Goal: Task Accomplishment & Management: Complete application form

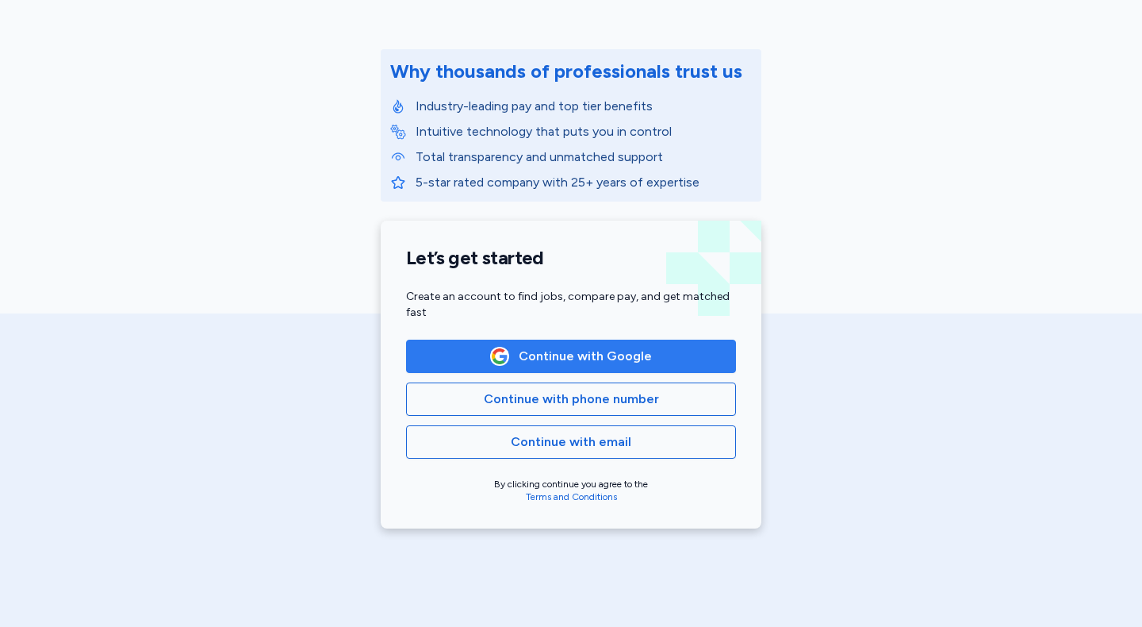
scroll to position [171, 0]
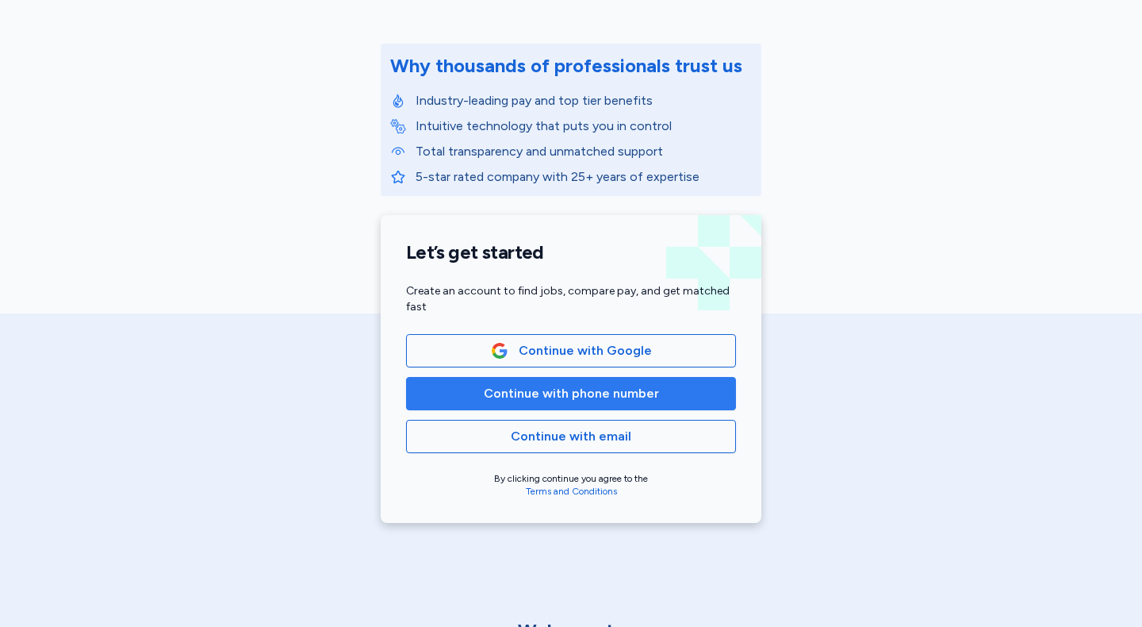
click at [685, 395] on span "Continue with phone number" at bounding box center [571, 393] width 303 height 19
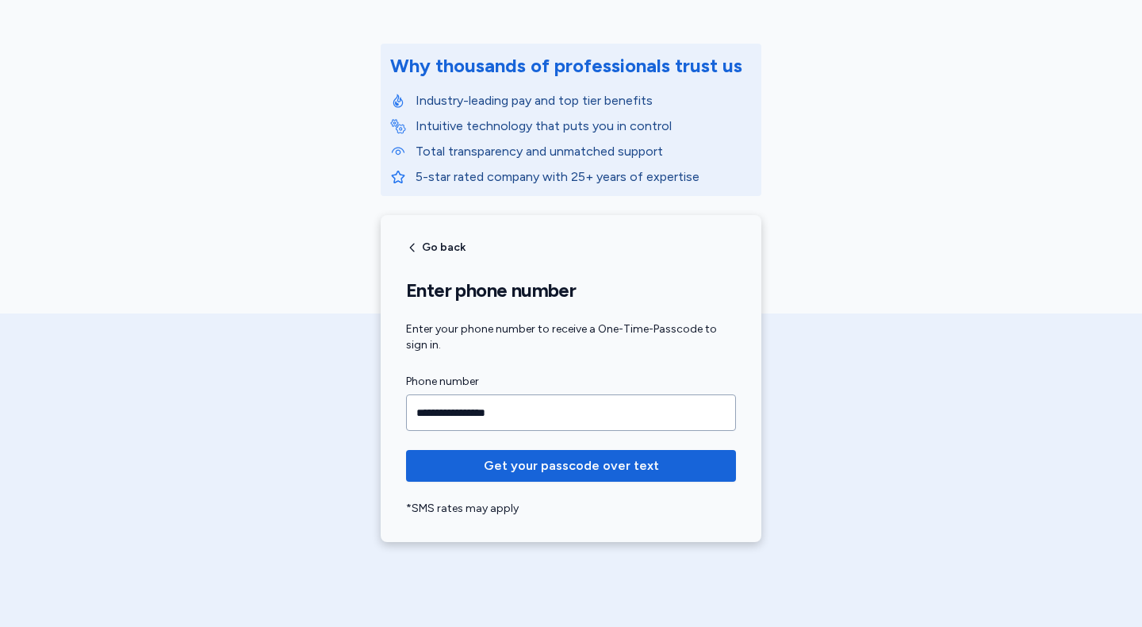
type input "**********"
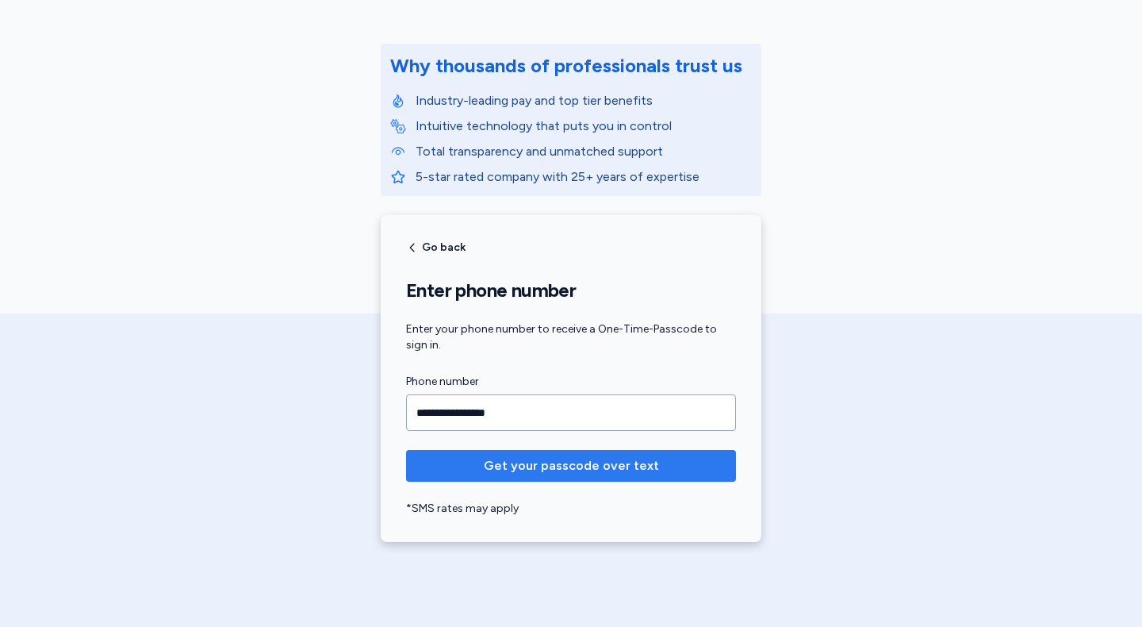
click at [657, 463] on span "Get your passcode over text" at bounding box center [571, 465] width 305 height 19
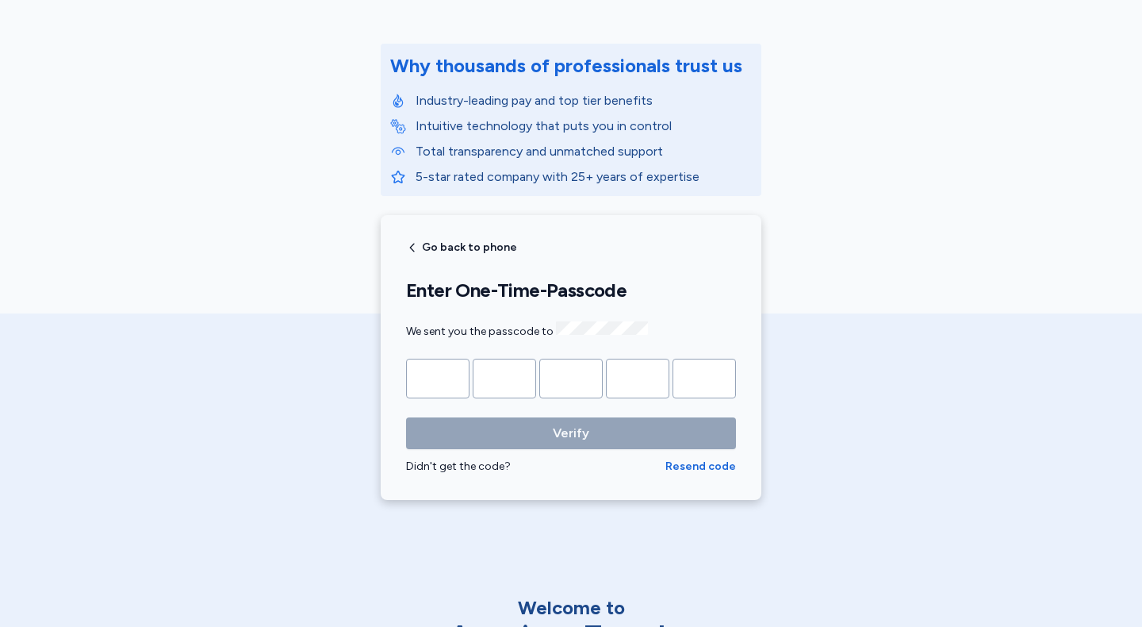
click at [451, 374] on input "Please enter OTP character 1" at bounding box center [437, 379] width 63 height 40
type input "*"
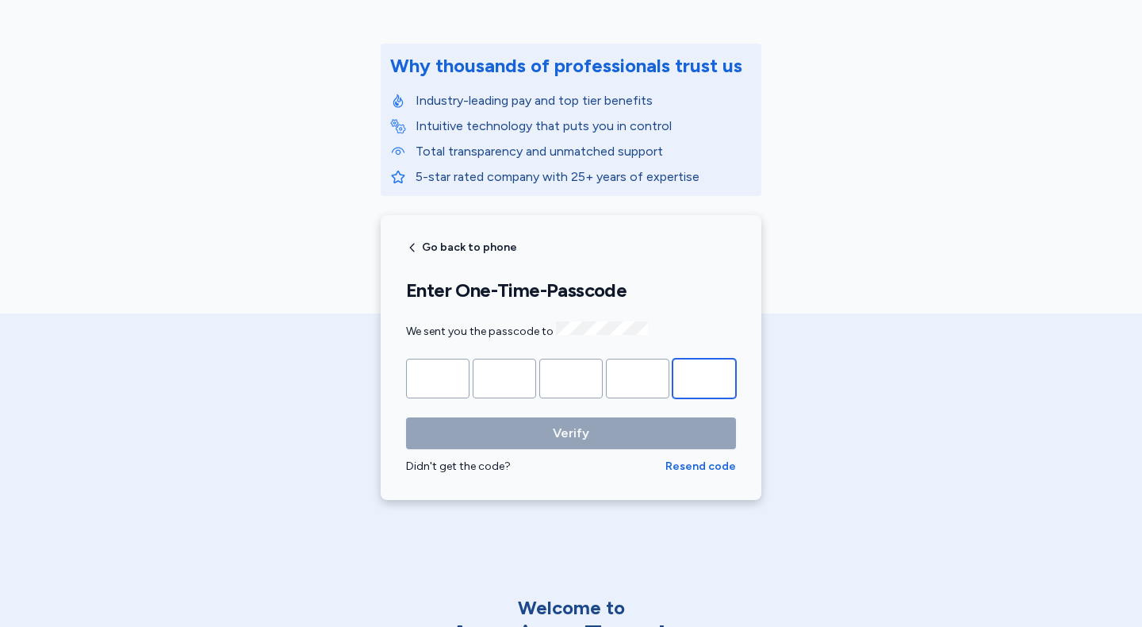
type input "*"
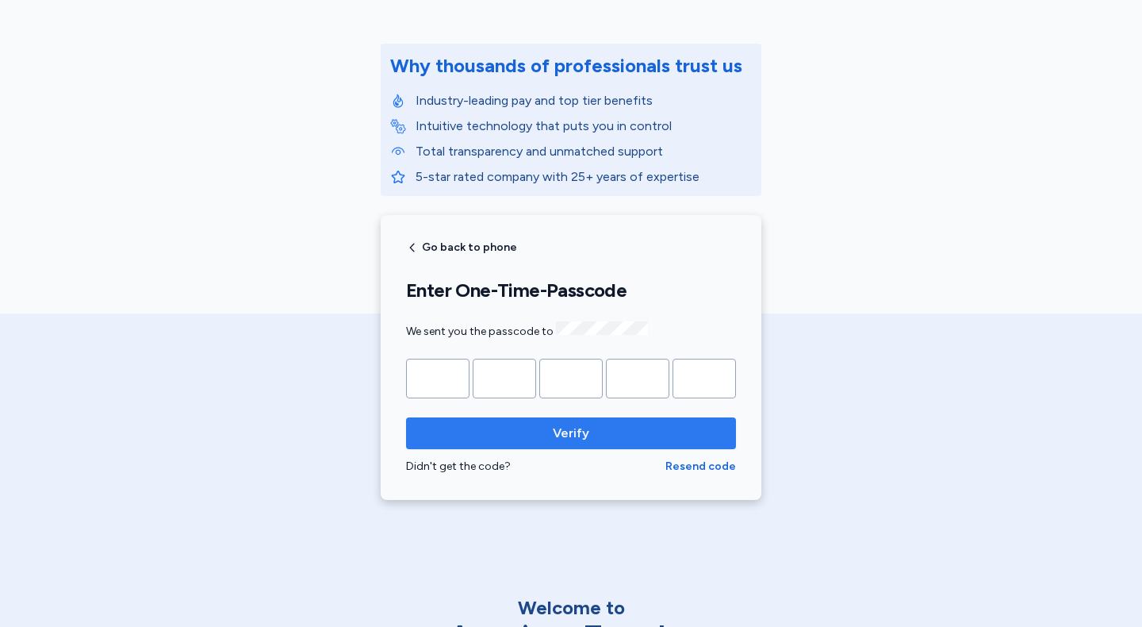
click at [540, 433] on span "Verify" at bounding box center [571, 433] width 305 height 19
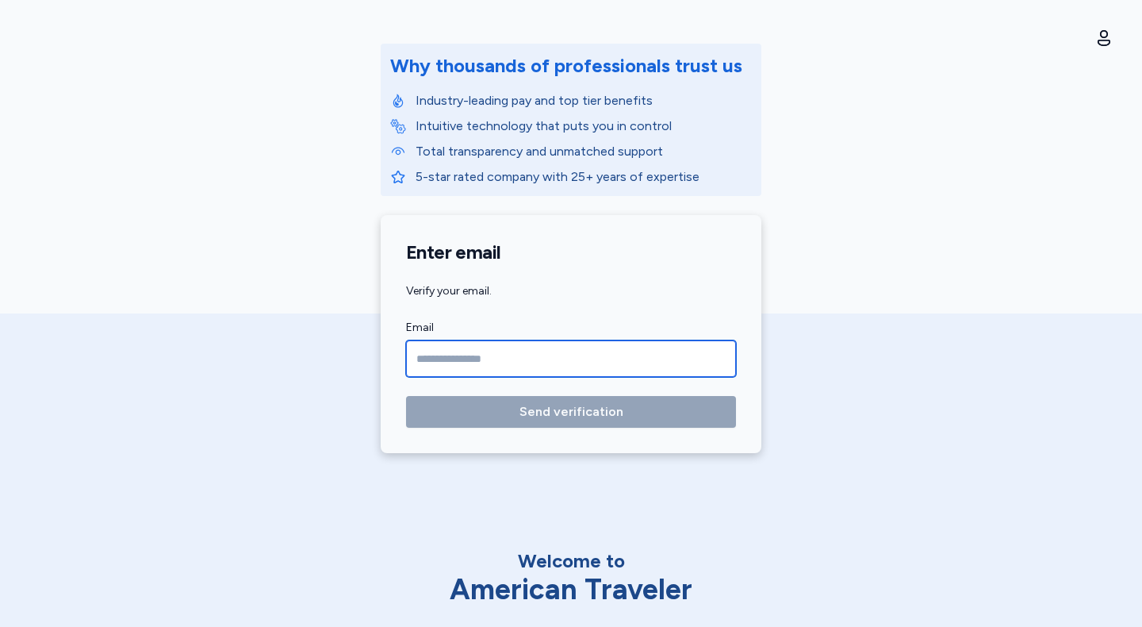
type input "**********"
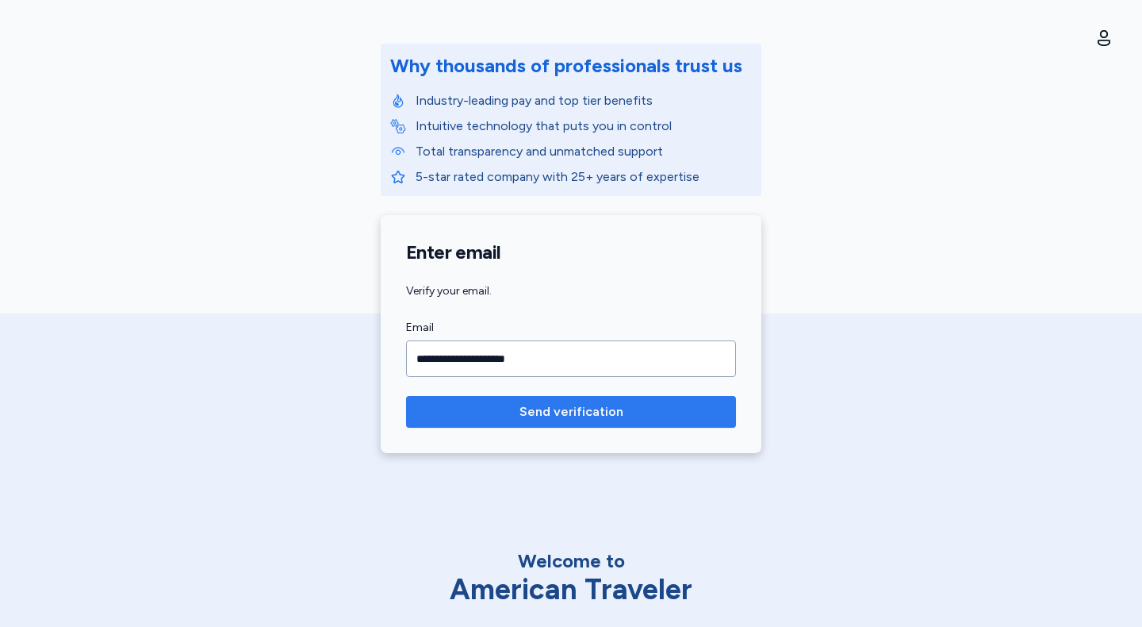
click at [538, 422] on button "Send verification" at bounding box center [571, 412] width 330 height 32
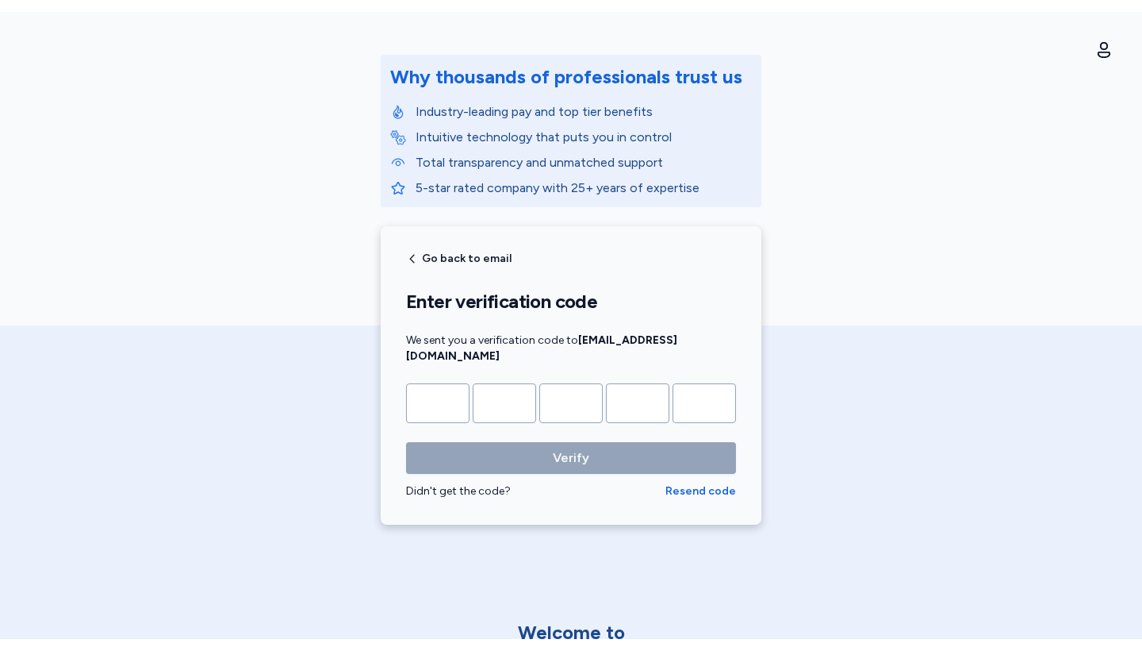
scroll to position [0, 0]
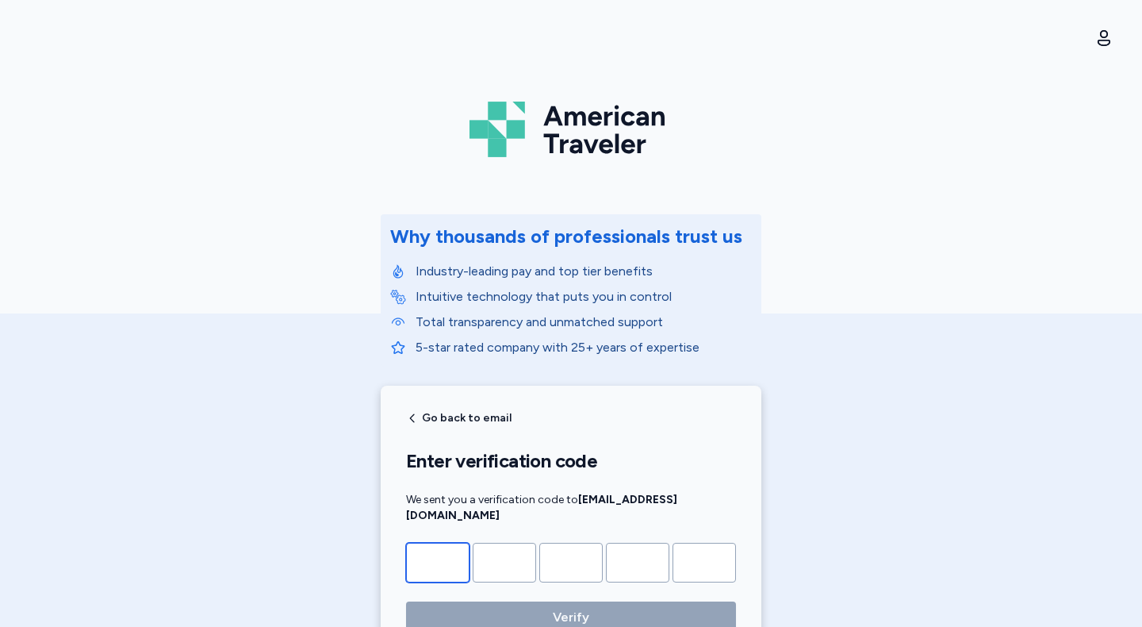
type input "*"
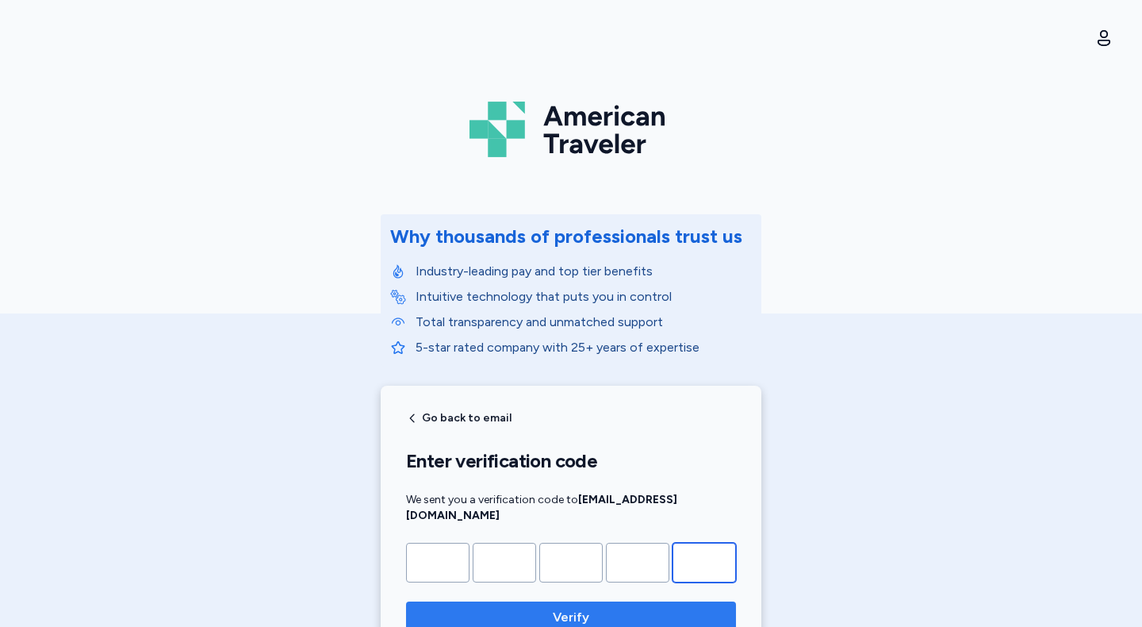
type input "*"
click at [593, 610] on span "Verify" at bounding box center [571, 617] width 305 height 19
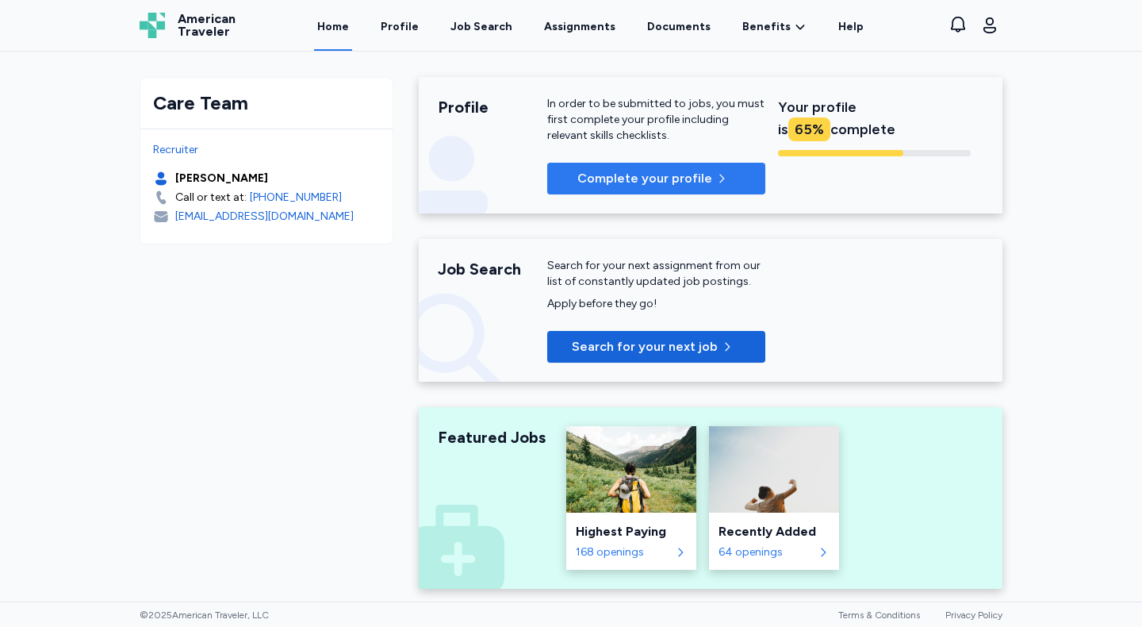
click at [701, 175] on span "Complete your profile" at bounding box center [645, 178] width 135 height 19
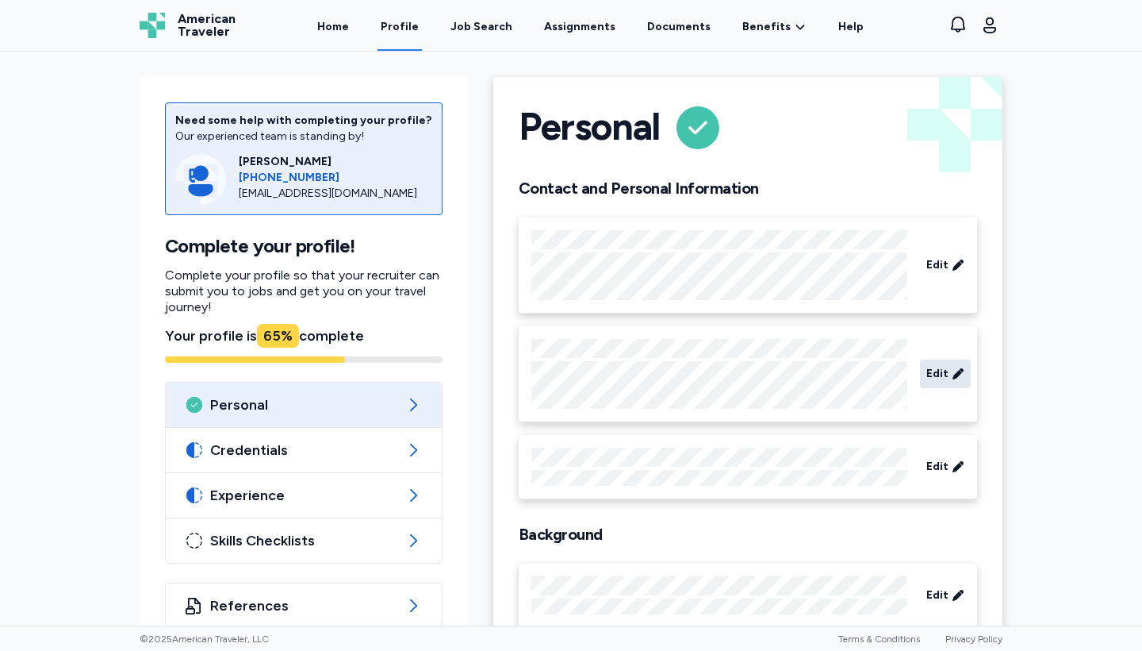
click at [954, 374] on icon at bounding box center [958, 374] width 13 height 16
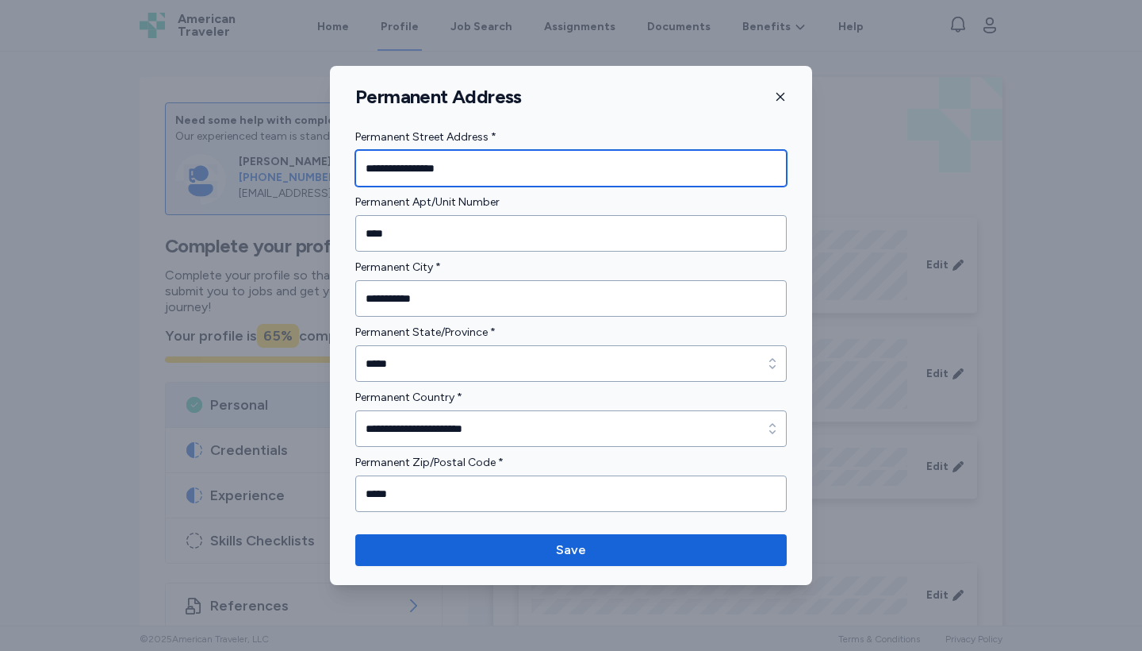
click at [599, 168] on input "**********" at bounding box center [571, 168] width 432 height 36
type input "*"
type input "**********"
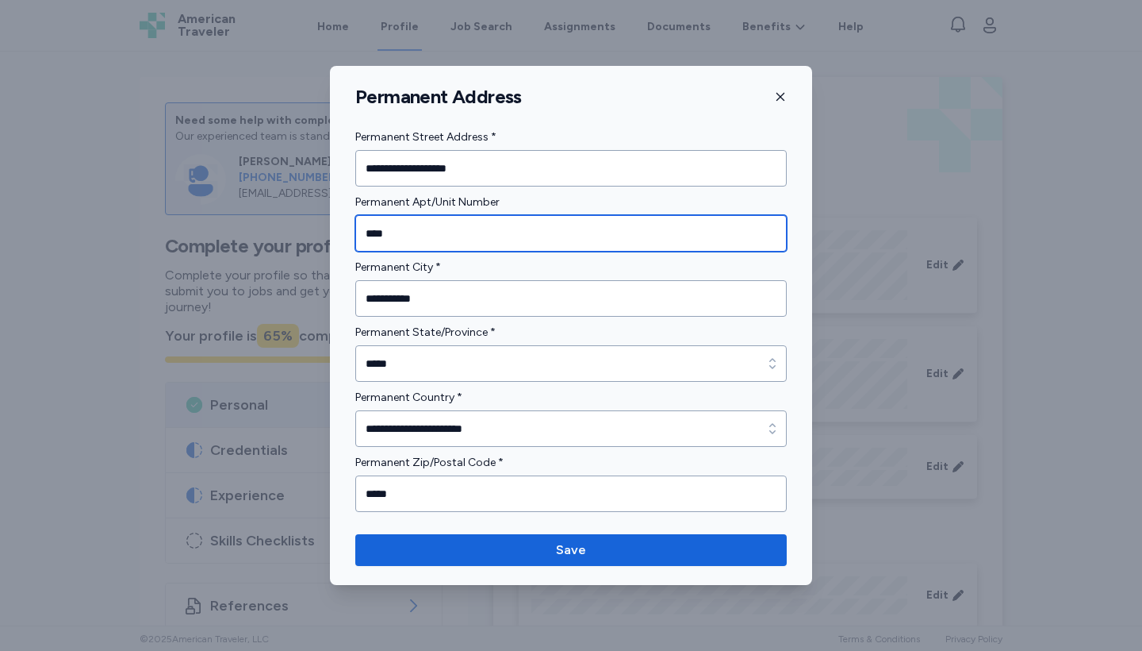
click at [431, 233] on input "****" at bounding box center [571, 233] width 432 height 36
type input "*"
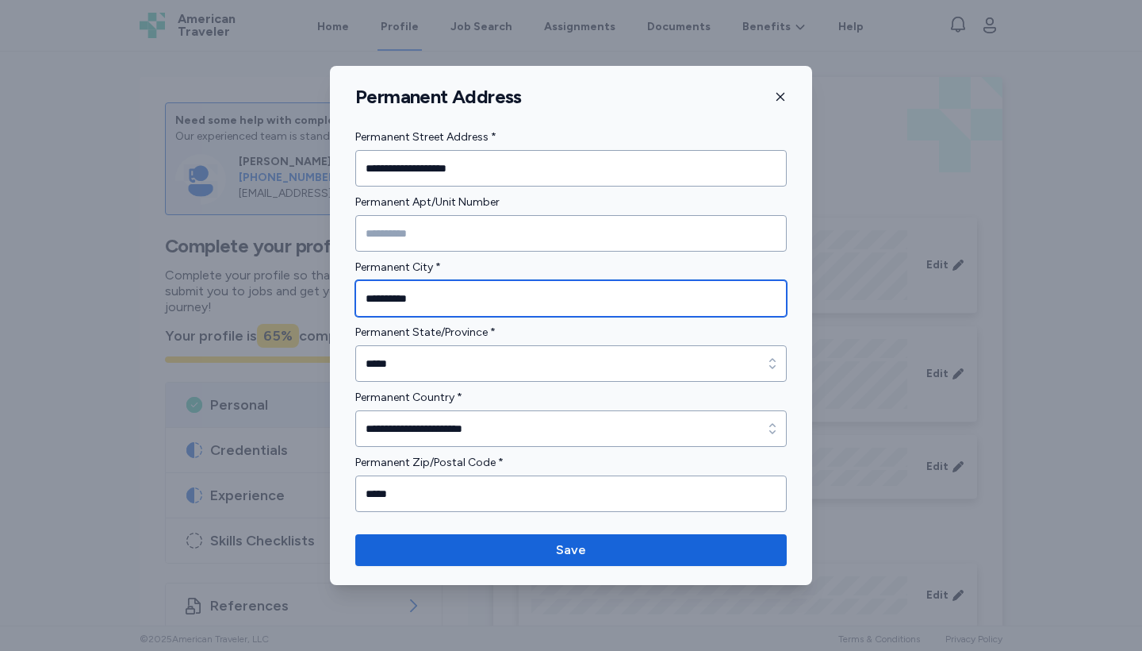
type input "**********"
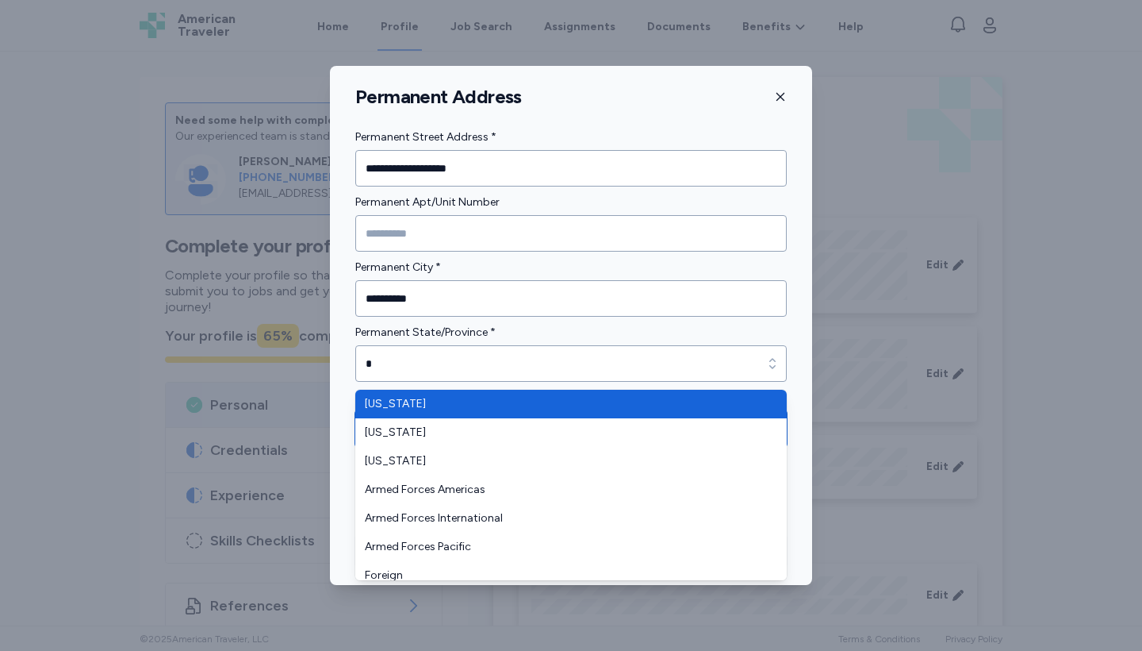
type input "**********"
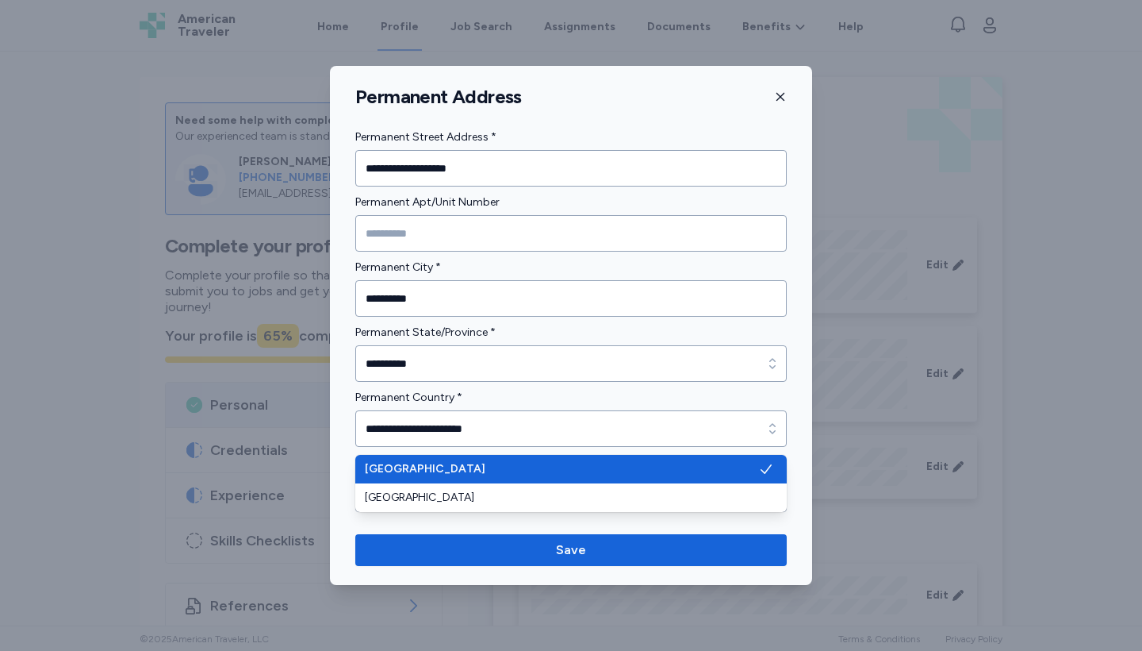
click at [410, 359] on form "**********" at bounding box center [571, 320] width 432 height 384
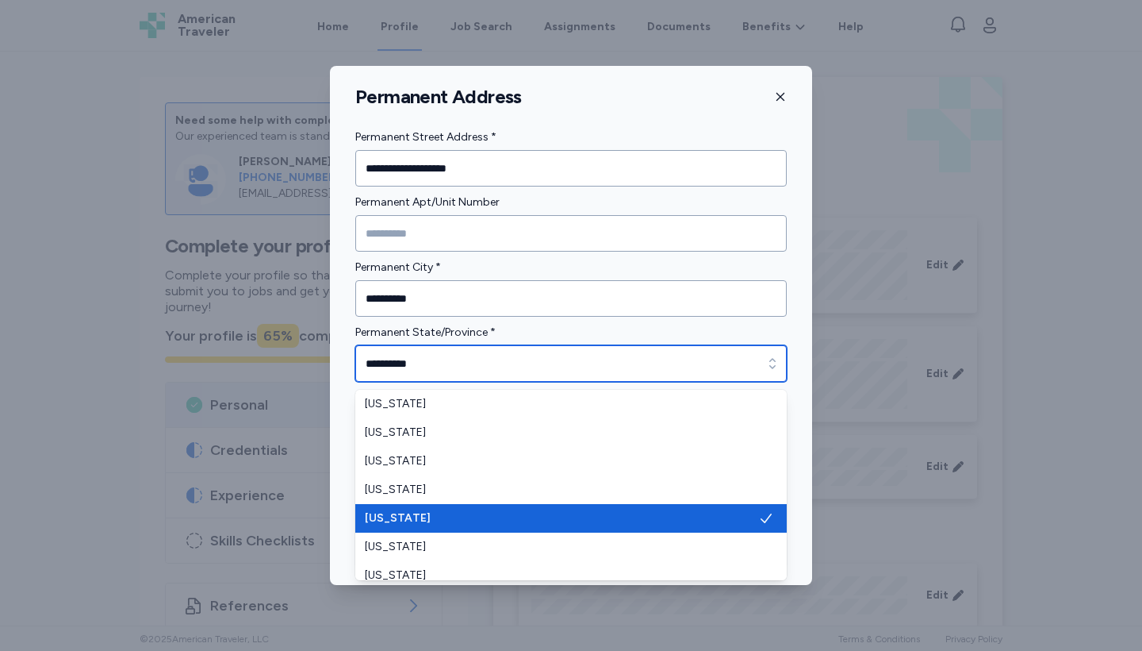
click at [410, 359] on input "**********" at bounding box center [571, 363] width 432 height 36
type input "*"
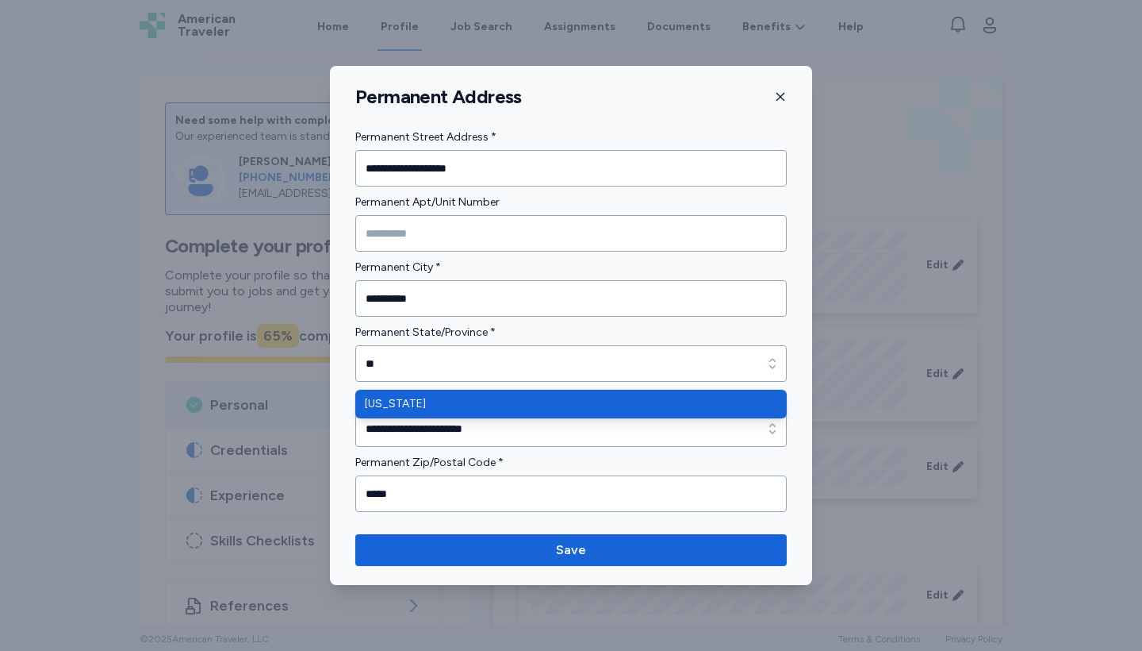
type input "*******"
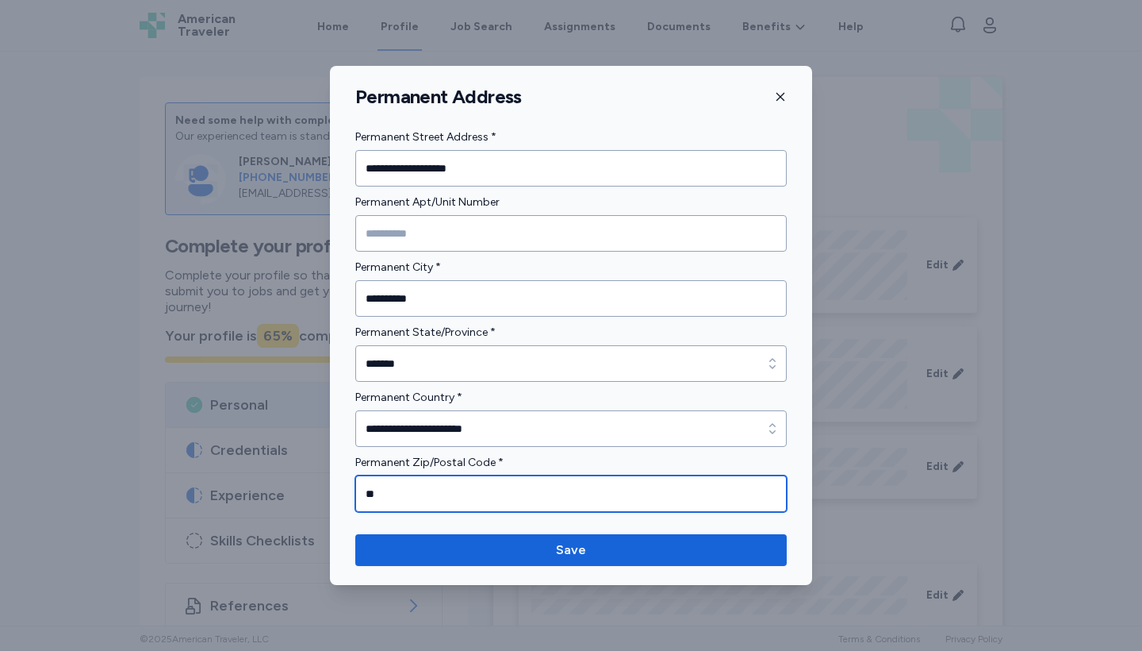
type input "*"
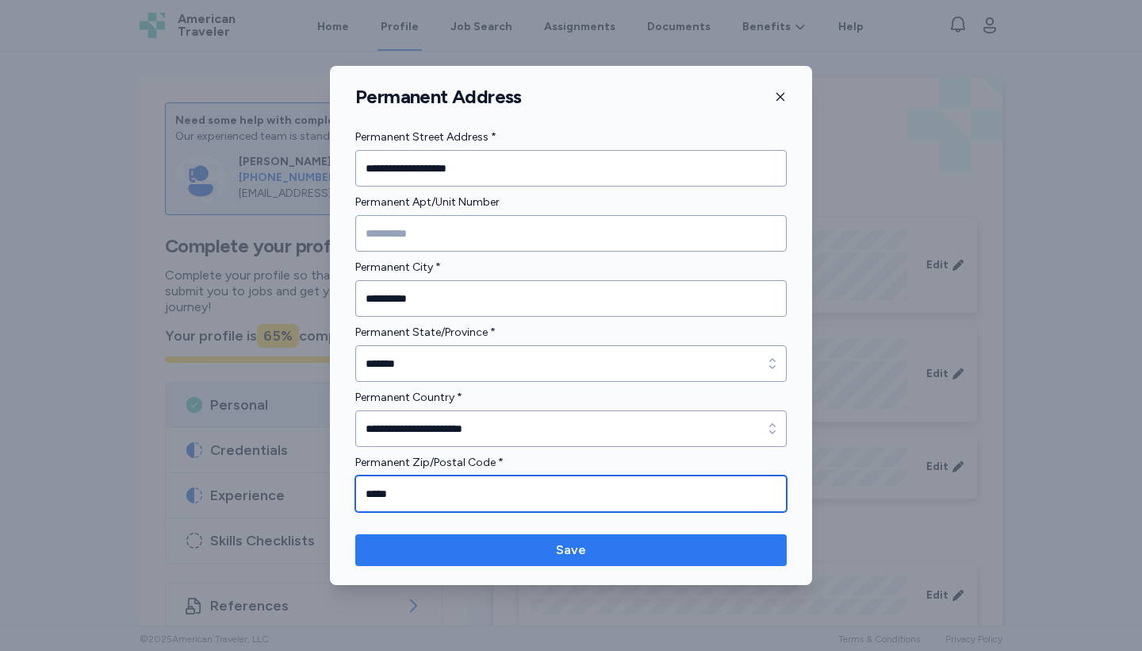
type input "*****"
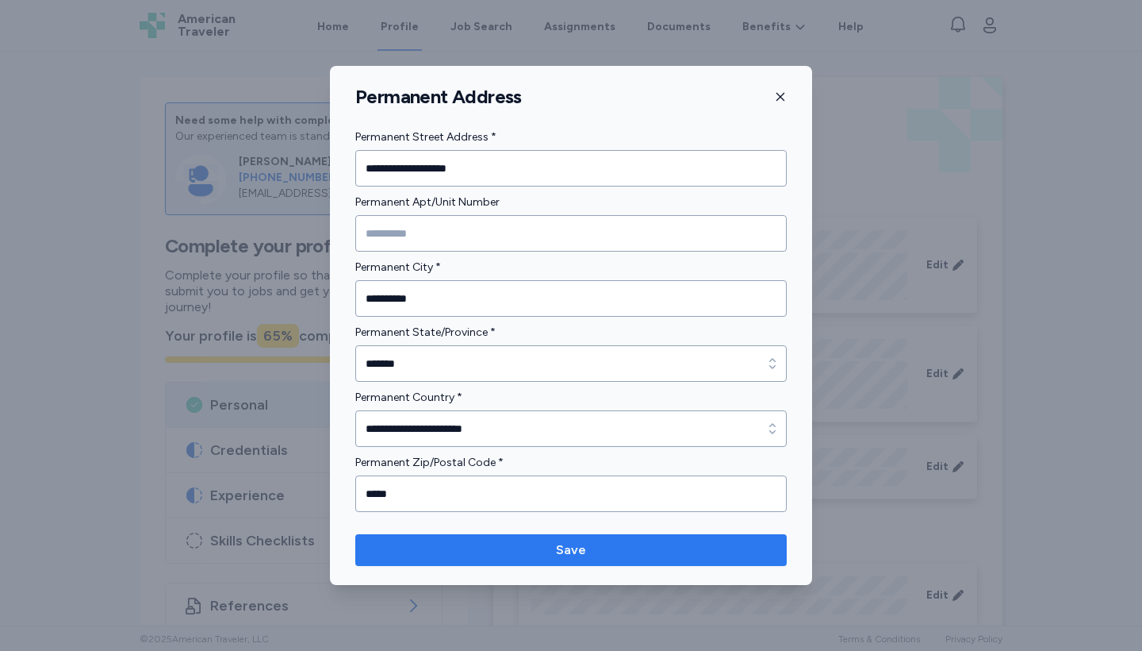
click at [641, 543] on span "Save" at bounding box center [571, 549] width 406 height 19
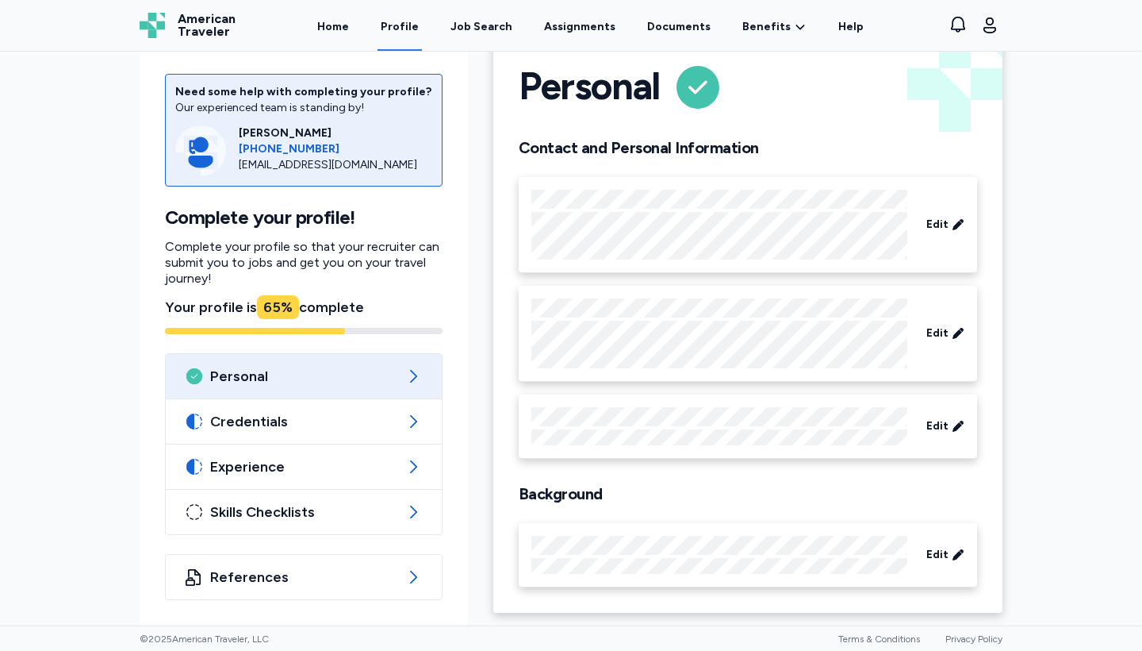
scroll to position [40, 0]
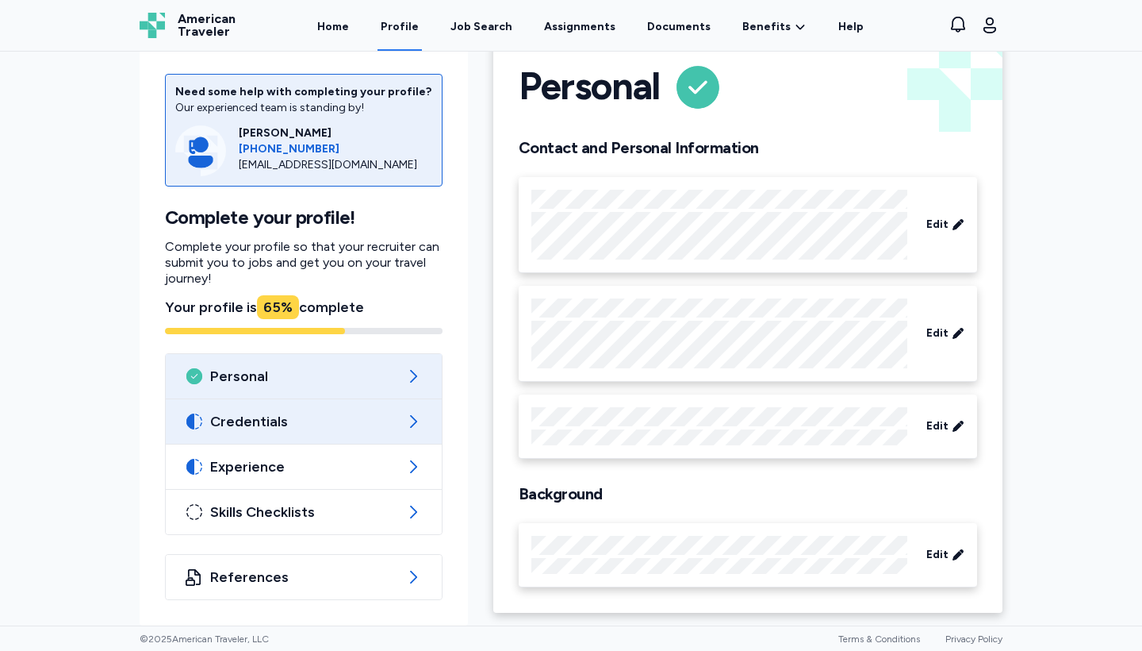
click at [271, 415] on span "Credentials" at bounding box center [303, 421] width 187 height 19
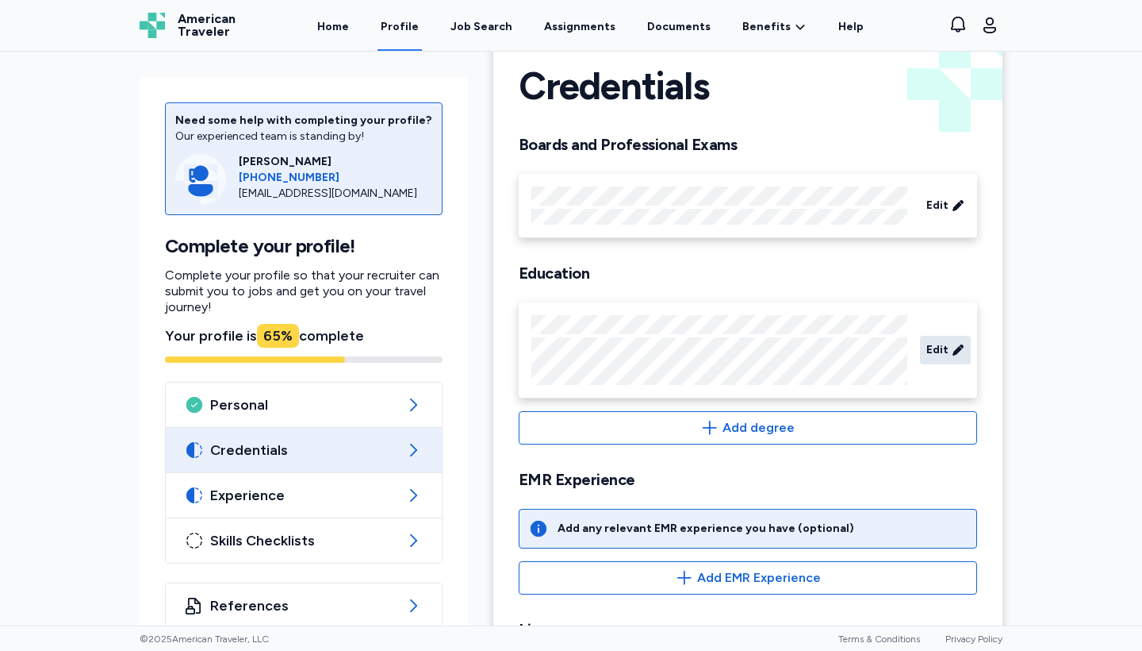
click at [953, 352] on icon at bounding box center [958, 350] width 13 height 16
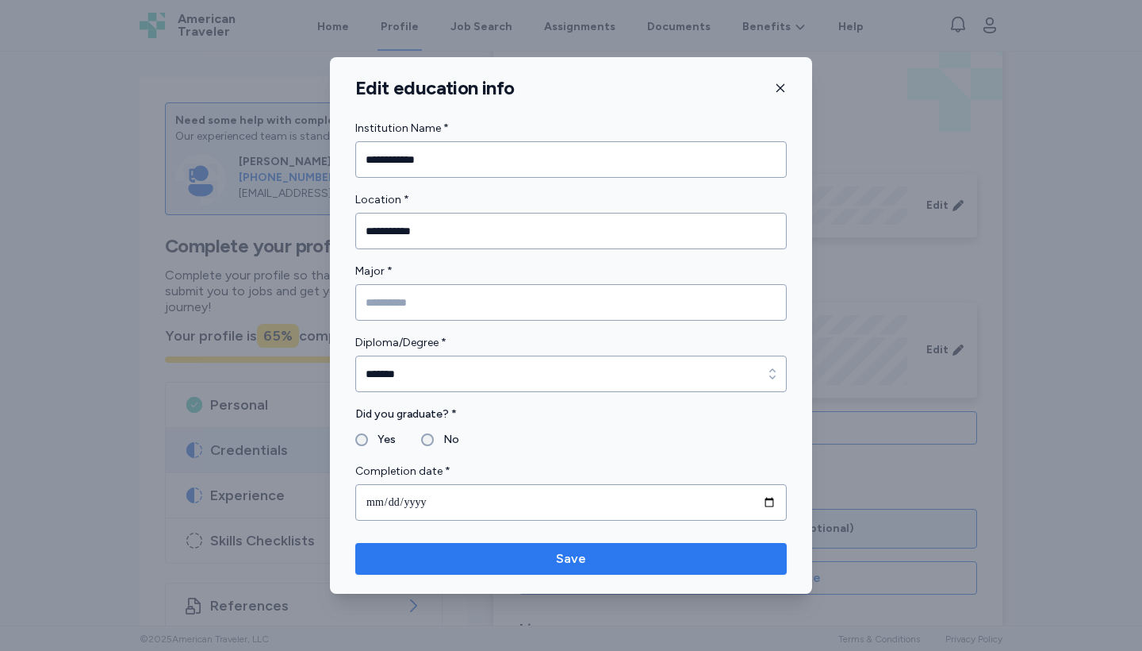
click at [596, 559] on span "Save" at bounding box center [571, 558] width 406 height 19
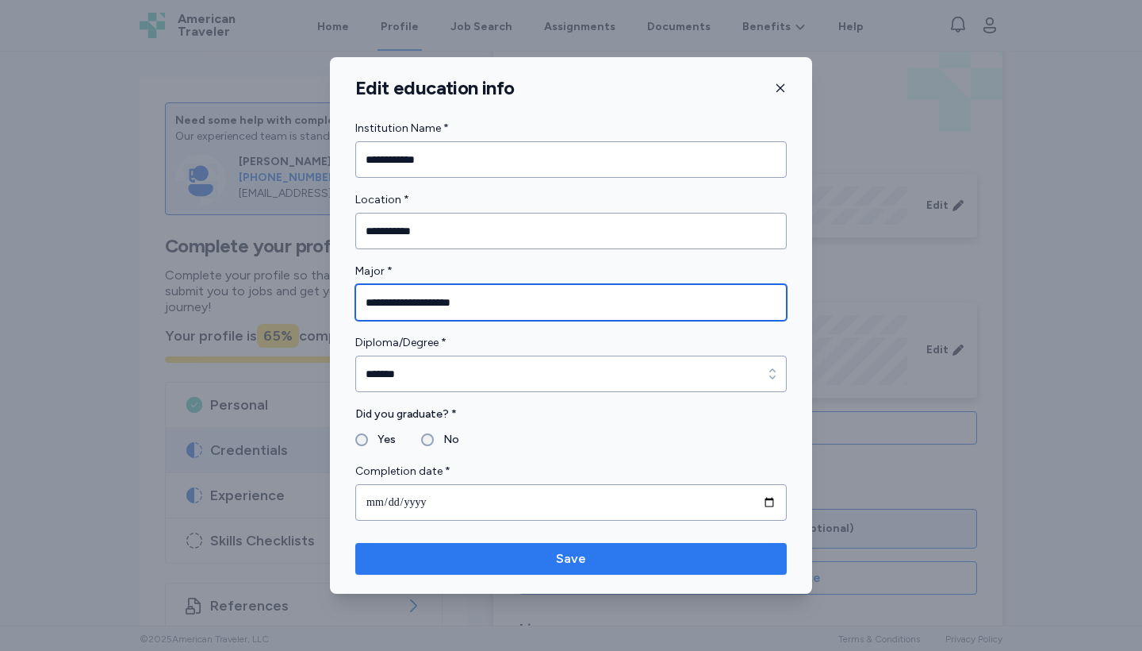
type input "**********"
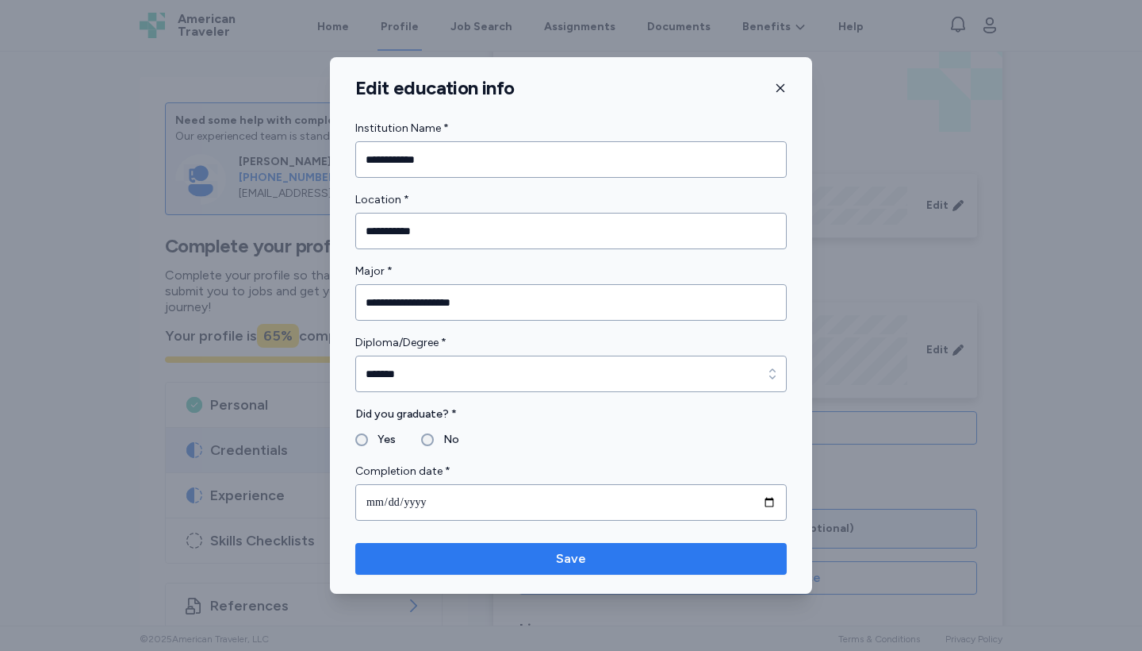
click at [624, 555] on span "Save" at bounding box center [571, 558] width 406 height 19
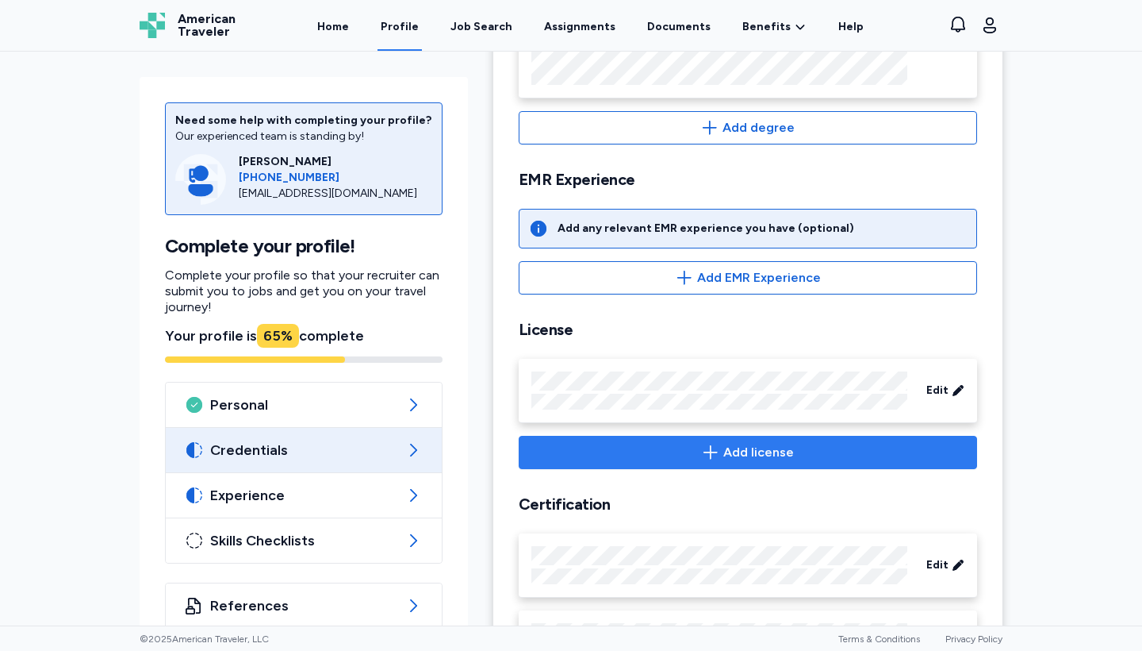
scroll to position [357, 0]
click at [747, 447] on span "Add license" at bounding box center [759, 451] width 71 height 19
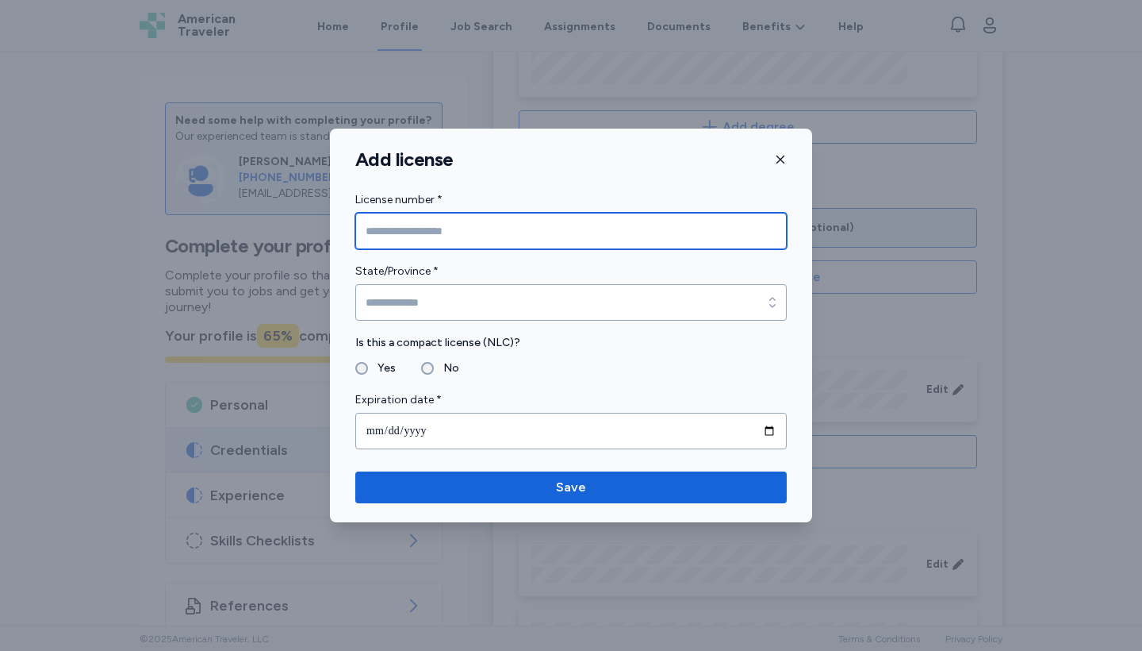
click at [545, 230] on input "License number *" at bounding box center [571, 231] width 432 height 36
type input "*********"
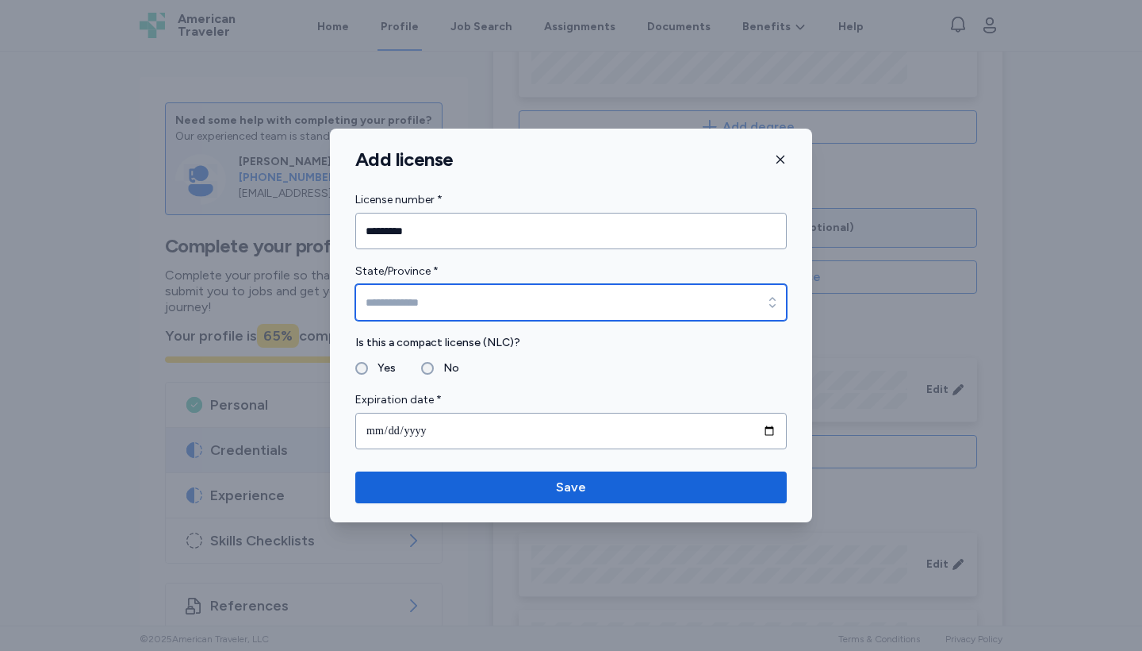
click at [526, 299] on input "State/Province *" at bounding box center [571, 302] width 432 height 36
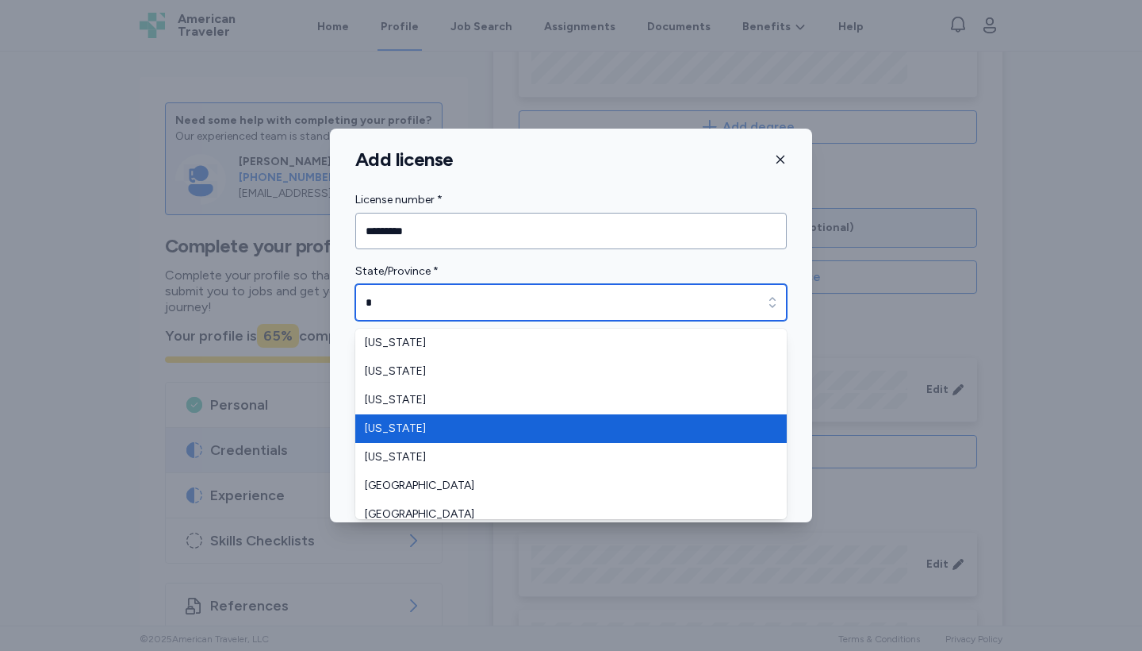
type input "********"
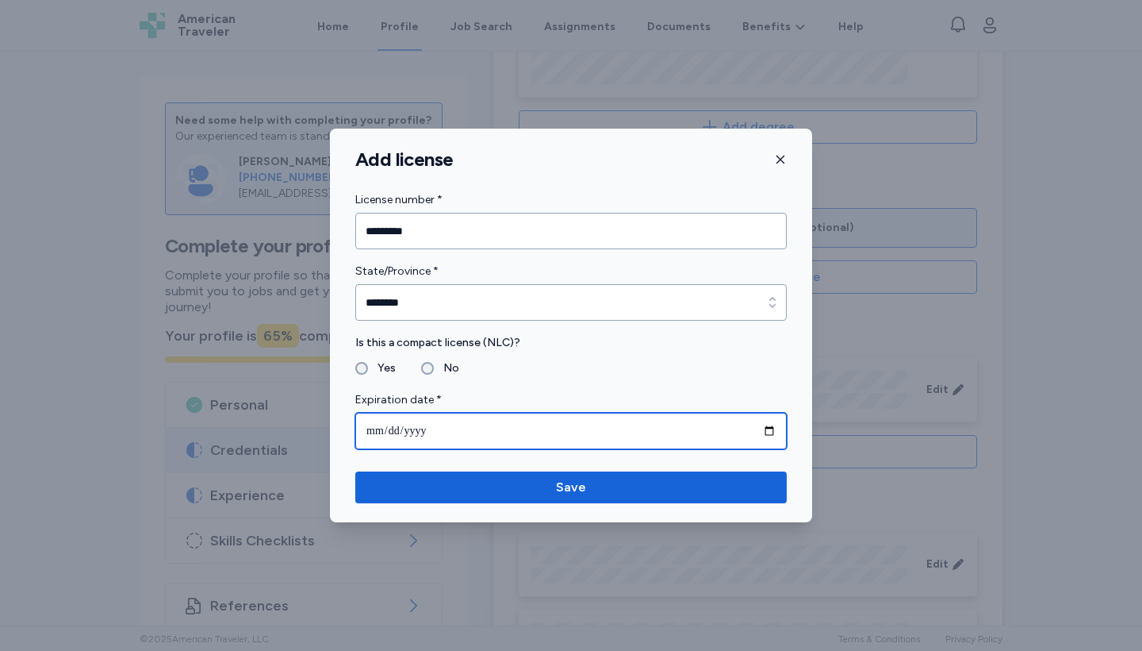
click at [428, 430] on input "date" at bounding box center [571, 431] width 432 height 36
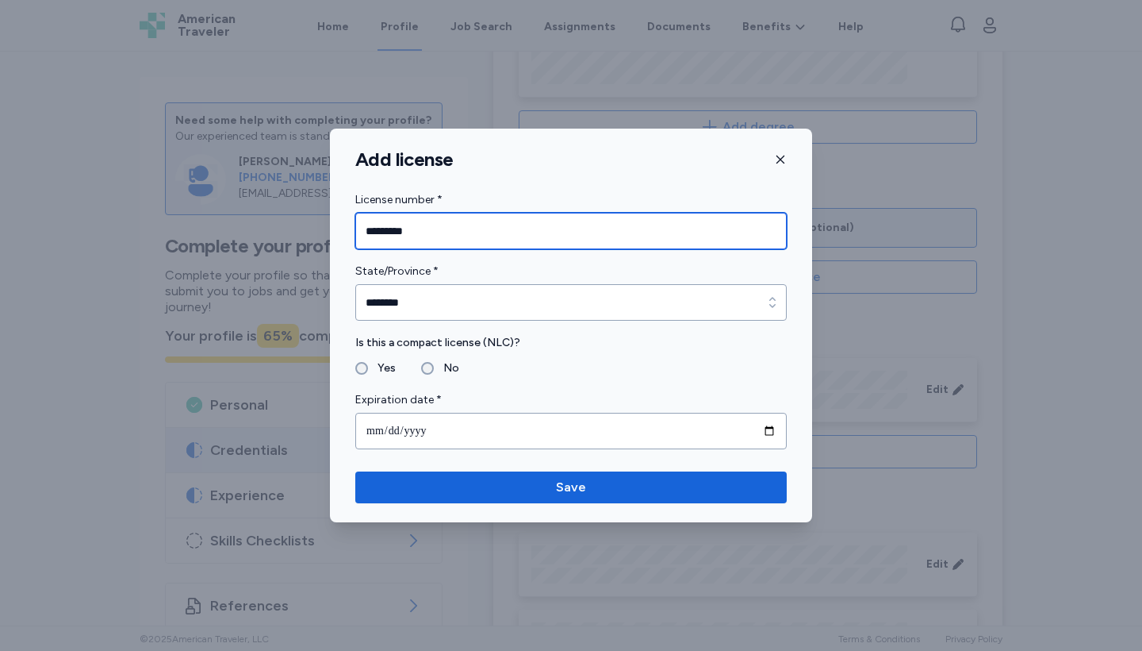
click at [493, 232] on input "*********" at bounding box center [571, 231] width 432 height 36
type input "*"
paste input "**********"
type input "*"
click at [540, 232] on input "License number *" at bounding box center [571, 231] width 432 height 36
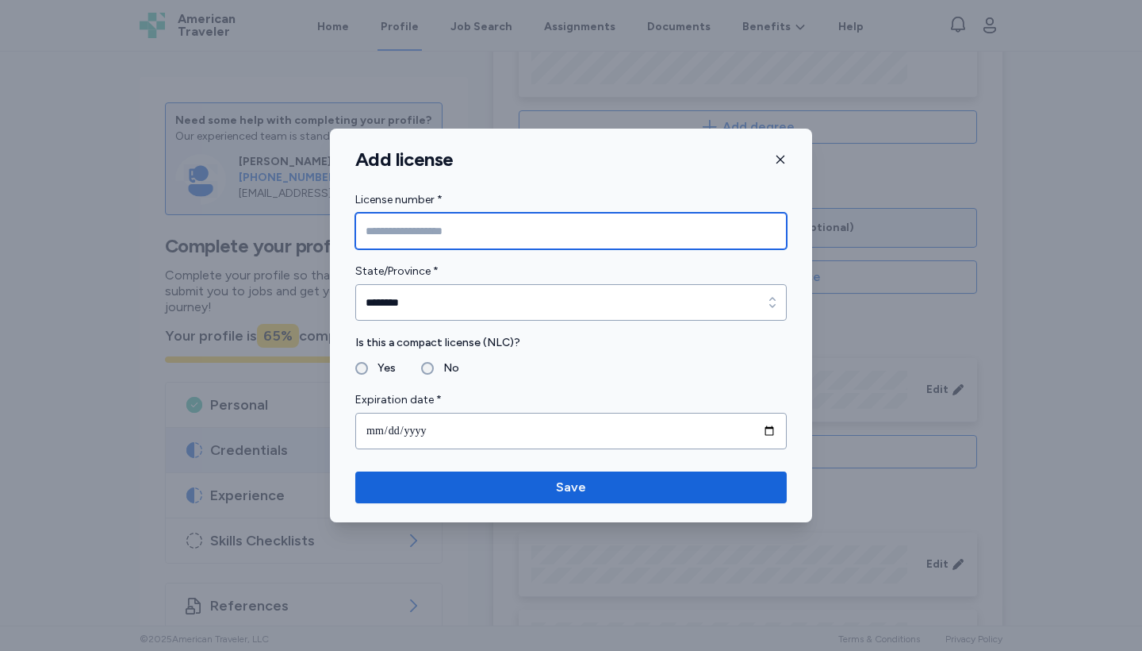
paste input "**********"
type input "**********"
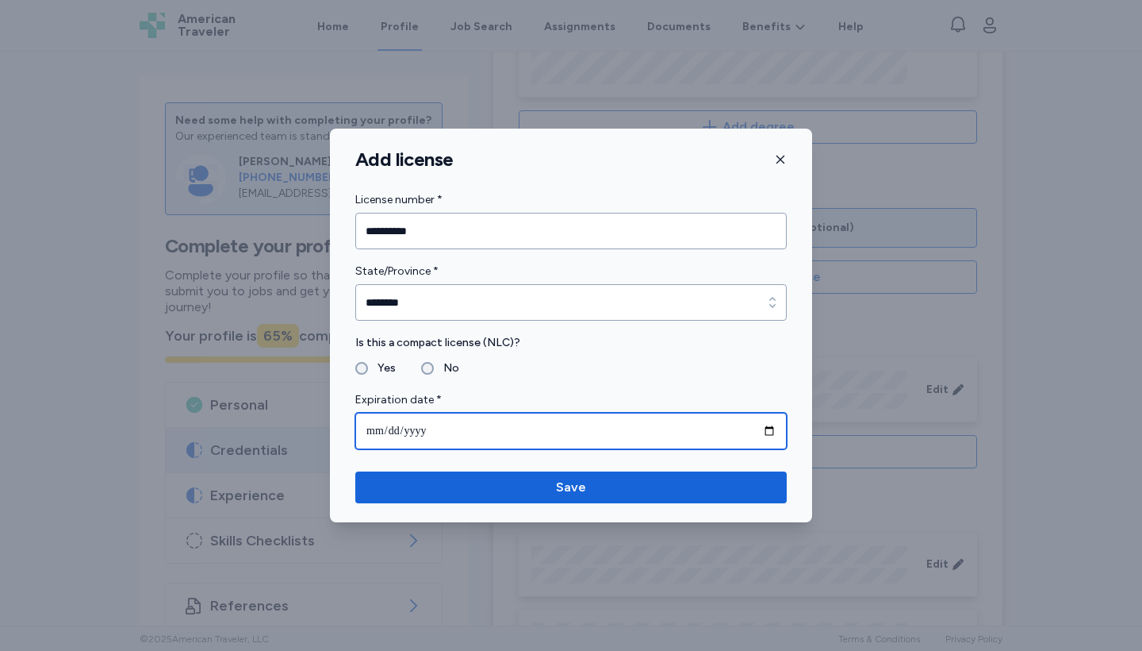
click at [423, 434] on input "date" at bounding box center [571, 431] width 432 height 36
click at [397, 429] on input "**********" at bounding box center [571, 431] width 432 height 36
click at [378, 428] on input "**********" at bounding box center [571, 431] width 432 height 36
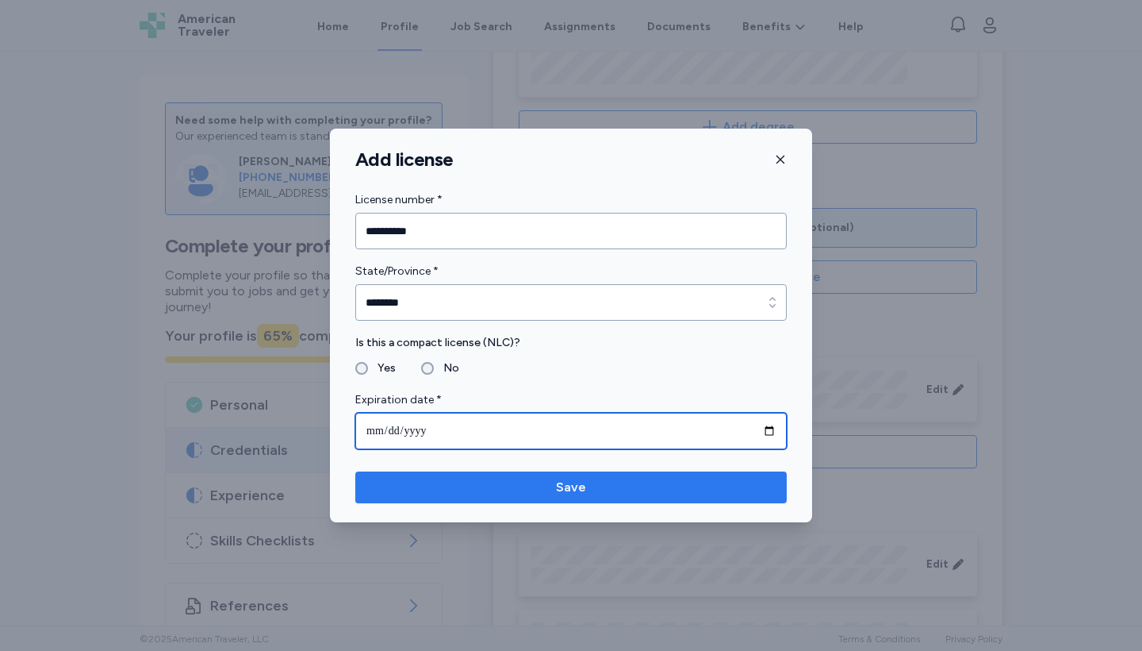
type input "**********"
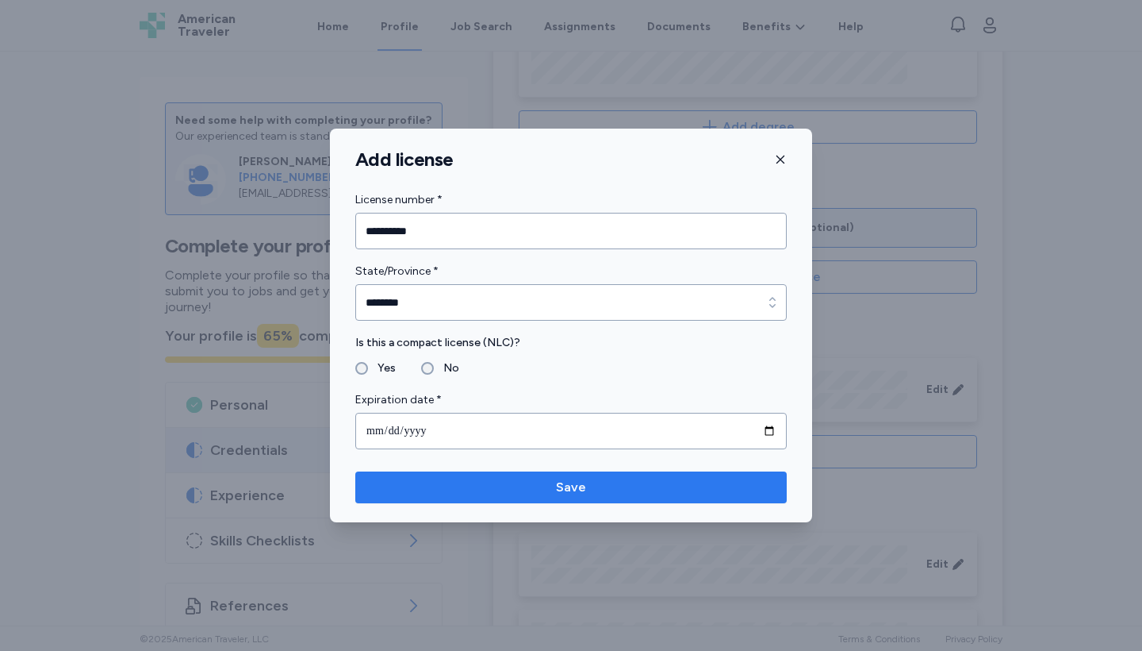
click at [571, 491] on span "Save" at bounding box center [571, 487] width 30 height 19
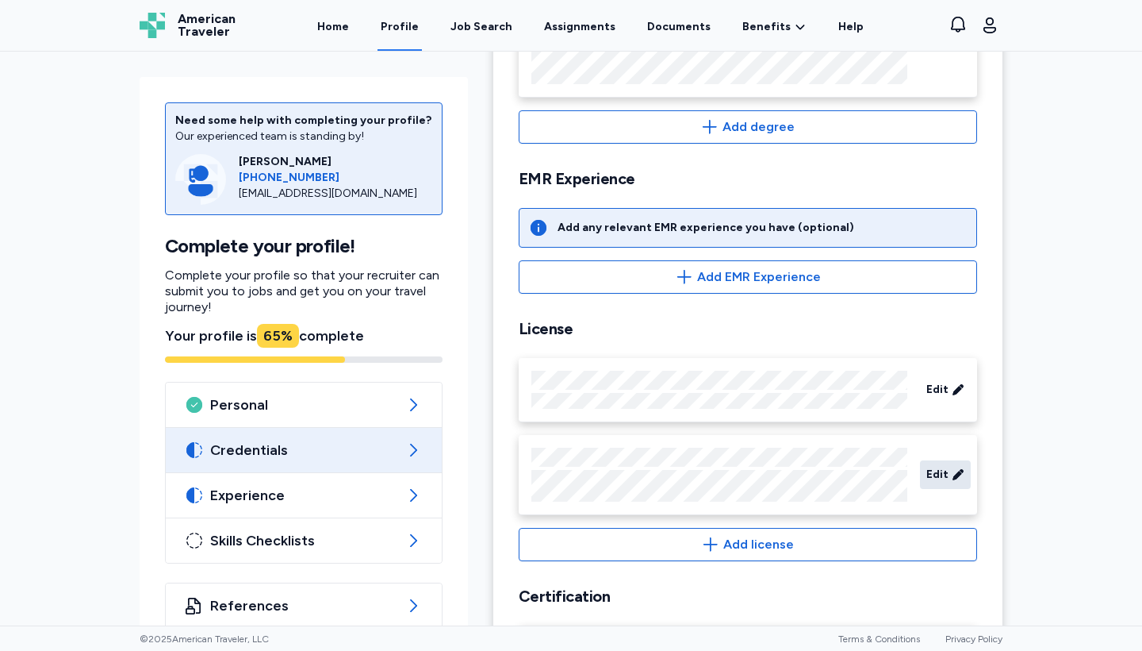
click at [954, 474] on icon at bounding box center [958, 474] width 13 height 16
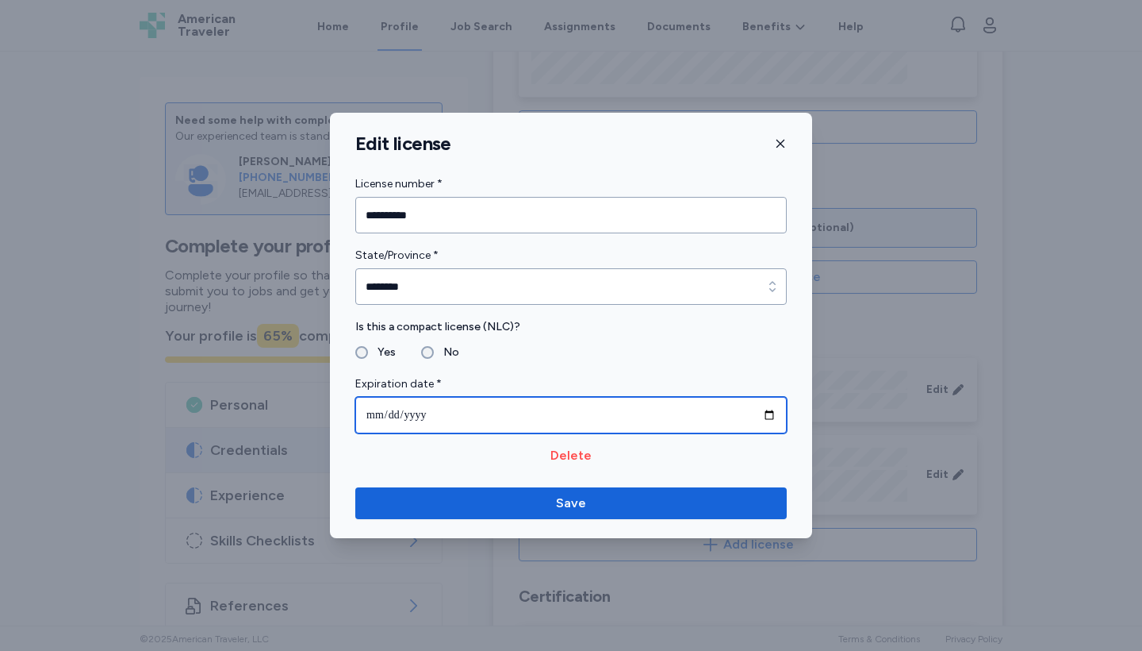
click at [547, 415] on input "**********" at bounding box center [571, 415] width 432 height 36
click at [442, 414] on input "**********" at bounding box center [571, 415] width 432 height 36
click at [432, 413] on input "**********" at bounding box center [571, 415] width 432 height 36
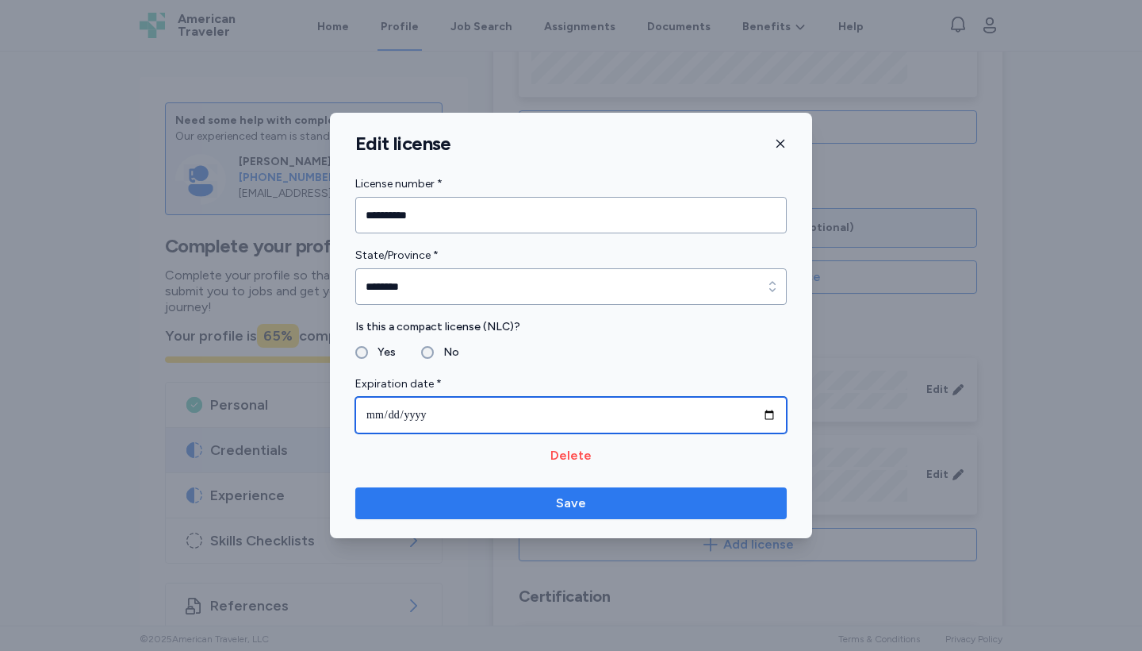
type input "**********"
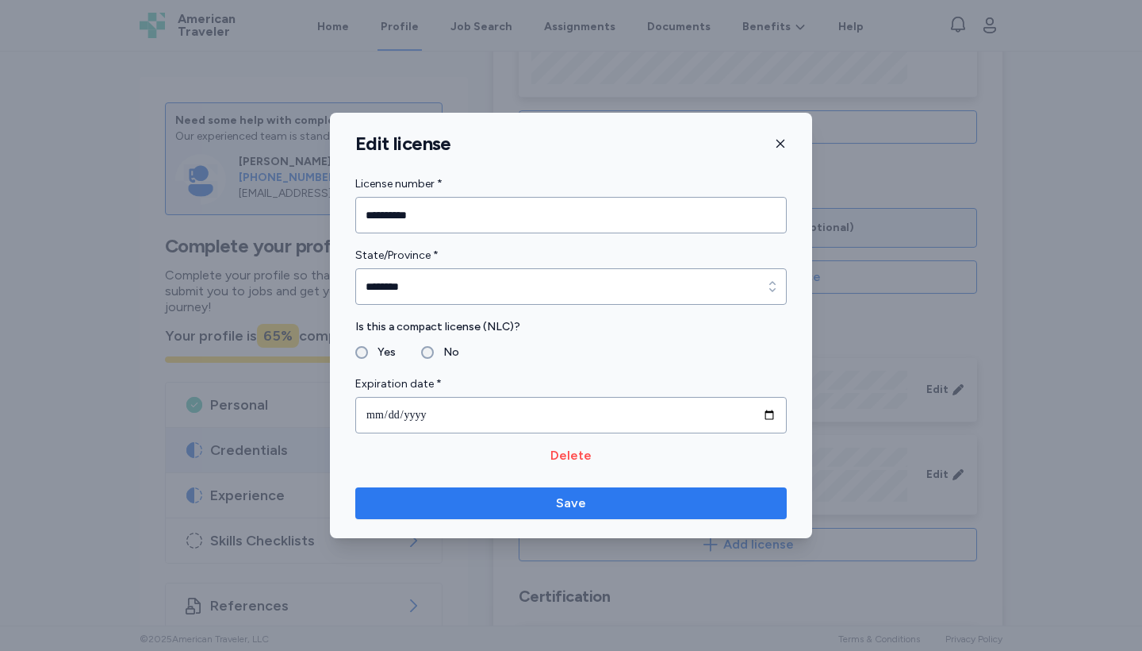
click at [531, 507] on span "Save" at bounding box center [571, 502] width 406 height 19
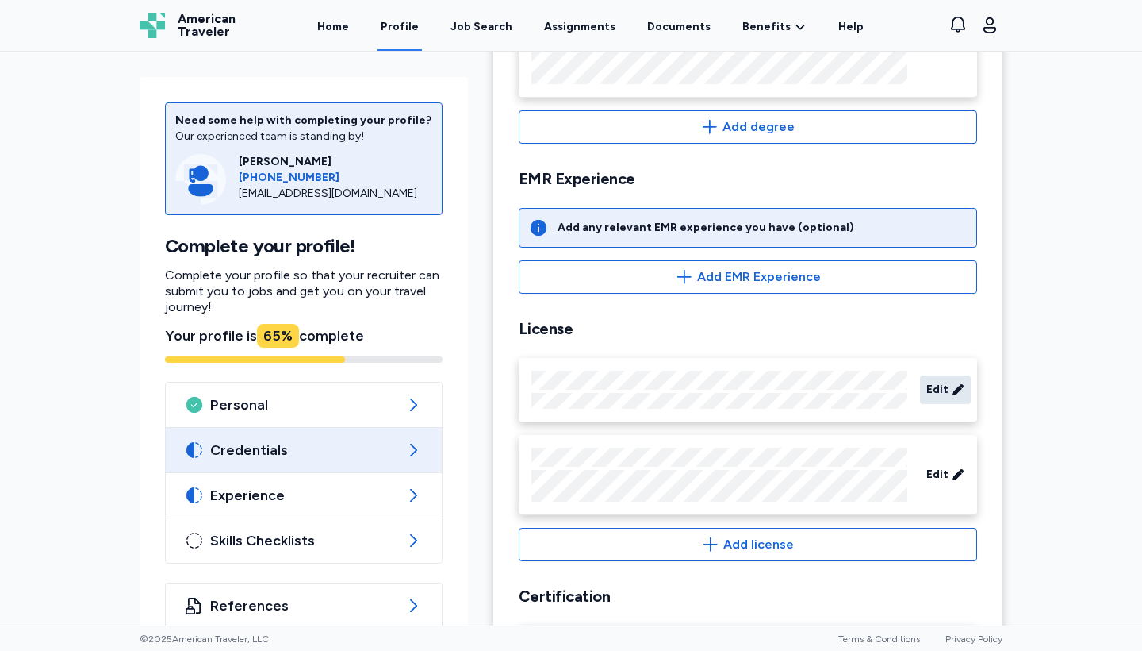
click at [956, 390] on icon at bounding box center [958, 389] width 10 height 10
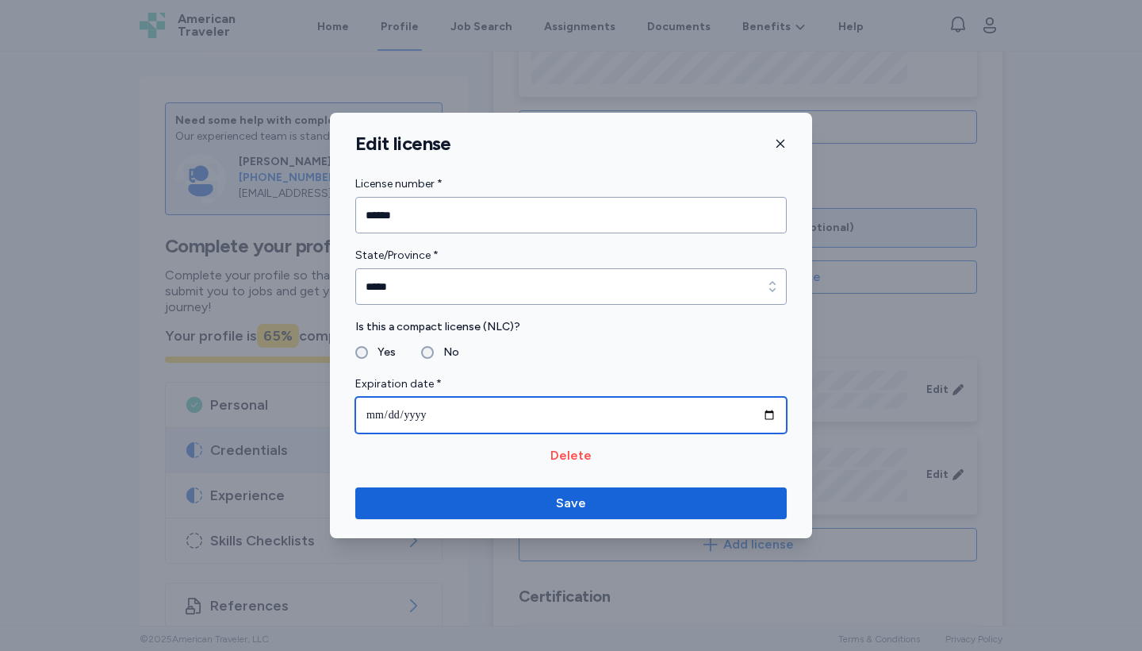
click at [441, 412] on input "date" at bounding box center [571, 415] width 432 height 36
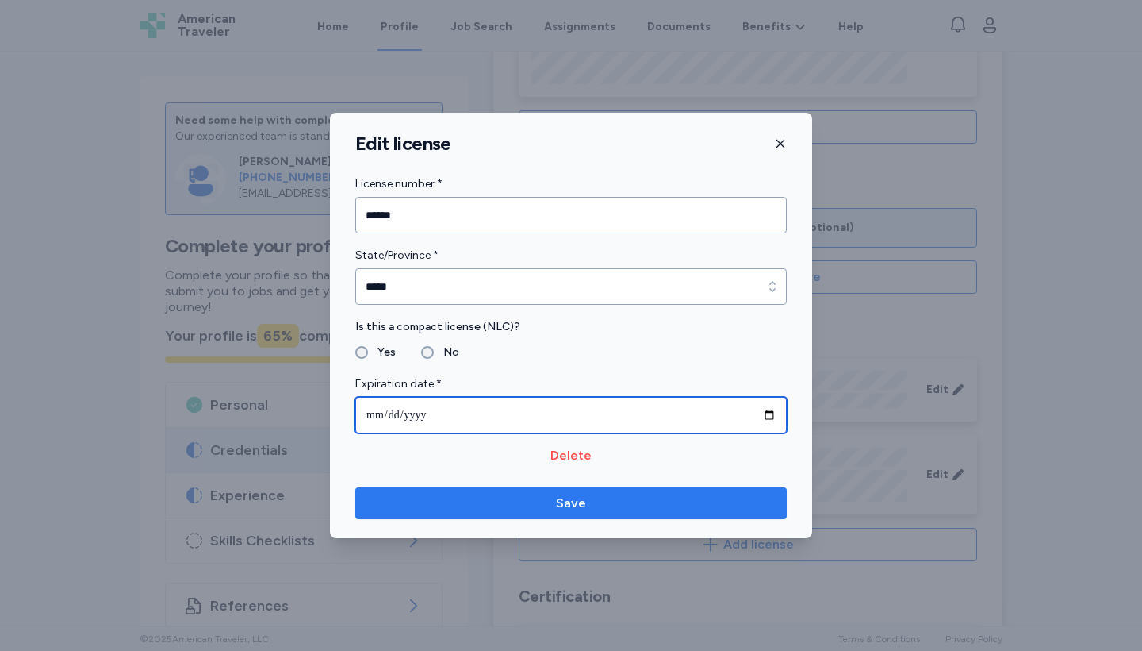
type input "**********"
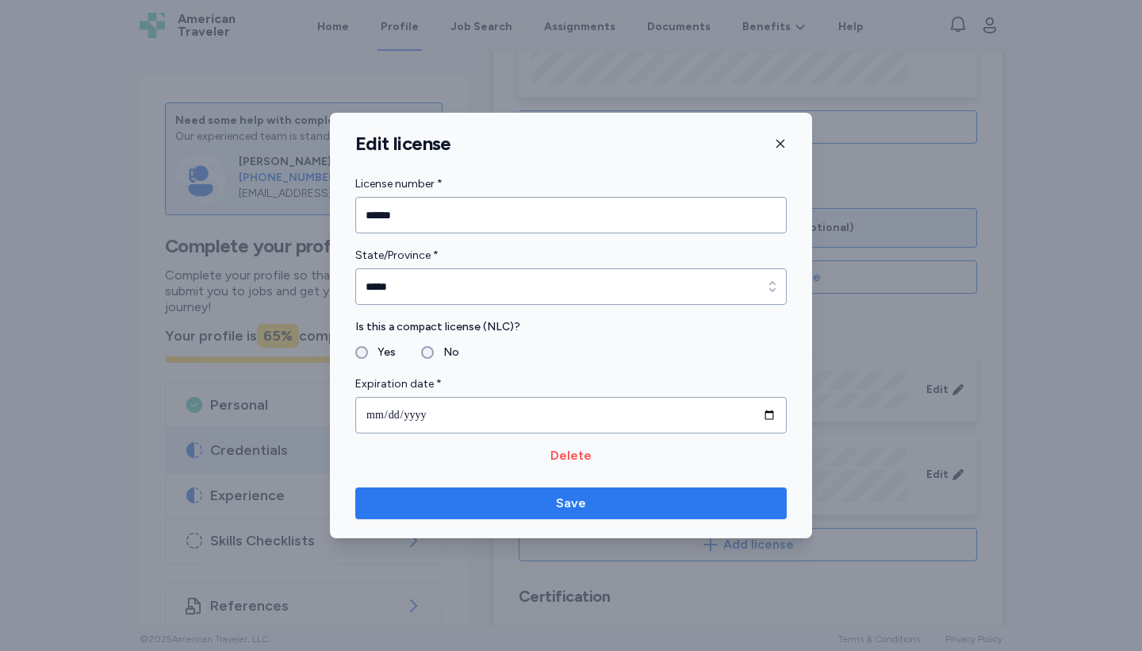
click at [586, 509] on span "Save" at bounding box center [571, 502] width 406 height 19
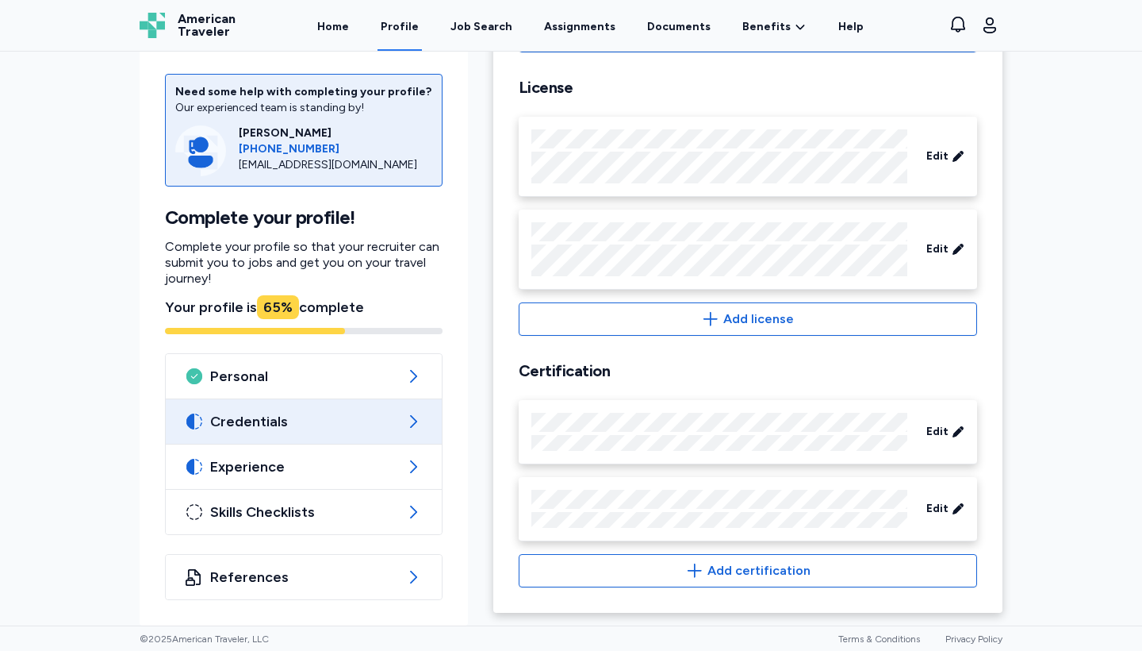
scroll to position [598, 0]
click at [962, 432] on icon at bounding box center [958, 432] width 13 height 16
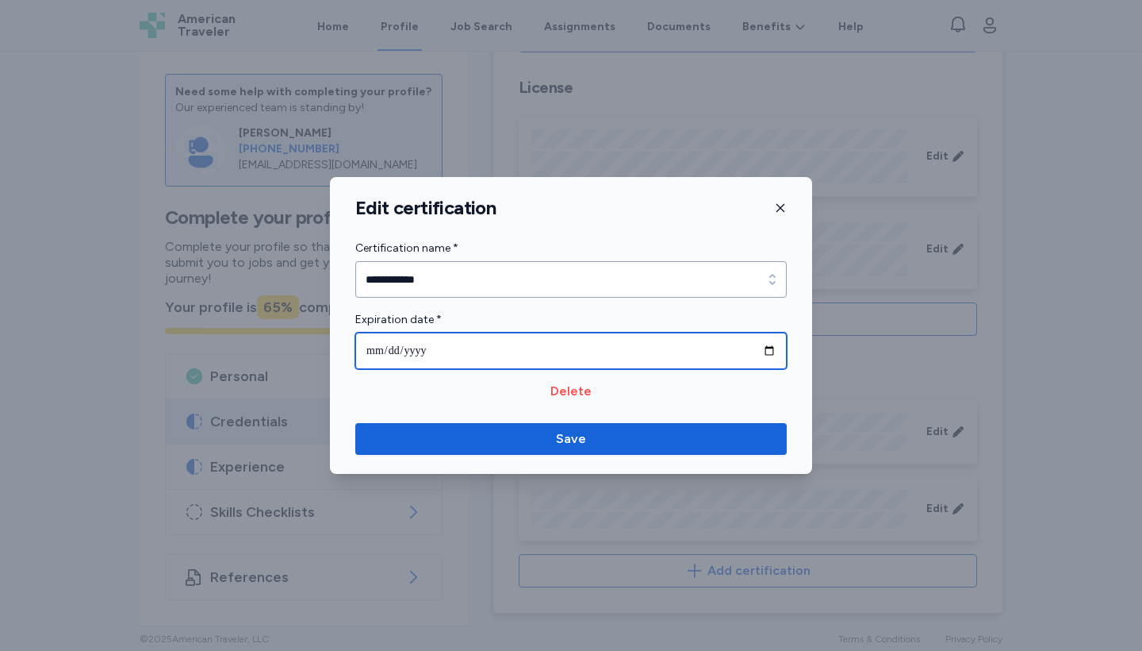
click at [512, 354] on input "**********" at bounding box center [571, 350] width 432 height 36
type input "**********"
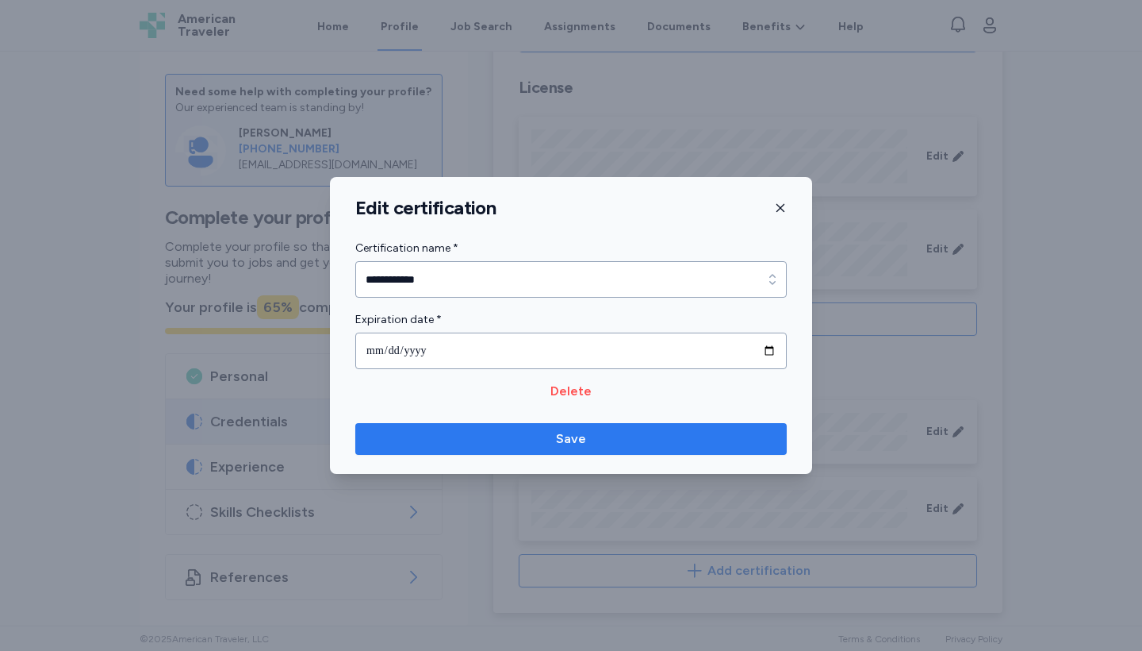
click at [577, 437] on span "Save" at bounding box center [571, 438] width 30 height 19
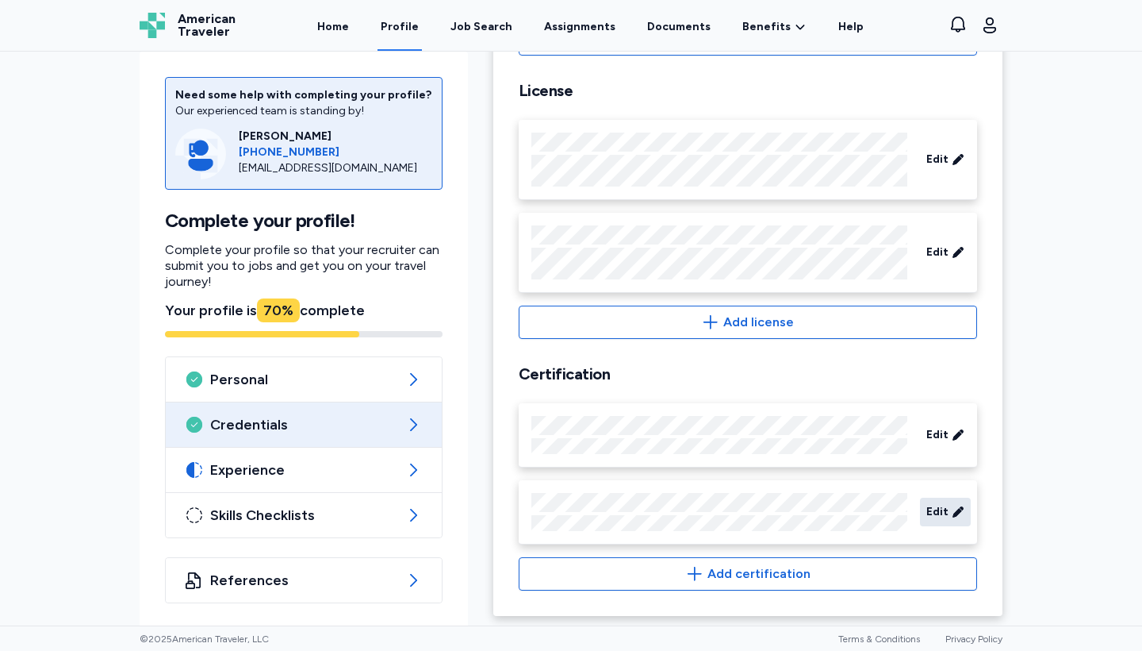
click at [963, 512] on icon at bounding box center [958, 512] width 13 height 16
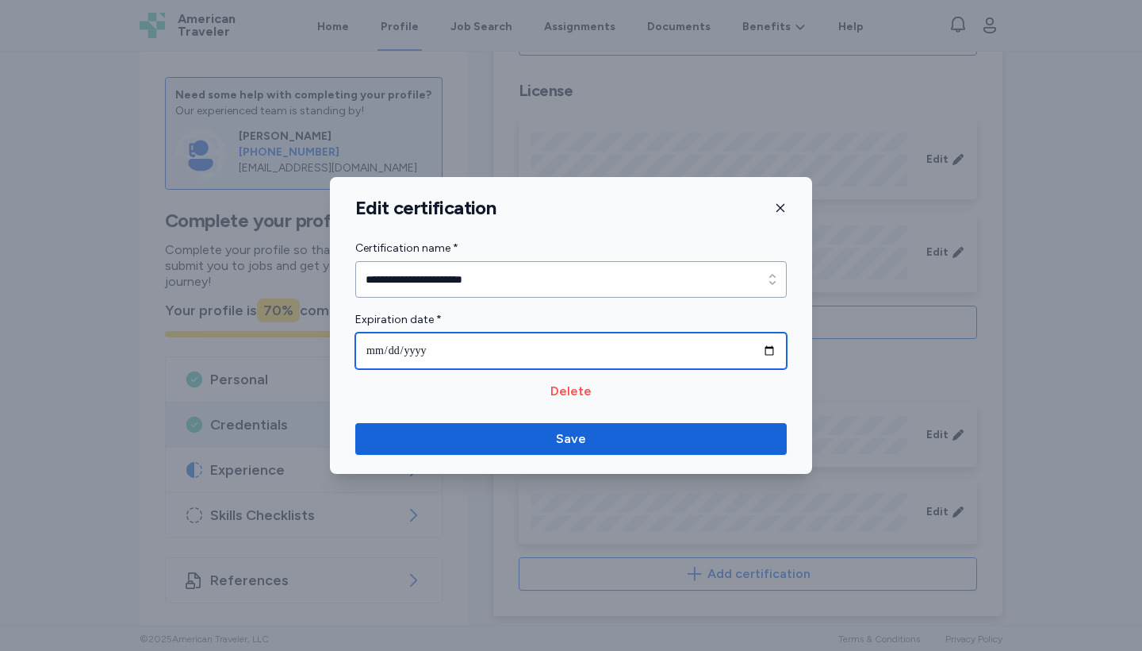
click at [509, 347] on input "**********" at bounding box center [571, 350] width 432 height 36
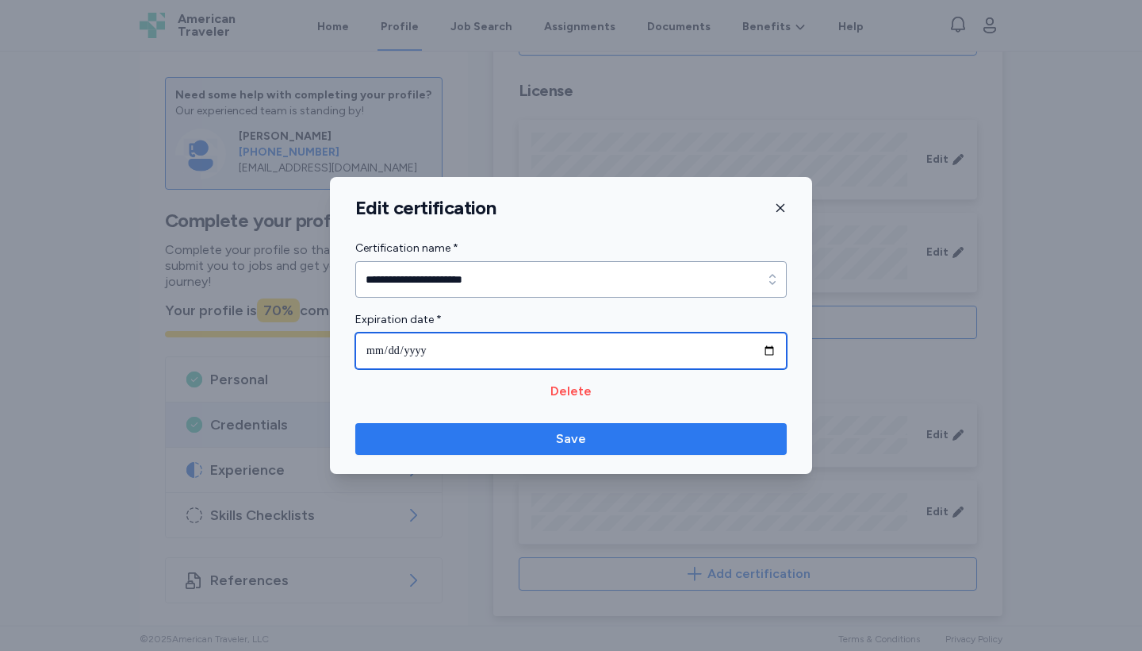
type input "**********"
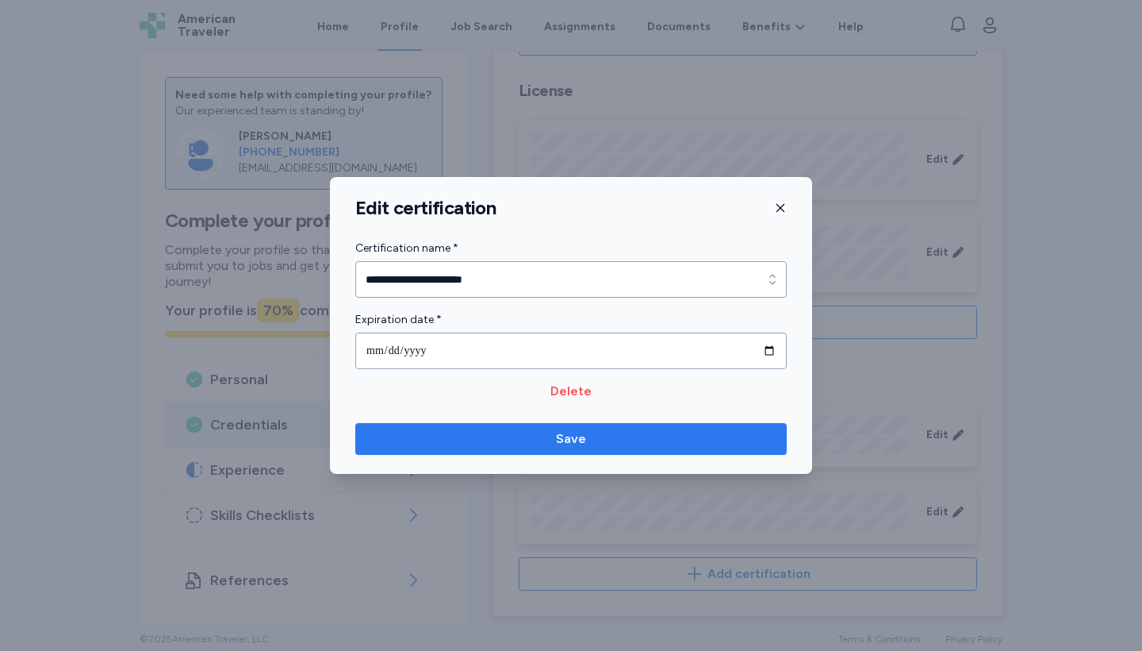
click at [567, 445] on span "Save" at bounding box center [571, 438] width 30 height 19
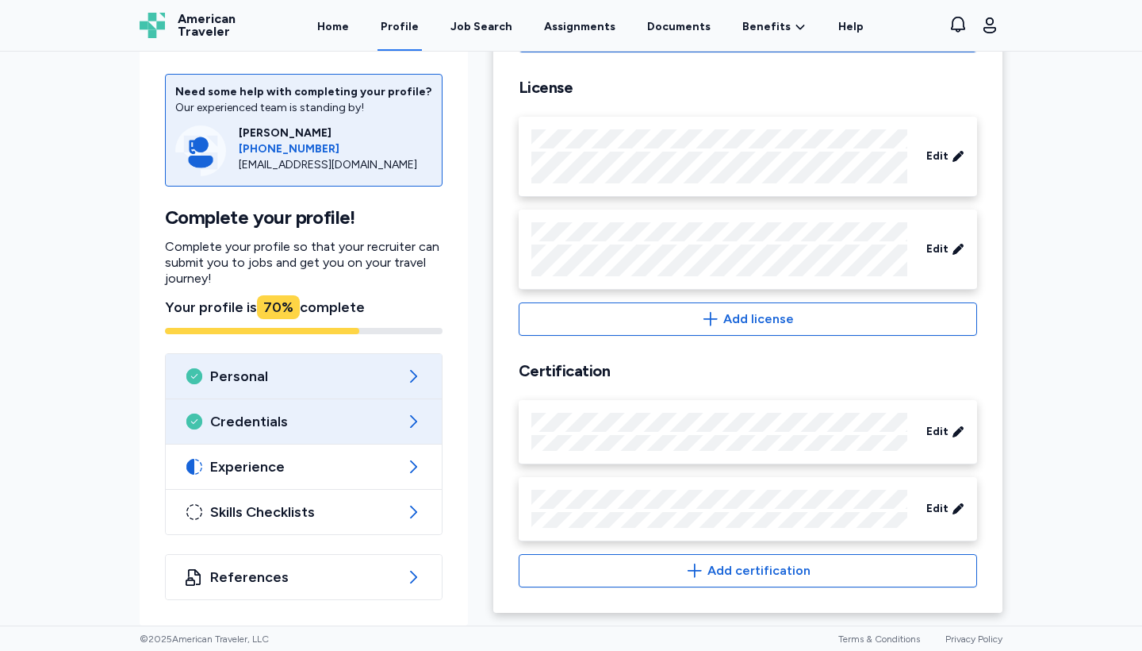
scroll to position [601, 0]
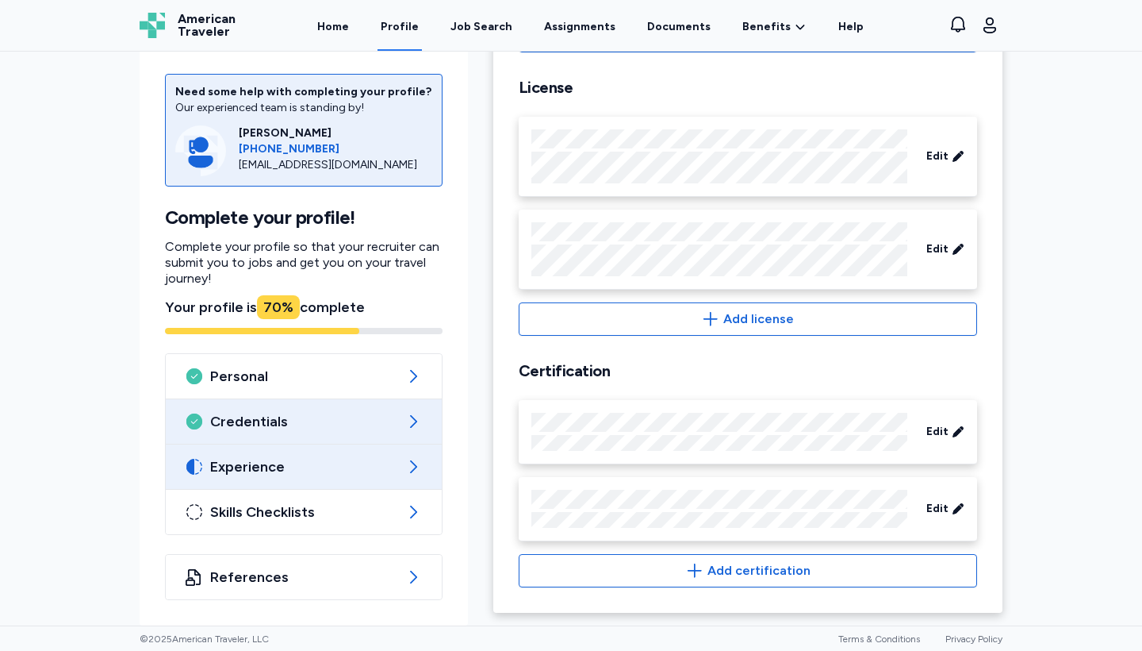
click at [277, 469] on span "Experience" at bounding box center [303, 466] width 187 height 19
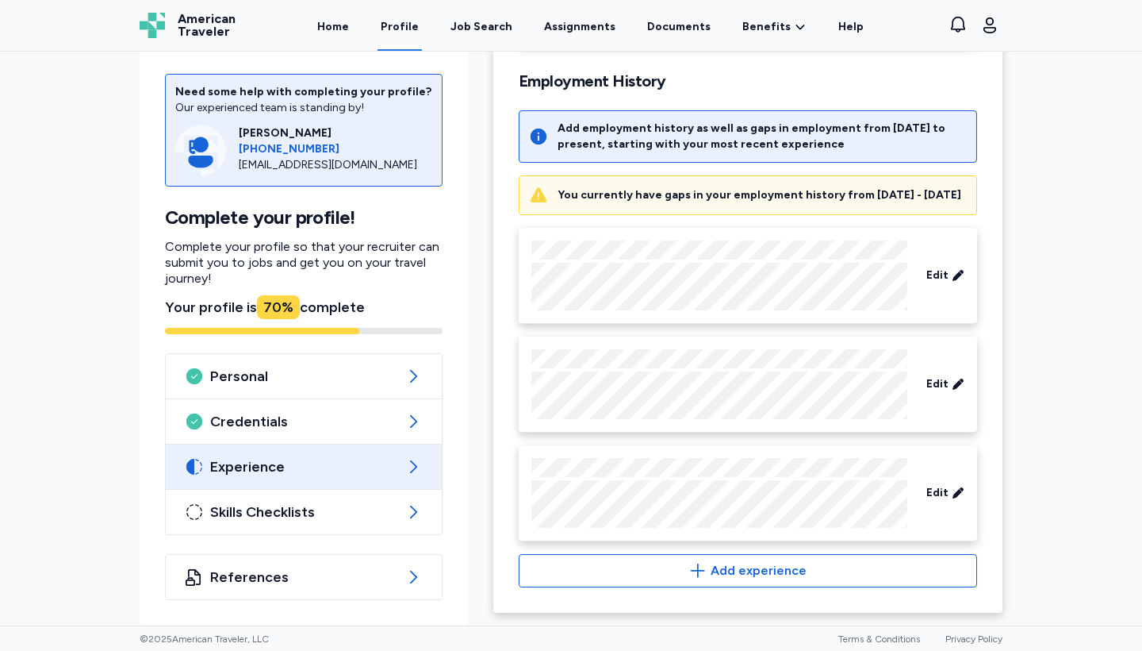
scroll to position [261, 0]
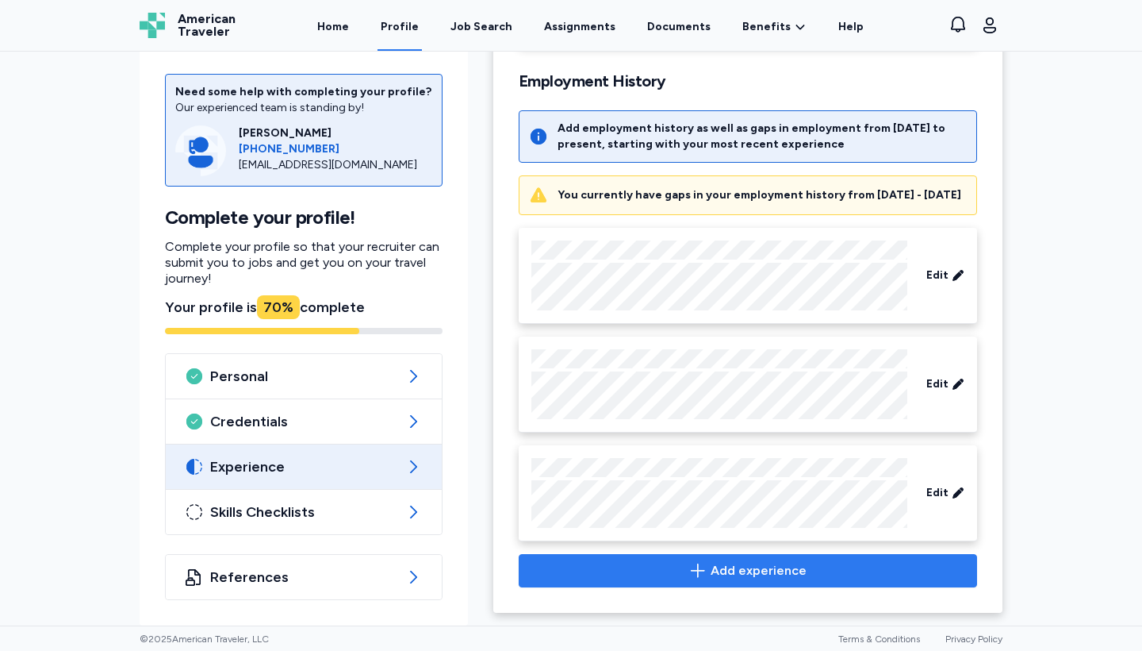
click at [768, 562] on span "Add experience" at bounding box center [759, 570] width 96 height 19
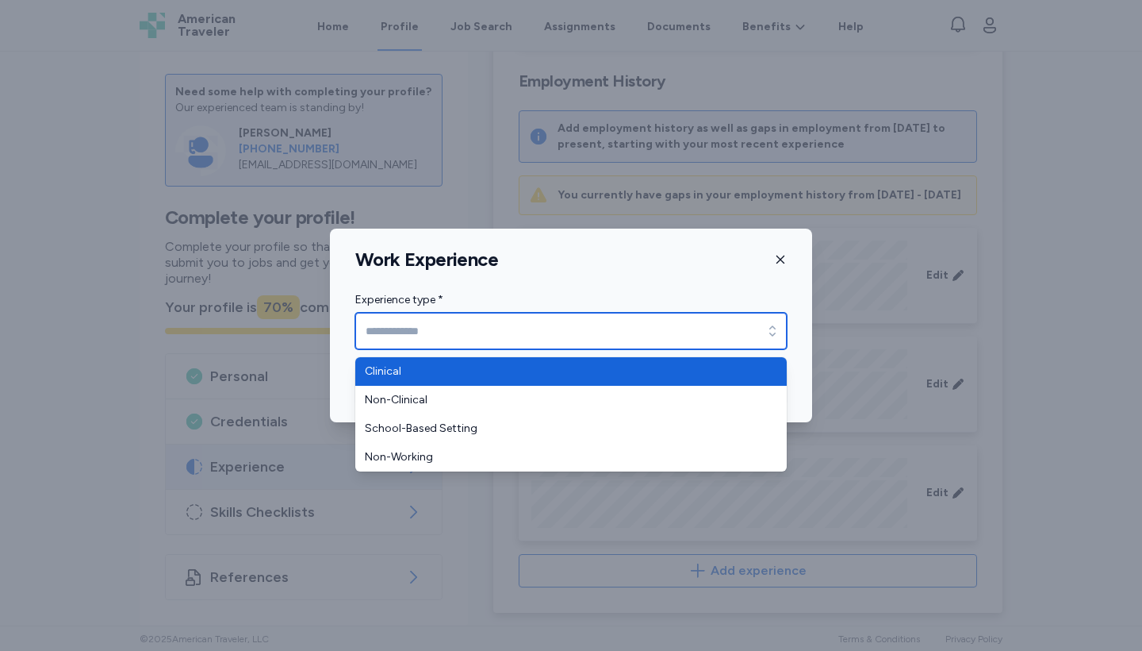
click at [586, 332] on input "Experience type *" at bounding box center [571, 331] width 432 height 36
type input "********"
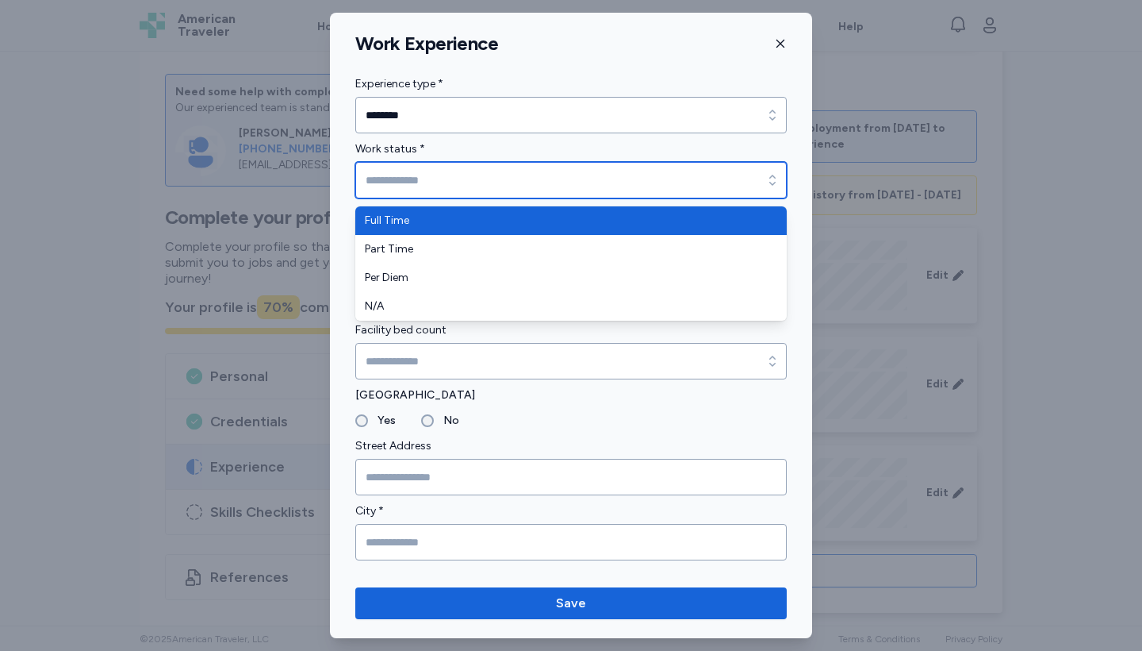
click at [479, 180] on input "Work status *" at bounding box center [571, 180] width 432 height 36
type input "*********"
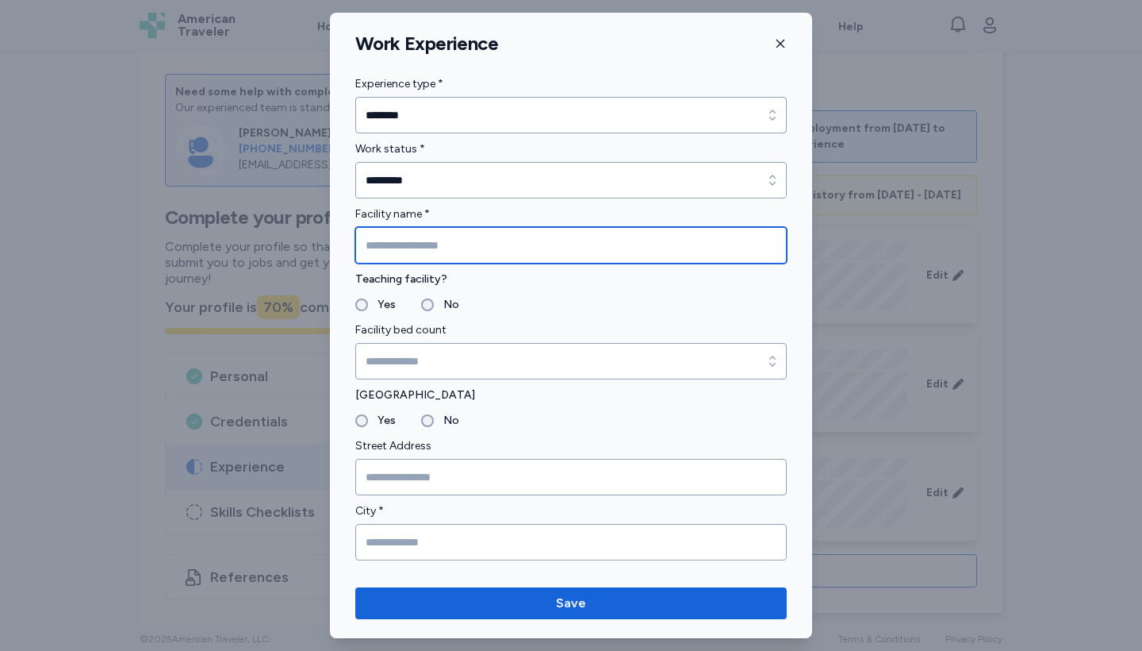
type input "*"
type input "**********"
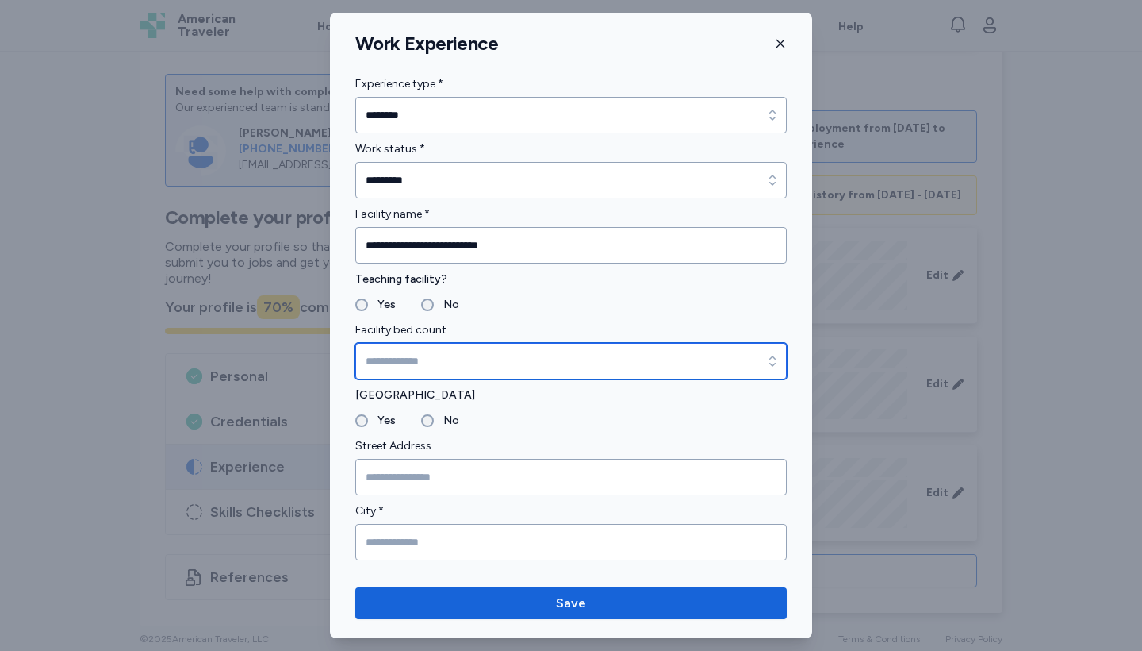
click at [416, 355] on input "Facility bed count" at bounding box center [571, 361] width 432 height 36
click at [401, 361] on input "*****" at bounding box center [571, 361] width 432 height 36
click at [779, 357] on icon "button" at bounding box center [773, 361] width 16 height 16
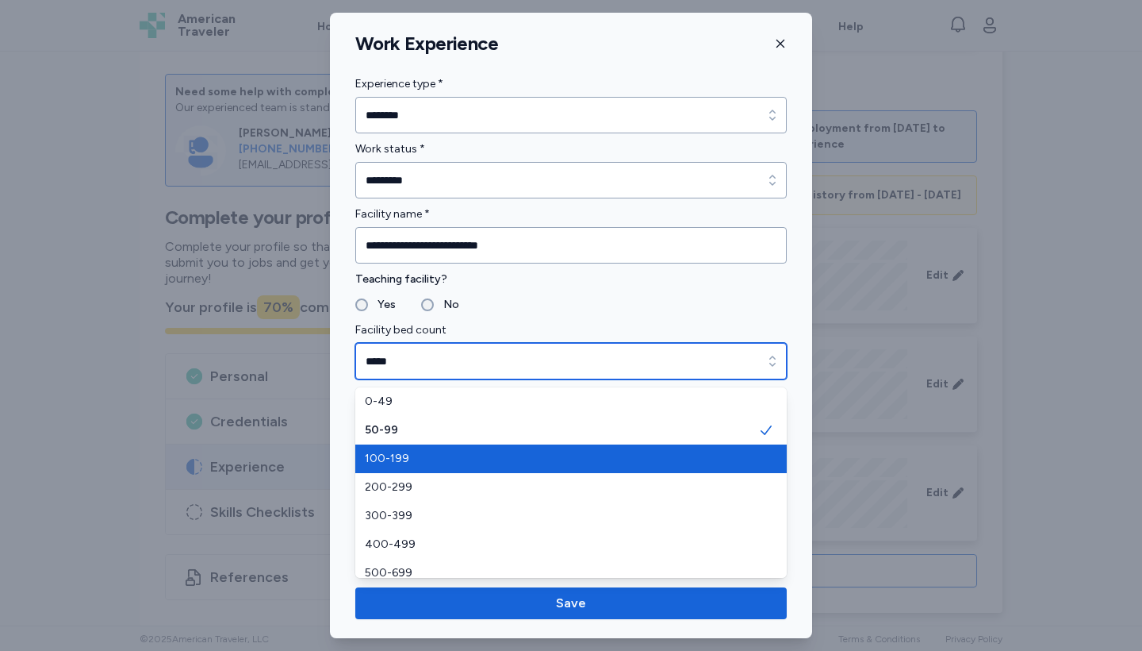
type input "*******"
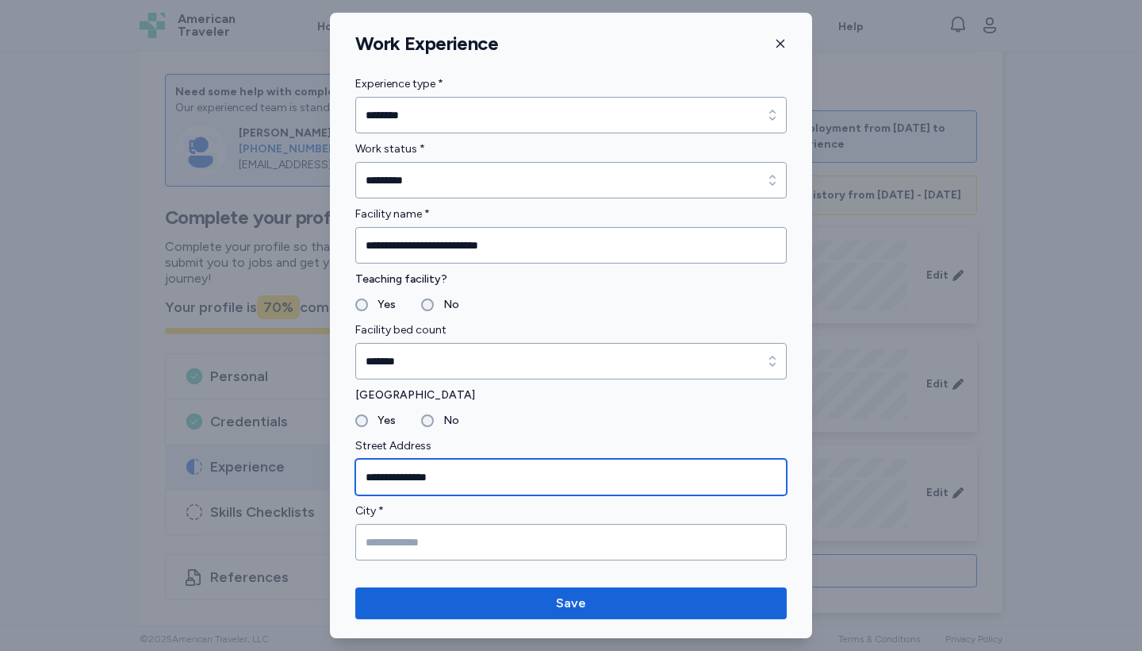
type input "**********"
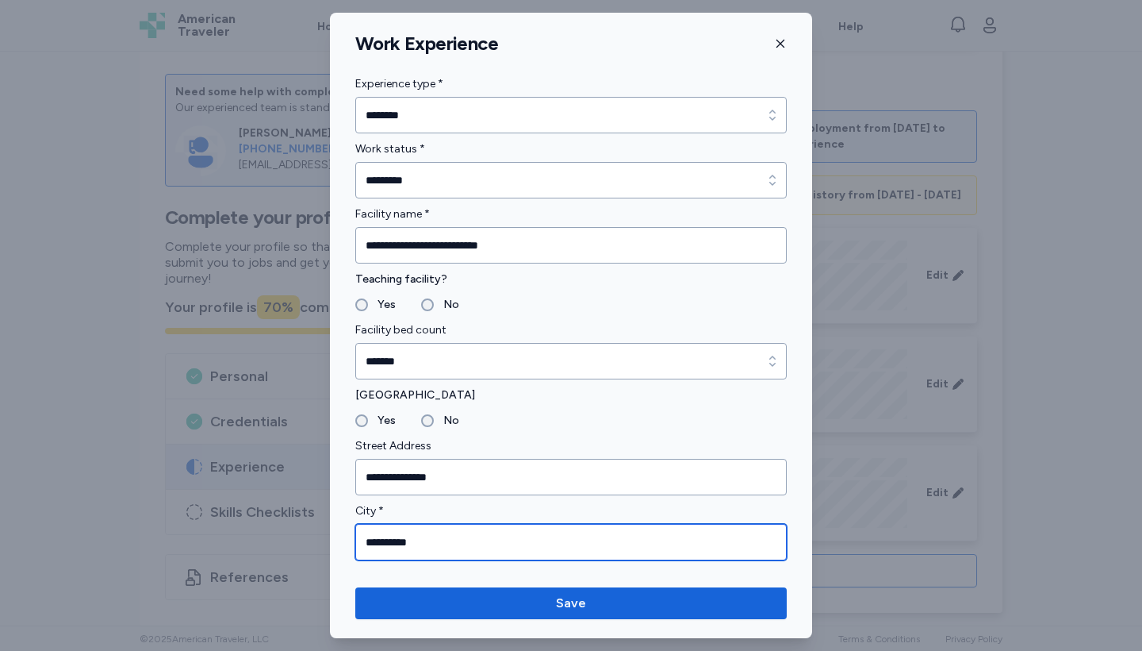
type input "**********"
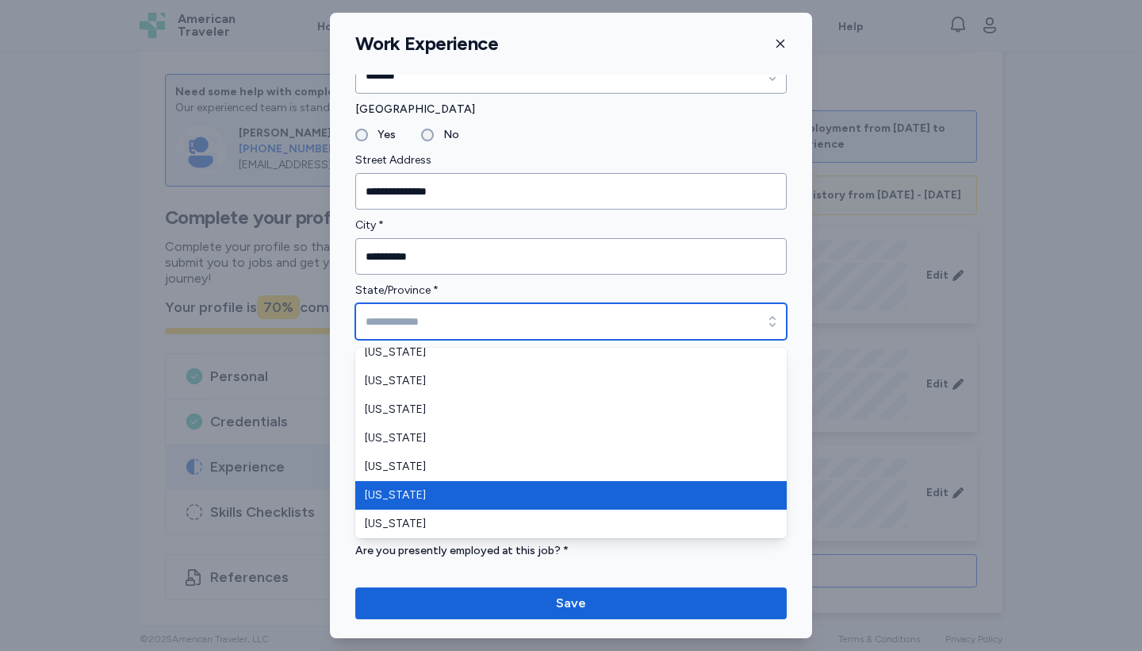
scroll to position [124, 0]
type input "*******"
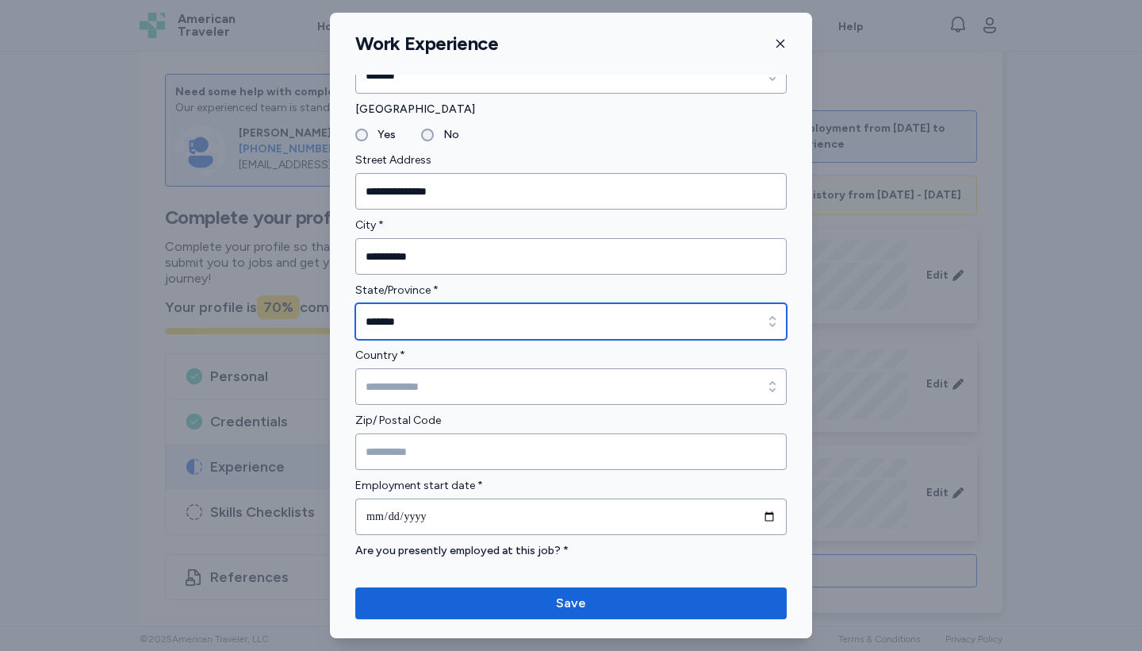
scroll to position [0, 0]
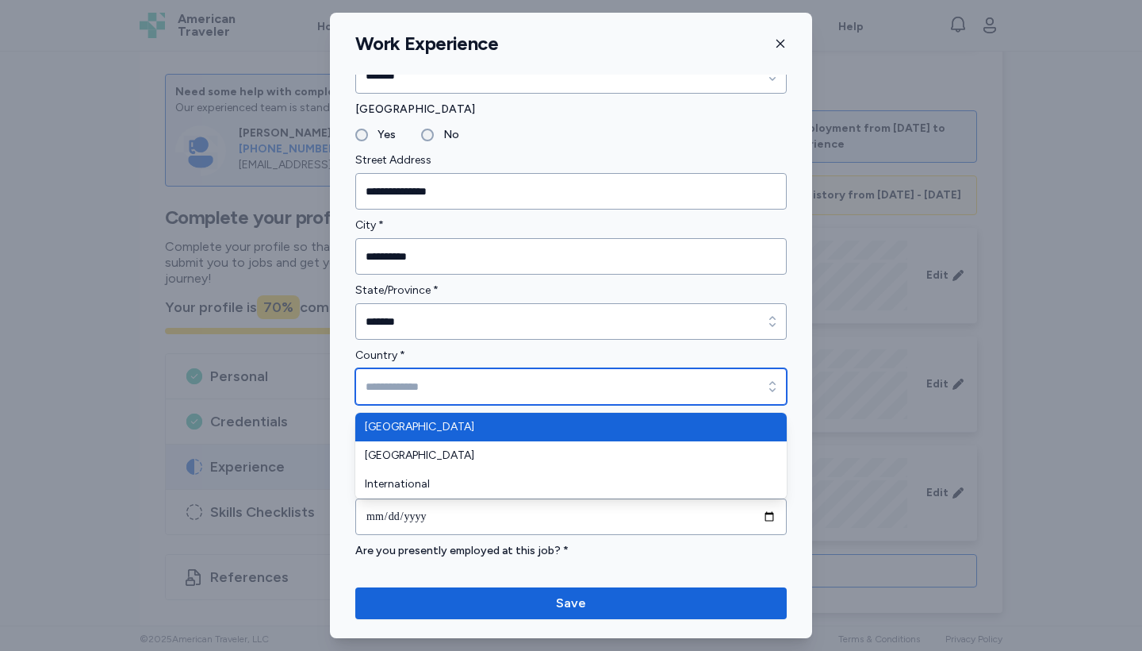
type input "**********"
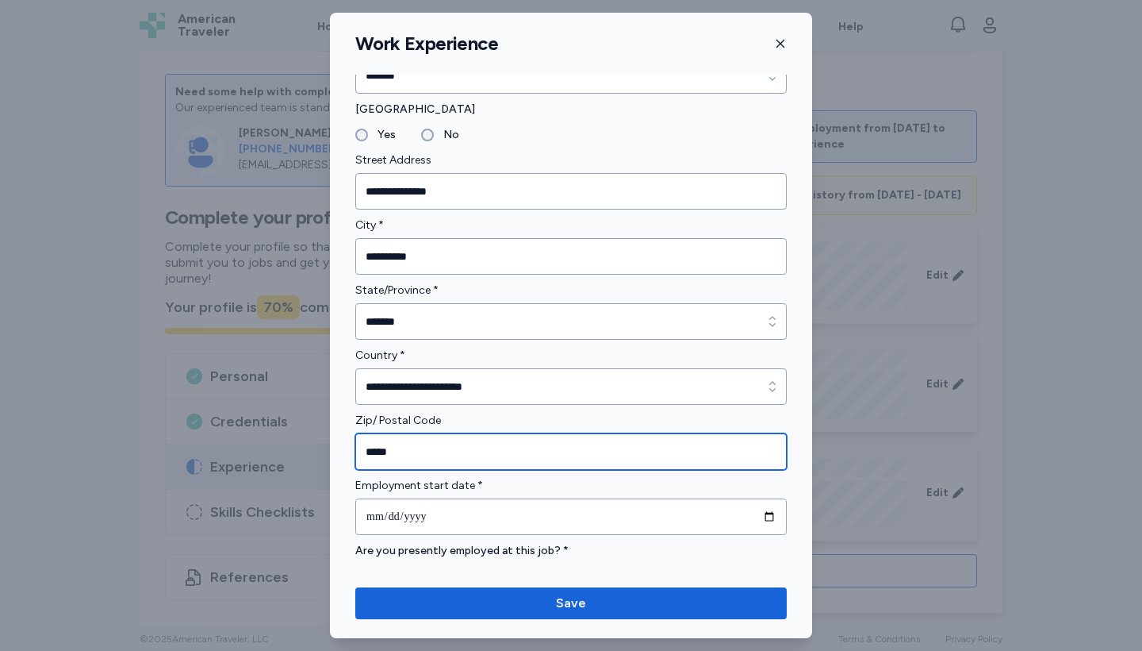
type input "*****"
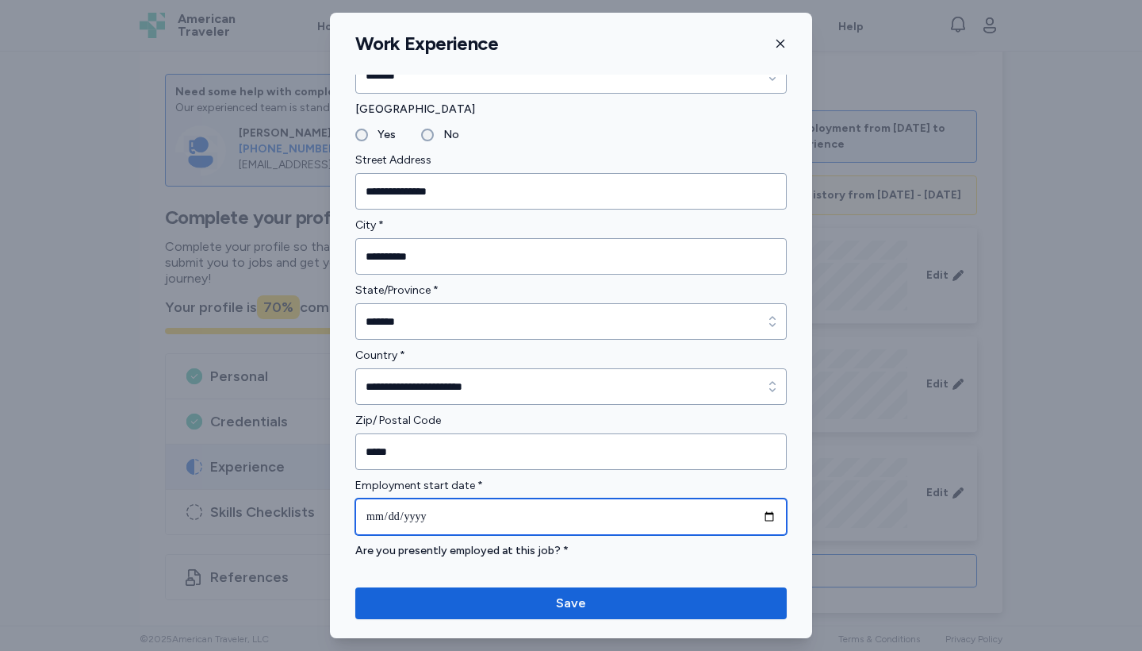
click at [455, 512] on input "date" at bounding box center [571, 516] width 432 height 36
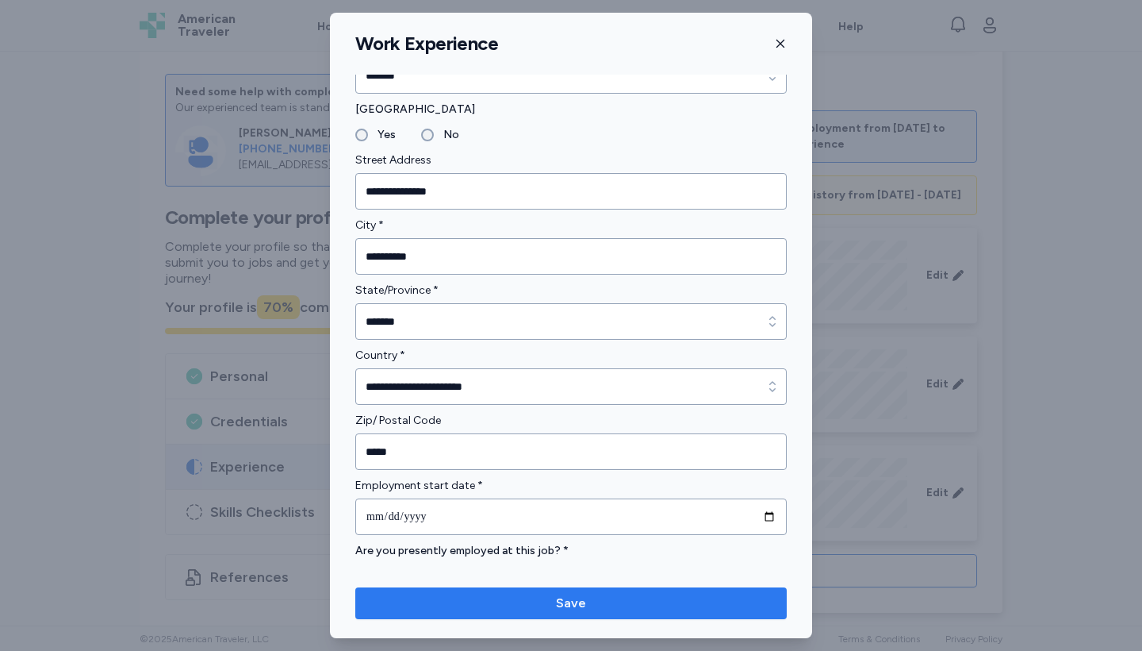
type input "**********"
click at [575, 604] on span "Save" at bounding box center [571, 602] width 30 height 19
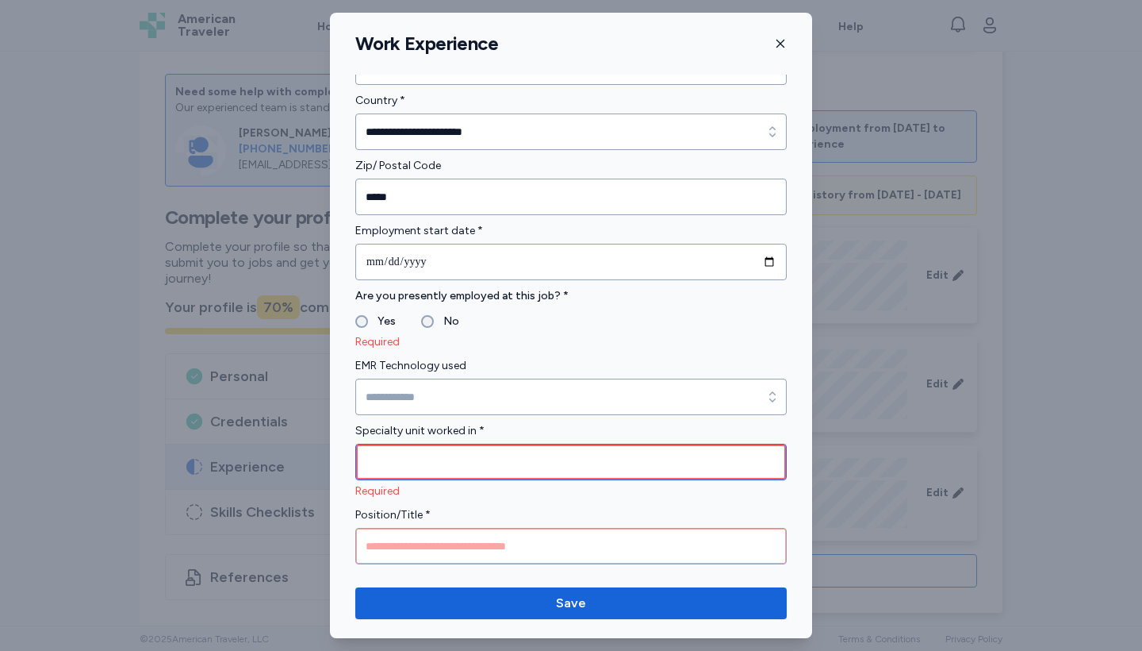
click at [464, 459] on input "Specialty unit worked in *" at bounding box center [571, 461] width 432 height 36
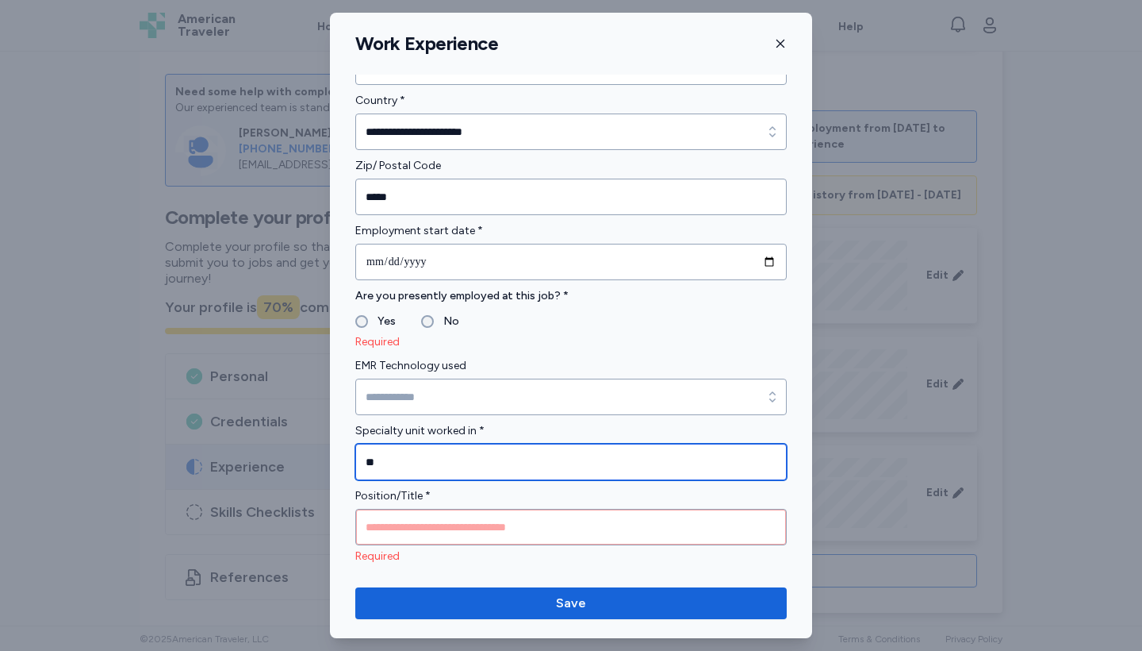
type input "**"
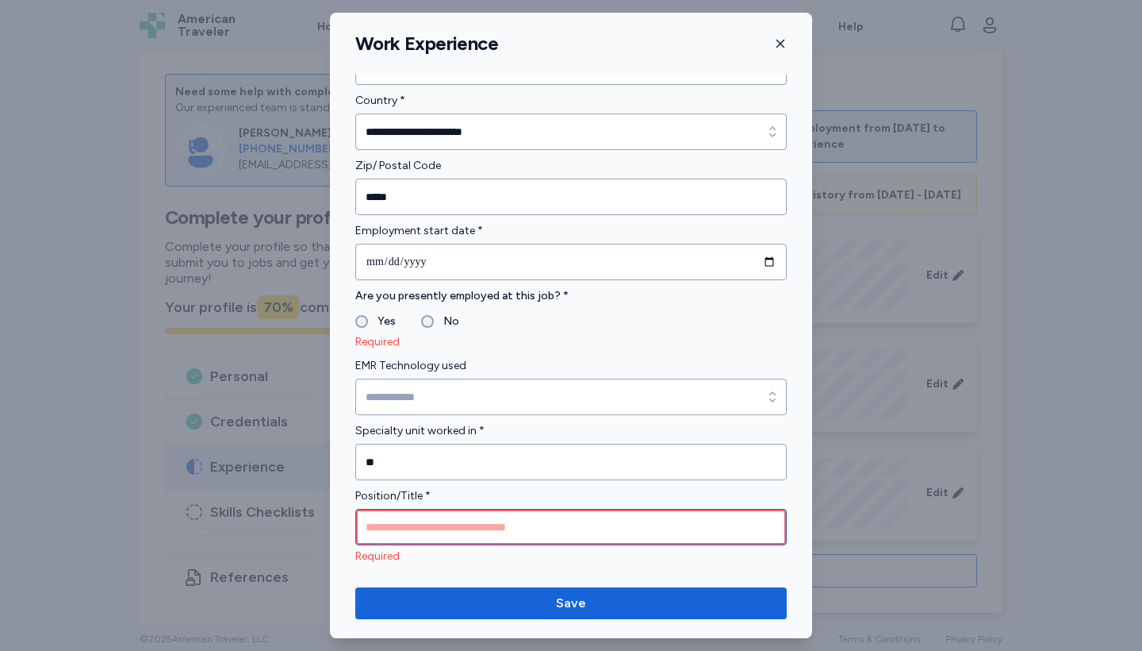
click at [474, 530] on input "Position/Title *" at bounding box center [571, 527] width 432 height 36
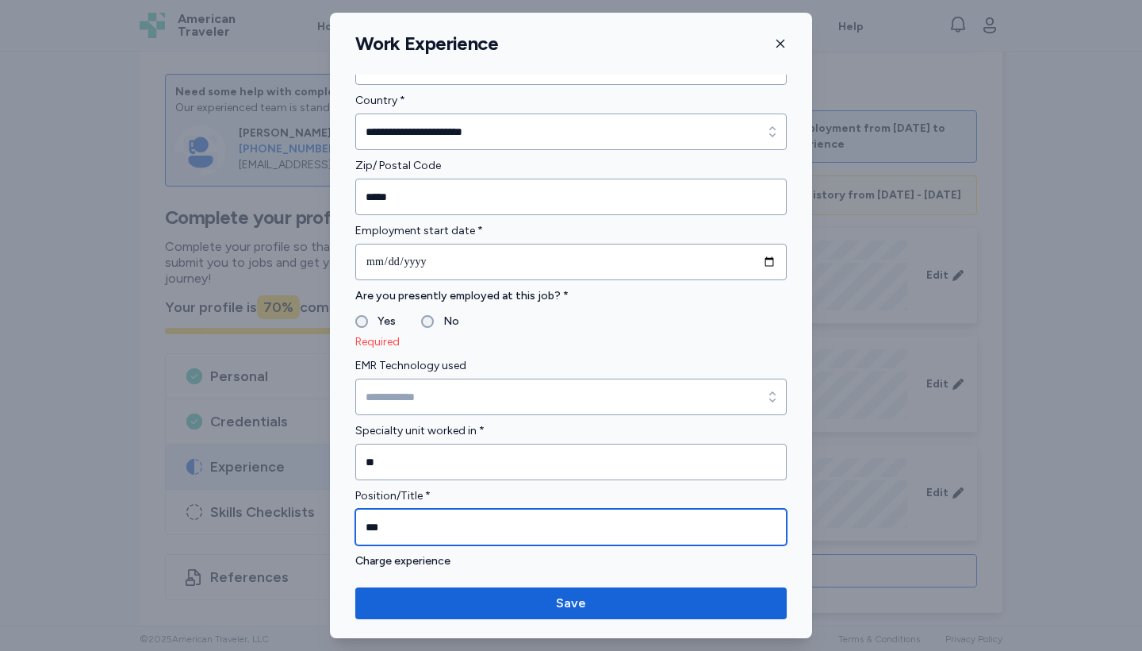
type input "***"
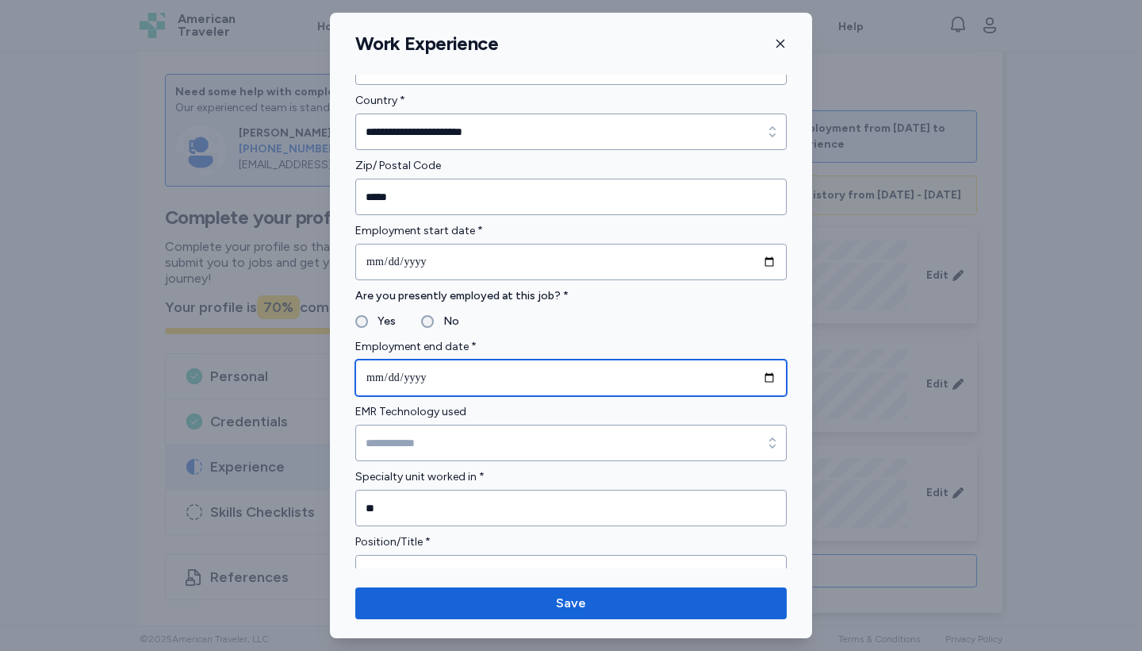
click at [446, 378] on input "date" at bounding box center [571, 377] width 432 height 36
type input "**********"
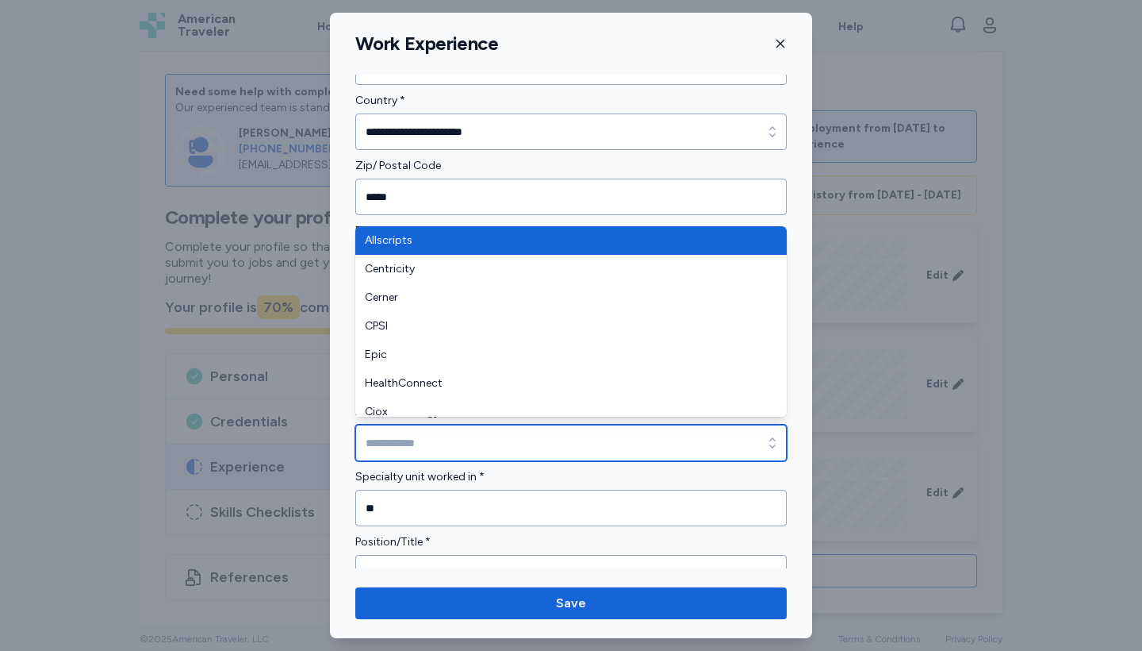
click at [522, 443] on input "EMR Technology used" at bounding box center [571, 442] width 432 height 36
click at [525, 437] on input "EMR Technology used" at bounding box center [571, 442] width 432 height 36
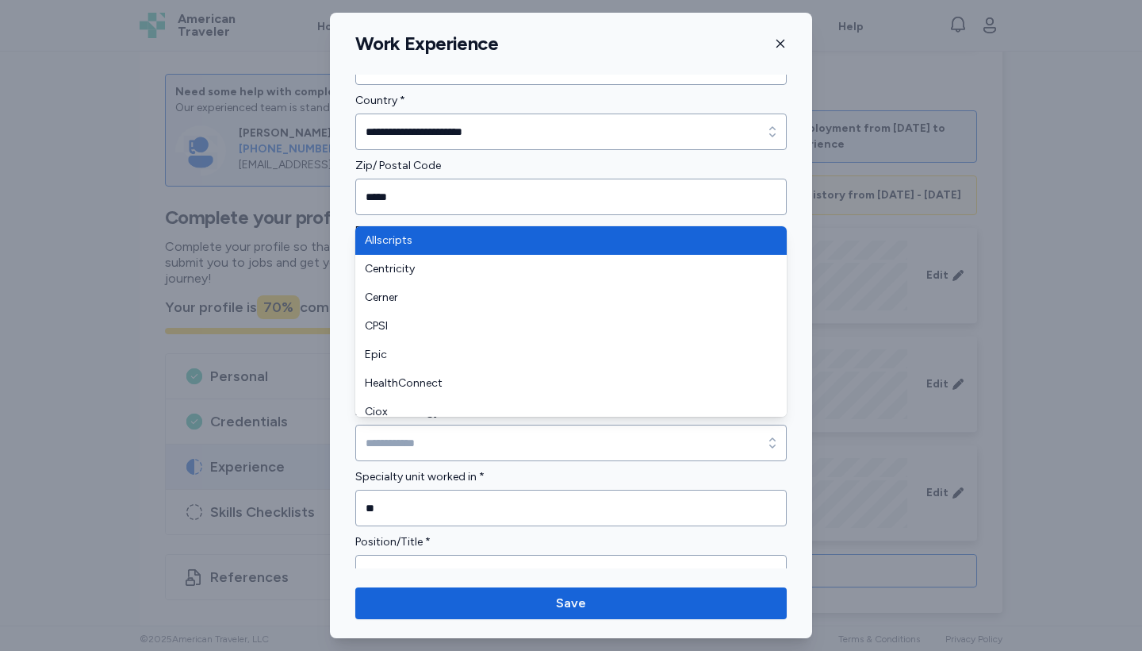
click at [621, 519] on form "**********" at bounding box center [571, 615] width 432 height 2033
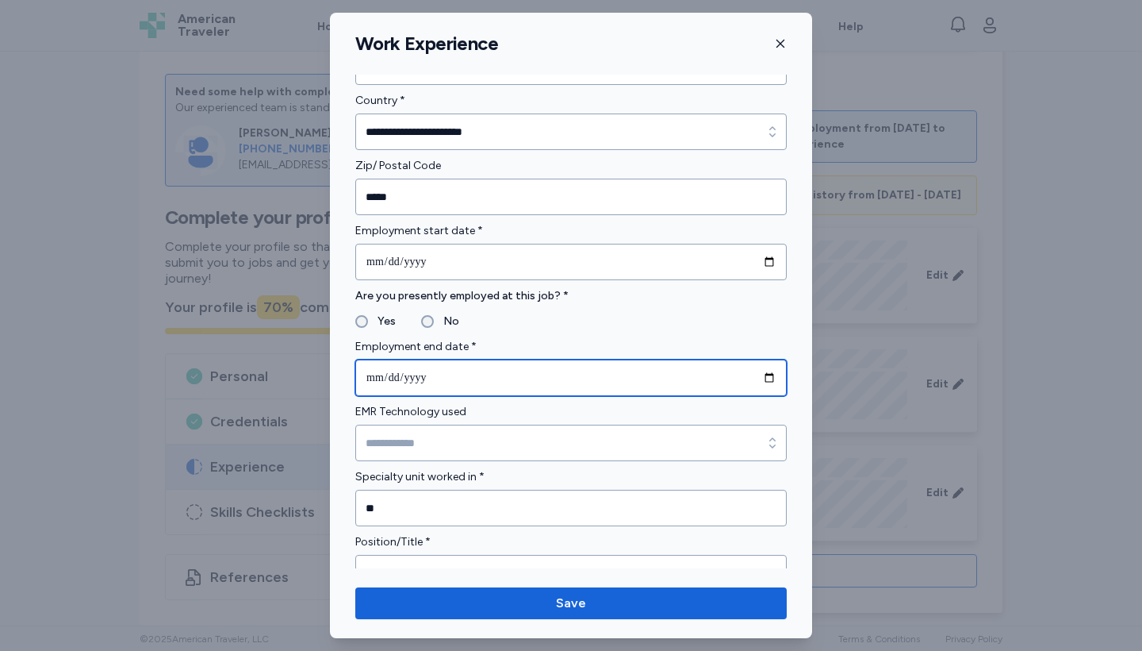
click at [447, 370] on input "**********" at bounding box center [571, 377] width 432 height 36
click at [439, 374] on input "**********" at bounding box center [571, 377] width 432 height 36
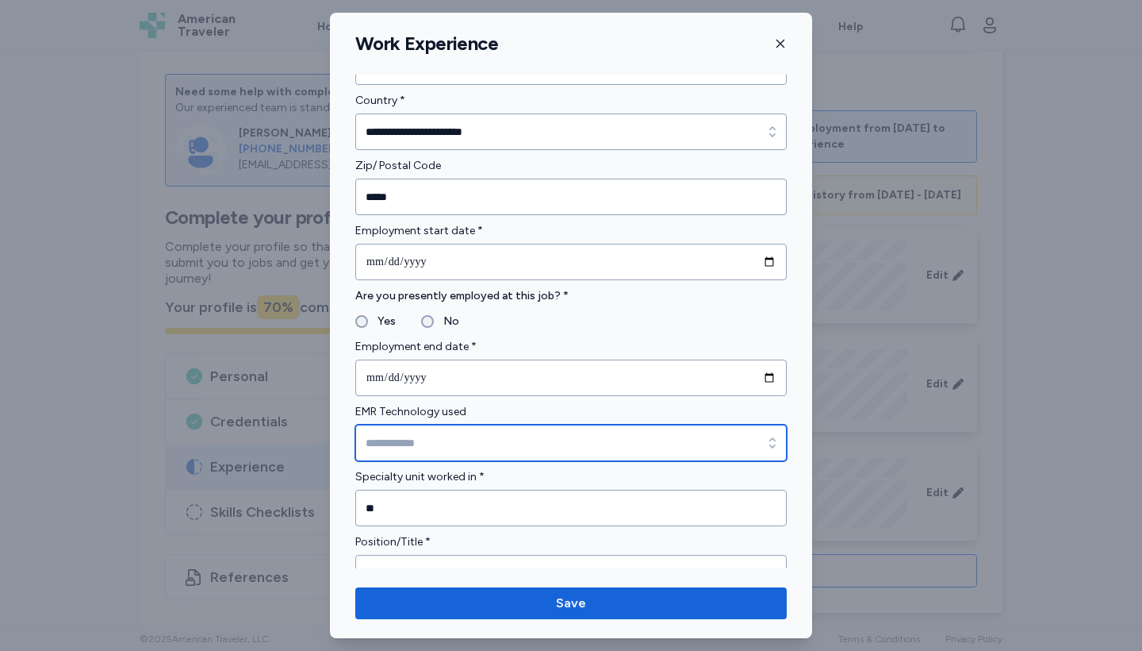
click at [522, 440] on input "EMR Technology used" at bounding box center [571, 442] width 432 height 36
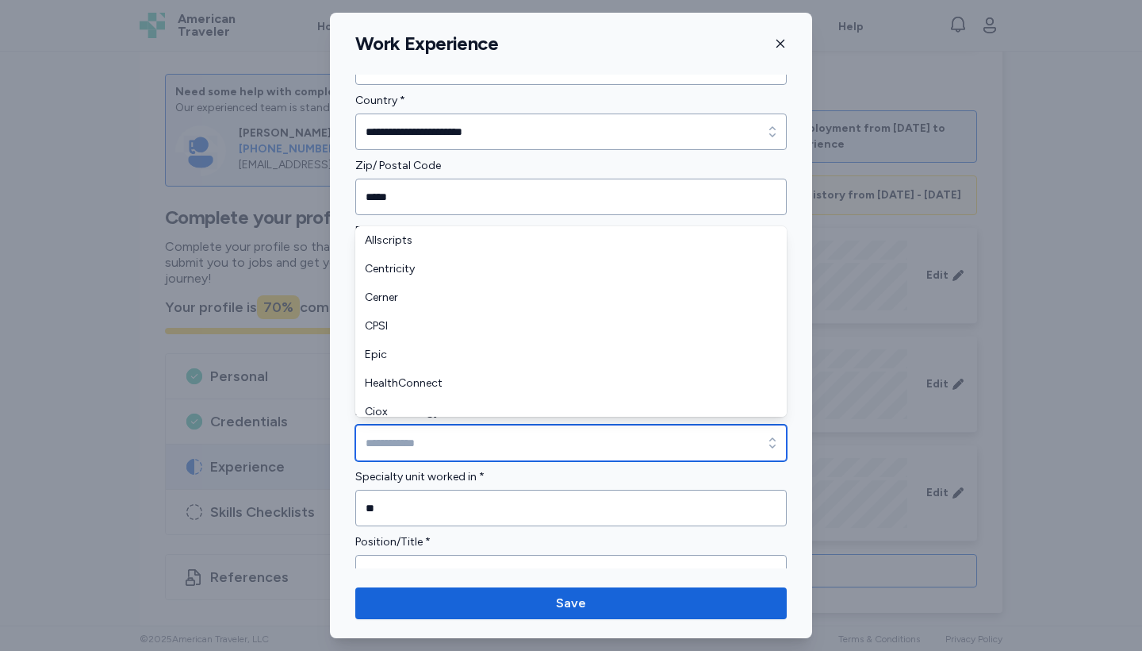
click at [504, 437] on input "EMR Technology used" at bounding box center [571, 442] width 432 height 36
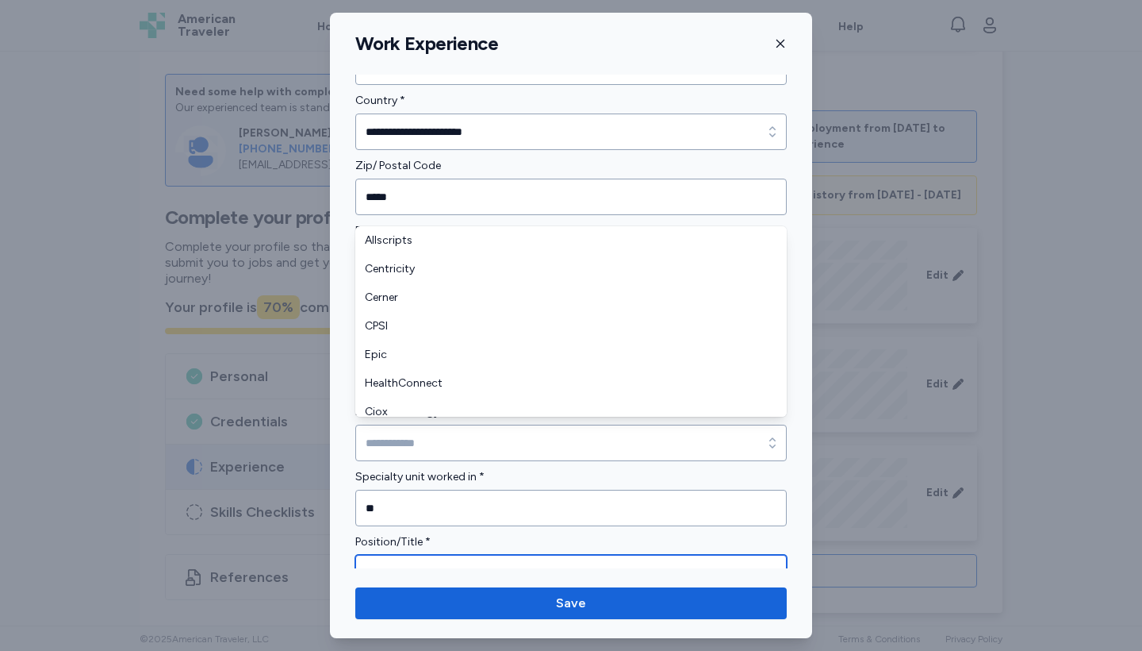
click at [651, 562] on form "**********" at bounding box center [571, 615] width 432 height 2033
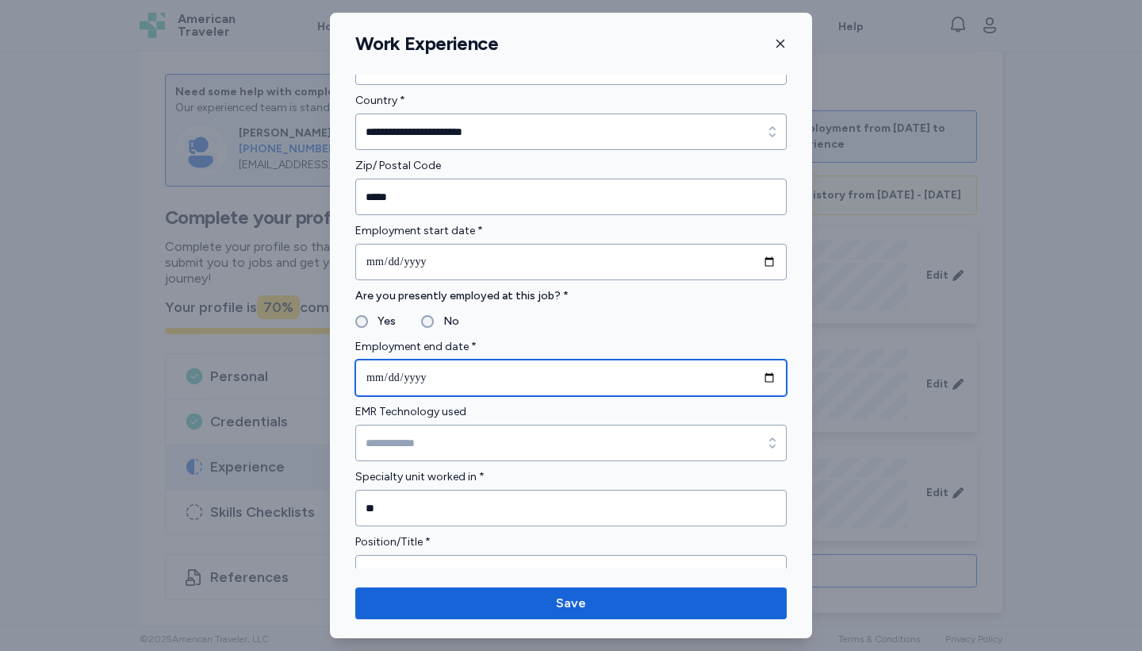
click at [547, 373] on input "**********" at bounding box center [571, 377] width 432 height 36
click at [442, 375] on input "**********" at bounding box center [571, 377] width 432 height 36
type input "**********"
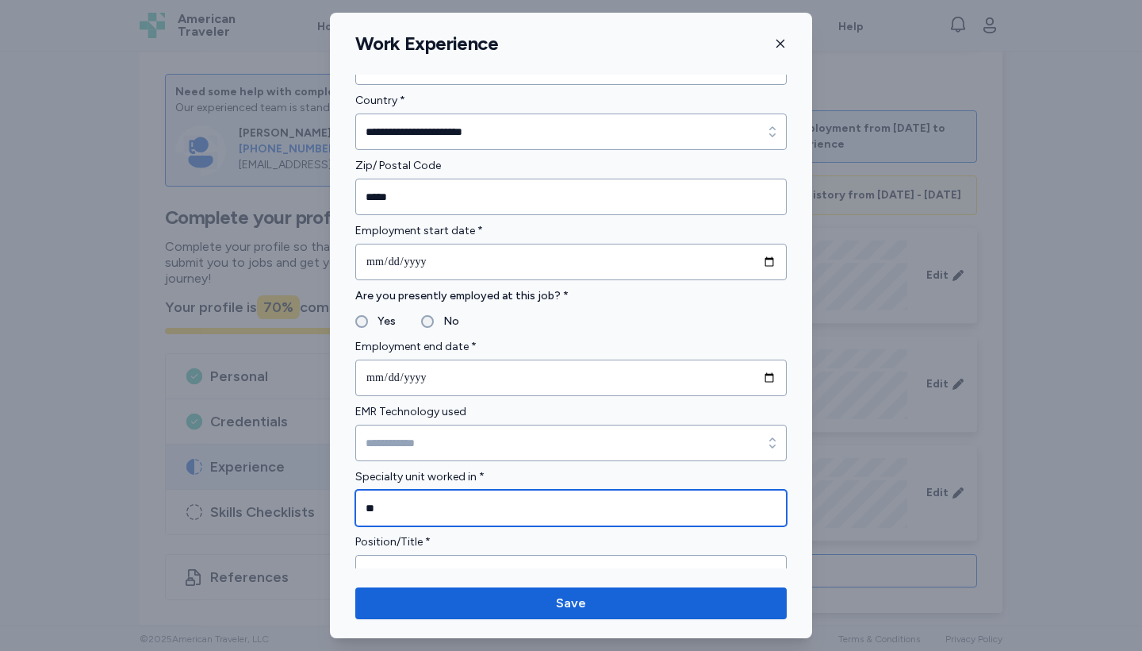
click at [522, 520] on input "**" at bounding box center [571, 507] width 432 height 36
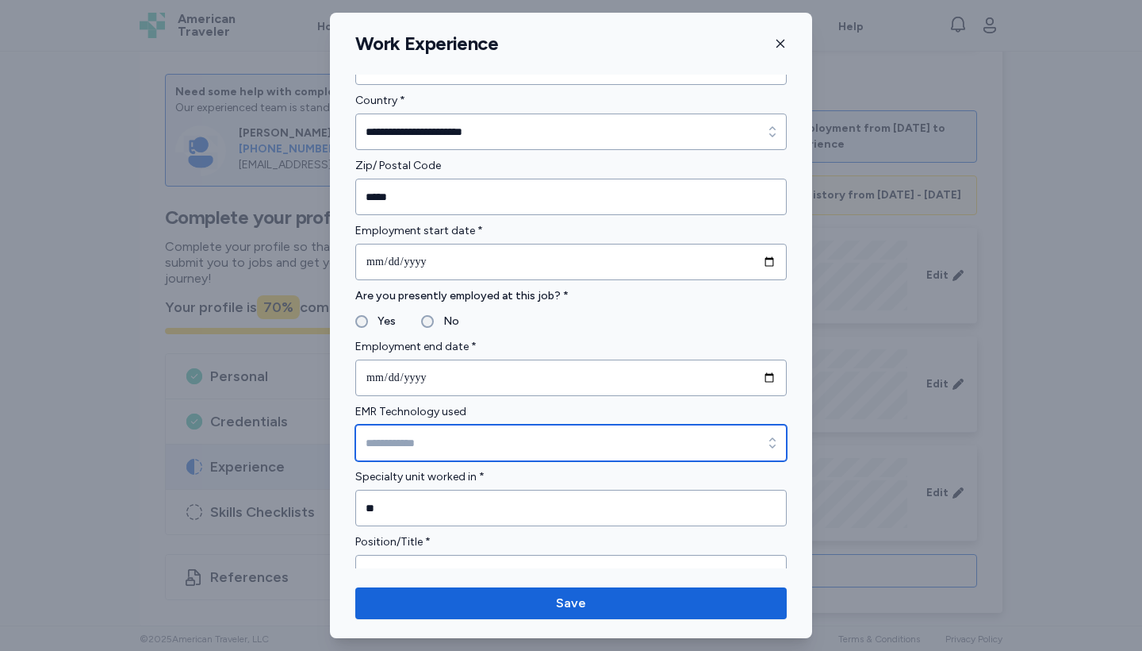
click at [467, 439] on input "EMR Technology used" at bounding box center [571, 442] width 432 height 36
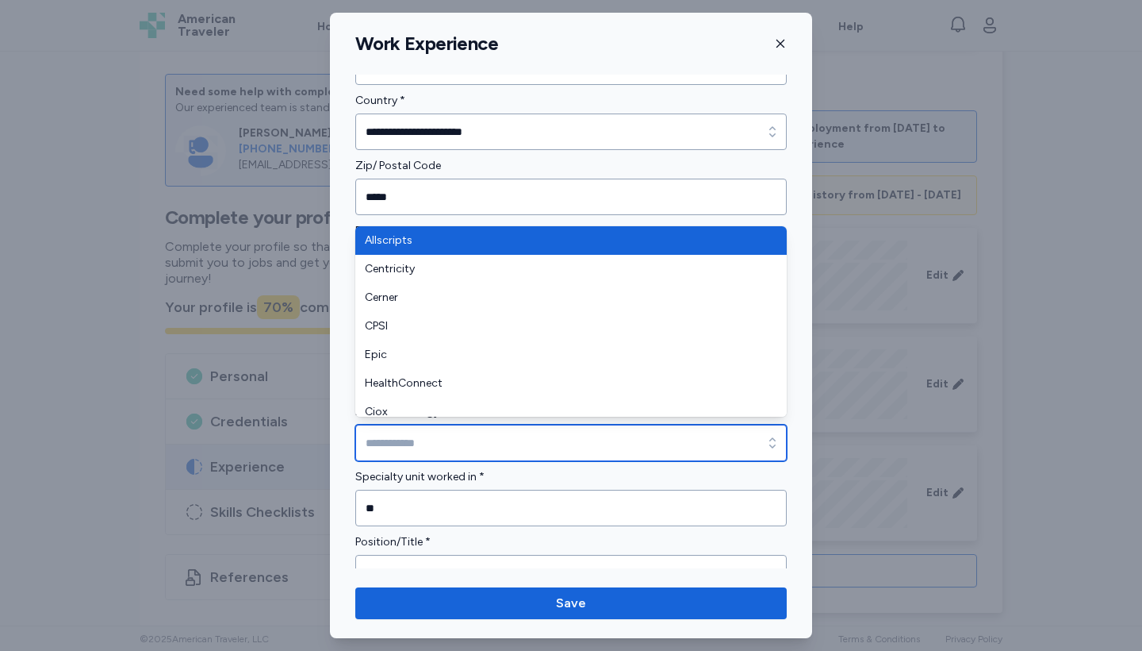
click at [467, 440] on input "EMR Technology used" at bounding box center [571, 442] width 432 height 36
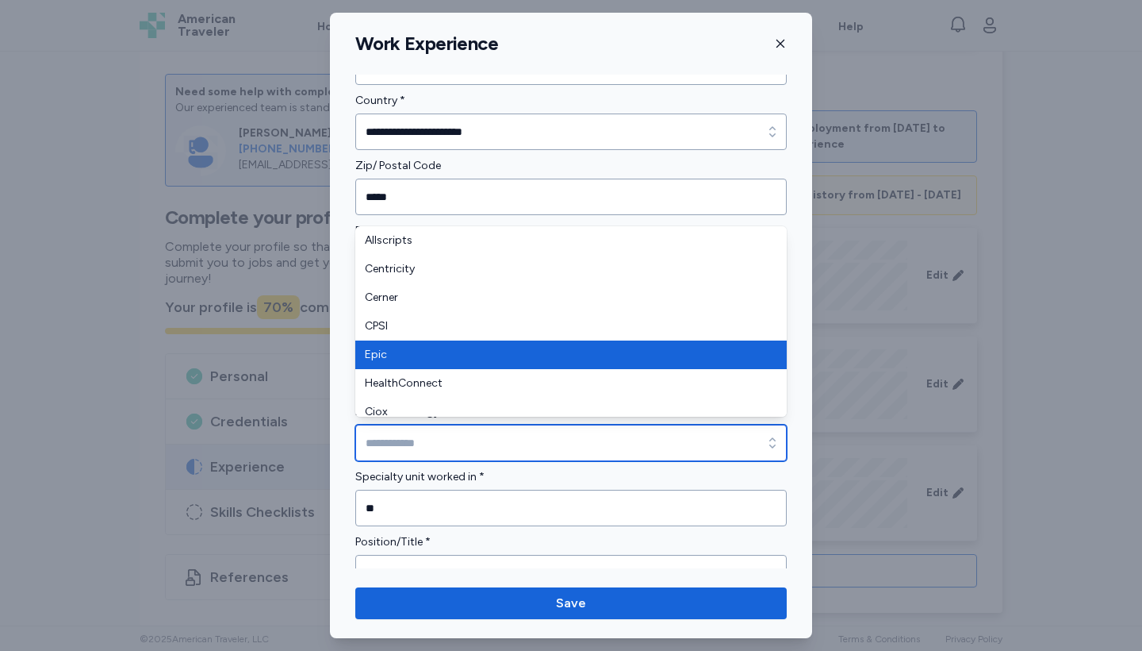
type input "****"
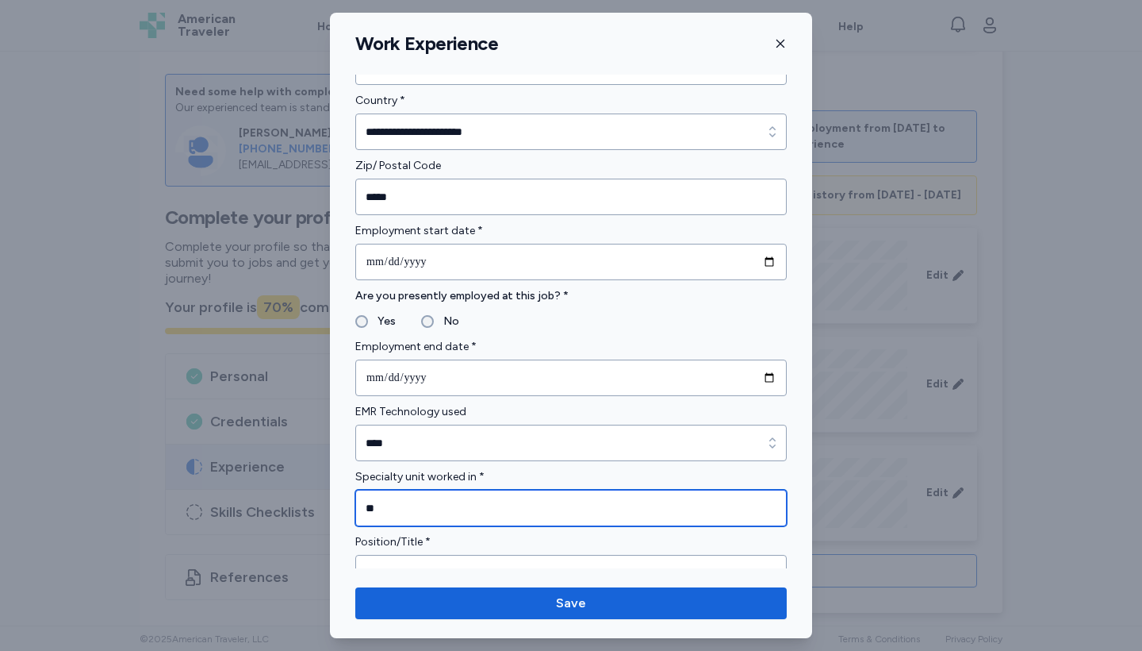
click at [454, 511] on input "**" at bounding box center [571, 507] width 432 height 36
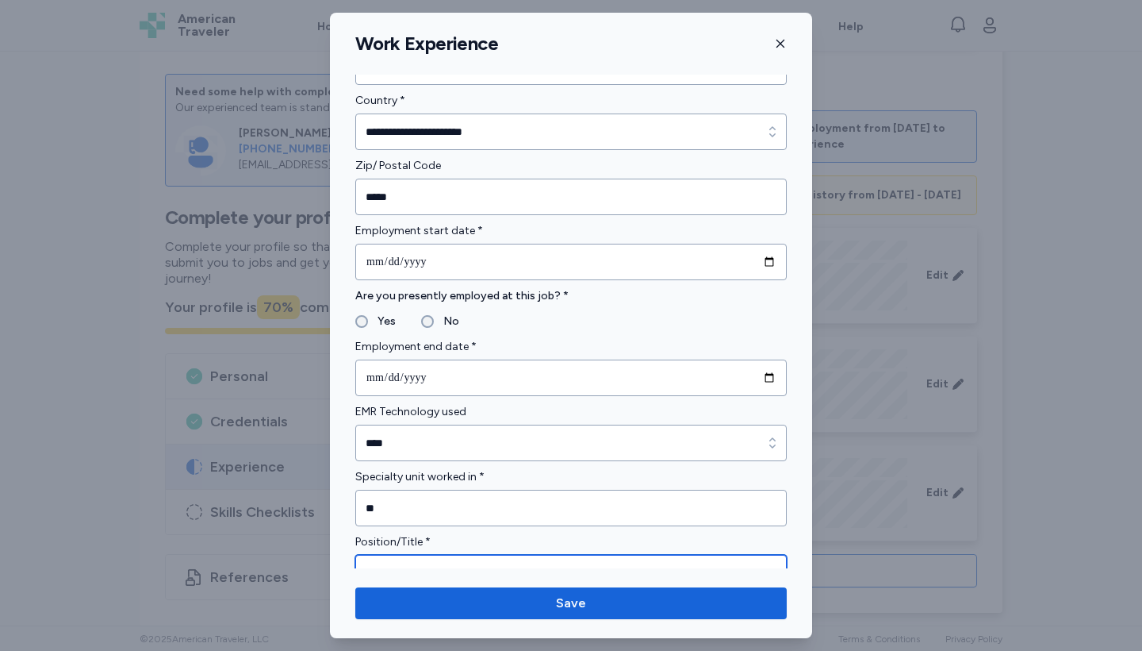
click at [458, 559] on input "***" at bounding box center [571, 573] width 432 height 36
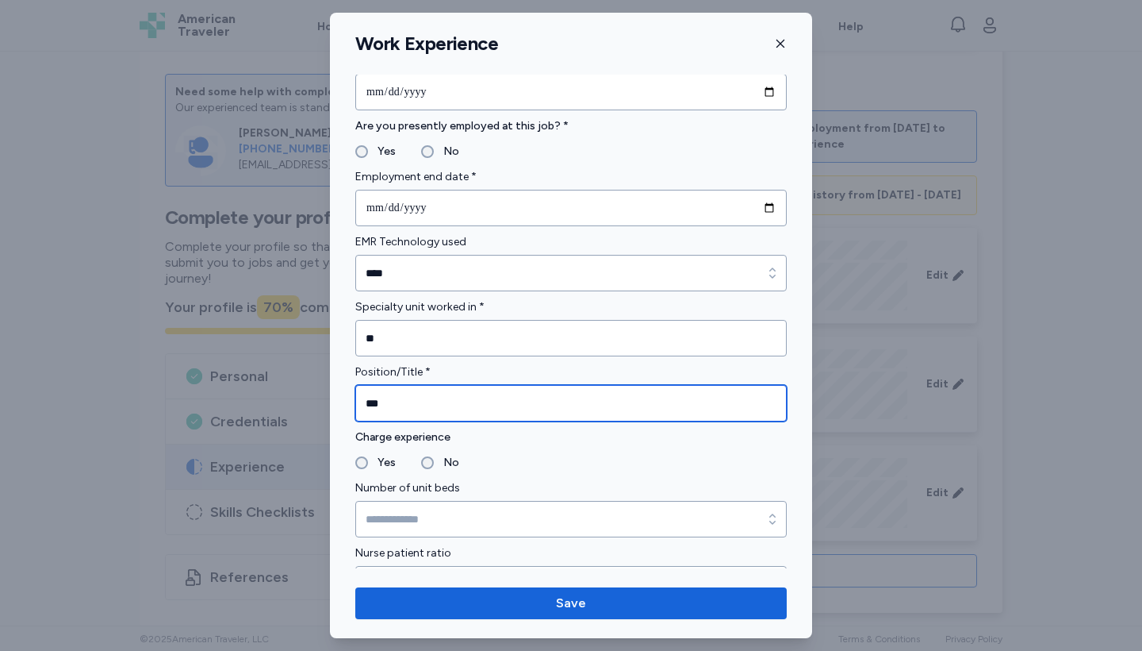
scroll to position [719, 0]
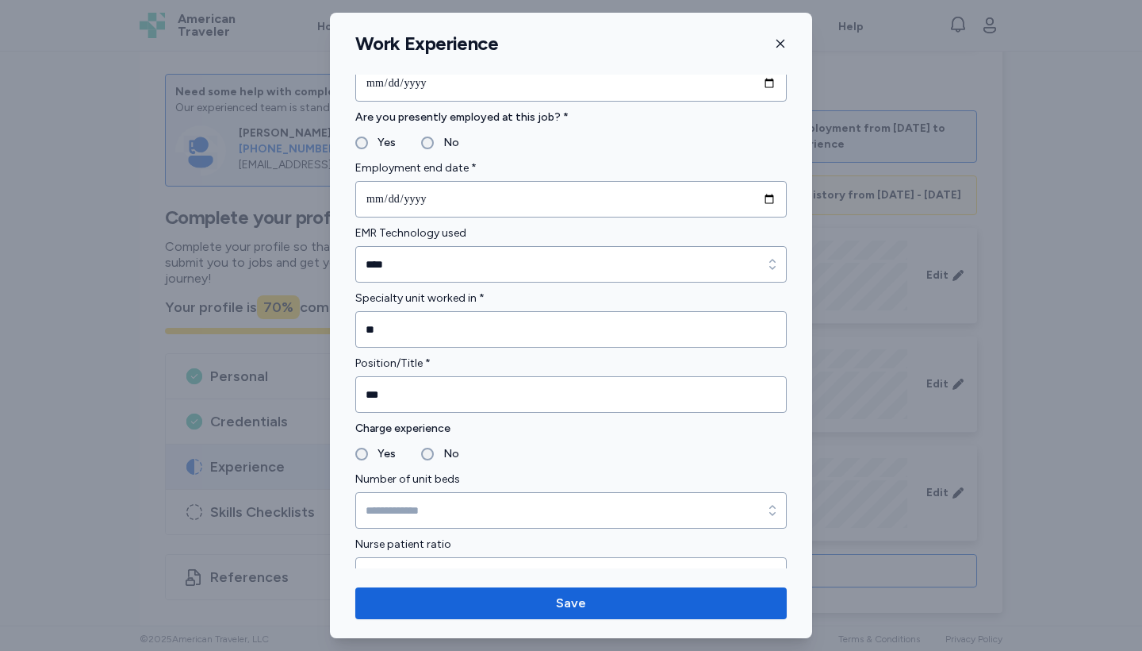
click at [417, 457] on fieldset "Yes No" at bounding box center [571, 453] width 432 height 19
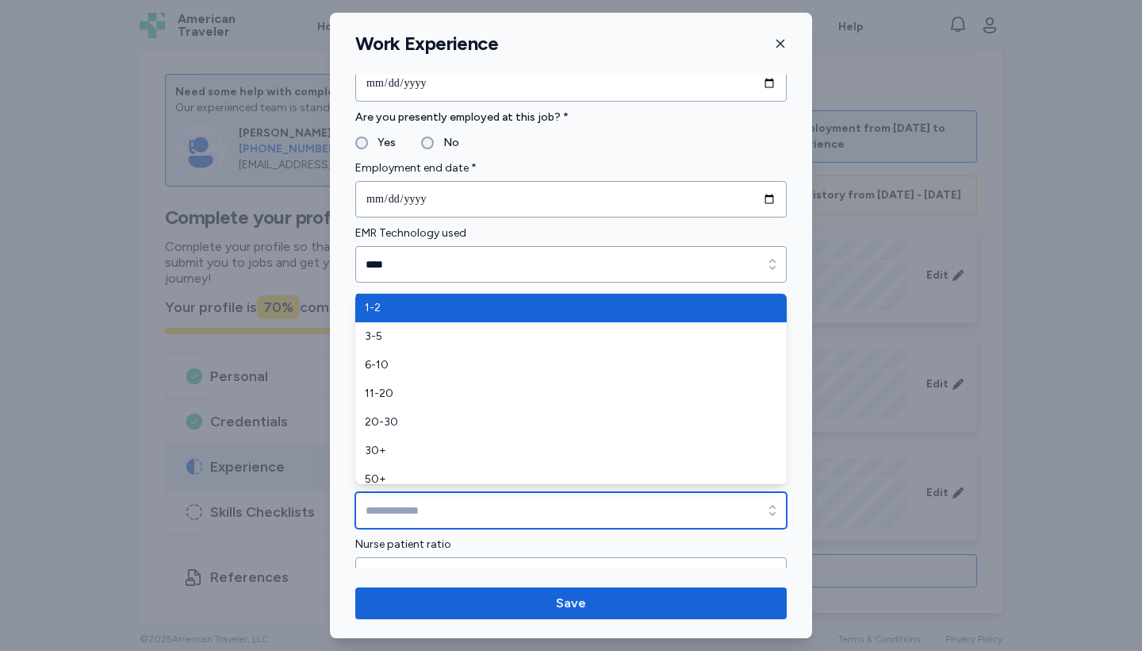
click at [445, 508] on input "Number of unit beds" at bounding box center [571, 510] width 432 height 36
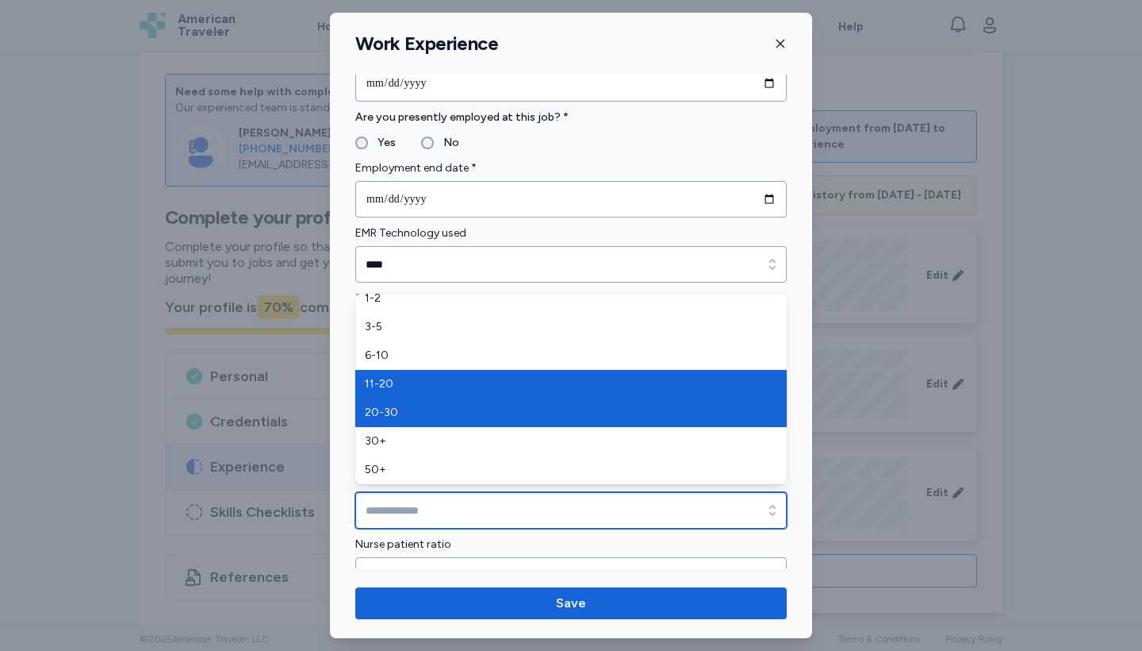
scroll to position [10, 0]
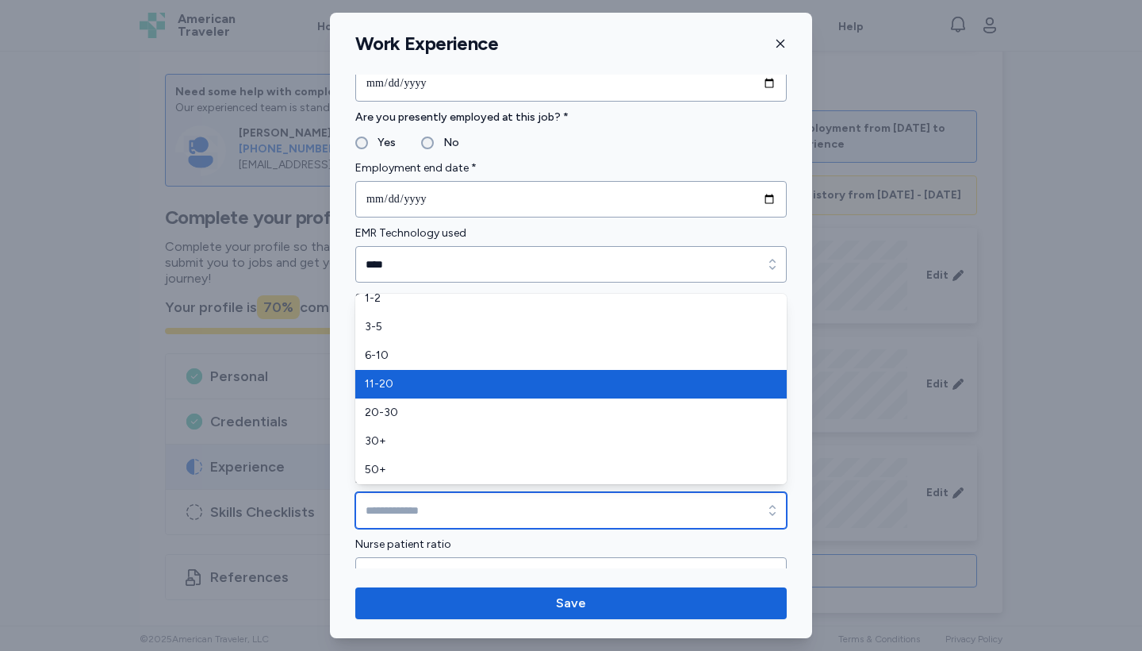
type input "*****"
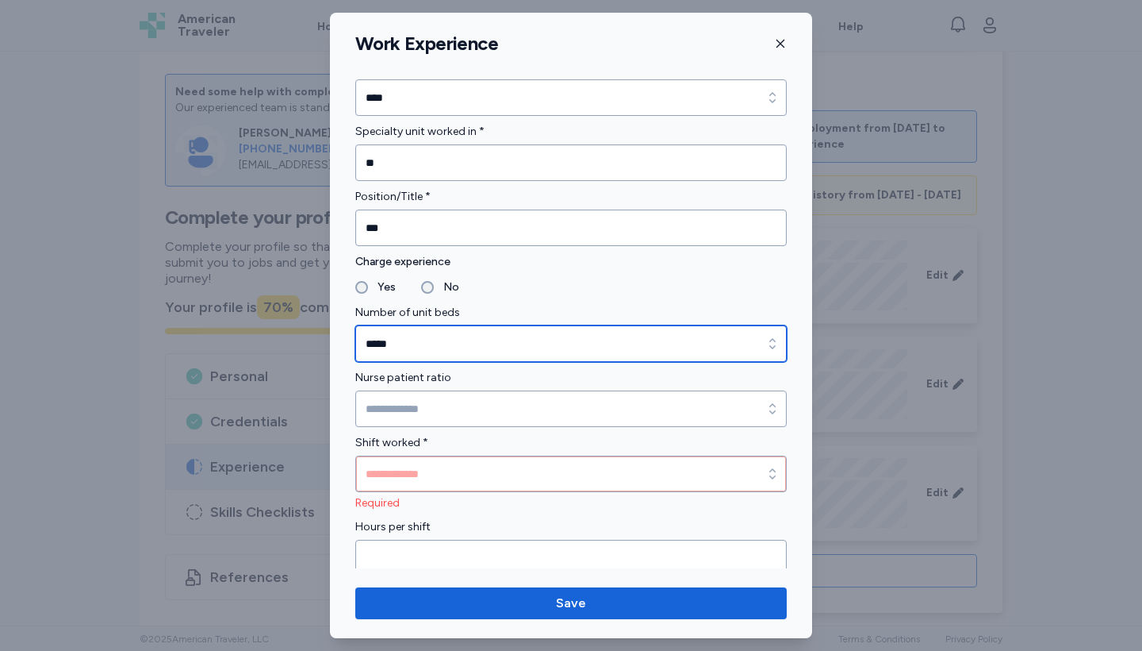
scroll to position [898, 0]
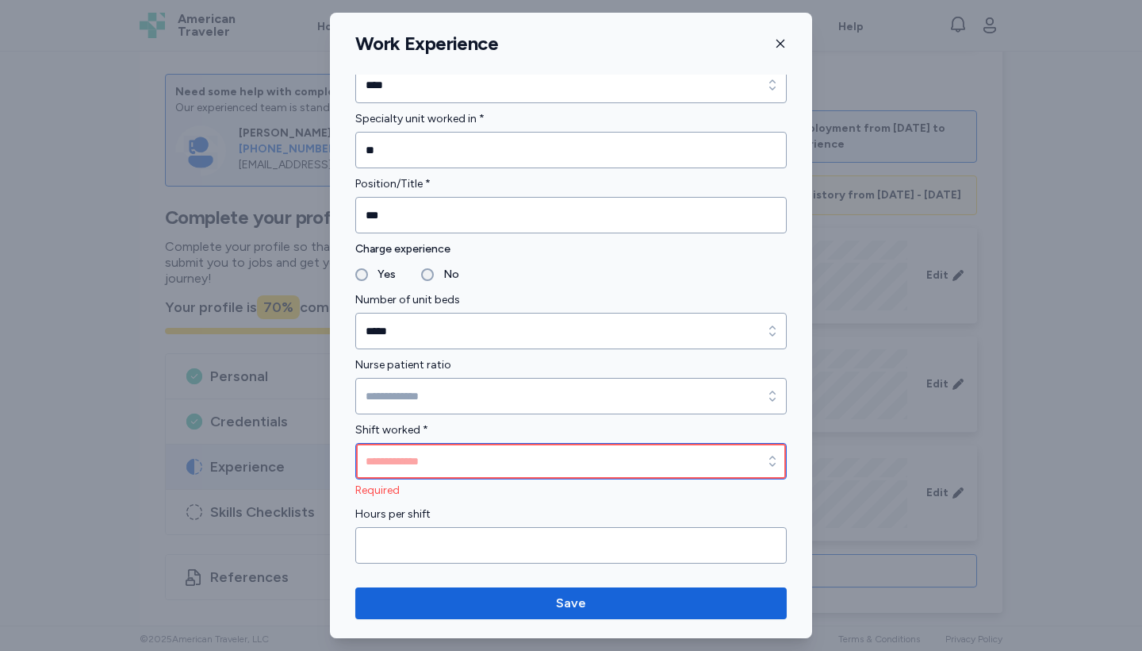
click at [466, 460] on input "Shift worked *" at bounding box center [571, 461] width 432 height 36
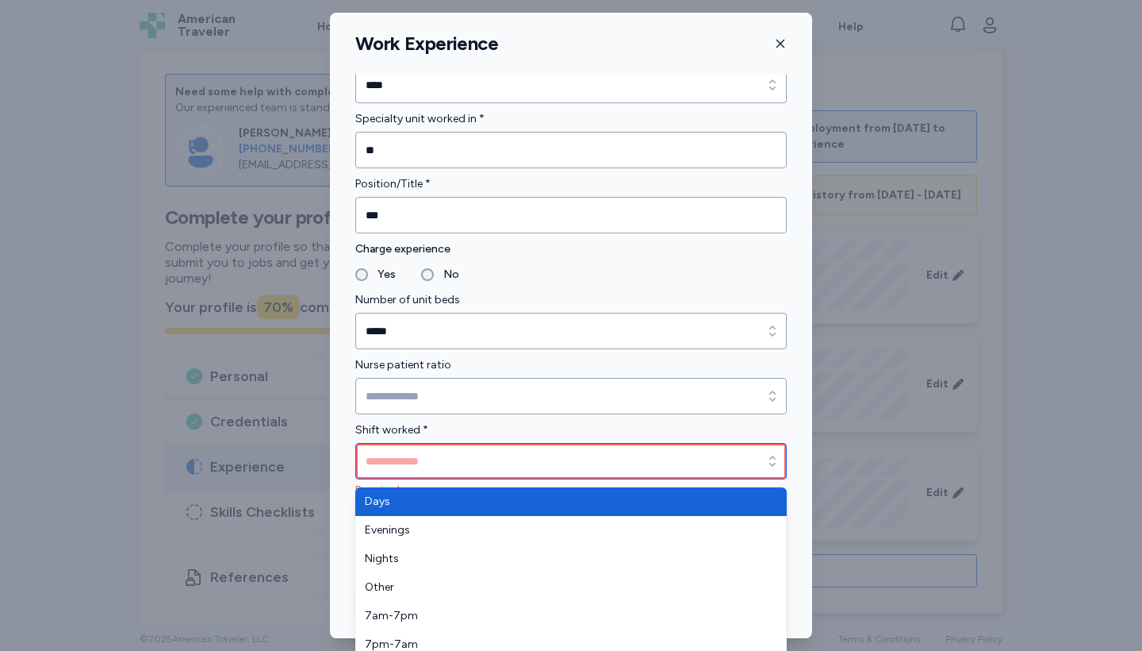
type input "****"
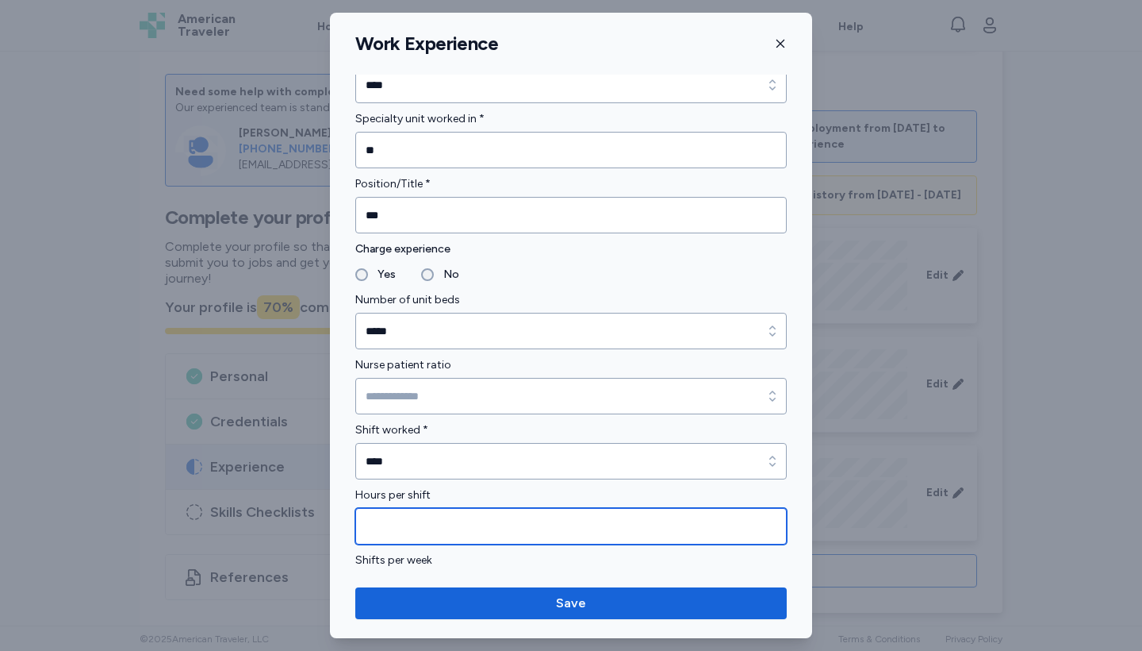
click at [466, 531] on input "Hours per shift" at bounding box center [571, 526] width 432 height 36
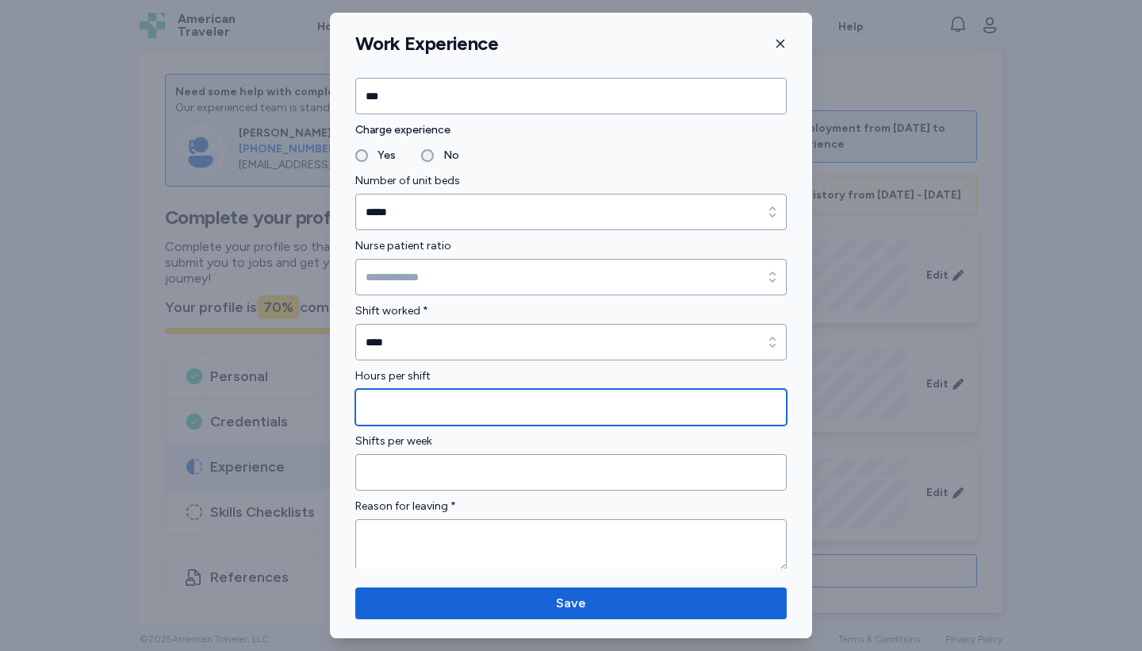
scroll to position [1024, 0]
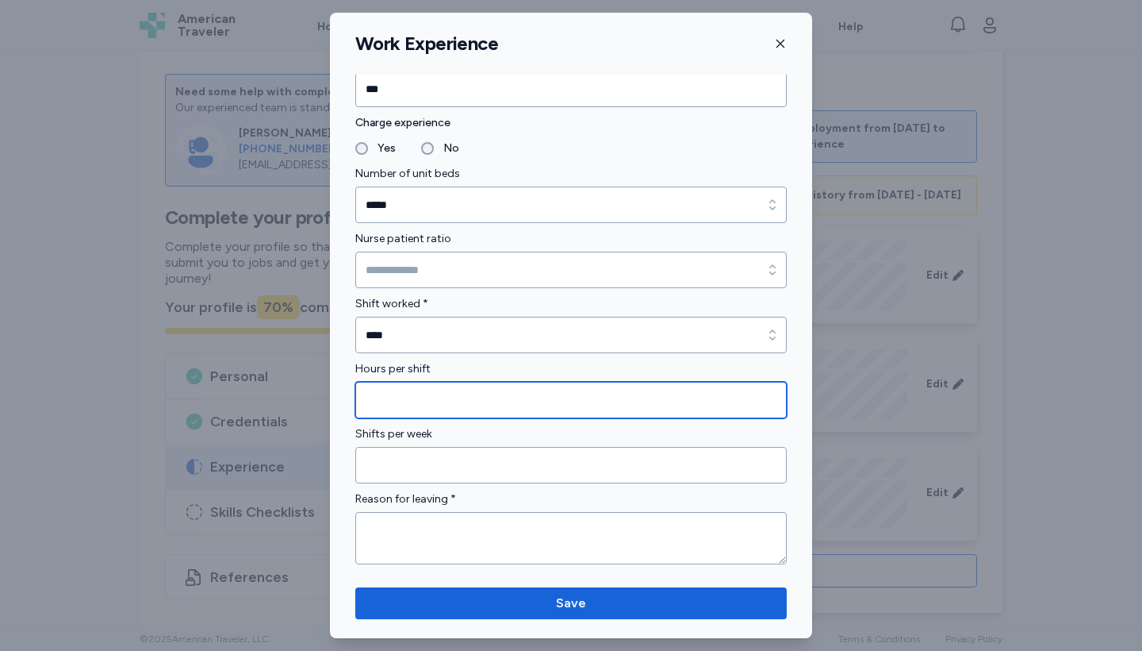
type input "*"
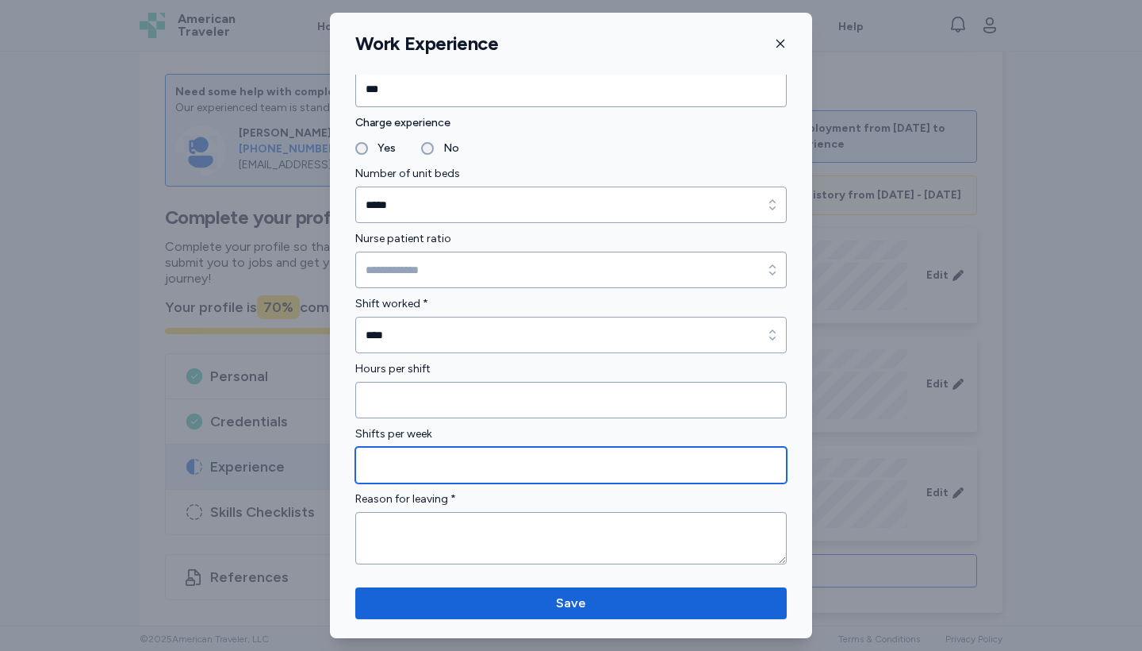
click at [472, 461] on input "Shifts per week" at bounding box center [571, 465] width 432 height 36
type input "*"
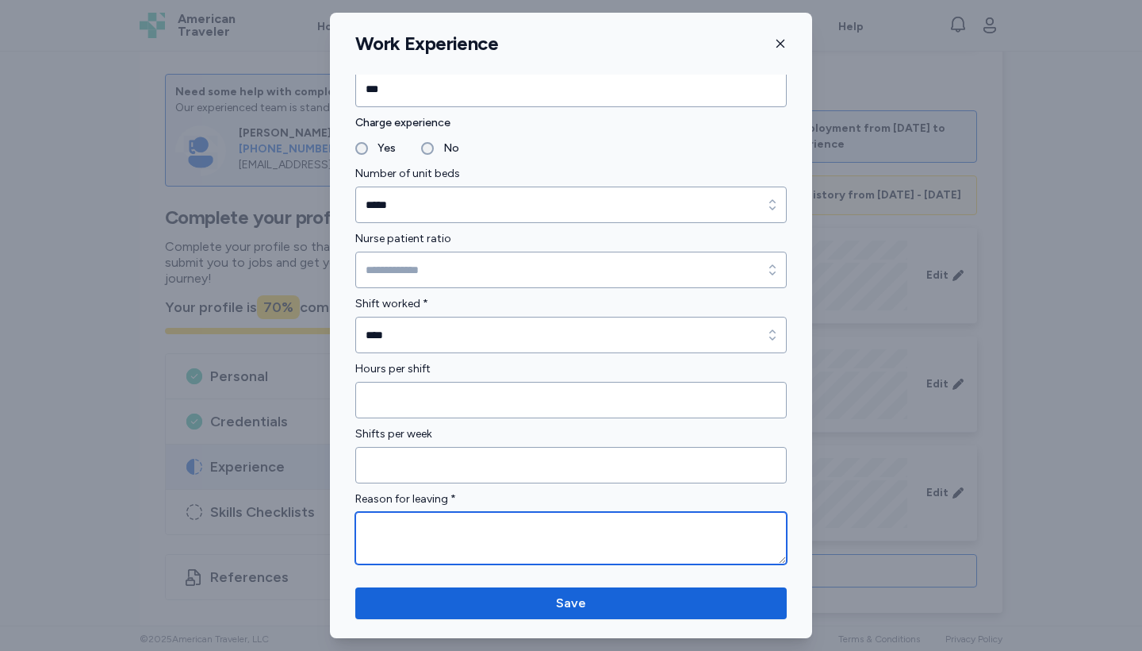
click at [470, 536] on textarea at bounding box center [571, 538] width 432 height 52
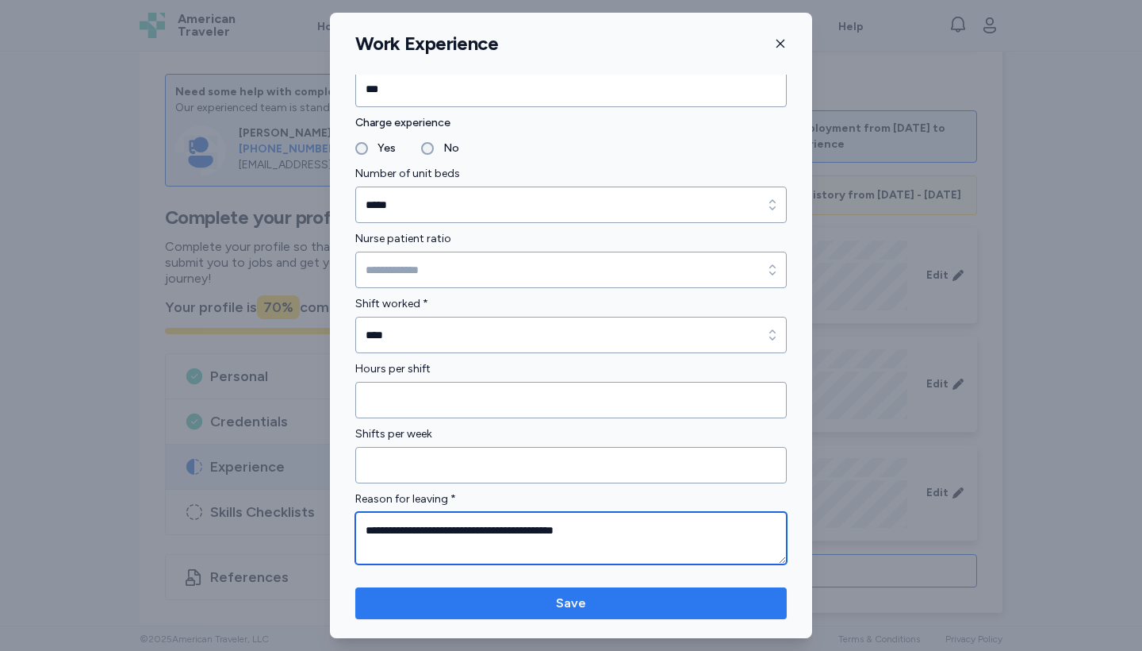
type textarea "**********"
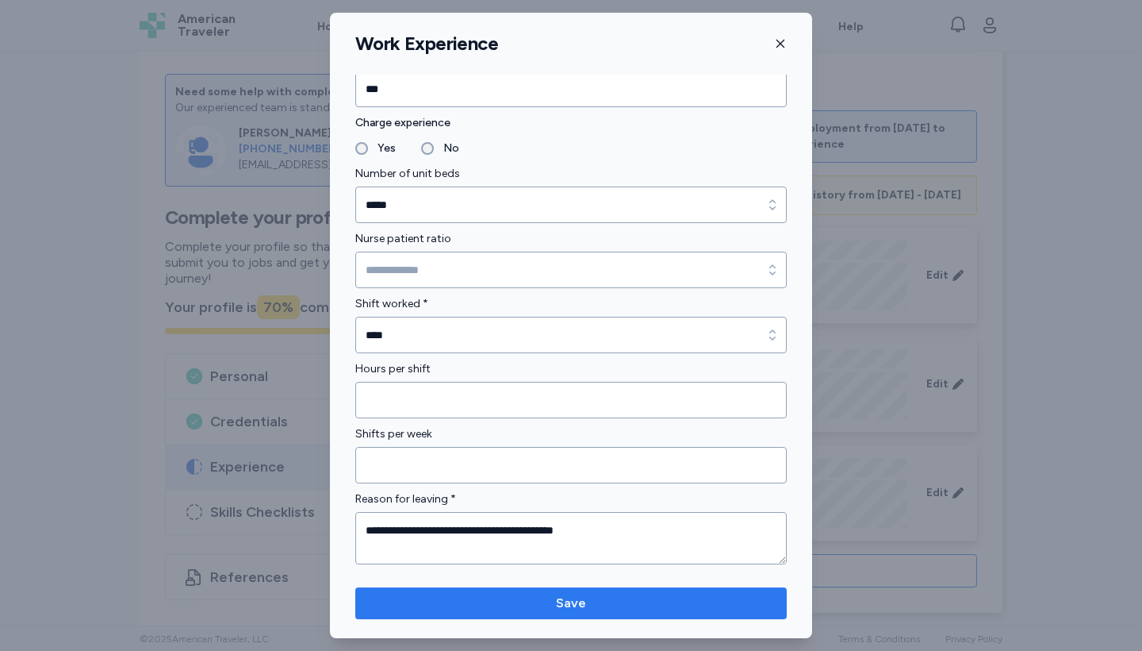
click at [566, 601] on span "Save" at bounding box center [571, 602] width 30 height 19
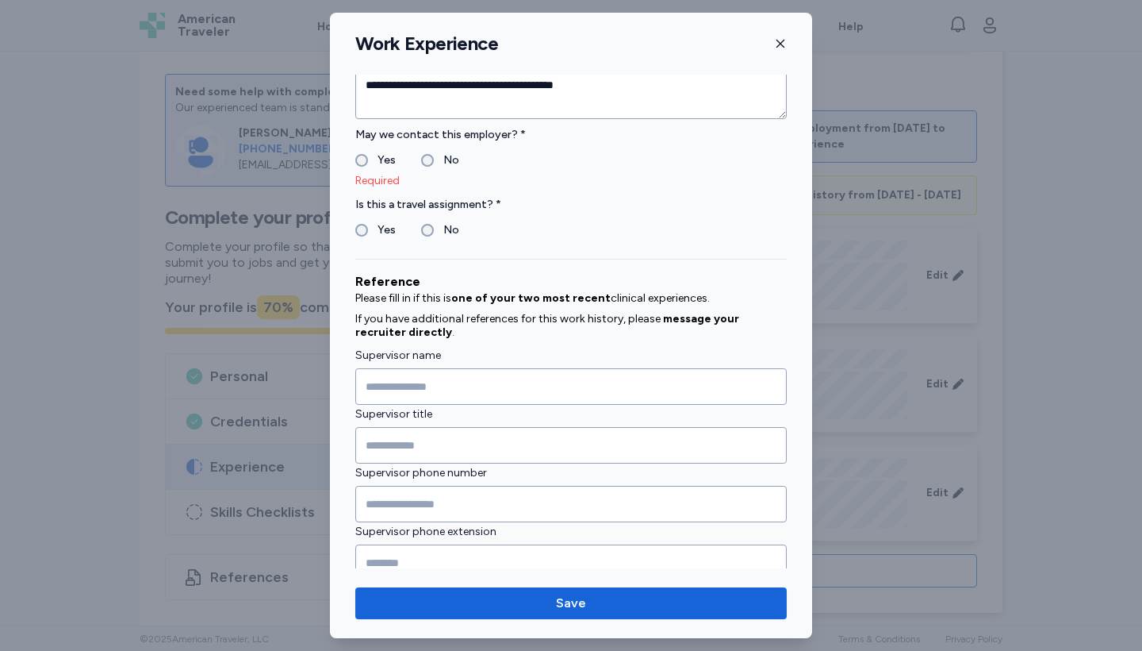
scroll to position [1474, 0]
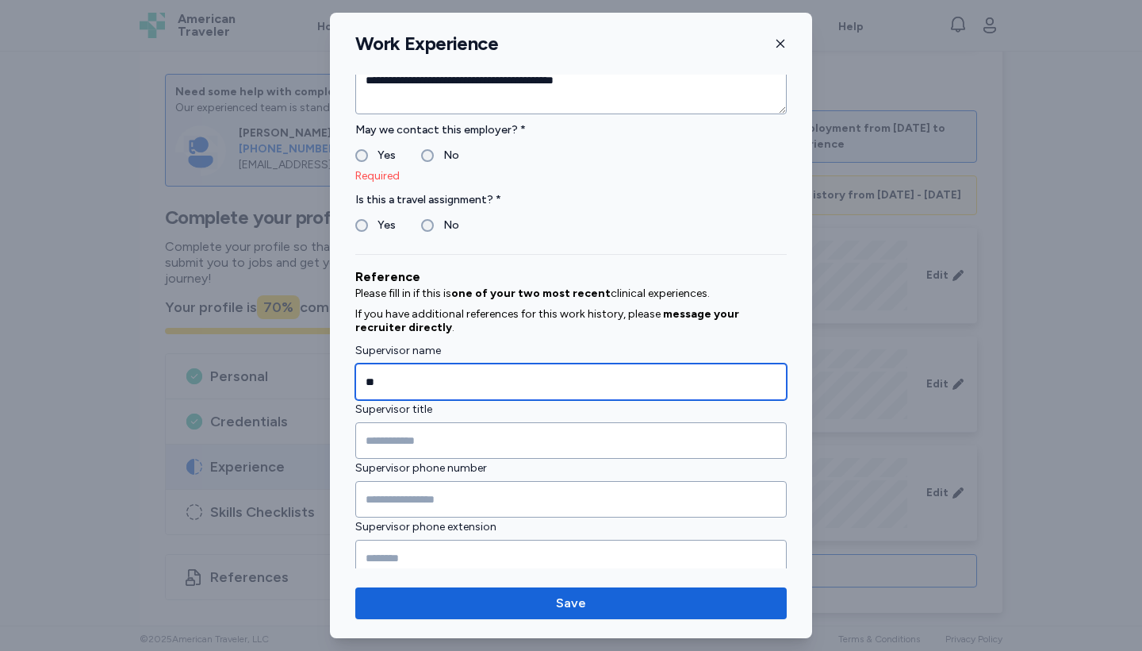
type input "*"
type input "**********"
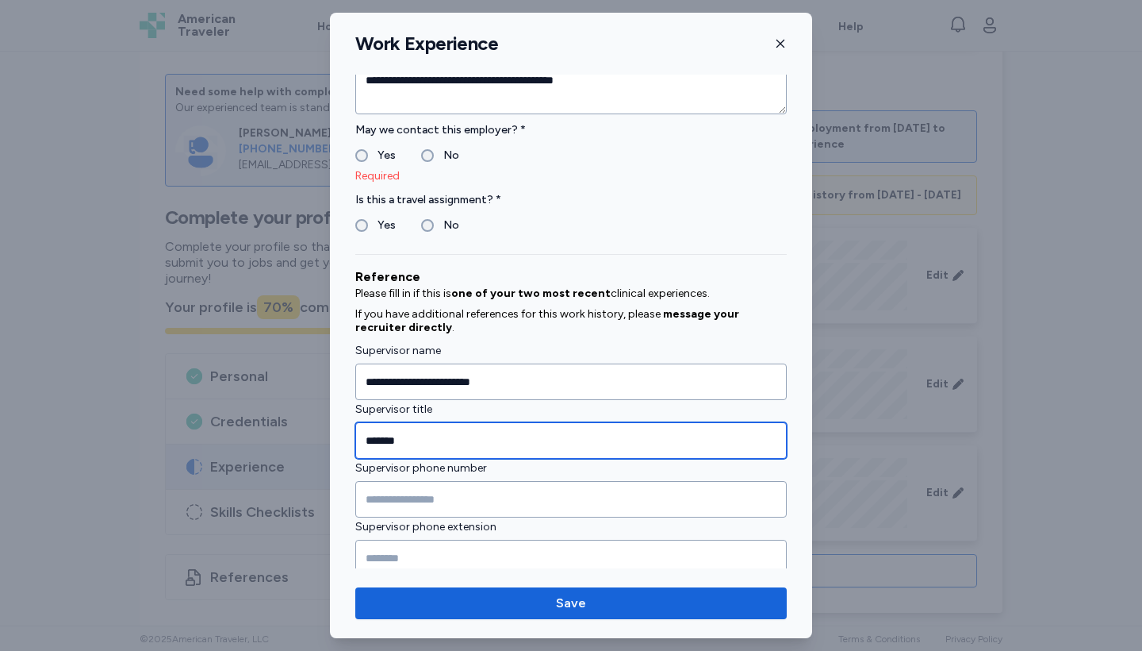
type input "*******"
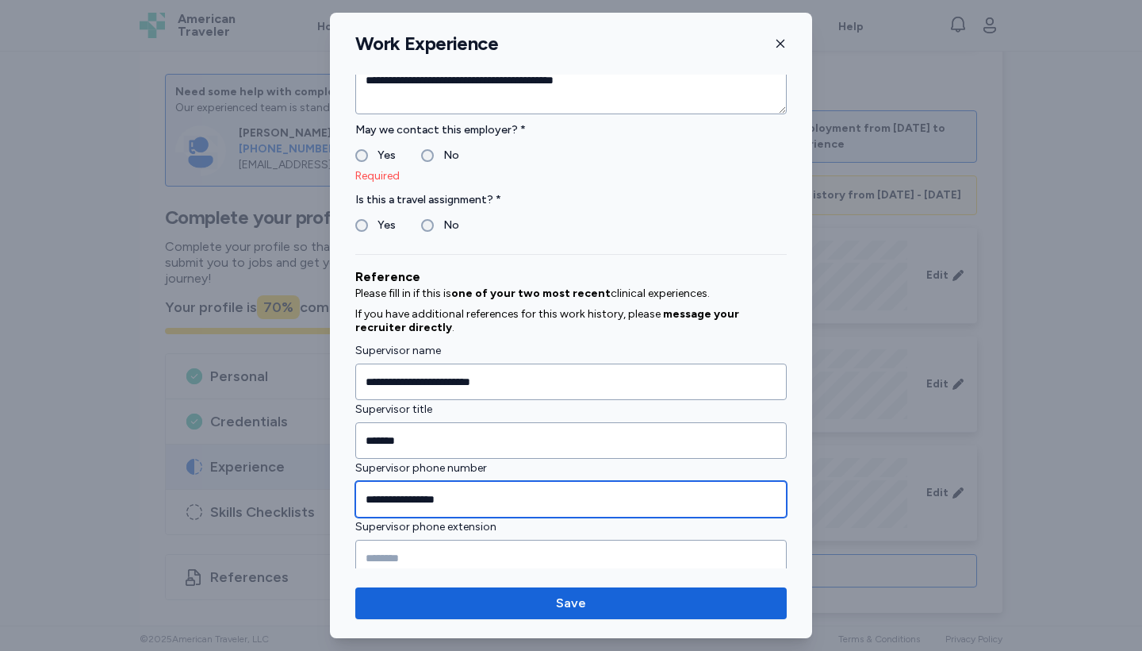
type input "**********"
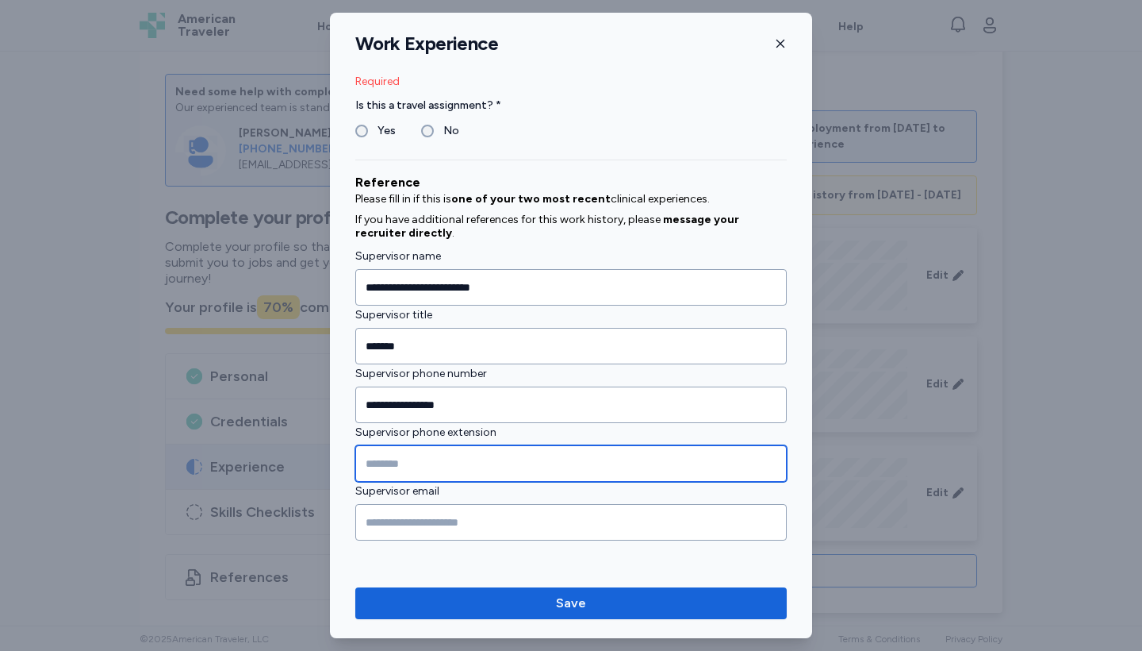
scroll to position [1568, 0]
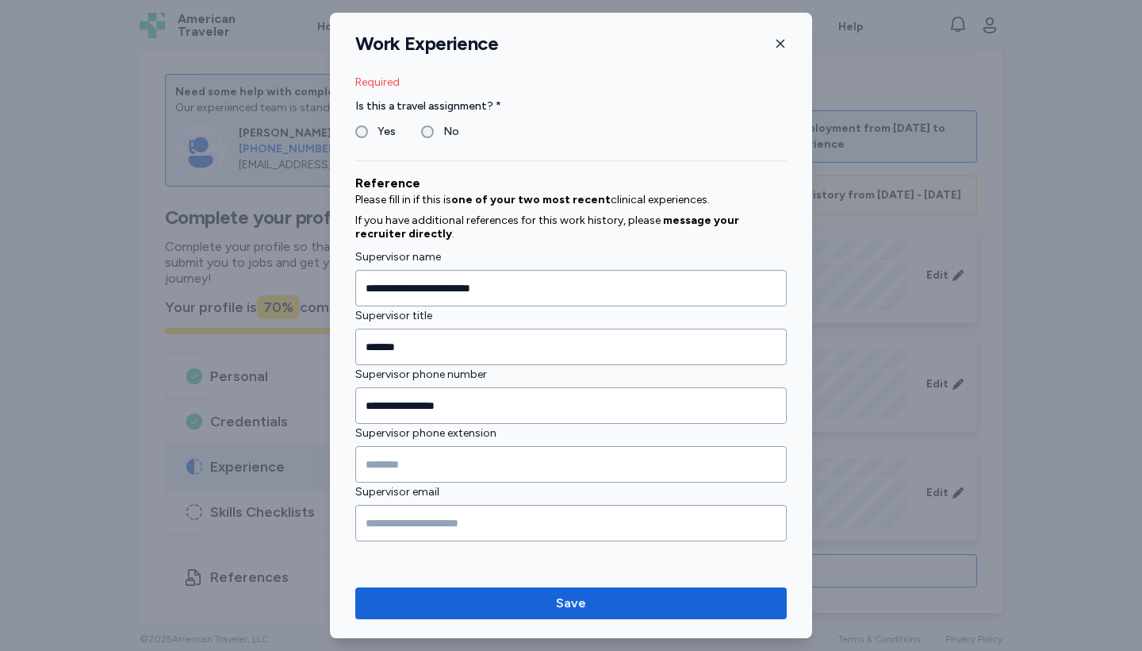
click at [770, 443] on div "Supervisor phone extension" at bounding box center [571, 453] width 432 height 59
click at [714, 605] on span "Save" at bounding box center [571, 602] width 406 height 19
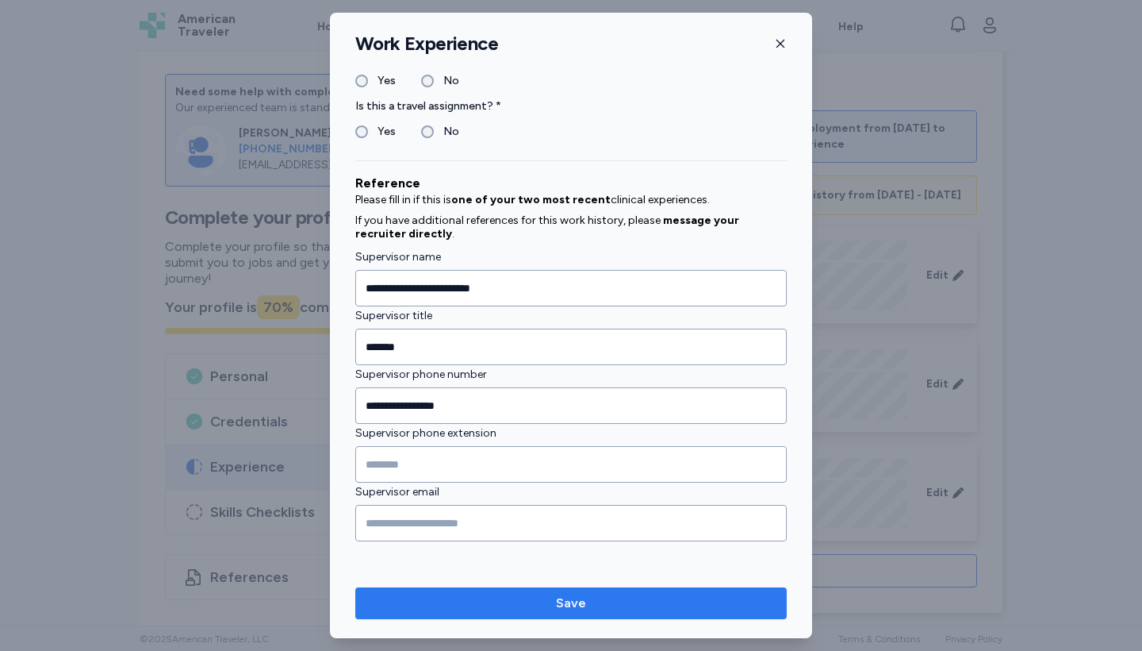
click at [507, 599] on span "Save" at bounding box center [571, 602] width 406 height 19
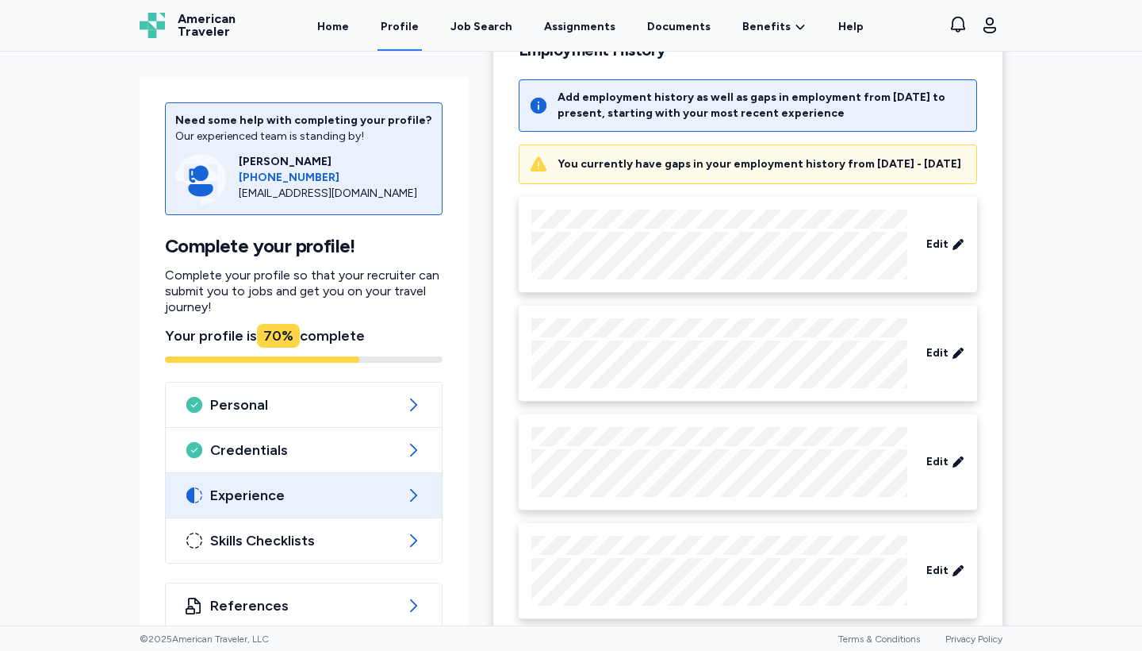
scroll to position [267, 0]
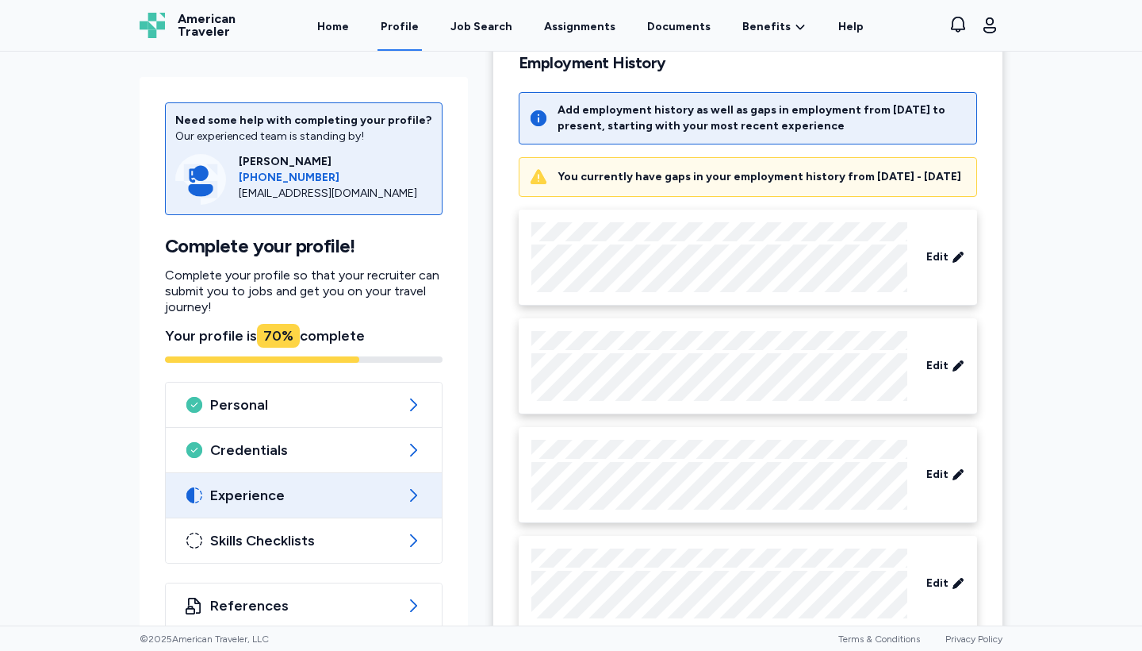
click at [853, 177] on div "You currently have gaps in your employment history from [DATE] - [DATE]" at bounding box center [760, 177] width 404 height 16
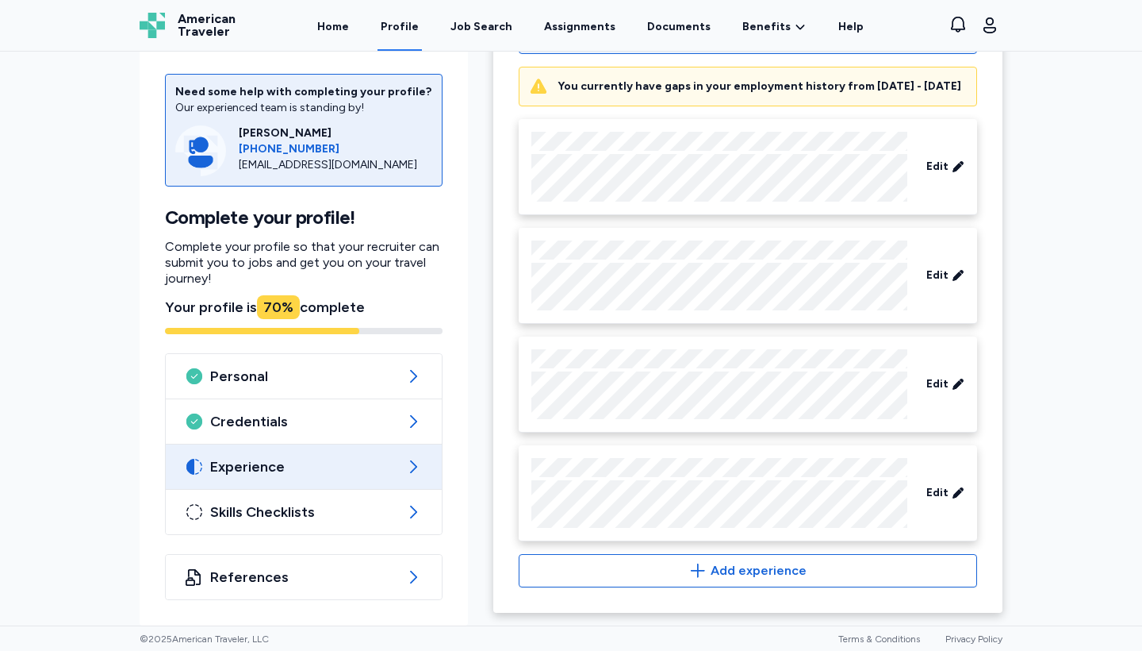
scroll to position [370, 0]
click at [957, 271] on icon at bounding box center [958, 275] width 13 height 16
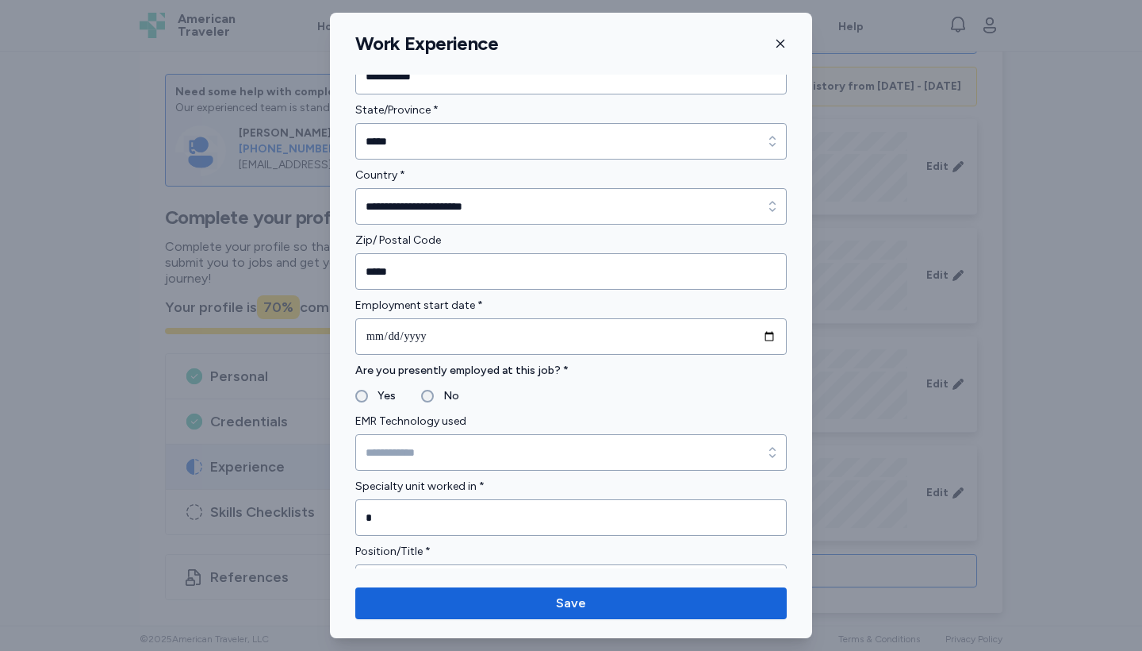
scroll to position [595, 0]
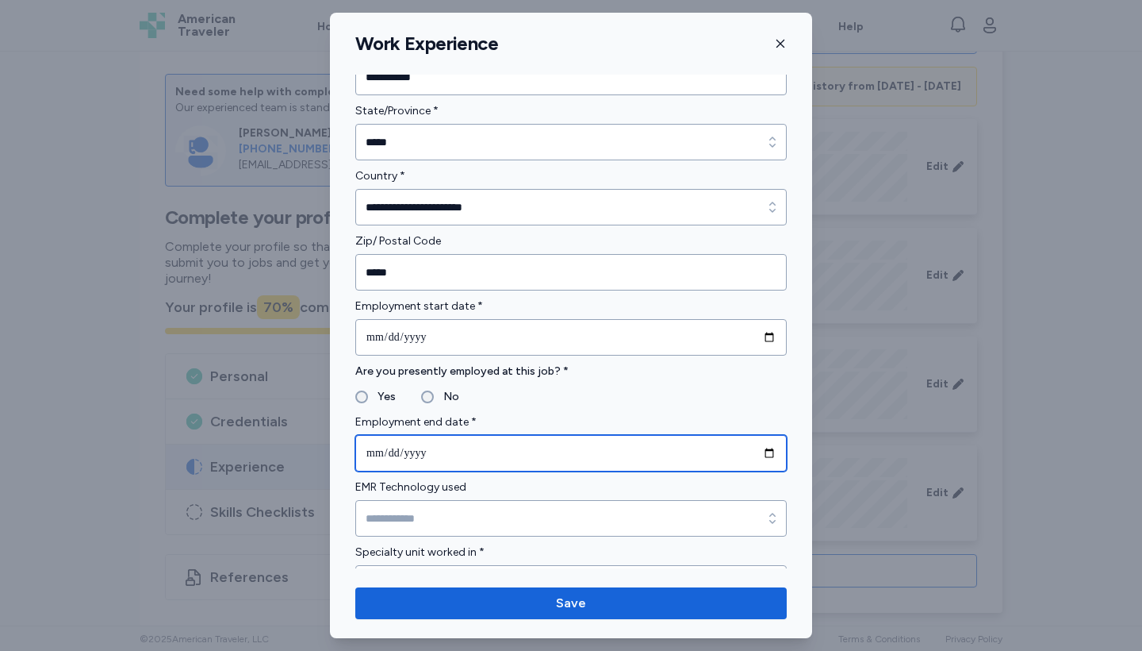
click at [375, 455] on input "date" at bounding box center [571, 453] width 432 height 36
type input "**********"
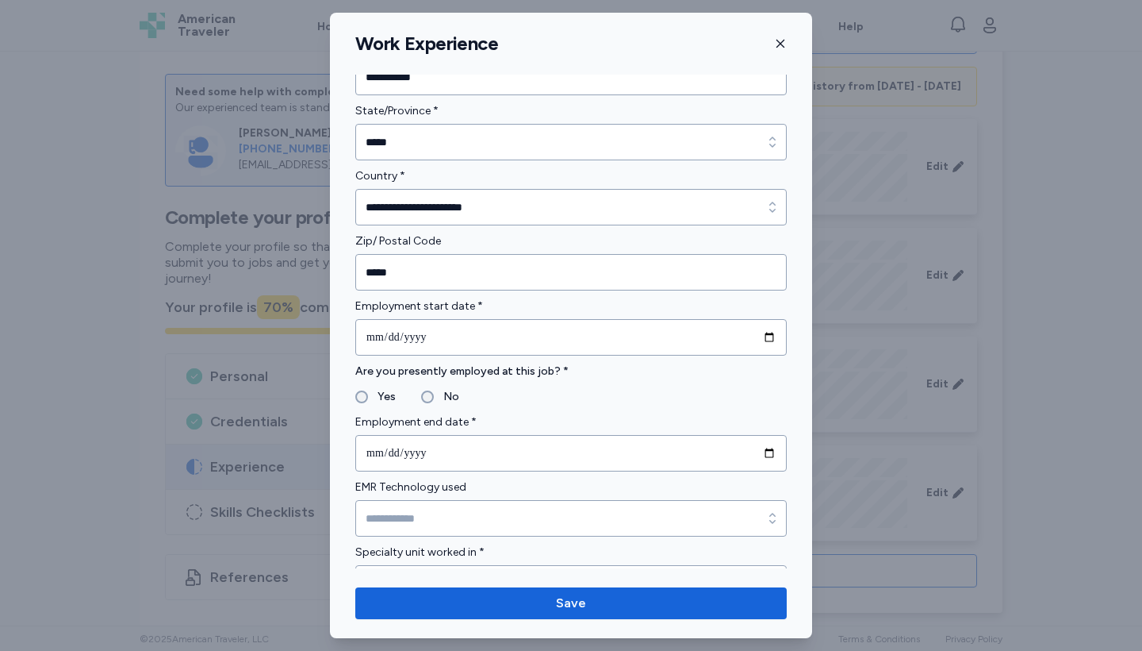
click at [557, 487] on label "EMR Technology used" at bounding box center [571, 487] width 432 height 19
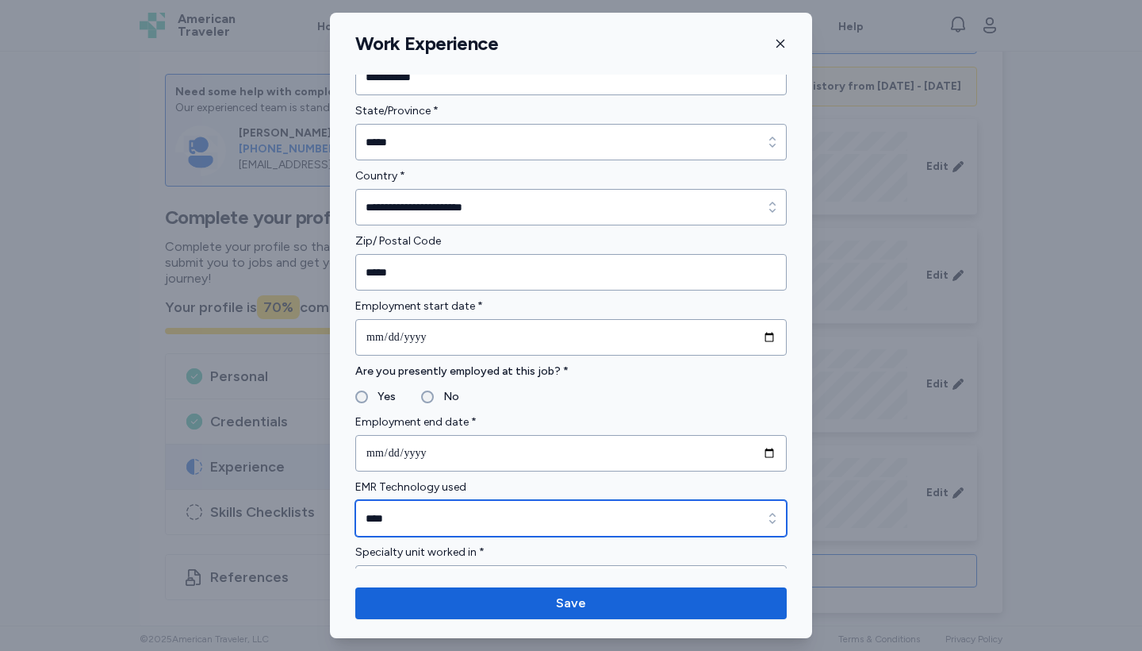
click at [536, 514] on input "****" at bounding box center [571, 518] width 432 height 36
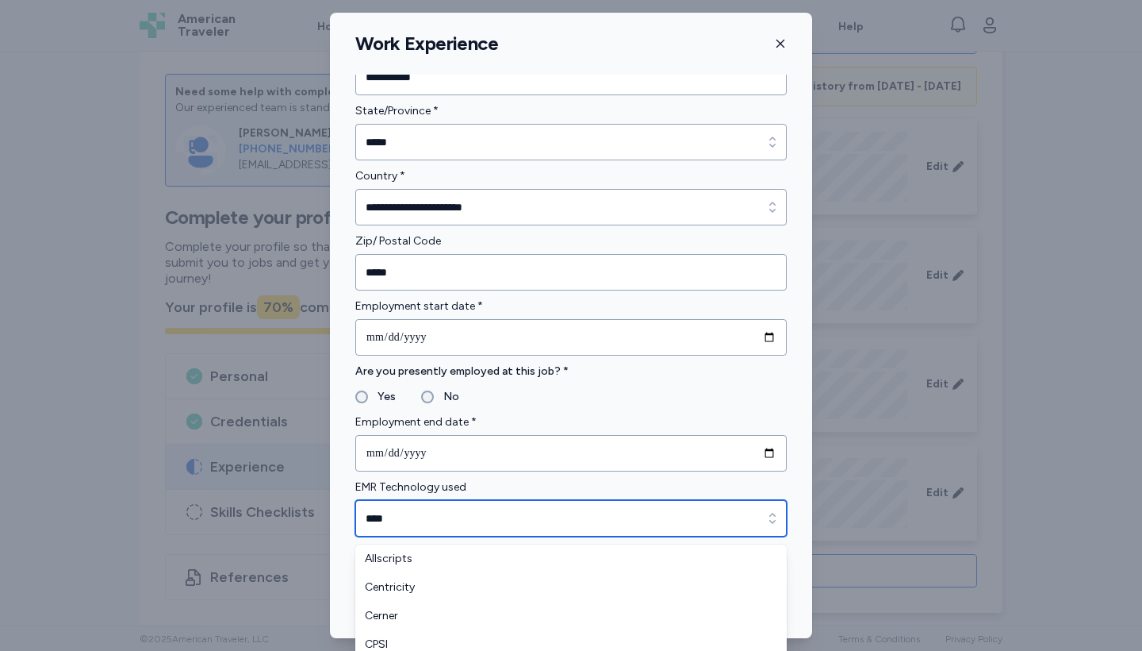
click at [771, 521] on div "**********" at bounding box center [571, 325] width 1142 height 651
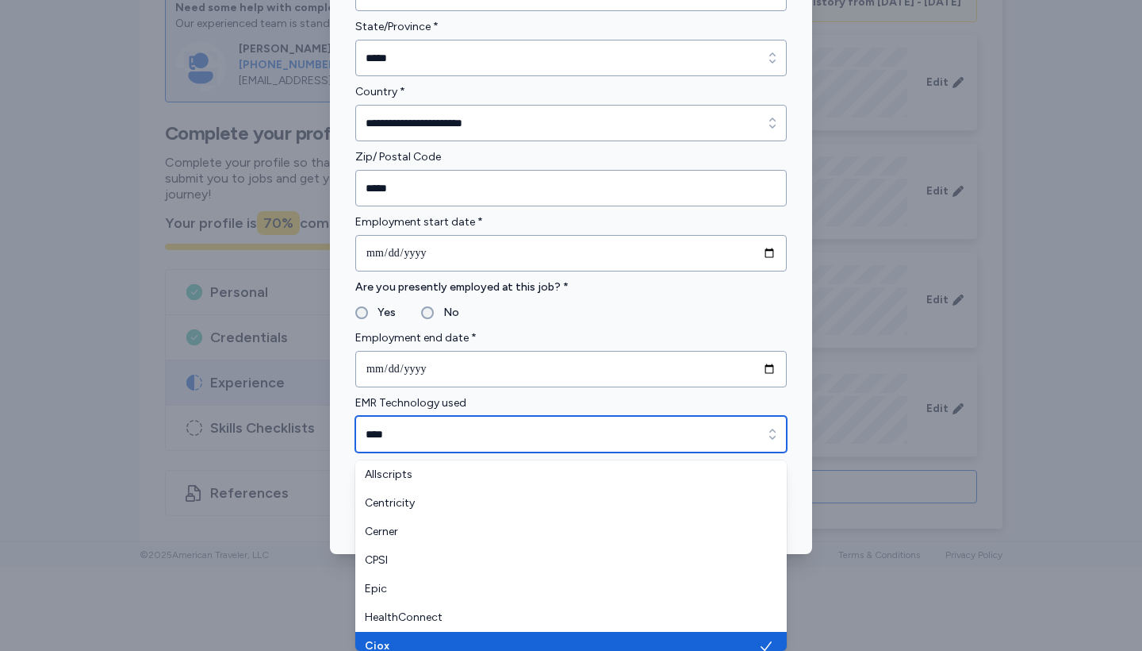
scroll to position [10, 0]
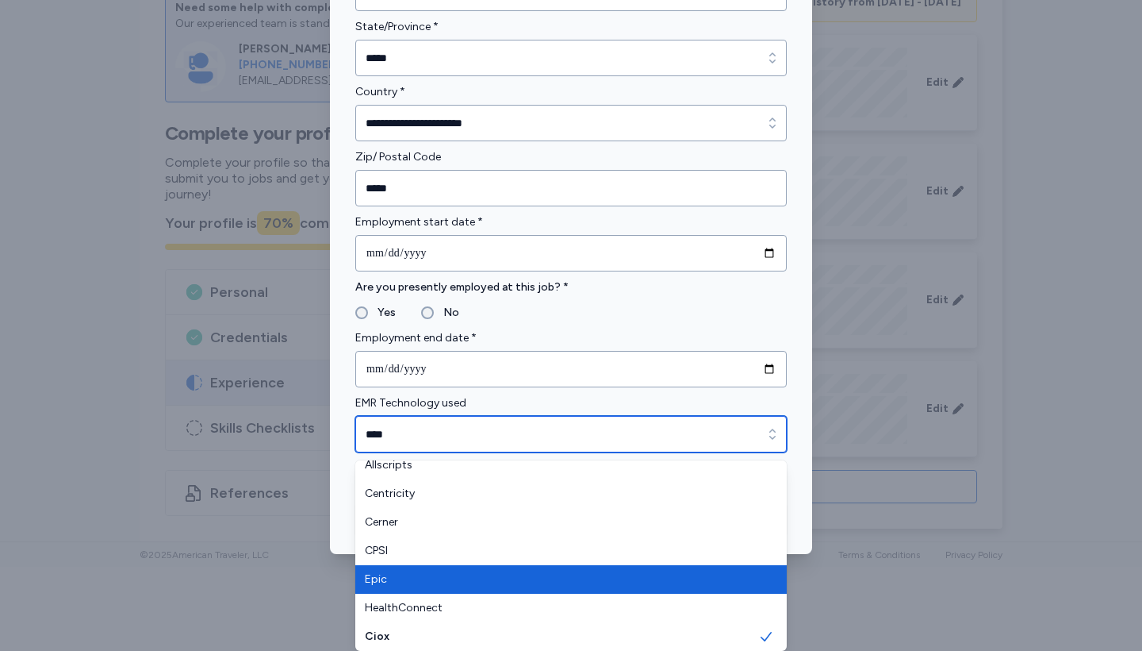
type input "****"
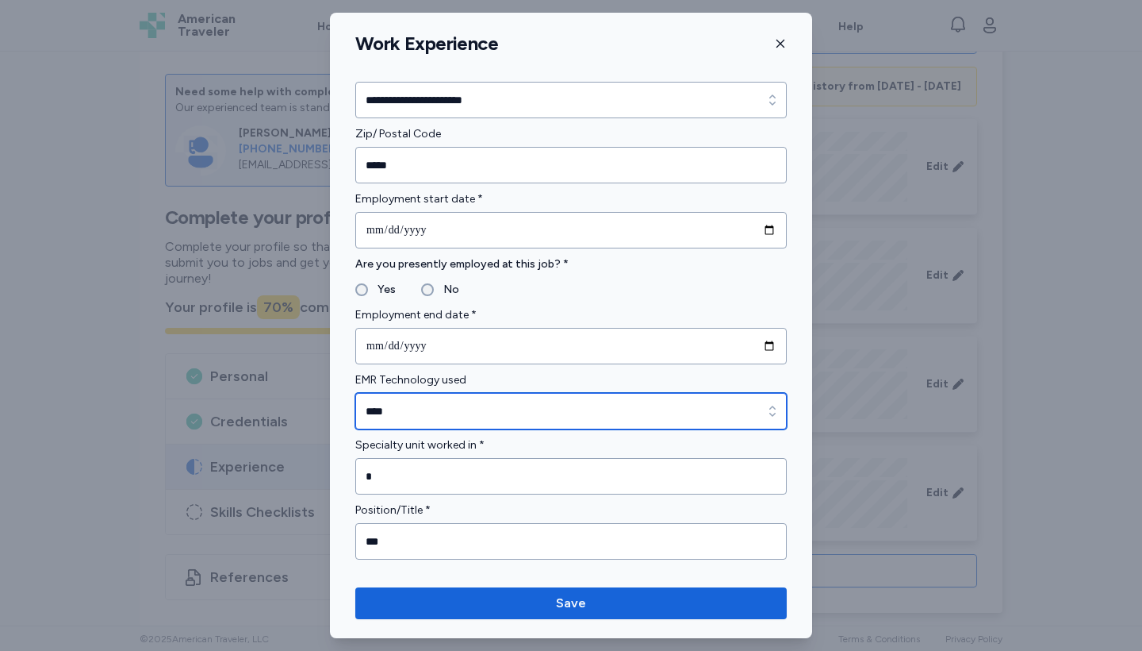
scroll to position [712, 0]
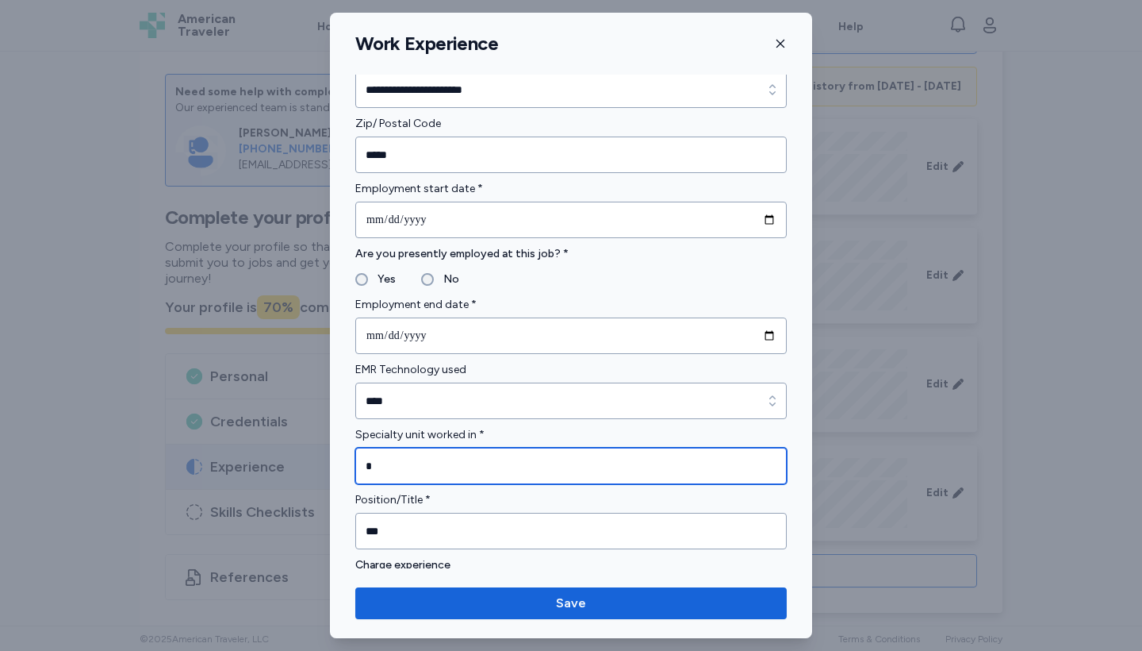
click at [525, 463] on input "*" at bounding box center [571, 465] width 432 height 36
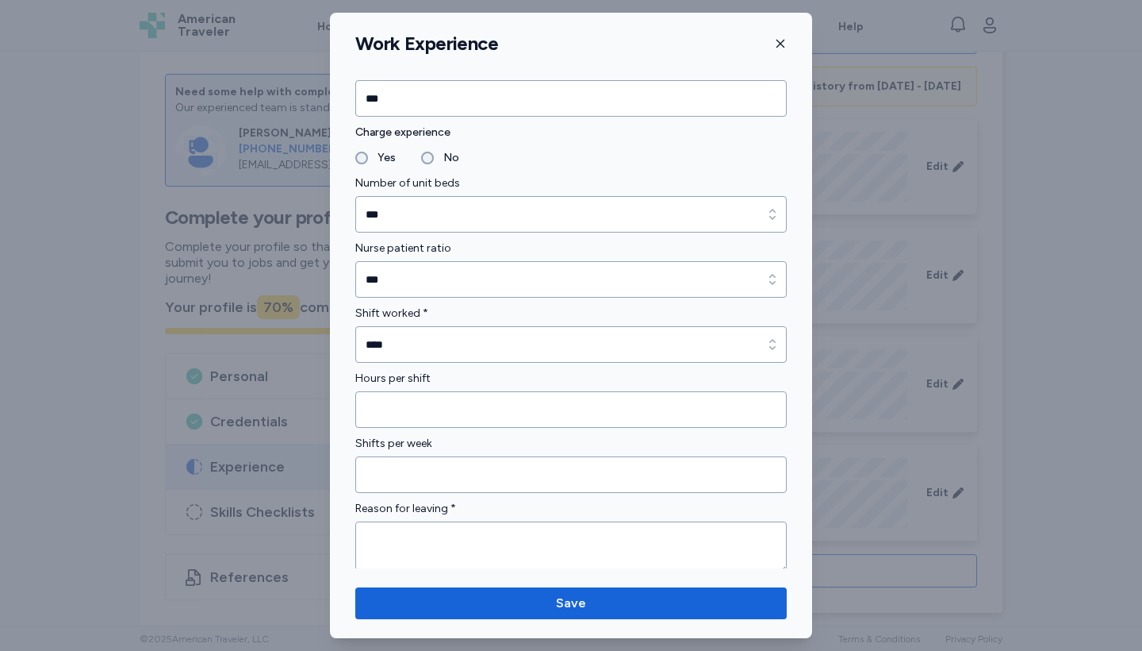
scroll to position [1146, 0]
type input "**"
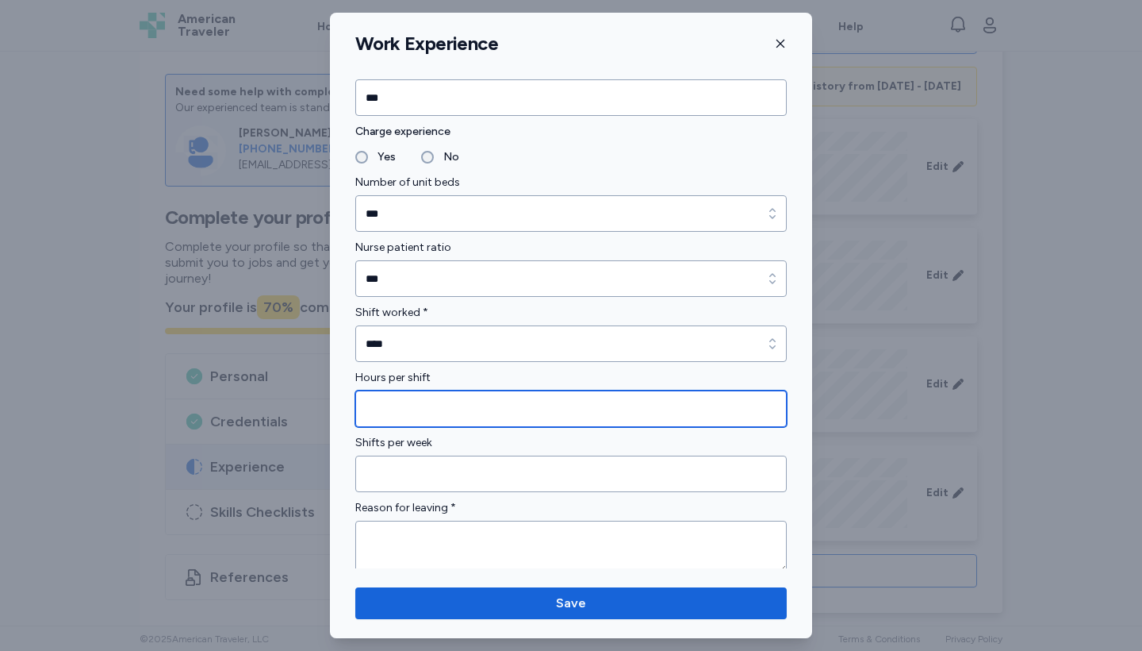
click at [437, 408] on input "Hours per shift" at bounding box center [571, 408] width 432 height 36
type input "*"
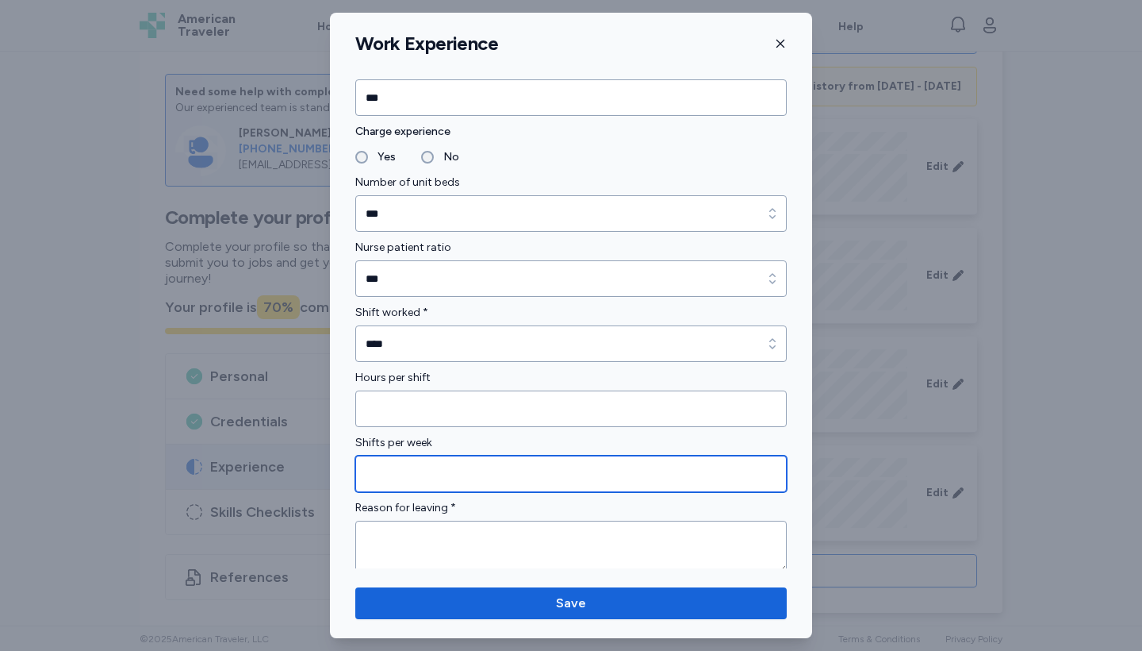
click at [429, 479] on input "Shifts per week" at bounding box center [571, 473] width 432 height 36
type input "*"
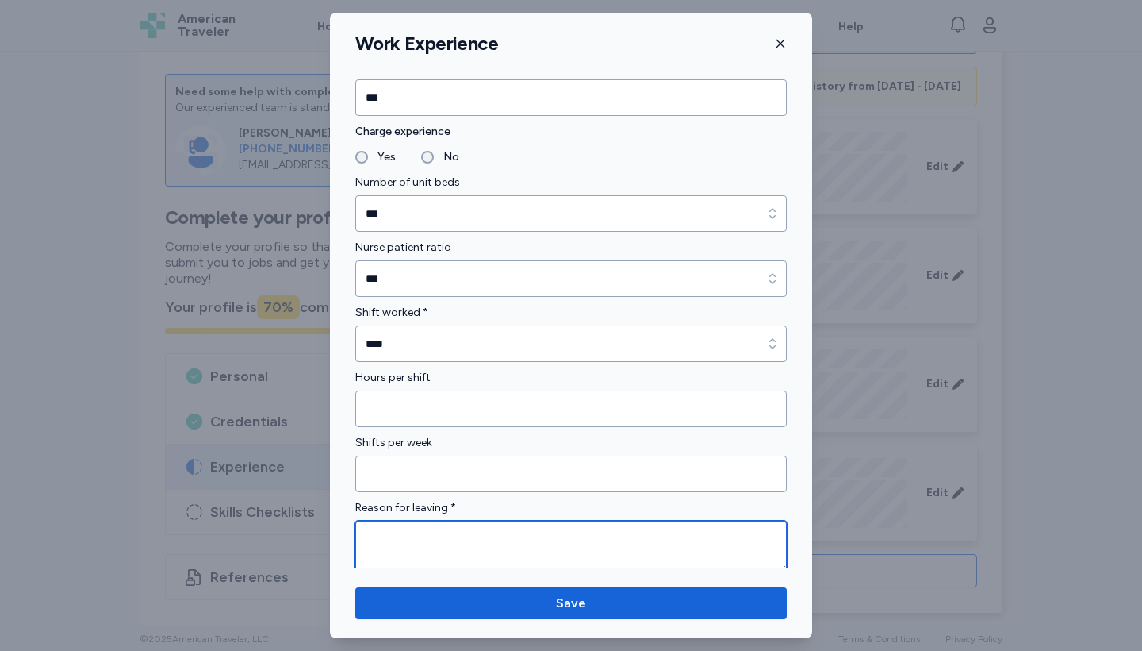
click at [449, 545] on textarea at bounding box center [571, 546] width 432 height 52
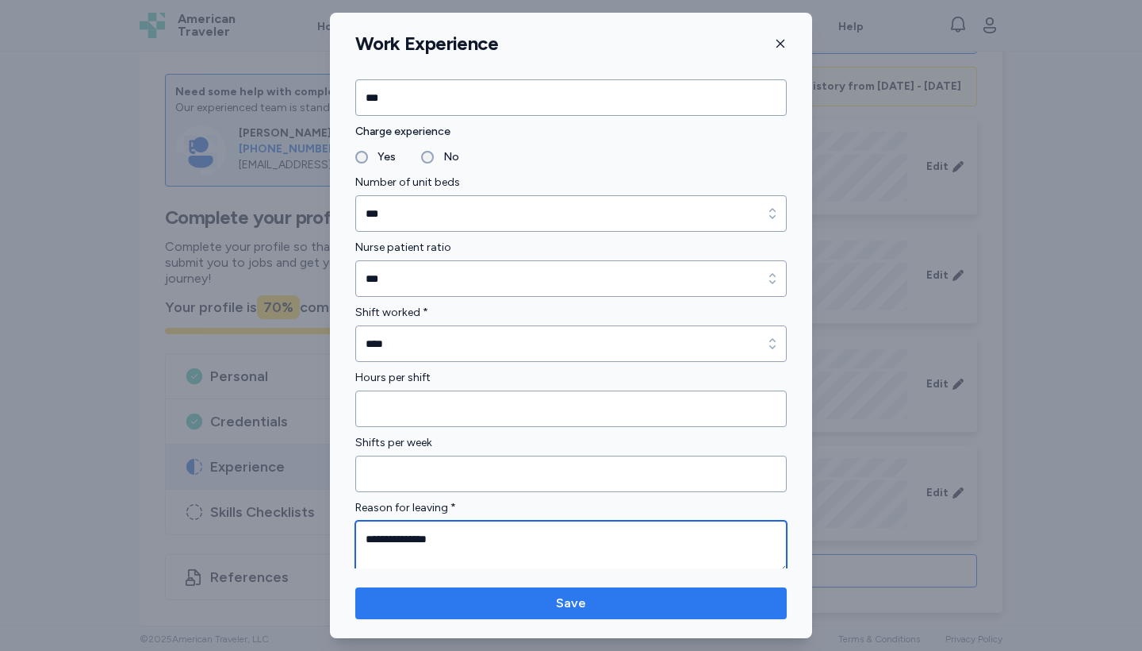
type textarea "**********"
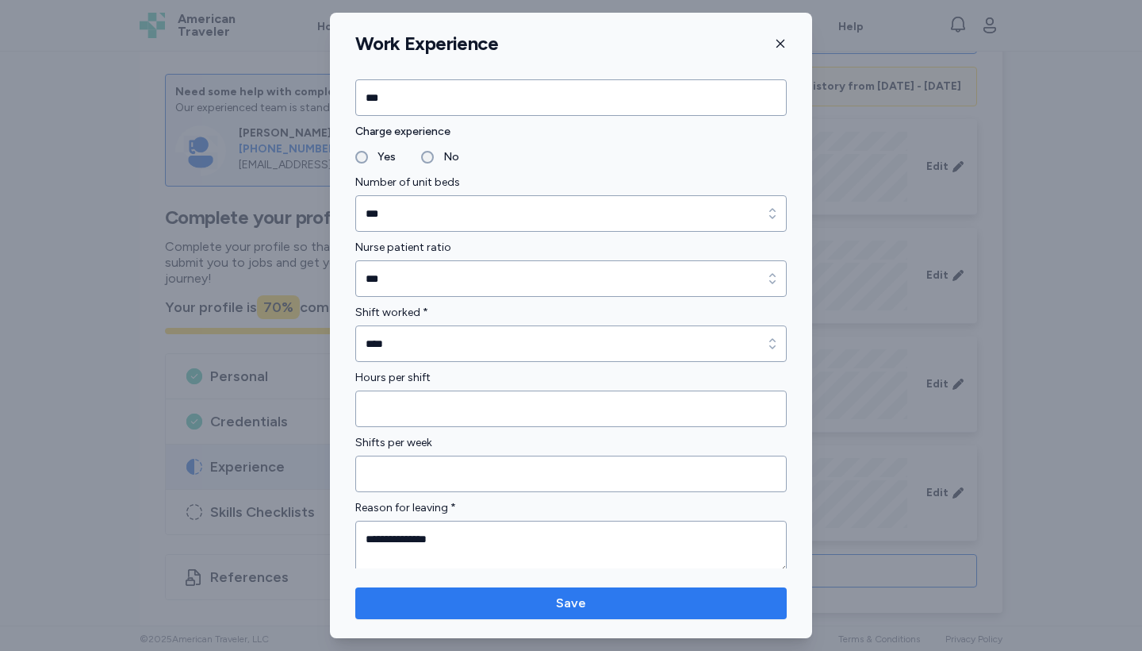
click at [548, 602] on span "Save" at bounding box center [571, 602] width 406 height 19
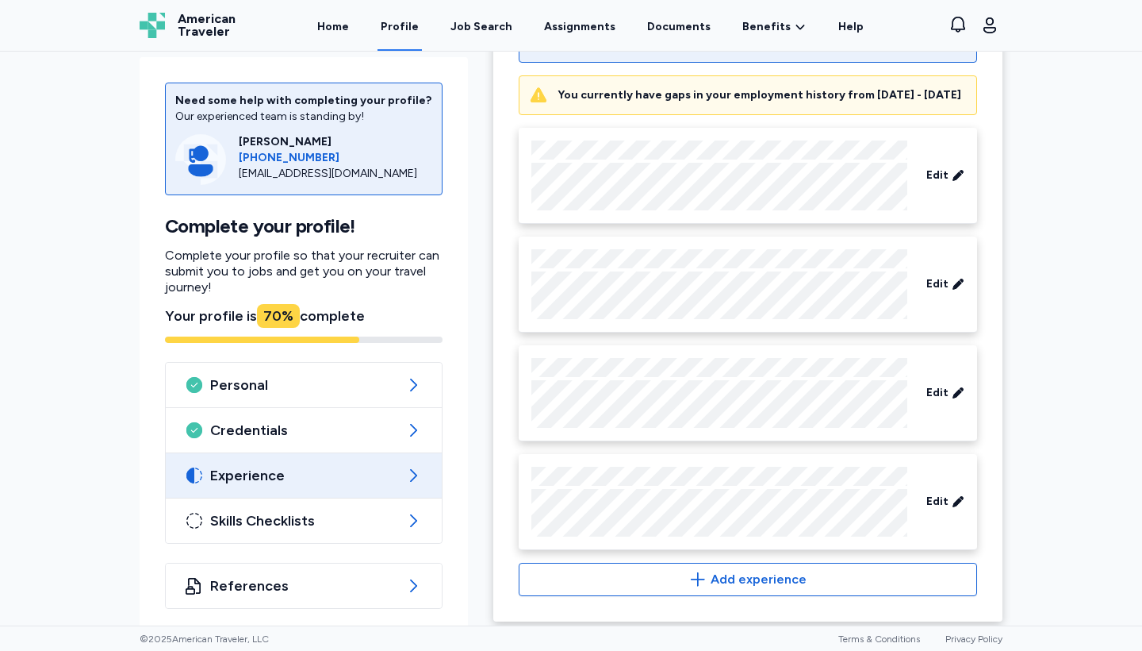
scroll to position [347, 0]
click at [968, 396] on div "Edit" at bounding box center [945, 393] width 51 height 29
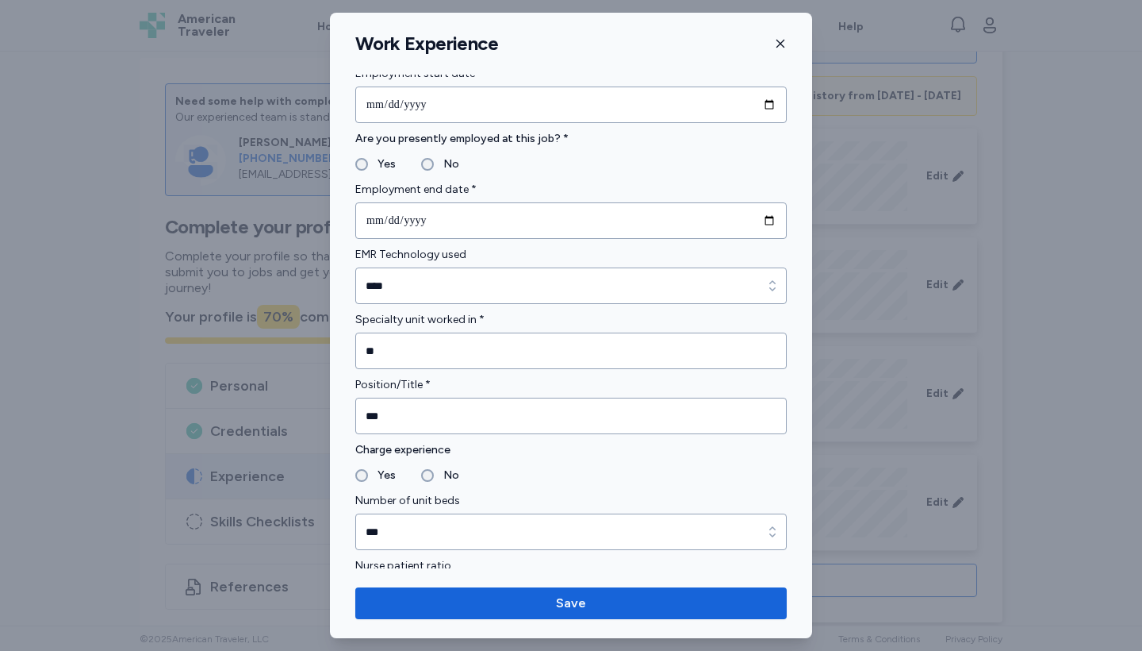
scroll to position [828, 0]
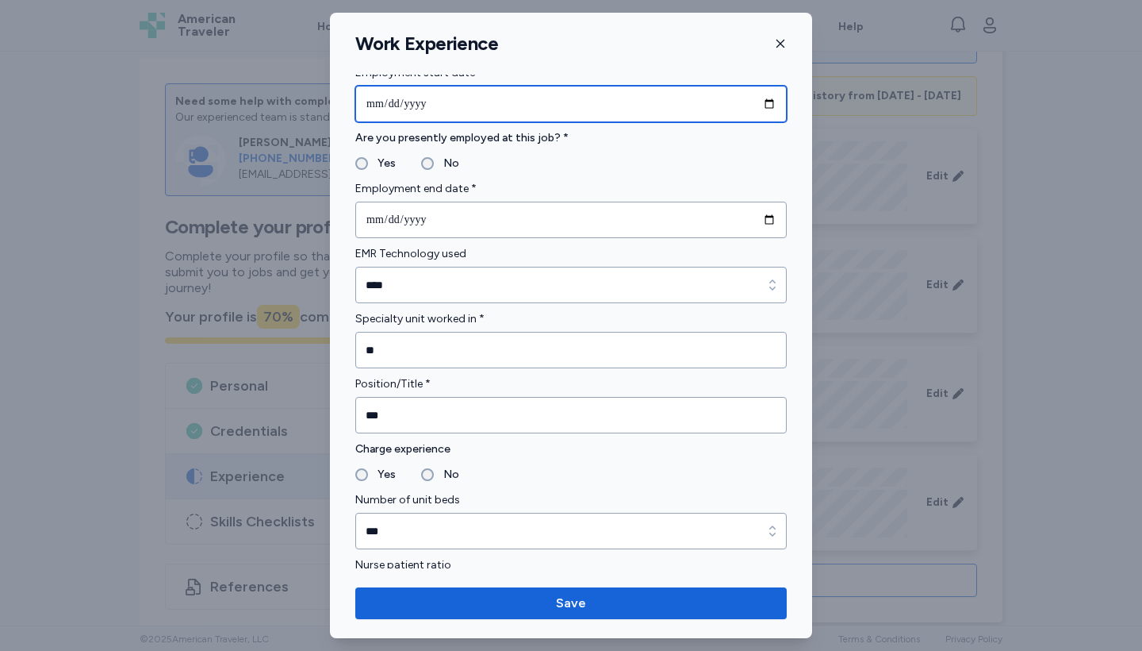
click at [454, 98] on input "**********" at bounding box center [571, 104] width 432 height 36
type input "**********"
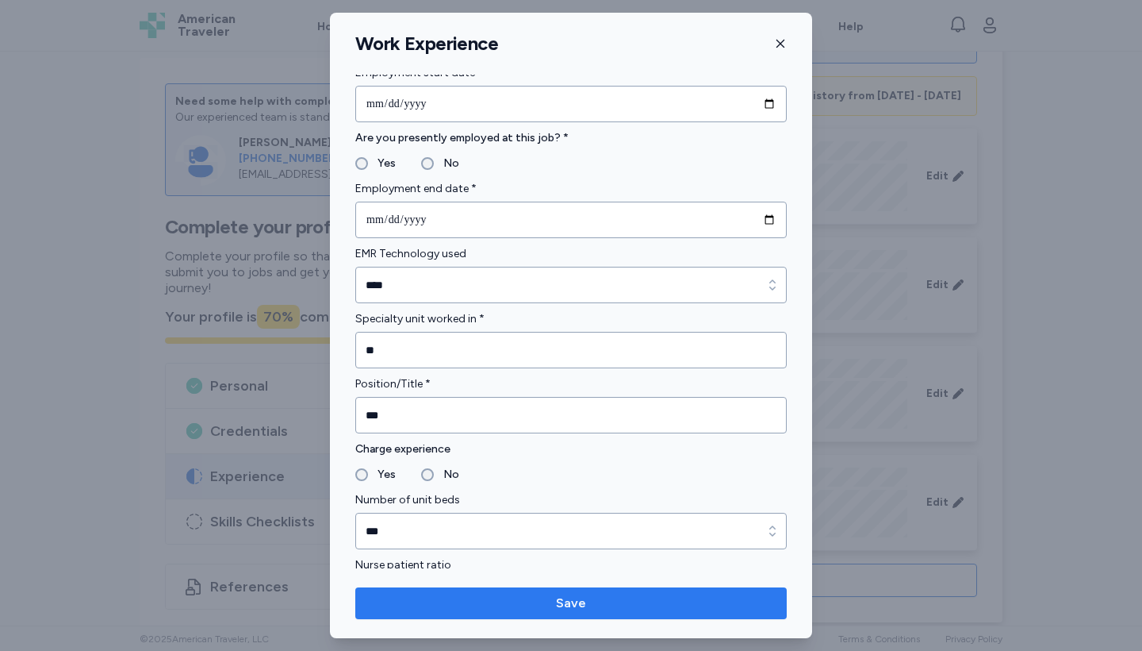
click at [549, 612] on button "Save" at bounding box center [571, 603] width 432 height 32
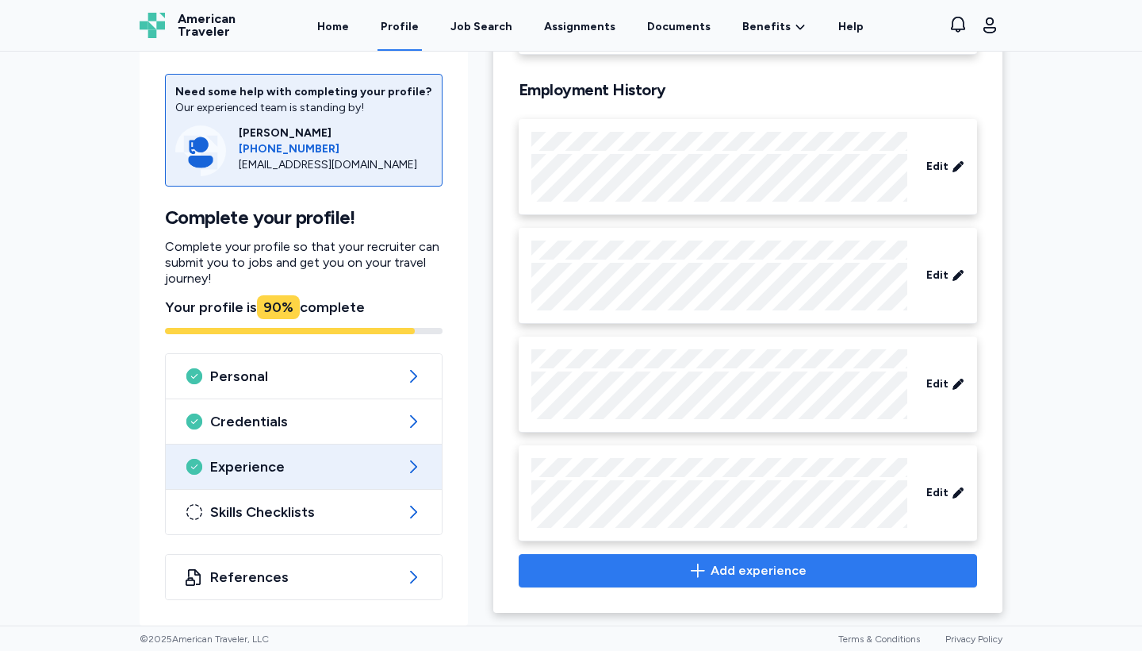
scroll to position [0, 0]
click at [608, 578] on span "Add experience" at bounding box center [748, 570] width 432 height 19
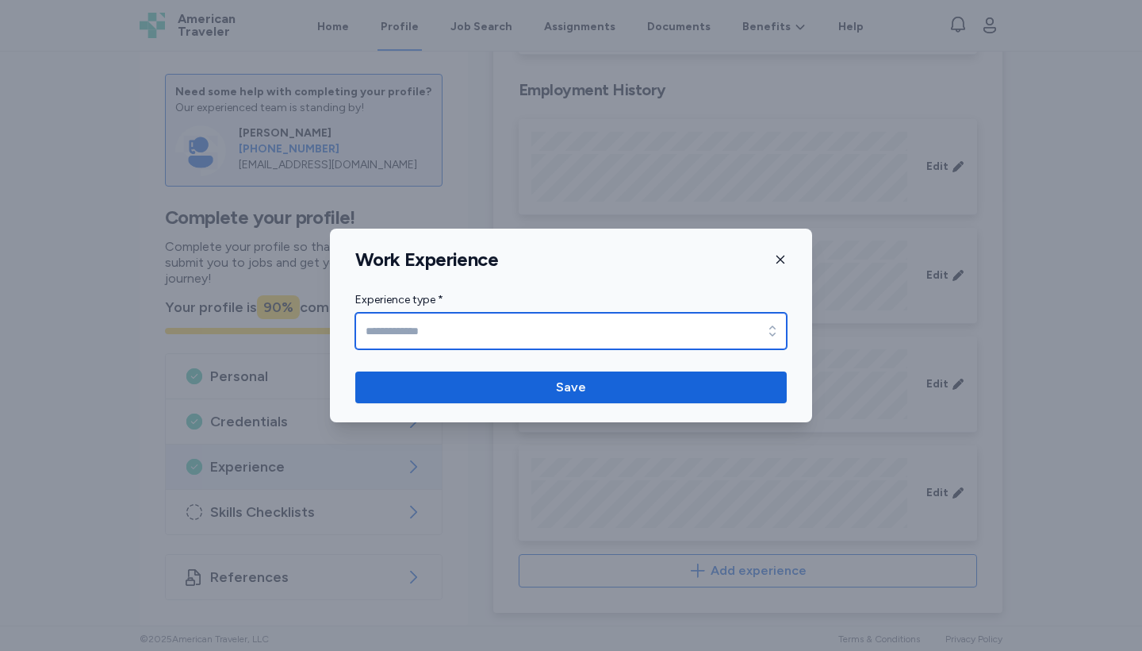
click at [772, 328] on icon "button" at bounding box center [773, 331] width 16 height 16
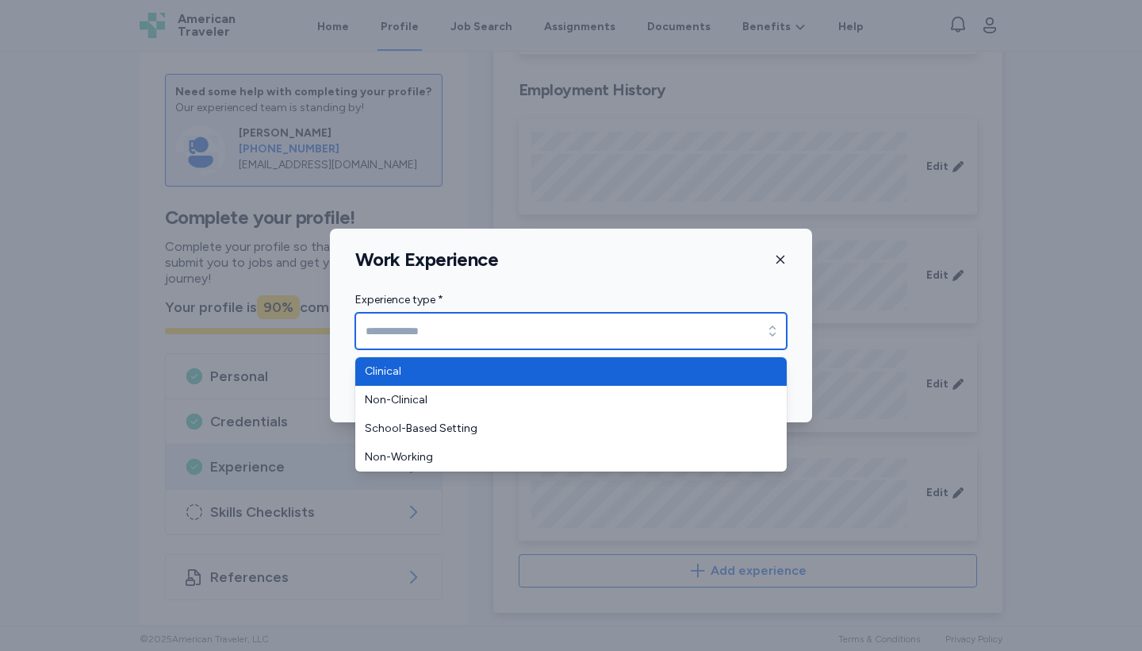
click at [761, 341] on div "button" at bounding box center [772, 331] width 29 height 36
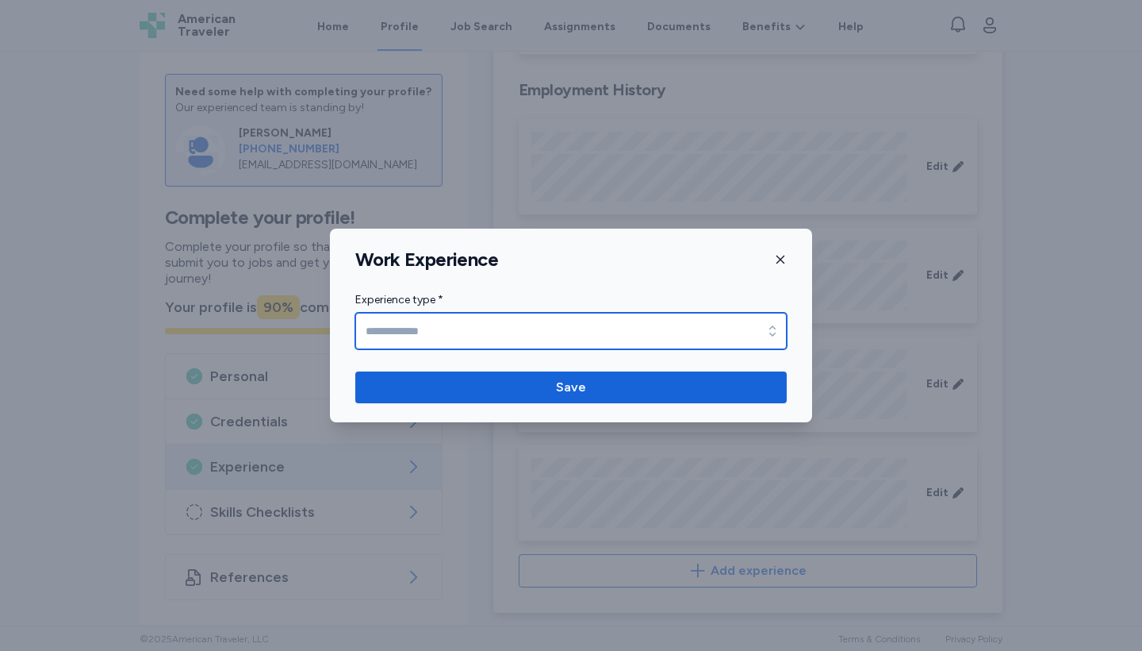
click at [772, 327] on icon "button" at bounding box center [773, 330] width 6 height 10
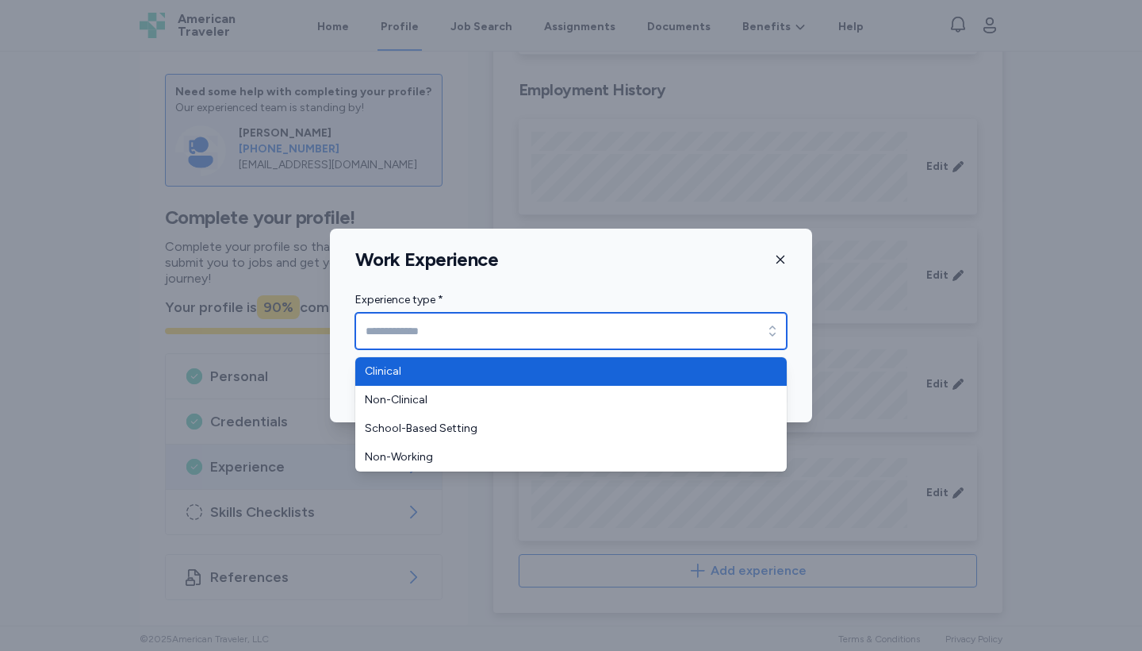
type input "********"
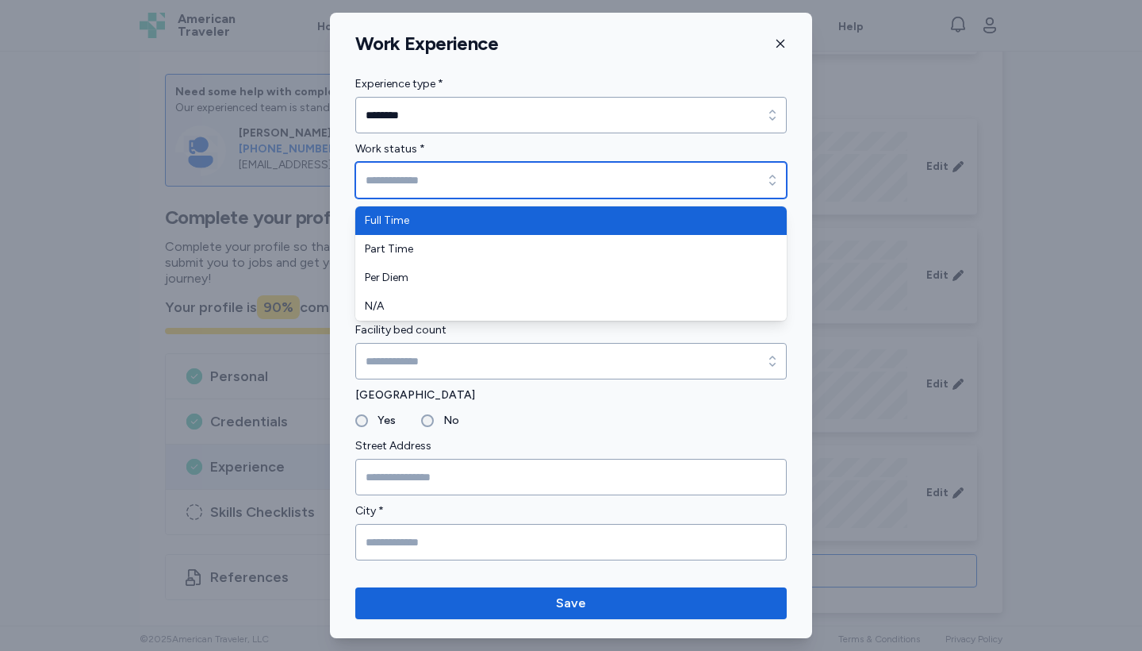
click at [561, 179] on input "Work status *" at bounding box center [571, 180] width 432 height 36
type input "*********"
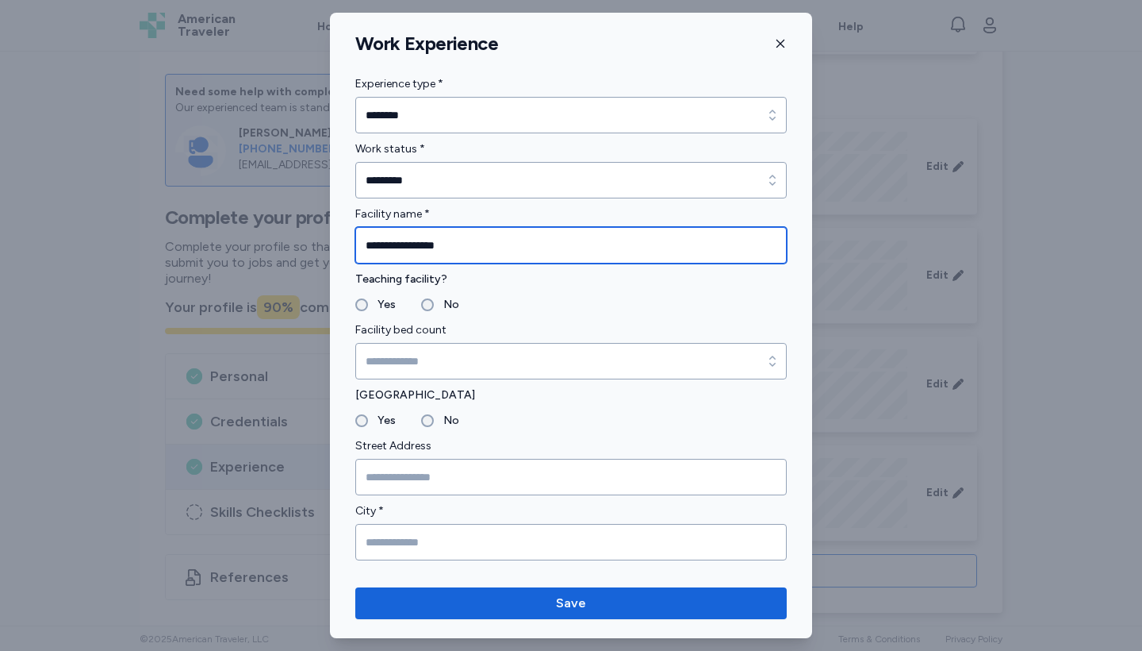
type input "**********"
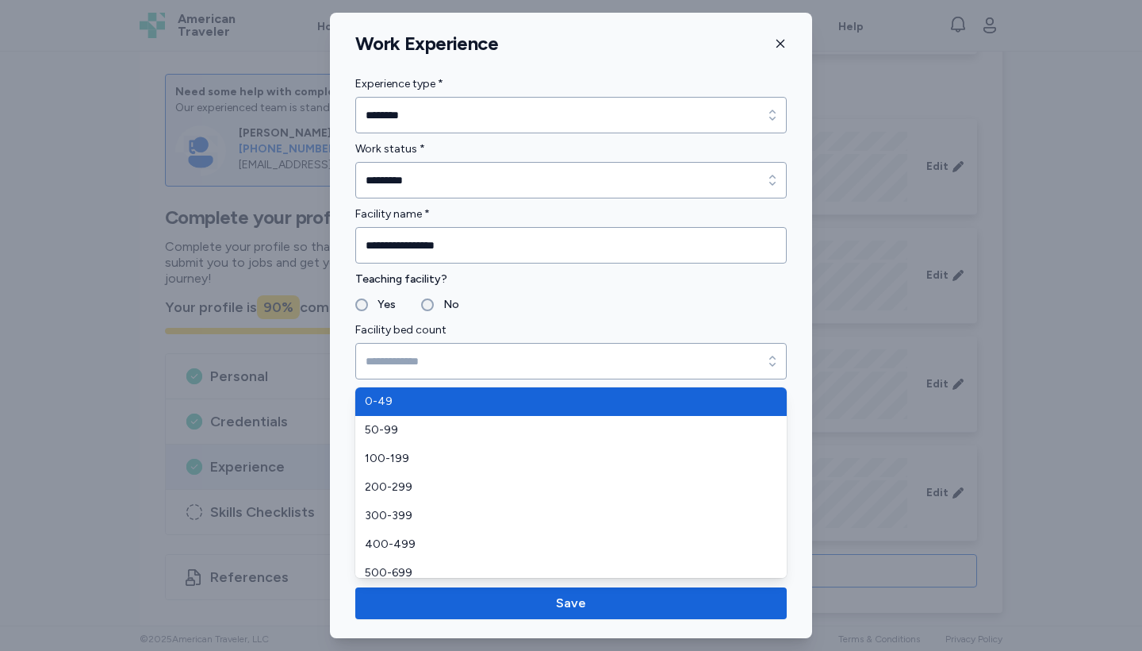
click at [617, 325] on div "Facility bed count" at bounding box center [571, 350] width 432 height 59
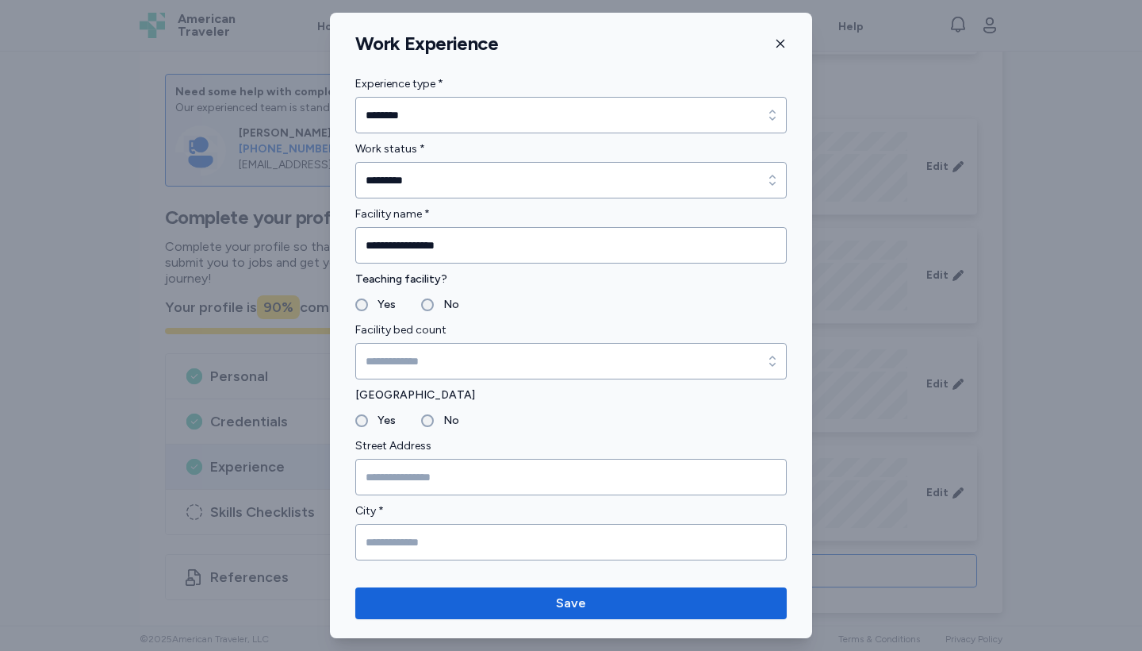
click at [605, 287] on label "Teaching facility?" at bounding box center [571, 279] width 432 height 19
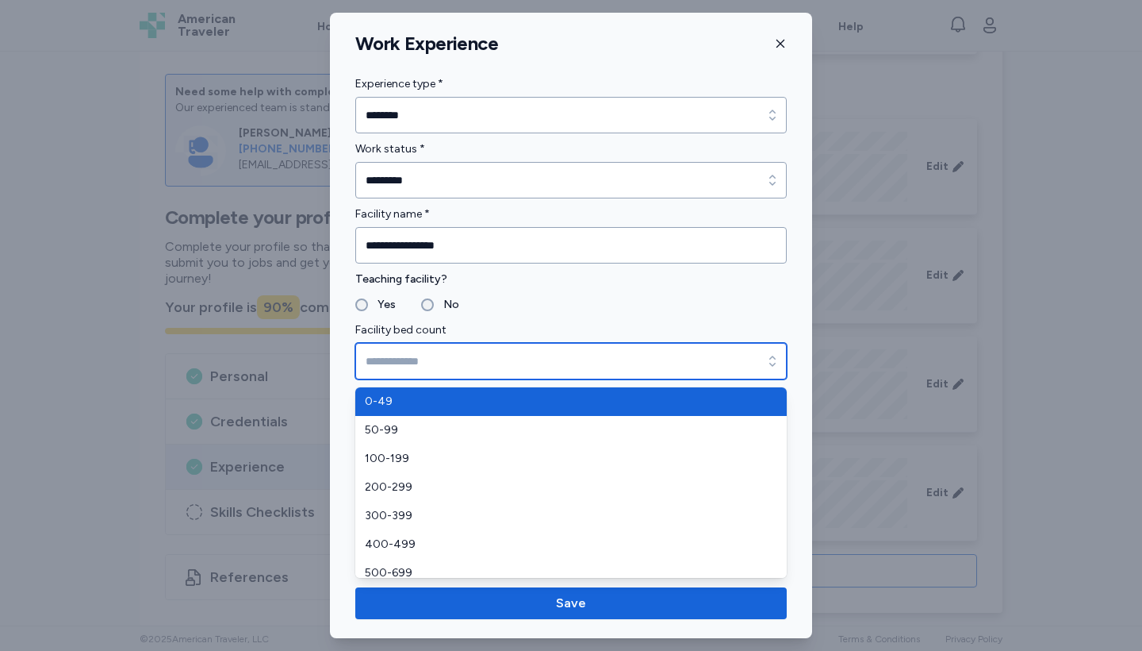
click at [570, 362] on input "Facility bed count" at bounding box center [571, 361] width 432 height 36
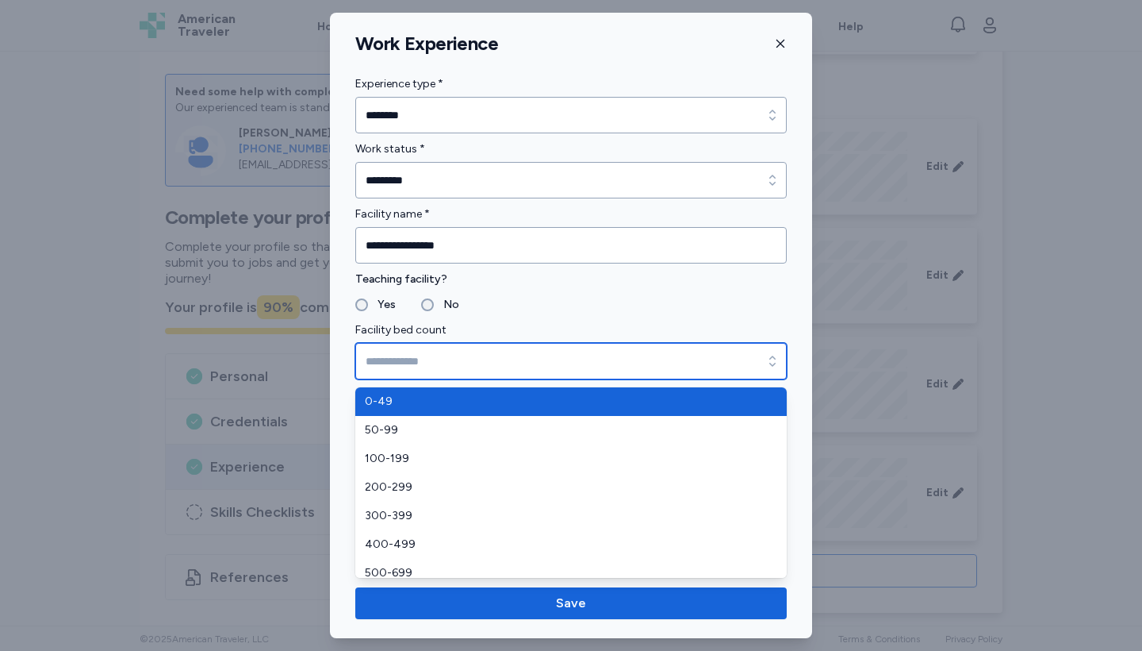
click at [391, 366] on input "Facility bed count" at bounding box center [571, 361] width 432 height 36
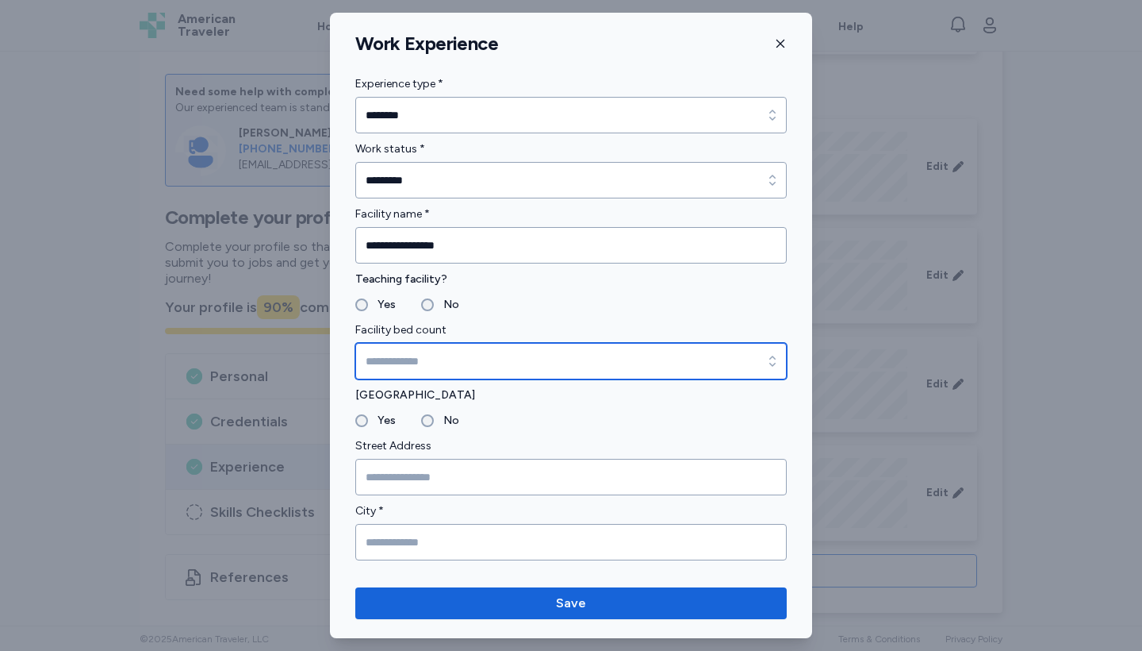
type input "*****"
click at [393, 364] on input "*****" at bounding box center [571, 361] width 432 height 36
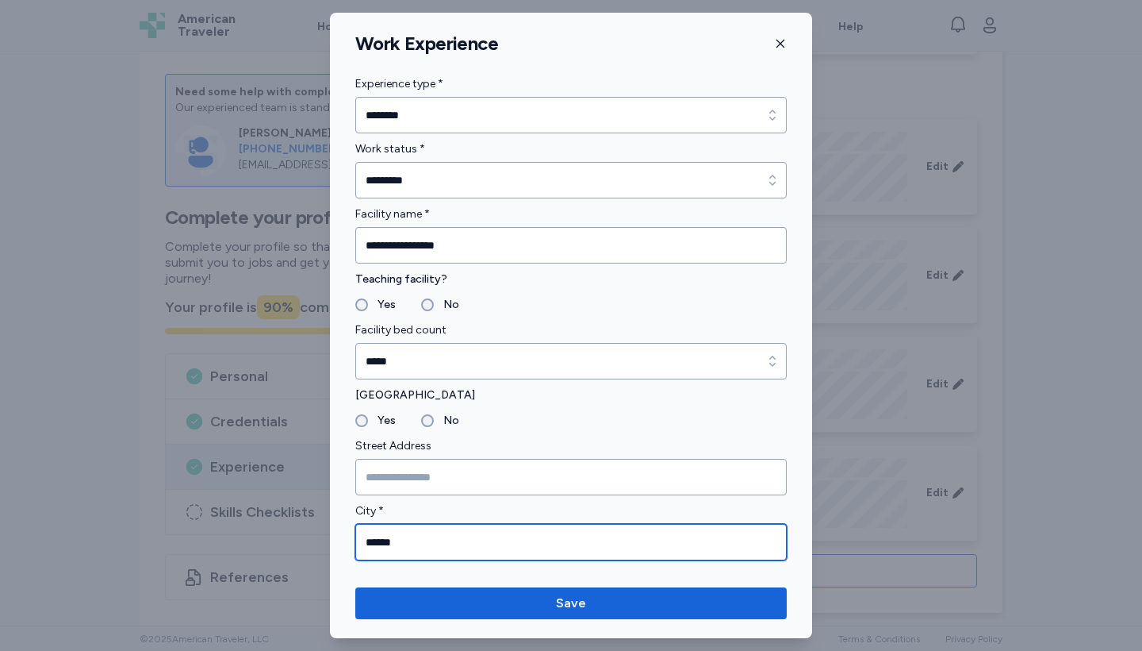
type input "******"
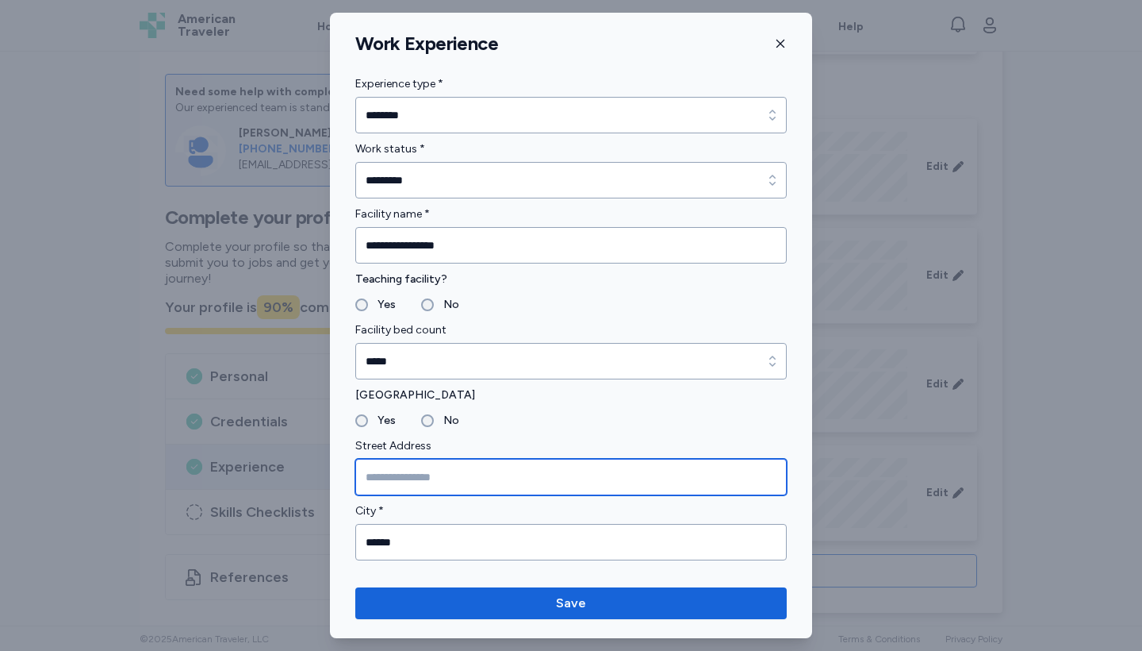
click at [426, 474] on input "Street Address" at bounding box center [571, 477] width 432 height 36
type input "**********"
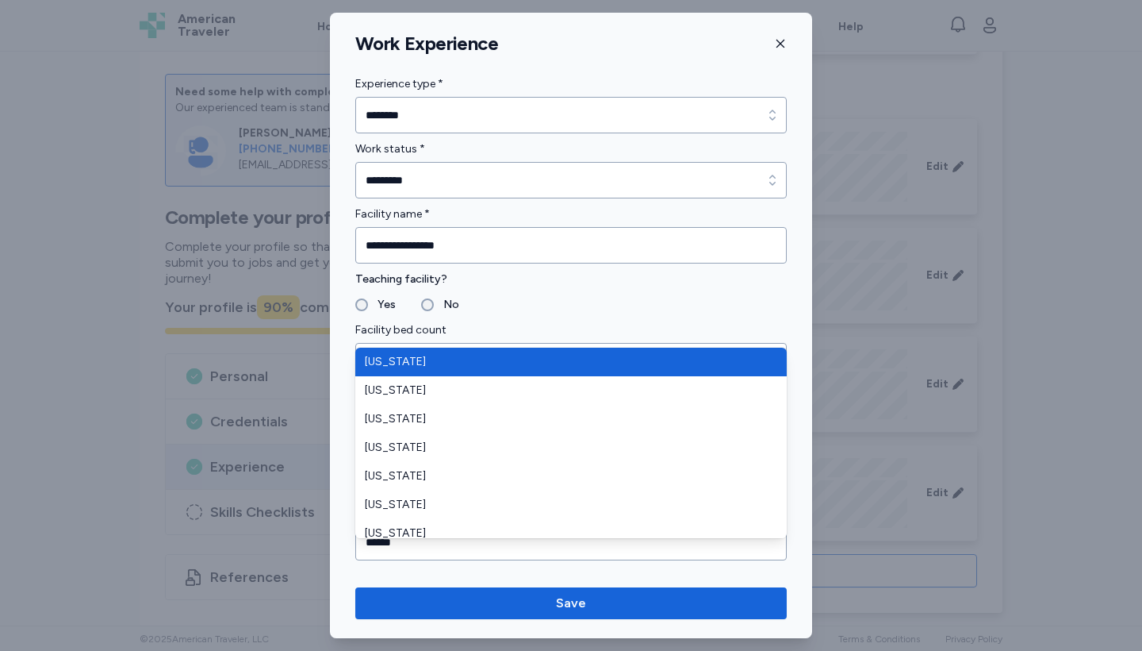
scroll to position [286, 0]
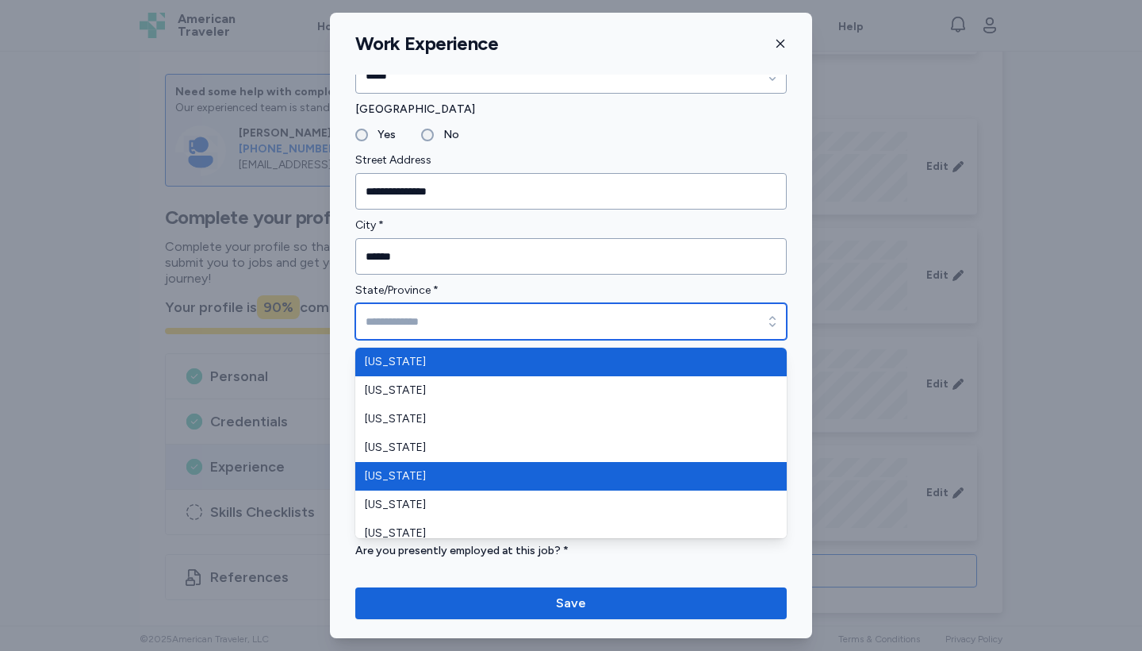
type input "*"
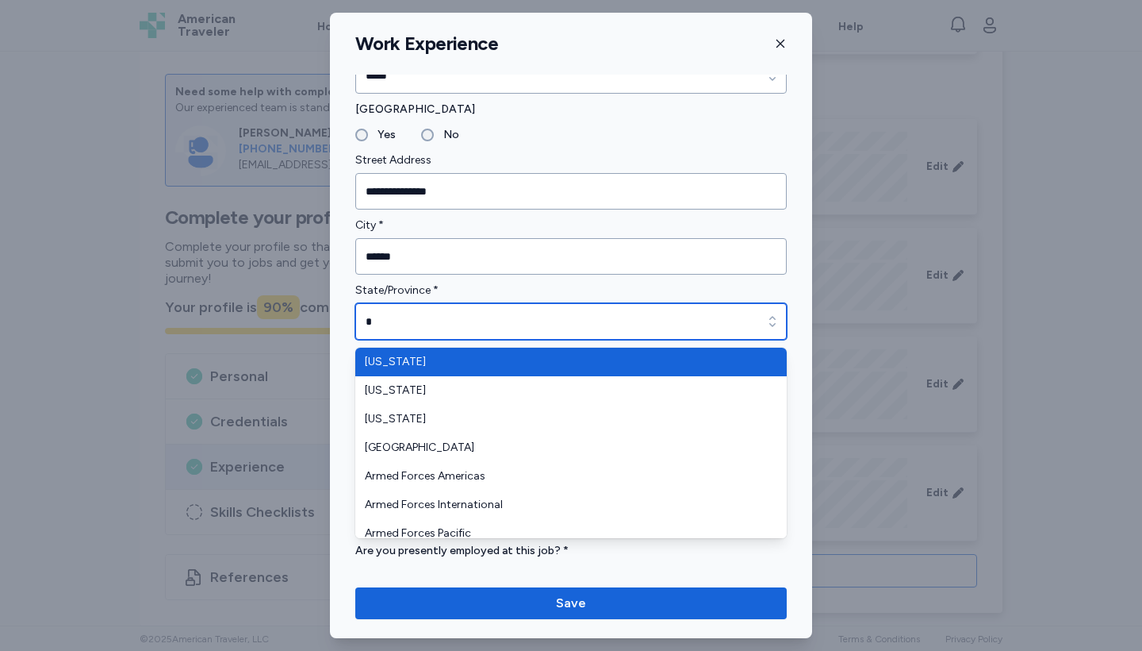
scroll to position [0, 0]
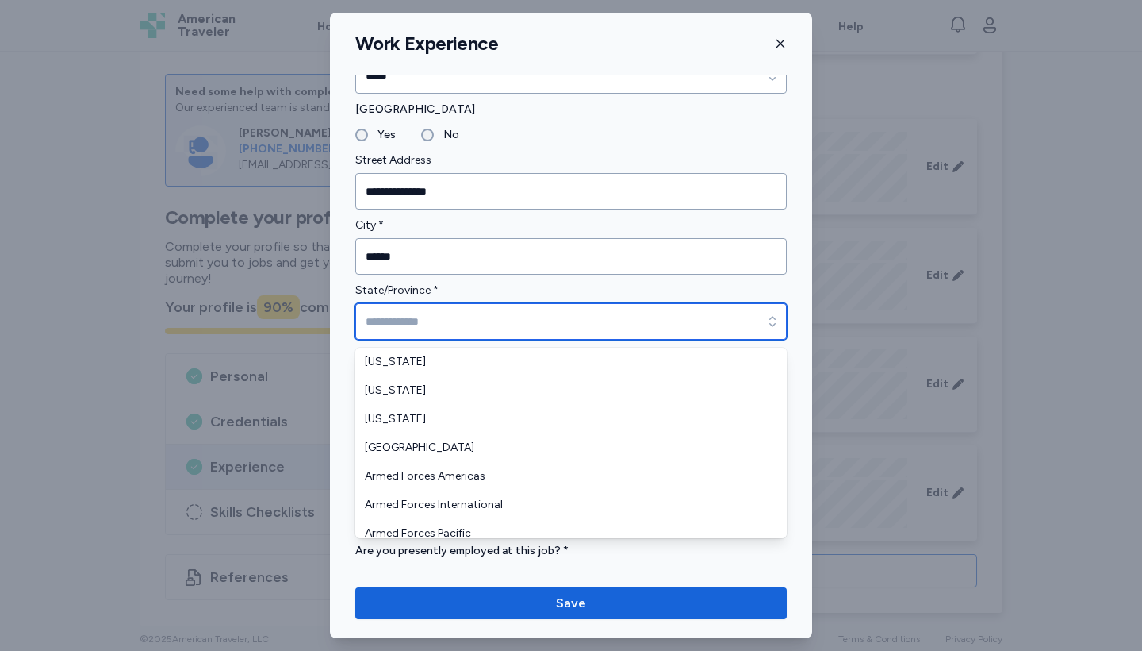
type input "**"
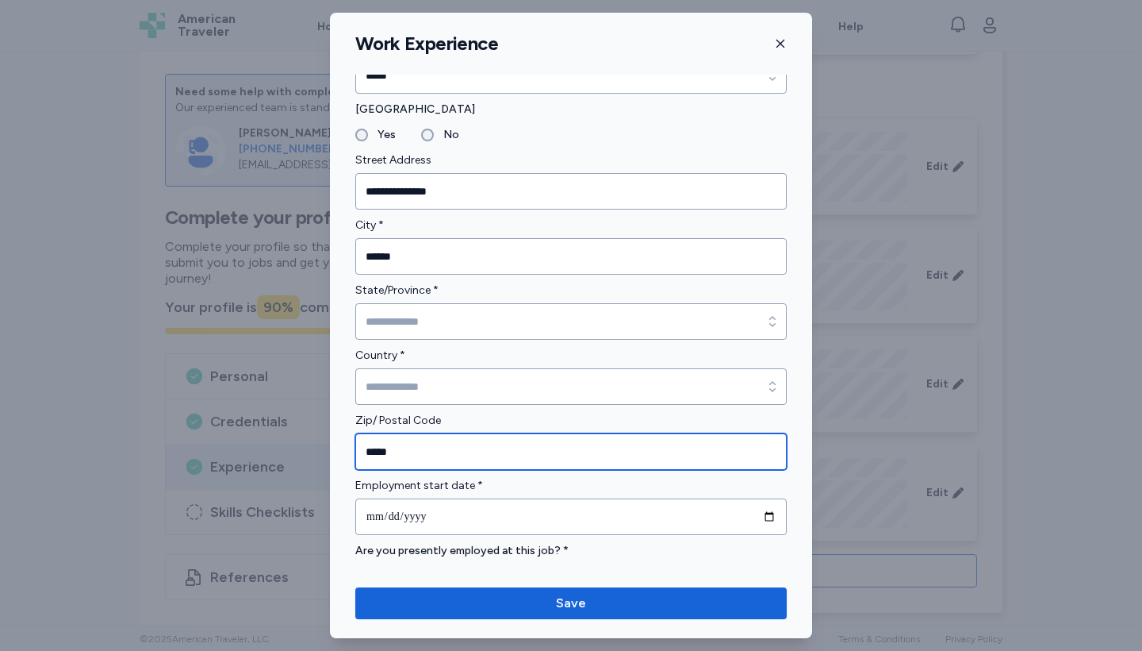
type input "*****"
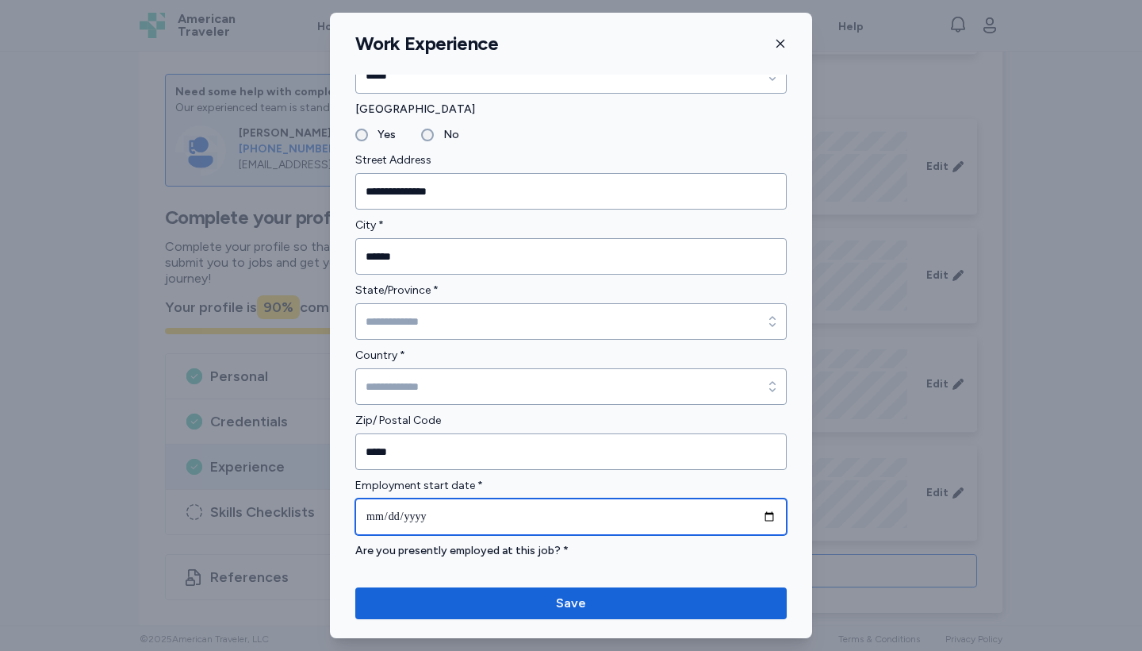
click at [435, 511] on input "date" at bounding box center [571, 516] width 432 height 36
click at [369, 515] on input "date" at bounding box center [571, 516] width 432 height 36
type input "**********"
click at [590, 517] on input "**********" at bounding box center [571, 516] width 432 height 36
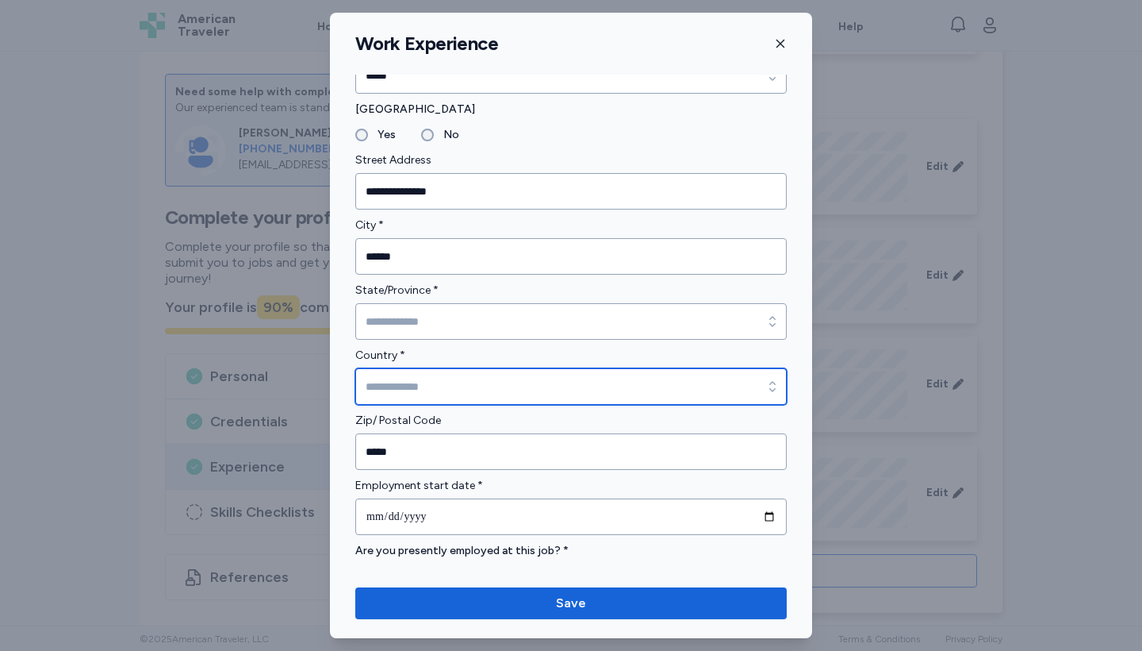
type input "**********"
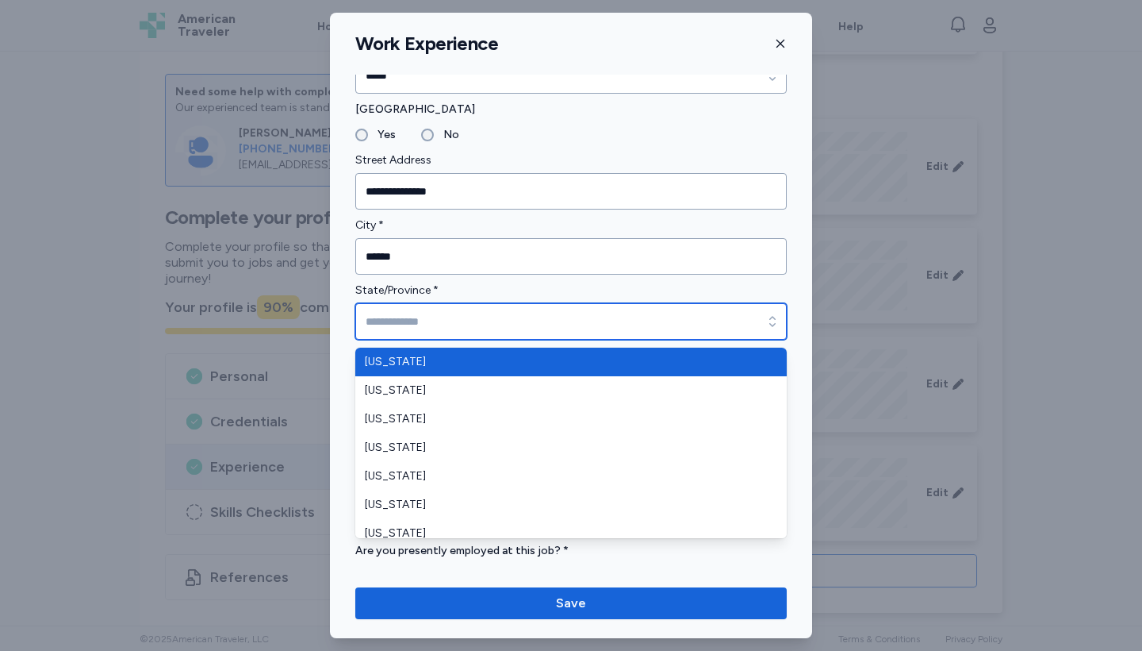
click at [501, 317] on input "State/Province *" at bounding box center [571, 321] width 432 height 36
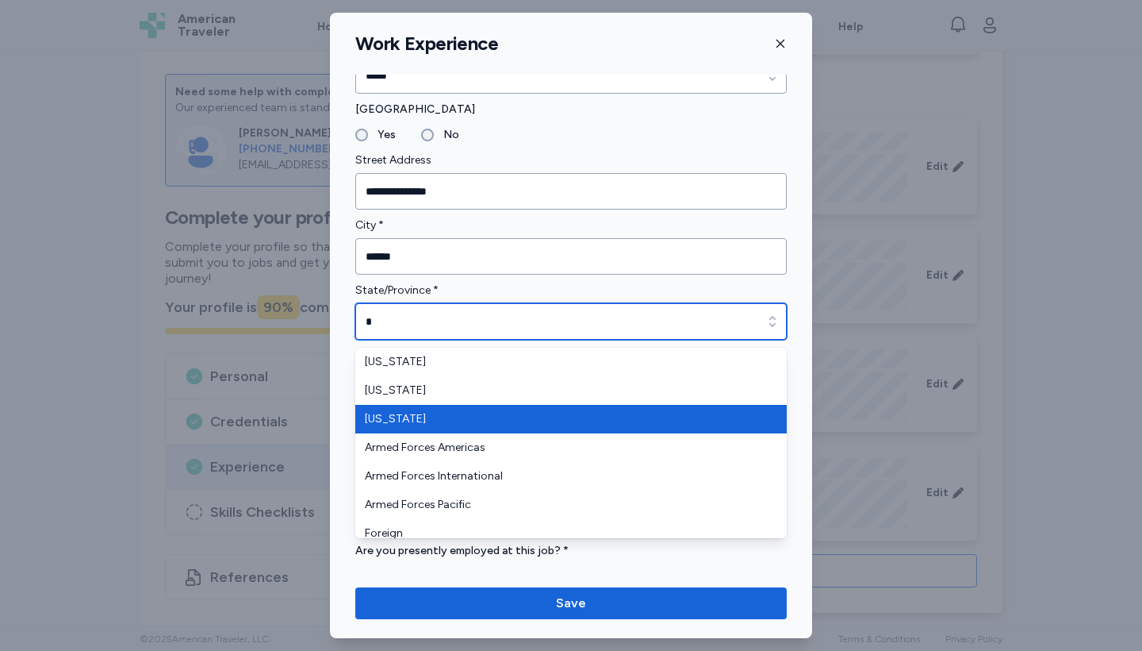
type input "*******"
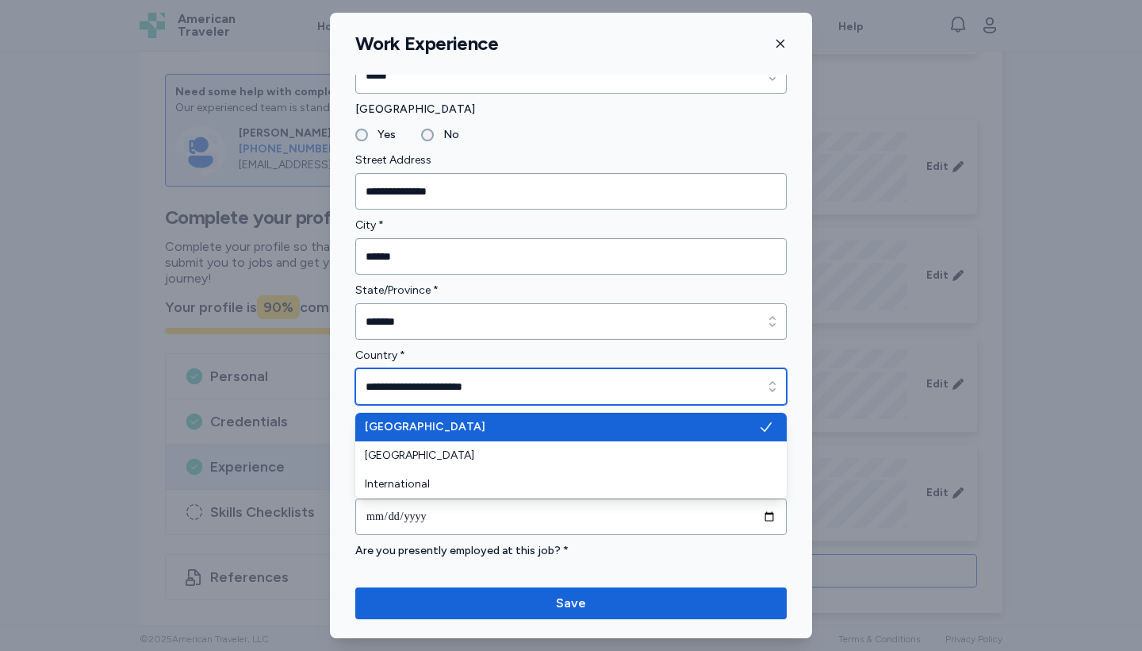
type input "**********"
click at [681, 387] on input "**********" at bounding box center [571, 386] width 432 height 36
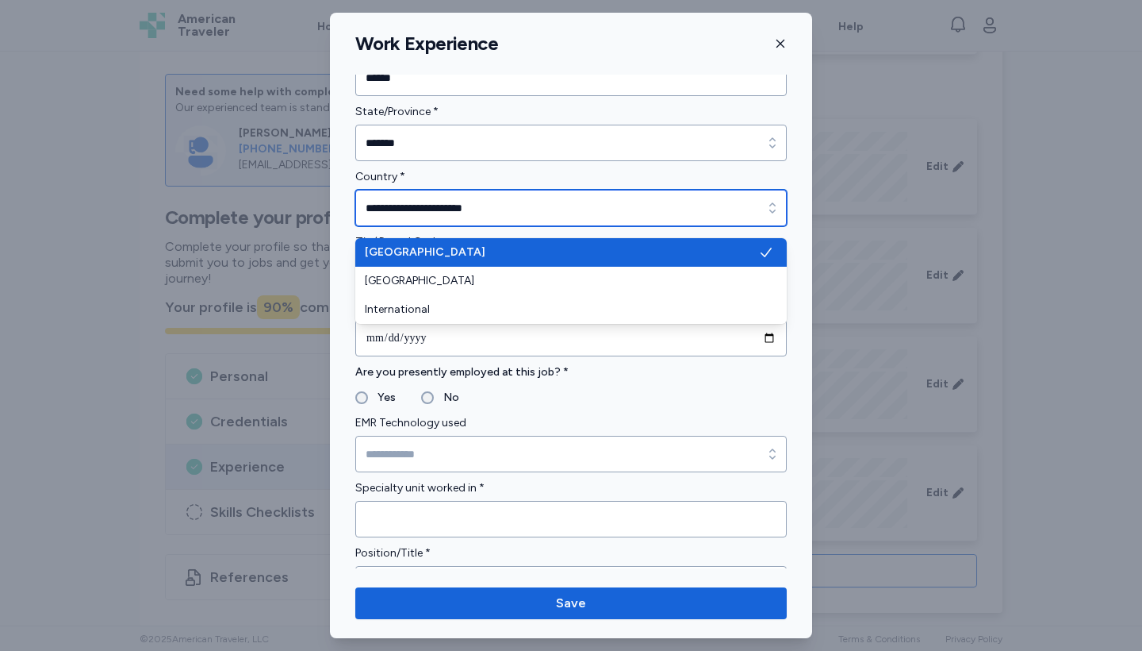
scroll to position [466, 0]
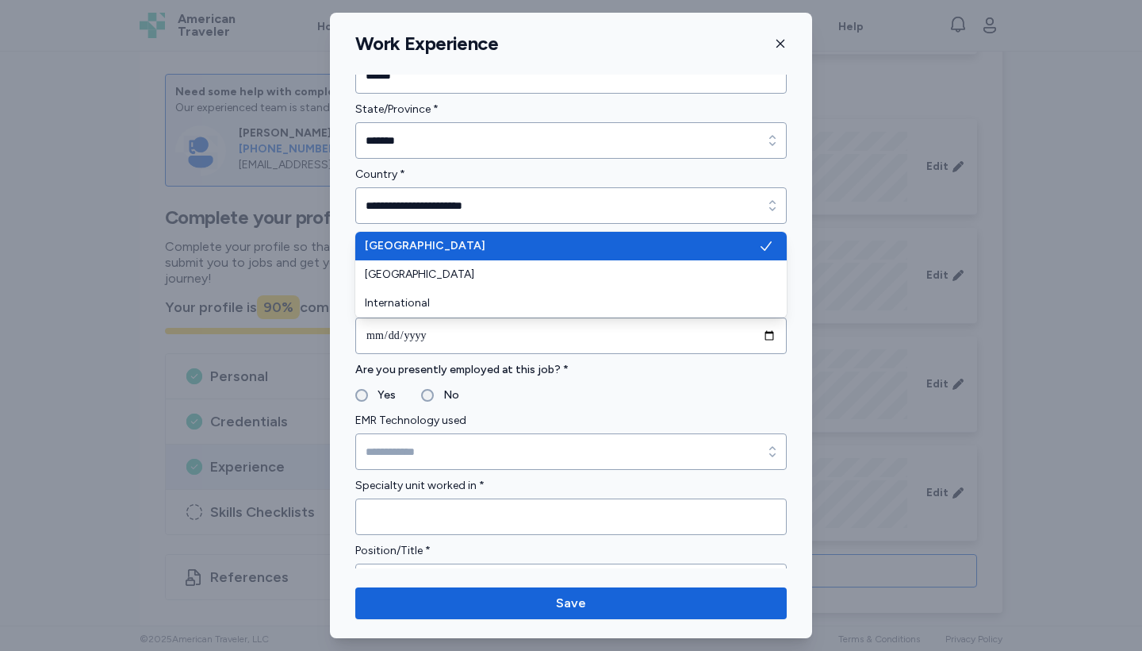
click at [425, 393] on form "**********" at bounding box center [571, 587] width 432 height 1829
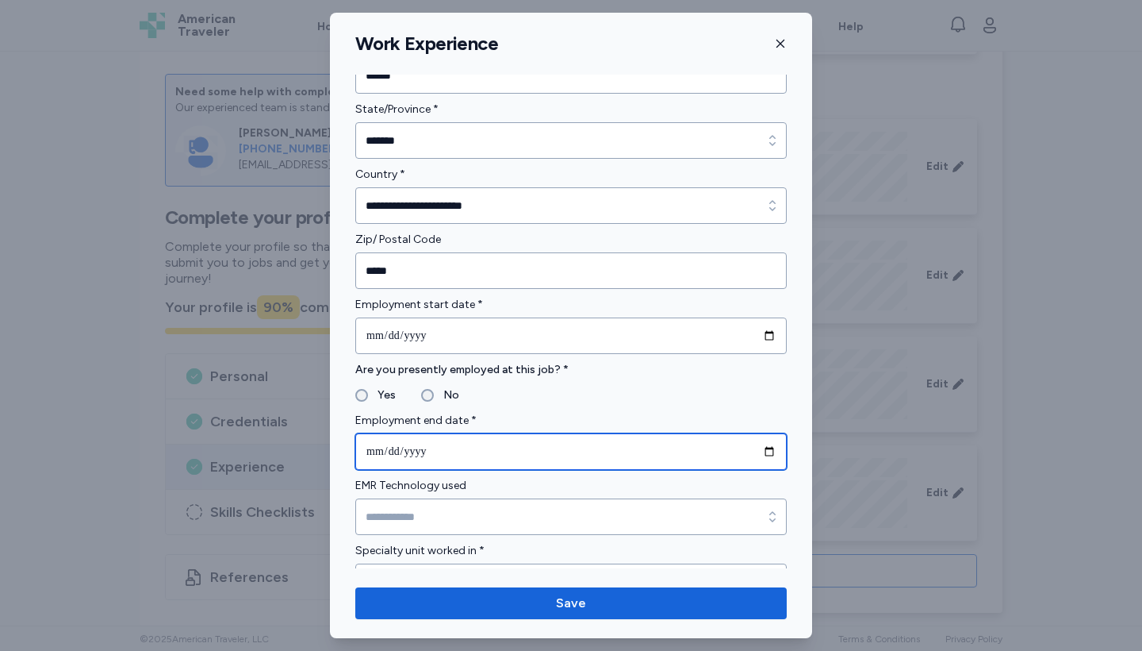
click at [372, 450] on input "date" at bounding box center [571, 451] width 432 height 36
type input "**********"
click at [613, 464] on input "**********" at bounding box center [571, 451] width 432 height 36
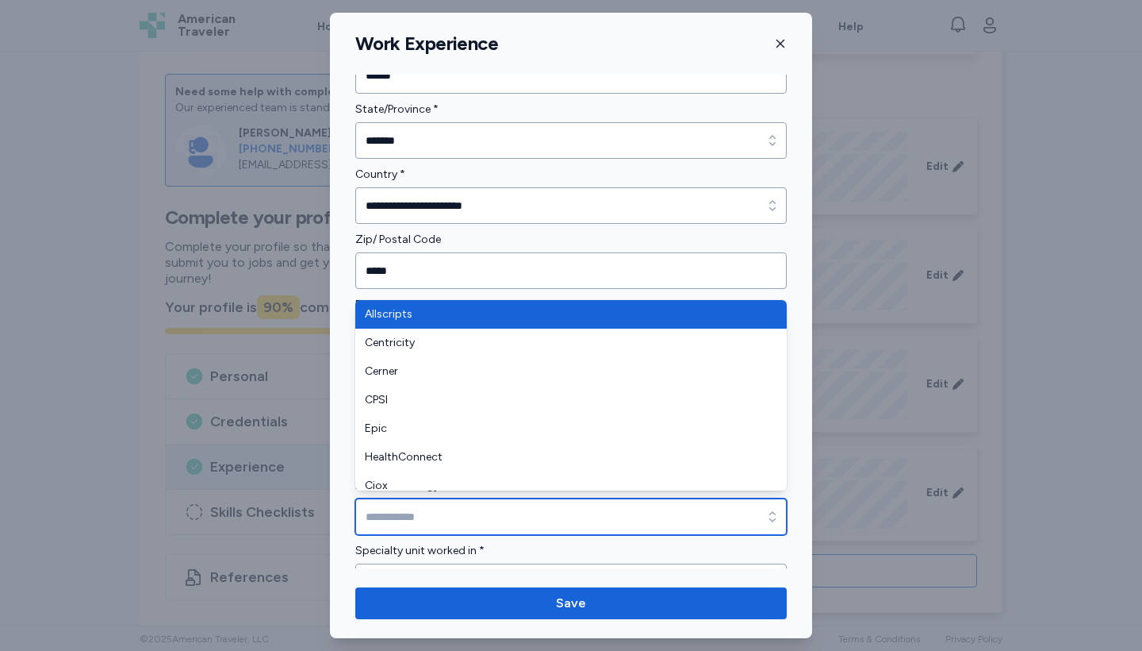
click at [624, 520] on input "EMR Technology used" at bounding box center [571, 516] width 432 height 36
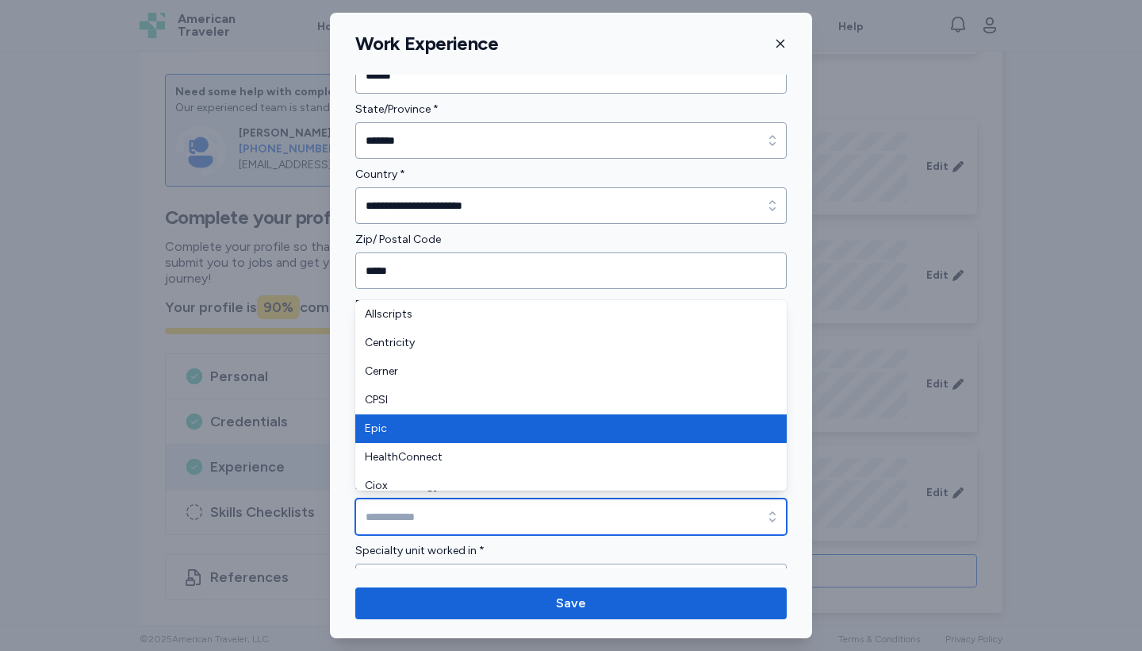
type input "****"
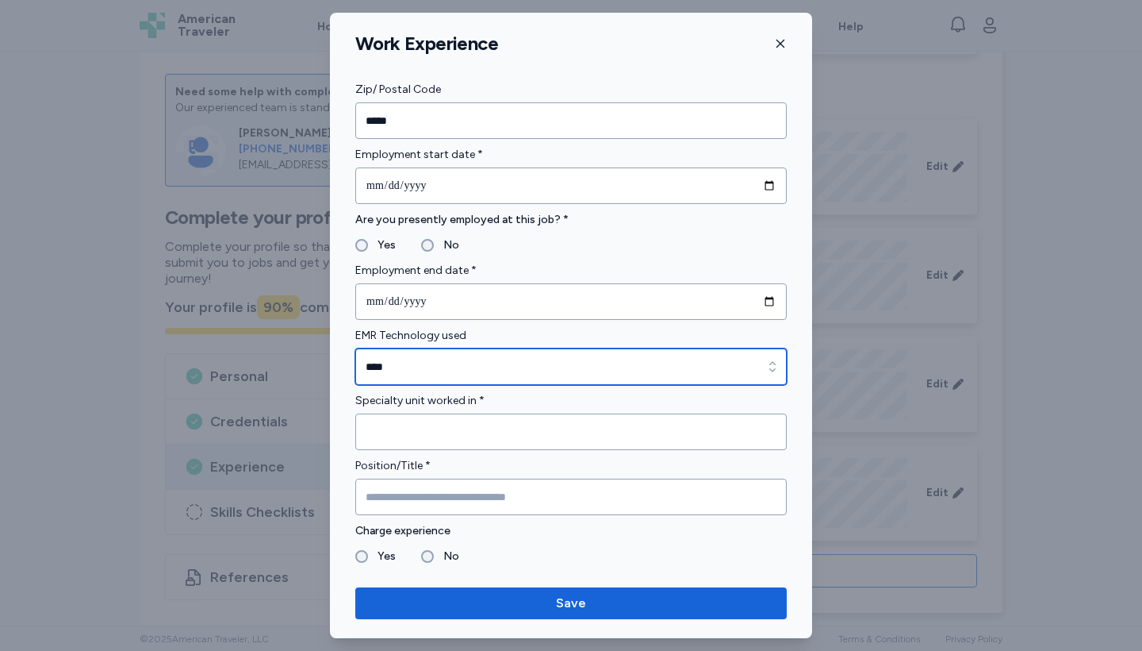
scroll to position [617, 0]
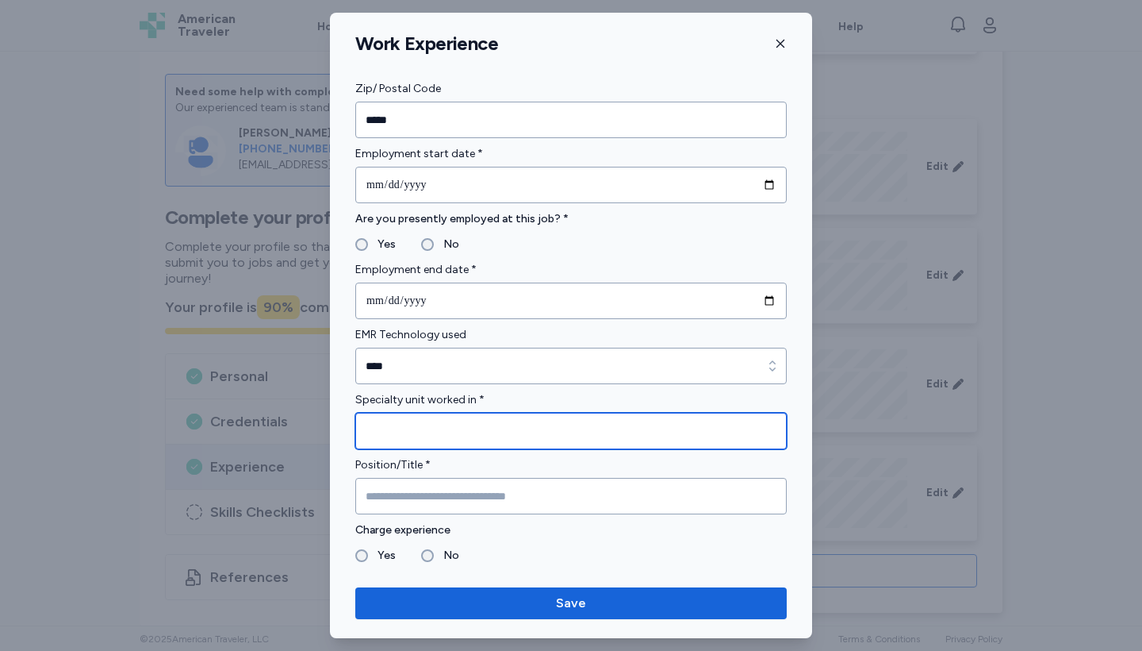
click at [541, 418] on input "Specialty unit worked in *" at bounding box center [571, 431] width 432 height 36
type input "**"
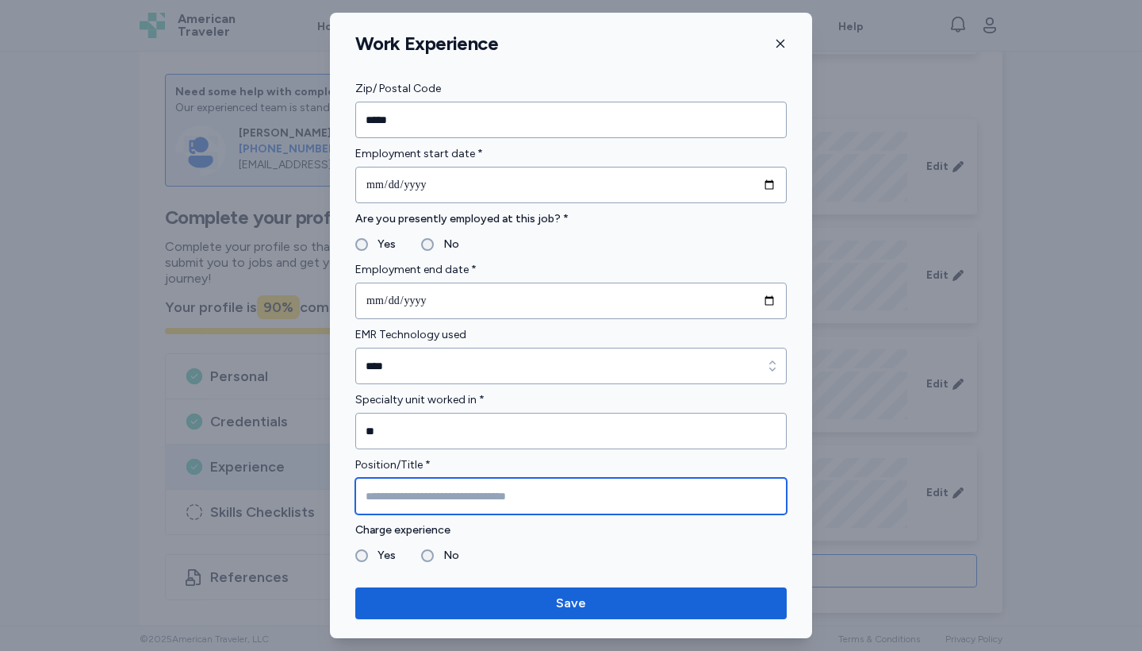
click at [497, 501] on input "Position/Title *" at bounding box center [571, 496] width 432 height 36
type input "********"
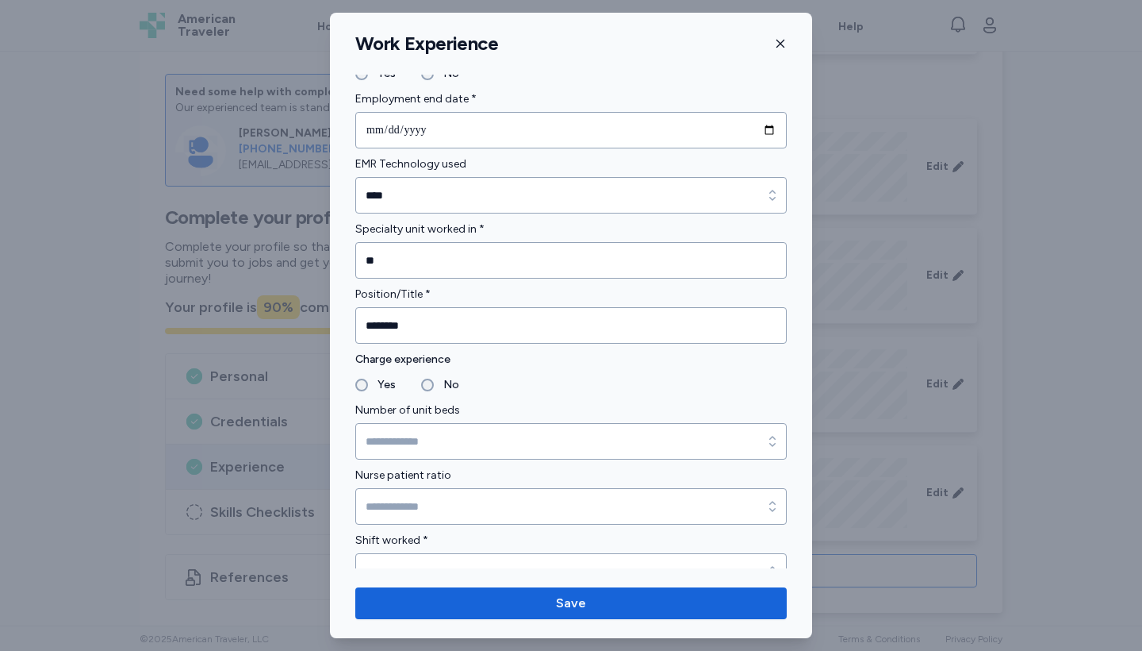
scroll to position [806, 0]
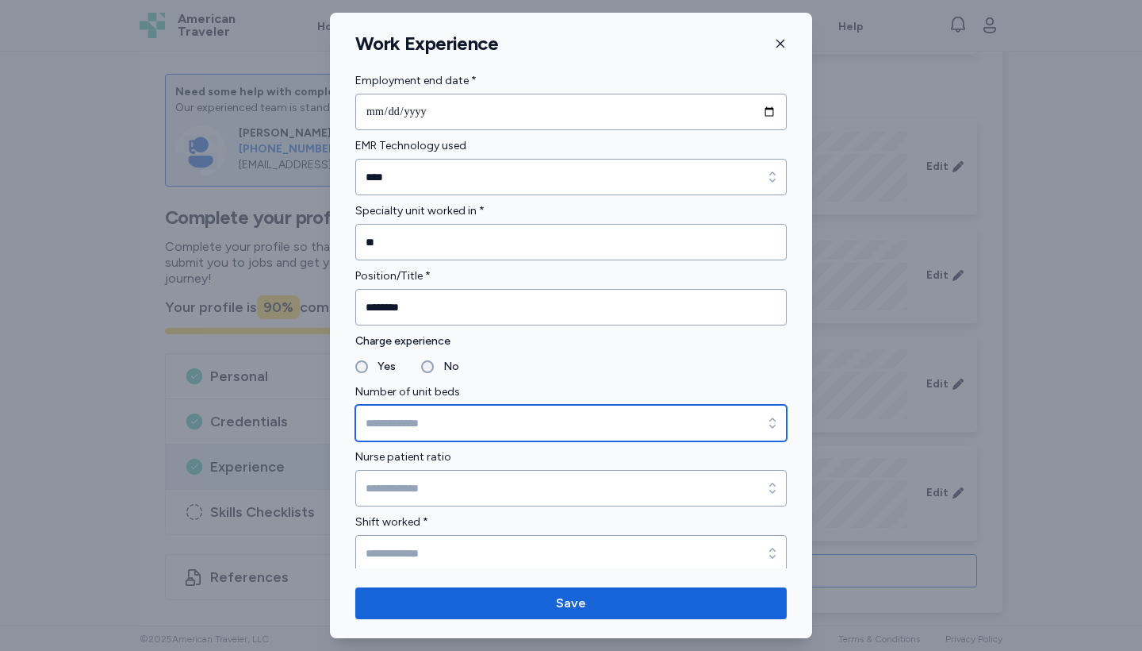
click at [409, 410] on input "Number of unit beds" at bounding box center [571, 423] width 432 height 36
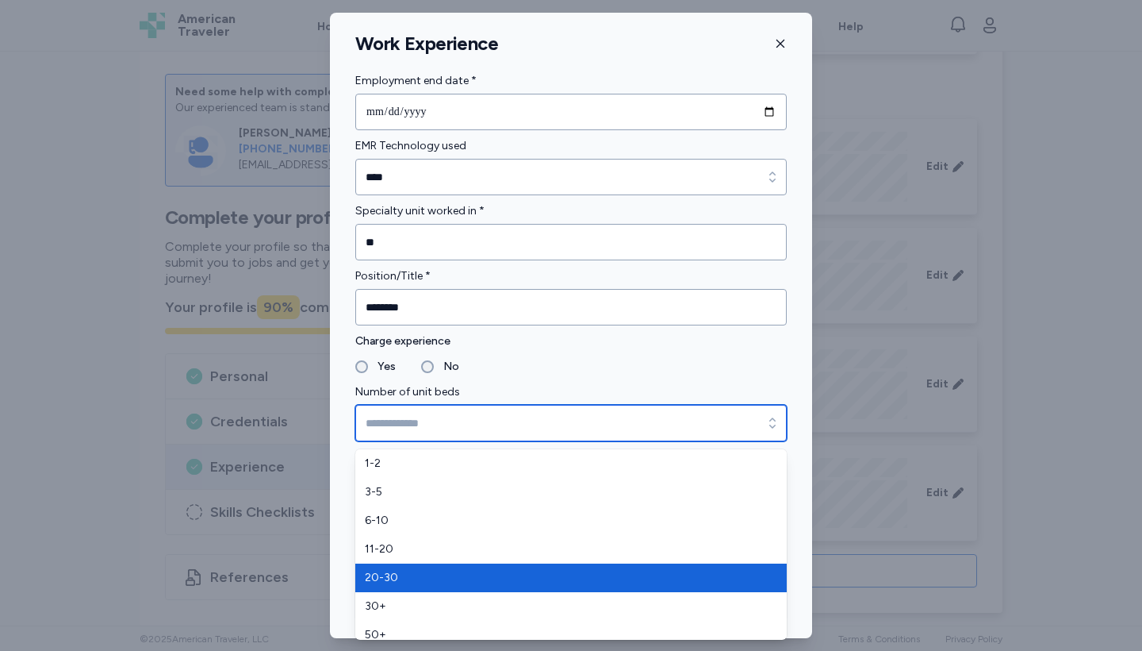
type input "*****"
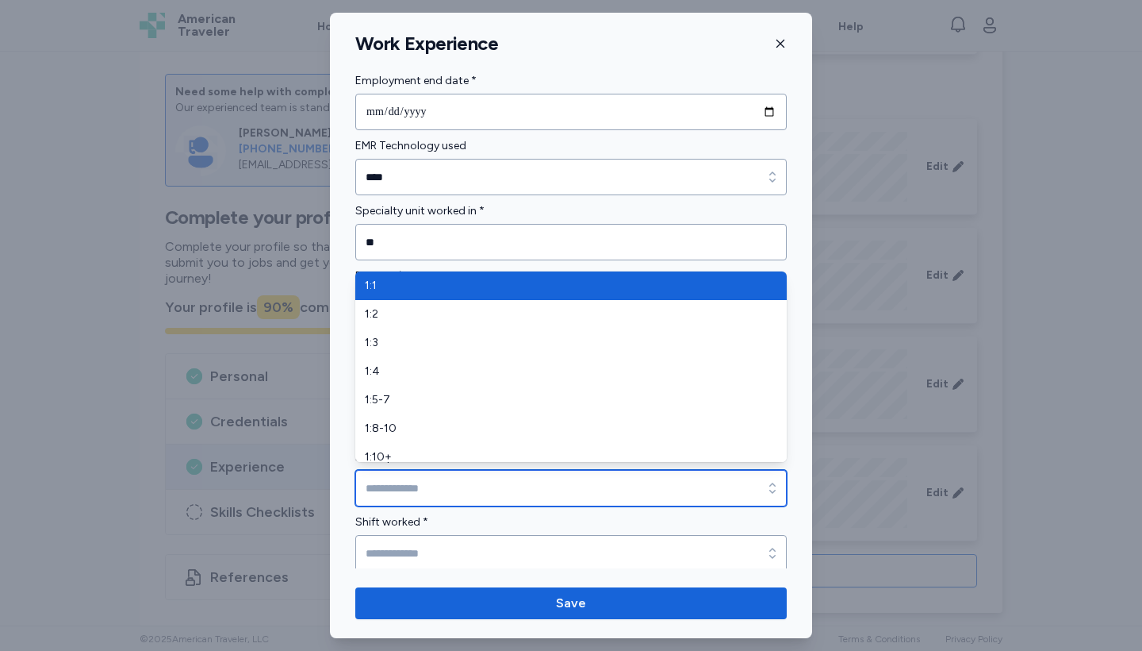
click at [402, 489] on input "Nurse patient ratio" at bounding box center [571, 488] width 432 height 36
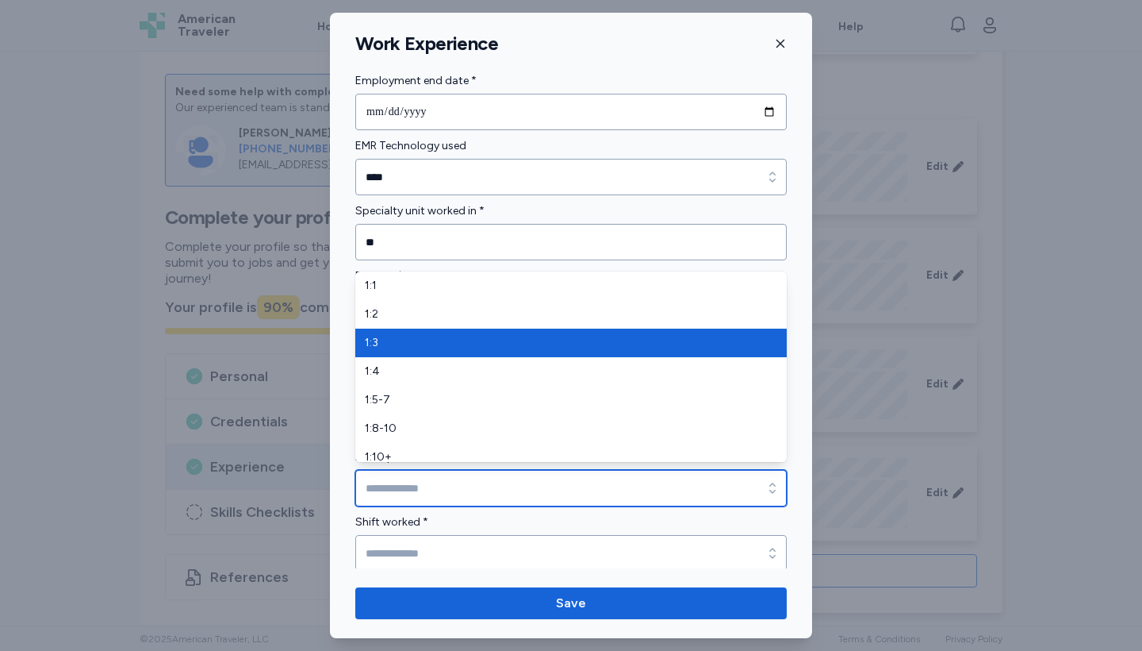
type input "***"
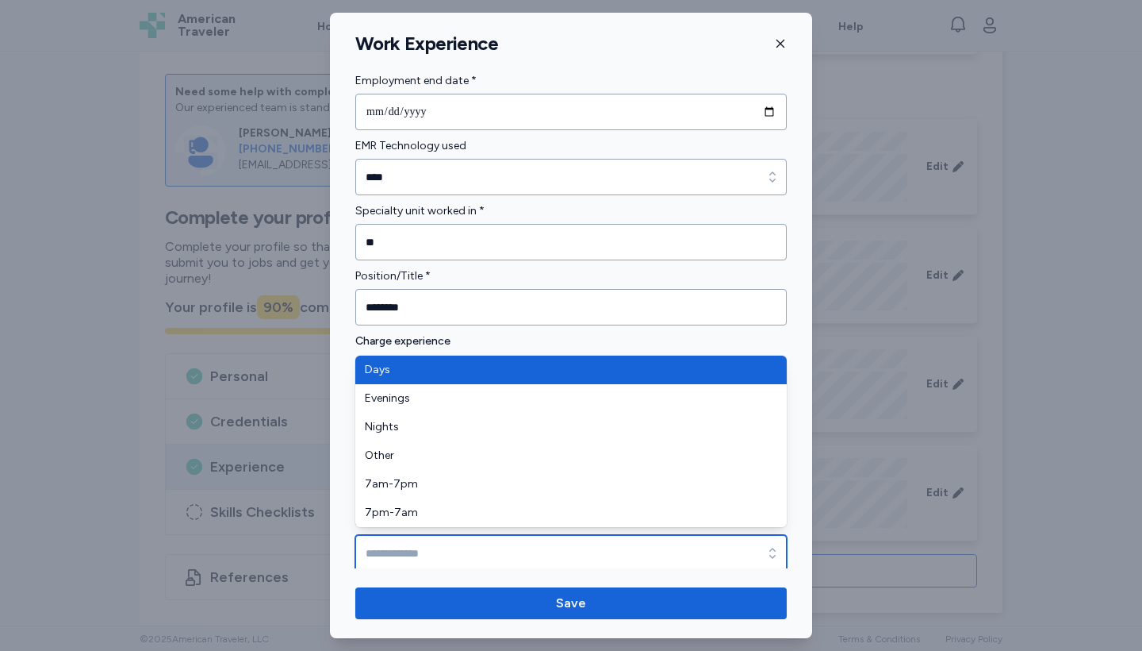
click at [420, 556] on input "Shift worked *" at bounding box center [571, 553] width 432 height 36
type input "****"
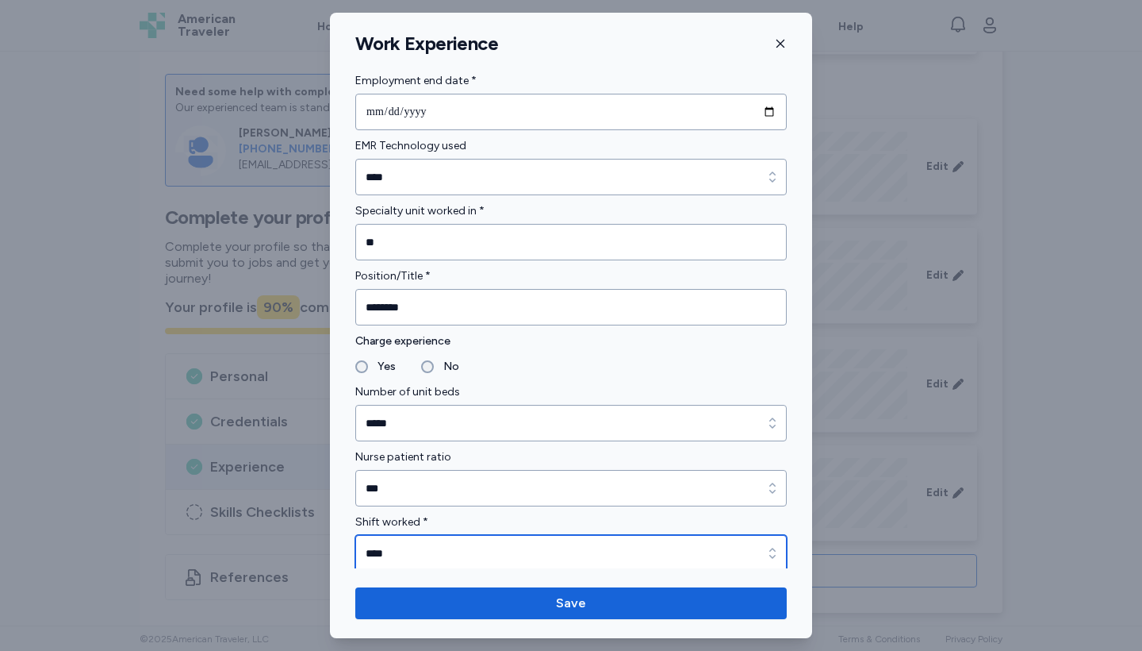
scroll to position [1011, 0]
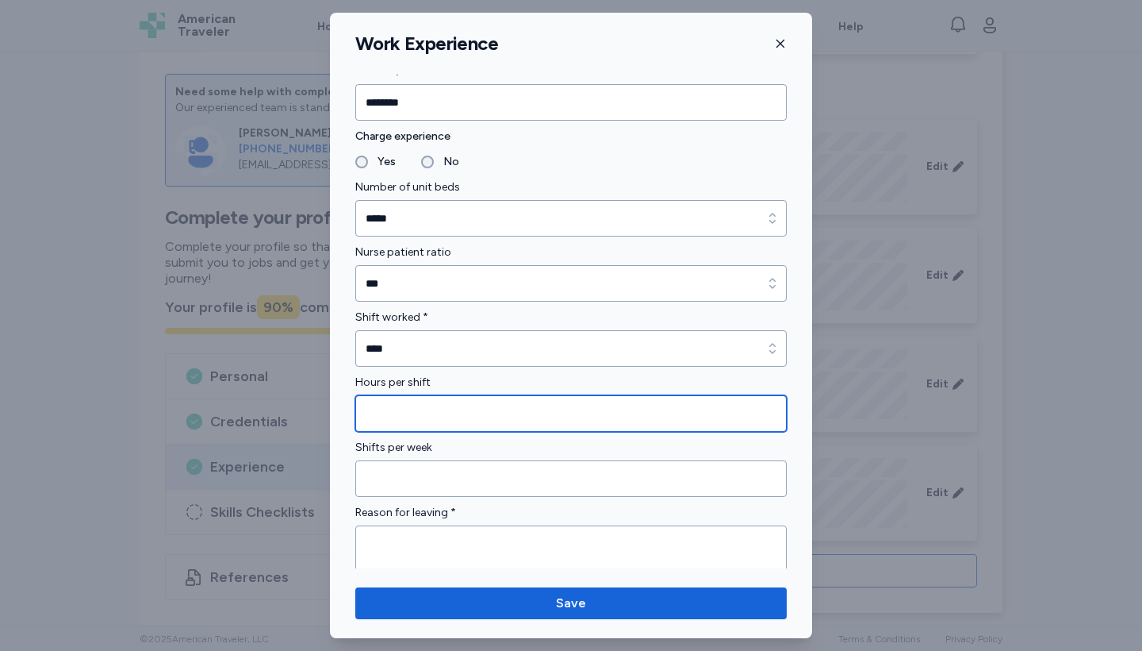
click at [448, 408] on input "Hours per shift" at bounding box center [571, 413] width 432 height 36
type input "**"
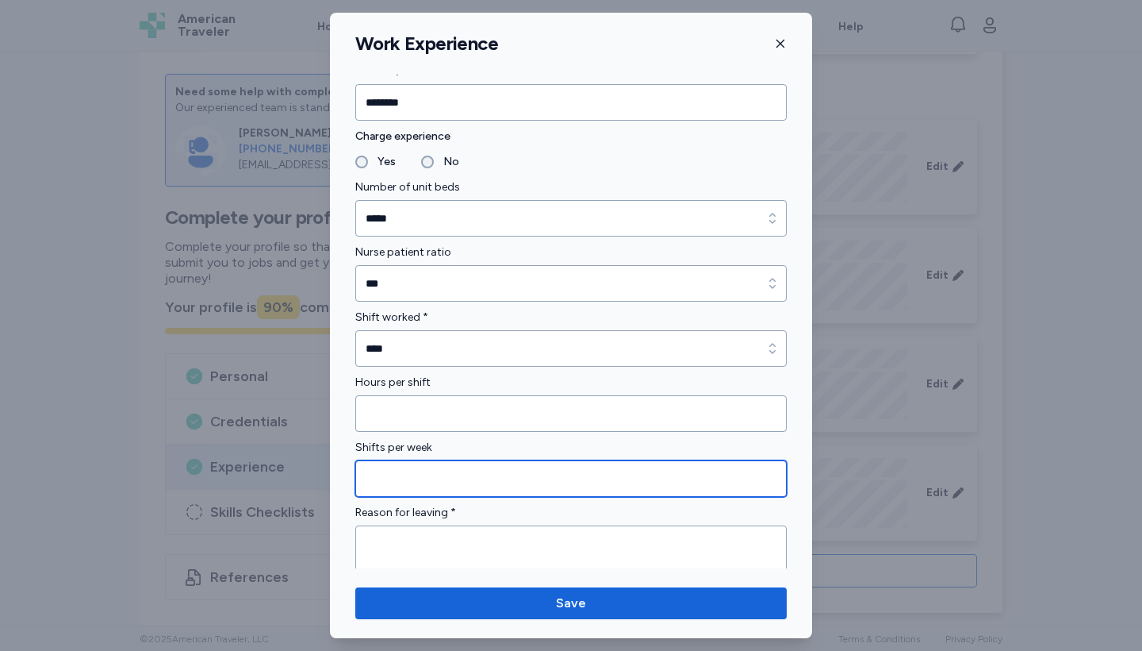
type input "*"
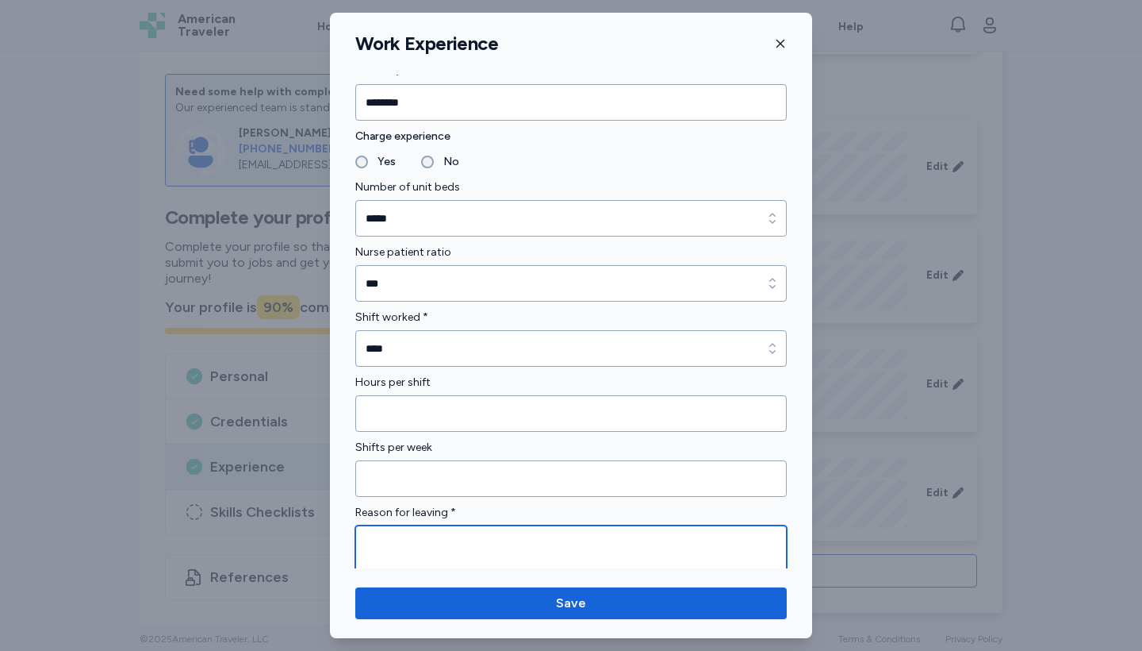
click at [463, 544] on textarea at bounding box center [571, 551] width 432 height 52
type textarea "*"
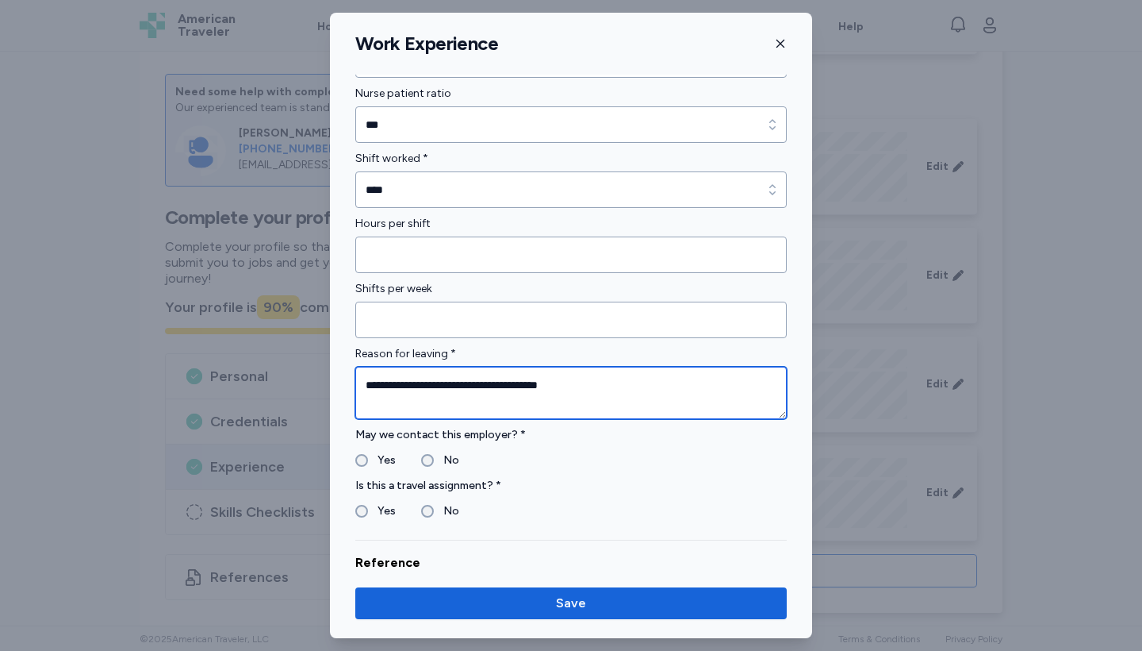
scroll to position [1177, 0]
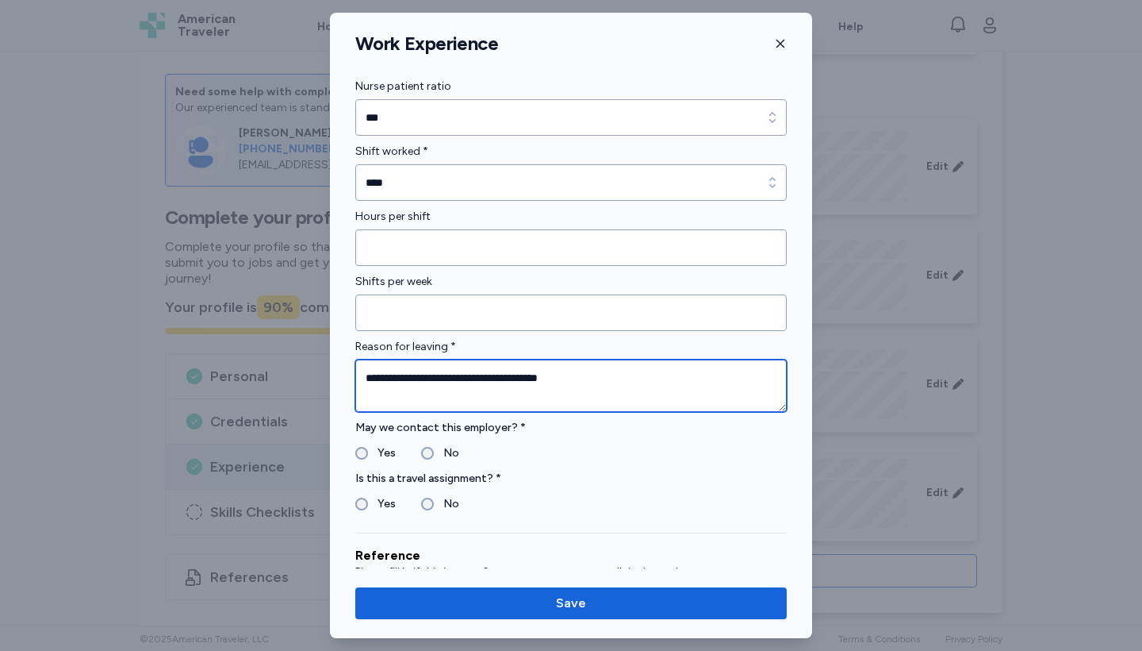
type textarea "**********"
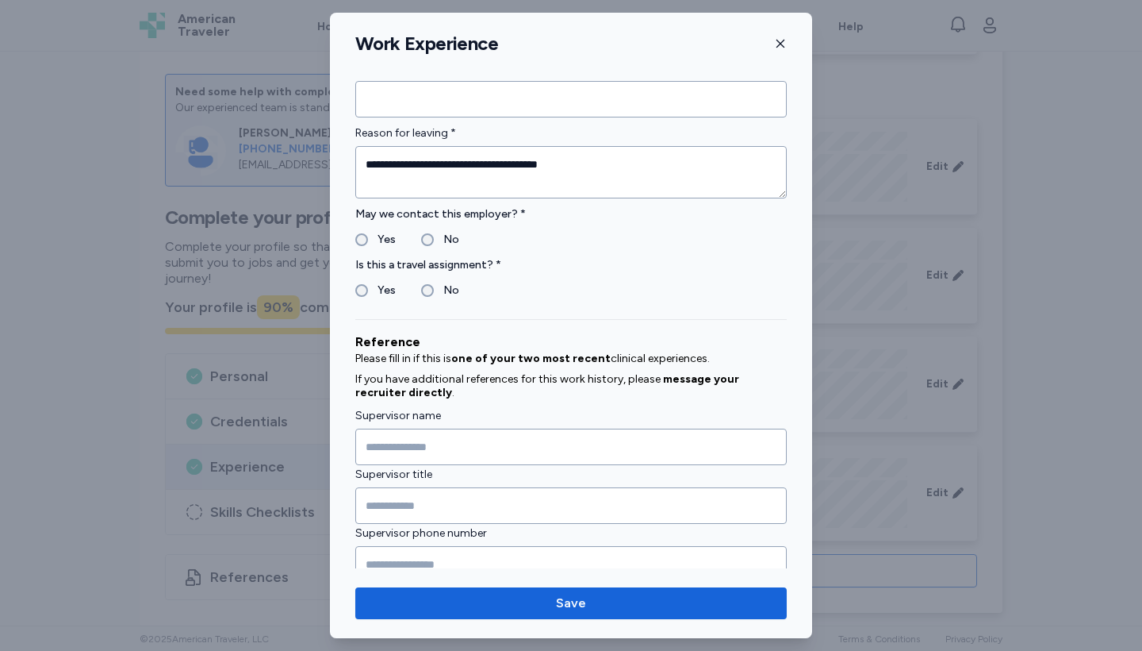
scroll to position [1399, 0]
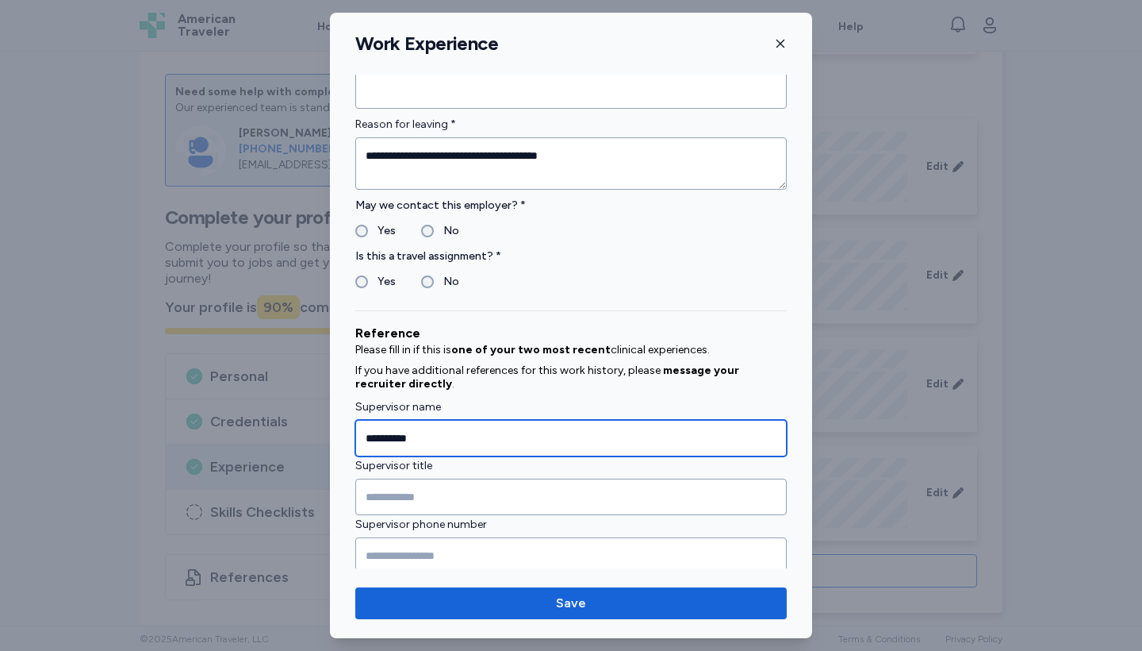
type input "**********"
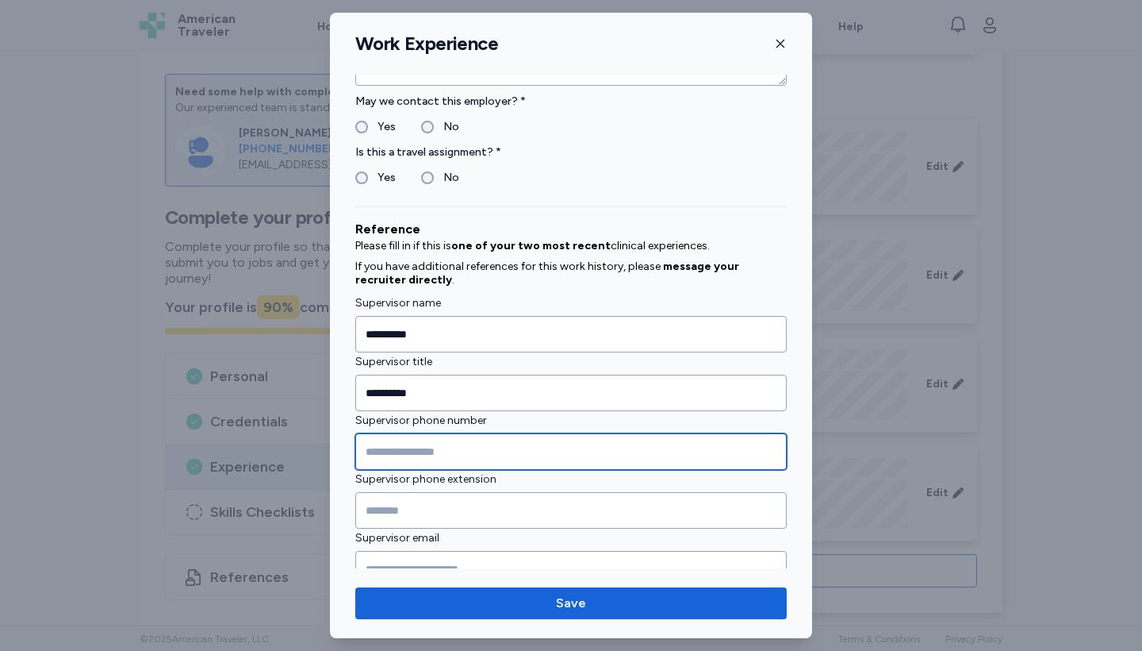
scroll to position [1506, 0]
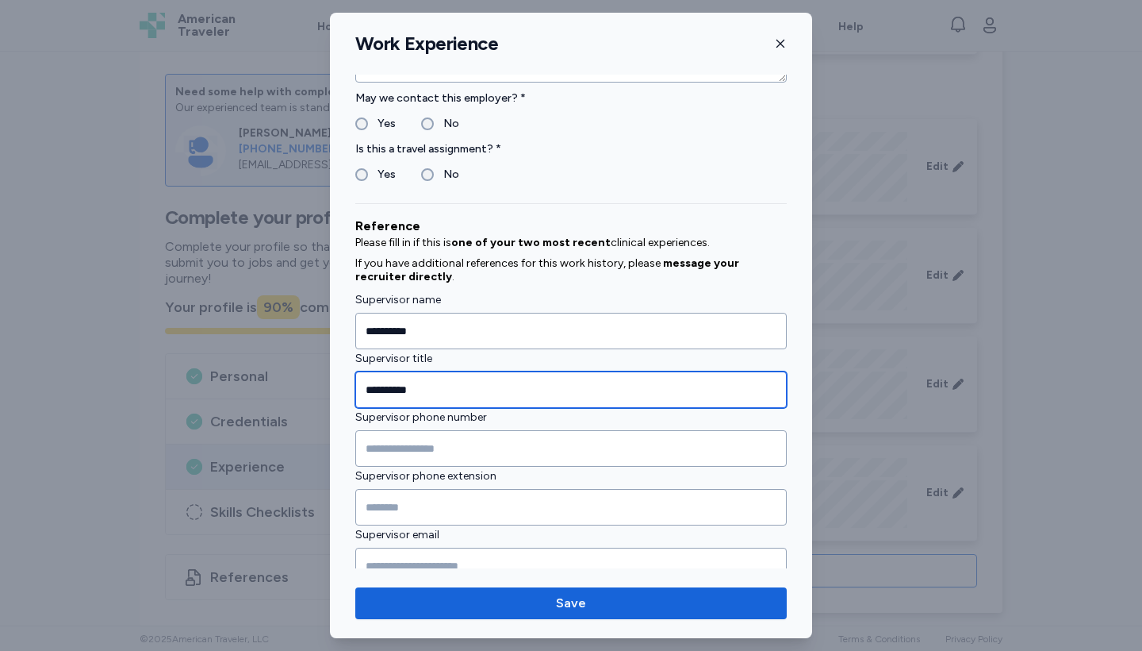
drag, startPoint x: 451, startPoint y: 389, endPoint x: 319, endPoint y: 382, distance: 131.9
click at [319, 382] on div "**********" at bounding box center [571, 325] width 1142 height 651
type input "*******"
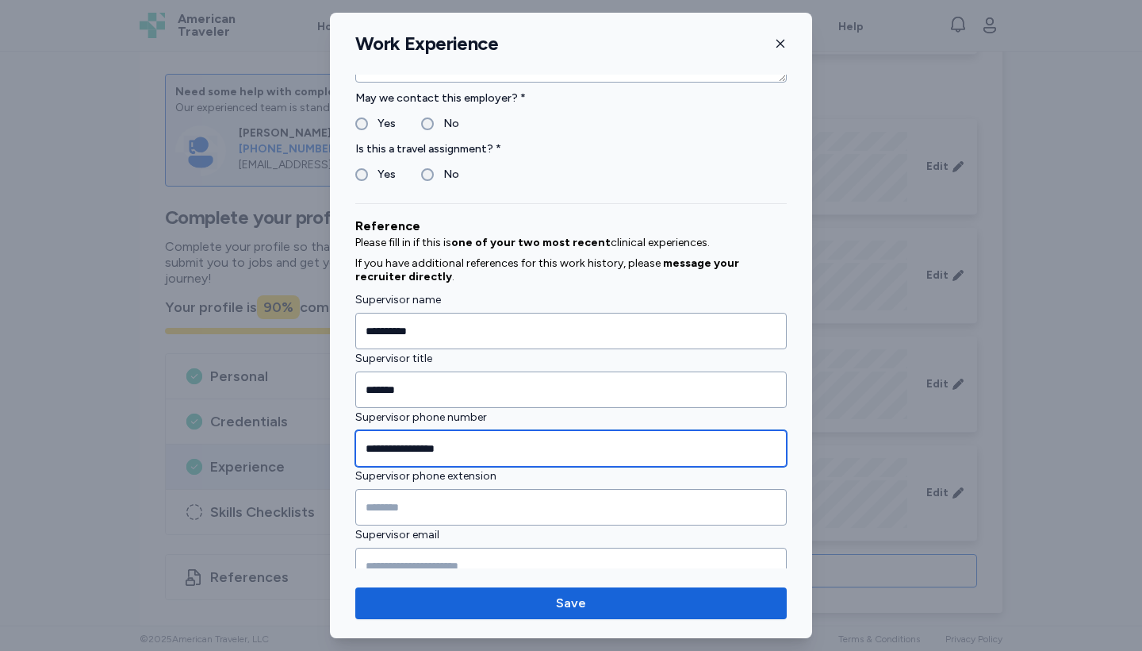
type input "**********"
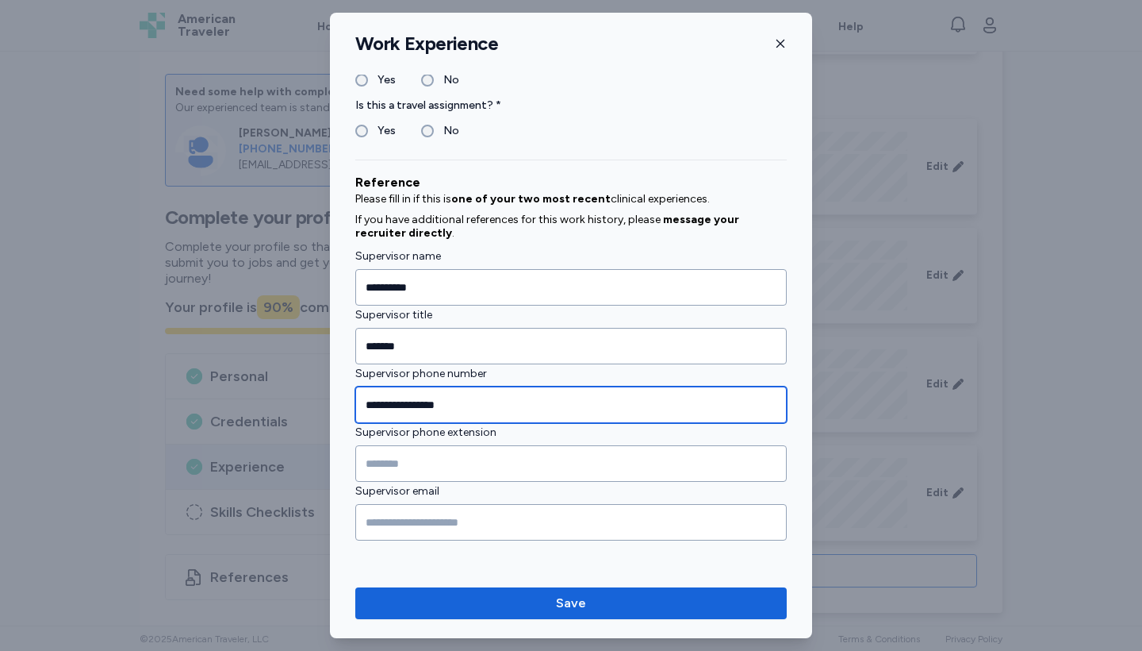
scroll to position [1549, 0]
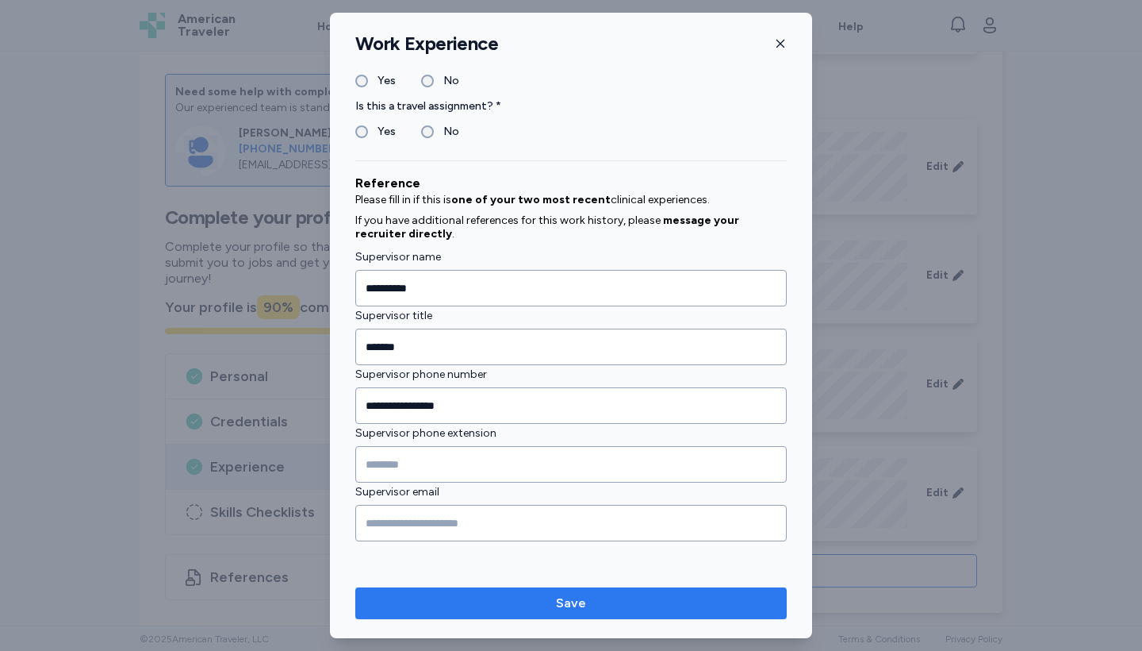
click at [603, 612] on span "Save" at bounding box center [571, 602] width 406 height 19
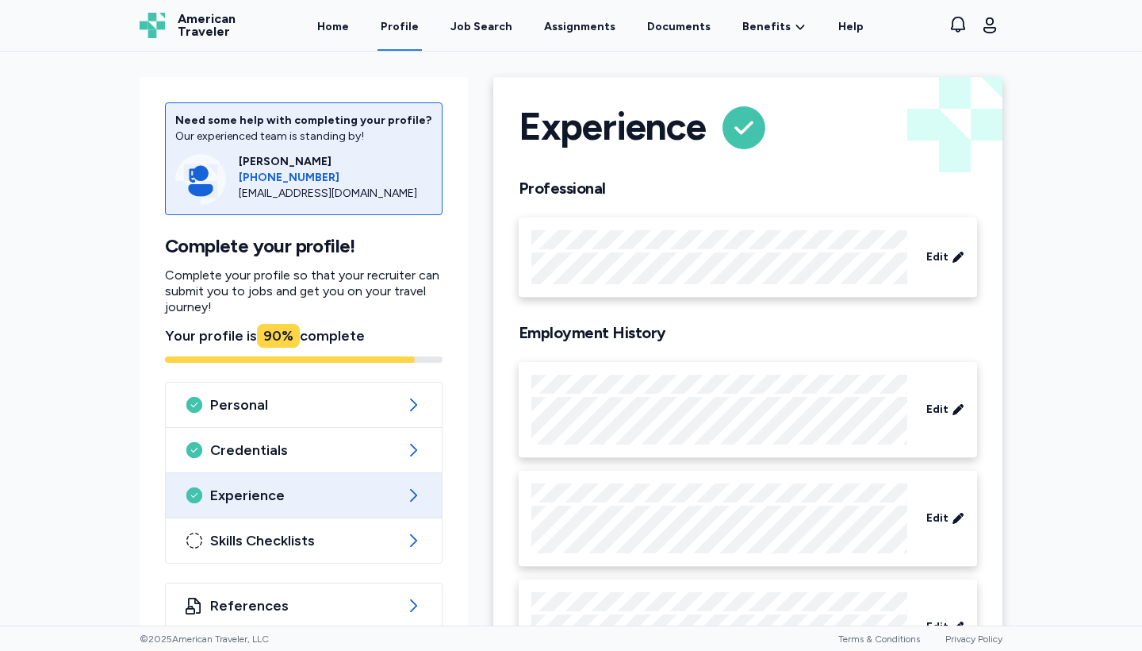
scroll to position [0, 0]
click at [958, 256] on icon at bounding box center [958, 256] width 10 height 10
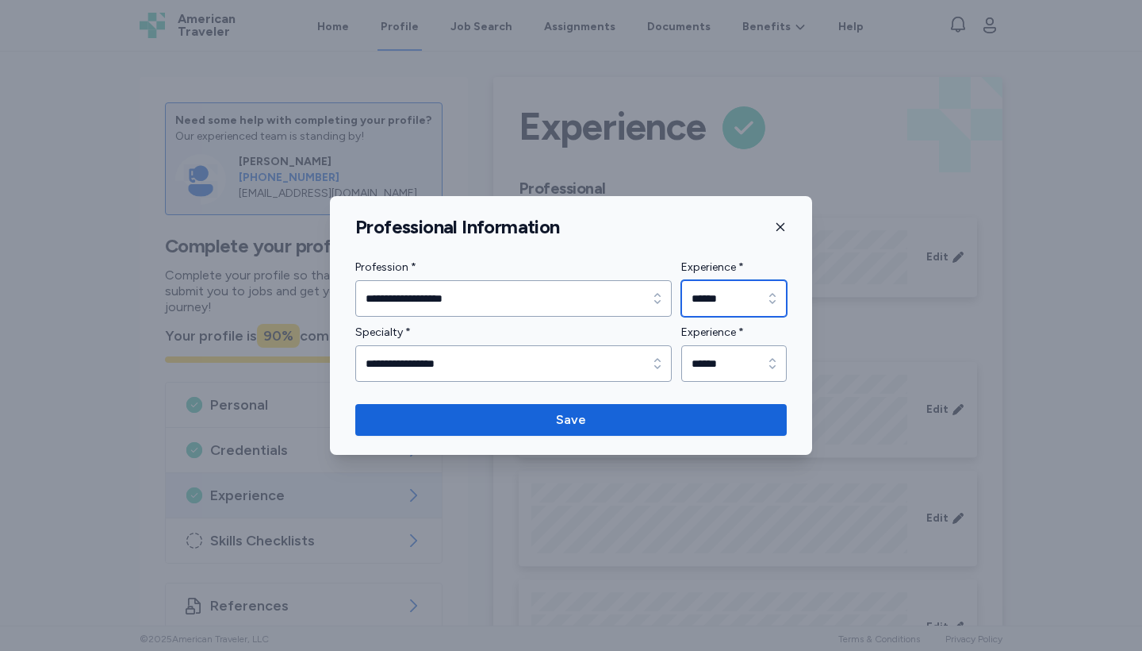
click at [770, 296] on icon "button" at bounding box center [773, 298] width 16 height 16
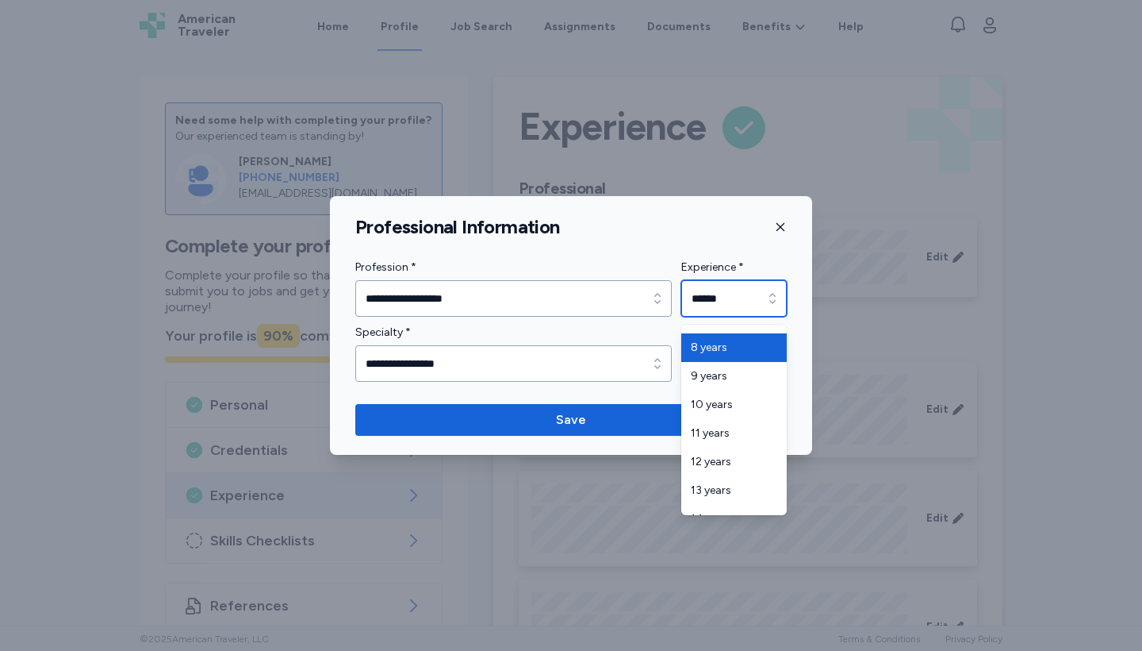
scroll to position [304, 0]
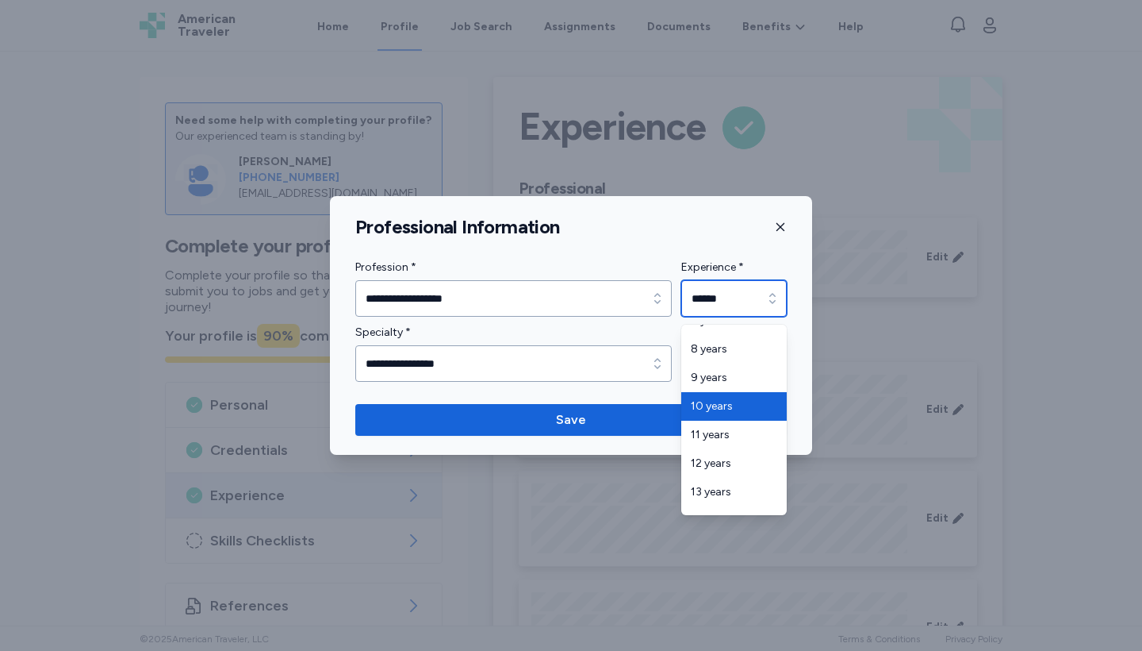
type input "********"
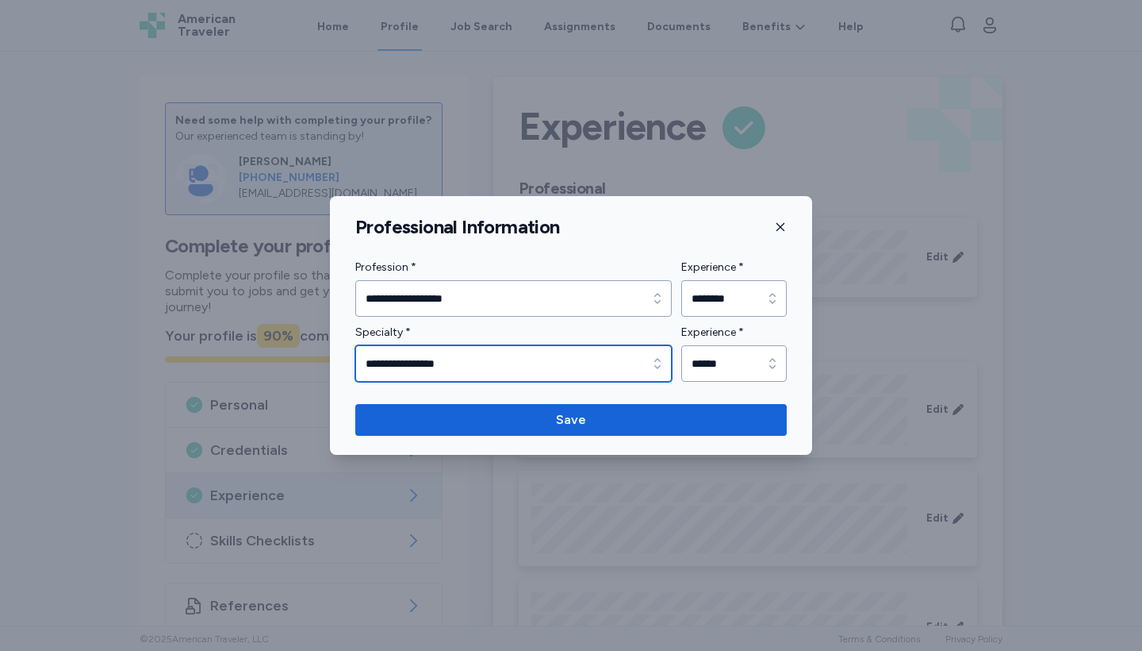
click at [663, 370] on icon "button" at bounding box center [658, 363] width 16 height 16
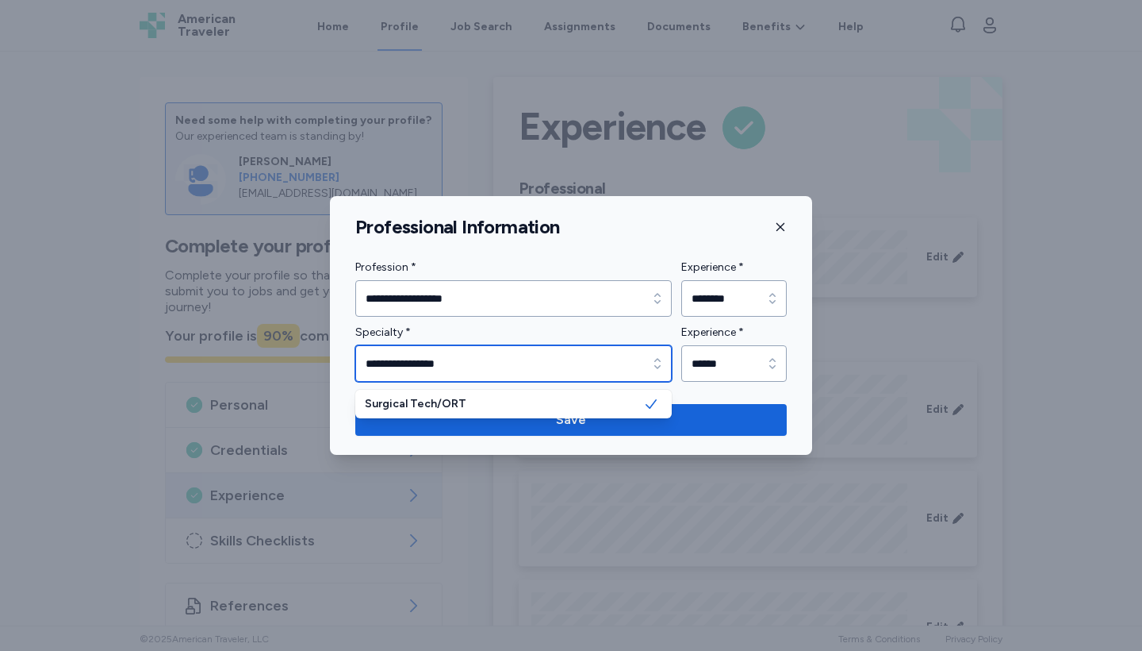
click at [635, 374] on input "**********" at bounding box center [513, 363] width 317 height 36
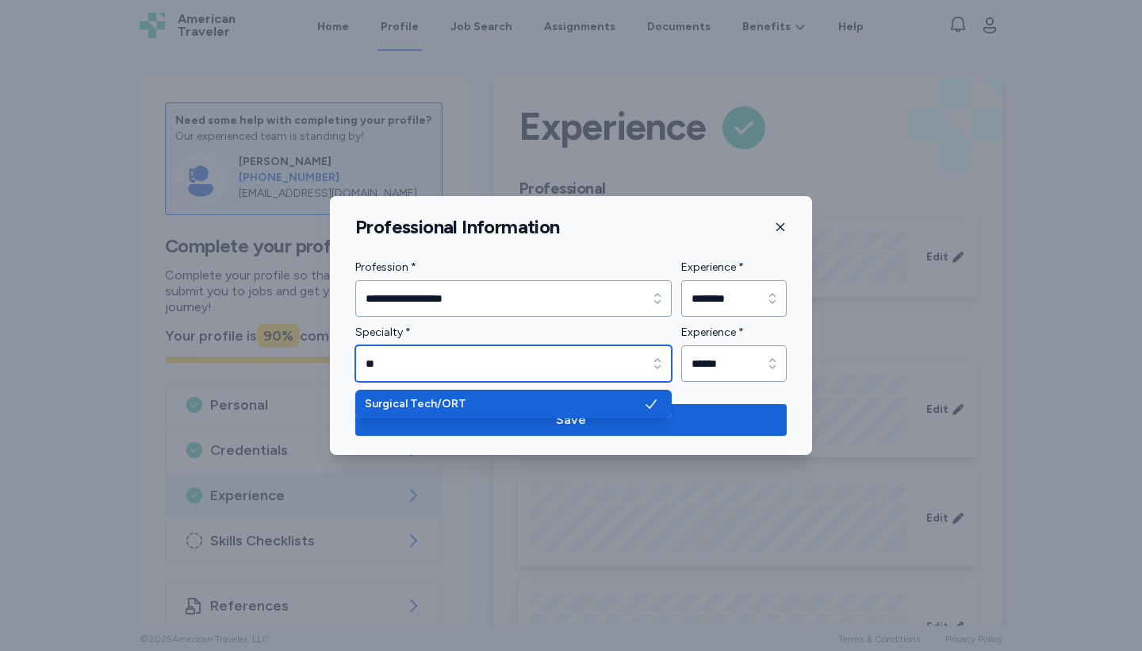
type input "*"
type input "**********"
click at [771, 354] on div "**********" at bounding box center [571, 352] width 432 height 59
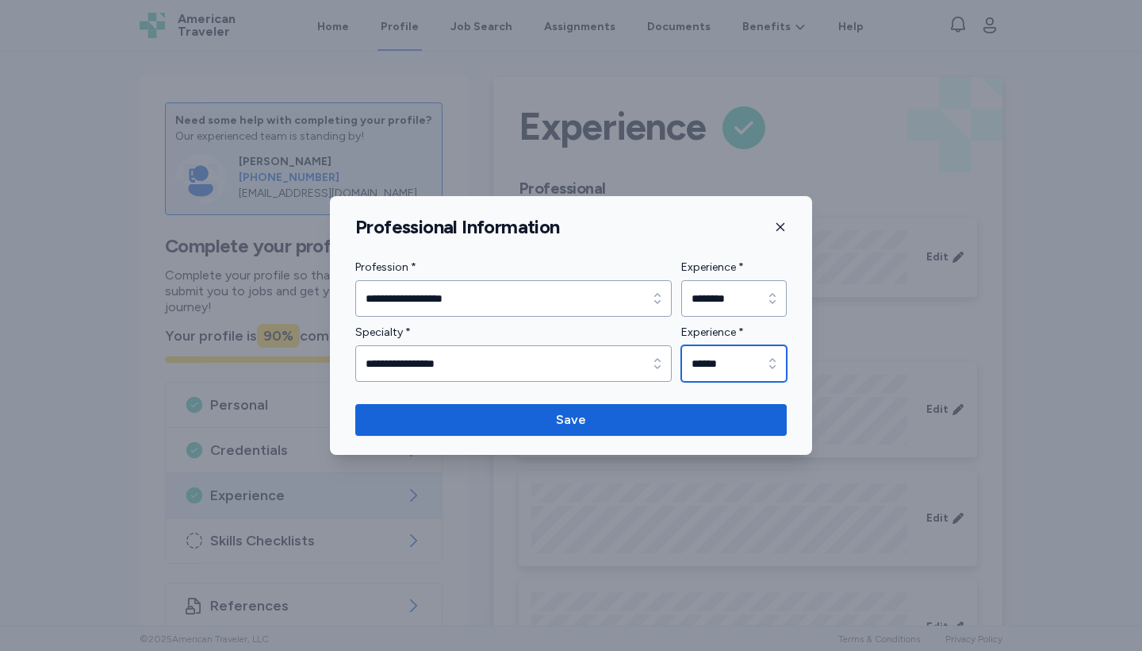
type input "******"
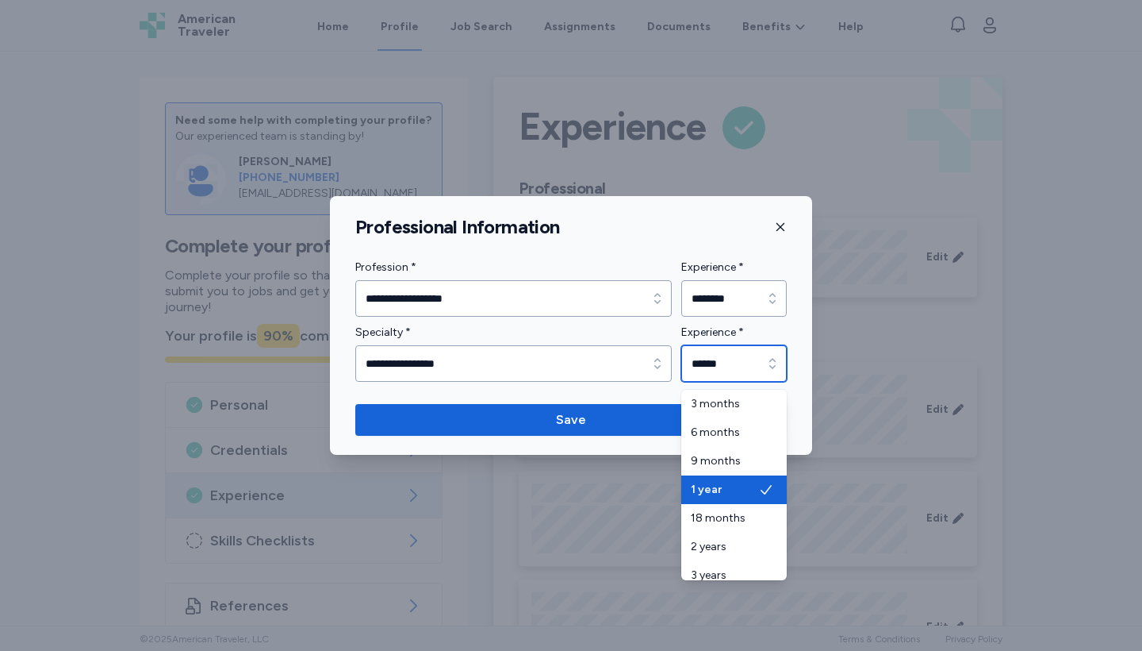
click at [771, 354] on div "button" at bounding box center [772, 363] width 29 height 36
click at [658, 366] on div "**********" at bounding box center [571, 352] width 432 height 59
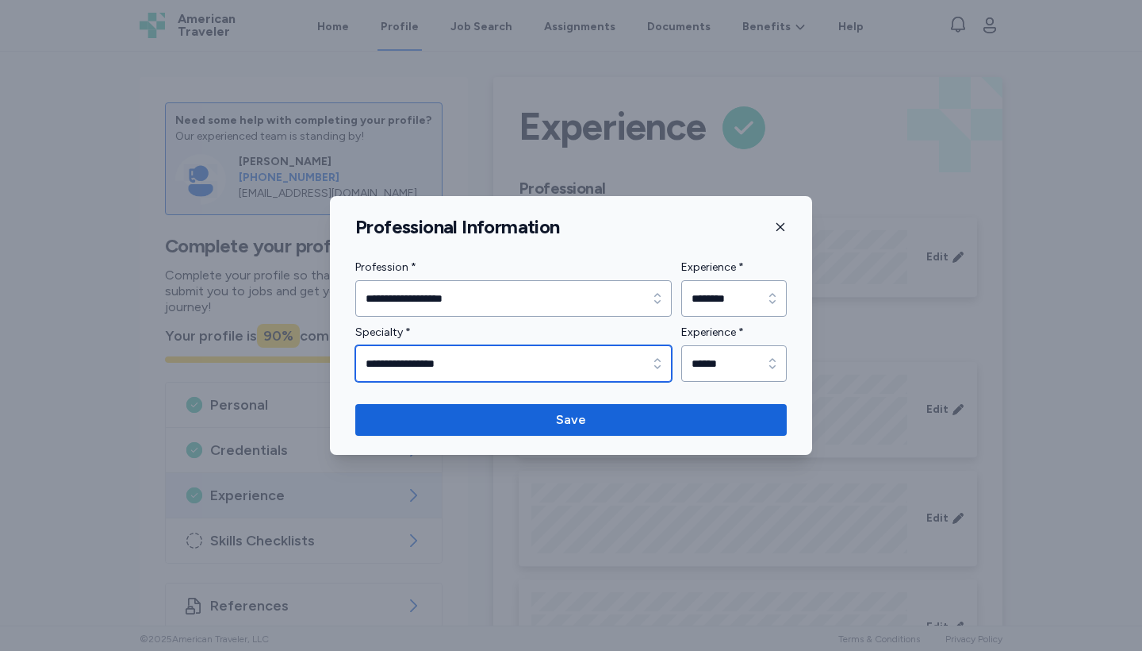
type input "**********"
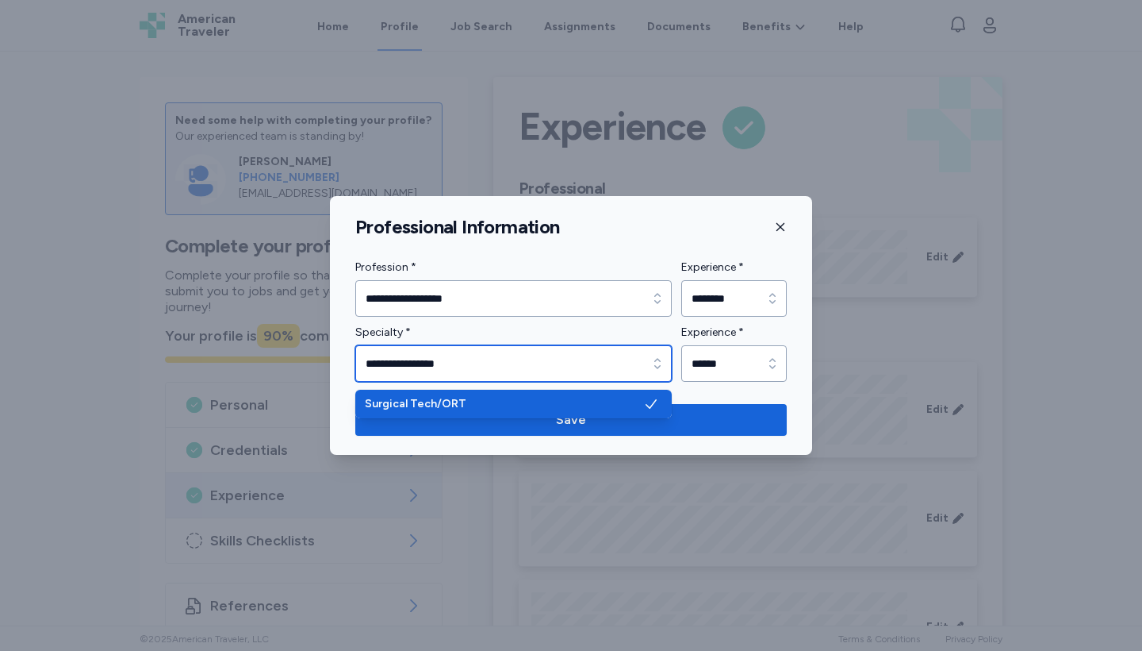
click at [658, 366] on icon "button" at bounding box center [658, 363] width 16 height 16
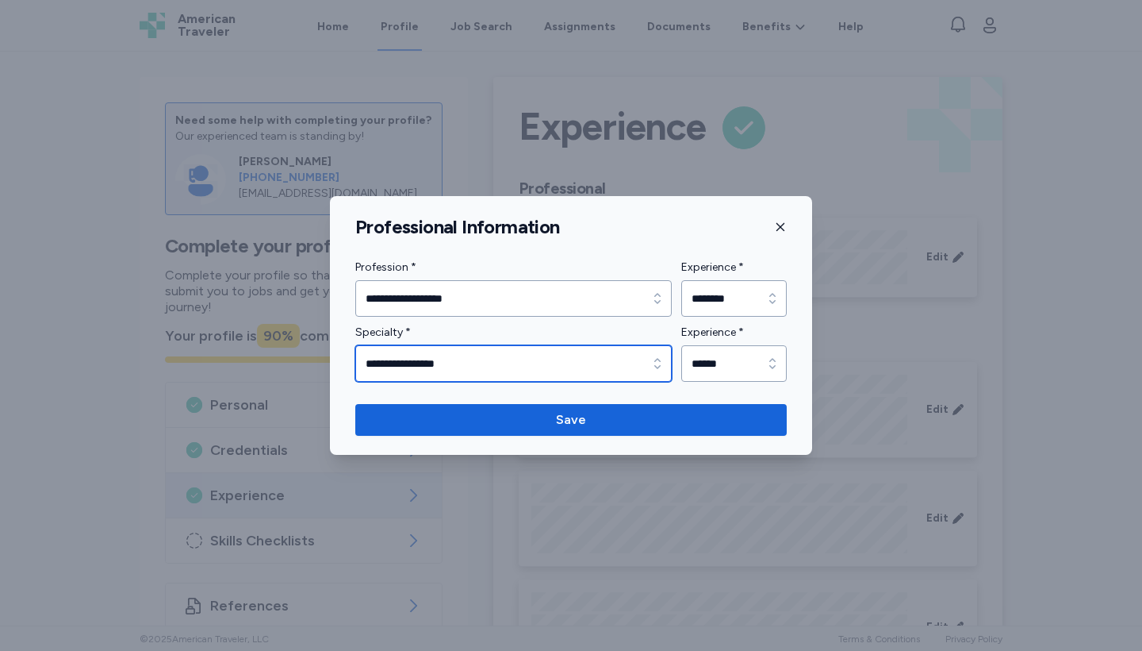
click at [658, 366] on icon "button" at bounding box center [658, 363] width 16 height 16
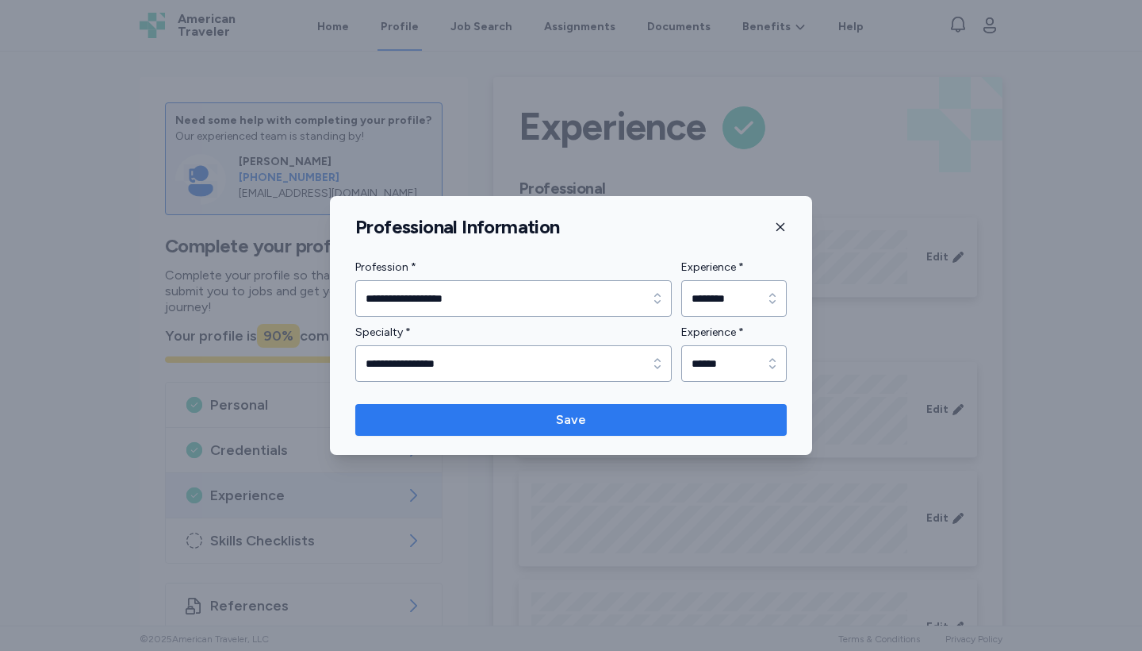
drag, startPoint x: 778, startPoint y: 230, endPoint x: 648, endPoint y: 420, distance: 230.0
click at [648, 420] on div "**********" at bounding box center [571, 325] width 482 height 259
click at [648, 420] on span "Save" at bounding box center [571, 419] width 406 height 19
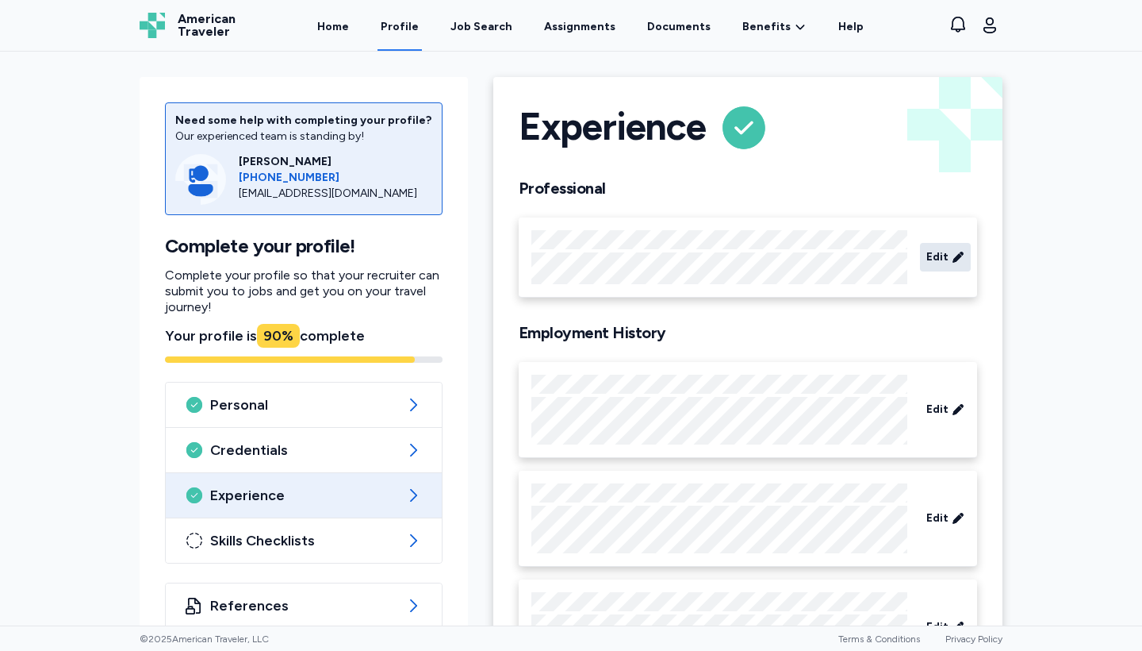
click at [963, 255] on icon at bounding box center [958, 257] width 13 height 16
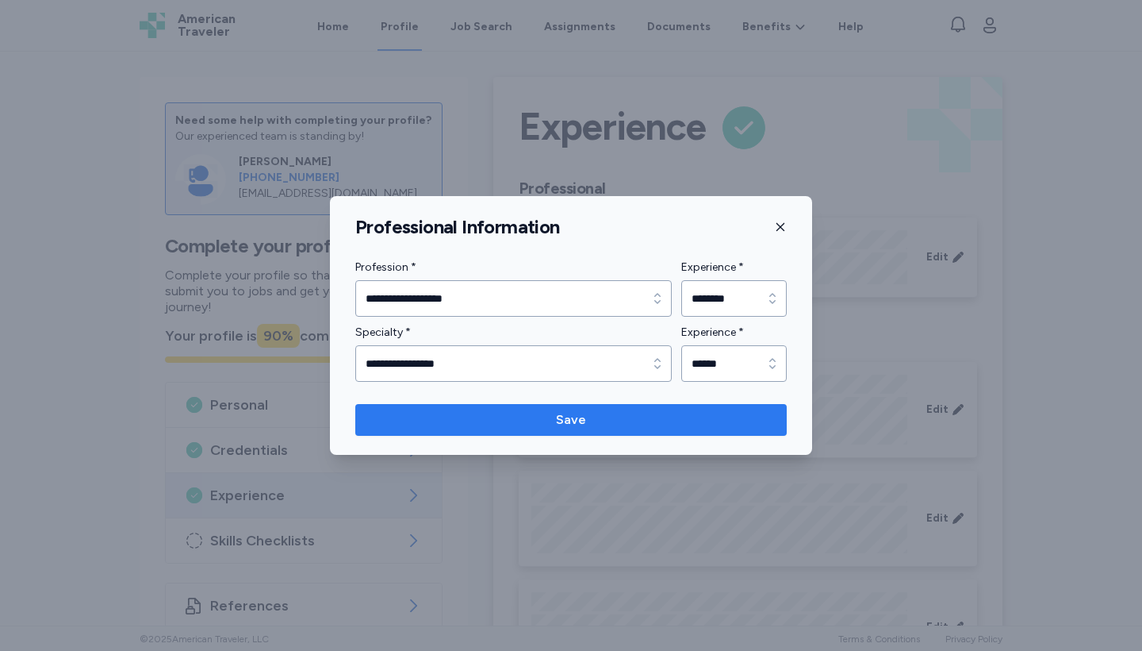
click at [666, 428] on span "Save" at bounding box center [571, 419] width 406 height 19
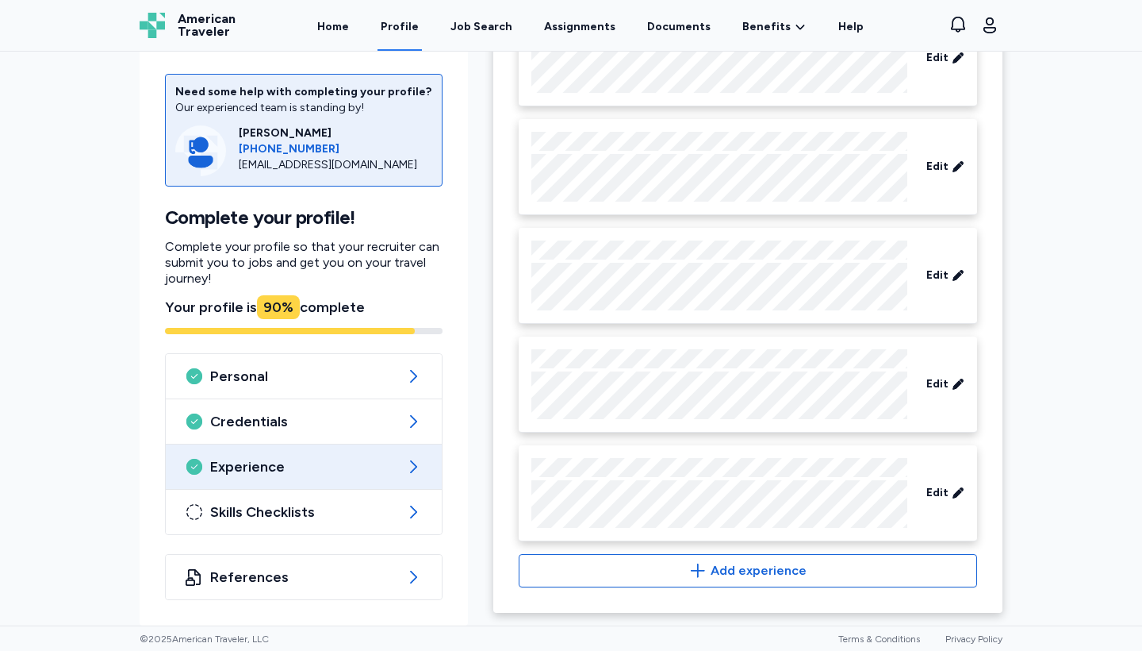
scroll to position [351, 0]
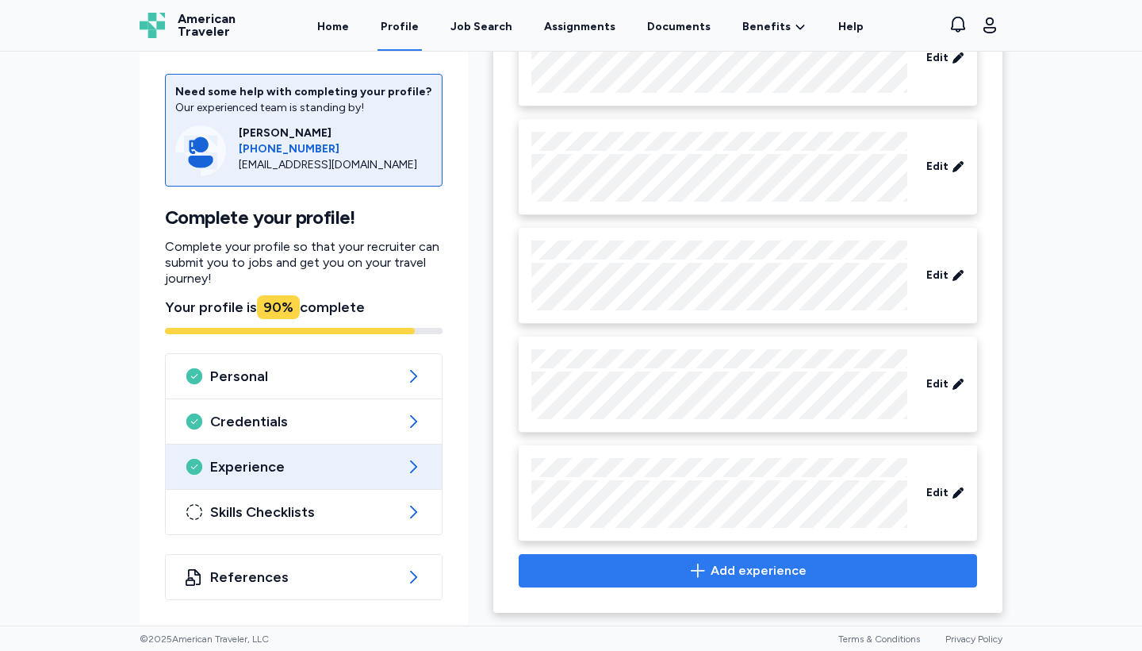
click at [691, 576] on span "Add experience" at bounding box center [748, 570] width 432 height 19
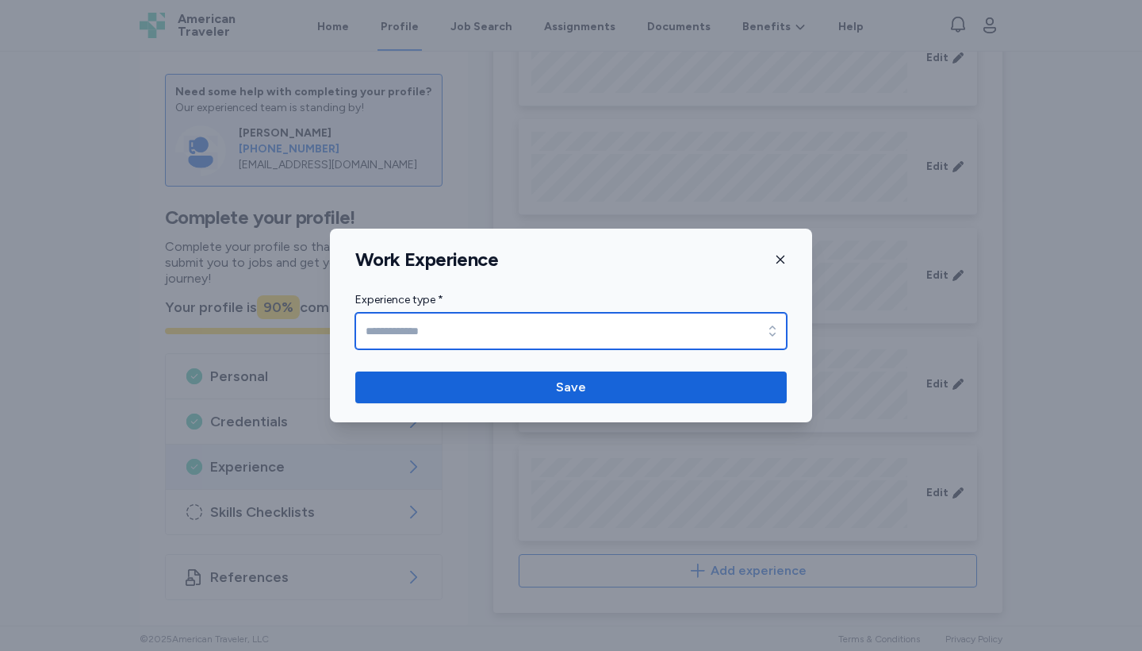
click at [550, 336] on input "Experience type *" at bounding box center [571, 331] width 432 height 36
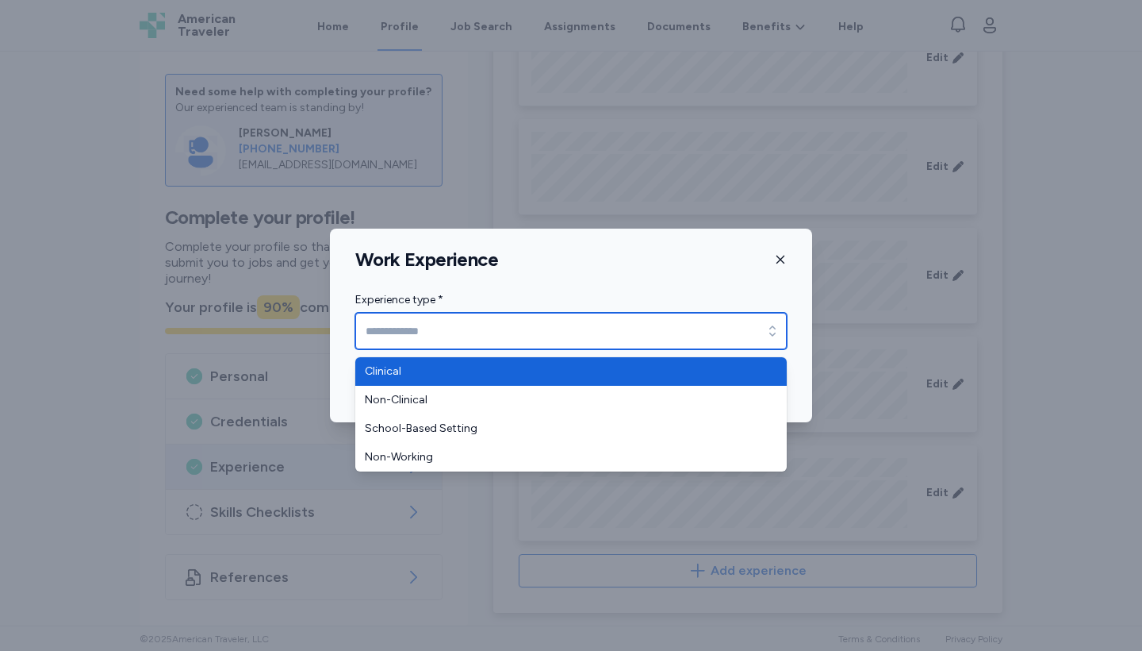
type input "********"
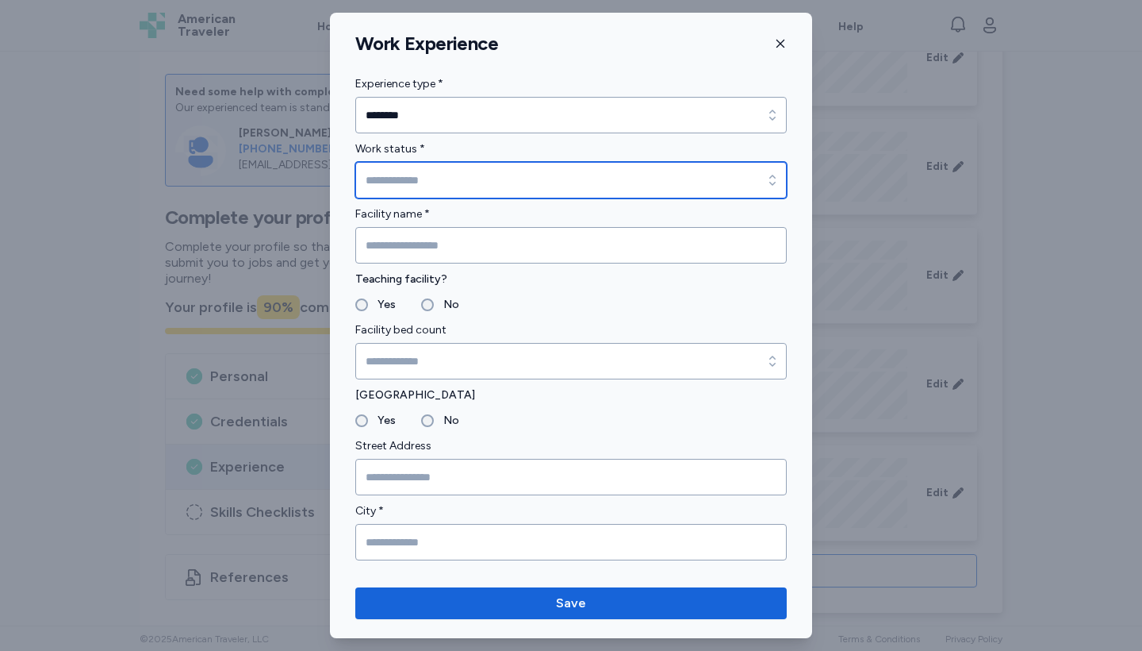
click at [452, 175] on input "Work status *" at bounding box center [571, 180] width 432 height 36
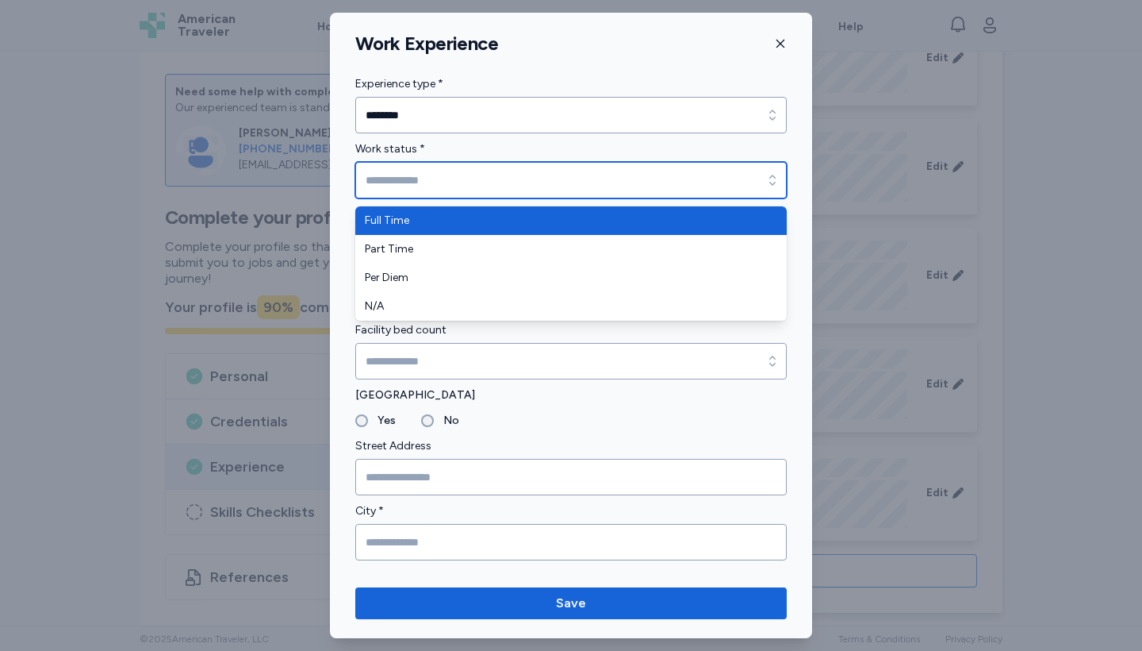
type input "*********"
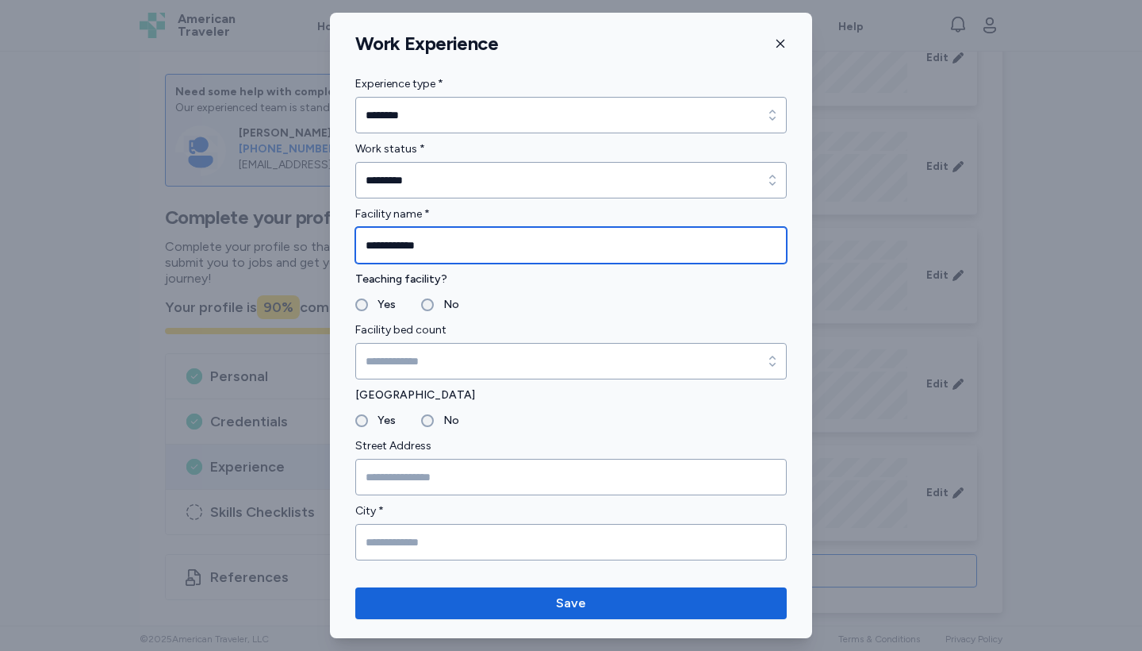
type input "**********"
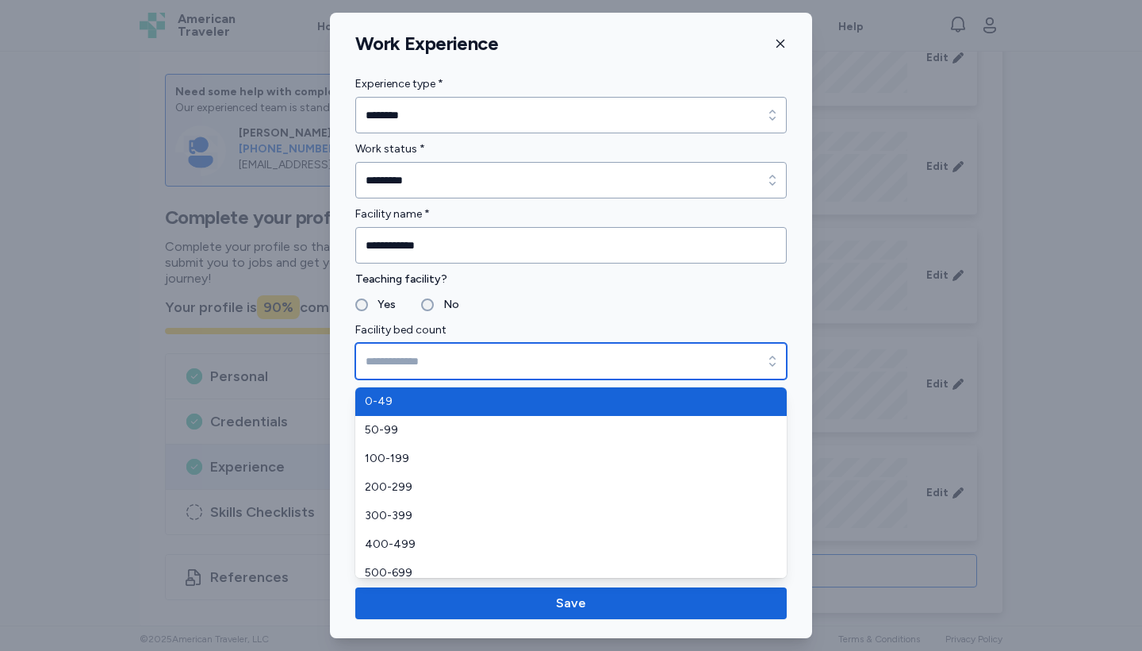
click at [396, 359] on input "Facility bed count" at bounding box center [571, 361] width 432 height 36
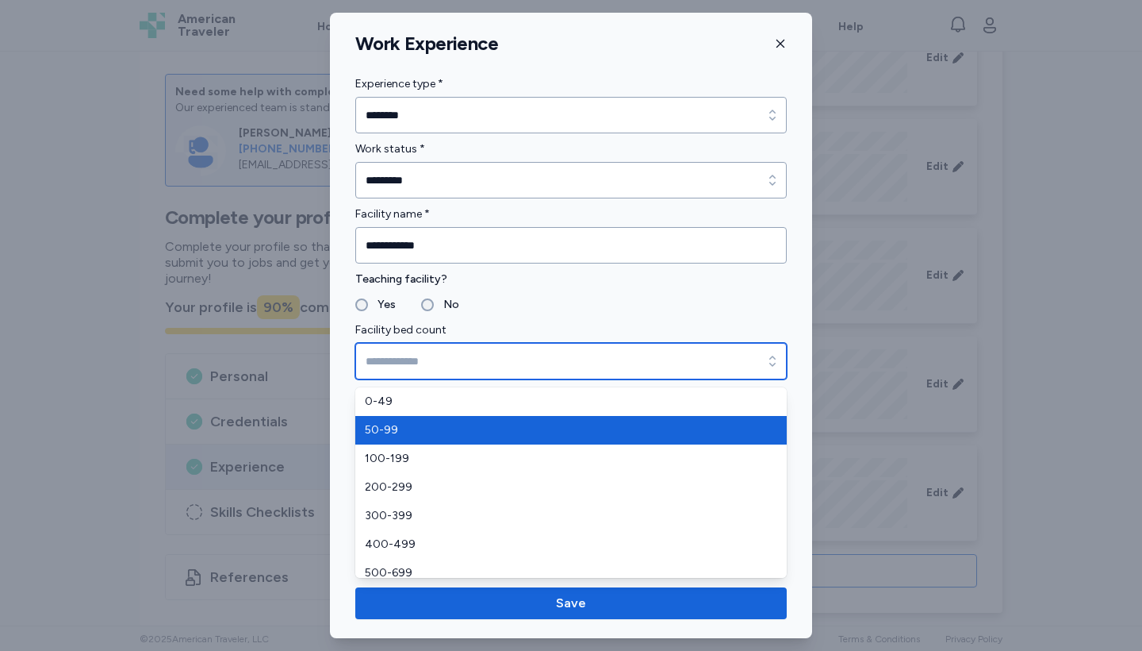
type input "*****"
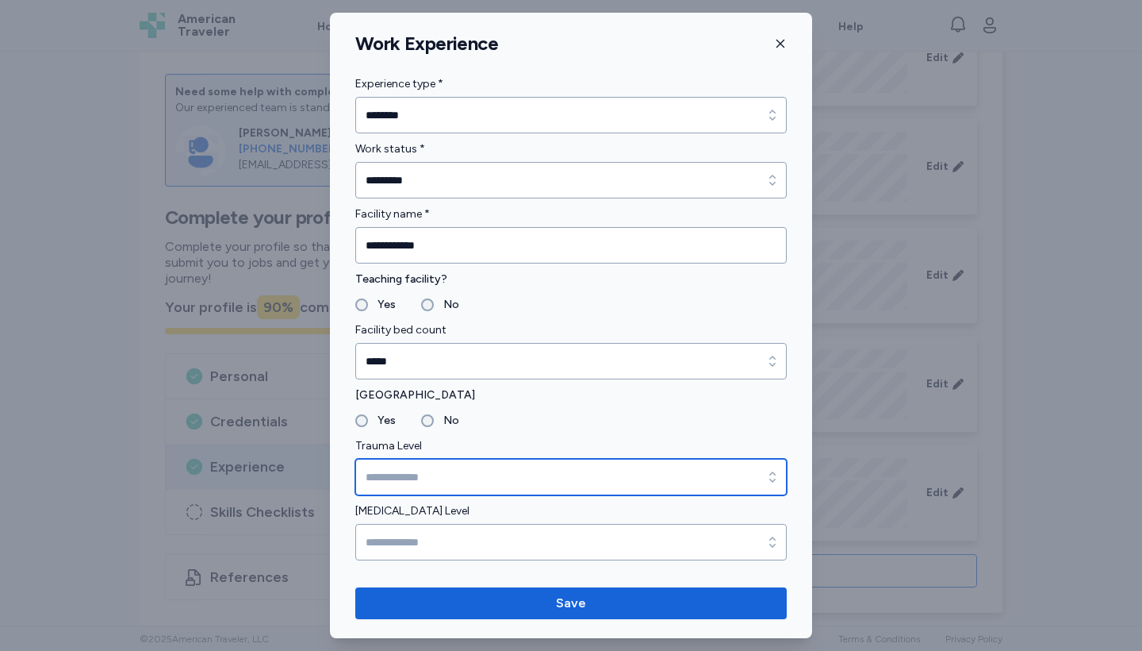
click at [390, 474] on input "Trauma Level" at bounding box center [571, 477] width 432 height 36
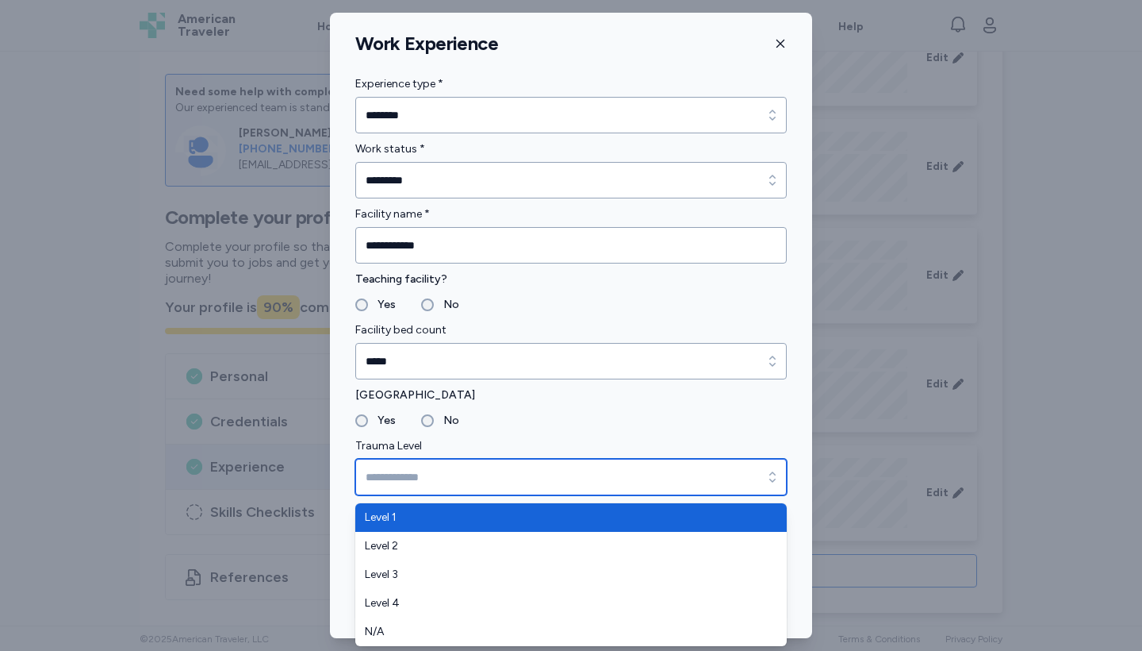
type input "*******"
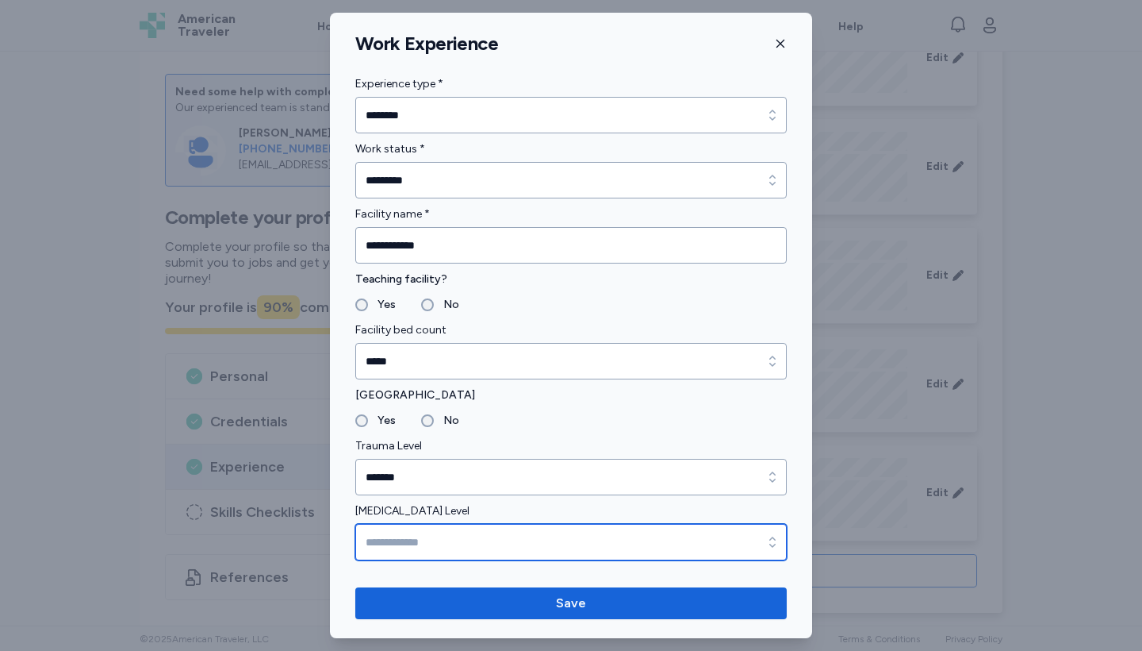
click at [395, 537] on input "[MEDICAL_DATA] Level" at bounding box center [571, 542] width 432 height 36
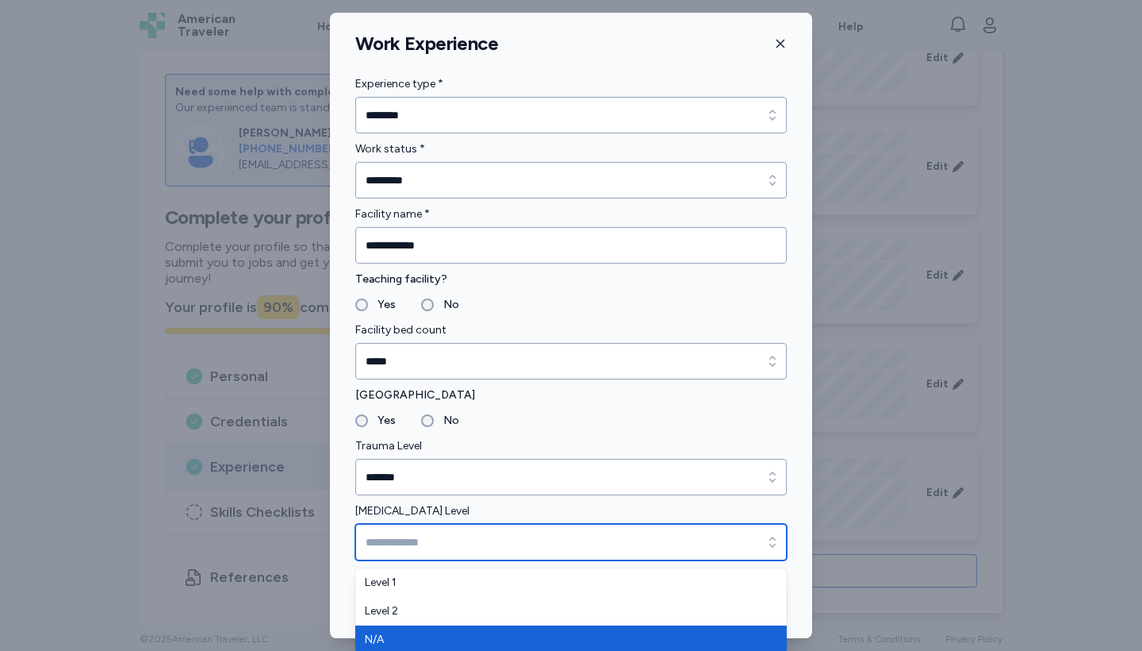
type input "***"
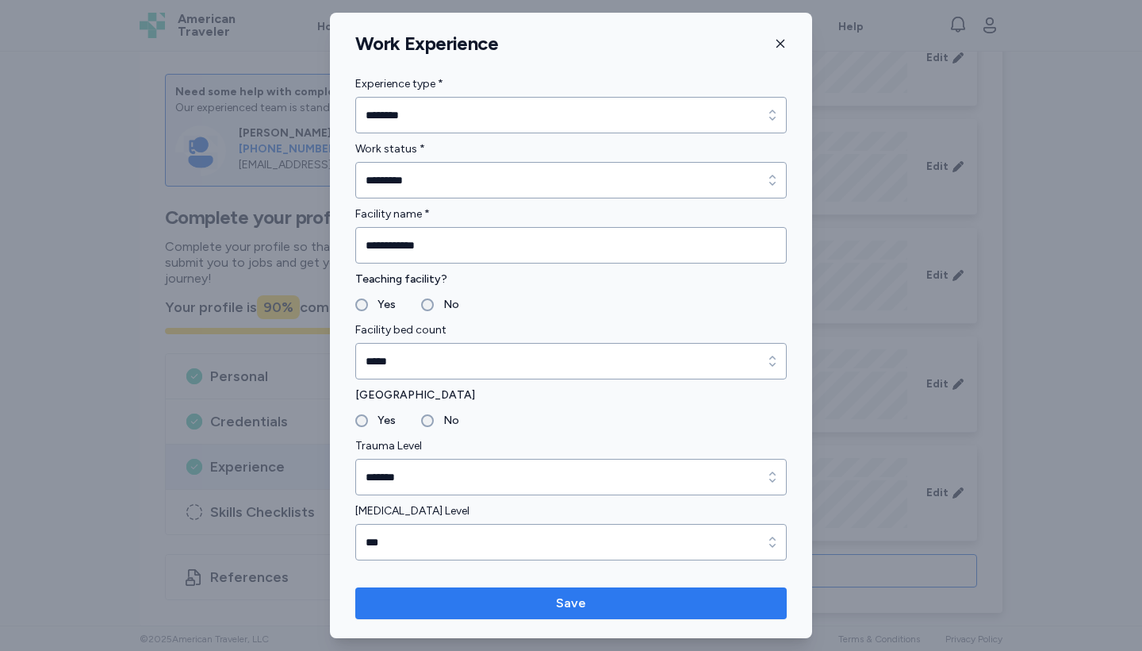
click at [476, 601] on span "Save" at bounding box center [571, 602] width 406 height 19
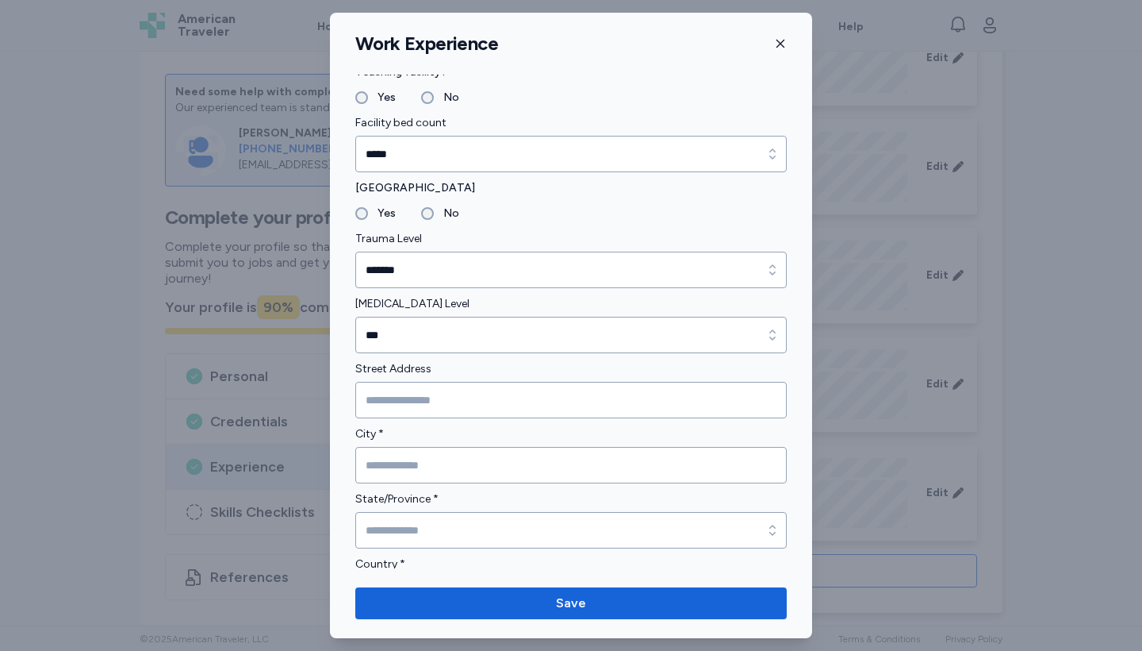
scroll to position [212, 0]
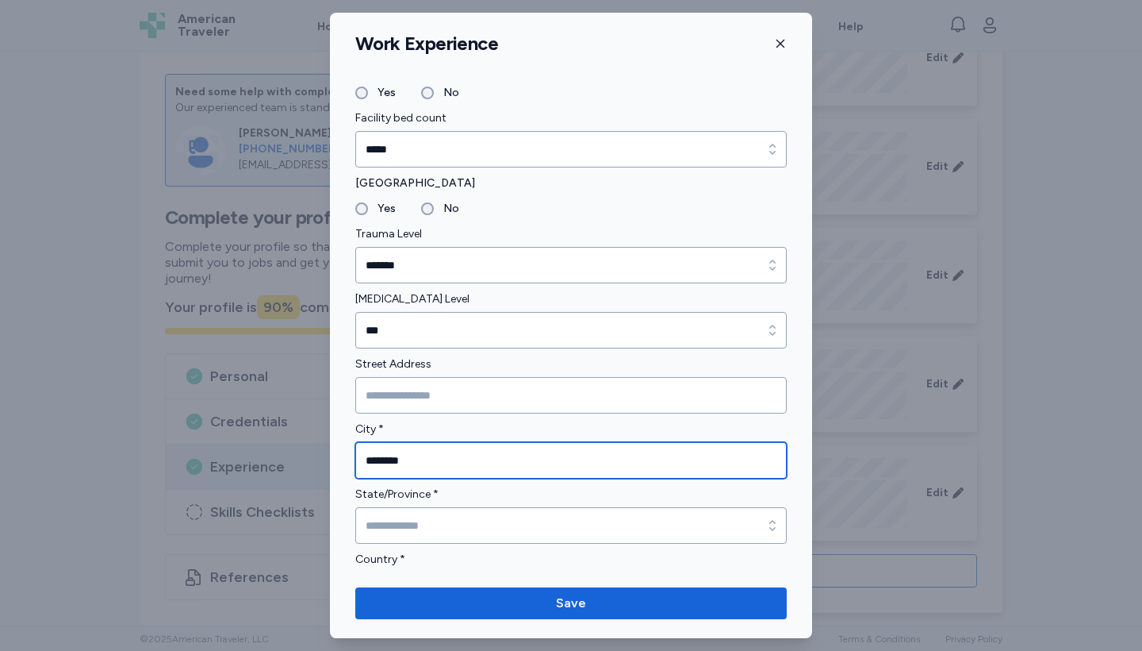
type input "*******"
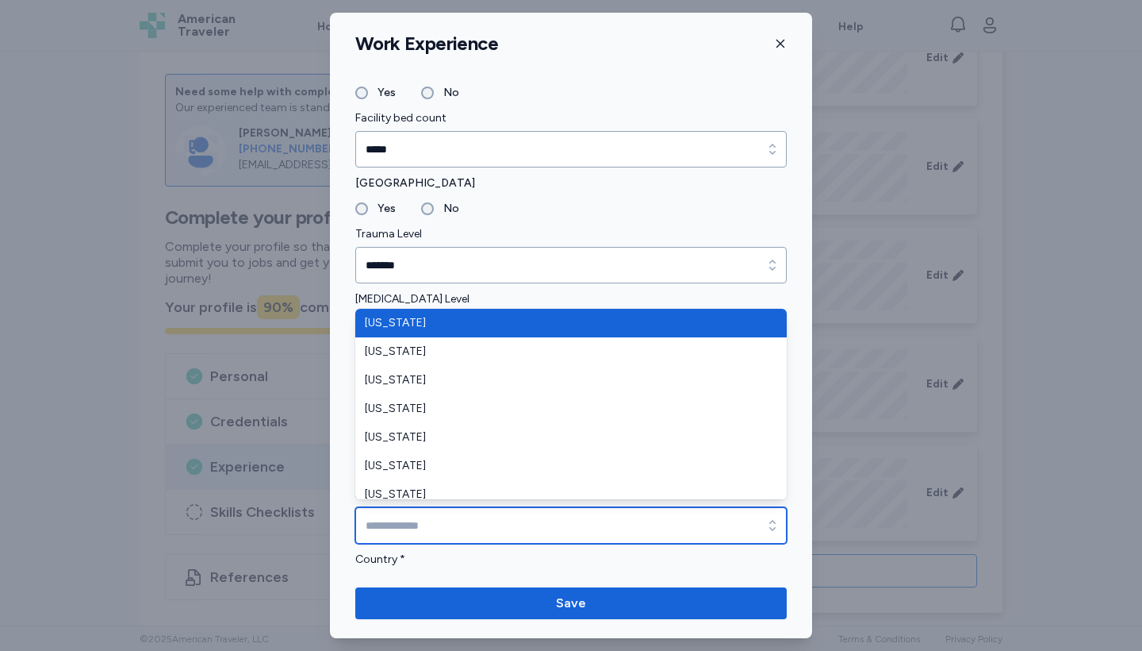
type input "*"
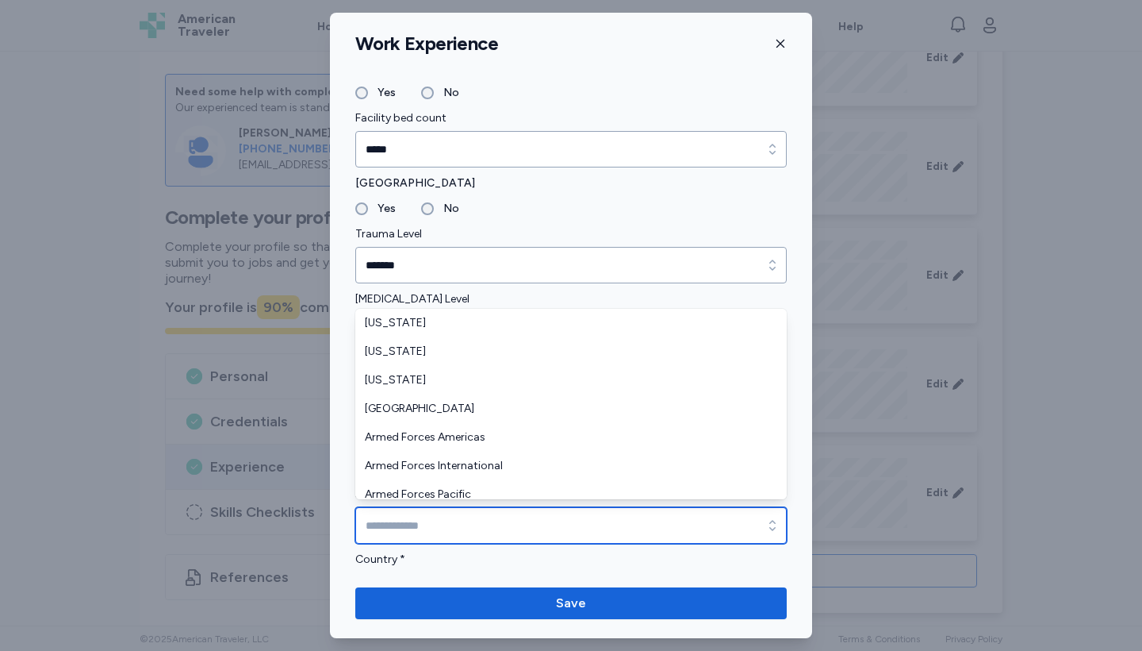
type input "**"
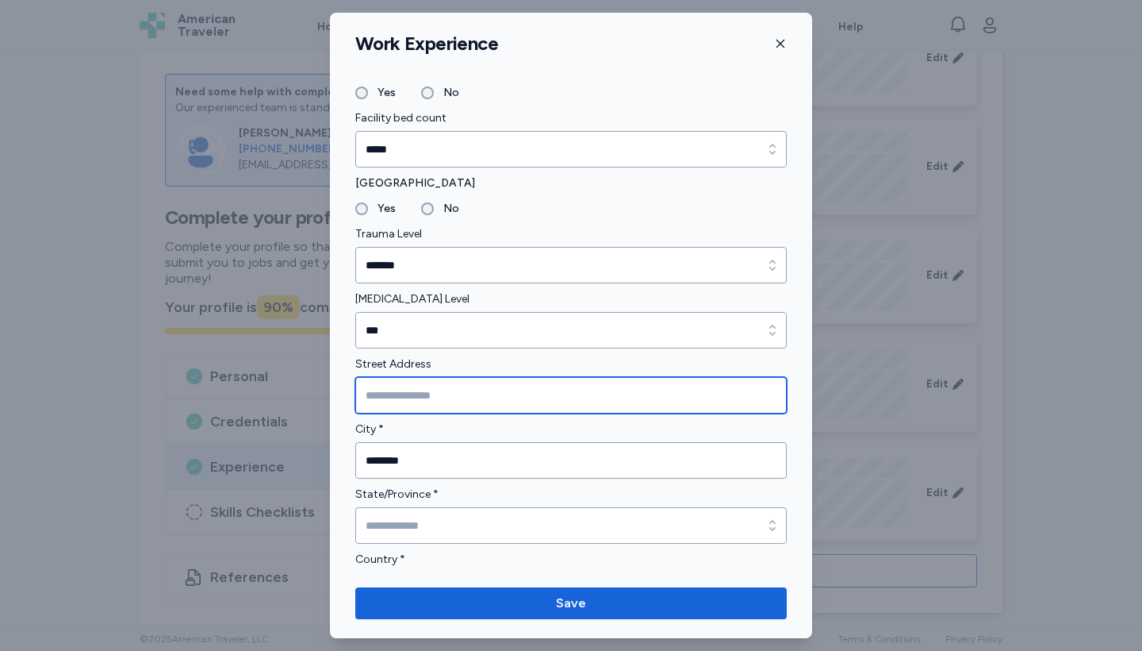
type input "**********"
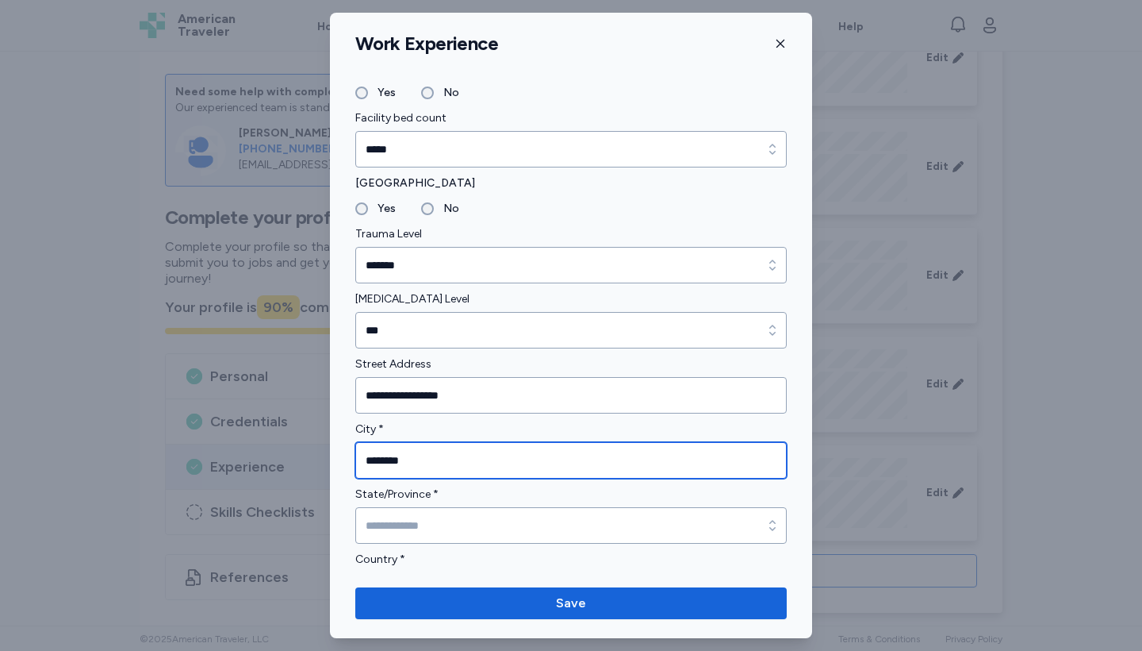
click at [421, 463] on input "*******" at bounding box center [571, 460] width 432 height 36
type input "*"
type input "*****"
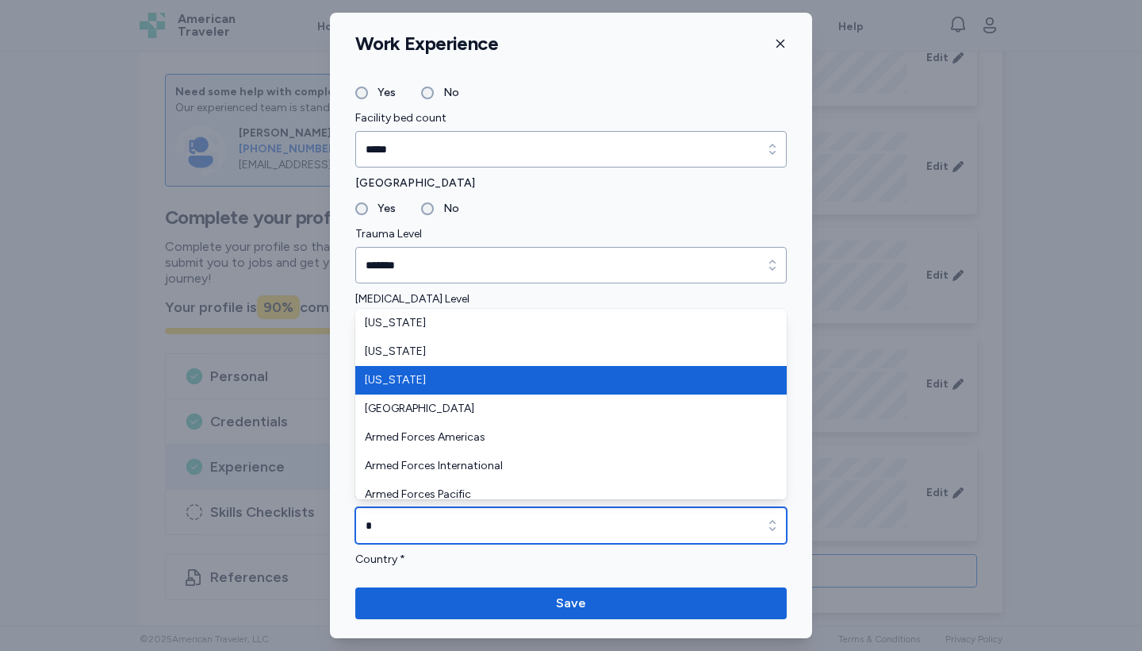
type input "*******"
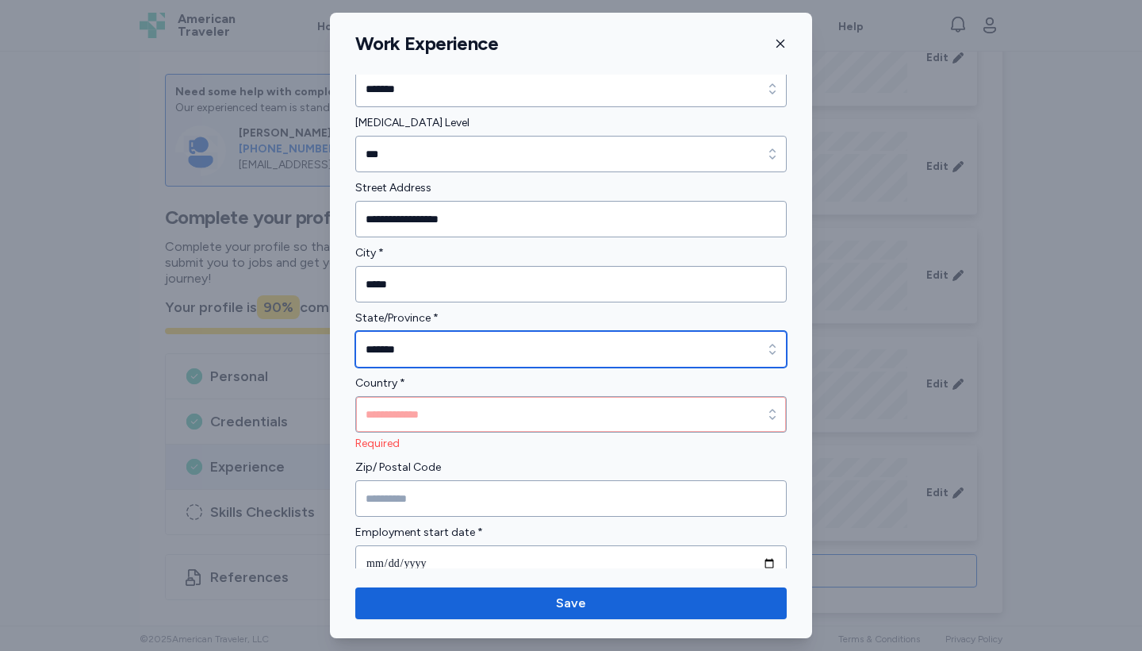
scroll to position [390, 0]
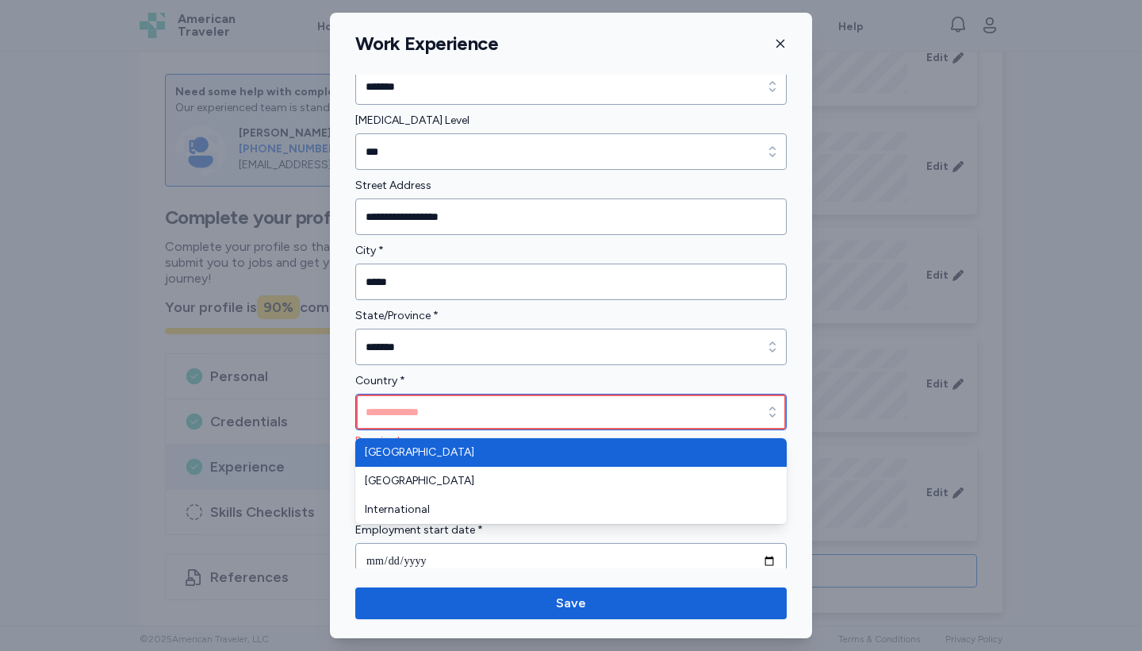
type input "*"
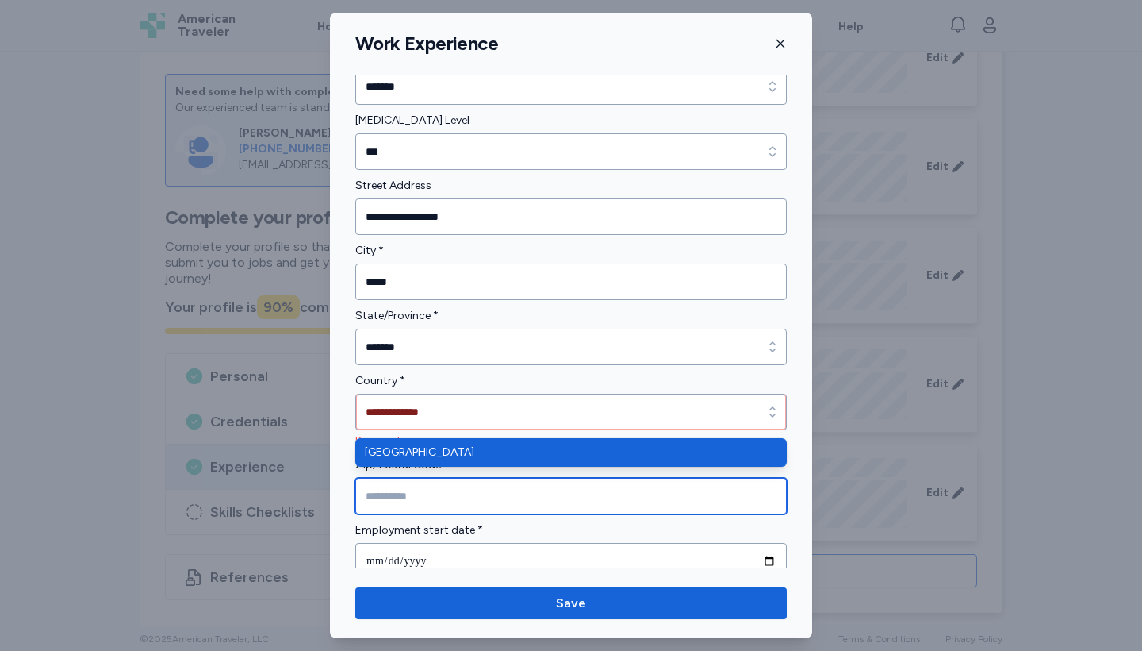
type input "**********"
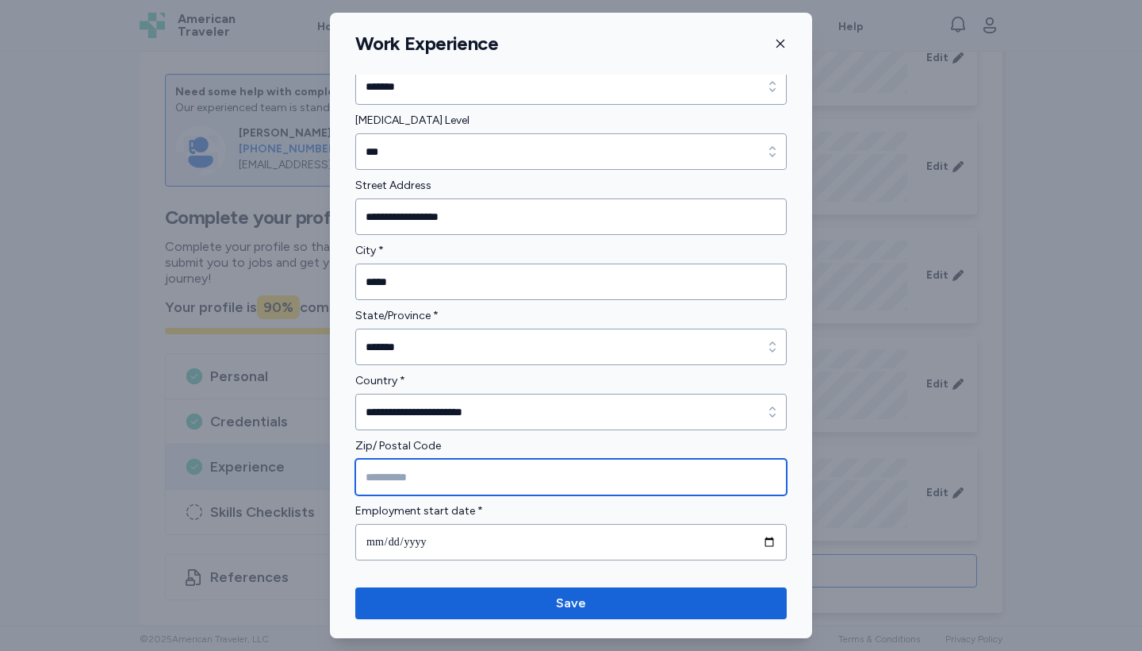
click at [421, 484] on input "Zip/ Postal Code" at bounding box center [571, 477] width 432 height 36
type input "*****"
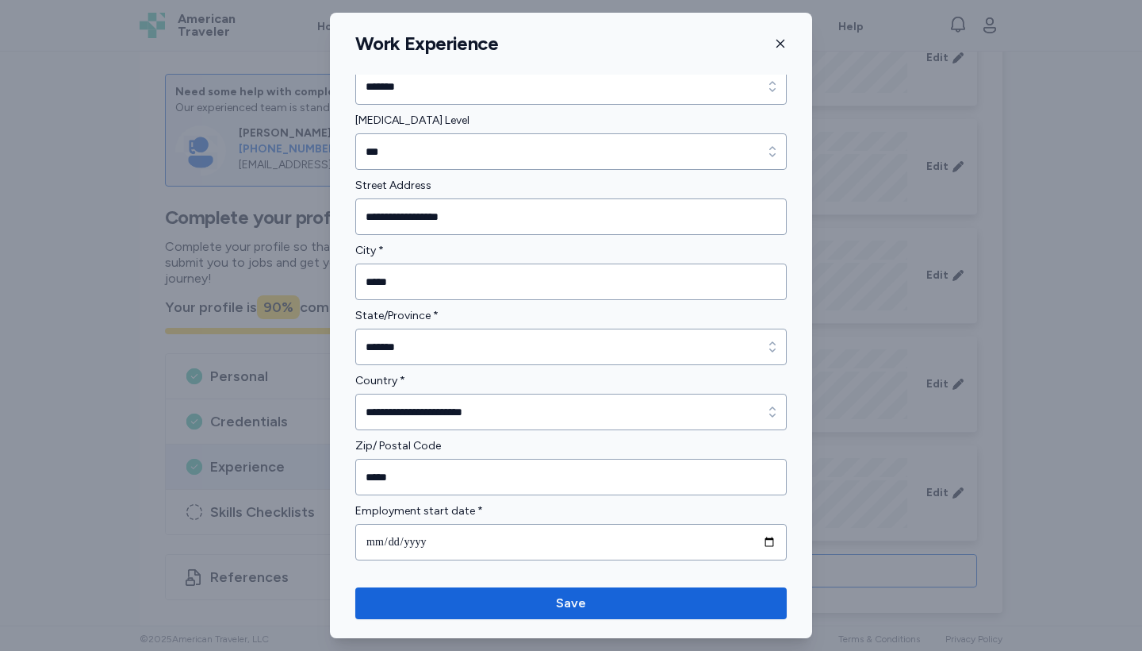
click at [509, 520] on div "Employment start date *" at bounding box center [571, 530] width 432 height 59
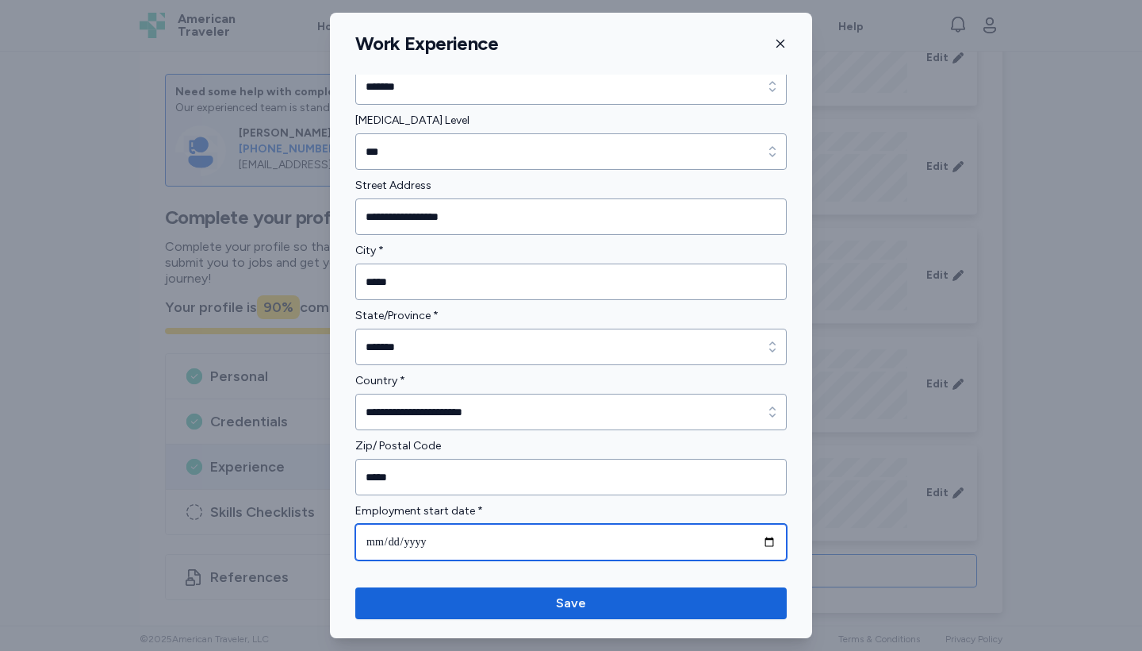
click at [493, 539] on input "date" at bounding box center [571, 542] width 432 height 36
type input "**********"
click at [425, 537] on input "date" at bounding box center [571, 542] width 432 height 36
type input "**********"
click at [380, 539] on input "date" at bounding box center [571, 542] width 432 height 36
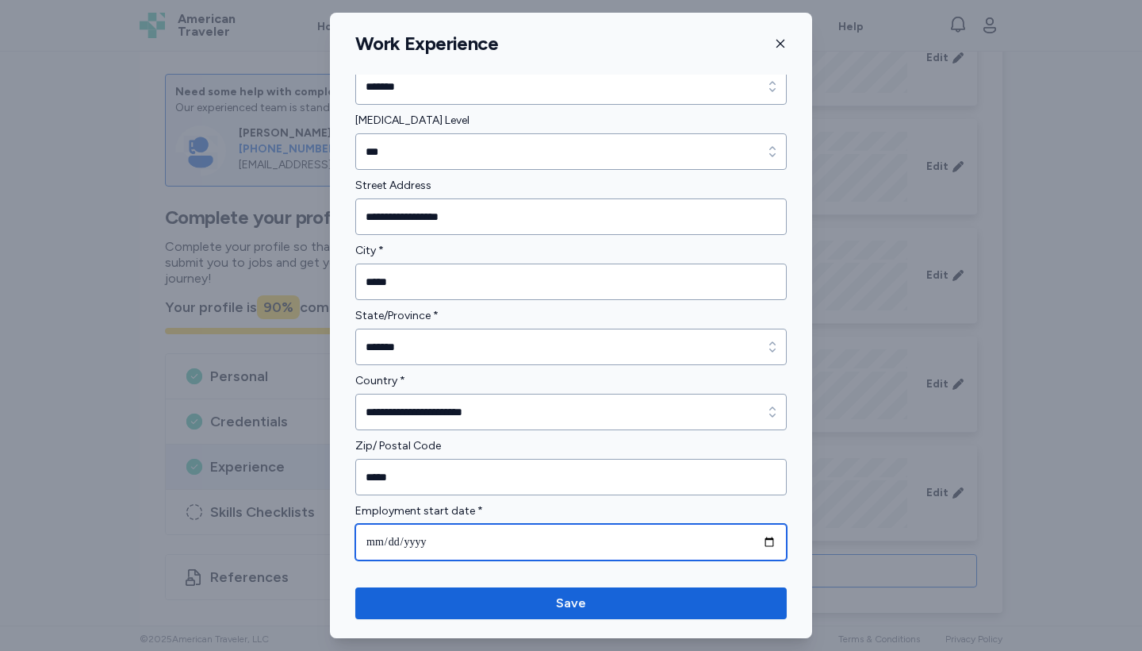
type input "**********"
click at [526, 545] on input "**********" at bounding box center [571, 542] width 432 height 36
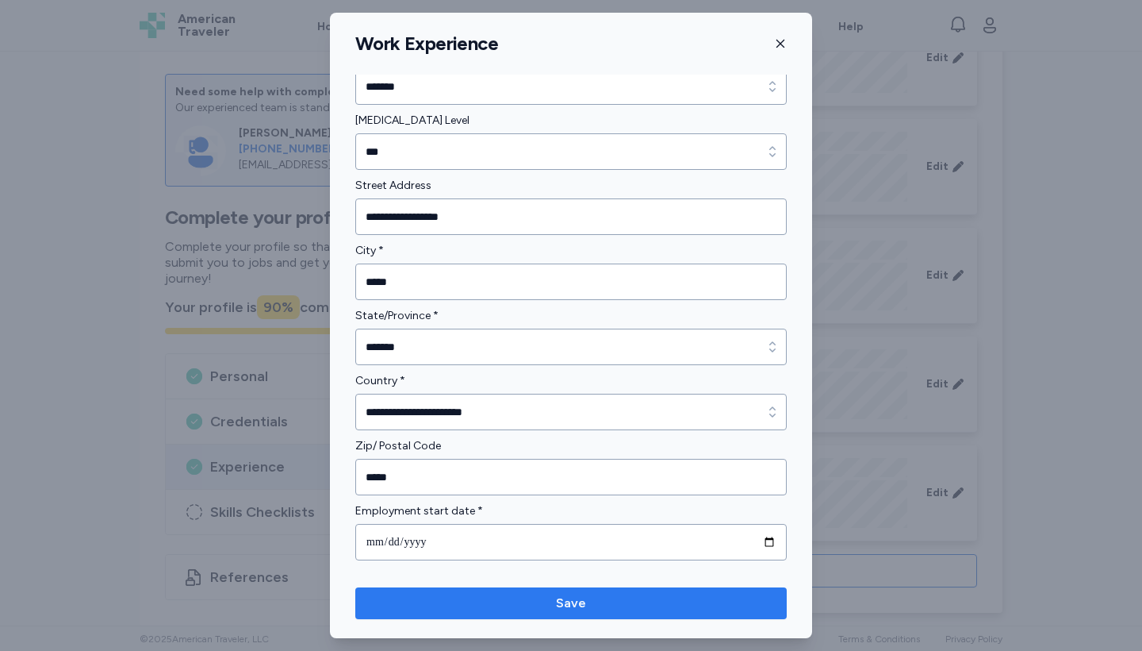
click at [562, 605] on span "Save" at bounding box center [571, 602] width 30 height 19
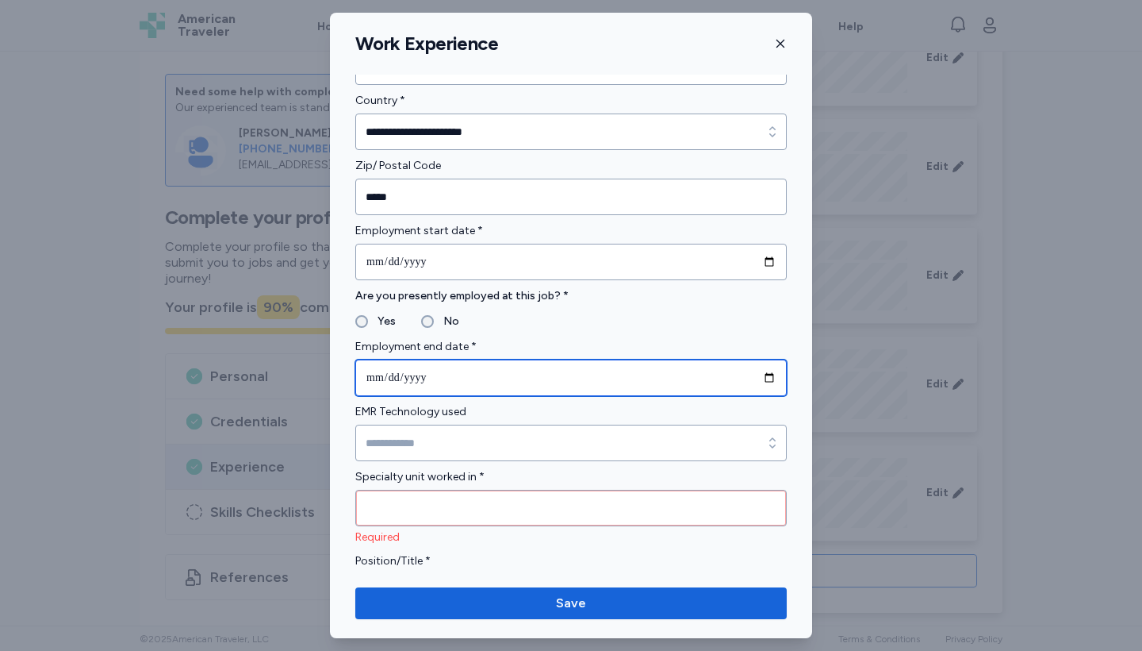
click at [374, 377] on input "date" at bounding box center [571, 377] width 432 height 36
type input "**********"
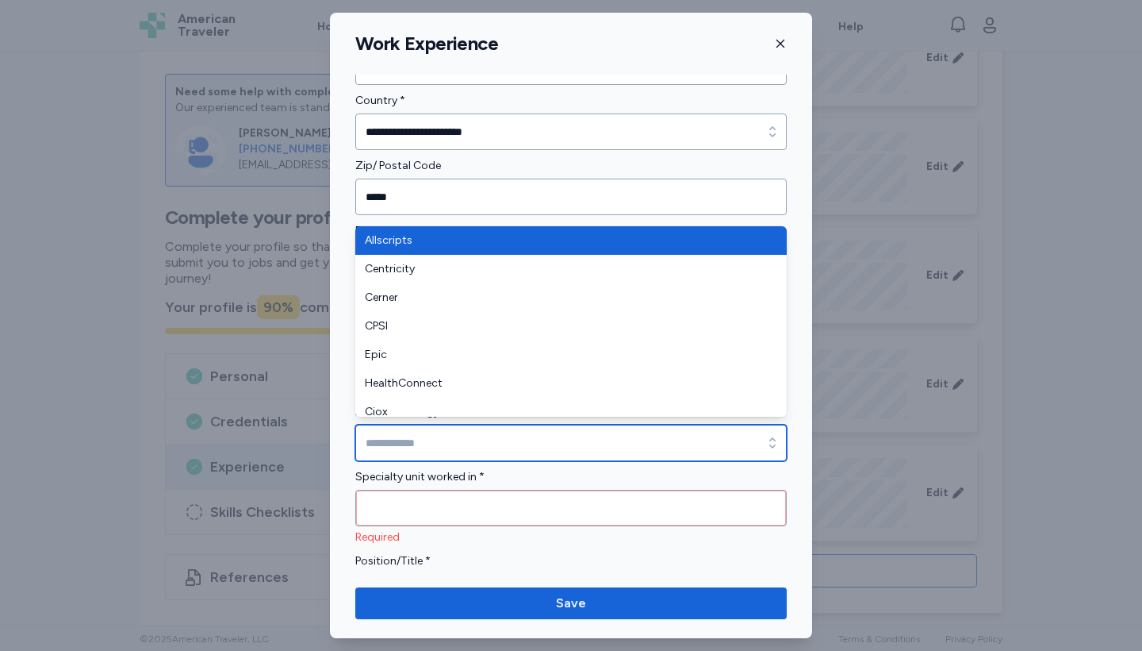
click at [542, 427] on input "EMR Technology used" at bounding box center [571, 442] width 432 height 36
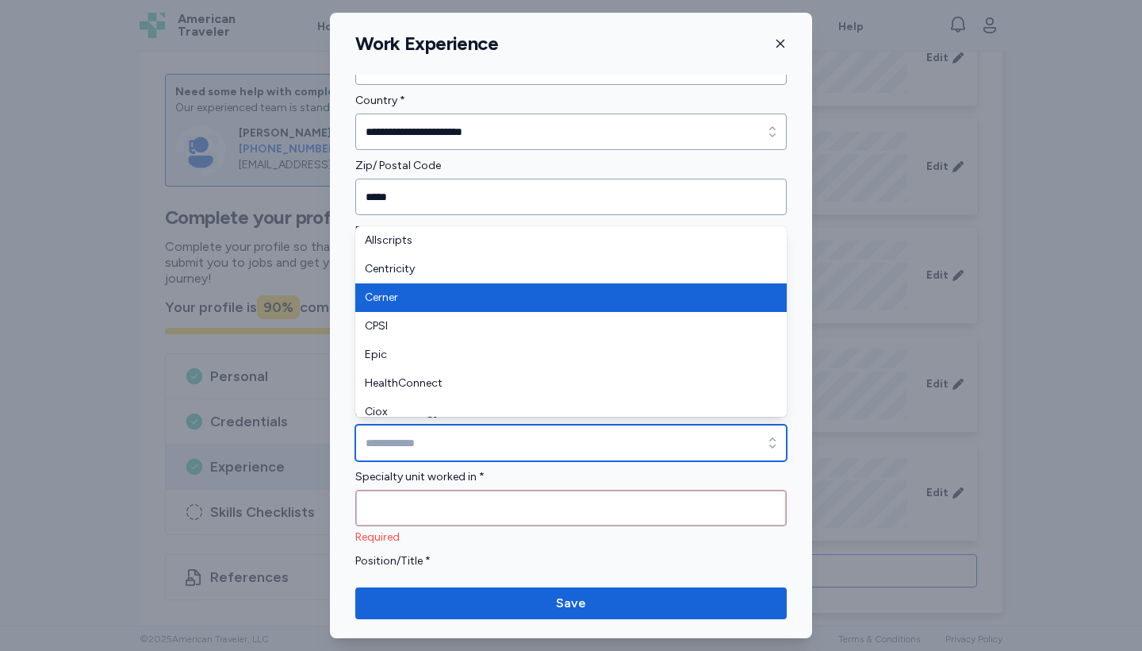
type input "******"
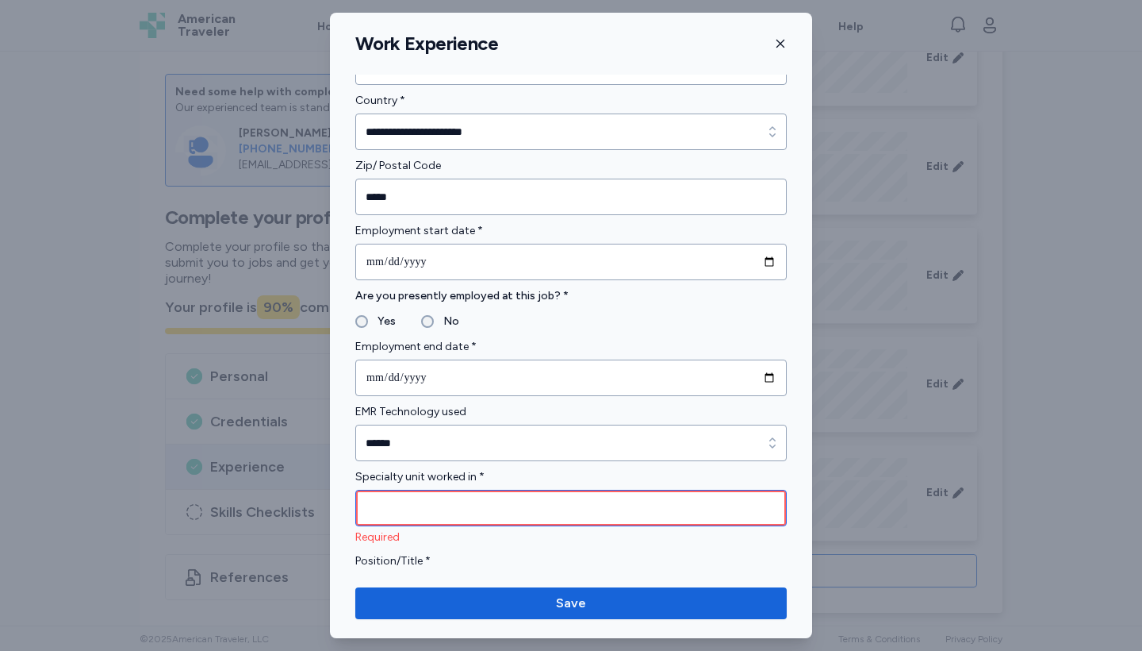
click at [417, 511] on input "Specialty unit worked in *" at bounding box center [571, 507] width 432 height 36
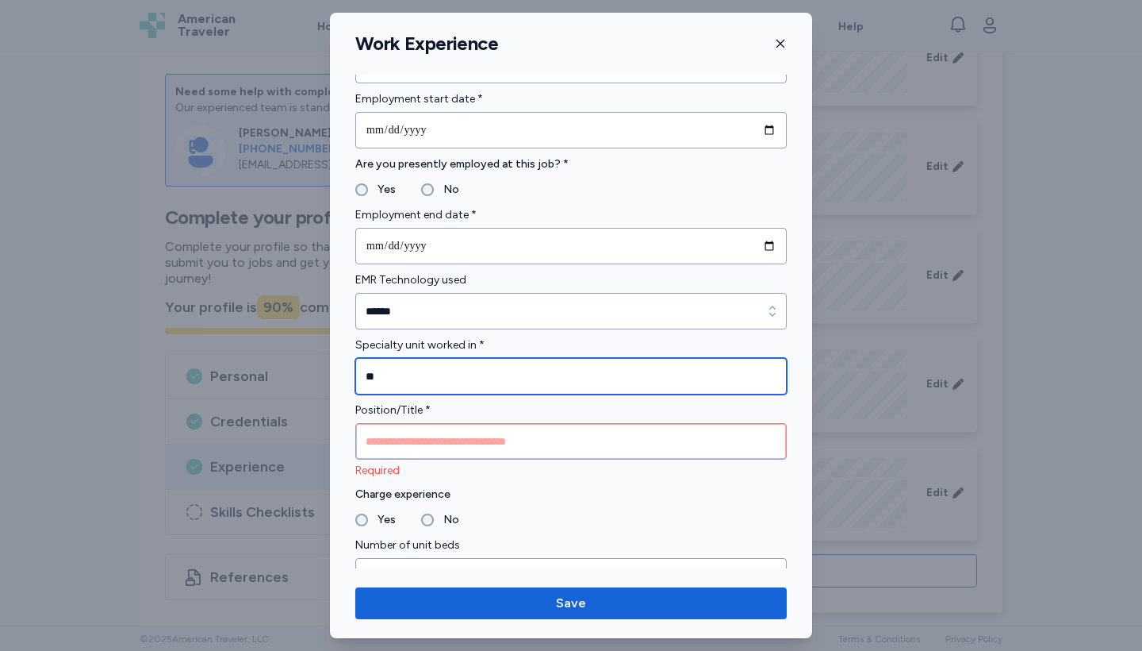
scroll to position [804, 0]
type input "**"
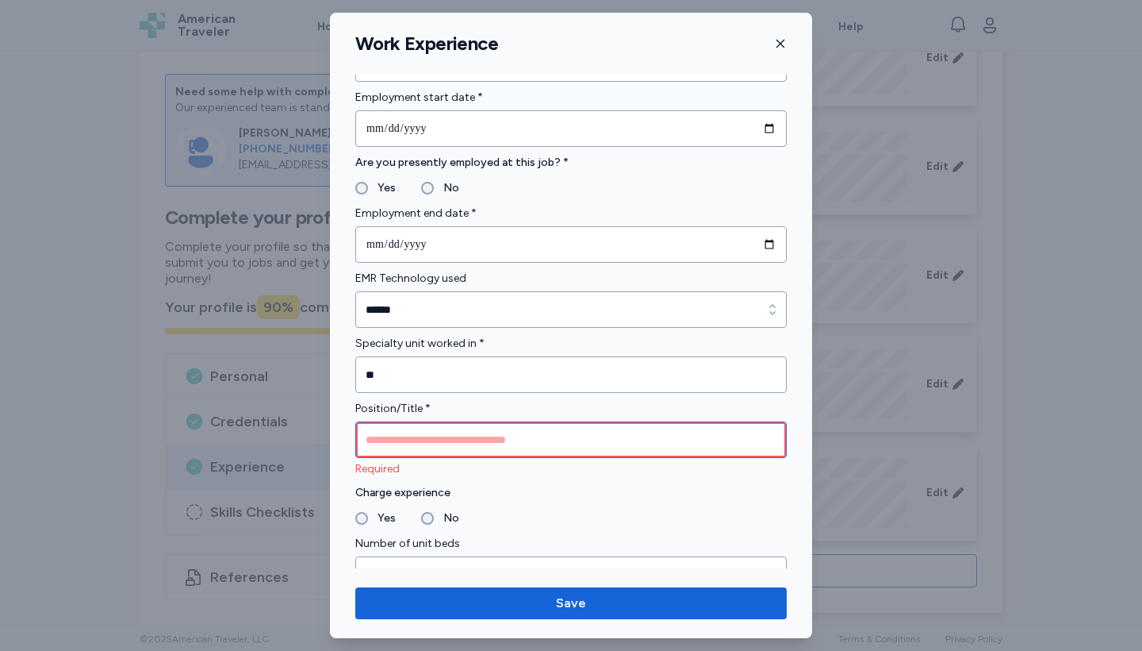
click at [397, 438] on input "Position/Title *" at bounding box center [571, 439] width 432 height 36
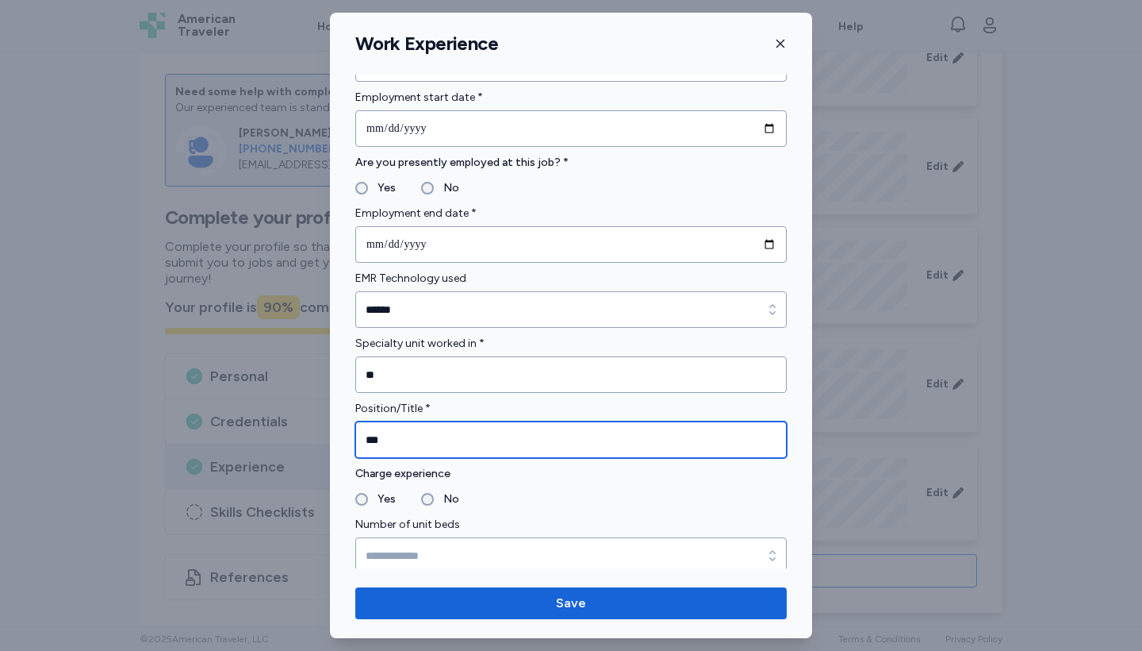
type input "***"
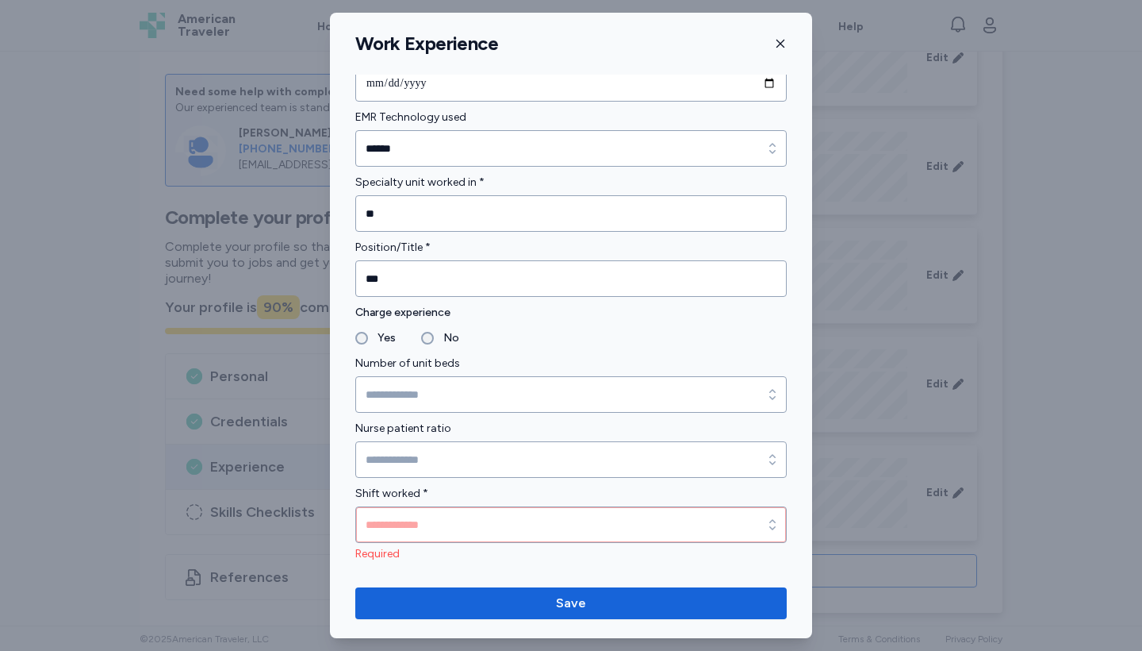
scroll to position [964, 0]
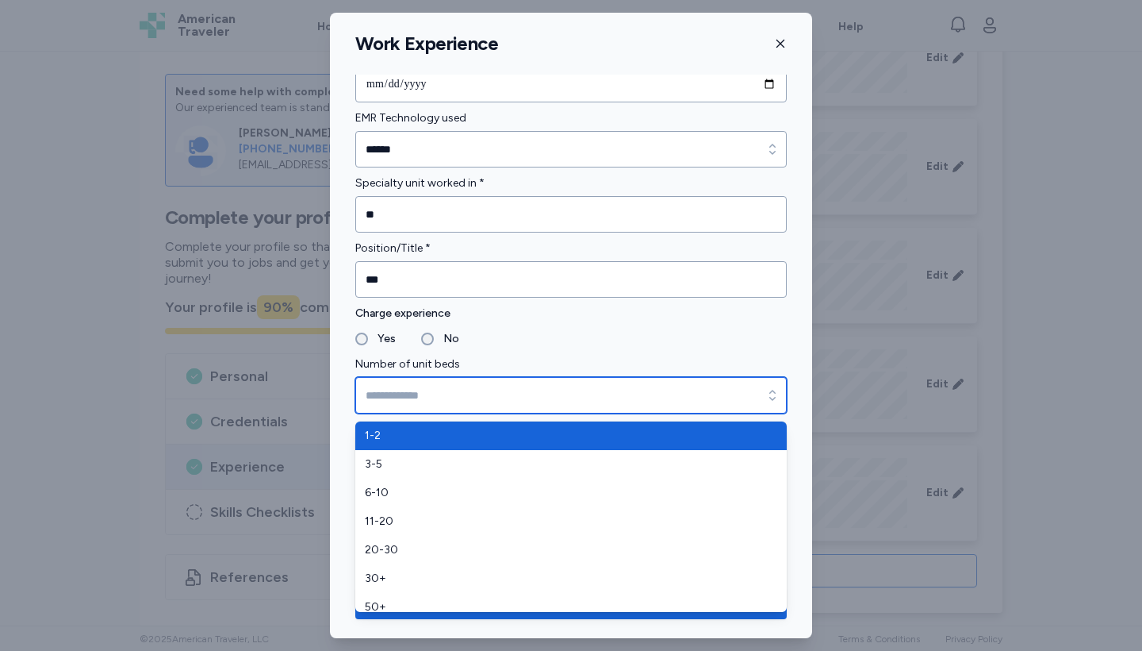
click at [435, 387] on input "Number of unit beds" at bounding box center [571, 395] width 432 height 36
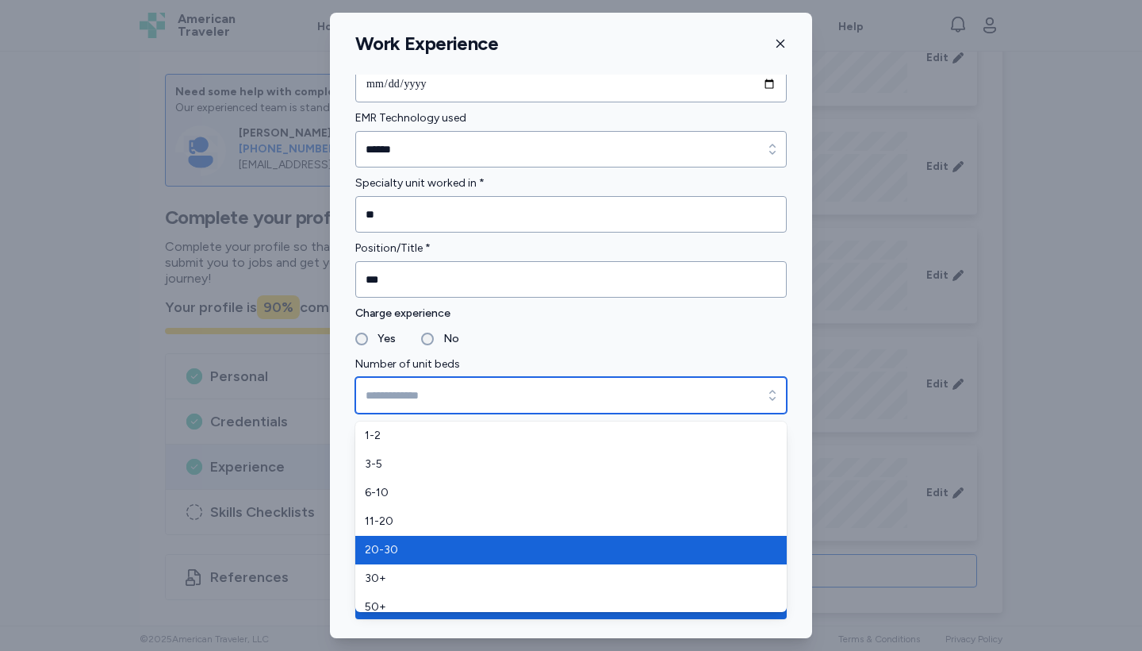
type input "*****"
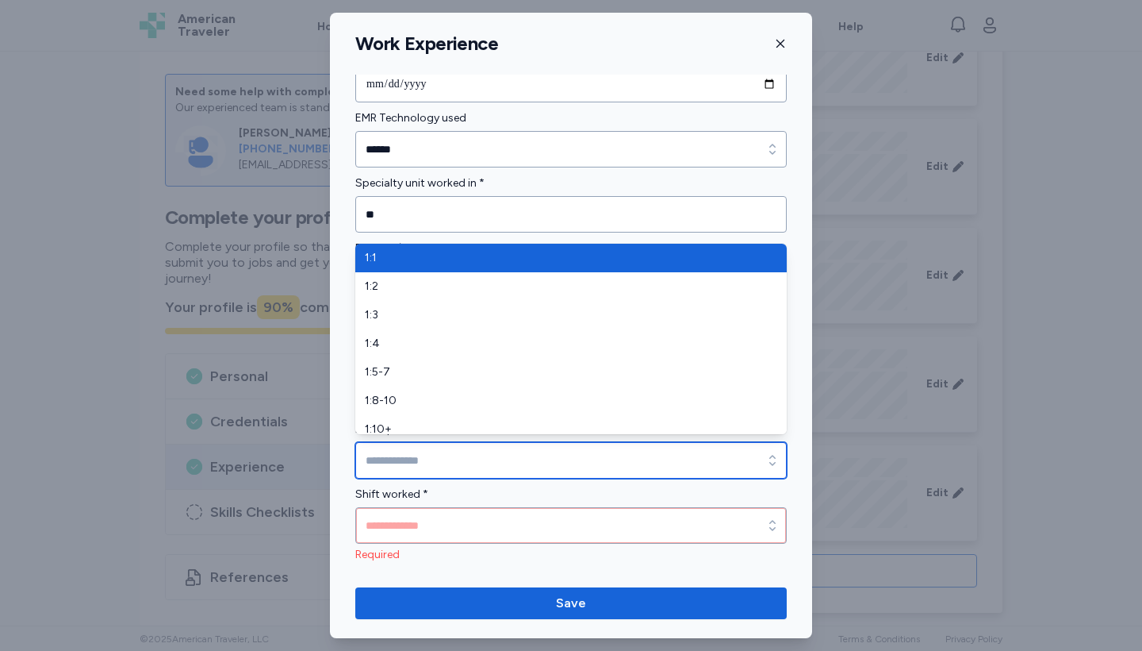
click at [409, 458] on input "Nurse patient ratio" at bounding box center [571, 460] width 432 height 36
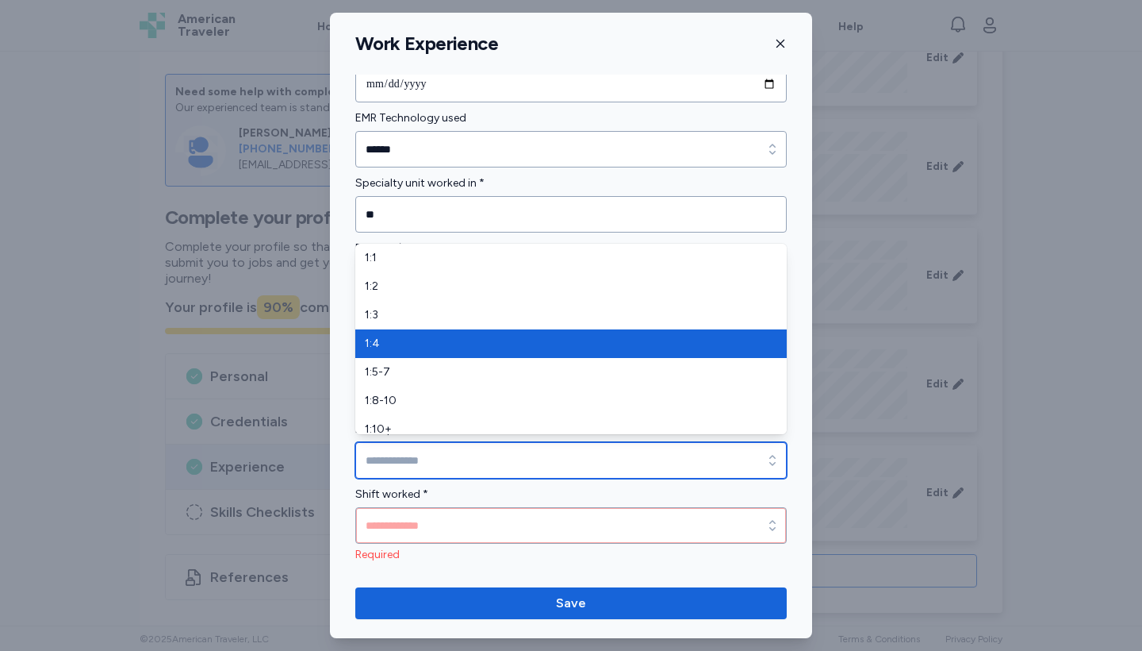
type input "***"
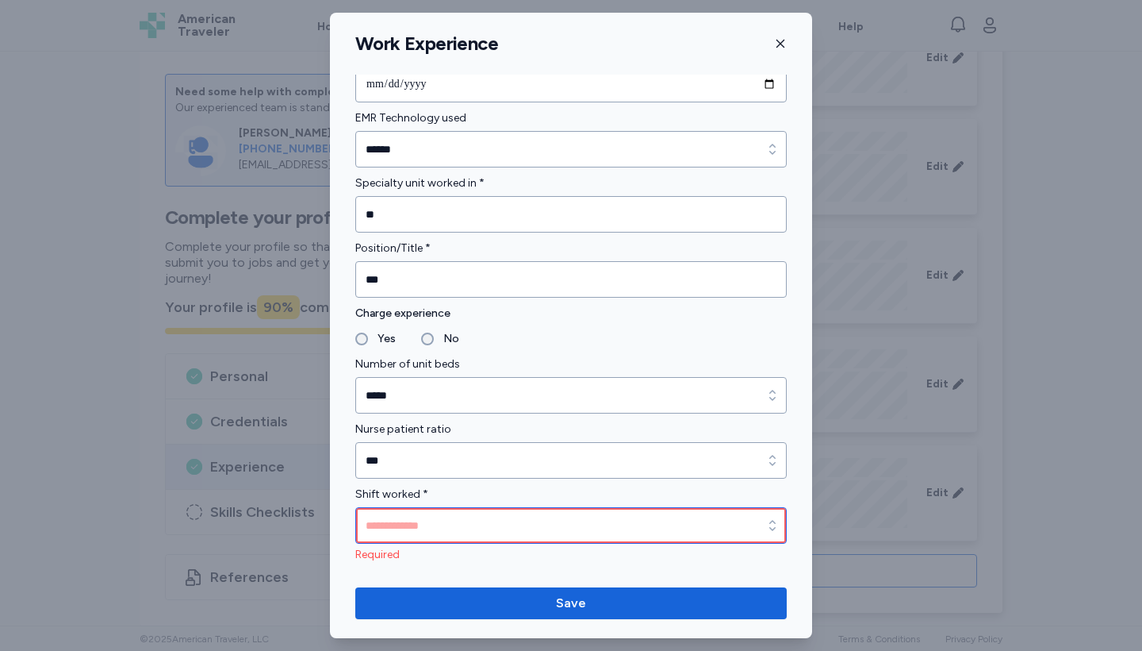
click at [420, 521] on input "Shift worked *" at bounding box center [571, 525] width 432 height 36
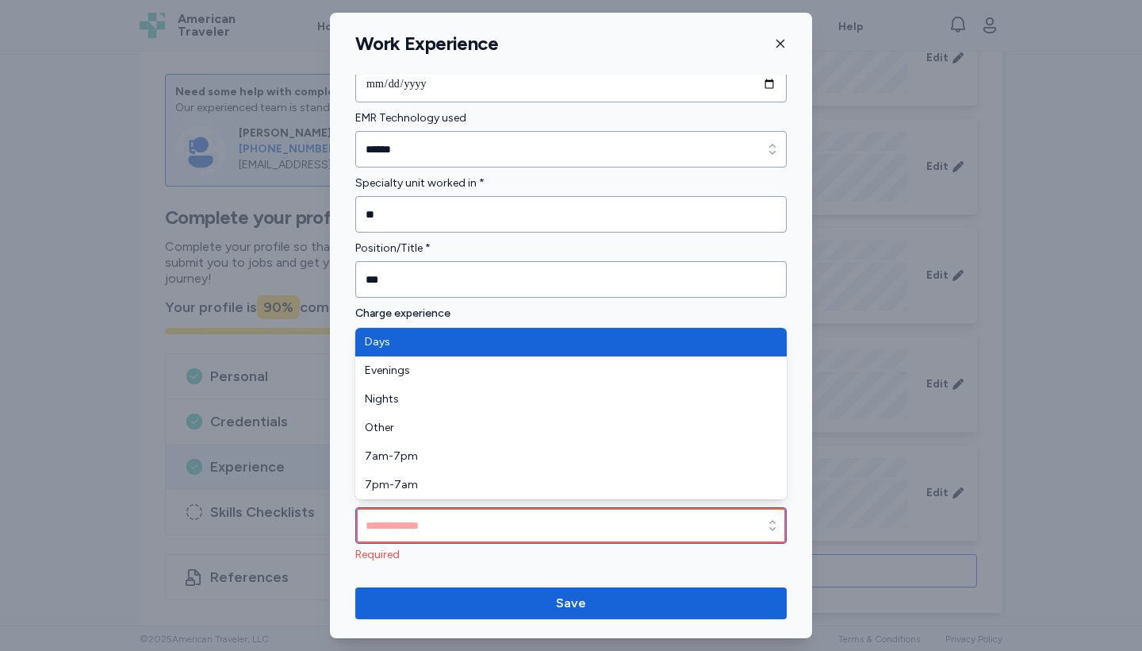
type input "****"
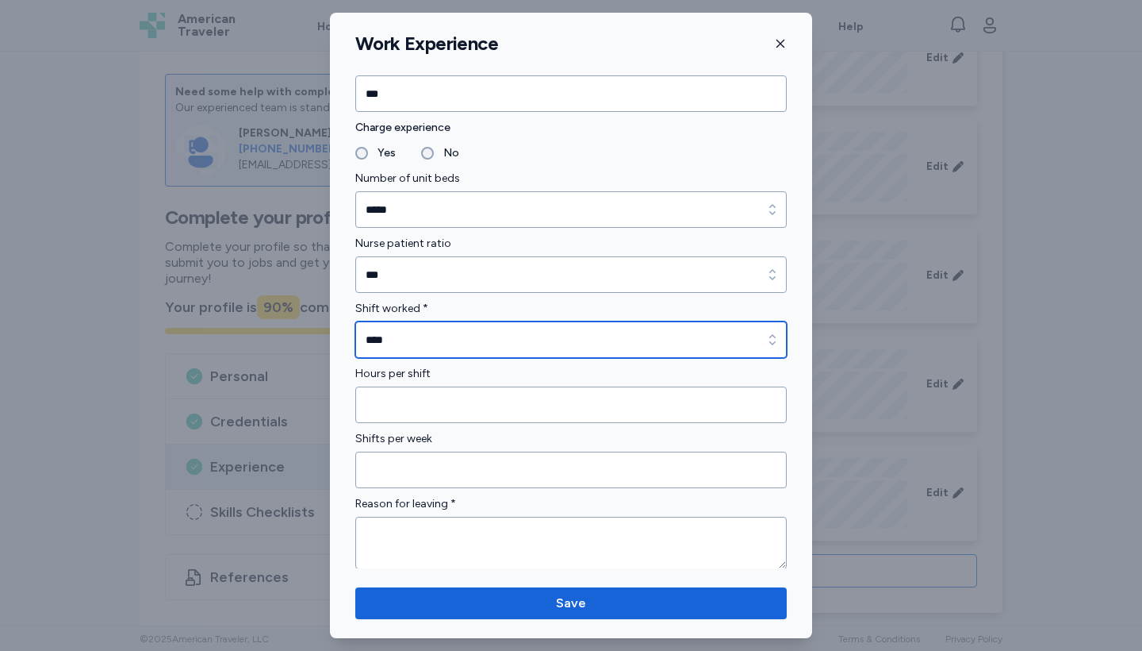
scroll to position [1152, 0]
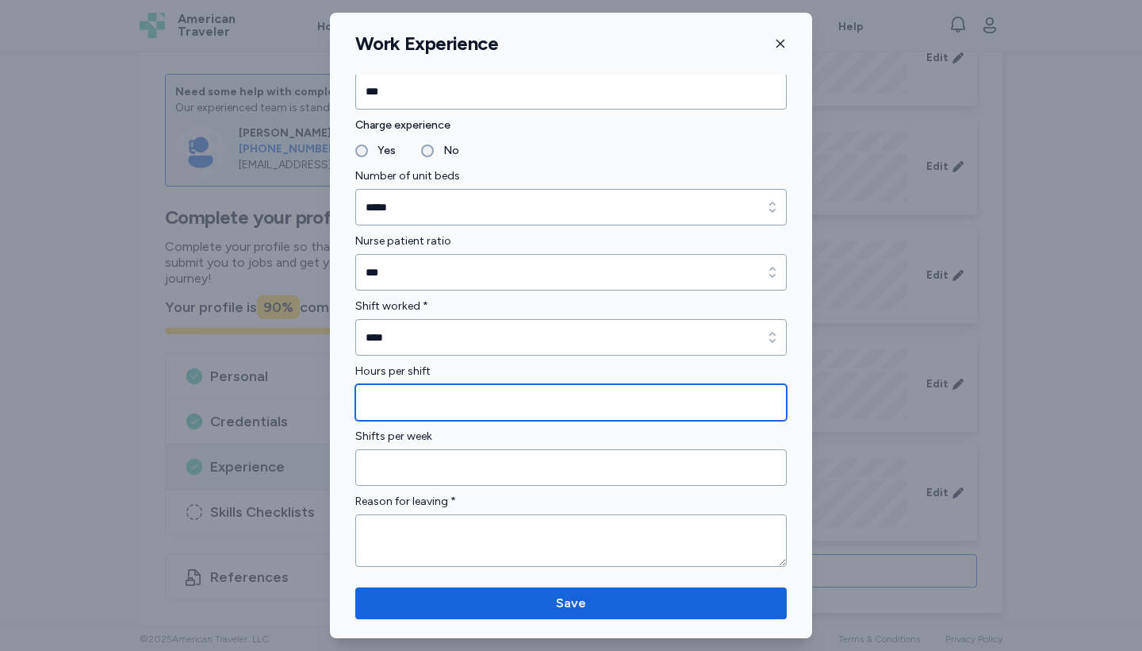
click at [408, 405] on input "Hours per shift" at bounding box center [571, 402] width 432 height 36
type input "**"
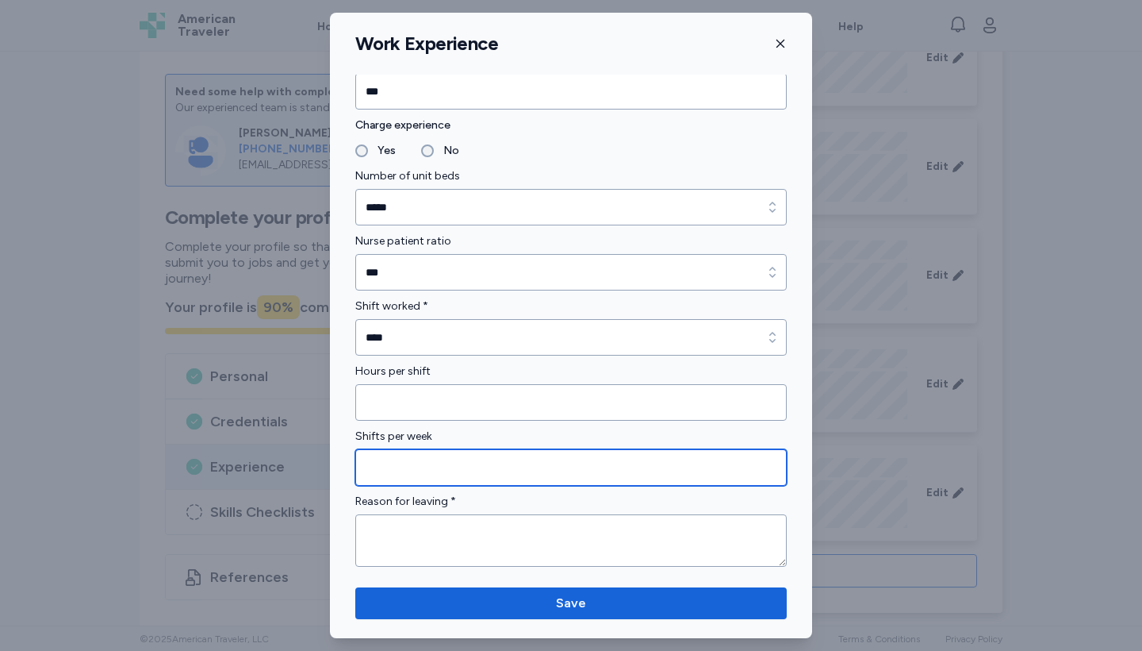
click at [420, 456] on input "Shifts per week" at bounding box center [571, 467] width 432 height 36
type input "*"
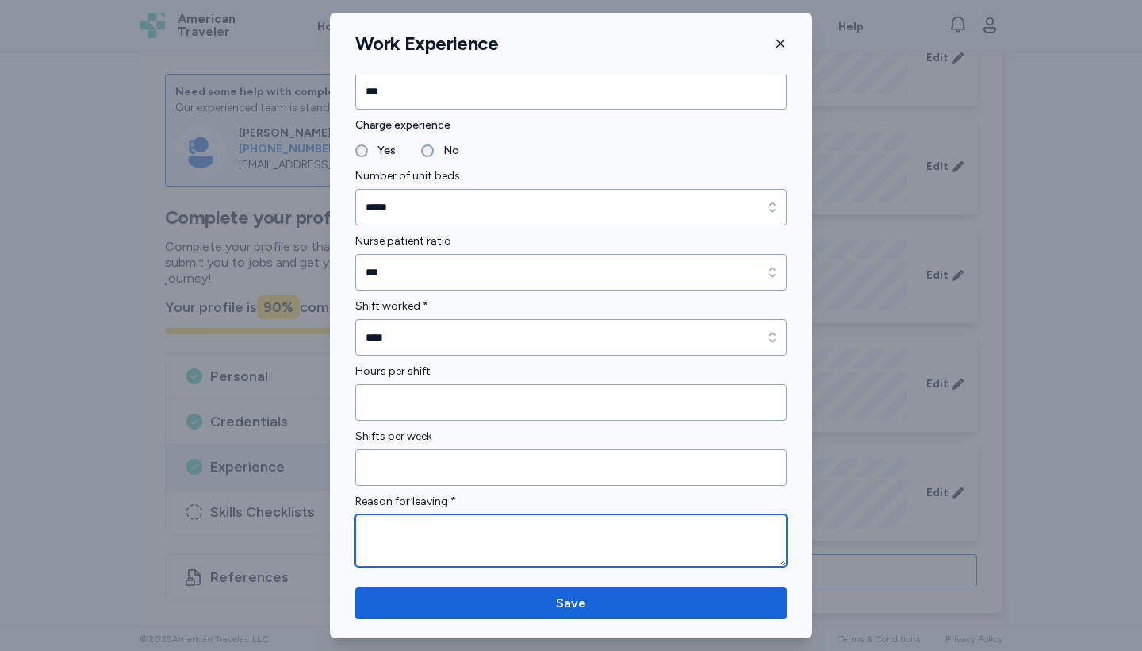
click at [430, 525] on textarea at bounding box center [571, 540] width 432 height 52
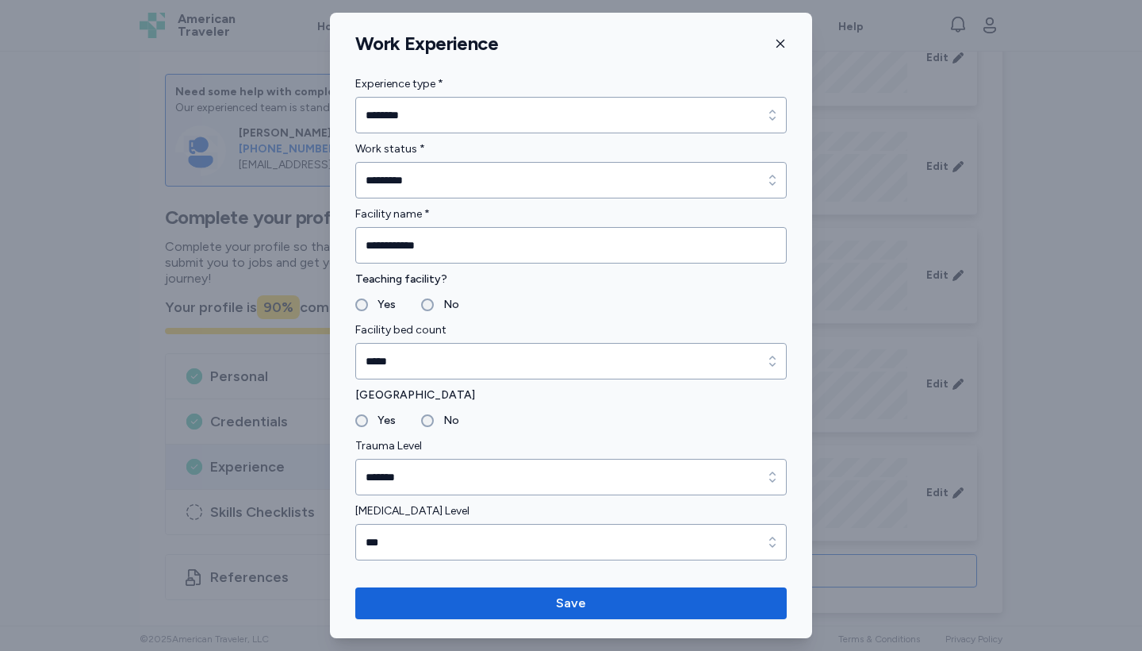
scroll to position [0, 0]
type textarea "********"
click at [574, 602] on span "Save" at bounding box center [571, 602] width 30 height 19
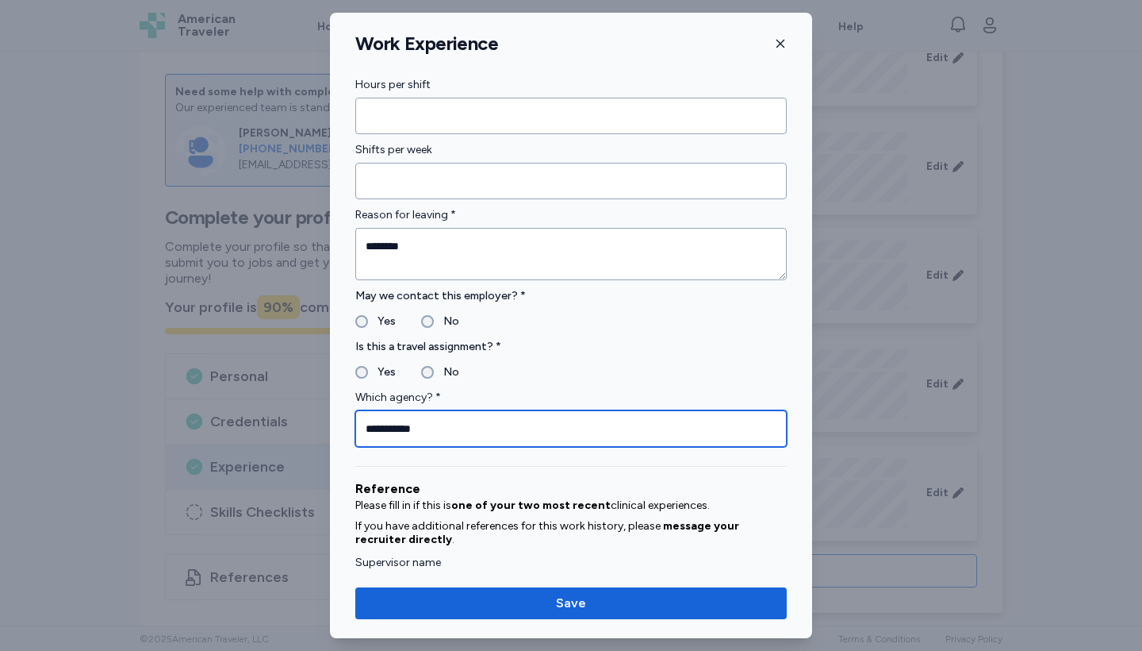
type input "**********"
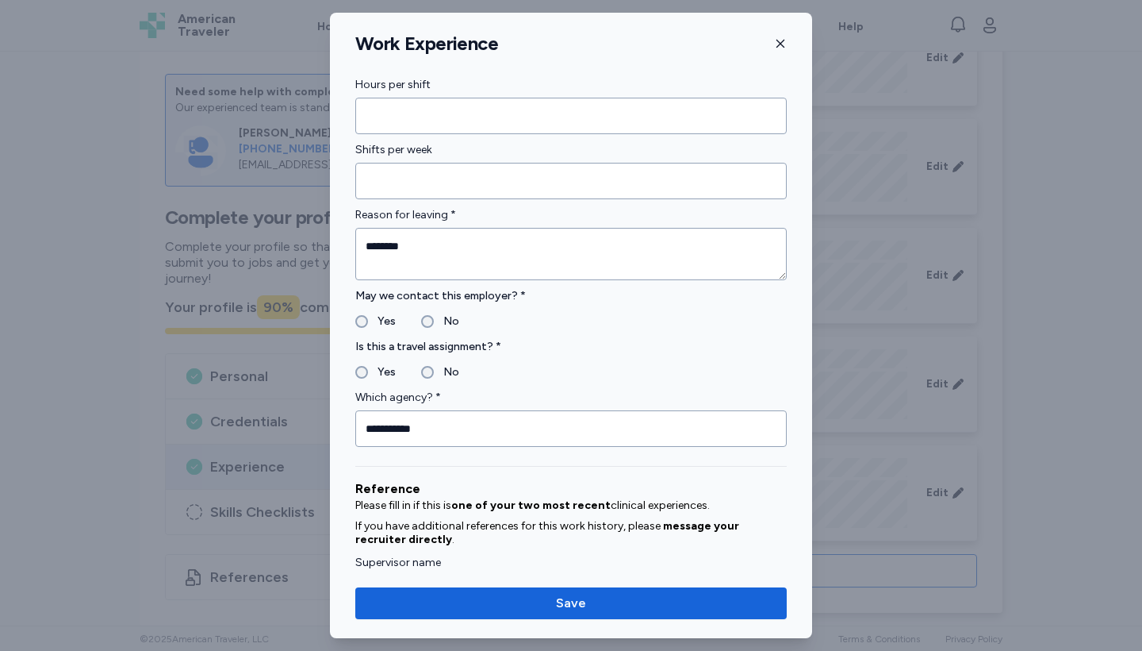
click at [487, 462] on div "Reference Please fill in if this is one of your two most recent clinical experi…" at bounding box center [571, 662] width 432 height 419
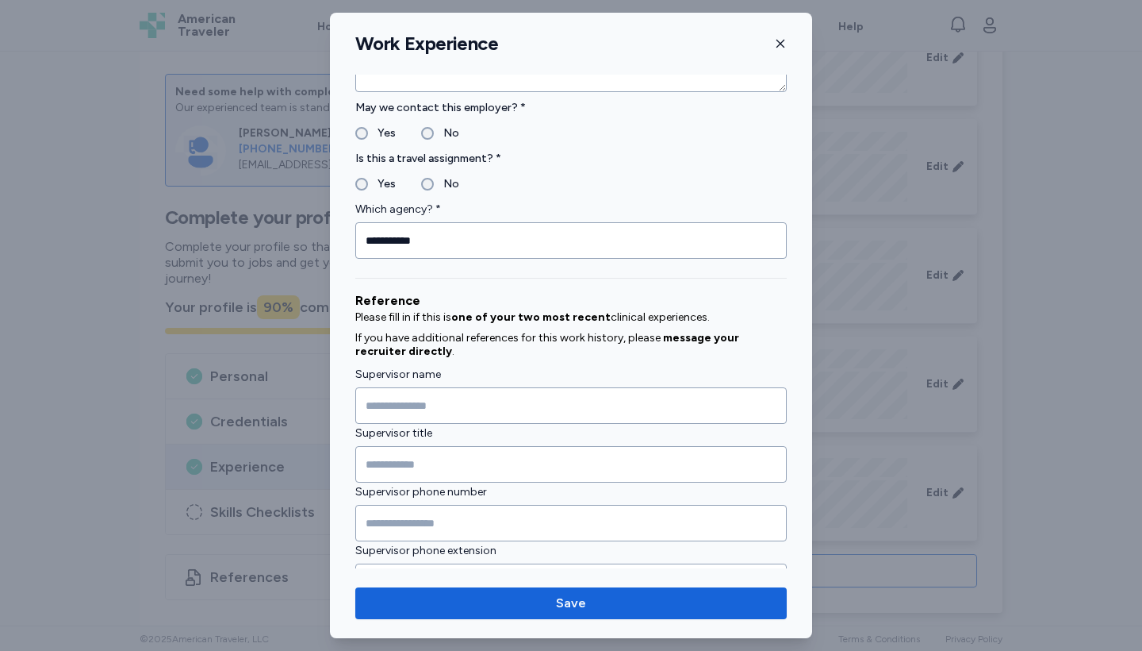
scroll to position [1627, 0]
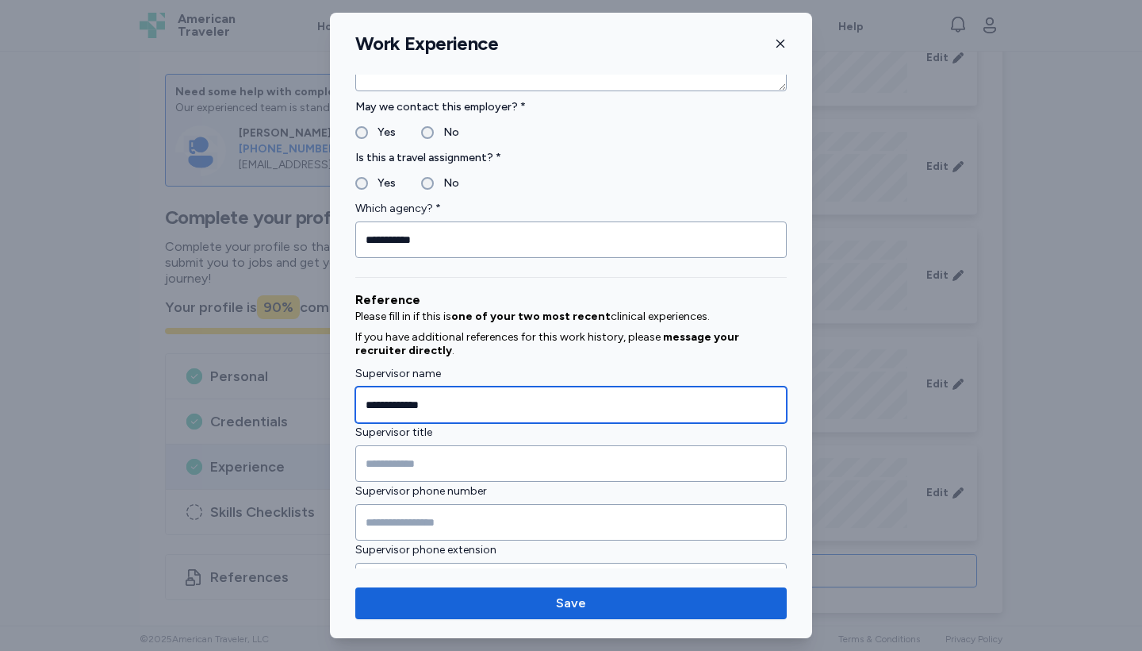
type input "**********"
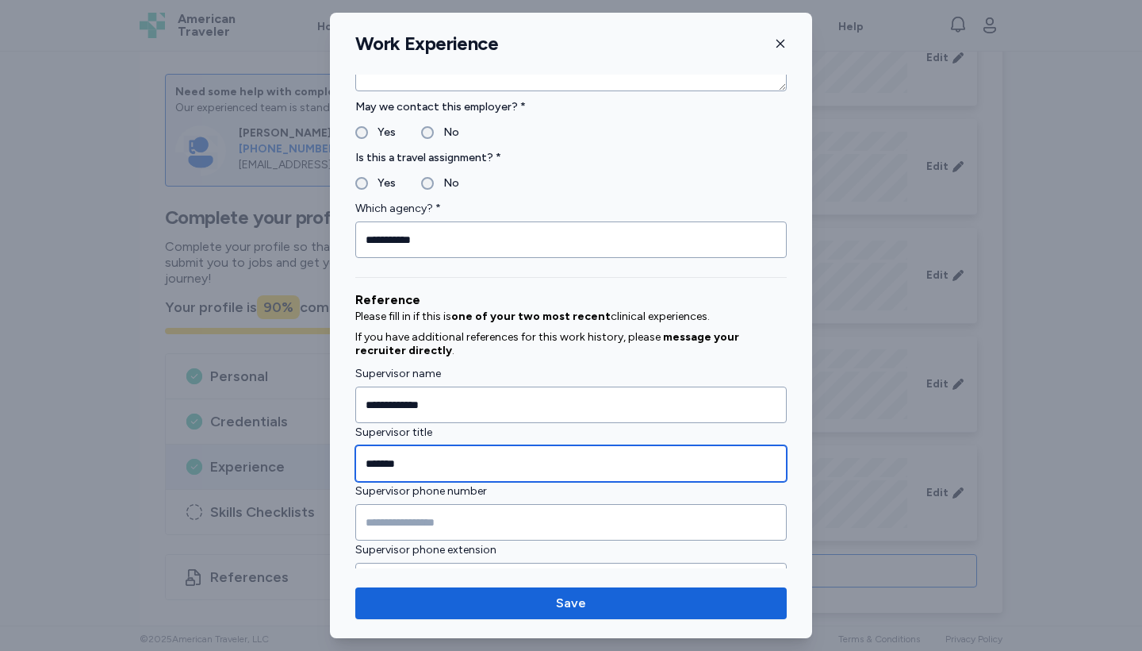
type input "*******"
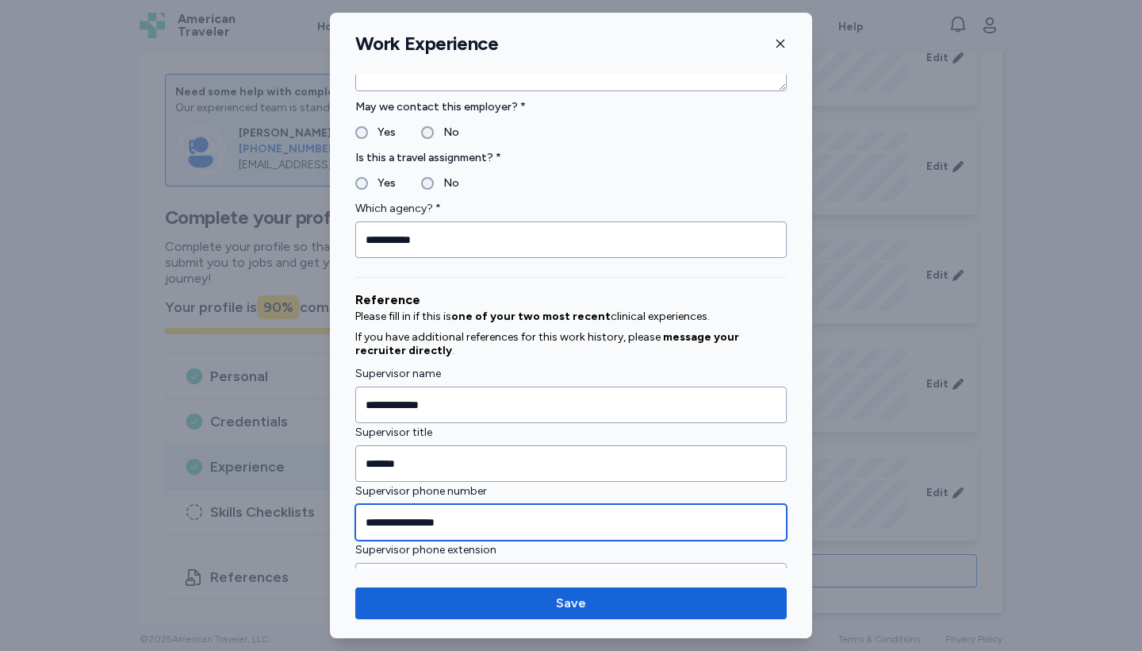
type input "**********"
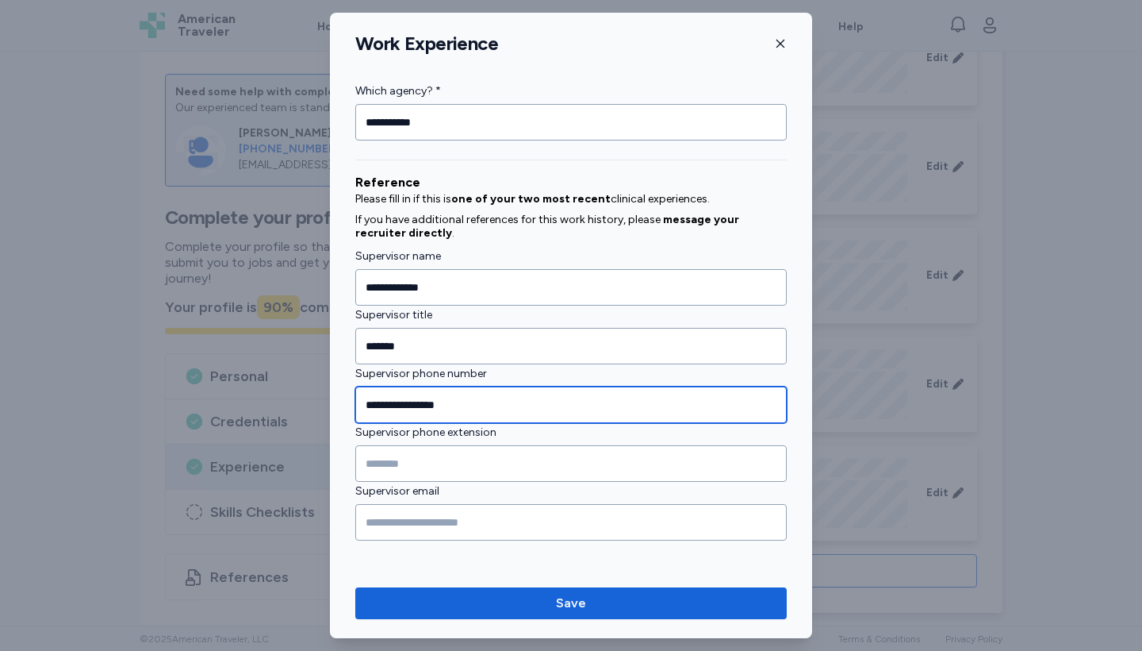
scroll to position [1744, 0]
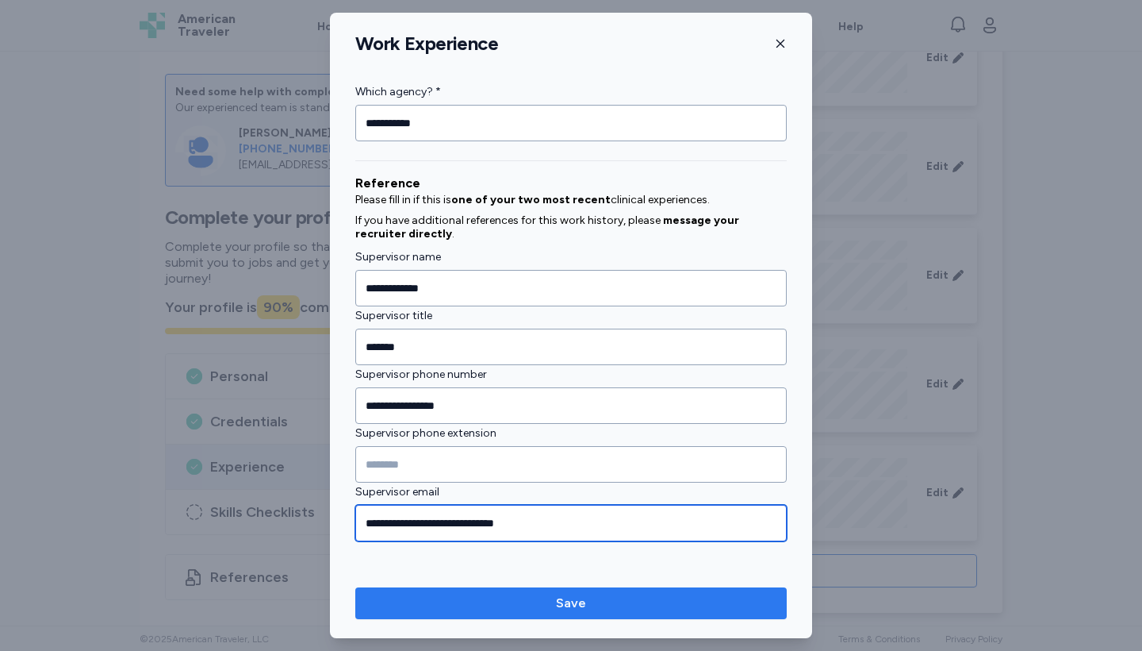
type input "**********"
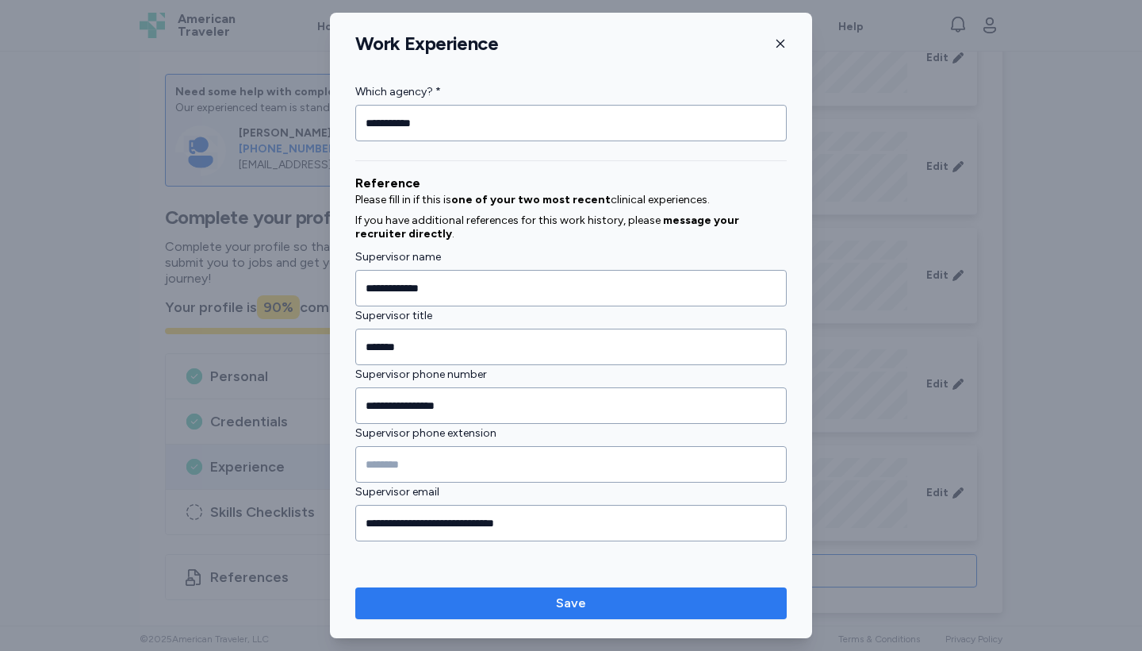
click at [521, 605] on span "Save" at bounding box center [571, 602] width 406 height 19
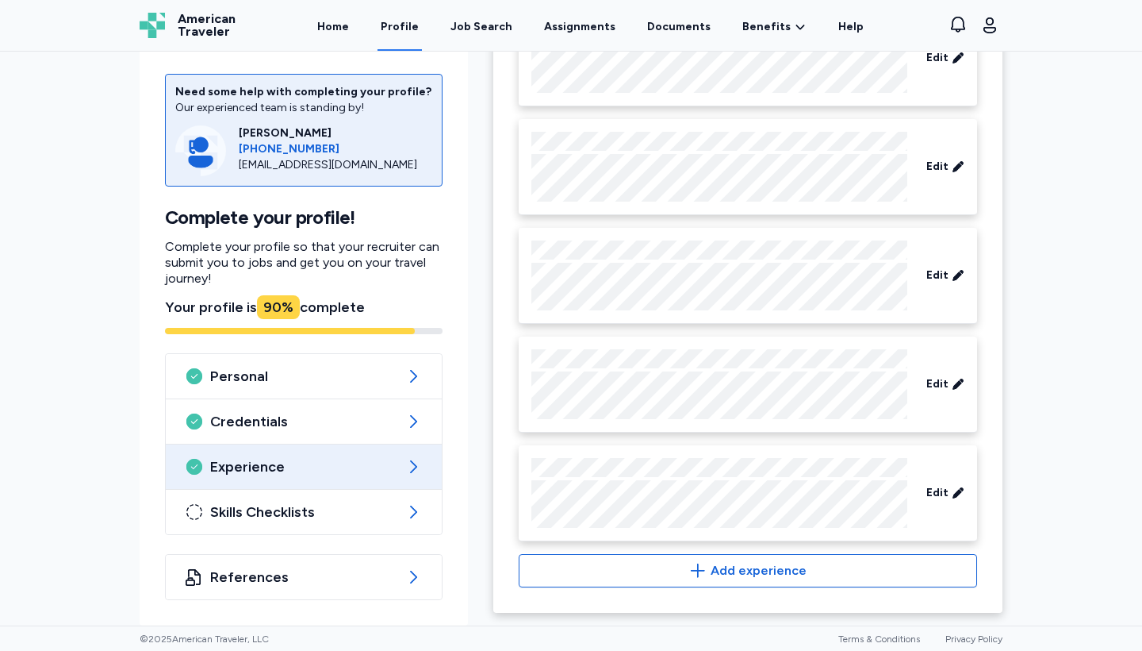
scroll to position [460, 0]
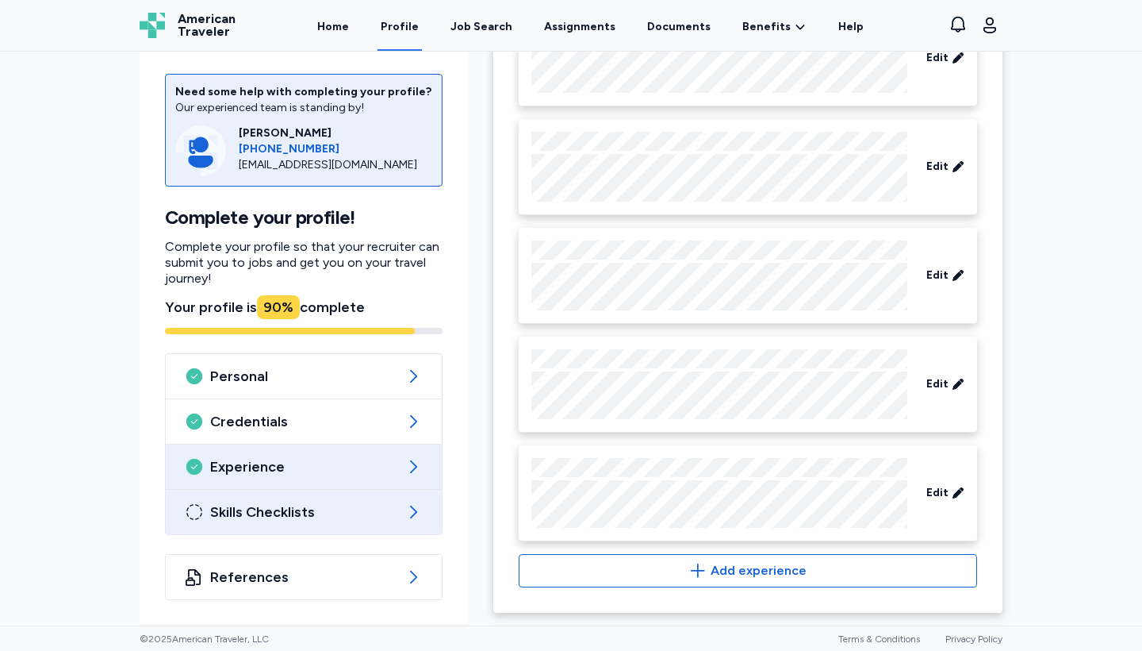
click at [332, 521] on div "Skills Checklists" at bounding box center [304, 511] width 276 height 44
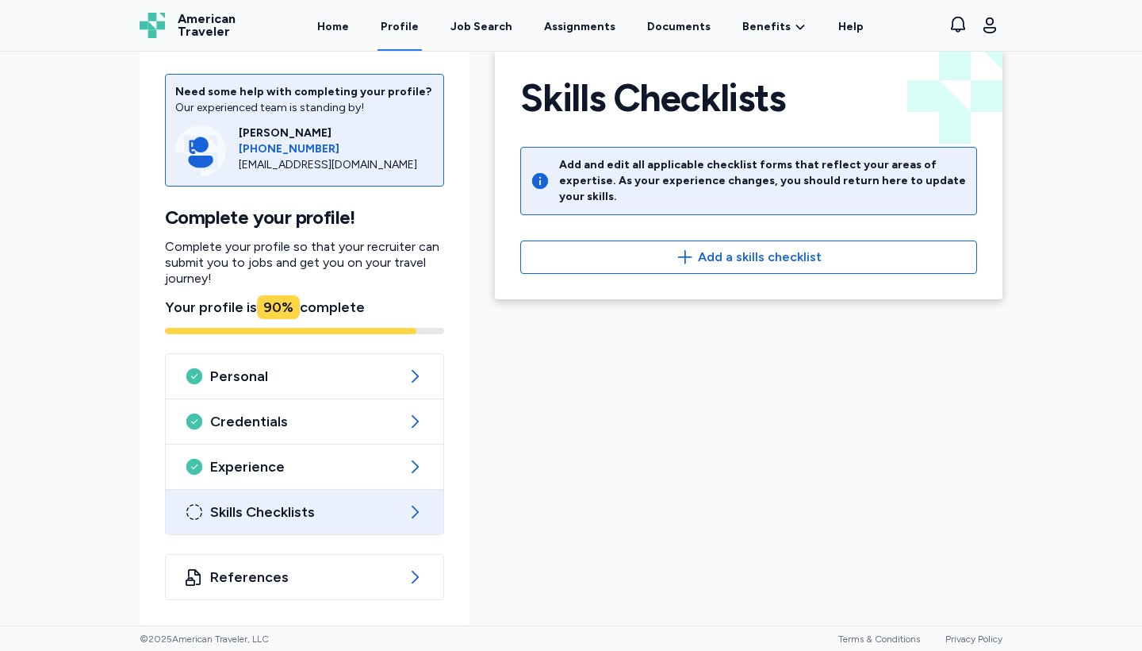
scroll to position [29, 0]
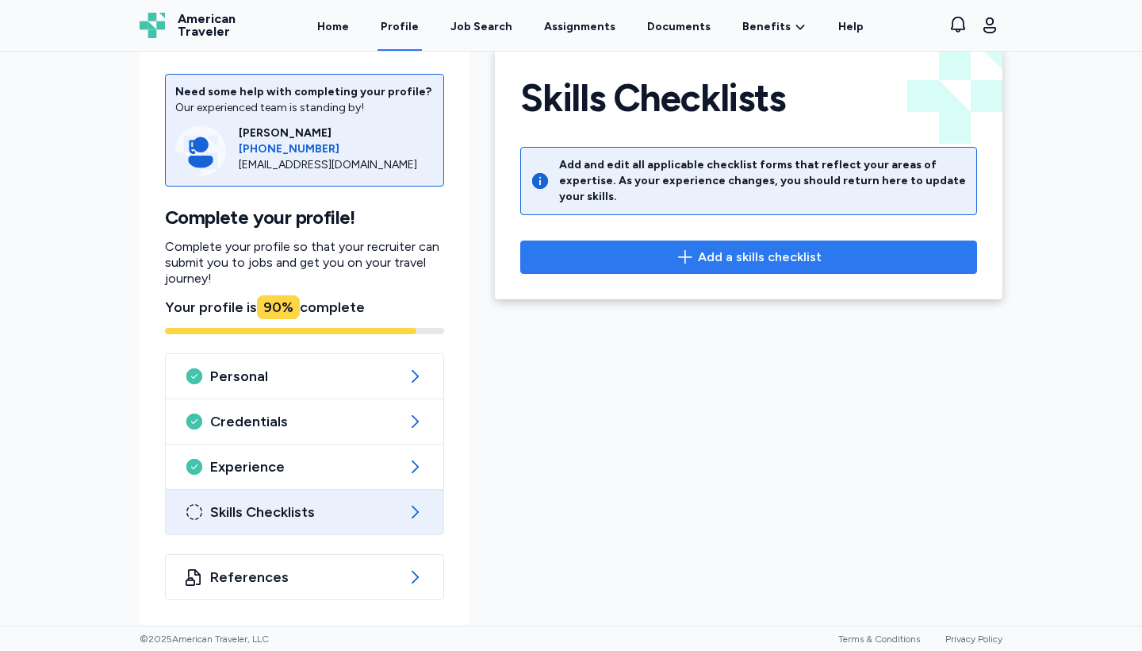
click at [801, 250] on span "Add a skills checklist" at bounding box center [760, 257] width 124 height 19
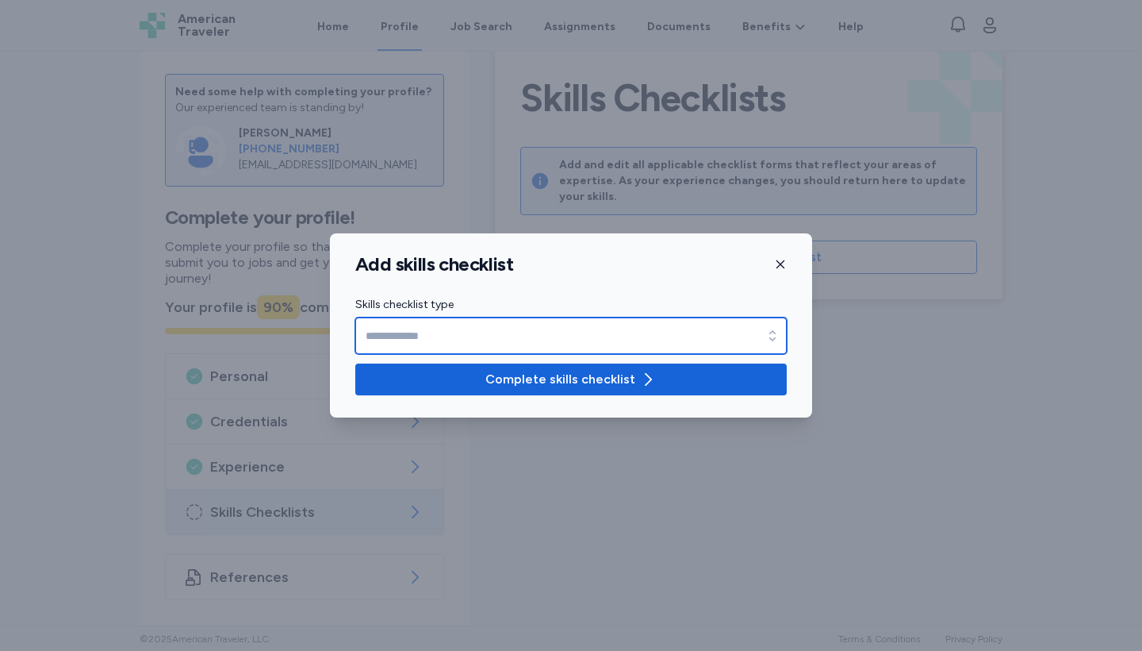
click at [595, 330] on input "Skills checklist type" at bounding box center [571, 335] width 432 height 36
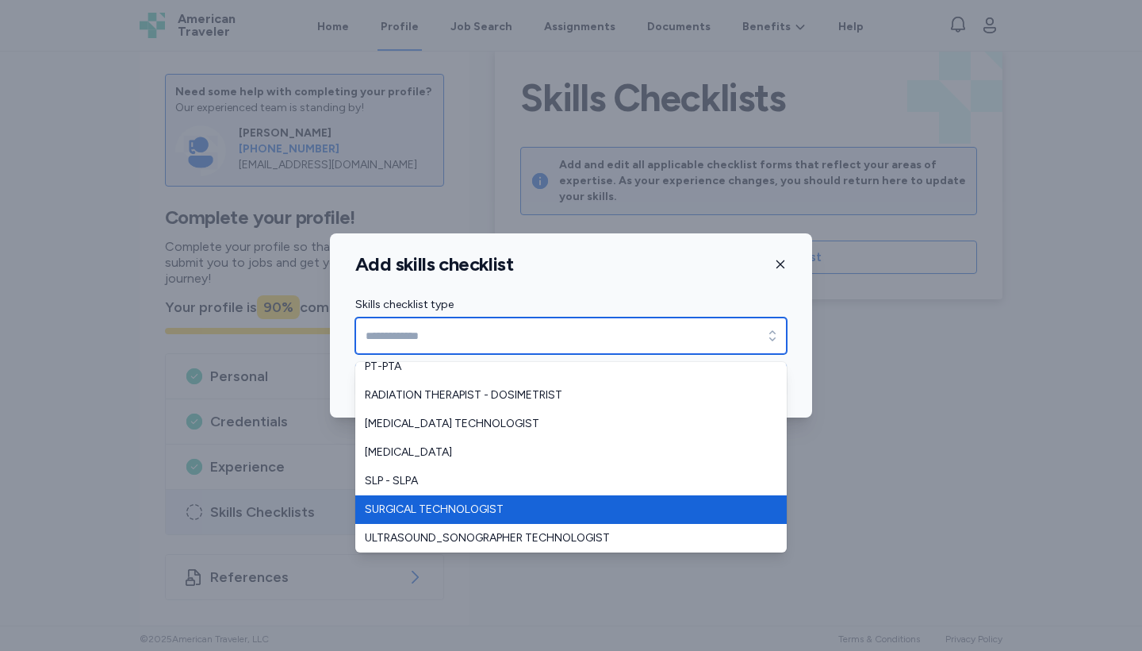
scroll to position [352, 0]
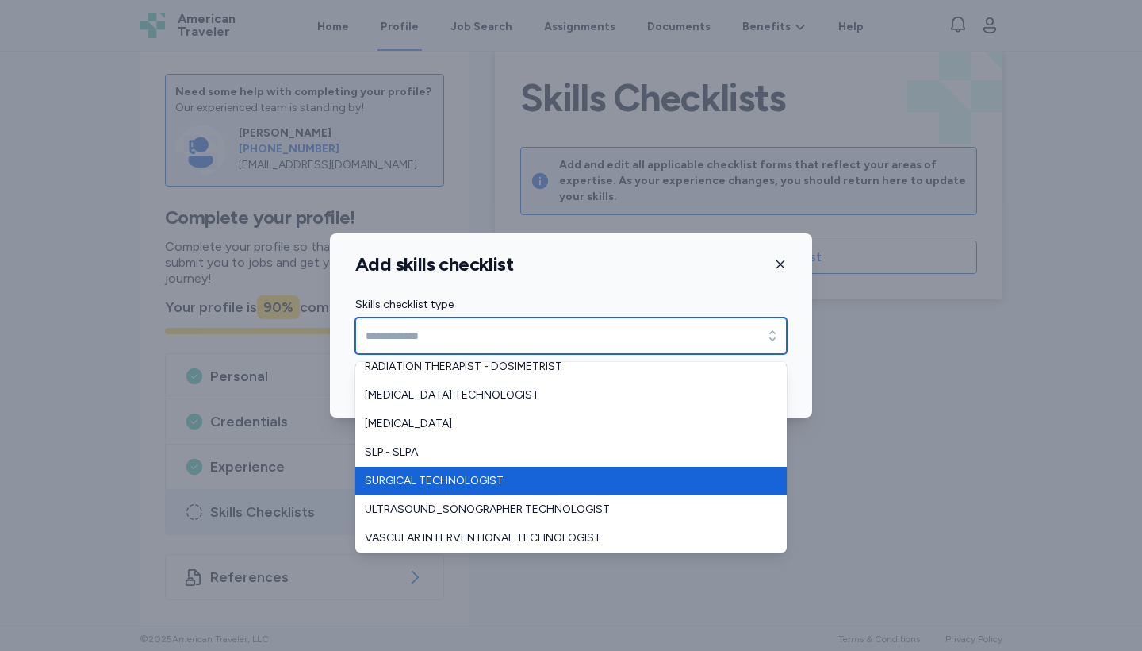
type input "**********"
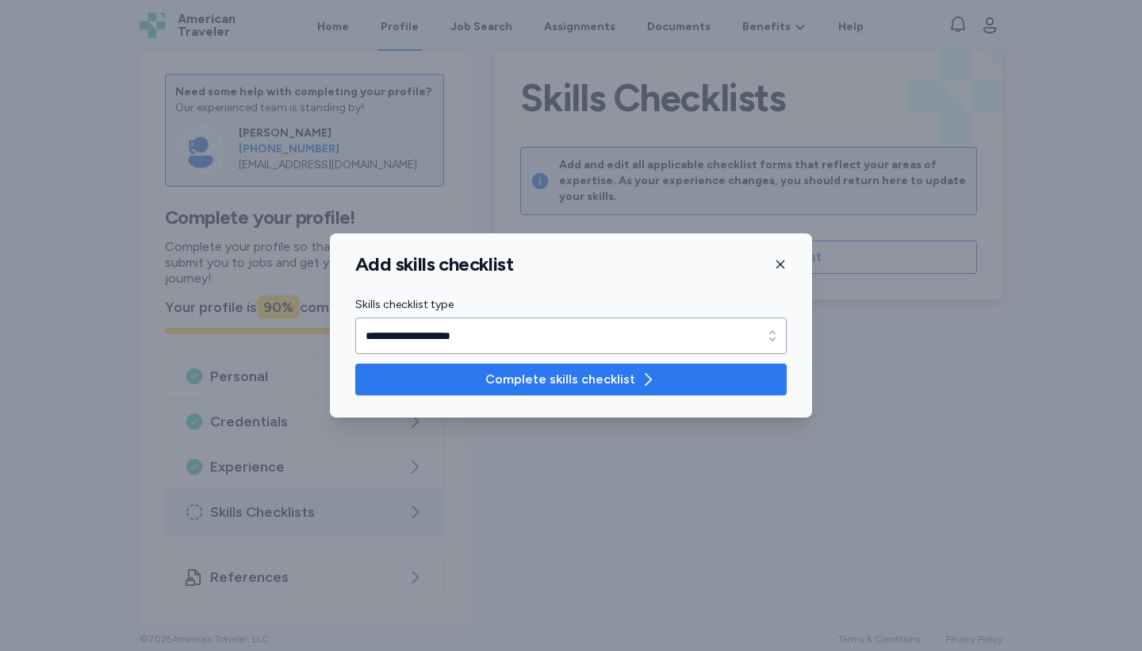
click at [572, 378] on span "Complete skills checklist" at bounding box center [561, 379] width 150 height 19
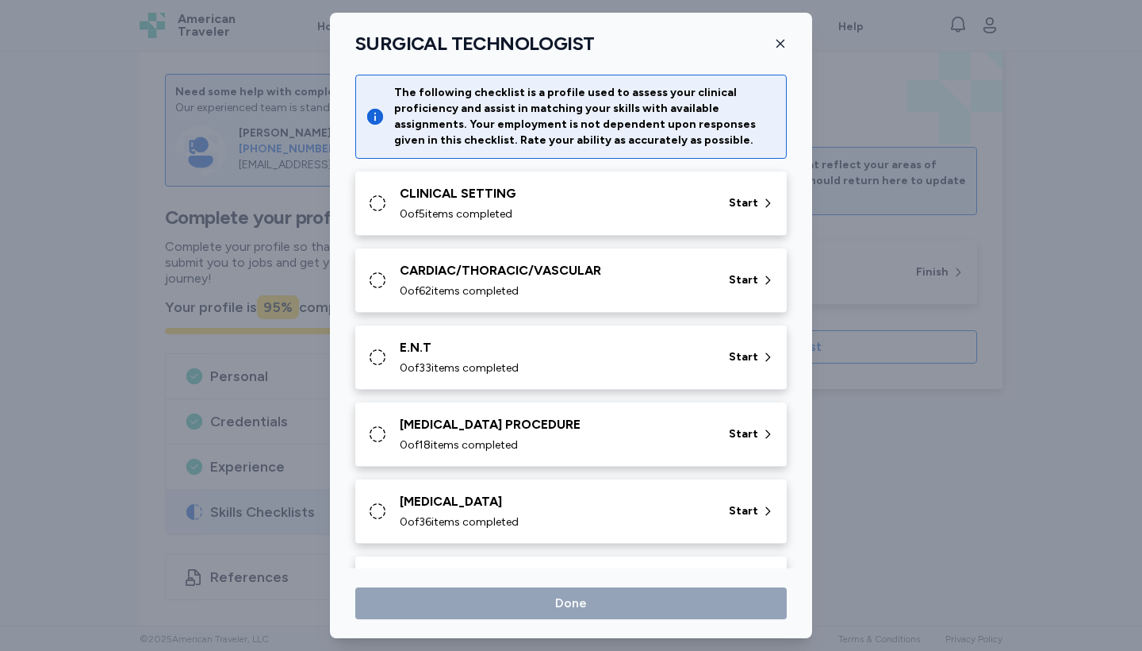
click at [373, 197] on icon at bounding box center [377, 203] width 19 height 19
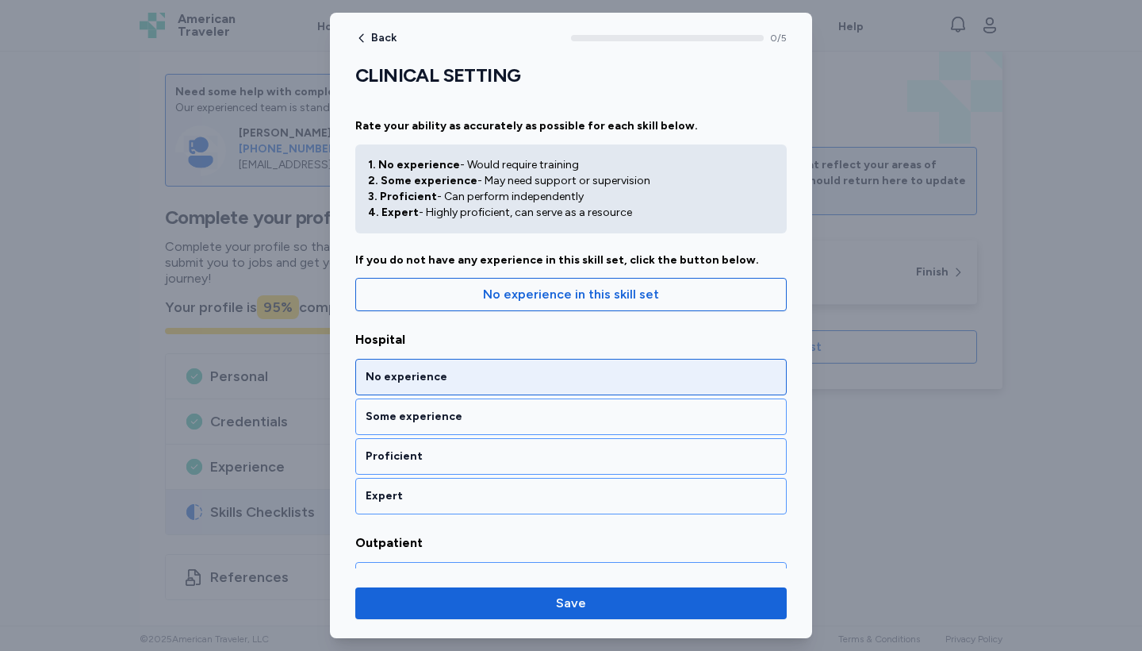
click at [474, 378] on div "No experience" at bounding box center [571, 377] width 411 height 16
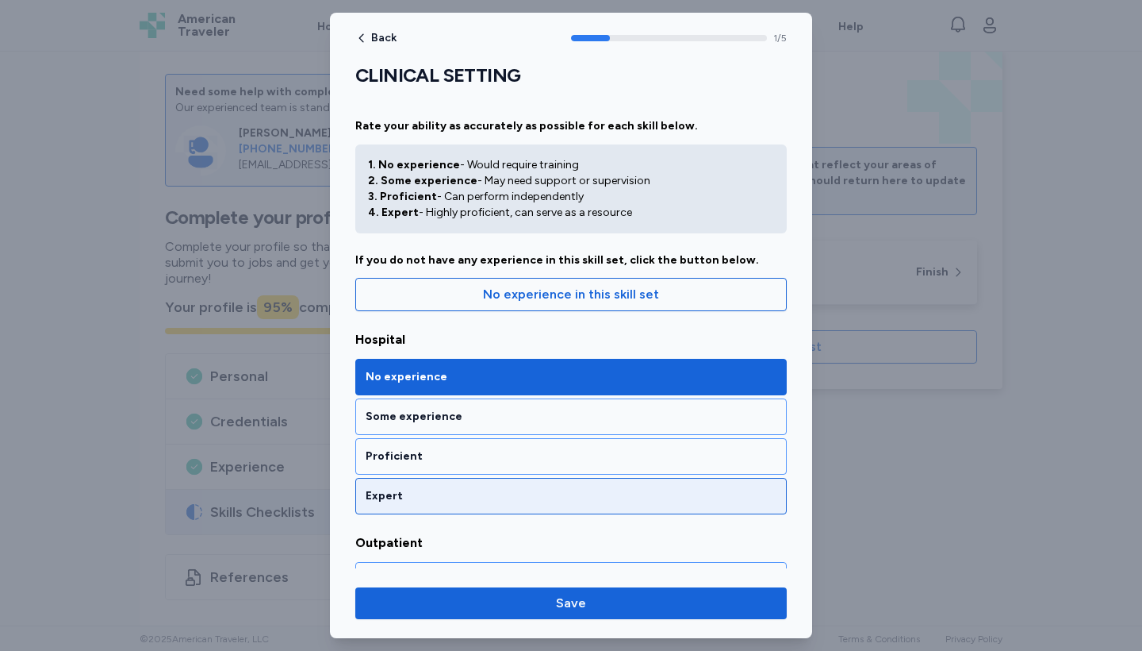
click at [452, 495] on div "Expert" at bounding box center [571, 496] width 411 height 16
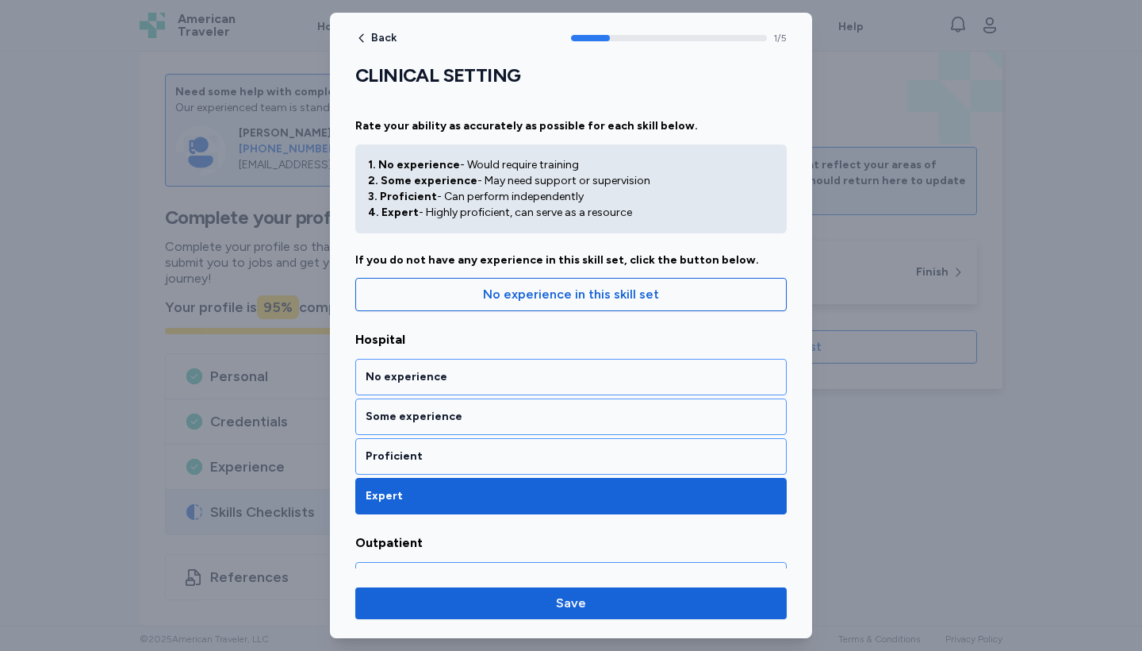
scroll to position [293, 0]
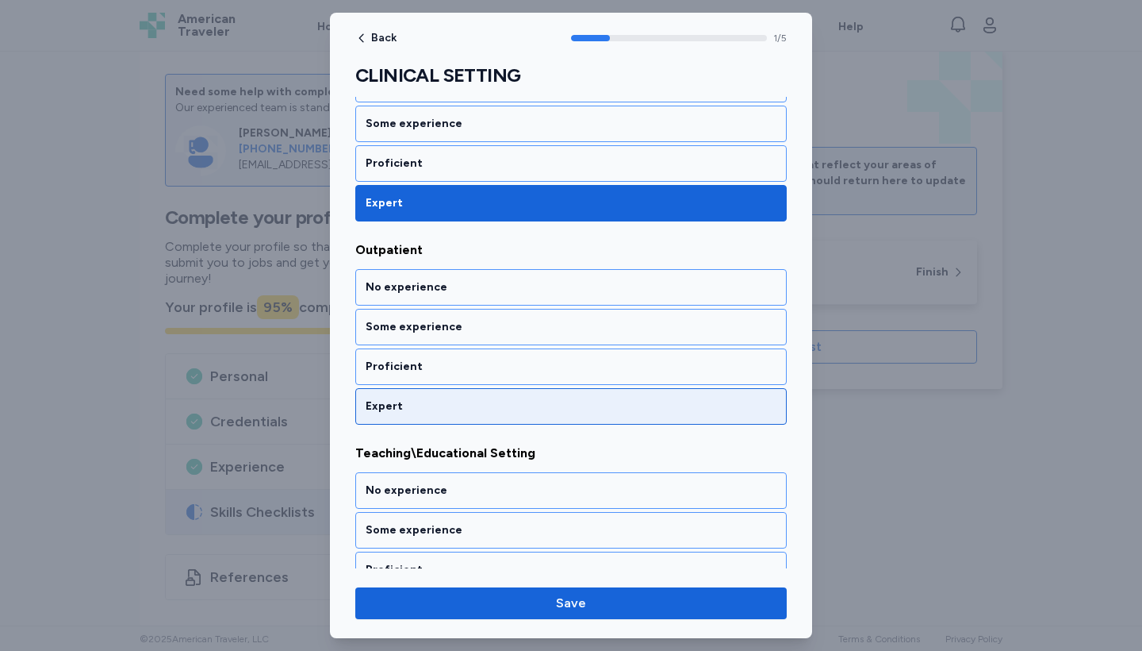
click at [442, 403] on div "Expert" at bounding box center [571, 406] width 411 height 16
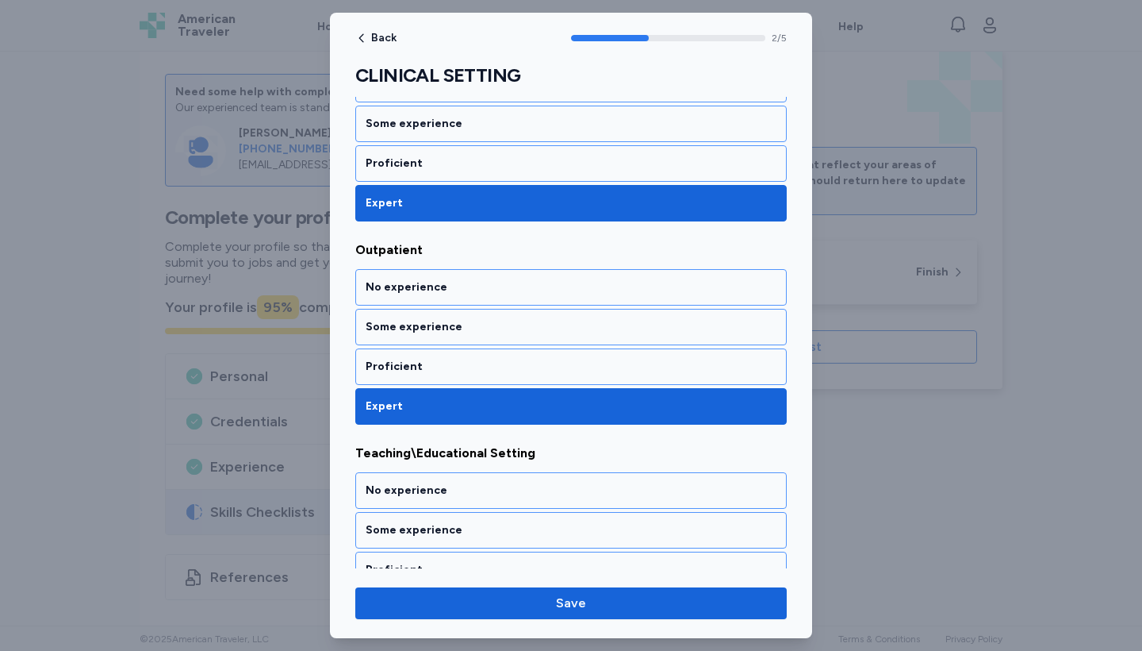
scroll to position [496, 0]
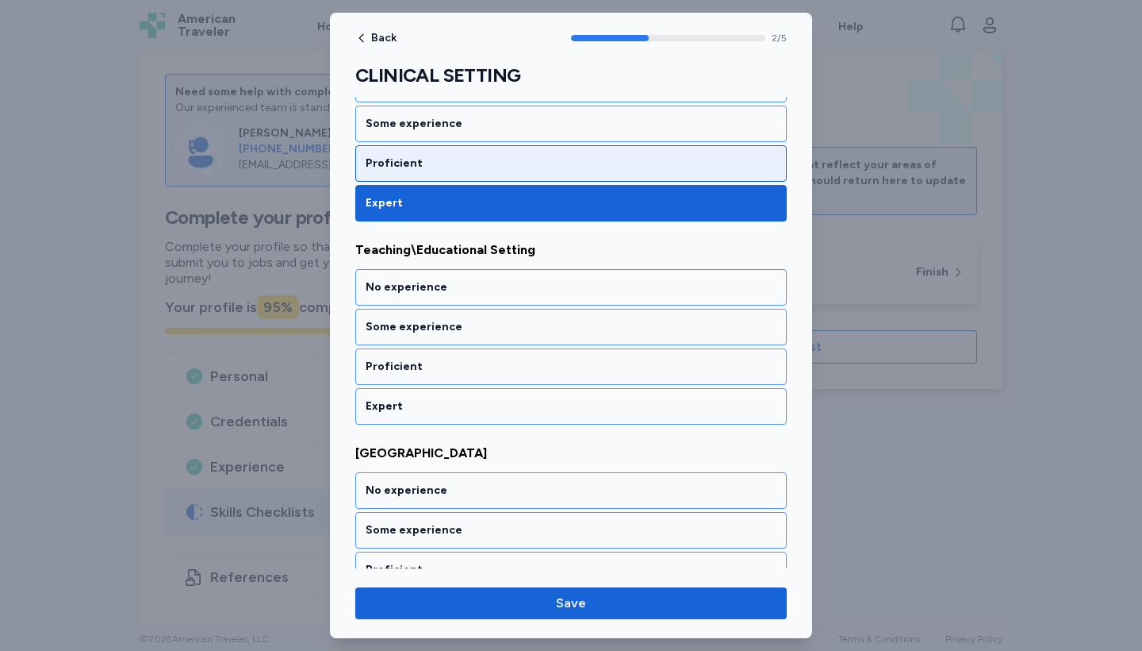
click at [440, 162] on div "Proficient" at bounding box center [571, 163] width 411 height 16
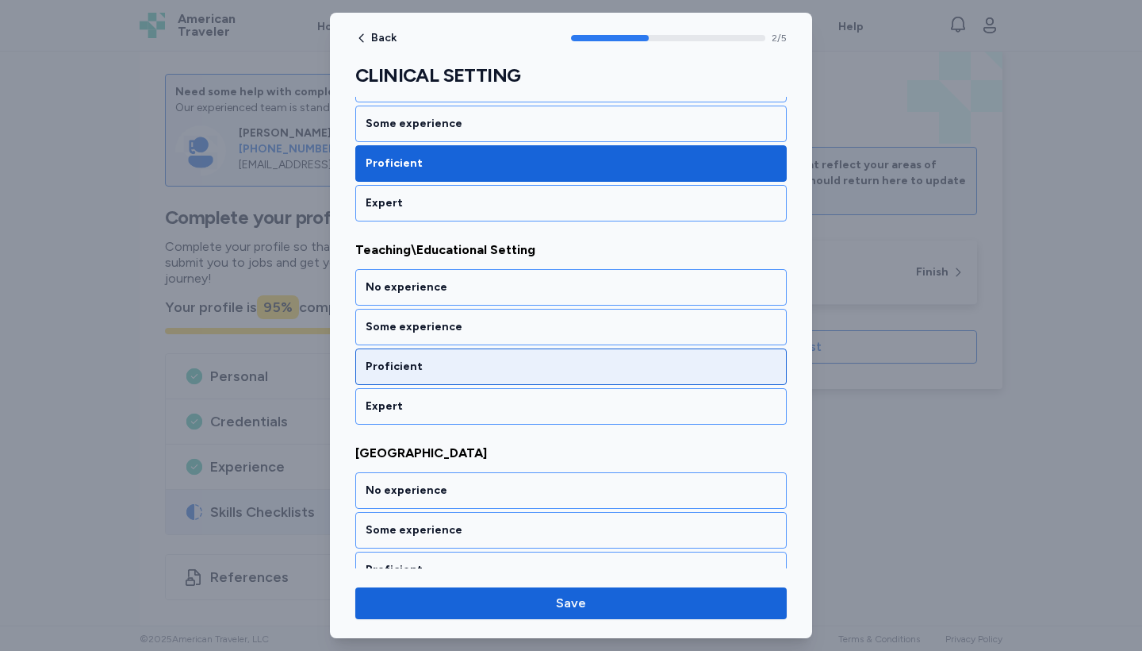
click at [448, 371] on div "Proficient" at bounding box center [571, 367] width 411 height 16
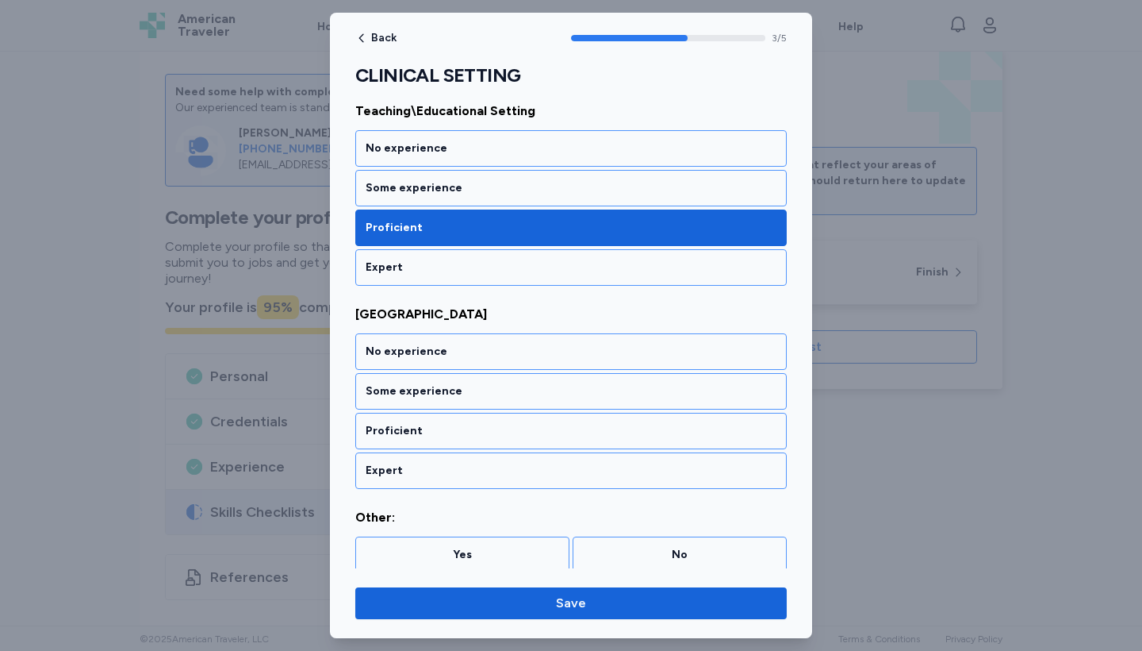
scroll to position [643, 0]
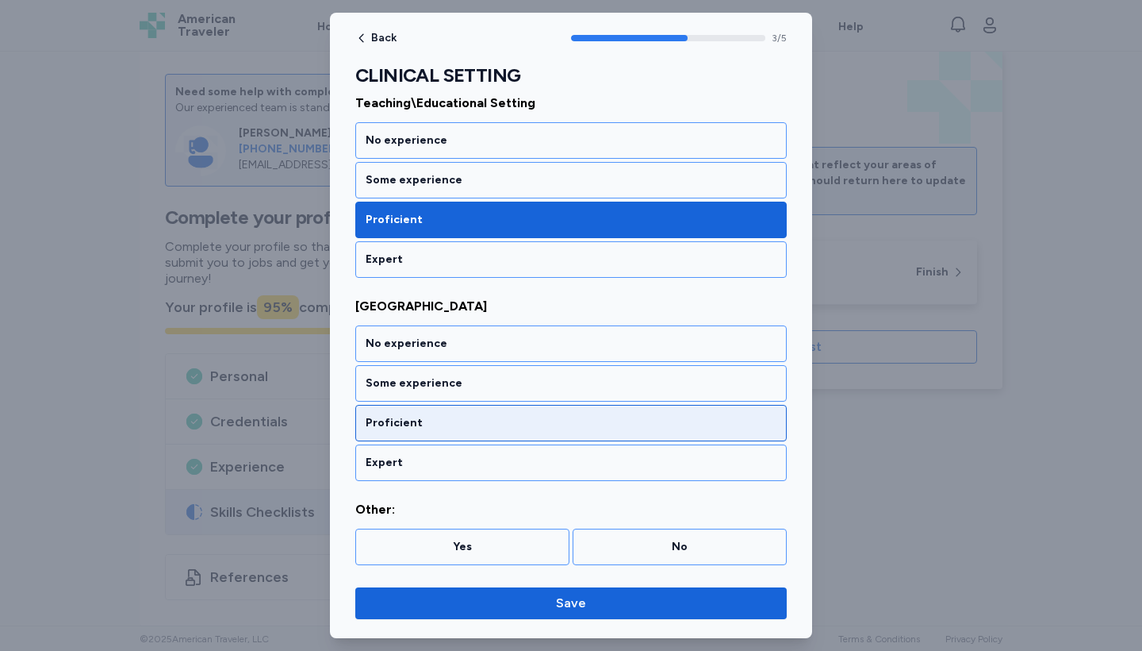
click at [450, 414] on div "Proficient" at bounding box center [571, 423] width 432 height 36
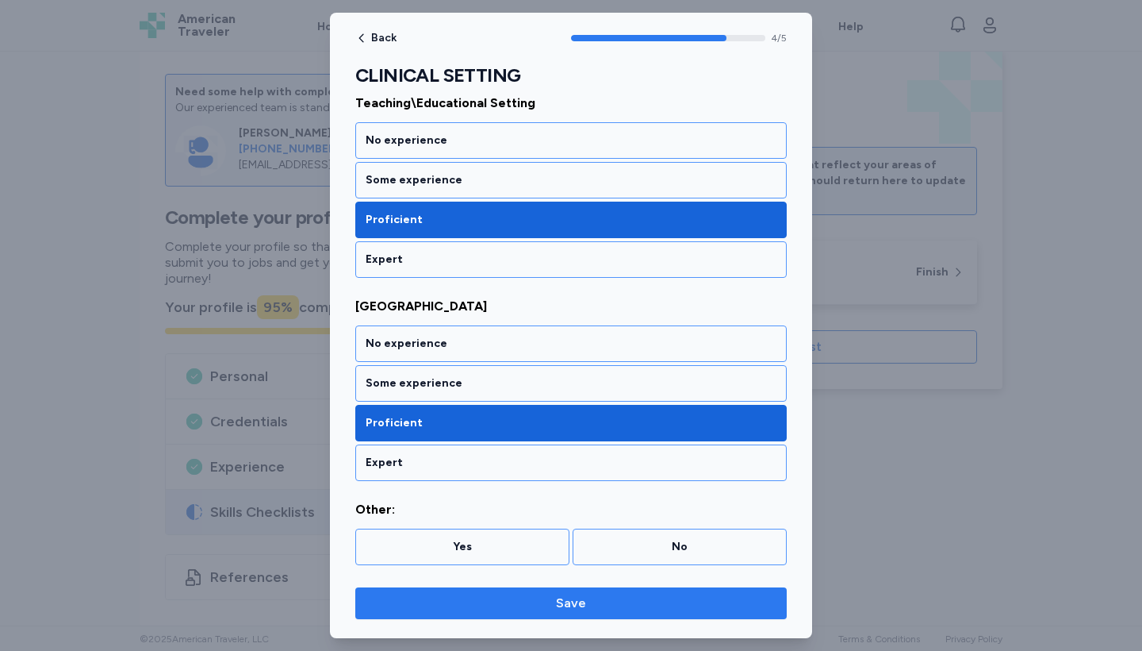
click at [513, 614] on button "Save" at bounding box center [571, 603] width 432 height 32
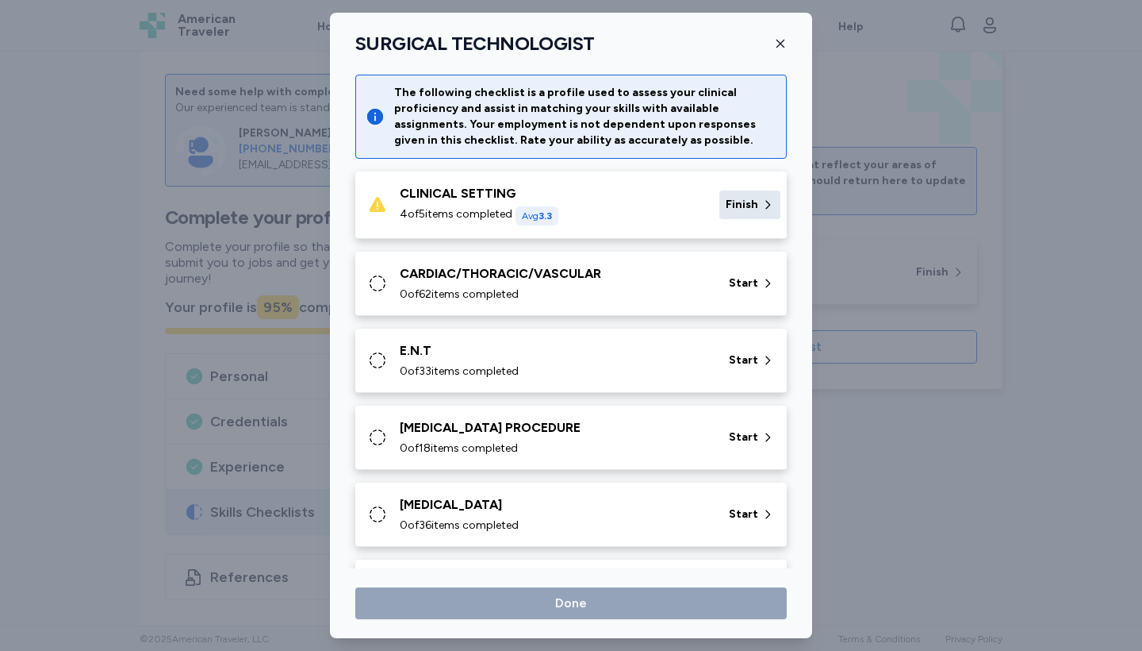
click at [757, 206] on span "Finish" at bounding box center [742, 205] width 33 height 16
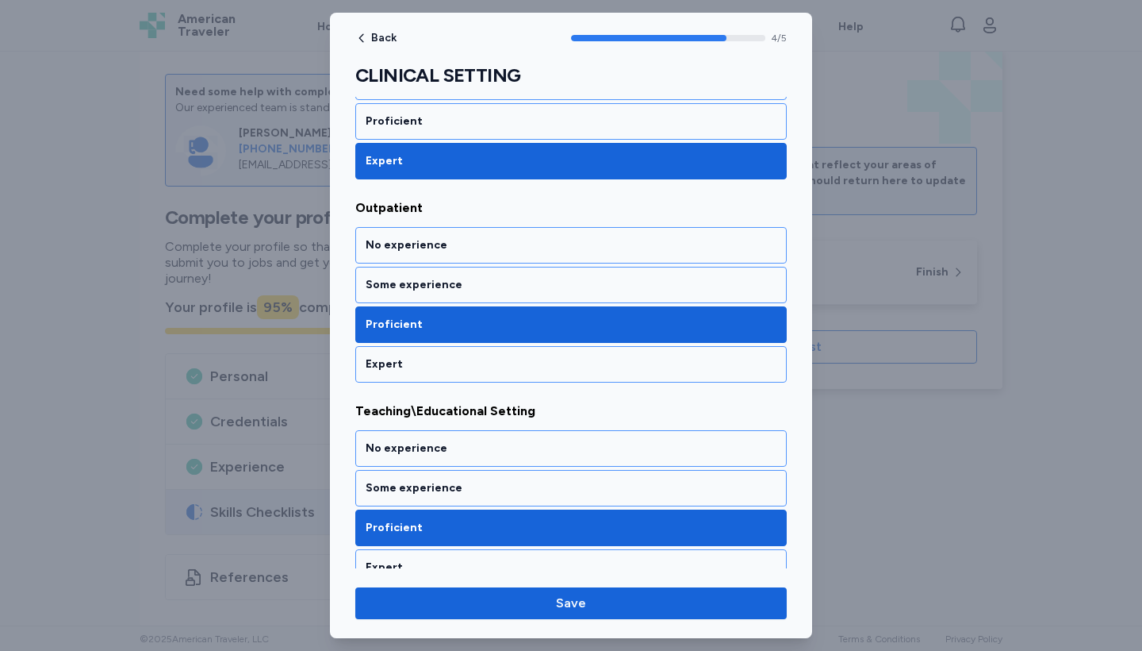
scroll to position [339, 0]
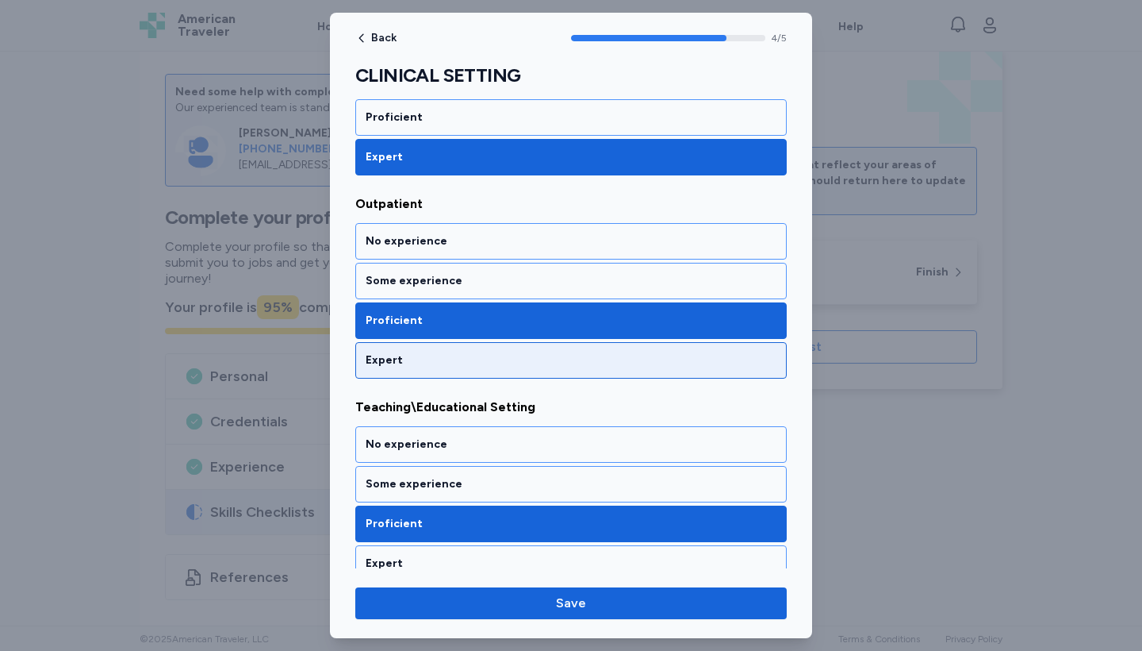
click at [466, 360] on div "Expert" at bounding box center [571, 360] width 411 height 16
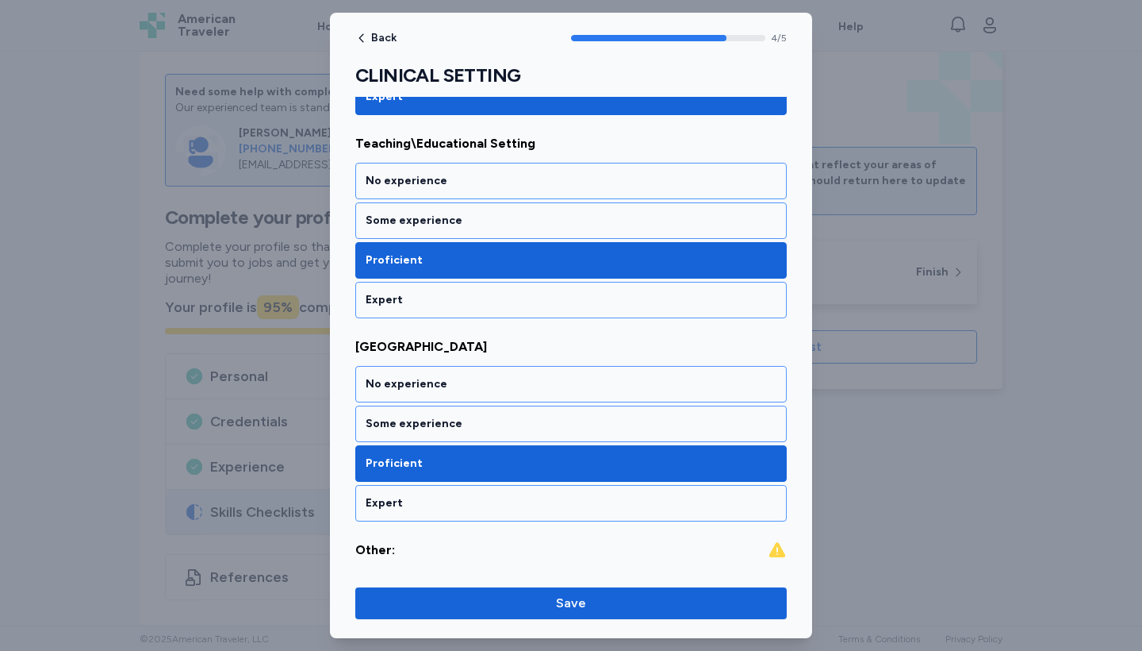
scroll to position [643, 0]
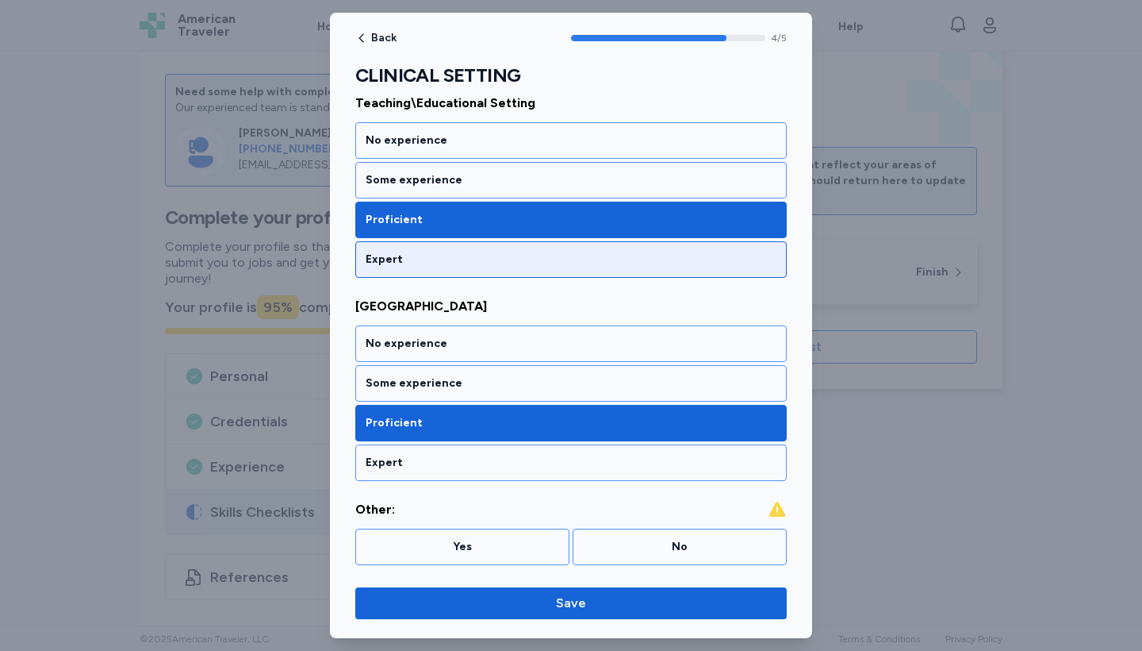
click at [437, 263] on div "Expert" at bounding box center [571, 259] width 411 height 16
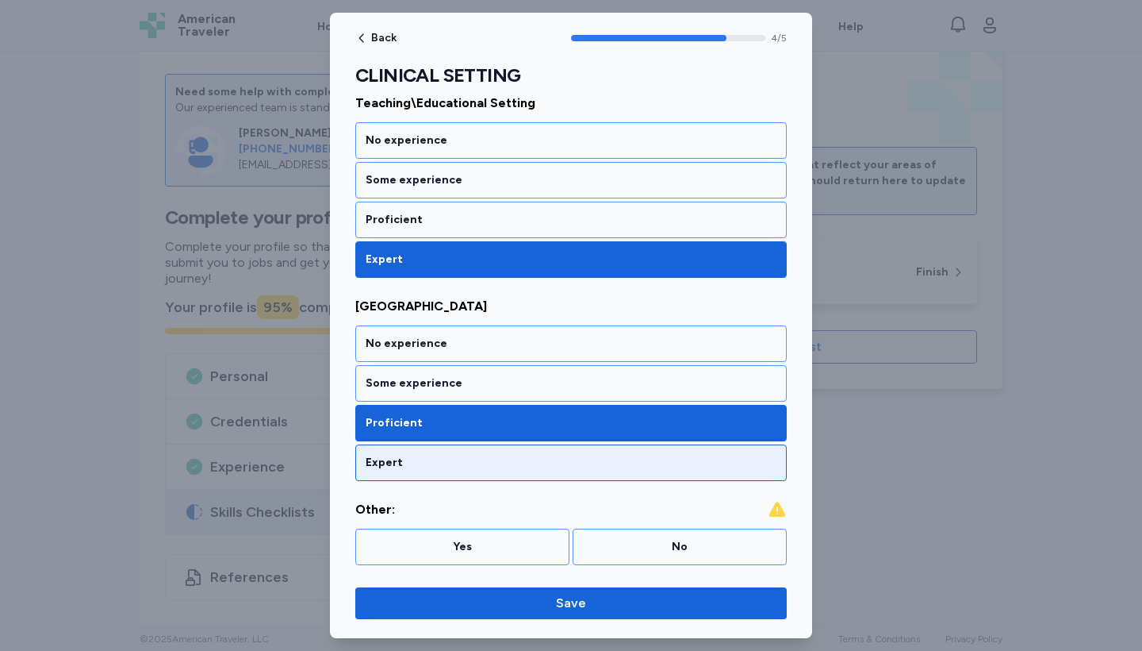
click at [437, 458] on div "Expert" at bounding box center [571, 463] width 411 height 16
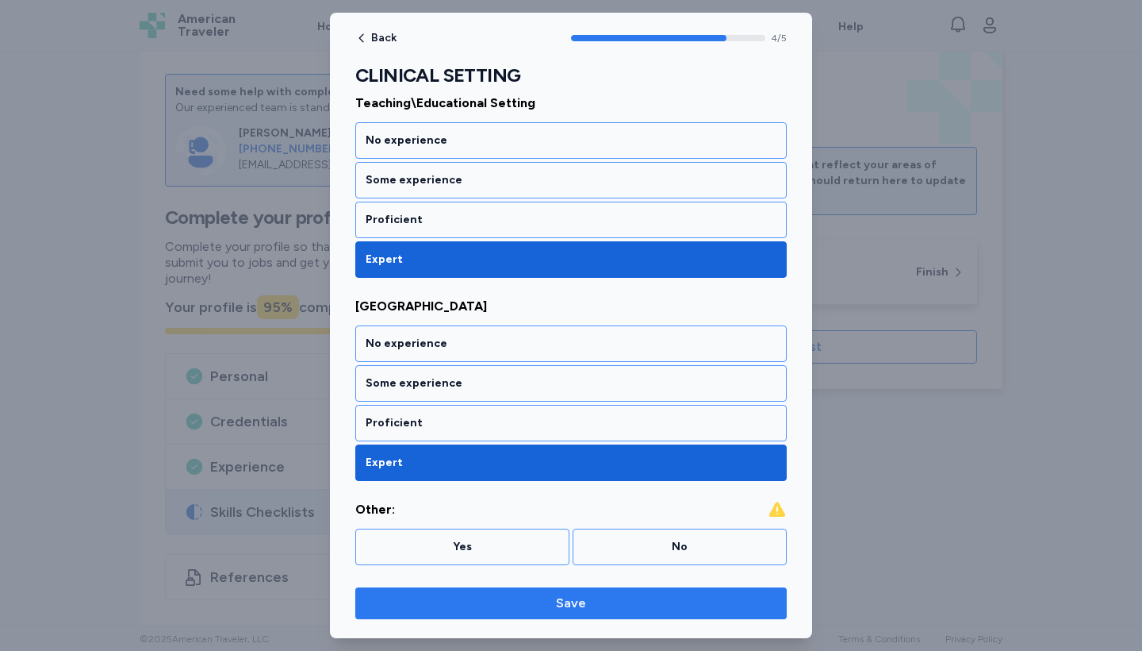
click at [467, 605] on span "Save" at bounding box center [571, 602] width 406 height 19
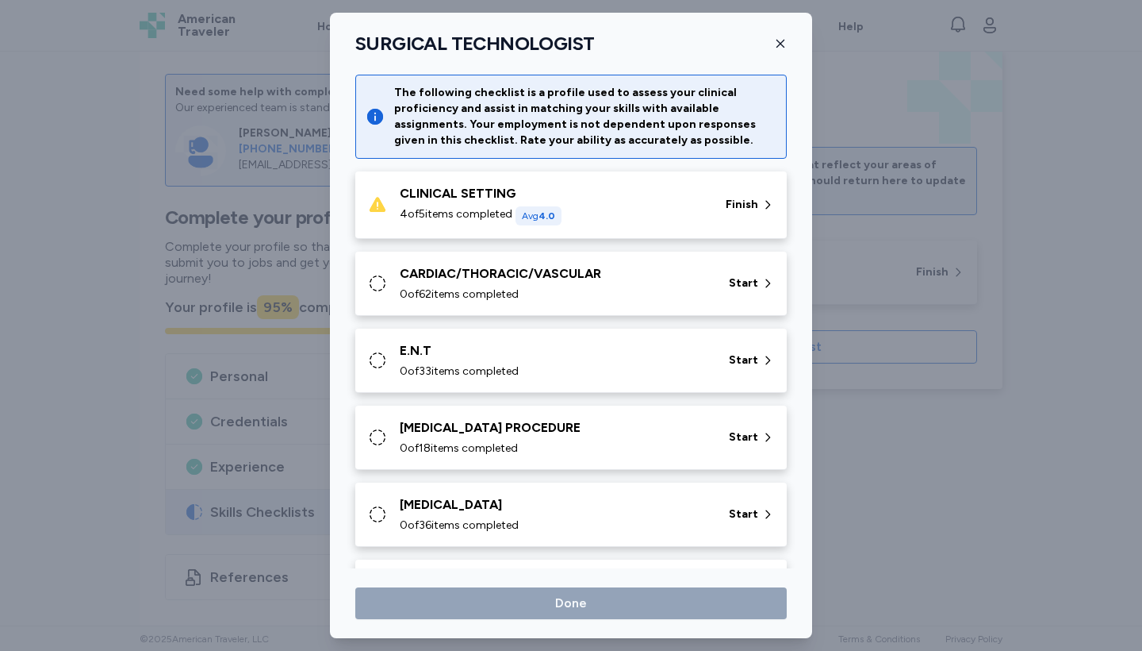
click at [755, 202] on span "Finish" at bounding box center [742, 205] width 33 height 16
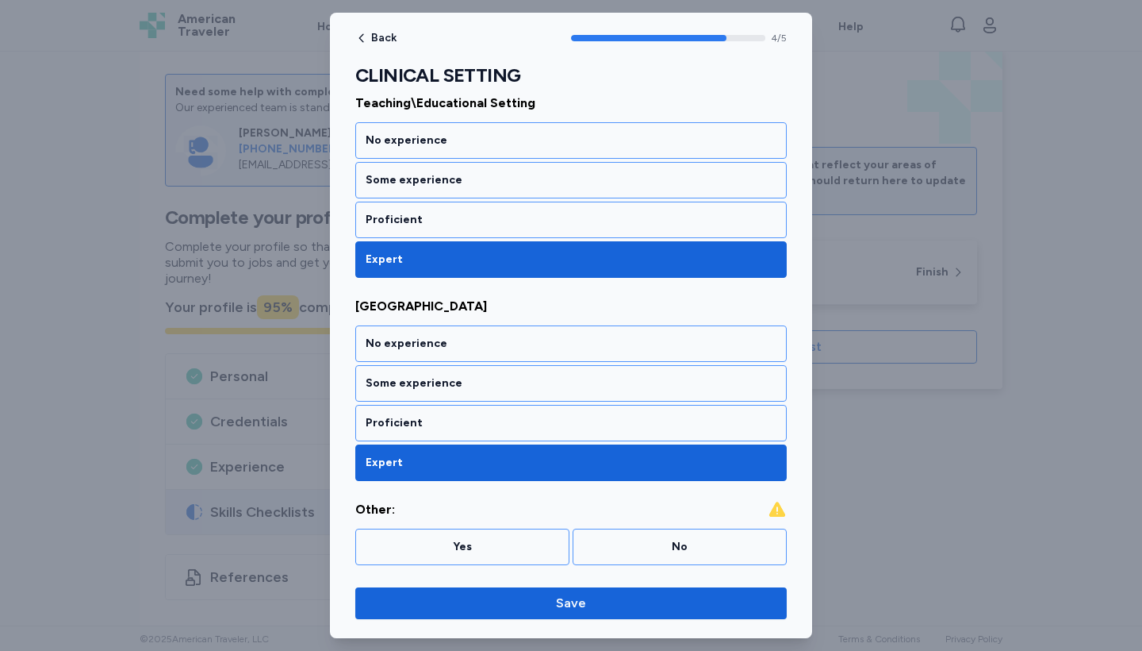
scroll to position [643, 0]
click at [485, 543] on div "Yes" at bounding box center [463, 547] width 194 height 16
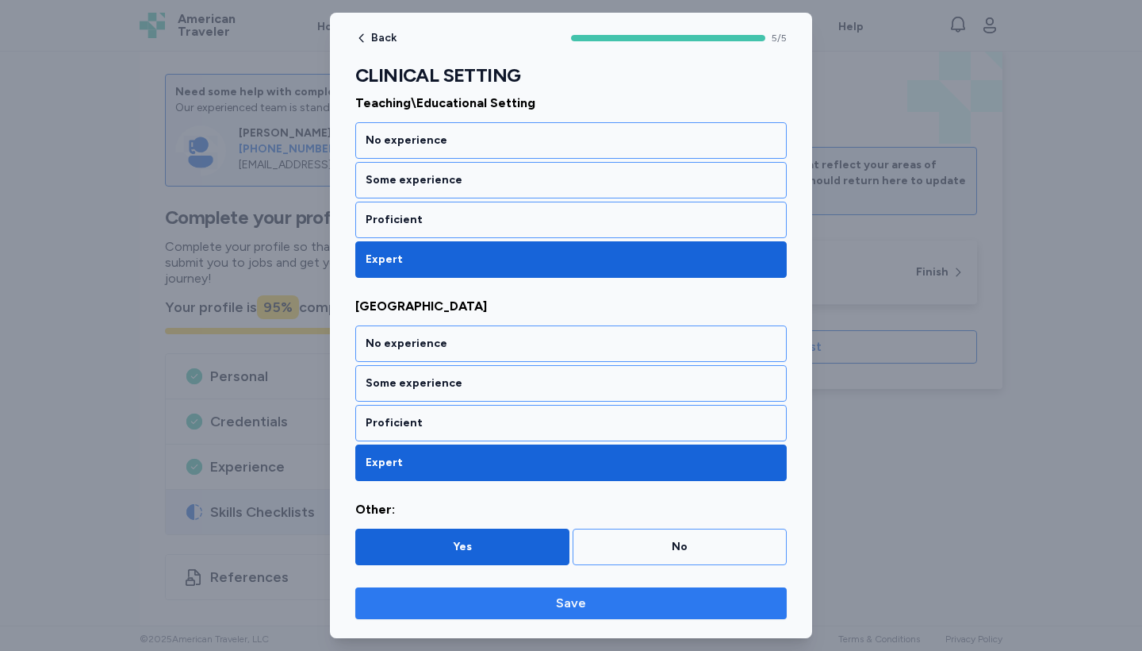
click at [510, 613] on button "Save" at bounding box center [571, 603] width 432 height 32
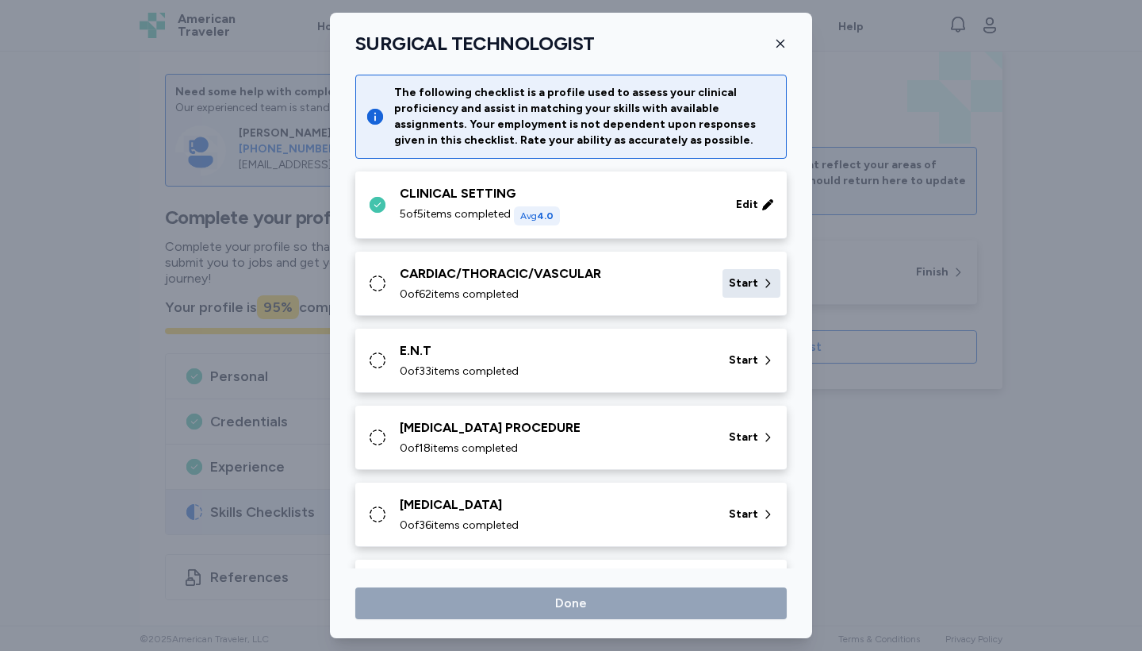
click at [769, 284] on icon at bounding box center [768, 283] width 13 height 16
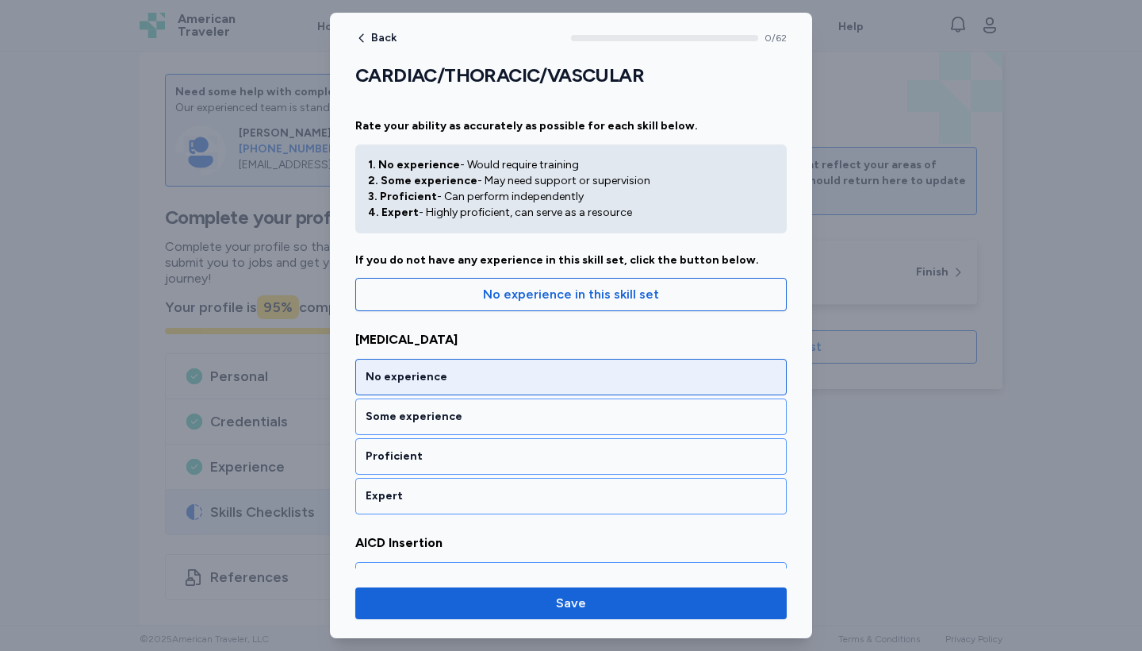
click at [529, 389] on div "No experience" at bounding box center [571, 377] width 432 height 36
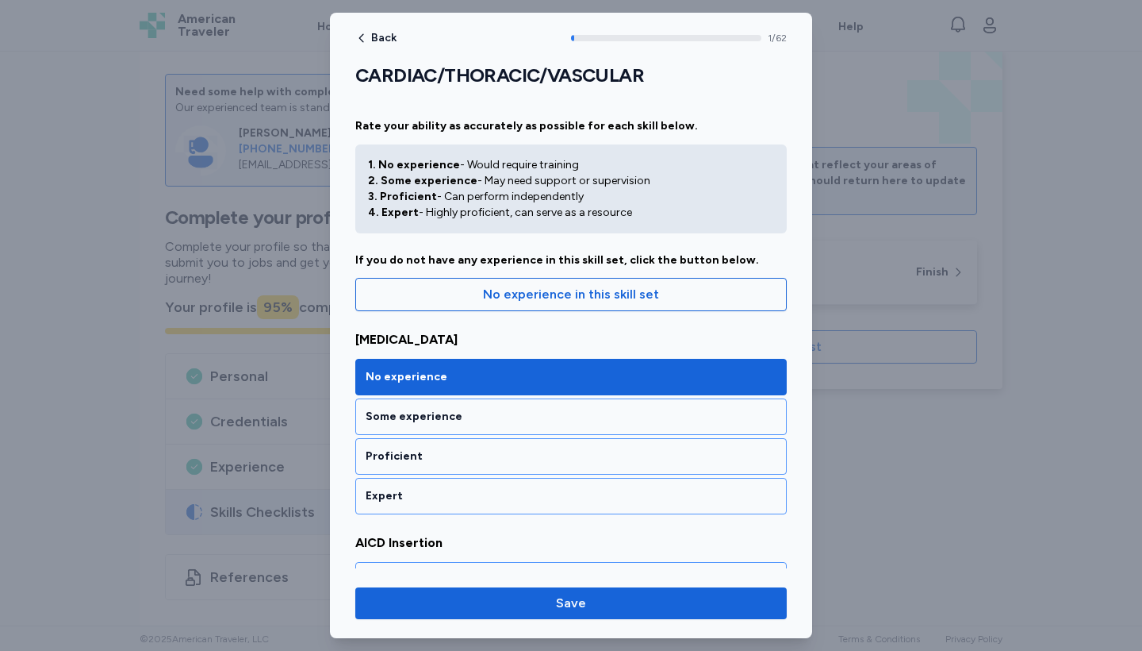
scroll to position [293, 0]
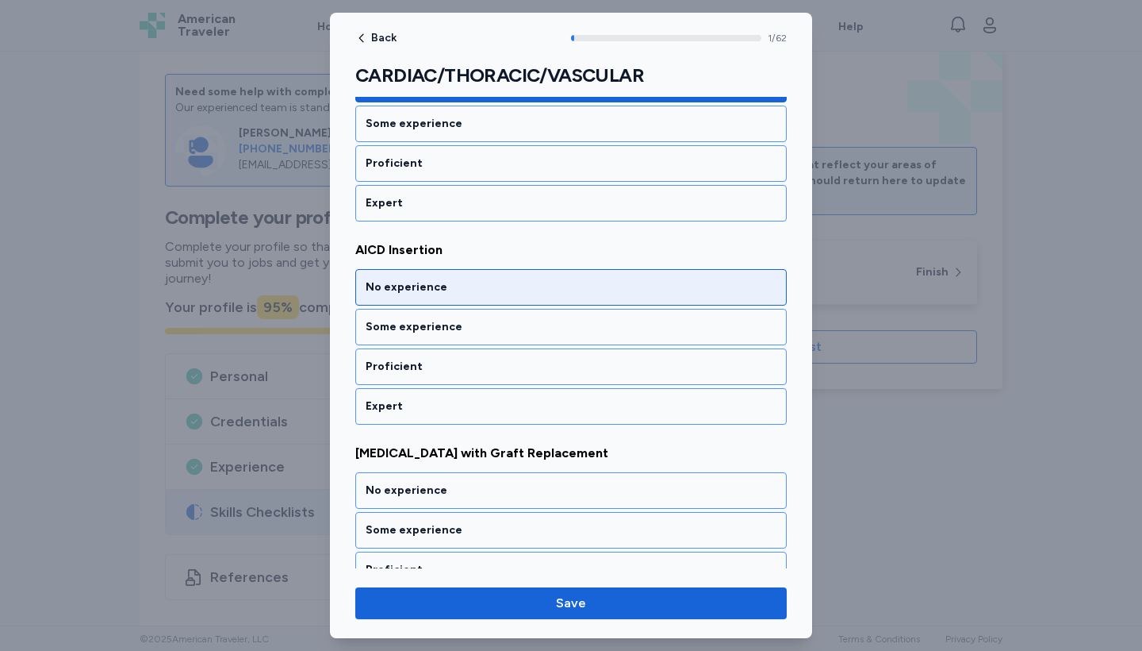
click at [520, 286] on div "No experience" at bounding box center [571, 287] width 411 height 16
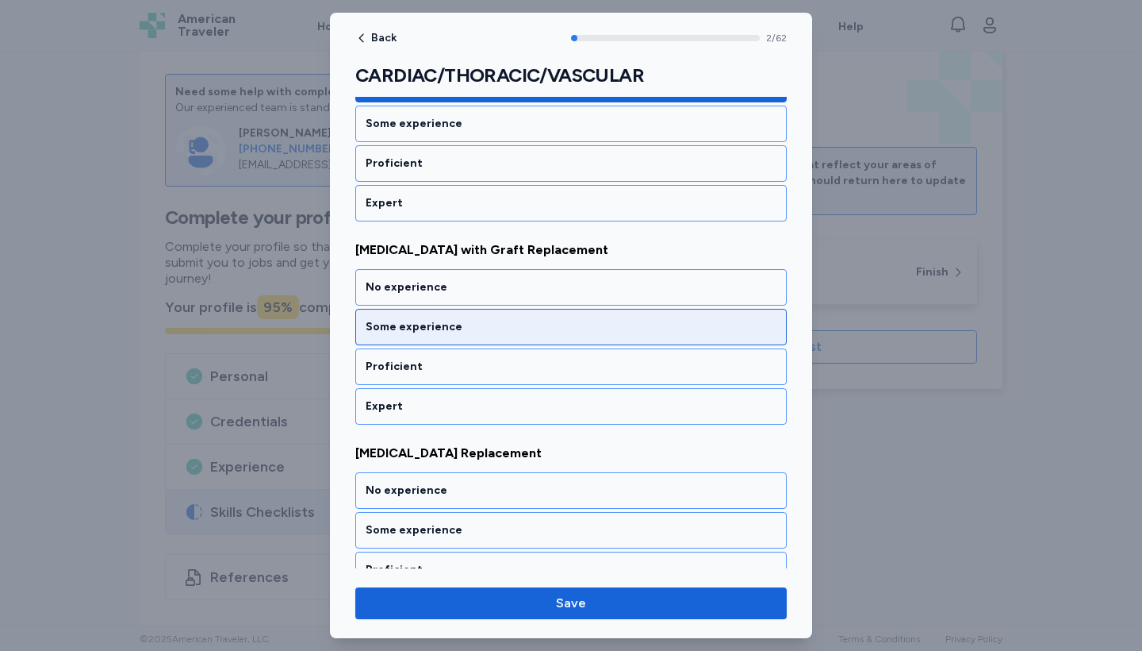
click at [519, 322] on div "Some experience" at bounding box center [571, 327] width 411 height 16
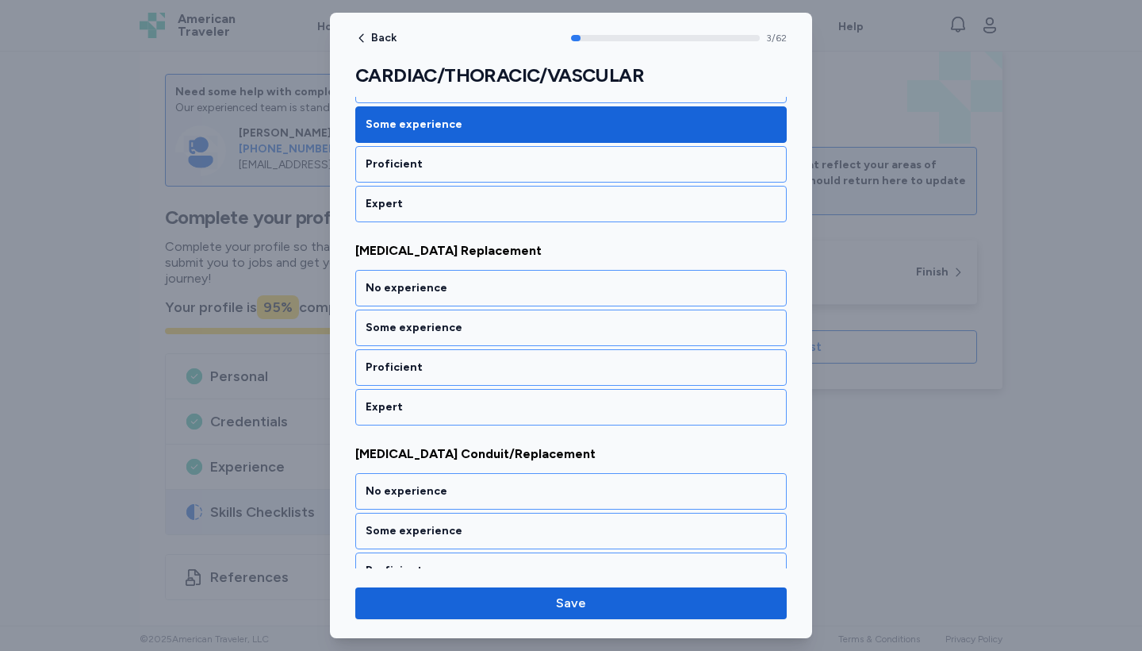
scroll to position [699, 0]
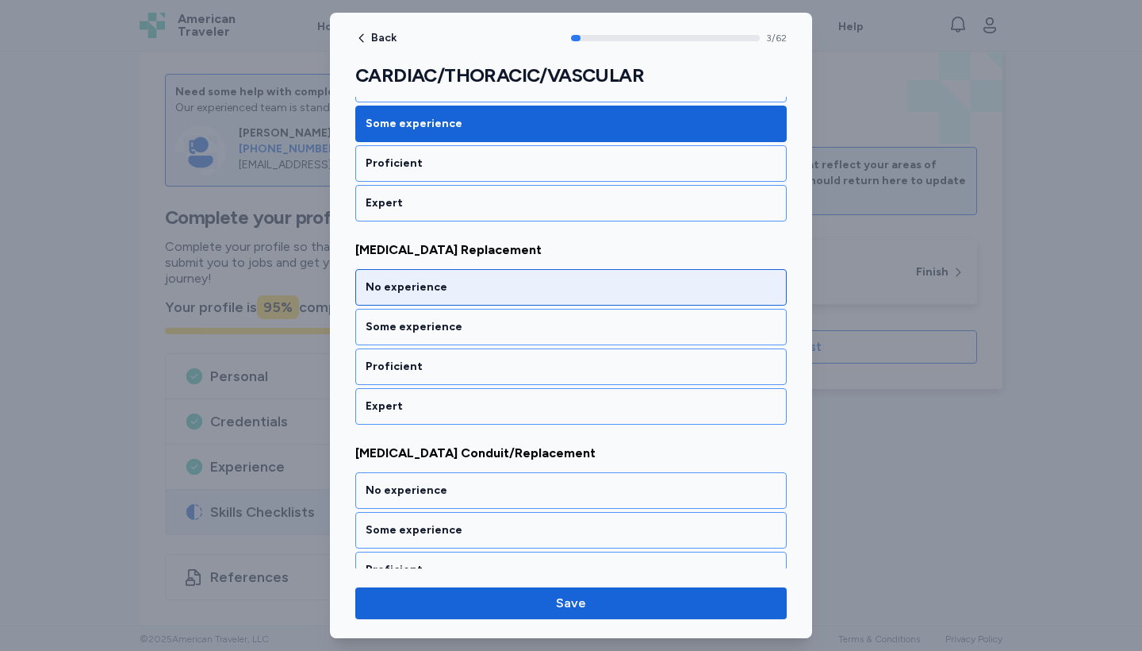
click at [514, 294] on div "No experience" at bounding box center [571, 287] width 411 height 16
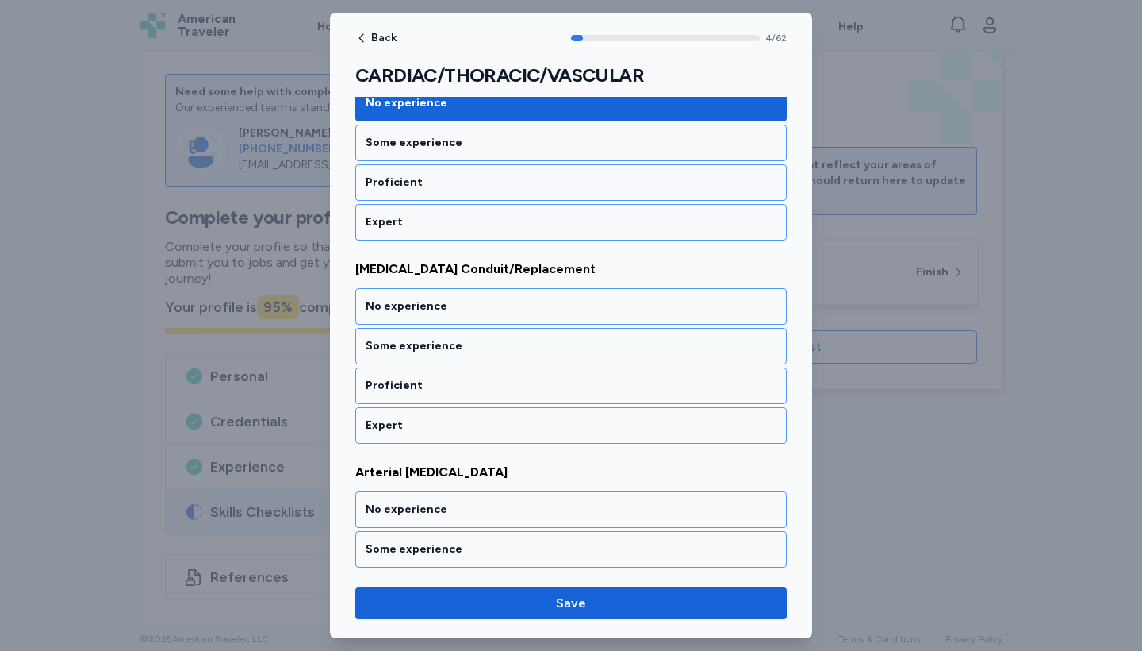
scroll to position [902, 0]
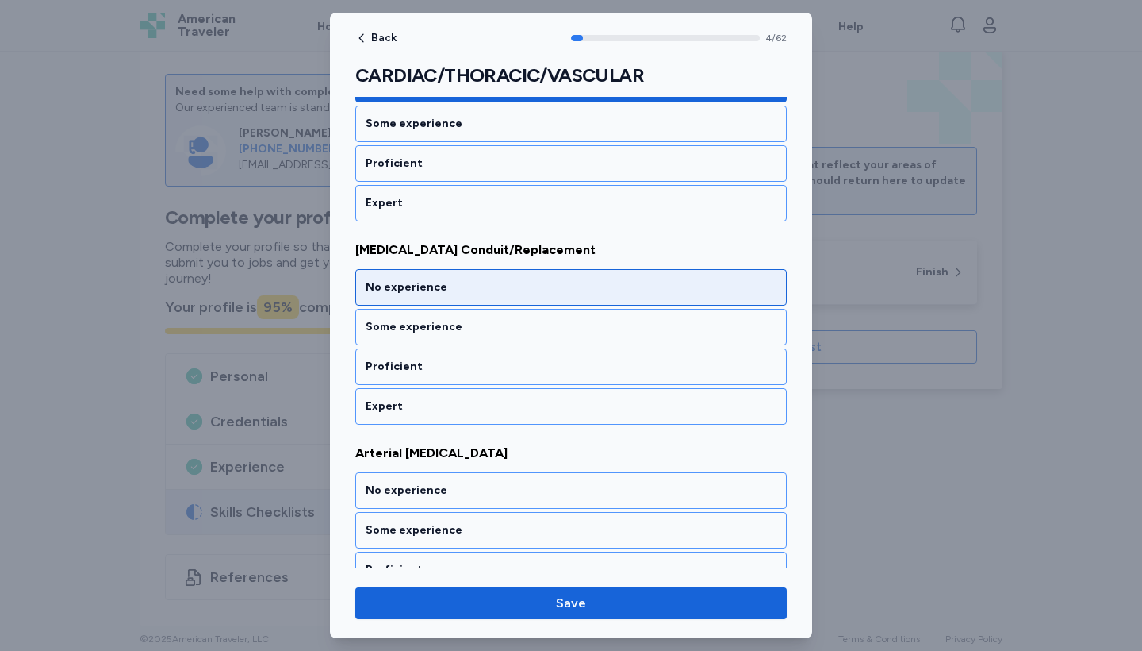
click at [514, 294] on div "No experience" at bounding box center [571, 287] width 411 height 16
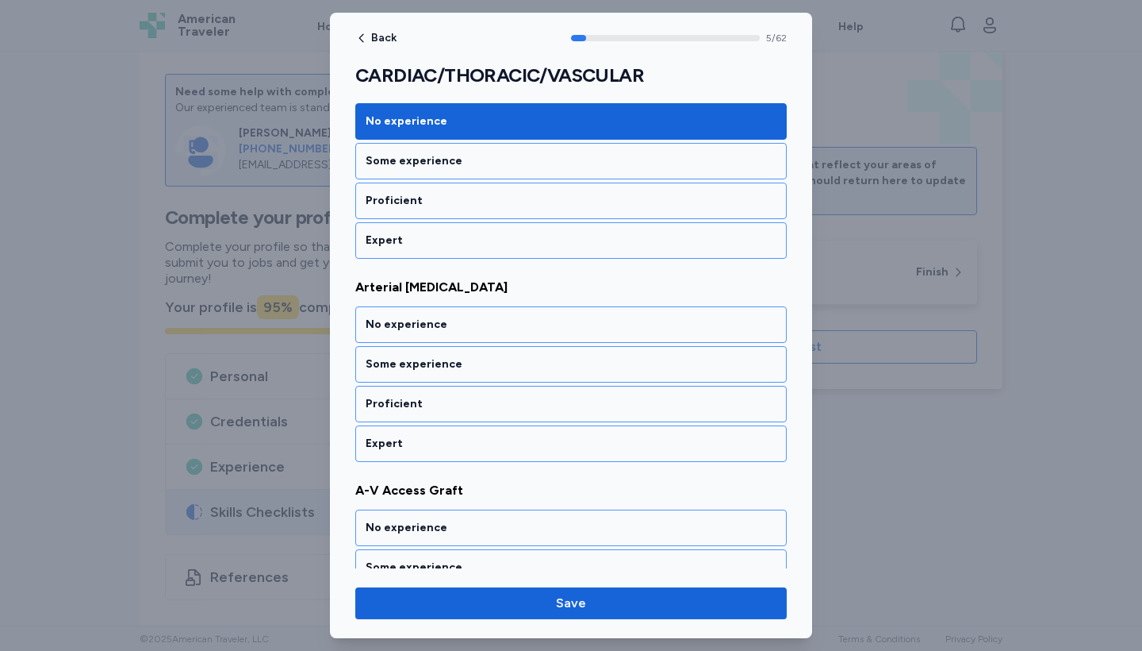
scroll to position [1105, 0]
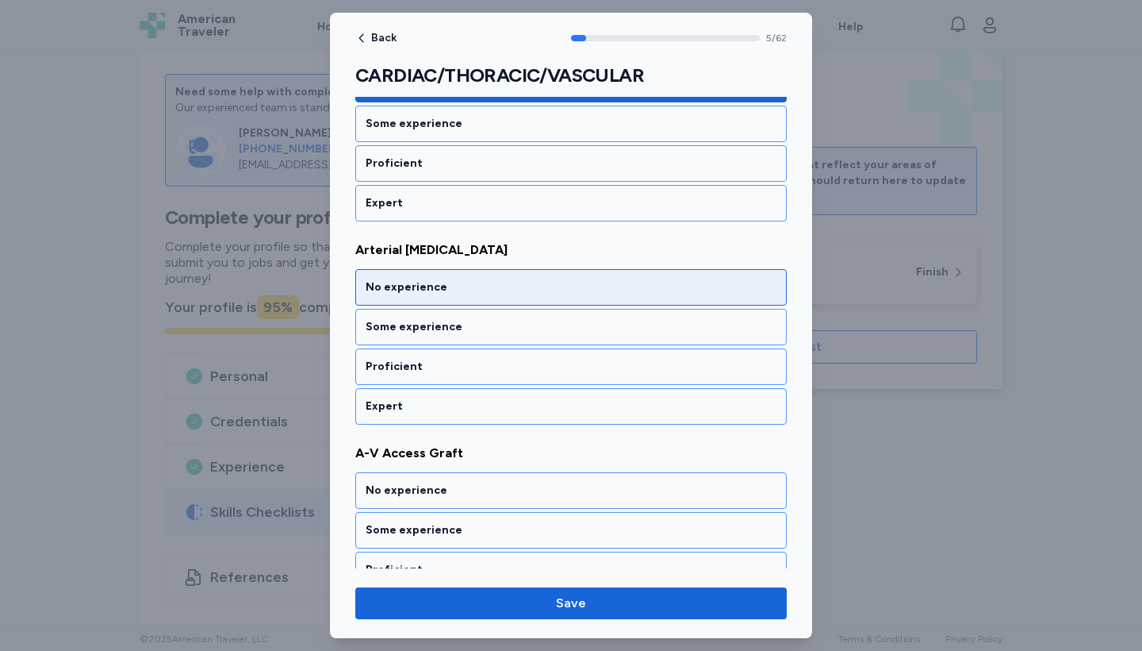
click at [513, 278] on div "No experience" at bounding box center [571, 287] width 432 height 36
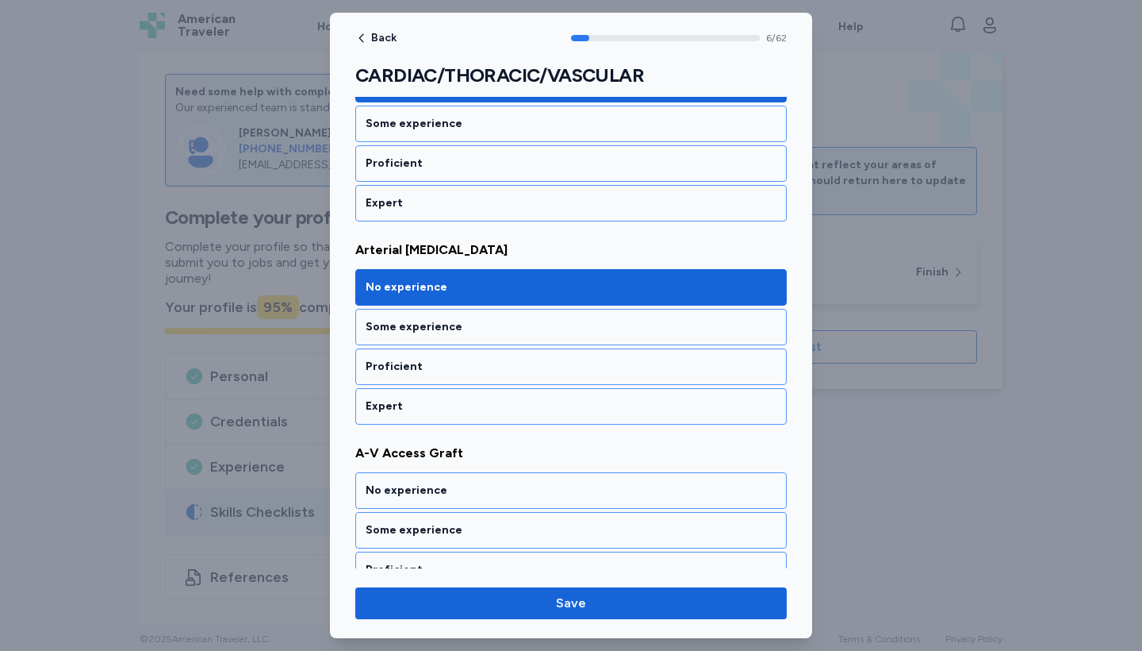
scroll to position [1308, 0]
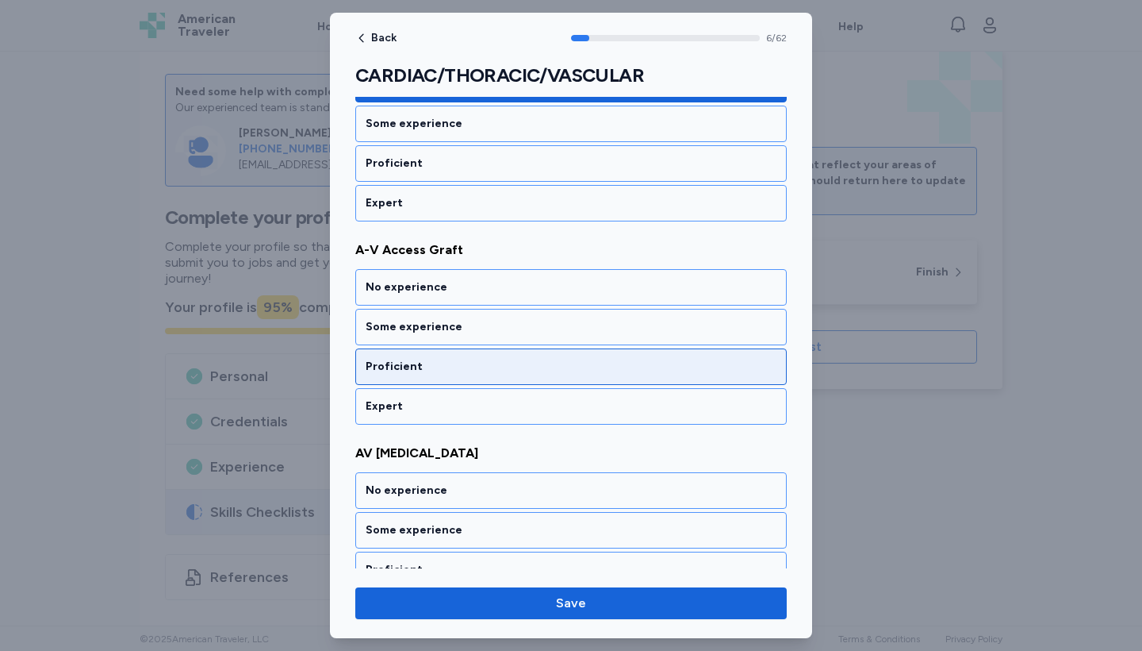
click at [505, 364] on div "Proficient" at bounding box center [571, 367] width 411 height 16
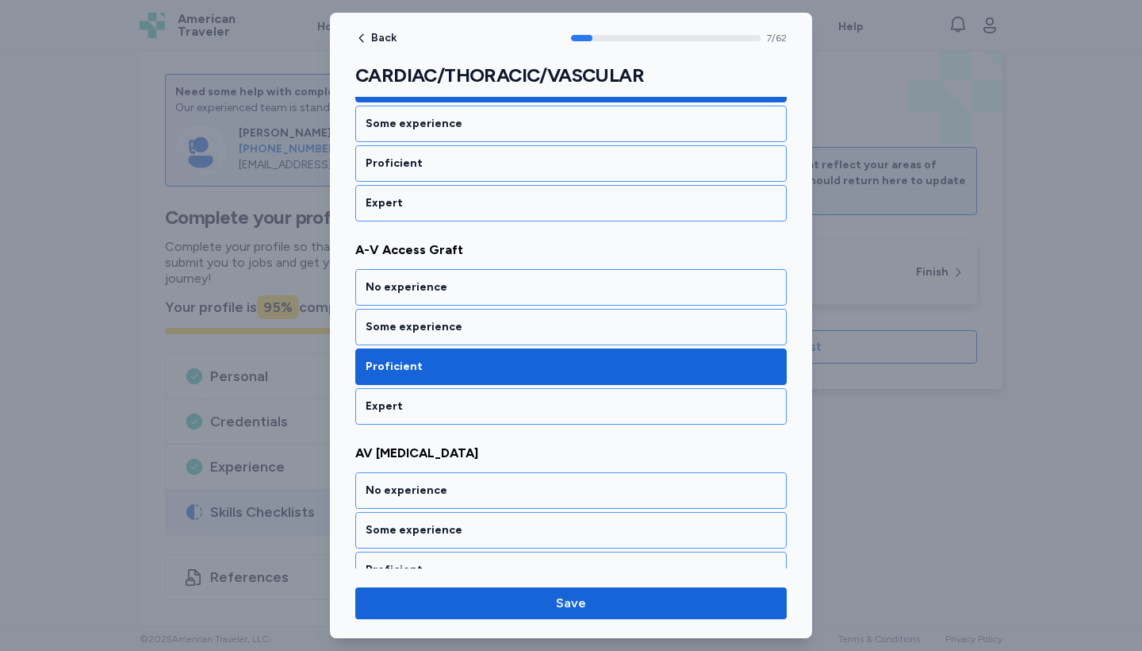
scroll to position [1511, 0]
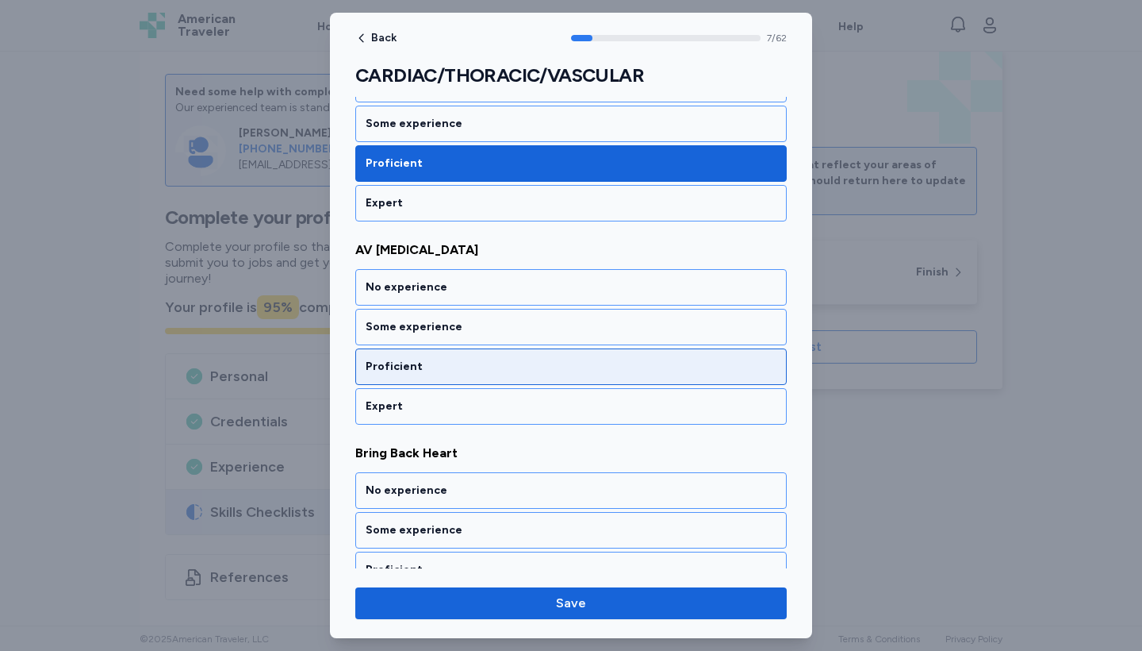
click at [505, 364] on div "Proficient" at bounding box center [571, 367] width 411 height 16
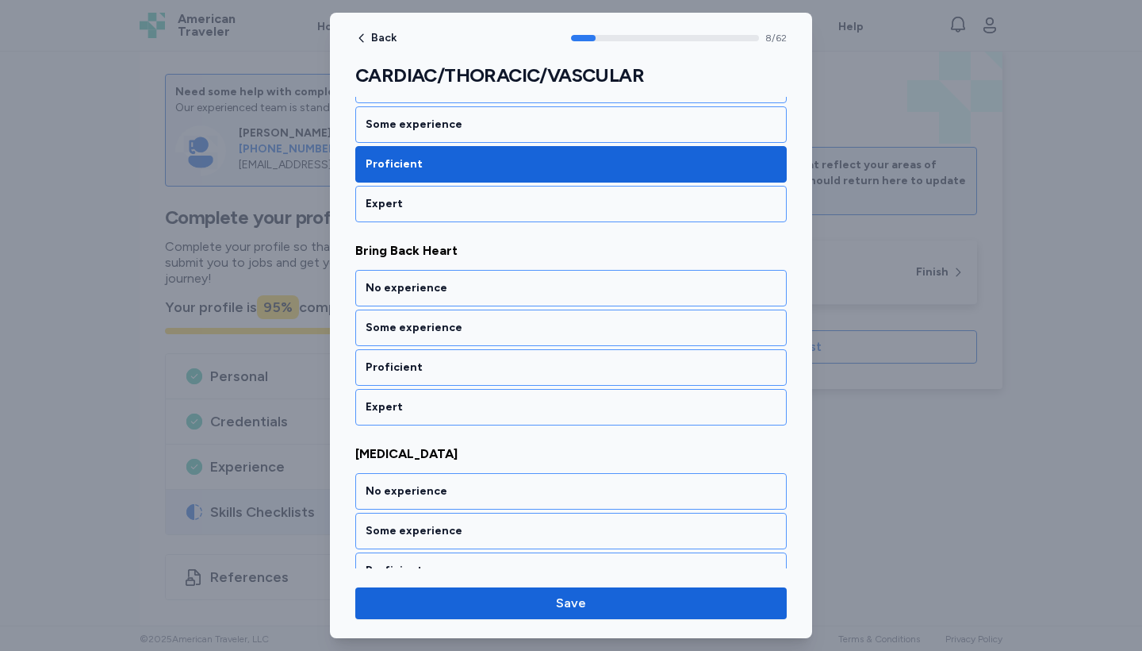
scroll to position [1714, 0]
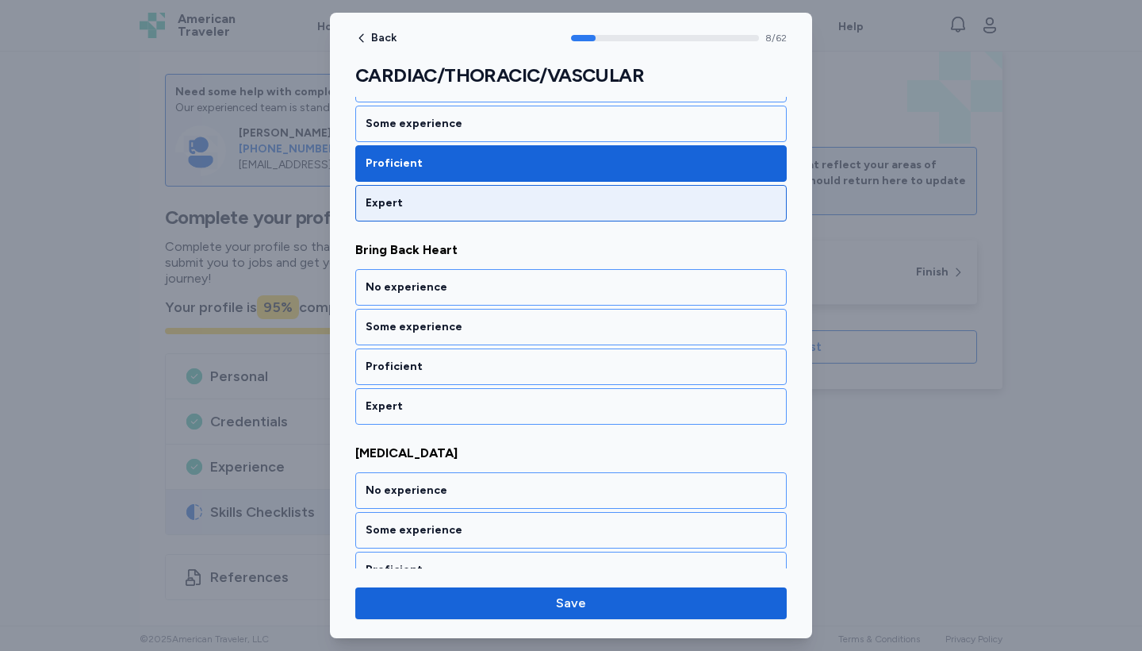
click at [482, 207] on div "Expert" at bounding box center [571, 203] width 411 height 16
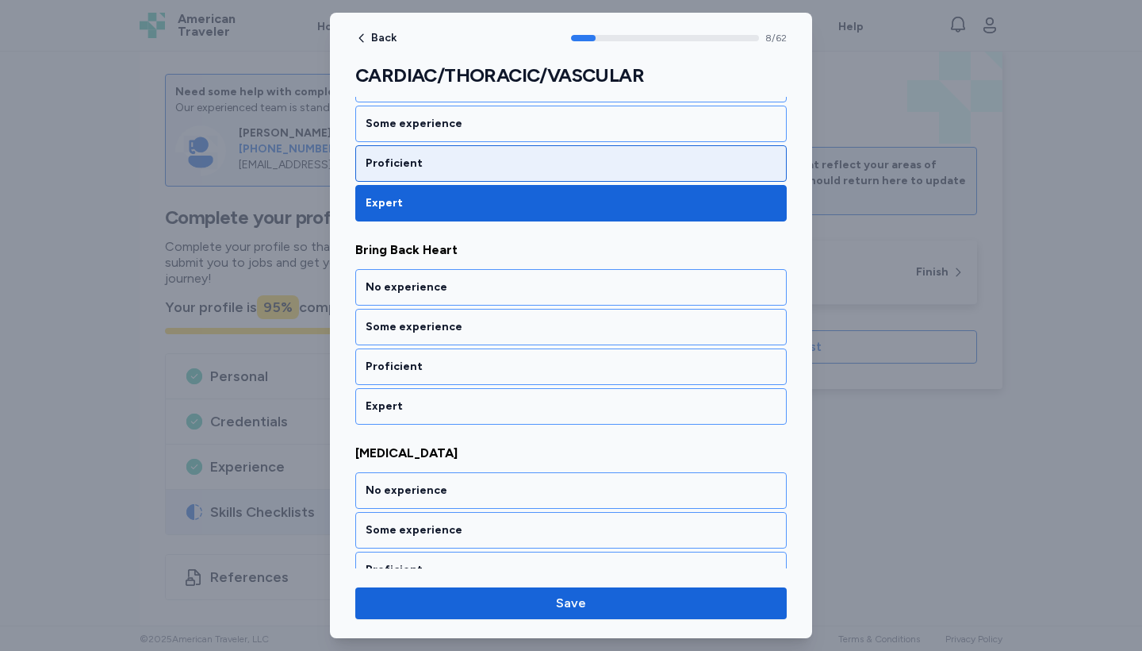
click at [482, 167] on div "Proficient" at bounding box center [571, 163] width 411 height 16
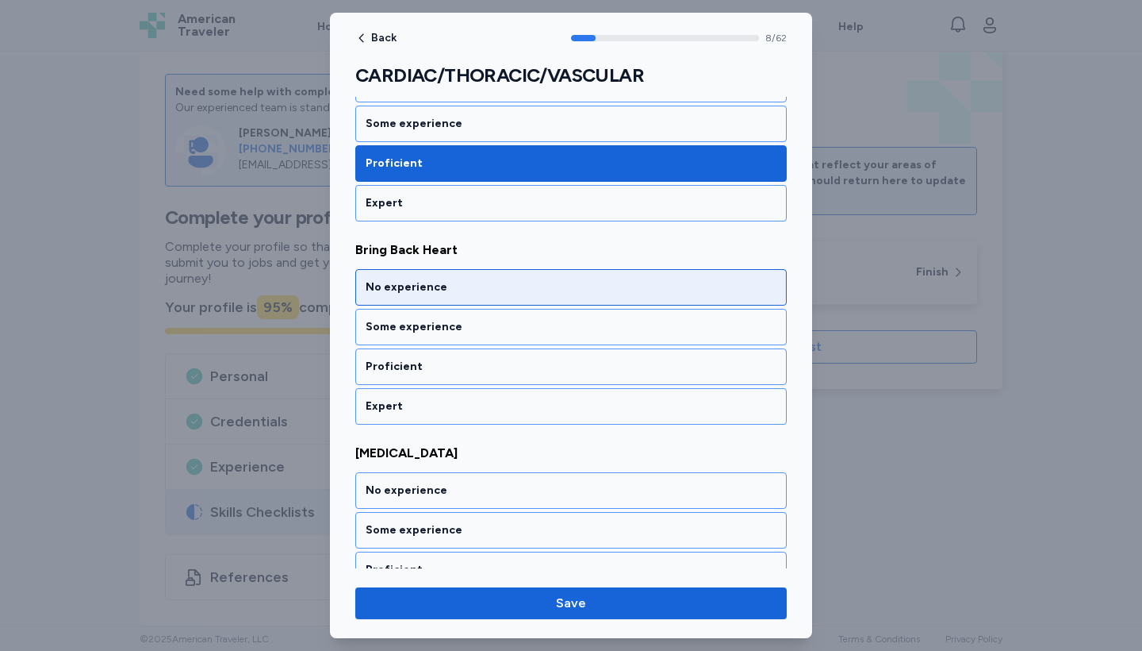
click at [489, 284] on div "No experience" at bounding box center [571, 287] width 411 height 16
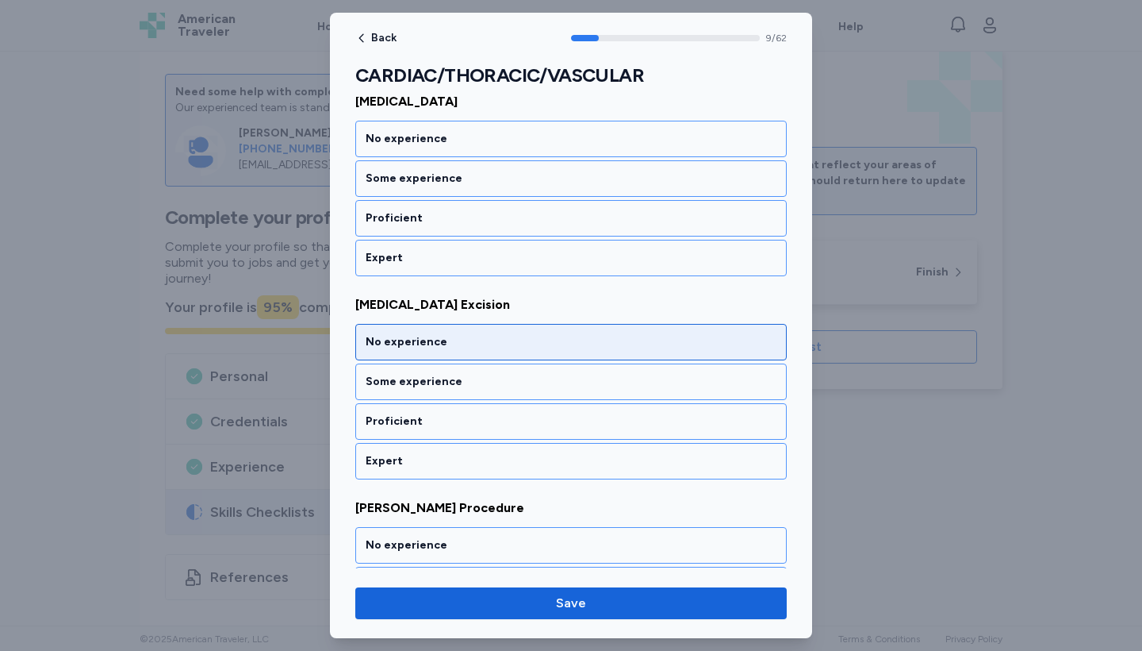
scroll to position [2072, 0]
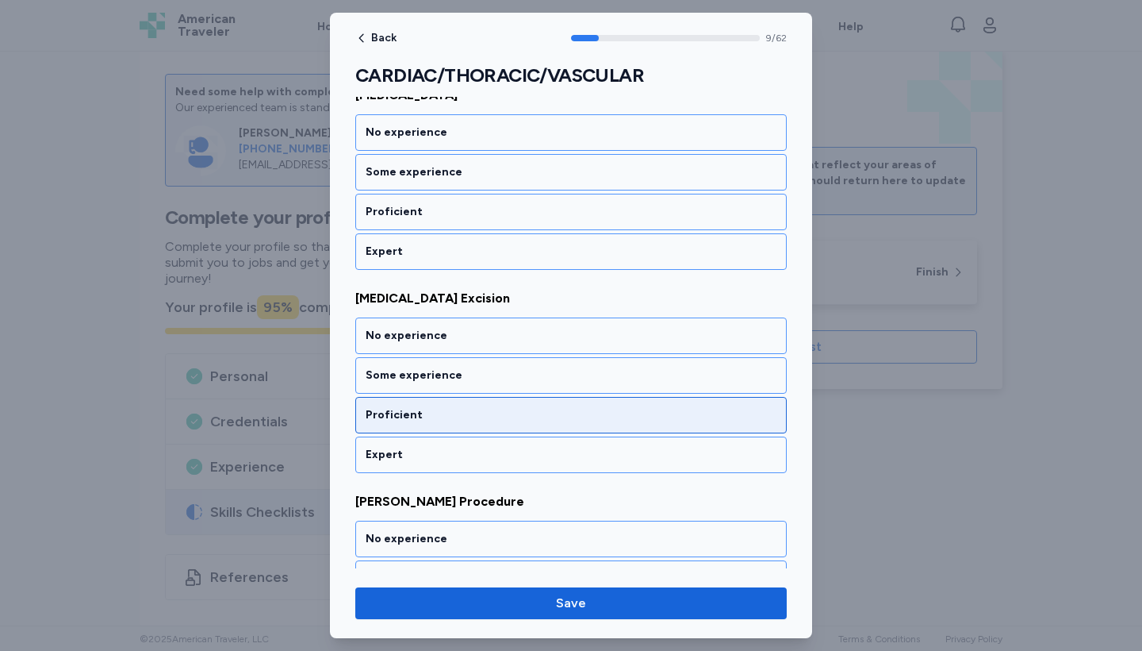
click at [470, 409] on div "Proficient" at bounding box center [571, 415] width 411 height 16
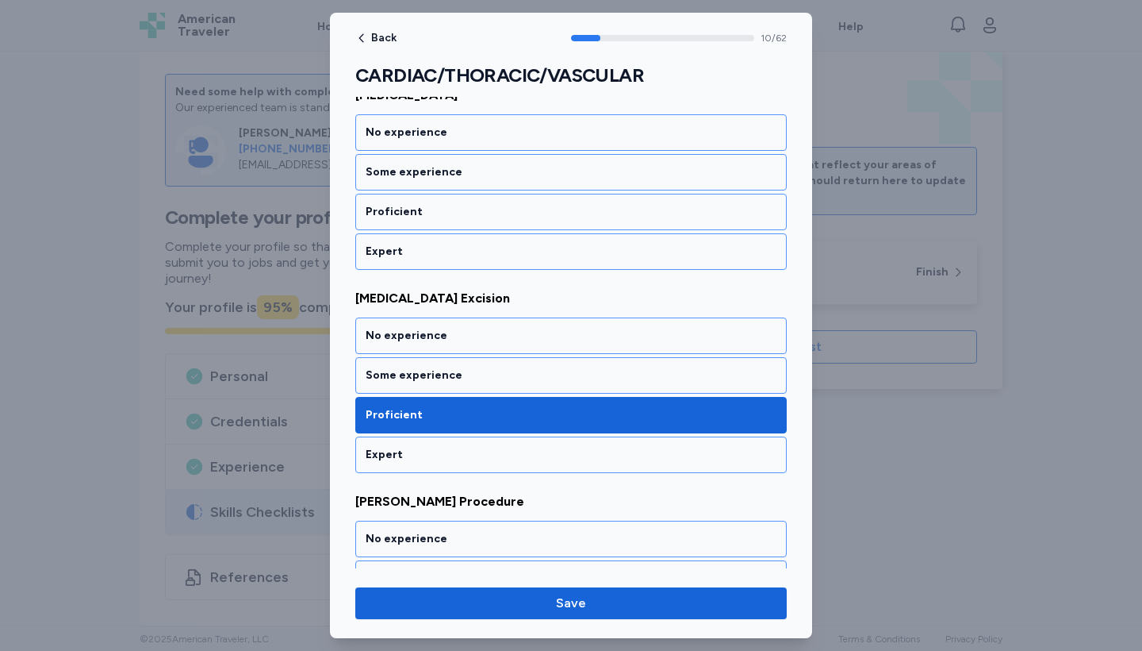
scroll to position [2324, 0]
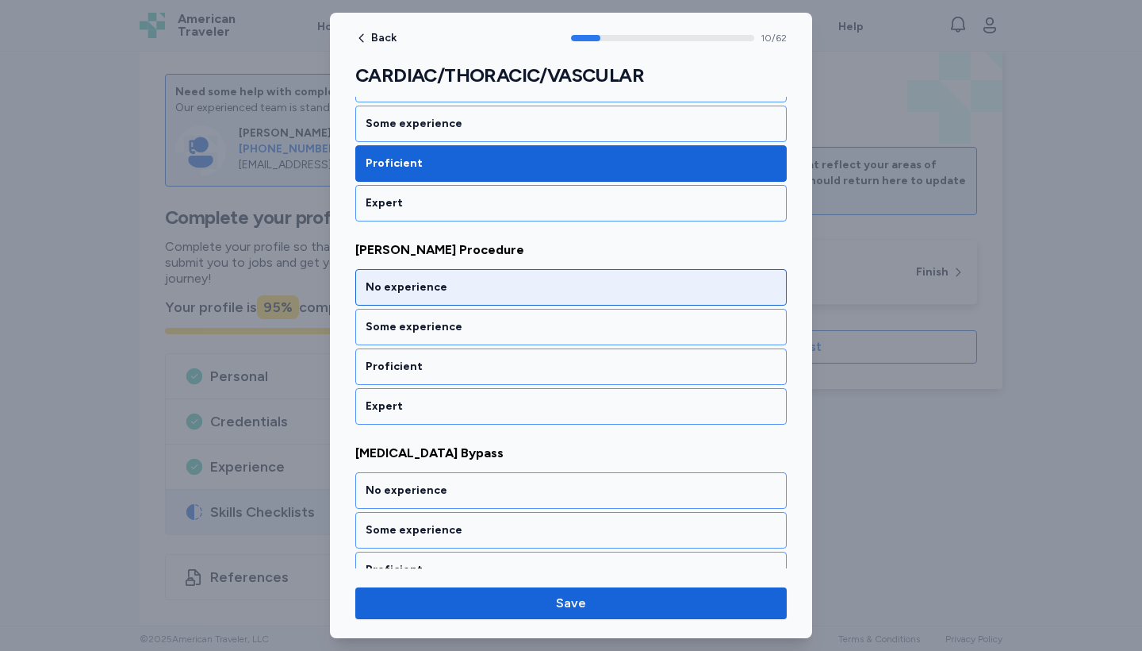
click at [454, 276] on div "No experience" at bounding box center [571, 287] width 432 height 36
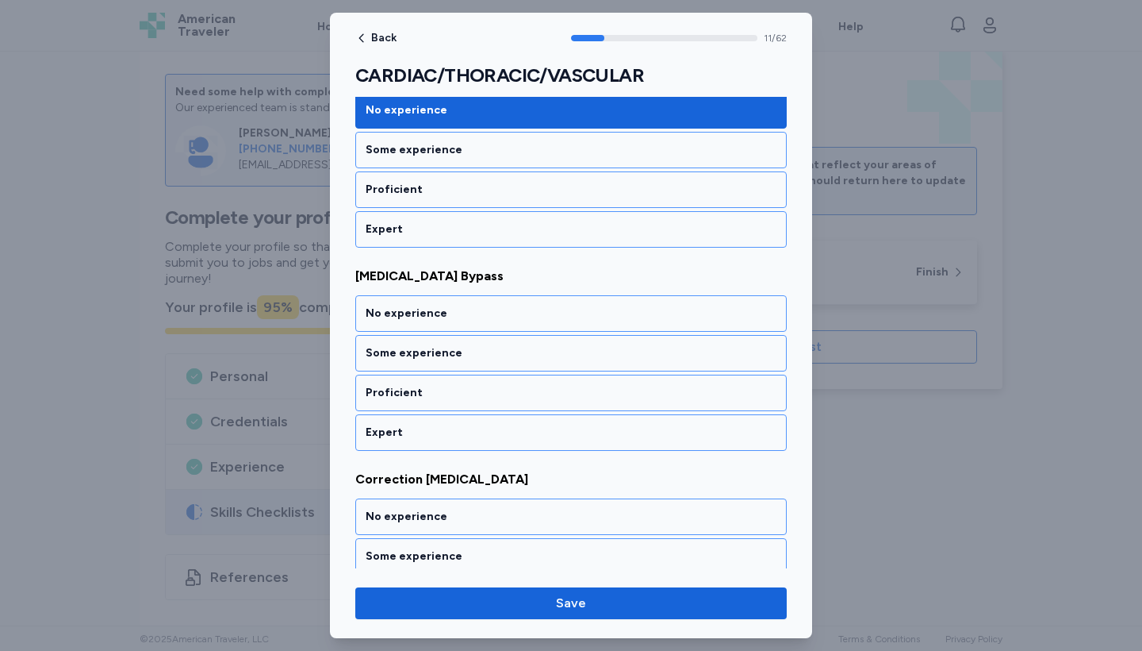
scroll to position [2527, 0]
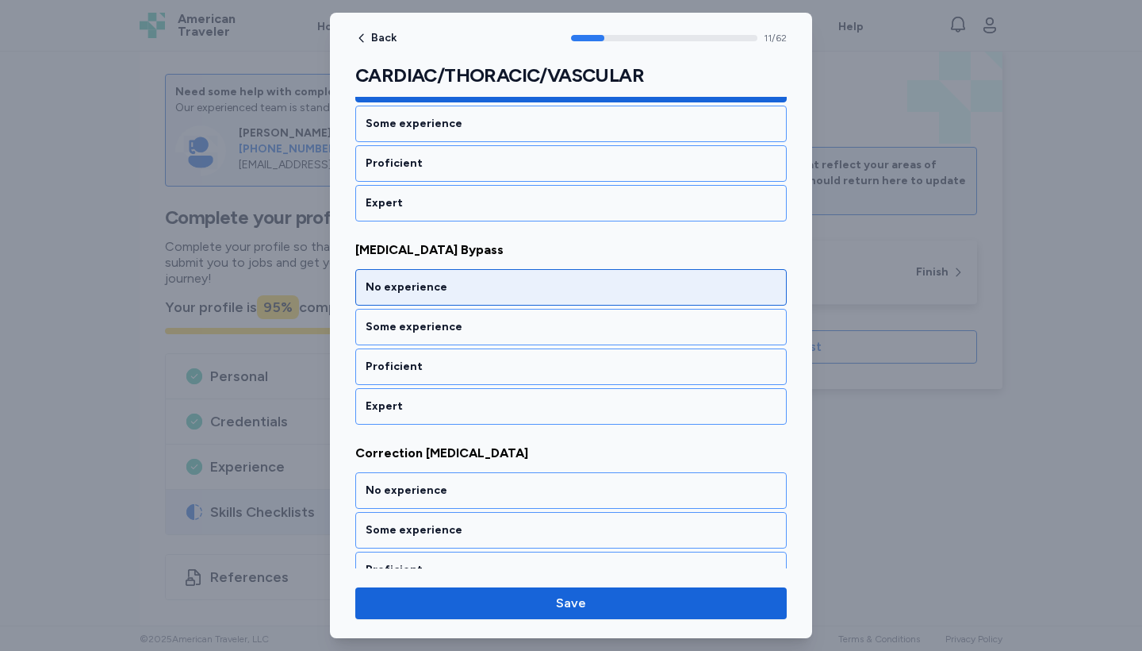
click at [454, 279] on div "No experience" at bounding box center [571, 287] width 411 height 16
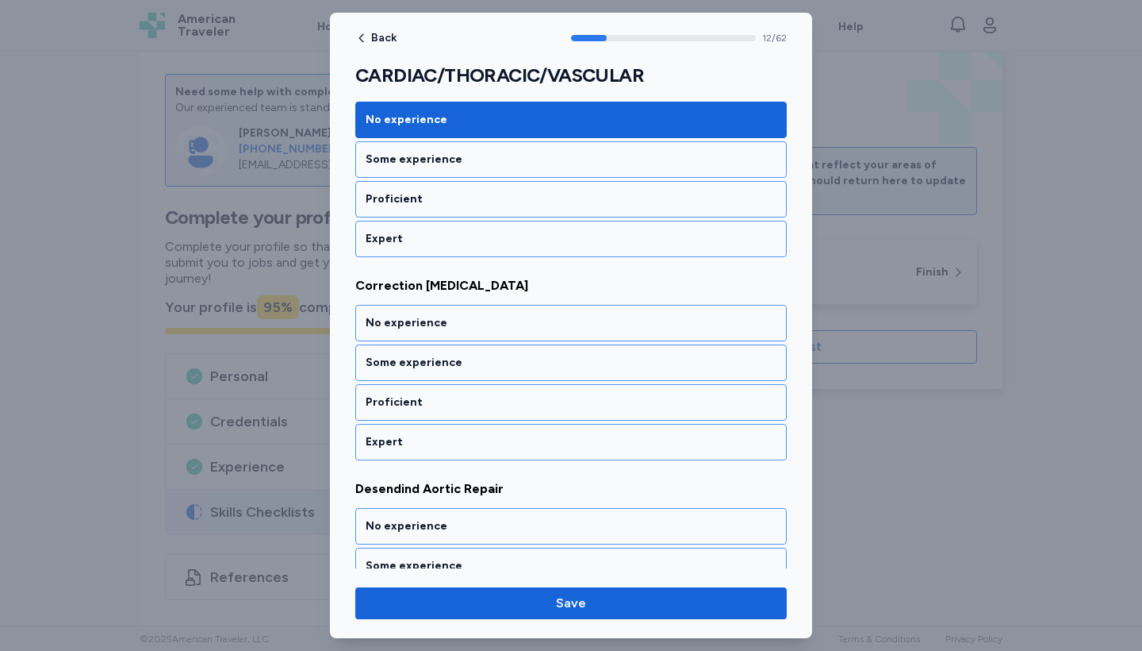
scroll to position [2730, 0]
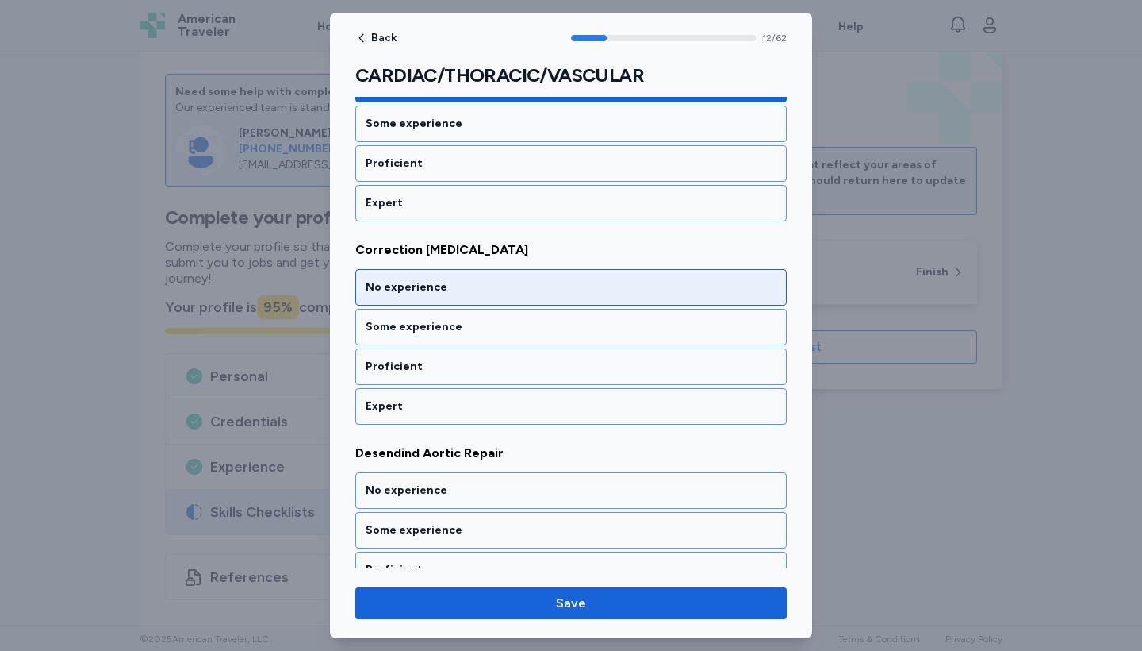
click at [454, 279] on div "No experience" at bounding box center [571, 287] width 411 height 16
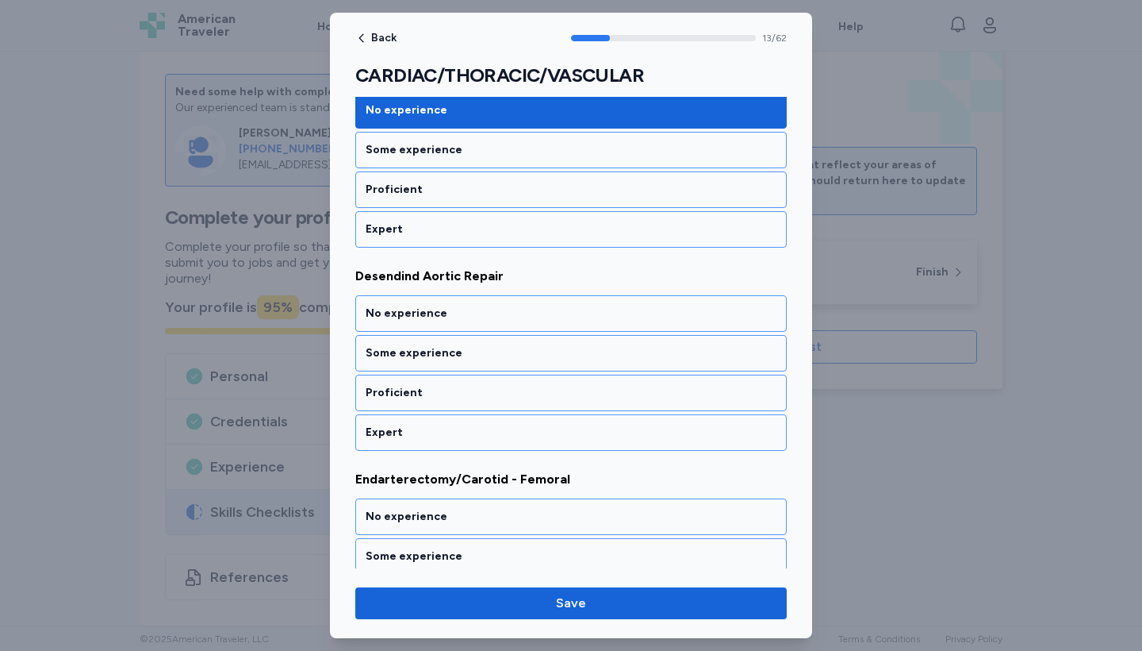
scroll to position [2933, 0]
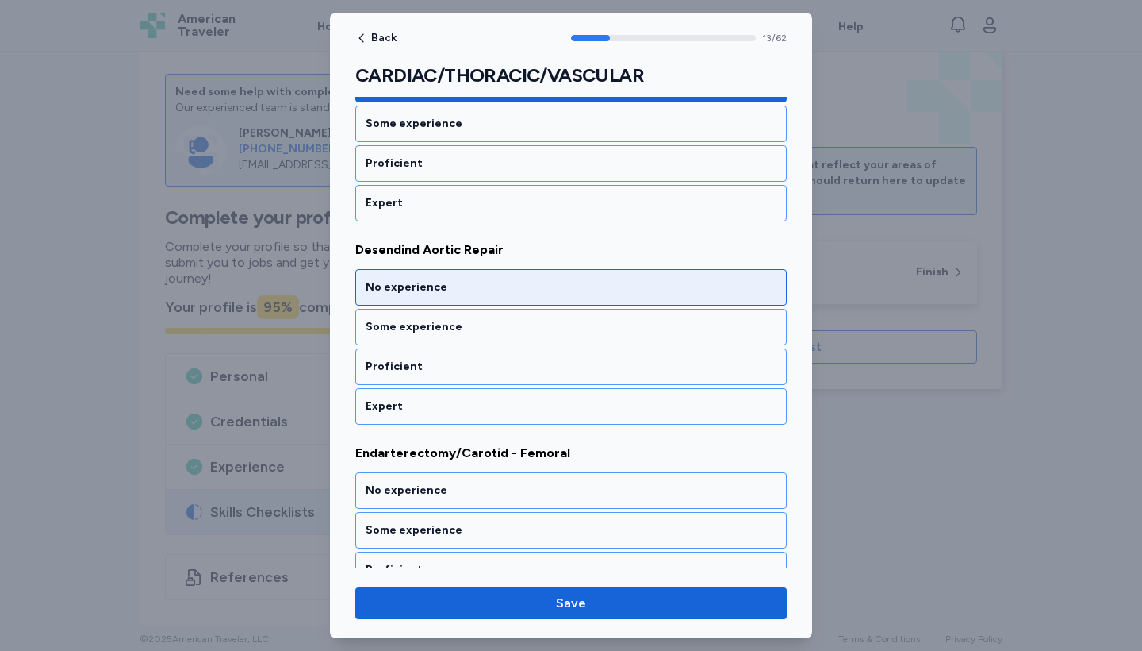
click at [454, 279] on div "No experience" at bounding box center [571, 287] width 411 height 16
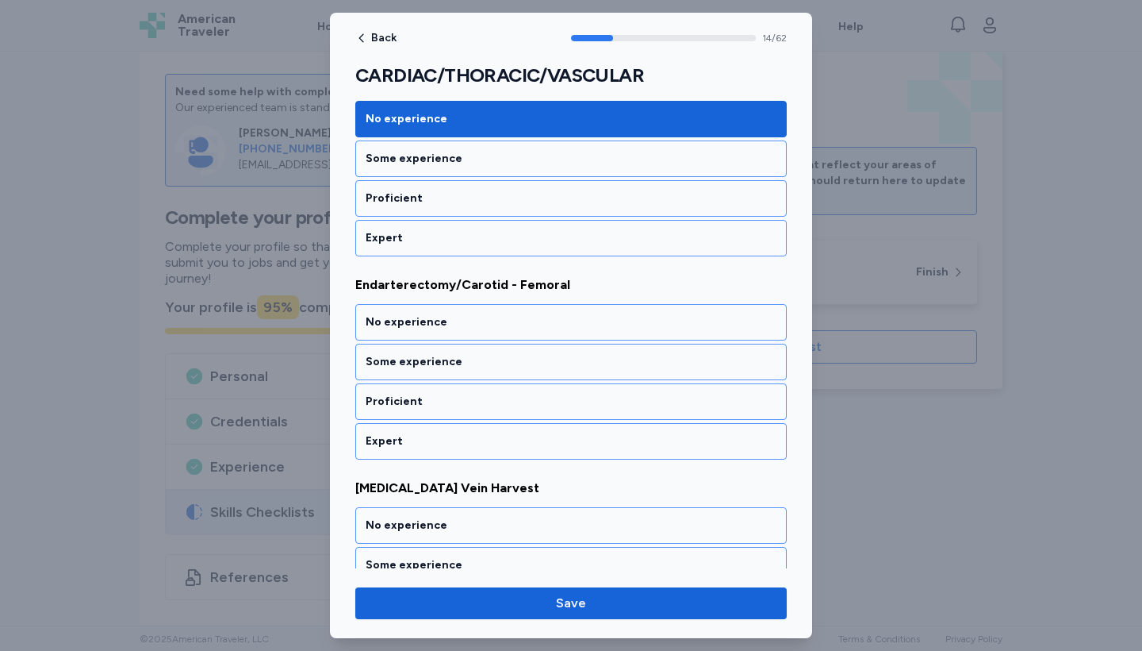
scroll to position [3136, 0]
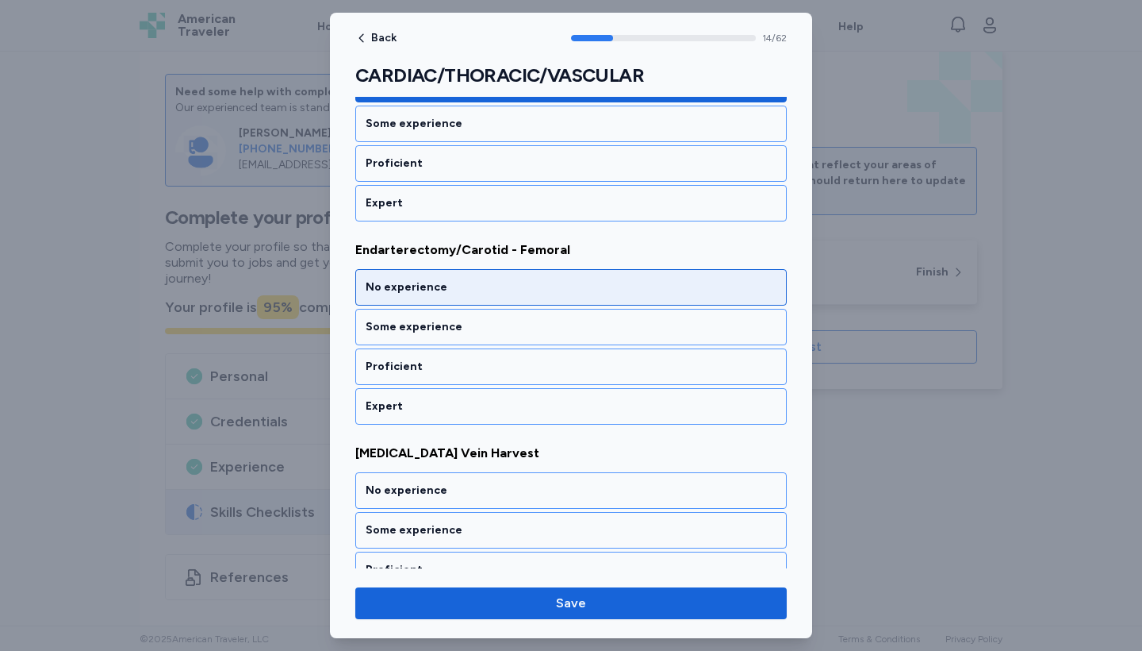
click at [454, 279] on div "No experience" at bounding box center [571, 287] width 411 height 16
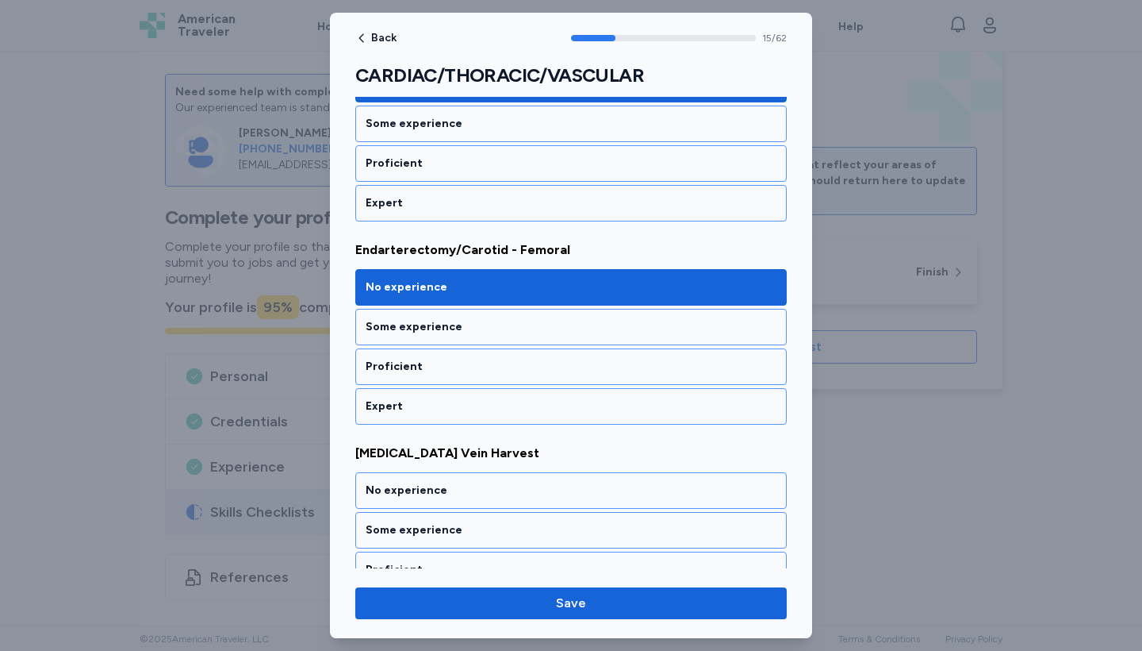
scroll to position [3339, 0]
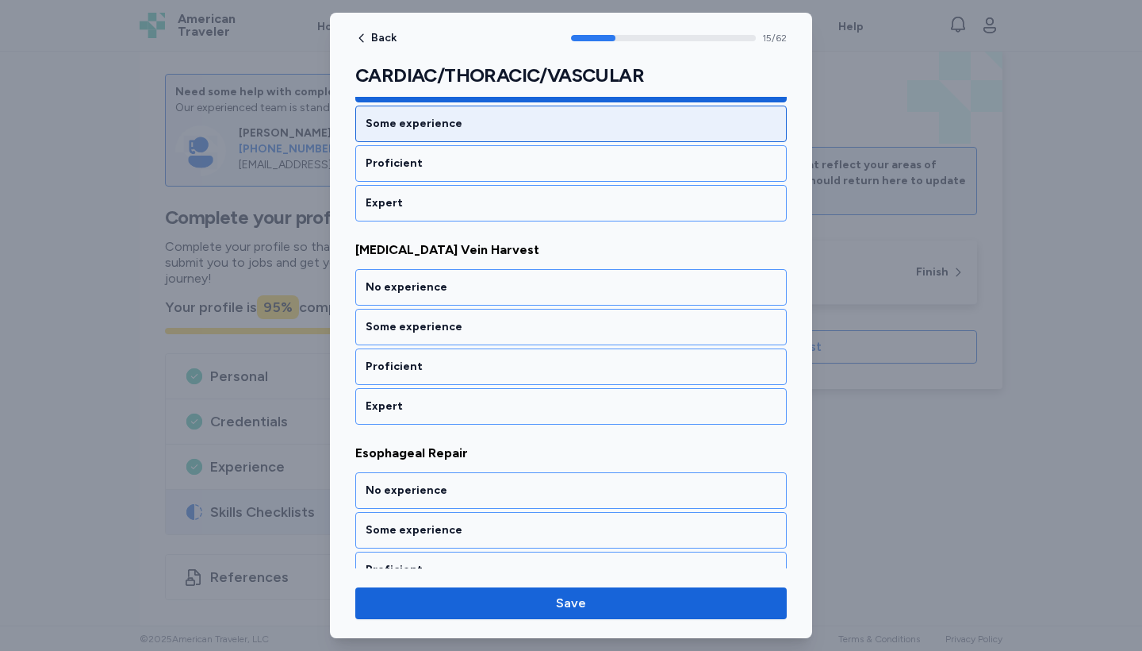
click at [455, 117] on div "Some experience" at bounding box center [571, 124] width 411 height 16
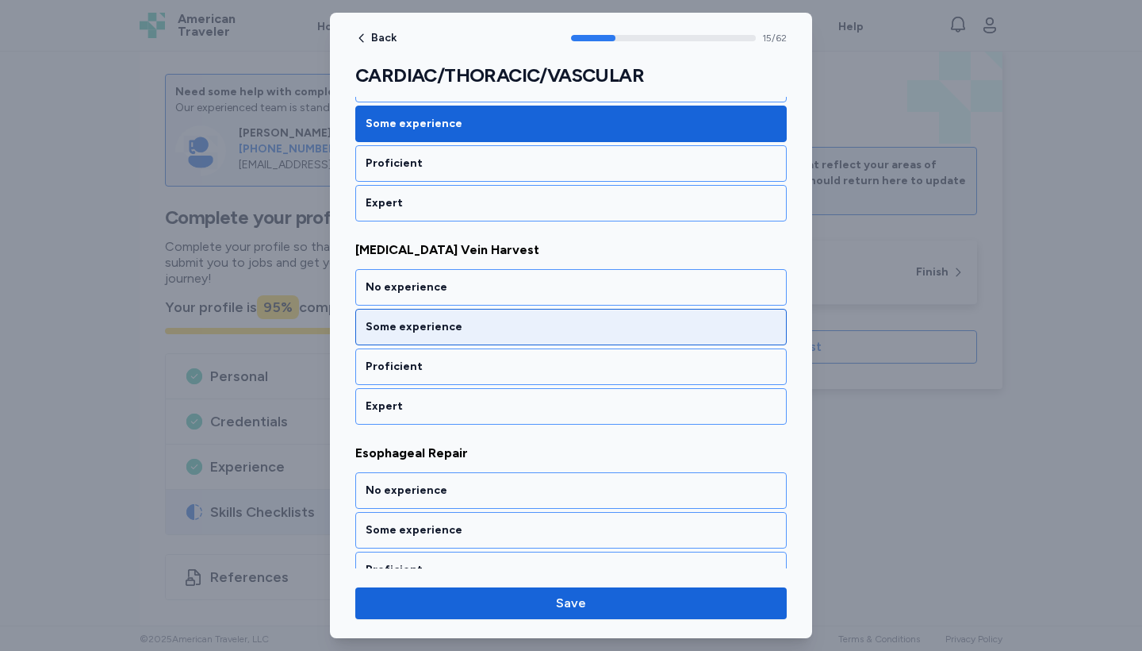
click at [470, 317] on div "Some experience" at bounding box center [571, 327] width 432 height 36
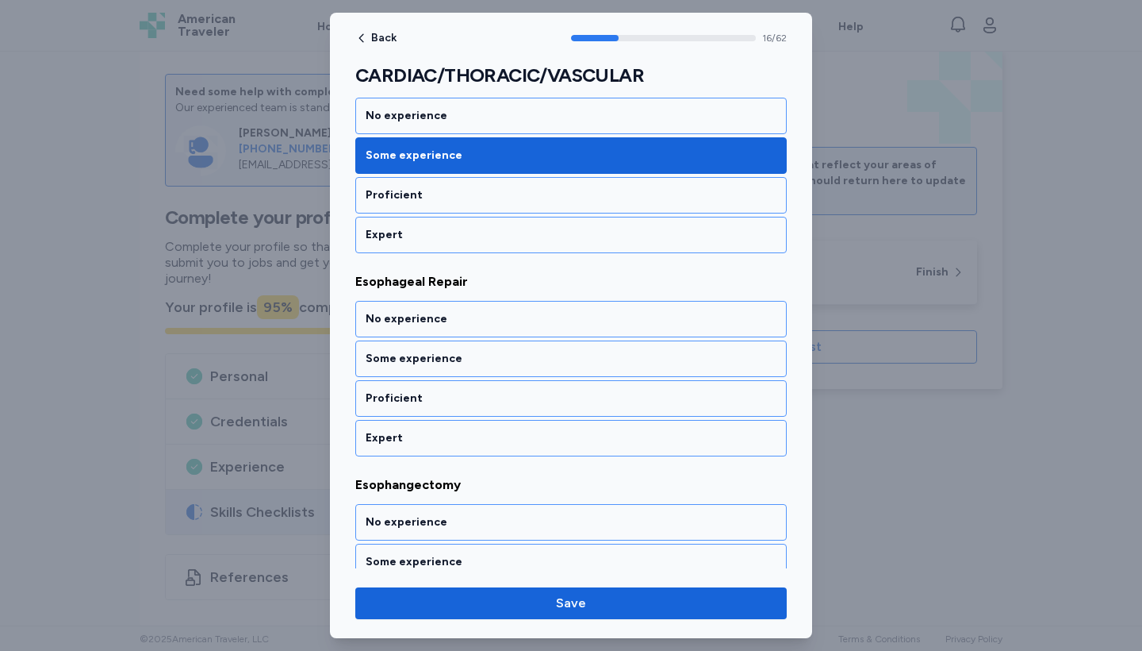
scroll to position [3542, 0]
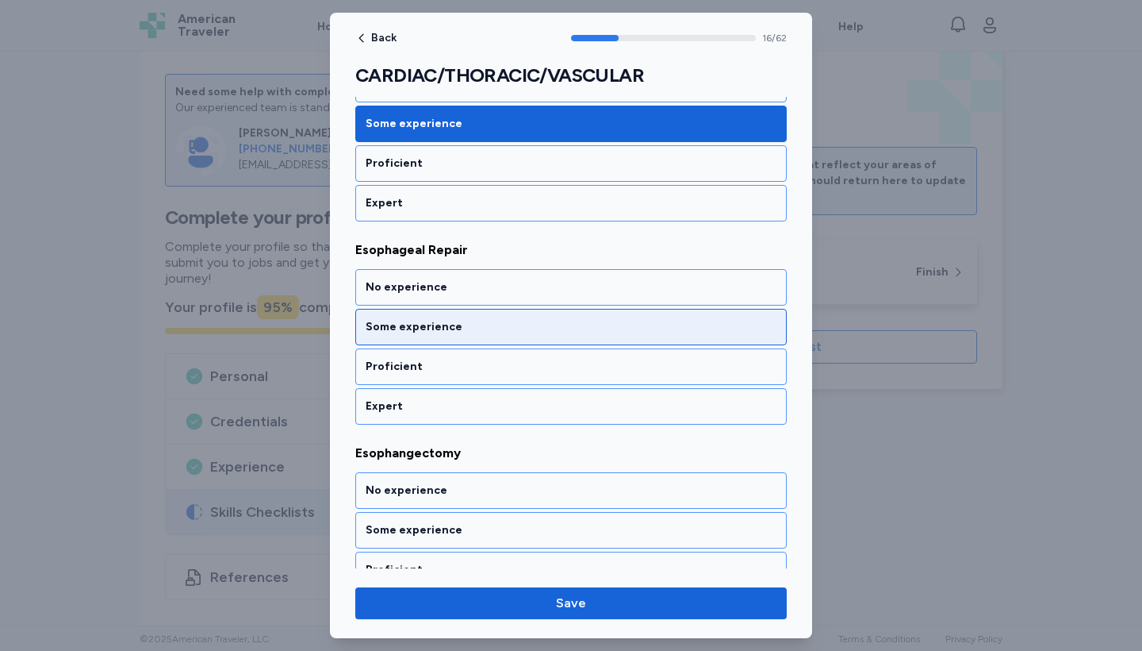
click at [470, 322] on div "Some experience" at bounding box center [571, 327] width 411 height 16
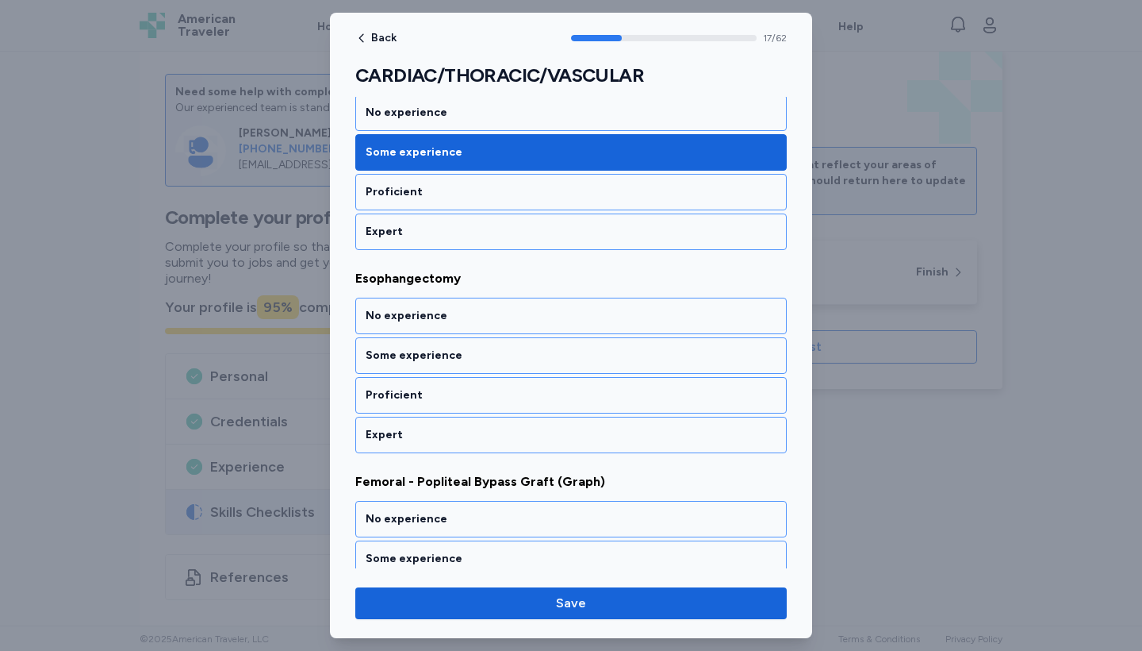
scroll to position [3745, 0]
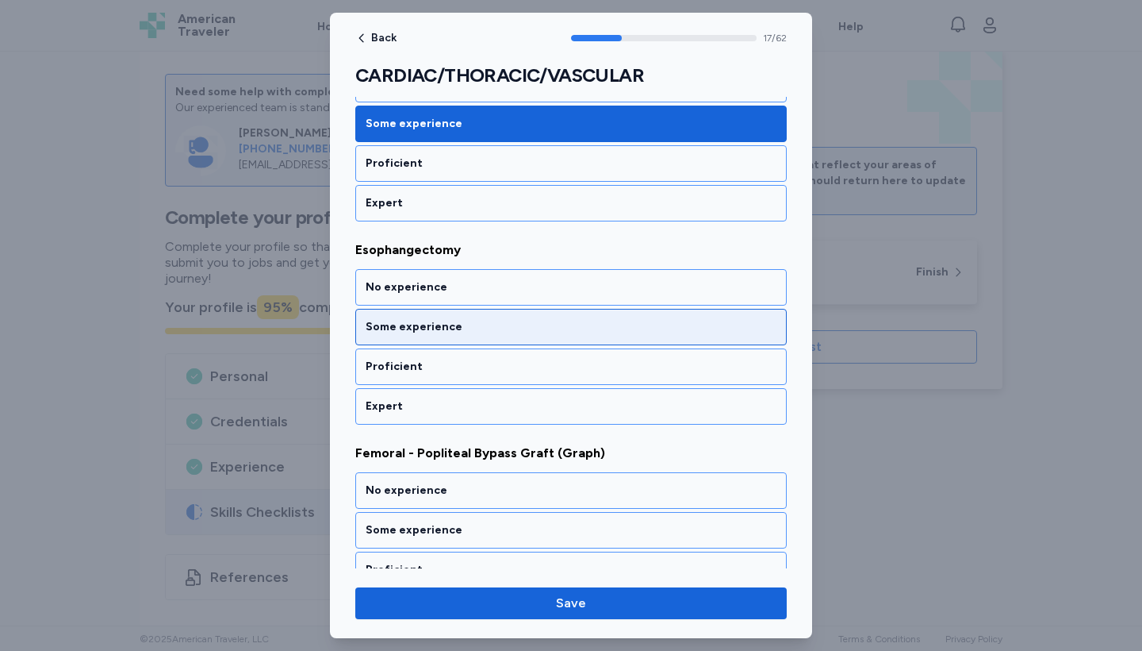
click at [472, 321] on div "Some experience" at bounding box center [571, 327] width 411 height 16
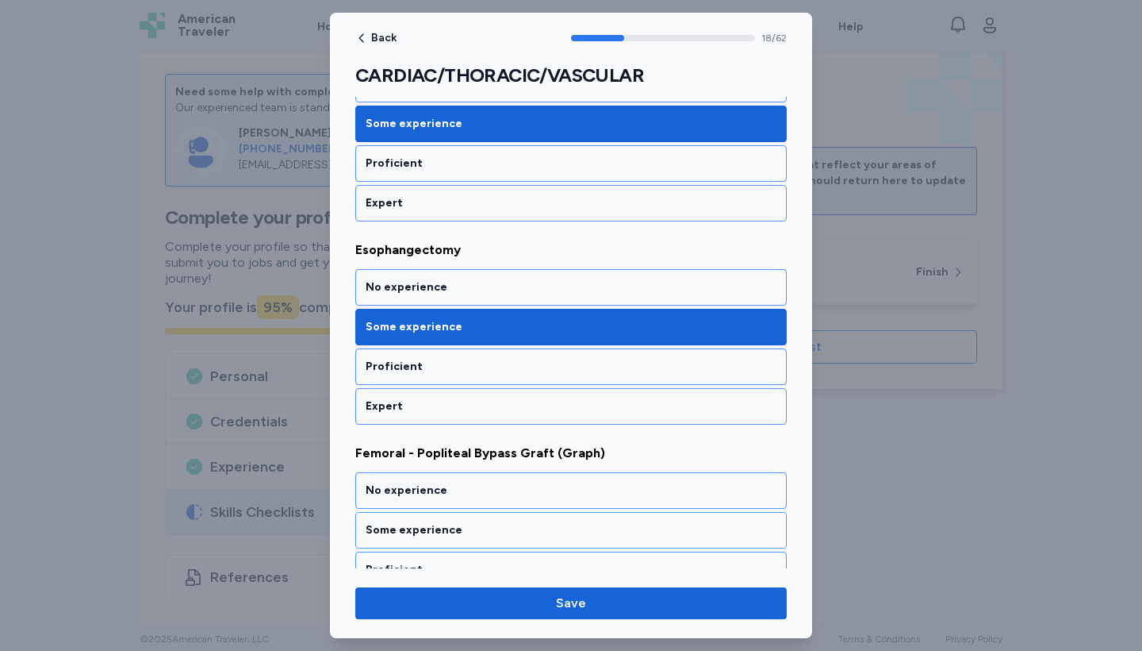
scroll to position [3948, 0]
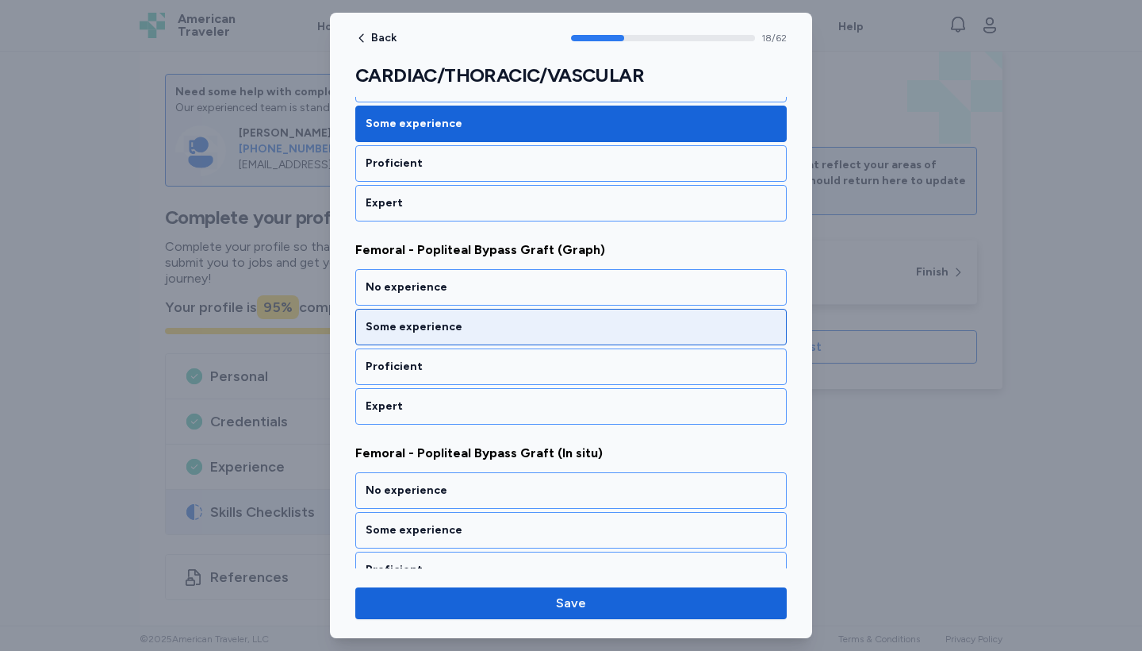
click at [467, 316] on div "Some experience" at bounding box center [571, 327] width 432 height 36
click at [464, 328] on div "Some experience" at bounding box center [571, 327] width 411 height 16
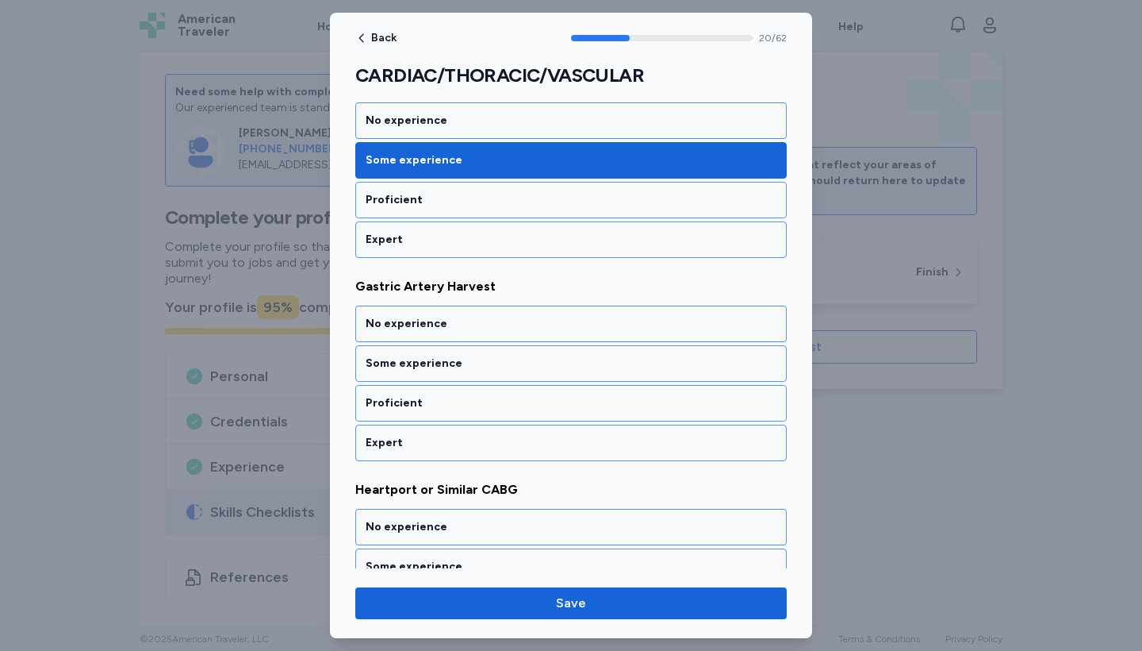
scroll to position [4355, 0]
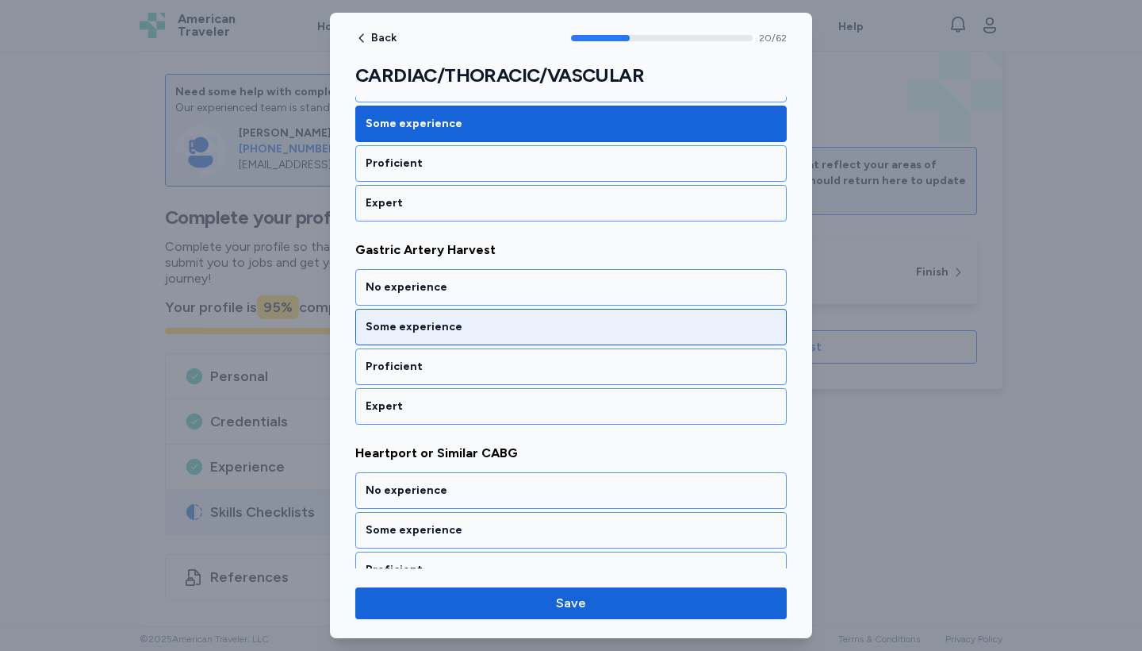
click at [461, 325] on div "Some experience" at bounding box center [571, 327] width 411 height 16
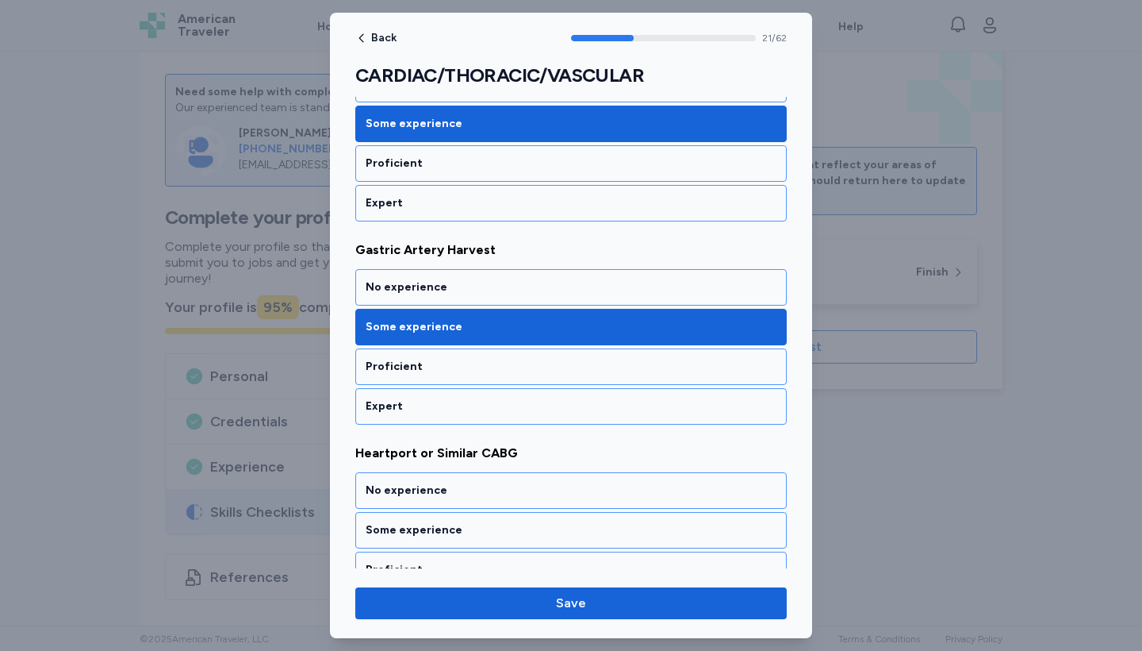
scroll to position [4558, 0]
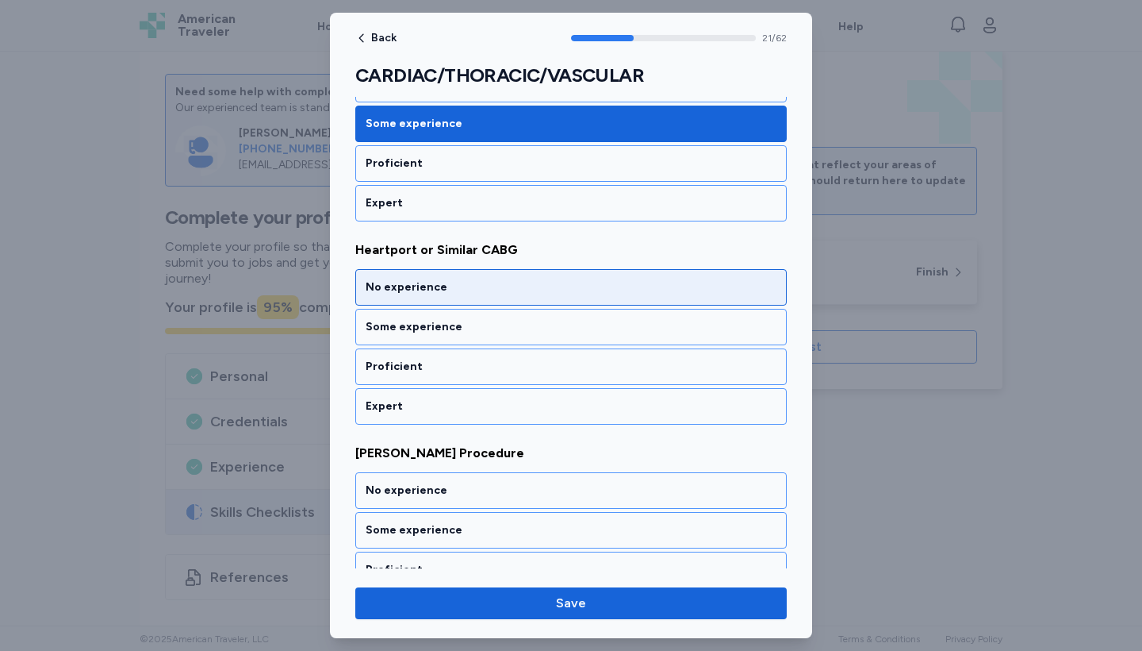
click at [461, 289] on div "No experience" at bounding box center [571, 287] width 411 height 16
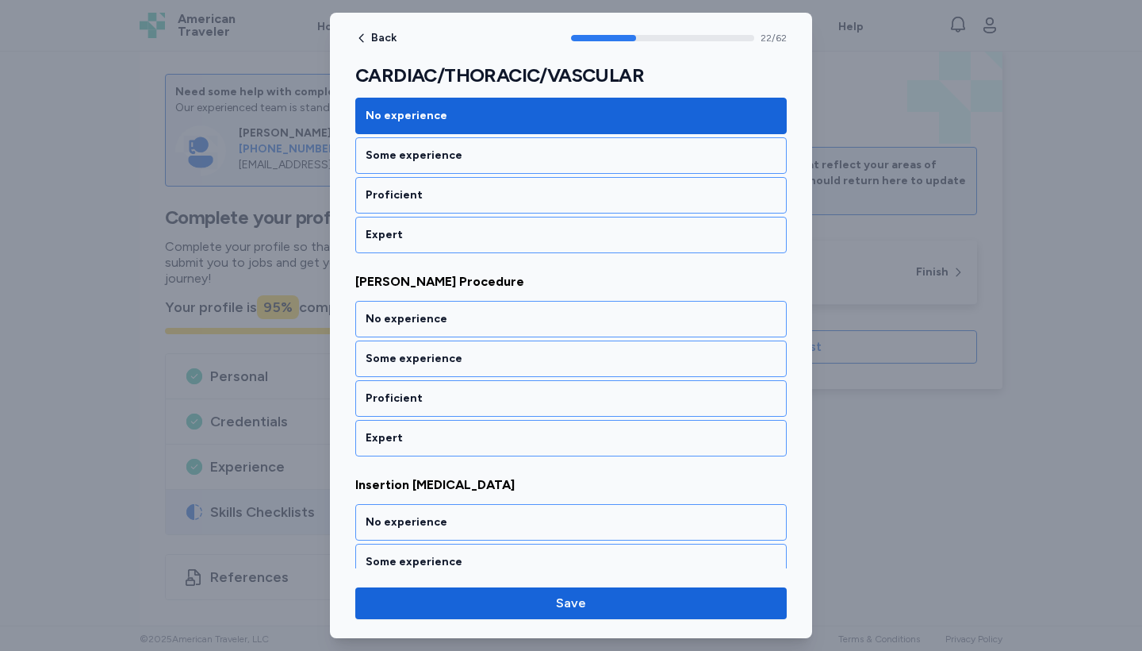
scroll to position [4761, 0]
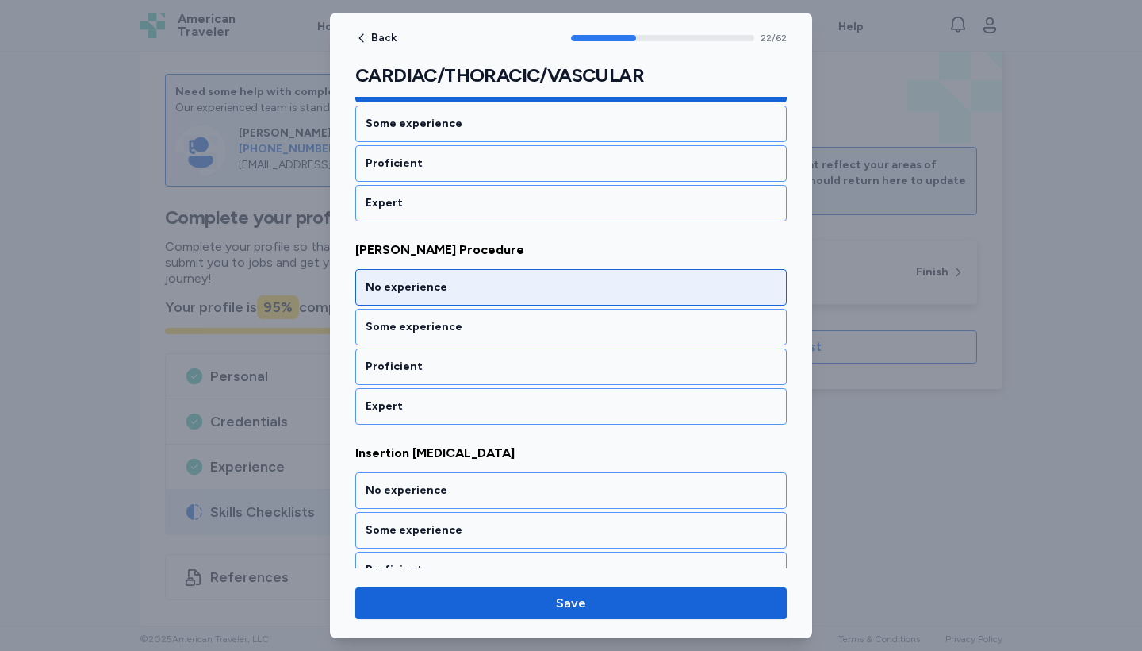
click at [461, 289] on div "No experience" at bounding box center [571, 287] width 411 height 16
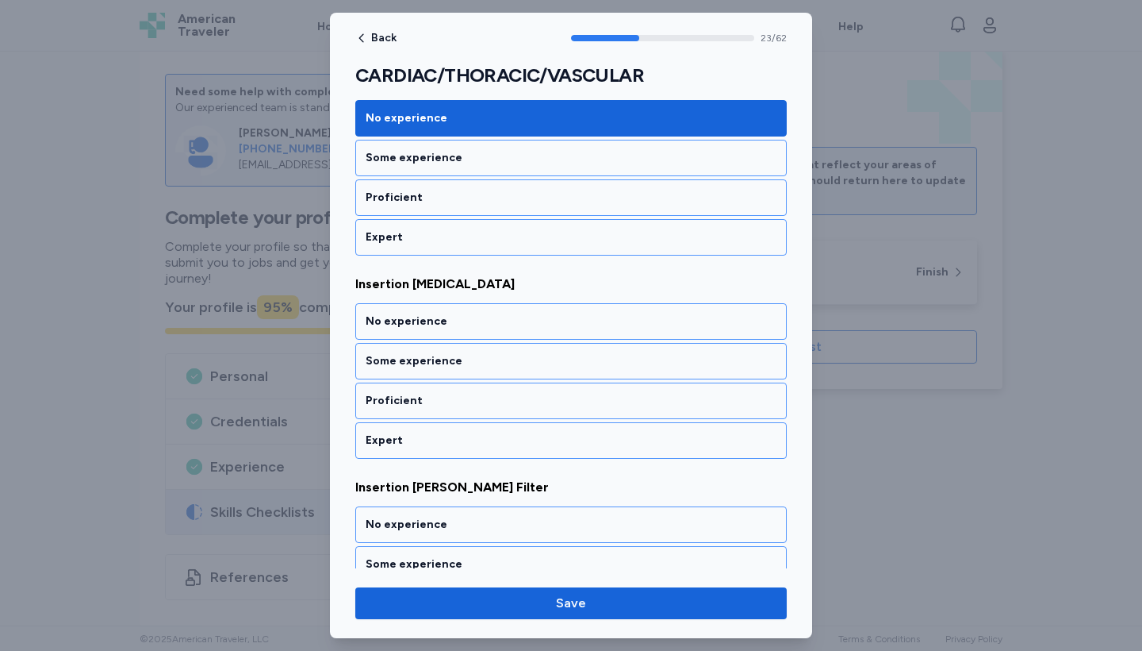
scroll to position [4964, 0]
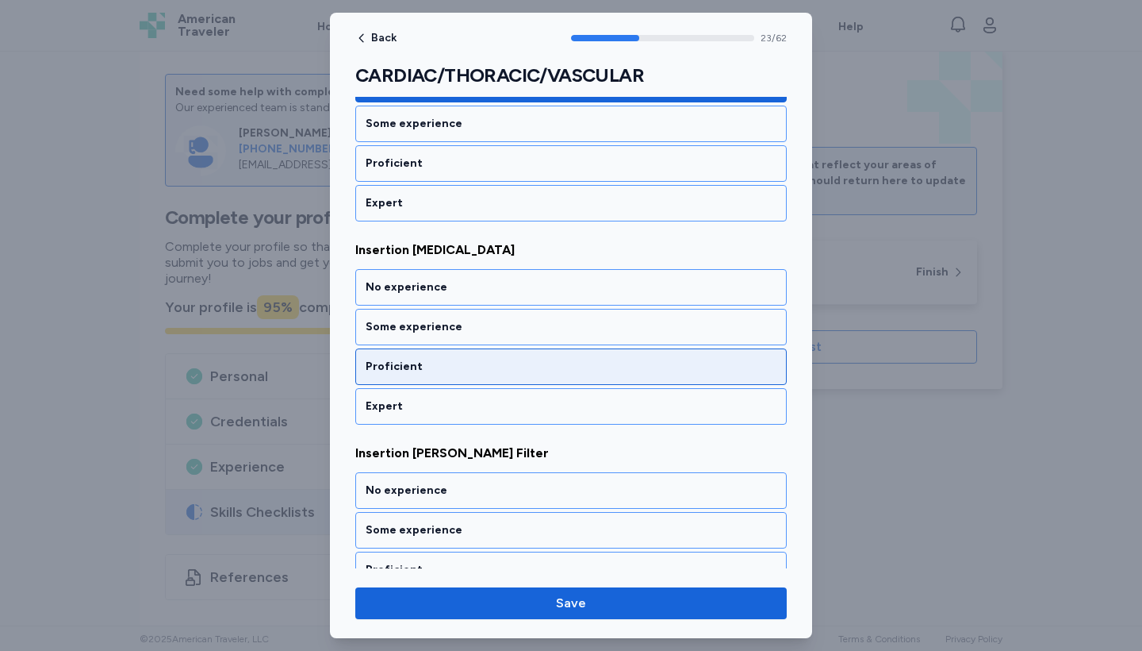
click at [460, 353] on div "Proficient" at bounding box center [571, 366] width 432 height 36
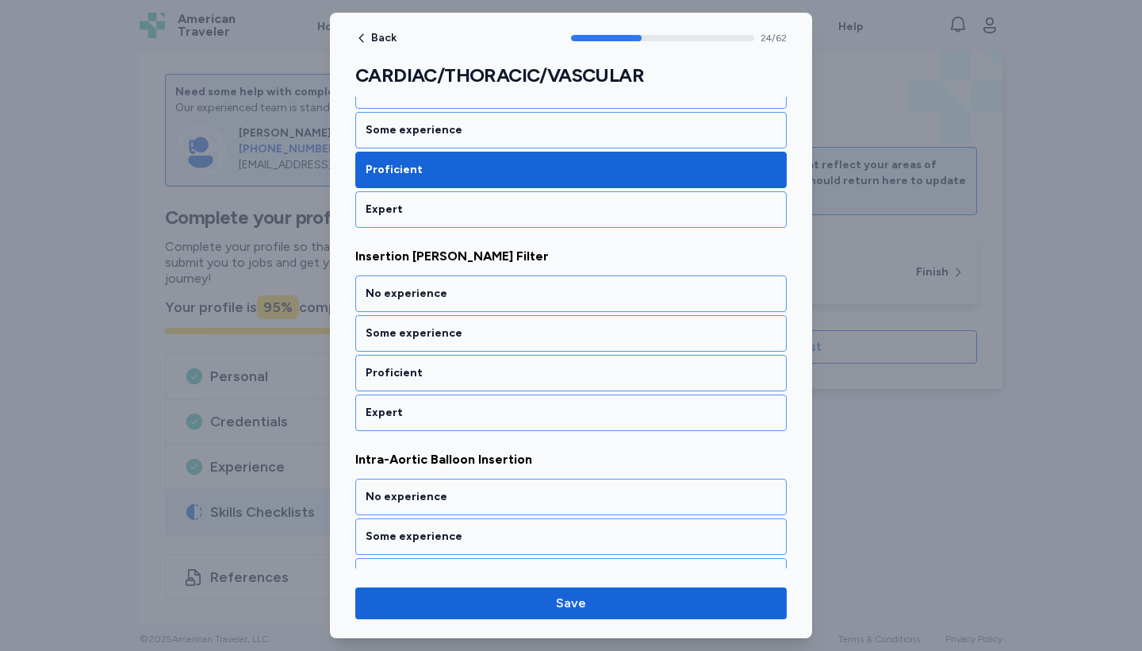
scroll to position [5167, 0]
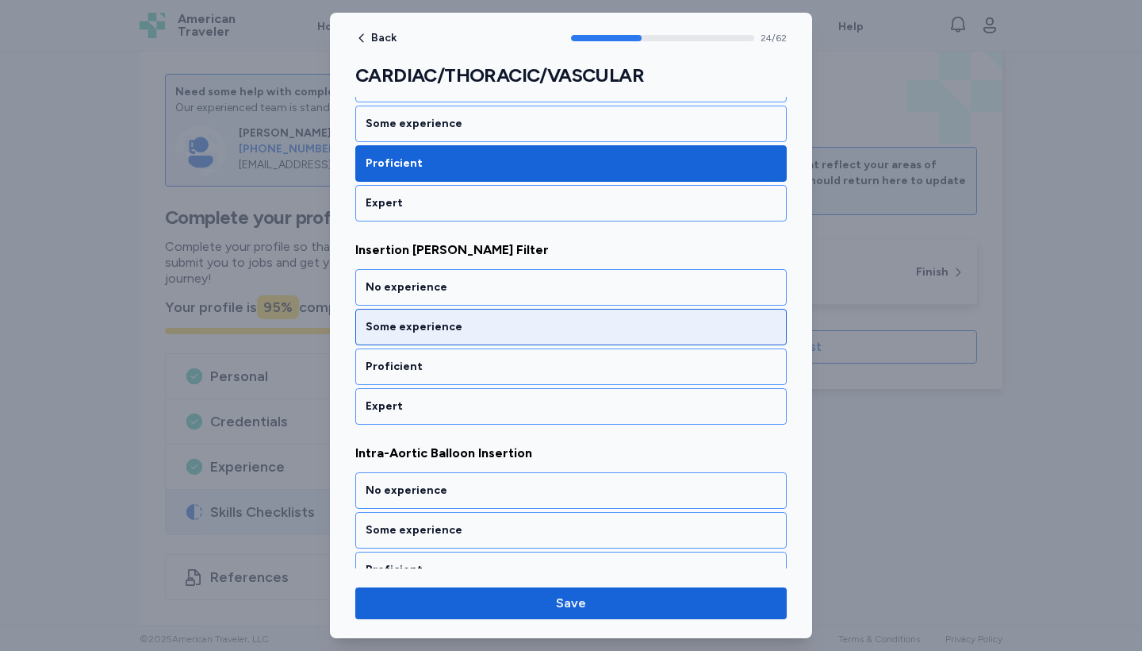
click at [463, 323] on div "Some experience" at bounding box center [571, 327] width 411 height 16
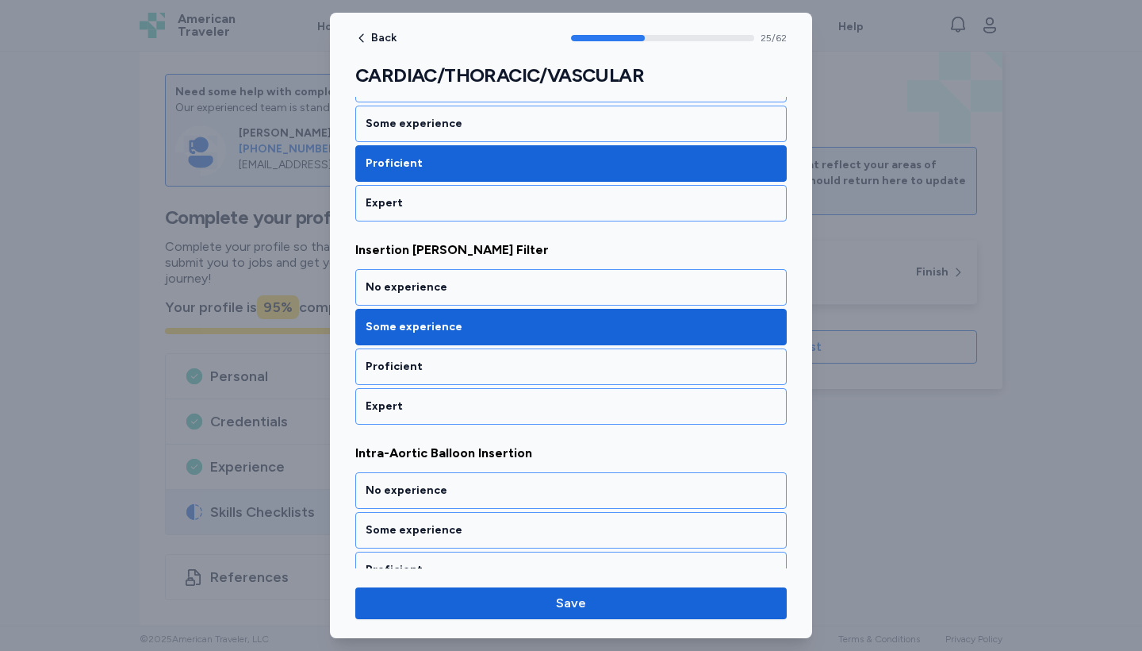
scroll to position [5370, 0]
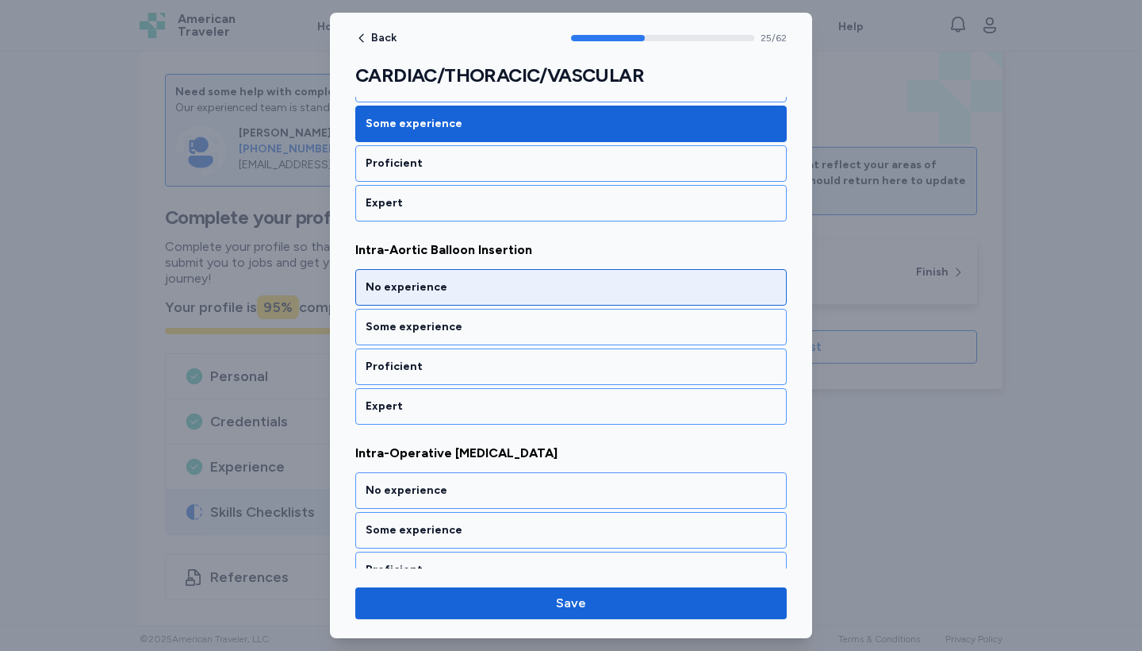
click at [465, 289] on div "No experience" at bounding box center [571, 287] width 411 height 16
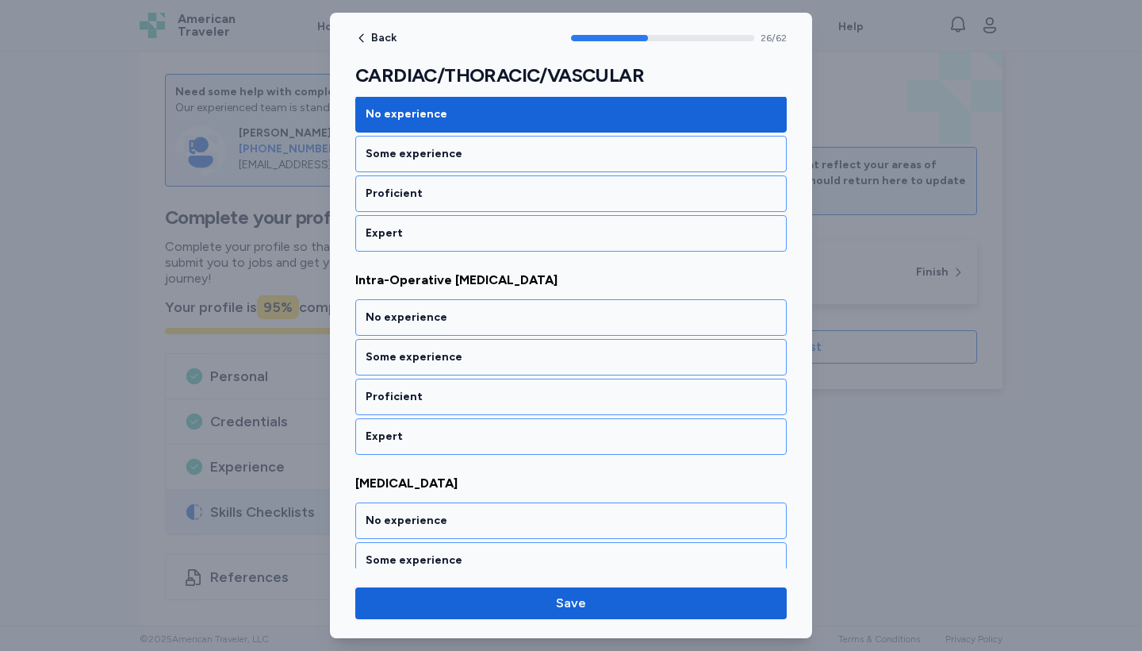
scroll to position [5573, 0]
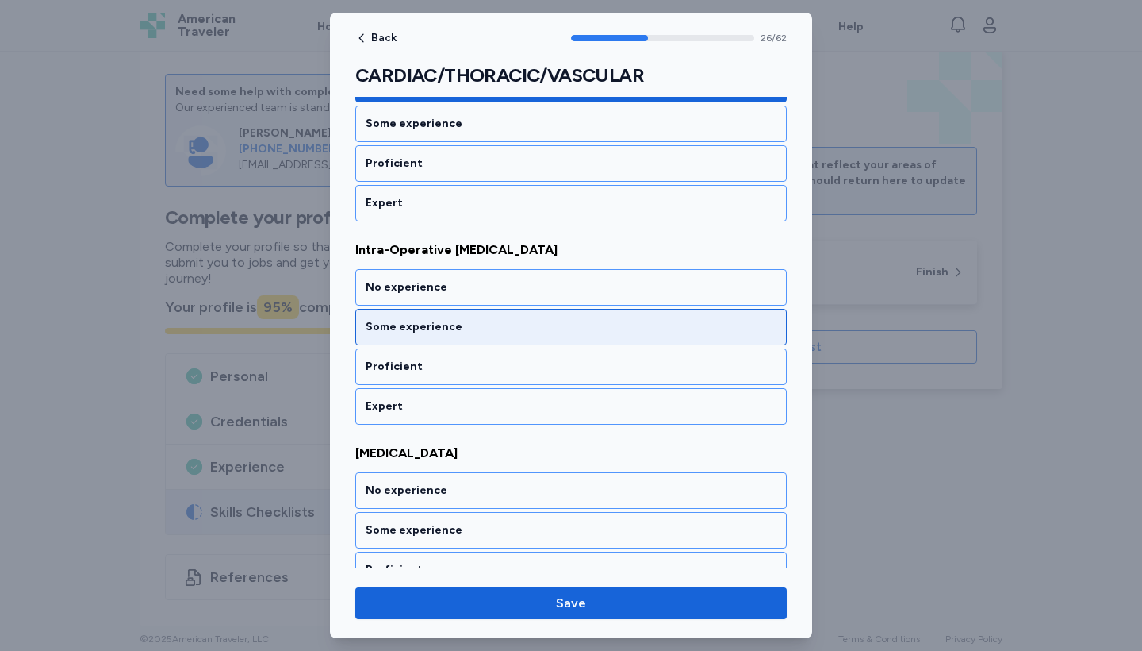
click at [463, 336] on div "Some experience" at bounding box center [571, 327] width 432 height 36
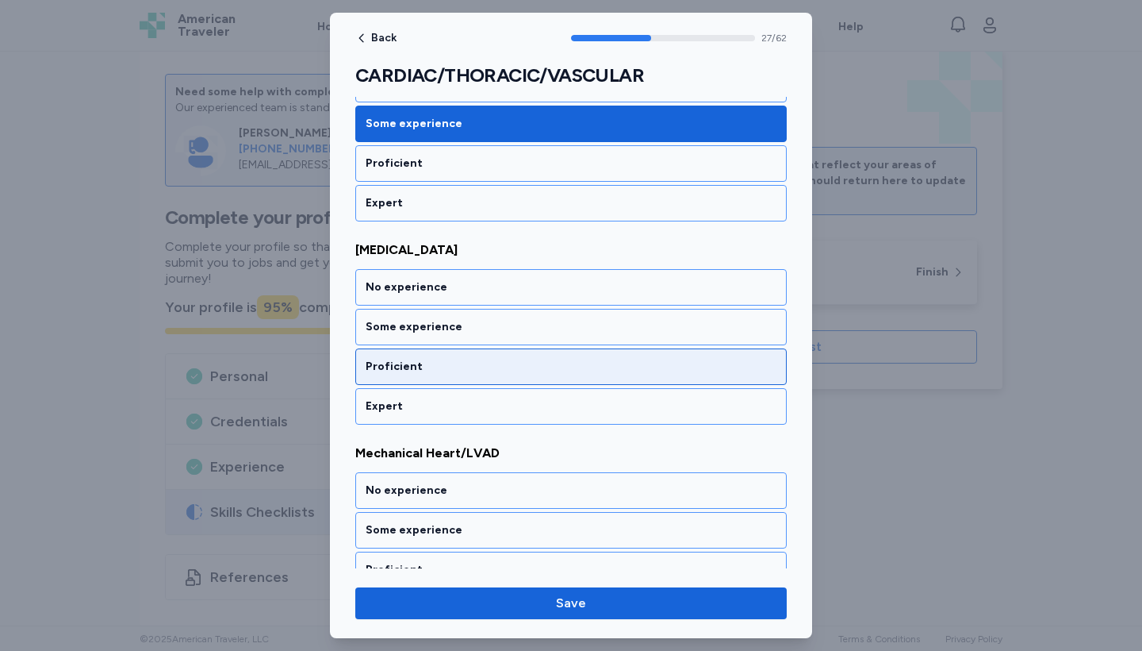
click at [466, 359] on div "Proficient" at bounding box center [571, 367] width 411 height 16
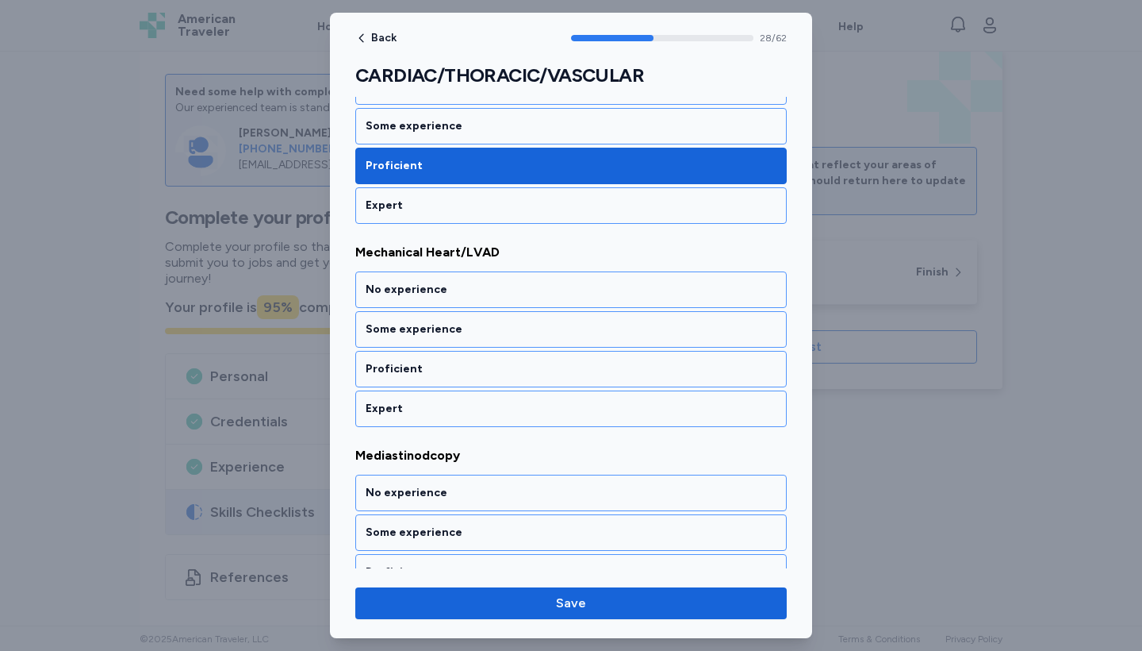
scroll to position [5979, 0]
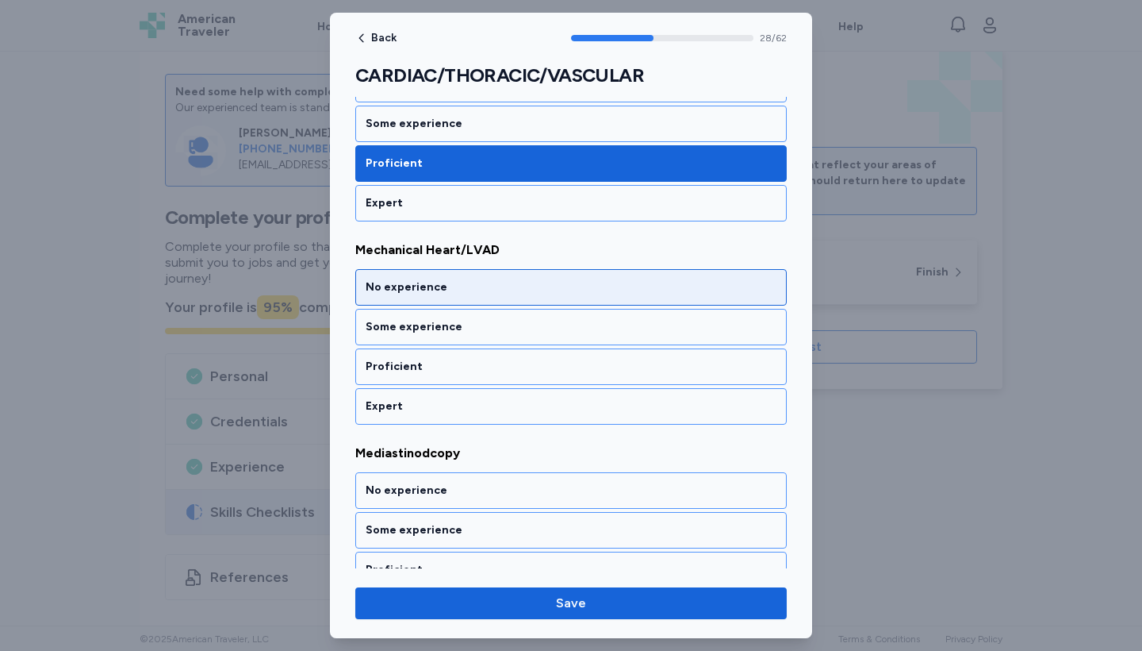
click at [467, 293] on div "No experience" at bounding box center [571, 287] width 411 height 16
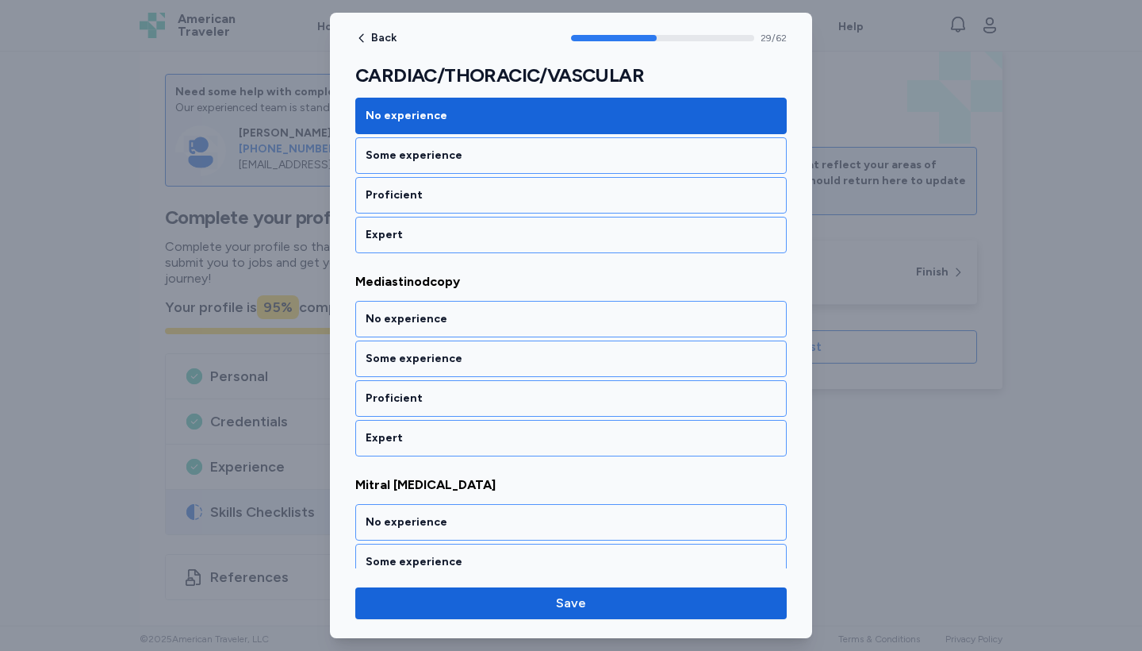
scroll to position [6183, 0]
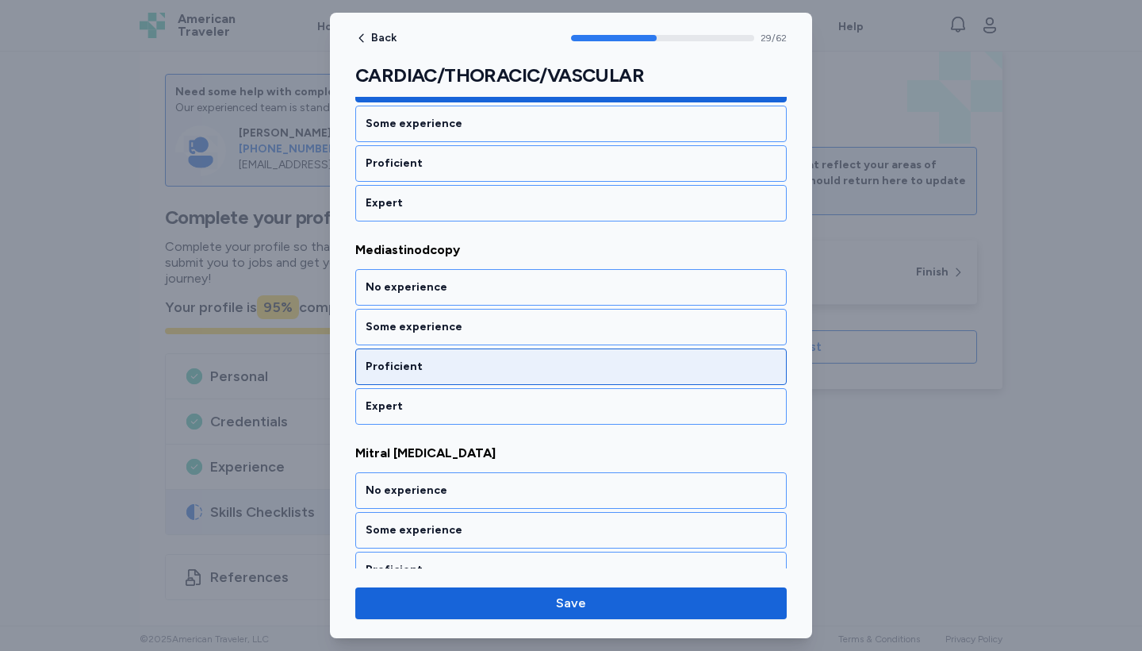
click at [464, 370] on div "Proficient" at bounding box center [571, 367] width 411 height 16
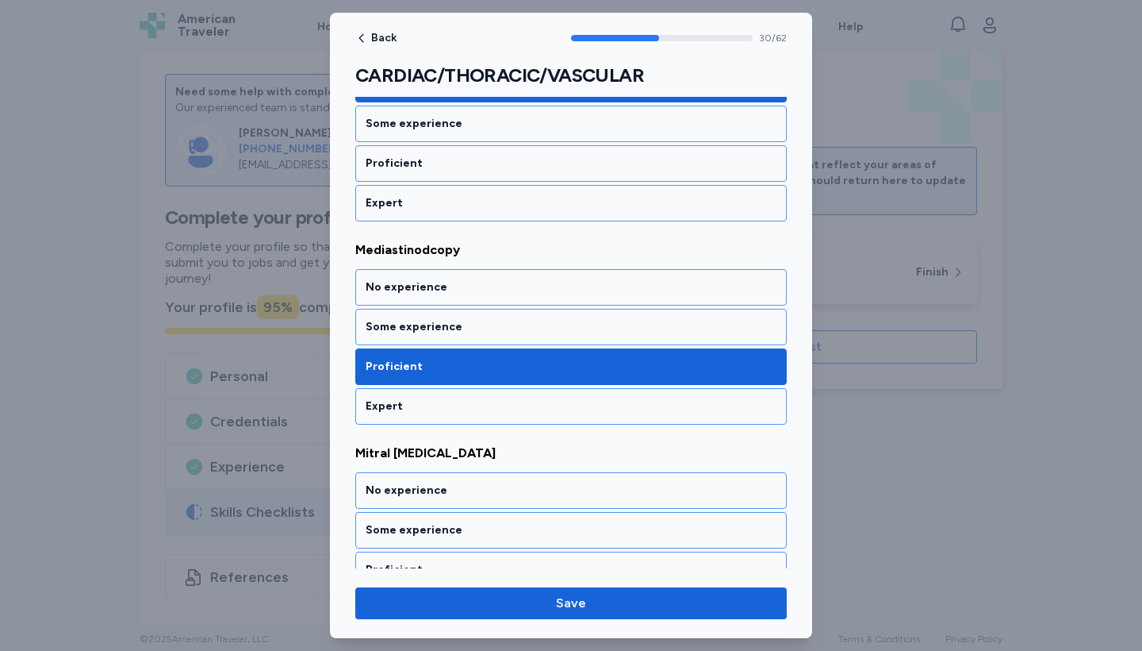
scroll to position [6386, 0]
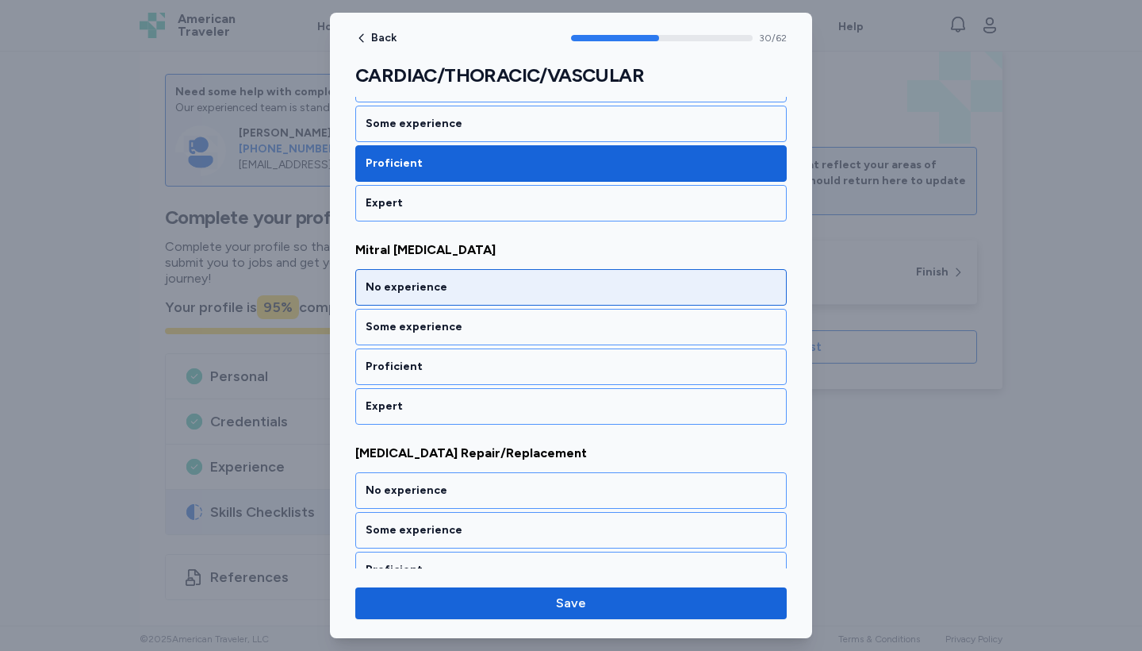
click at [463, 291] on div "No experience" at bounding box center [571, 287] width 411 height 16
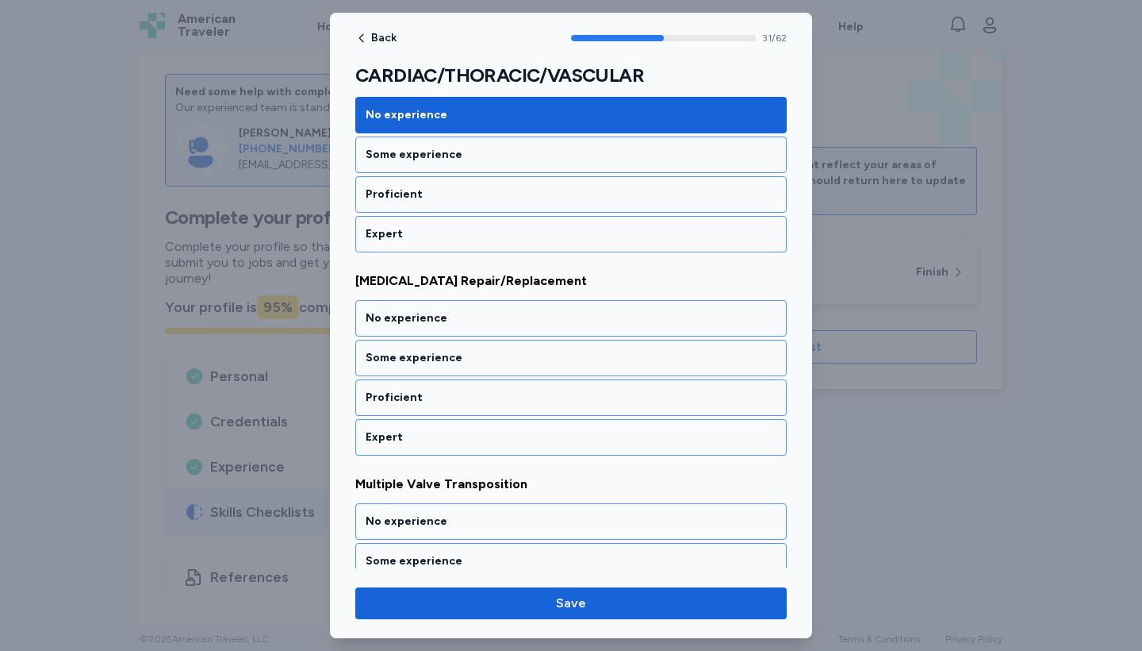
scroll to position [6589, 0]
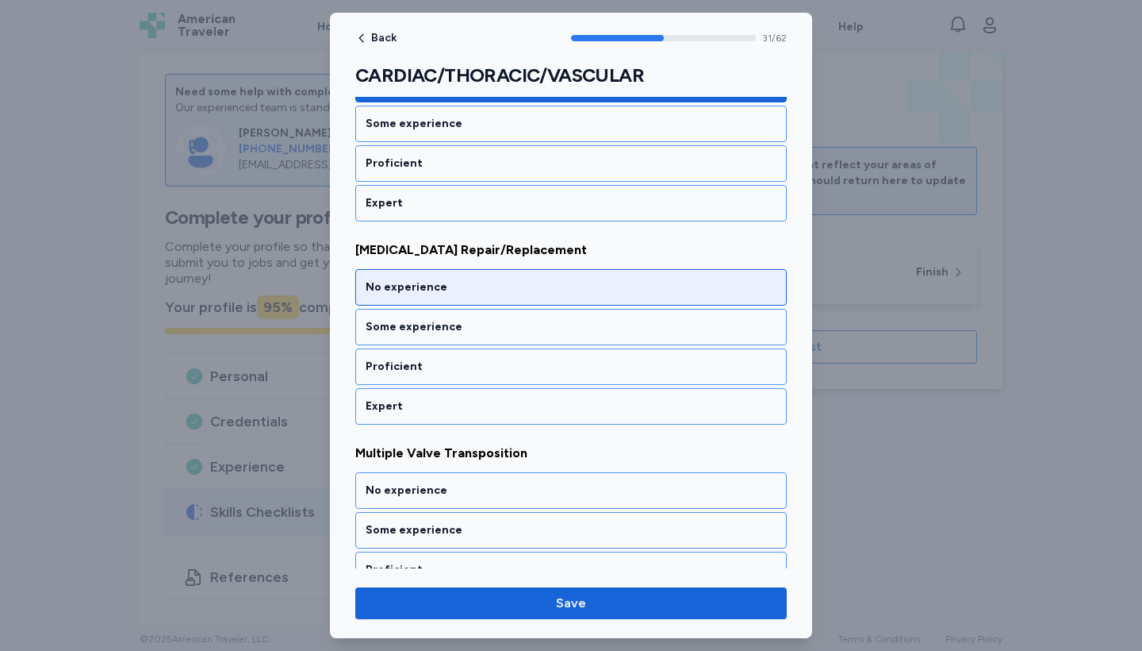
click at [463, 282] on div "No experience" at bounding box center [571, 287] width 411 height 16
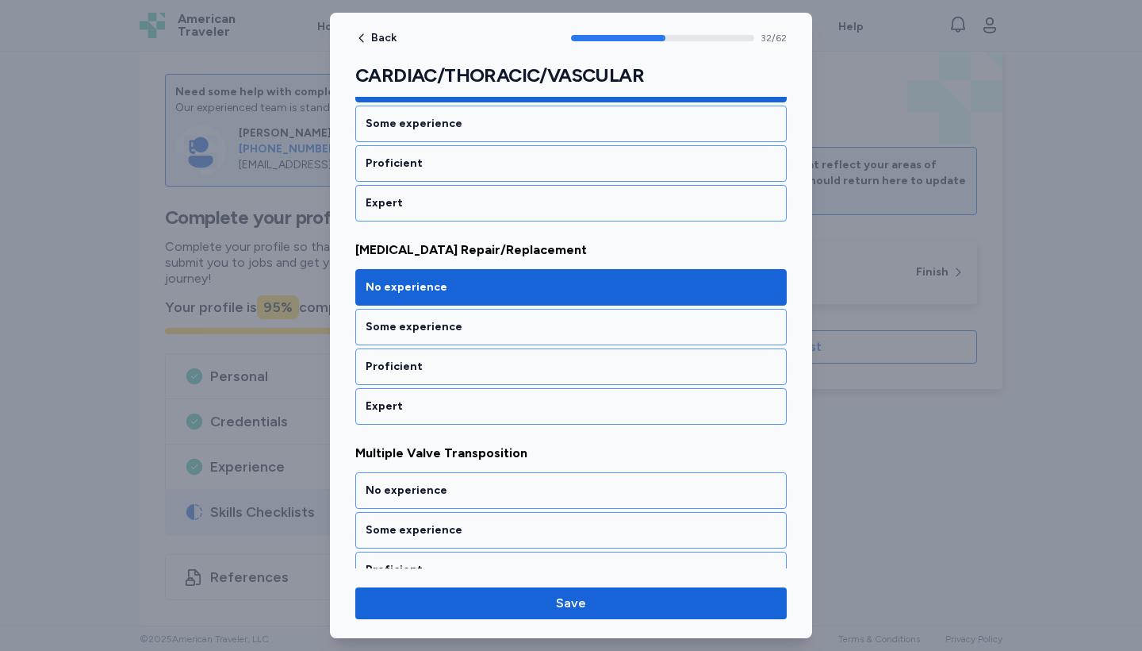
scroll to position [6792, 0]
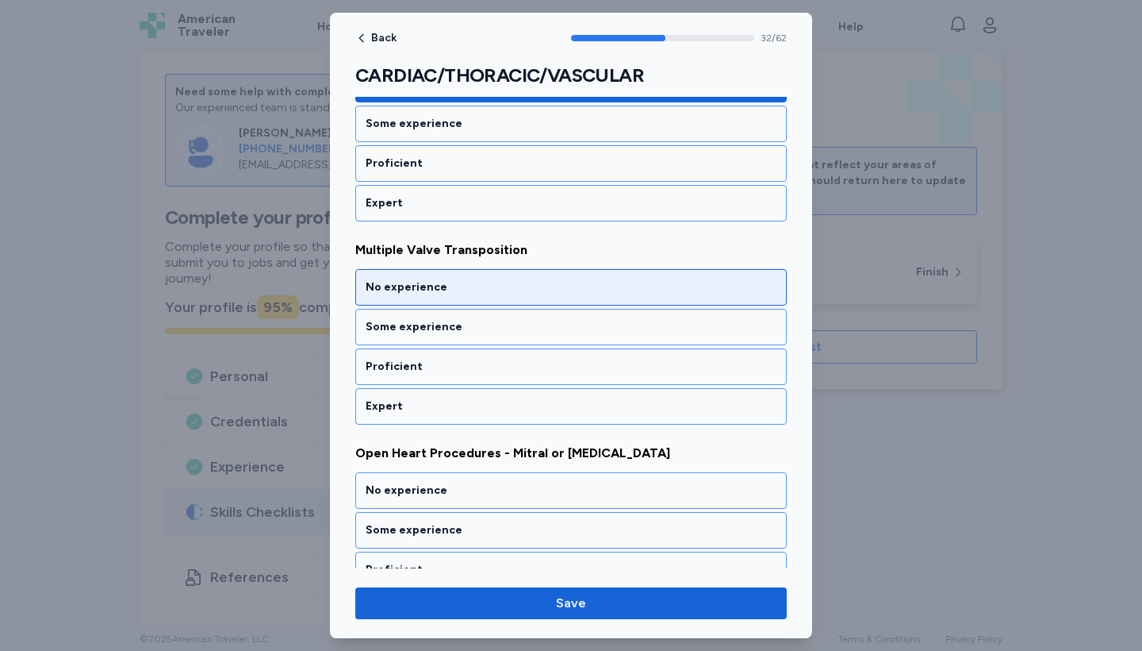
click at [463, 276] on div "No experience" at bounding box center [571, 287] width 432 height 36
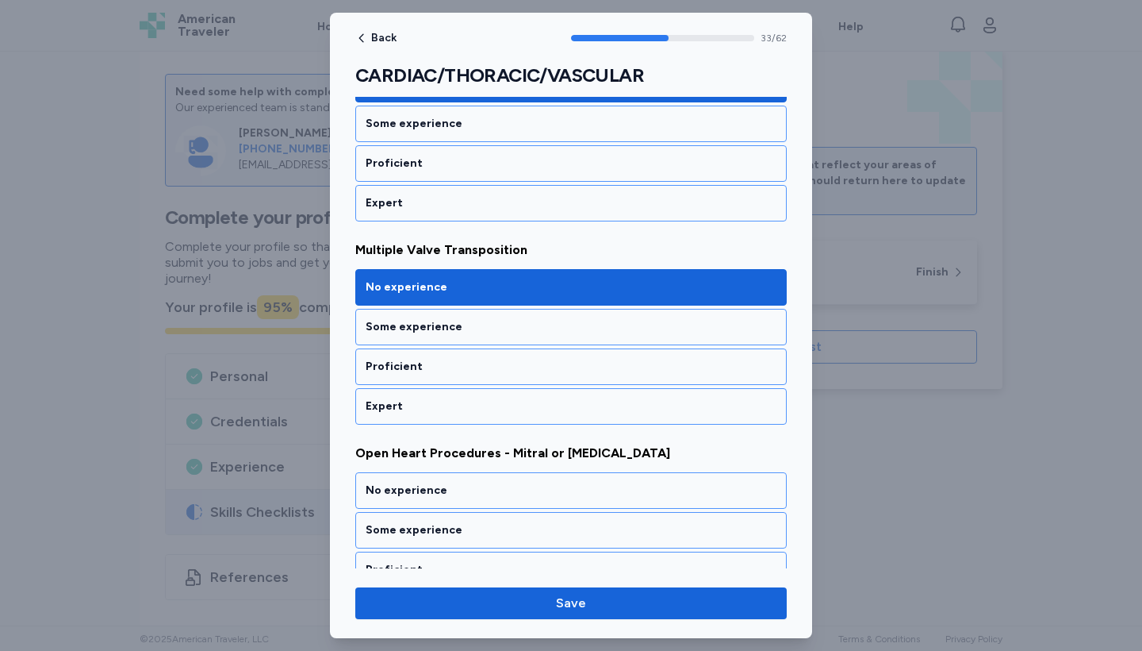
scroll to position [6995, 0]
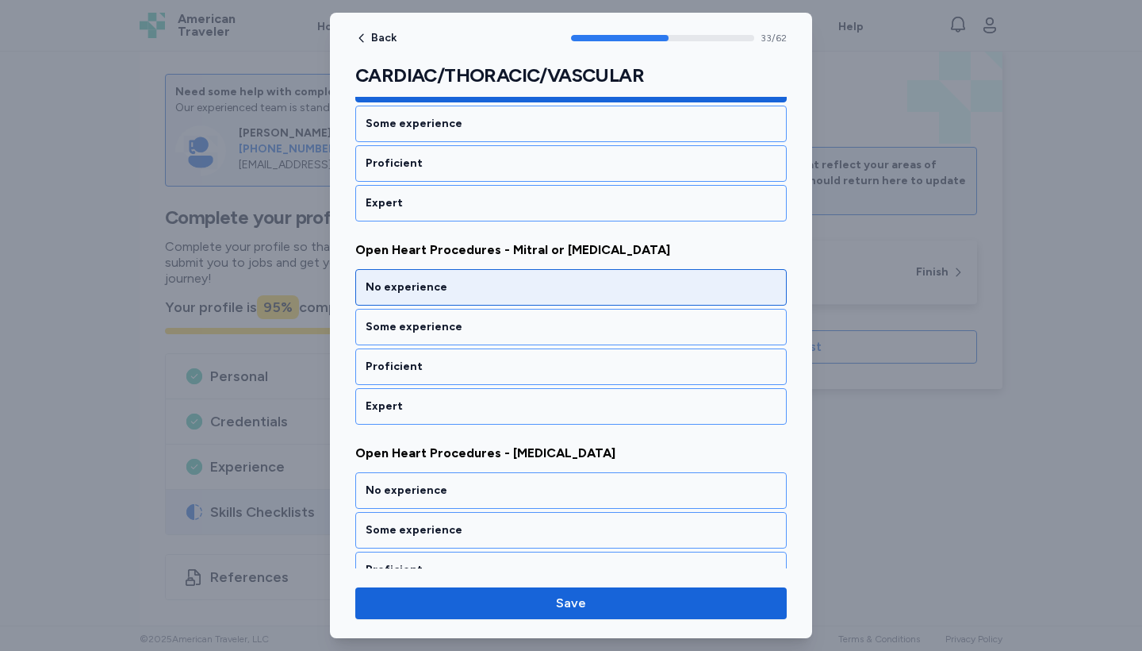
click at [463, 276] on div "No experience" at bounding box center [571, 287] width 432 height 36
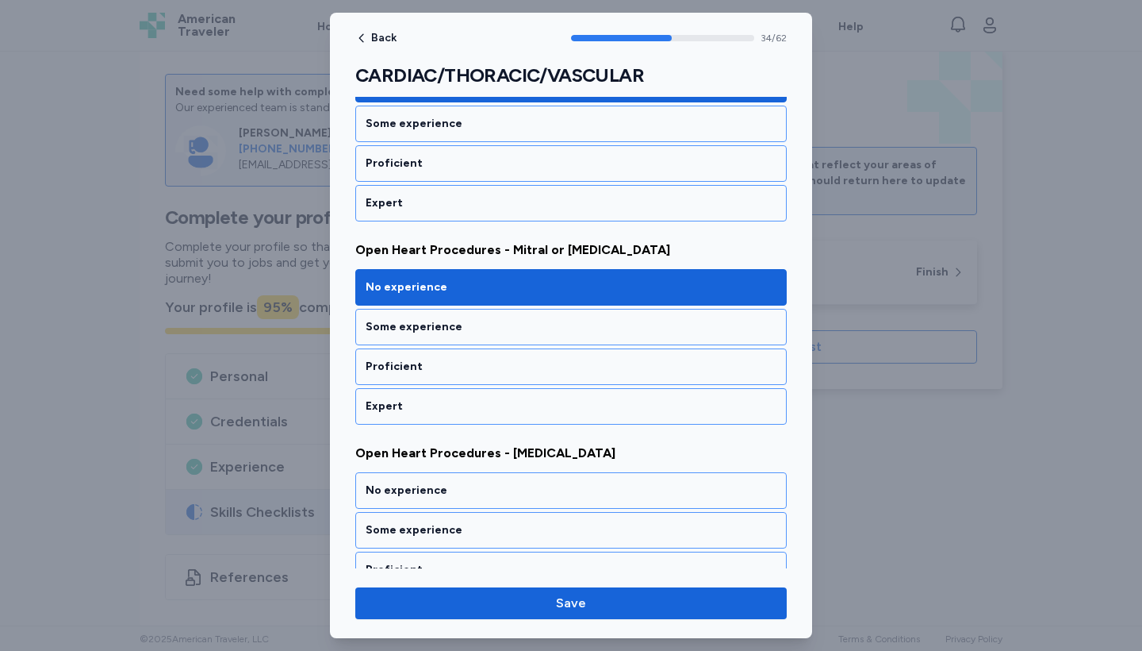
scroll to position [7198, 0]
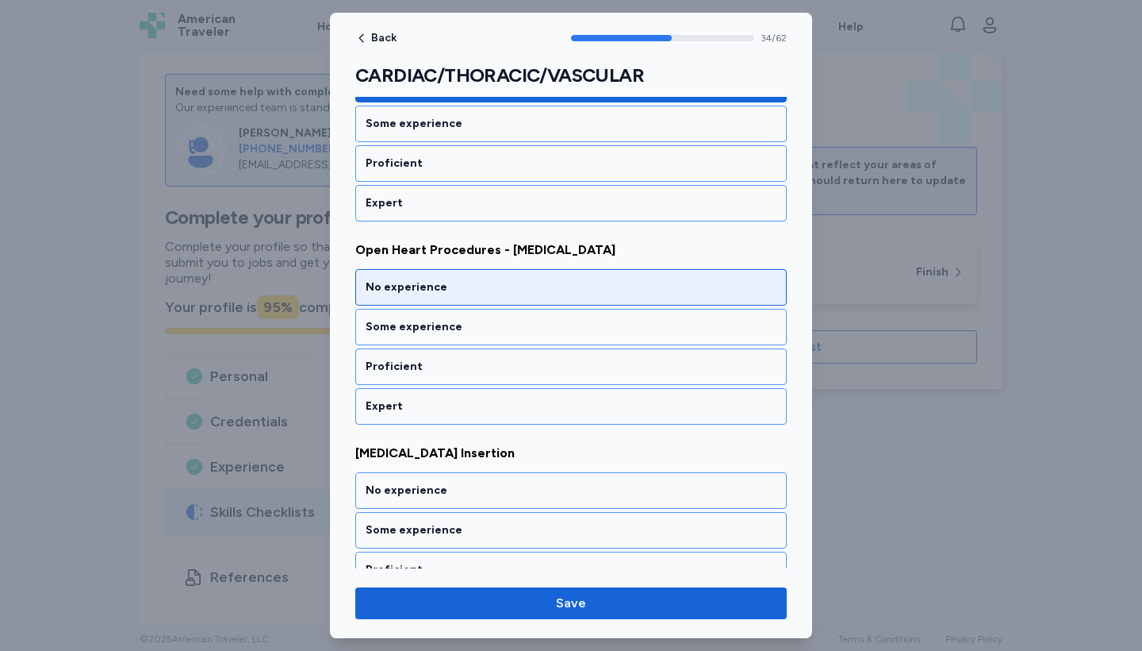
click at [463, 276] on div "No experience" at bounding box center [571, 287] width 432 height 36
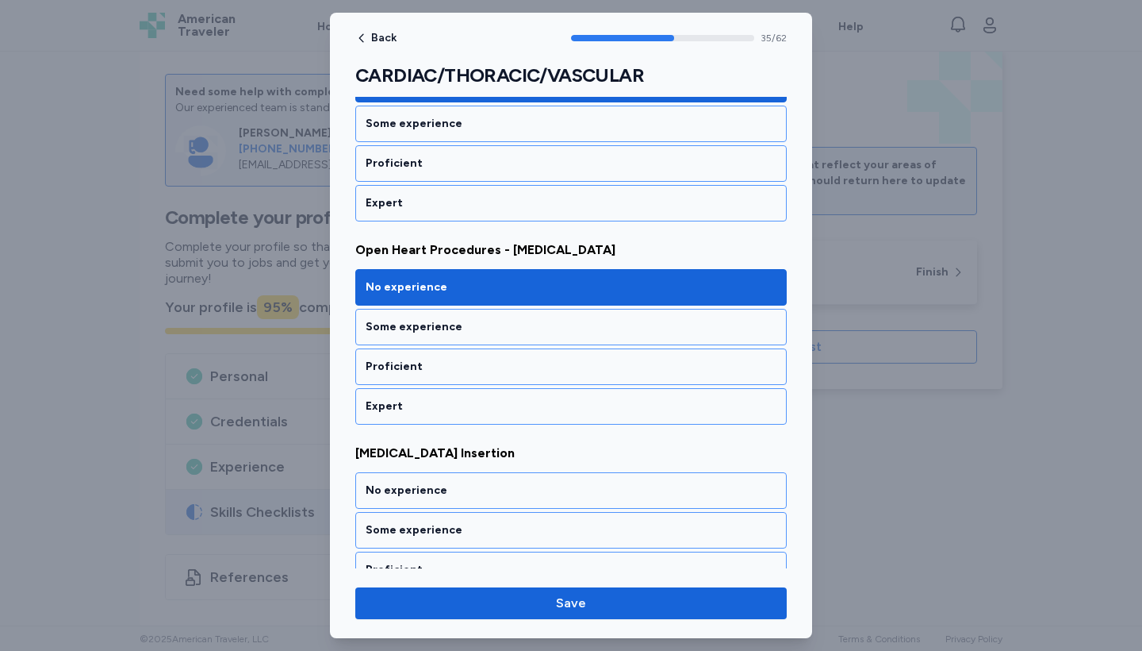
scroll to position [7401, 0]
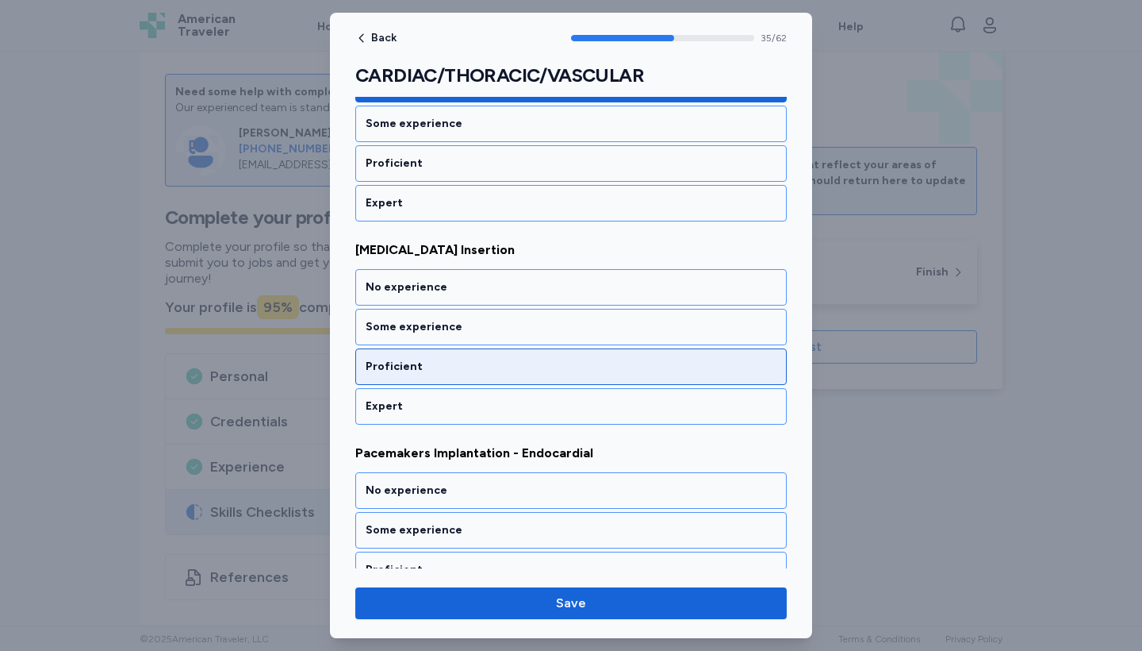
click at [462, 361] on div "Proficient" at bounding box center [571, 367] width 411 height 16
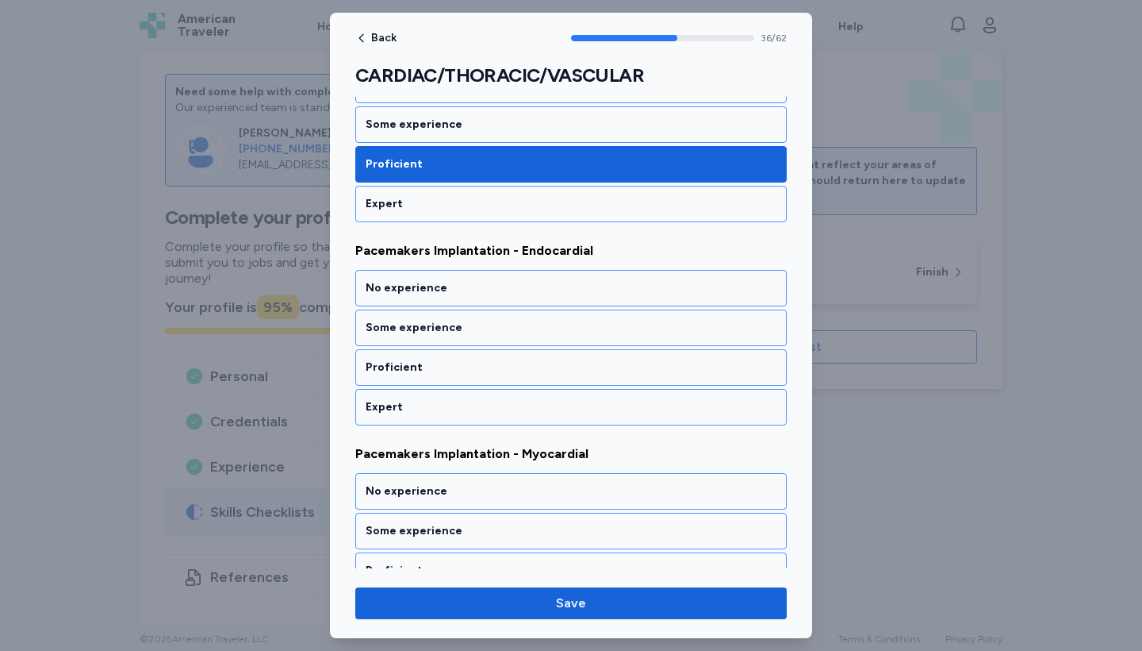
scroll to position [7604, 0]
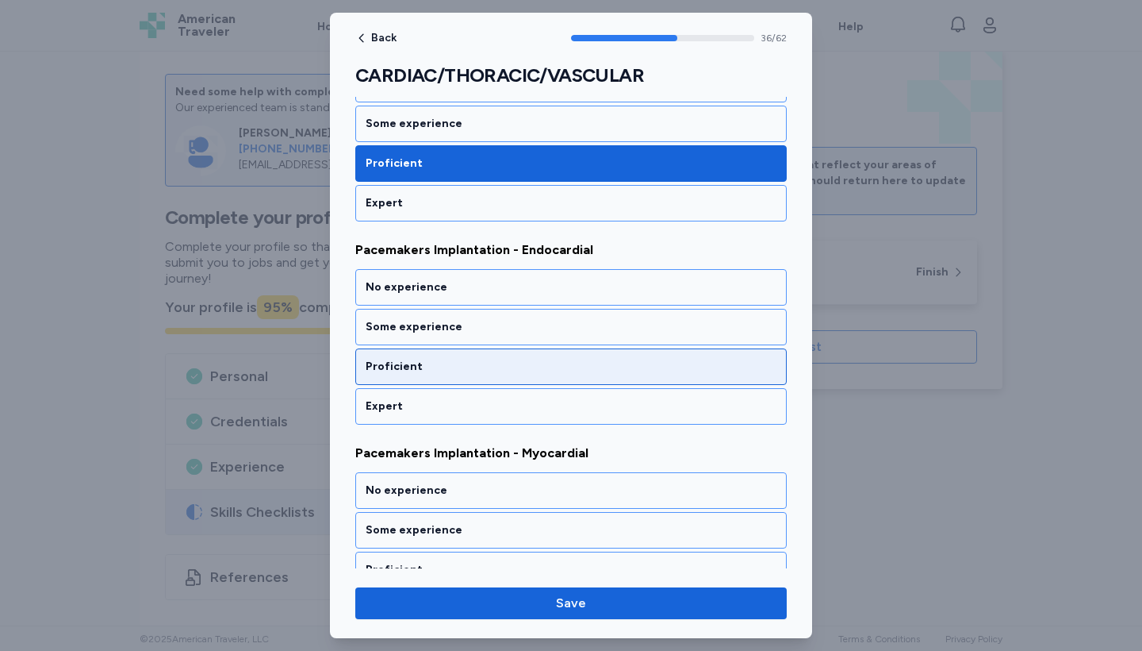
click at [462, 361] on div "Proficient" at bounding box center [571, 367] width 411 height 16
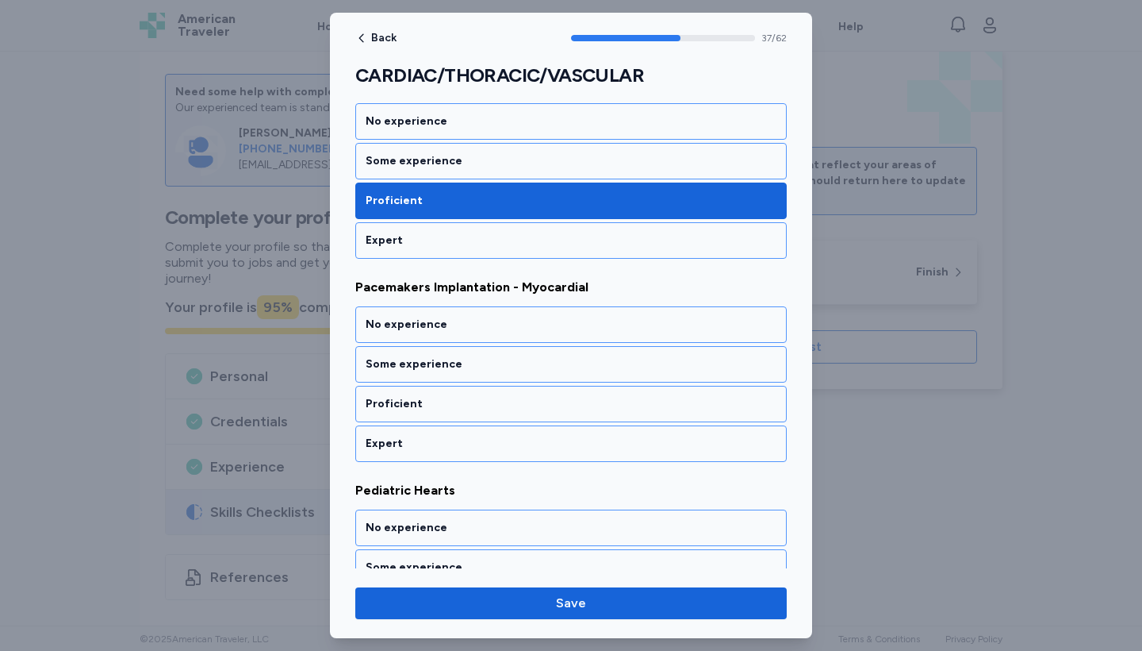
scroll to position [7807, 0]
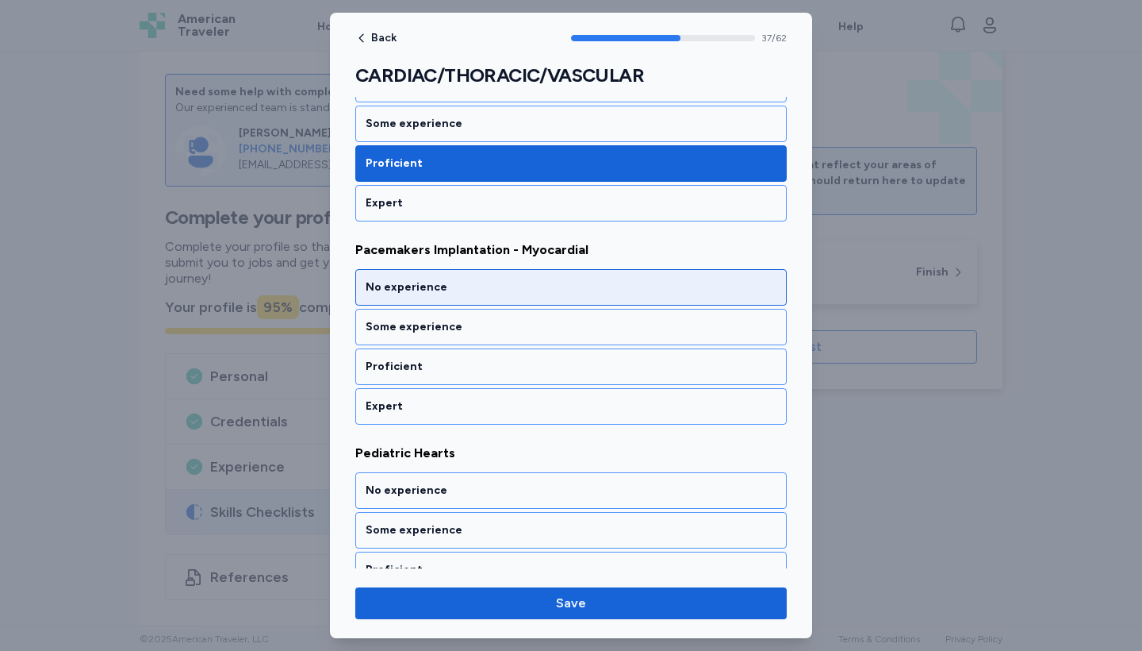
click at [462, 283] on div "No experience" at bounding box center [571, 287] width 411 height 16
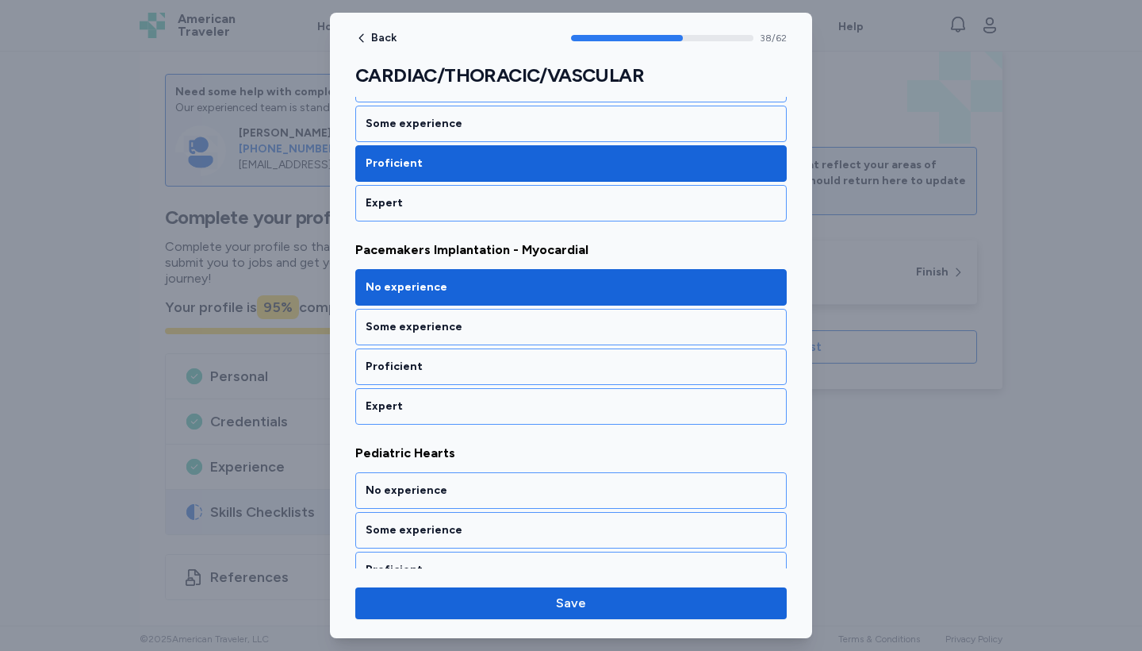
scroll to position [8010, 0]
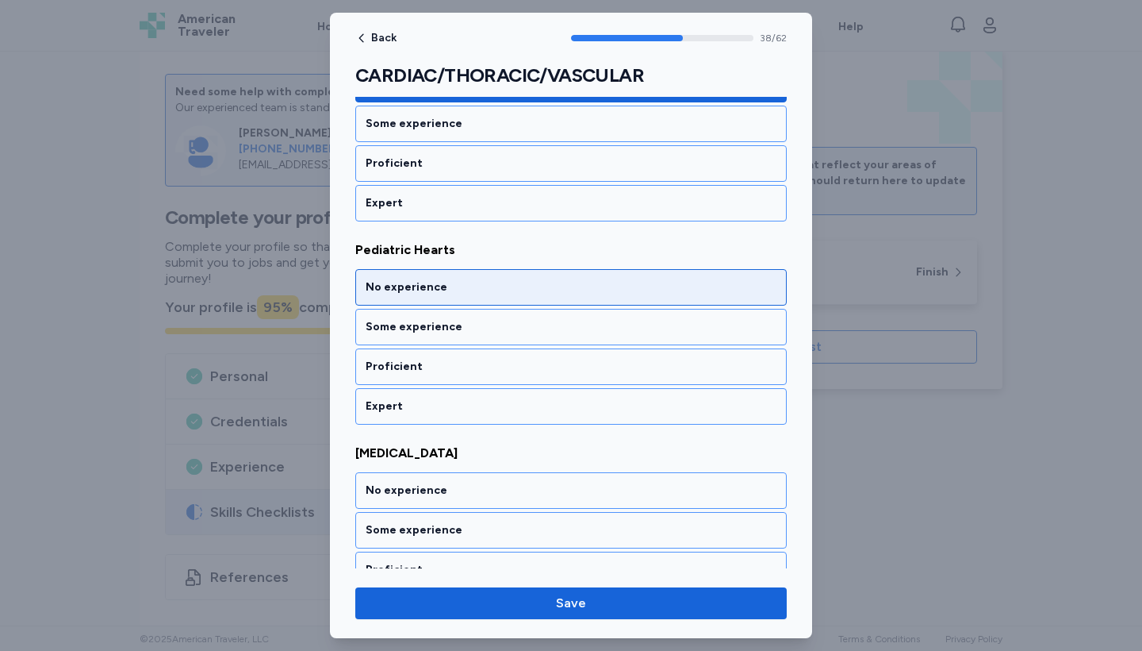
click at [462, 284] on div "No experience" at bounding box center [571, 287] width 411 height 16
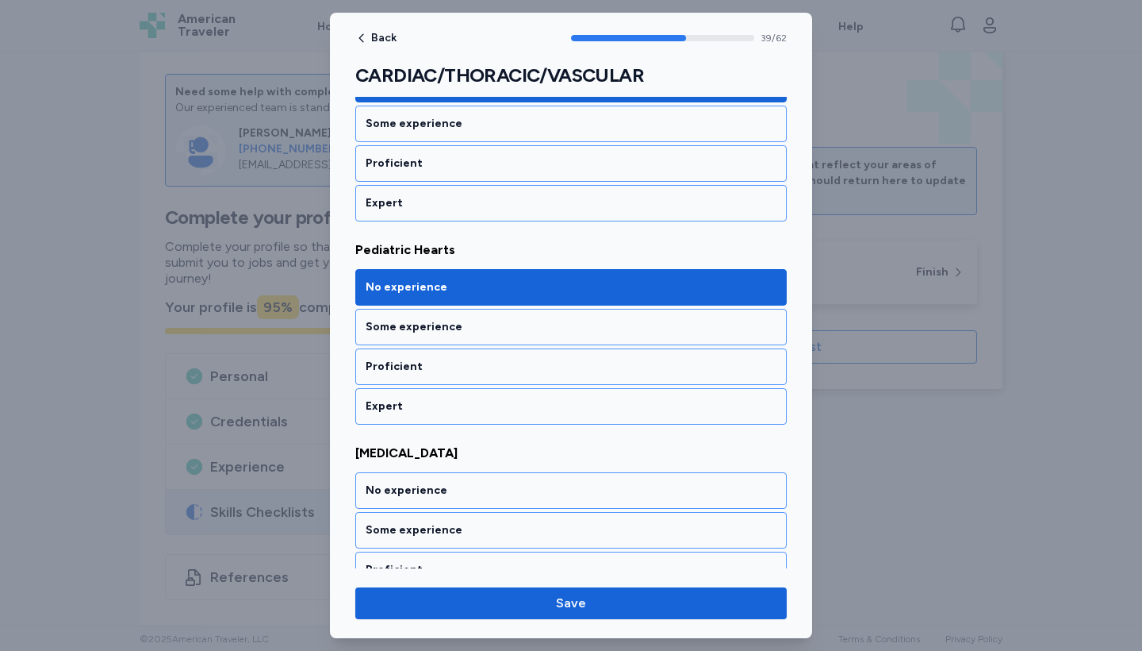
scroll to position [8213, 0]
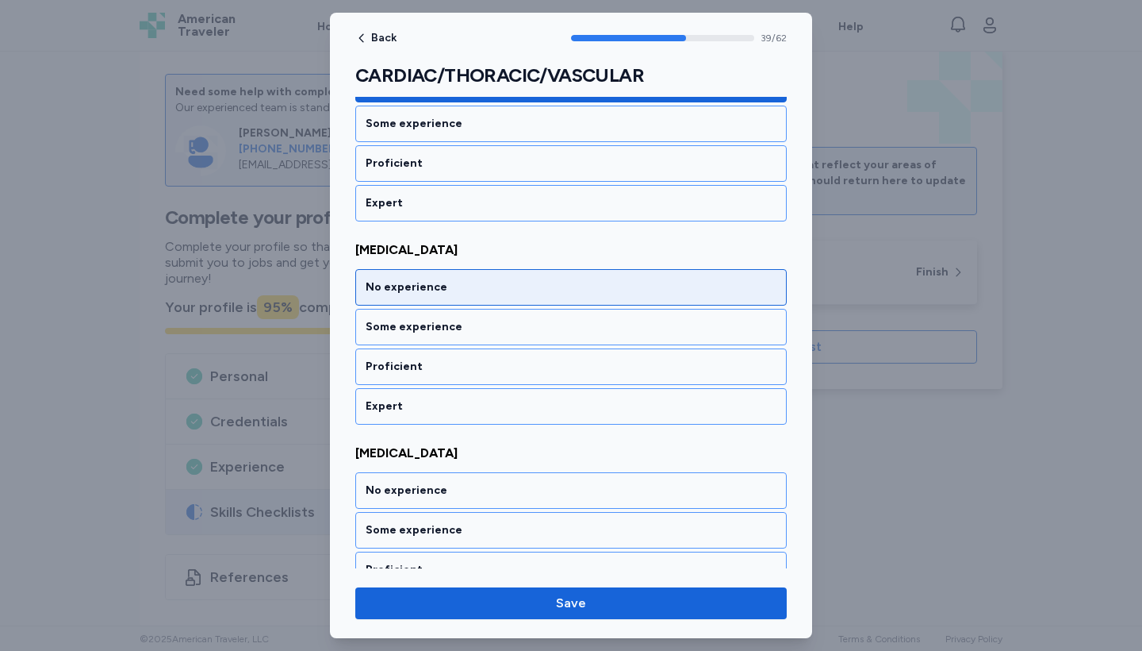
click at [462, 284] on div "No experience" at bounding box center [571, 287] width 411 height 16
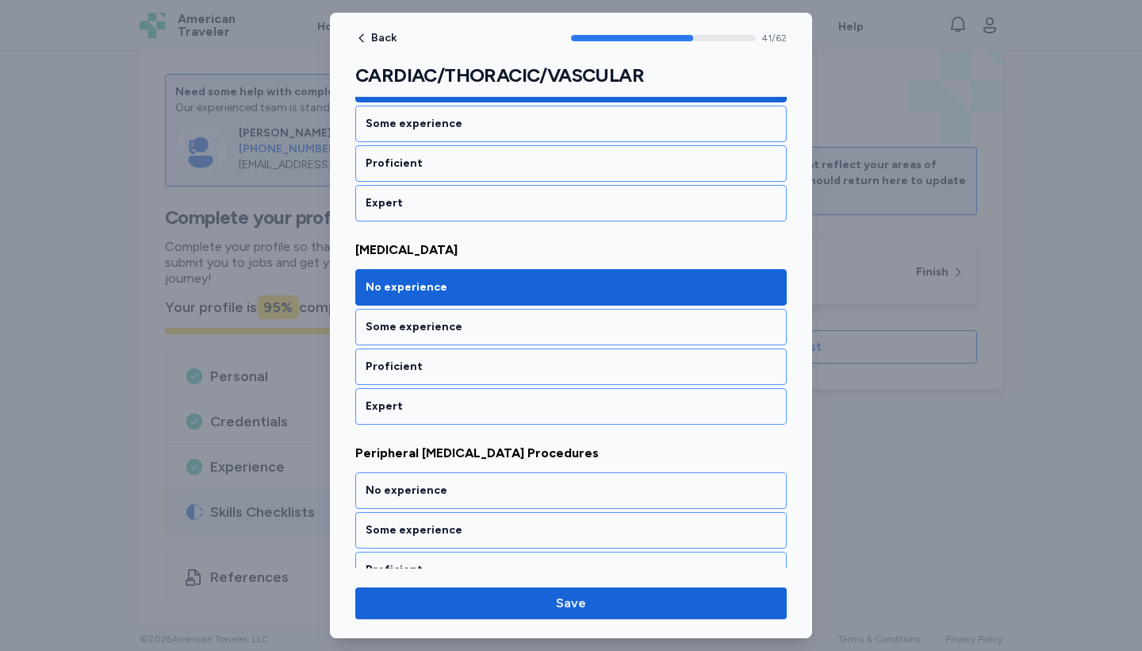
scroll to position [8620, 0]
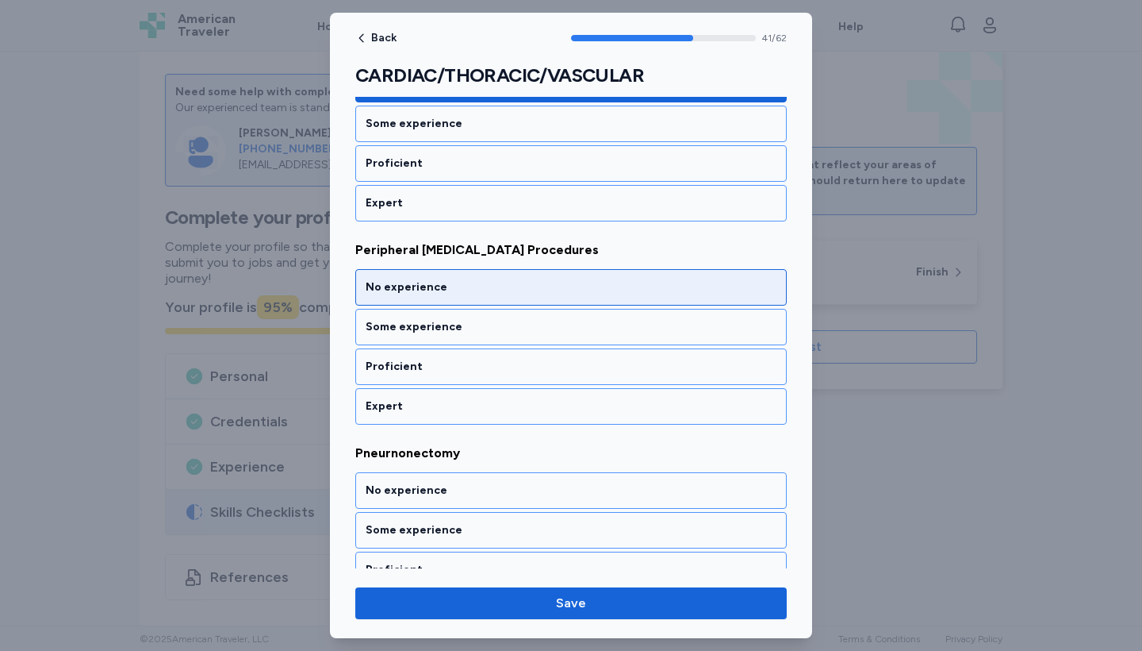
click at [462, 284] on div "No experience" at bounding box center [571, 287] width 411 height 16
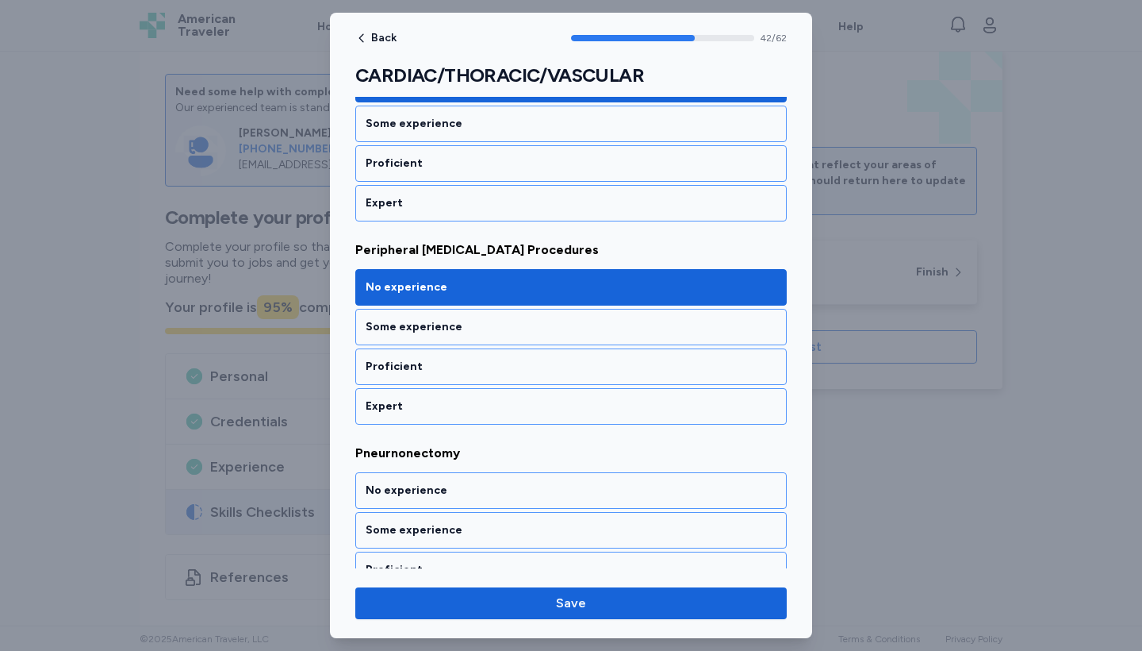
scroll to position [8823, 0]
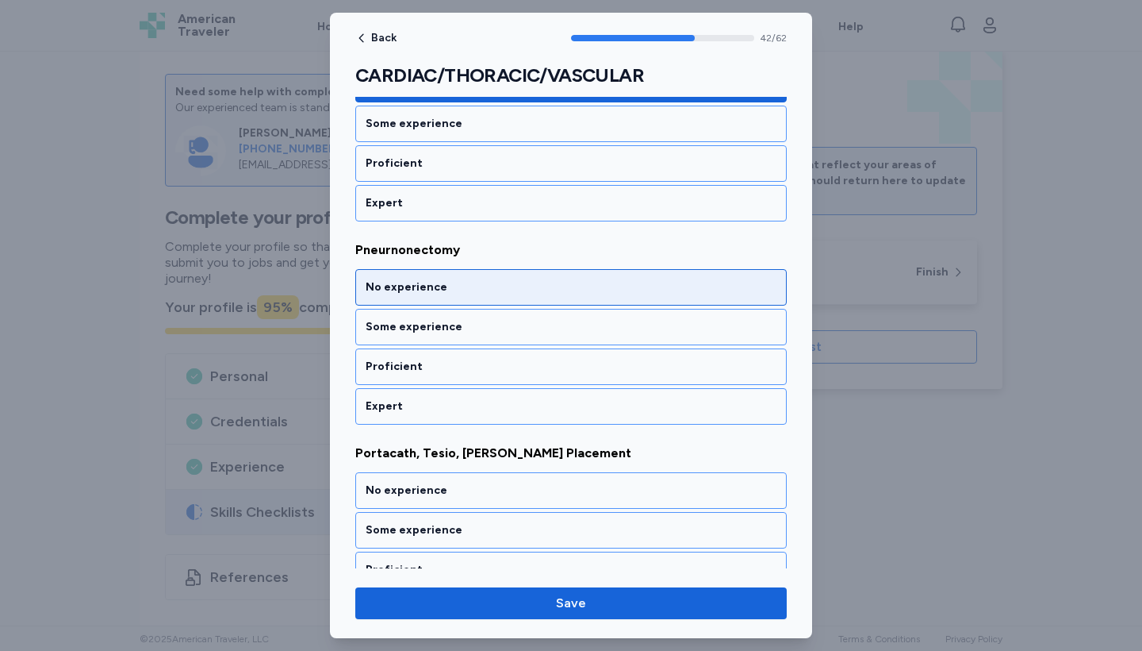
click at [462, 284] on div "No experience" at bounding box center [571, 287] width 411 height 16
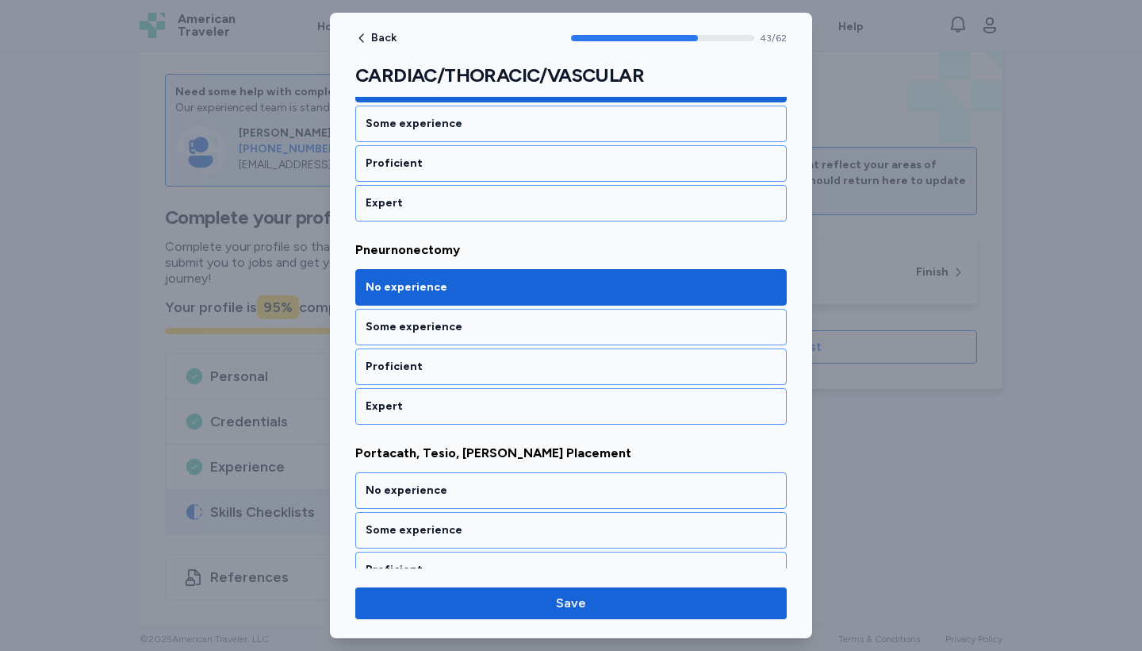
scroll to position [9026, 0]
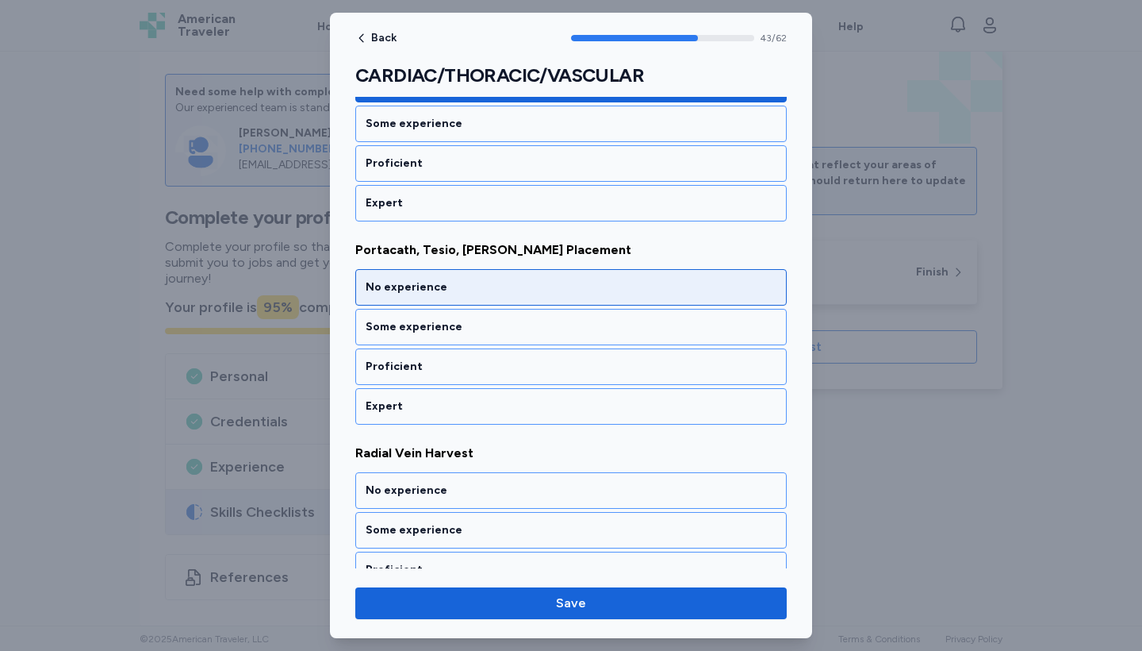
click at [462, 284] on div "No experience" at bounding box center [571, 287] width 411 height 16
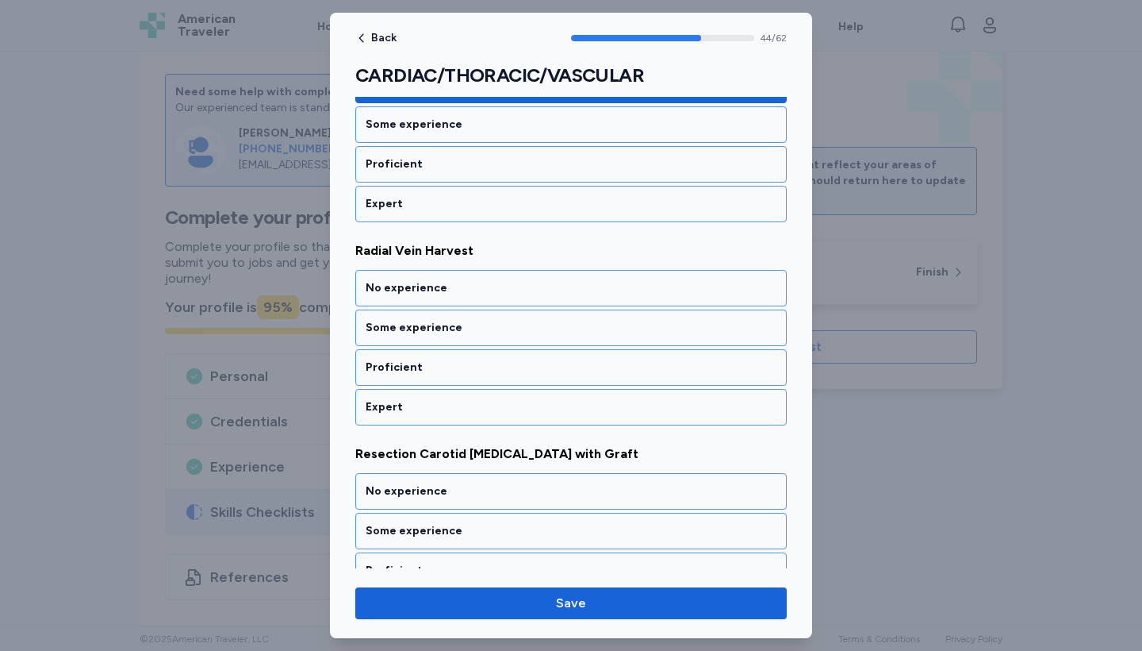
scroll to position [9229, 0]
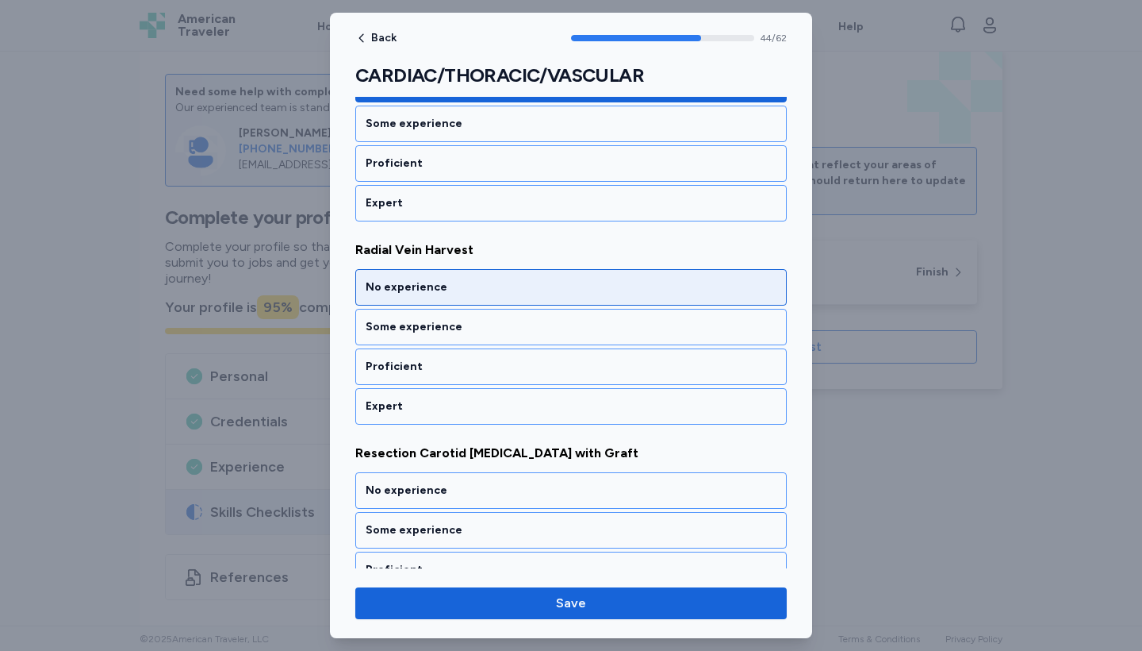
click at [462, 284] on div "No experience" at bounding box center [571, 287] width 411 height 16
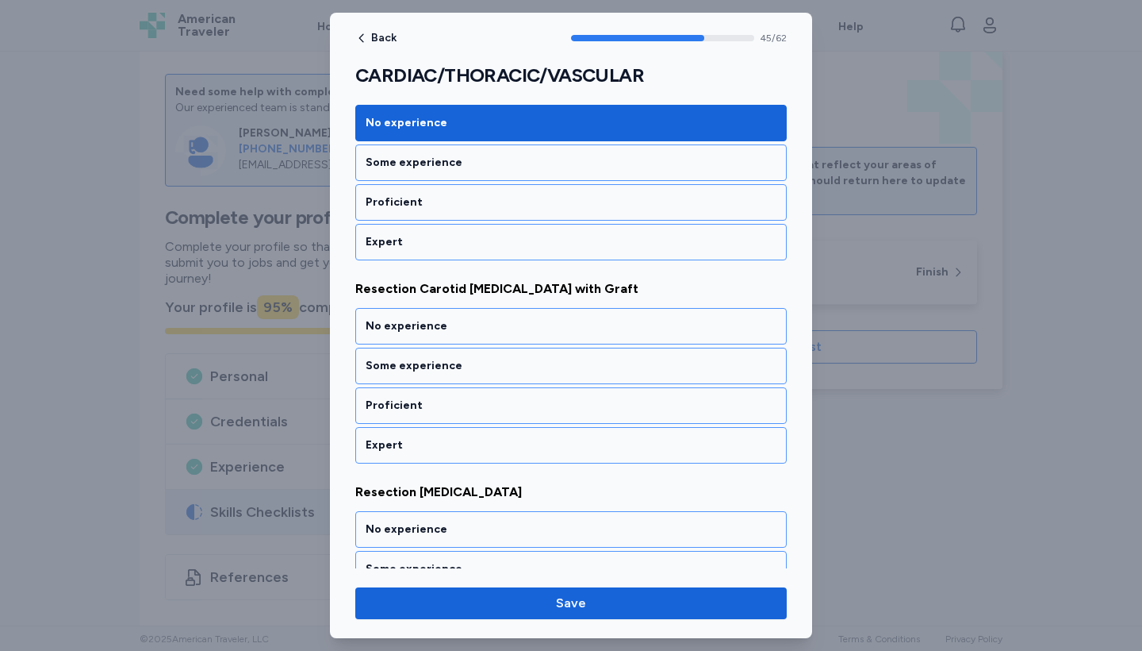
scroll to position [9432, 0]
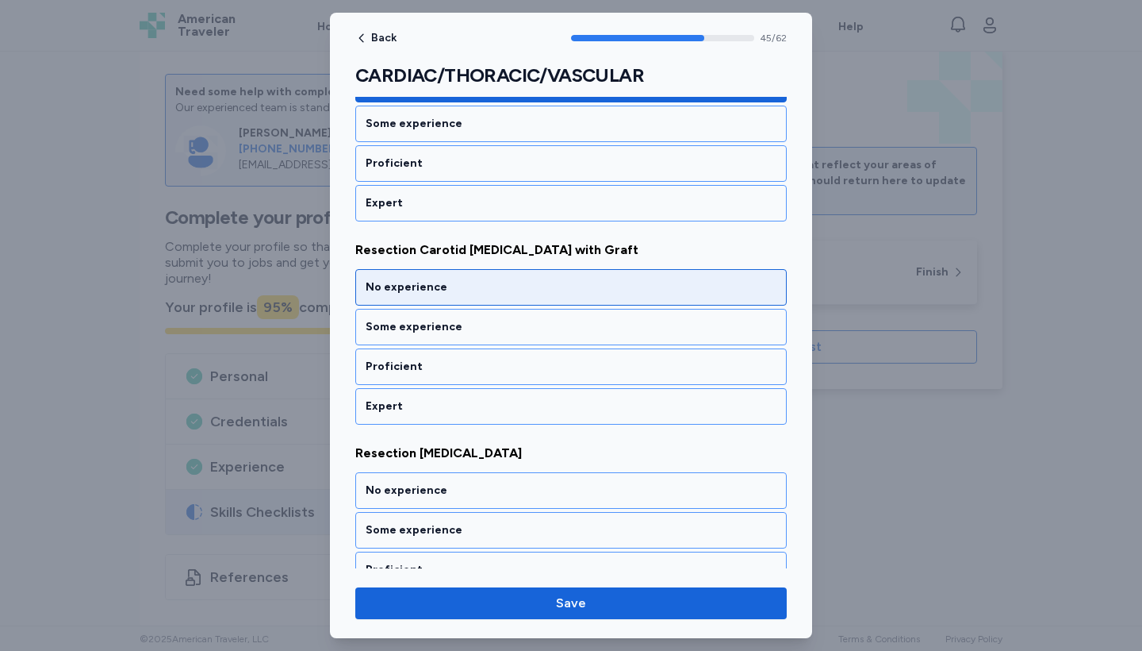
click at [462, 284] on div "No experience" at bounding box center [571, 287] width 411 height 16
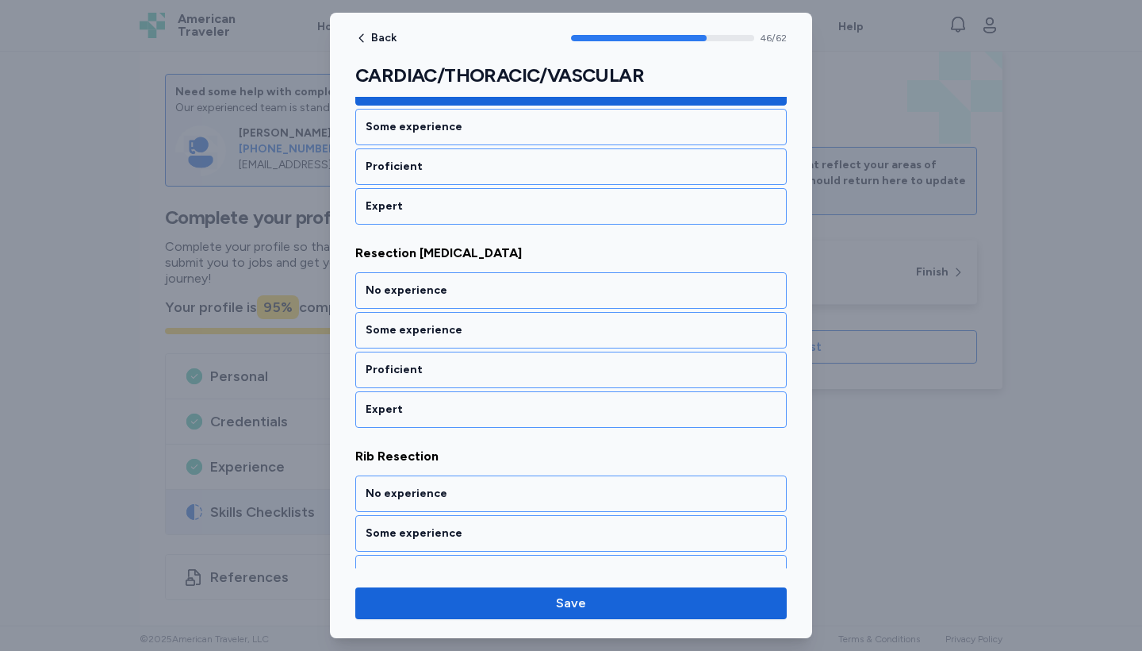
scroll to position [9635, 0]
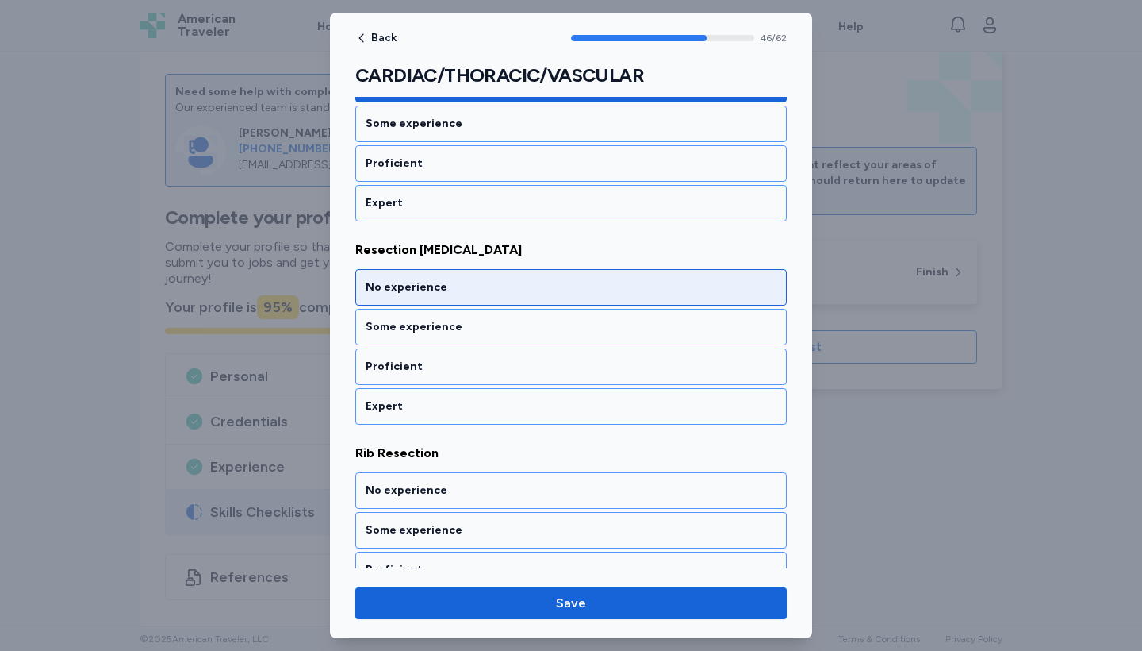
click at [462, 284] on div "No experience" at bounding box center [571, 287] width 411 height 16
click at [462, 286] on div "No experience" at bounding box center [571, 287] width 411 height 16
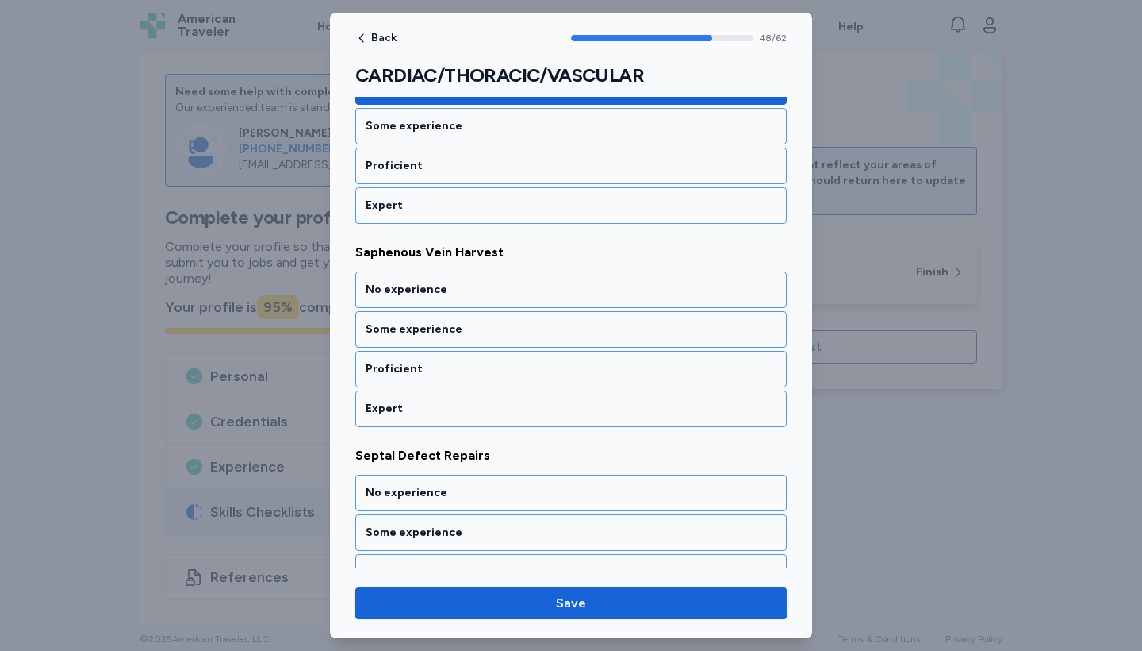
scroll to position [10041, 0]
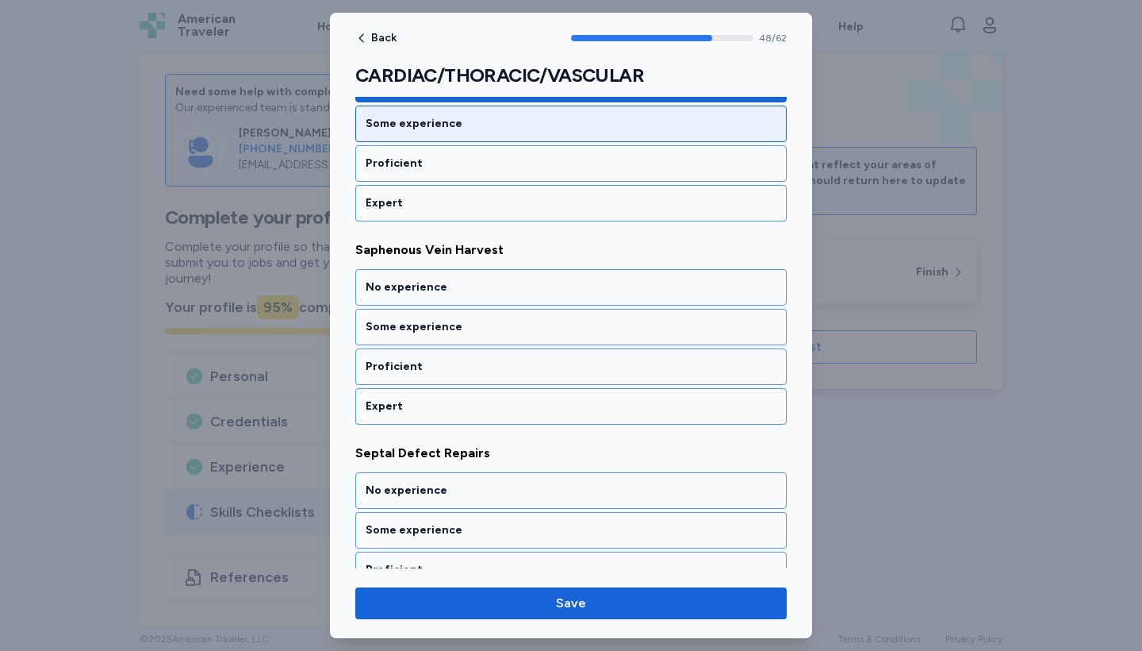
click at [458, 121] on div "Some experience" at bounding box center [571, 124] width 411 height 16
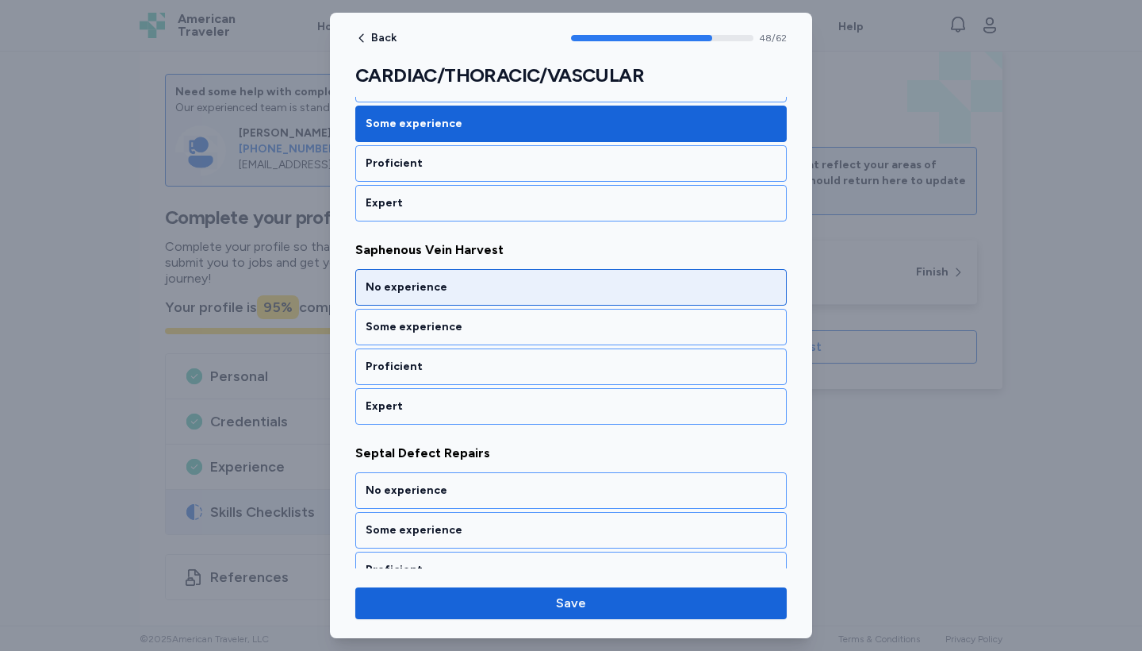
click at [474, 282] on div "No experience" at bounding box center [571, 287] width 411 height 16
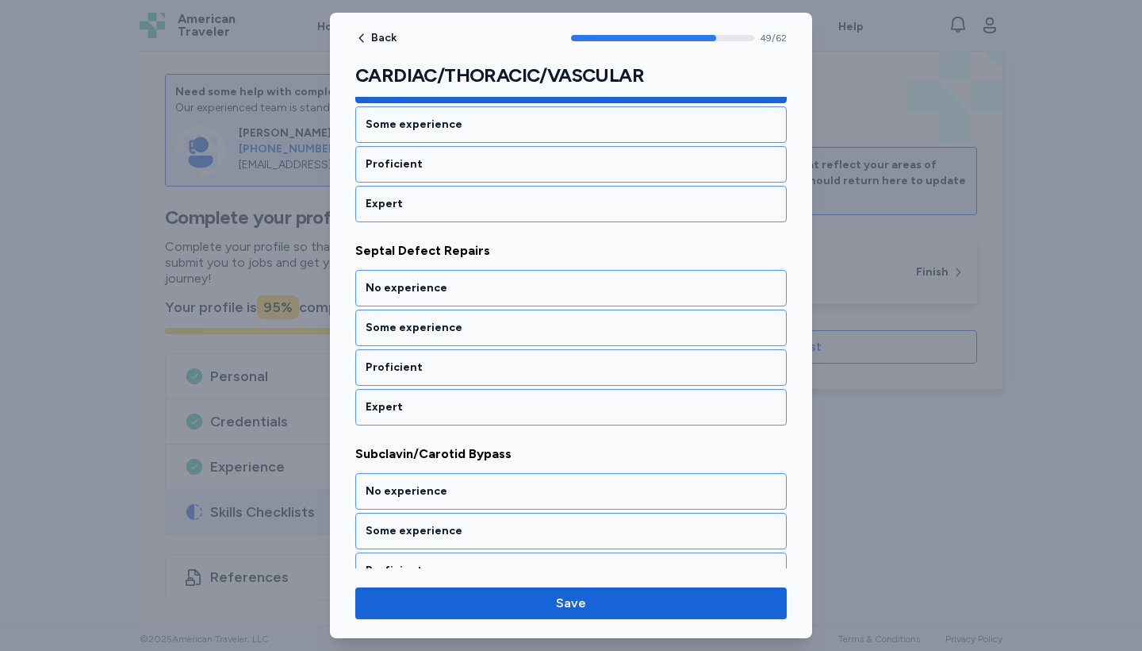
scroll to position [10244, 0]
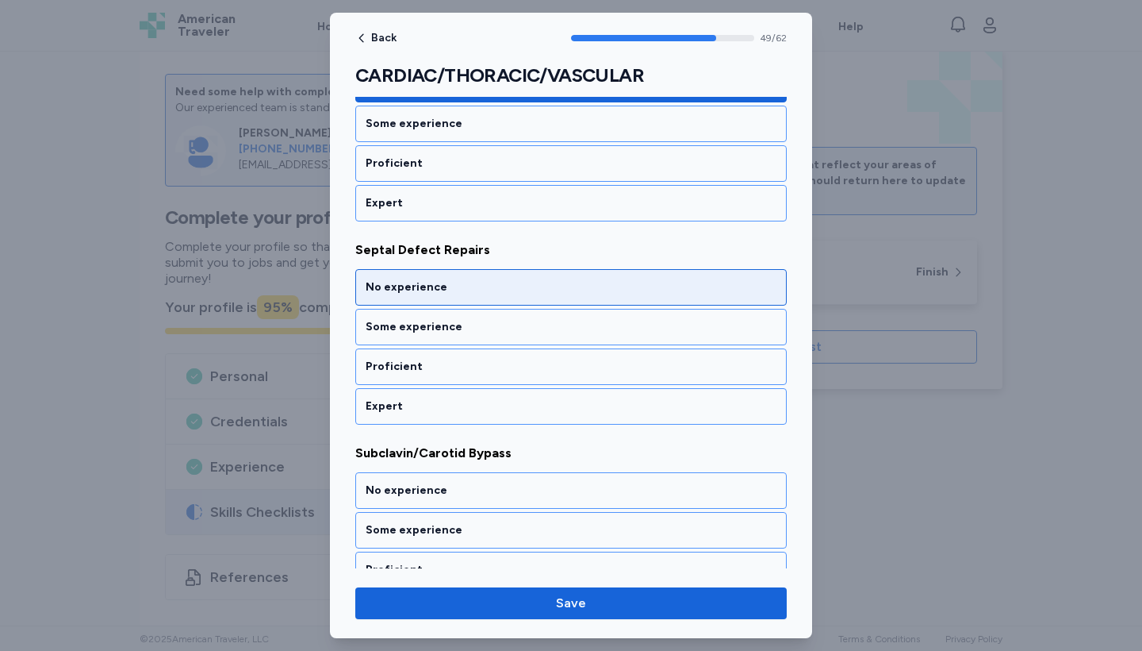
click at [474, 282] on div "No experience" at bounding box center [571, 287] width 411 height 16
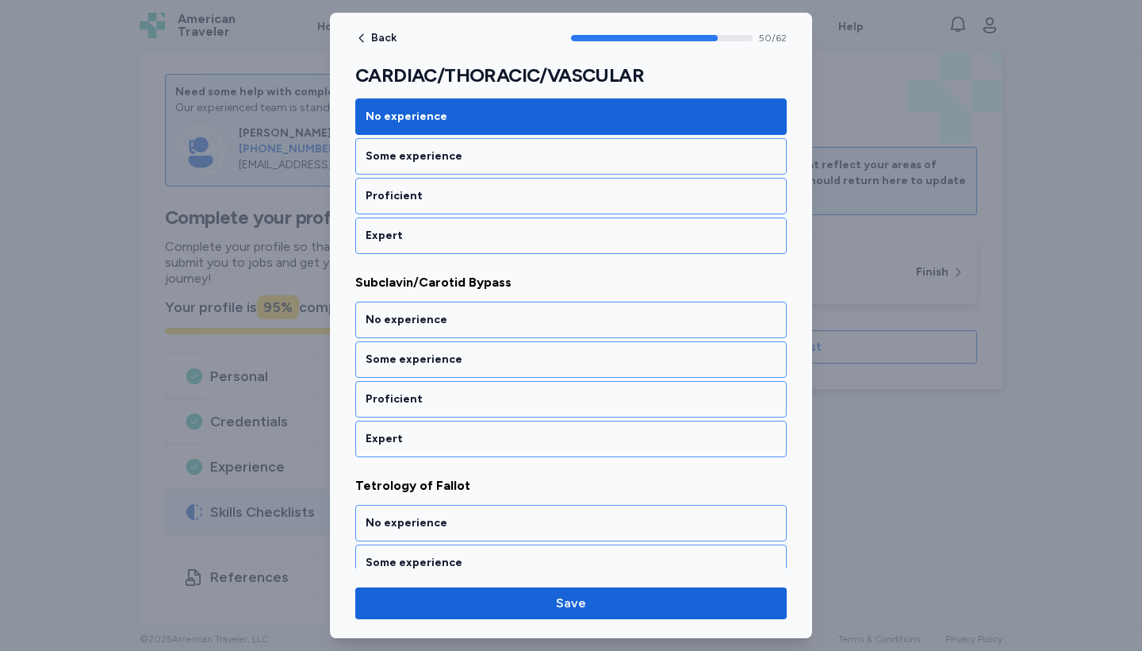
scroll to position [10448, 0]
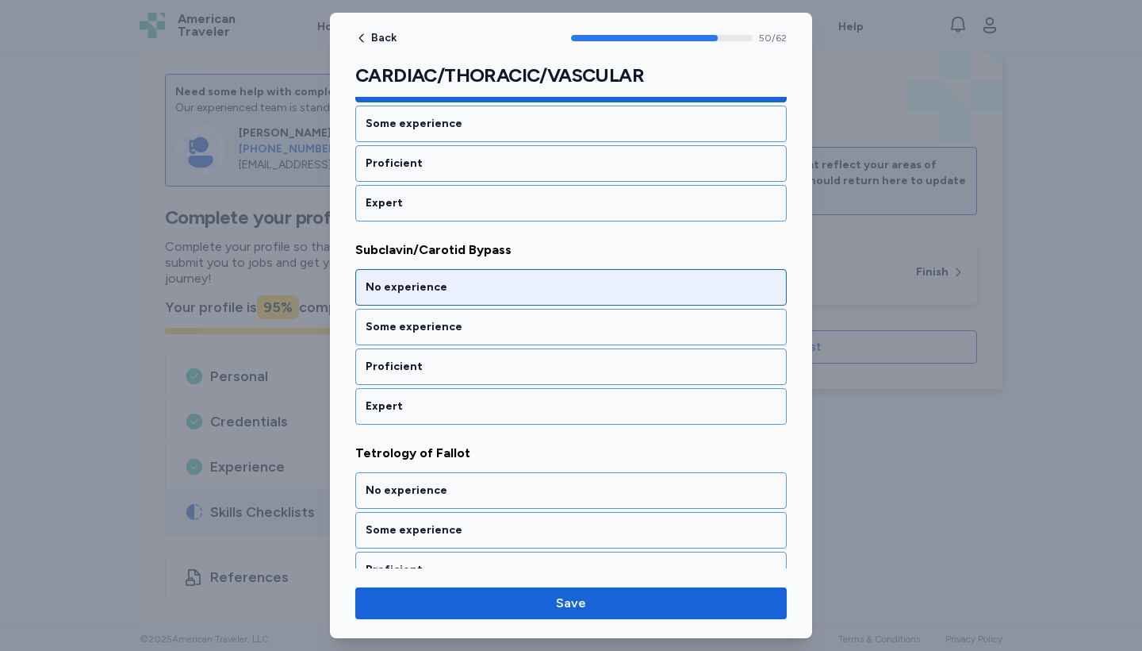
click at [475, 282] on div "No experience" at bounding box center [571, 287] width 411 height 16
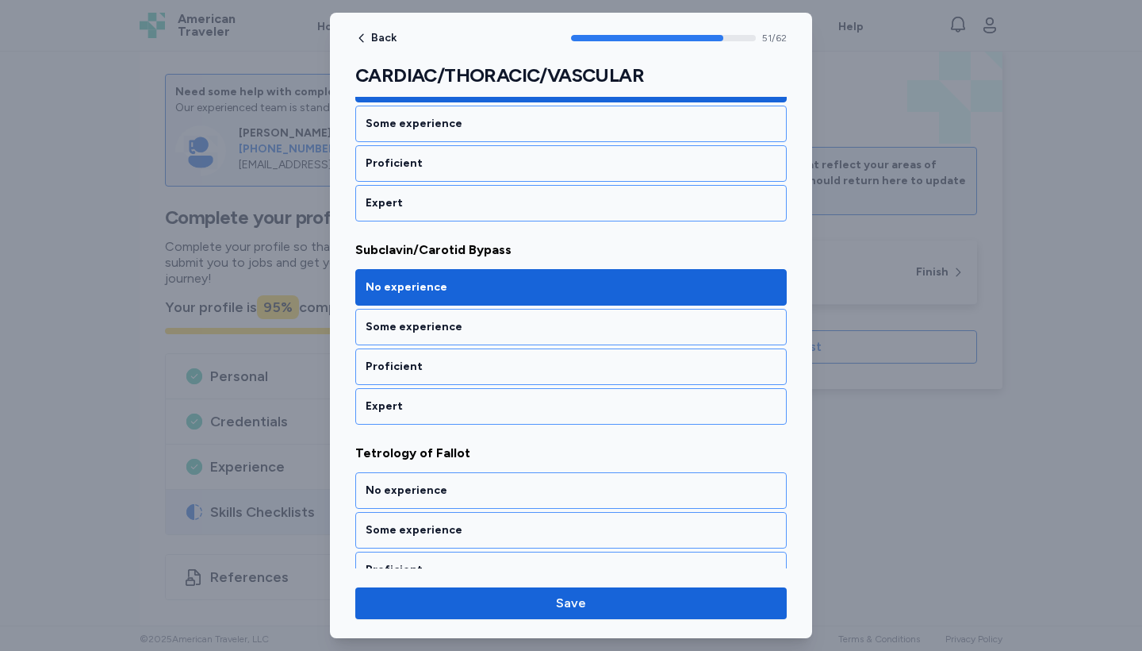
scroll to position [10651, 0]
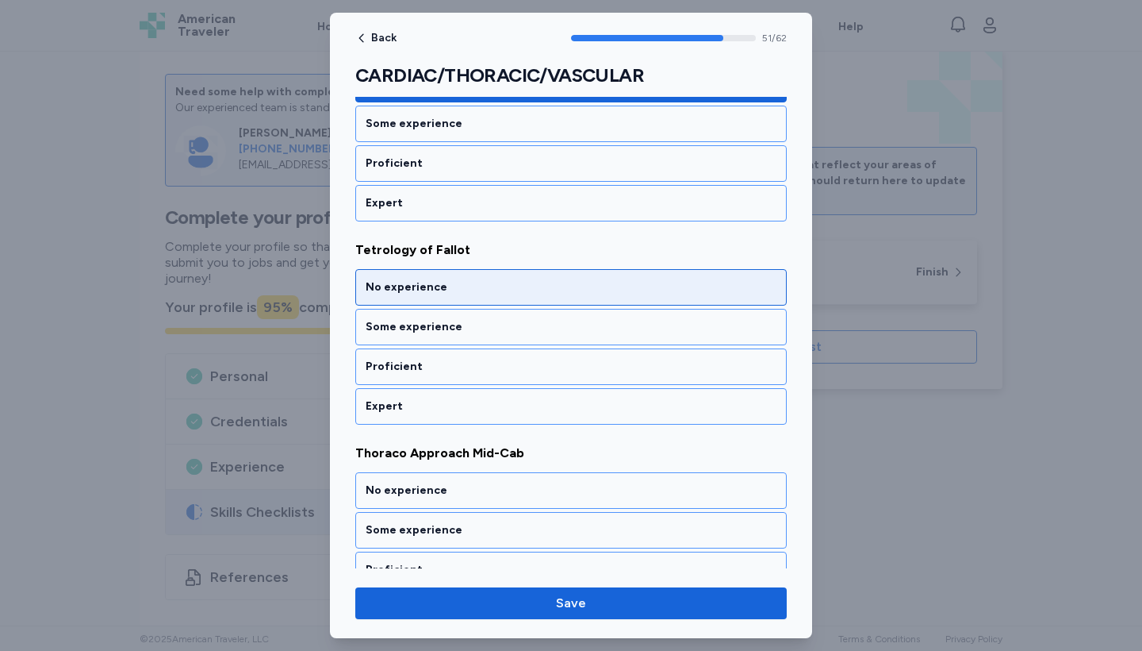
click at [475, 282] on div "No experience" at bounding box center [571, 287] width 411 height 16
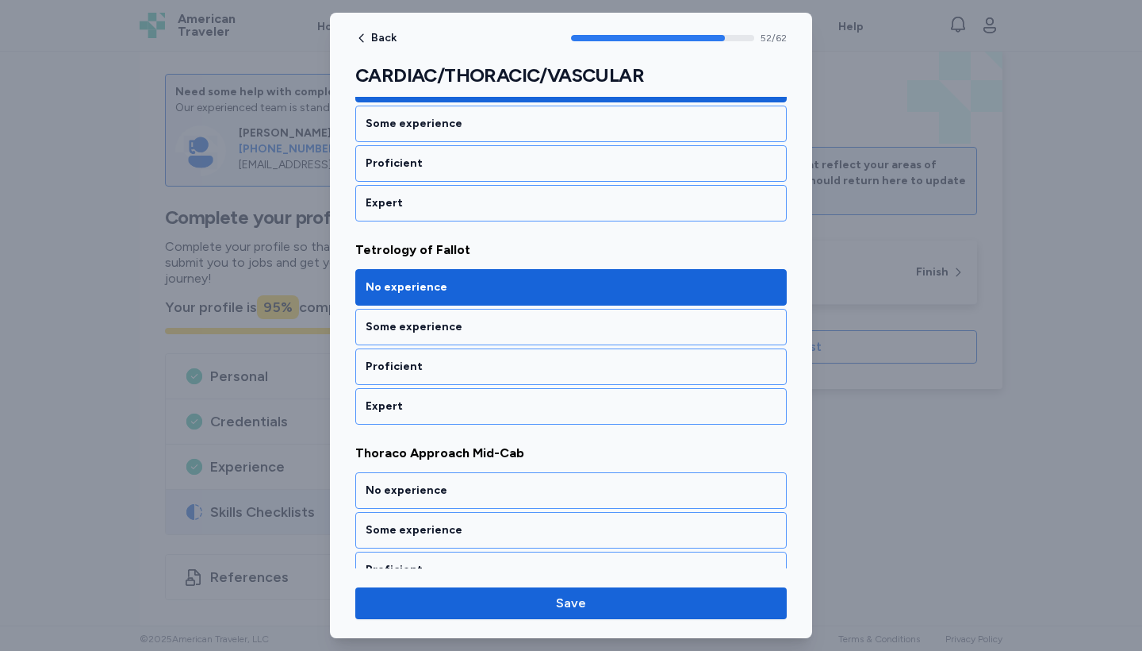
scroll to position [10854, 0]
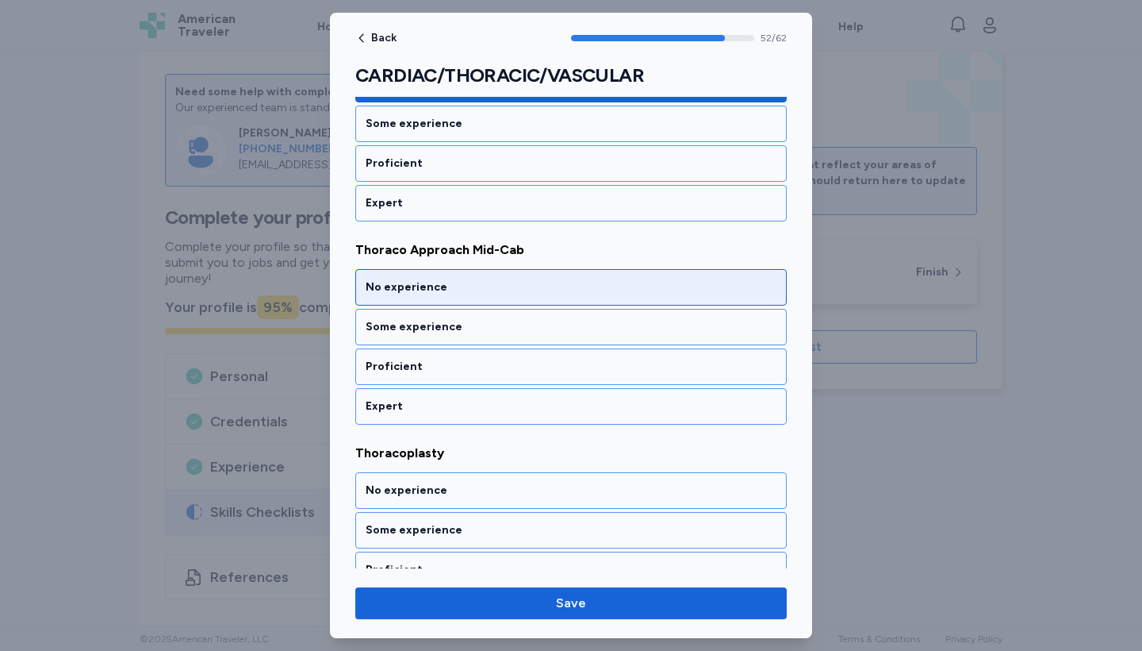
click at [475, 282] on div "No experience" at bounding box center [571, 287] width 411 height 16
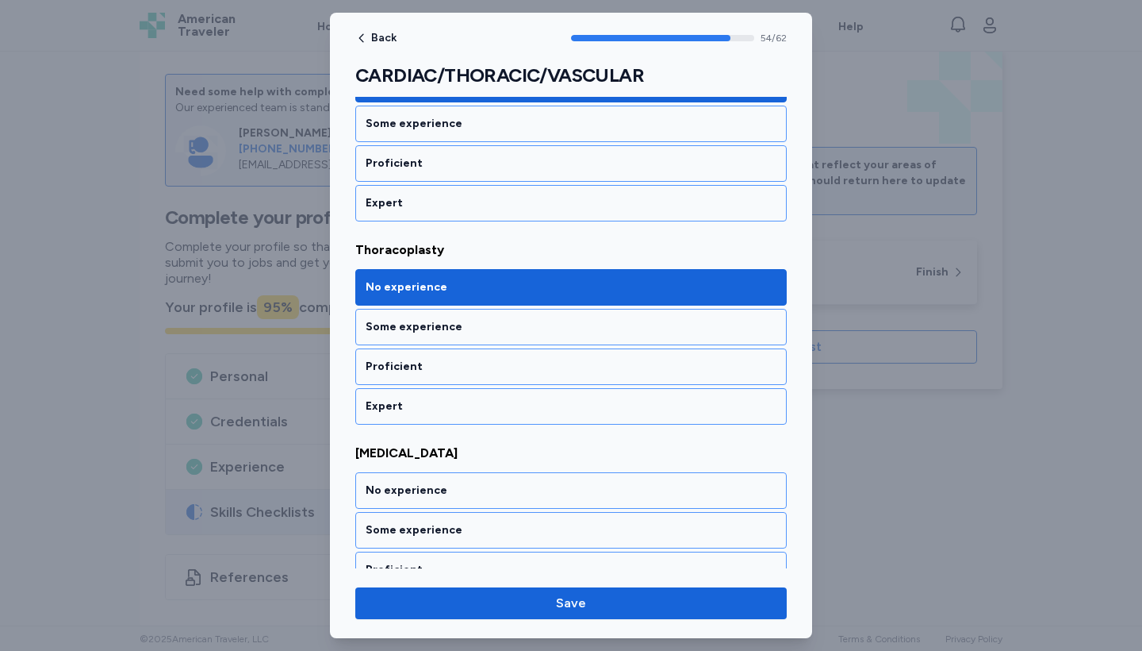
scroll to position [11260, 0]
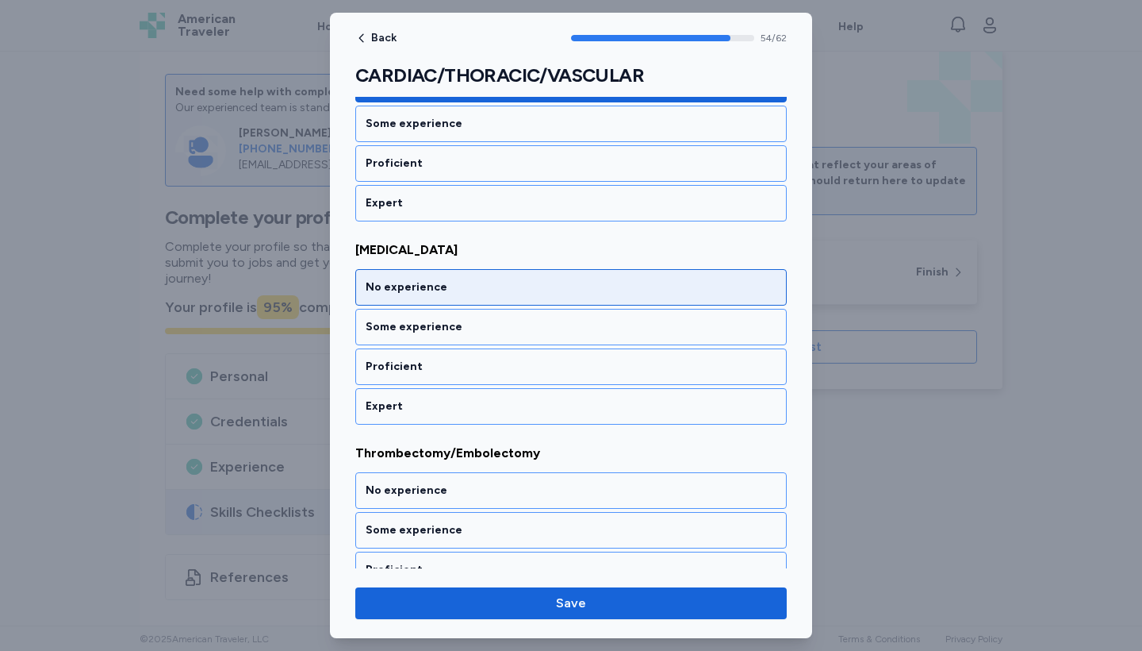
click at [475, 282] on div "No experience" at bounding box center [571, 287] width 411 height 16
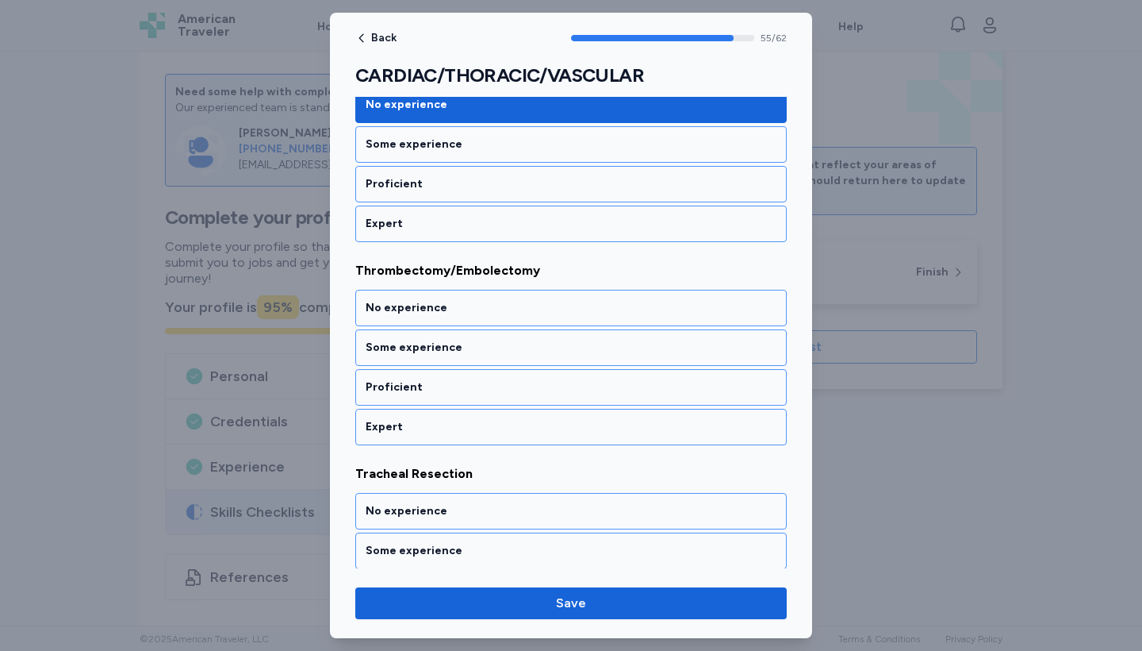
scroll to position [11463, 0]
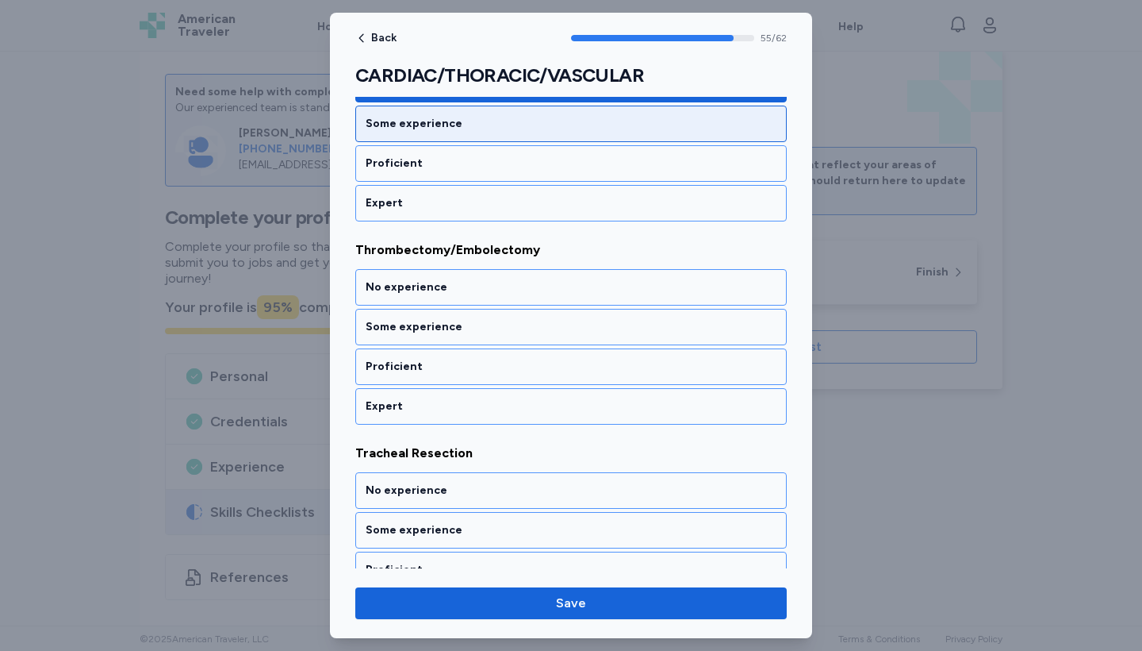
click at [451, 125] on div "Some experience" at bounding box center [571, 124] width 411 height 16
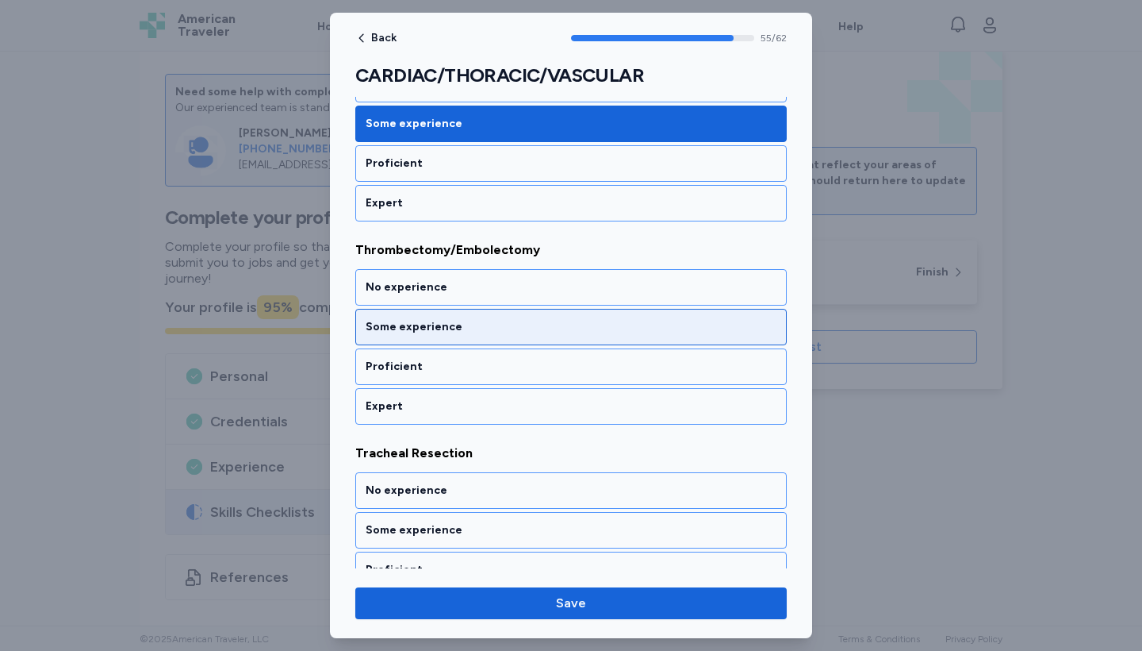
click at [478, 333] on div "Some experience" at bounding box center [571, 327] width 411 height 16
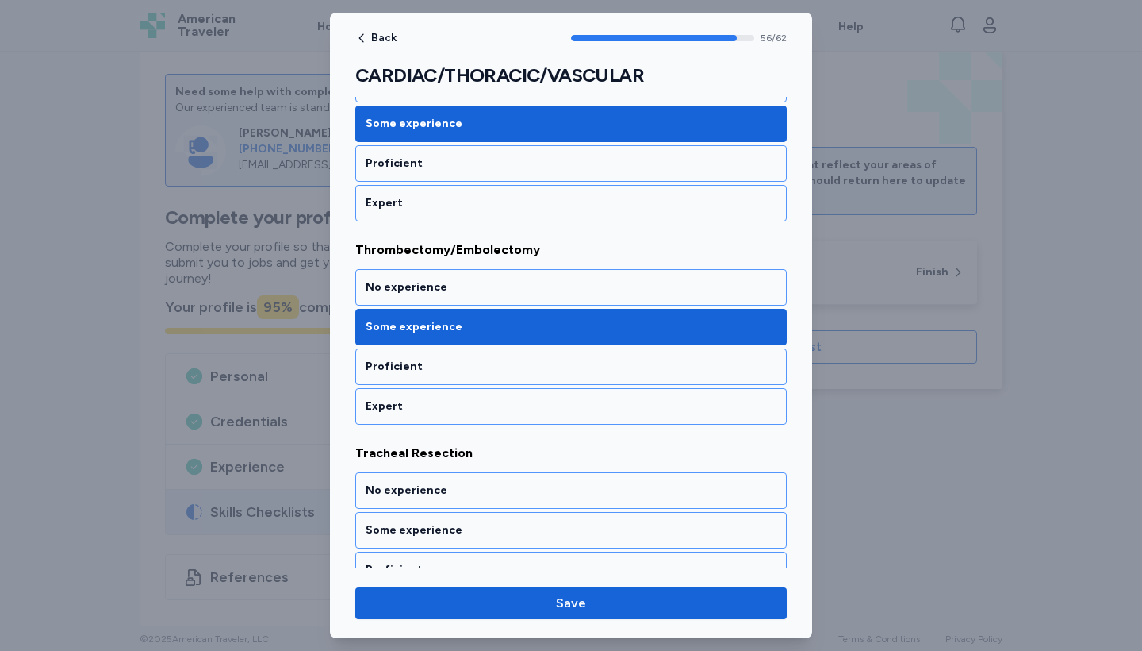
scroll to position [11666, 0]
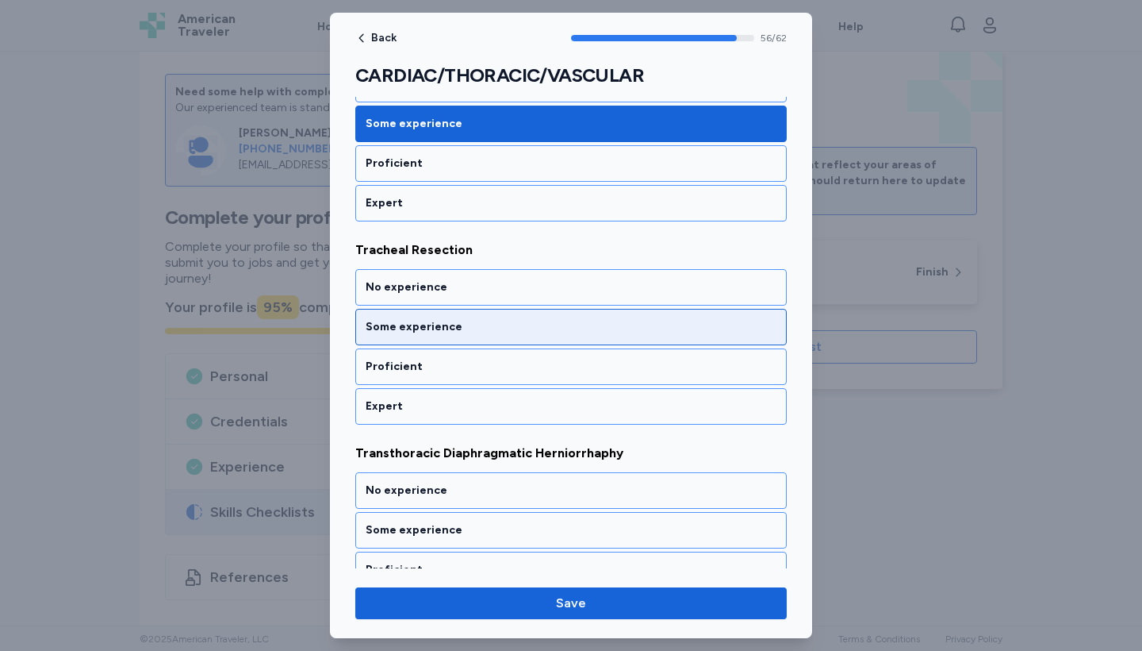
click at [480, 325] on div "Some experience" at bounding box center [571, 327] width 411 height 16
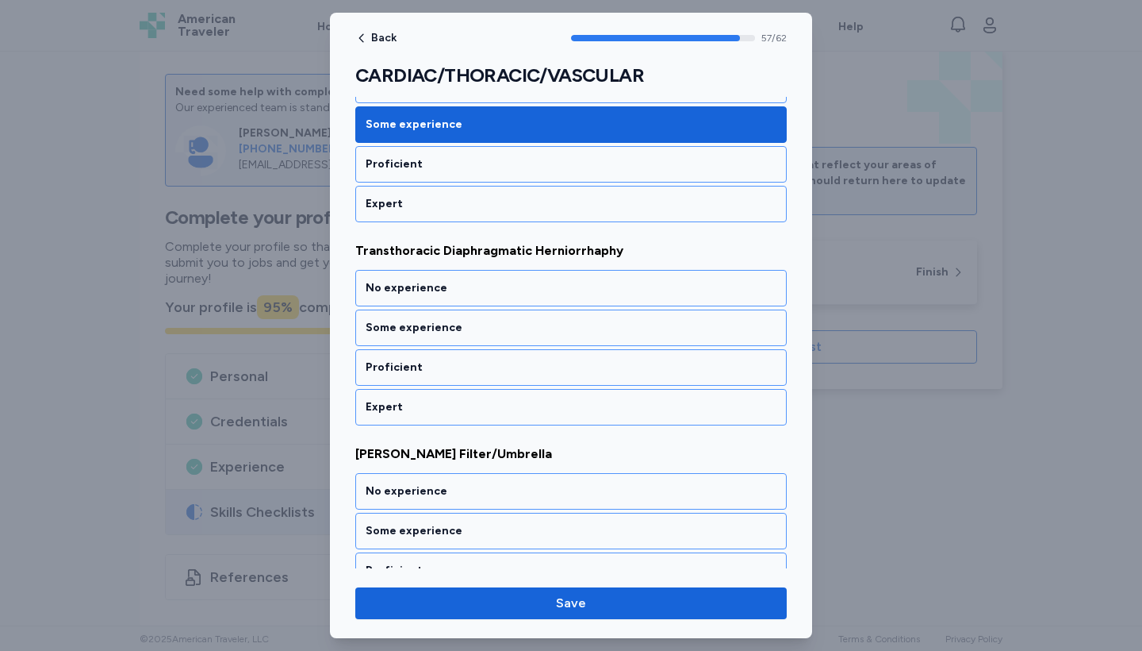
scroll to position [11869, 0]
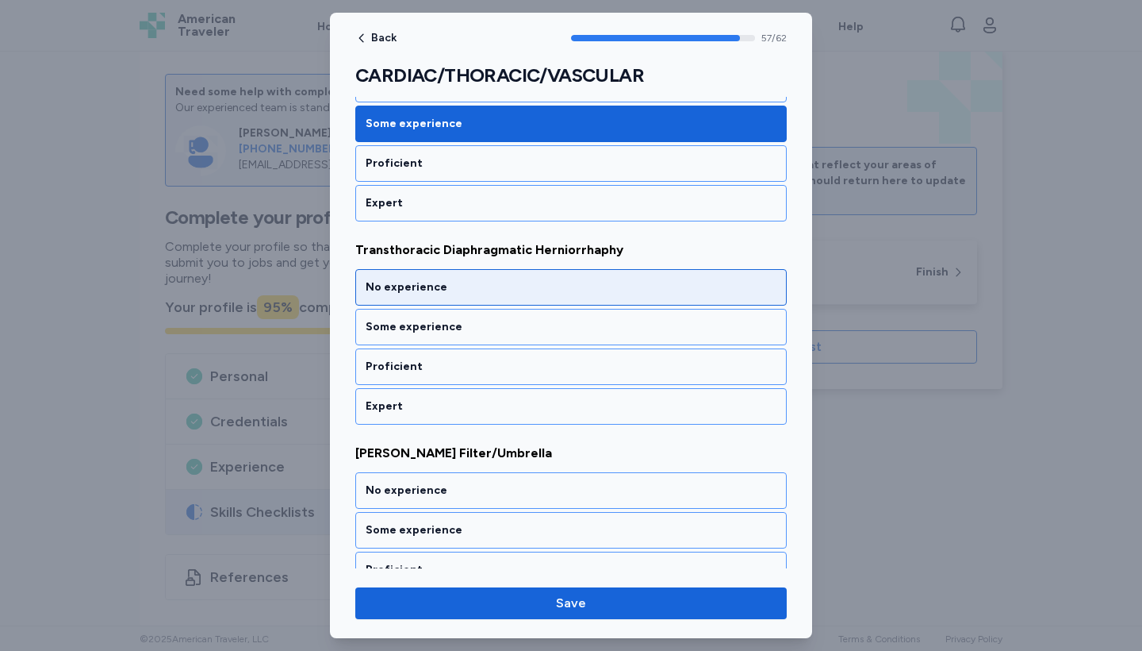
click at [484, 286] on div "No experience" at bounding box center [571, 287] width 411 height 16
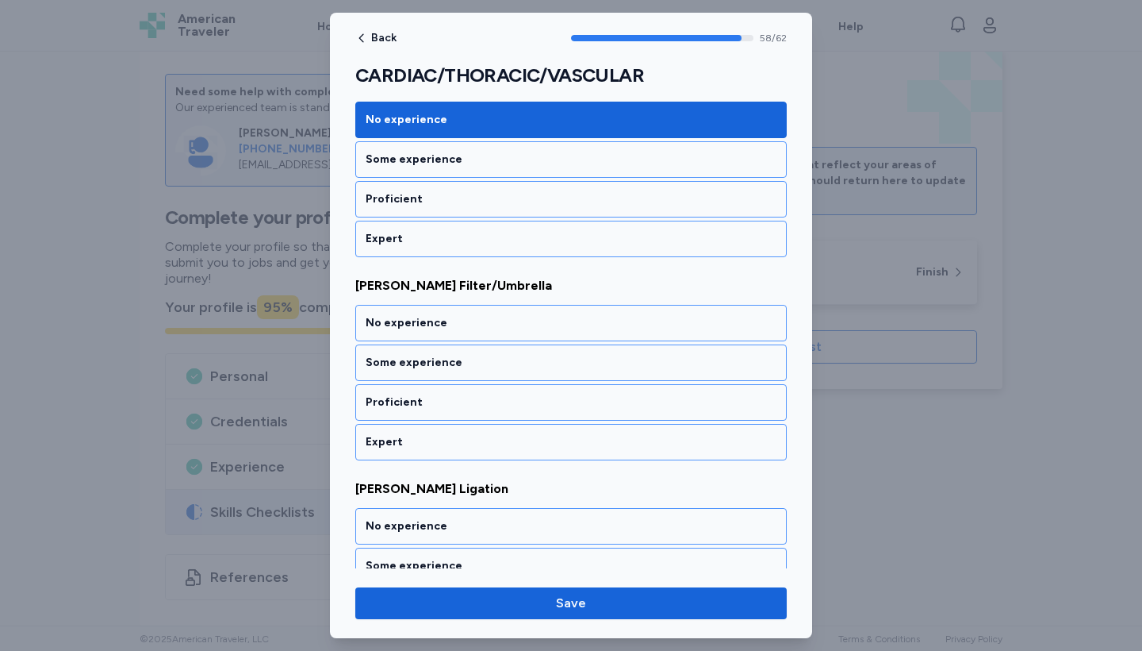
scroll to position [12072, 0]
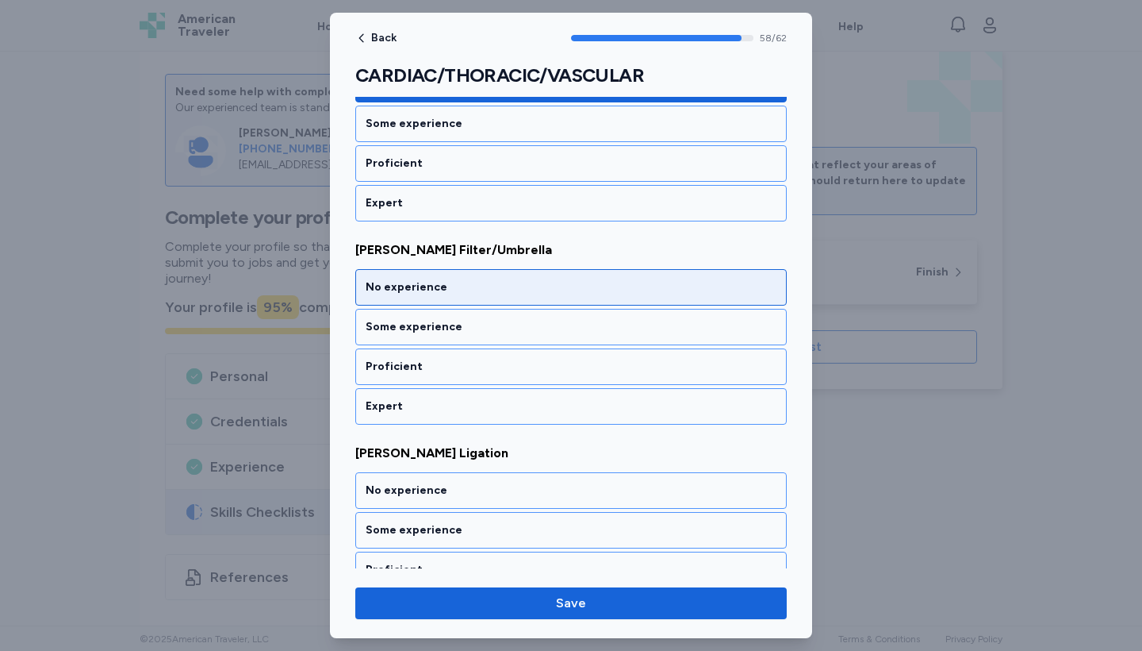
click at [484, 286] on div "No experience" at bounding box center [571, 287] width 411 height 16
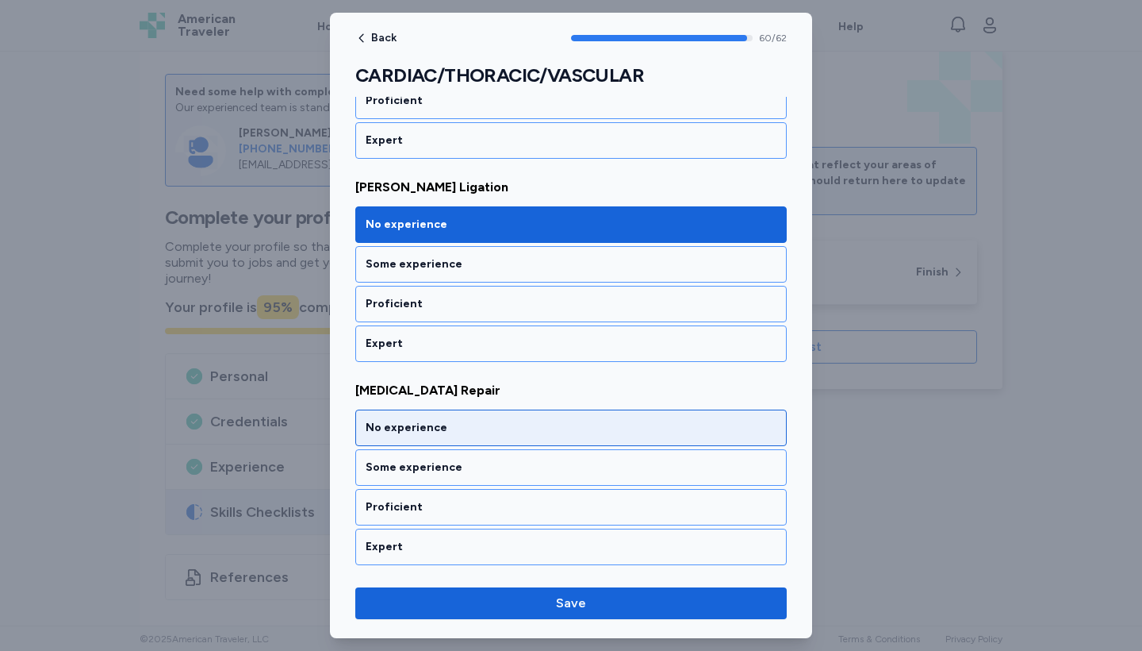
click at [497, 423] on div "No experience" at bounding box center [571, 428] width 411 height 16
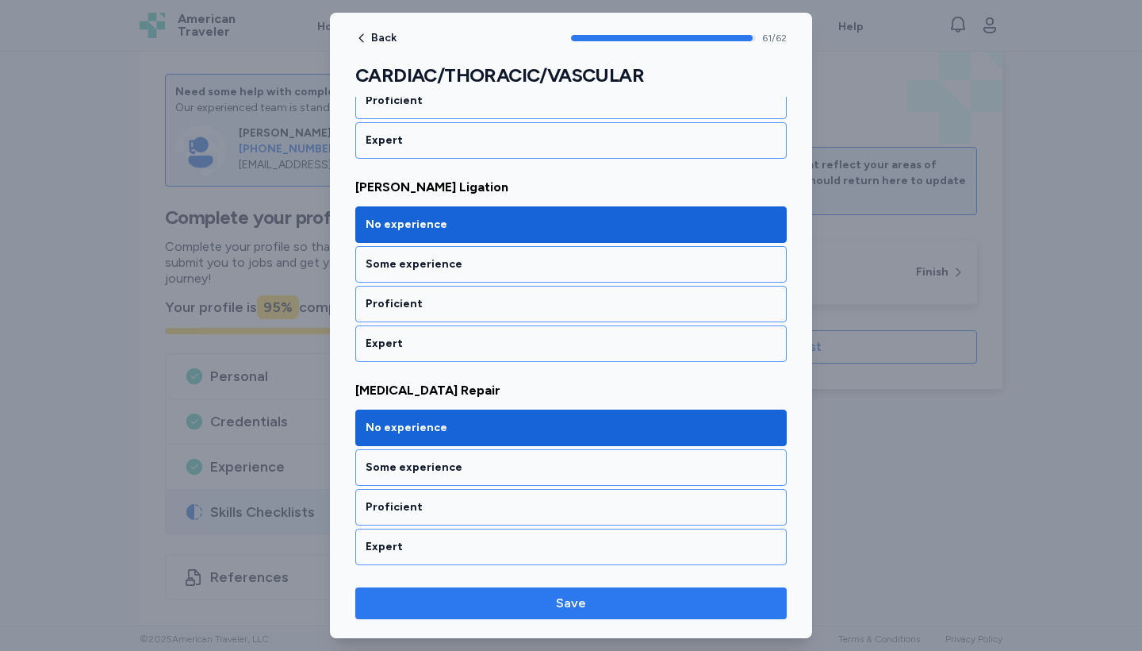
click at [520, 607] on span "Save" at bounding box center [571, 602] width 406 height 19
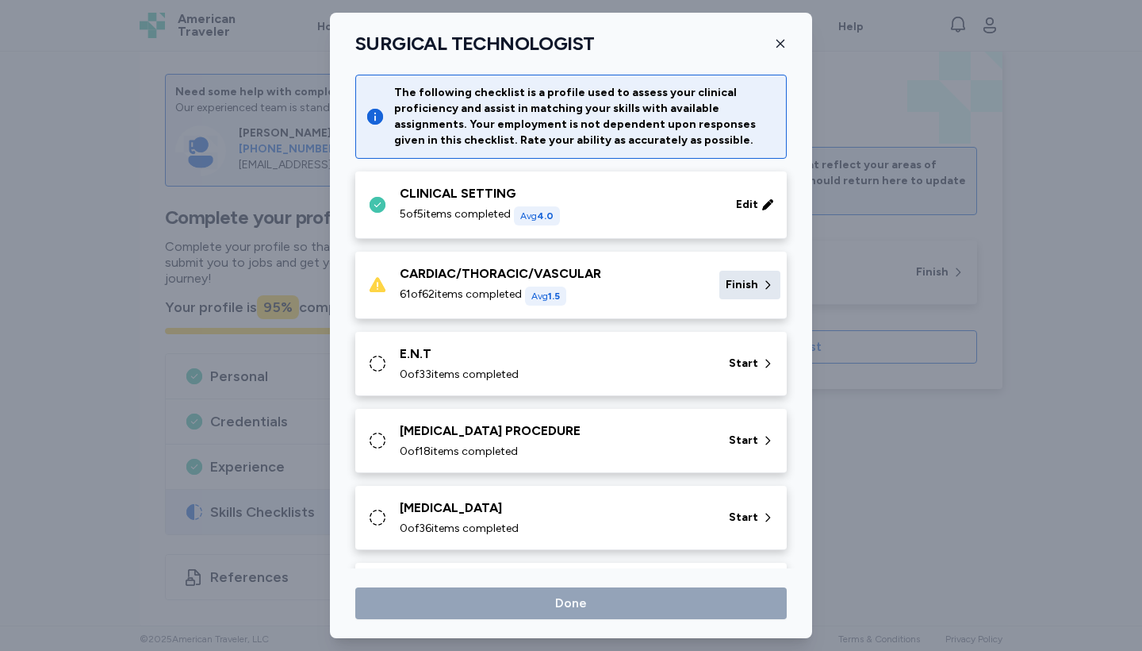
click at [743, 298] on div "Finish" at bounding box center [750, 285] width 61 height 29
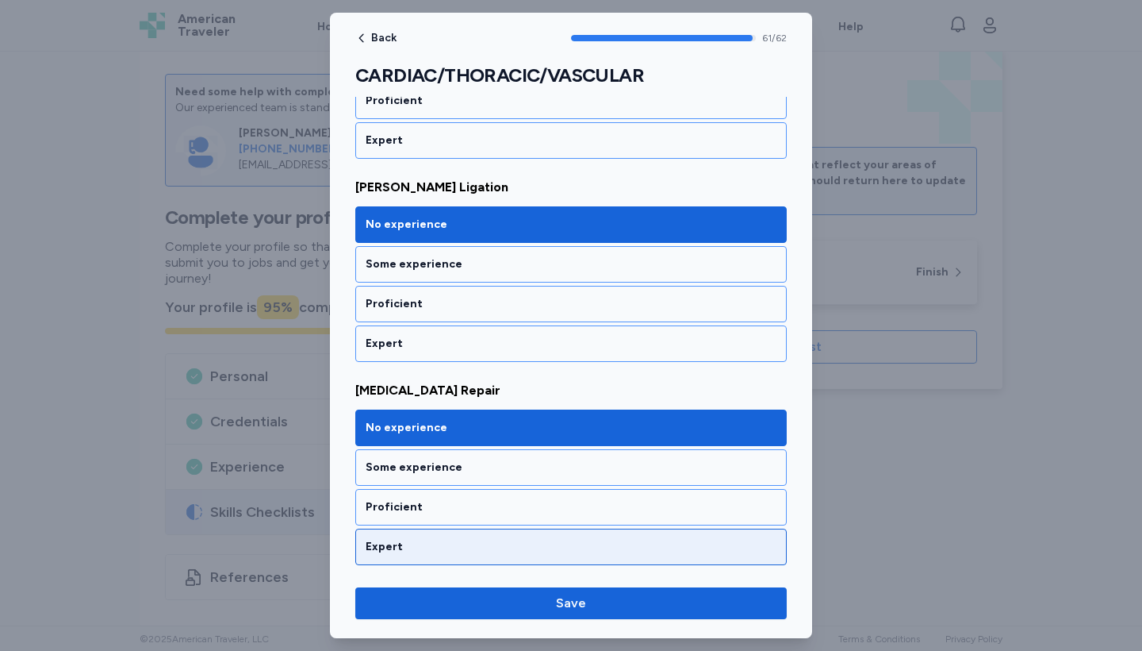
scroll to position [12338, 0]
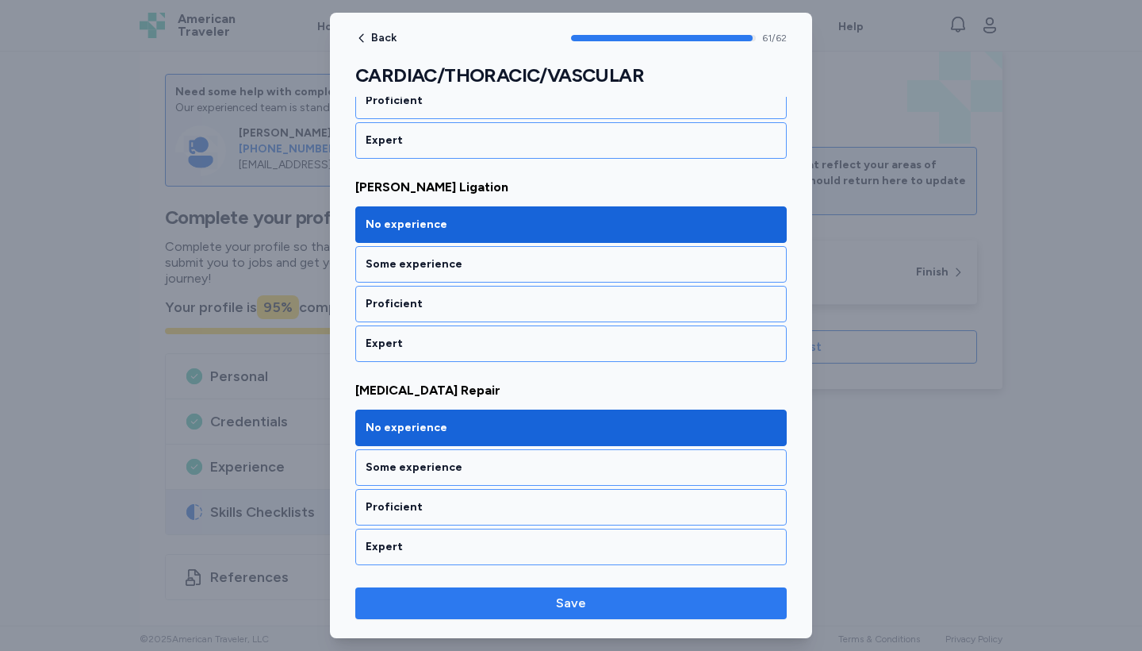
click at [615, 600] on span "Save" at bounding box center [571, 602] width 406 height 19
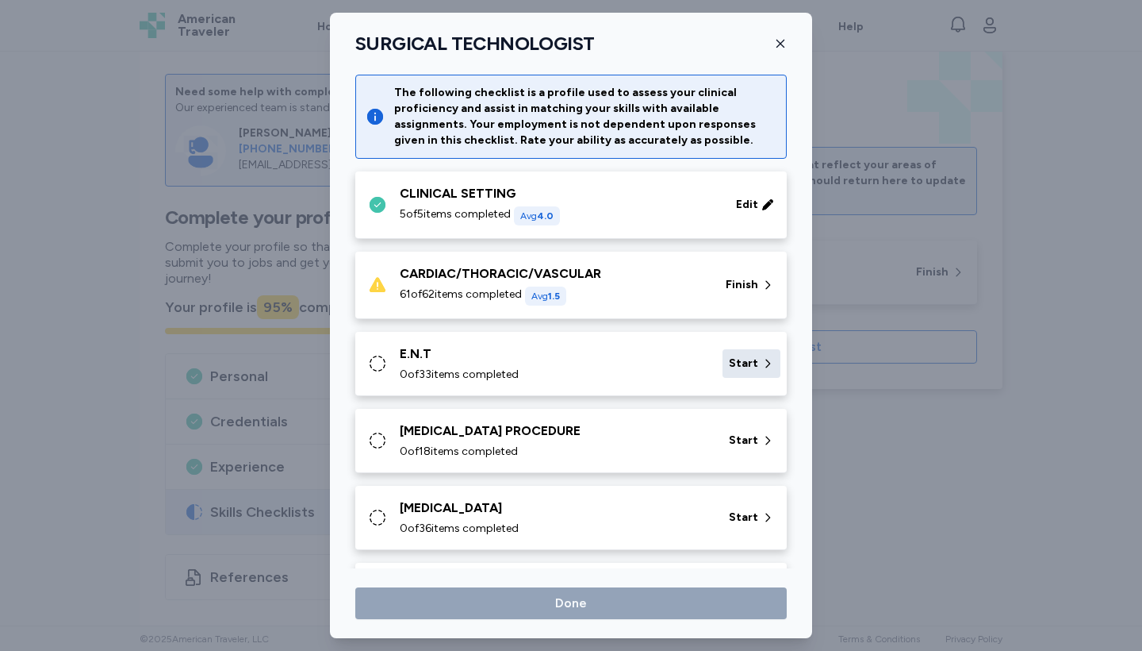
click at [763, 359] on icon at bounding box center [768, 363] width 13 height 16
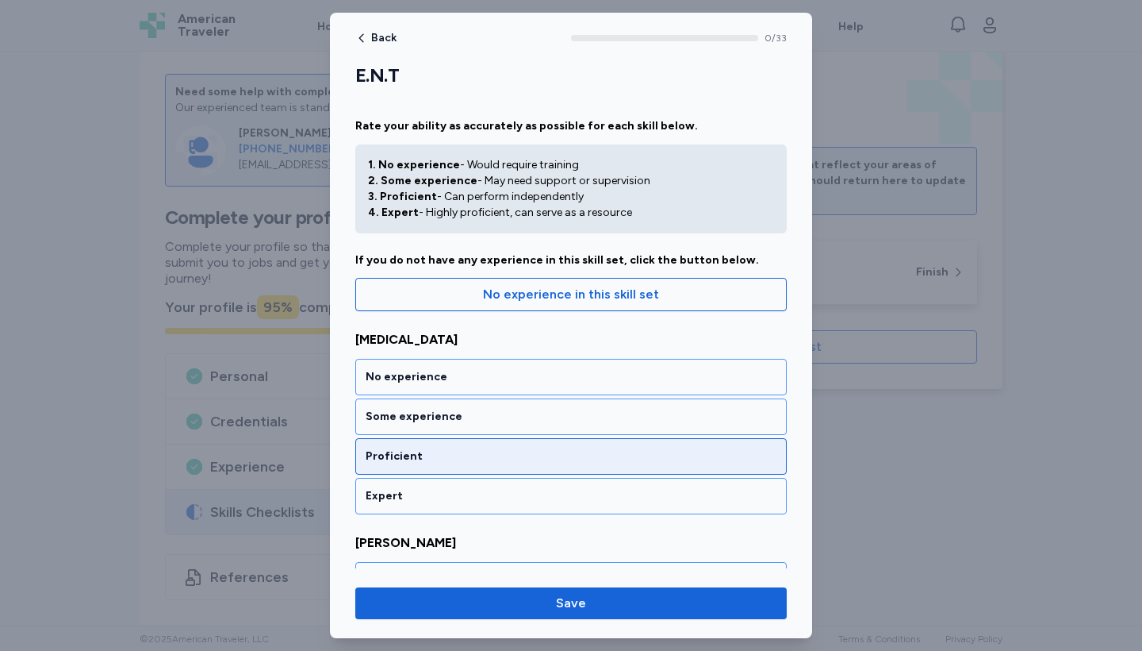
click at [504, 463] on div "Proficient" at bounding box center [571, 456] width 411 height 16
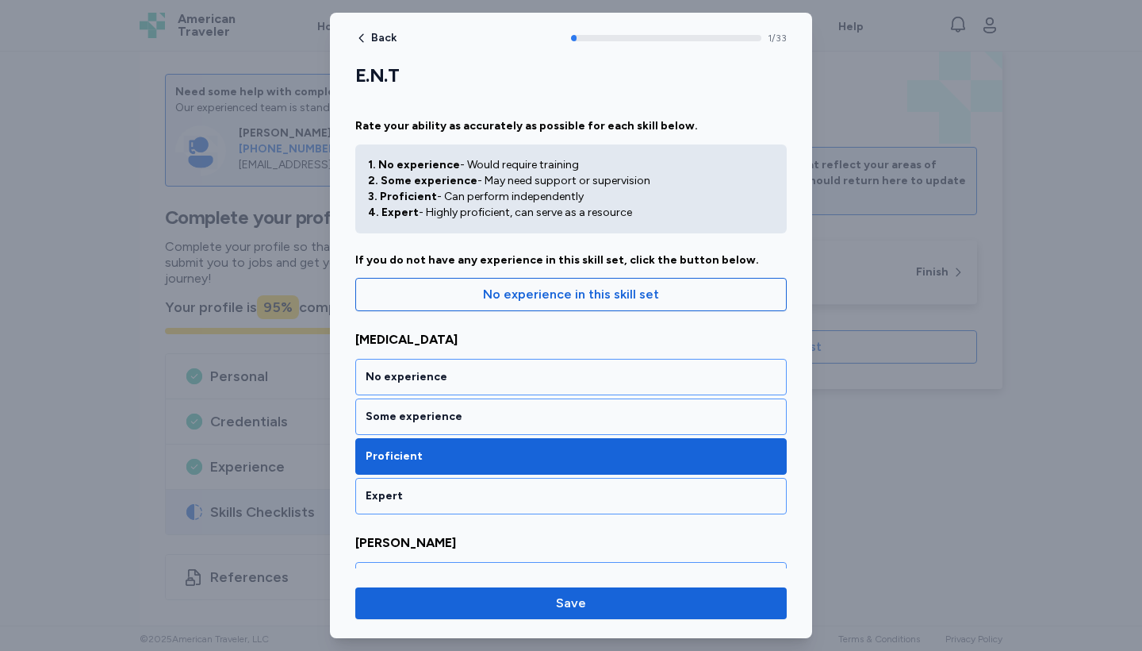
scroll to position [293, 0]
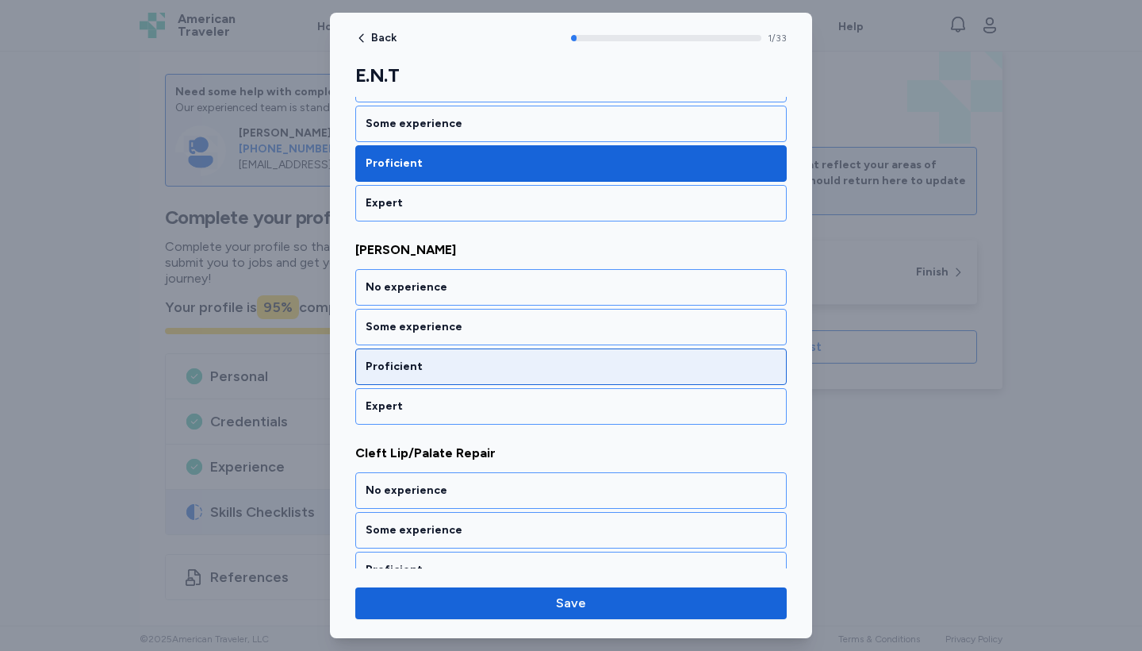
click at [498, 360] on div "Proficient" at bounding box center [571, 367] width 411 height 16
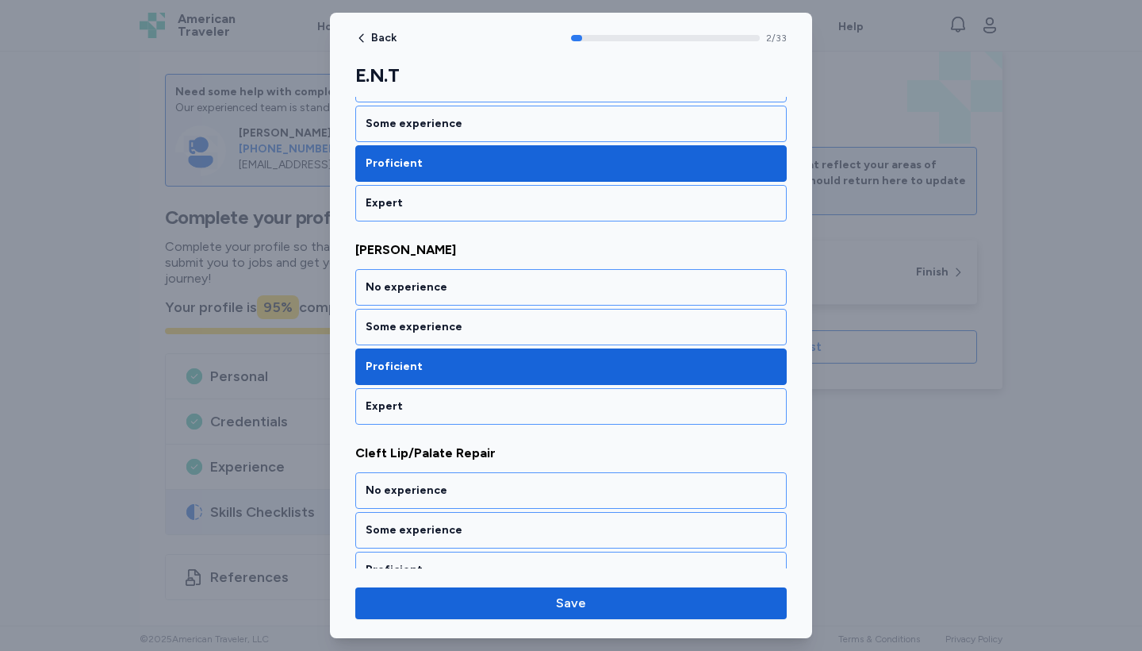
scroll to position [496, 0]
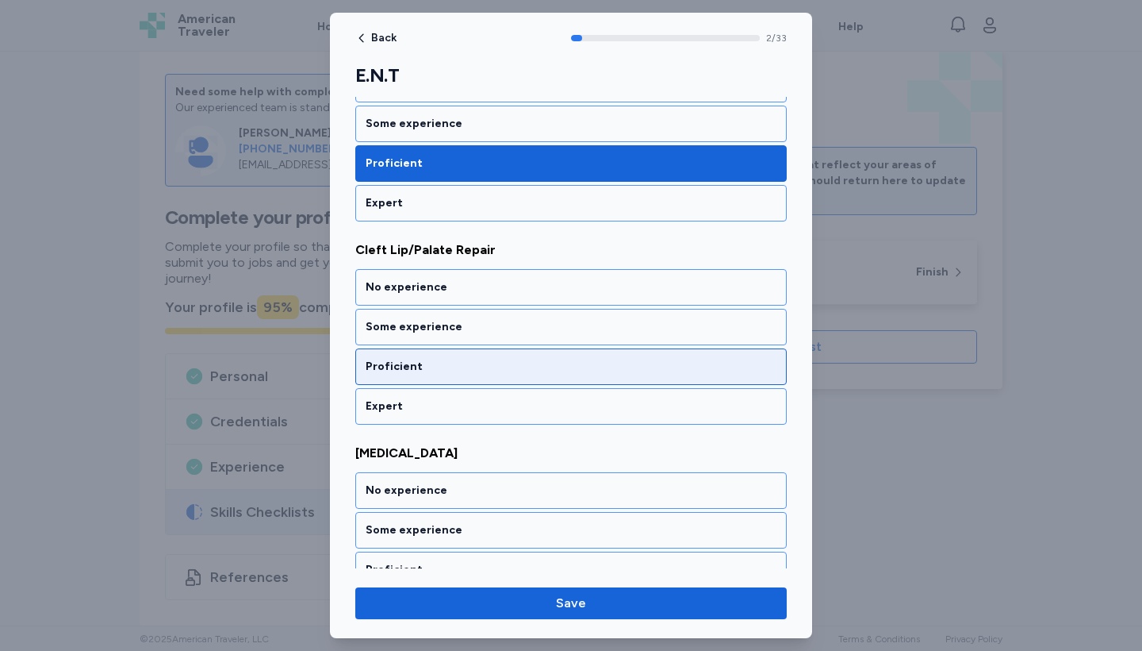
click at [498, 360] on div "Proficient" at bounding box center [571, 367] width 411 height 16
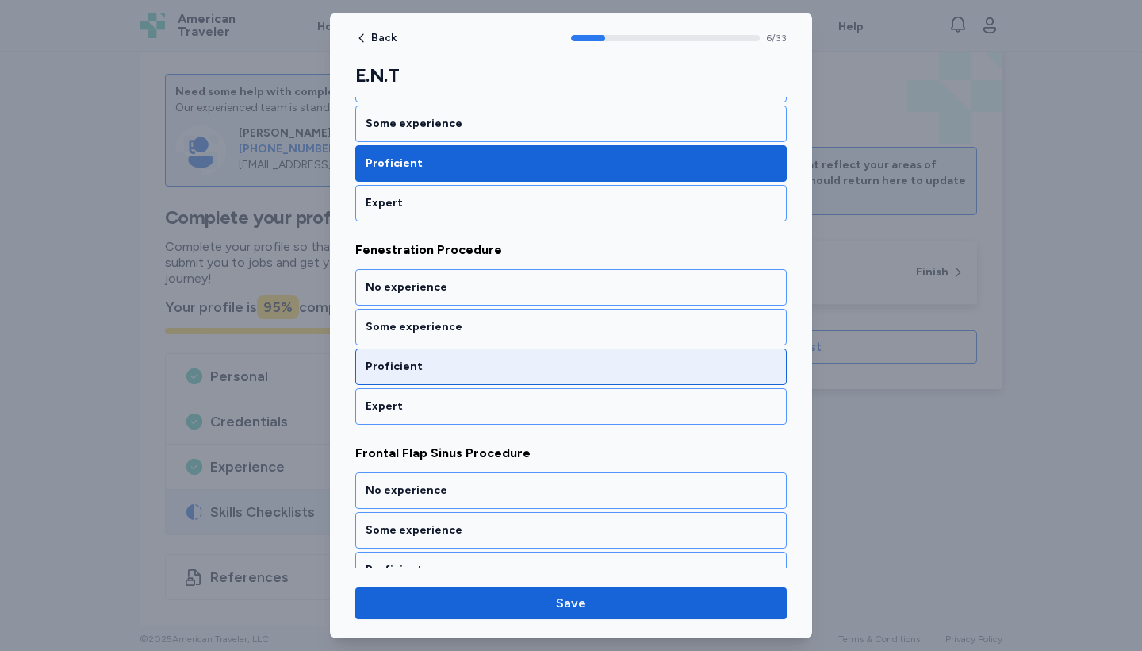
click at [498, 360] on div "Proficient" at bounding box center [571, 367] width 411 height 16
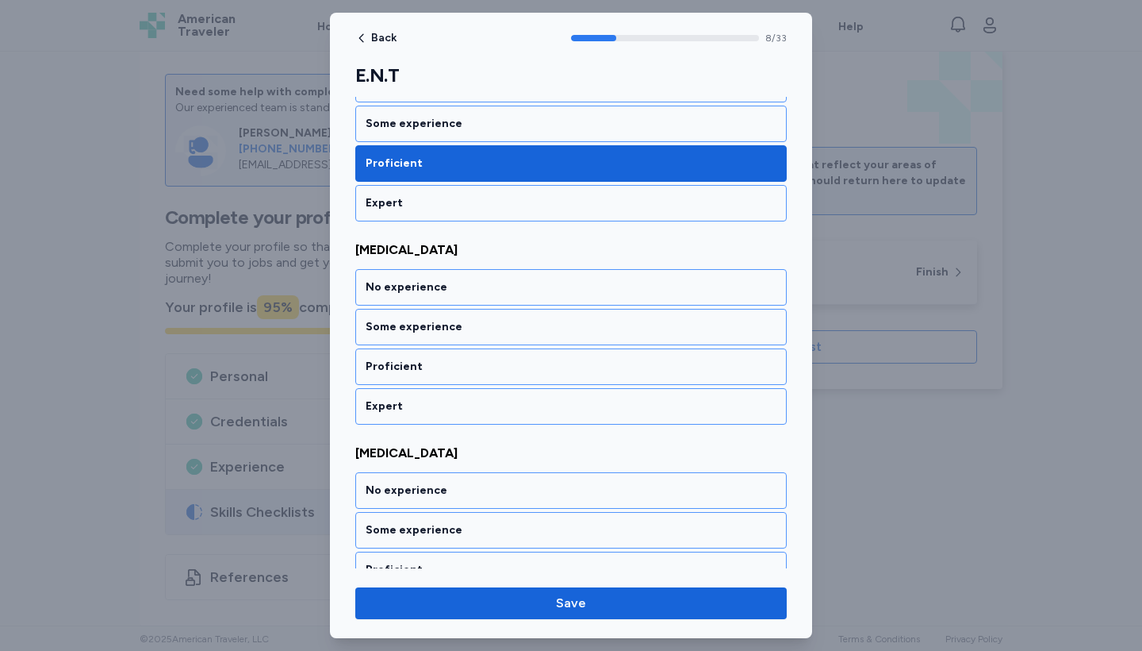
click at [498, 360] on div "Proficient" at bounding box center [571, 367] width 411 height 16
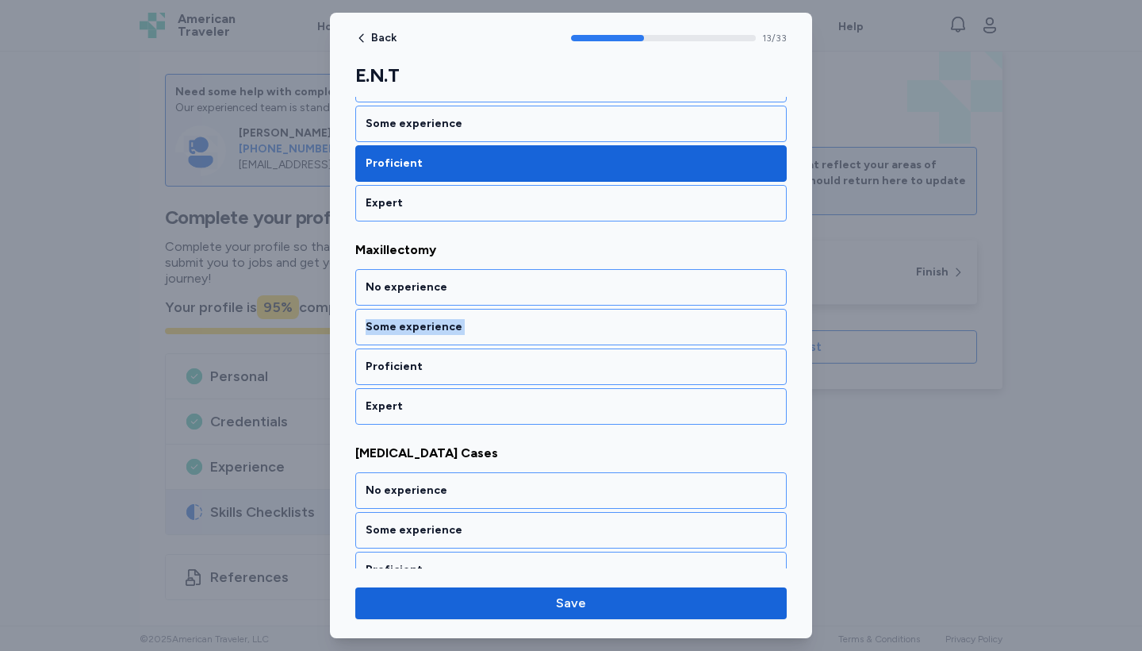
click at [498, 360] on div "No experience Some experience Proficient Expert" at bounding box center [571, 346] width 432 height 155
click at [498, 360] on div "Proficient" at bounding box center [571, 367] width 411 height 16
click at [498, 360] on div "No experience Some experience Proficient Expert" at bounding box center [571, 346] width 432 height 155
click at [498, 360] on div "Proficient" at bounding box center [571, 367] width 411 height 16
click at [498, 360] on div "No experience Some experience Proficient Expert" at bounding box center [571, 346] width 432 height 155
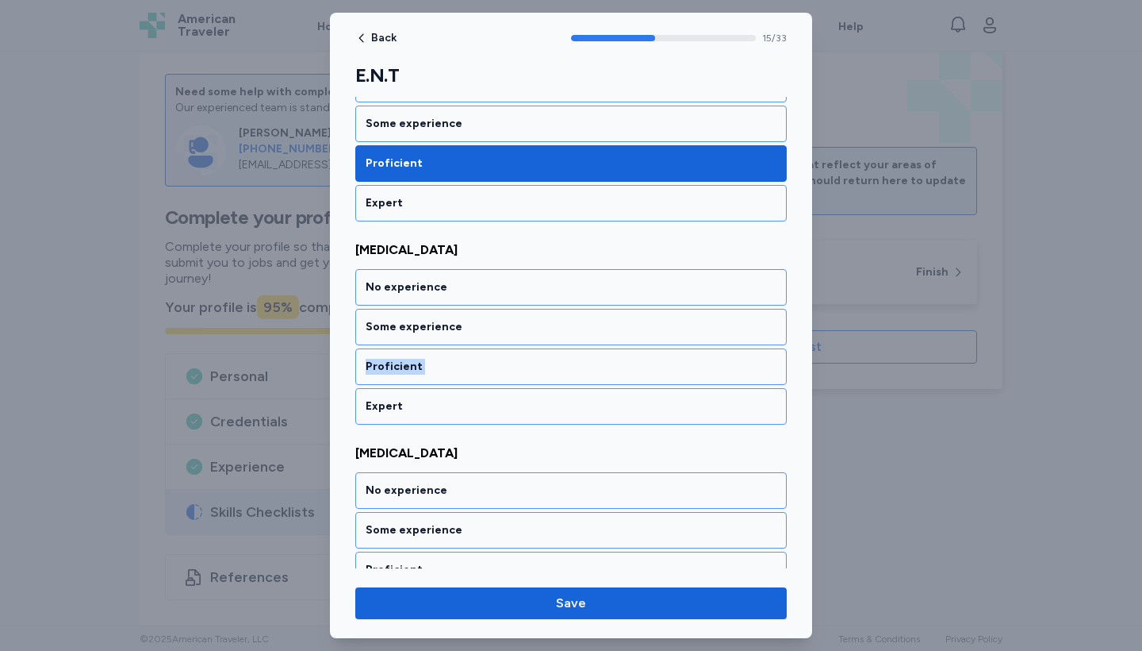
click at [498, 360] on div "Proficient" at bounding box center [571, 367] width 411 height 16
click at [498, 360] on div "No experience Some experience Proficient Expert" at bounding box center [571, 346] width 432 height 155
click at [498, 360] on div "Proficient" at bounding box center [571, 367] width 411 height 16
click at [498, 360] on div "No experience Some experience Proficient Expert" at bounding box center [571, 346] width 432 height 155
click at [498, 360] on div "Proficient" at bounding box center [571, 367] width 411 height 16
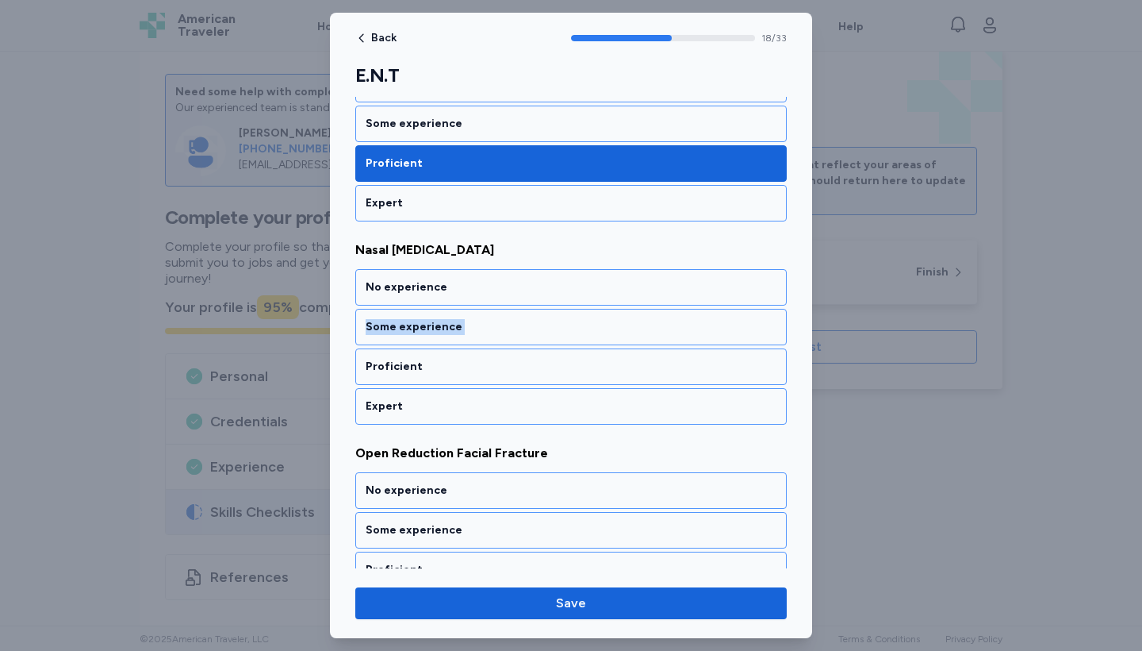
click at [498, 360] on div "No experience Some experience Proficient Expert" at bounding box center [571, 346] width 432 height 155
click at [498, 360] on div "Proficient" at bounding box center [571, 367] width 411 height 16
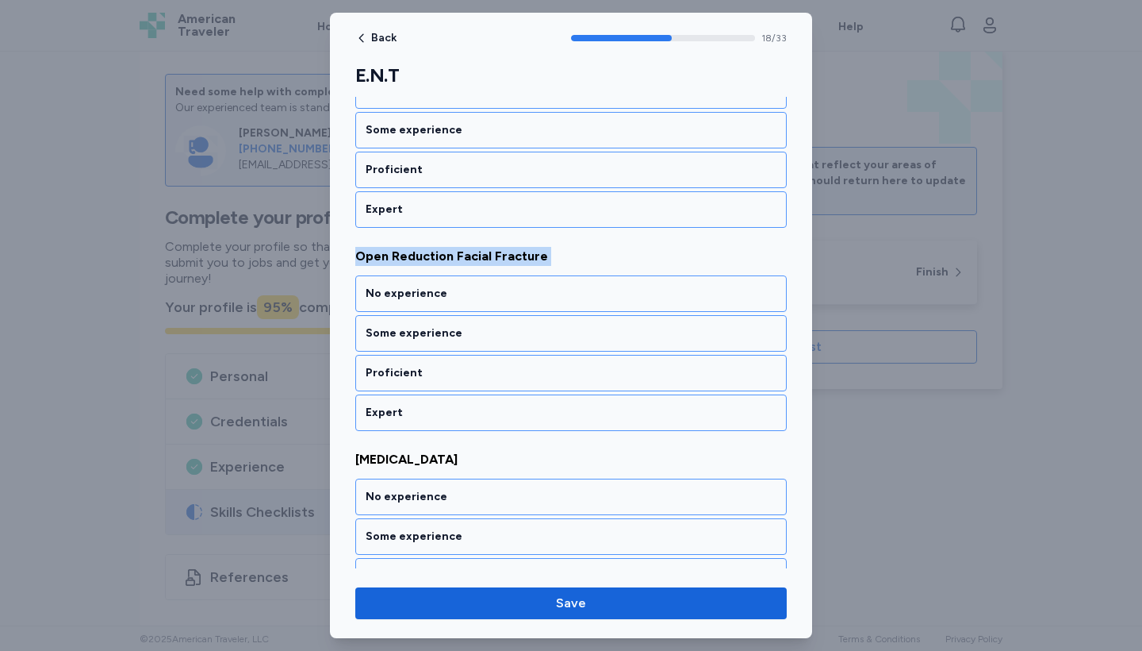
click at [498, 360] on div "Open Reduction Facial Fracture No experience Some experience Proficient Expert" at bounding box center [571, 339] width 432 height 184
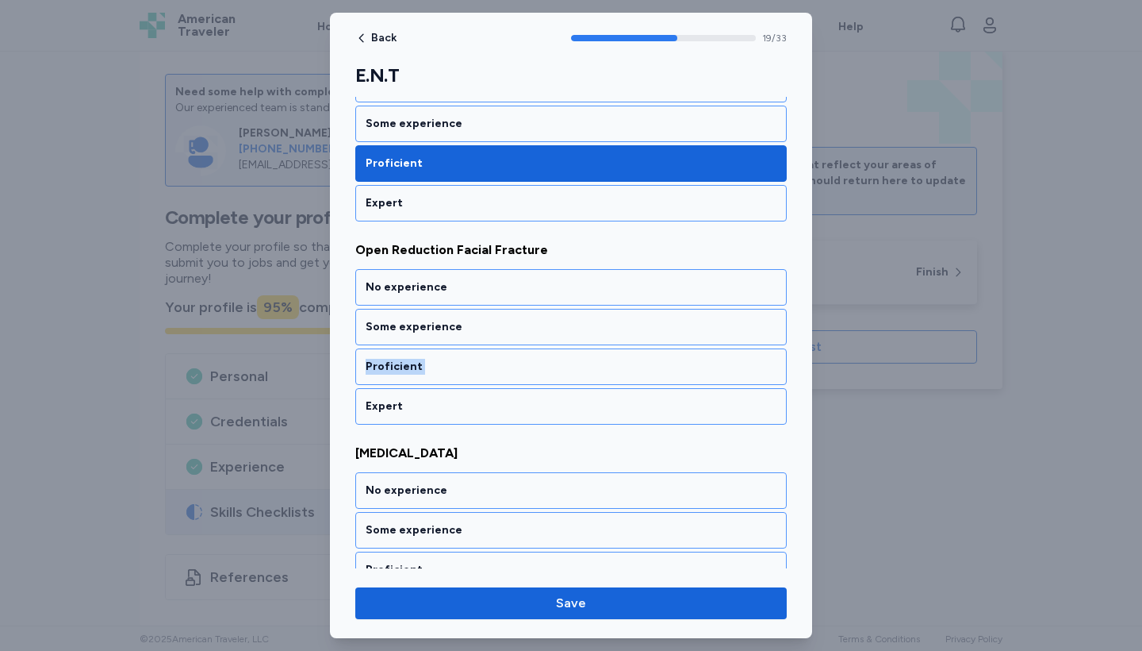
click at [498, 360] on div "Proficient" at bounding box center [571, 367] width 411 height 16
click at [498, 360] on div "No experience Some experience Proficient Expert" at bounding box center [571, 346] width 432 height 155
click at [498, 360] on div "Proficient" at bounding box center [571, 367] width 411 height 16
click at [498, 360] on div "No experience Some experience Proficient Expert" at bounding box center [571, 346] width 432 height 155
click at [498, 360] on div "Proficient" at bounding box center [571, 367] width 411 height 16
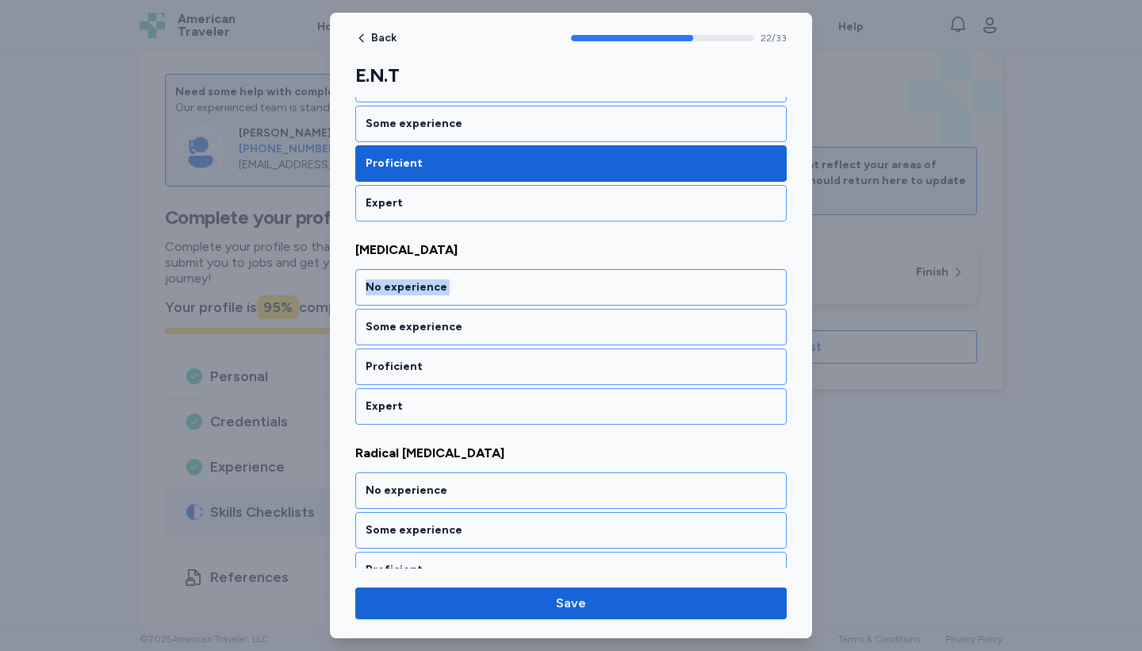
click at [498, 360] on div "[MEDICAL_DATA] No experience Some experience Proficient Expert" at bounding box center [571, 332] width 432 height 184
click at [498, 360] on div "Proficient" at bounding box center [571, 367] width 411 height 16
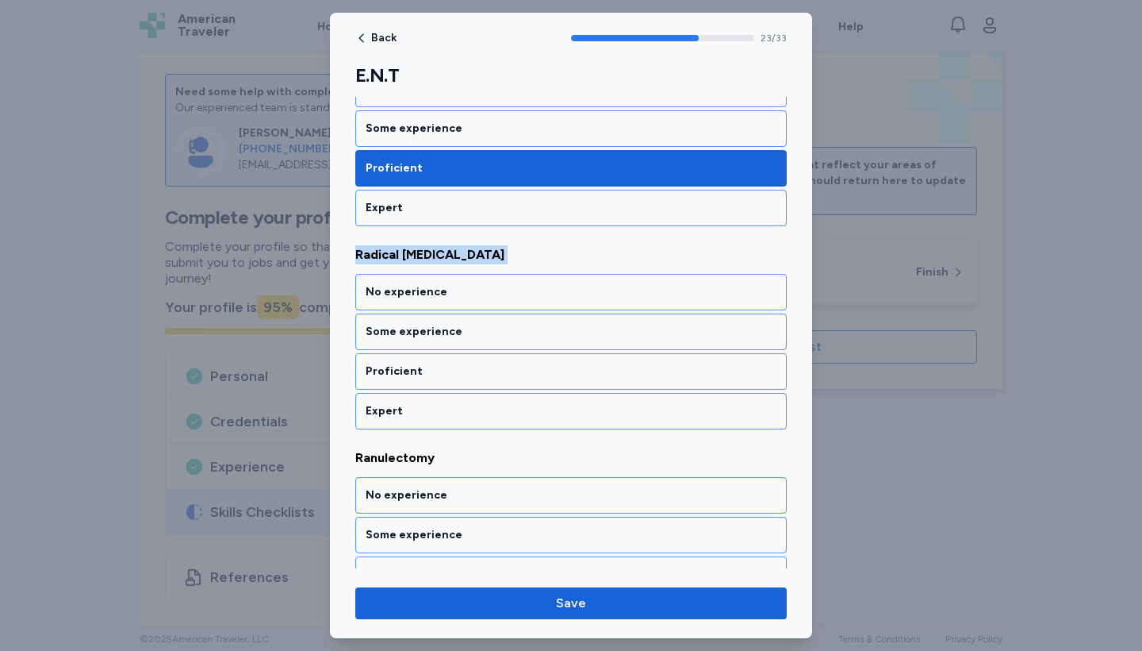
click at [498, 360] on div "Radical [MEDICAL_DATA] No experience Some experience Proficient Expert" at bounding box center [571, 337] width 432 height 184
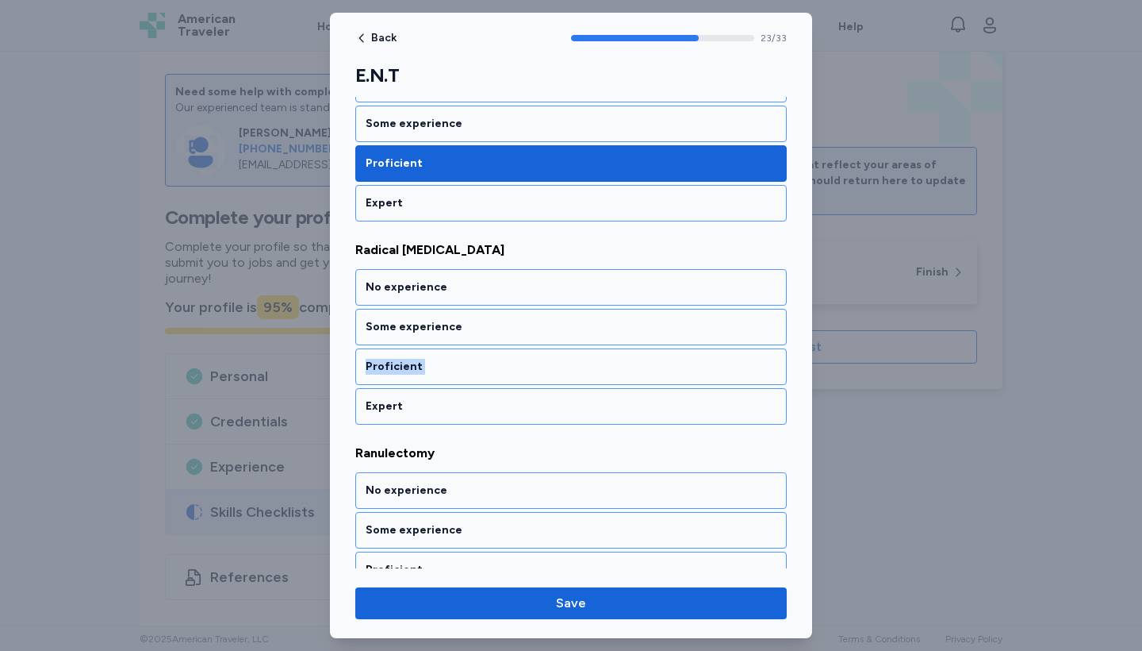
click at [498, 360] on div "Proficient" at bounding box center [571, 367] width 411 height 16
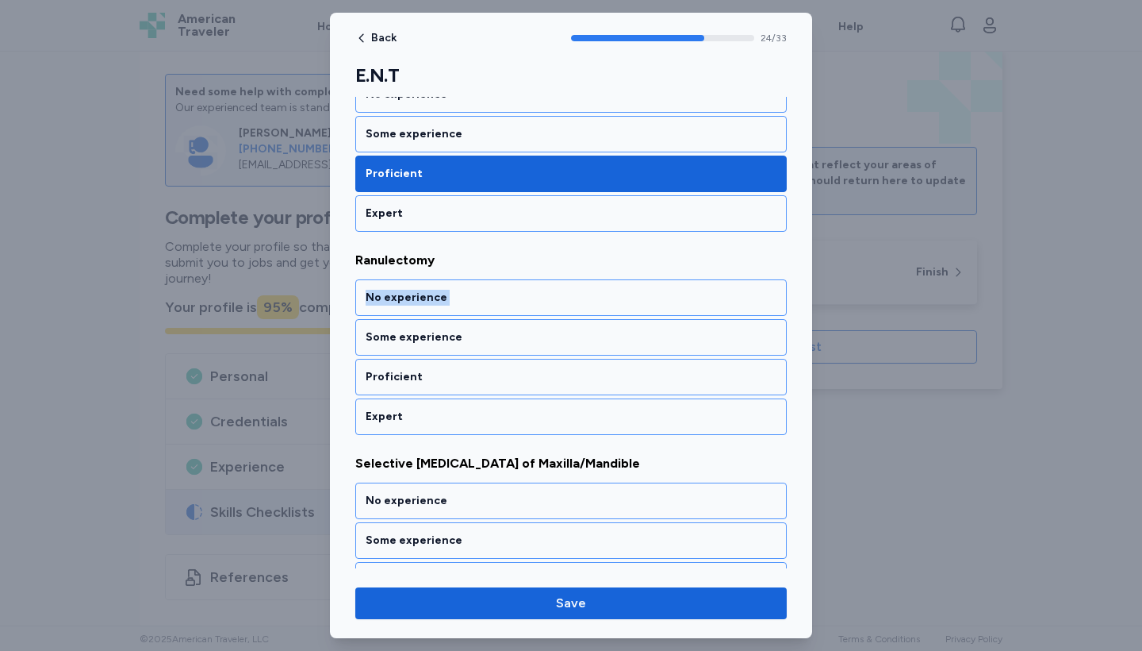
click at [498, 360] on div "Ranulectomy No experience Some experience Proficient Expert" at bounding box center [571, 343] width 432 height 184
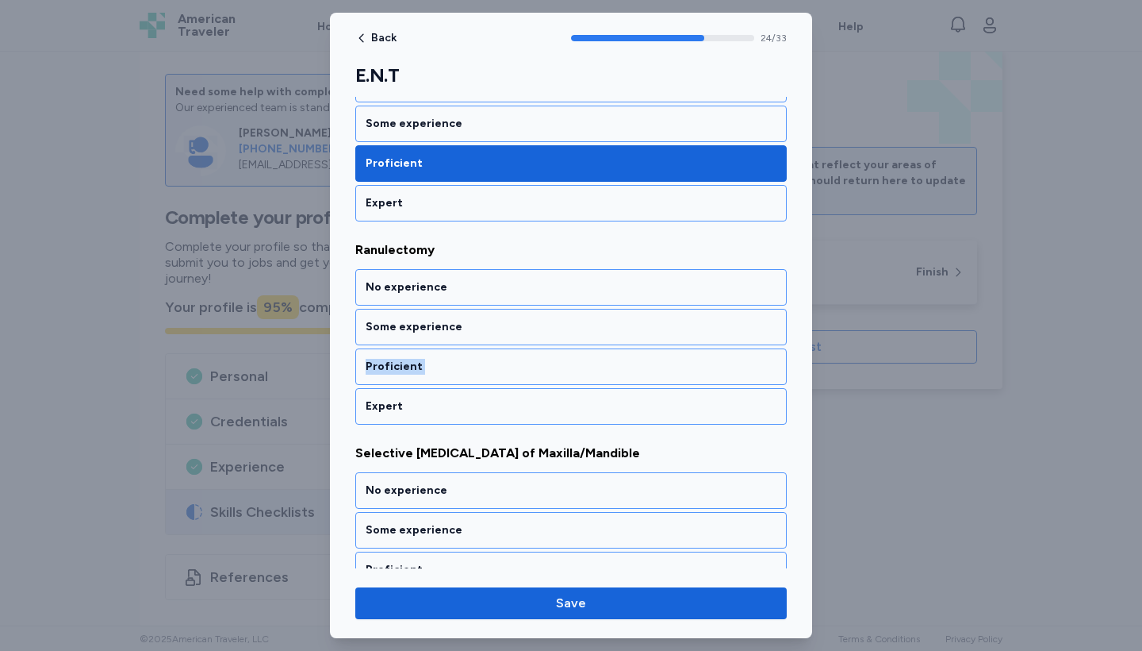
click at [498, 360] on div "Proficient" at bounding box center [571, 367] width 411 height 16
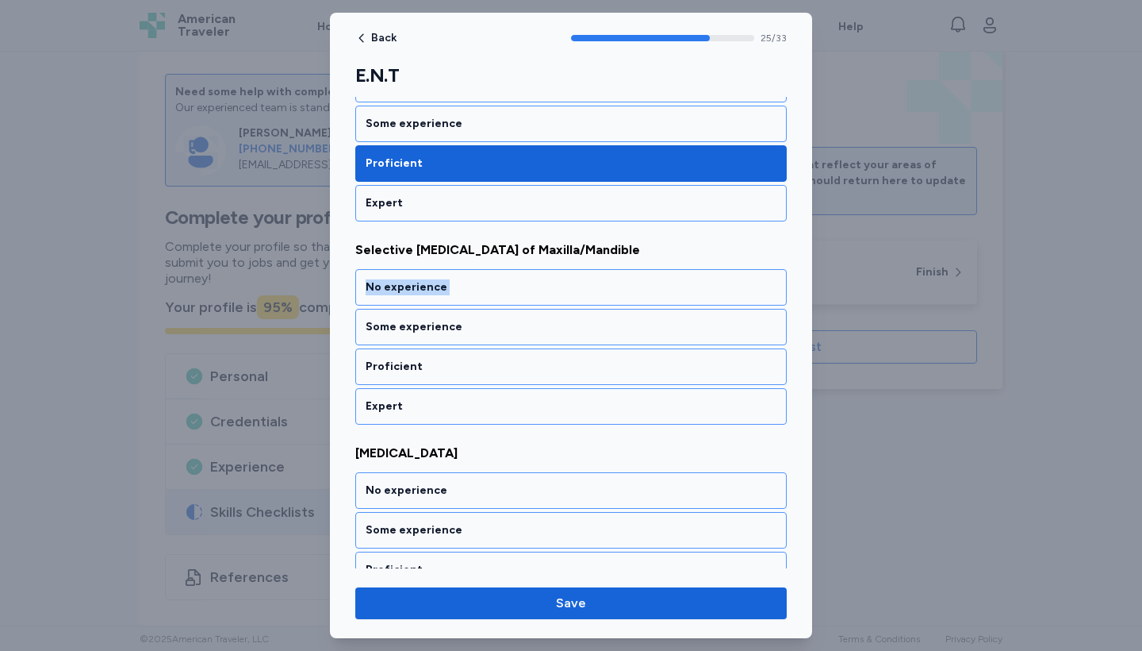
click at [498, 360] on div "No experience Some experience Proficient Expert" at bounding box center [571, 346] width 432 height 155
click at [498, 360] on div "Proficient" at bounding box center [571, 367] width 411 height 16
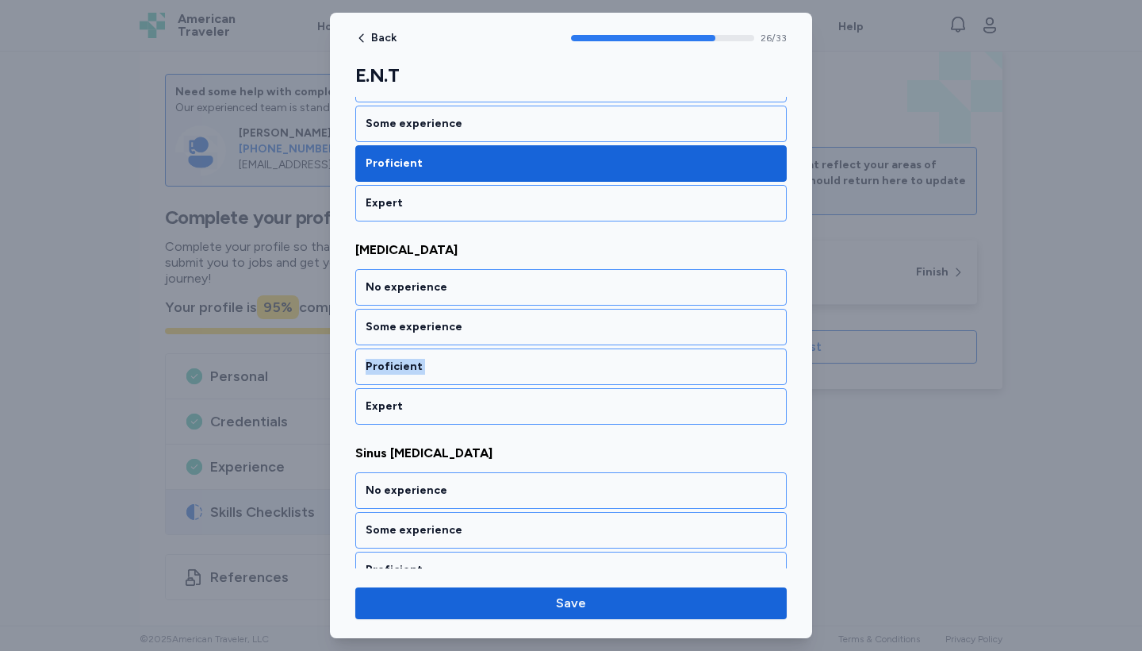
click at [498, 360] on div "Proficient" at bounding box center [571, 367] width 411 height 16
click at [498, 360] on div "No experience Some experience Proficient Expert" at bounding box center [571, 346] width 432 height 155
click at [498, 360] on div "Proficient" at bounding box center [571, 367] width 411 height 16
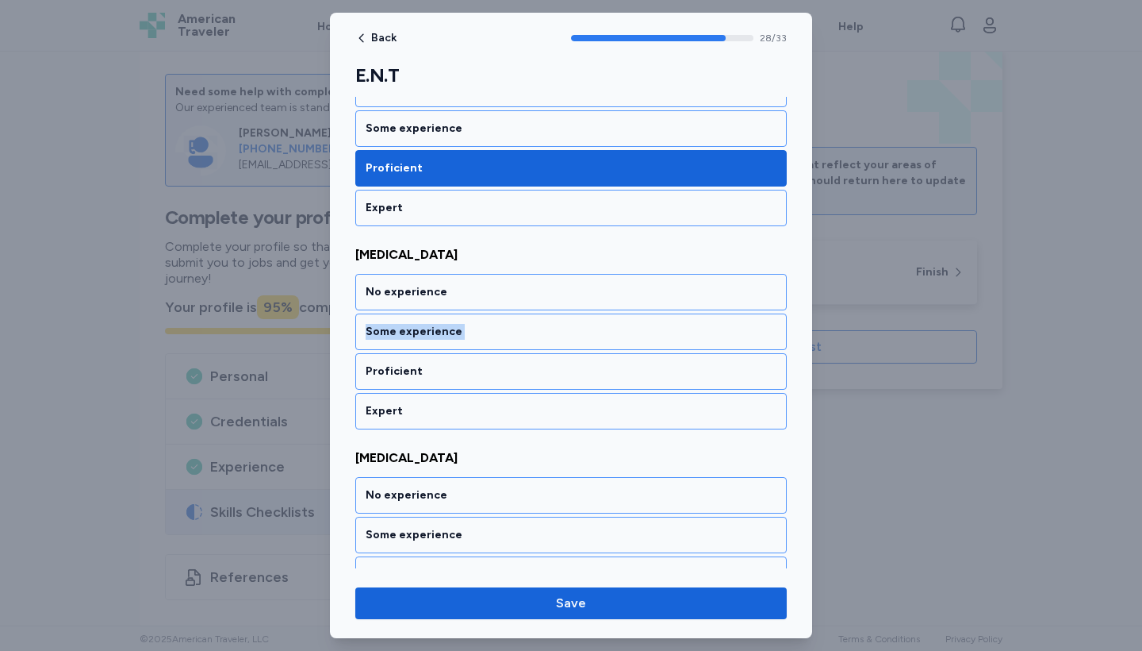
click at [498, 360] on div "No experience Some experience Proficient Expert" at bounding box center [571, 351] width 432 height 155
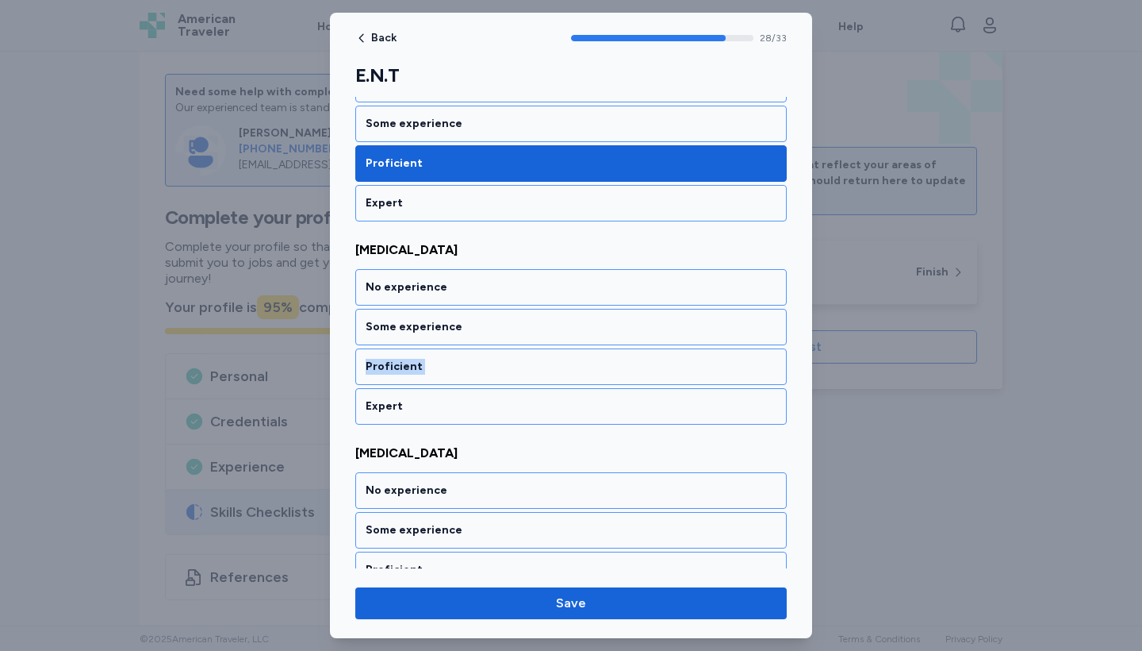
click at [498, 360] on div "Proficient" at bounding box center [571, 367] width 411 height 16
click at [498, 360] on div "No experience Some experience Proficient Expert" at bounding box center [571, 346] width 432 height 155
click at [498, 360] on div "Proficient" at bounding box center [571, 367] width 411 height 16
click at [498, 360] on div "No experience Some experience Proficient Expert" at bounding box center [571, 346] width 432 height 155
click at [498, 360] on div "Proficient" at bounding box center [571, 367] width 411 height 16
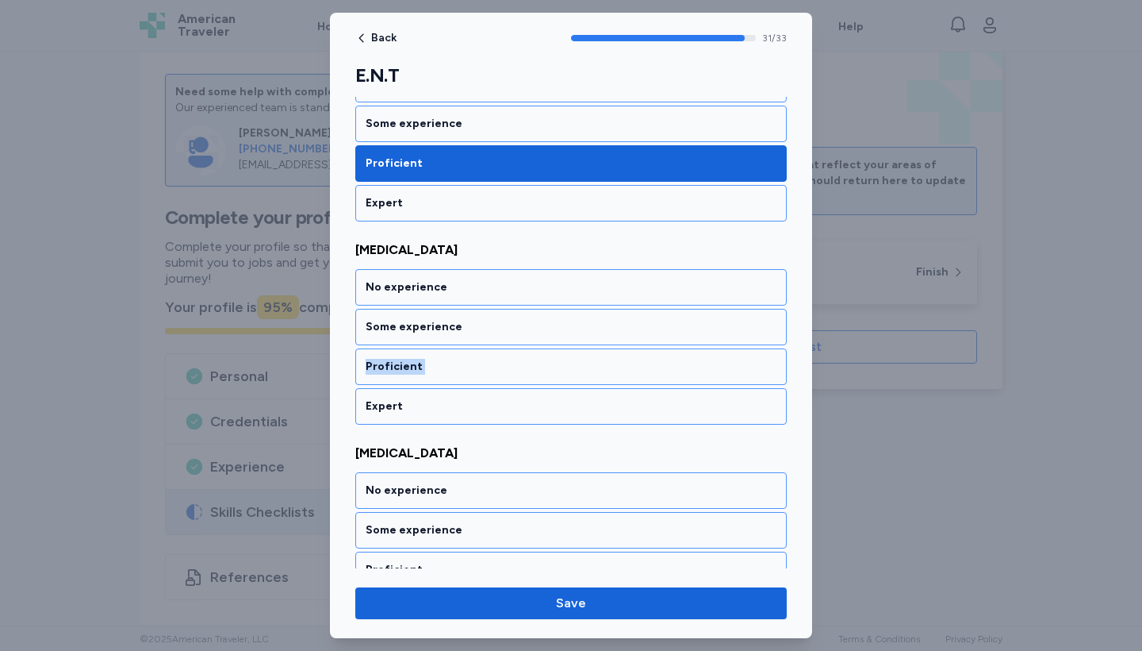
click at [498, 360] on div "Proficient" at bounding box center [571, 366] width 432 height 36
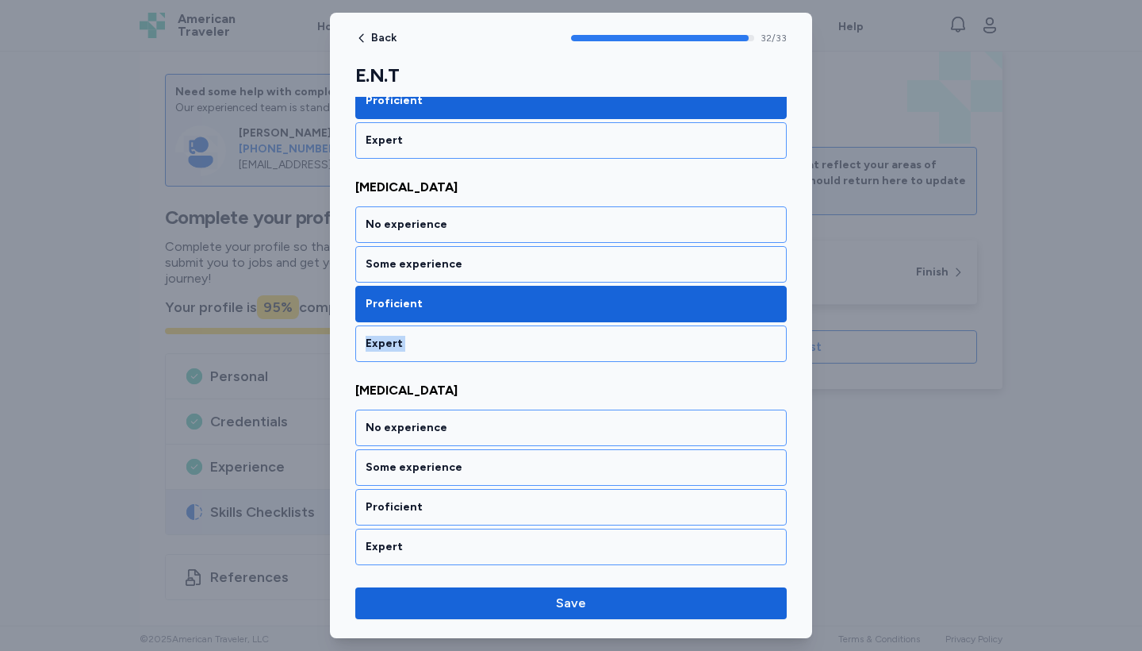
click at [498, 360] on div "Expert" at bounding box center [571, 343] width 432 height 36
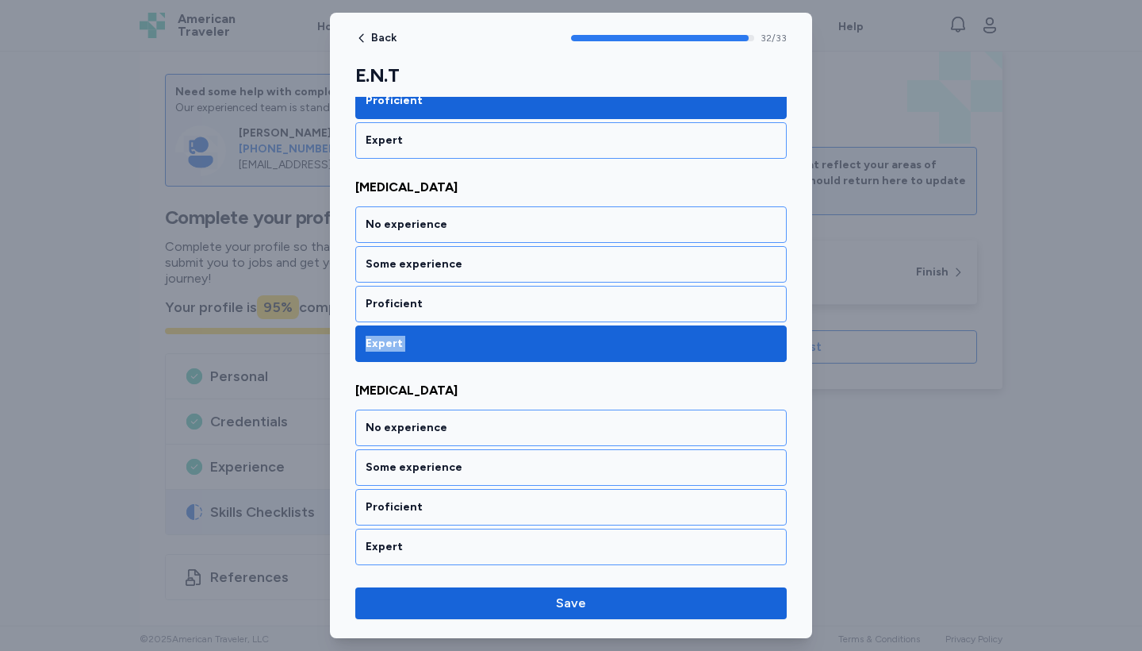
click at [498, 360] on div "Expert" at bounding box center [571, 343] width 432 height 36
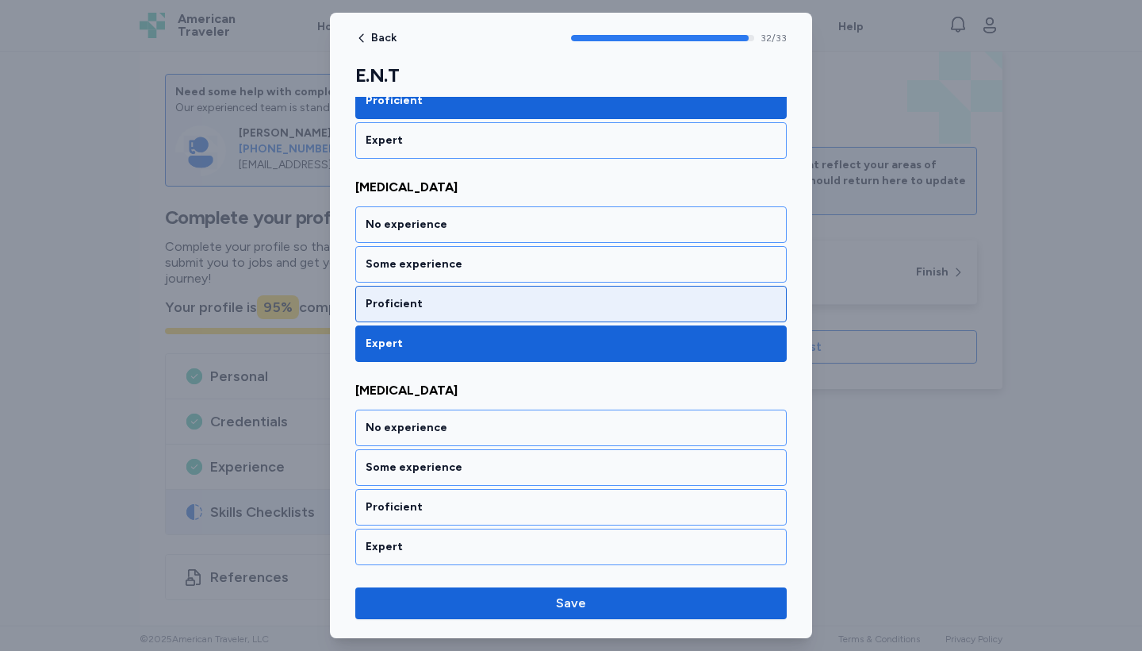
click at [498, 304] on div "Proficient" at bounding box center [571, 304] width 411 height 16
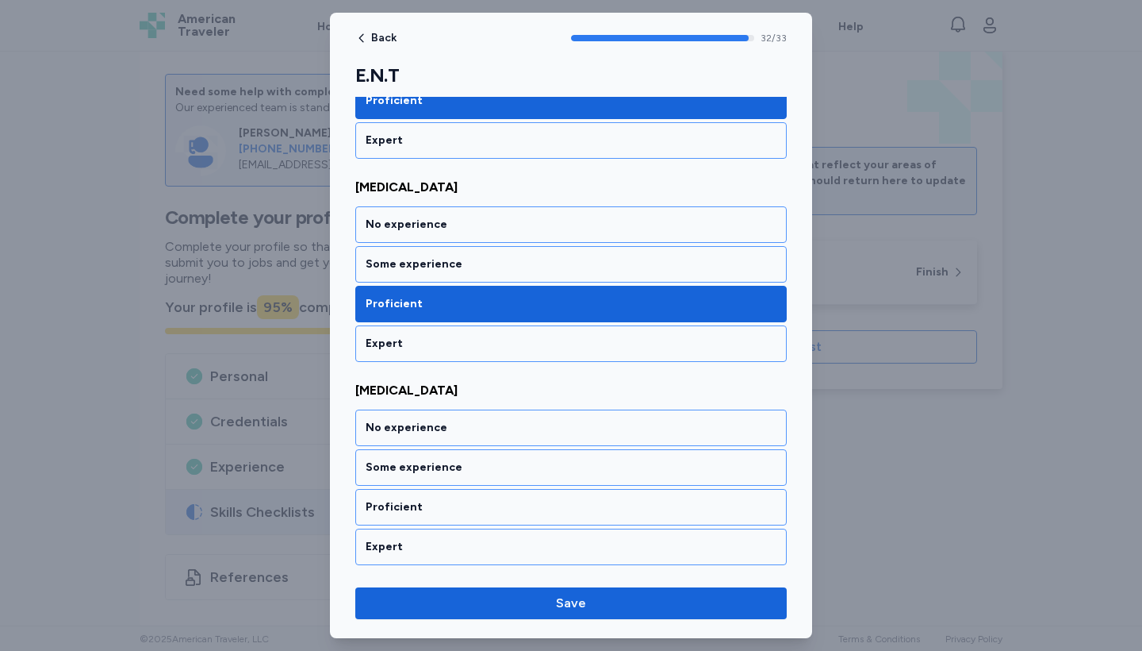
click at [498, 304] on div "Proficient" at bounding box center [571, 304] width 411 height 16
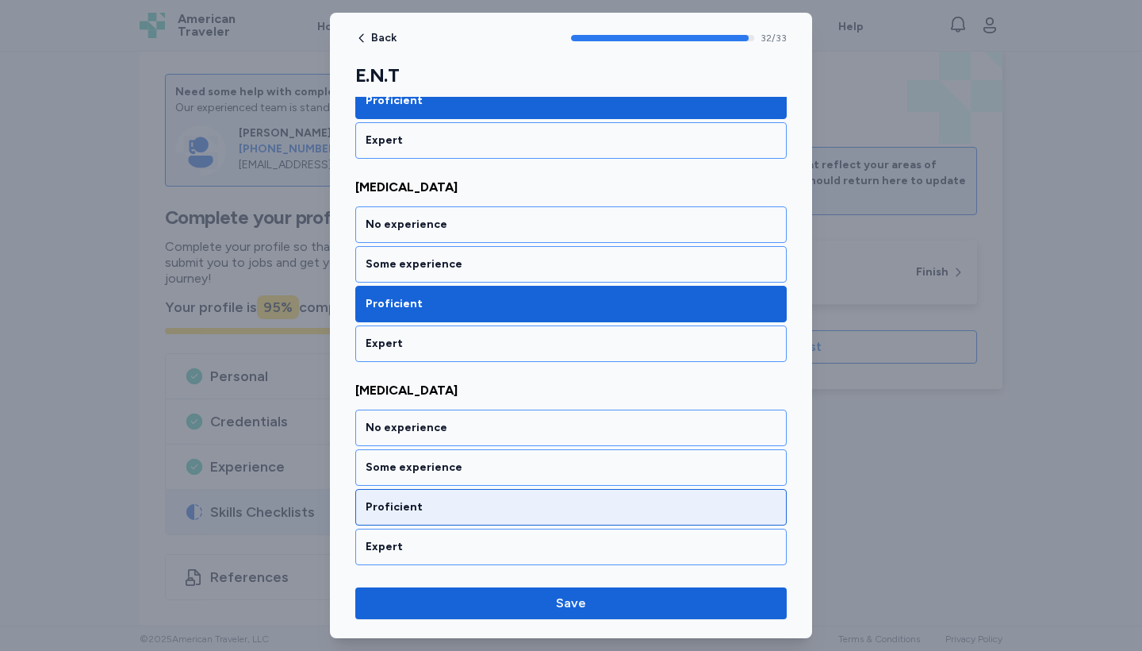
click at [507, 505] on div "Proficient" at bounding box center [571, 507] width 411 height 16
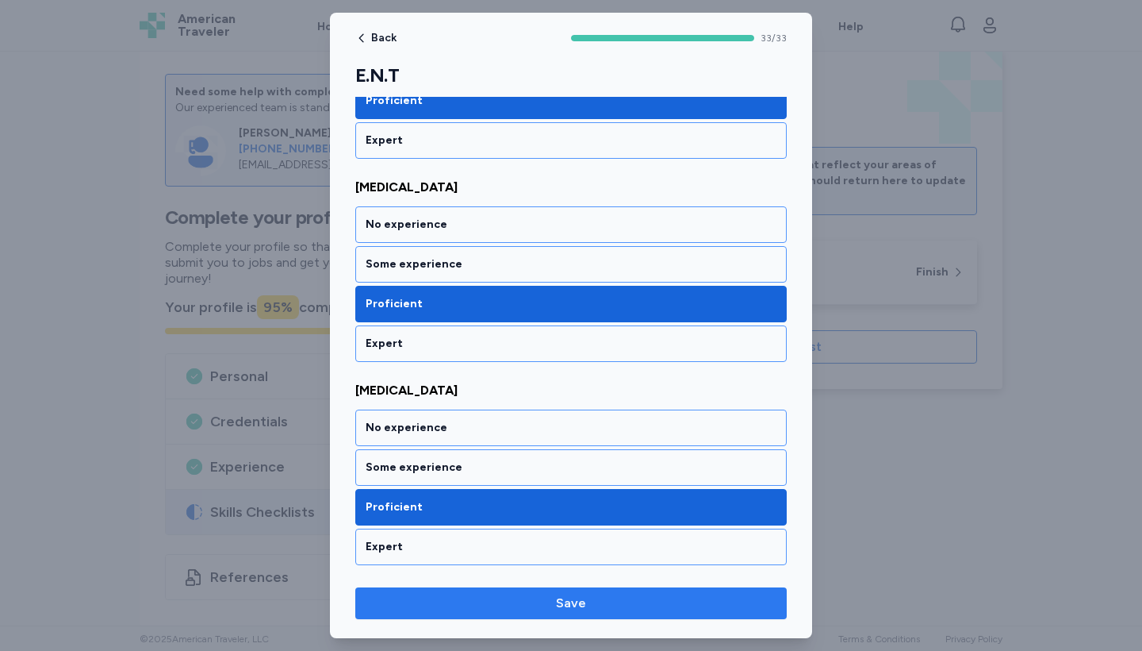
click at [517, 616] on button "Save" at bounding box center [571, 603] width 432 height 32
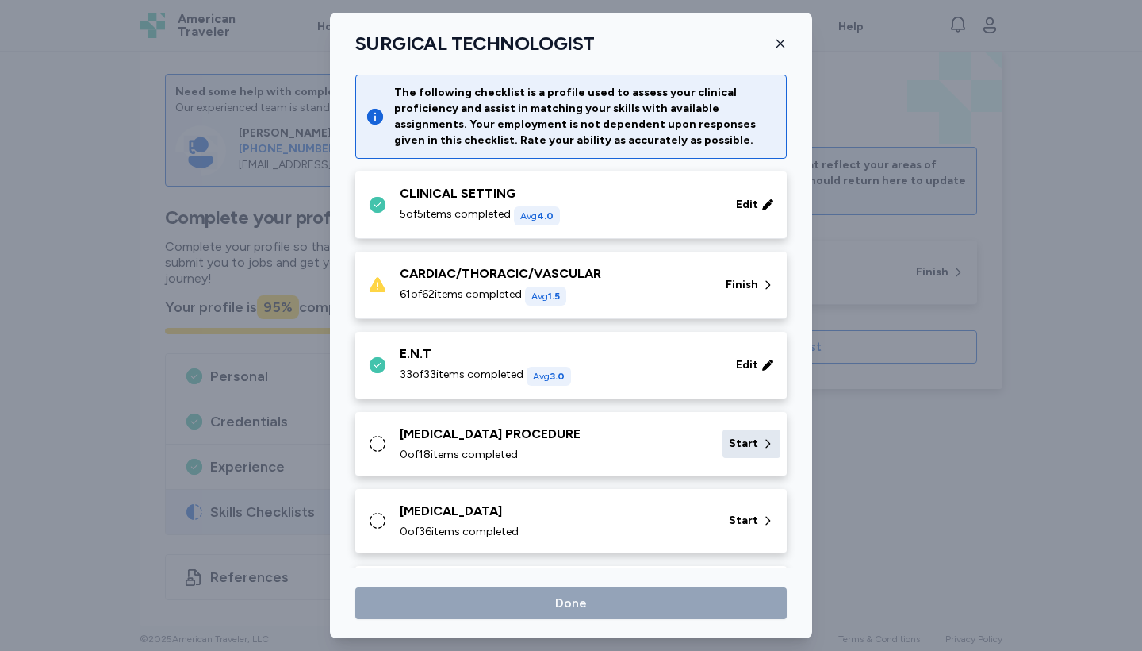
click at [767, 443] on icon at bounding box center [768, 444] width 13 height 16
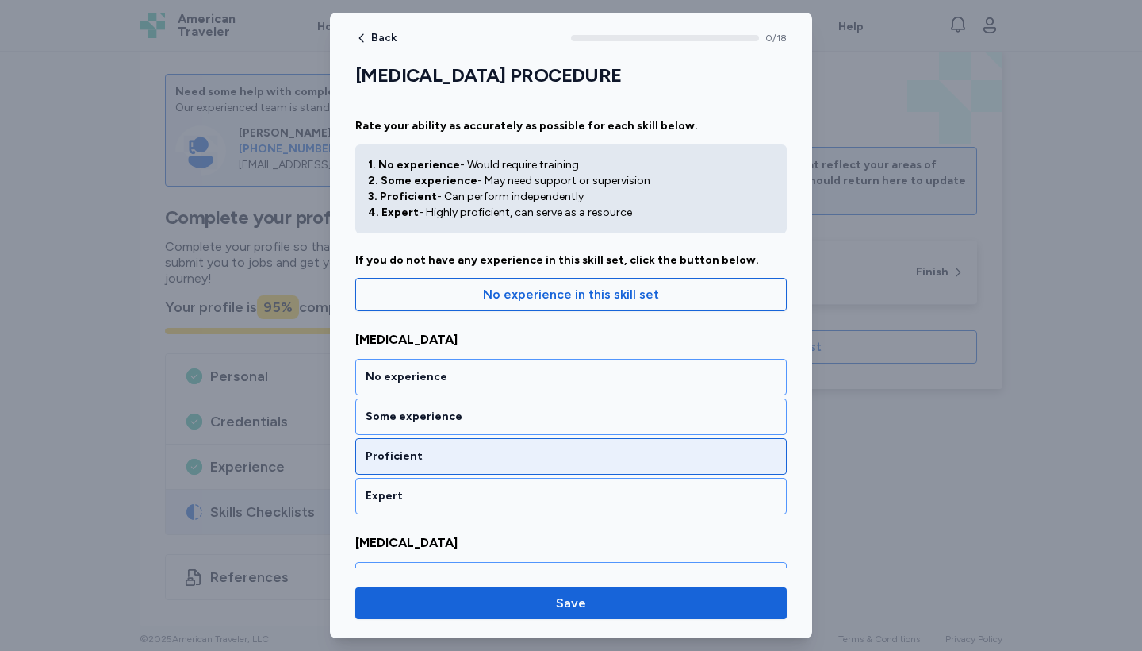
click at [582, 441] on div "Proficient" at bounding box center [571, 456] width 432 height 36
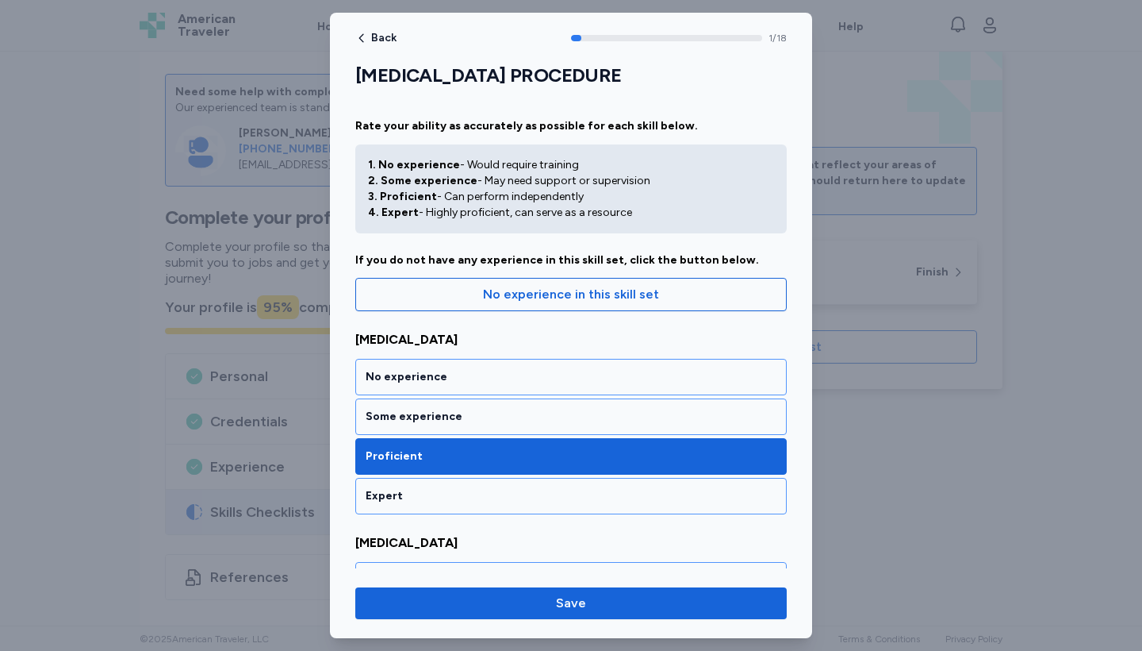
scroll to position [293, 0]
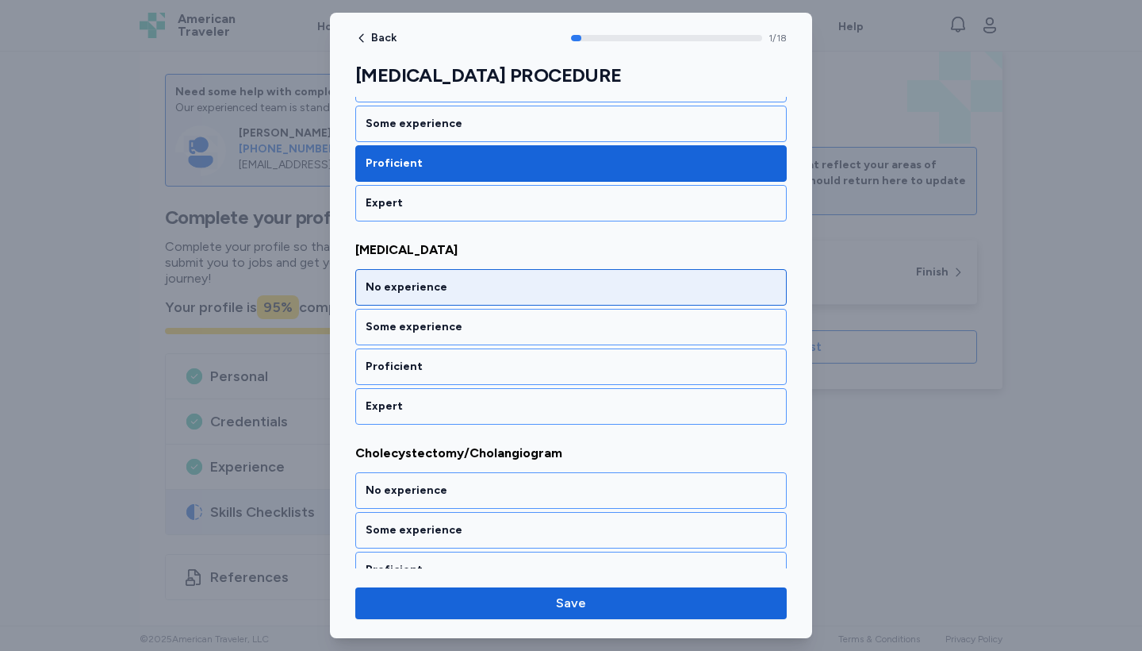
click at [582, 279] on div "No experience" at bounding box center [571, 287] width 411 height 16
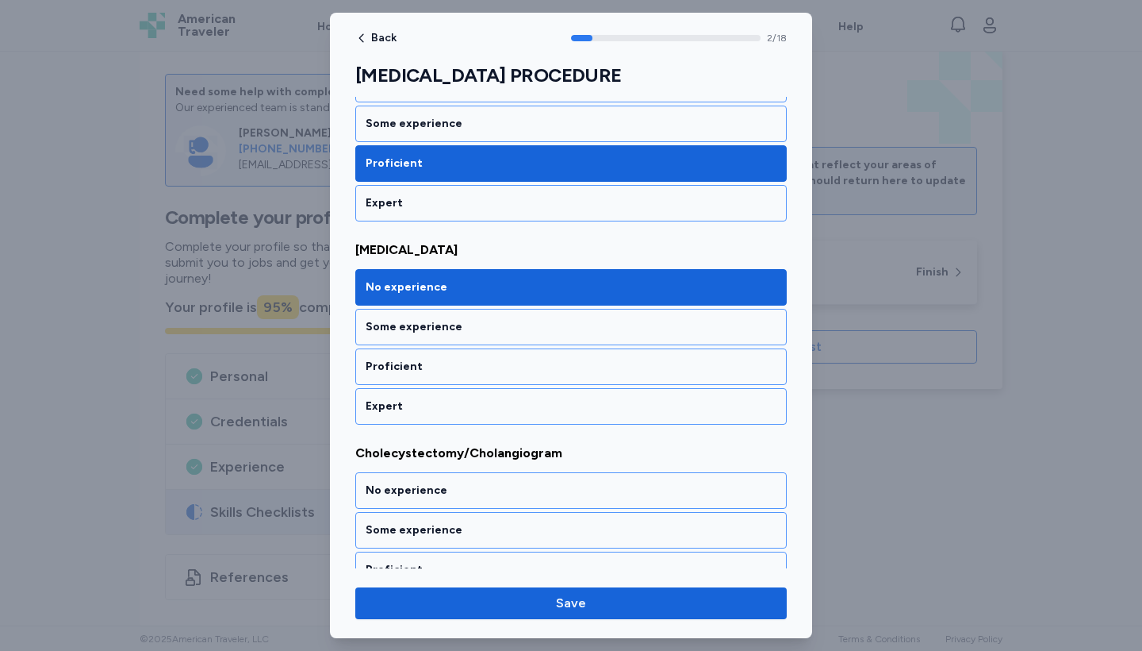
scroll to position [496, 0]
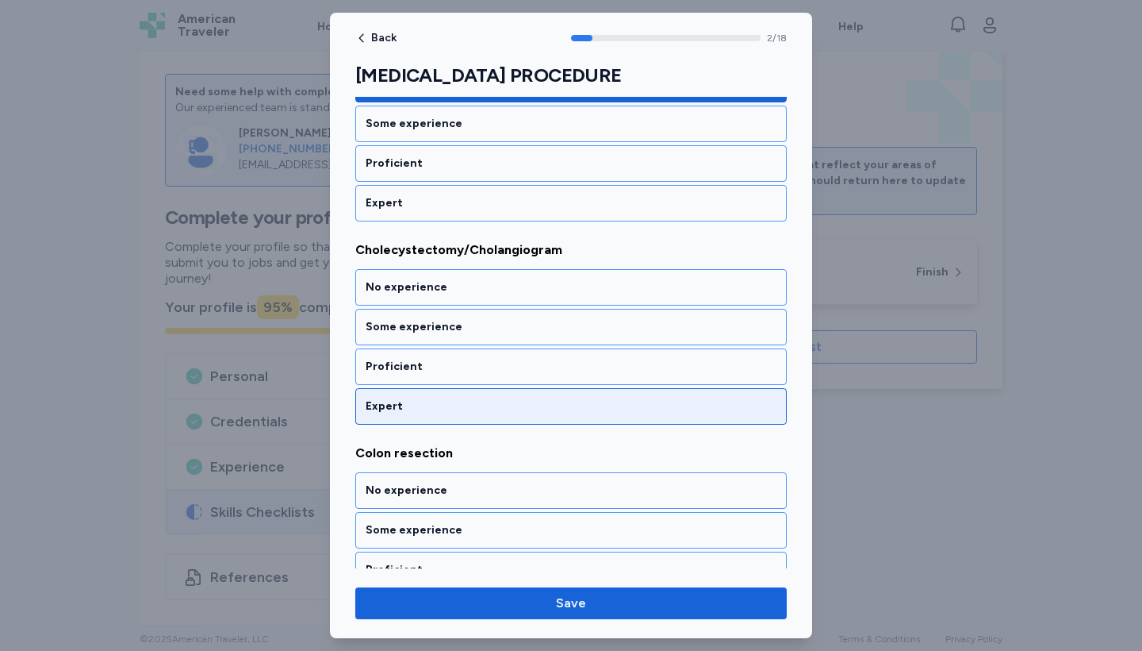
click at [577, 395] on div "Expert" at bounding box center [571, 406] width 432 height 36
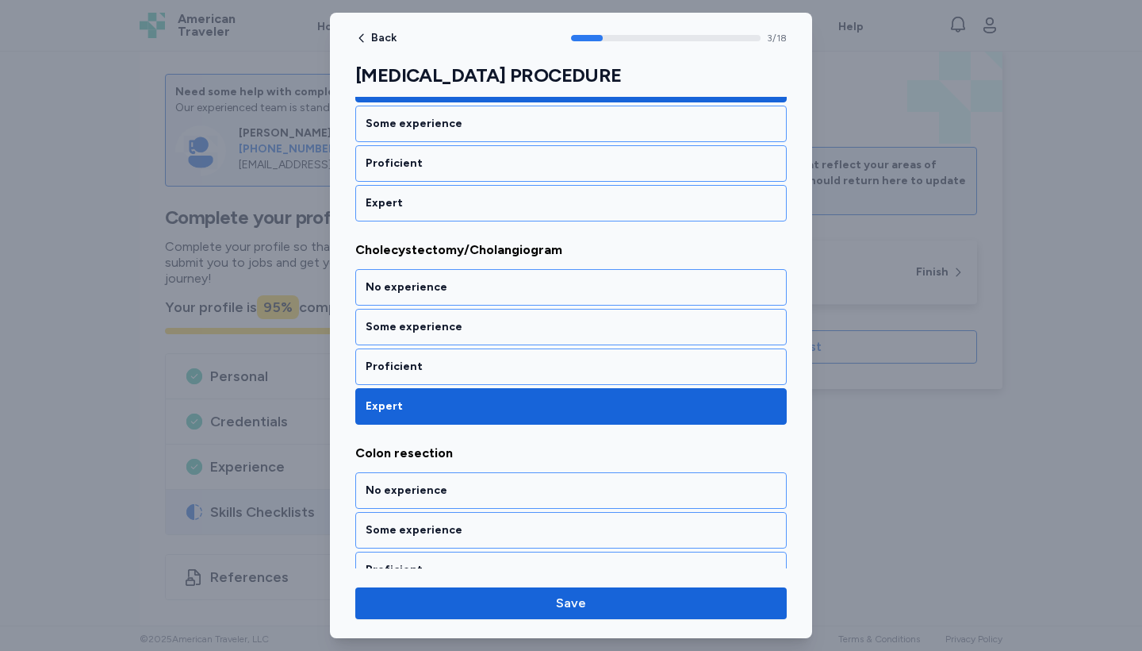
scroll to position [699, 0]
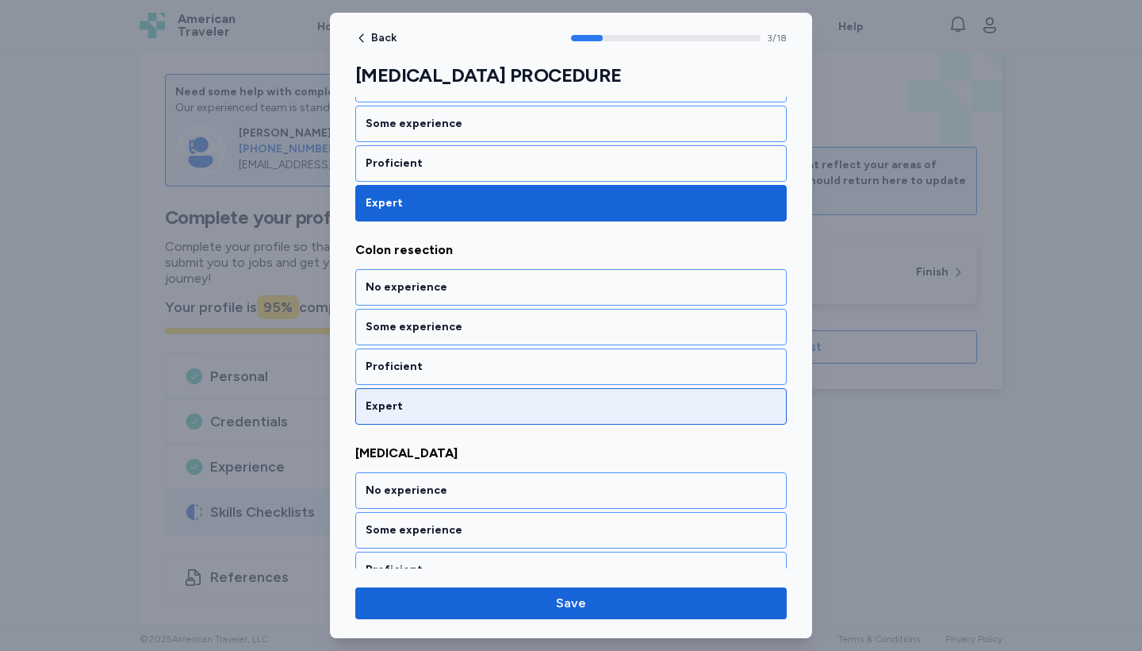
click at [577, 396] on div "Expert" at bounding box center [571, 406] width 432 height 36
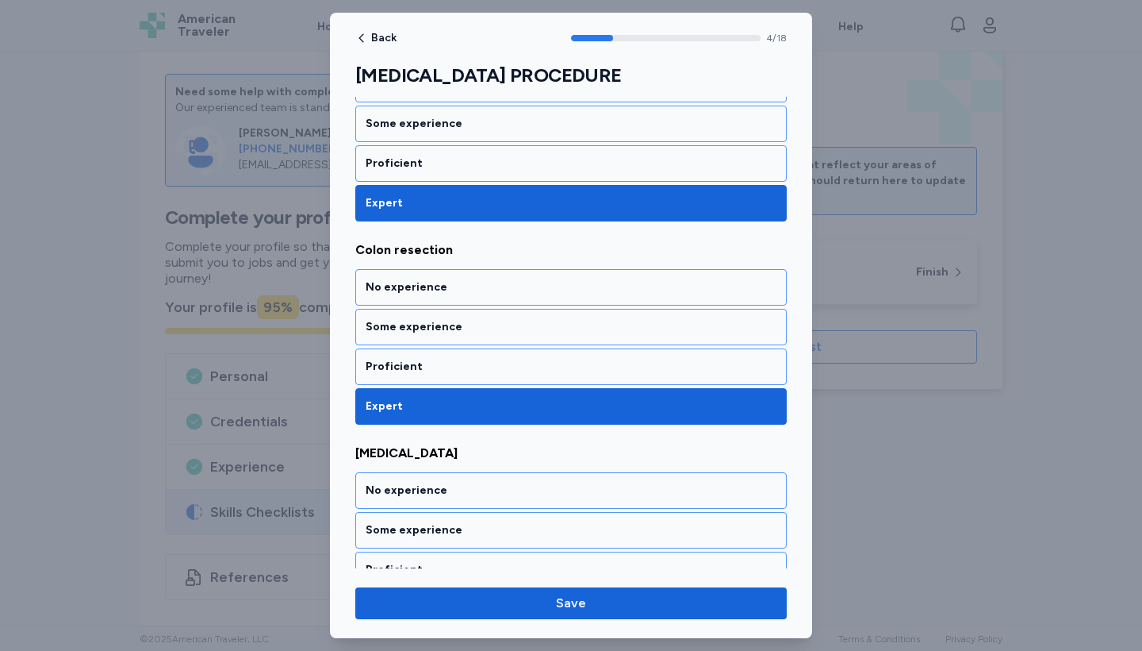
scroll to position [902, 0]
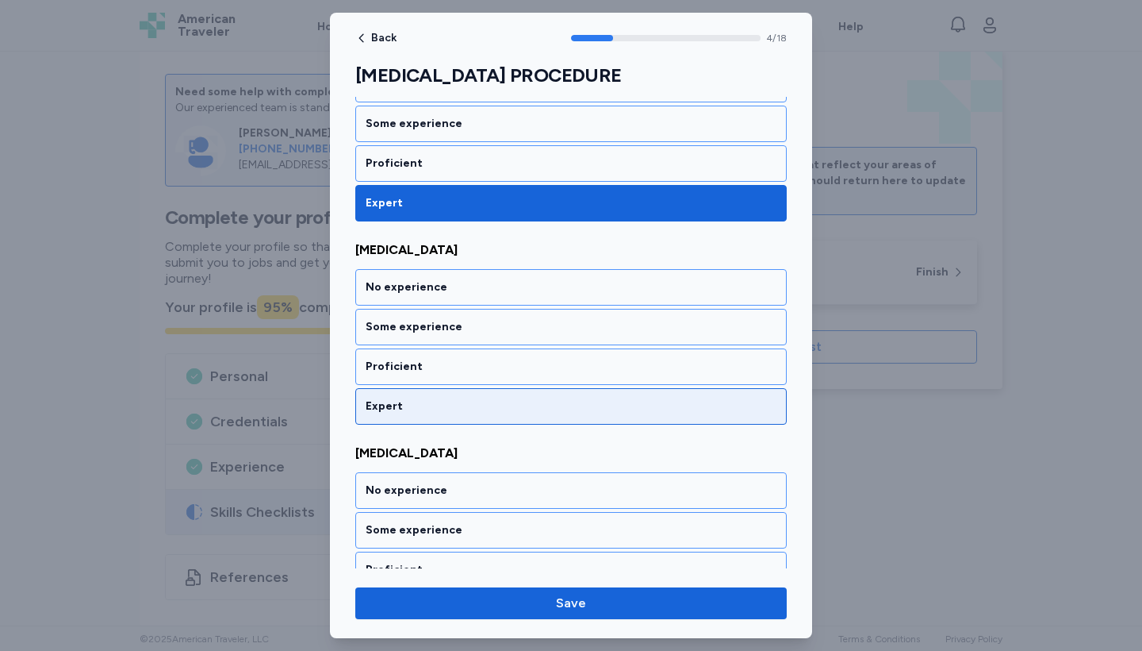
click at [577, 396] on div "Expert" at bounding box center [571, 406] width 432 height 36
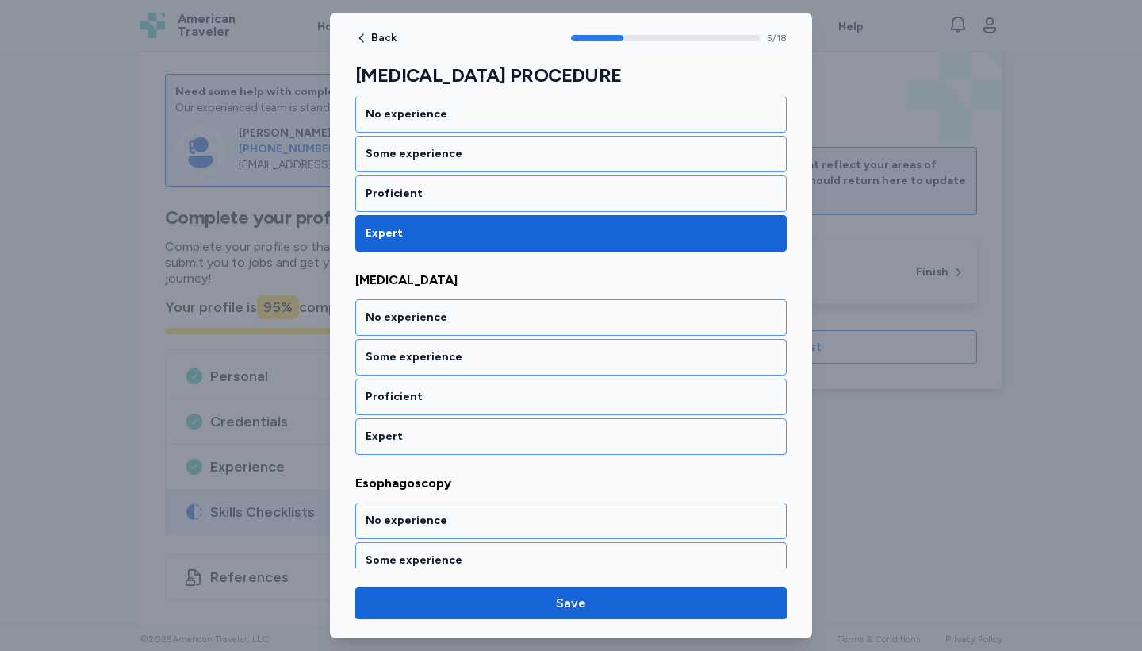
scroll to position [1105, 0]
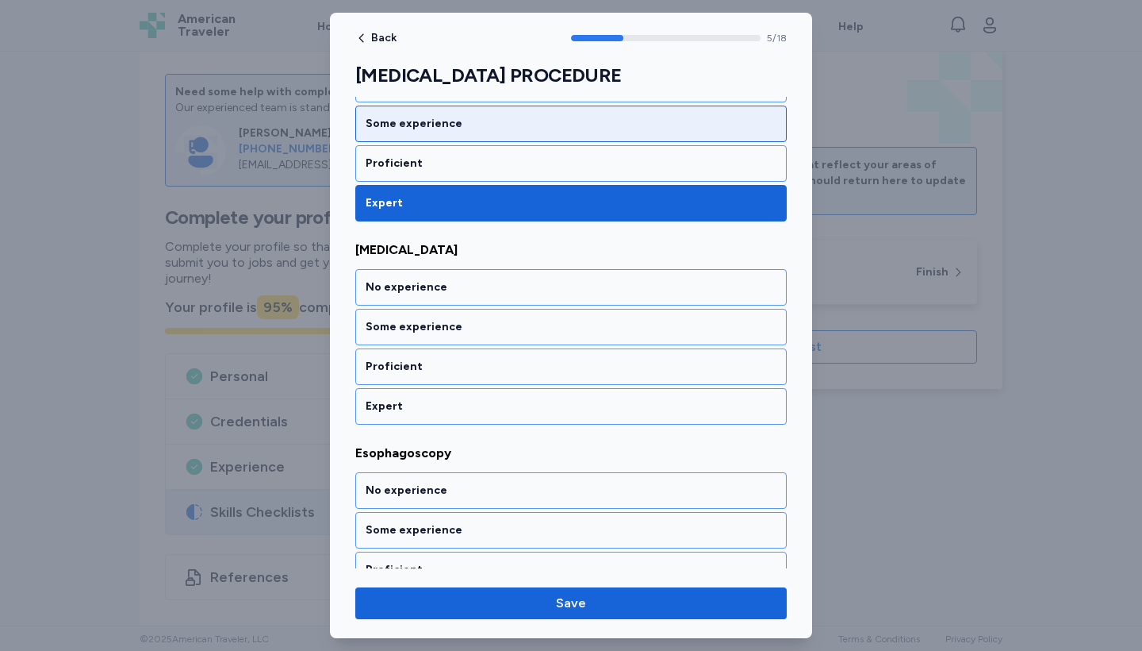
click at [561, 130] on div "Some experience" at bounding box center [571, 124] width 411 height 16
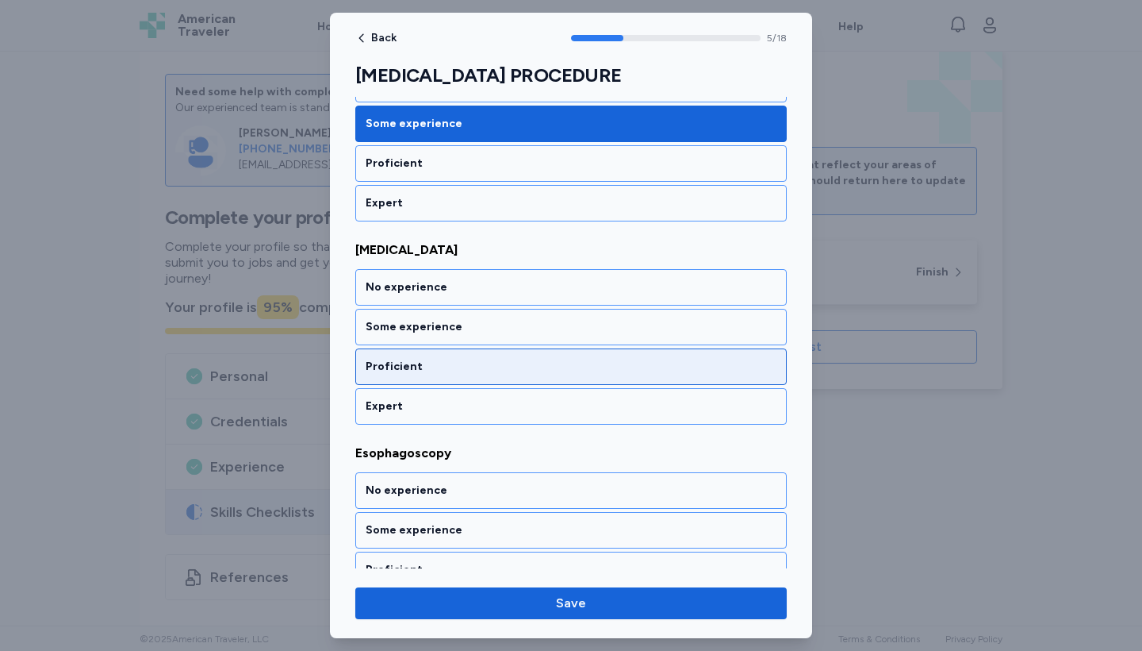
click at [530, 357] on div "Proficient" at bounding box center [571, 366] width 432 height 36
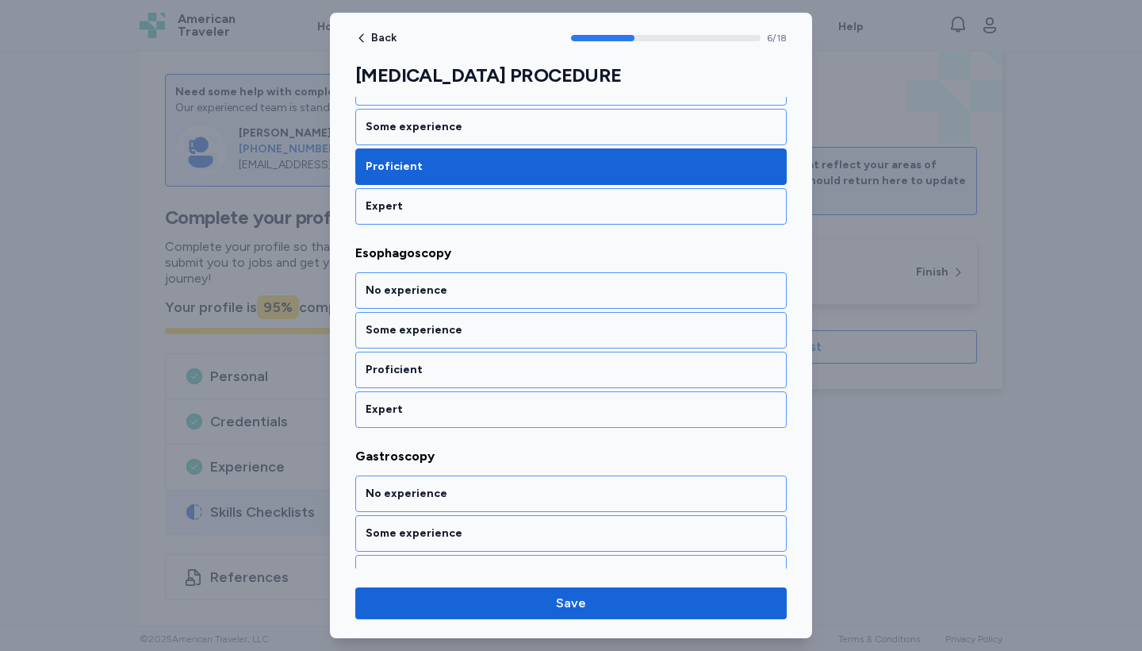
scroll to position [1308, 0]
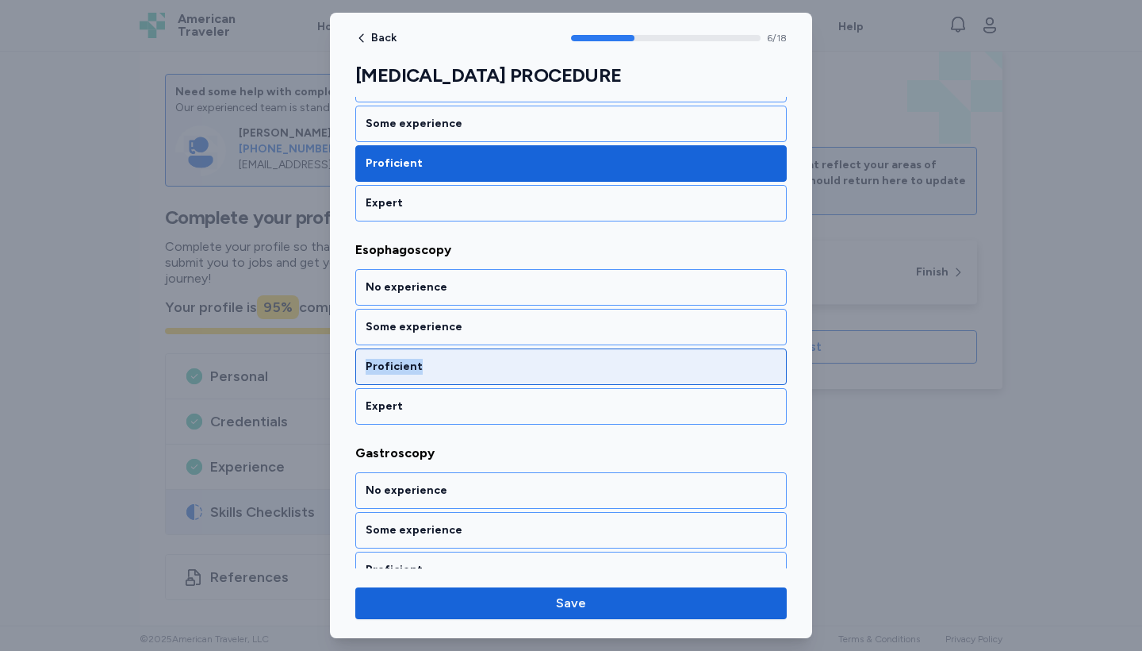
click at [530, 359] on div "Proficient" at bounding box center [571, 366] width 432 height 36
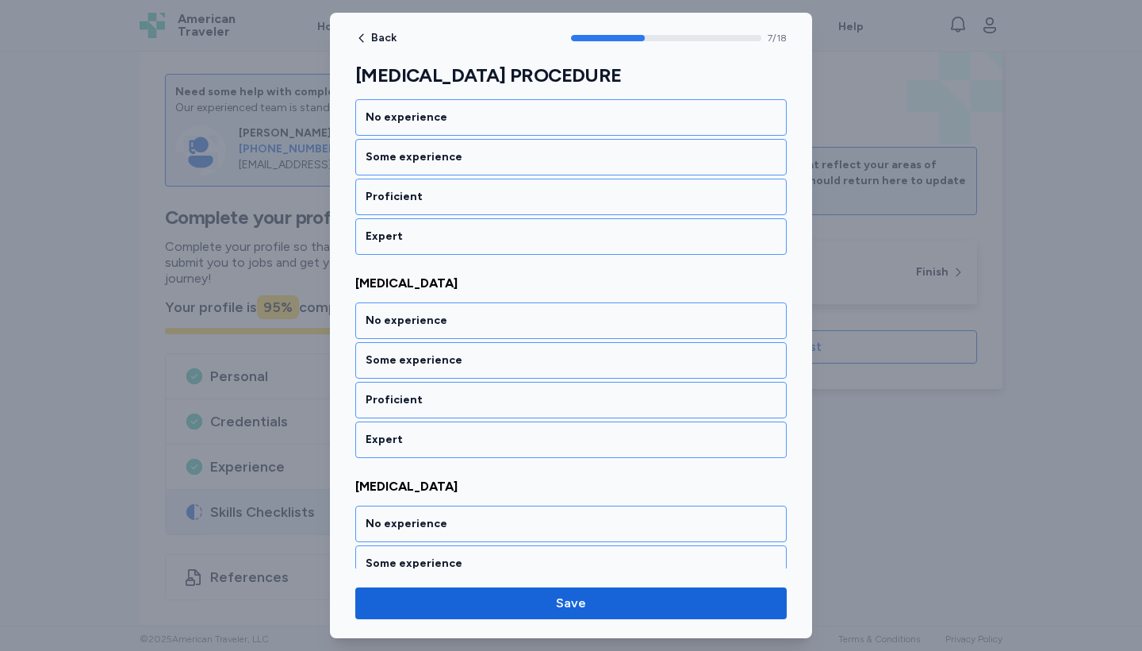
scroll to position [1691, 0]
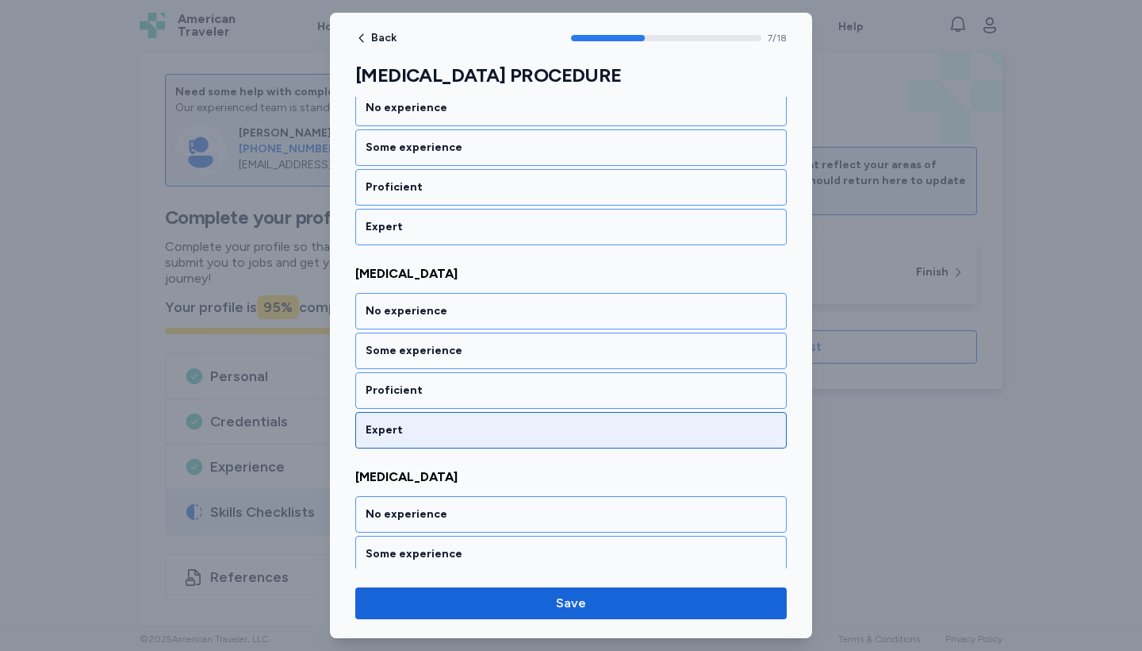
click at [507, 423] on div "Expert" at bounding box center [571, 430] width 411 height 16
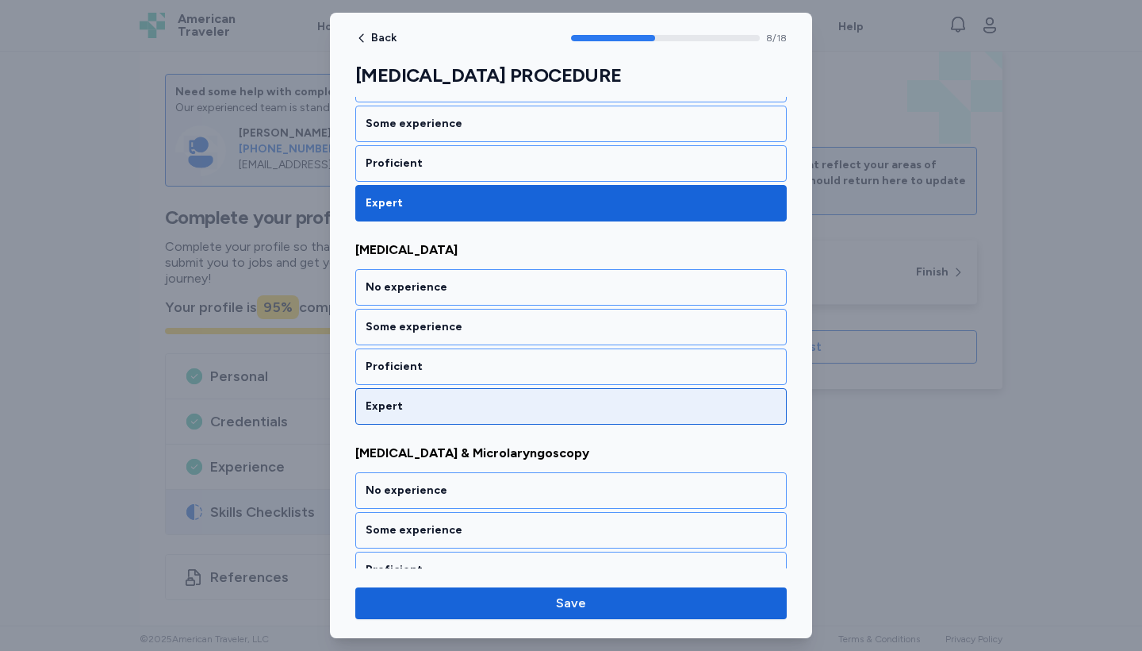
click at [507, 423] on div "Expert" at bounding box center [571, 406] width 432 height 36
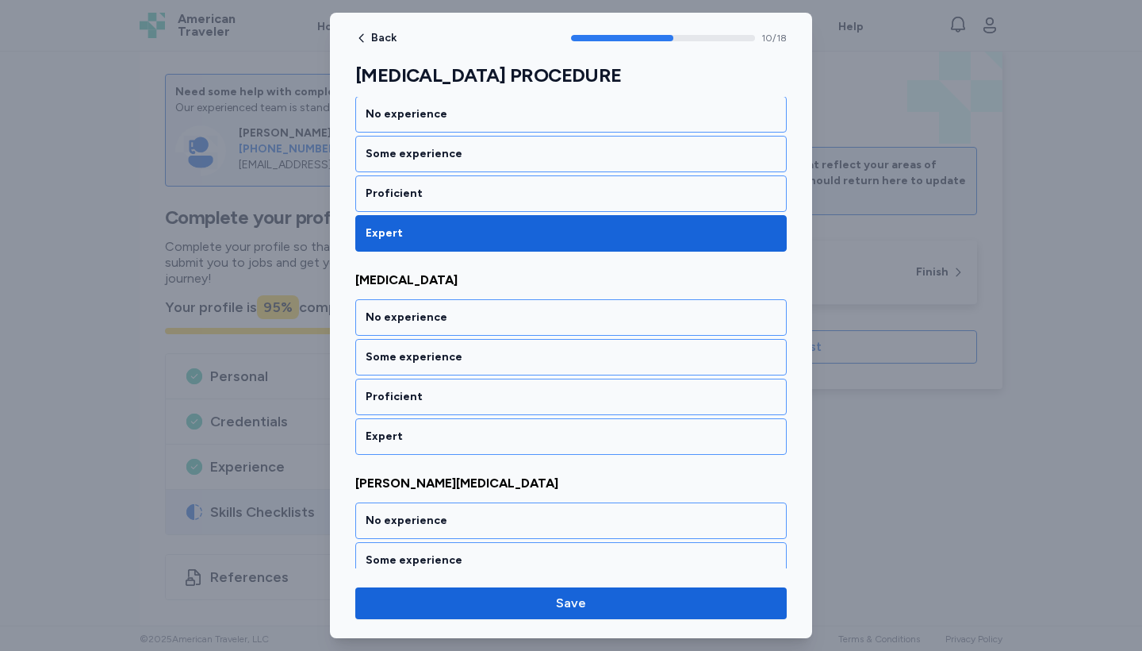
scroll to position [2324, 0]
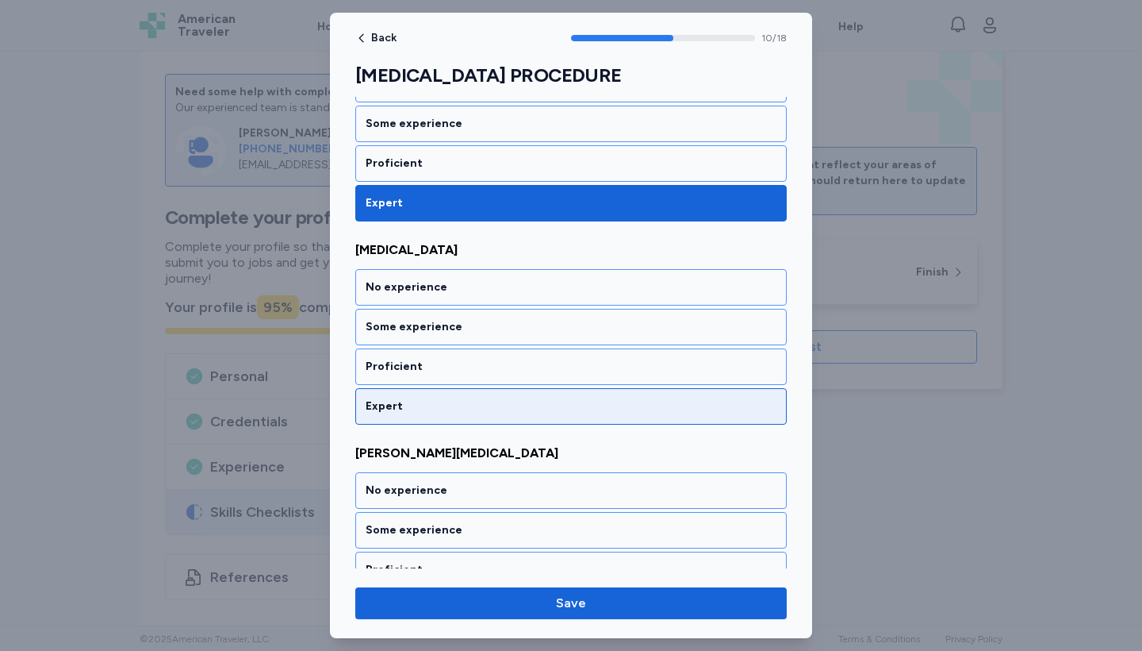
click at [507, 423] on div "Expert" at bounding box center [571, 406] width 432 height 36
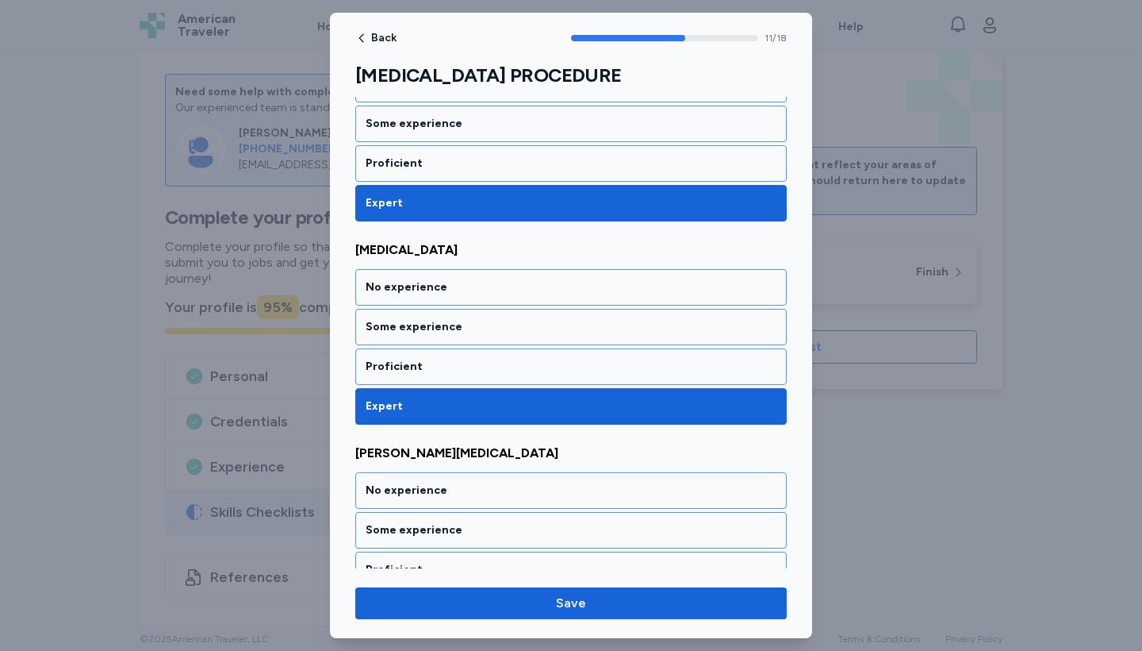
scroll to position [2527, 0]
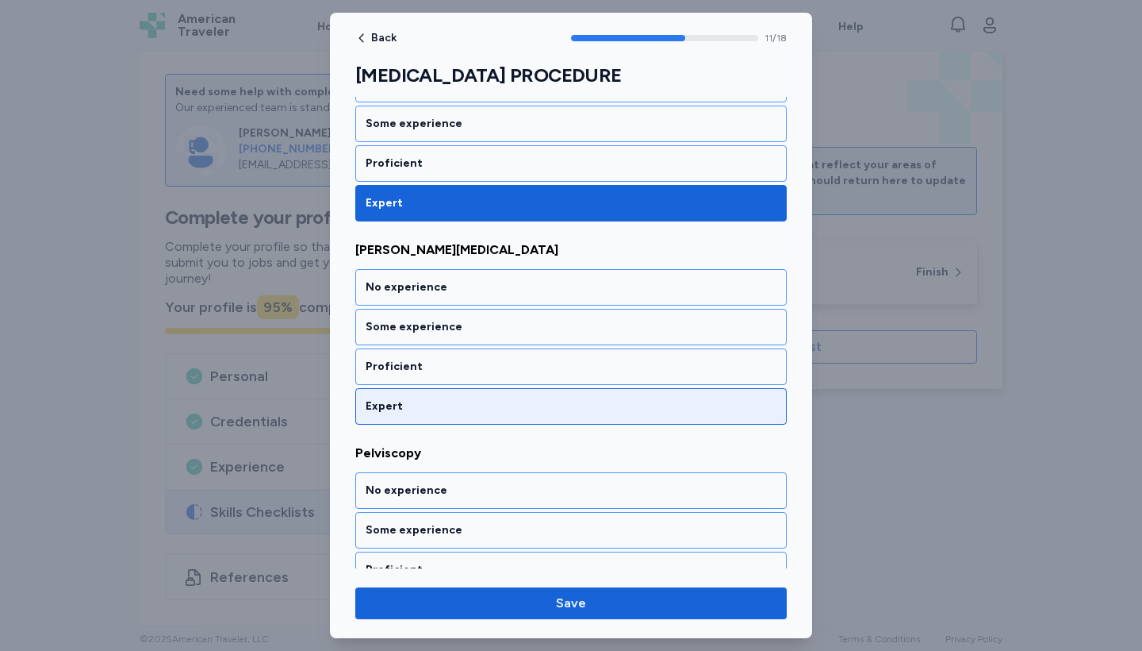
click at [507, 423] on div "Expert" at bounding box center [571, 406] width 432 height 36
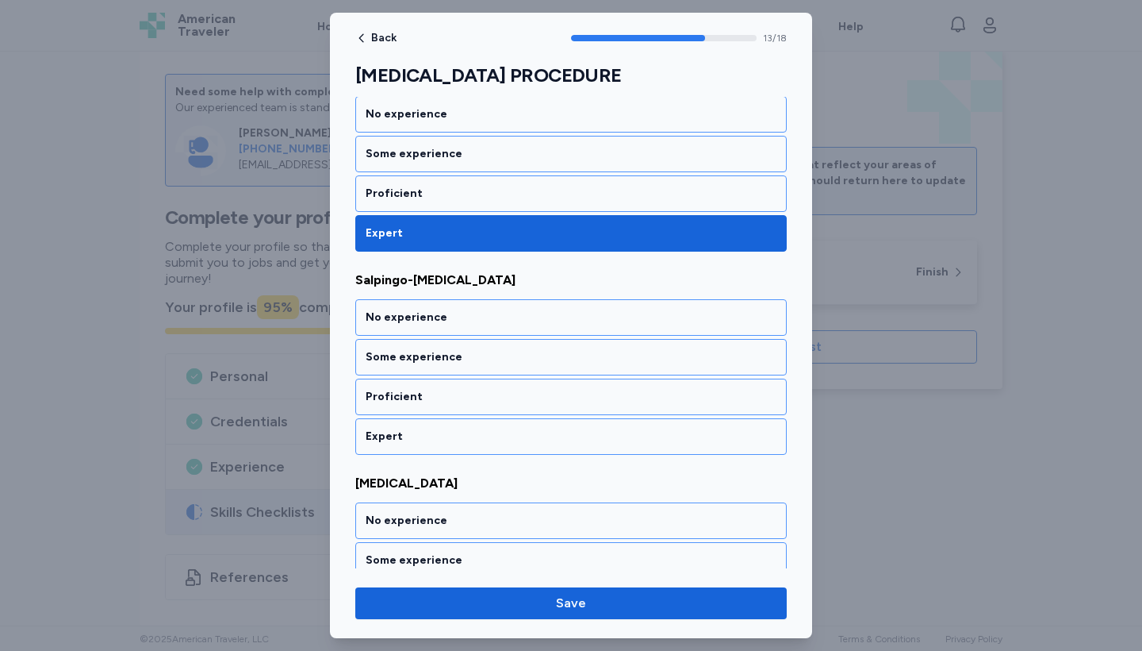
scroll to position [2933, 0]
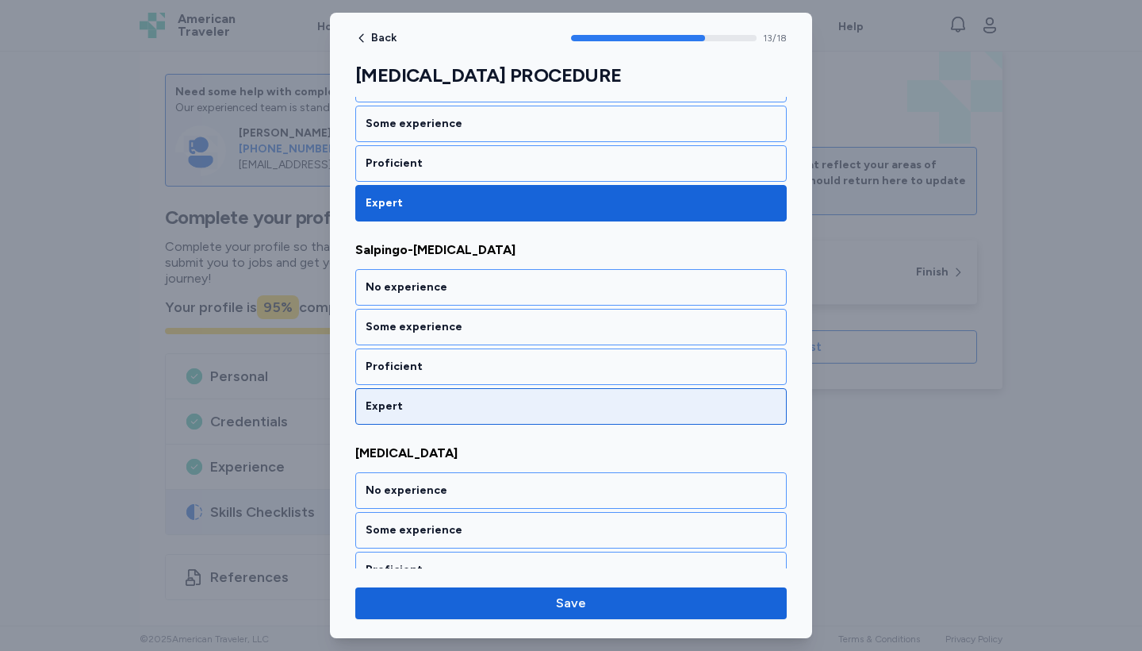
click at [507, 423] on div "Expert" at bounding box center [571, 406] width 432 height 36
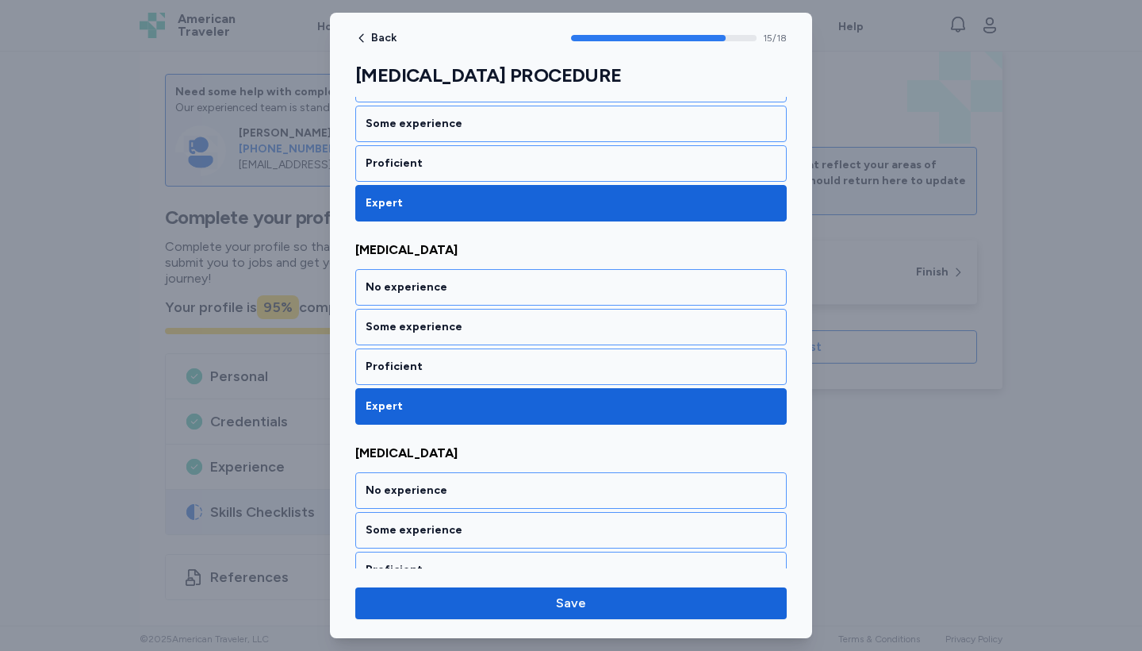
scroll to position [3339, 0]
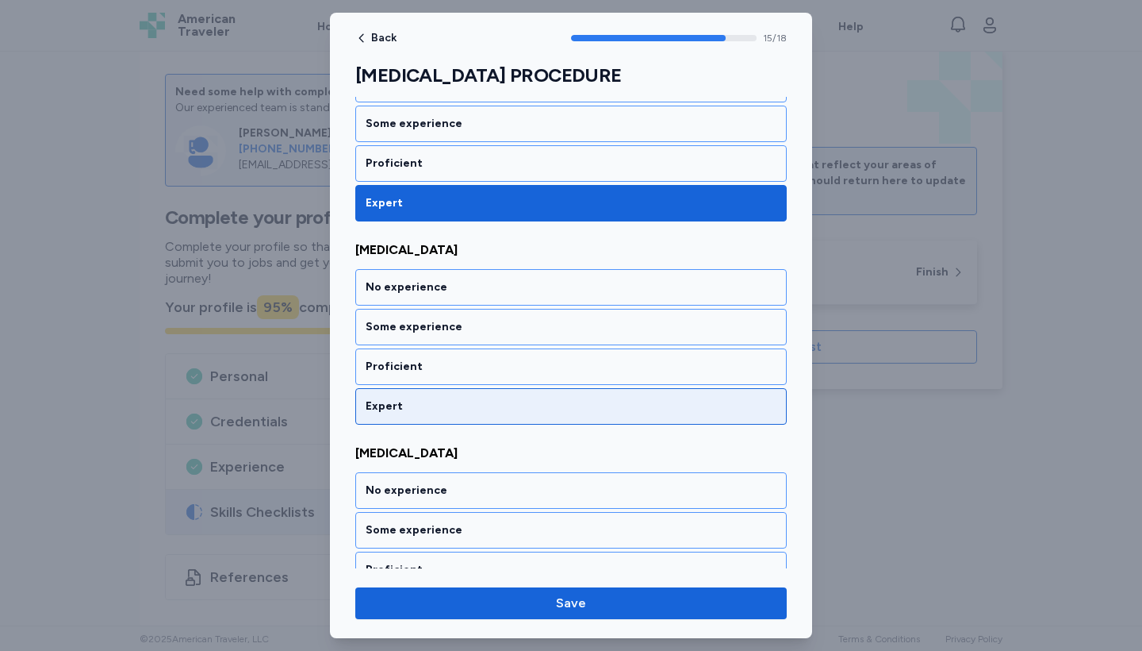
click at [506, 423] on div "Expert" at bounding box center [571, 406] width 432 height 36
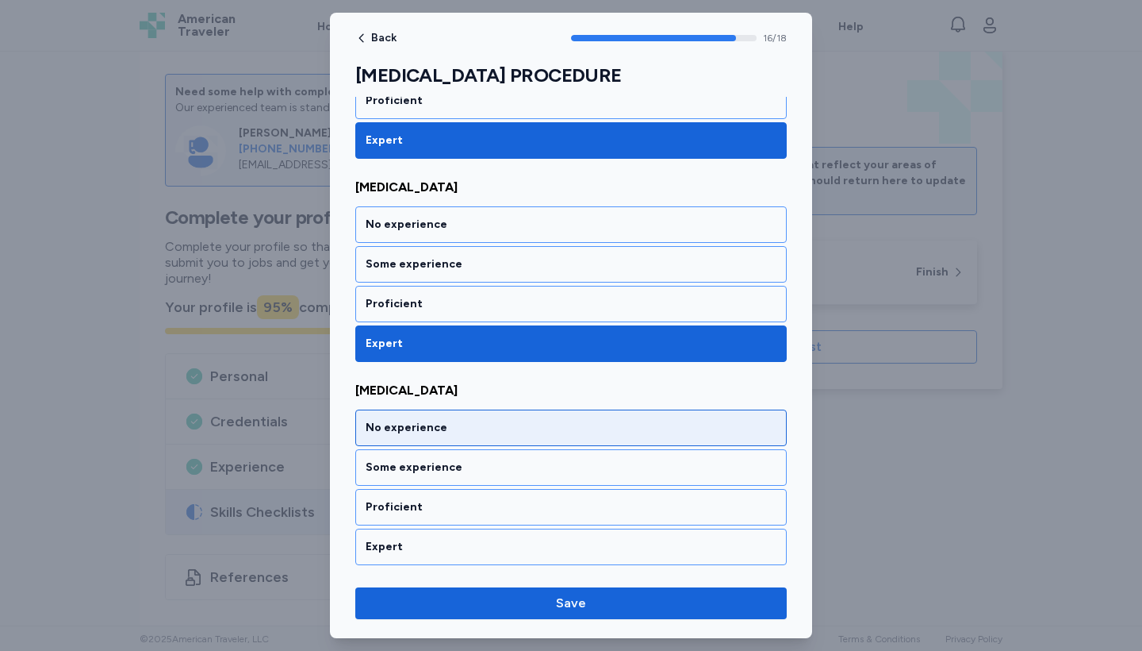
click at [506, 423] on div "No experience" at bounding box center [571, 428] width 411 height 16
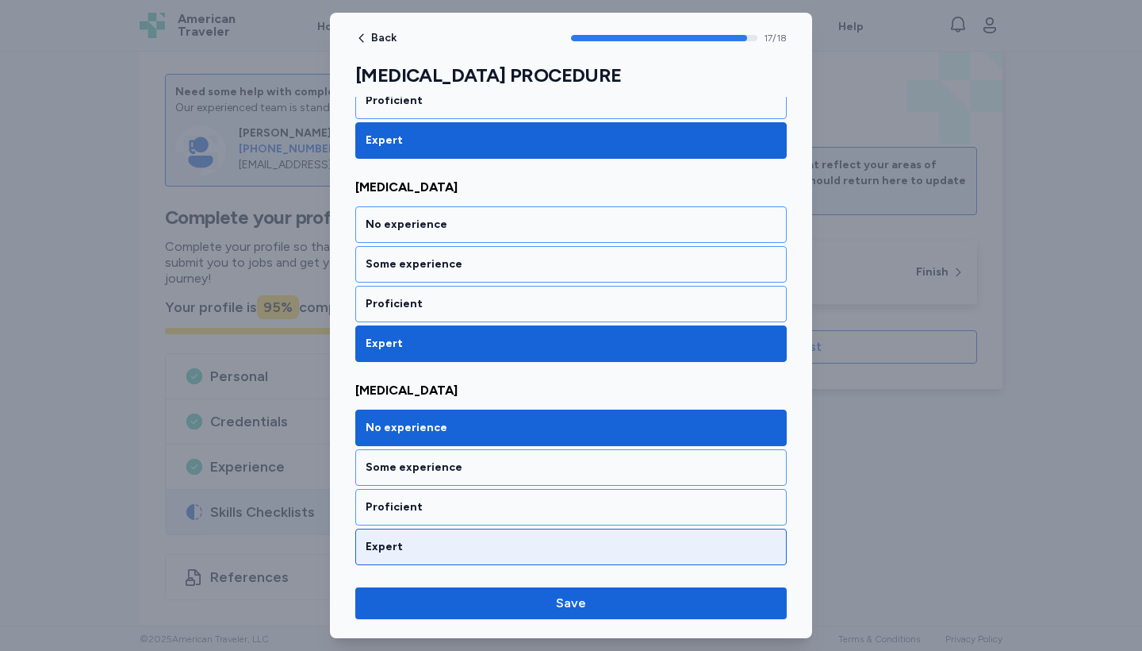
click at [499, 544] on div "Expert" at bounding box center [571, 547] width 411 height 16
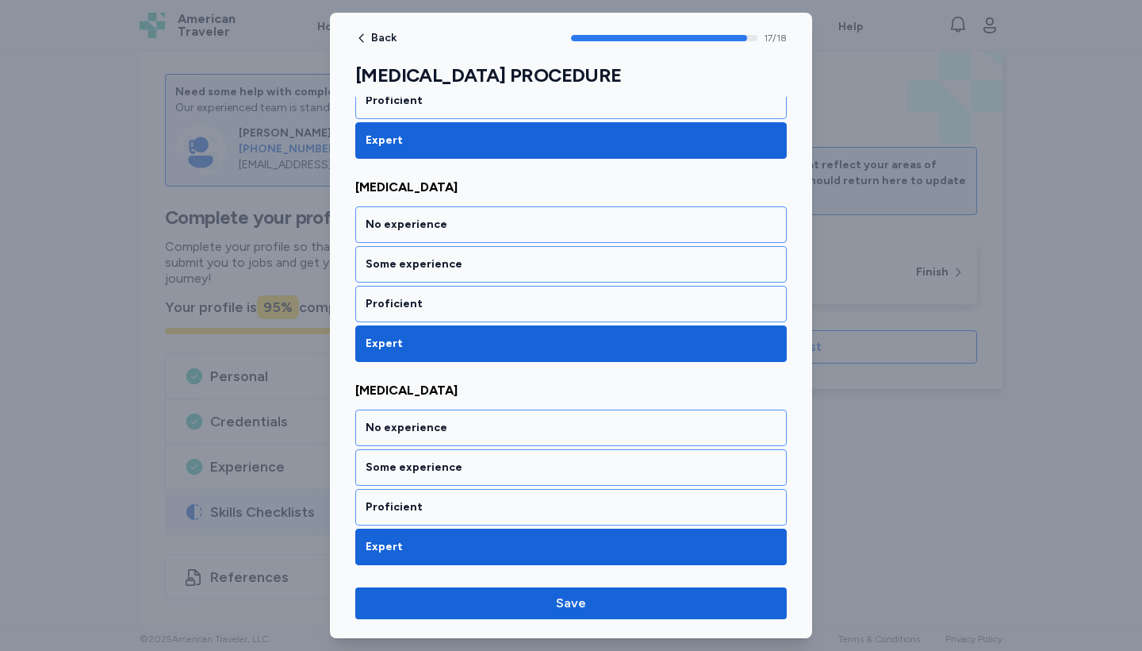
click at [499, 544] on div "Expert" at bounding box center [571, 547] width 411 height 16
click at [547, 605] on span "Save" at bounding box center [571, 602] width 406 height 19
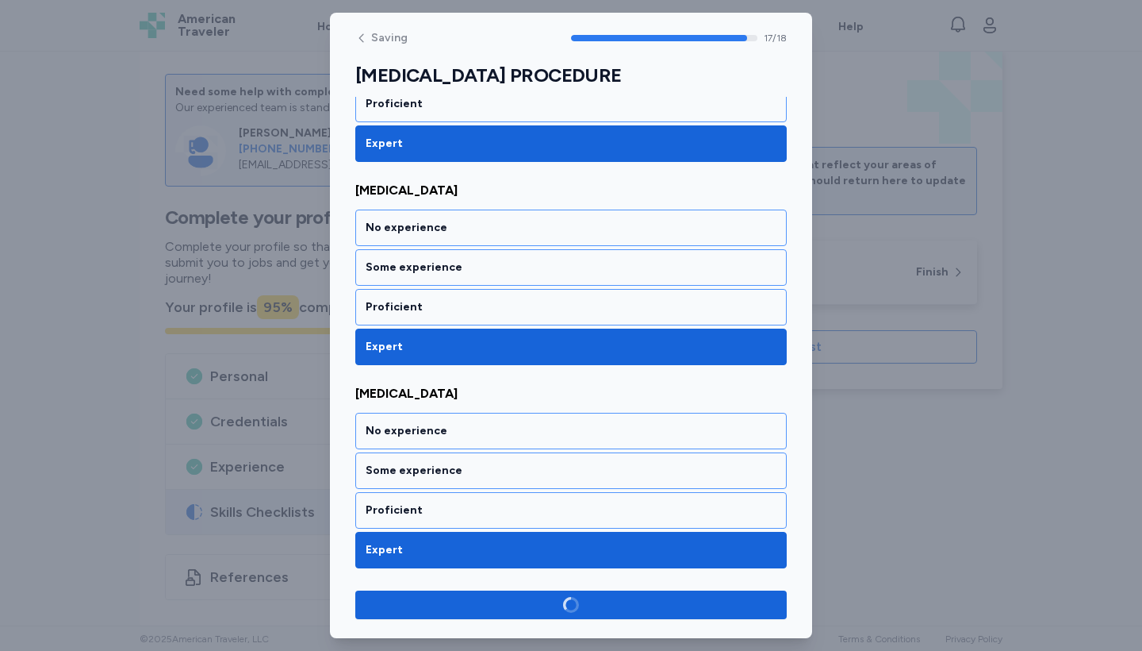
scroll to position [3399, 0]
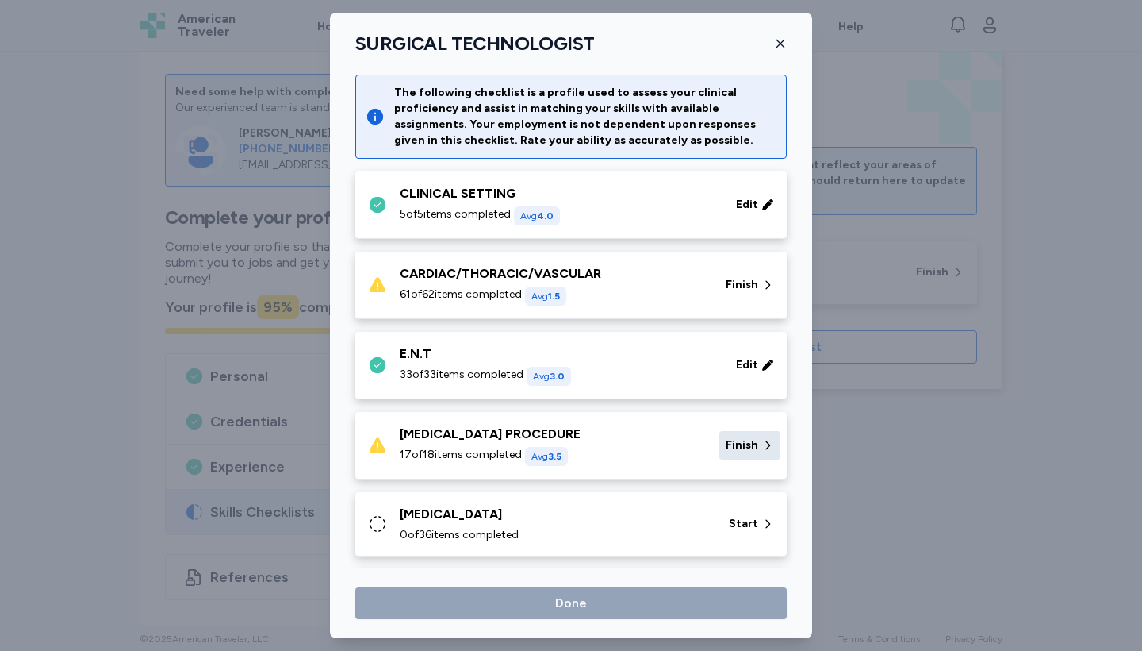
click at [753, 443] on span "Finish" at bounding box center [742, 445] width 33 height 16
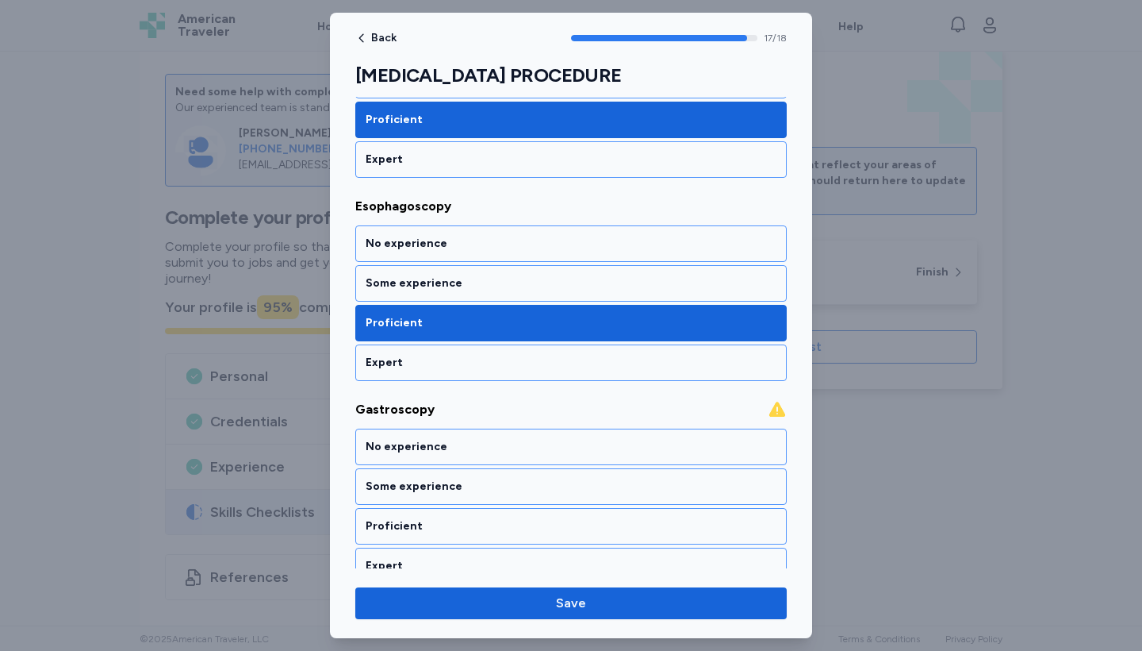
scroll to position [1350, 0]
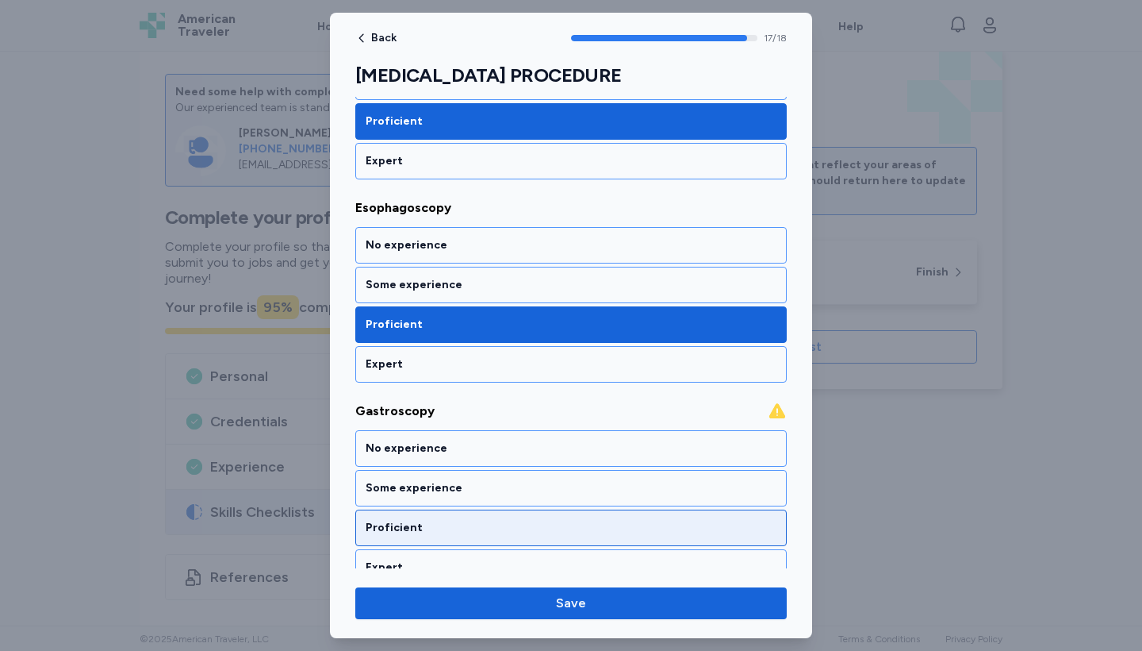
click at [597, 539] on div "Proficient" at bounding box center [571, 527] width 432 height 36
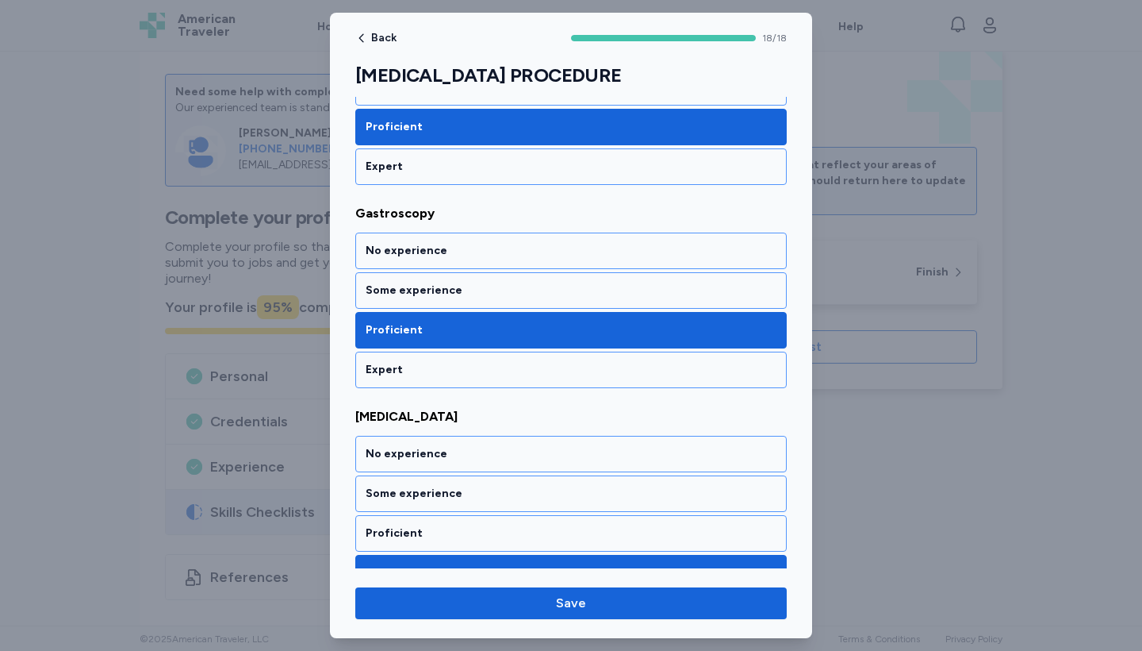
scroll to position [1549, 0]
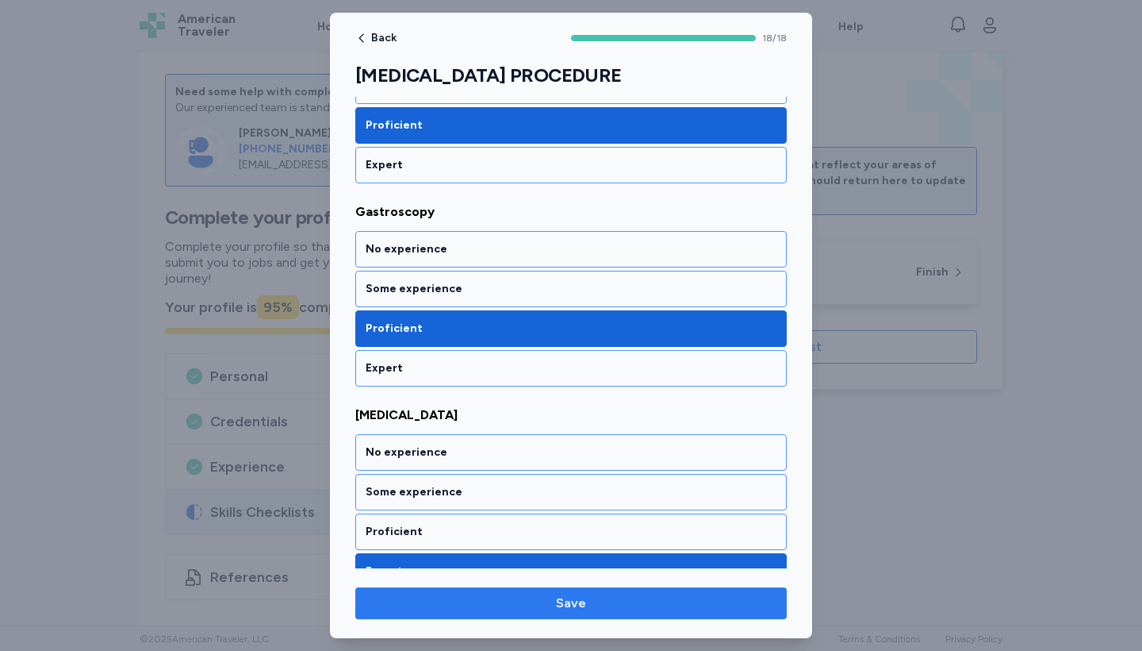
click at [585, 615] on button "Save" at bounding box center [571, 603] width 432 height 32
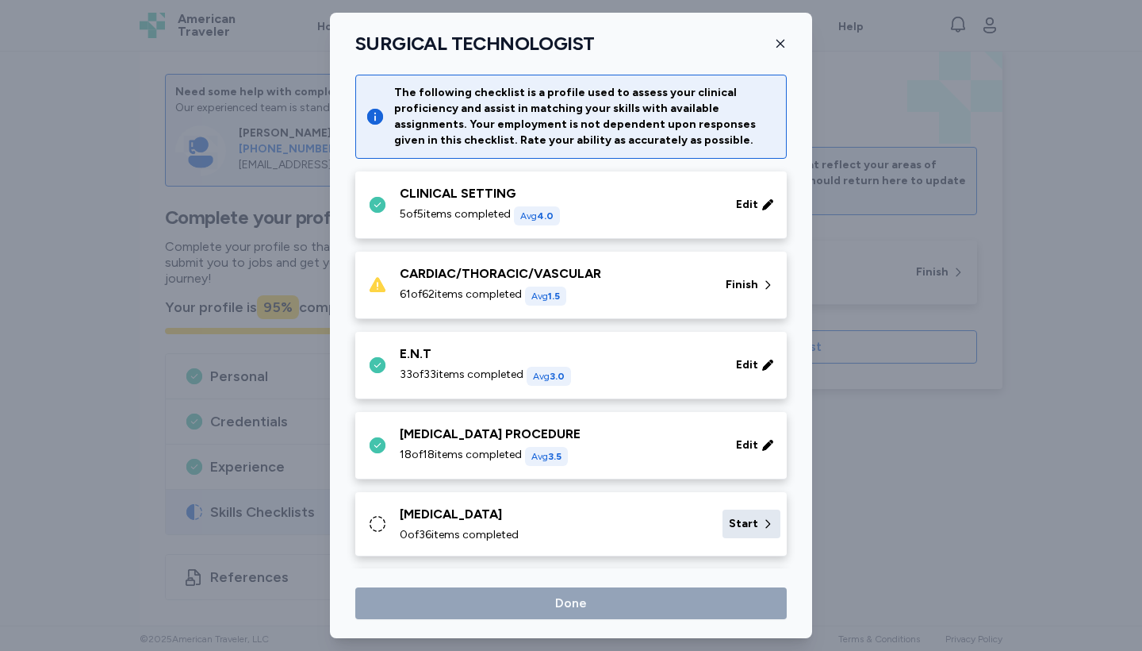
click at [761, 516] on div "Start" at bounding box center [752, 523] width 58 height 29
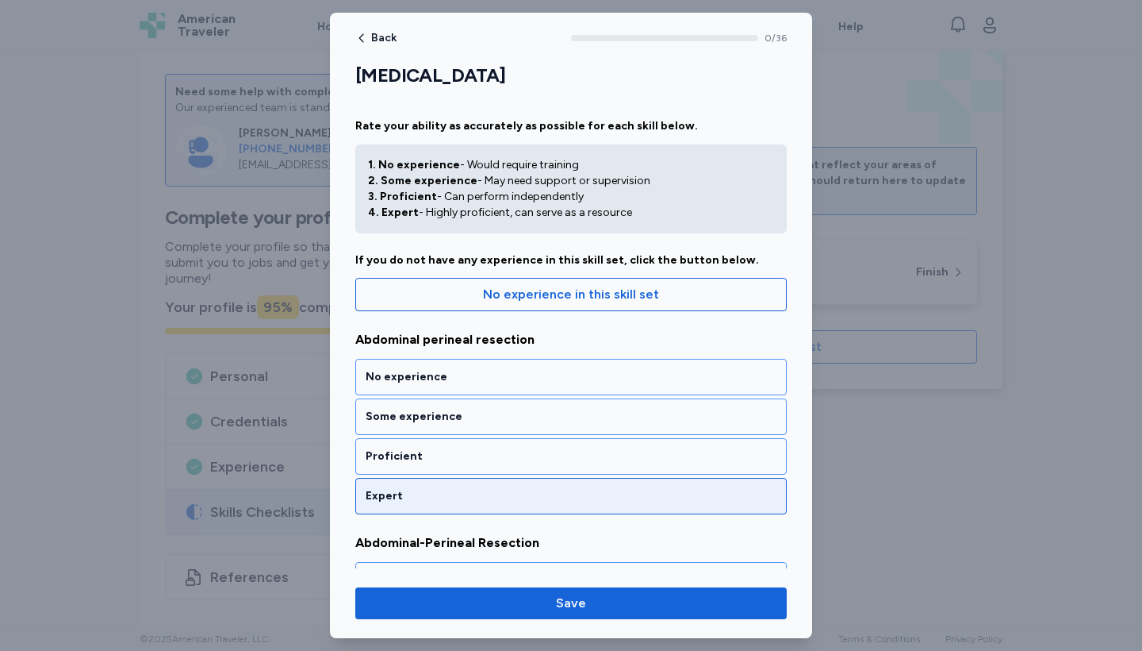
click at [603, 499] on div "Expert" at bounding box center [571, 496] width 411 height 16
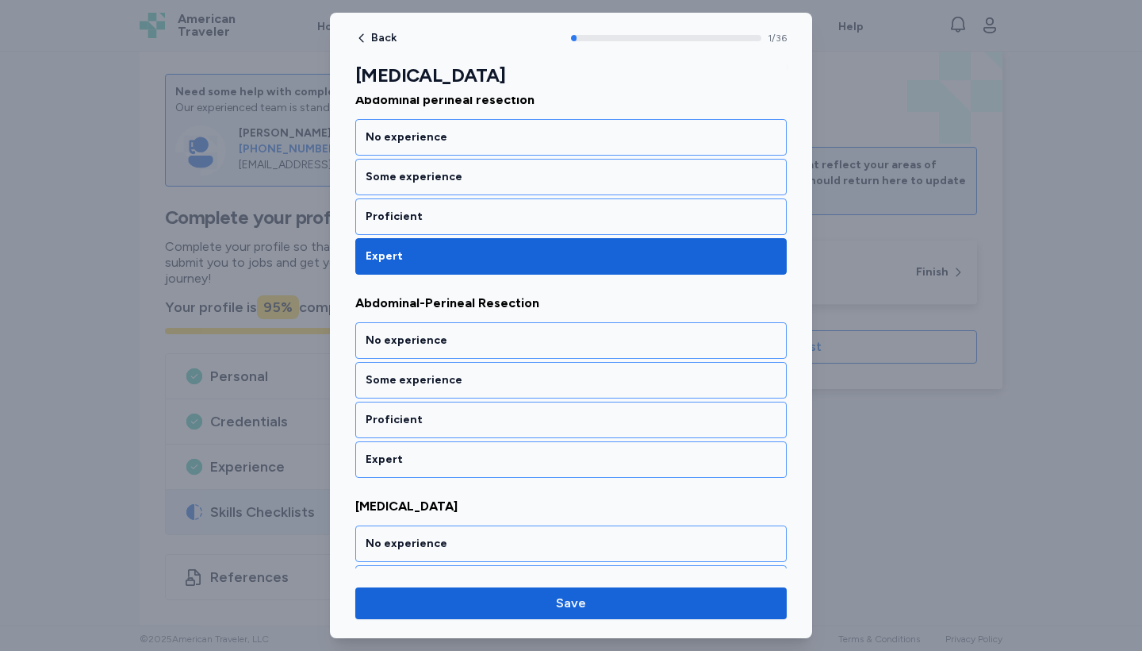
scroll to position [293, 0]
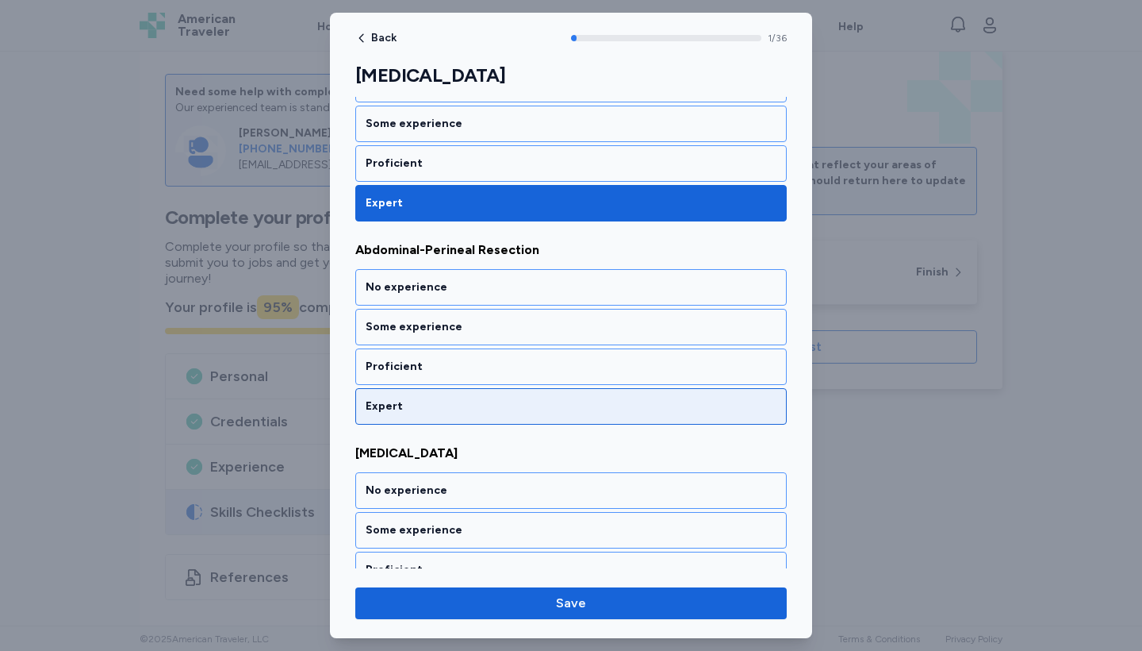
click at [611, 403] on div "Expert" at bounding box center [571, 406] width 411 height 16
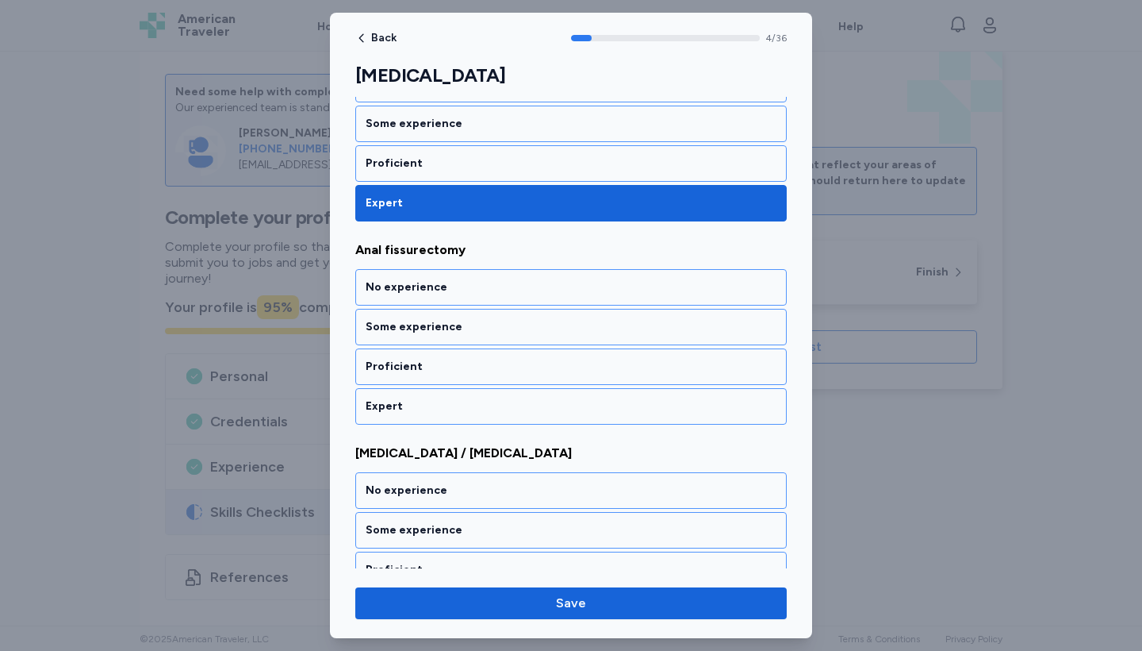
click at [611, 403] on div "Expert" at bounding box center [571, 406] width 411 height 16
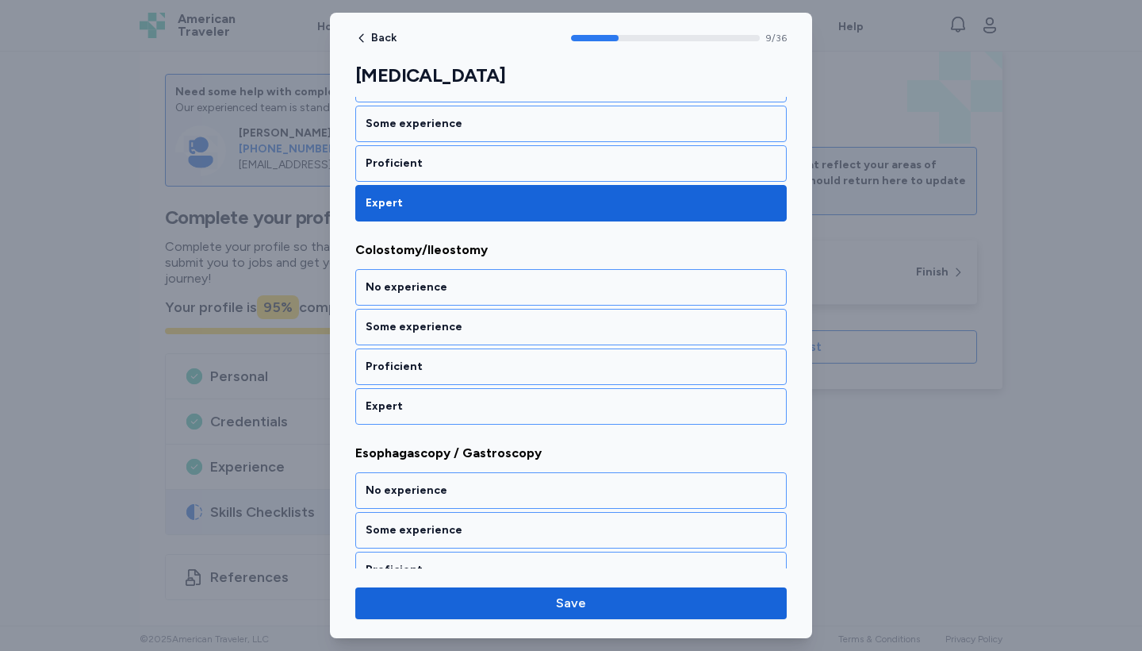
click at [611, 403] on div "Expert" at bounding box center [571, 406] width 411 height 16
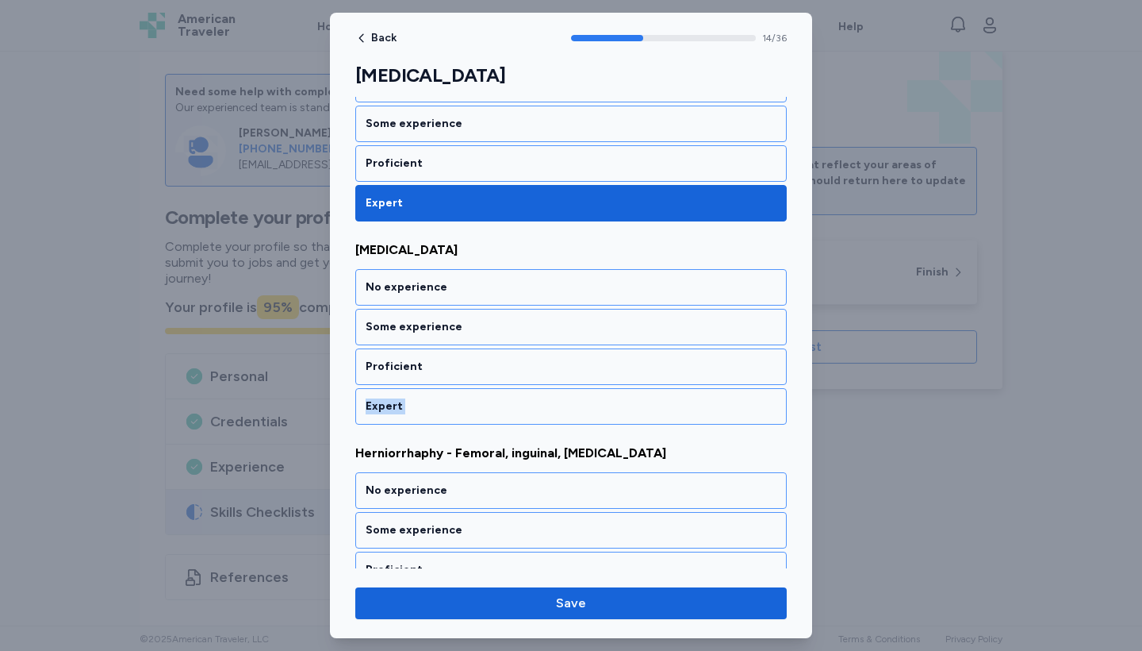
click at [611, 403] on div "Expert" at bounding box center [571, 406] width 411 height 16
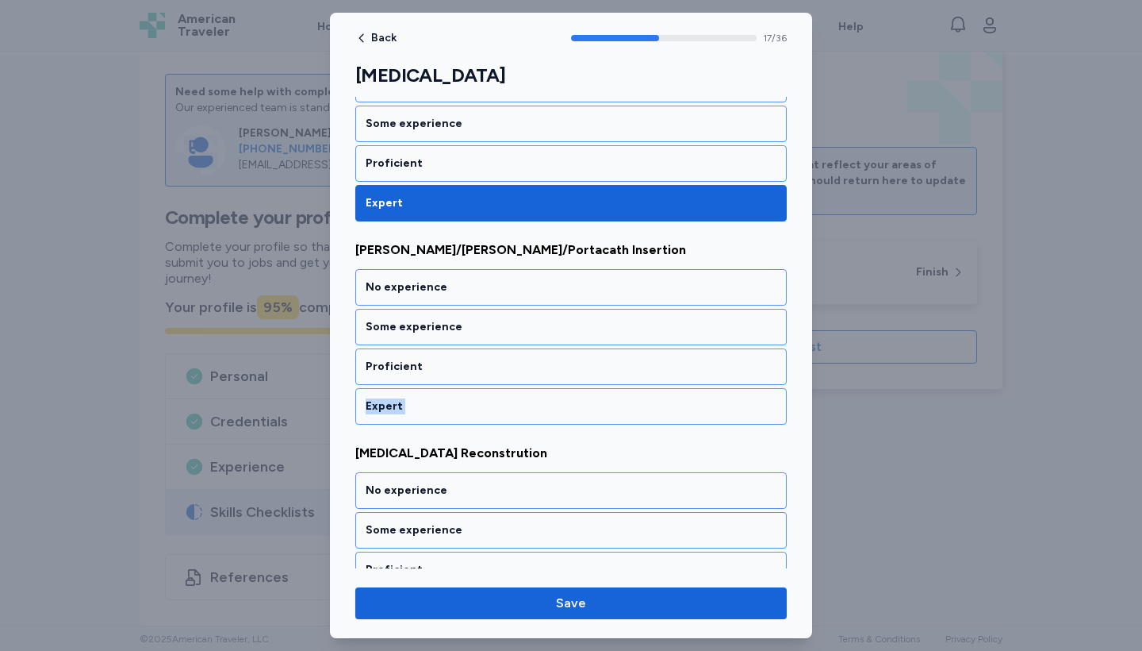
click at [611, 403] on div "Expert" at bounding box center [571, 406] width 411 height 16
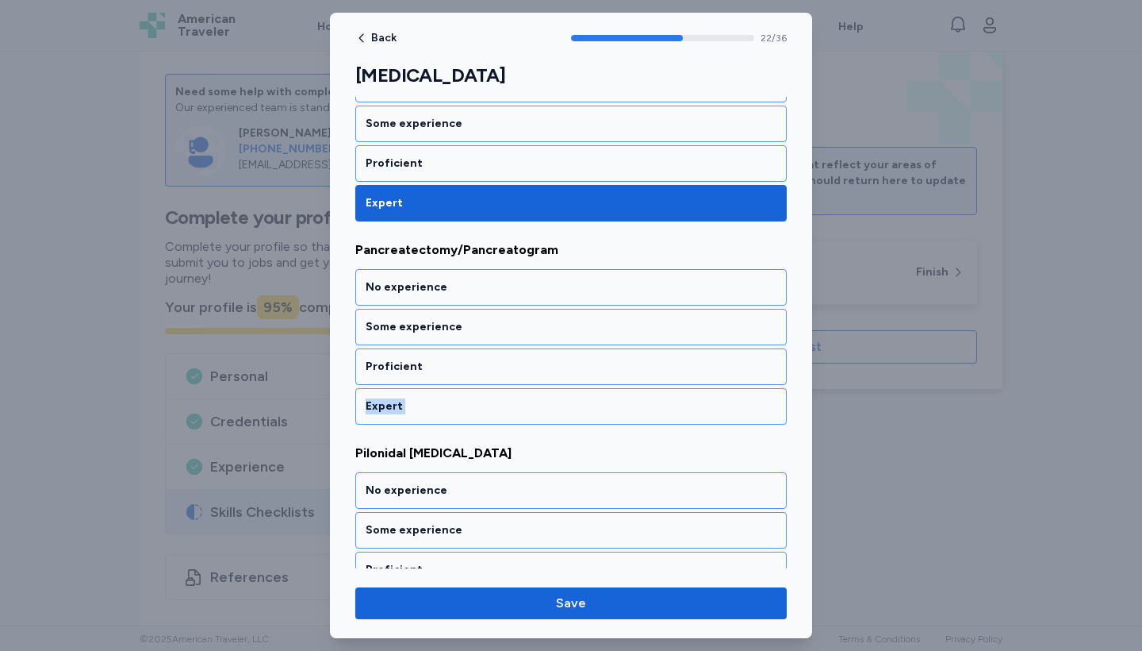
click at [611, 403] on div "Expert" at bounding box center [571, 406] width 411 height 16
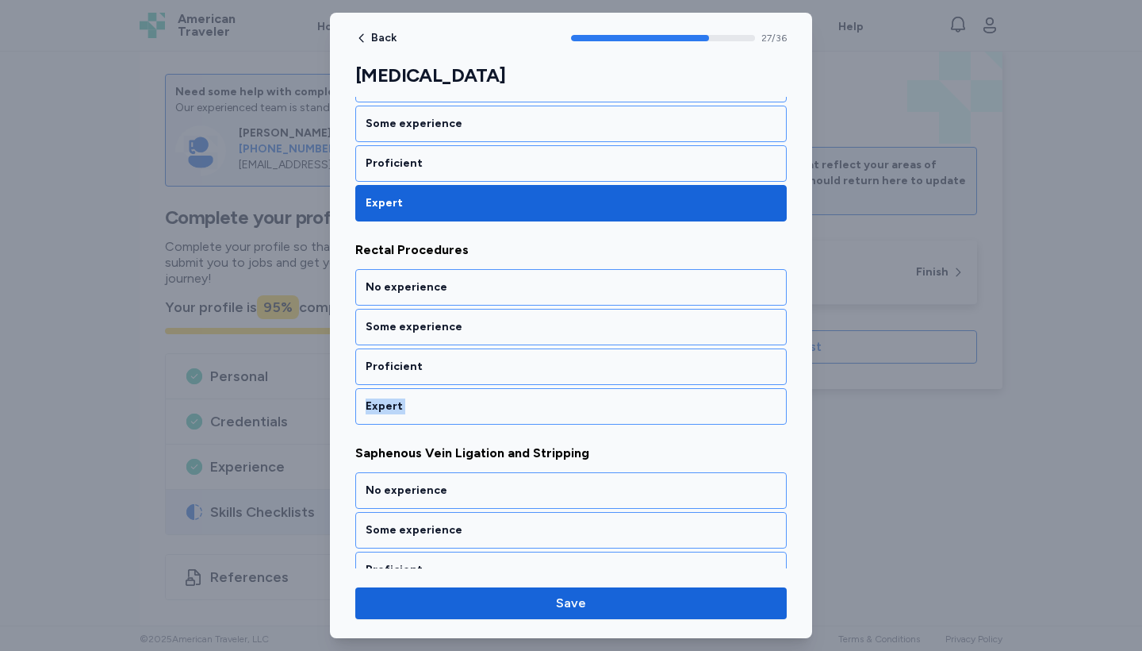
click at [611, 403] on div "Expert" at bounding box center [571, 406] width 411 height 16
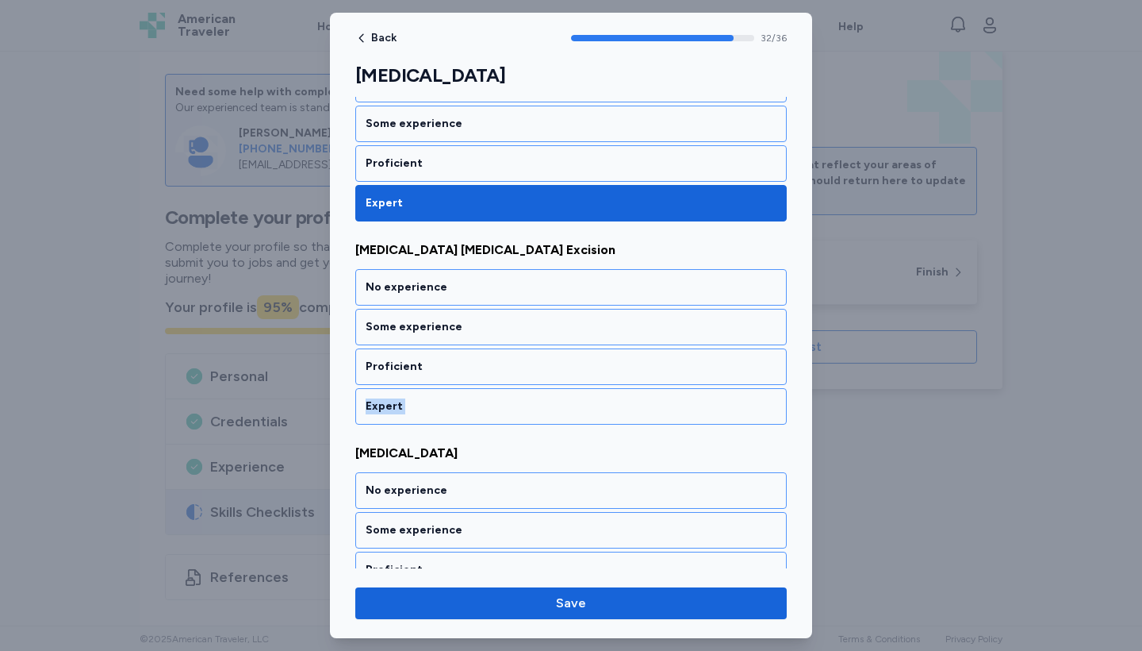
click at [611, 403] on div "Expert" at bounding box center [571, 406] width 411 height 16
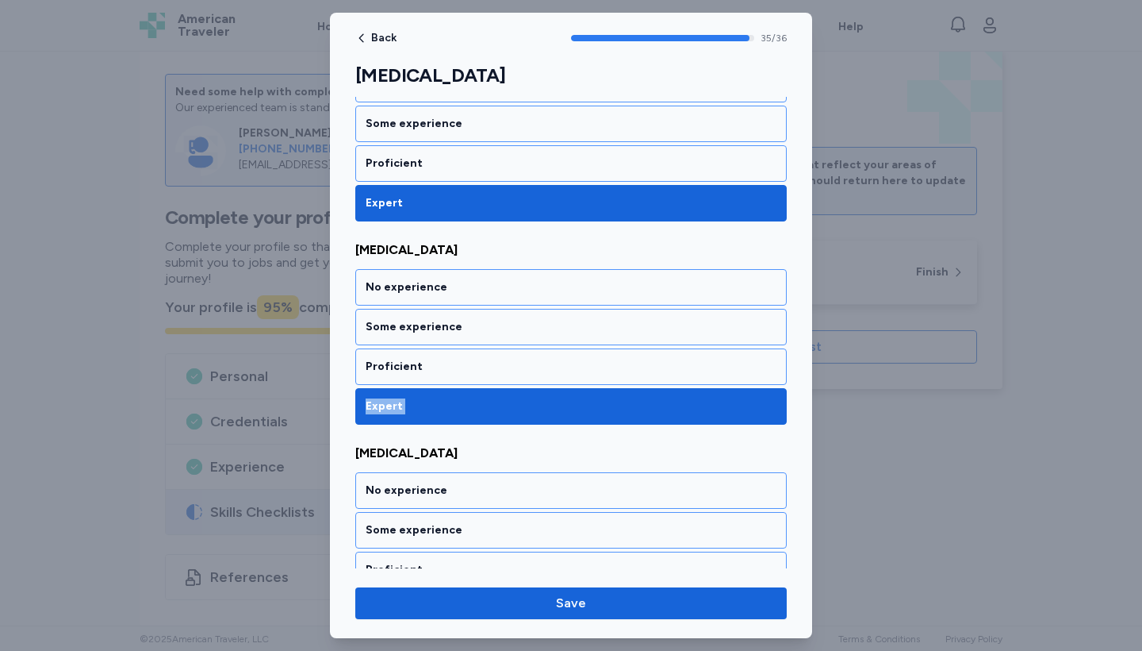
scroll to position [7058, 0]
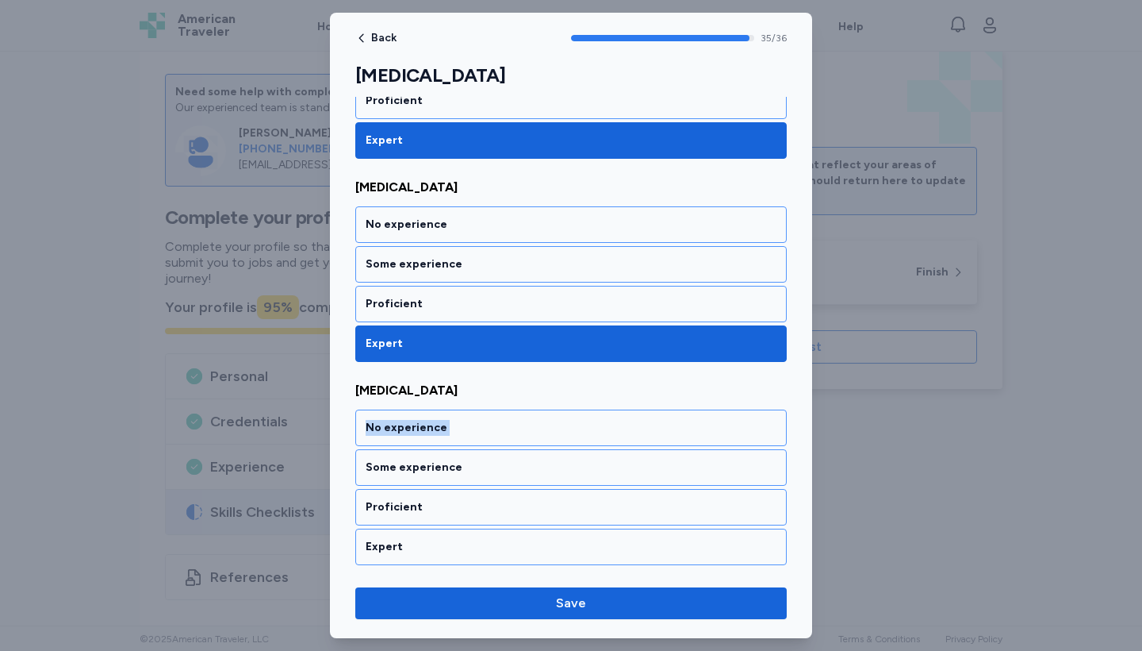
click at [611, 403] on div "[MEDICAL_DATA] No experience Some experience Proficient Expert" at bounding box center [571, 473] width 432 height 184
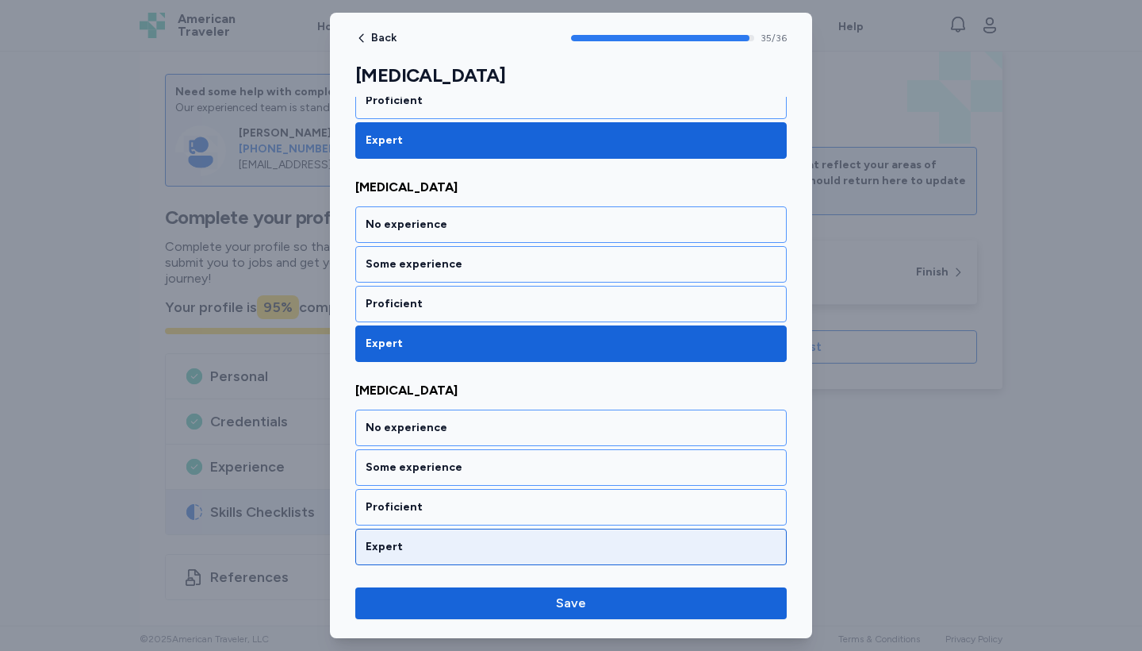
click at [576, 539] on div "Expert" at bounding box center [571, 547] width 411 height 16
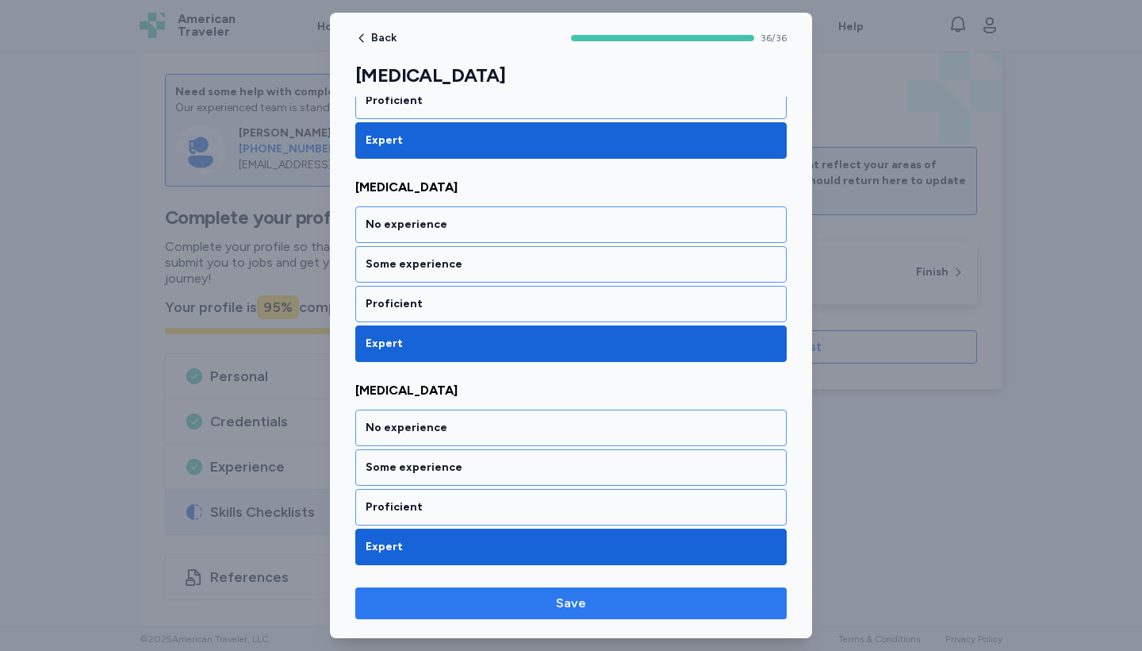
click at [589, 604] on span "Save" at bounding box center [571, 602] width 406 height 19
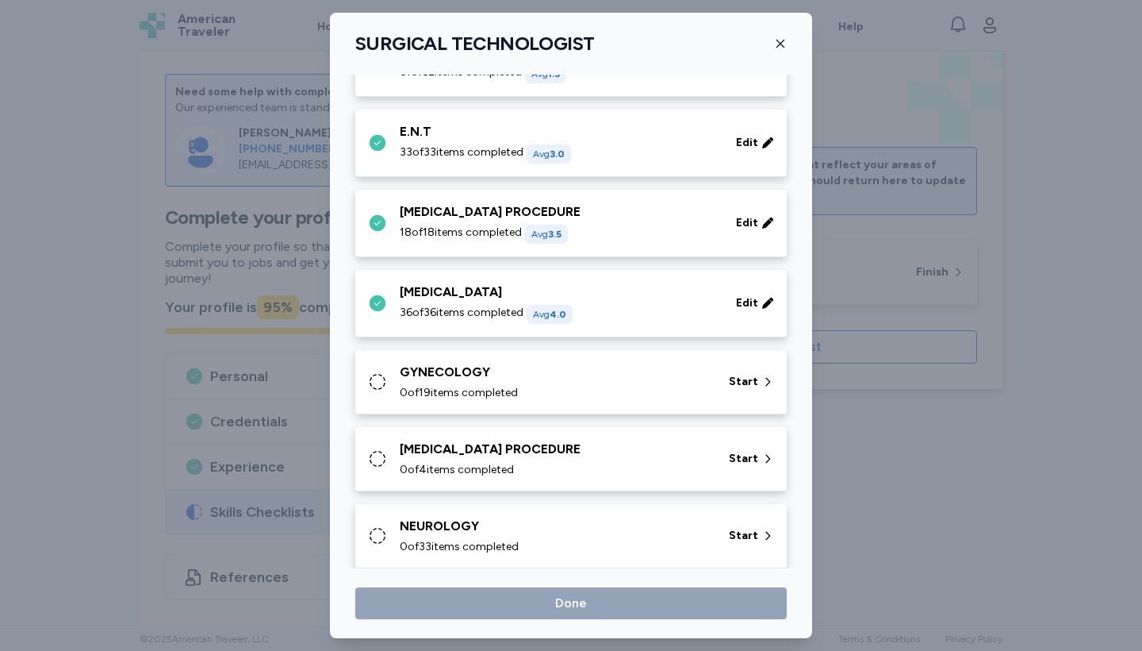
scroll to position [224, 0]
click at [766, 377] on icon at bounding box center [768, 380] width 13 height 16
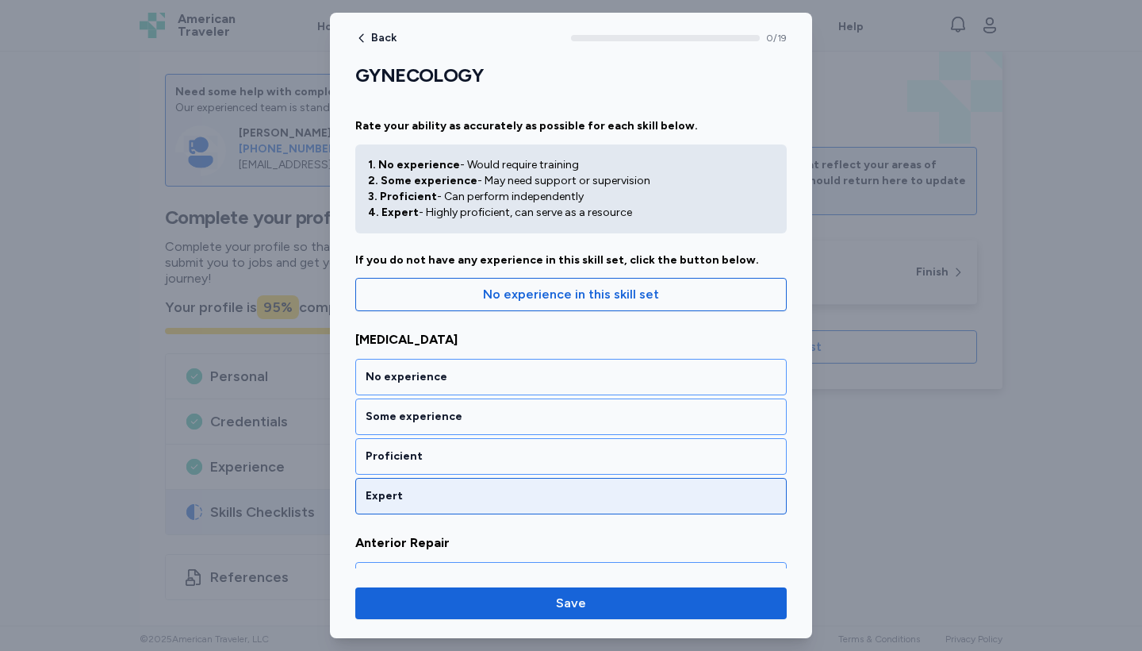
click at [589, 491] on div "Expert" at bounding box center [571, 496] width 411 height 16
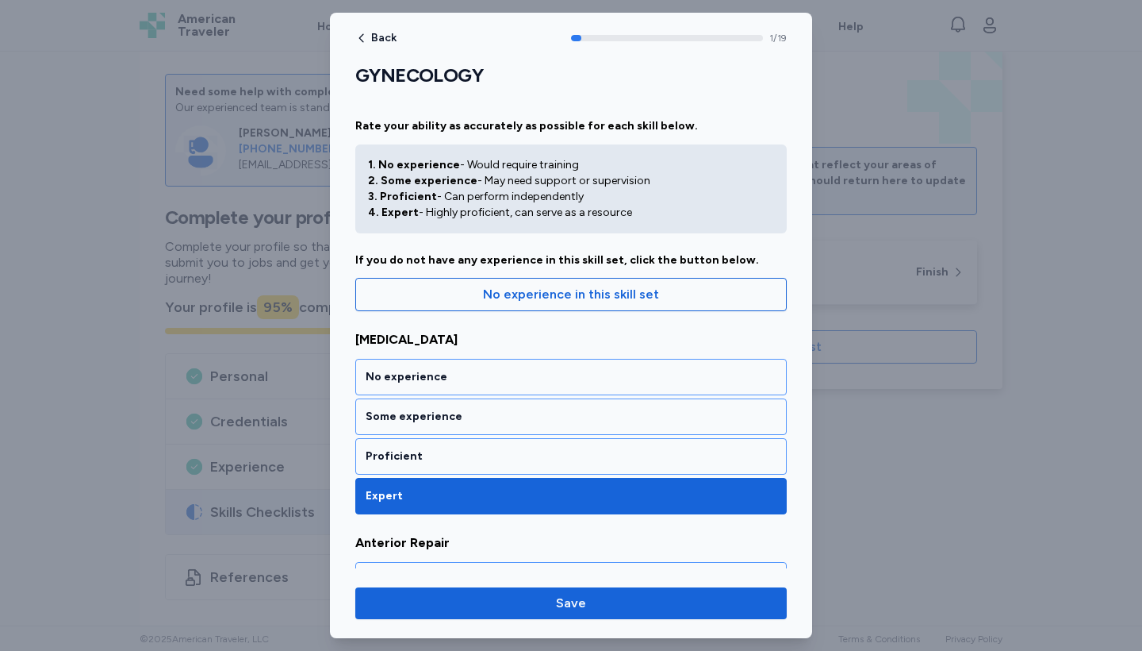
scroll to position [293, 0]
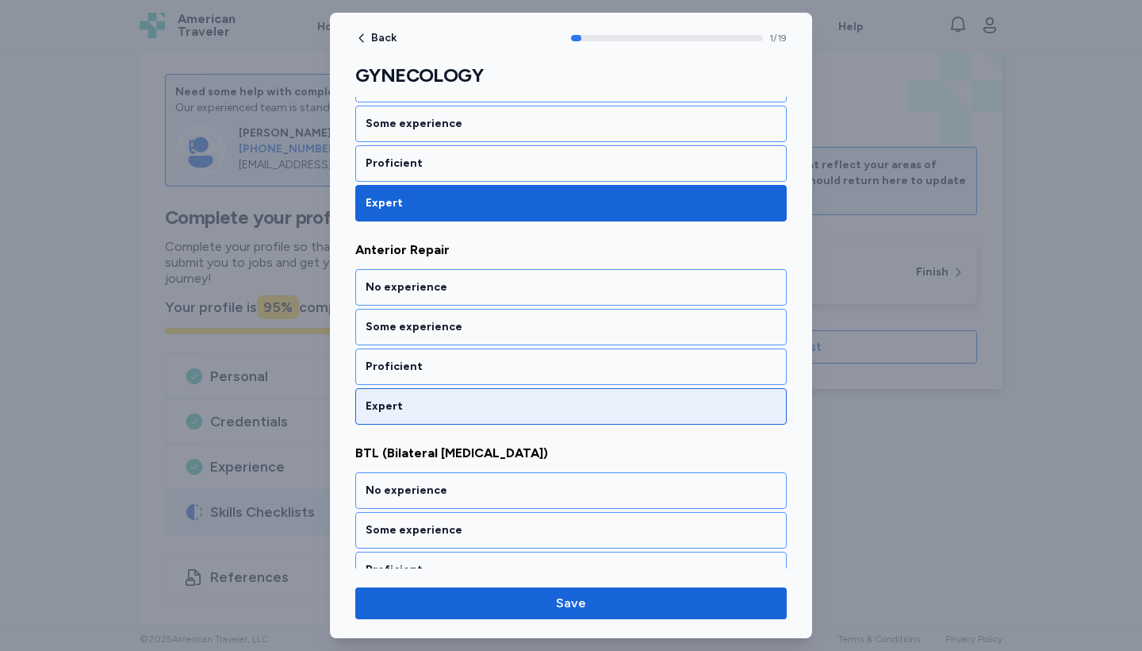
click at [589, 401] on div "Expert" at bounding box center [571, 406] width 411 height 16
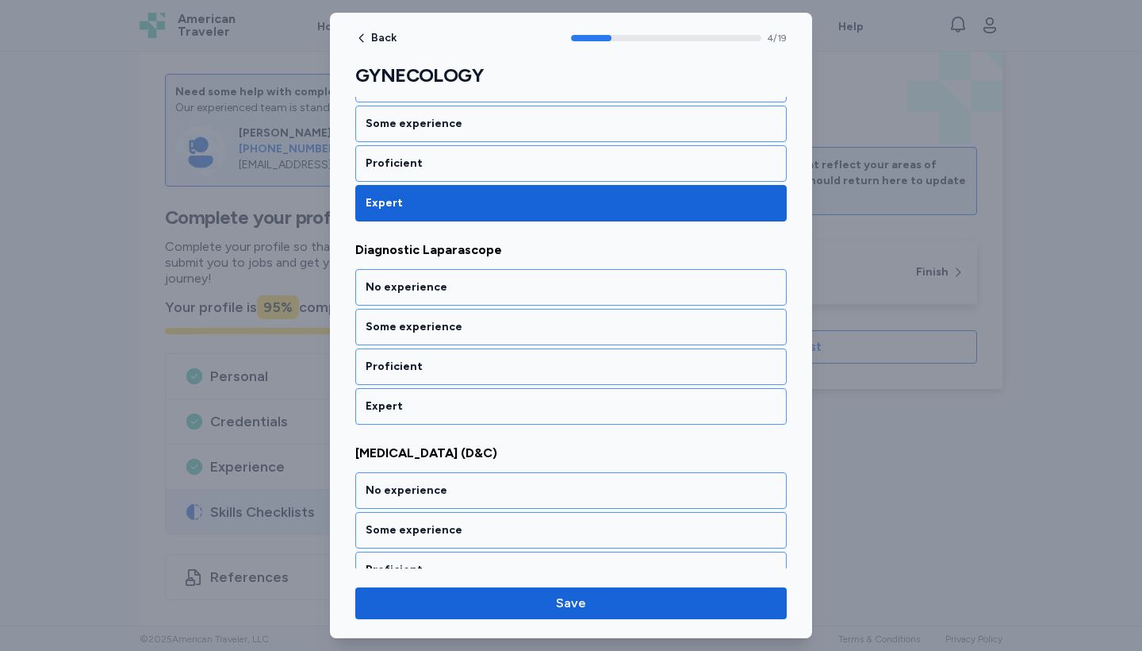
click at [589, 401] on div "Expert" at bounding box center [571, 406] width 411 height 16
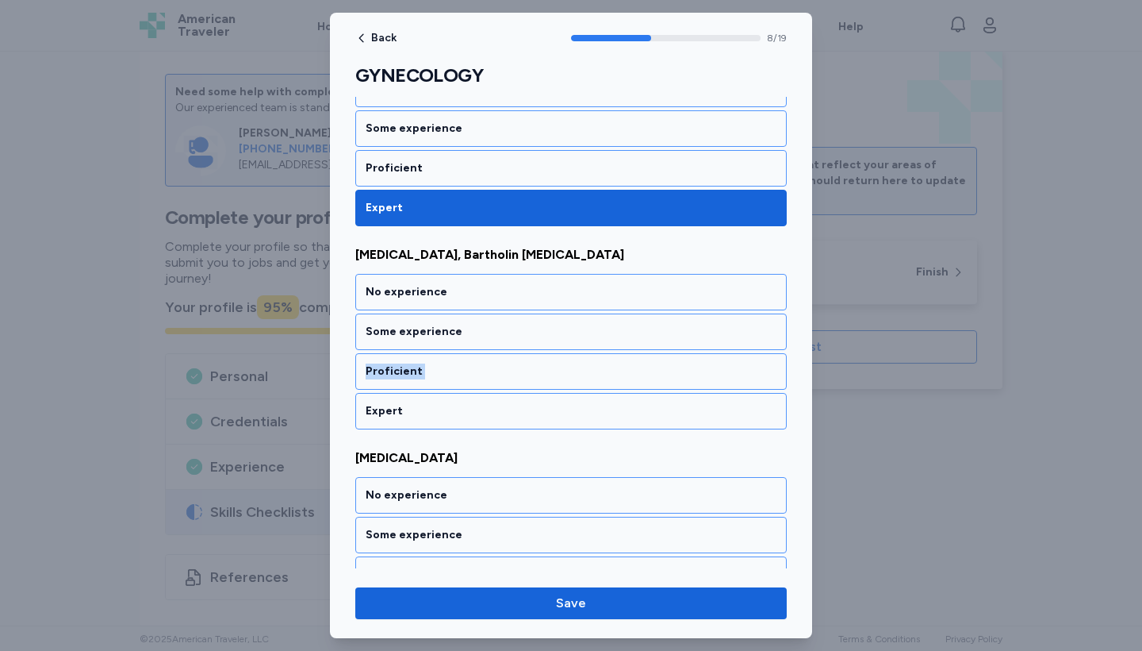
click at [589, 401] on div "No experience Some experience Proficient Expert" at bounding box center [571, 351] width 432 height 155
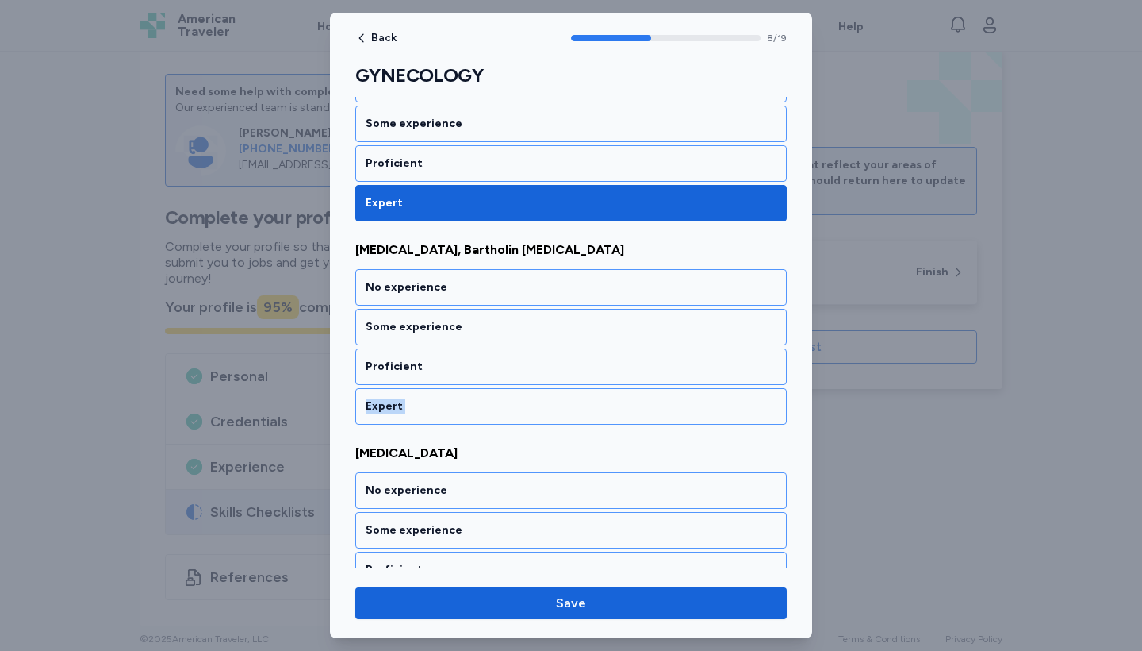
click at [589, 401] on div "Expert" at bounding box center [571, 406] width 411 height 16
click at [589, 401] on div "No experience Some experience Proficient Expert" at bounding box center [571, 346] width 432 height 155
click at [589, 401] on div "Expert" at bounding box center [571, 406] width 411 height 16
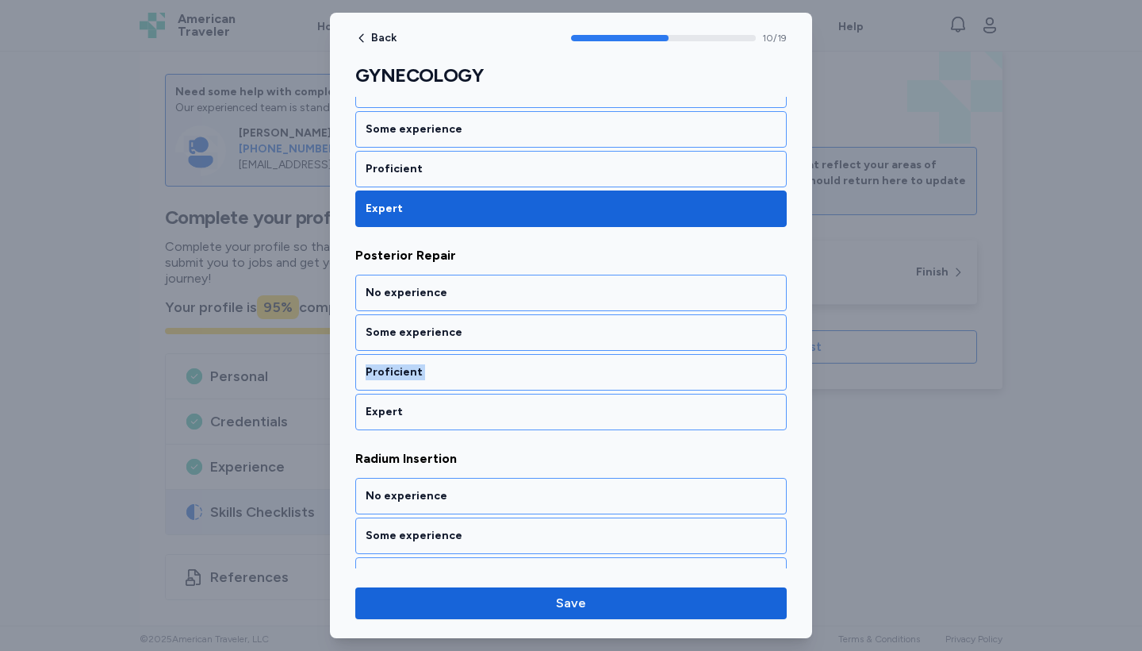
click at [589, 401] on div "No experience Some experience Proficient Expert" at bounding box center [571, 351] width 432 height 155
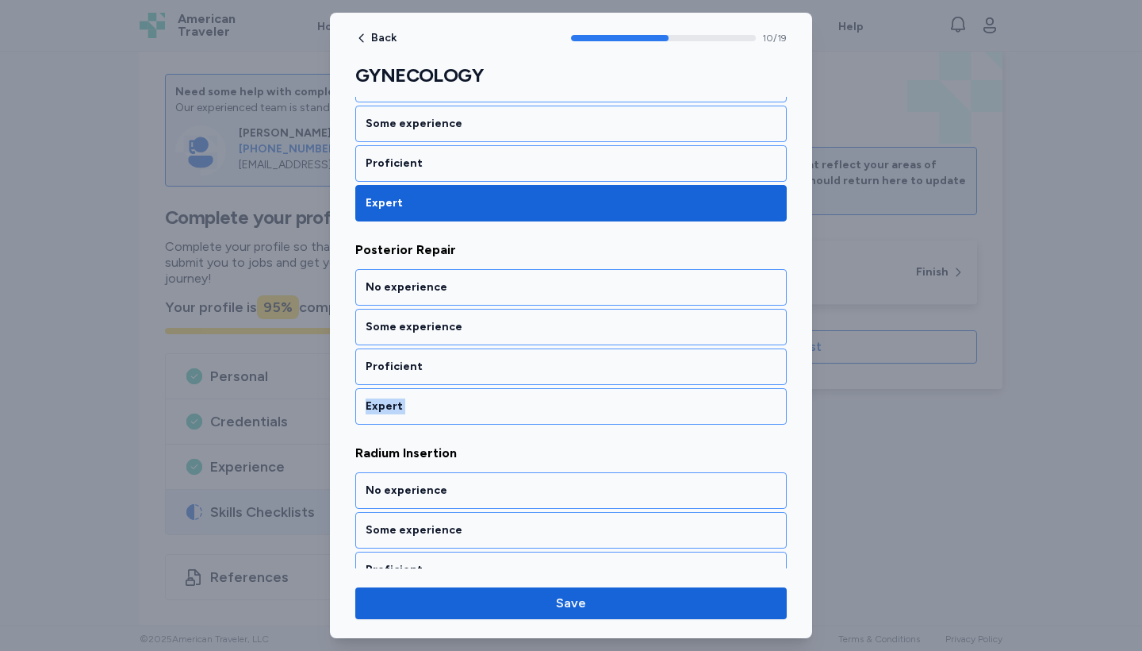
click at [589, 401] on div "Expert" at bounding box center [571, 406] width 411 height 16
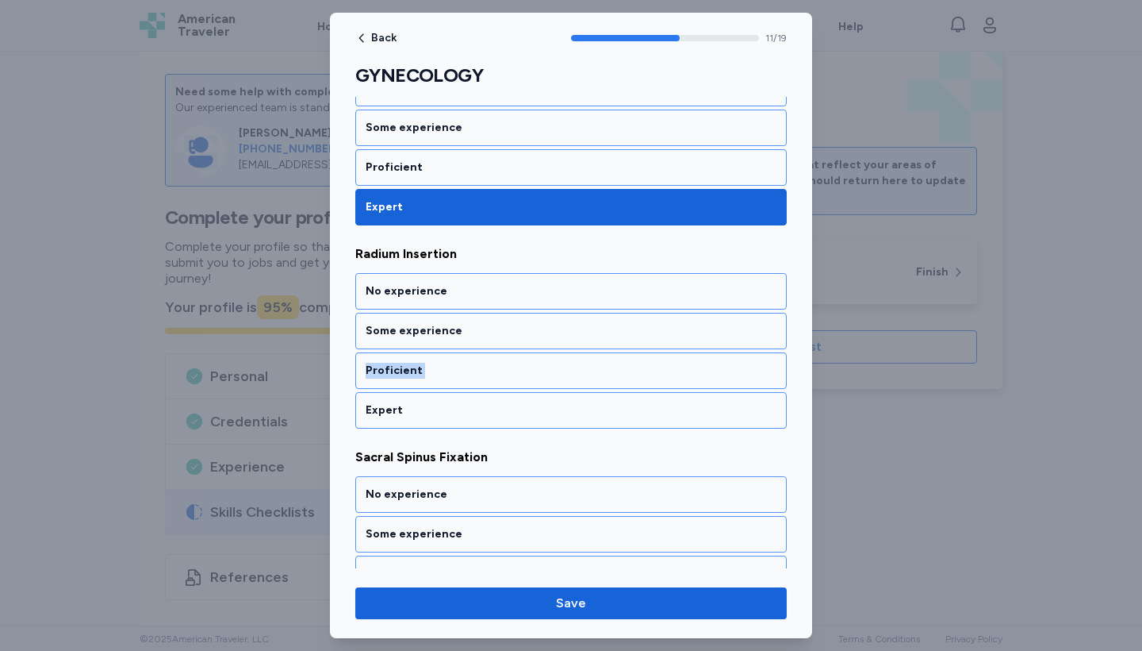
click at [589, 401] on div "No experience Some experience Proficient Expert" at bounding box center [571, 350] width 432 height 155
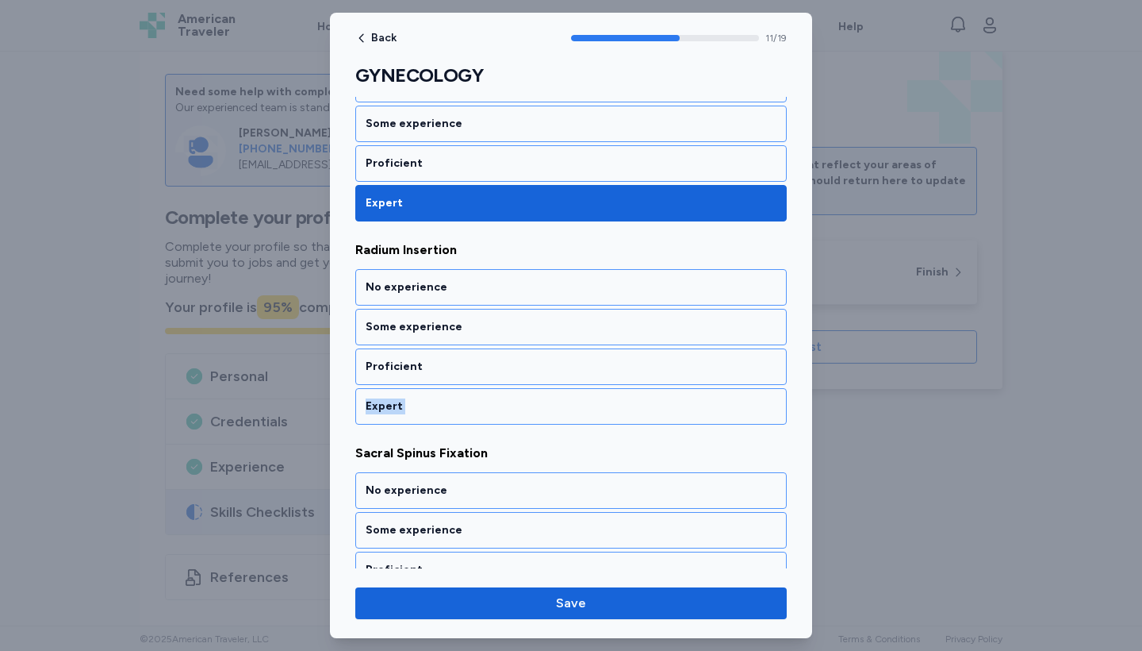
click at [589, 401] on div "Expert" at bounding box center [571, 406] width 411 height 16
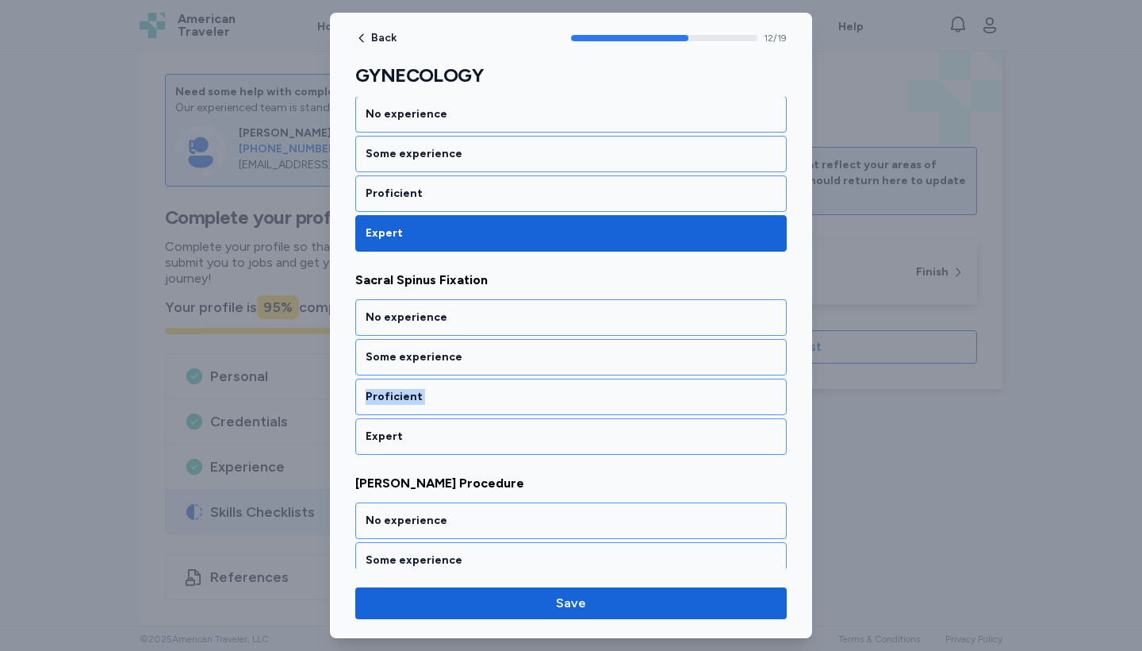
click at [589, 401] on div "No experience Some experience Proficient Expert" at bounding box center [571, 376] width 432 height 155
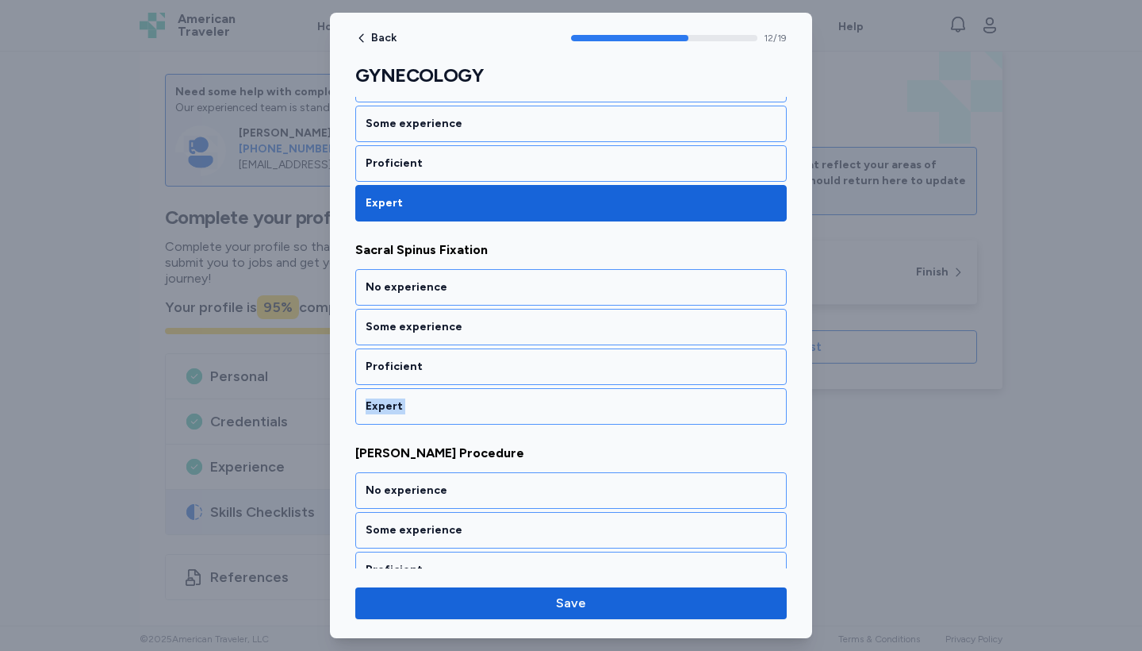
click at [589, 401] on div "Expert" at bounding box center [571, 406] width 411 height 16
click at [589, 401] on div "No experience Some experience Proficient Expert" at bounding box center [571, 346] width 432 height 155
click at [589, 401] on div "Expert" at bounding box center [571, 406] width 411 height 16
click at [589, 401] on div "No experience Some experience Proficient Expert" at bounding box center [571, 346] width 432 height 155
click at [589, 401] on div "Expert" at bounding box center [571, 406] width 411 height 16
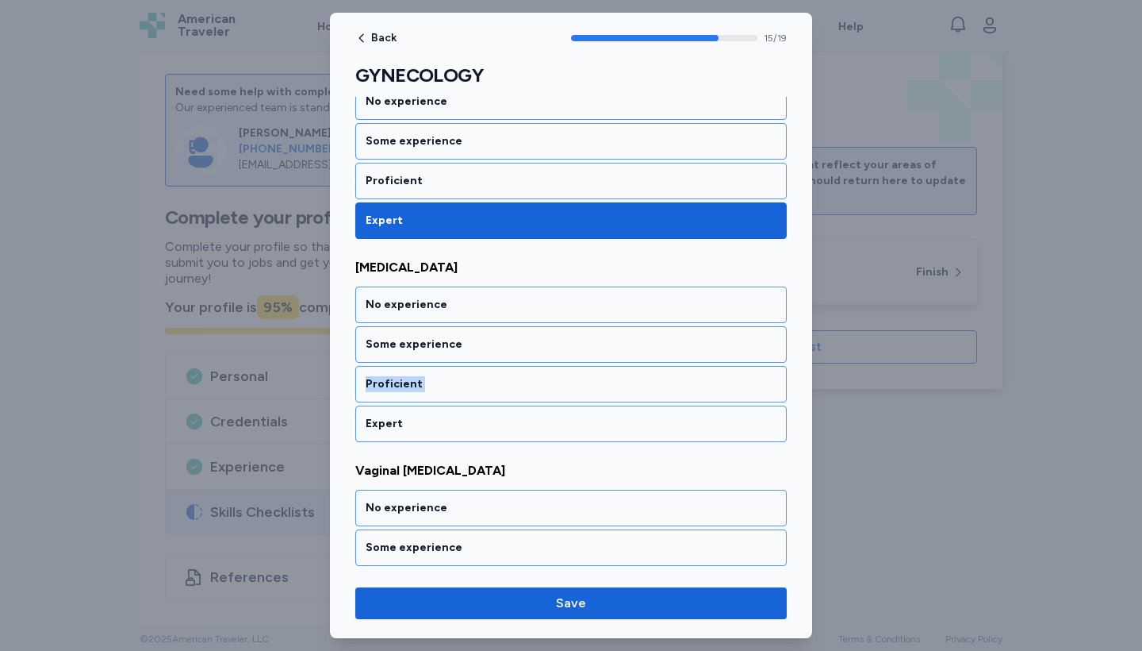
click at [589, 401] on div "No experience Some experience Proficient Expert" at bounding box center [571, 363] width 432 height 155
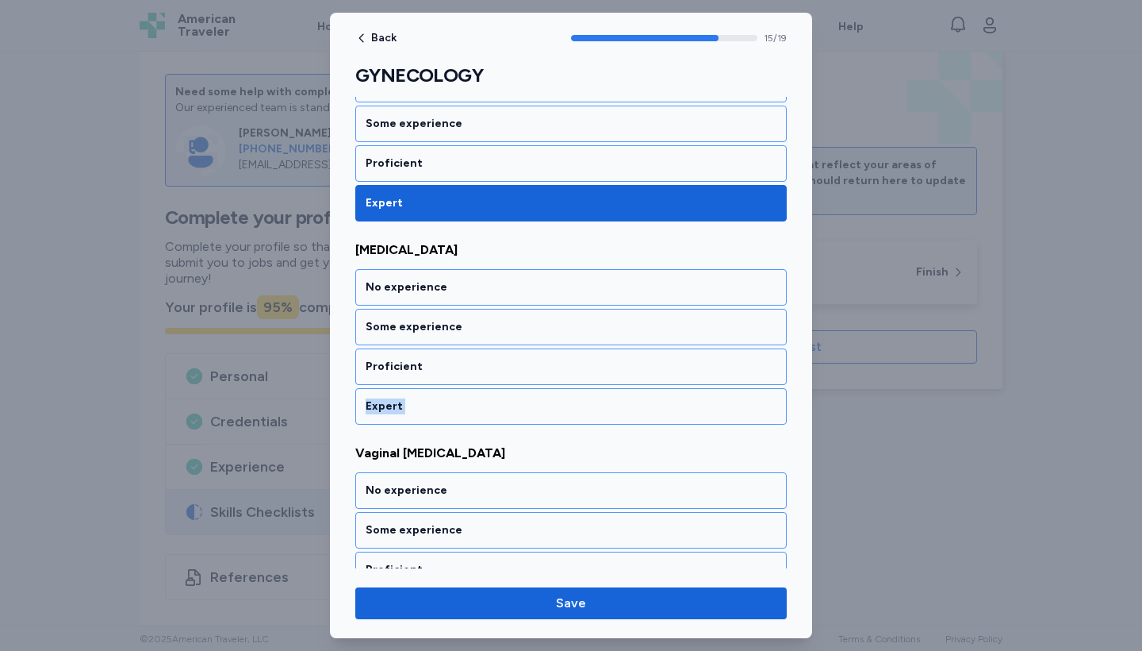
click at [589, 401] on div "Expert" at bounding box center [571, 406] width 411 height 16
click at [589, 401] on div "No experience Some experience Proficient Expert" at bounding box center [571, 346] width 432 height 155
click at [589, 401] on div "Expert" at bounding box center [571, 406] width 411 height 16
click at [589, 401] on div "No experience Some experience Proficient Expert" at bounding box center [571, 346] width 432 height 155
click at [589, 401] on div "Expert" at bounding box center [571, 406] width 411 height 16
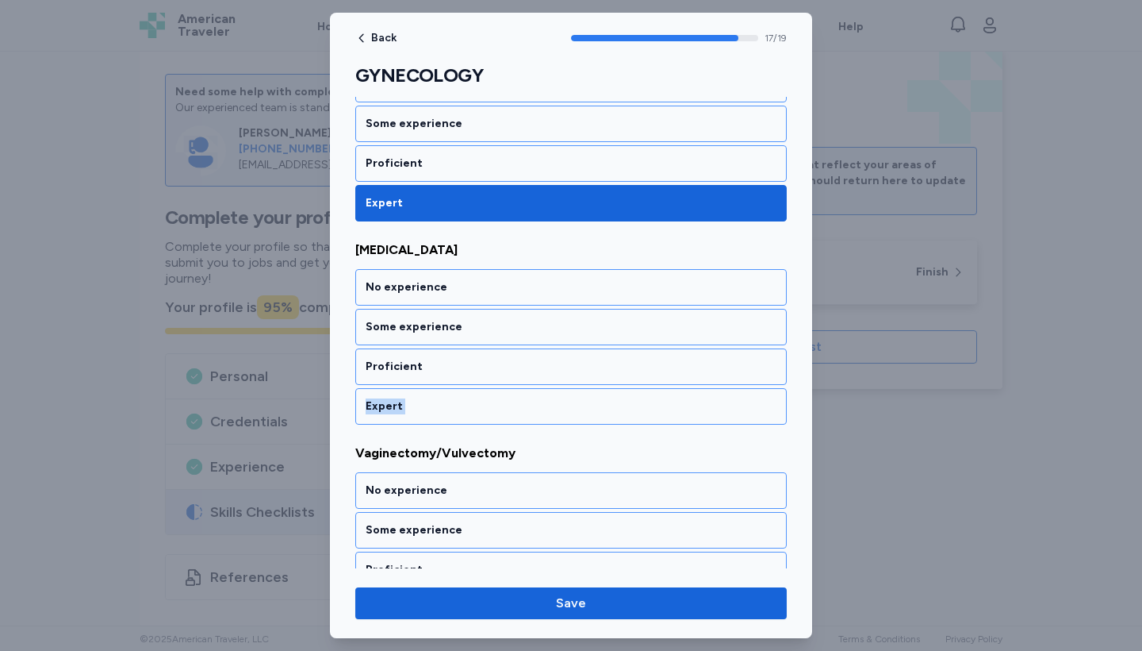
scroll to position [3605, 0]
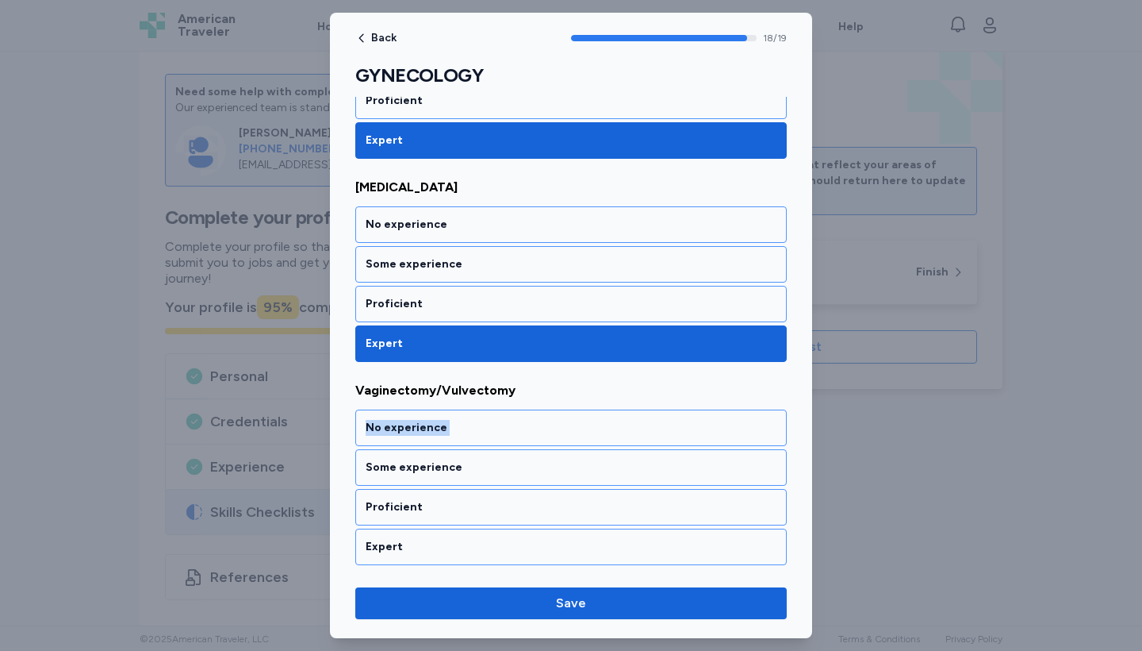
click at [589, 401] on div "Vaginectomy/Vulvectomy No experience Some experience Proficient Expert" at bounding box center [571, 473] width 432 height 184
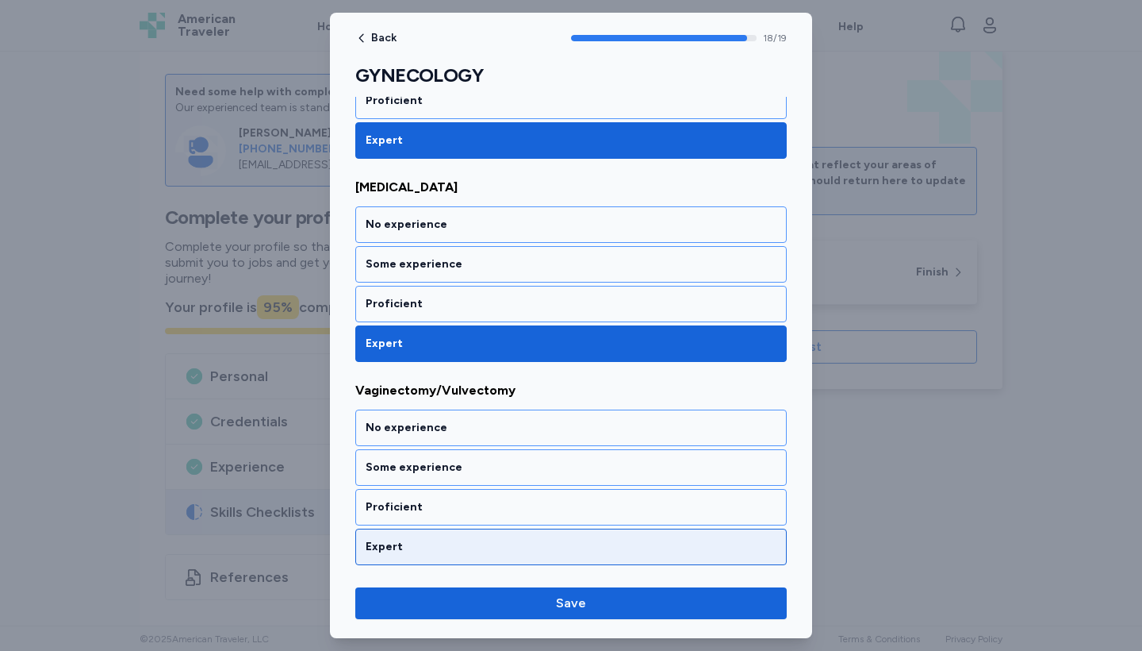
click at [533, 544] on div "Expert" at bounding box center [571, 547] width 411 height 16
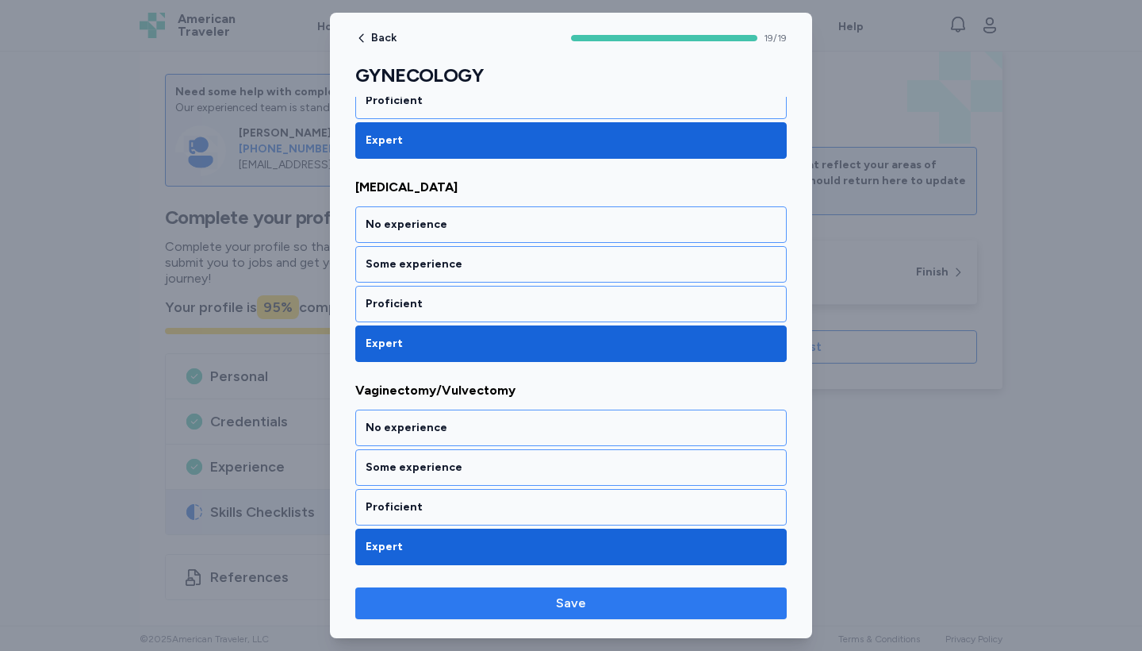
click at [542, 599] on span "Save" at bounding box center [571, 602] width 406 height 19
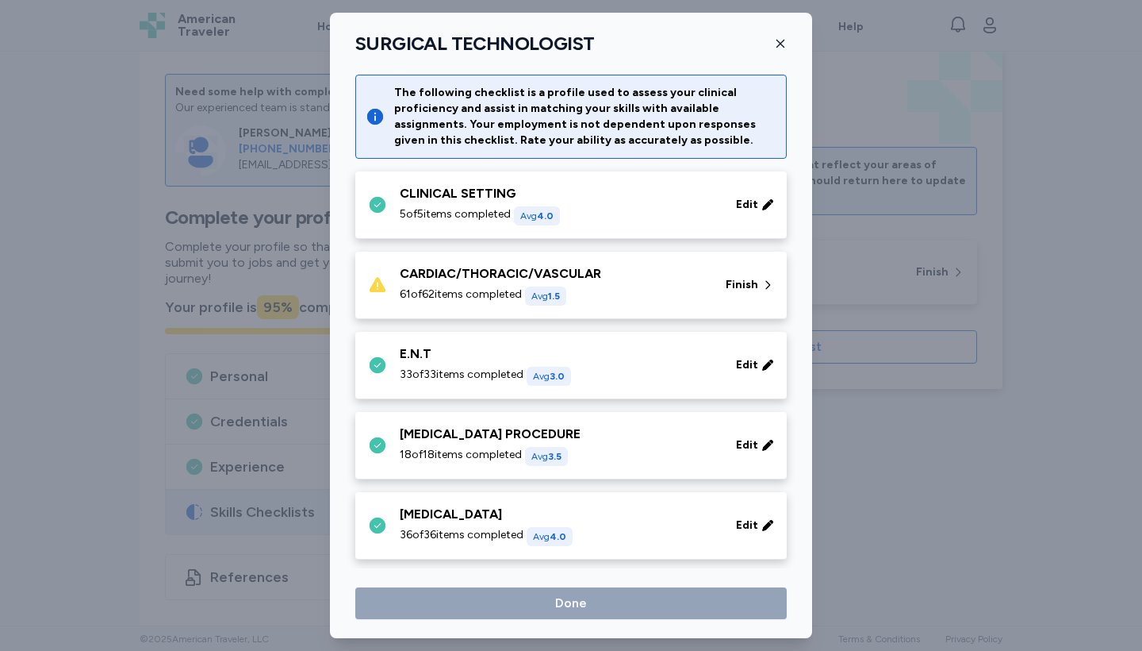
scroll to position [224, 0]
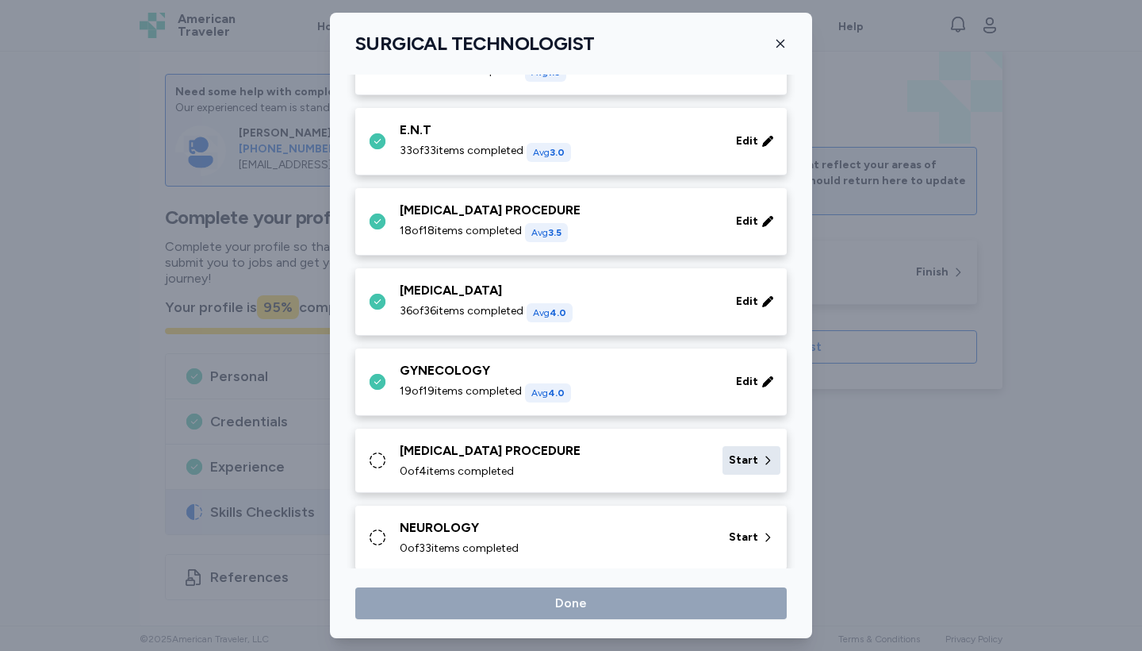
click at [750, 459] on span "Start" at bounding box center [743, 460] width 29 height 16
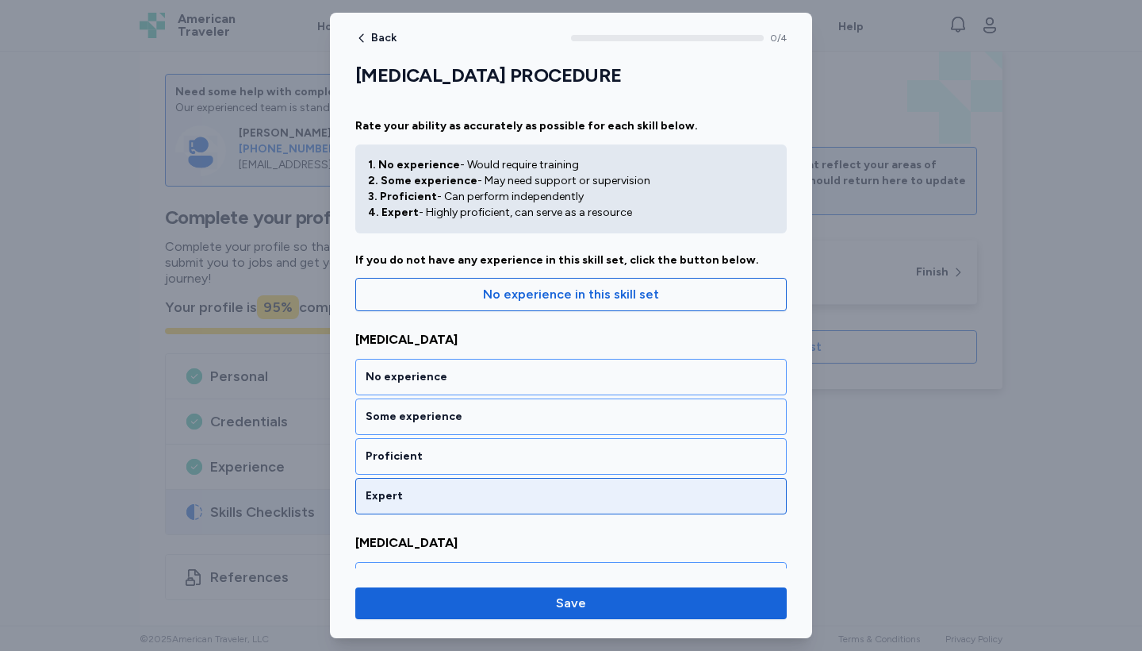
click at [564, 493] on div "Expert" at bounding box center [571, 496] width 411 height 16
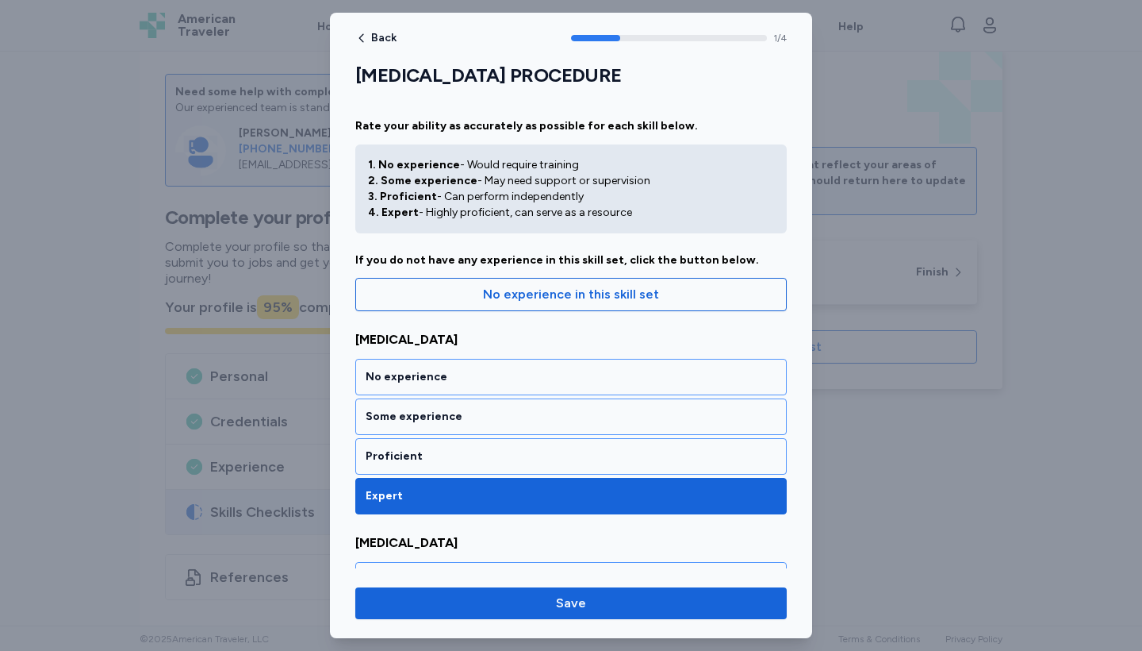
scroll to position [293, 0]
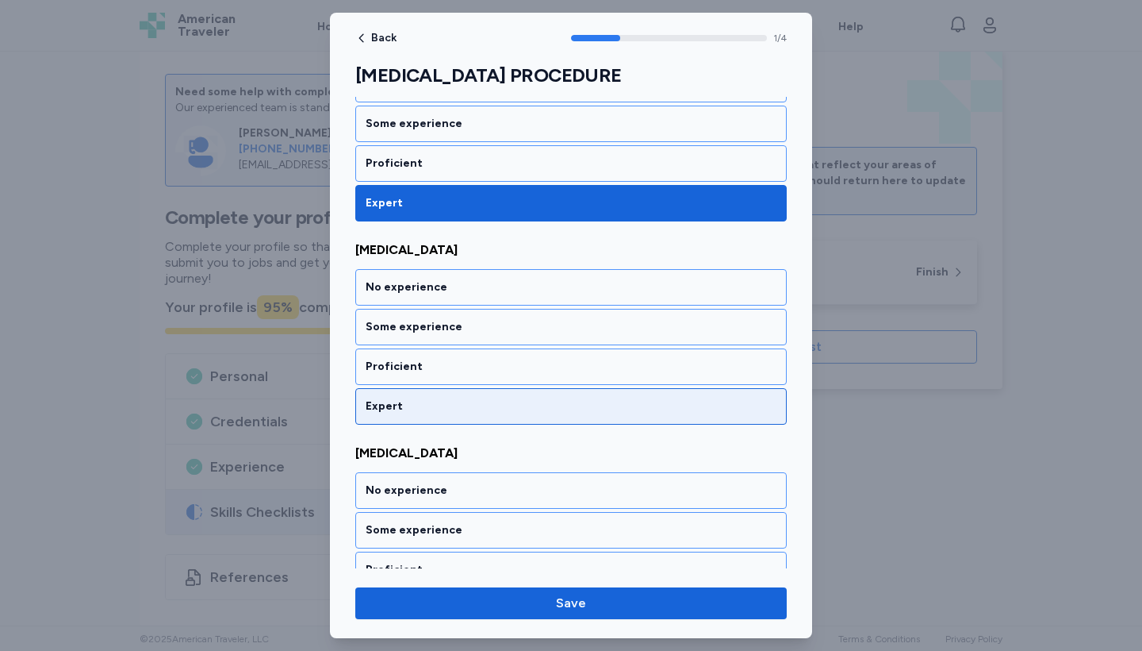
click at [574, 402] on div "Expert" at bounding box center [571, 406] width 411 height 16
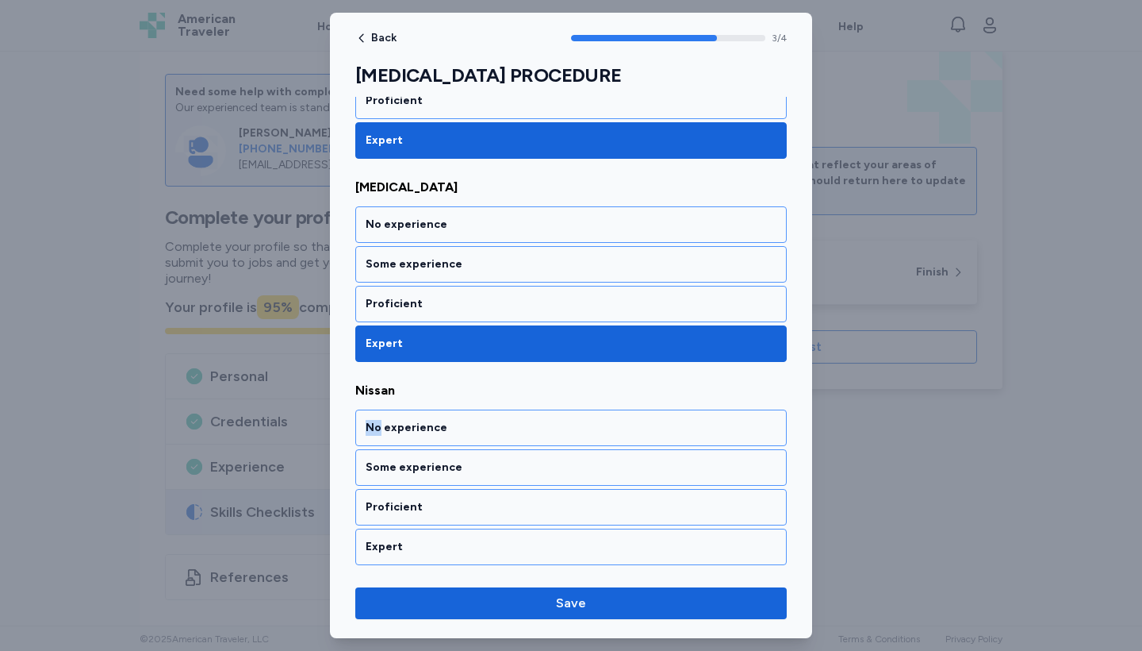
click at [574, 402] on div "Nissan No experience Some experience Proficient Expert" at bounding box center [571, 473] width 432 height 184
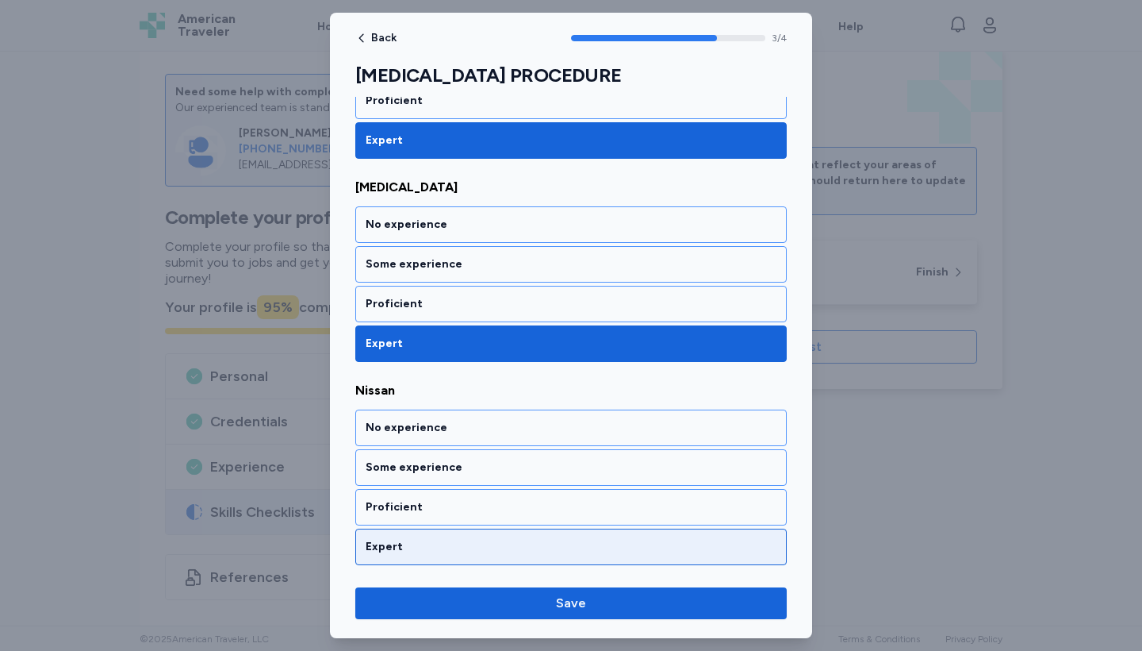
click at [564, 550] on div "Expert" at bounding box center [571, 547] width 411 height 16
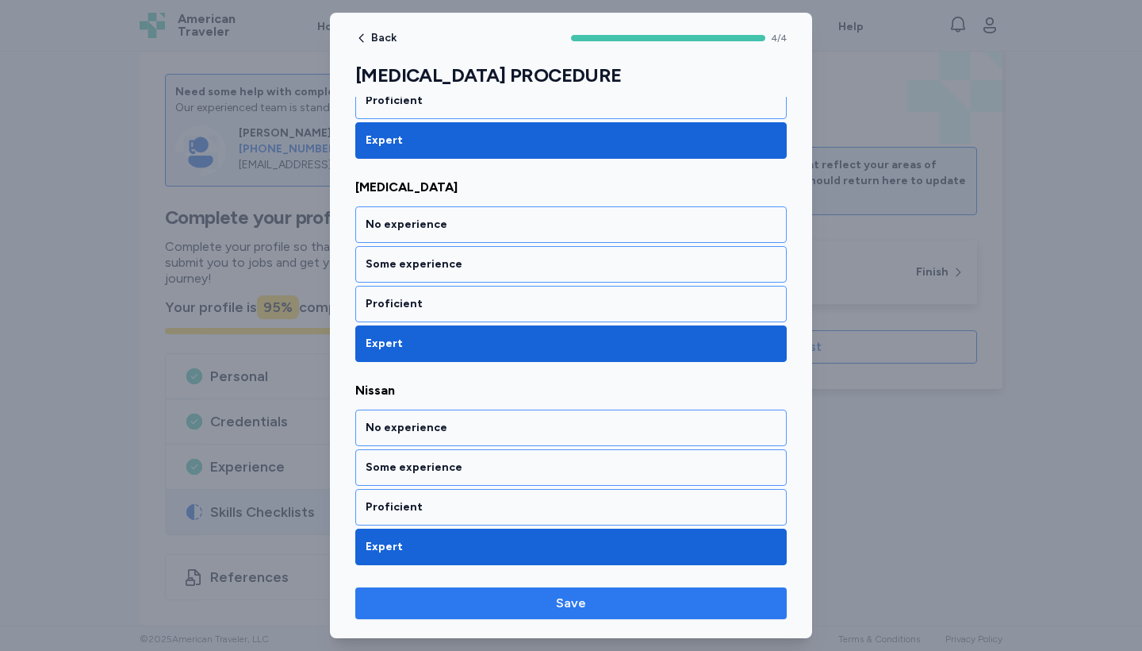
click at [576, 608] on span "Save" at bounding box center [571, 602] width 30 height 19
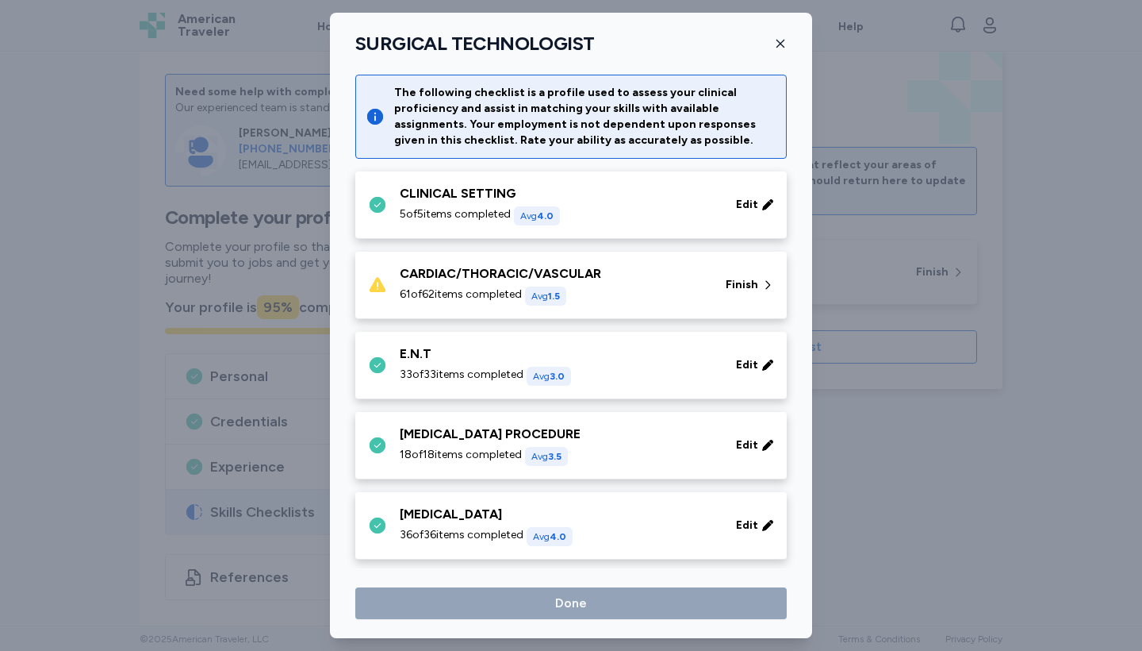
scroll to position [224, 0]
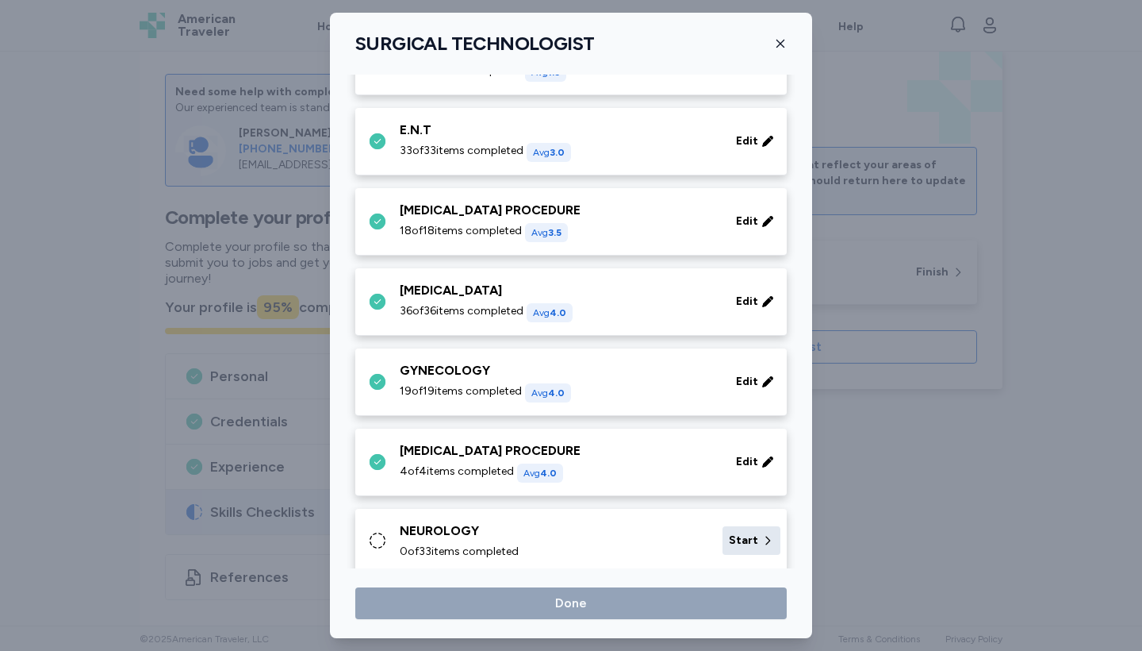
click at [767, 542] on icon at bounding box center [768, 540] width 13 height 16
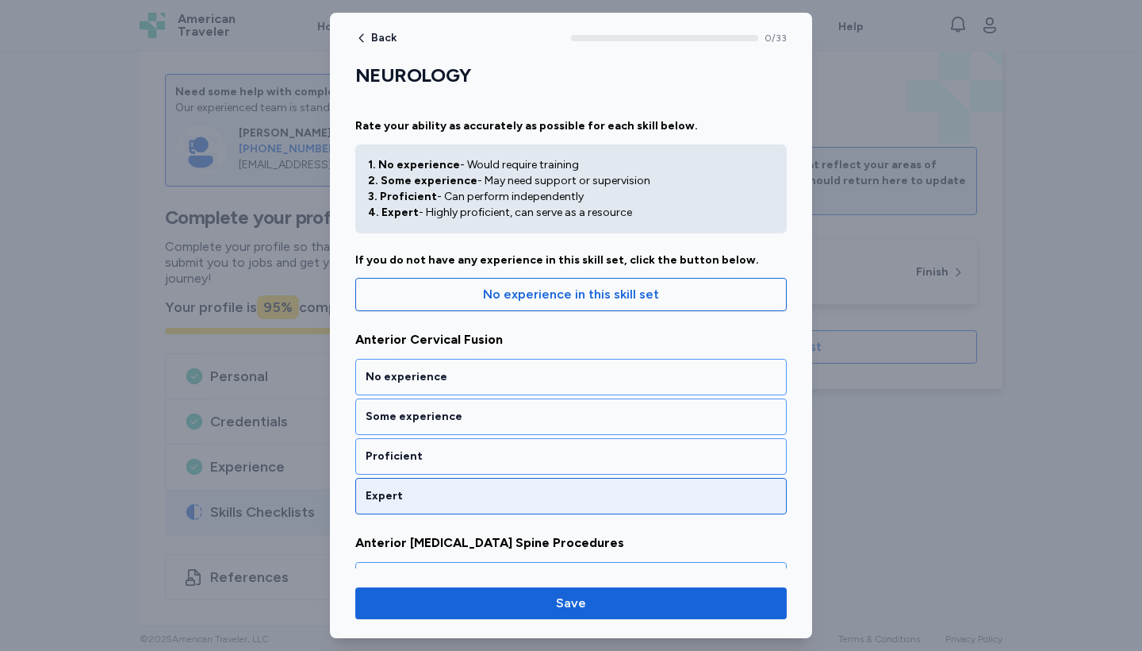
click at [579, 493] on div "Expert" at bounding box center [571, 496] width 411 height 16
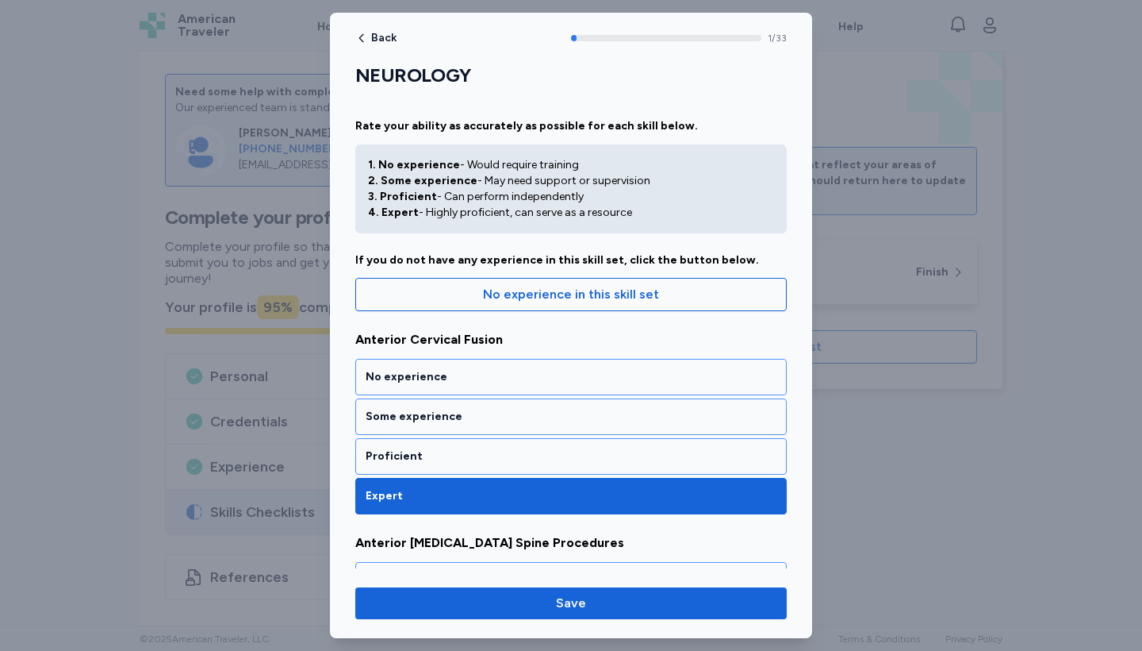
scroll to position [293, 0]
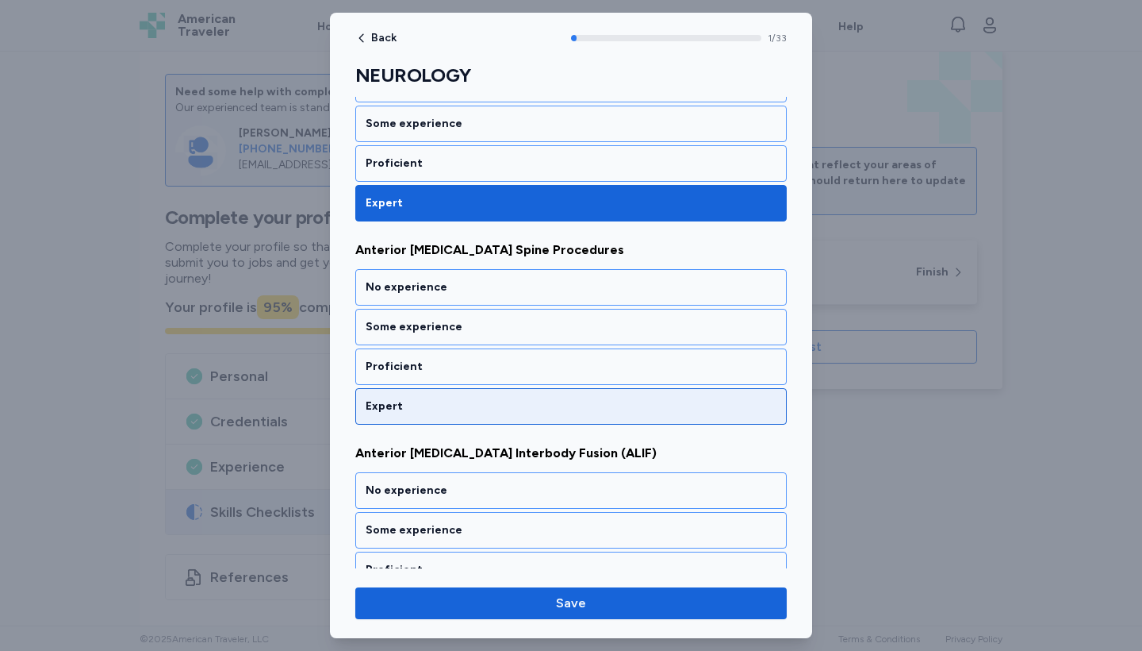
click at [578, 414] on div "Expert" at bounding box center [571, 406] width 432 height 36
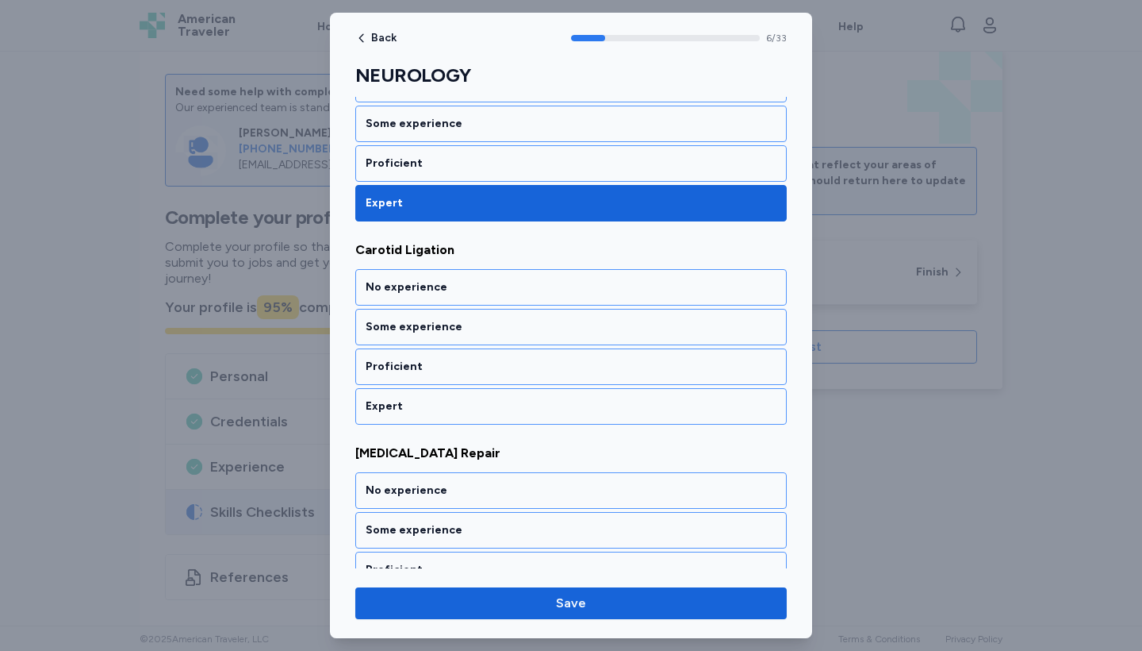
click at [578, 414] on div "Expert" at bounding box center [571, 406] width 432 height 36
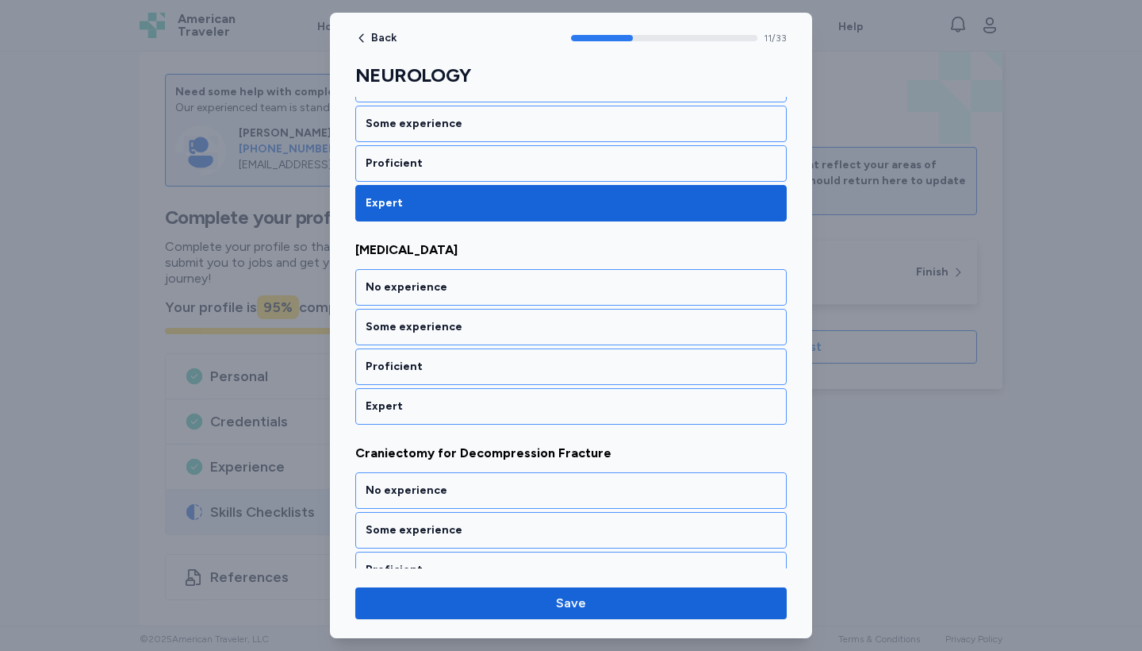
click at [578, 414] on div "Expert" at bounding box center [571, 406] width 432 height 36
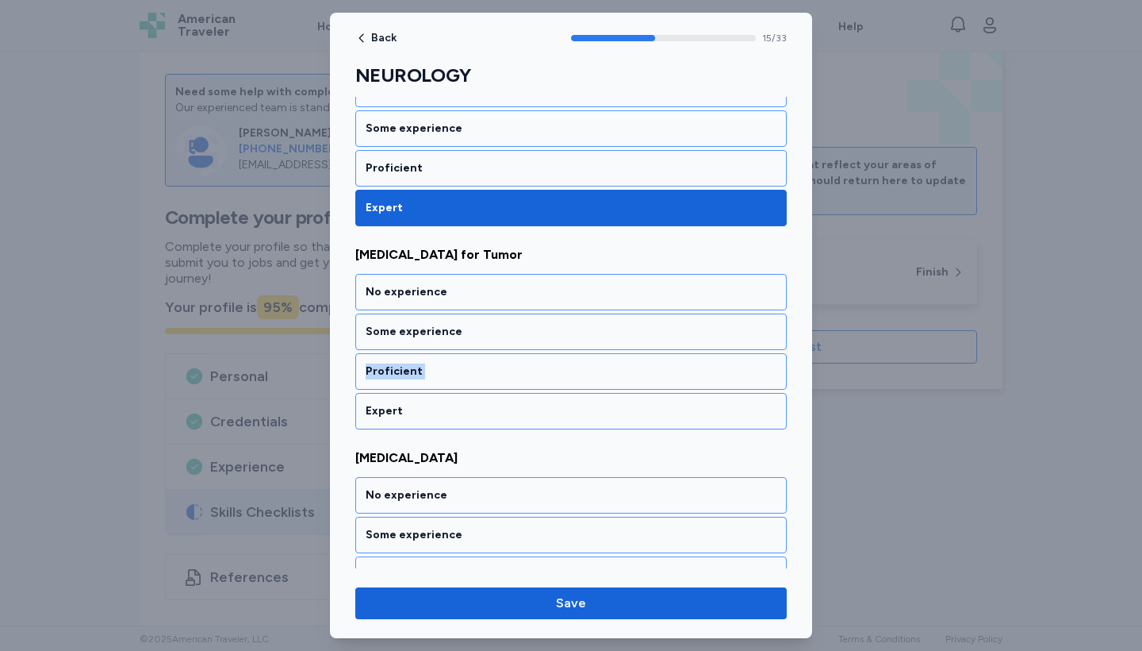
click at [578, 414] on div "No experience Some experience Proficient Expert" at bounding box center [571, 351] width 432 height 155
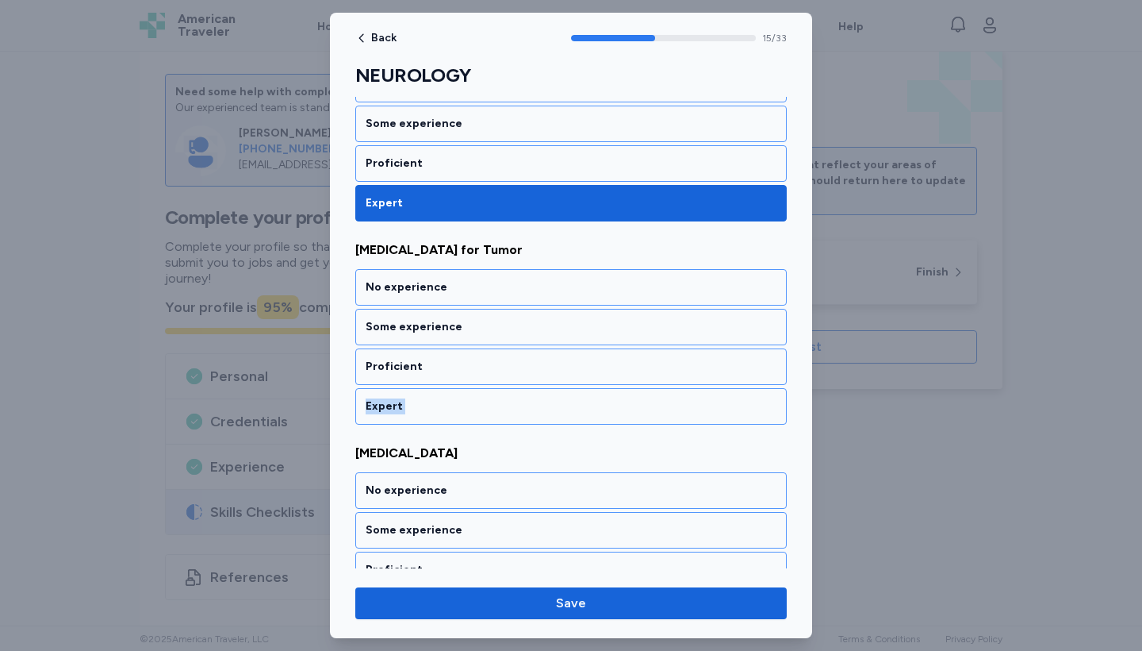
click at [578, 414] on div "Expert" at bounding box center [571, 406] width 432 height 36
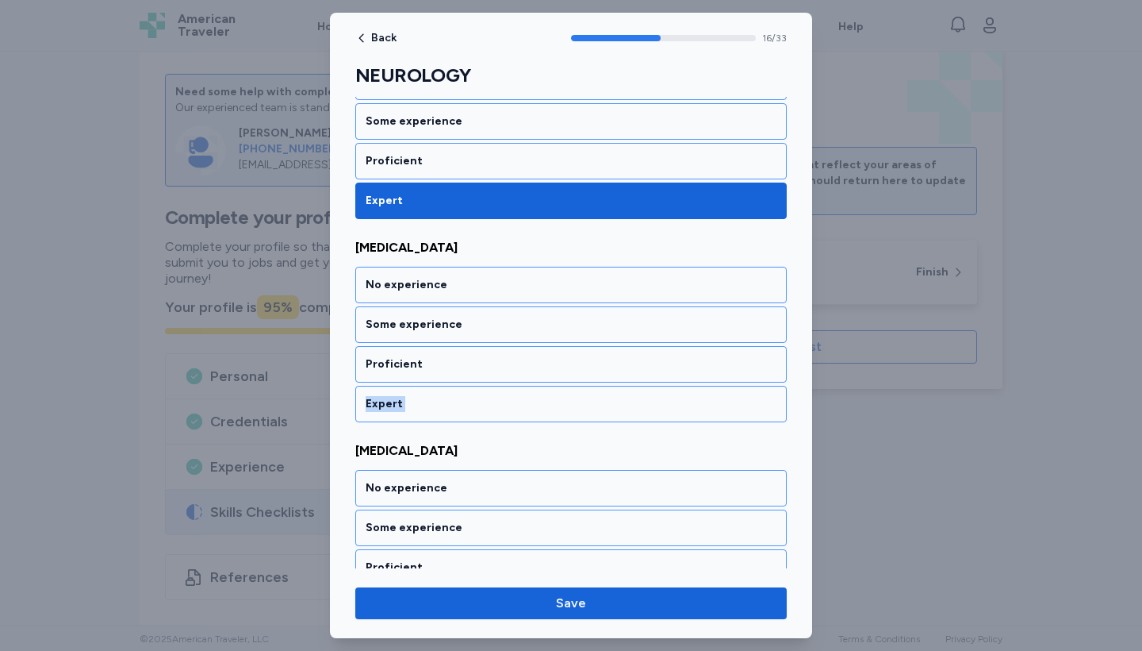
click at [578, 414] on div "Expert" at bounding box center [571, 404] width 432 height 36
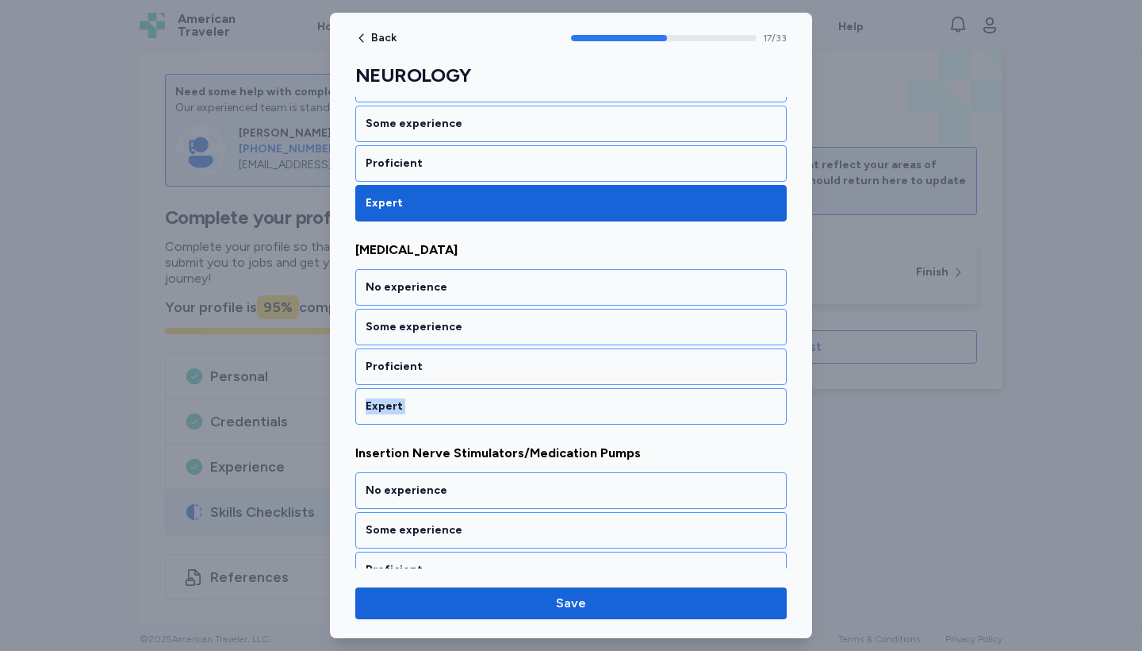
click at [578, 414] on div "Expert" at bounding box center [571, 406] width 432 height 36
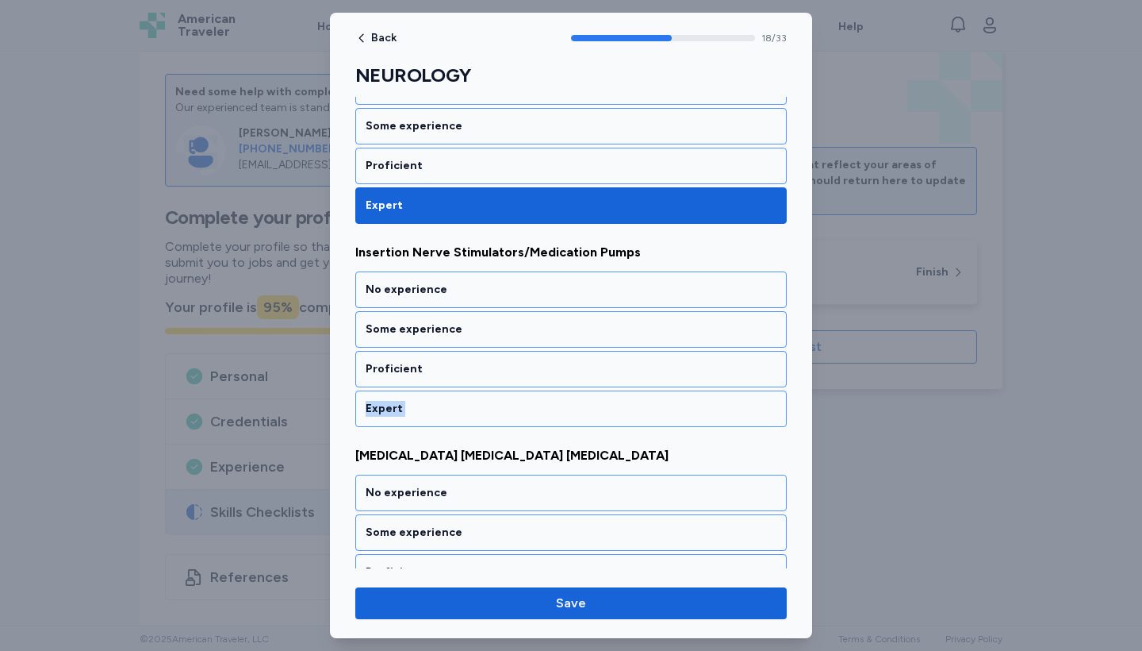
click at [578, 414] on div "Expert" at bounding box center [571, 408] width 432 height 36
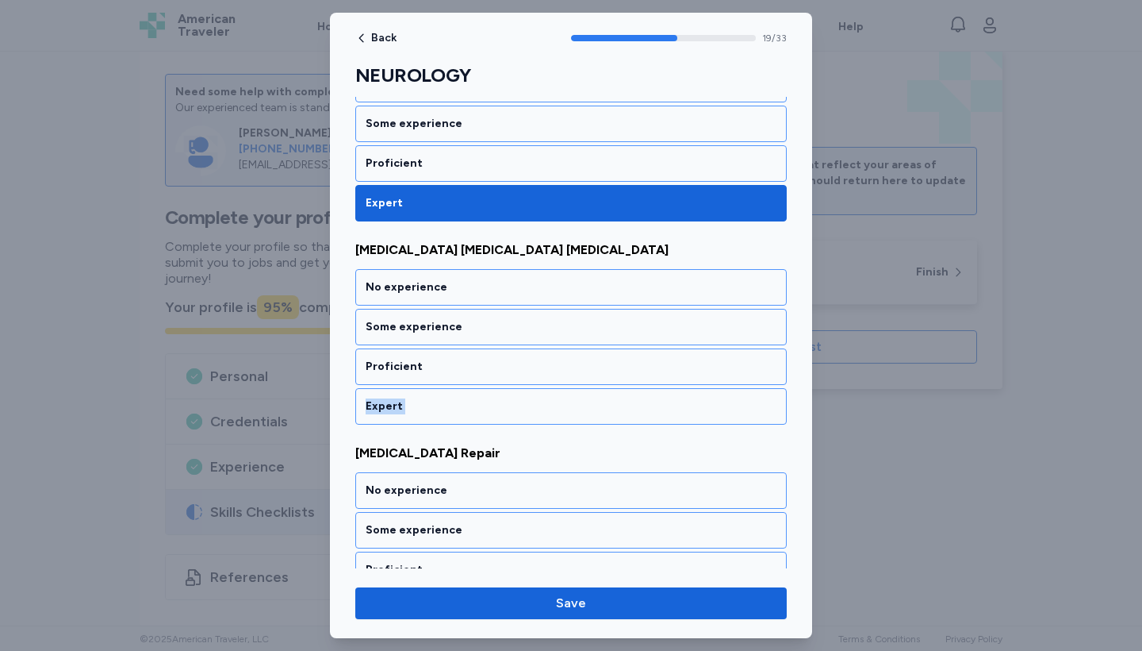
click at [578, 414] on div "No experience Some experience Proficient Expert" at bounding box center [571, 346] width 432 height 155
click at [578, 414] on div "Expert" at bounding box center [571, 406] width 432 height 36
click at [578, 414] on div "No experience Some experience Proficient Expert" at bounding box center [571, 346] width 432 height 155
click at [578, 414] on div "Expert" at bounding box center [571, 406] width 432 height 36
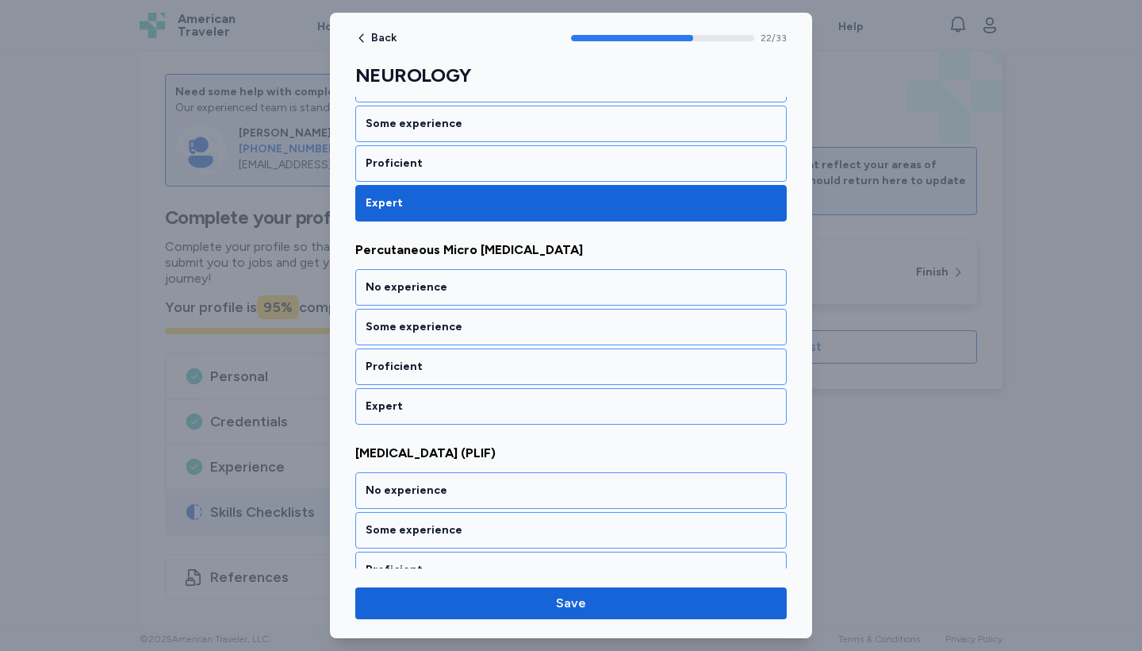
click at [578, 414] on div "Expert" at bounding box center [571, 406] width 432 height 36
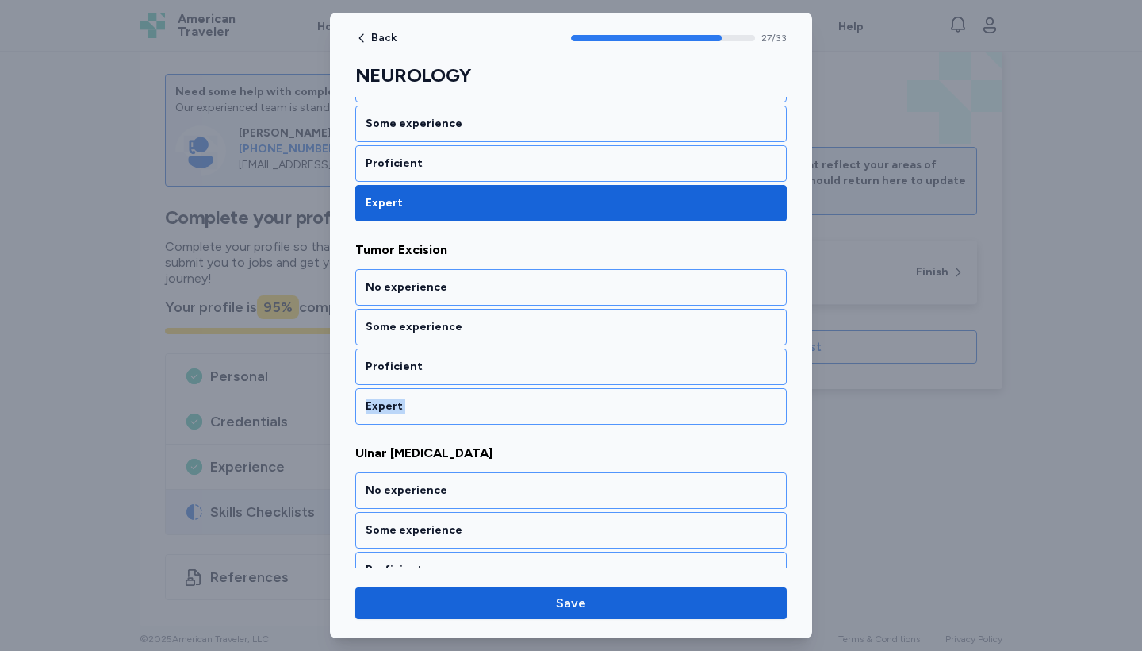
click at [578, 414] on div "Expert" at bounding box center [571, 406] width 432 height 36
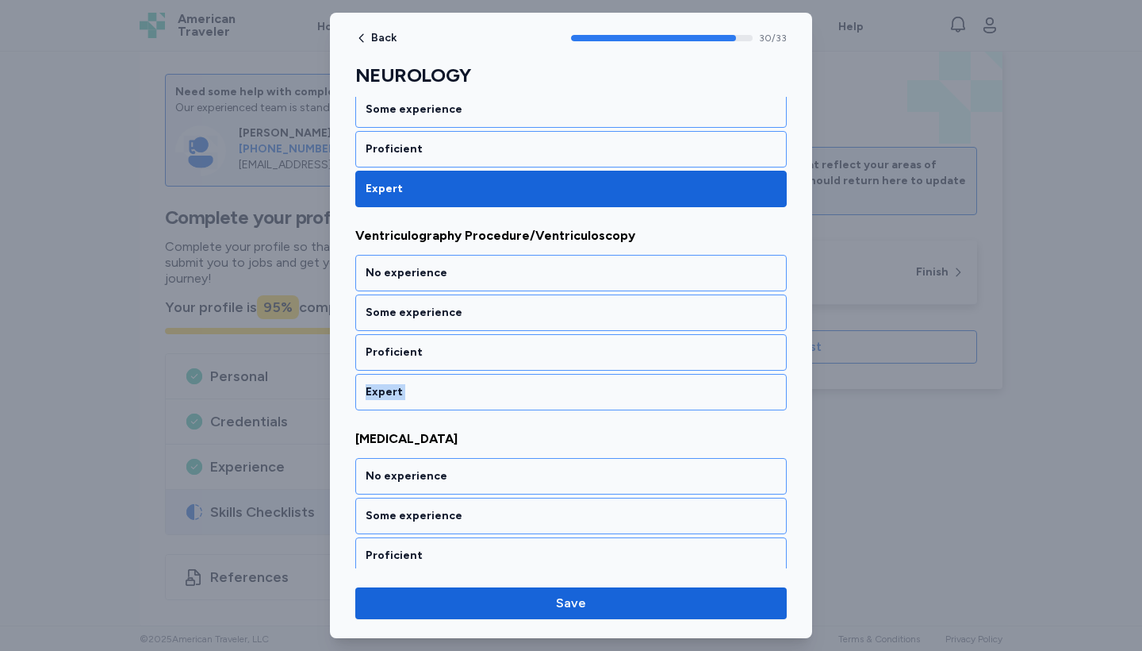
click at [578, 410] on div "Expert" at bounding box center [571, 392] width 432 height 36
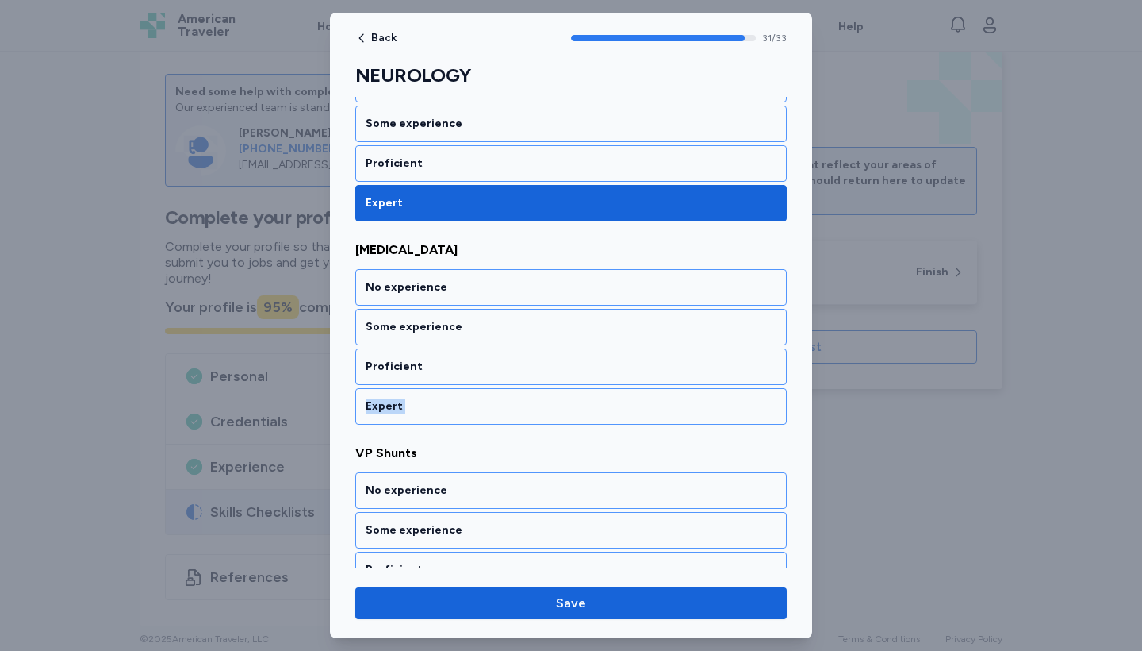
click at [578, 414] on div "Expert" at bounding box center [571, 406] width 432 height 36
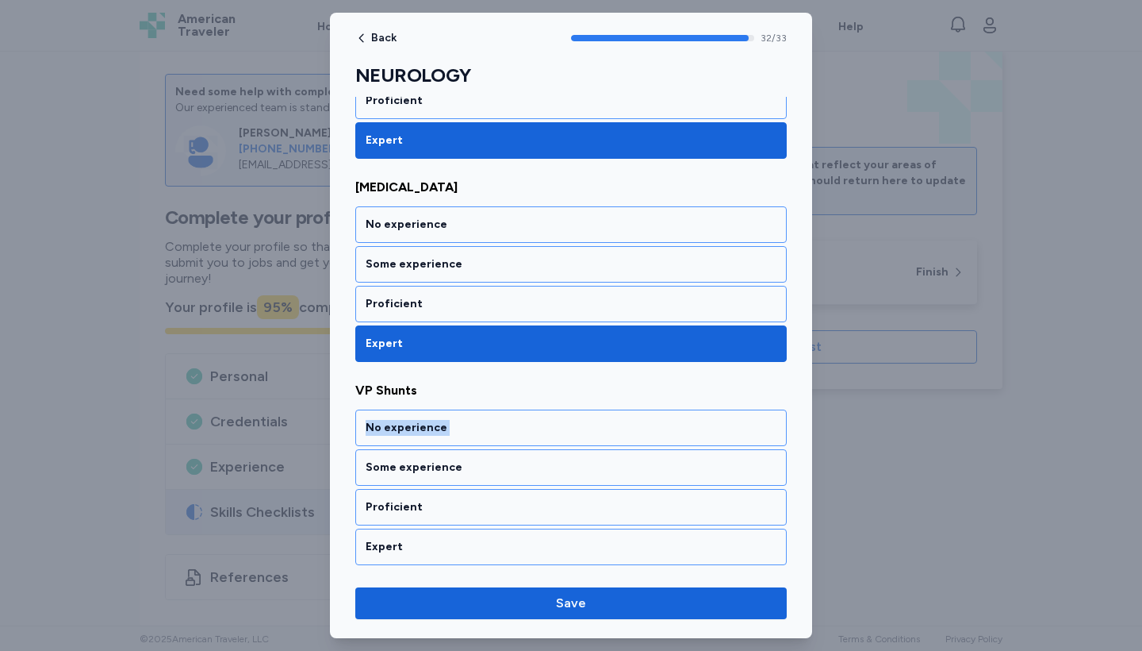
click at [578, 414] on div "No experience" at bounding box center [571, 427] width 432 height 36
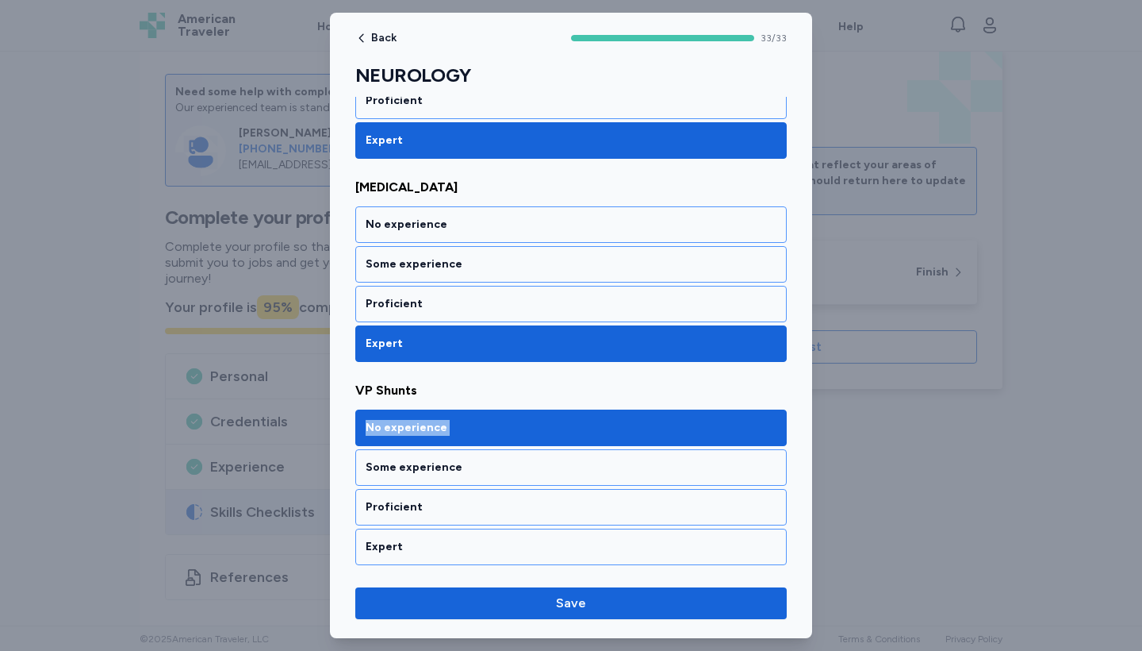
click at [578, 414] on div "No experience" at bounding box center [571, 427] width 432 height 36
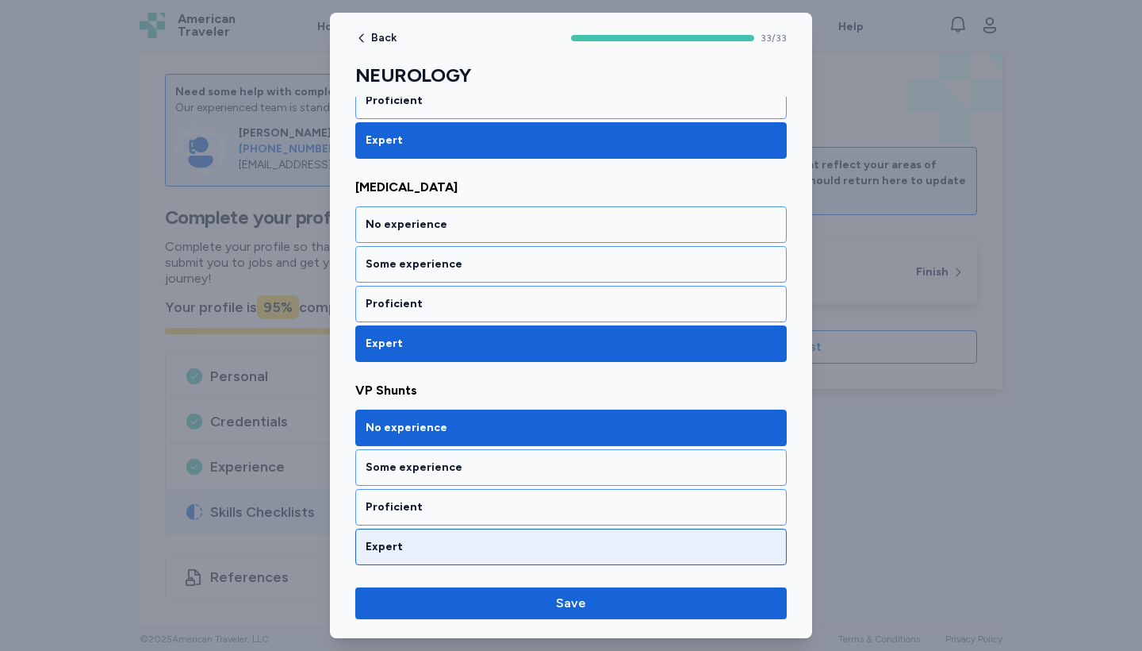
click at [559, 532] on div "Expert" at bounding box center [571, 546] width 432 height 36
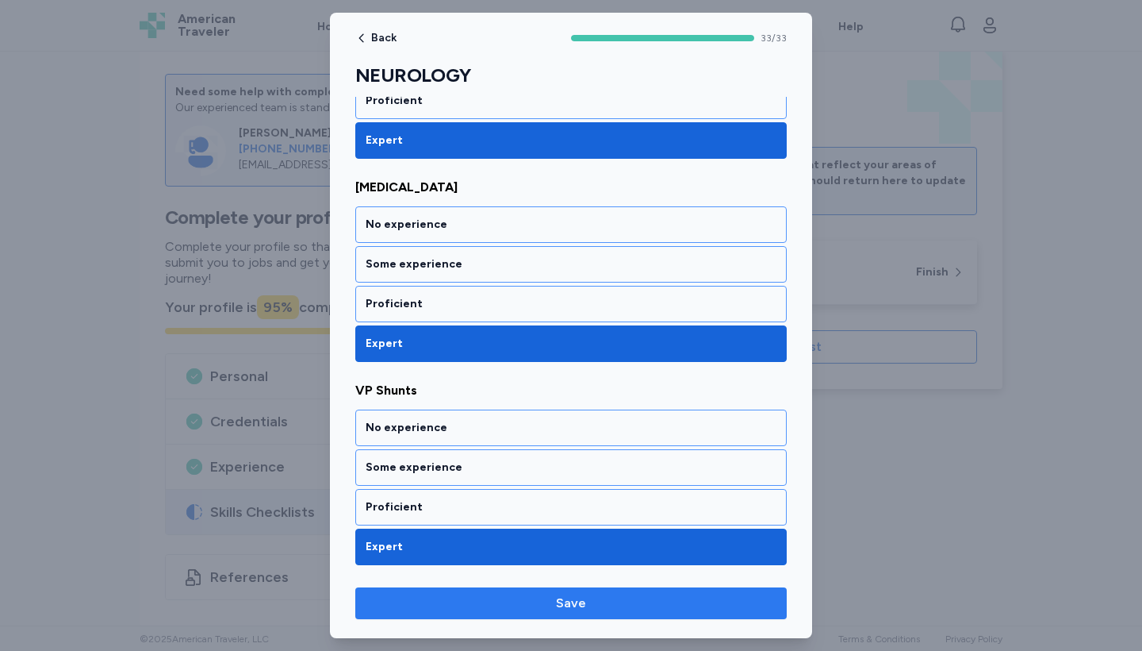
click at [570, 605] on span "Save" at bounding box center [571, 602] width 30 height 19
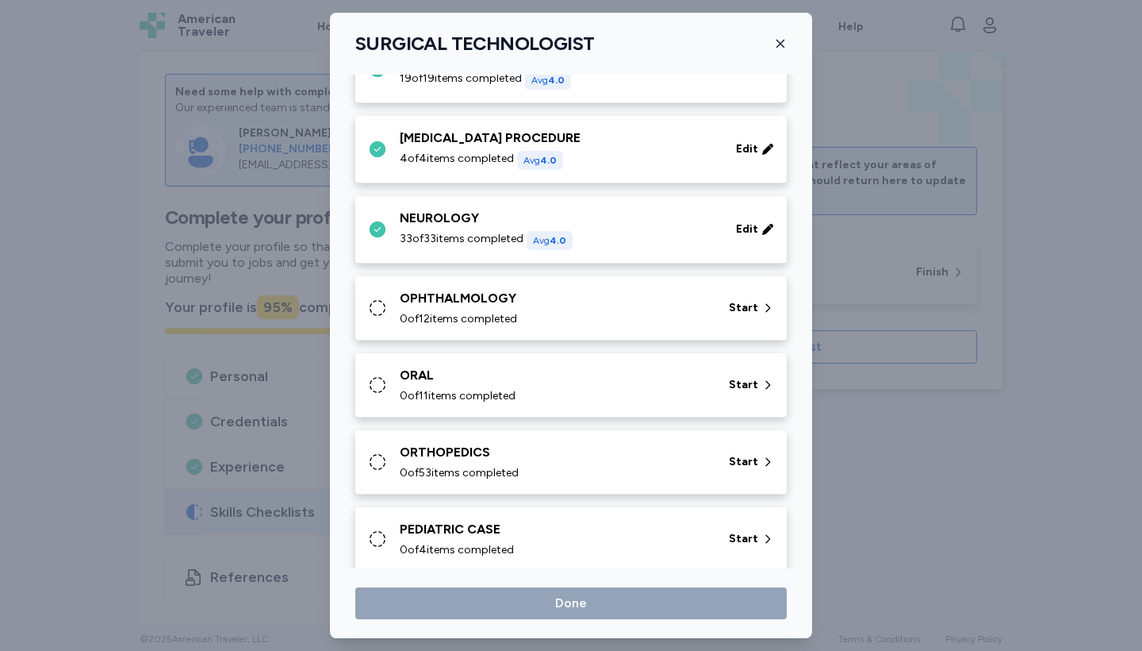
scroll to position [537, 0]
click at [770, 305] on icon at bounding box center [768, 307] width 13 height 16
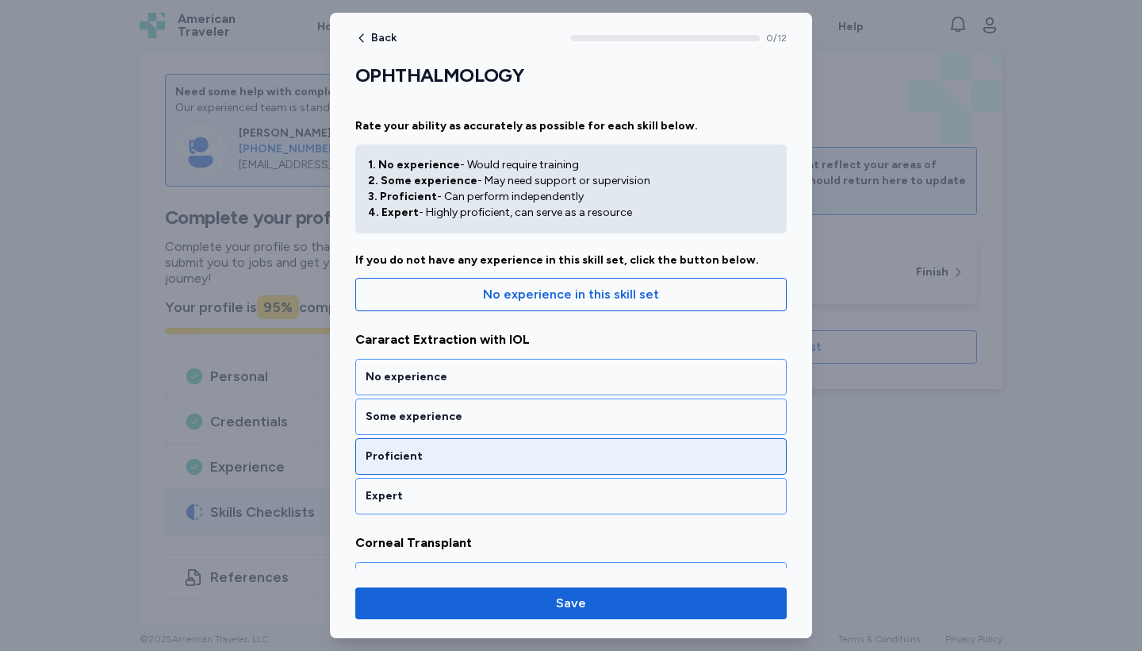
click at [519, 453] on div "Proficient" at bounding box center [571, 456] width 411 height 16
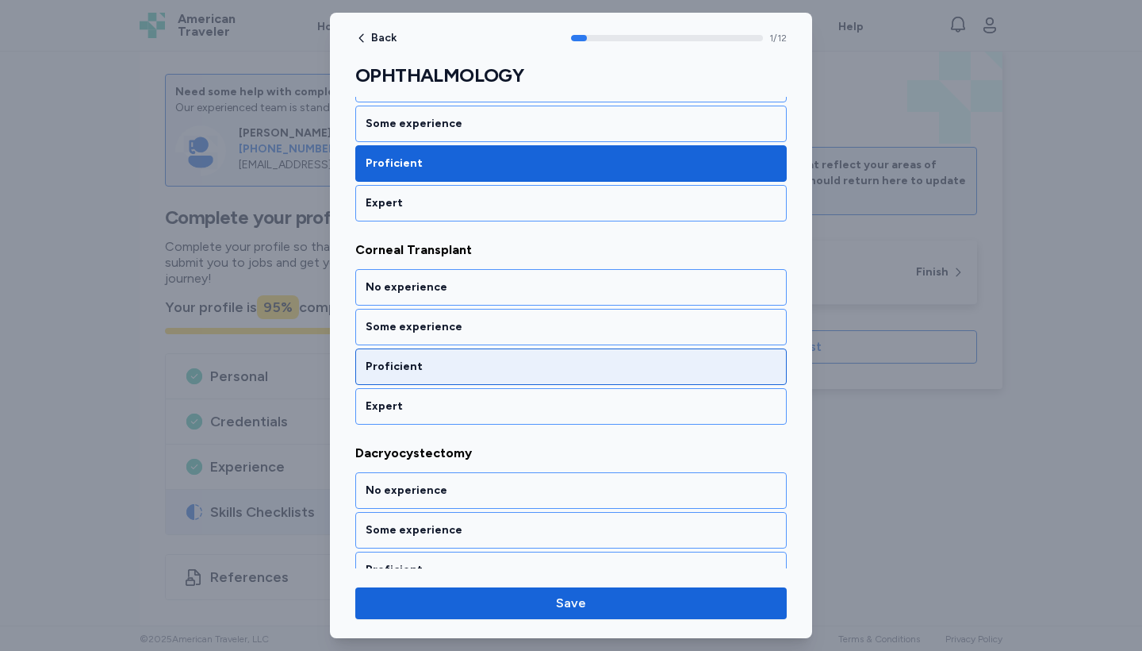
click at [522, 358] on div "Proficient" at bounding box center [571, 366] width 432 height 36
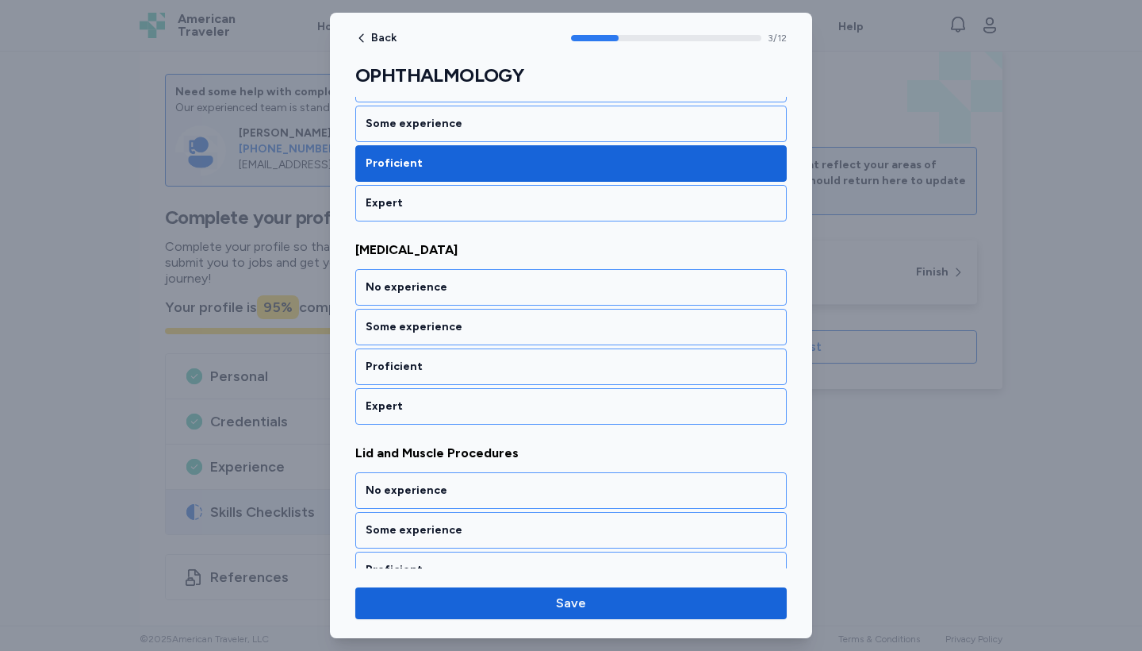
click at [522, 358] on div "Proficient" at bounding box center [571, 366] width 432 height 36
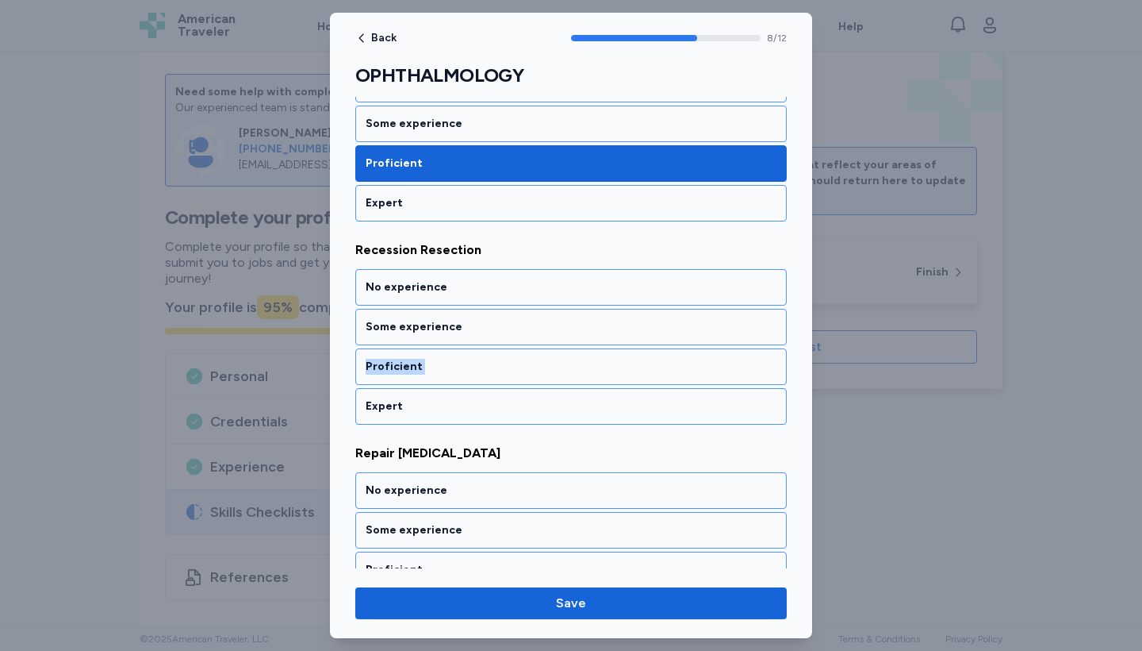
click at [522, 358] on div "Proficient" at bounding box center [571, 366] width 432 height 36
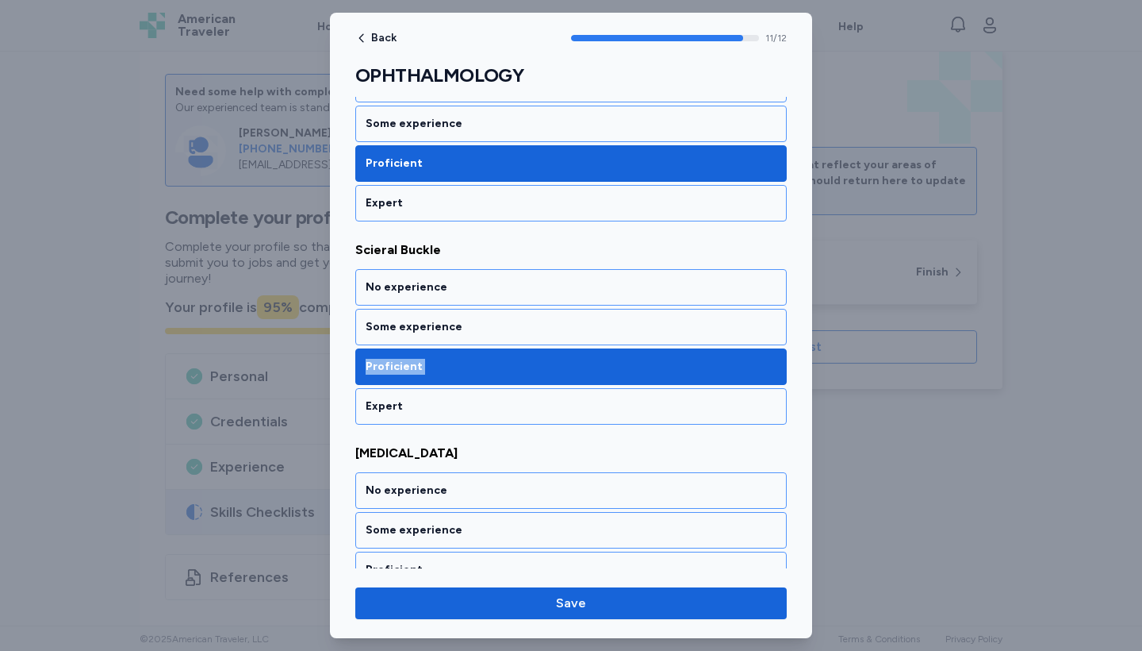
scroll to position [2183, 0]
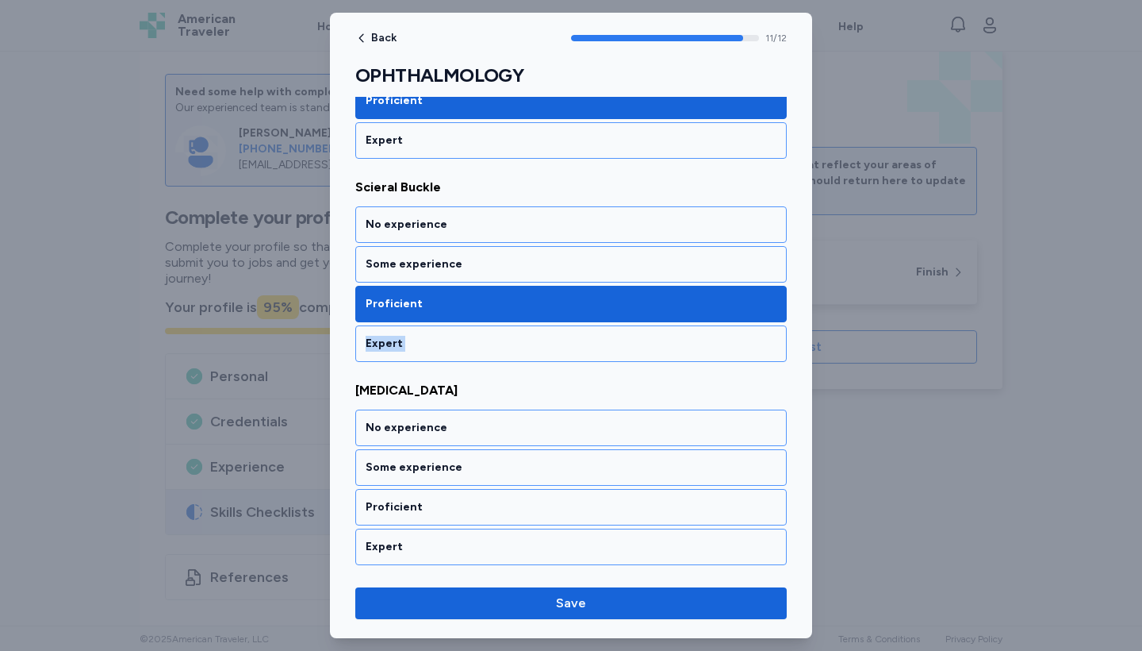
click at [522, 358] on div "Expert" at bounding box center [571, 343] width 432 height 36
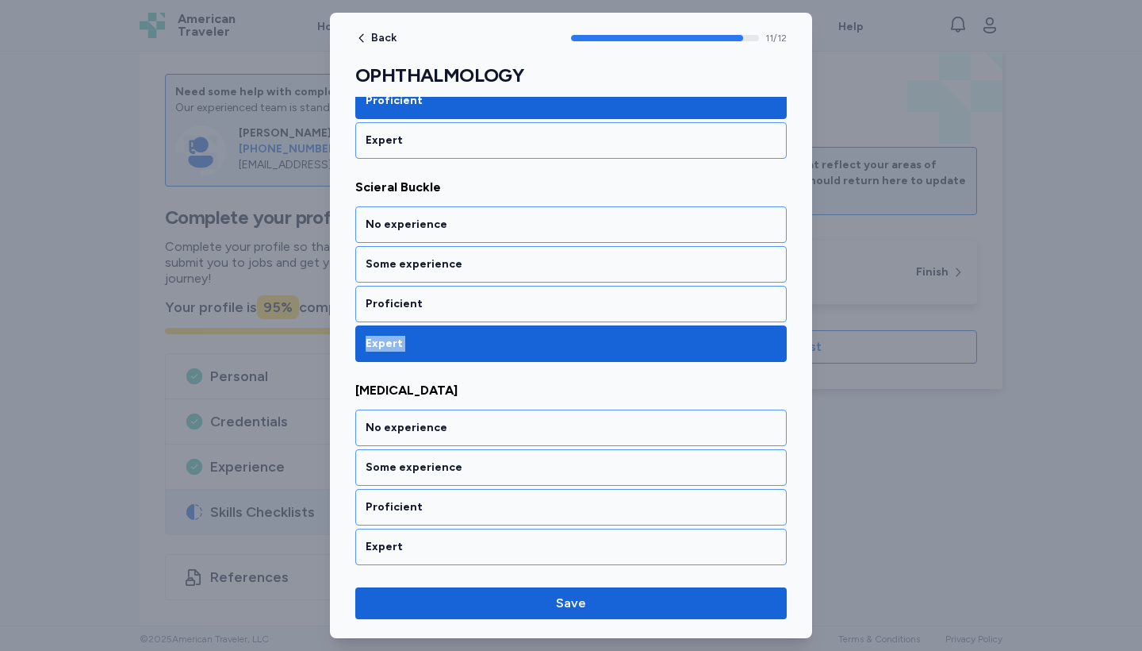
click at [522, 358] on div "Expert" at bounding box center [571, 343] width 432 height 36
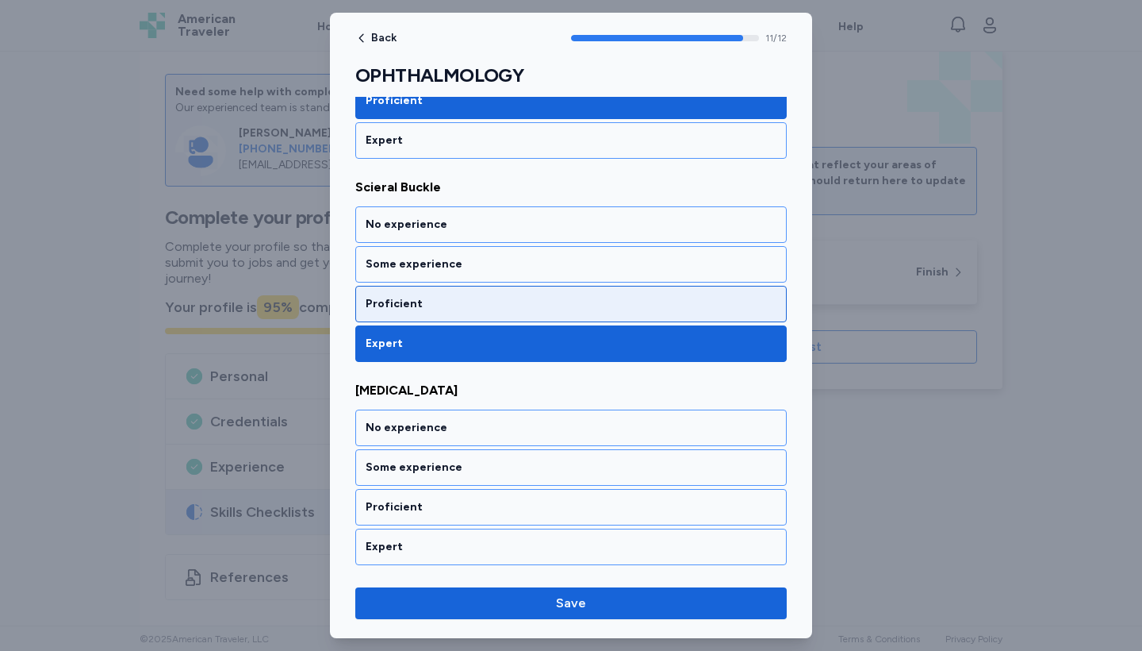
click at [524, 309] on div "Proficient" at bounding box center [571, 304] width 411 height 16
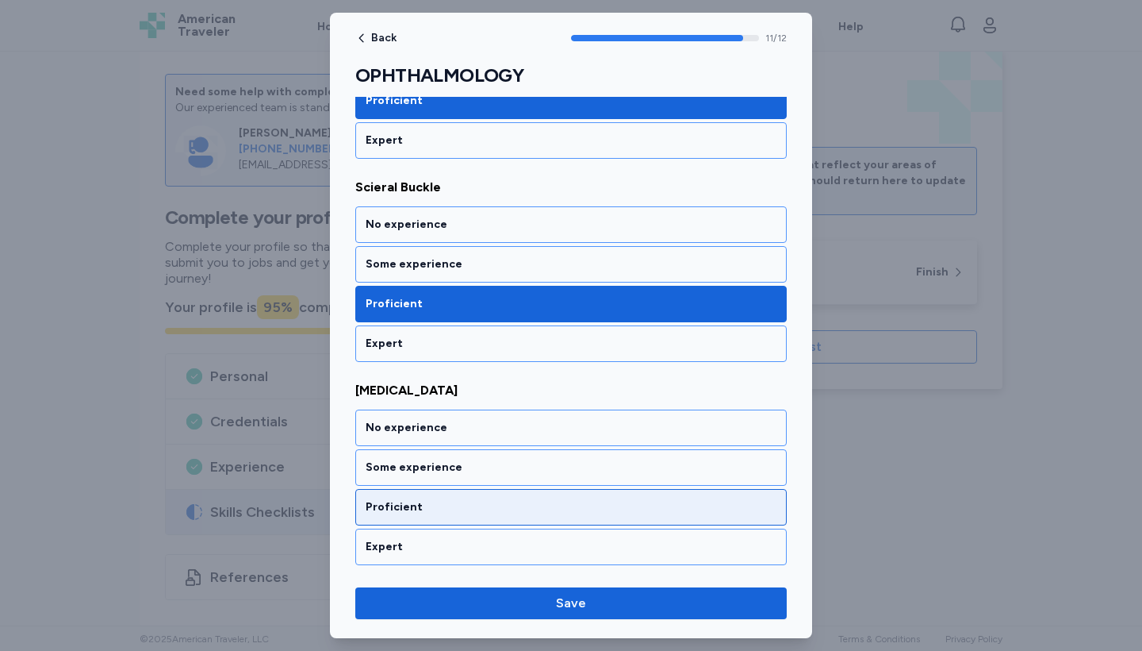
click at [523, 494] on div "Proficient" at bounding box center [571, 507] width 432 height 36
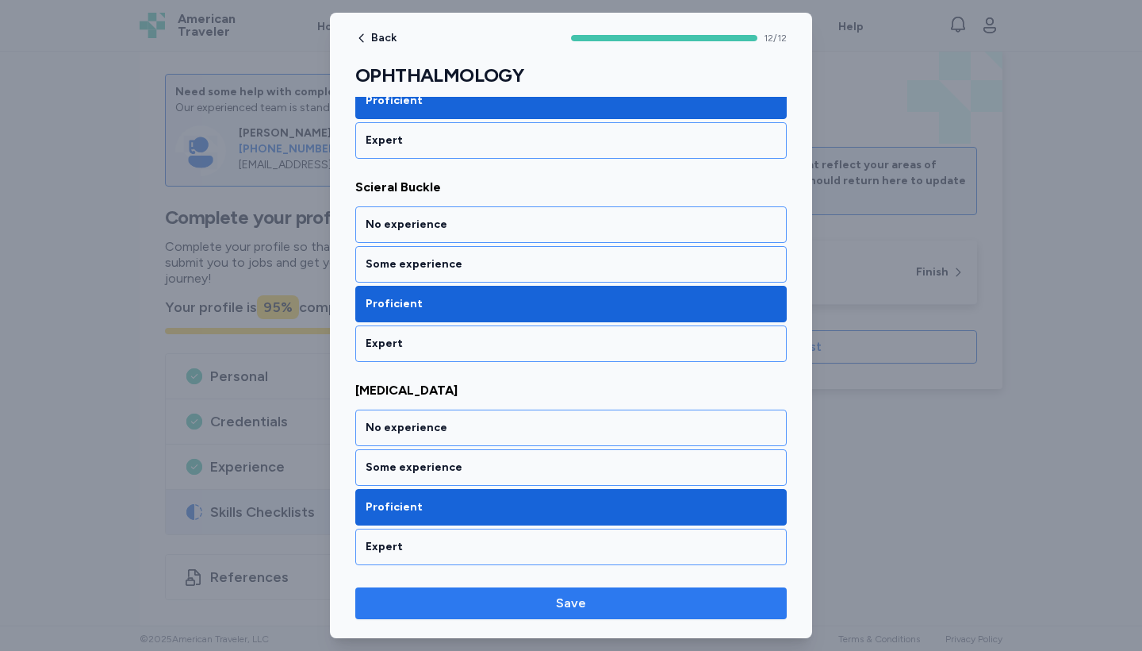
click at [547, 598] on span "Save" at bounding box center [571, 602] width 406 height 19
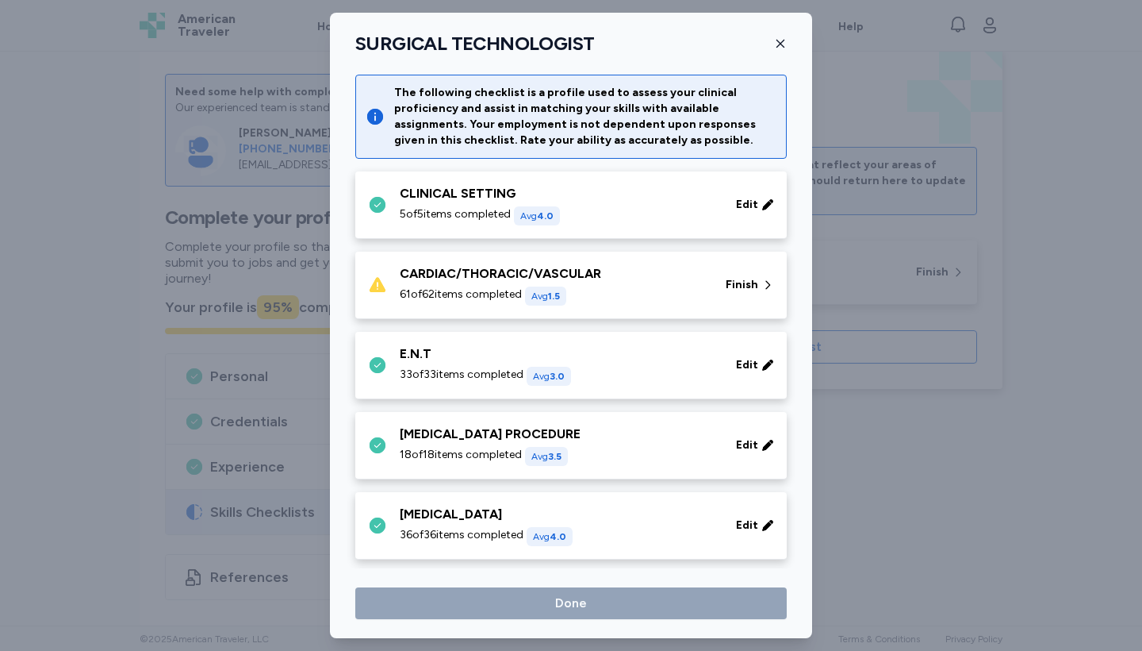
scroll to position [537, 0]
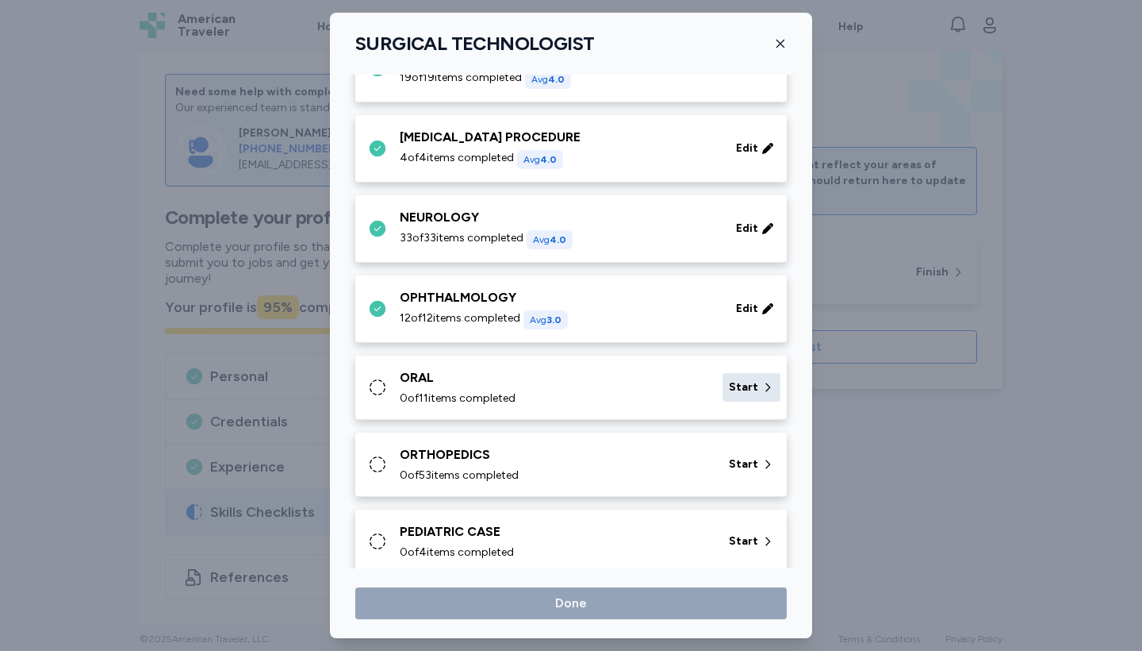
click at [763, 382] on icon at bounding box center [768, 387] width 13 height 16
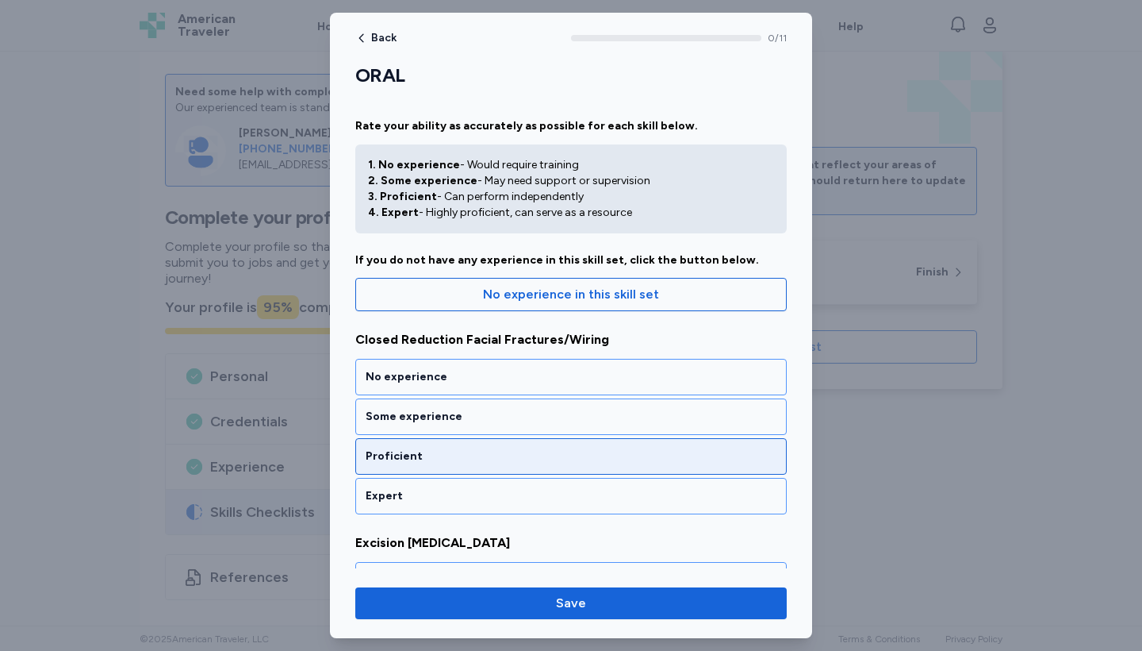
click at [558, 463] on div "Proficient" at bounding box center [571, 456] width 411 height 16
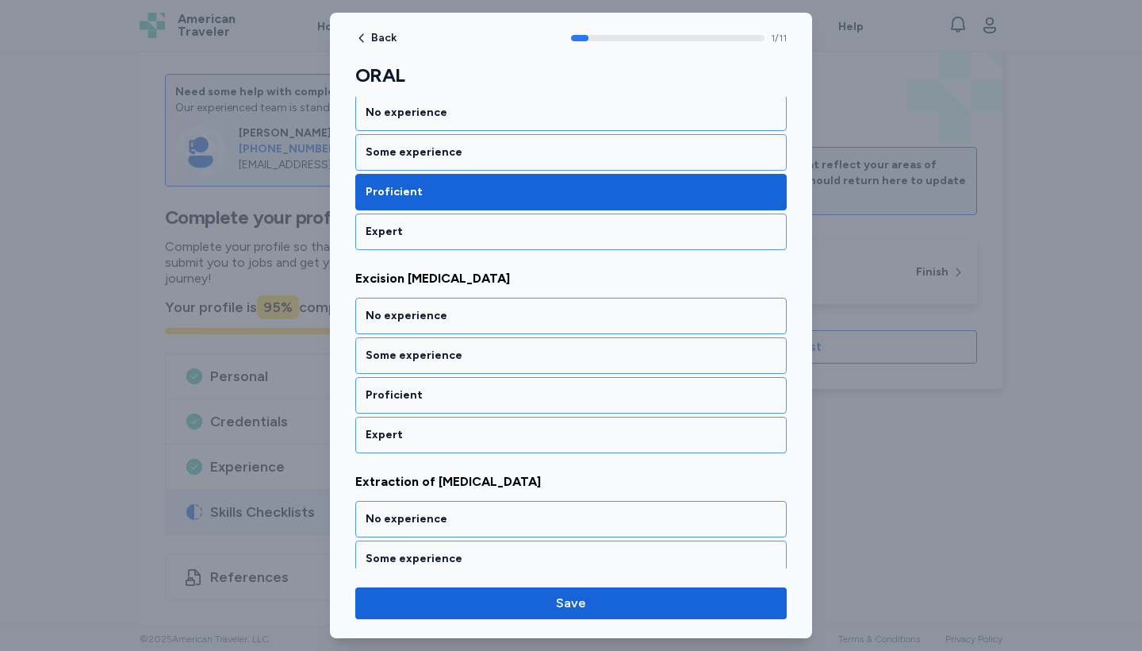
scroll to position [293, 0]
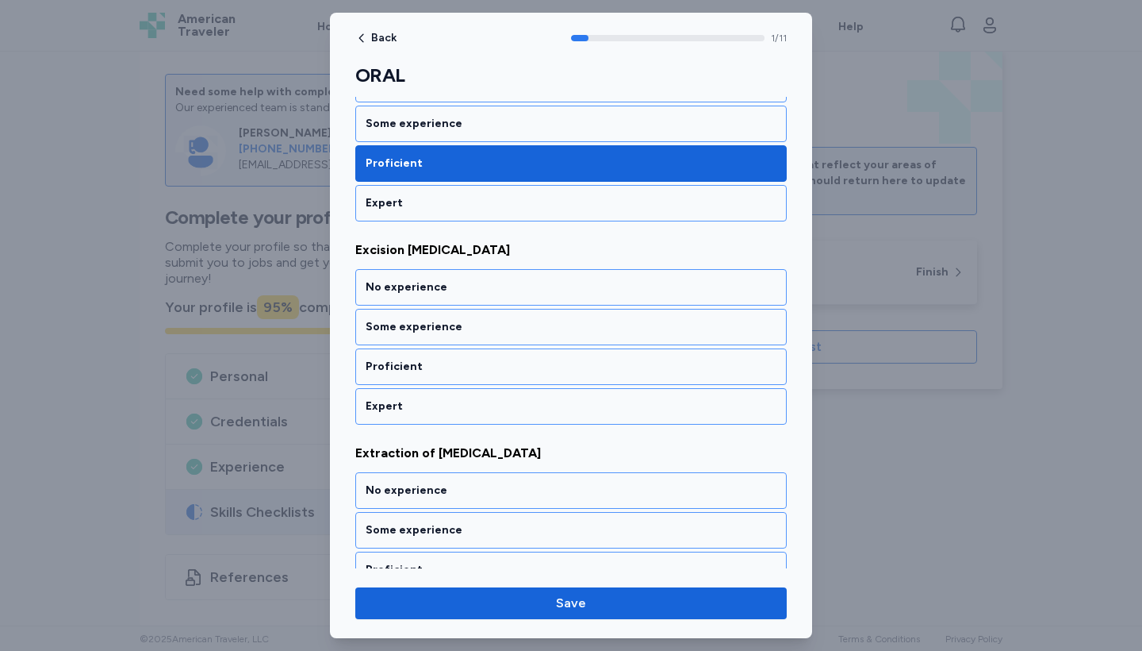
click at [558, 463] on div "Extraction of [MEDICAL_DATA] No experience Some experience Proficient Expert" at bounding box center [571, 535] width 432 height 184
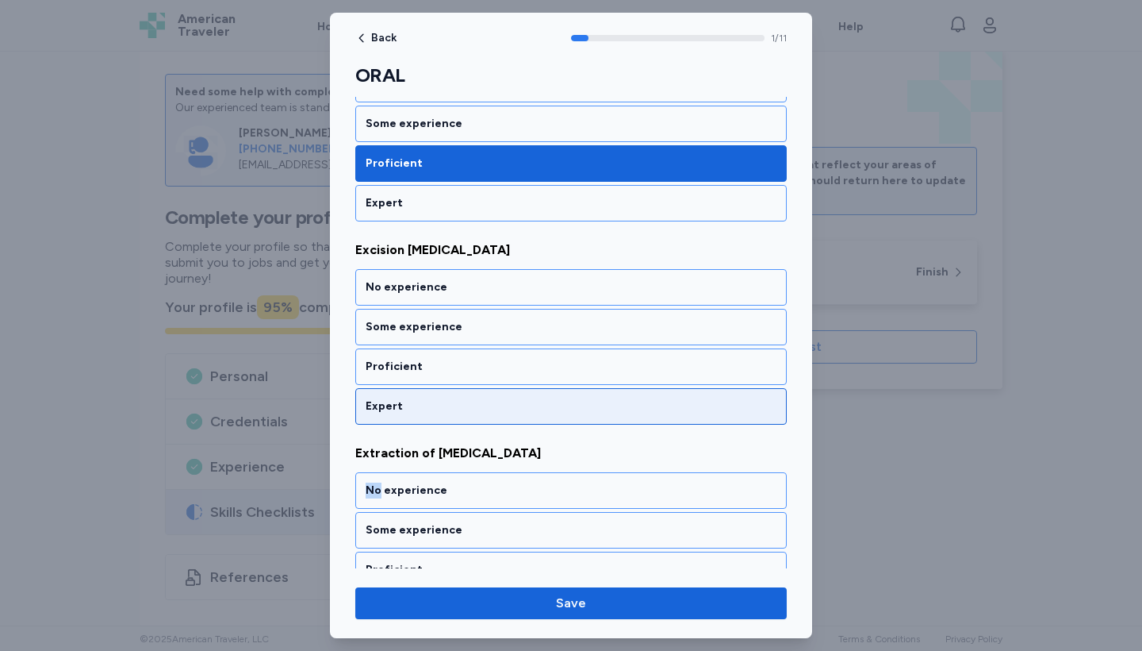
drag, startPoint x: 558, startPoint y: 463, endPoint x: 558, endPoint y: 407, distance: 56.3
click at [558, 463] on div "Extraction of [MEDICAL_DATA] No experience Some experience Proficient Expert" at bounding box center [571, 535] width 432 height 184
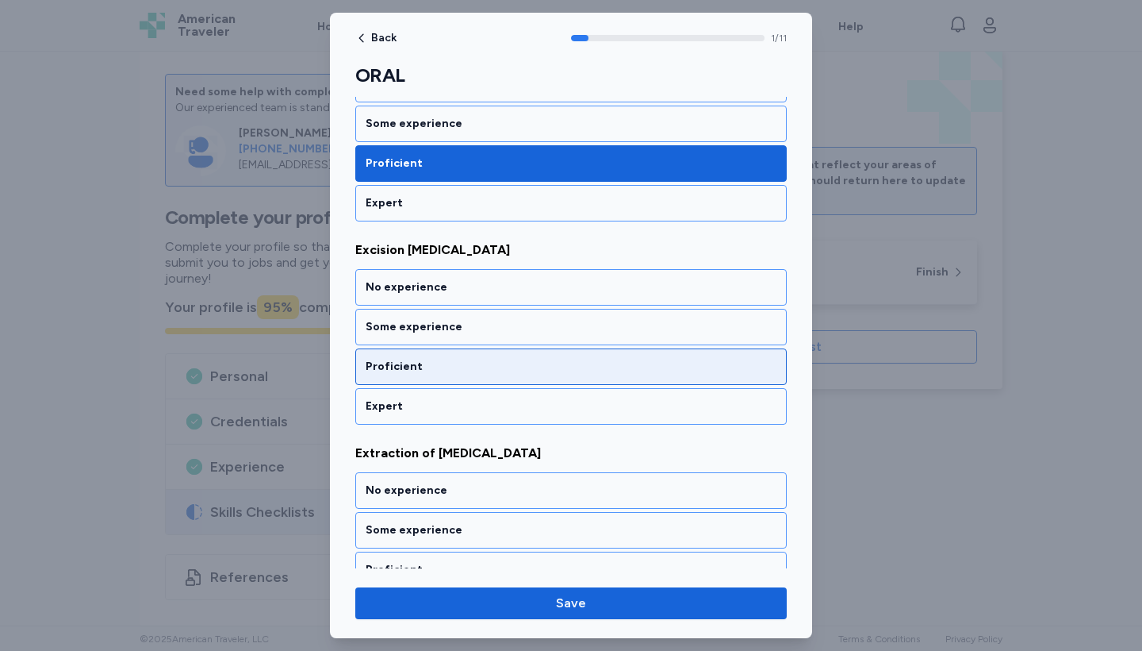
click at [559, 355] on div "Proficient" at bounding box center [571, 366] width 432 height 36
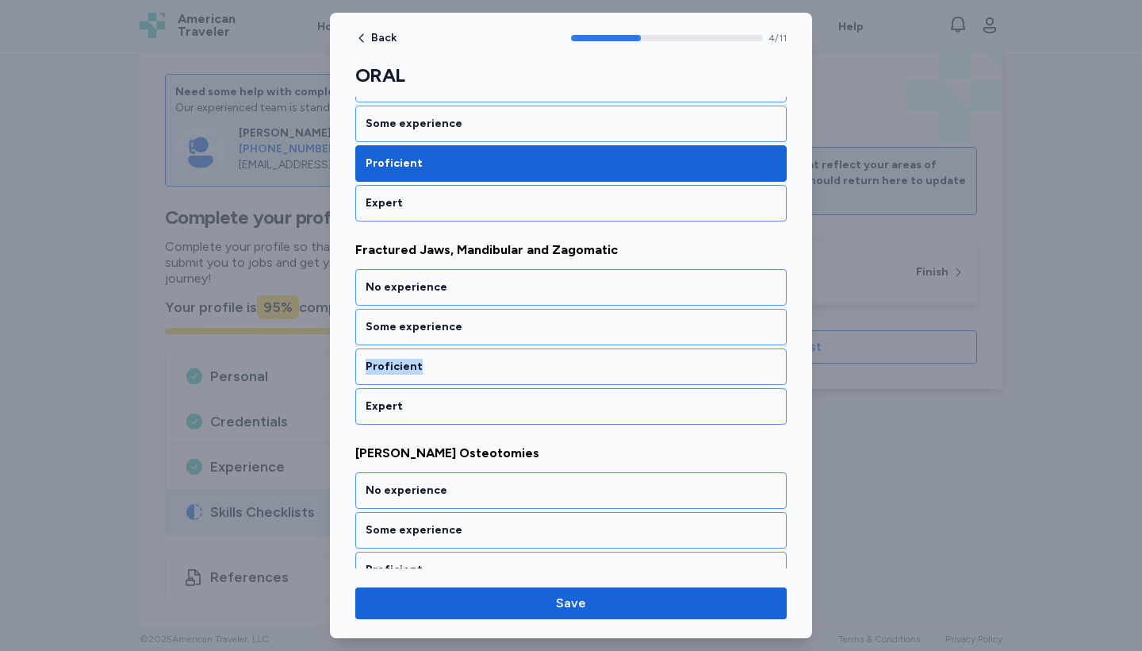
click at [559, 355] on div "Proficient" at bounding box center [571, 366] width 432 height 36
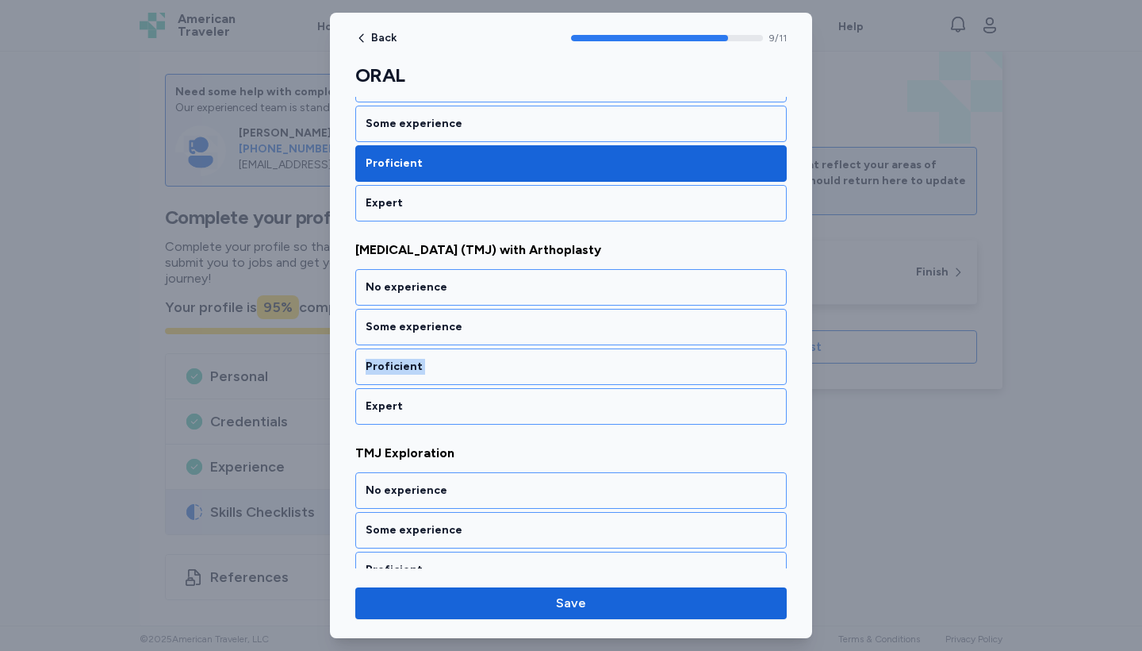
click at [559, 355] on div "Proficient" at bounding box center [571, 366] width 432 height 36
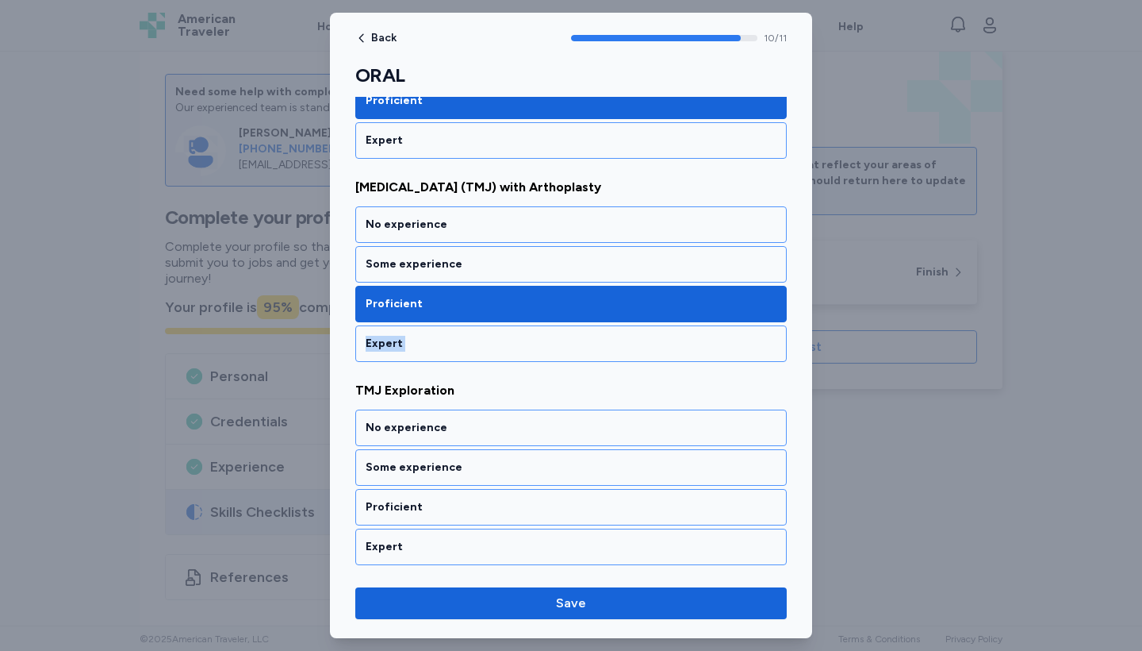
click at [559, 355] on div "Expert" at bounding box center [571, 343] width 432 height 36
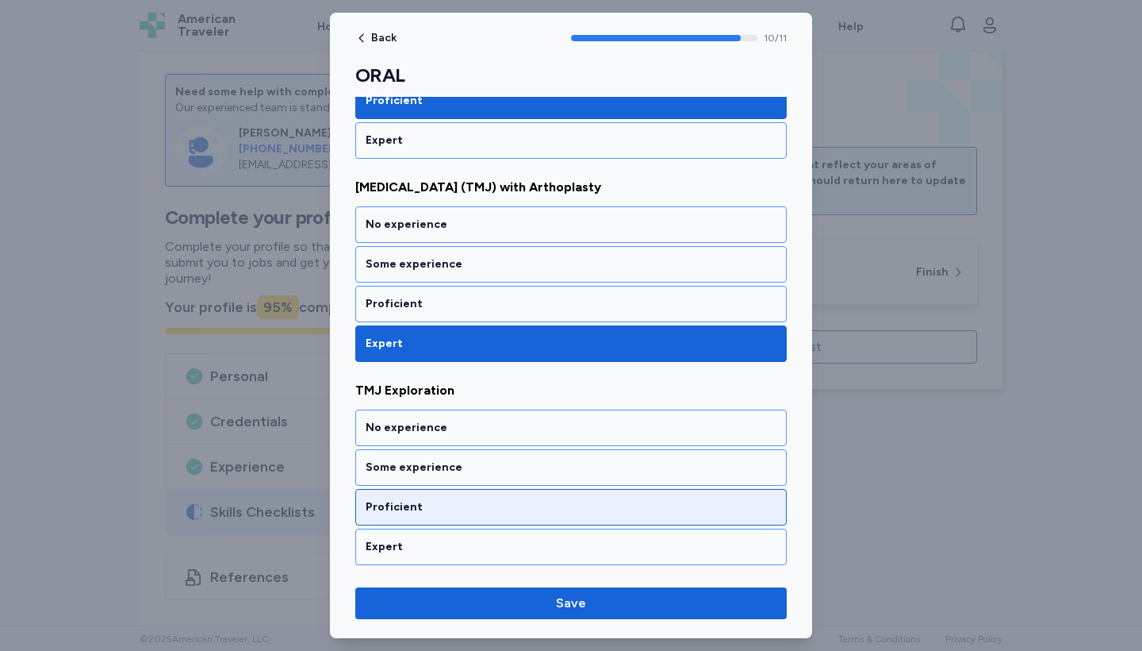
click at [551, 505] on div "Proficient" at bounding box center [571, 507] width 411 height 16
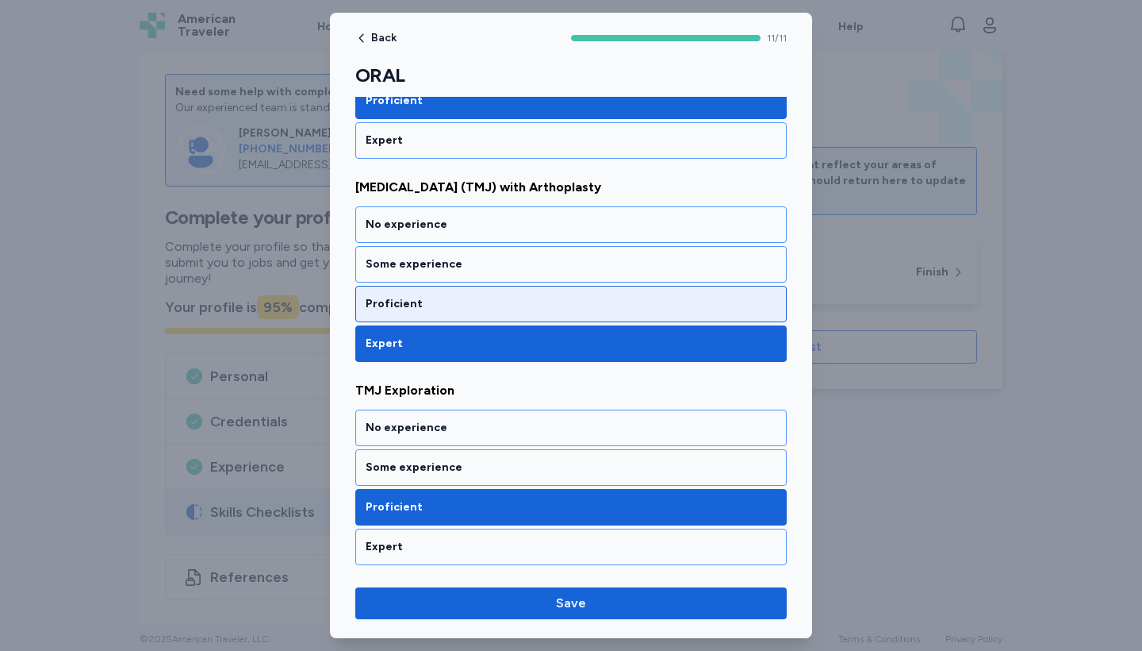
click at [549, 295] on div "Proficient" at bounding box center [571, 304] width 432 height 36
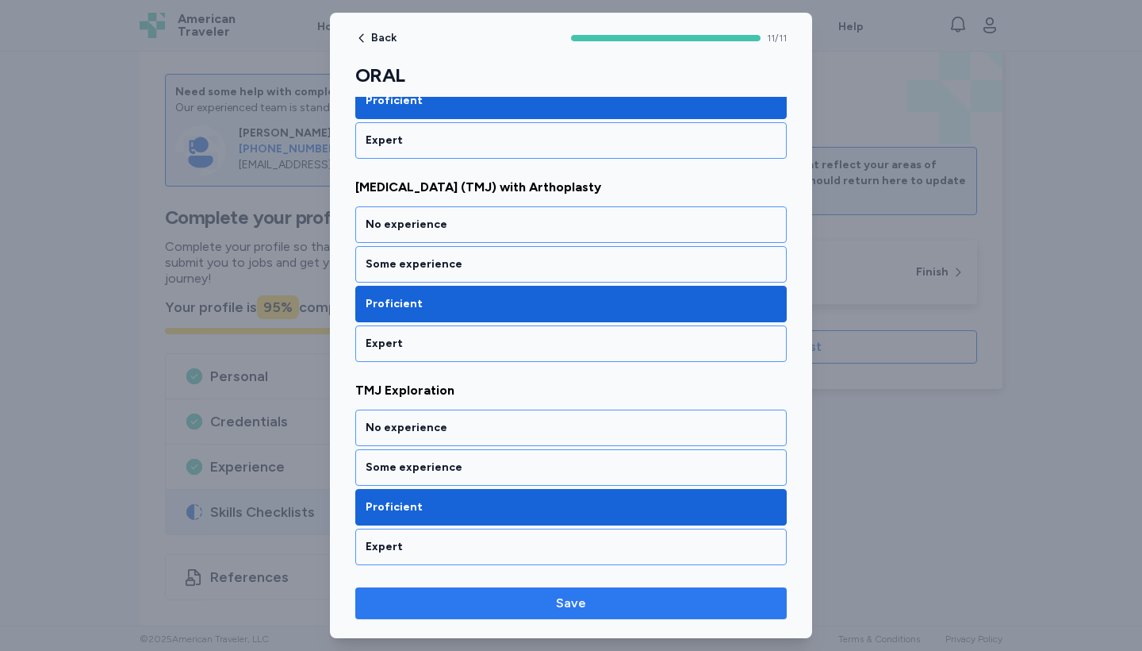
click at [565, 599] on span "Save" at bounding box center [571, 602] width 30 height 19
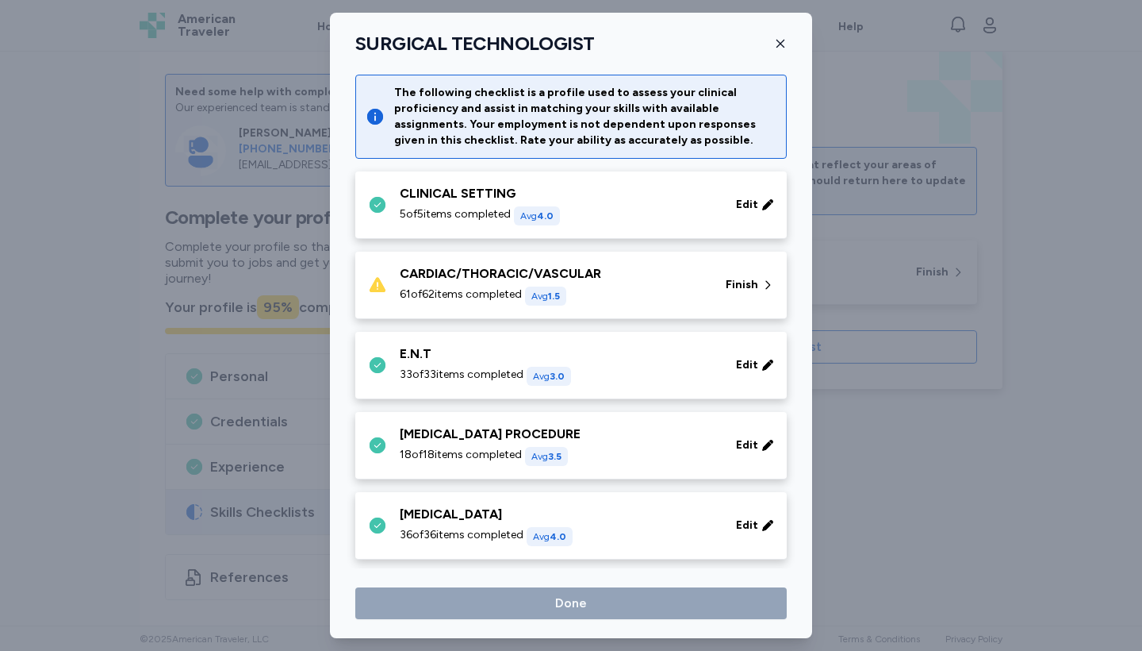
scroll to position [537, 0]
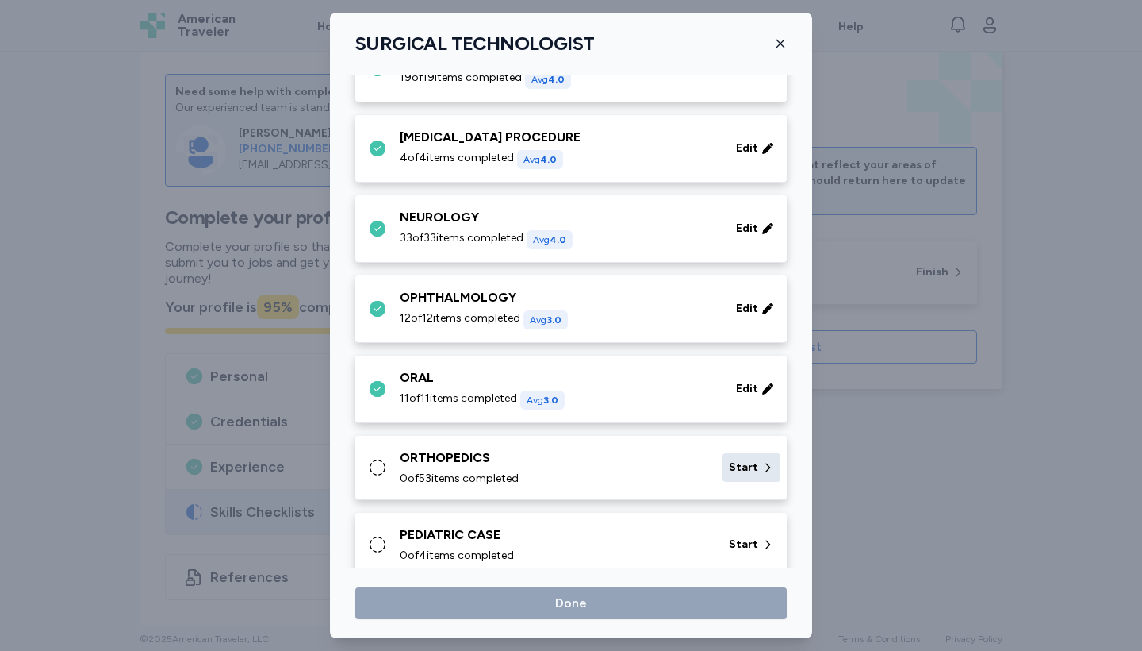
click at [762, 460] on icon at bounding box center [768, 467] width 13 height 16
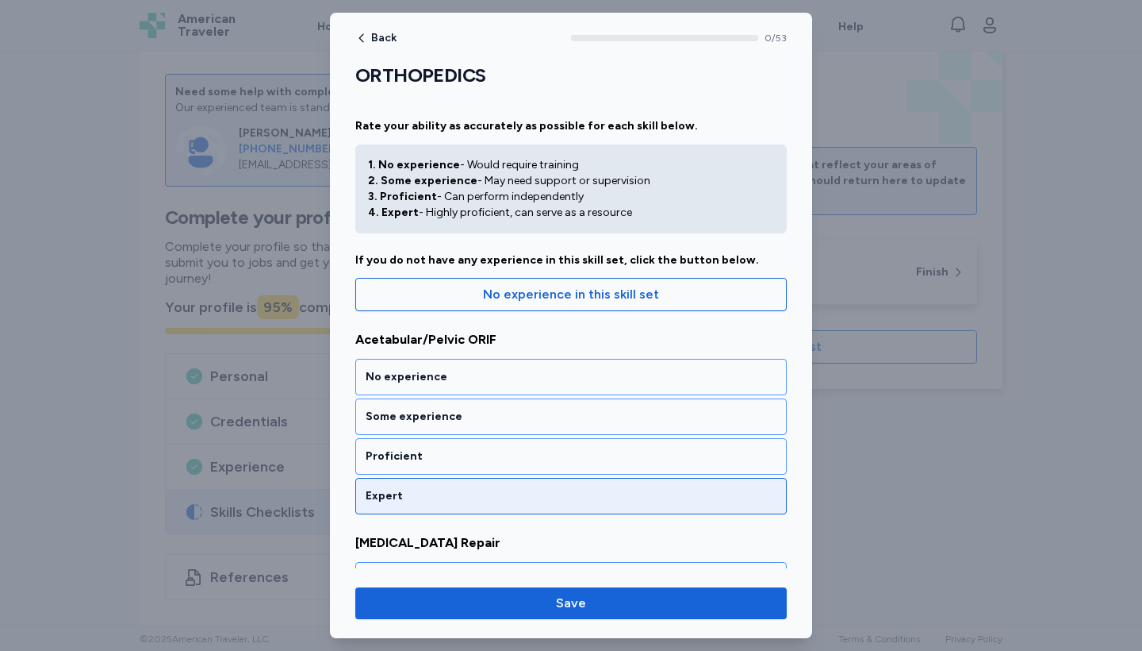
click at [546, 481] on div "Expert" at bounding box center [571, 496] width 432 height 36
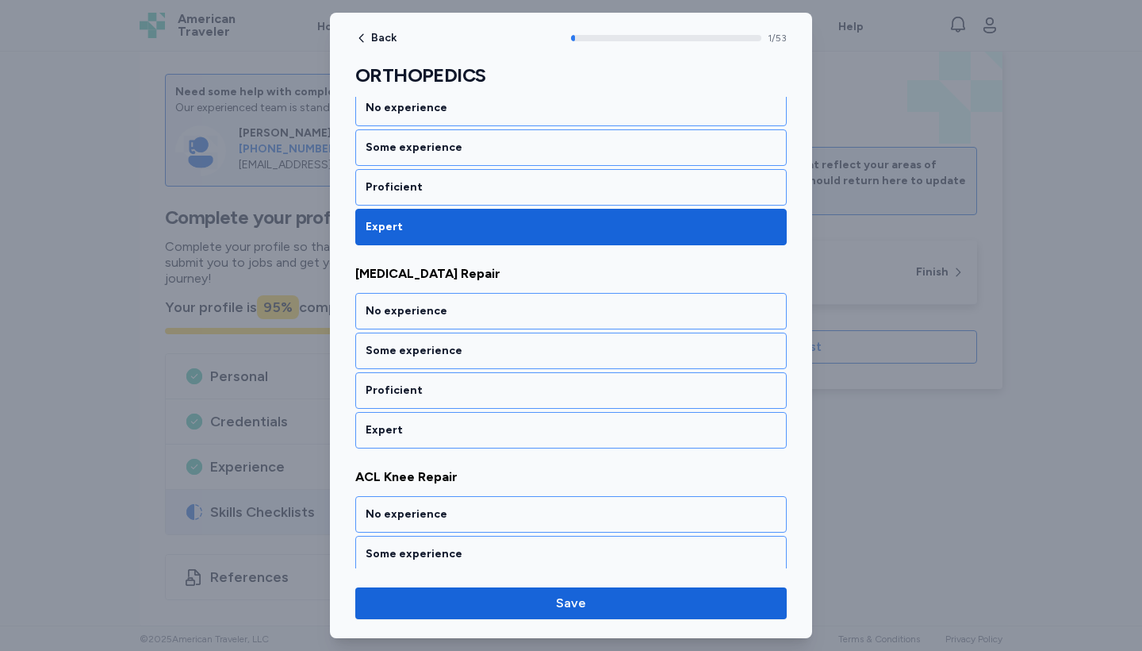
scroll to position [293, 0]
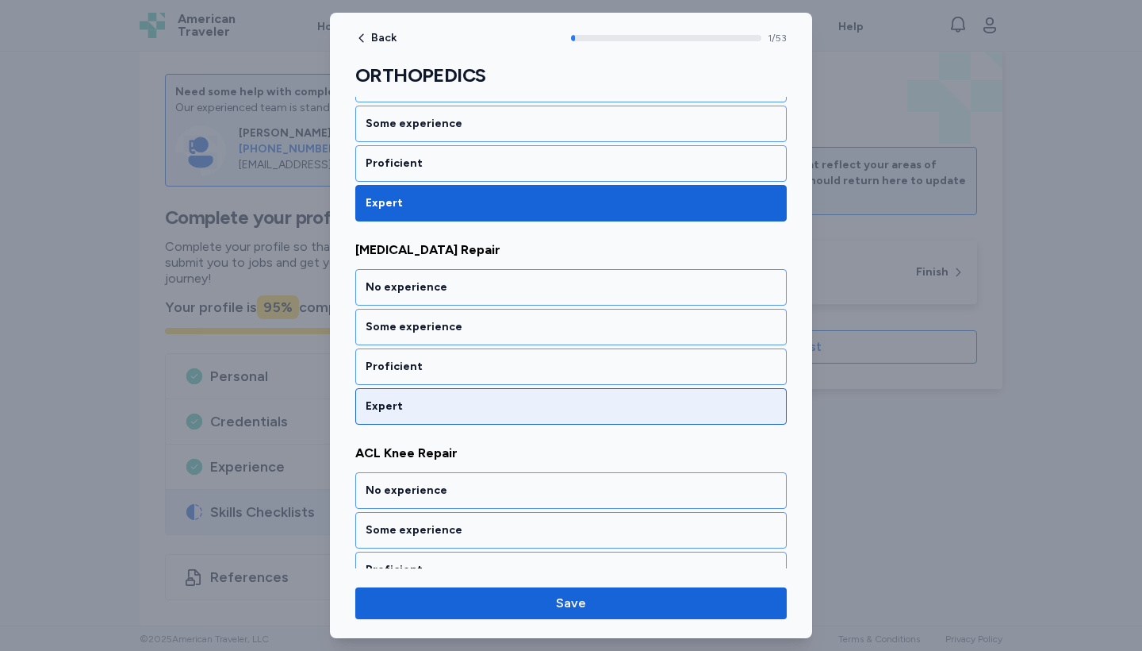
click at [546, 397] on div "Expert" at bounding box center [571, 406] width 432 height 36
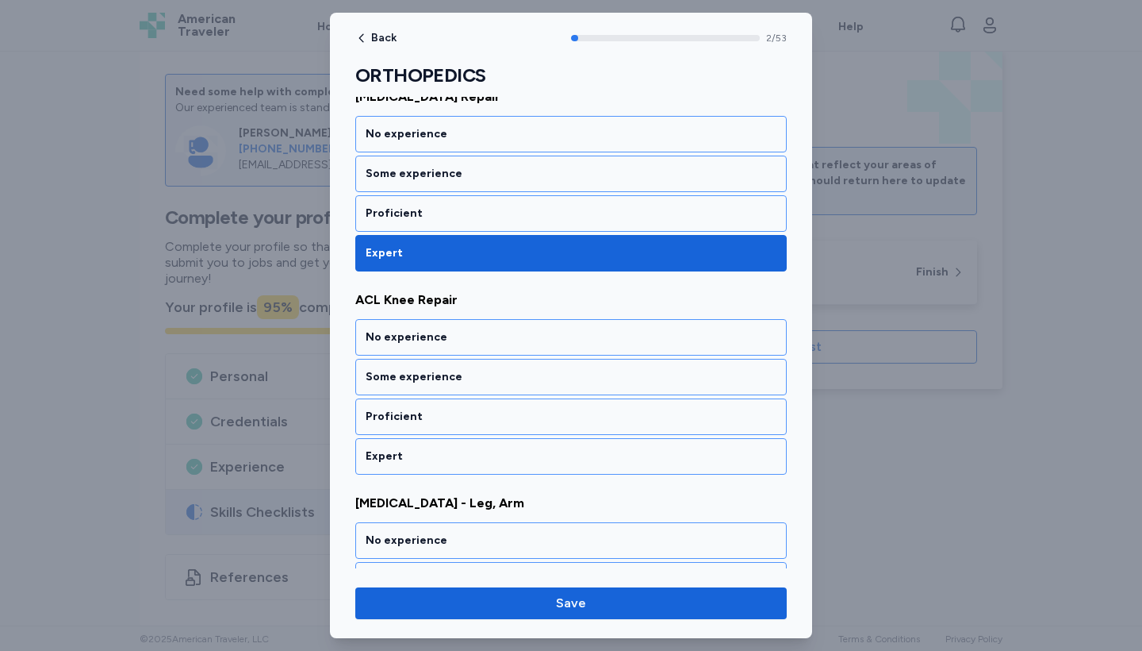
scroll to position [496, 0]
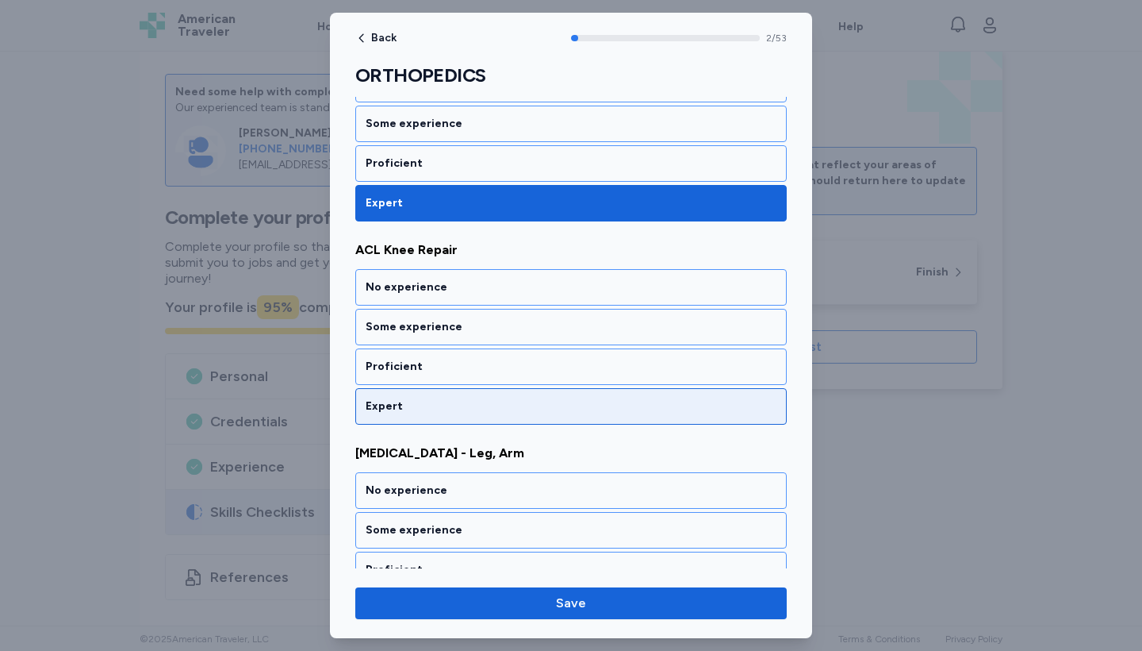
click at [546, 397] on div "Expert" at bounding box center [571, 406] width 432 height 36
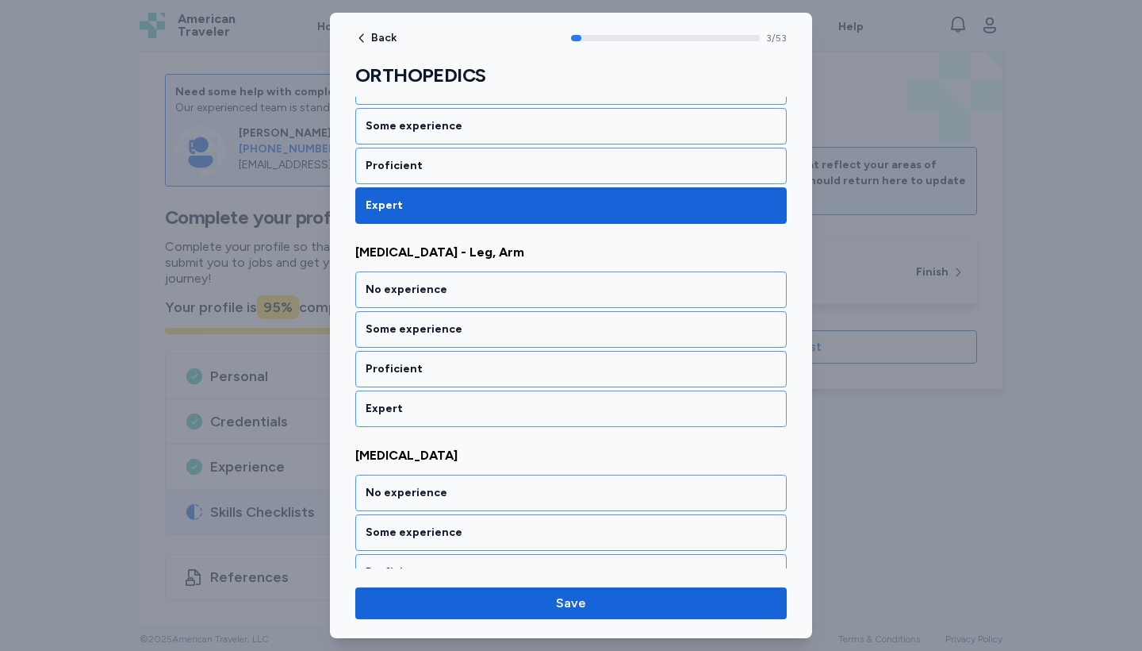
scroll to position [699, 0]
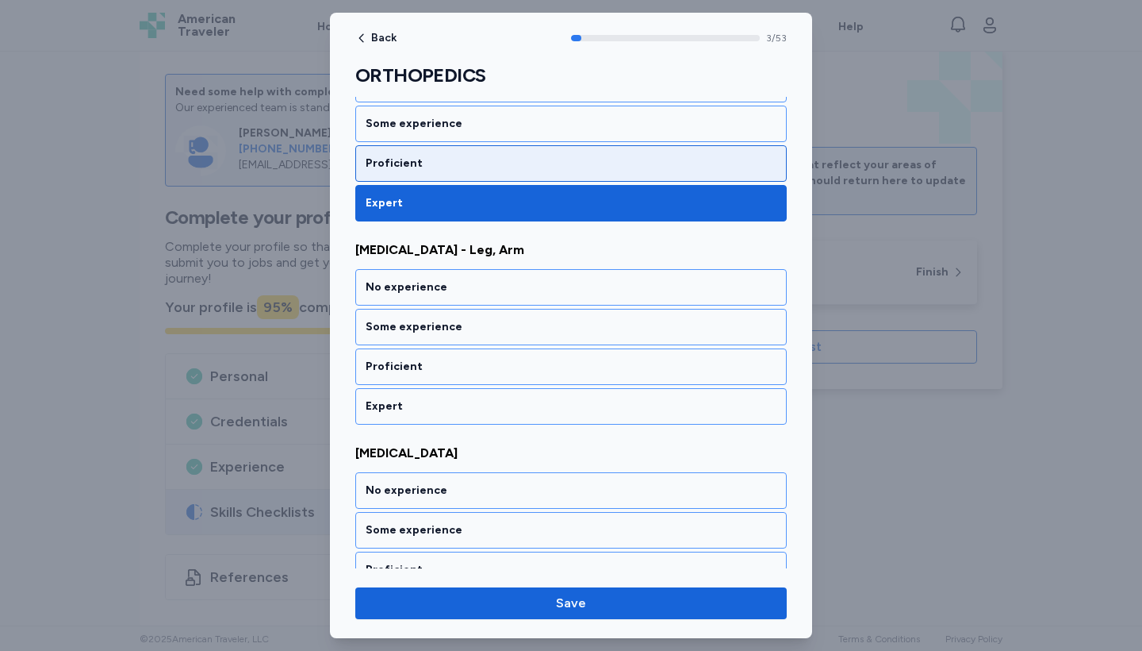
click at [554, 165] on div "Proficient" at bounding box center [571, 163] width 411 height 16
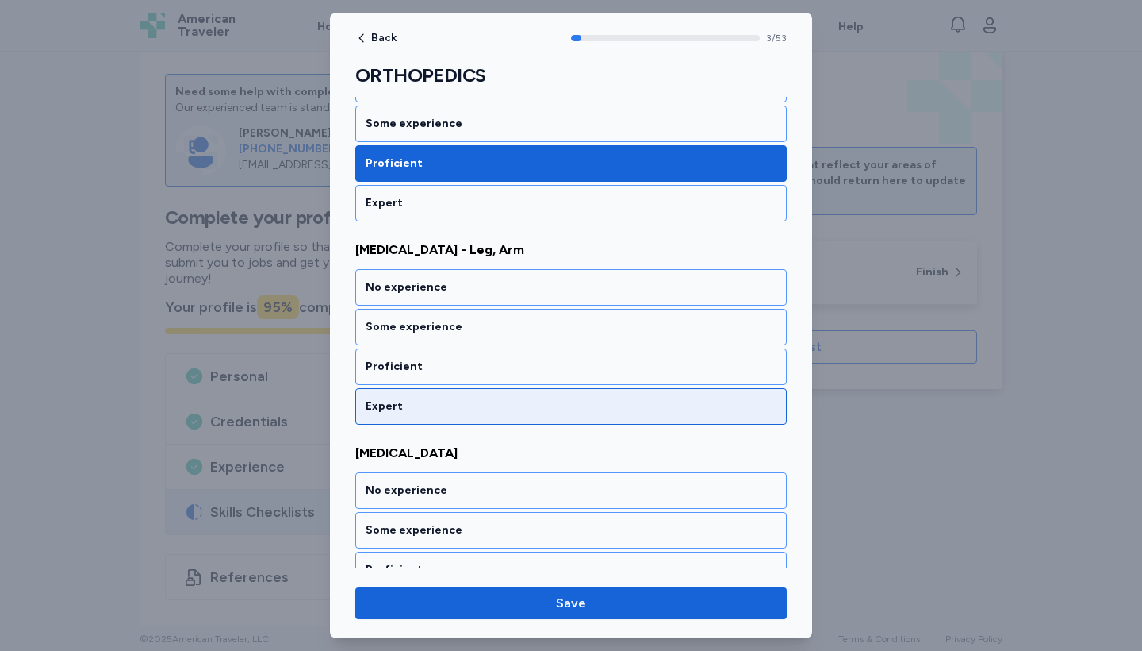
click at [510, 415] on div "Expert" at bounding box center [571, 406] width 432 height 36
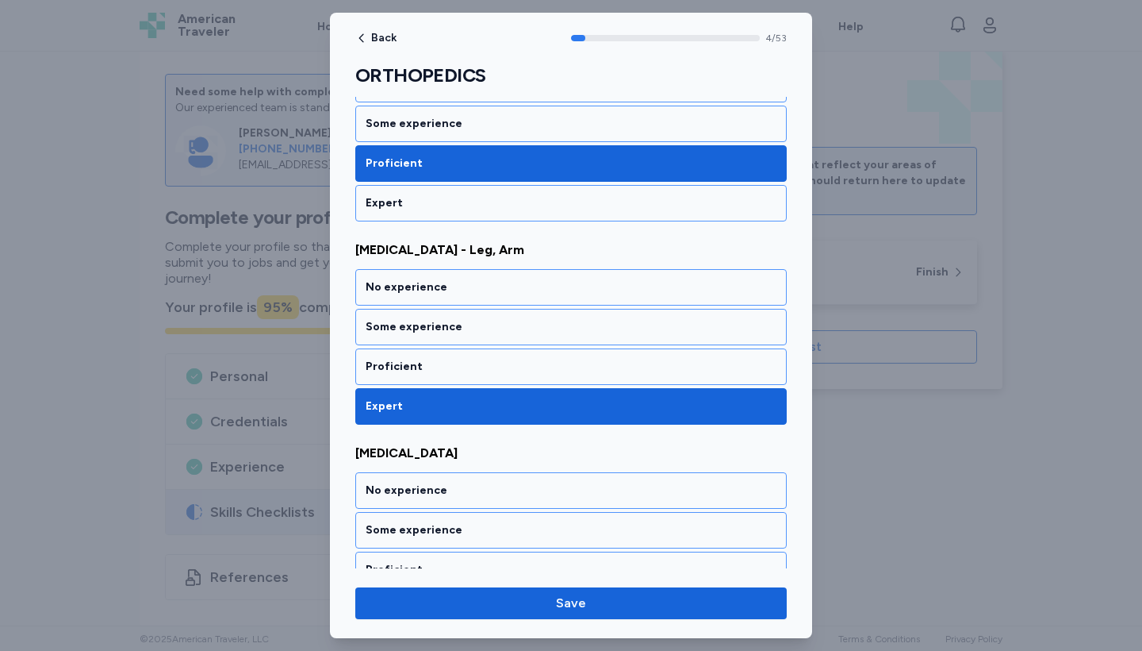
scroll to position [902, 0]
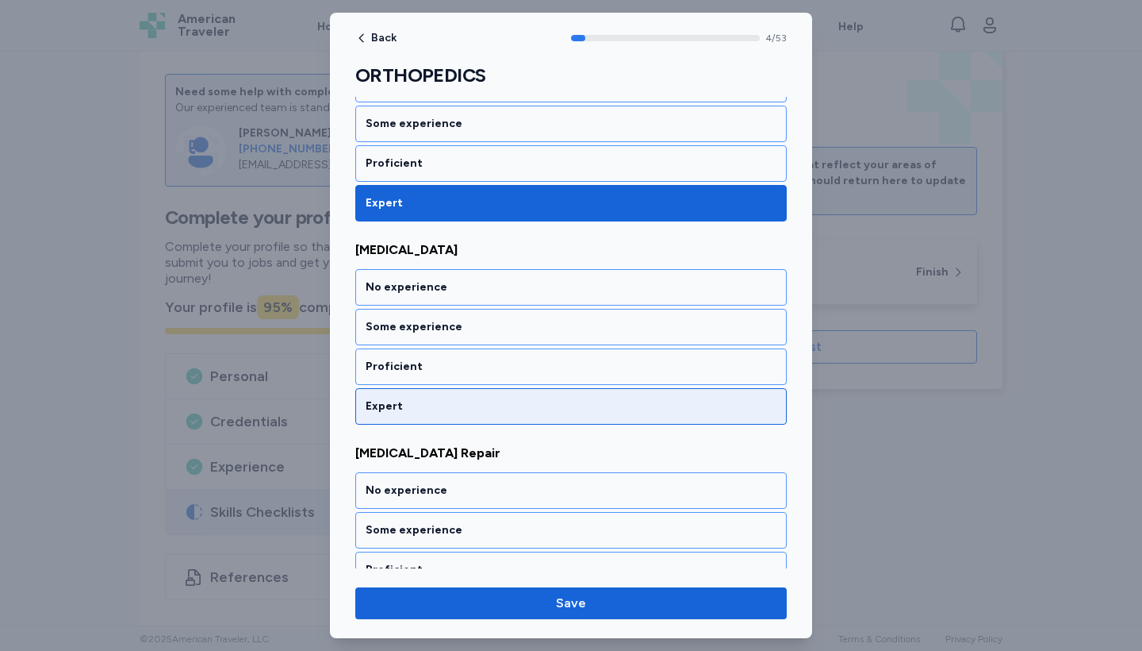
click at [518, 404] on div "Expert" at bounding box center [571, 406] width 411 height 16
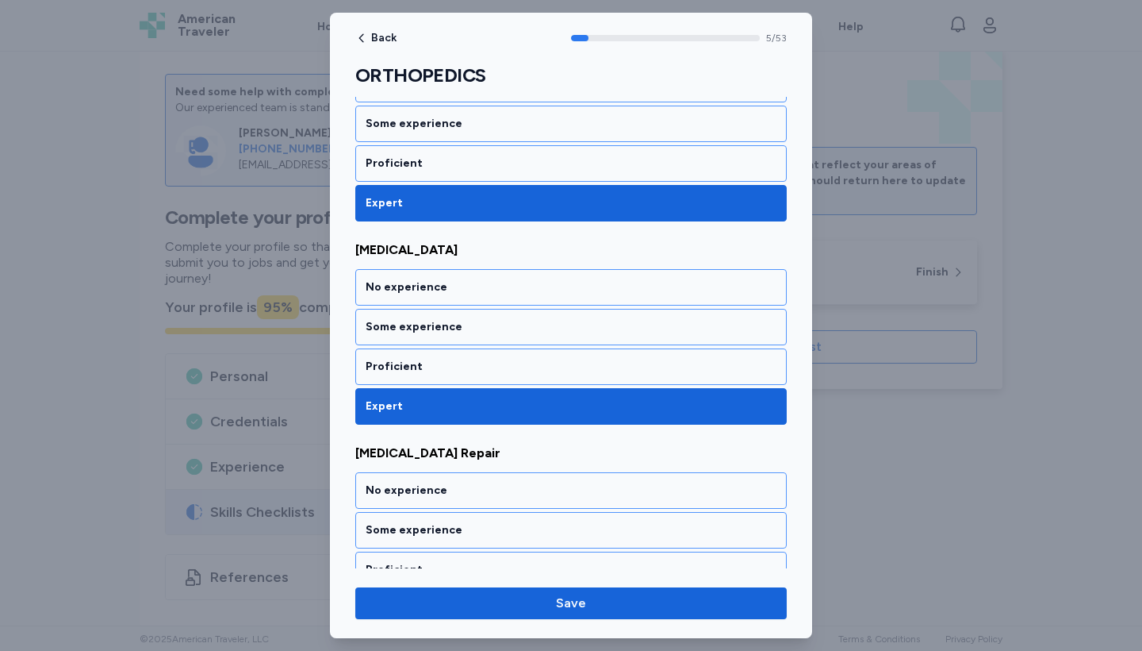
scroll to position [1105, 0]
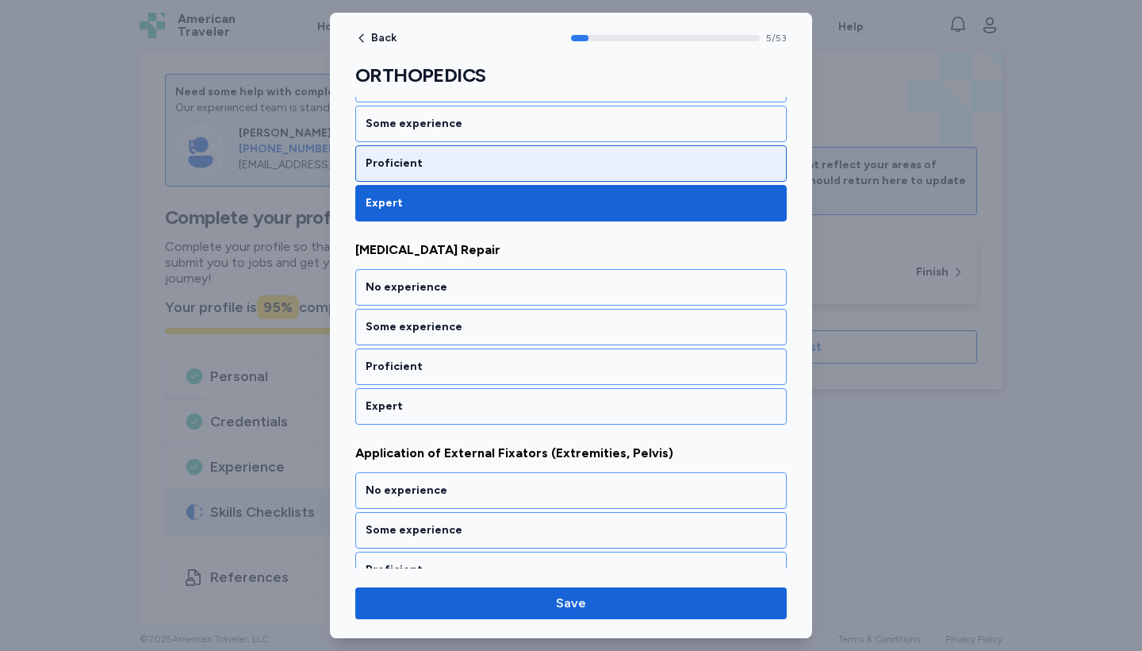
click at [523, 149] on div "Proficient" at bounding box center [571, 163] width 432 height 36
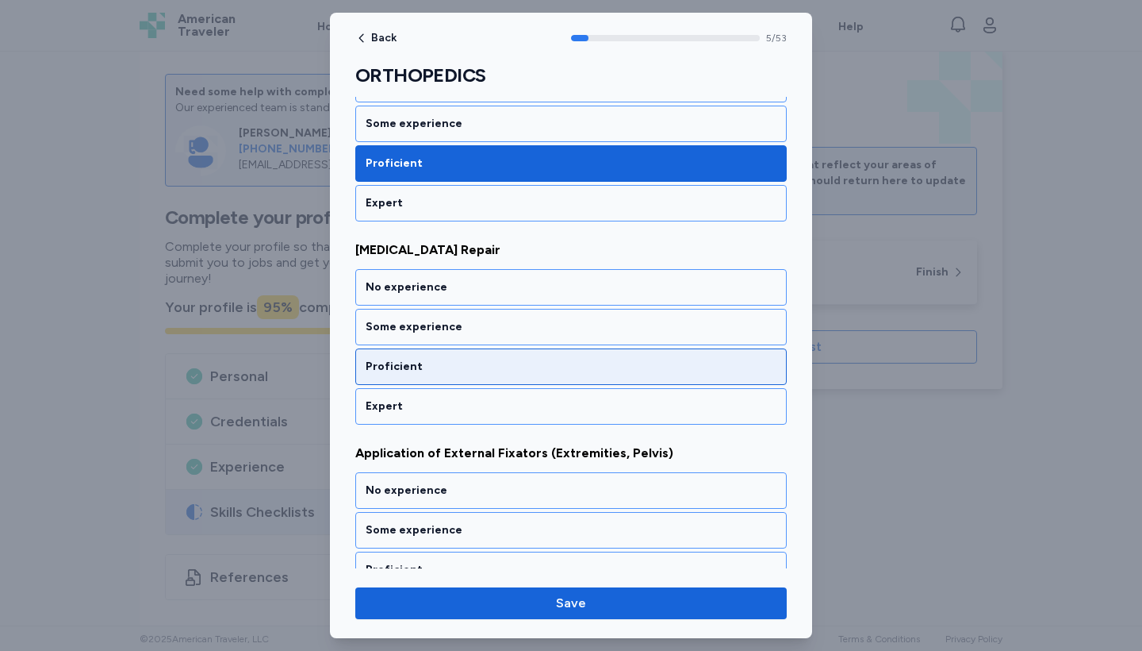
click at [511, 358] on div "Proficient" at bounding box center [571, 366] width 432 height 36
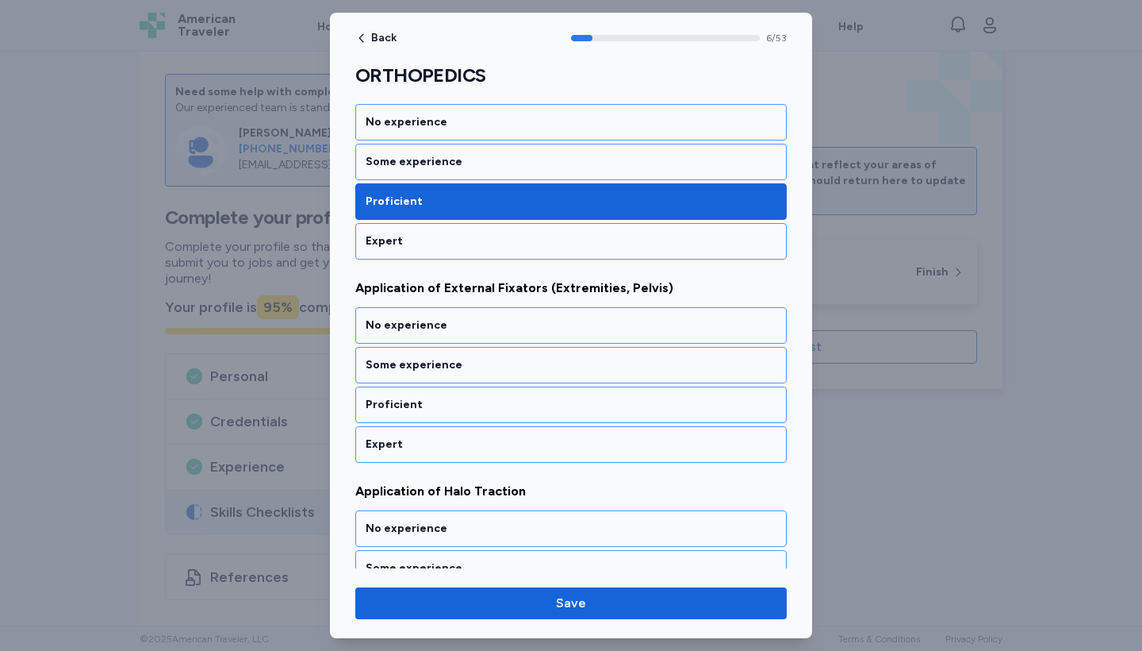
scroll to position [1308, 0]
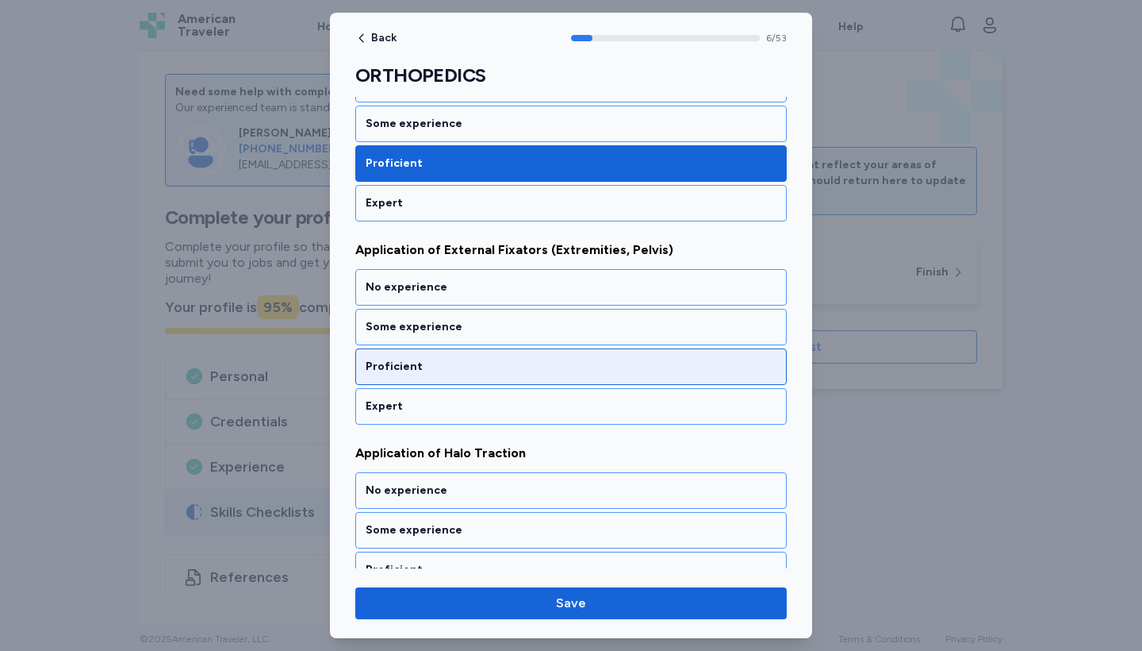
click at [511, 358] on div "Proficient" at bounding box center [571, 366] width 432 height 36
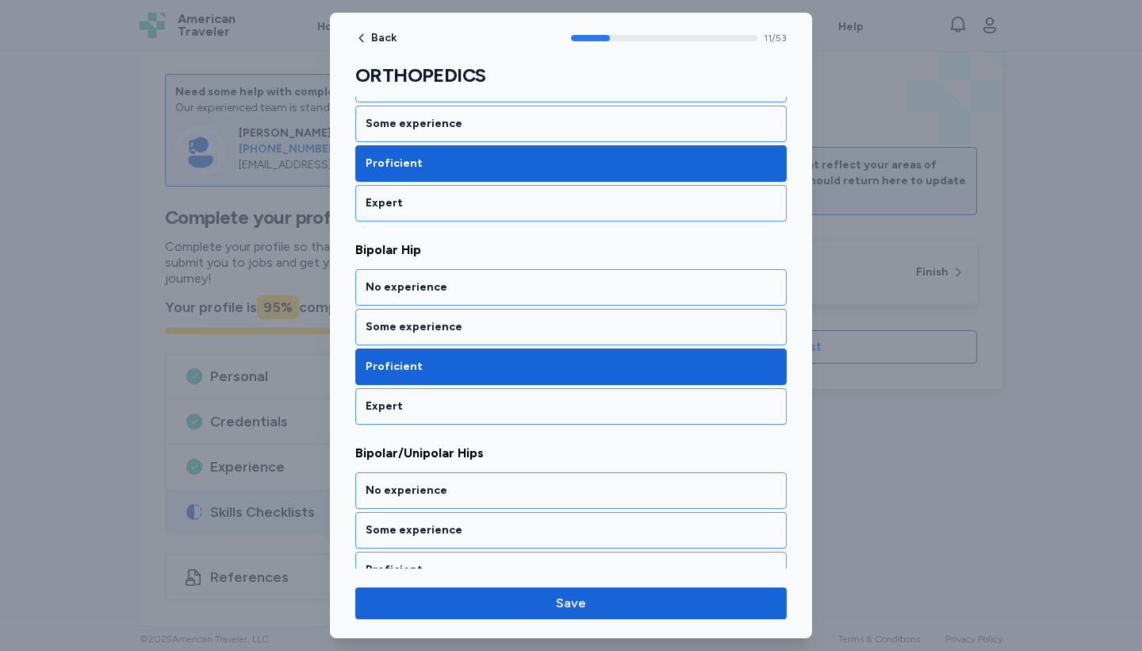
scroll to position [2324, 0]
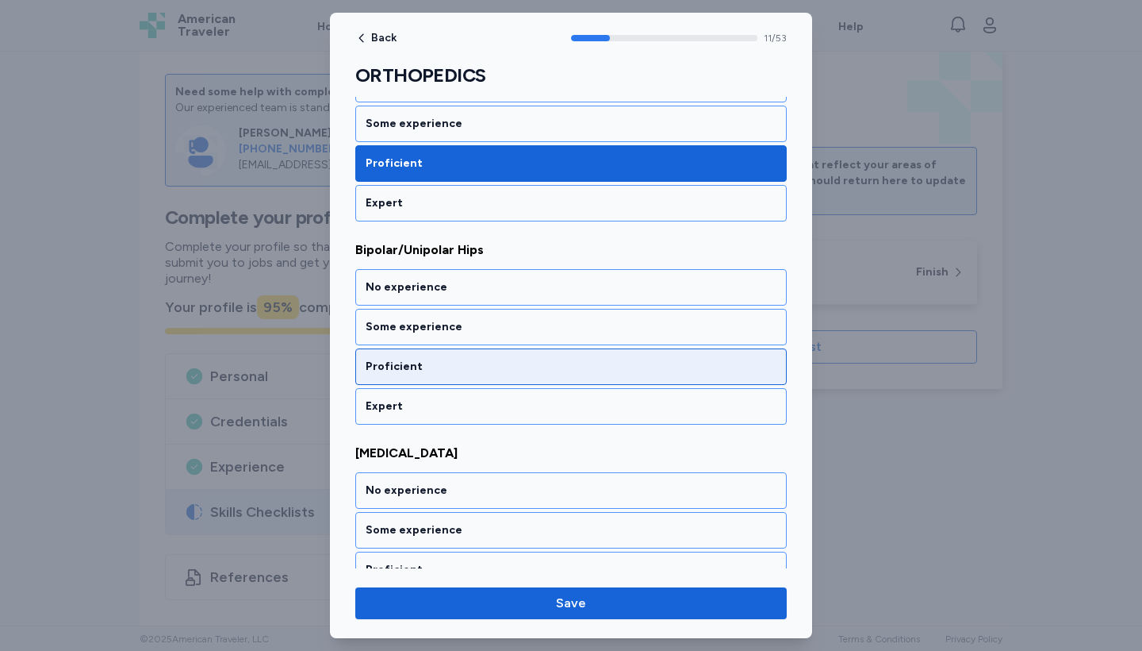
click at [511, 358] on div "Proficient" at bounding box center [571, 366] width 432 height 36
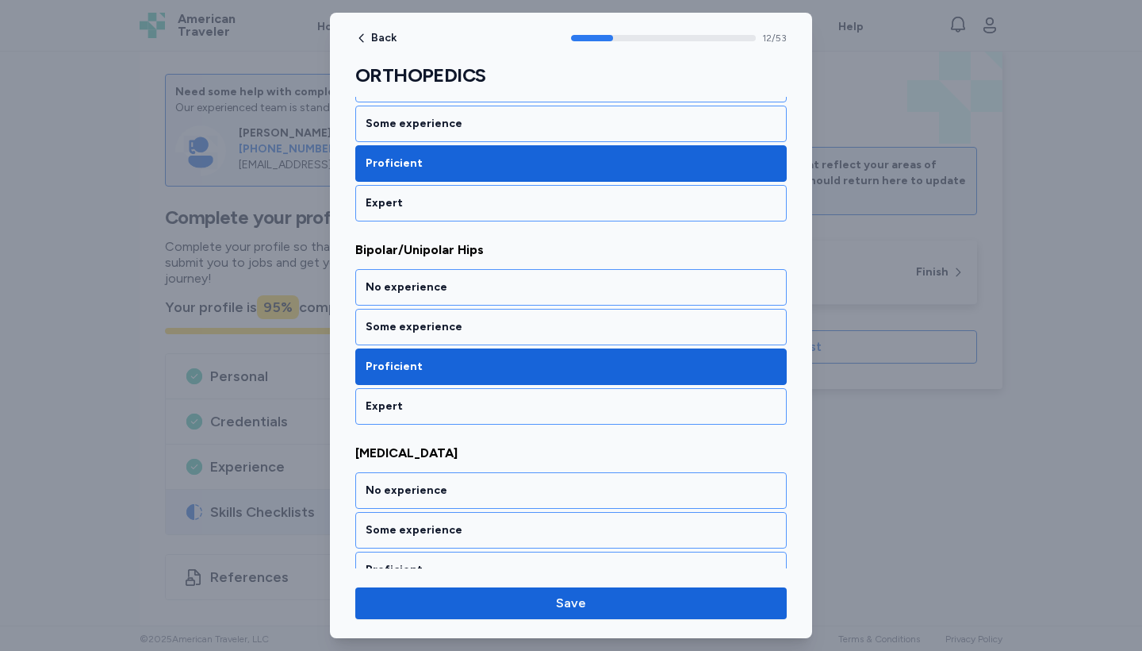
scroll to position [2527, 0]
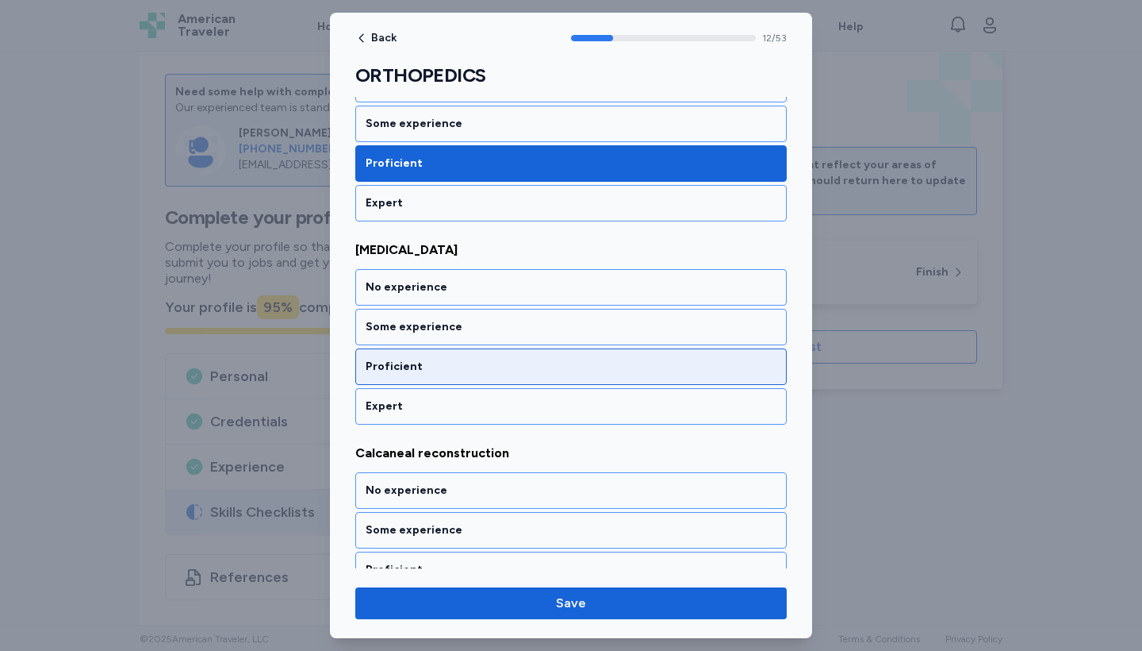
click at [511, 358] on div "Proficient" at bounding box center [571, 366] width 432 height 36
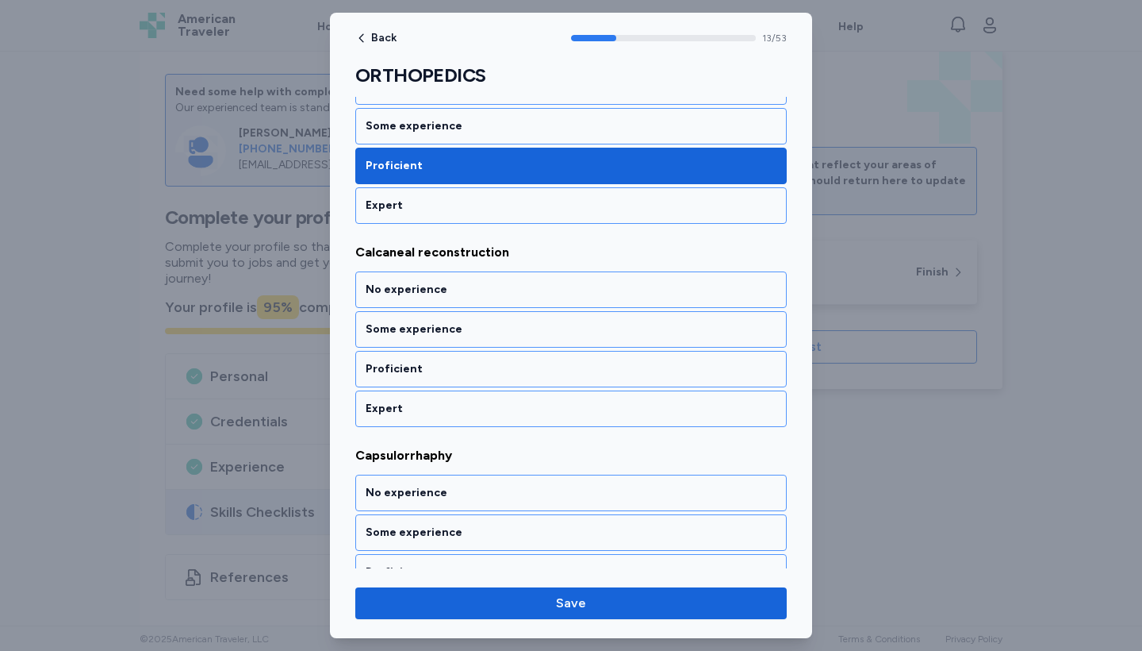
scroll to position [2730, 0]
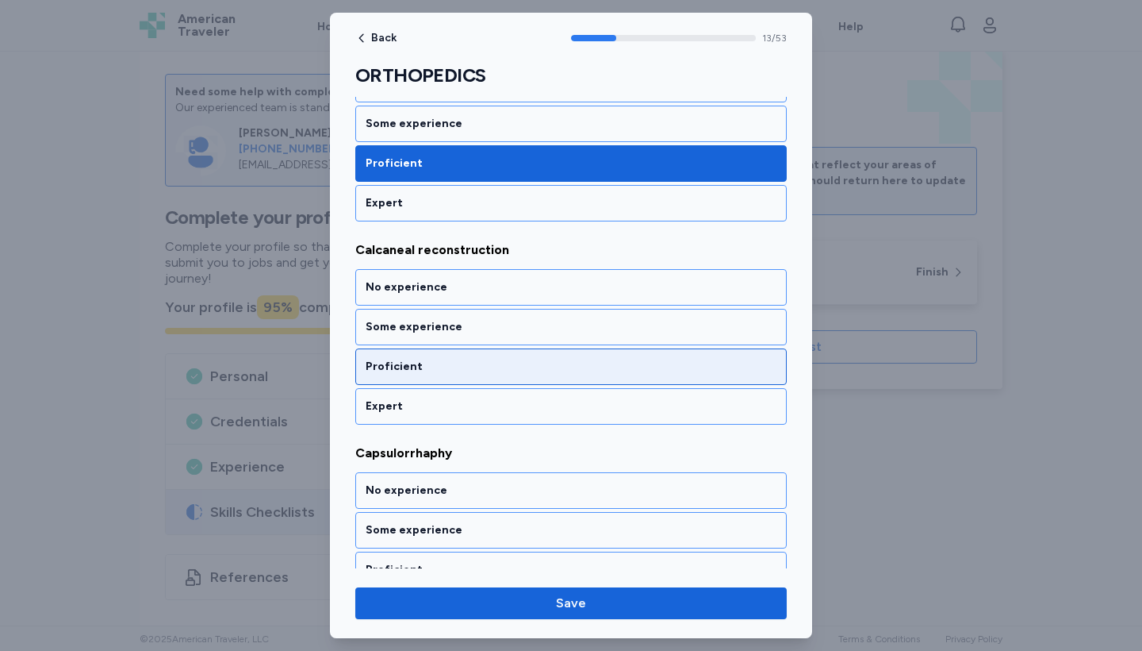
click at [511, 358] on div "Proficient" at bounding box center [571, 366] width 432 height 36
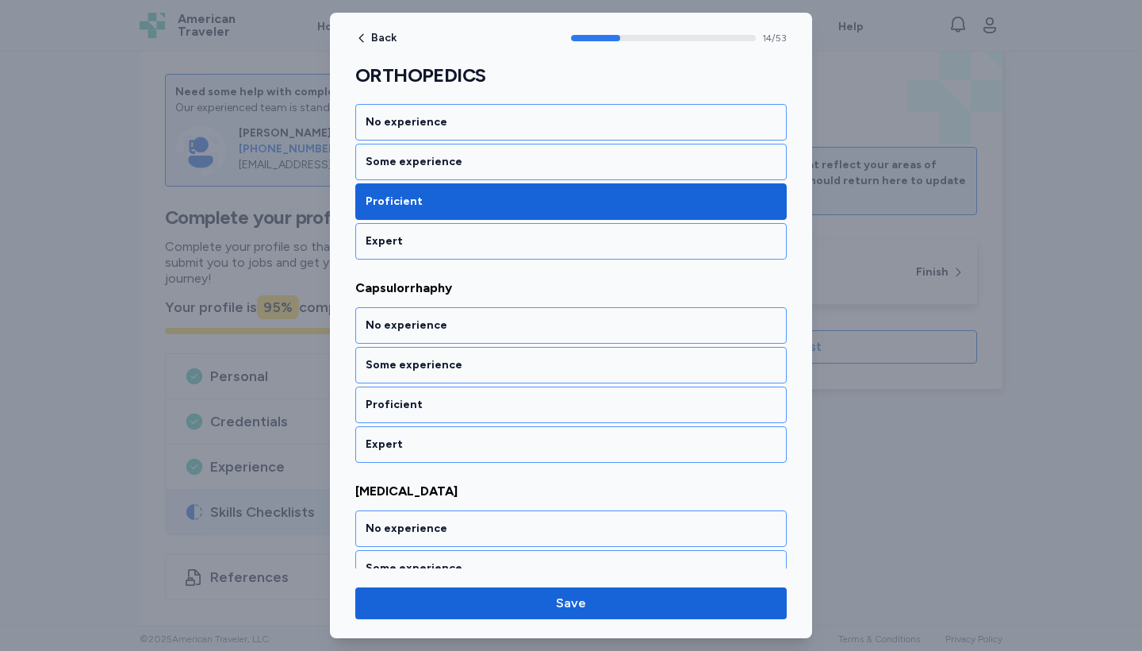
scroll to position [2933, 0]
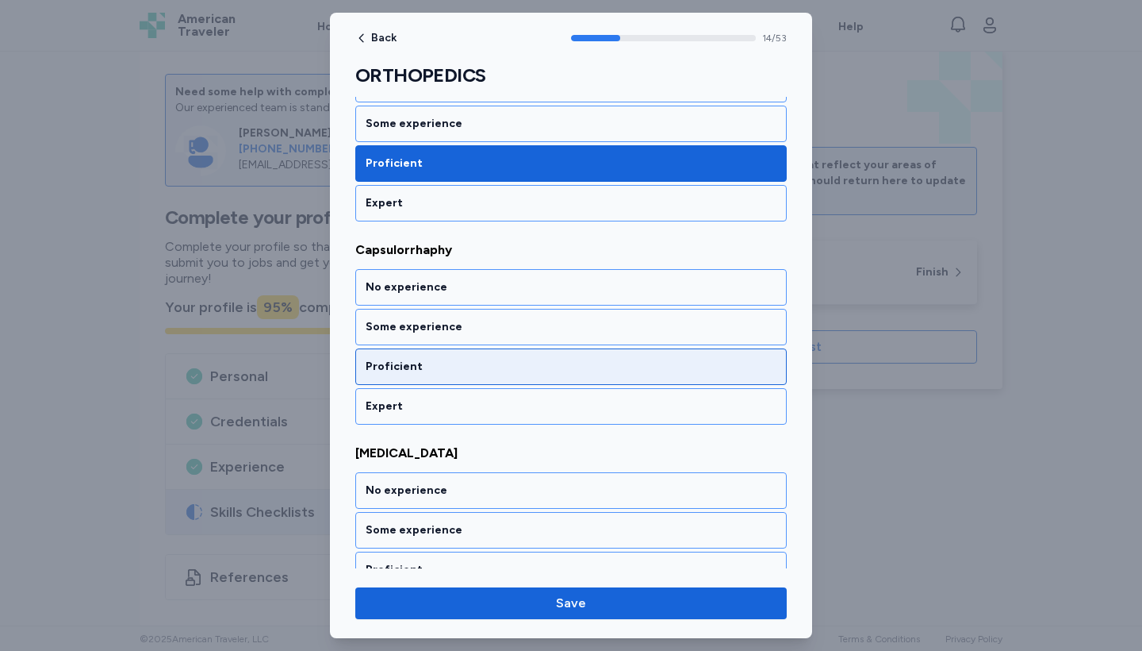
click at [511, 358] on div "Proficient" at bounding box center [571, 366] width 432 height 36
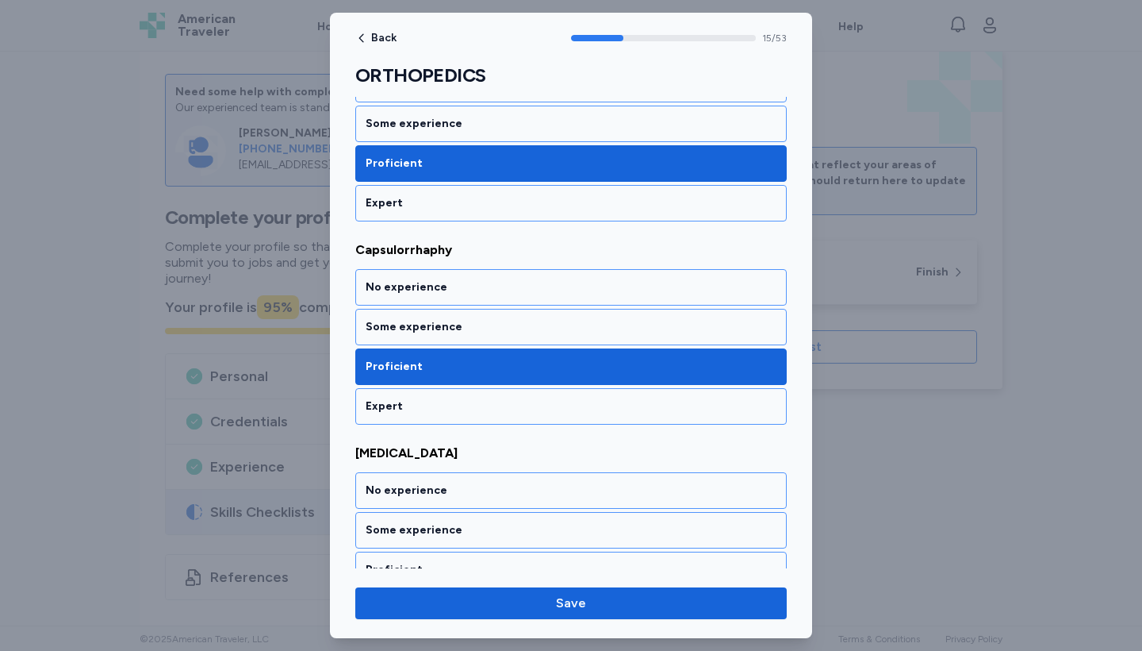
scroll to position [3136, 0]
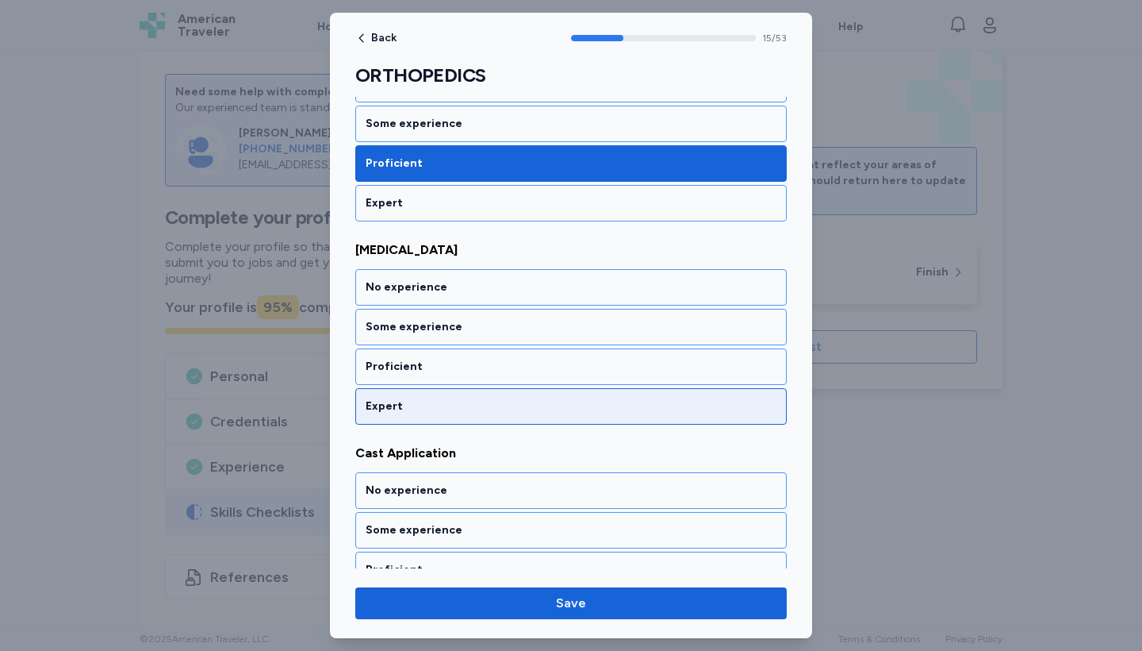
click at [501, 401] on div "Expert" at bounding box center [571, 406] width 411 height 16
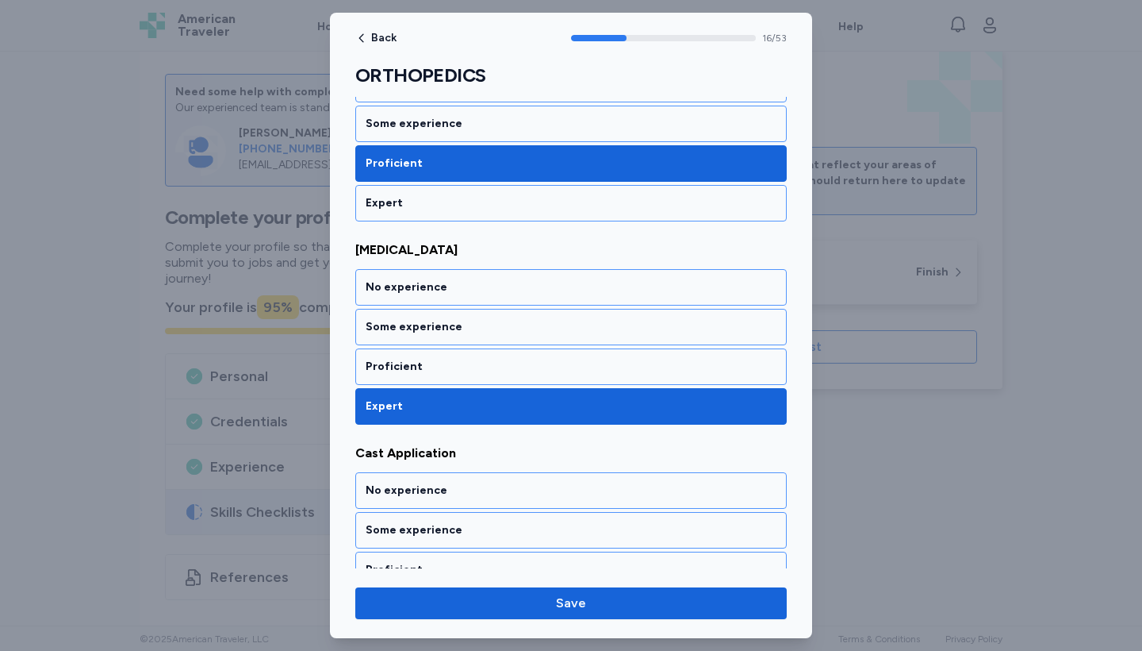
scroll to position [3339, 0]
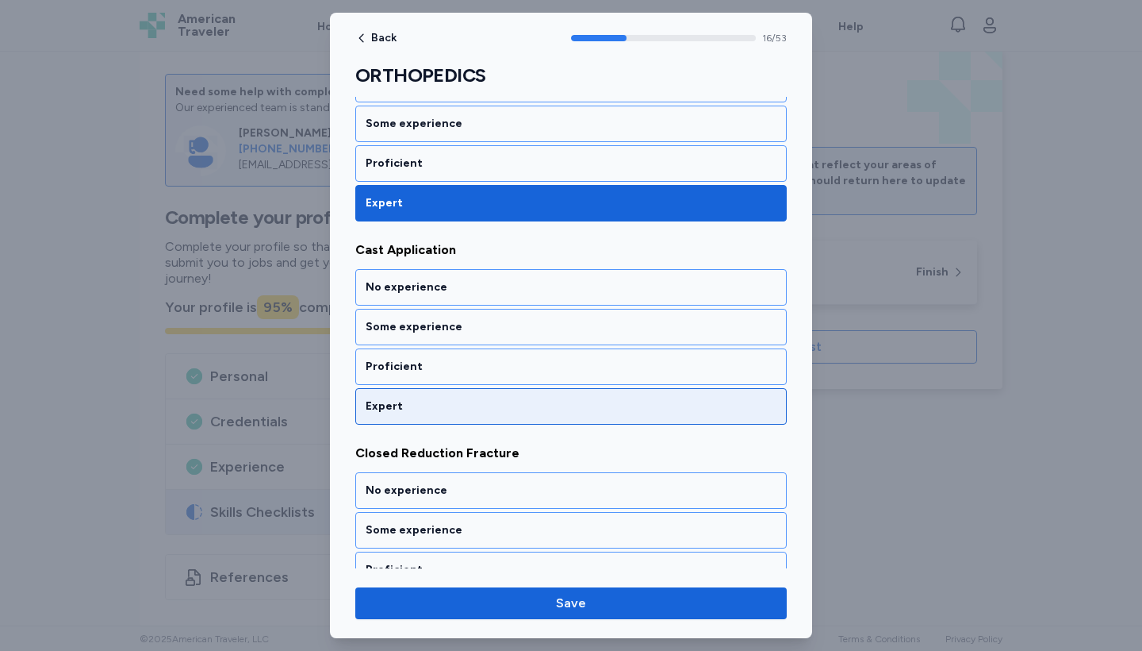
click at [505, 405] on div "Expert" at bounding box center [571, 406] width 411 height 16
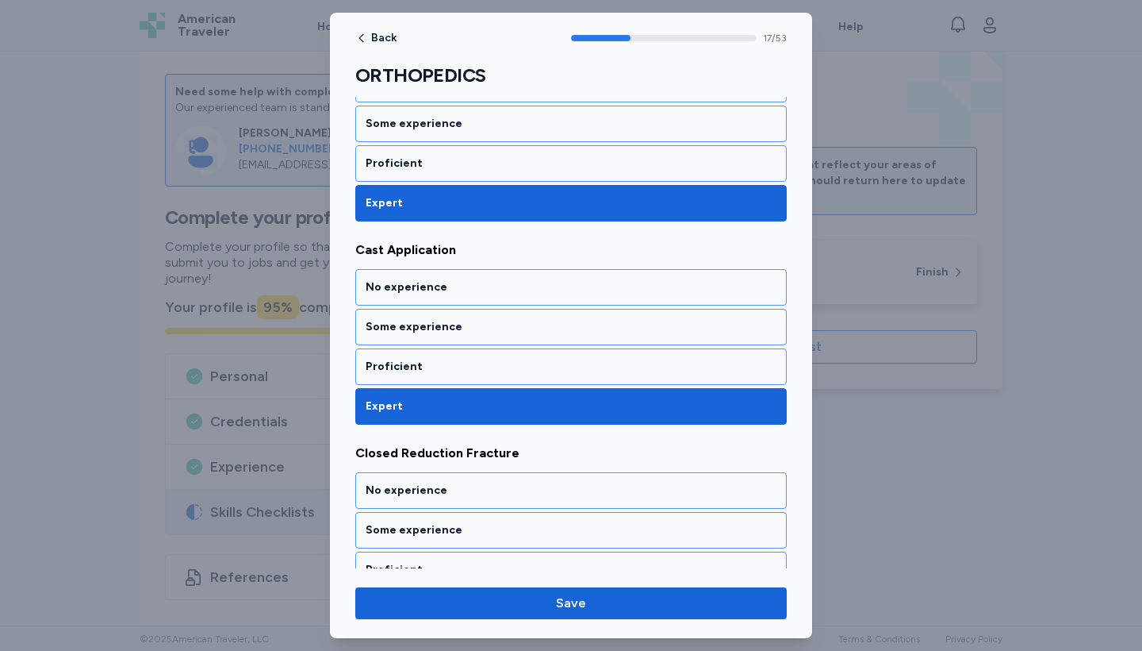
scroll to position [3542, 0]
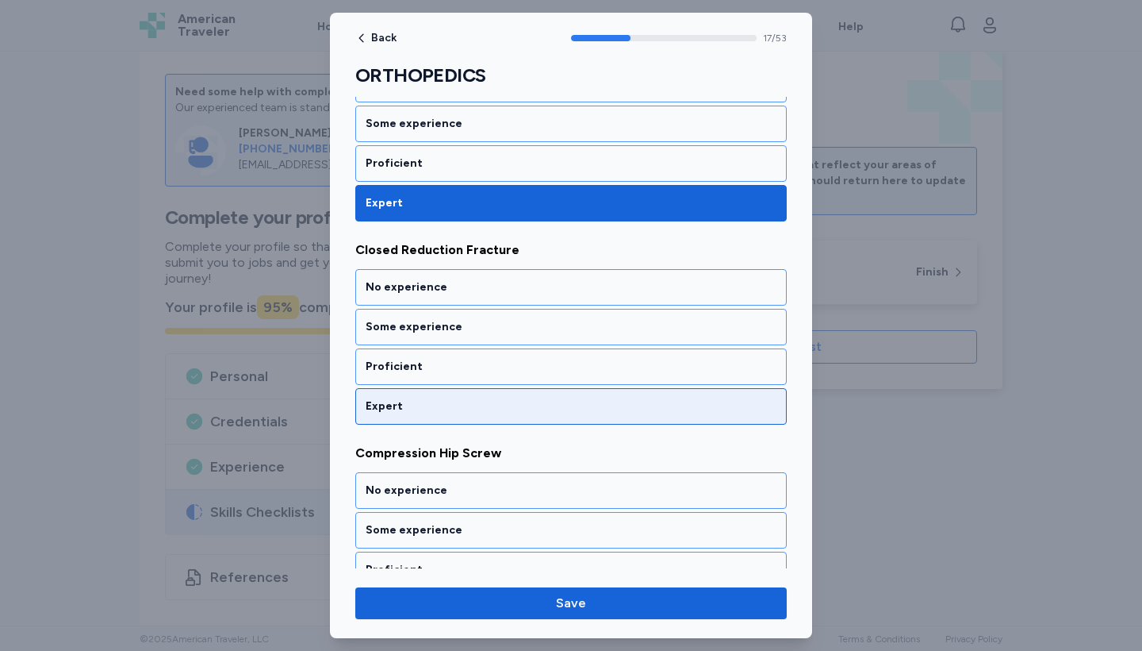
click at [505, 405] on div "Expert" at bounding box center [571, 406] width 411 height 16
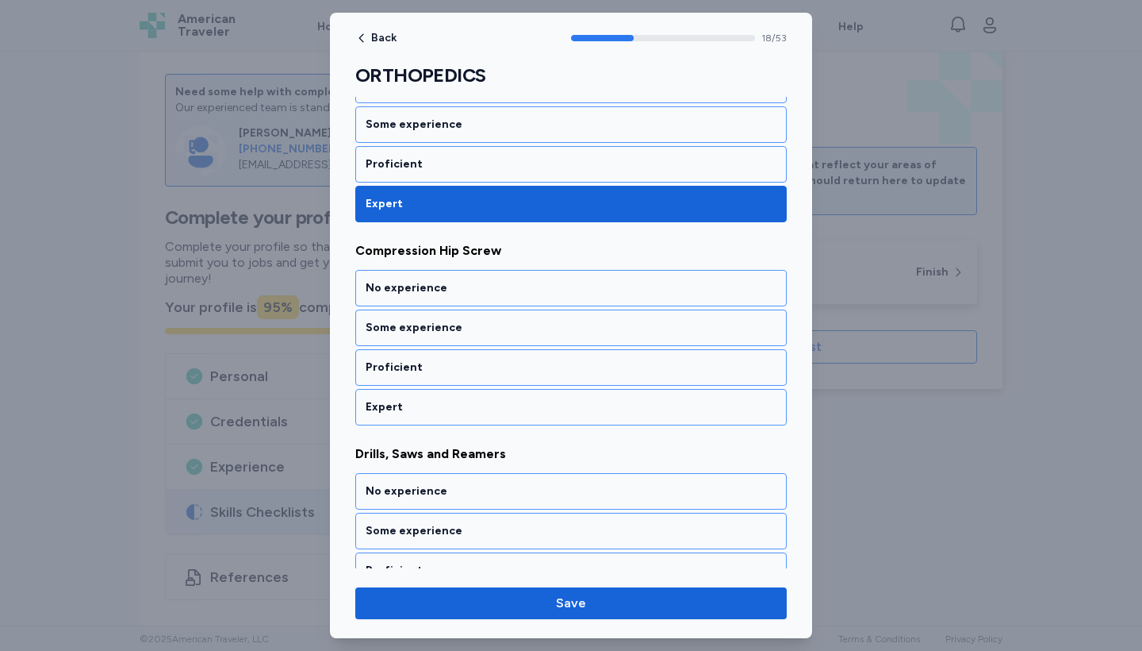
scroll to position [3745, 0]
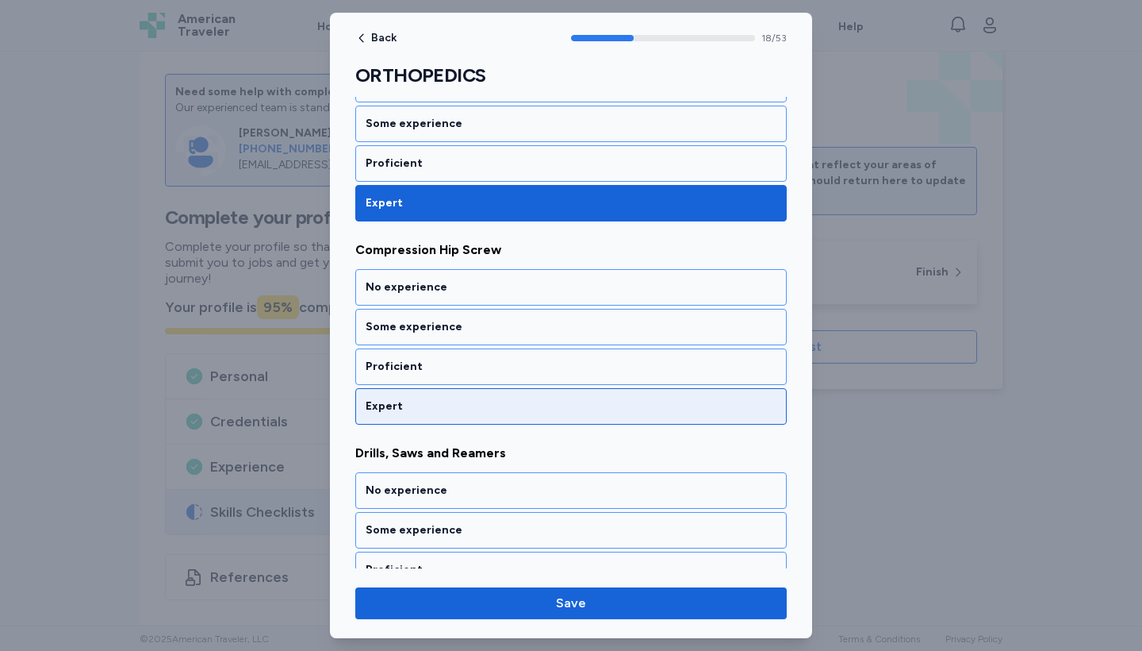
click at [505, 405] on div "Expert" at bounding box center [571, 406] width 411 height 16
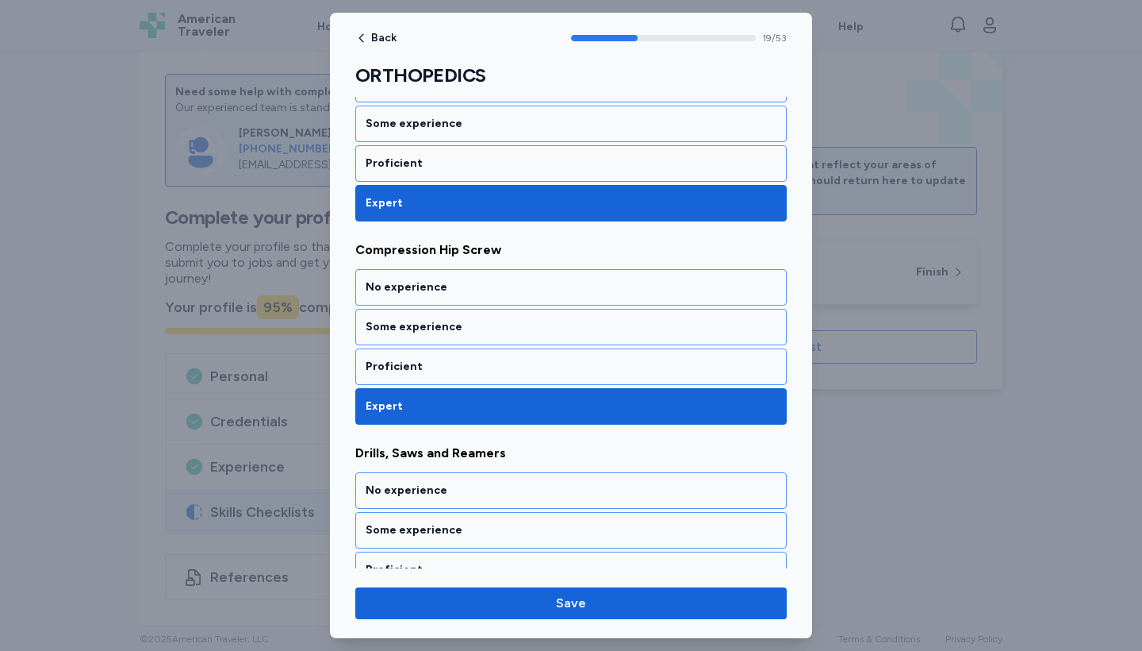
scroll to position [3948, 0]
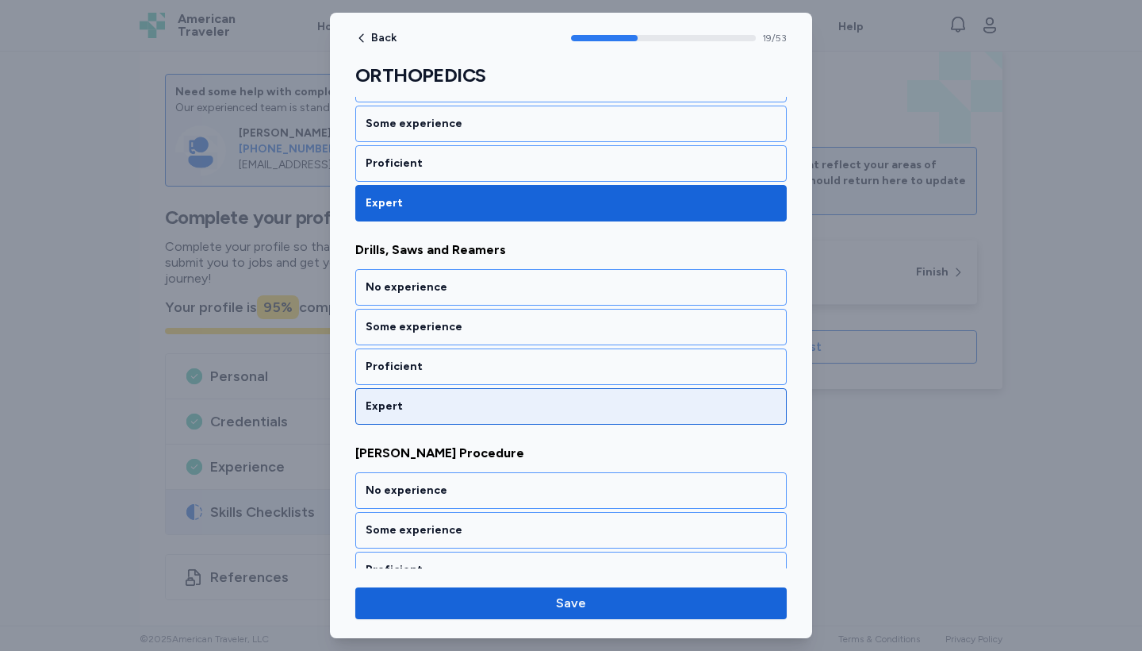
click at [505, 405] on div "Expert" at bounding box center [571, 406] width 411 height 16
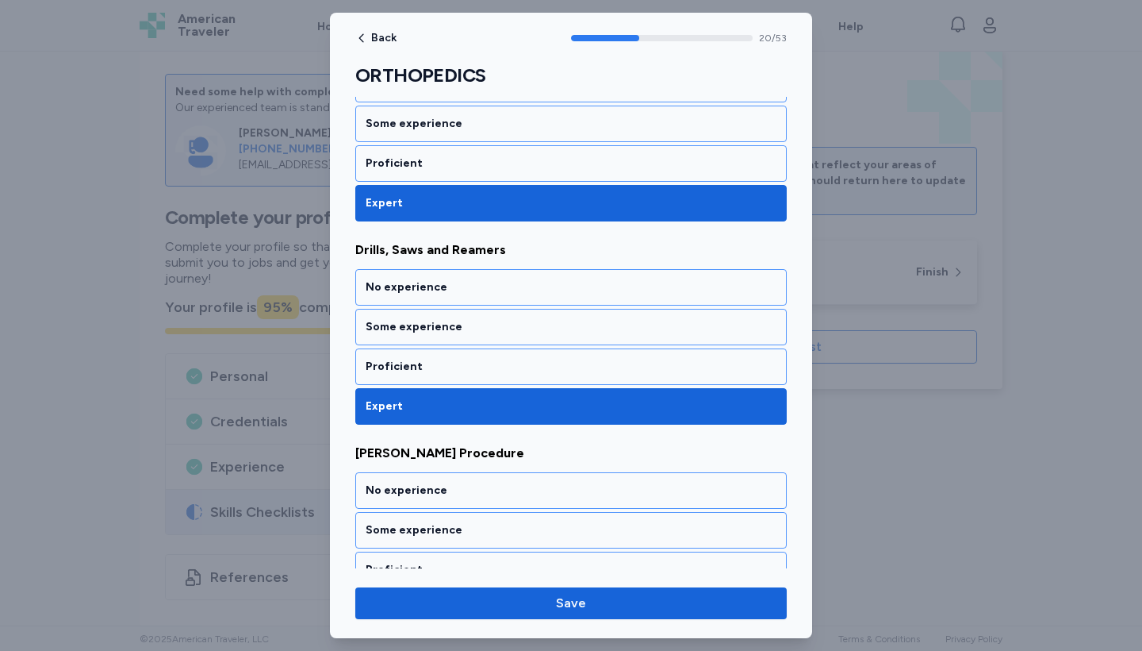
scroll to position [4152, 0]
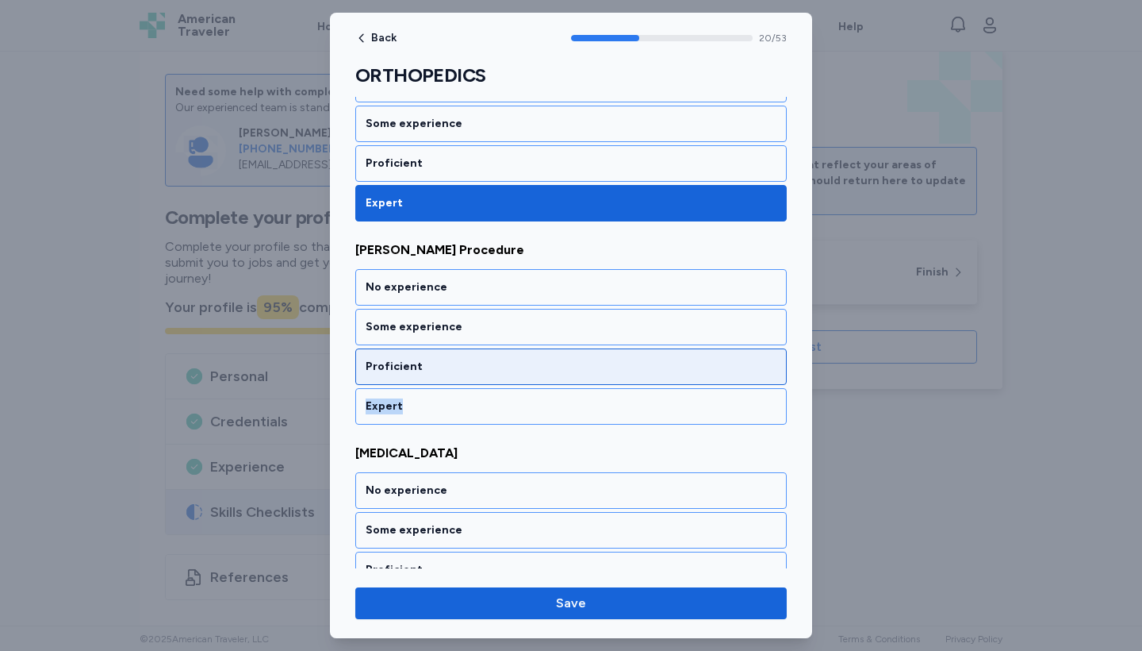
drag, startPoint x: 505, startPoint y: 405, endPoint x: 505, endPoint y: 381, distance: 24.6
click at [505, 381] on div "No experience Some experience Proficient Expert" at bounding box center [571, 346] width 432 height 155
click at [505, 366] on div "Proficient" at bounding box center [571, 367] width 411 height 16
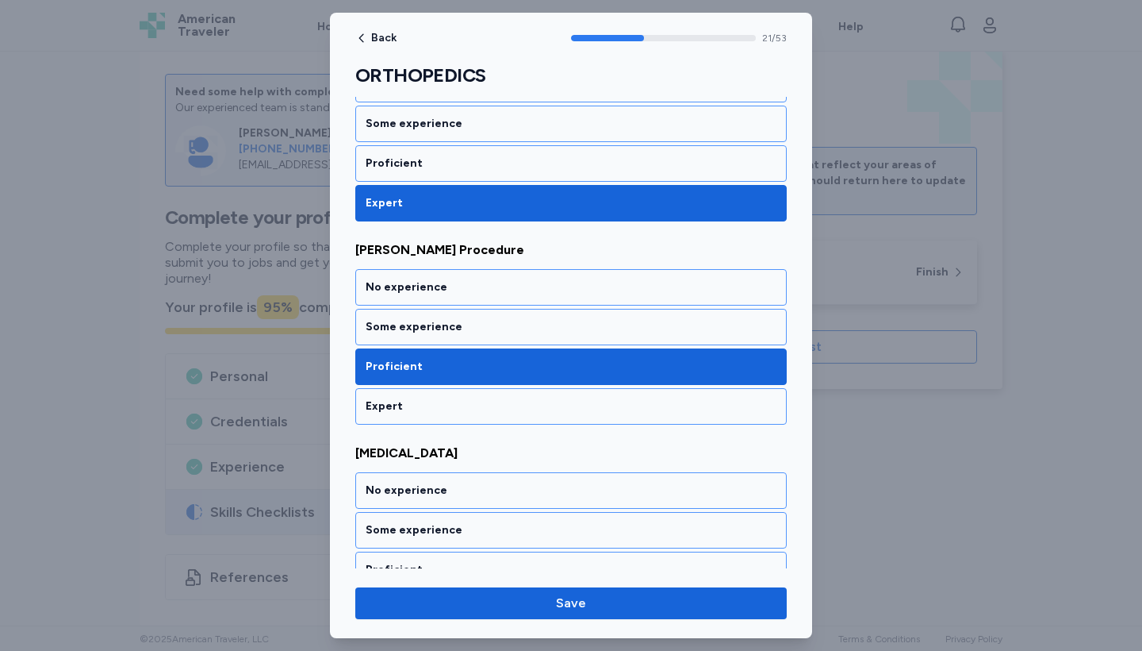
scroll to position [4355, 0]
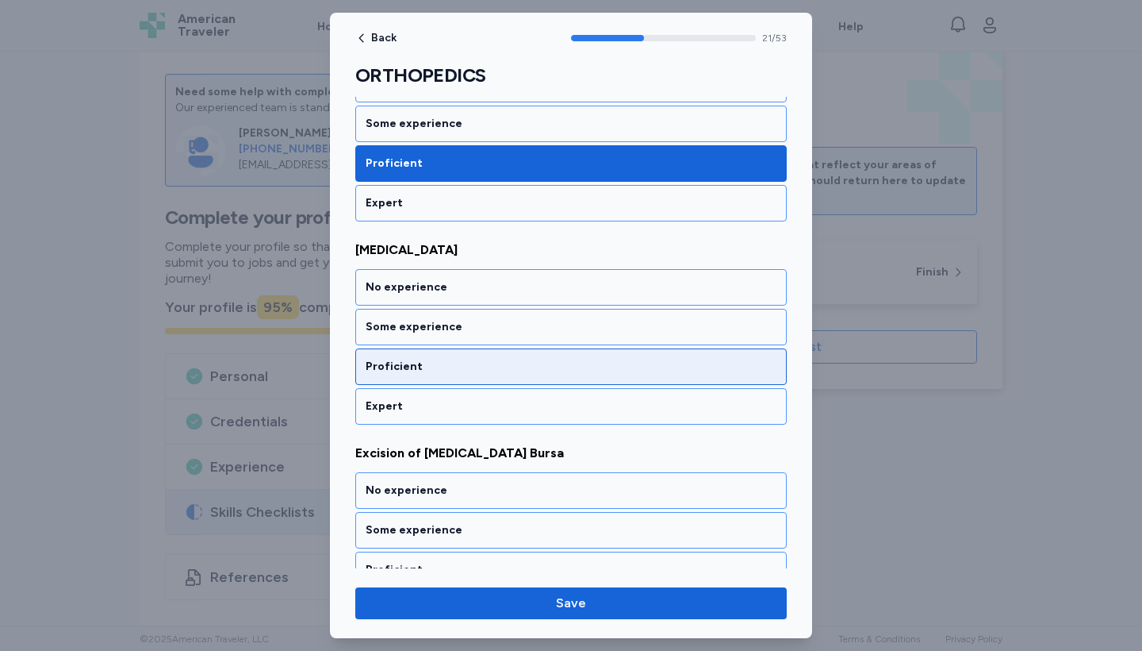
click at [499, 378] on div "Proficient" at bounding box center [571, 366] width 432 height 36
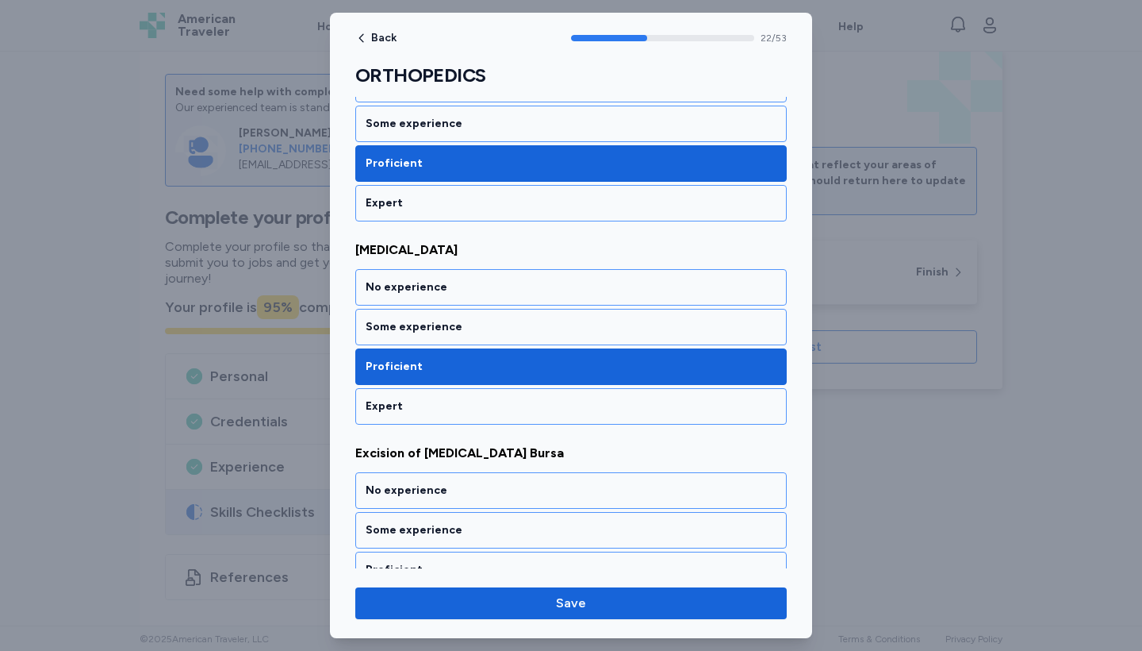
scroll to position [4558, 0]
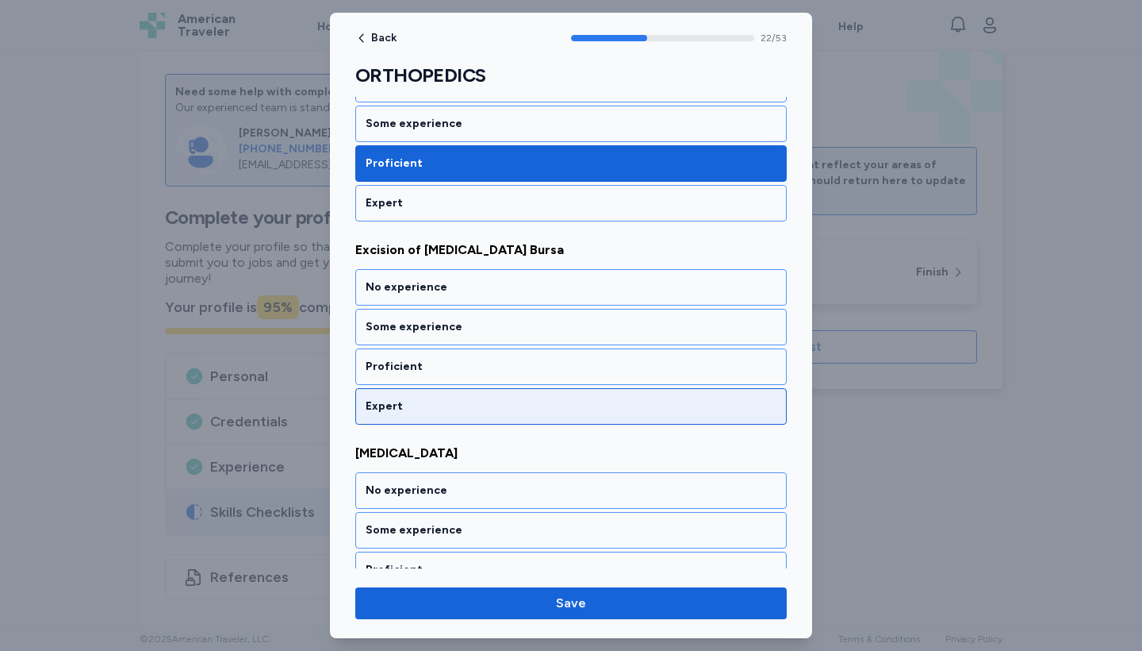
click at [497, 405] on div "Expert" at bounding box center [571, 406] width 411 height 16
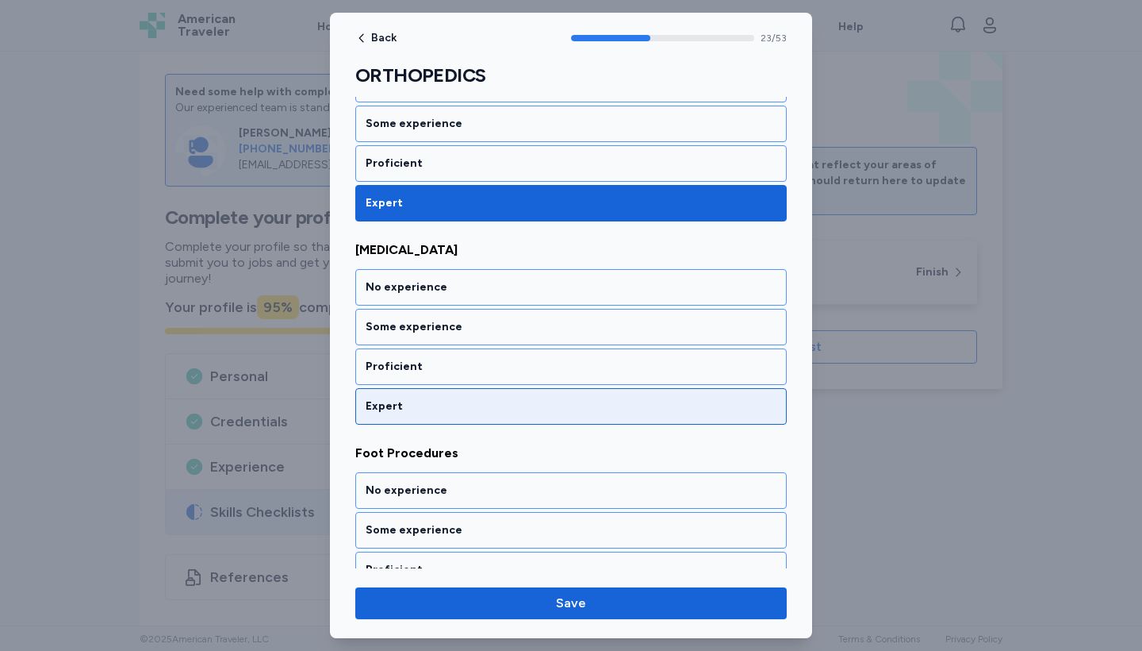
click at [497, 405] on div "Expert" at bounding box center [571, 406] width 411 height 16
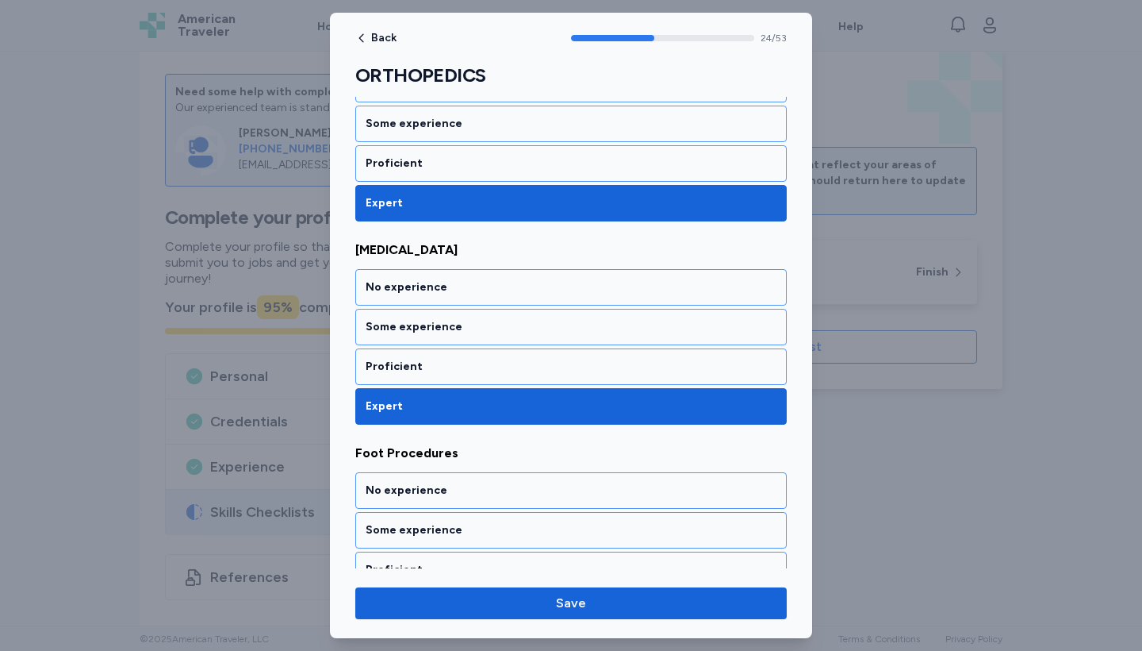
scroll to position [4964, 0]
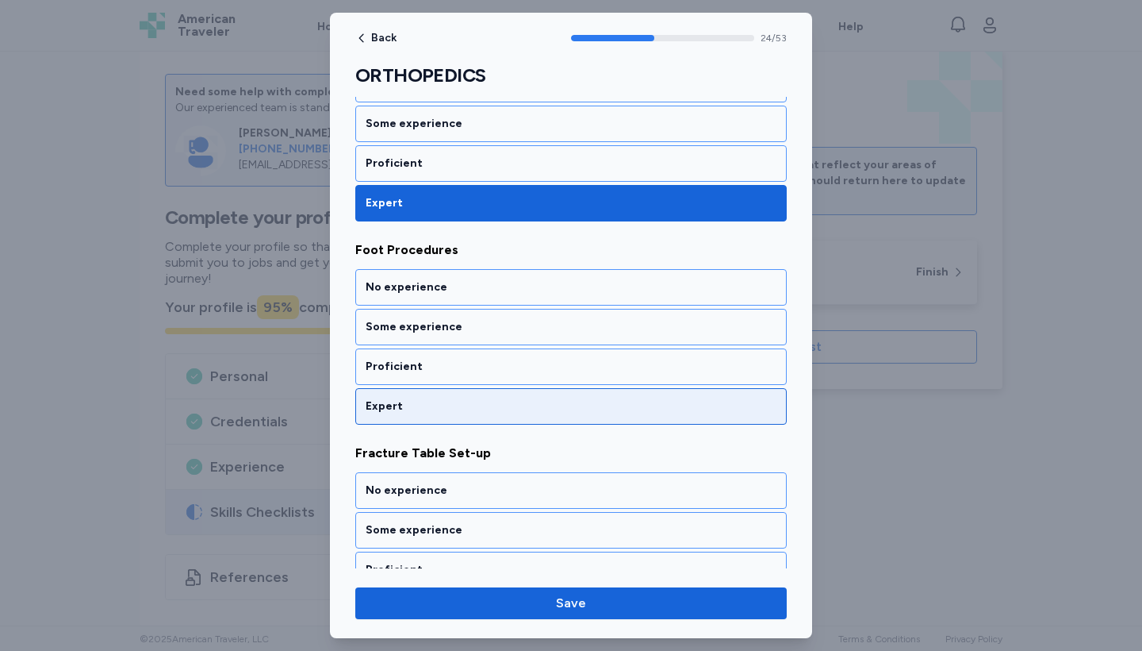
click at [497, 405] on div "Expert" at bounding box center [571, 406] width 411 height 16
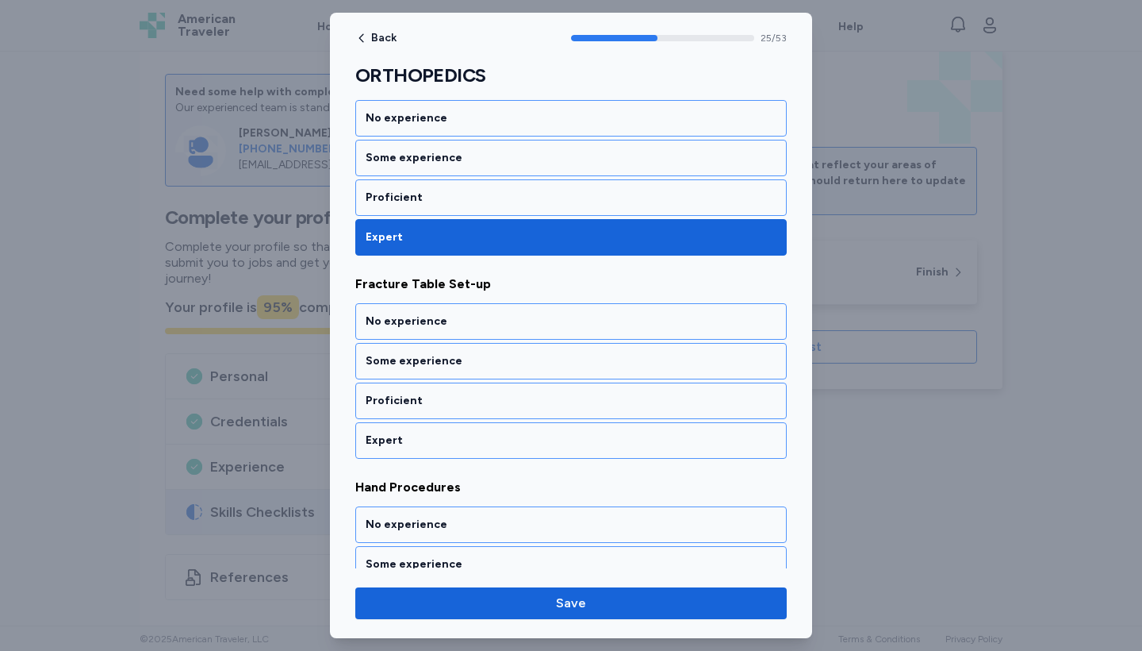
scroll to position [5167, 0]
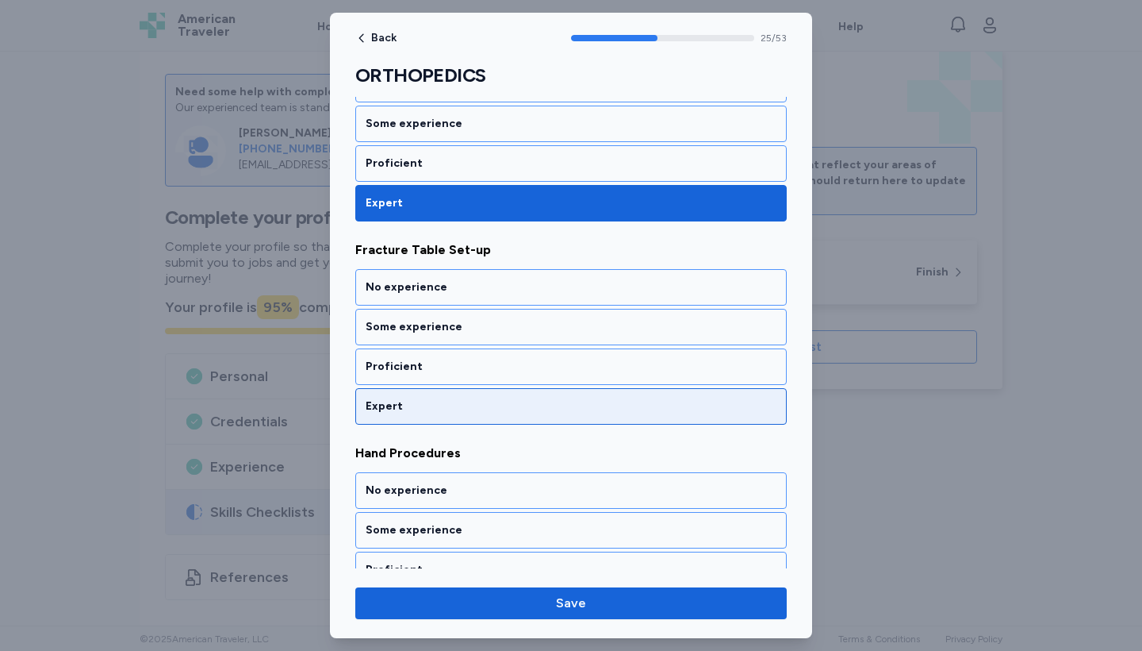
click at [497, 405] on div "Expert" at bounding box center [571, 406] width 411 height 16
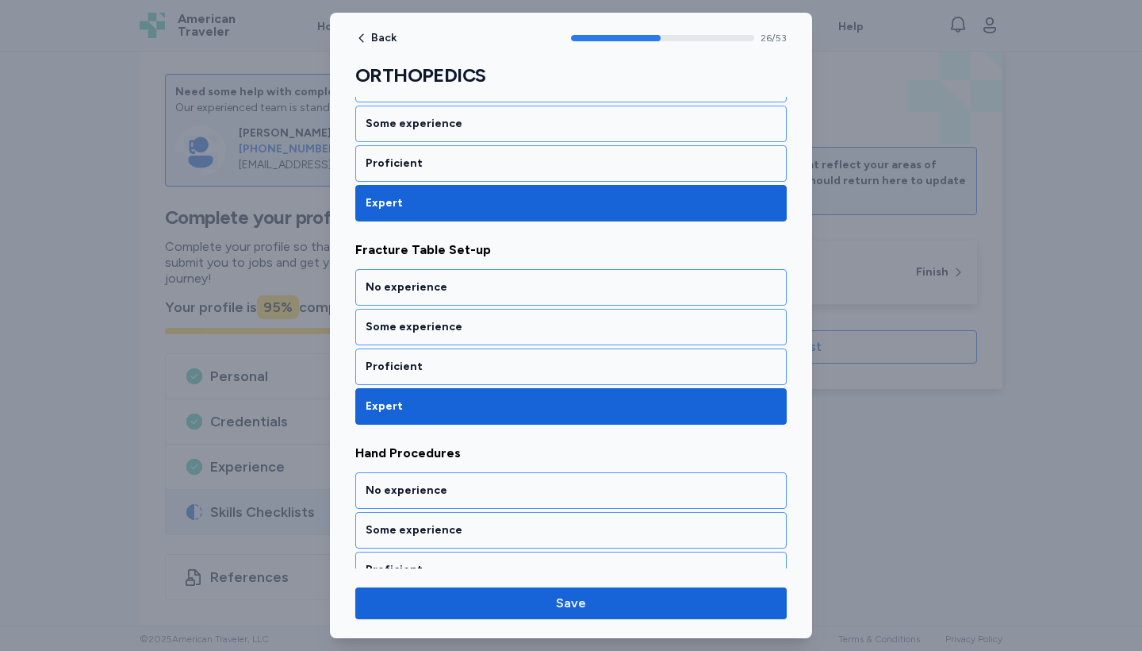
scroll to position [5370, 0]
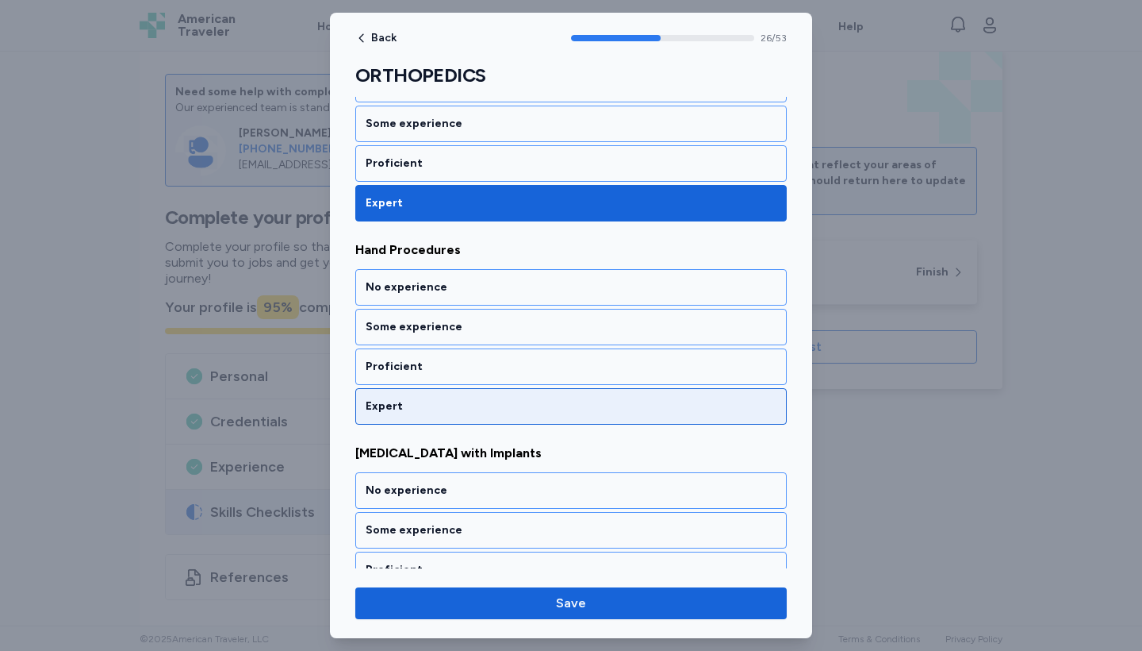
click at [497, 405] on div "Expert" at bounding box center [571, 406] width 411 height 16
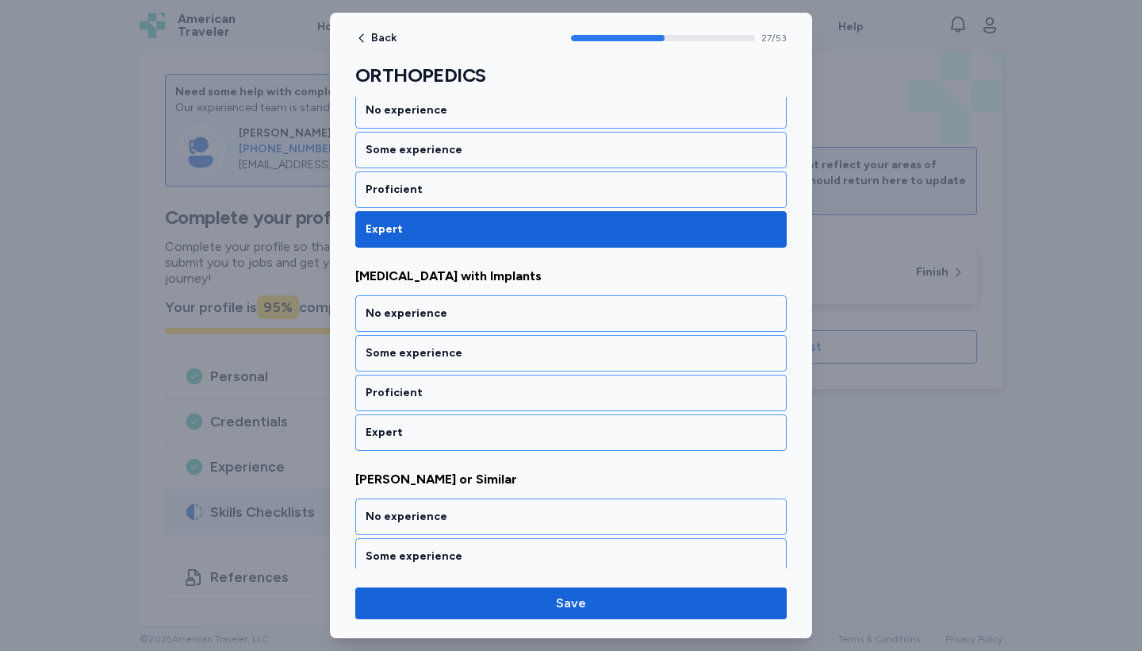
scroll to position [5573, 0]
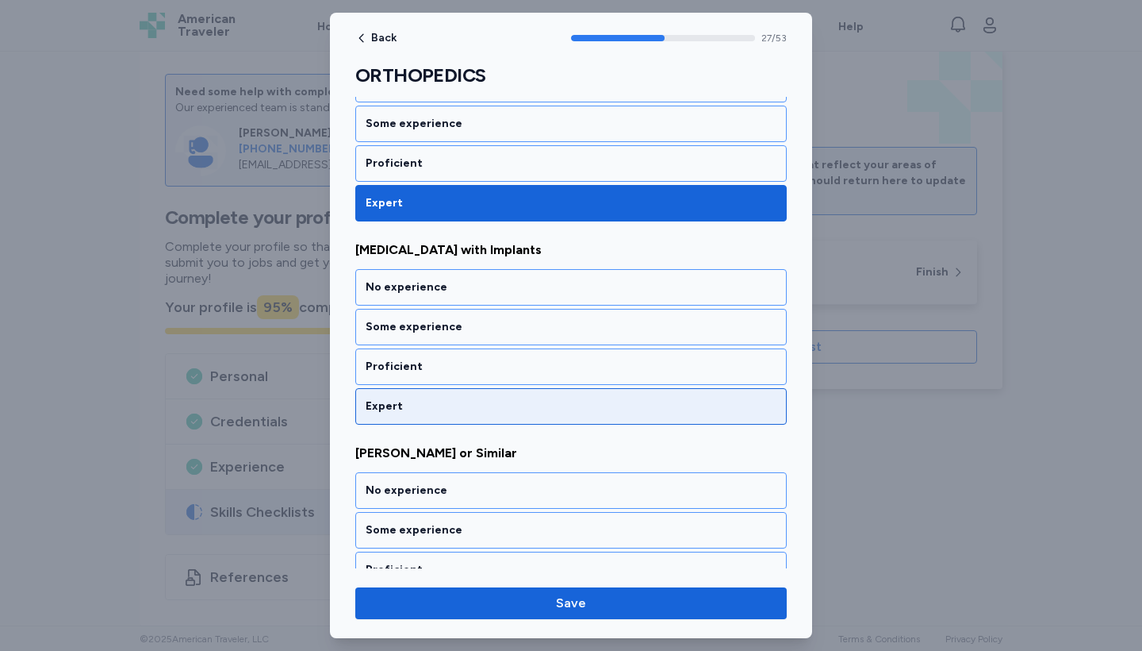
click at [497, 405] on div "Expert" at bounding box center [571, 406] width 411 height 16
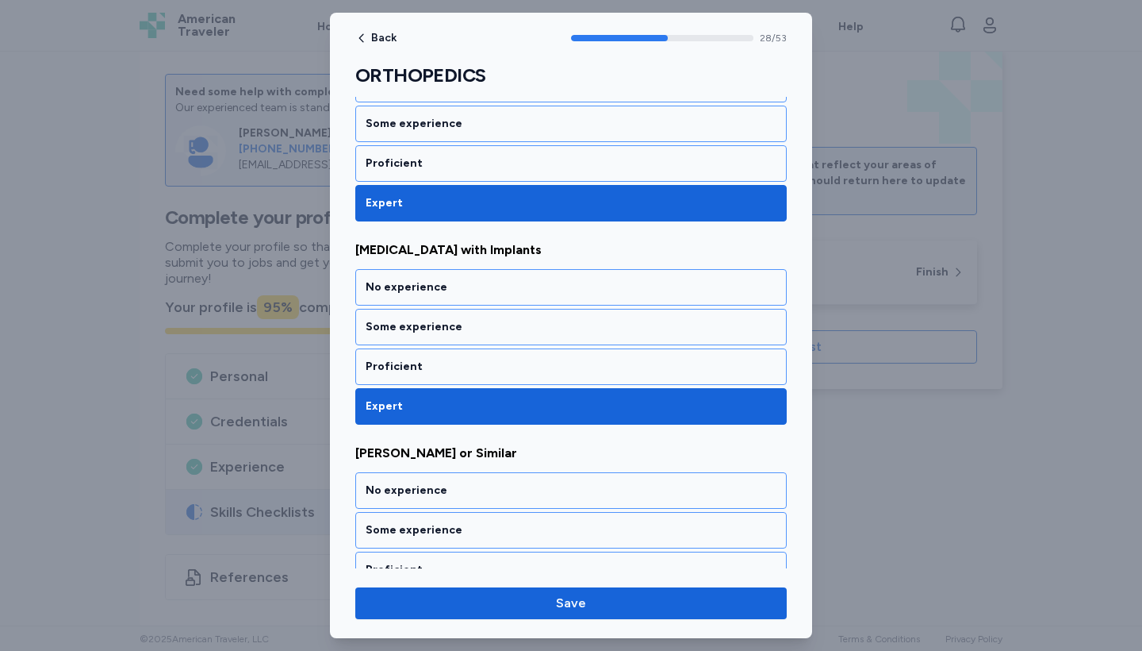
scroll to position [5776, 0]
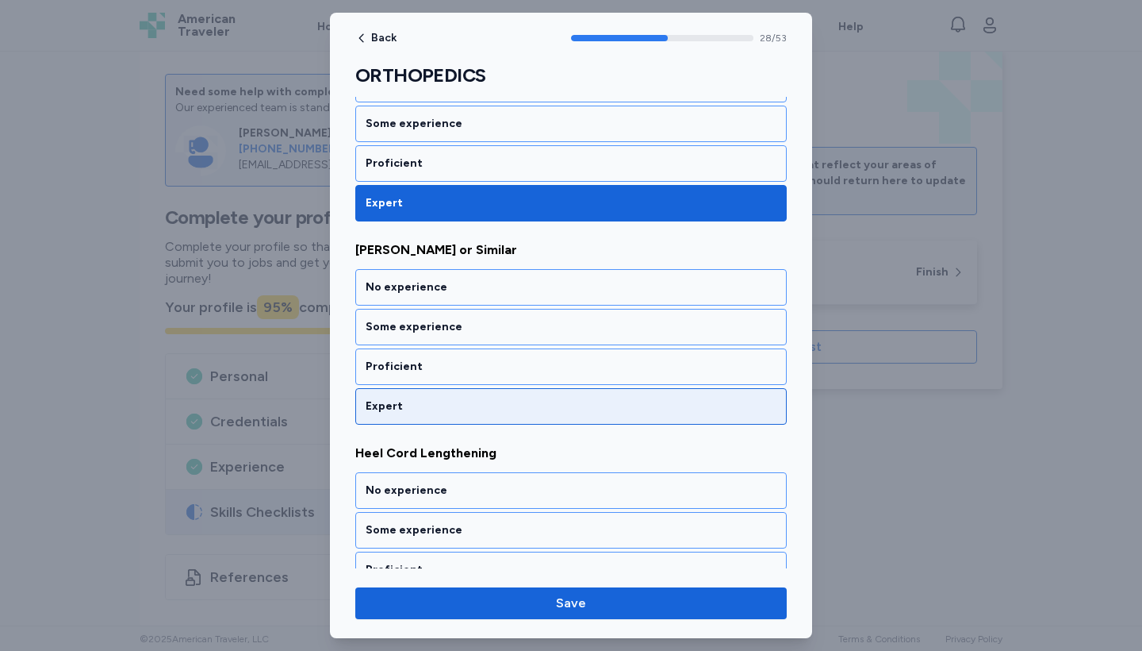
click at [497, 405] on div "Expert" at bounding box center [571, 406] width 411 height 16
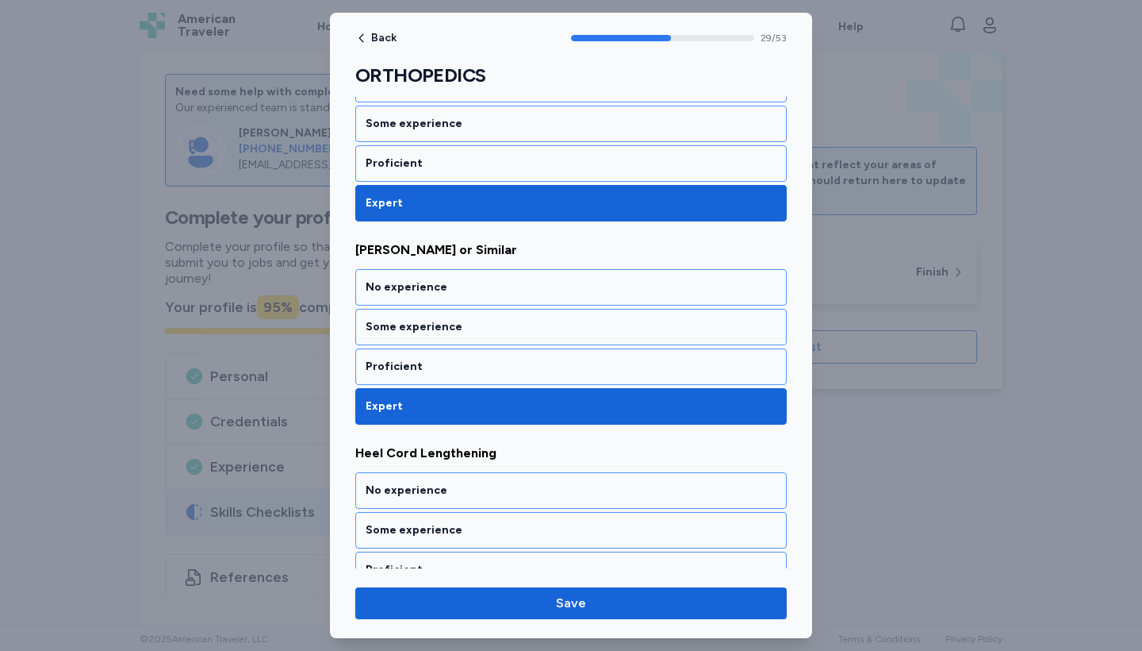
scroll to position [5979, 0]
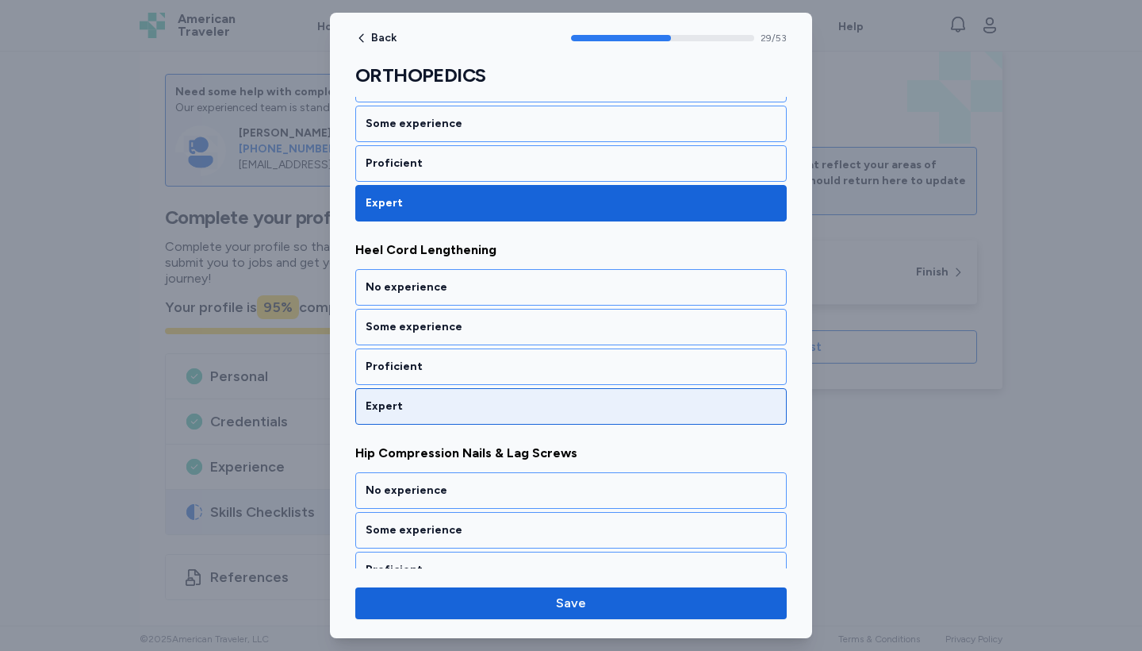
click at [497, 405] on div "Expert" at bounding box center [571, 406] width 411 height 16
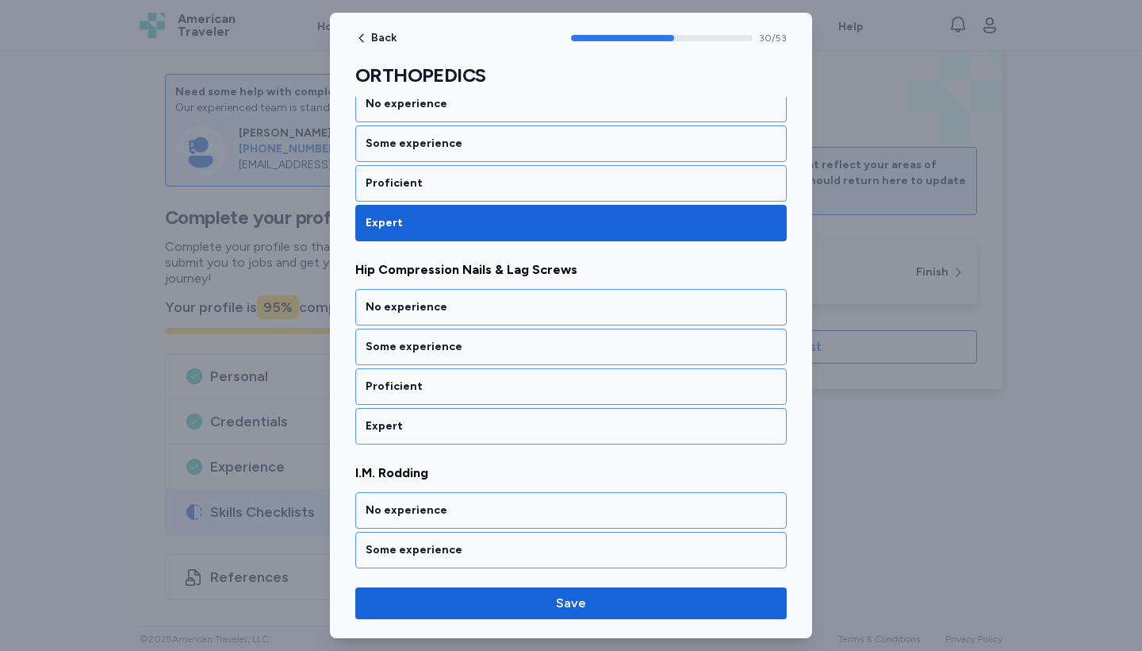
scroll to position [6183, 0]
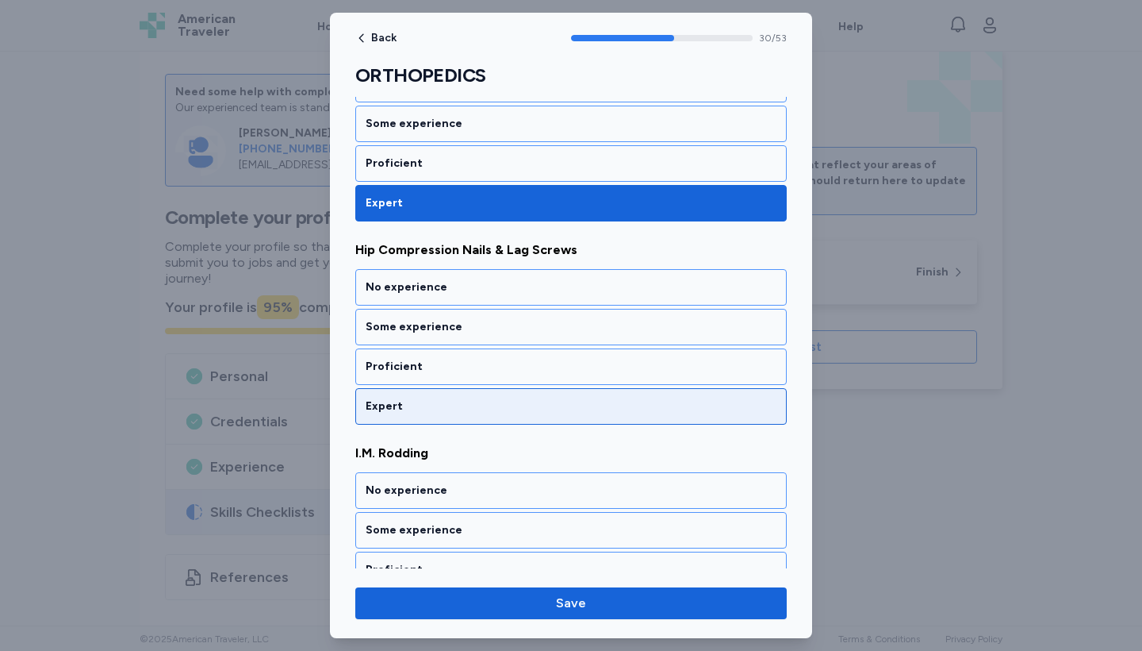
click at [497, 405] on div "Expert" at bounding box center [571, 406] width 411 height 16
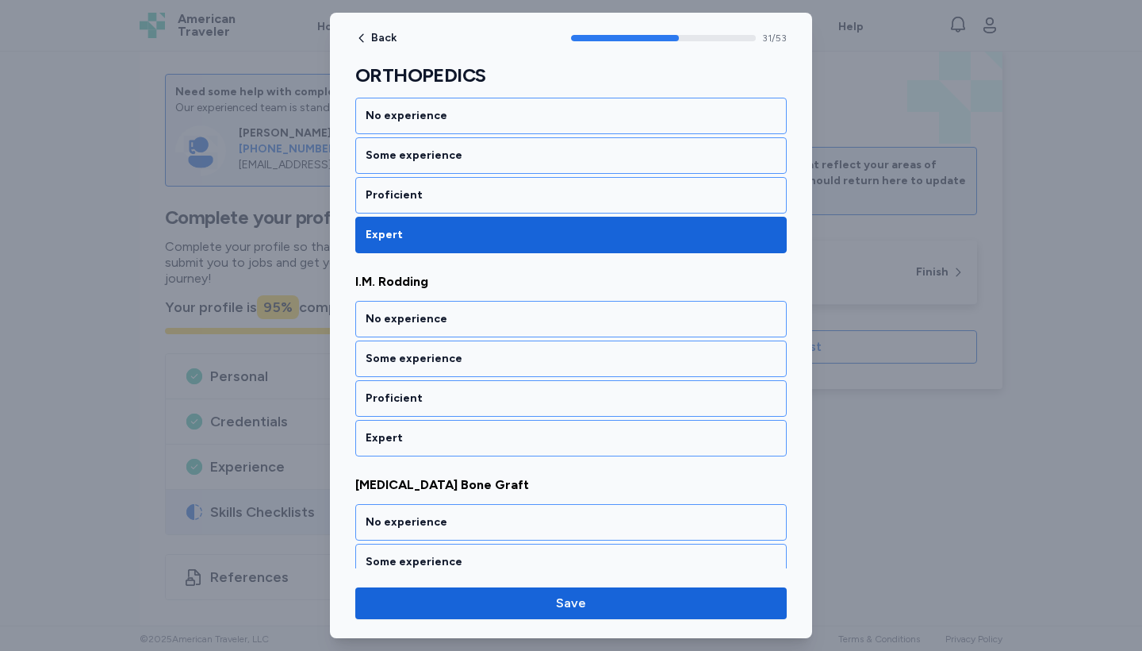
scroll to position [6386, 0]
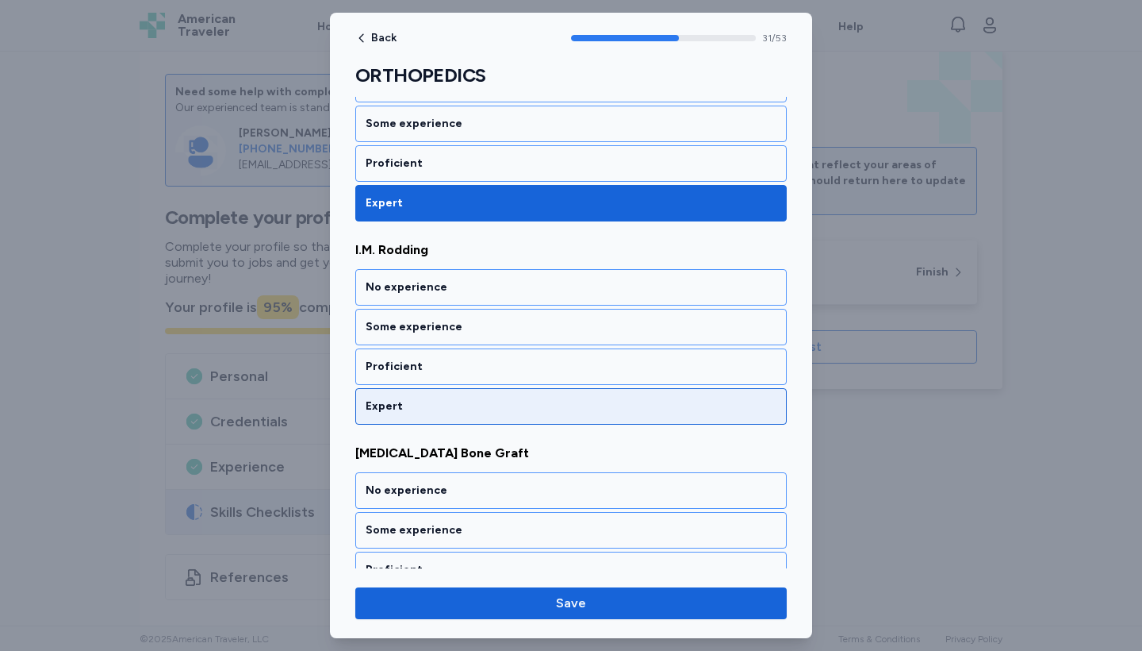
click at [497, 405] on div "Expert" at bounding box center [571, 406] width 411 height 16
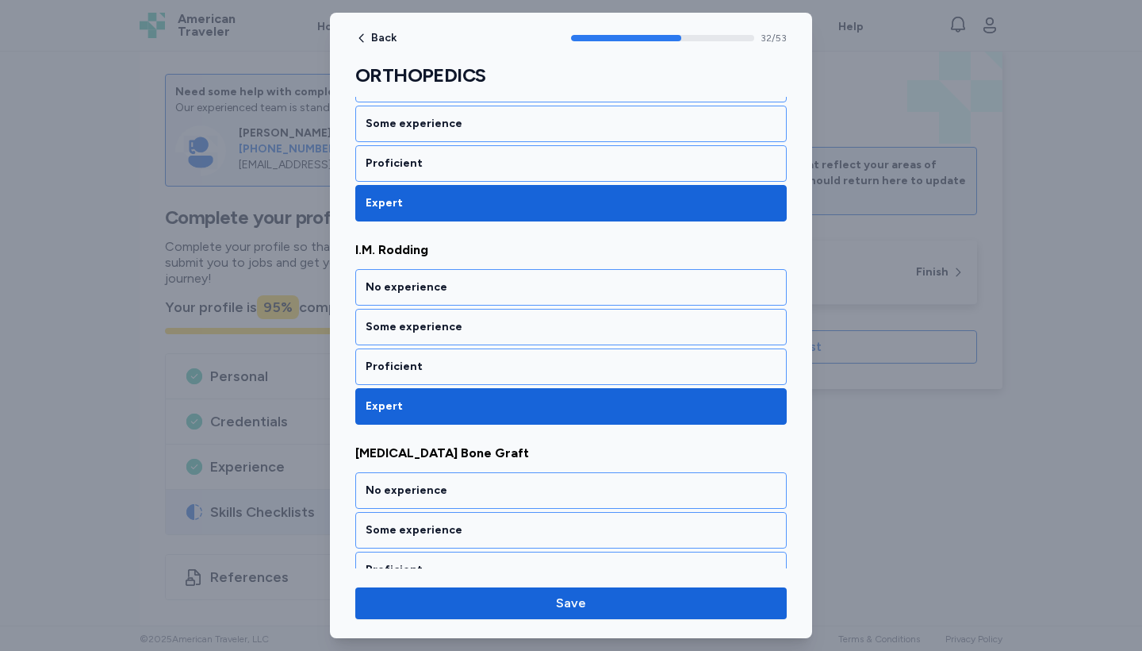
scroll to position [6589, 0]
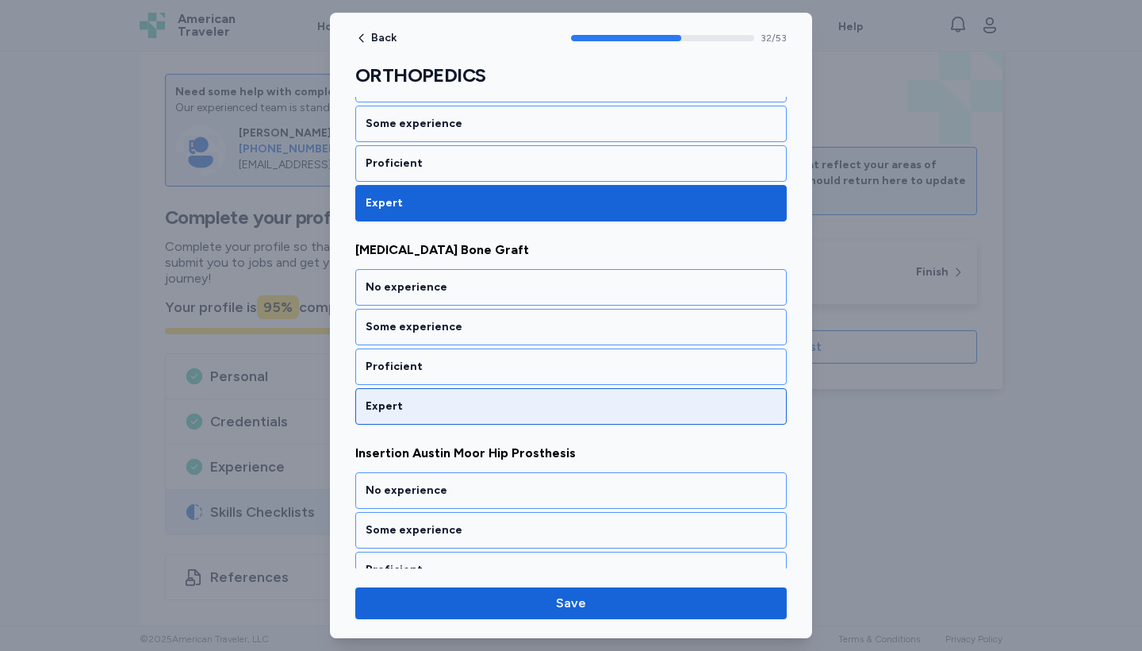
click at [497, 405] on div "Expert" at bounding box center [571, 406] width 411 height 16
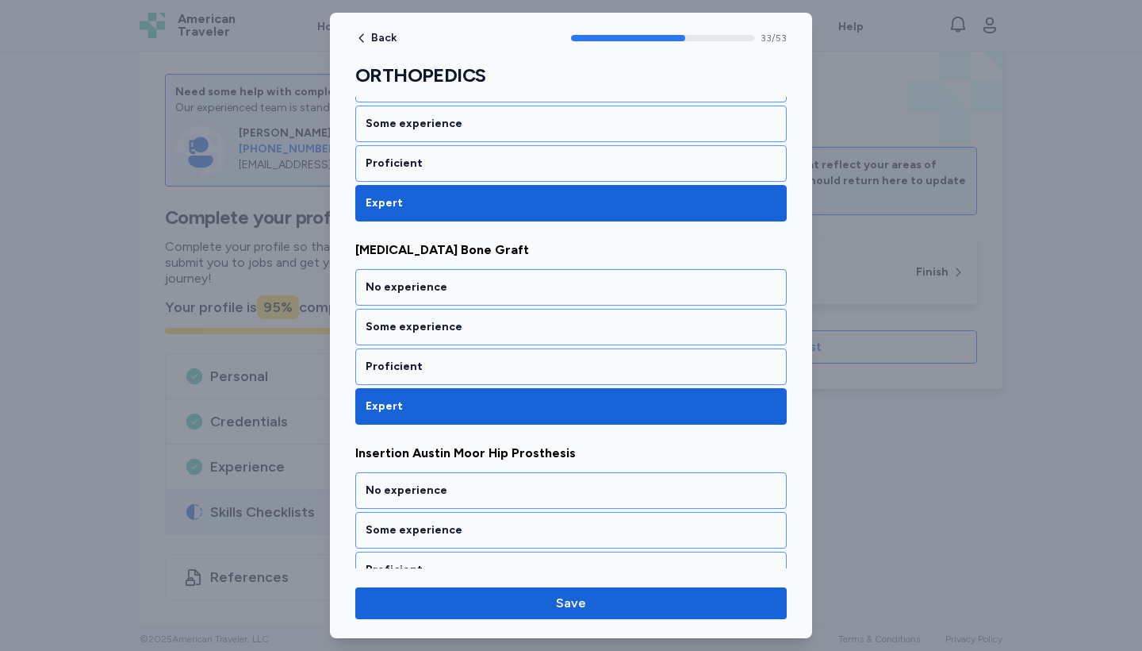
scroll to position [6792, 0]
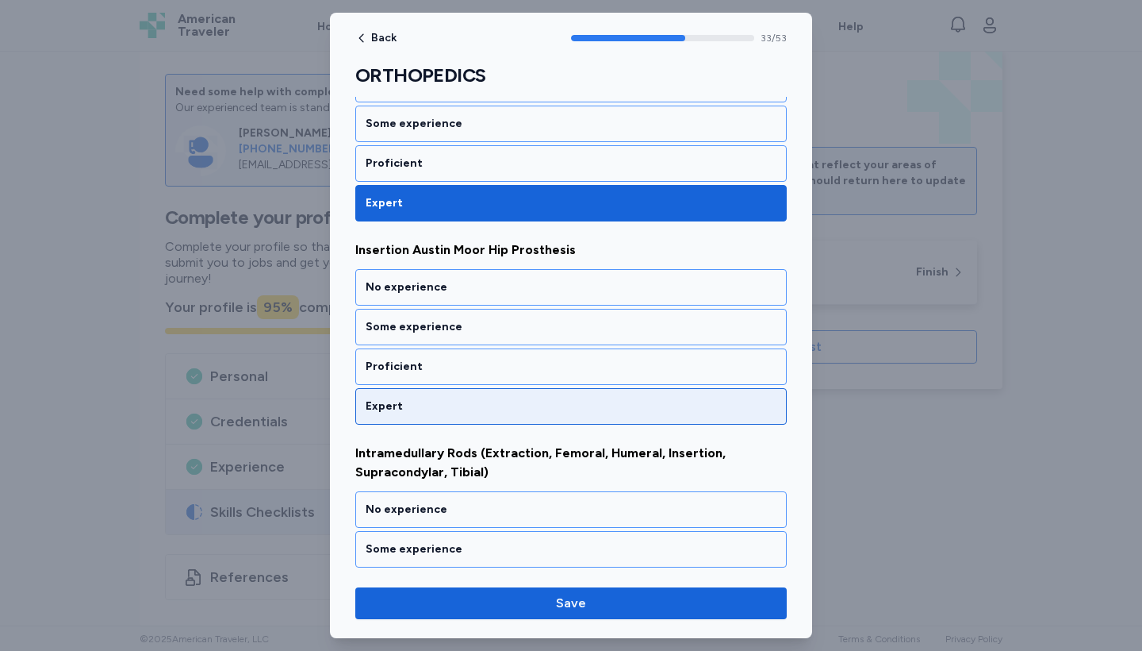
click at [497, 405] on div "Expert" at bounding box center [571, 406] width 411 height 16
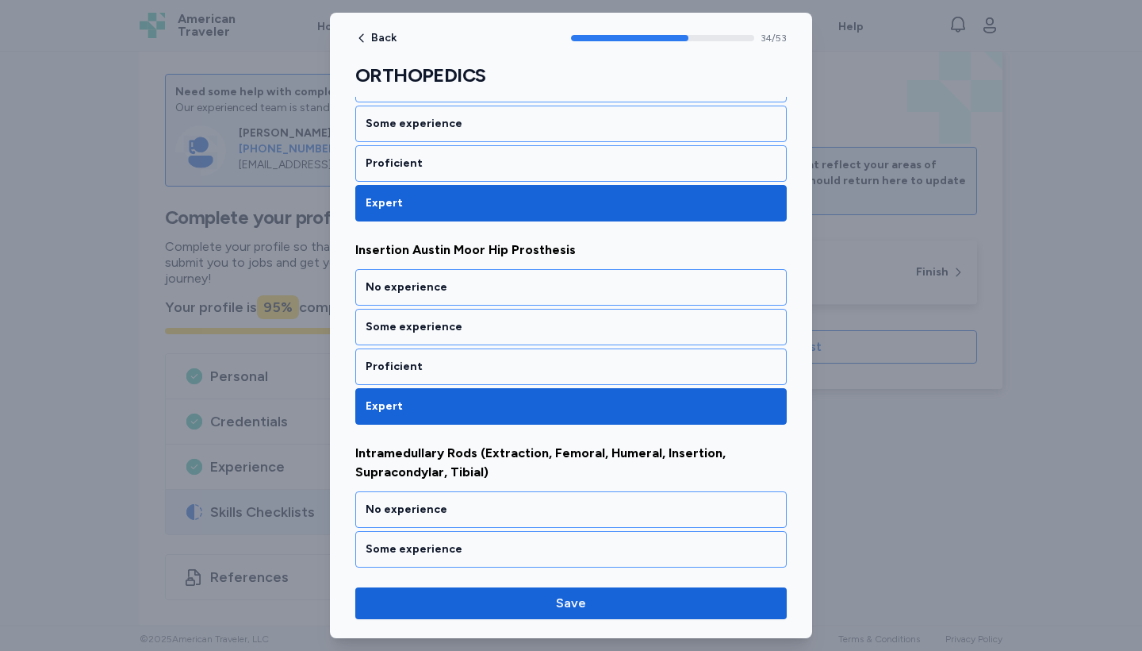
scroll to position [7004, 0]
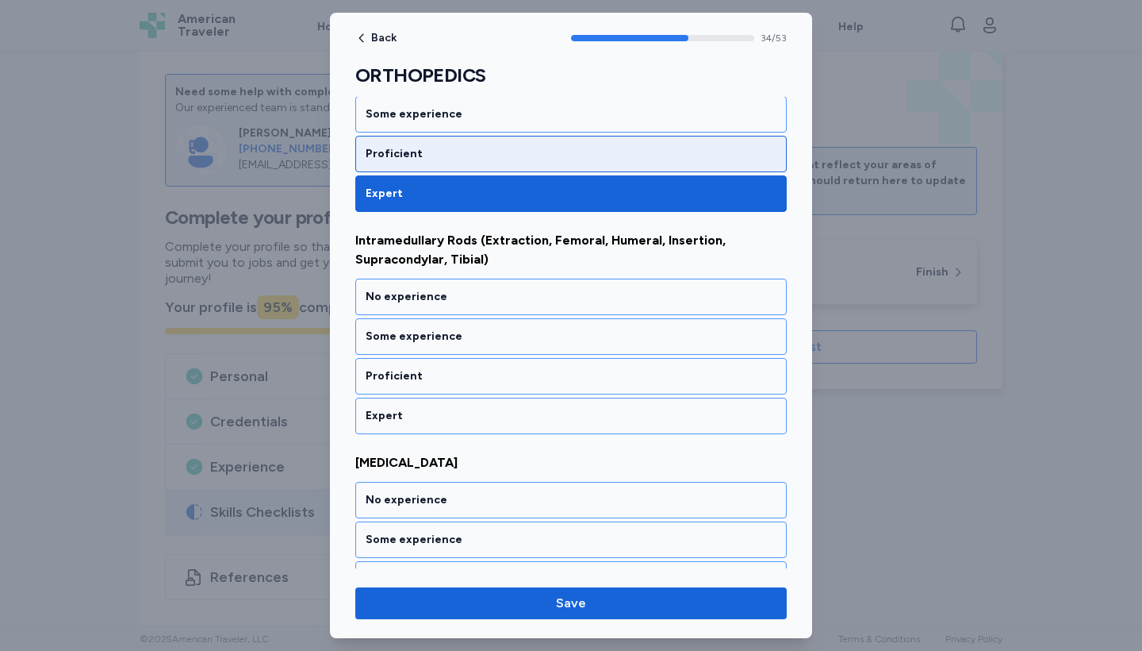
click at [511, 145] on div "Proficient" at bounding box center [571, 154] width 432 height 36
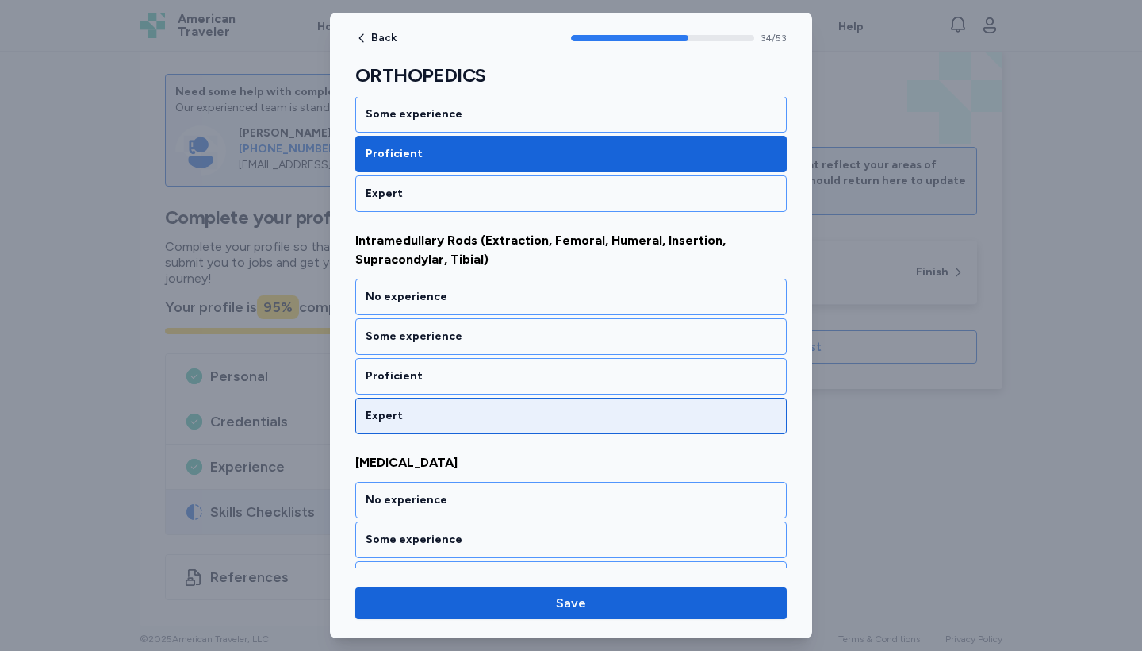
click at [488, 404] on div "Expert" at bounding box center [571, 415] width 432 height 36
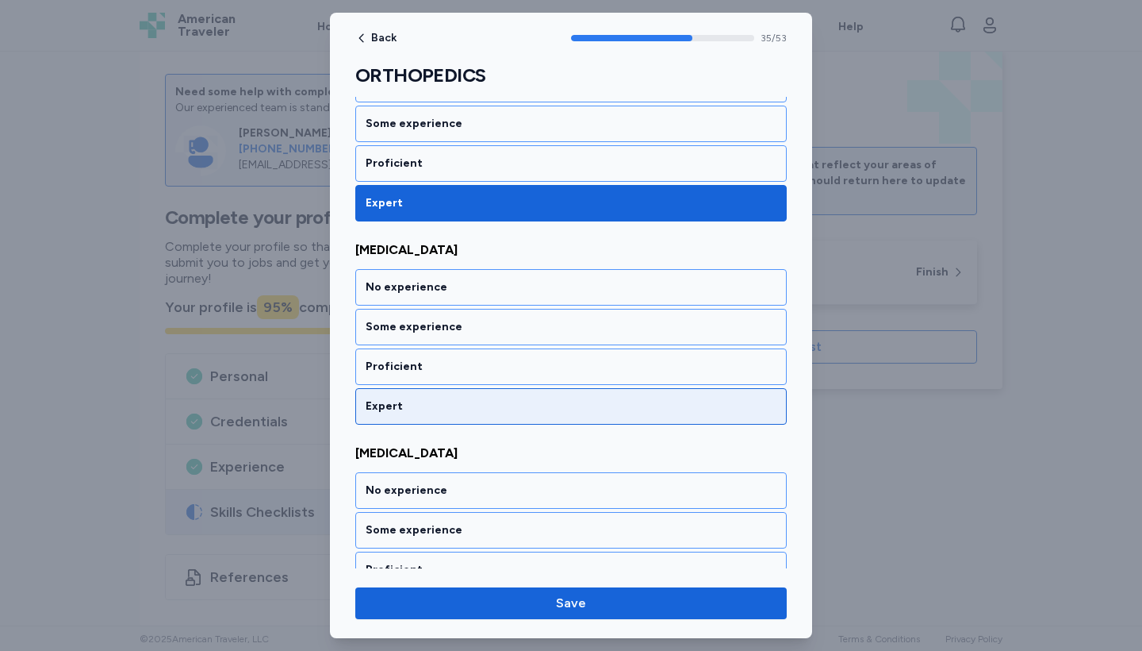
click at [488, 404] on div "Expert" at bounding box center [571, 406] width 411 height 16
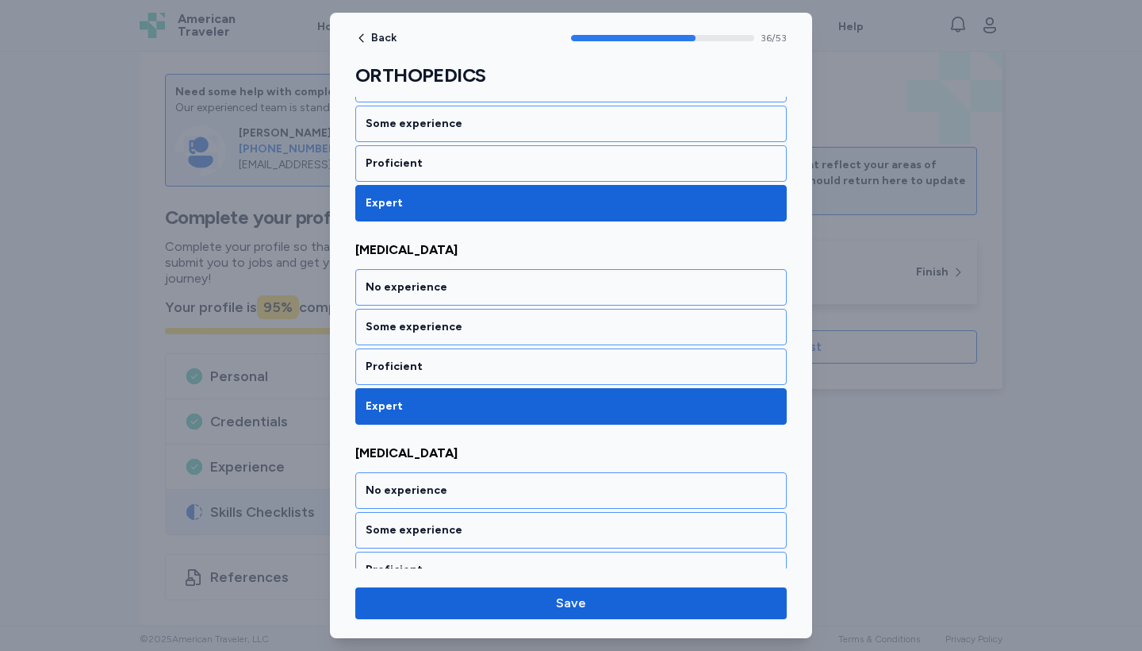
scroll to position [7420, 0]
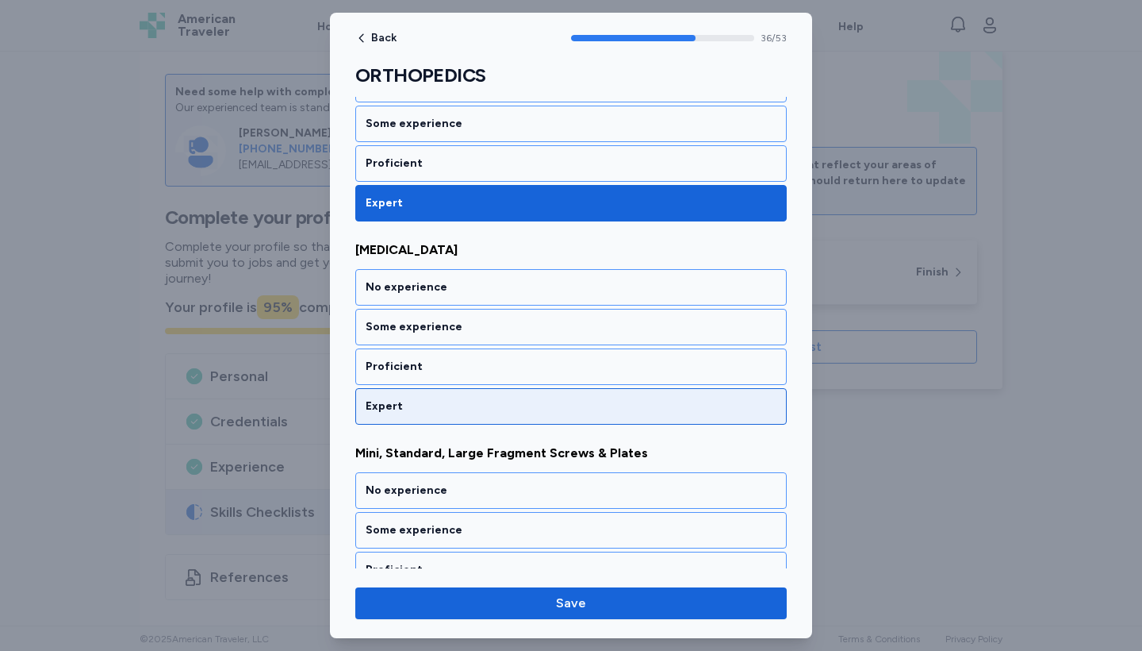
click at [488, 404] on div "Expert" at bounding box center [571, 406] width 411 height 16
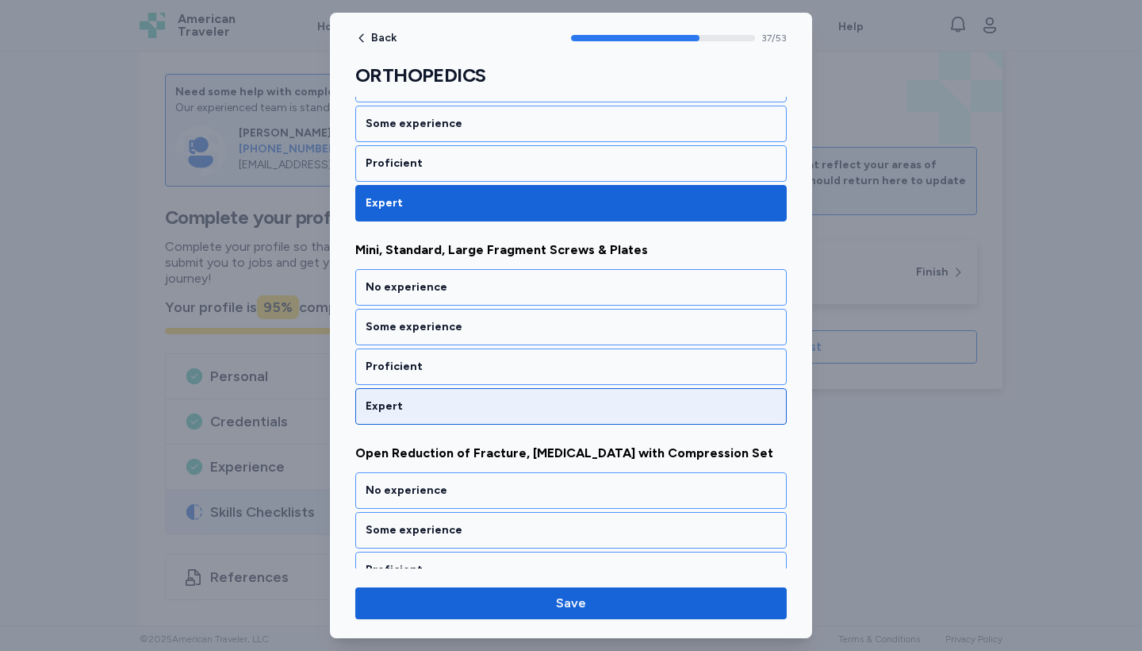
click at [488, 404] on div "Expert" at bounding box center [571, 406] width 411 height 16
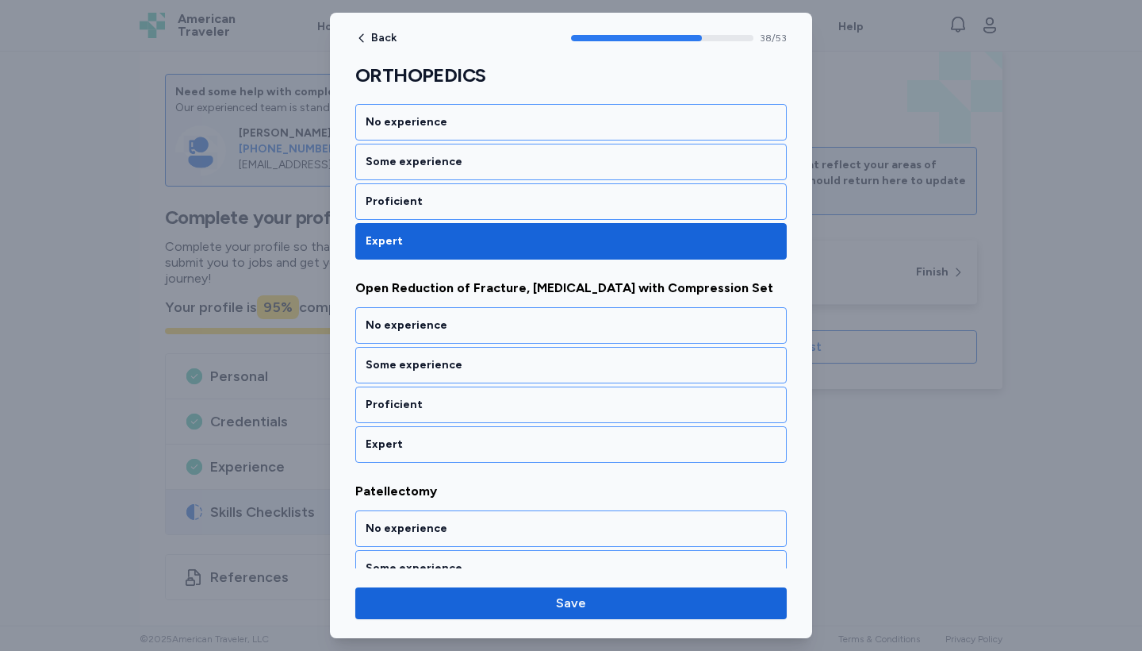
scroll to position [7826, 0]
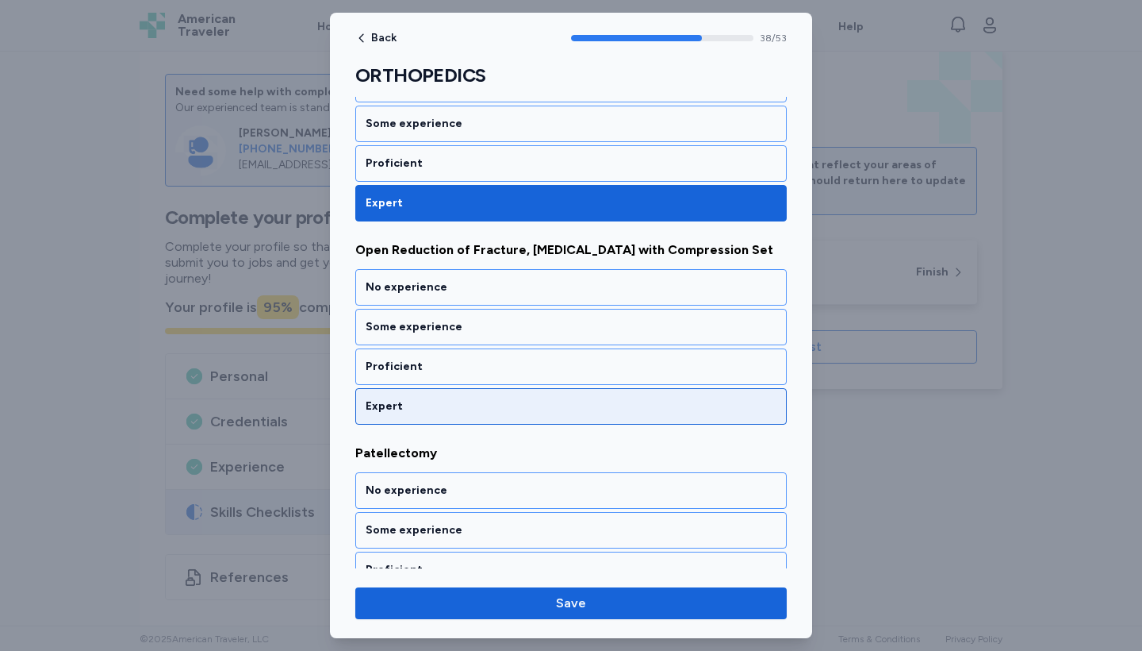
click at [488, 404] on div "Expert" at bounding box center [571, 406] width 411 height 16
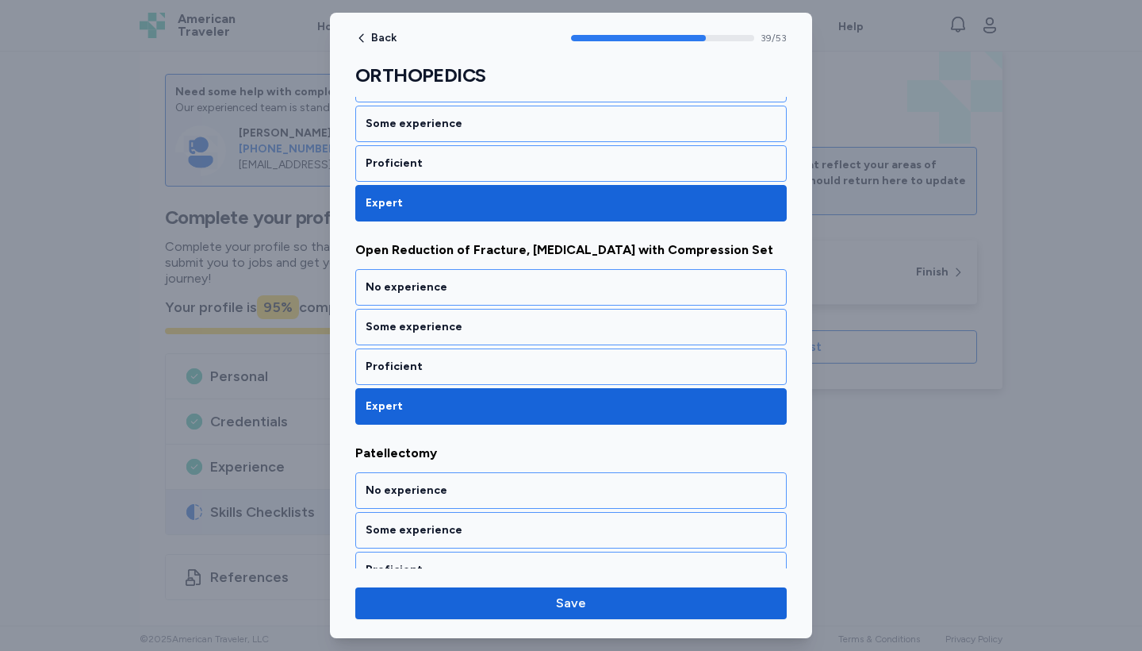
scroll to position [8029, 0]
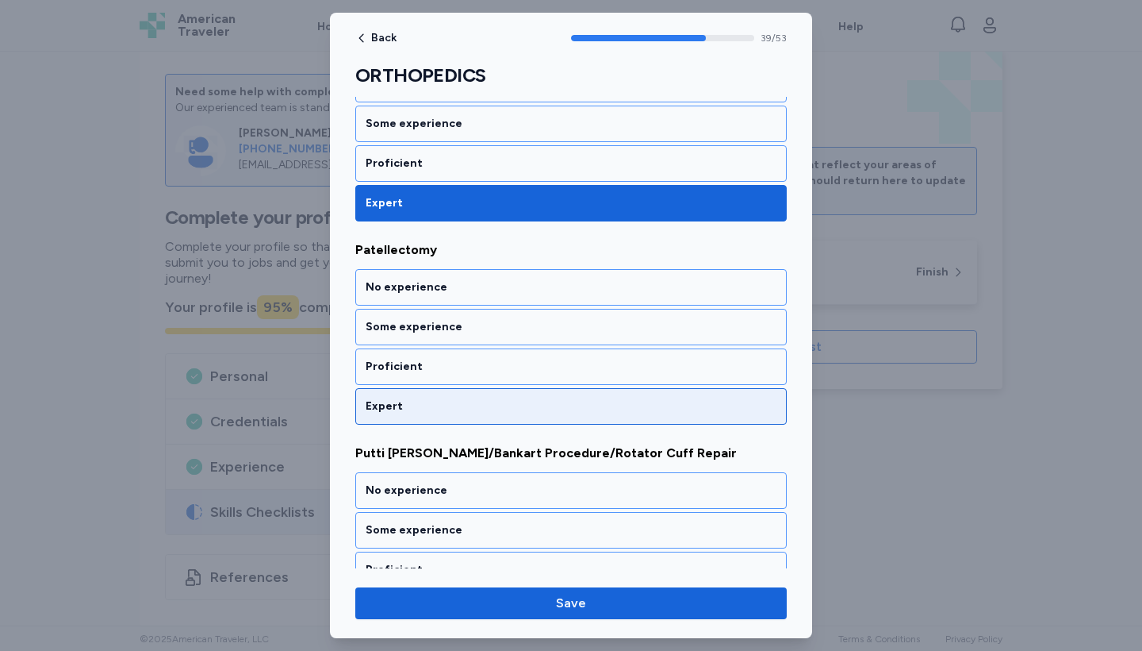
click at [488, 404] on div "Expert" at bounding box center [571, 406] width 411 height 16
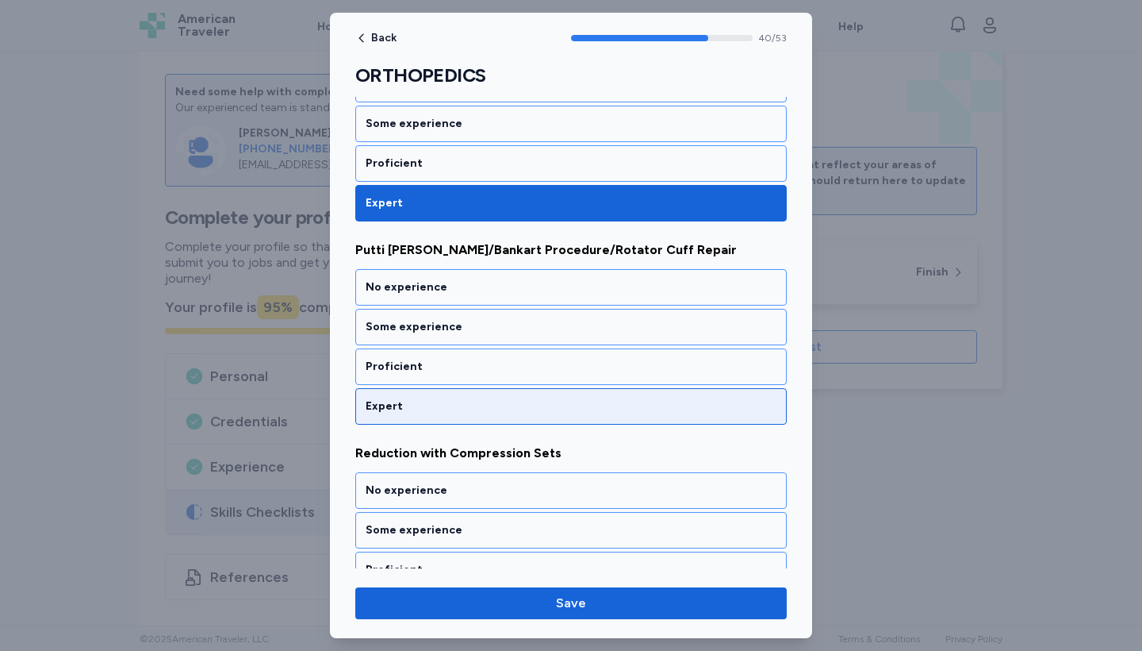
click at [488, 404] on div "Expert" at bounding box center [571, 406] width 411 height 16
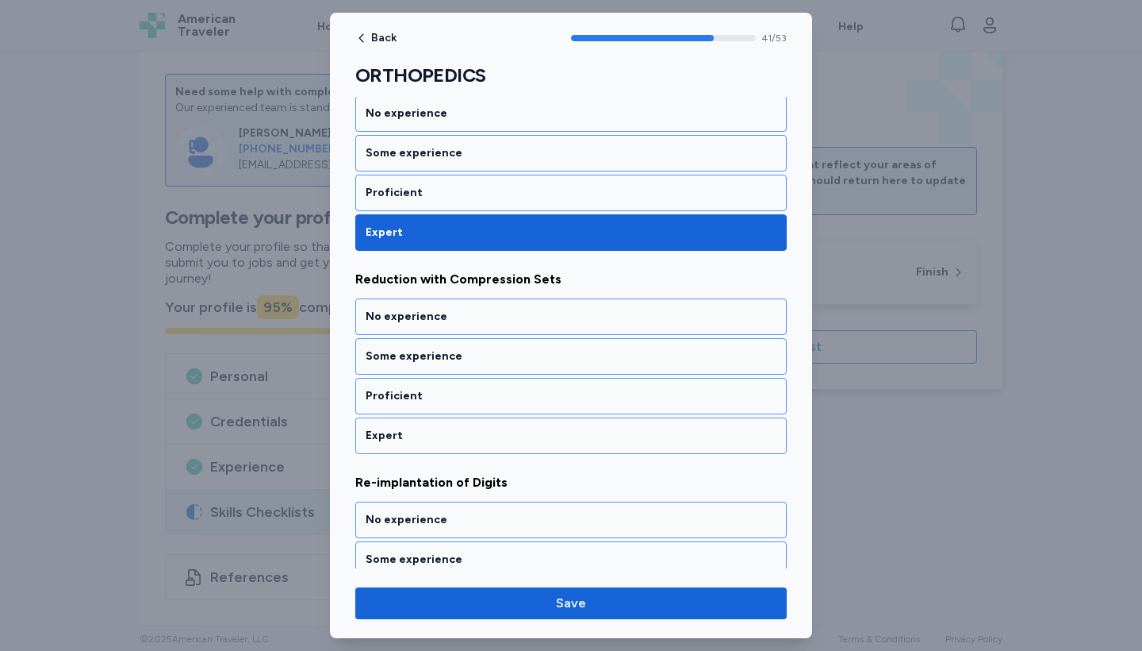
scroll to position [8436, 0]
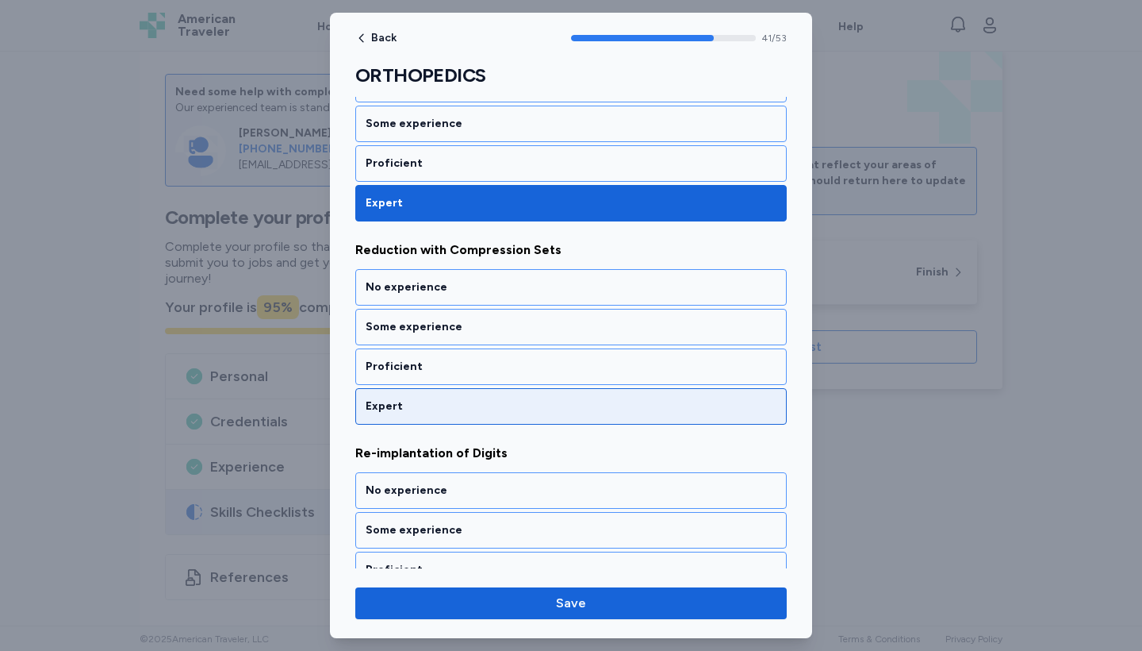
click at [488, 404] on div "Expert" at bounding box center [571, 406] width 411 height 16
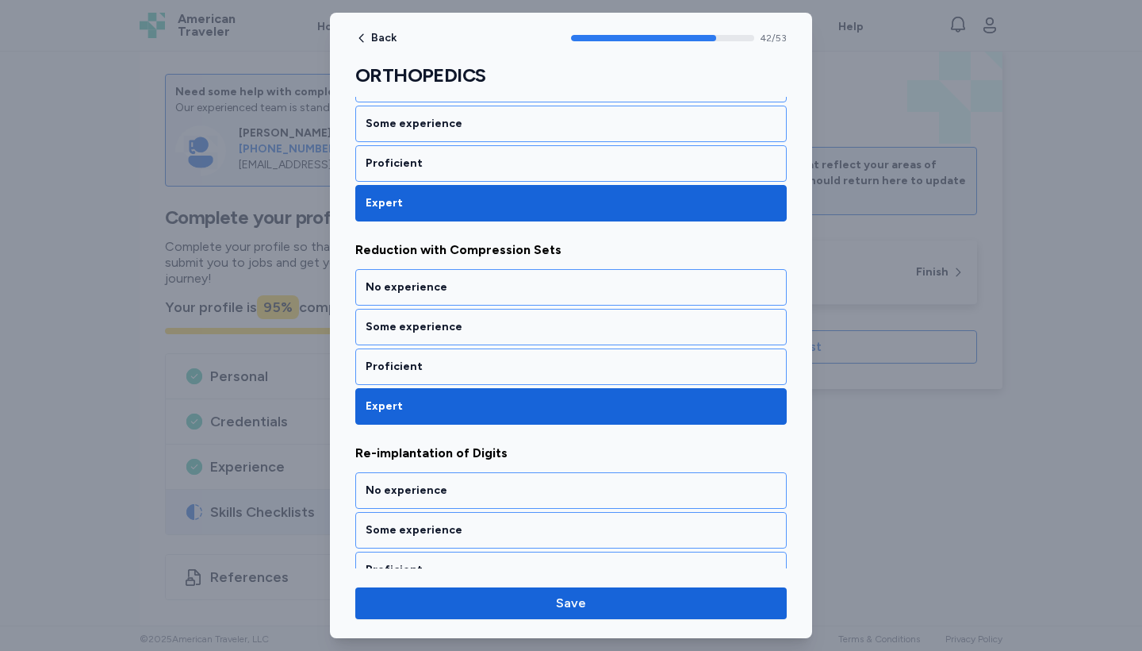
scroll to position [8639, 0]
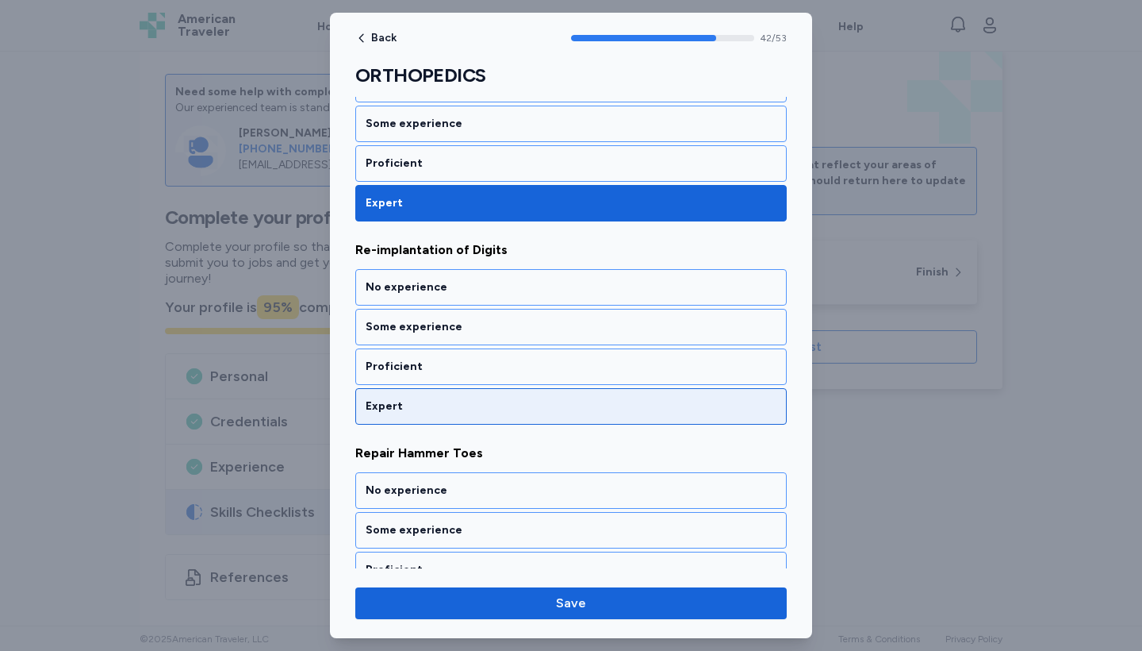
click at [488, 404] on div "Expert" at bounding box center [571, 406] width 411 height 16
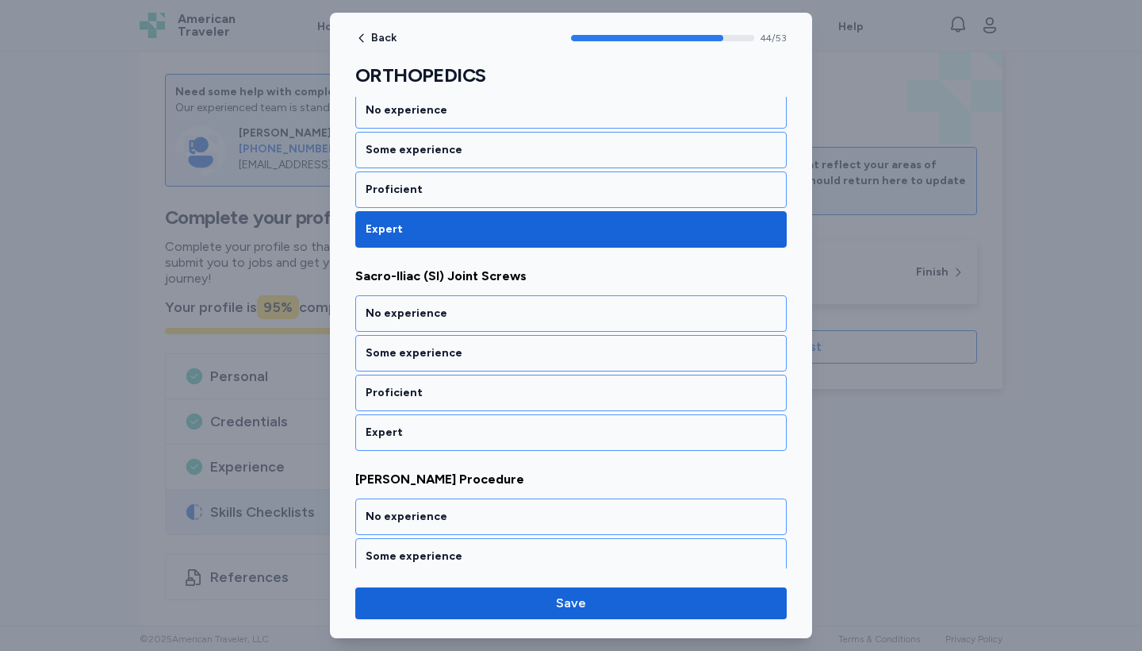
scroll to position [9045, 0]
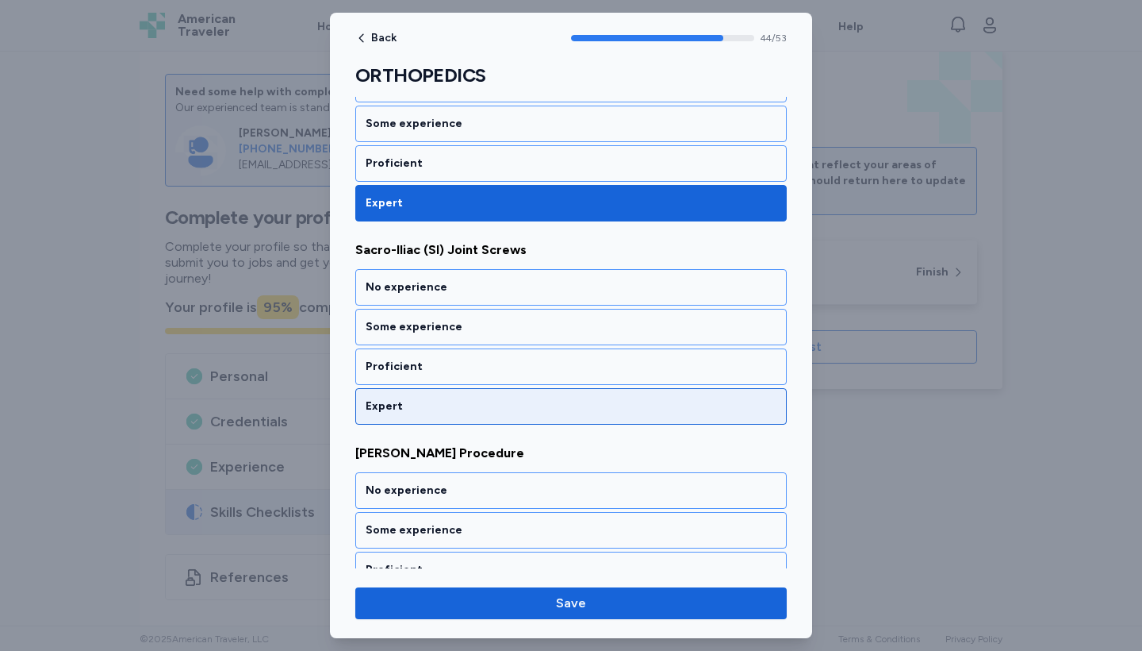
click at [488, 404] on div "Expert" at bounding box center [571, 406] width 411 height 16
click at [488, 405] on div "Expert" at bounding box center [571, 406] width 411 height 16
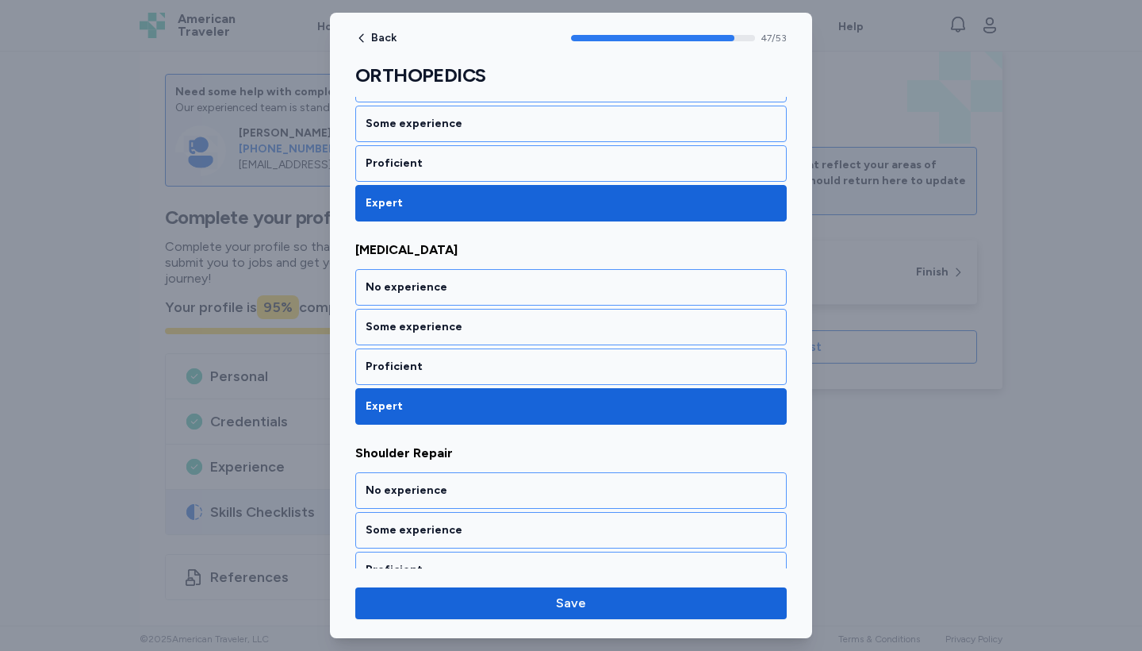
scroll to position [9654, 0]
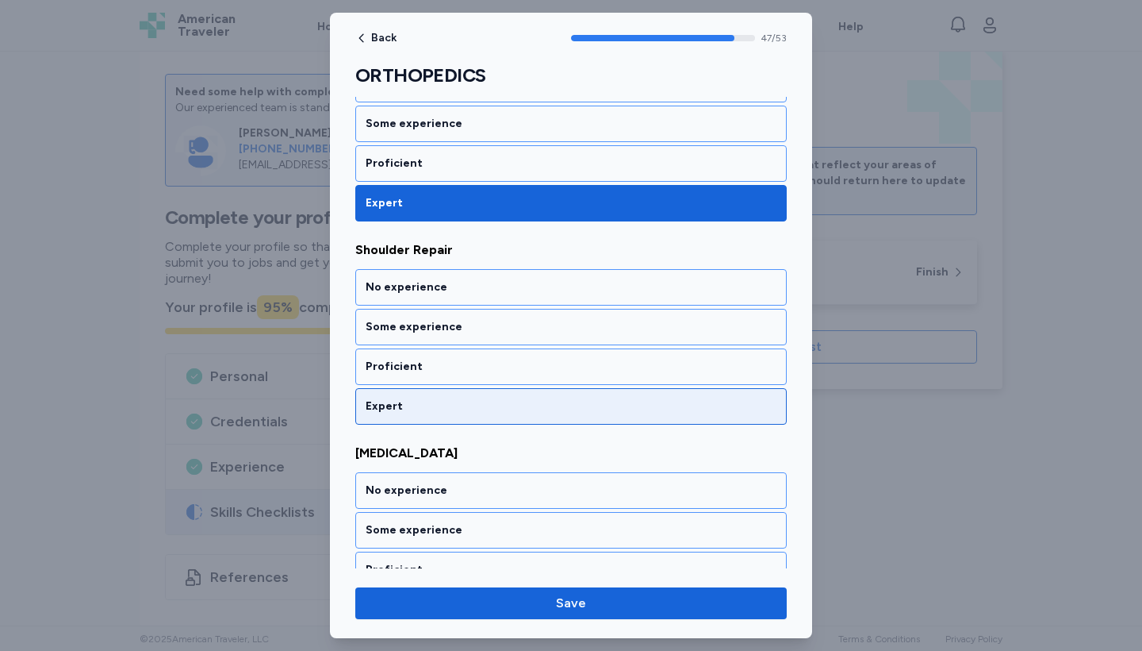
click at [488, 405] on div "Expert" at bounding box center [571, 406] width 411 height 16
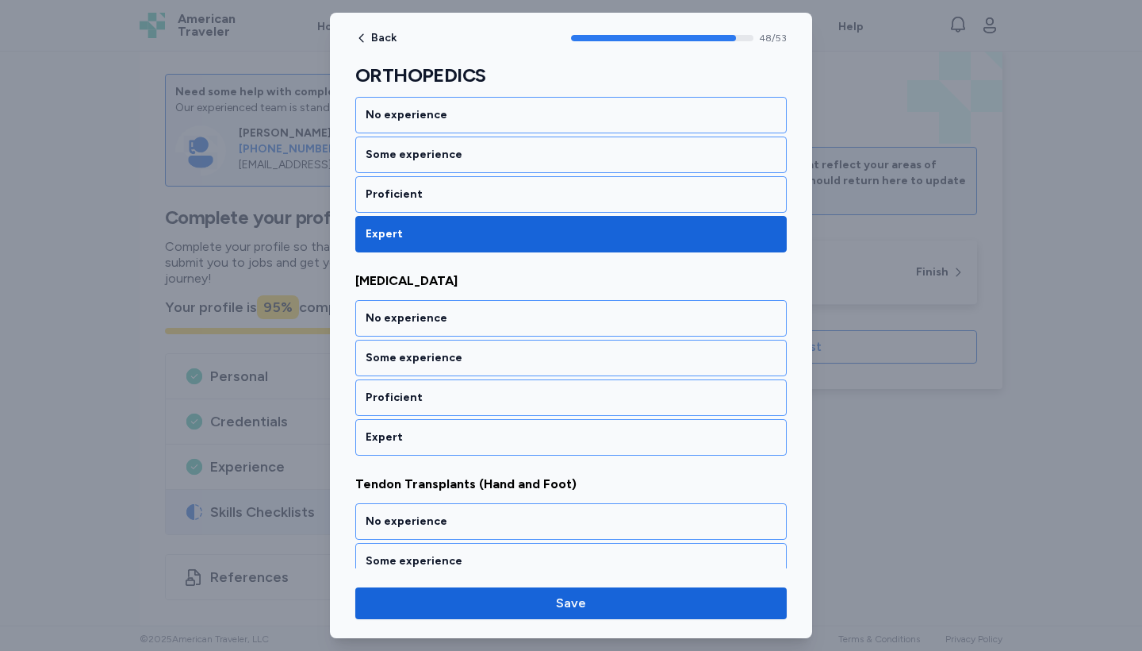
scroll to position [9857, 0]
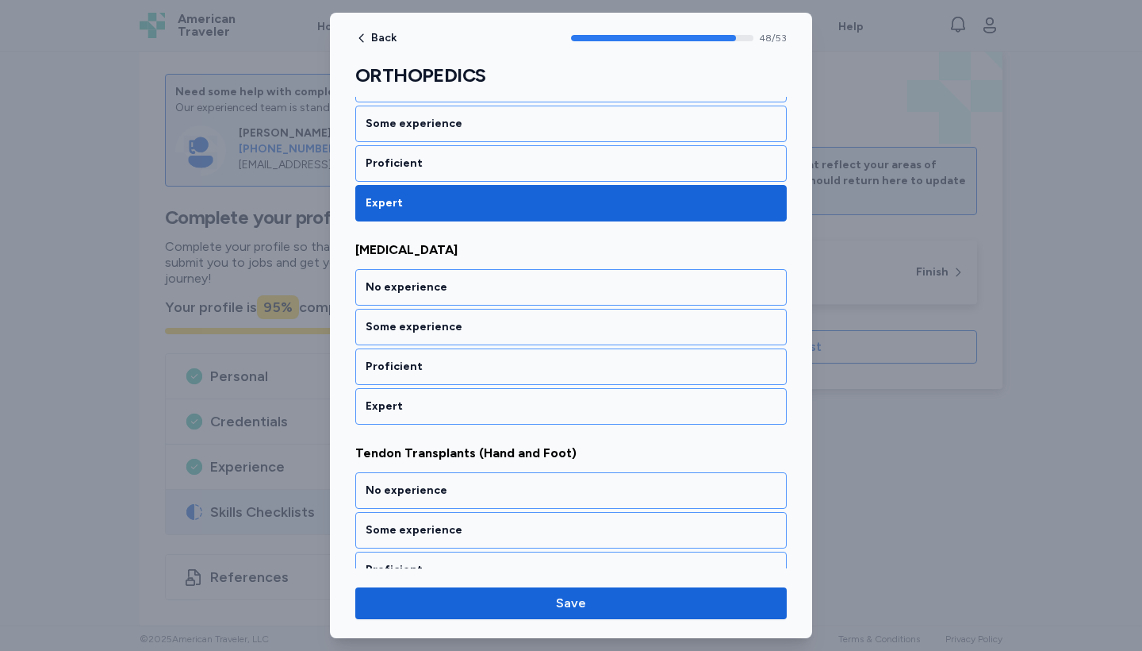
click at [494, 144] on div "No experience Some experience Proficient Expert" at bounding box center [571, 143] width 432 height 155
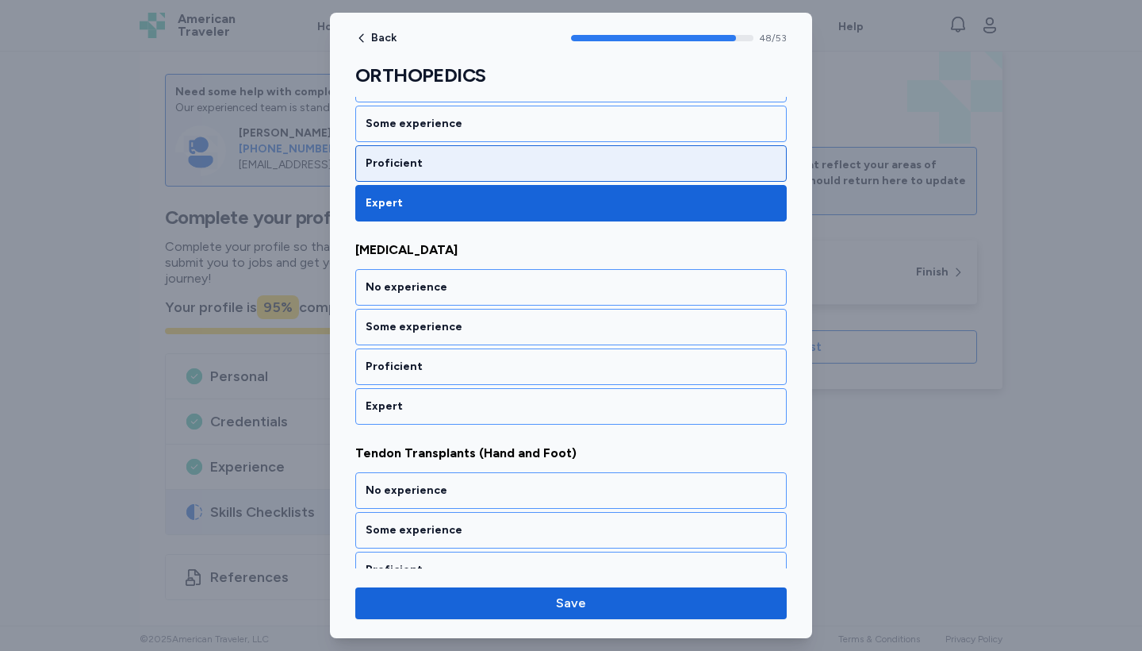
click at [494, 155] on div "Proficient" at bounding box center [571, 163] width 411 height 16
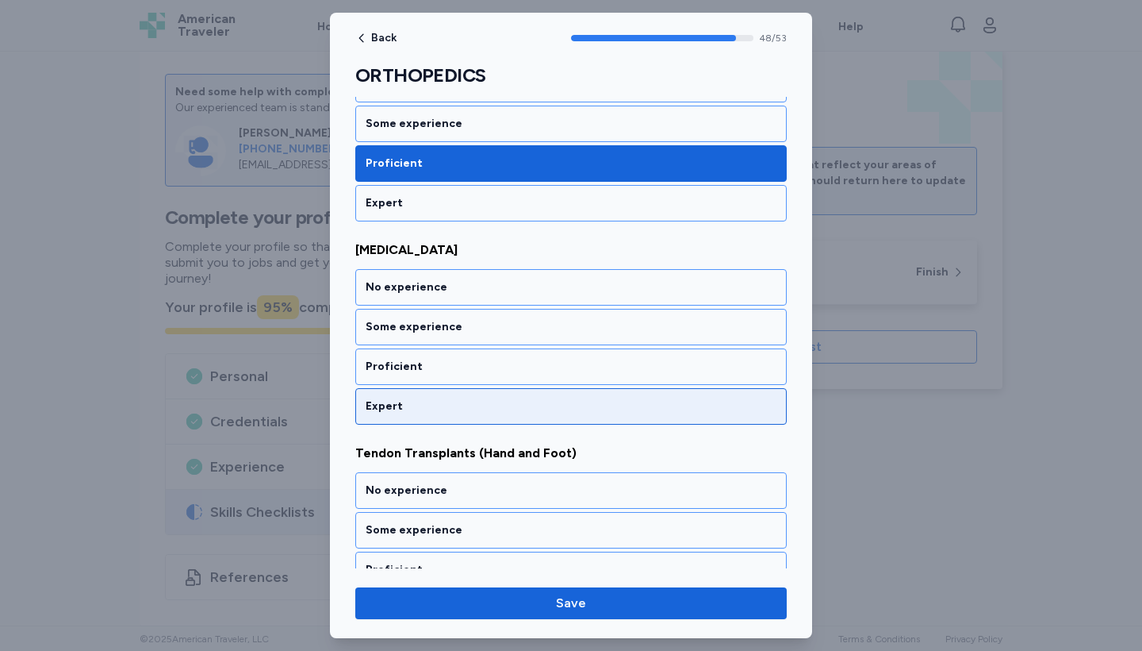
click at [501, 407] on div "Expert" at bounding box center [571, 406] width 411 height 16
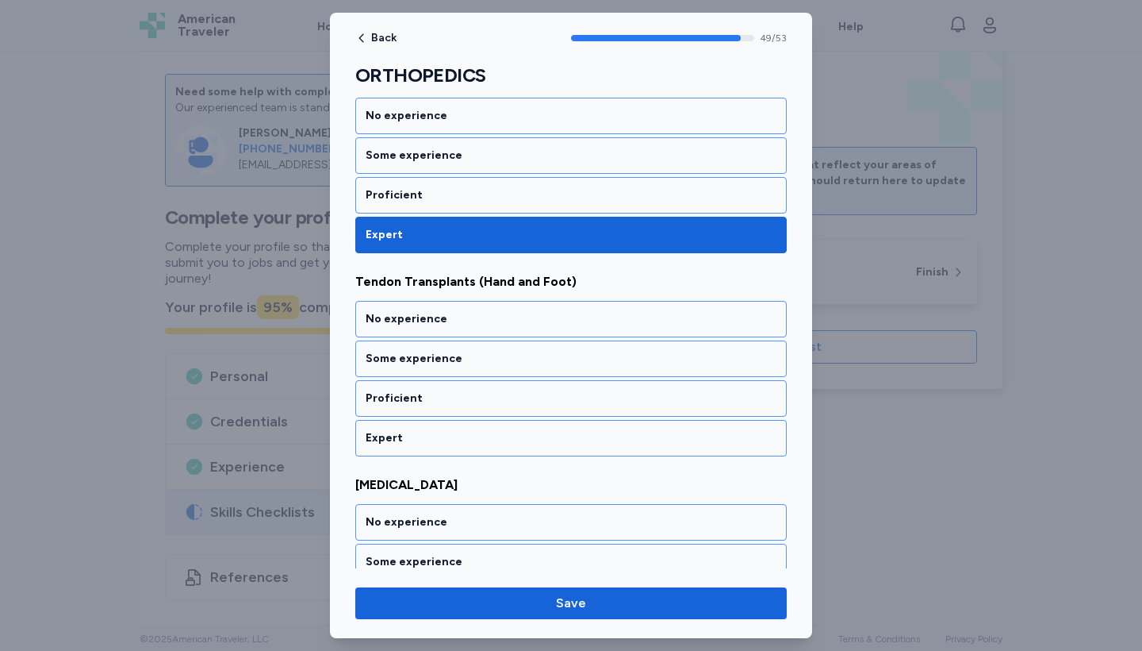
scroll to position [10060, 0]
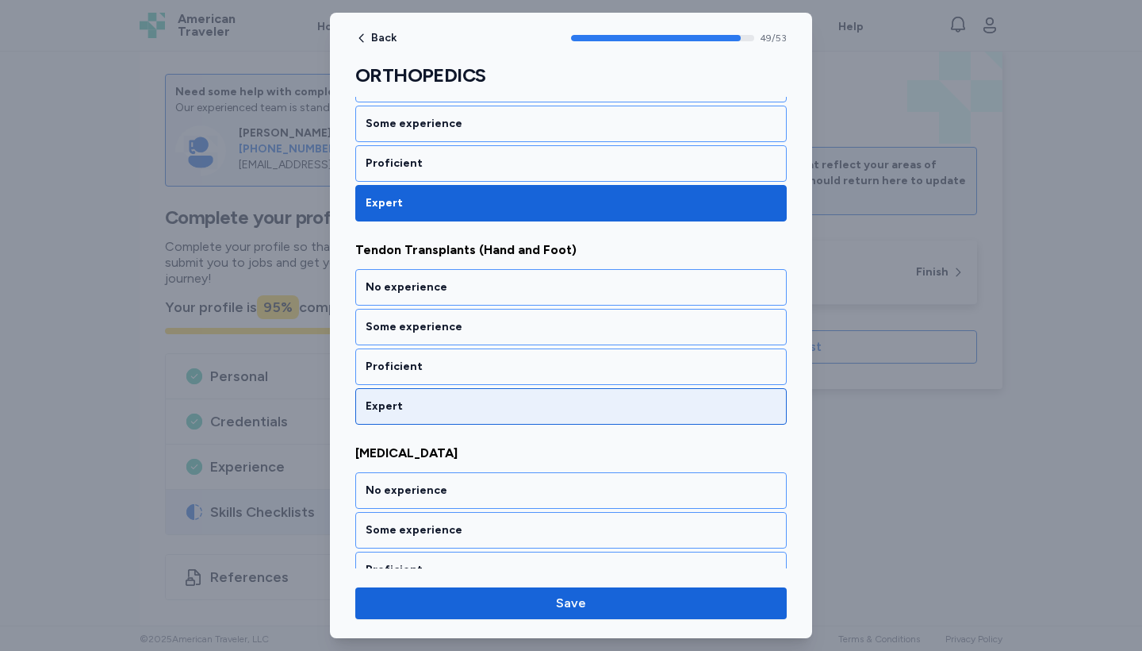
click at [501, 408] on div "Expert" at bounding box center [571, 406] width 411 height 16
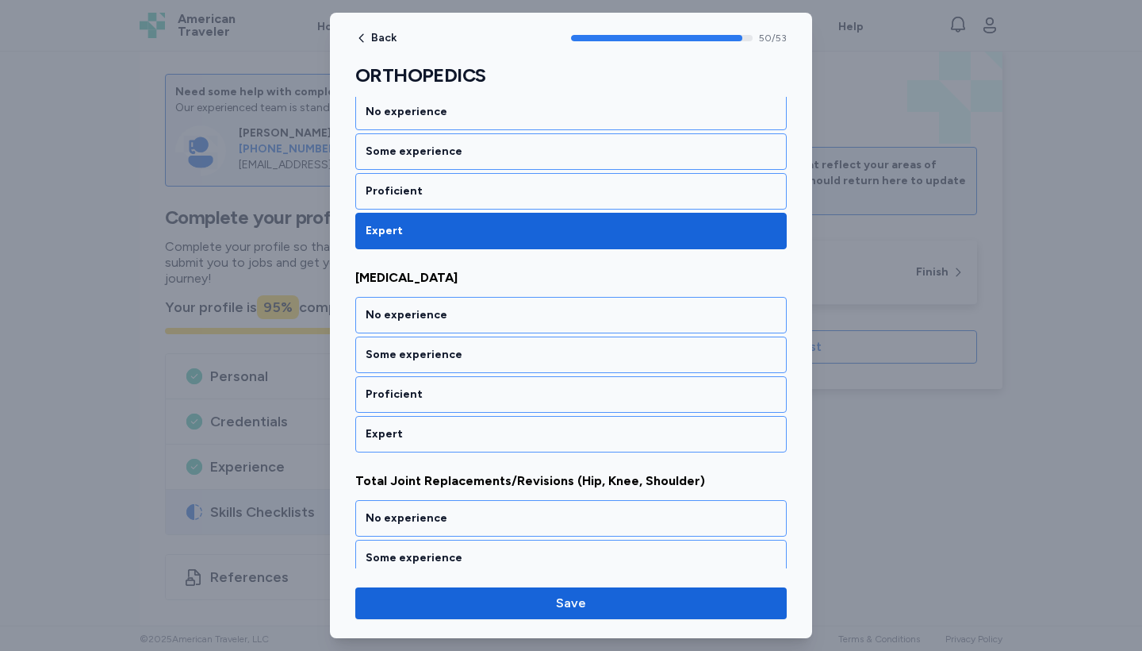
scroll to position [10263, 0]
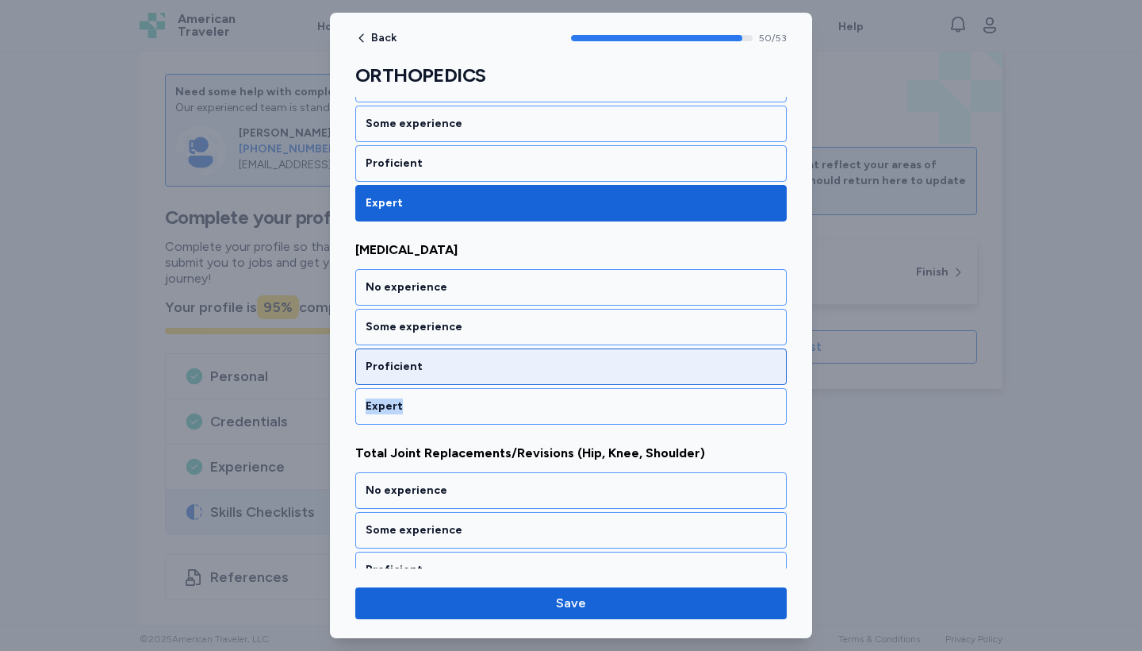
drag, startPoint x: 501, startPoint y: 408, endPoint x: 501, endPoint y: 364, distance: 43.6
click at [501, 364] on div "No experience Some experience Proficient Expert" at bounding box center [571, 346] width 432 height 155
click at [501, 355] on div "Proficient" at bounding box center [571, 366] width 432 height 36
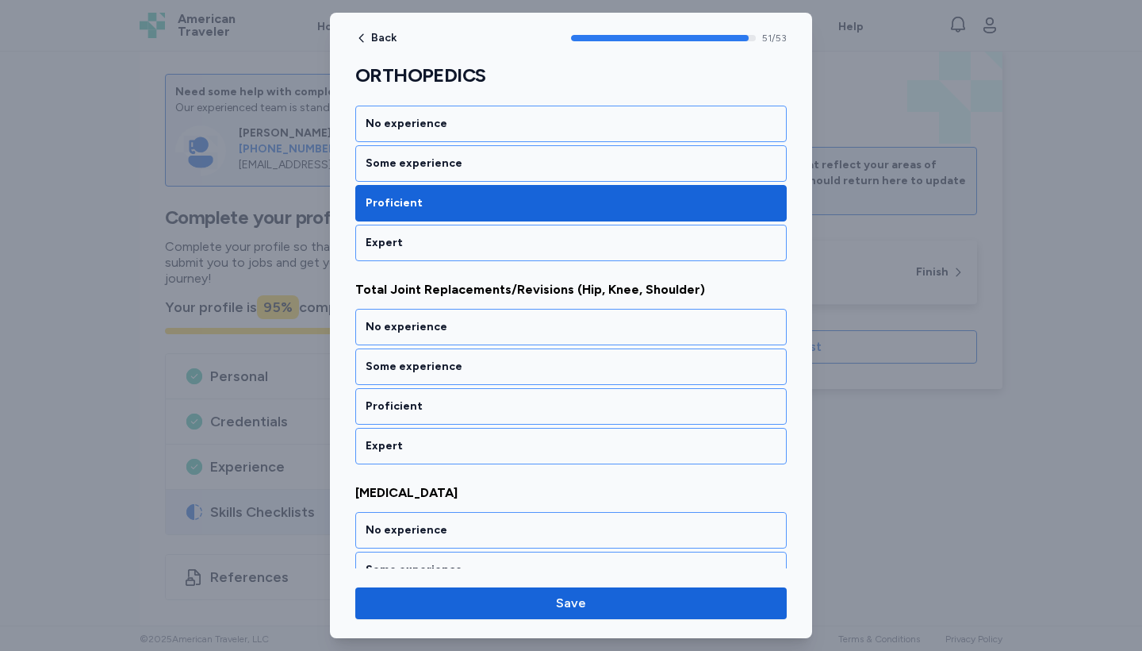
scroll to position [10467, 0]
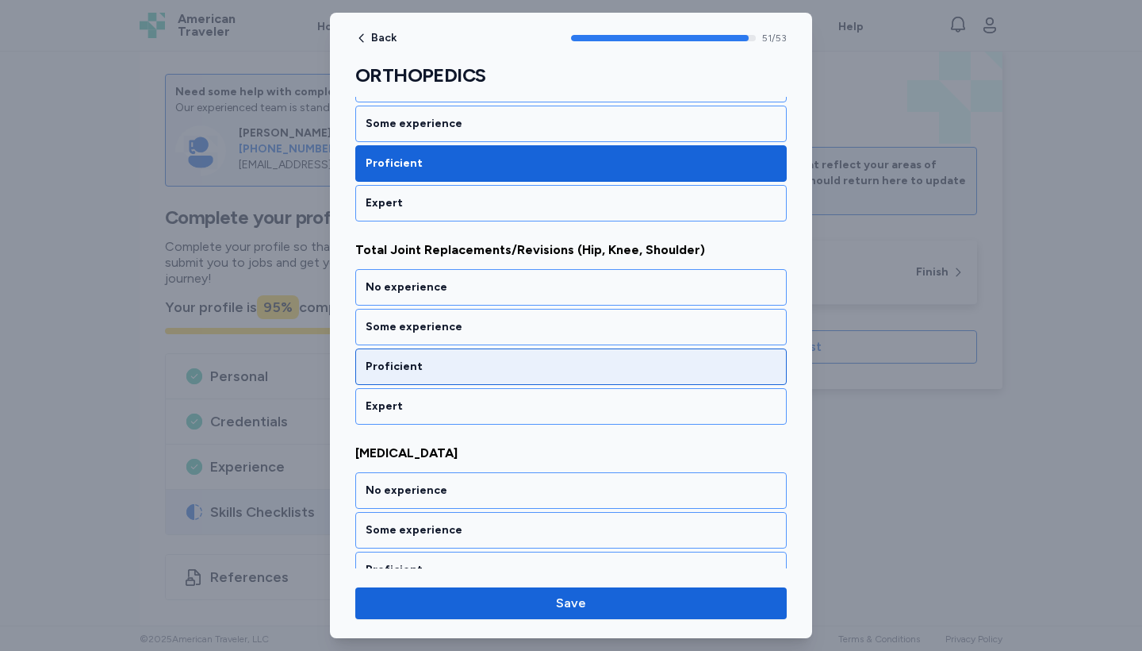
click at [501, 355] on div "Proficient" at bounding box center [571, 366] width 432 height 36
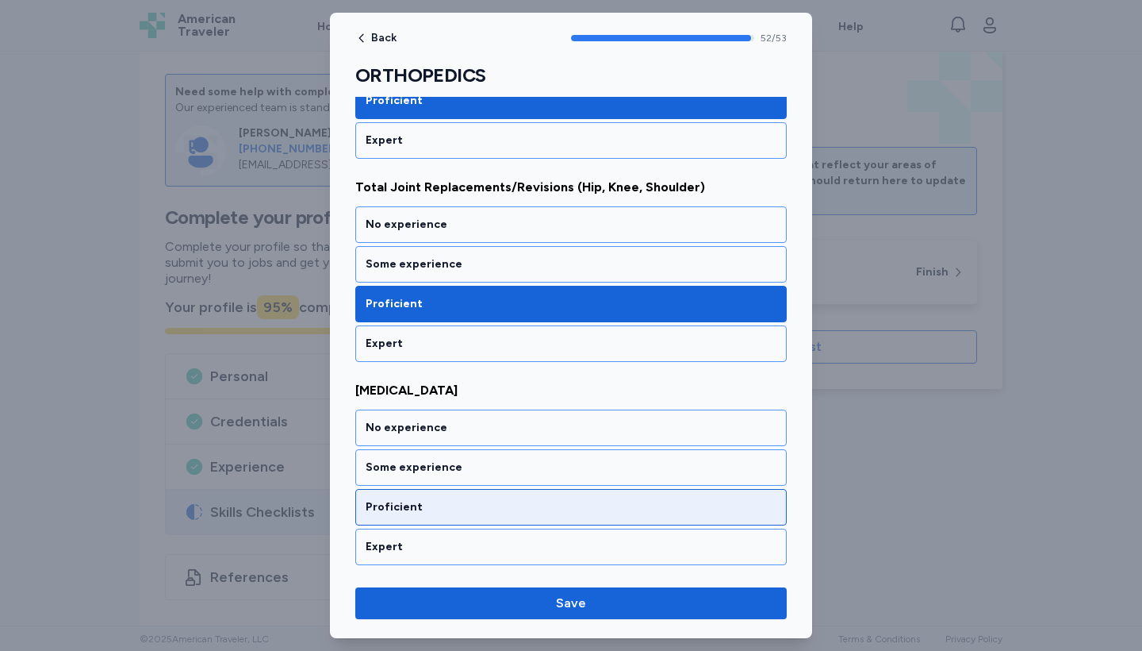
click at [509, 512] on div "Proficient" at bounding box center [571, 507] width 411 height 16
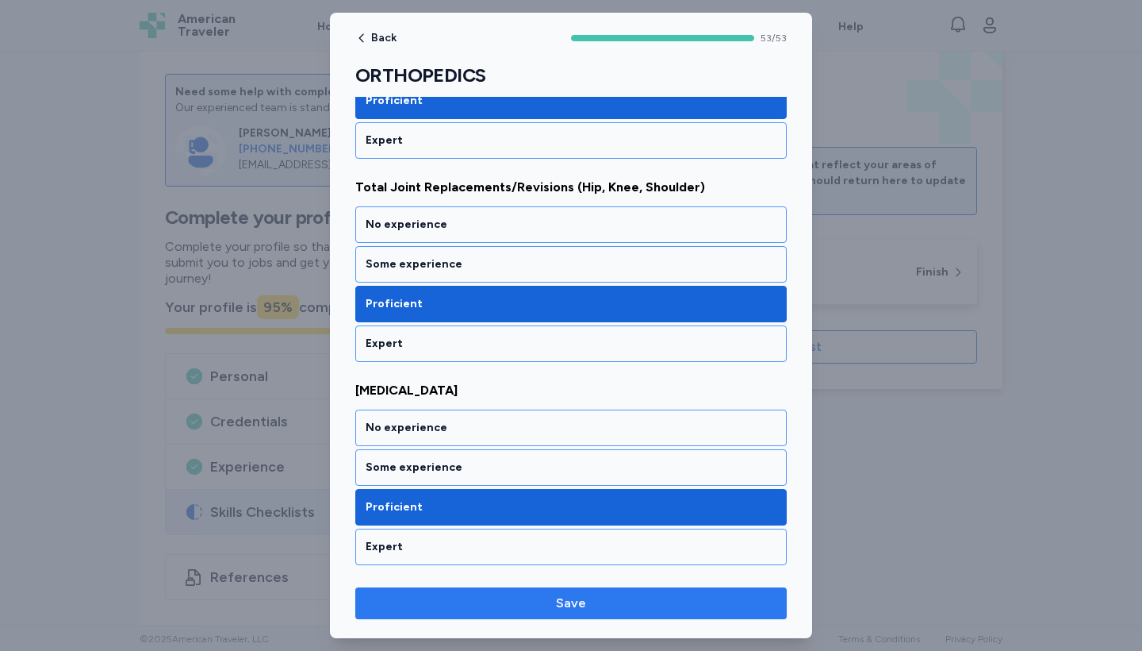
click at [528, 601] on span "Save" at bounding box center [571, 602] width 406 height 19
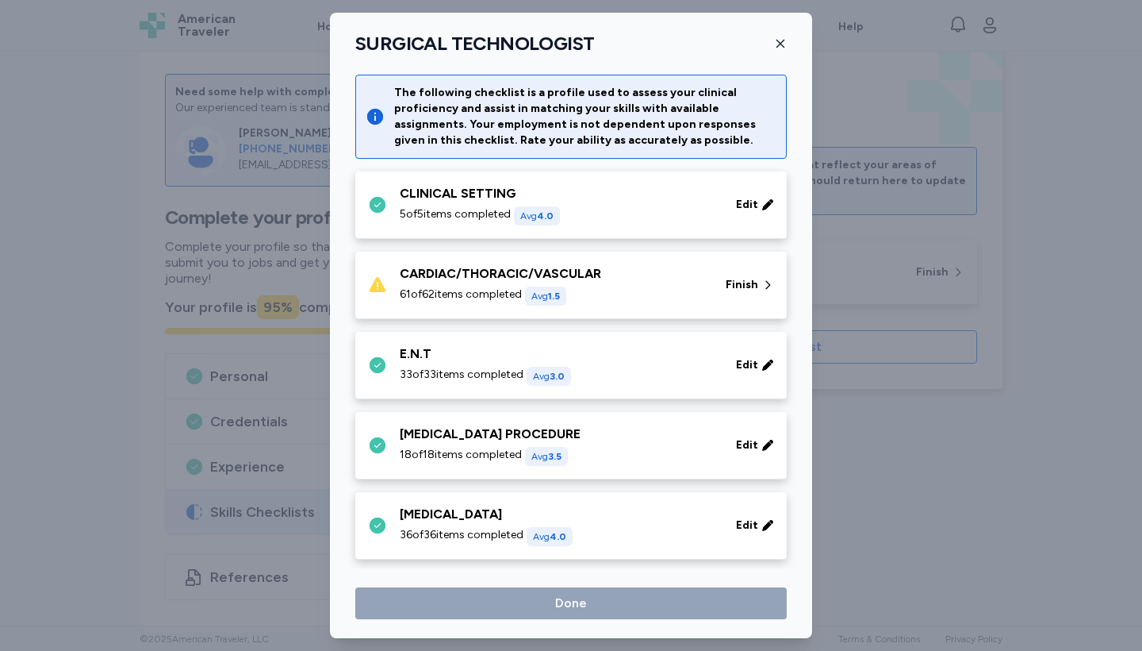
scroll to position [537, 0]
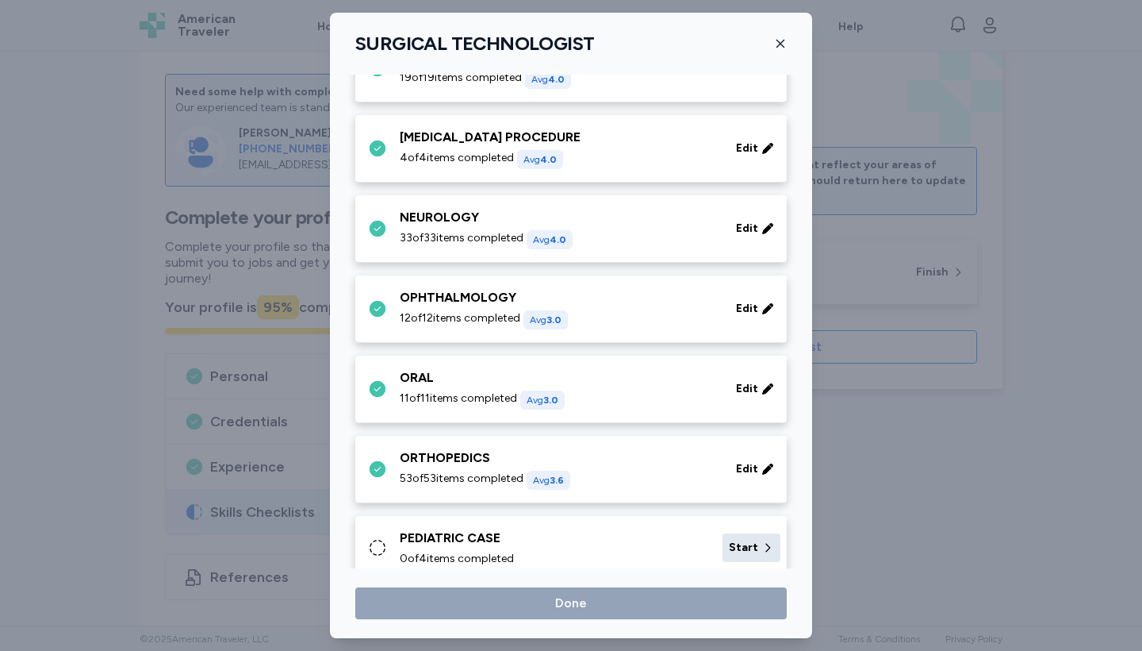
click at [759, 536] on div "Start" at bounding box center [752, 547] width 58 height 29
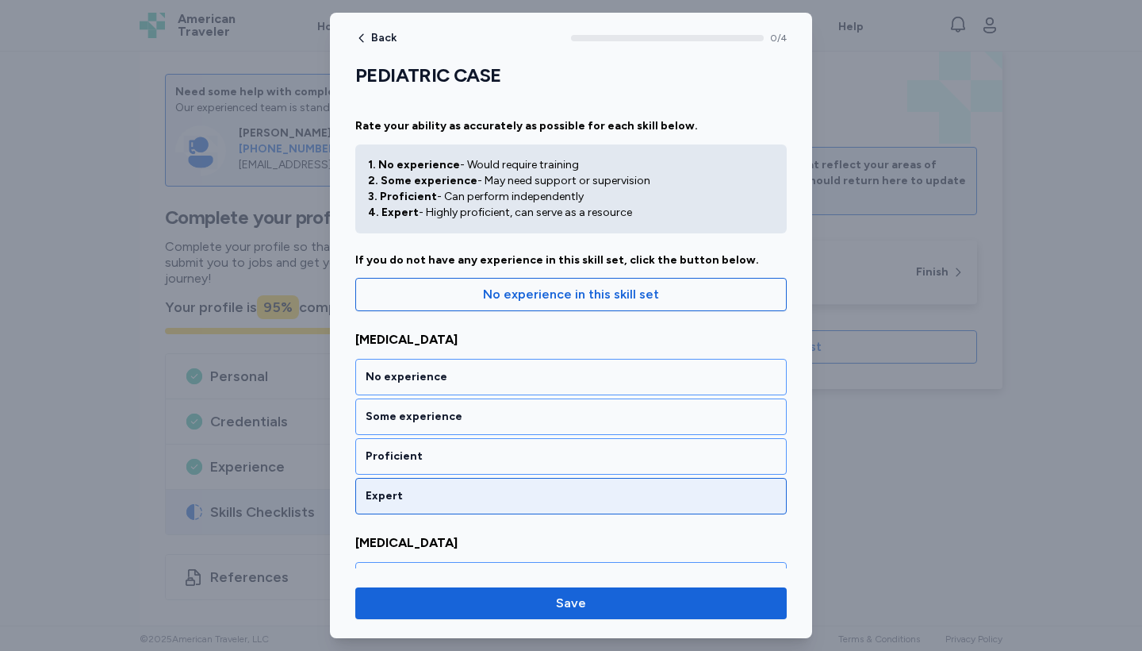
click at [684, 483] on div "Expert" at bounding box center [571, 496] width 432 height 36
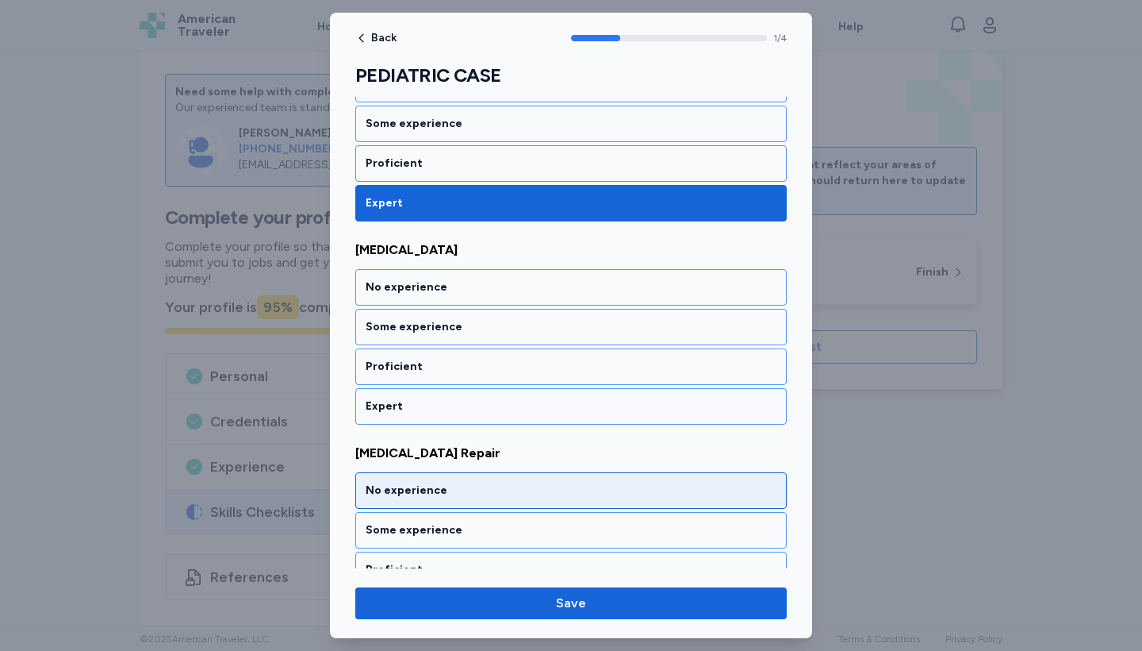
click at [684, 483] on div "No experience" at bounding box center [571, 490] width 411 height 16
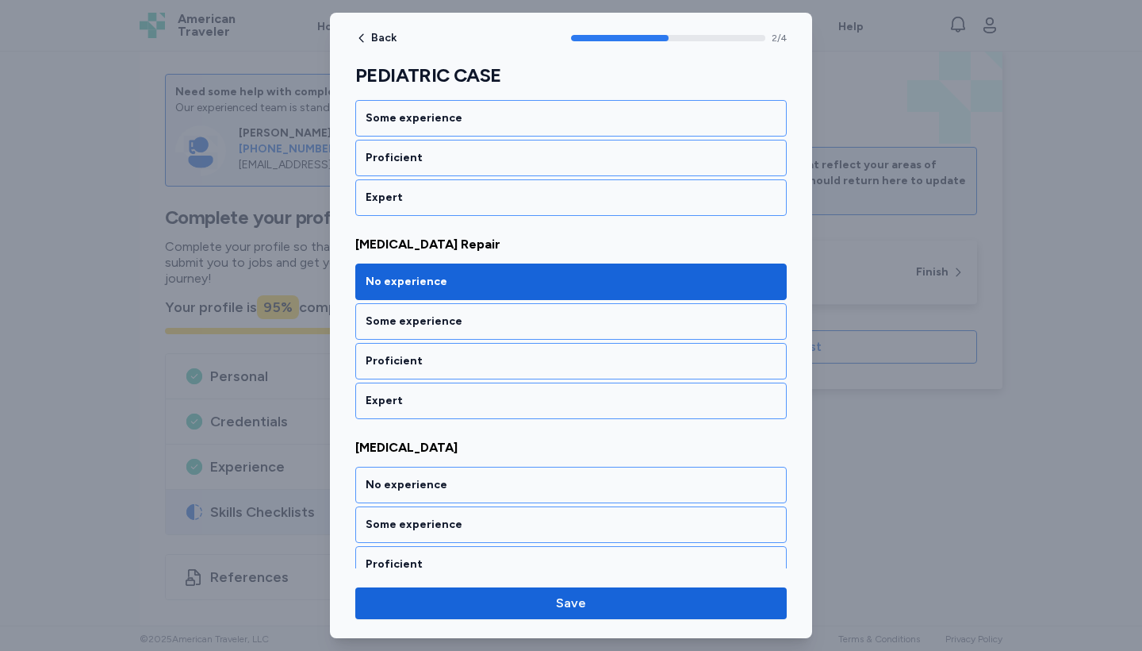
scroll to position [559, 0]
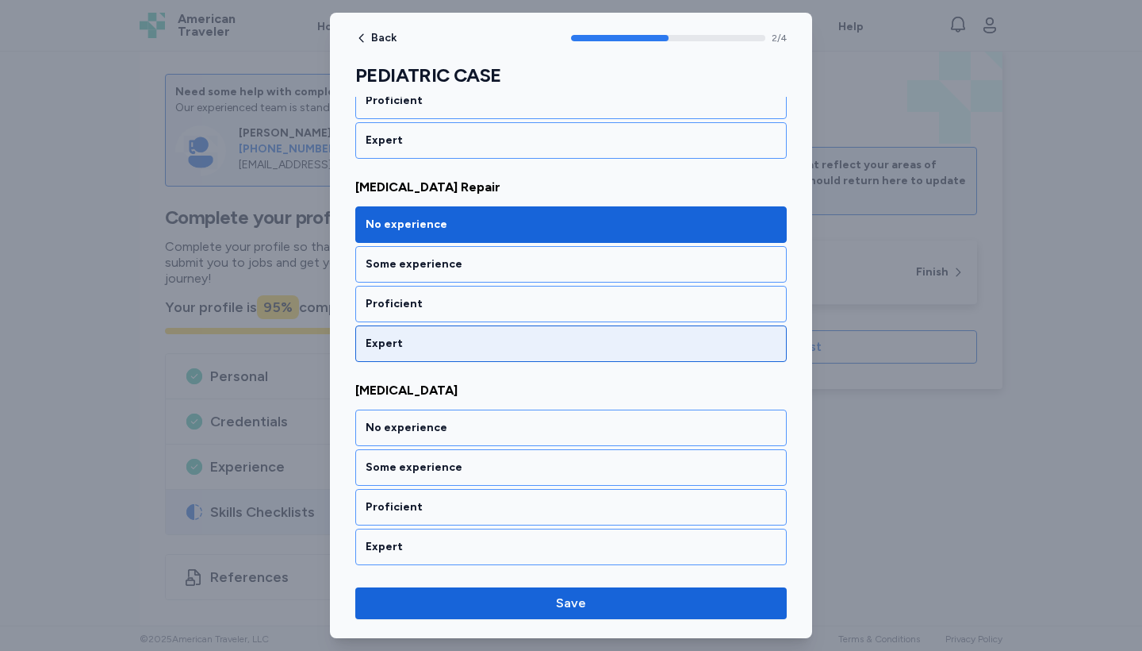
click at [640, 332] on div "Expert" at bounding box center [571, 343] width 432 height 36
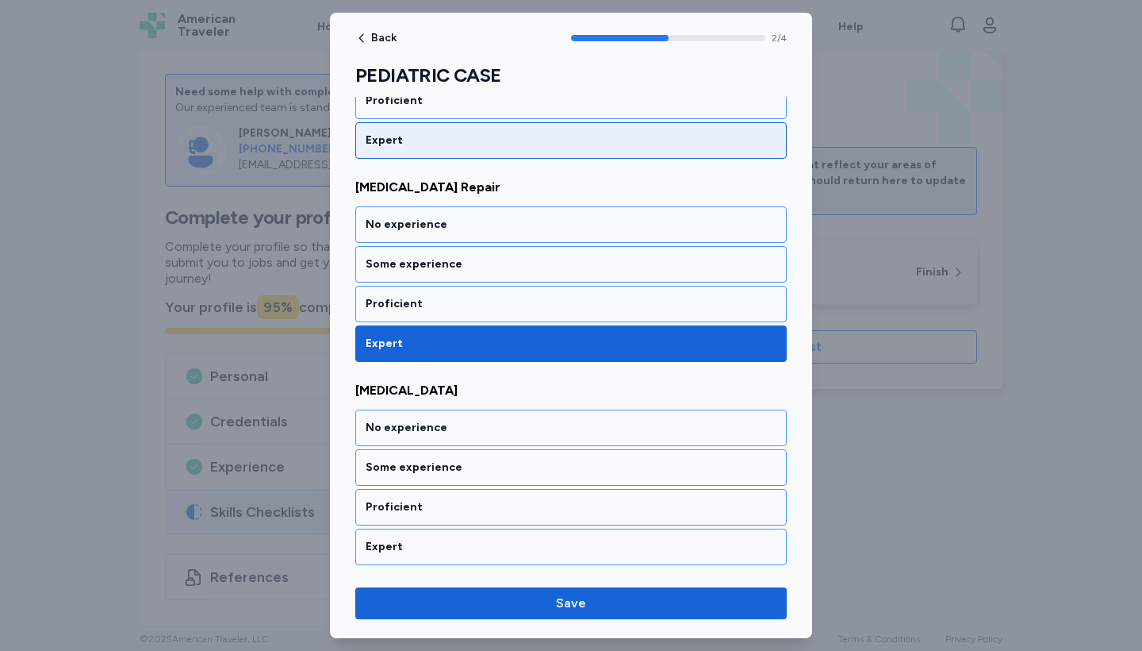
click at [625, 149] on div "Expert" at bounding box center [571, 140] width 432 height 36
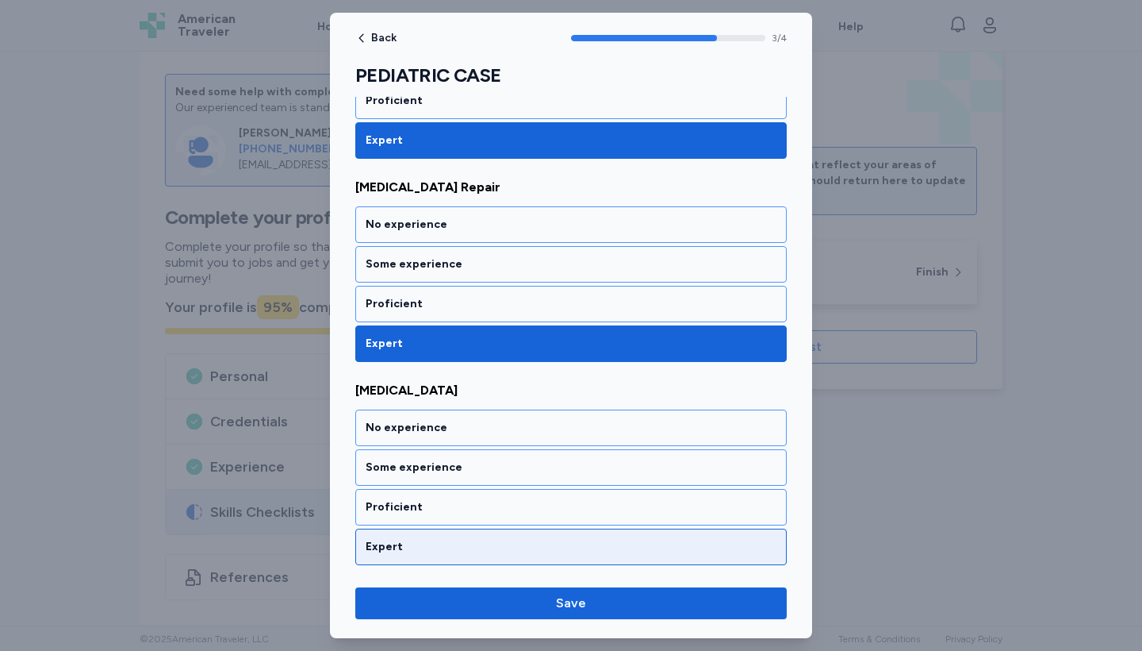
click at [593, 540] on div "Expert" at bounding box center [571, 547] width 411 height 16
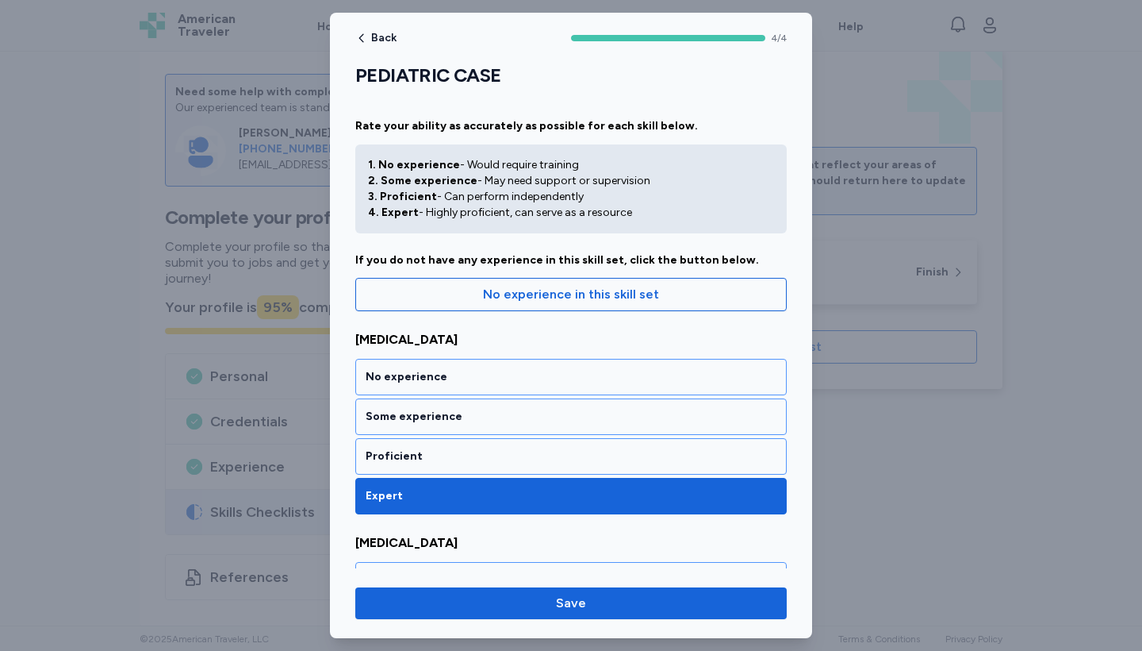
scroll to position [0, 0]
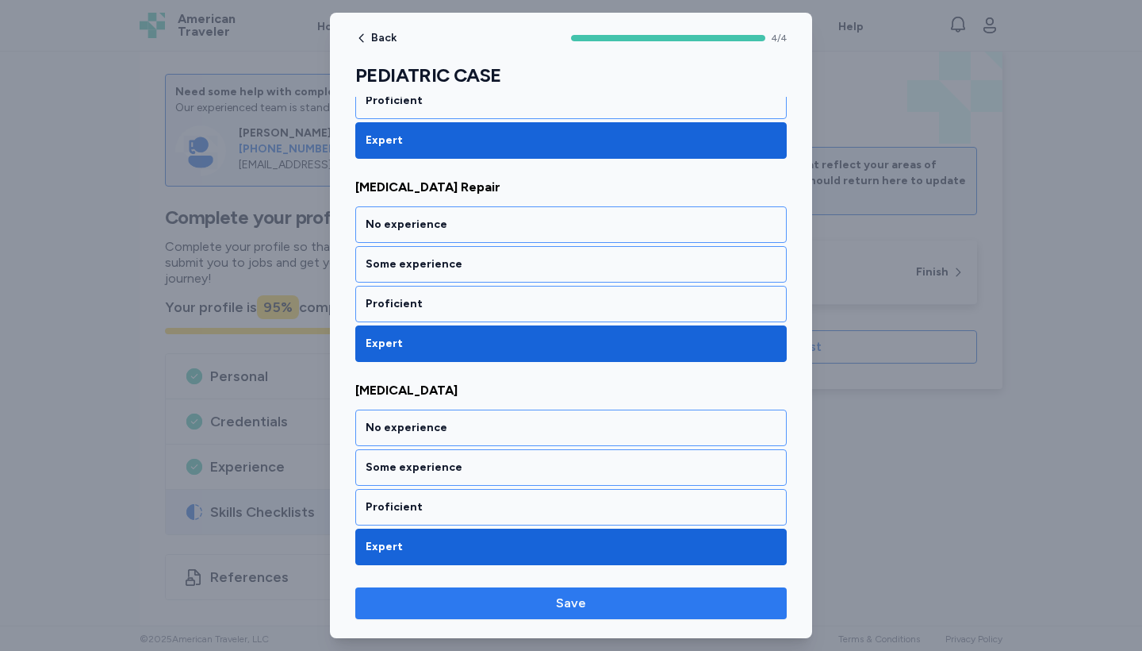
click at [655, 616] on button "Save" at bounding box center [571, 603] width 432 height 32
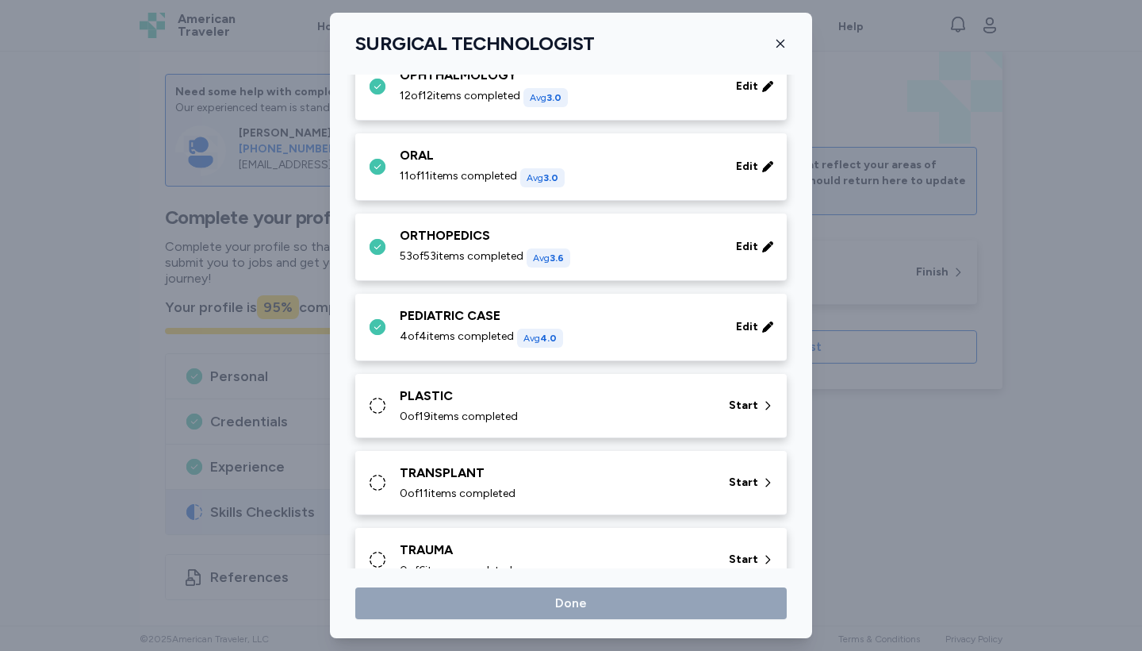
scroll to position [762, 0]
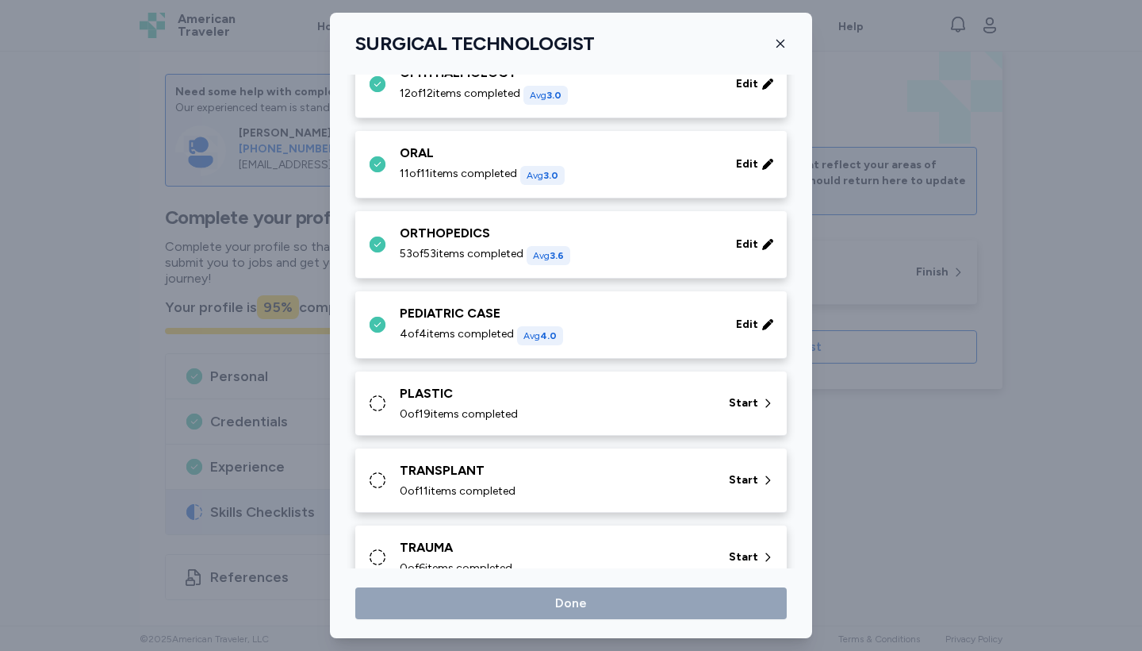
click at [686, 403] on div "PLASTIC 0 of 19 items completed" at bounding box center [555, 403] width 310 height 38
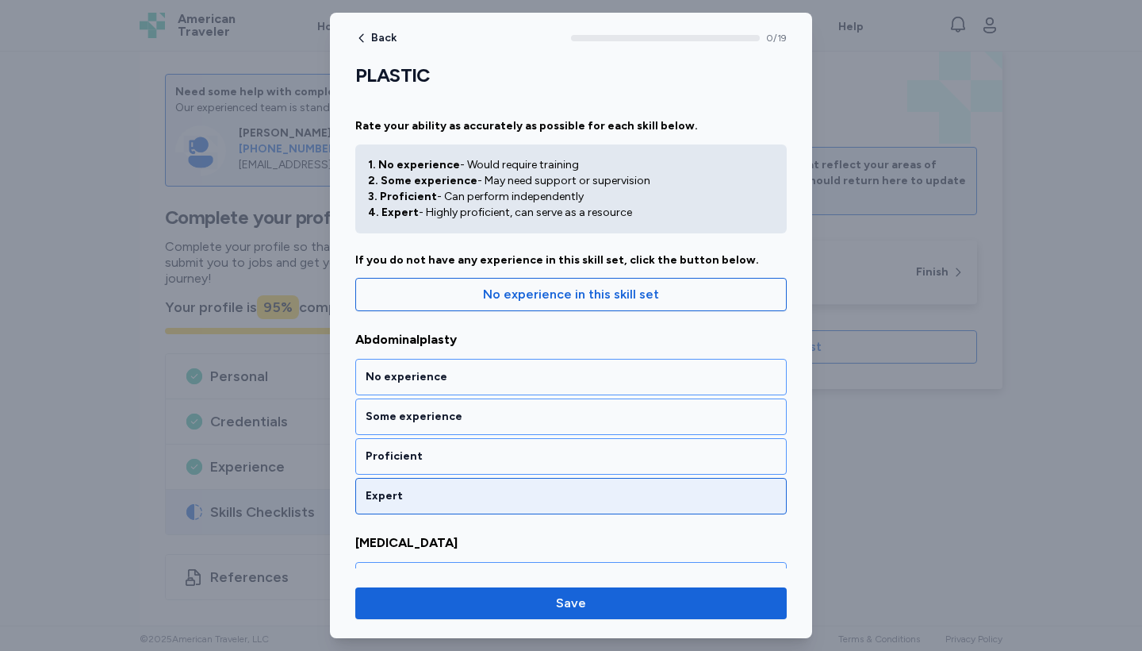
click at [600, 495] on div "Expert" at bounding box center [571, 496] width 411 height 16
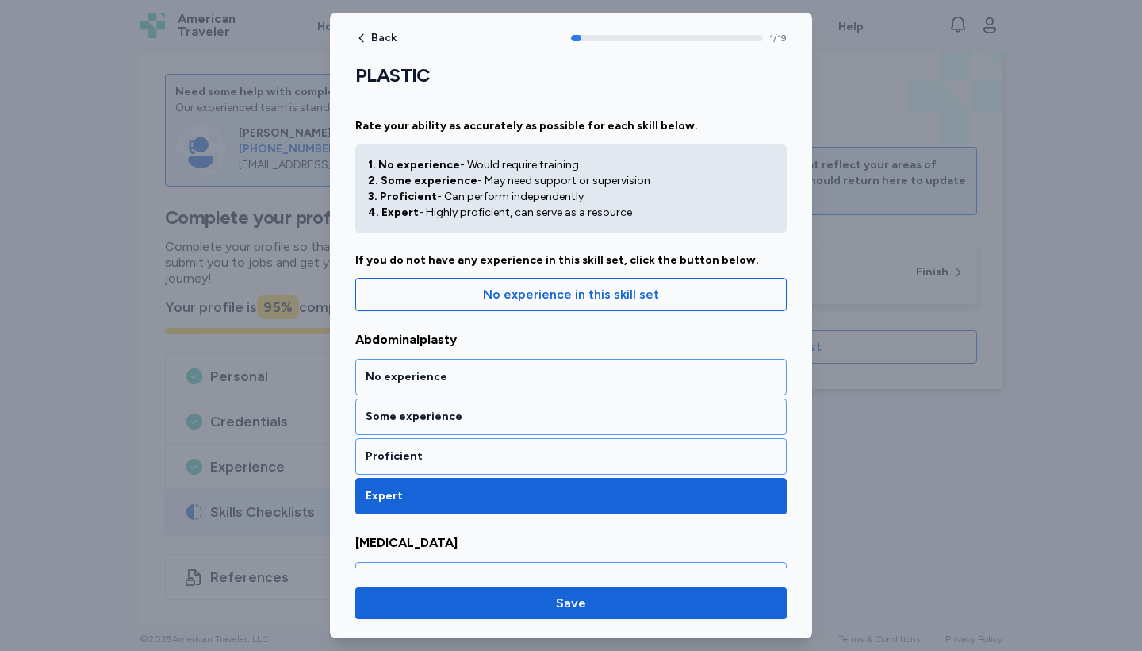
scroll to position [293, 0]
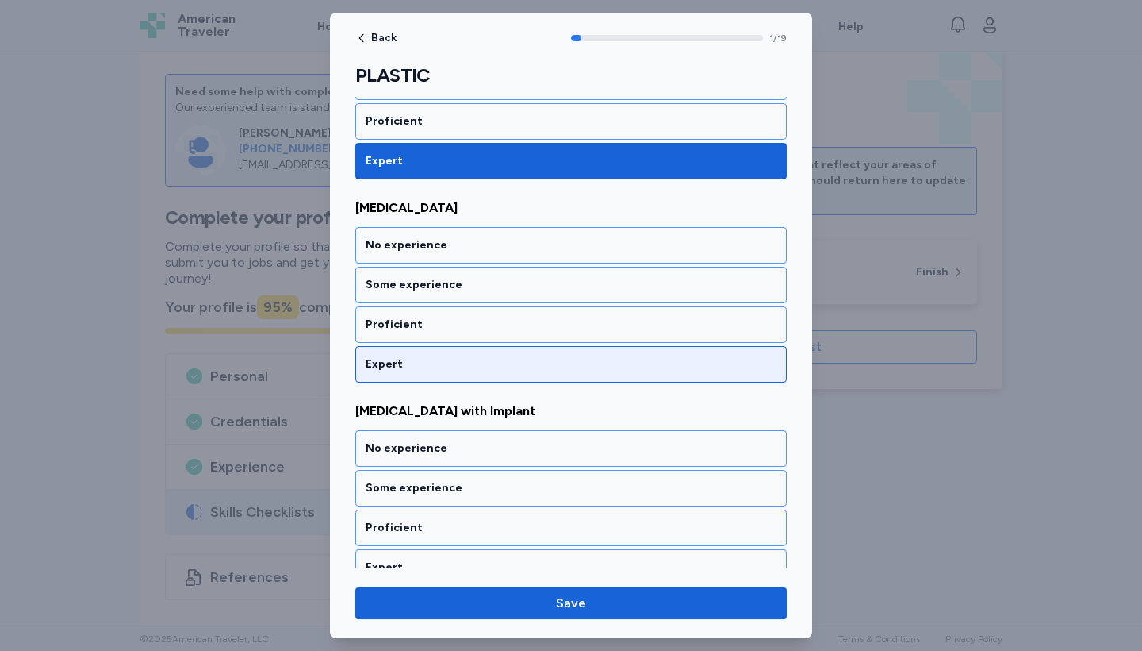
click at [596, 363] on div "Expert" at bounding box center [571, 364] width 411 height 16
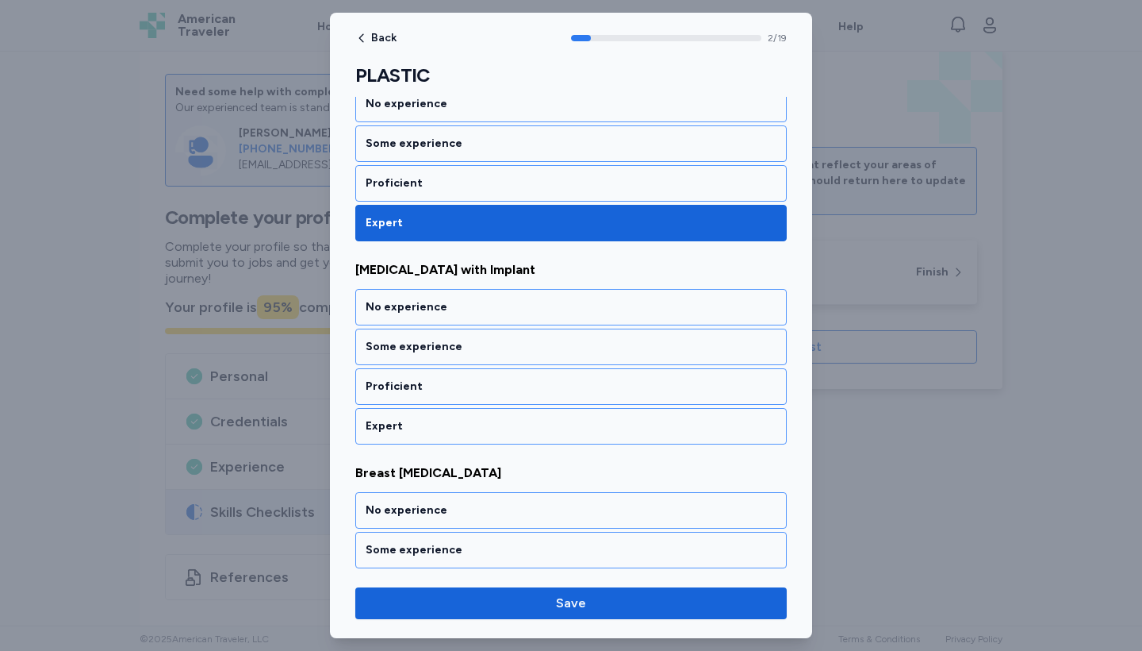
scroll to position [496, 0]
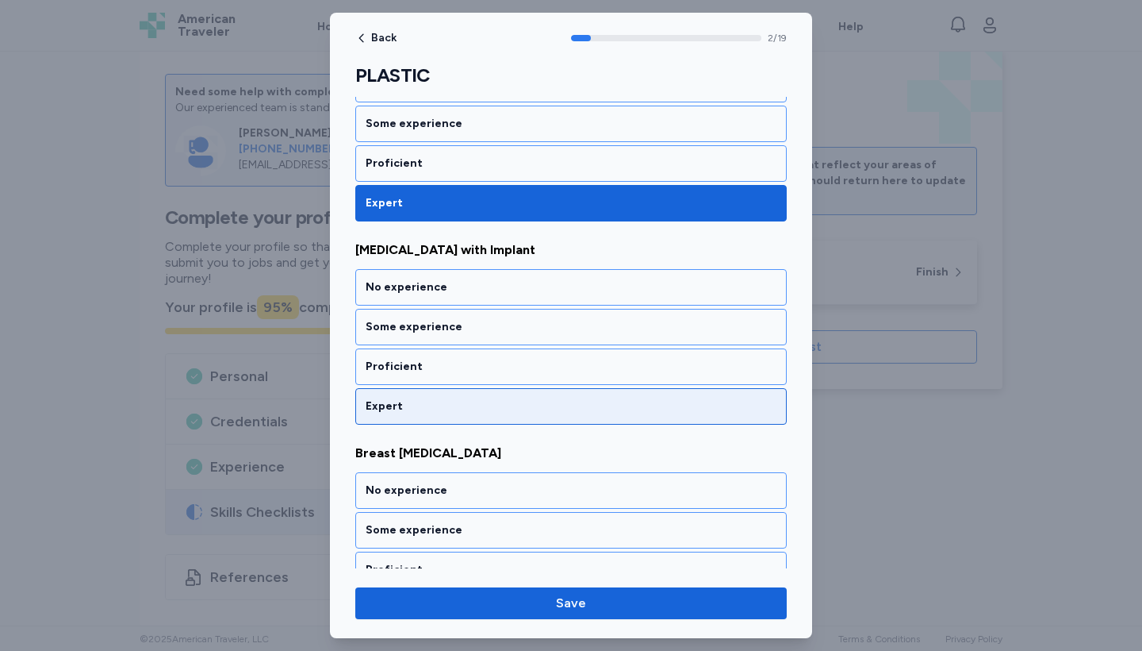
click at [596, 401] on div "Expert" at bounding box center [571, 406] width 411 height 16
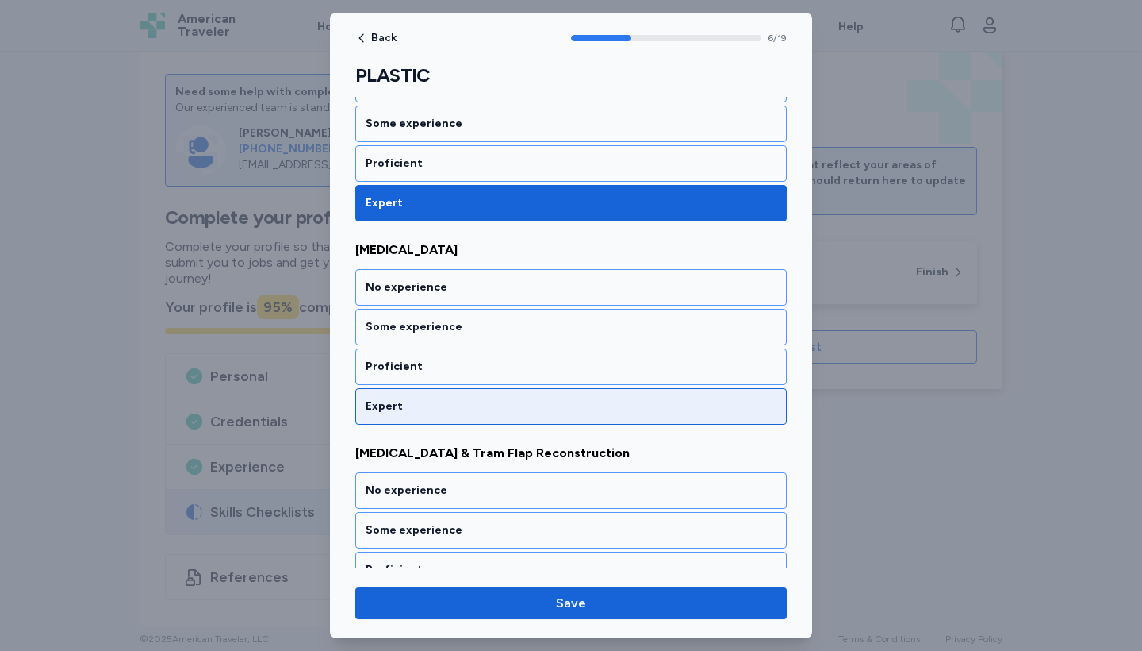
click at [596, 401] on div "Expert" at bounding box center [571, 406] width 411 height 16
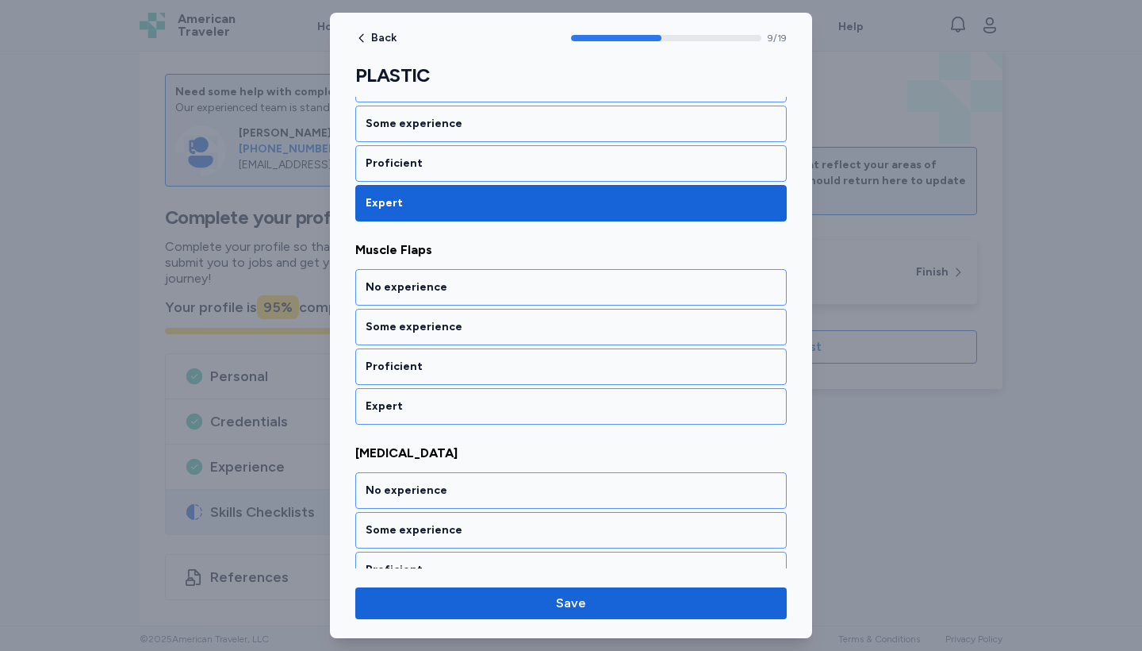
click at [596, 401] on div "Expert" at bounding box center [571, 406] width 411 height 16
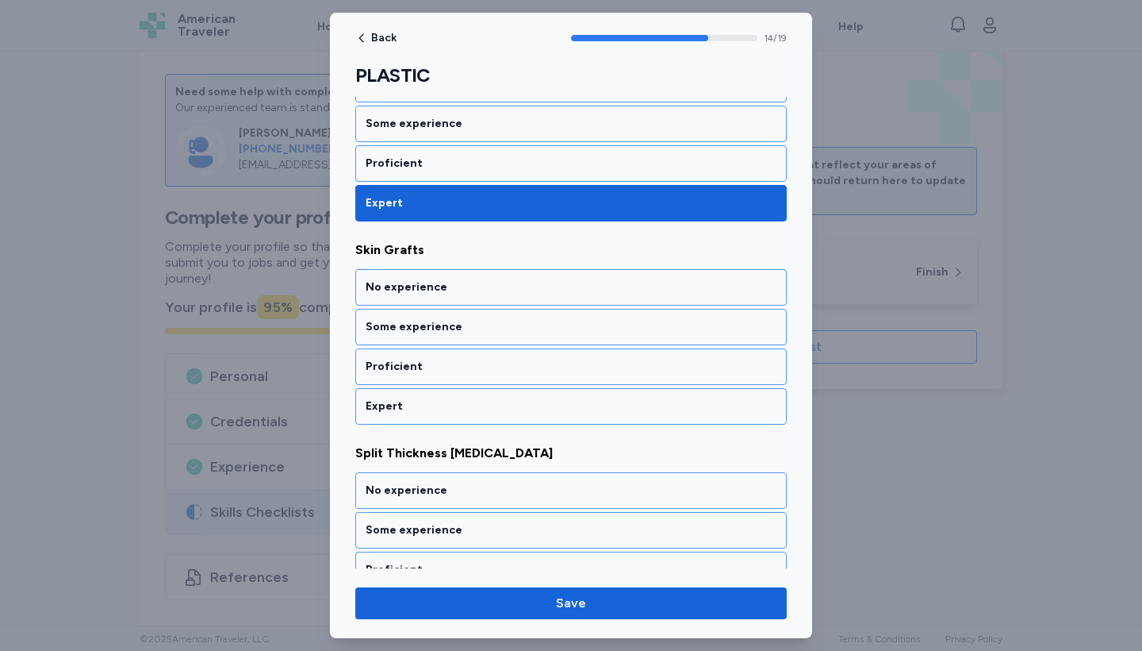
click at [596, 401] on div "Expert" at bounding box center [571, 406] width 411 height 16
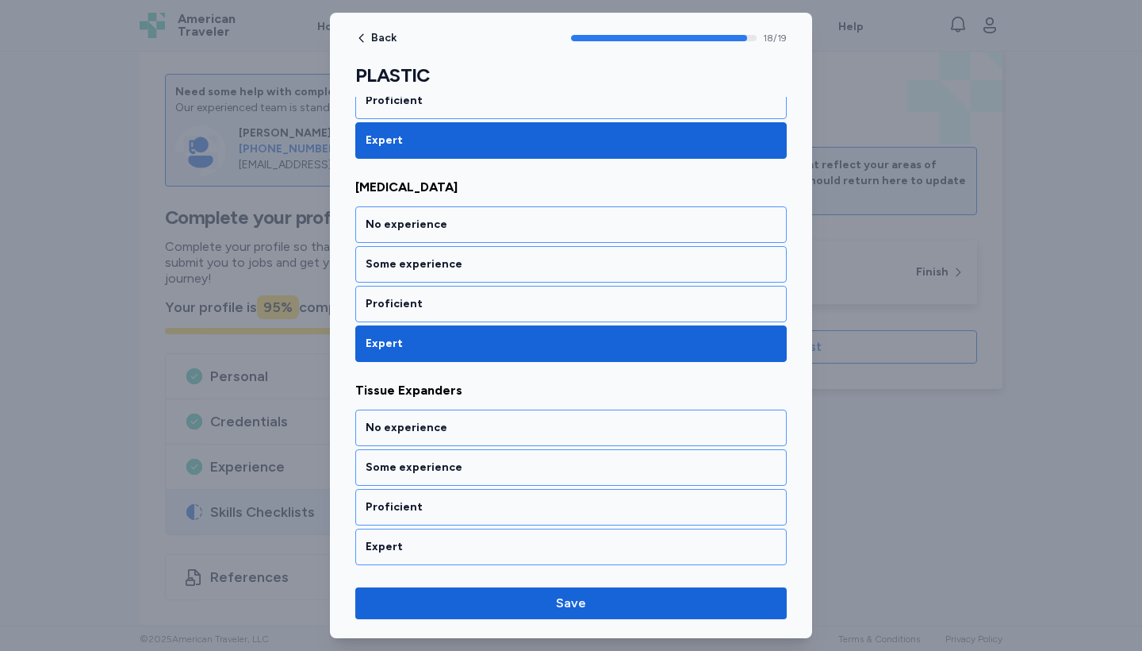
click at [596, 401] on div "Tissue Expanders No experience Some experience Proficient Expert" at bounding box center [571, 473] width 432 height 184
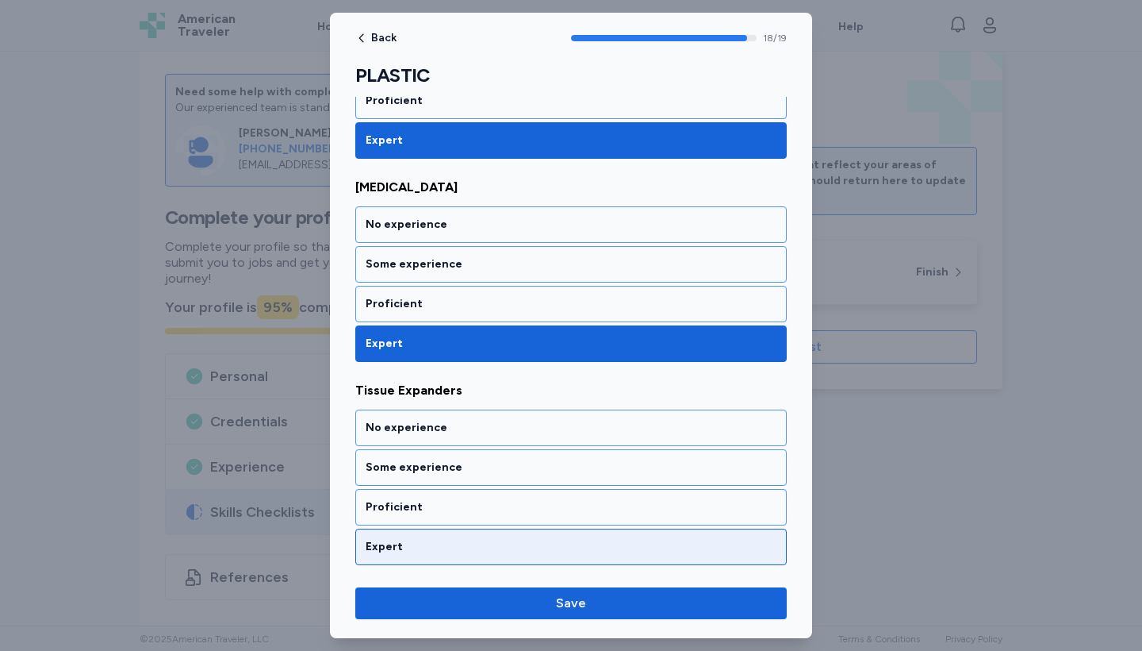
click at [596, 532] on div "Expert" at bounding box center [571, 546] width 432 height 36
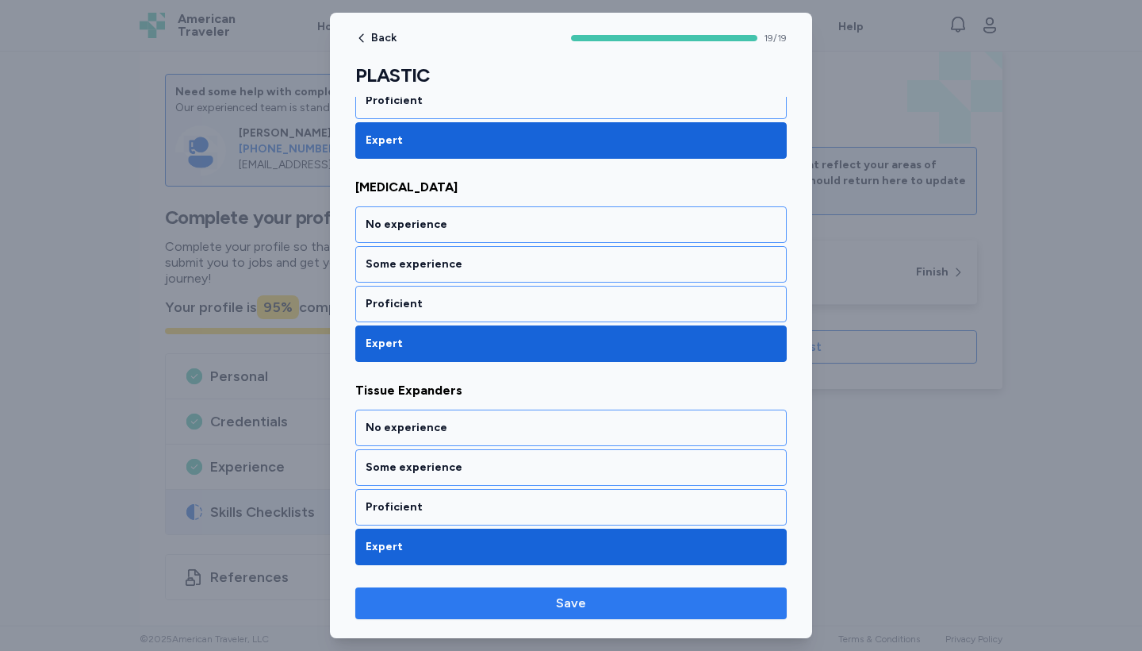
click at [603, 593] on button "Save" at bounding box center [571, 603] width 432 height 32
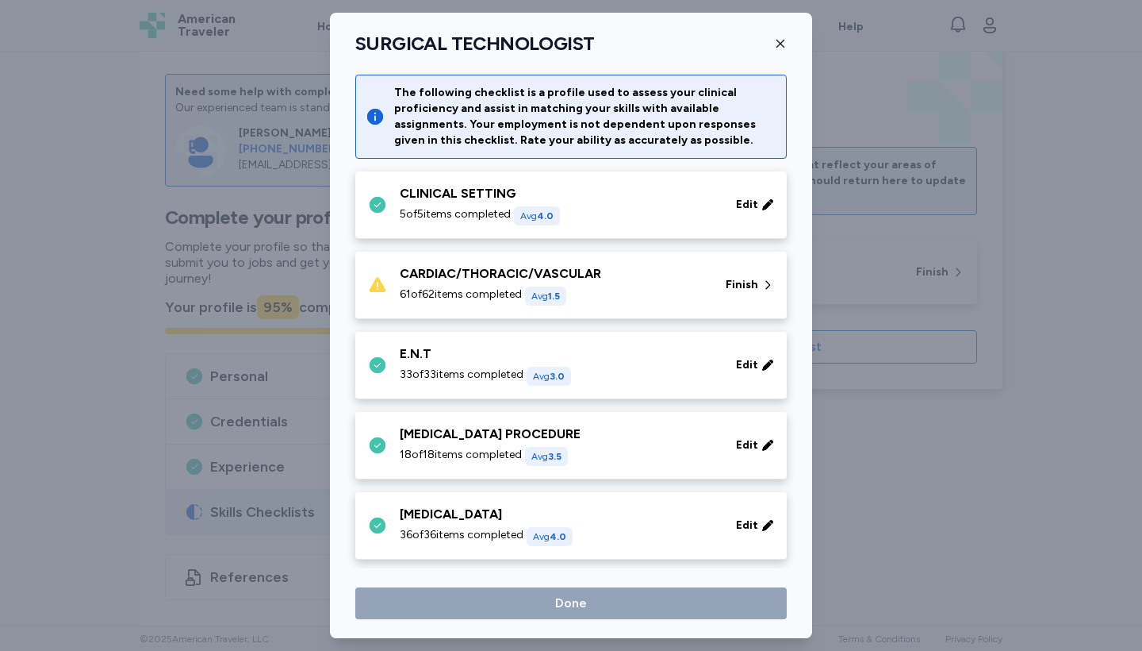
scroll to position [762, 0]
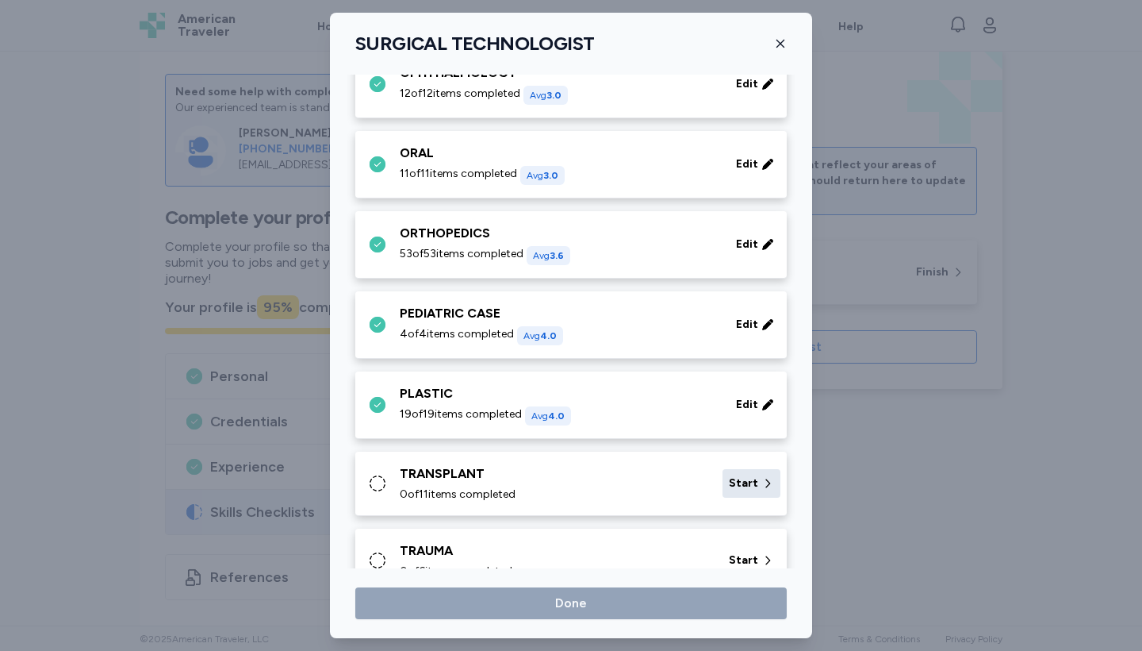
click at [758, 478] on div "Start" at bounding box center [752, 483] width 58 height 29
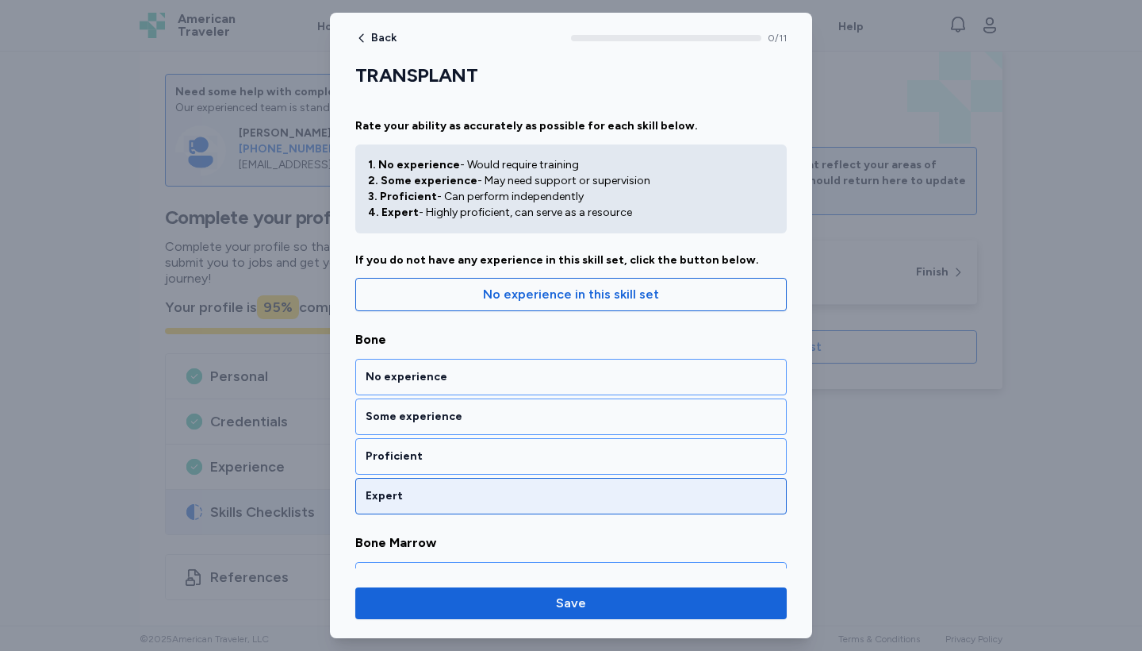
click at [643, 494] on div "Expert" at bounding box center [571, 496] width 411 height 16
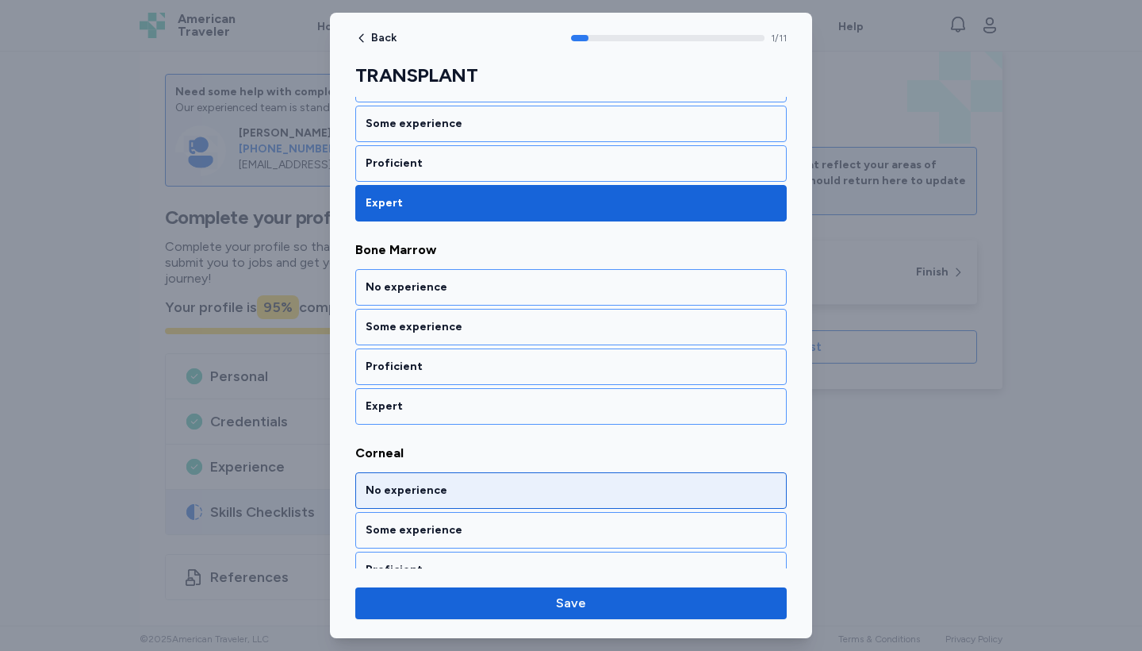
click at [643, 494] on div "No experience" at bounding box center [571, 490] width 411 height 16
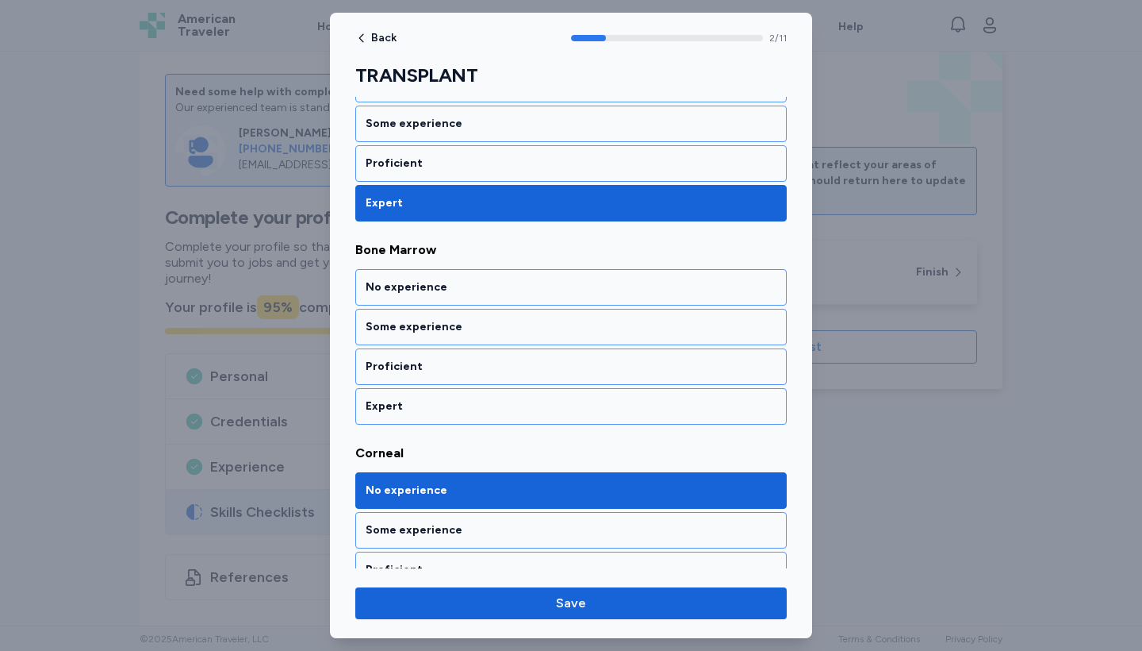
scroll to position [699, 0]
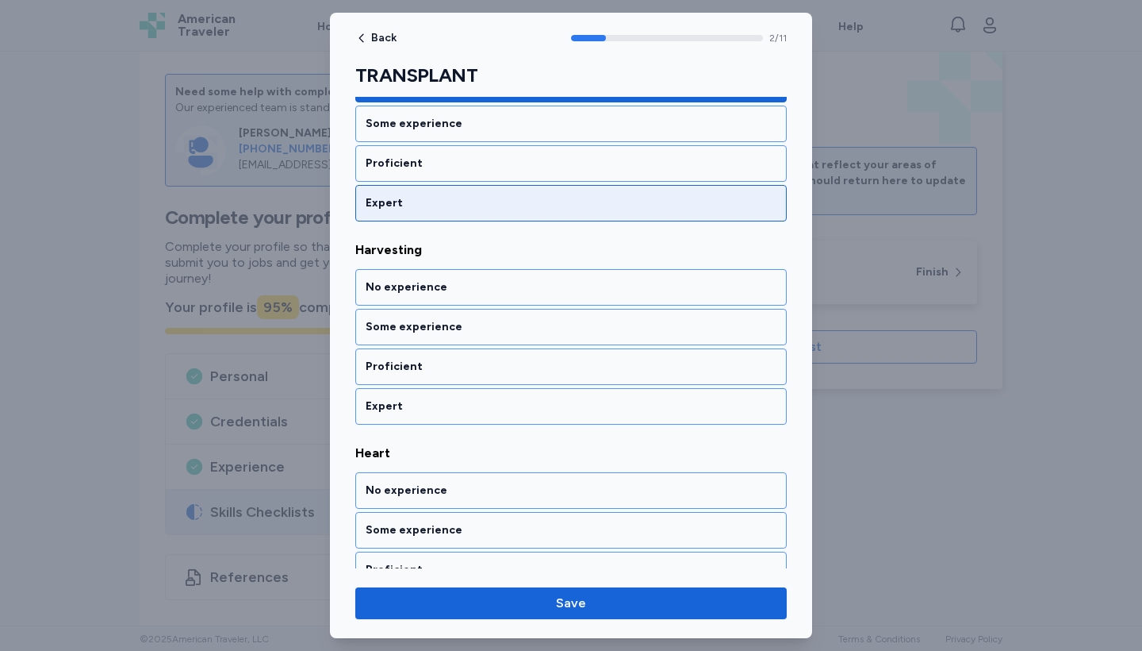
click at [601, 203] on div "Expert" at bounding box center [571, 203] width 411 height 16
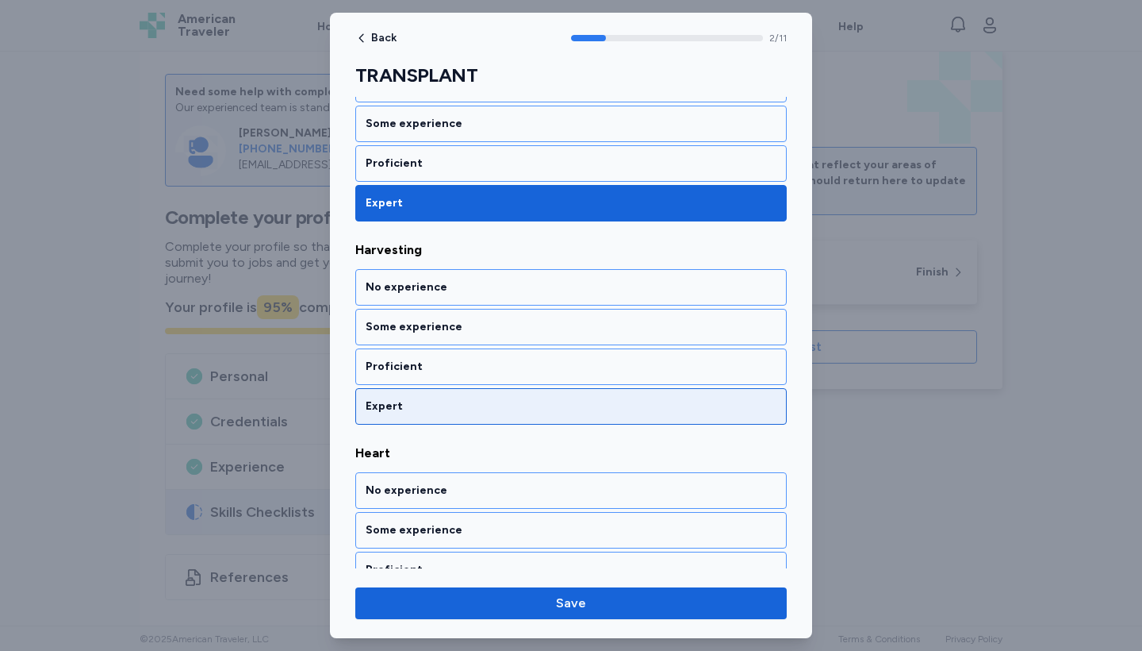
click at [596, 394] on div "Expert" at bounding box center [571, 406] width 432 height 36
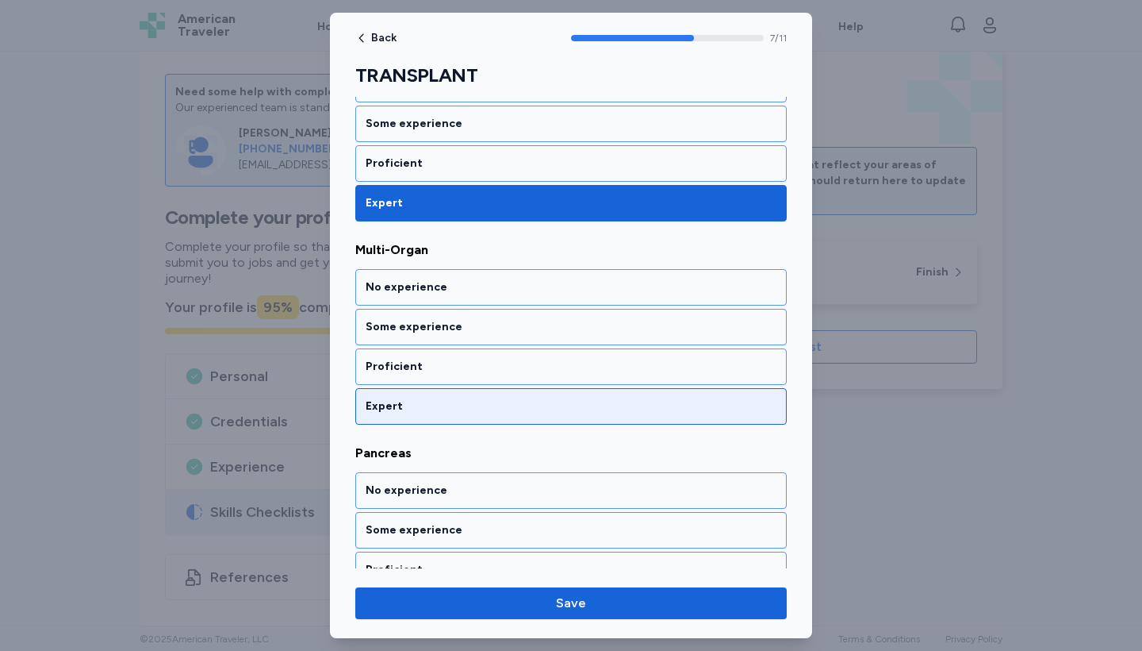
click at [596, 394] on div "Expert" at bounding box center [571, 406] width 432 height 36
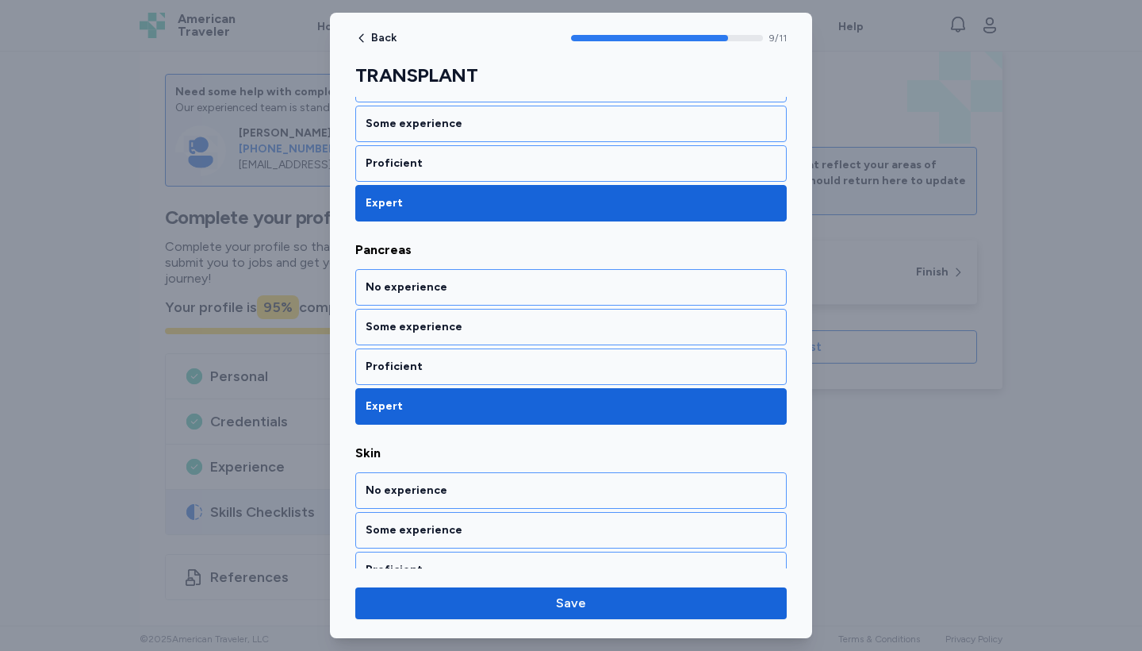
scroll to position [1980, 0]
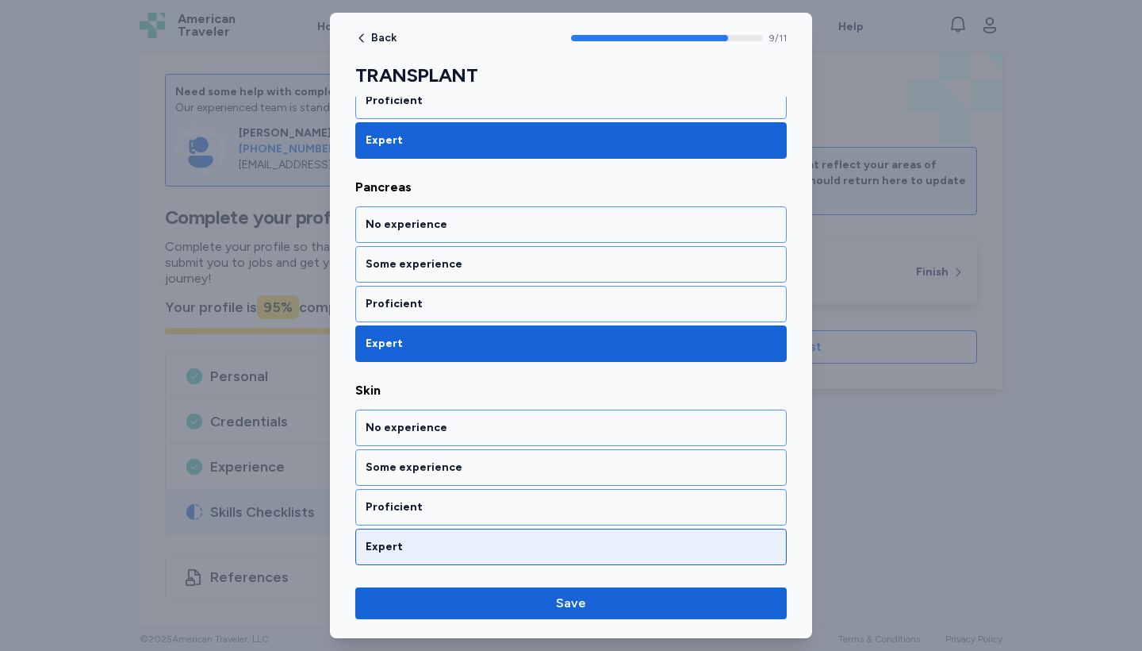
click at [592, 538] on div "Expert" at bounding box center [571, 546] width 432 height 36
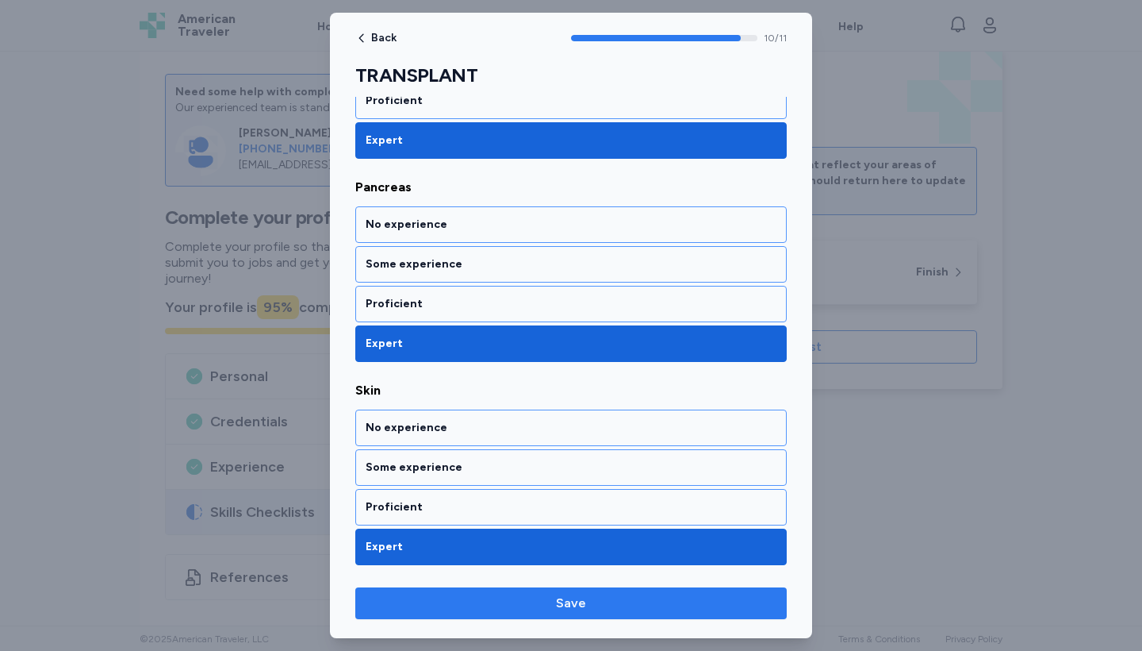
click at [593, 594] on span "Save" at bounding box center [571, 602] width 406 height 19
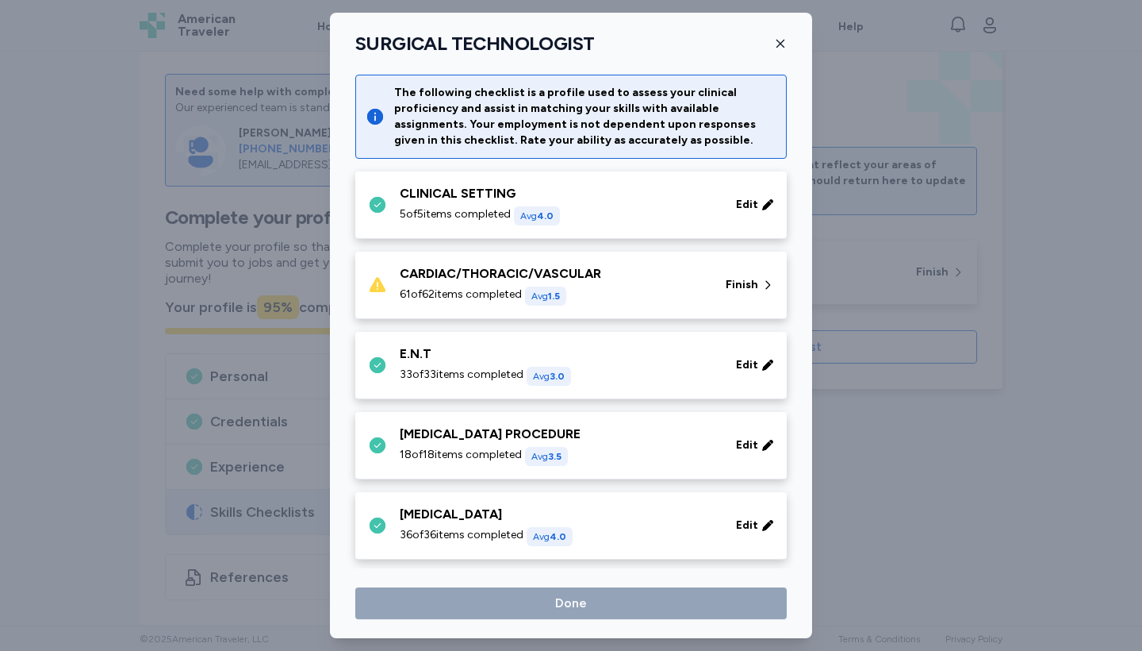
scroll to position [762, 0]
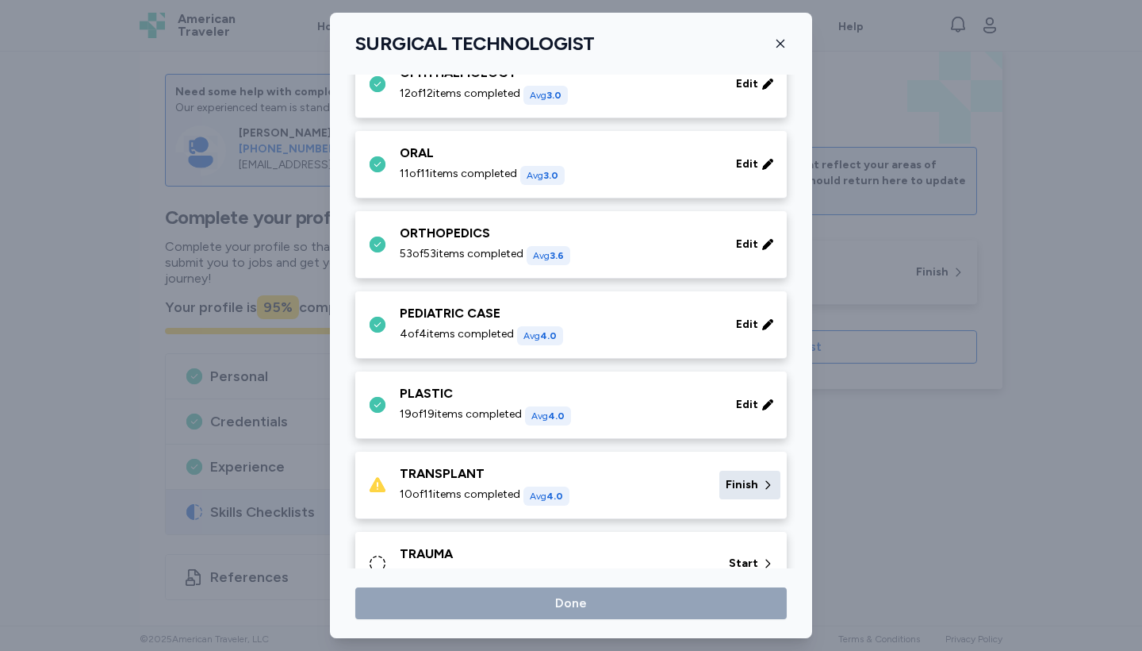
click at [753, 485] on span "Finish" at bounding box center [742, 485] width 33 height 16
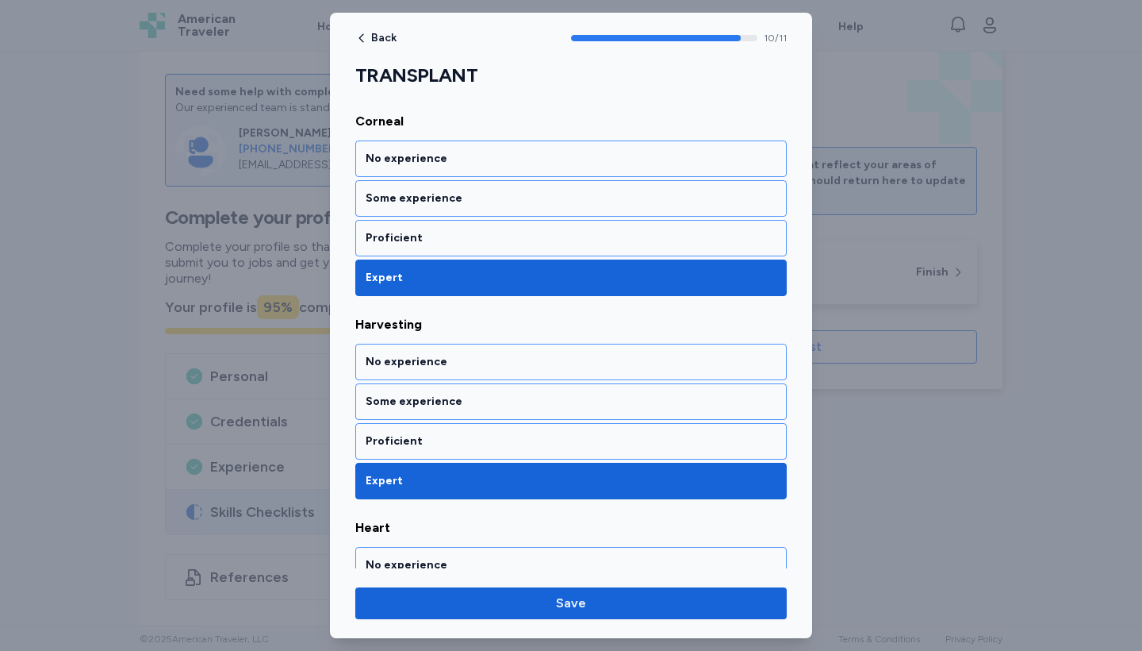
scroll to position [625, 0]
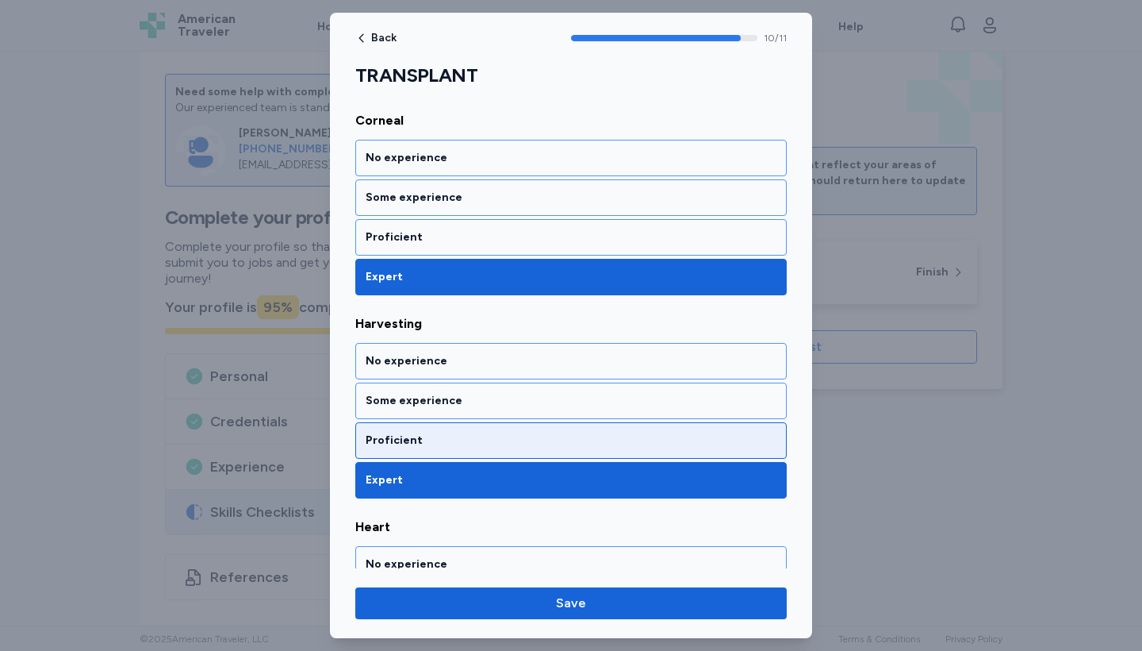
click at [520, 445] on div "Proficient" at bounding box center [571, 440] width 411 height 16
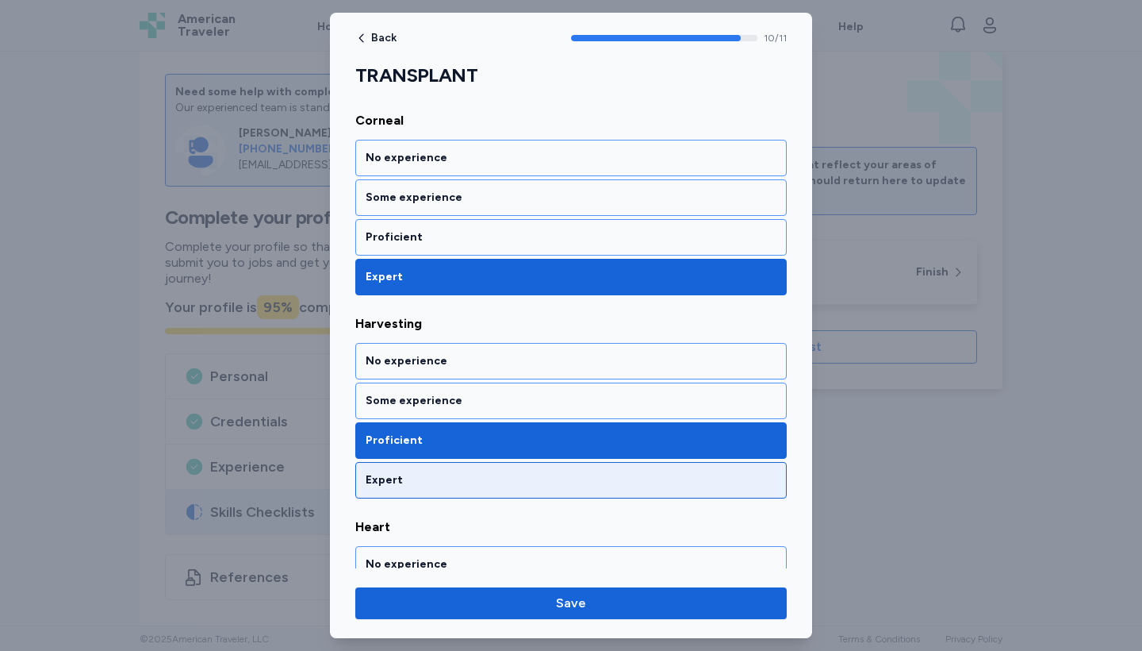
click at [511, 493] on div "Expert" at bounding box center [571, 480] width 432 height 36
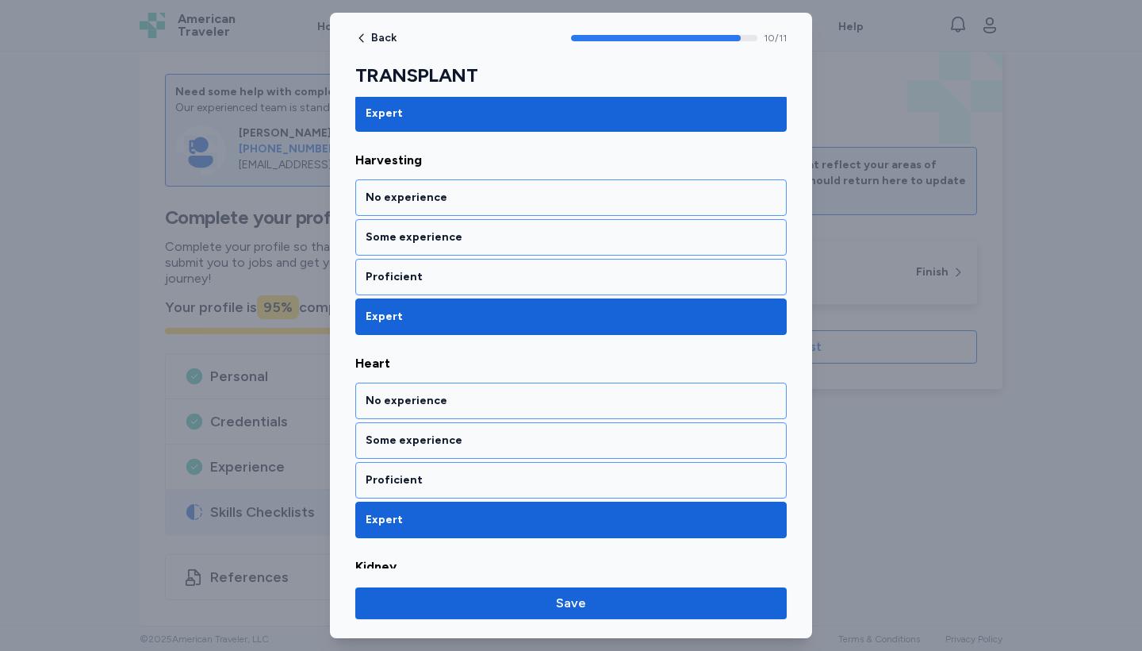
scroll to position [799, 0]
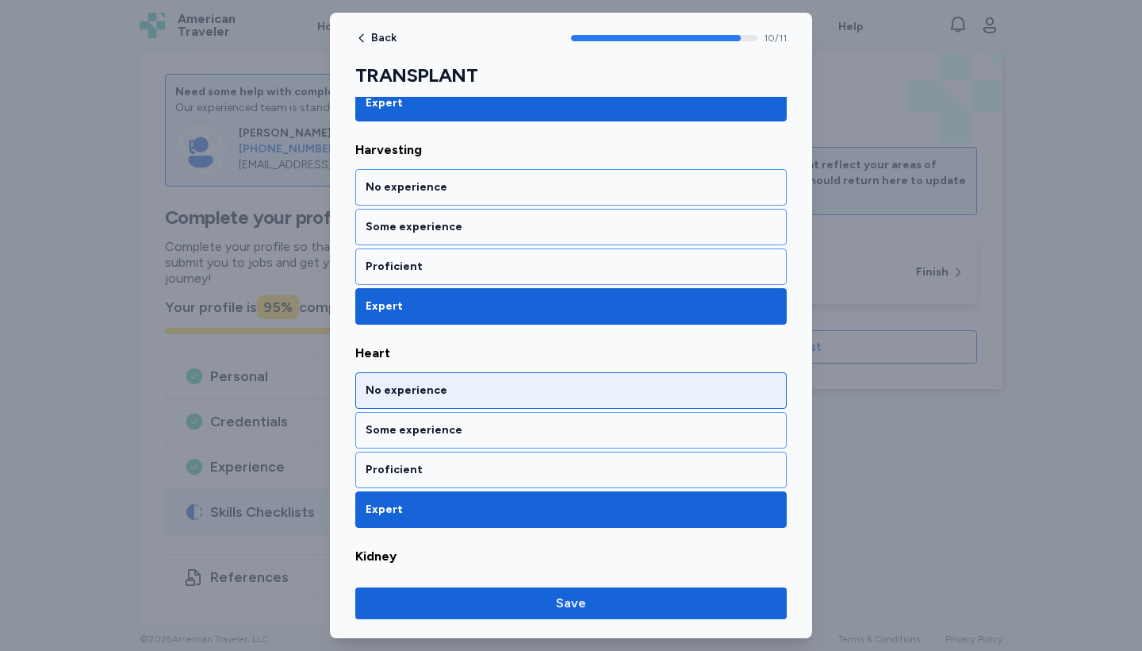
click at [510, 380] on div "No experience" at bounding box center [571, 390] width 432 height 36
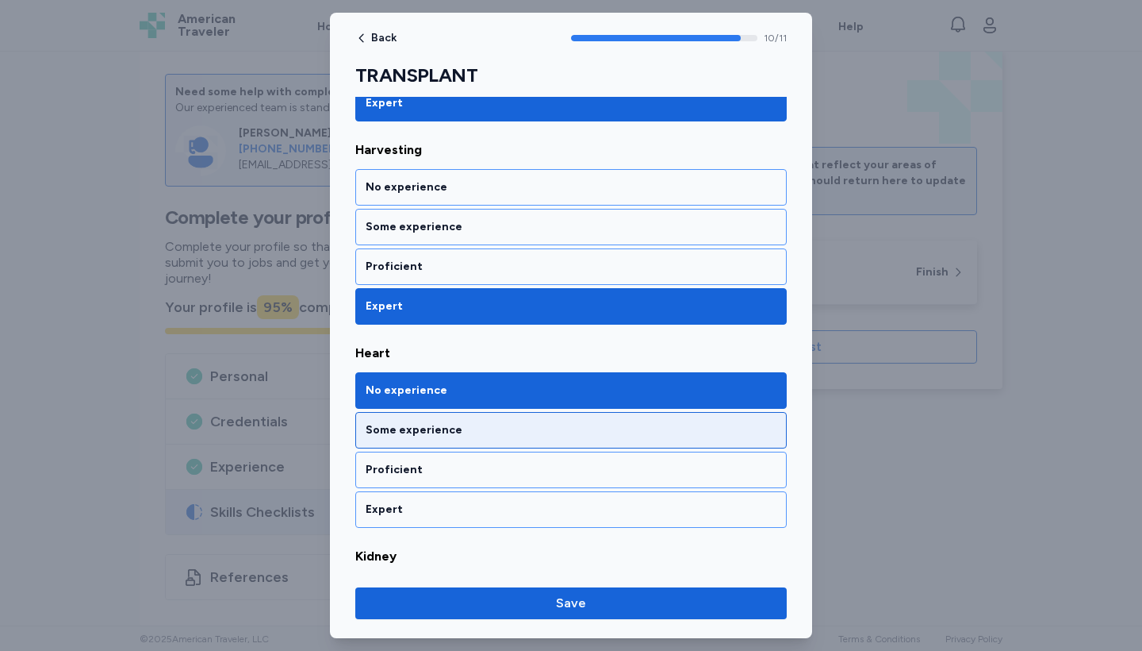
click at [510, 421] on div "Some experience" at bounding box center [571, 430] width 432 height 36
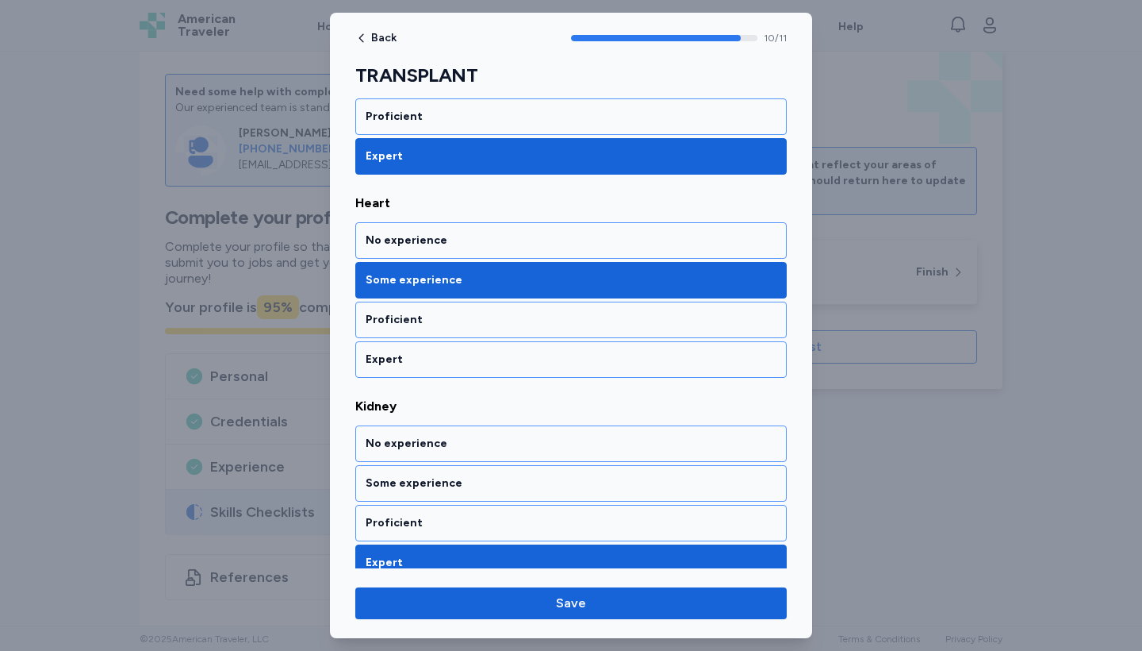
scroll to position [954, 0]
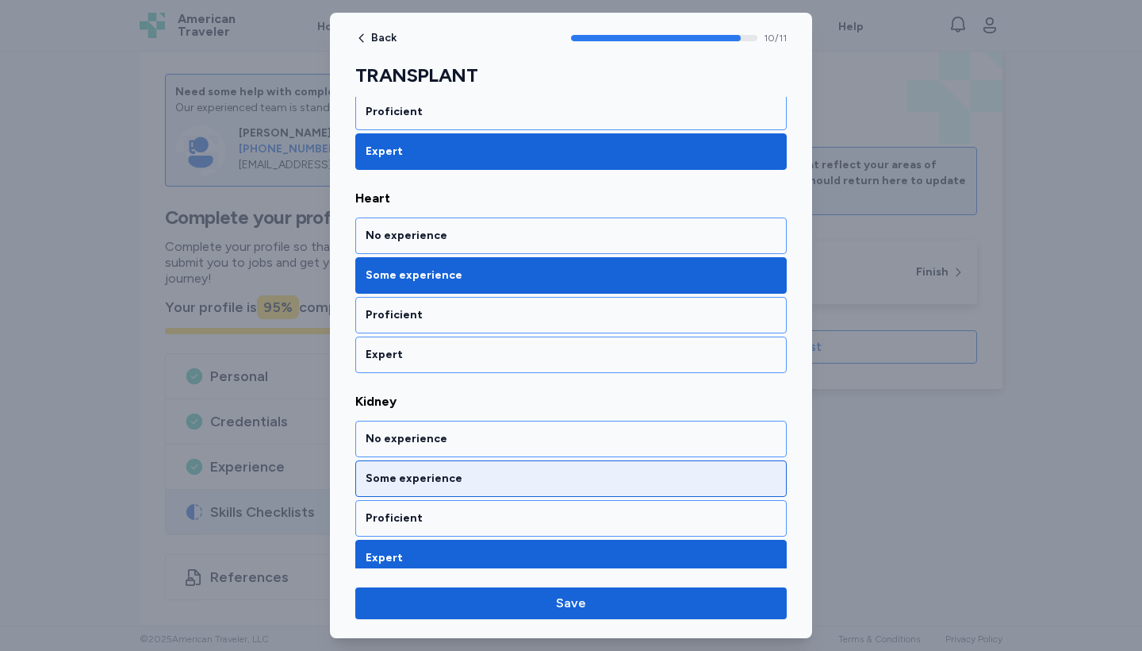
click at [502, 486] on div "Some experience" at bounding box center [571, 478] width 411 height 16
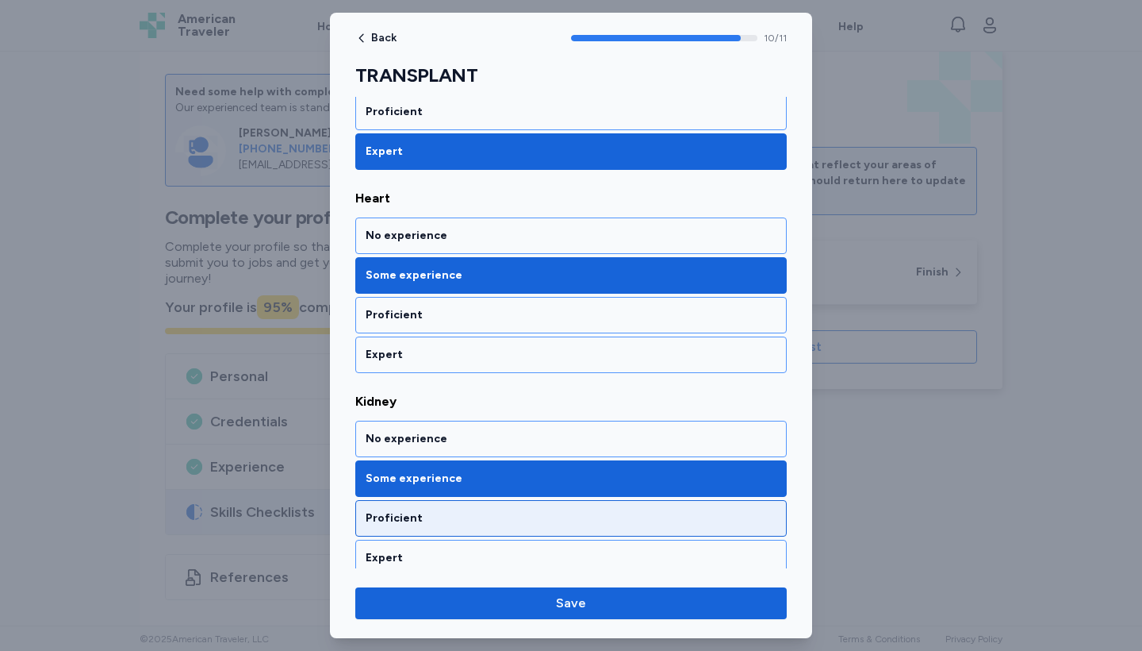
click at [496, 514] on div "Proficient" at bounding box center [571, 518] width 411 height 16
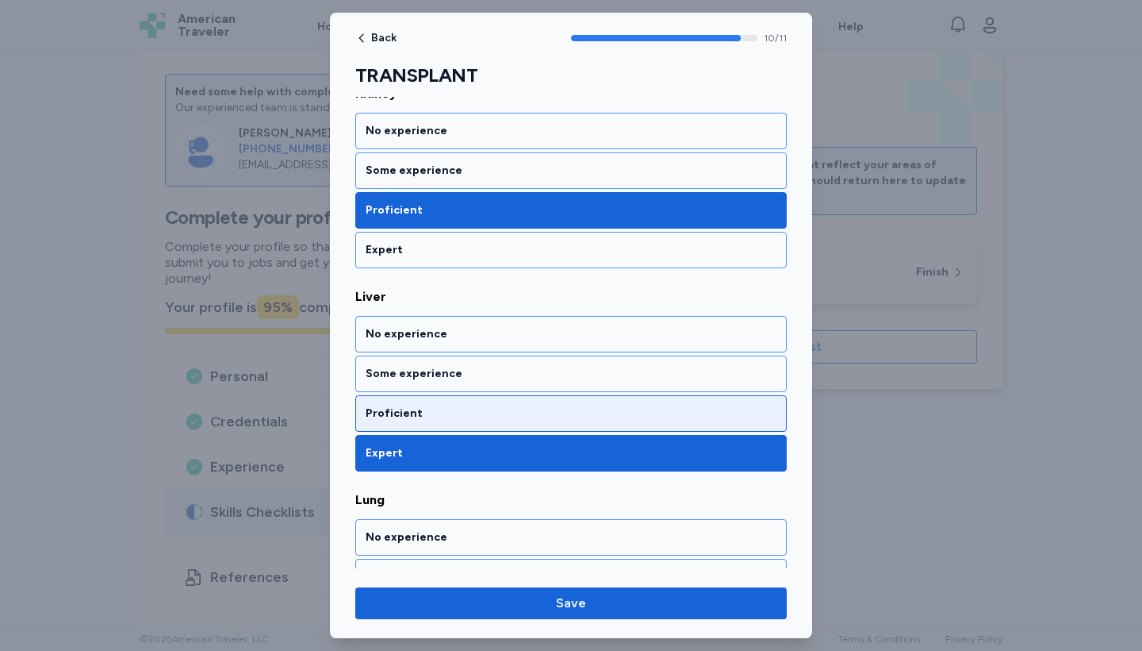
scroll to position [1265, 0]
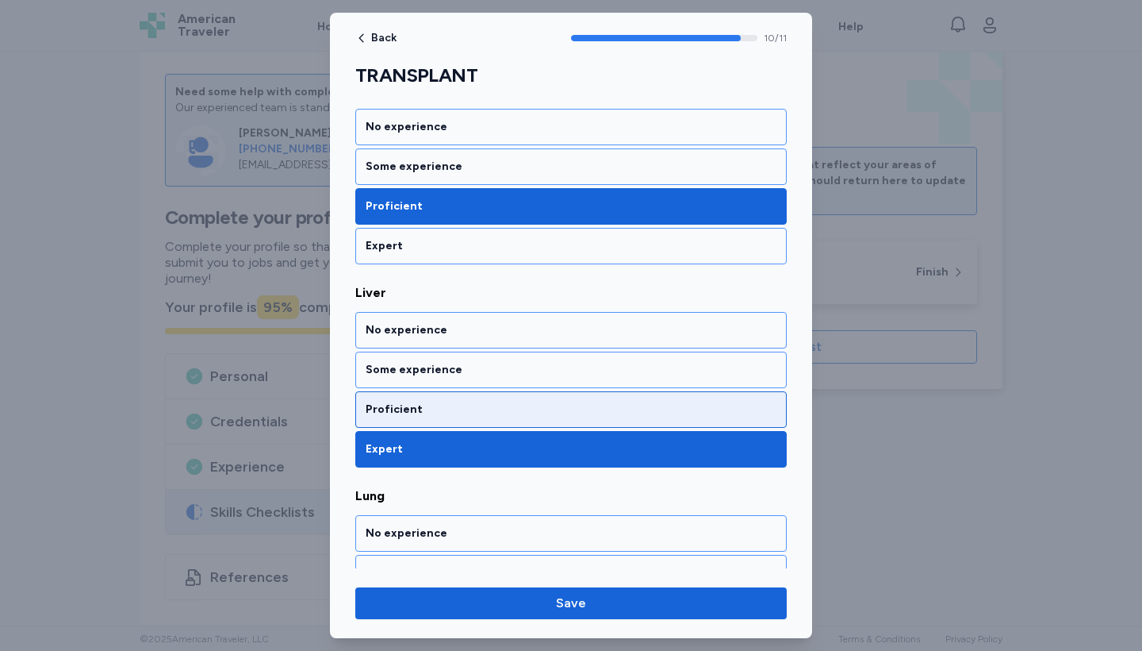
click at [496, 418] on div "Proficient" at bounding box center [571, 409] width 432 height 36
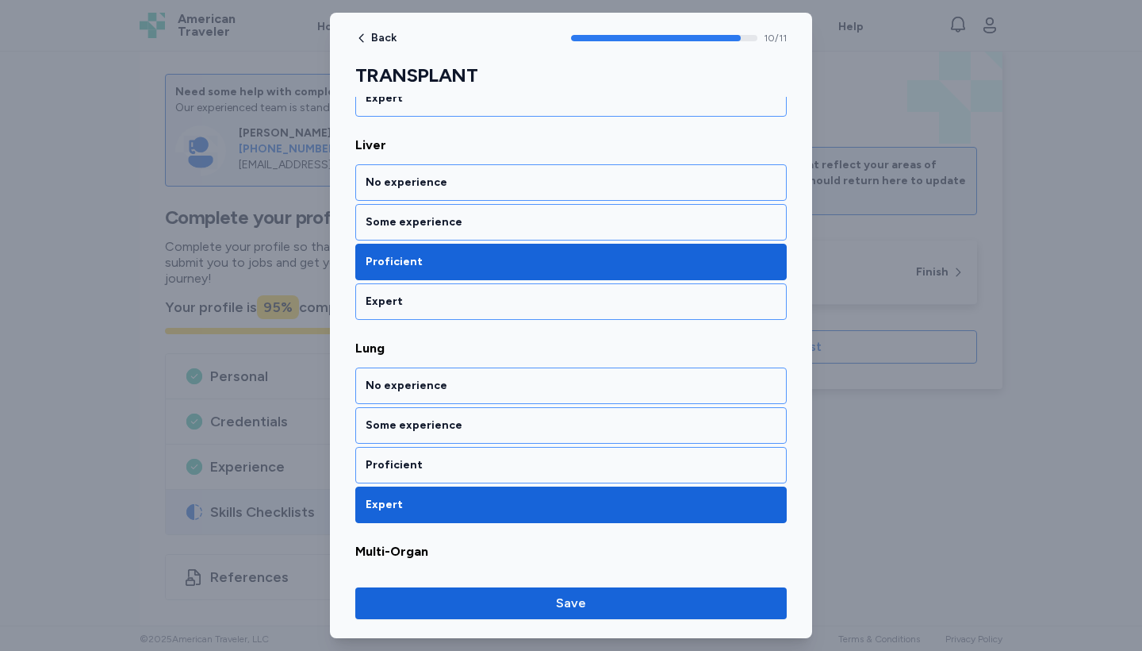
scroll to position [1425, 0]
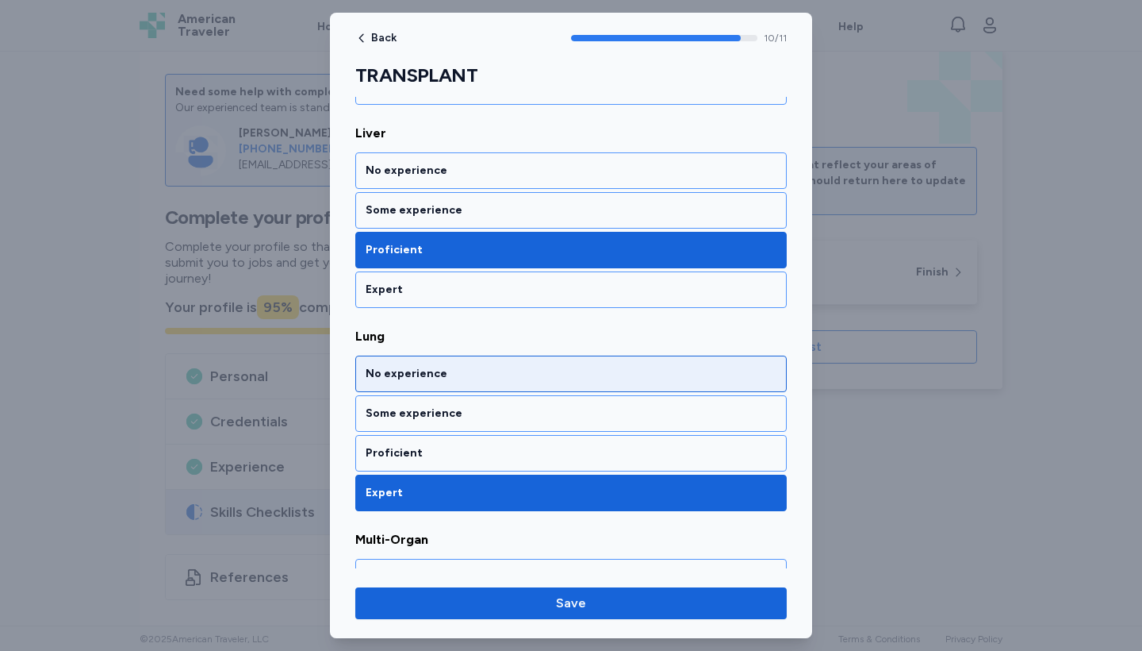
click at [490, 359] on div "No experience" at bounding box center [571, 373] width 432 height 36
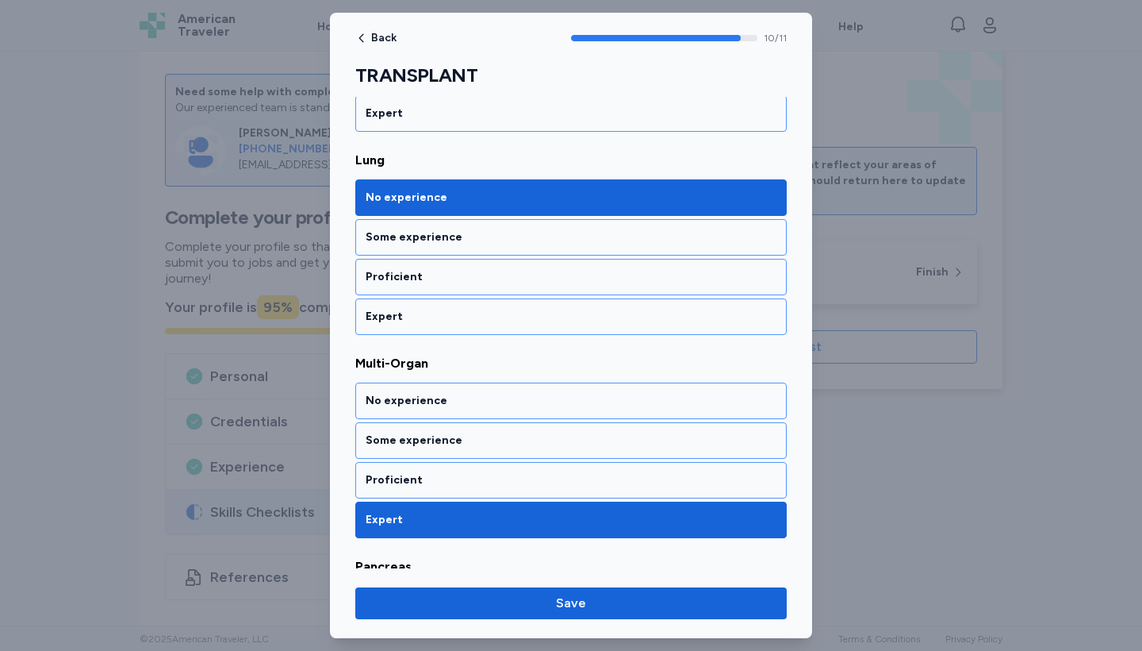
scroll to position [1600, 0]
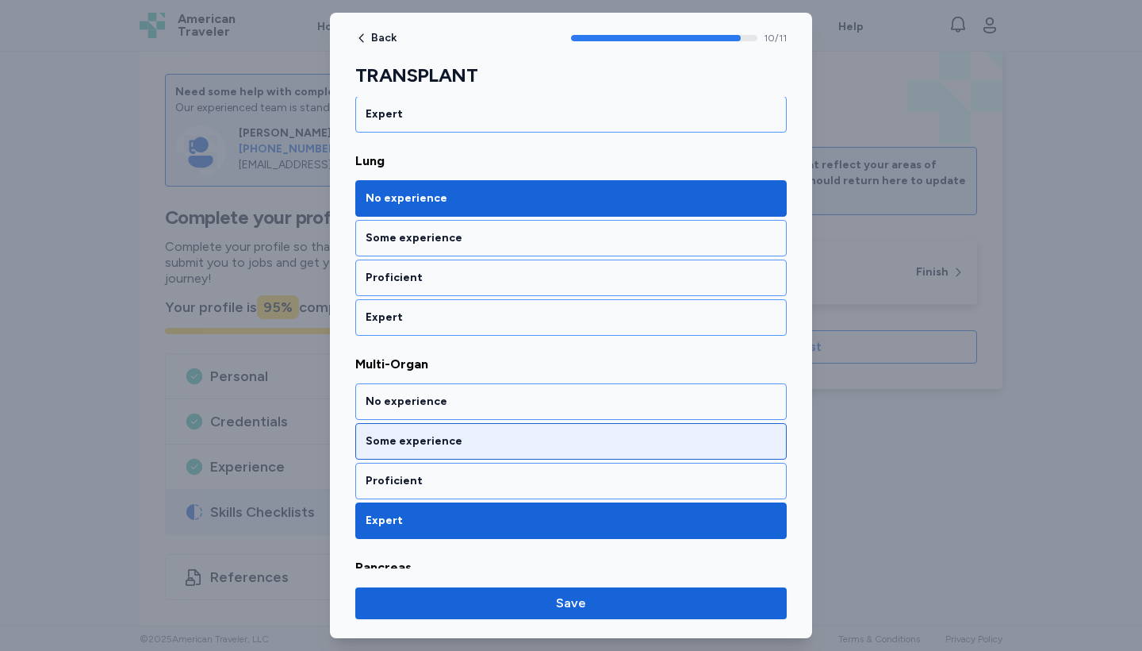
click at [477, 427] on div "Some experience" at bounding box center [571, 441] width 432 height 36
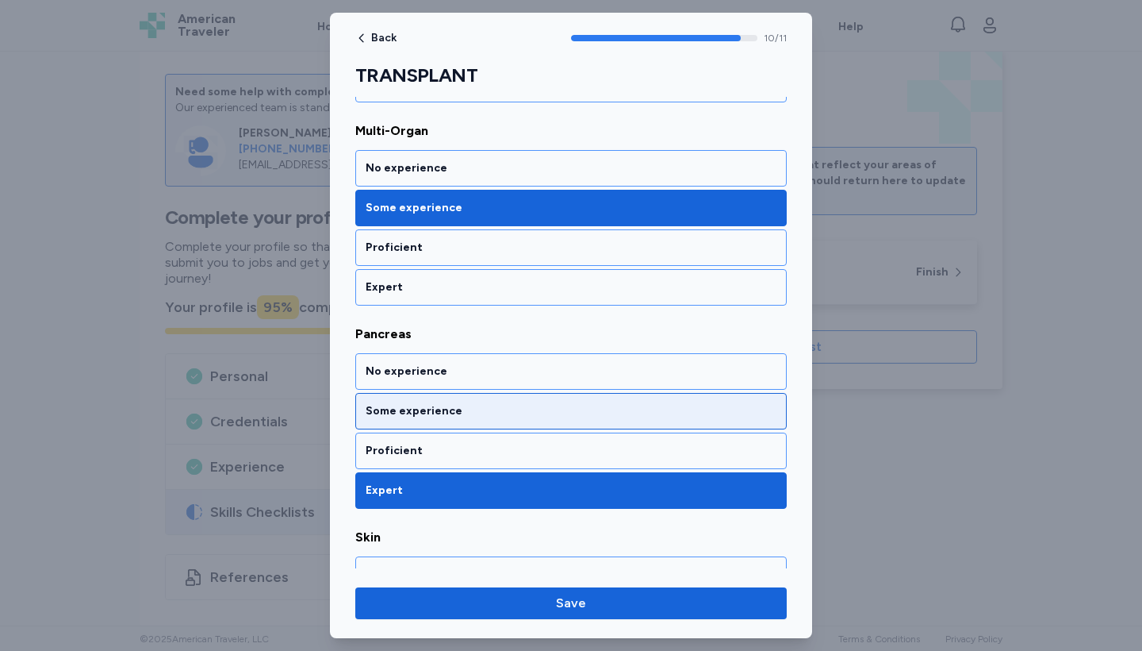
scroll to position [1837, 0]
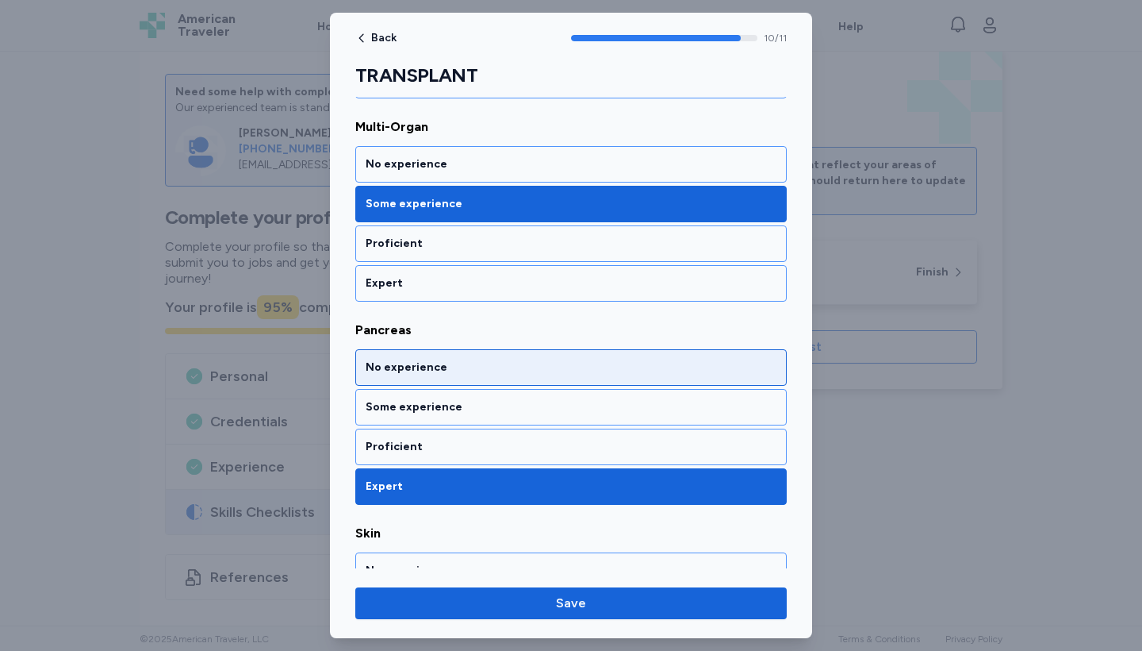
click at [483, 360] on div "No experience" at bounding box center [571, 367] width 411 height 16
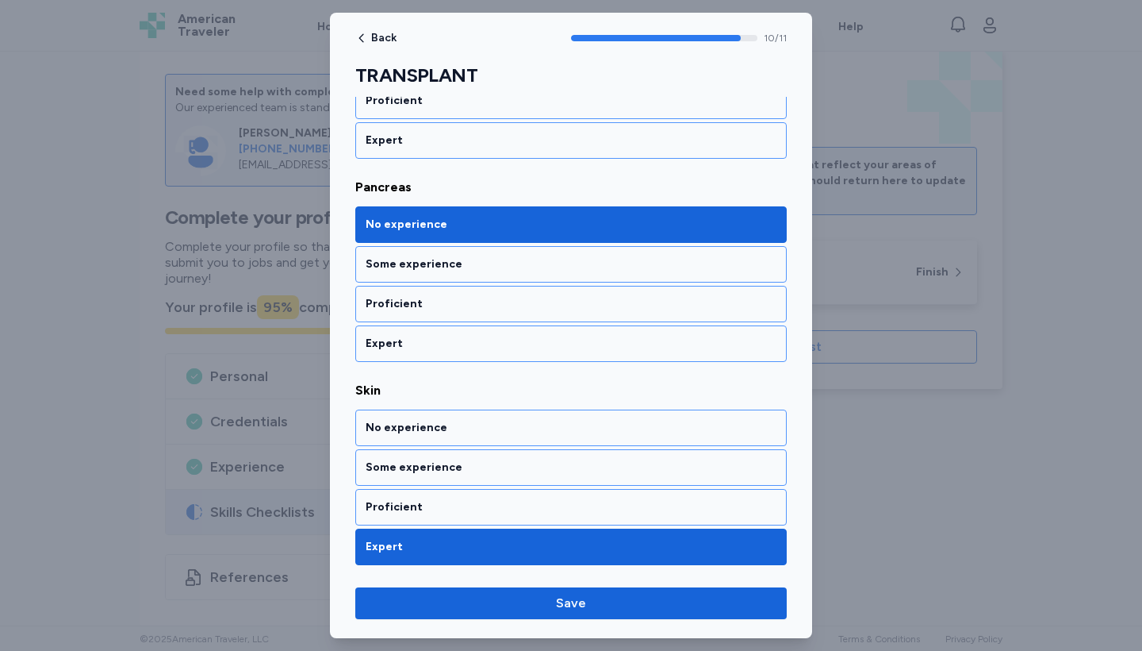
scroll to position [1980, 0]
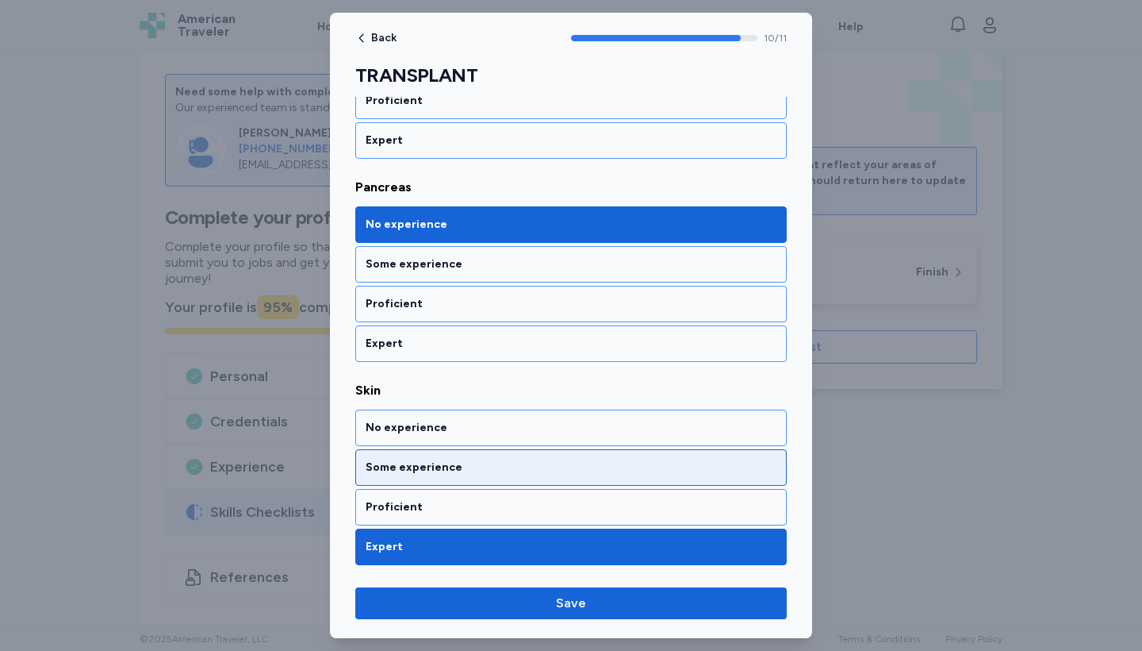
click at [470, 456] on div "Some experience" at bounding box center [571, 467] width 432 height 36
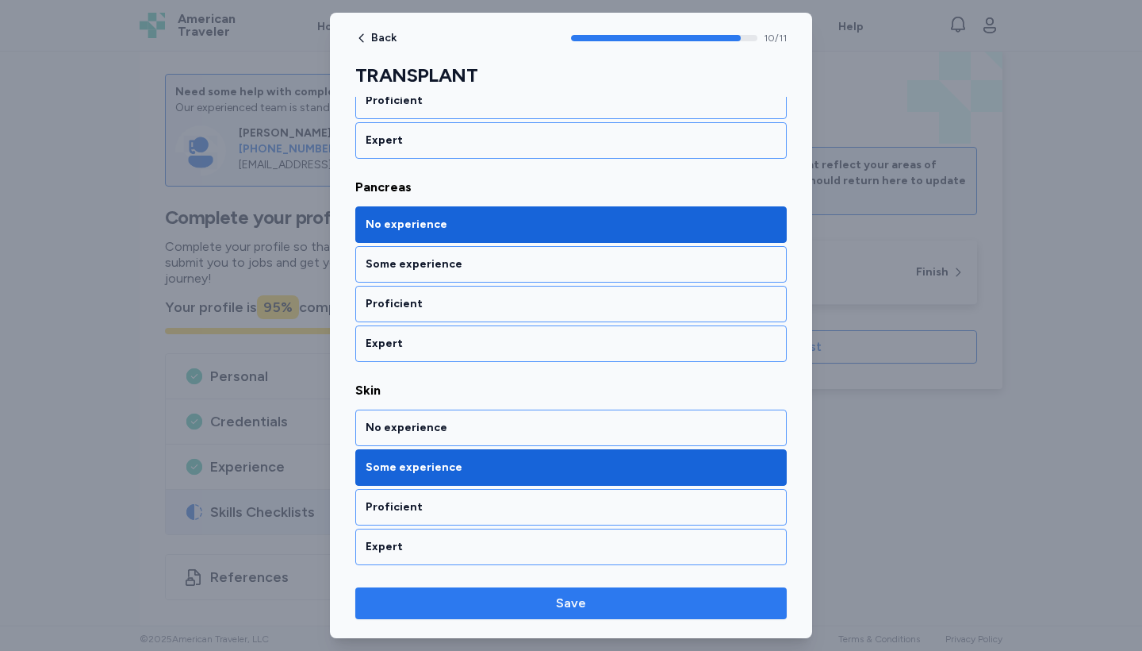
click at [530, 601] on span "Save" at bounding box center [571, 602] width 406 height 19
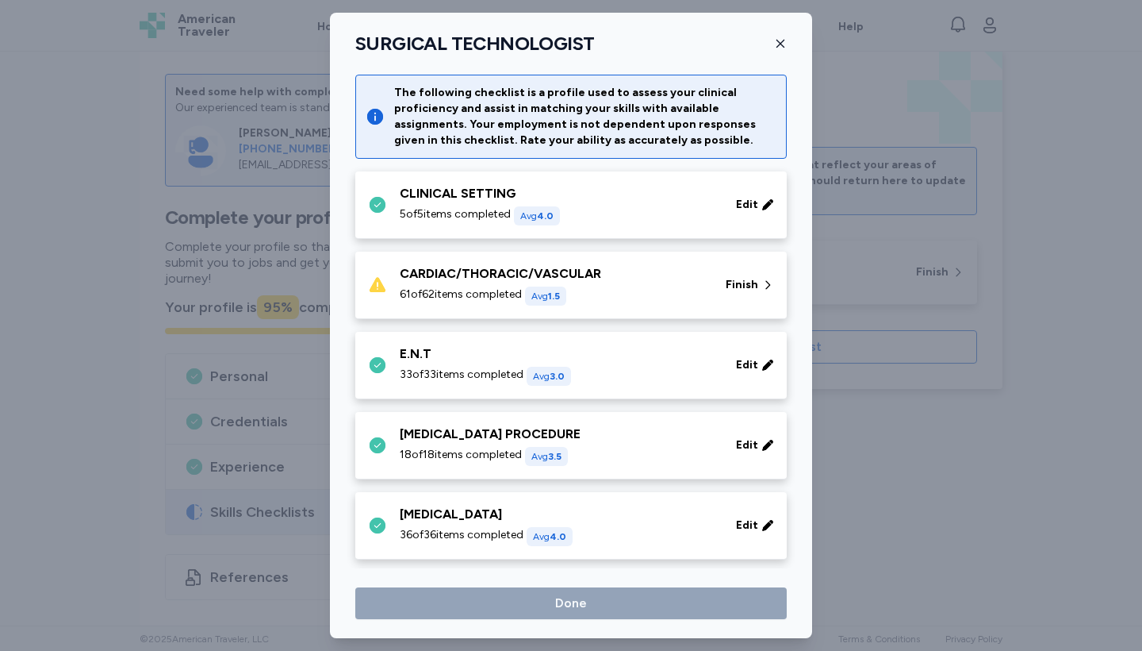
scroll to position [762, 0]
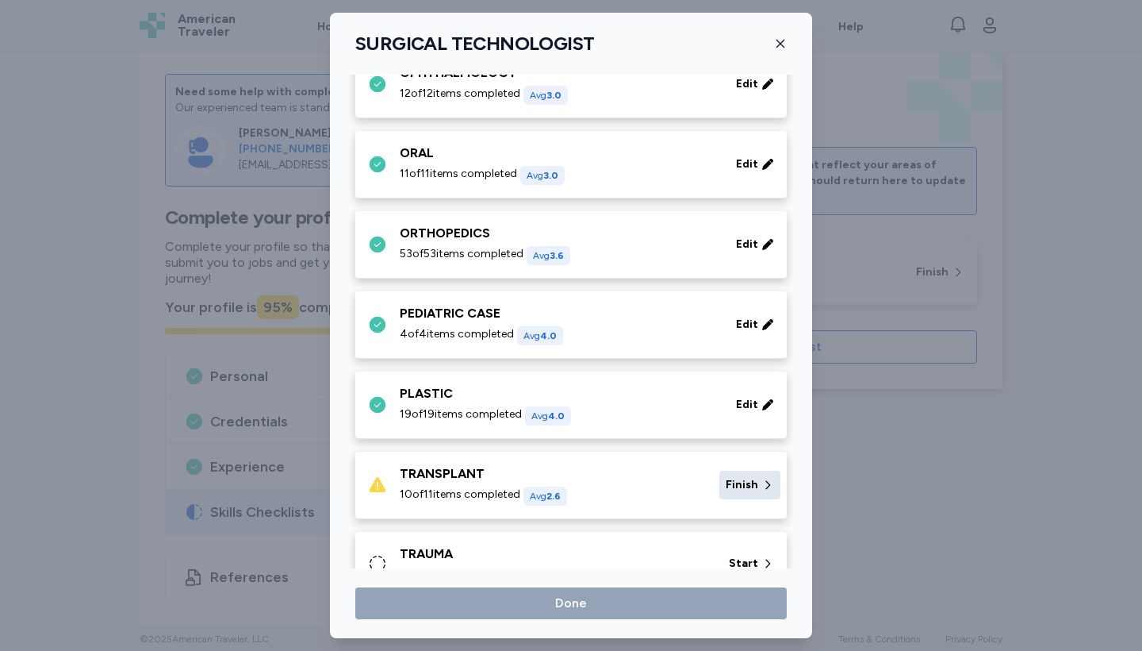
click at [763, 481] on icon at bounding box center [768, 485] width 13 height 16
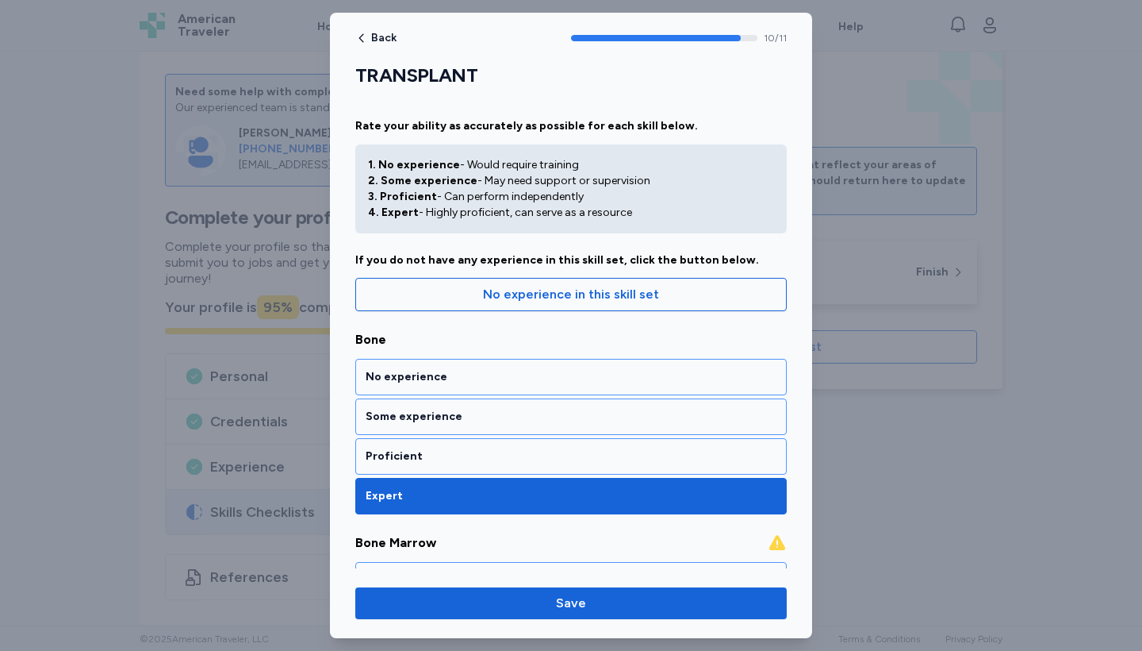
scroll to position [436, 0]
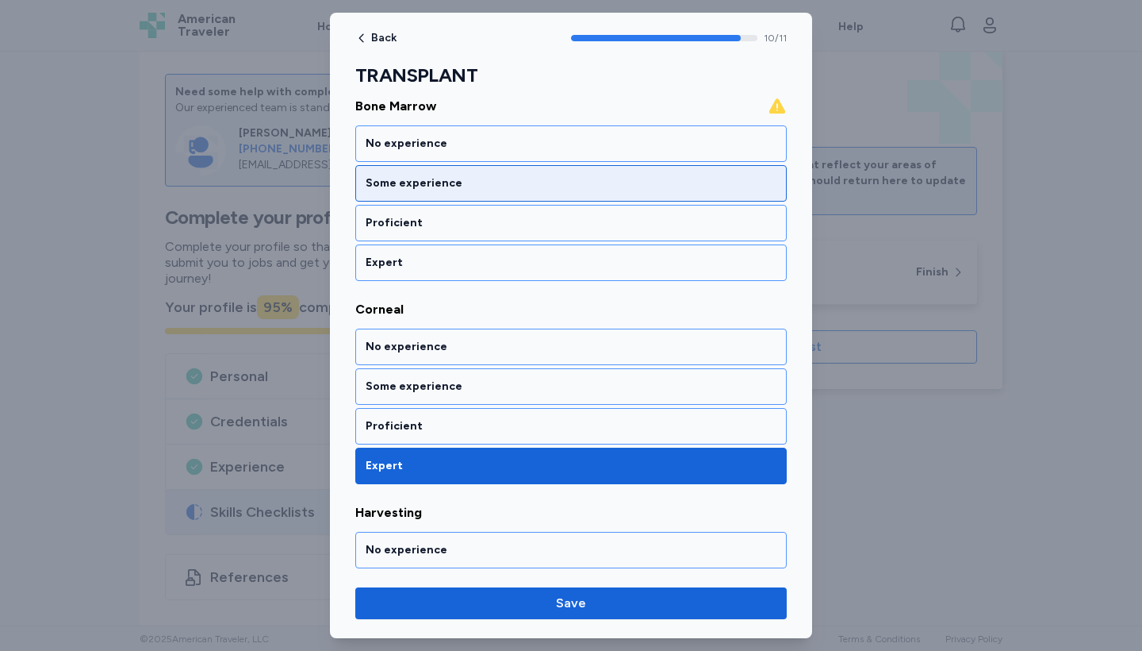
click at [692, 180] on div "Some experience" at bounding box center [571, 183] width 411 height 16
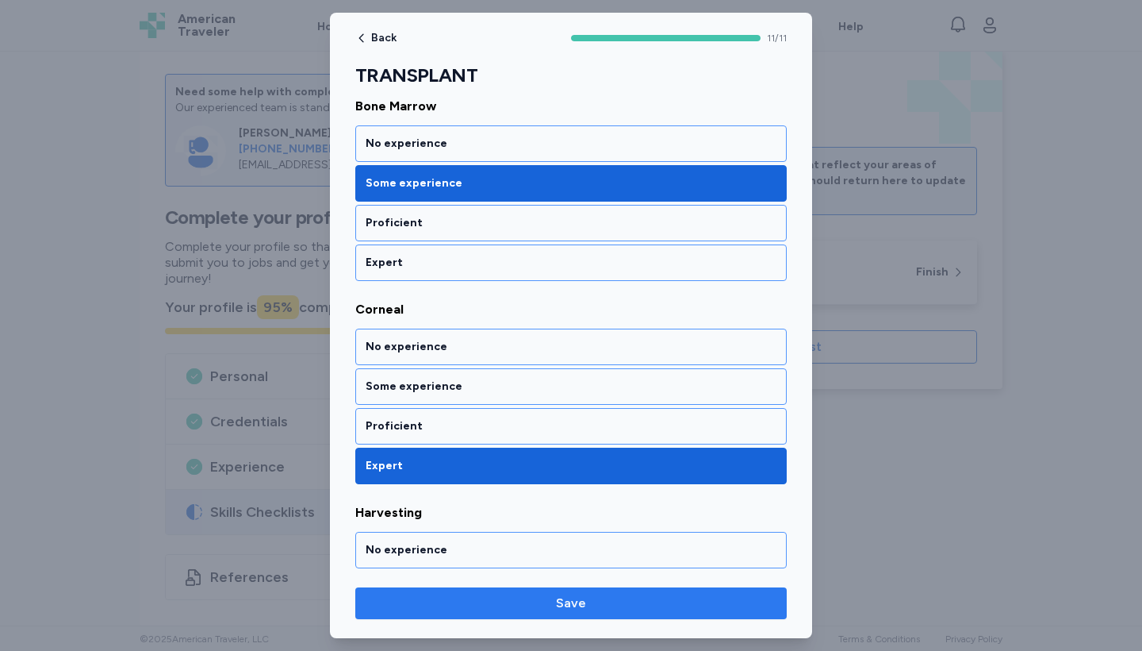
click at [646, 611] on span "Save" at bounding box center [571, 602] width 406 height 19
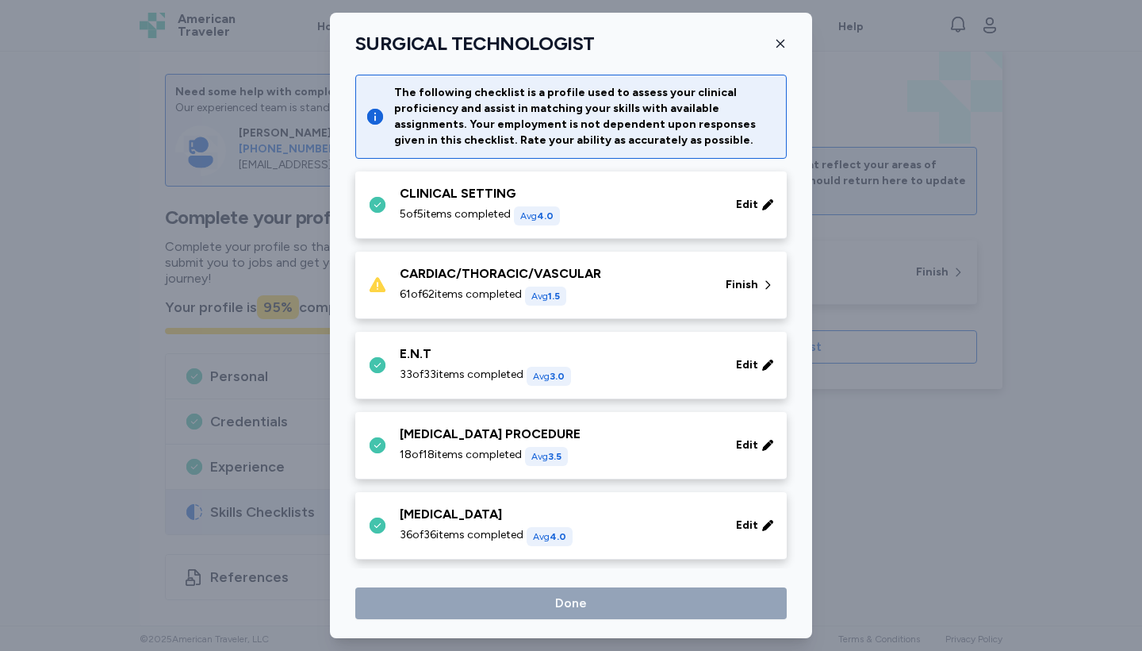
scroll to position [762, 0]
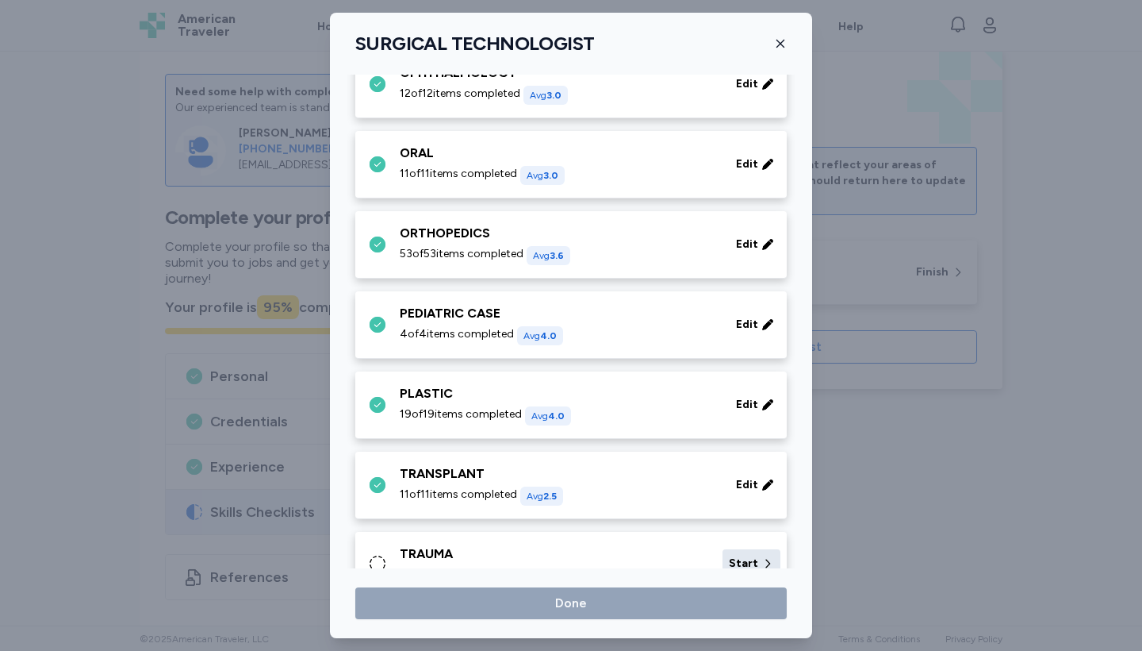
click at [747, 560] on span "Start" at bounding box center [743, 563] width 29 height 16
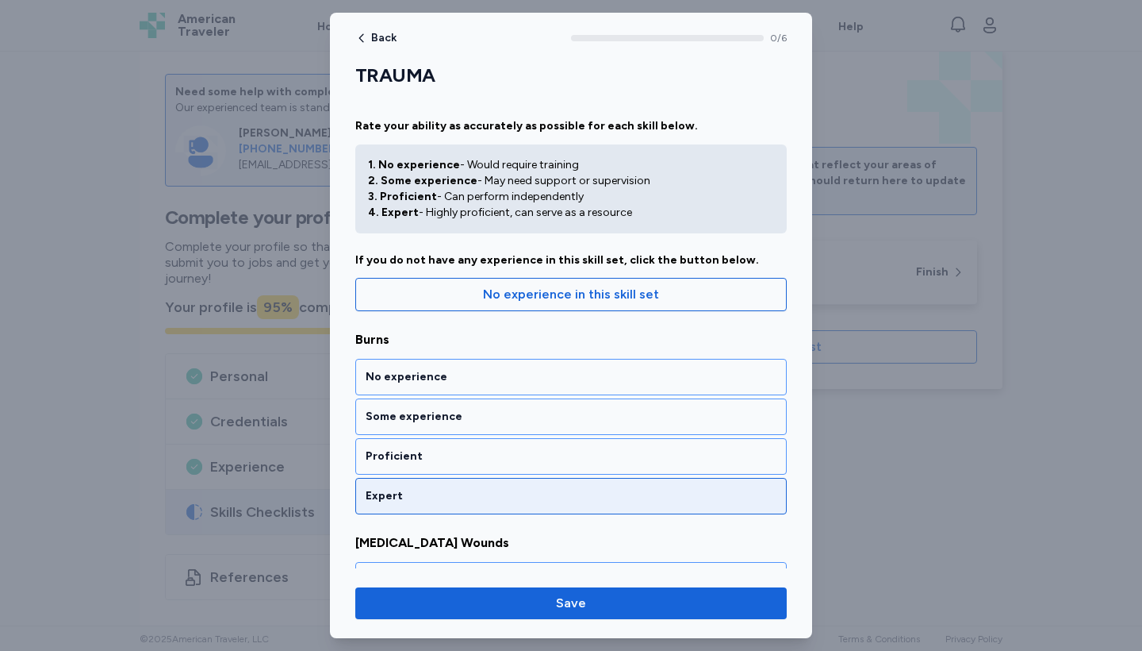
click at [632, 506] on div "Expert" at bounding box center [571, 496] width 432 height 36
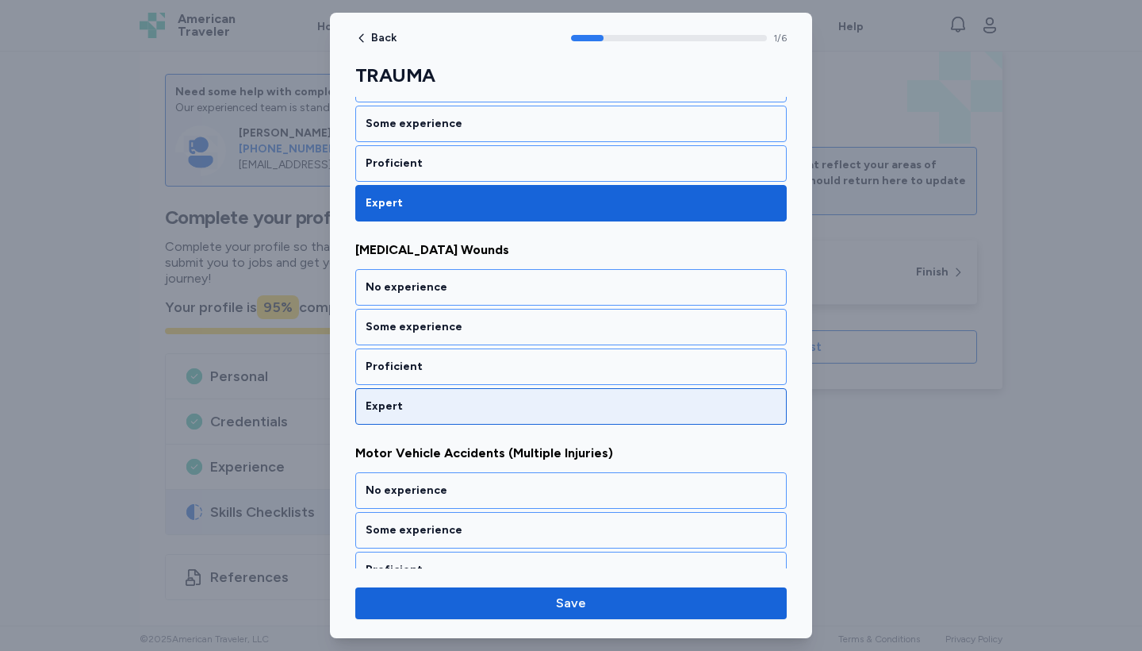
click at [631, 417] on div "Expert" at bounding box center [571, 406] width 432 height 36
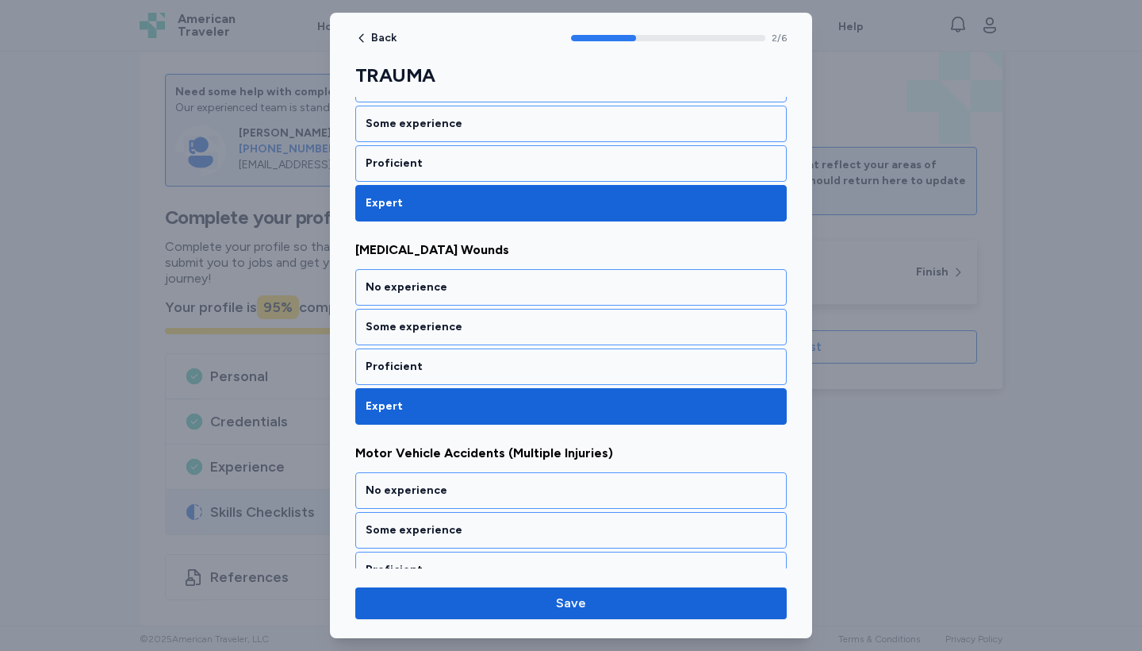
scroll to position [496, 0]
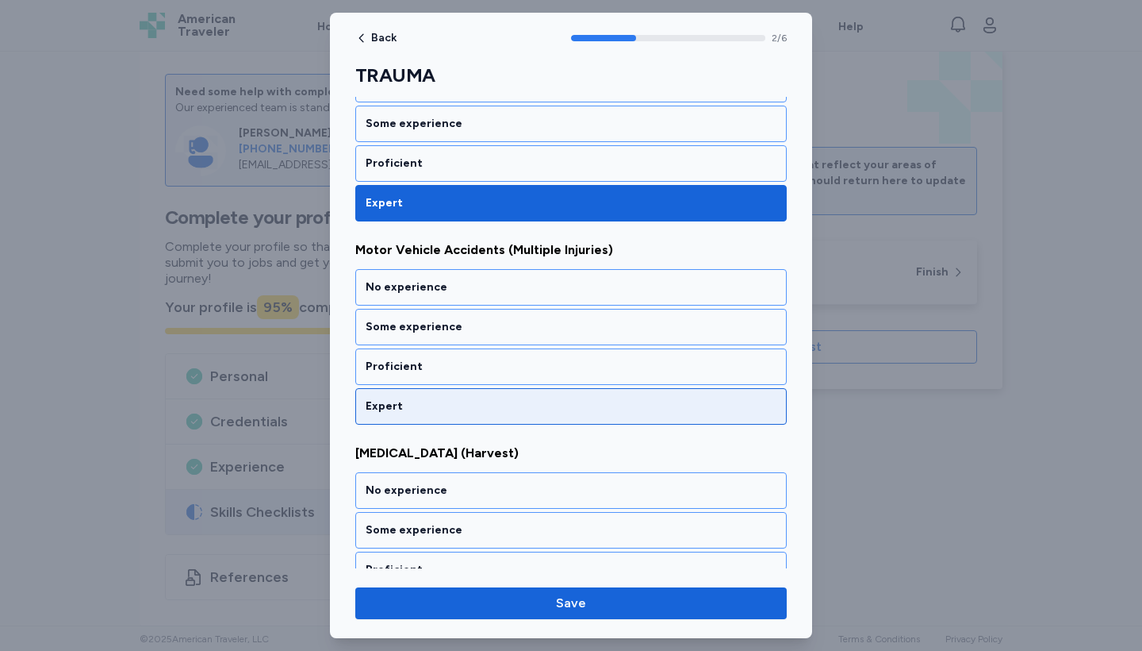
click at [619, 413] on div "Expert" at bounding box center [571, 406] width 411 height 16
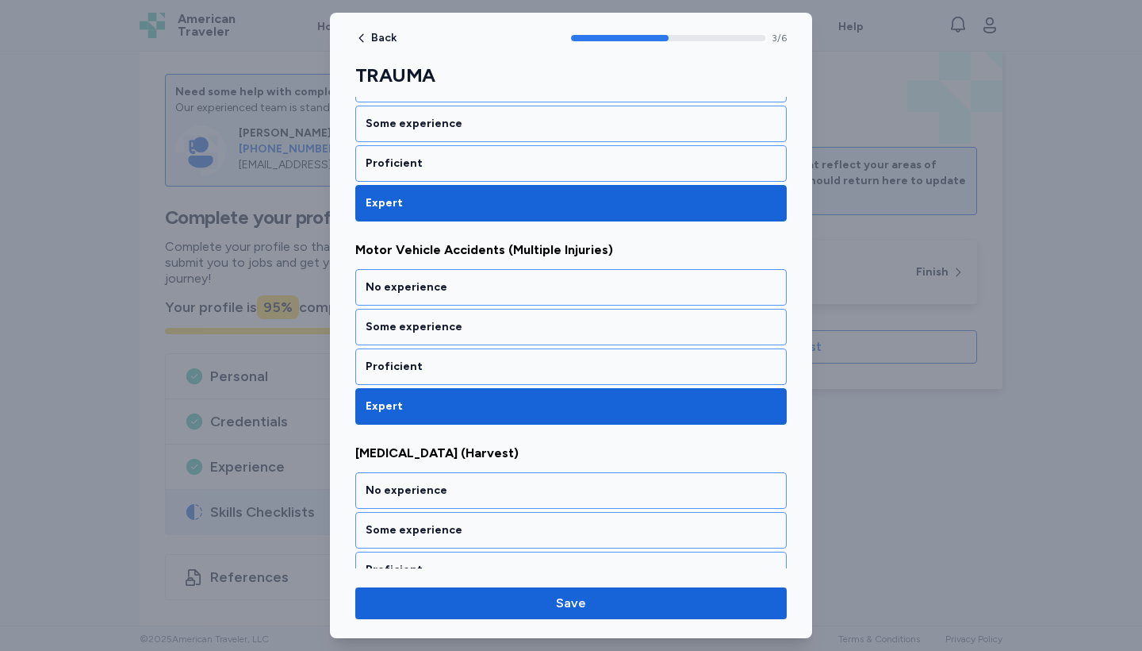
scroll to position [699, 0]
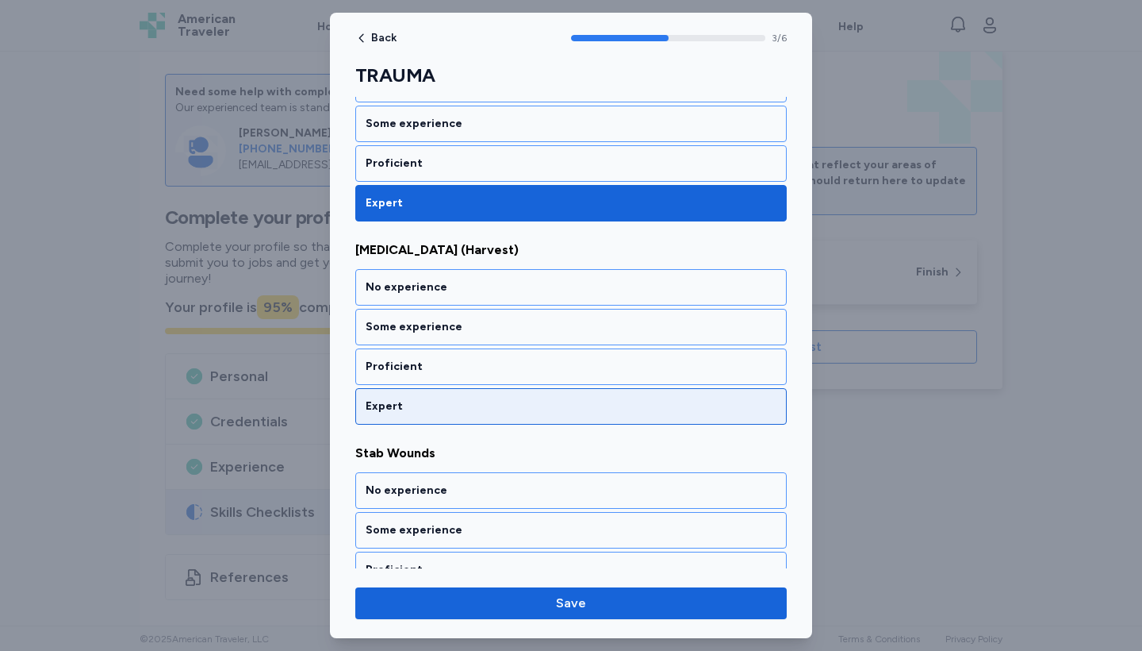
click at [619, 413] on div "Expert" at bounding box center [571, 406] width 411 height 16
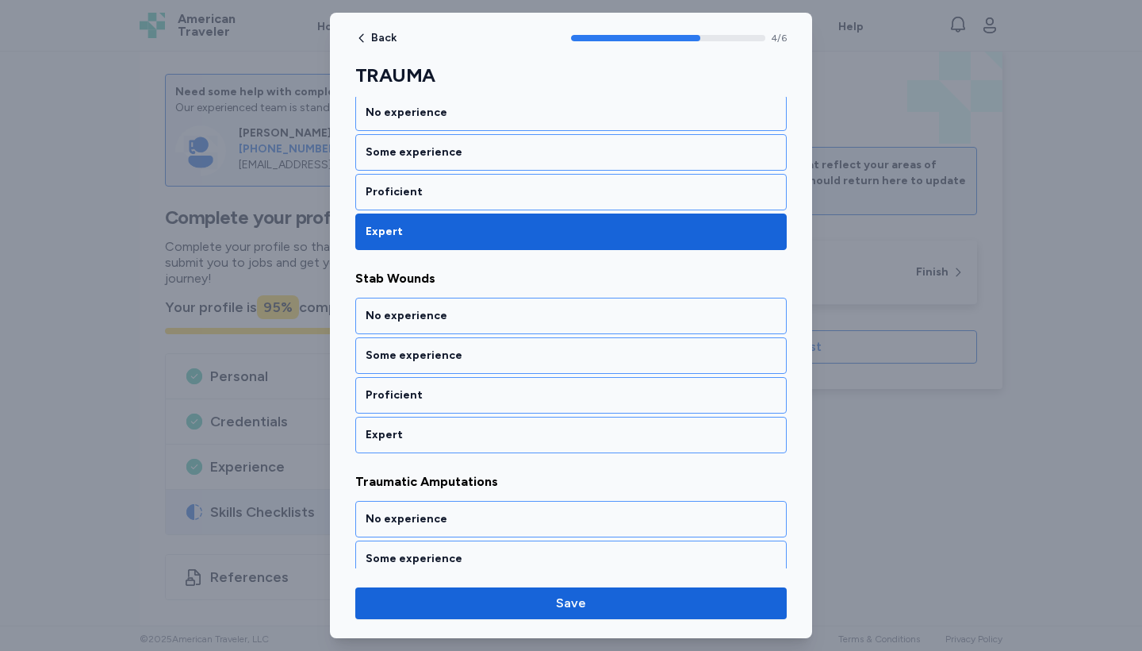
scroll to position [902, 0]
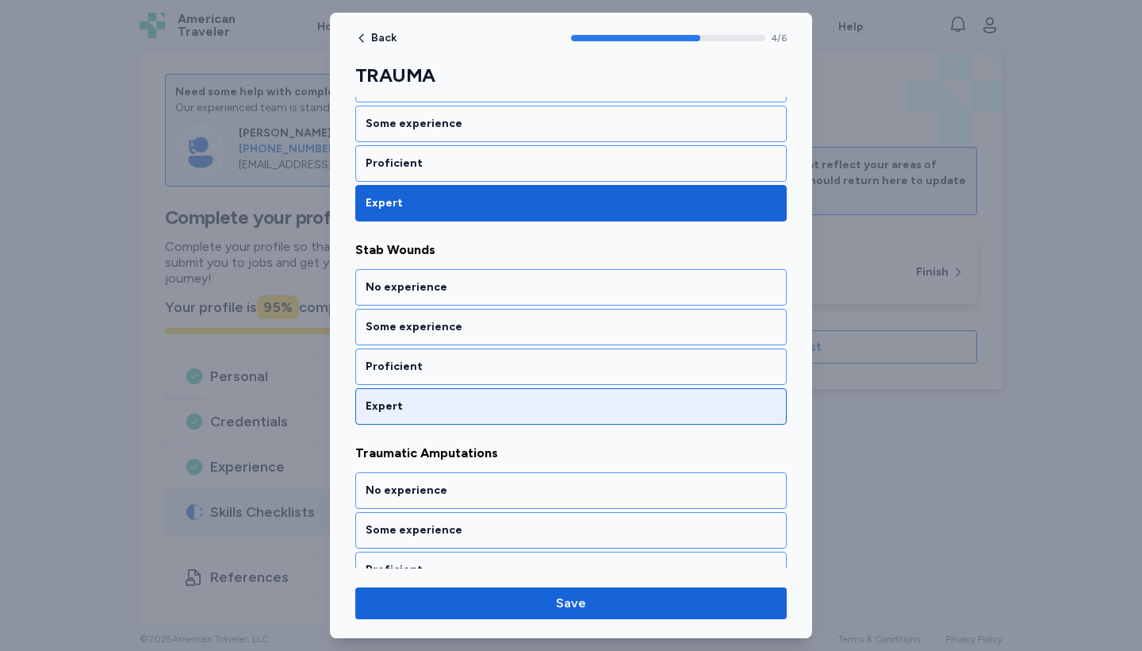
click at [619, 413] on div "Expert" at bounding box center [571, 406] width 411 height 16
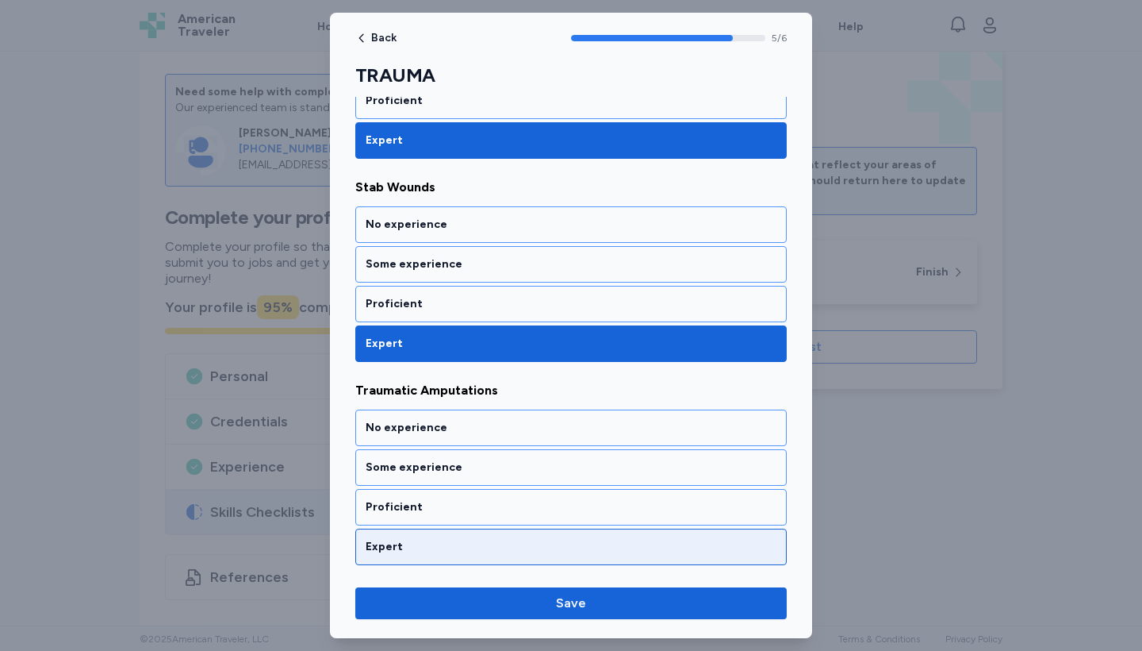
click at [597, 546] on div "Expert" at bounding box center [571, 547] width 411 height 16
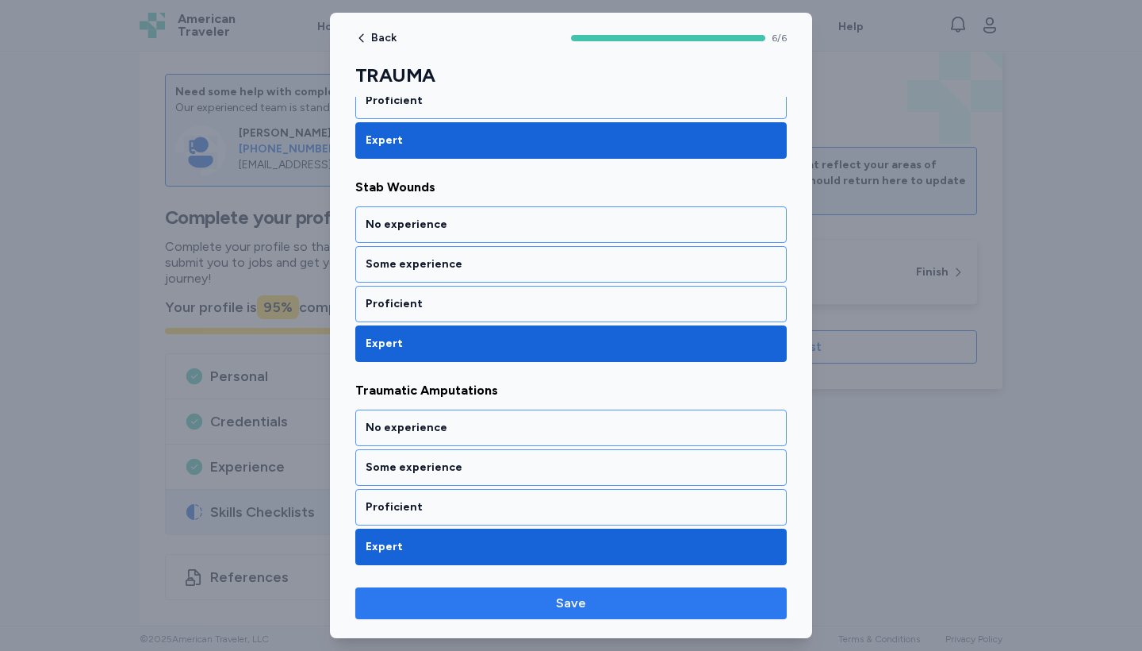
click at [605, 603] on span "Save" at bounding box center [571, 602] width 406 height 19
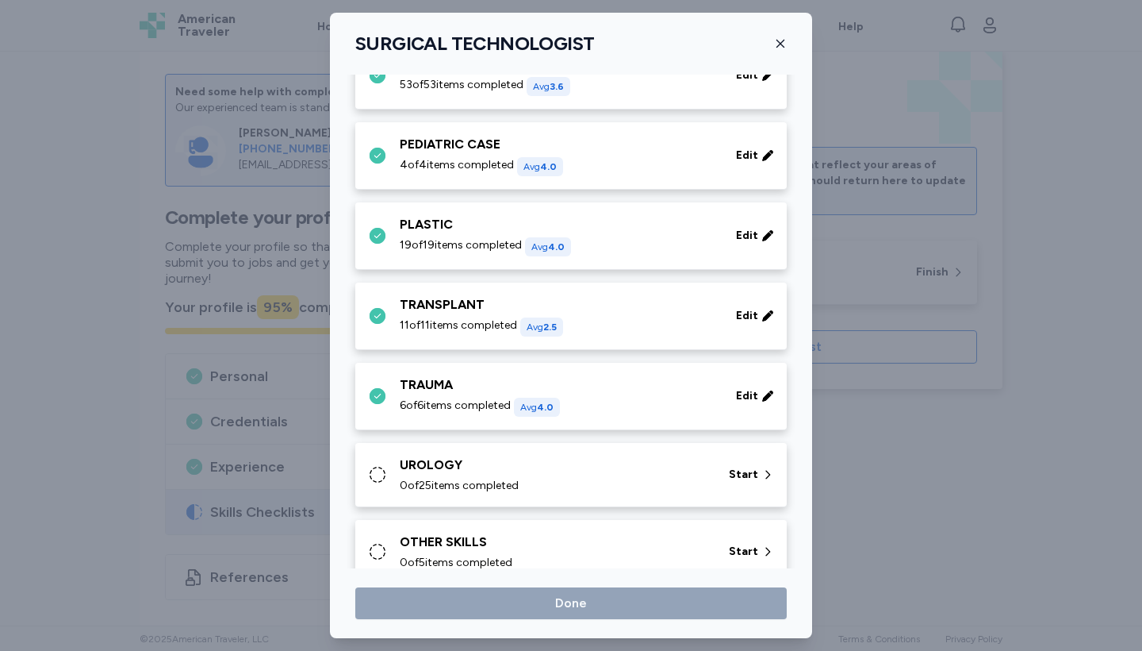
scroll to position [939, 0]
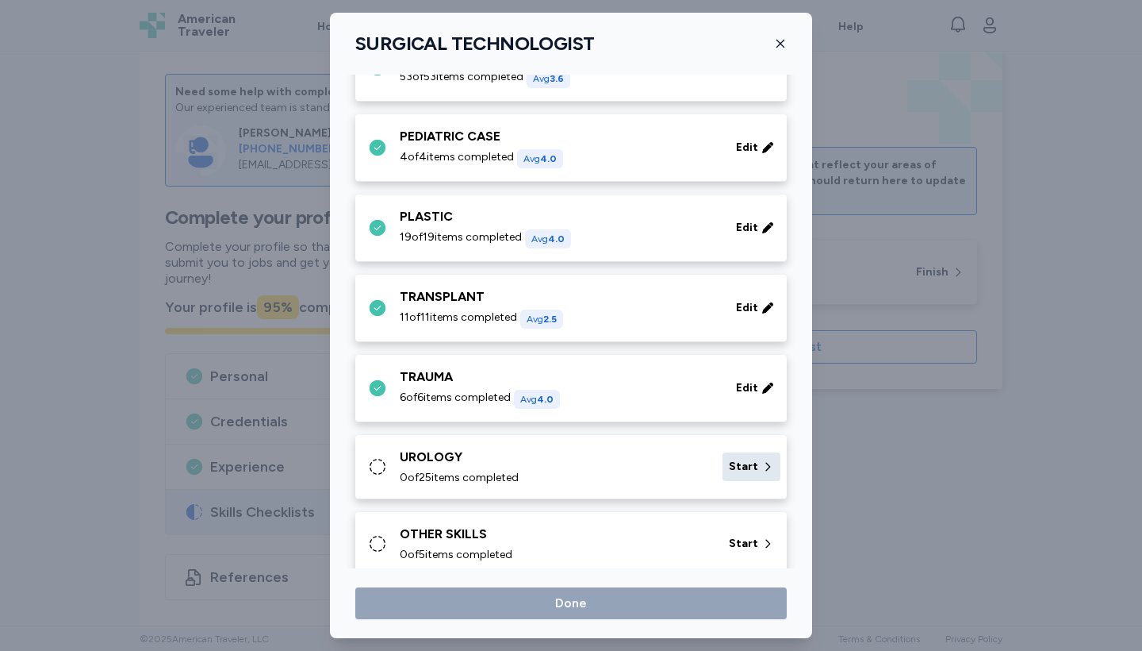
click at [754, 458] on div "Start" at bounding box center [752, 466] width 58 height 29
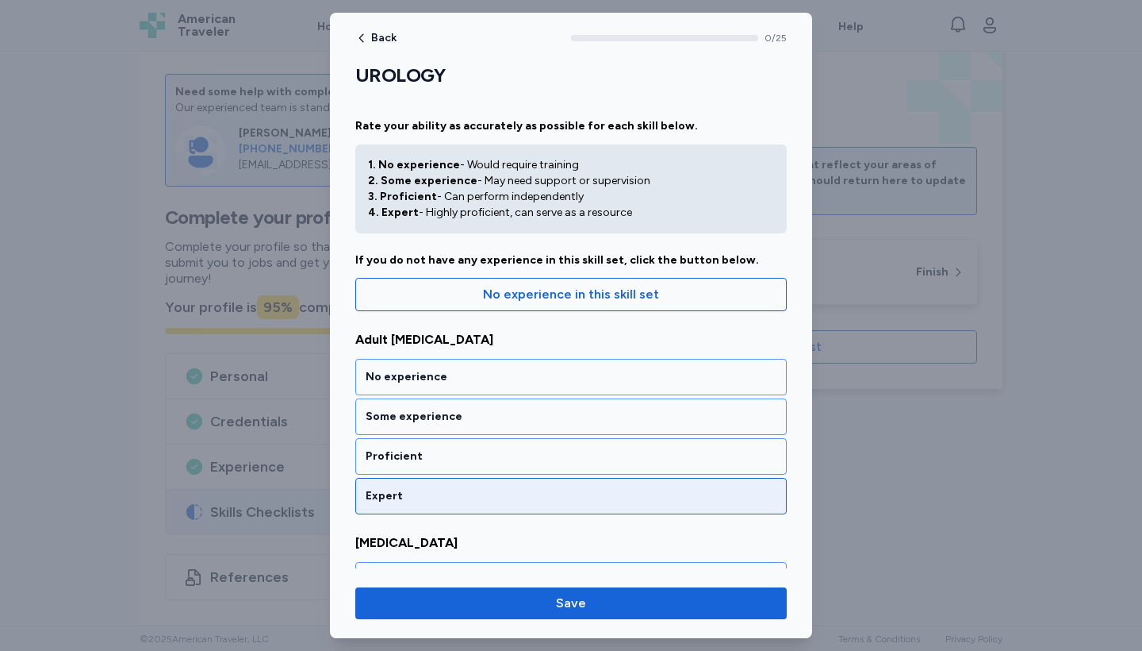
click at [729, 493] on div "Expert" at bounding box center [571, 496] width 411 height 16
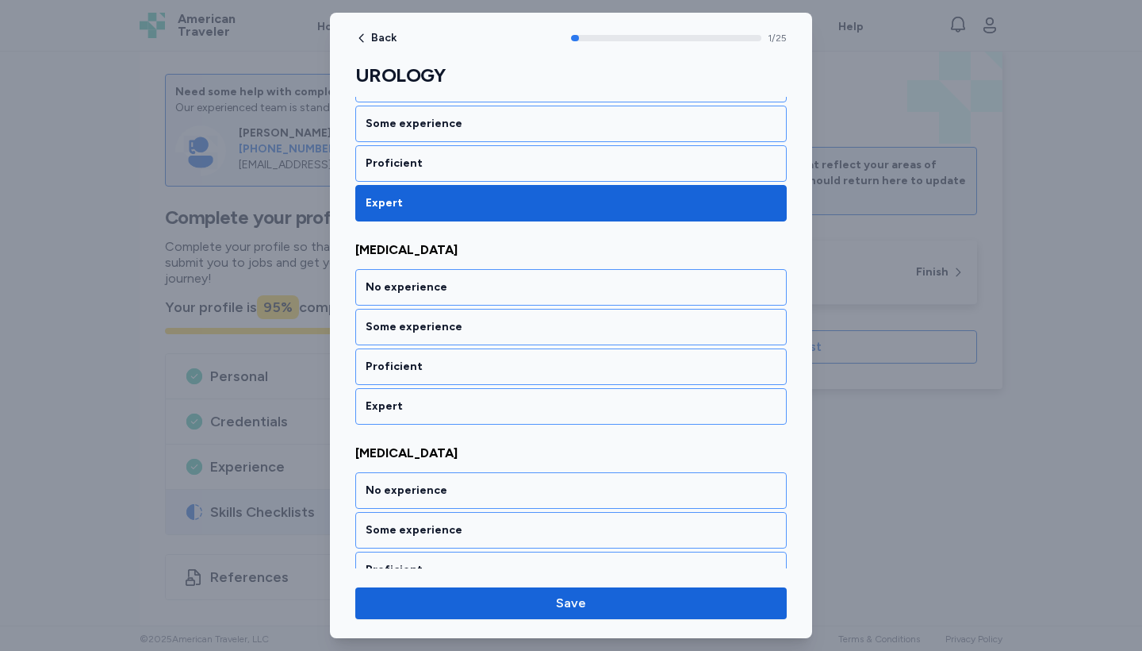
scroll to position [293, 0]
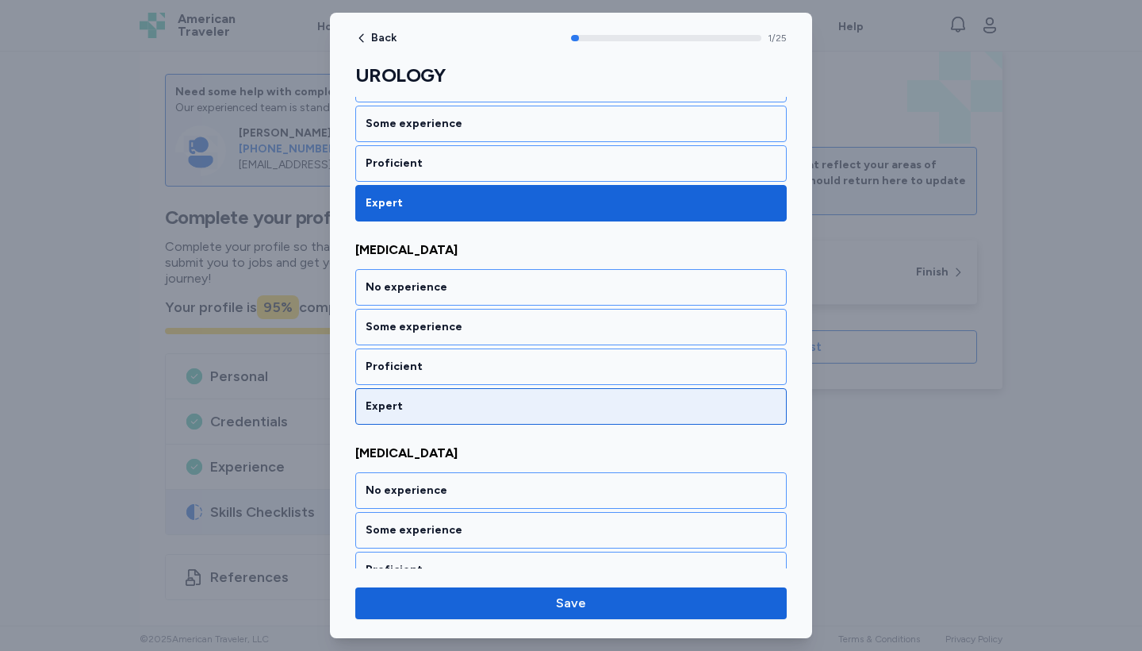
click at [701, 405] on div "Expert" at bounding box center [571, 406] width 411 height 16
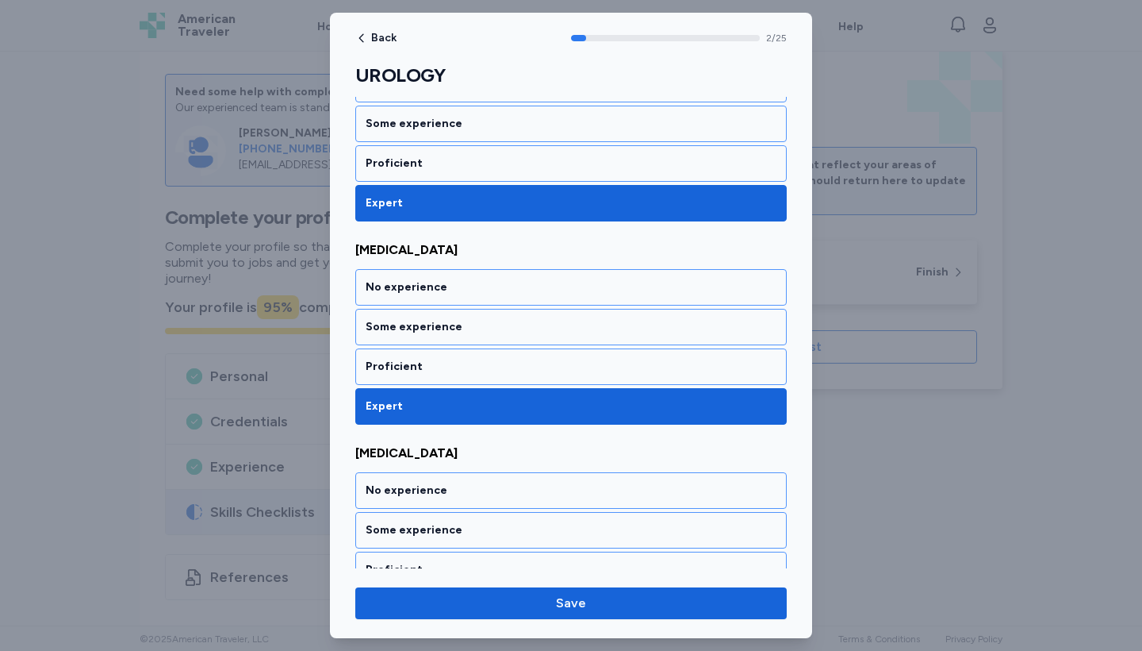
scroll to position [496, 0]
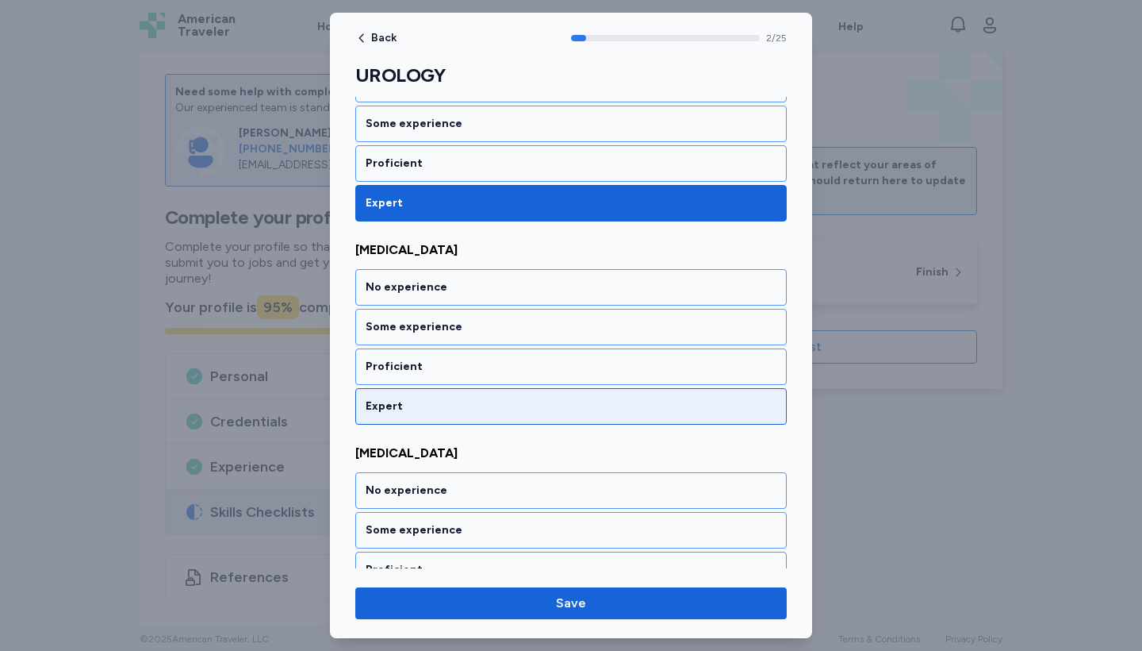
click at [701, 405] on div "Expert" at bounding box center [571, 406] width 411 height 16
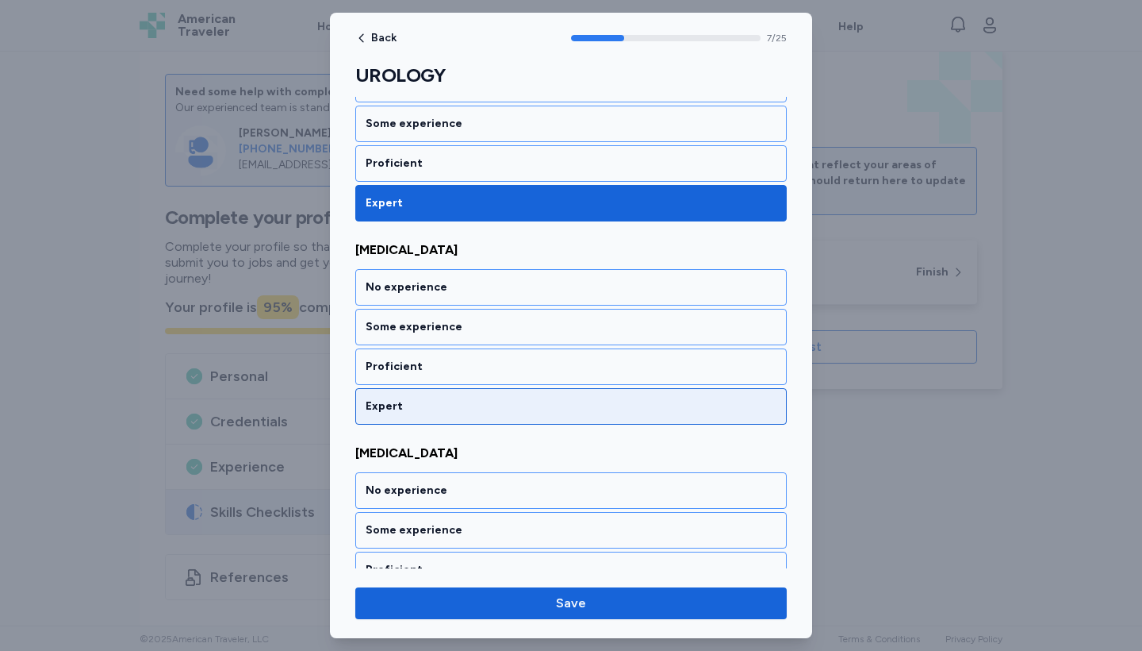
click at [701, 406] on div "Expert" at bounding box center [571, 406] width 411 height 16
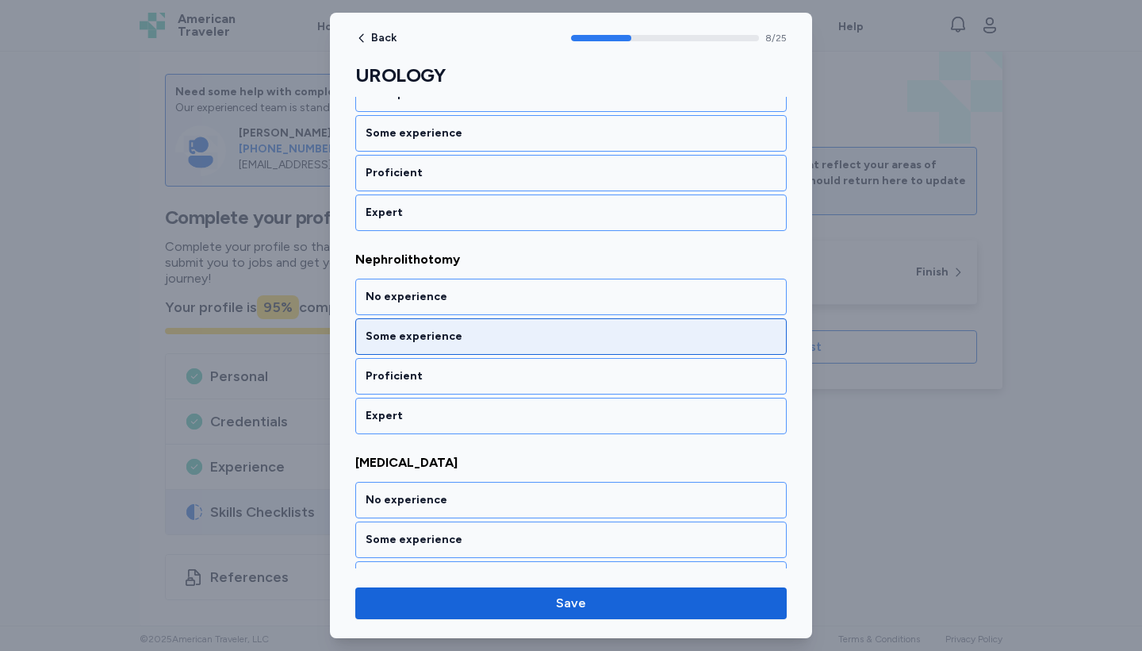
scroll to position [1923, 0]
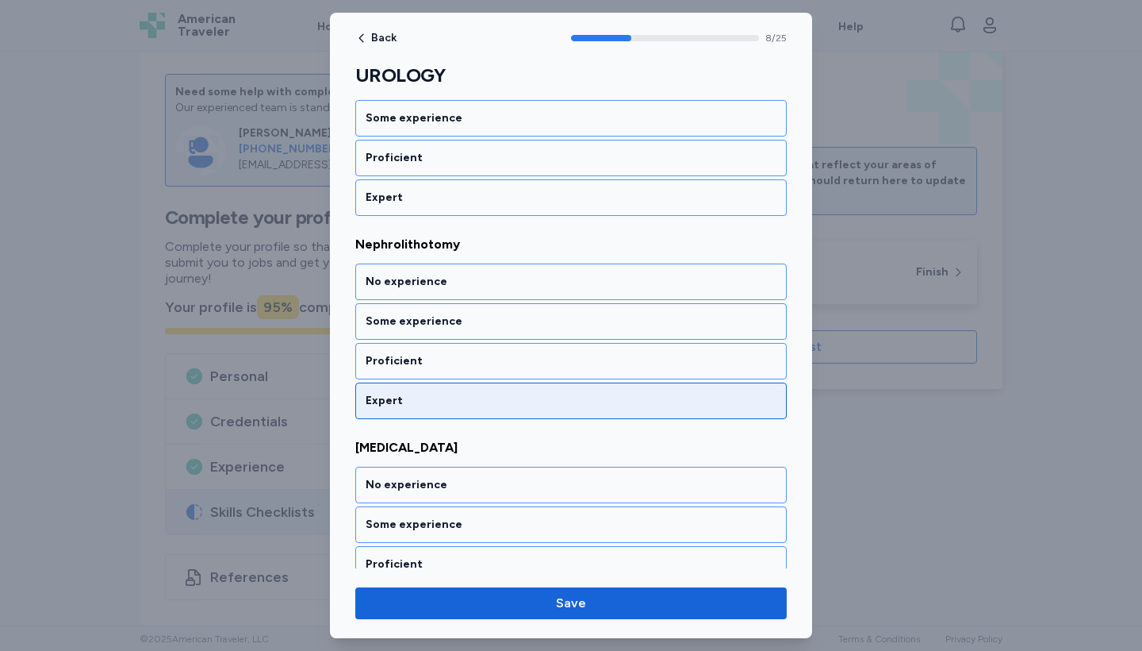
click at [639, 386] on div "Expert" at bounding box center [571, 400] width 432 height 36
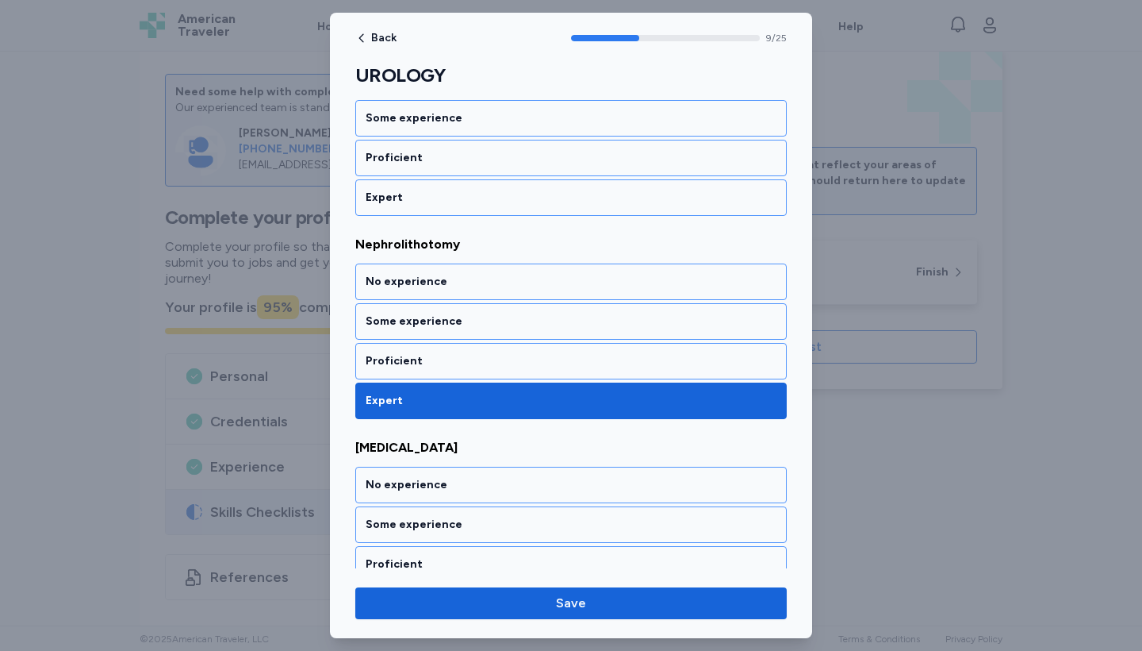
scroll to position [2121, 0]
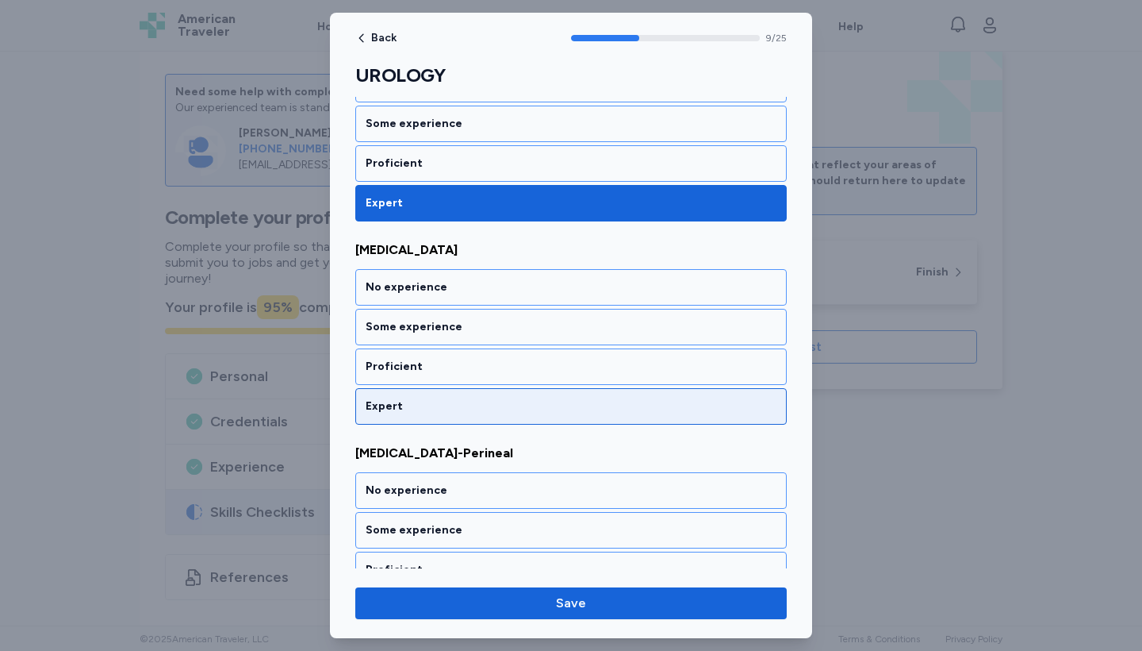
click at [597, 400] on div "Expert" at bounding box center [571, 406] width 411 height 16
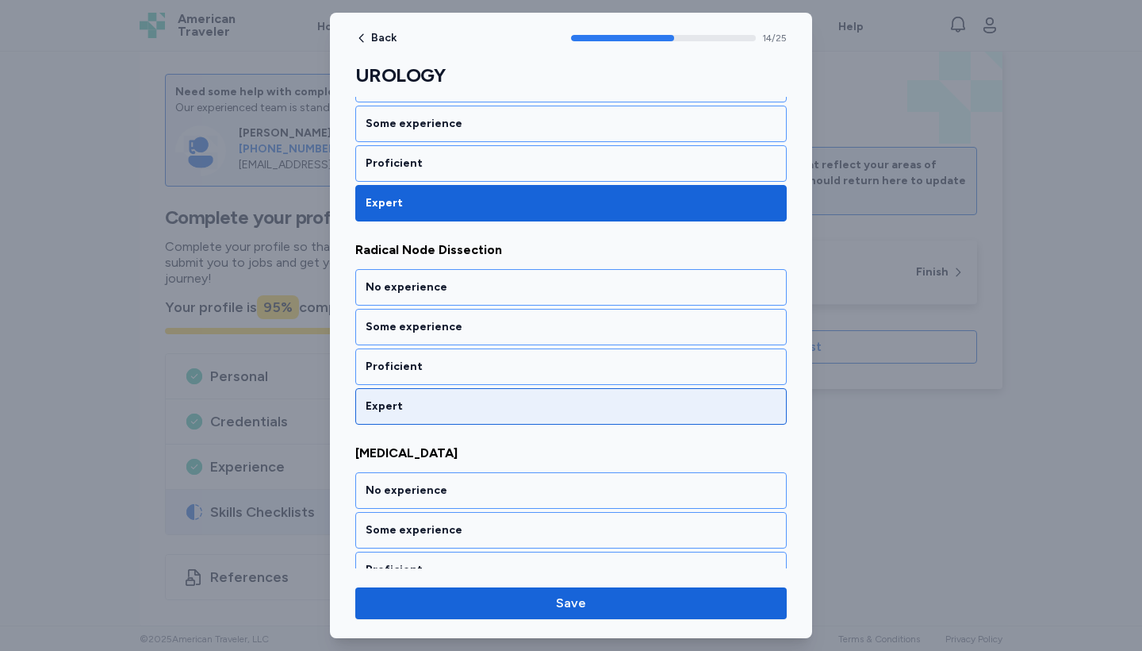
click at [597, 400] on div "Expert" at bounding box center [571, 406] width 411 height 16
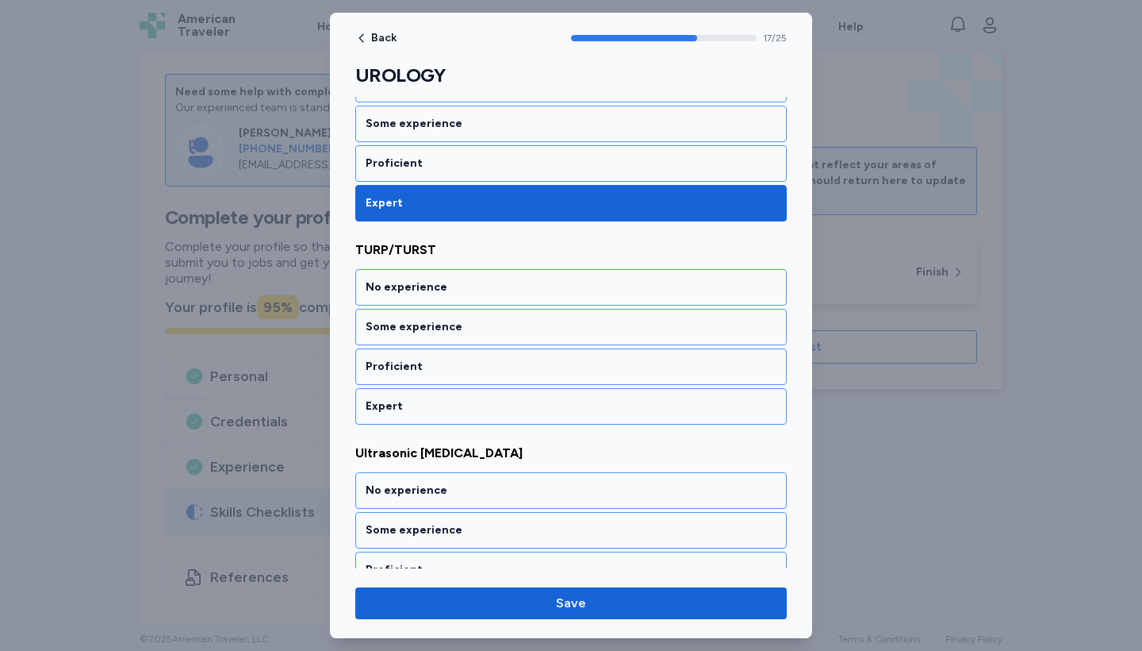
click at [597, 400] on div "Expert" at bounding box center [571, 406] width 411 height 16
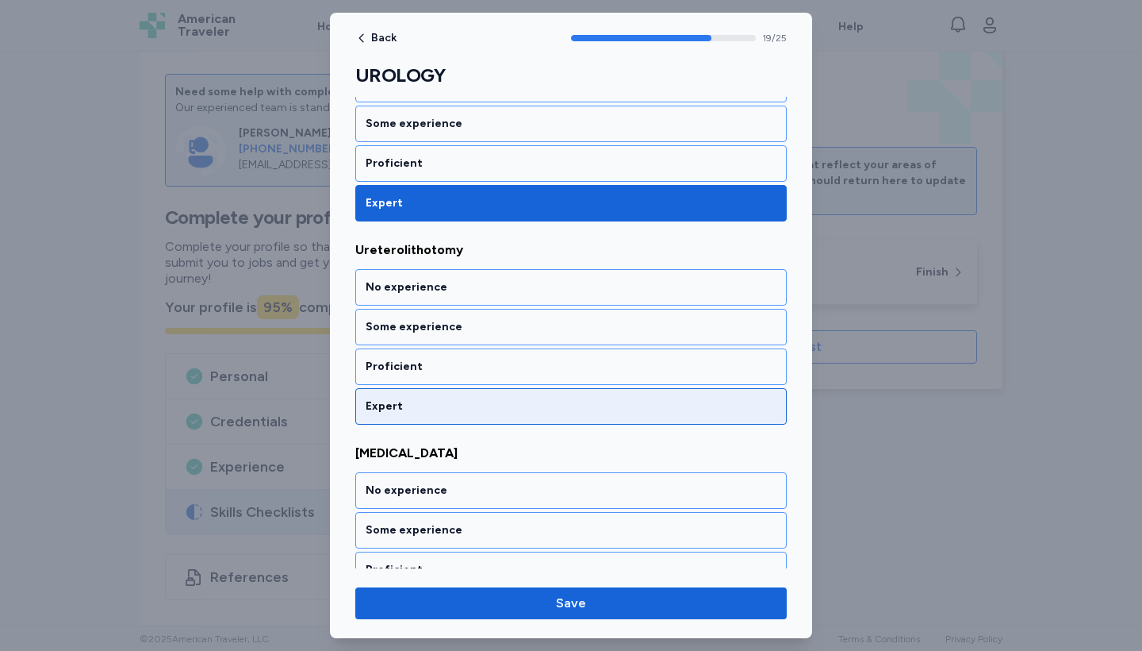
click at [597, 400] on div "Expert" at bounding box center [571, 406] width 411 height 16
click at [597, 401] on div "Expert" at bounding box center [571, 406] width 411 height 16
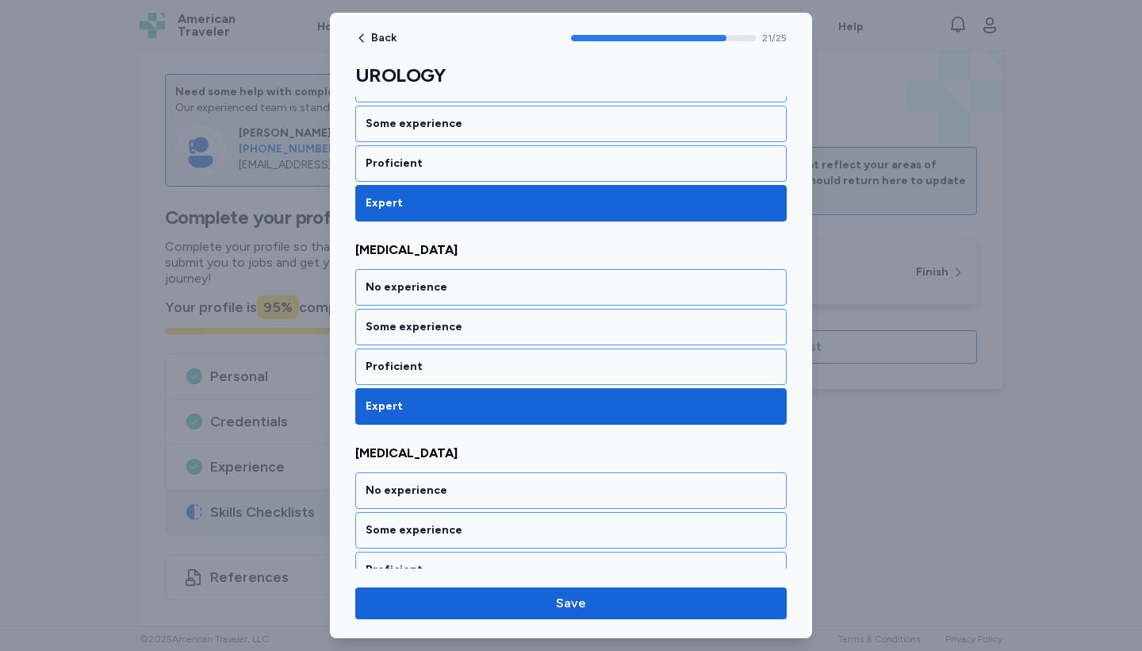
scroll to position [4558, 0]
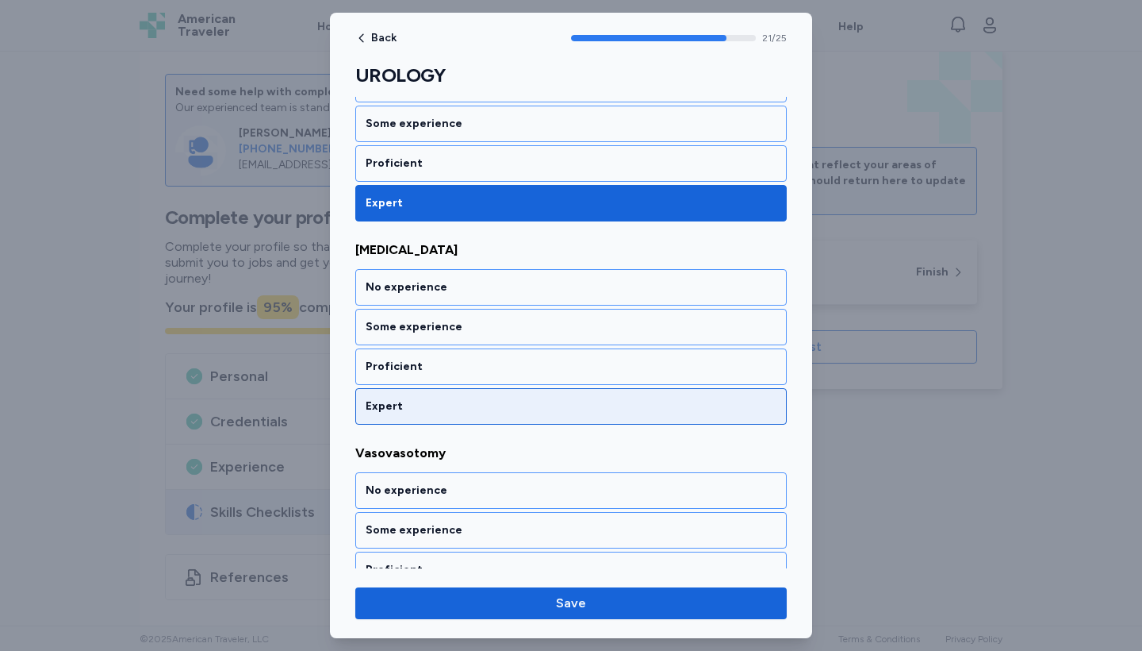
click at [597, 405] on div "Expert" at bounding box center [571, 406] width 411 height 16
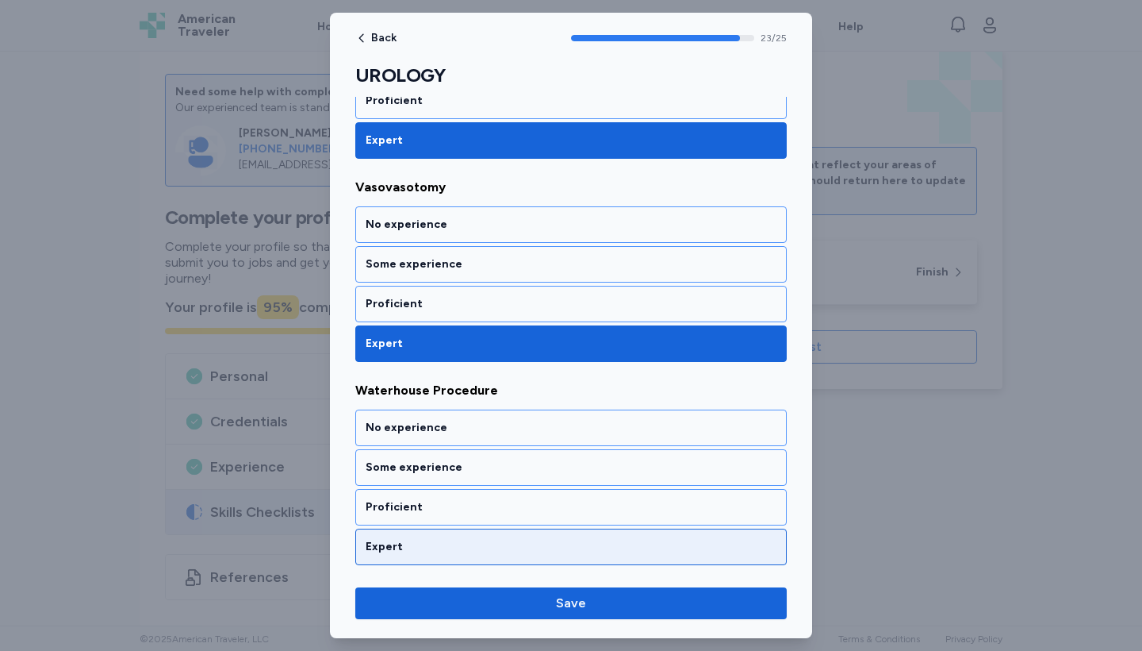
click at [560, 549] on div "Expert" at bounding box center [571, 547] width 411 height 16
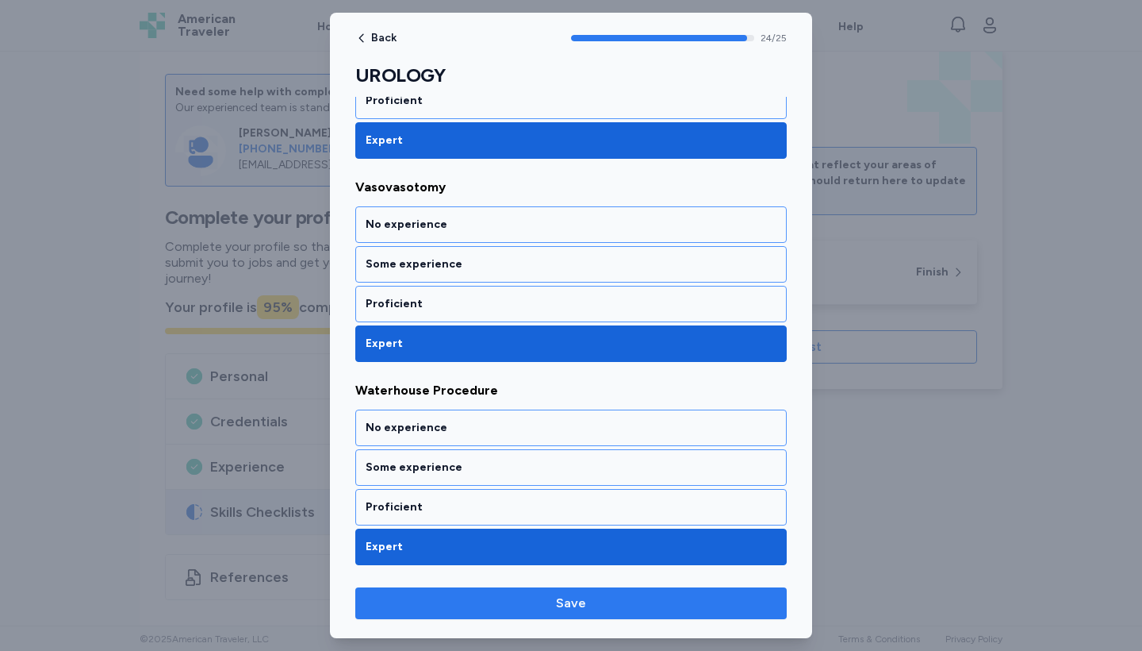
click at [556, 603] on span "Save" at bounding box center [571, 602] width 406 height 19
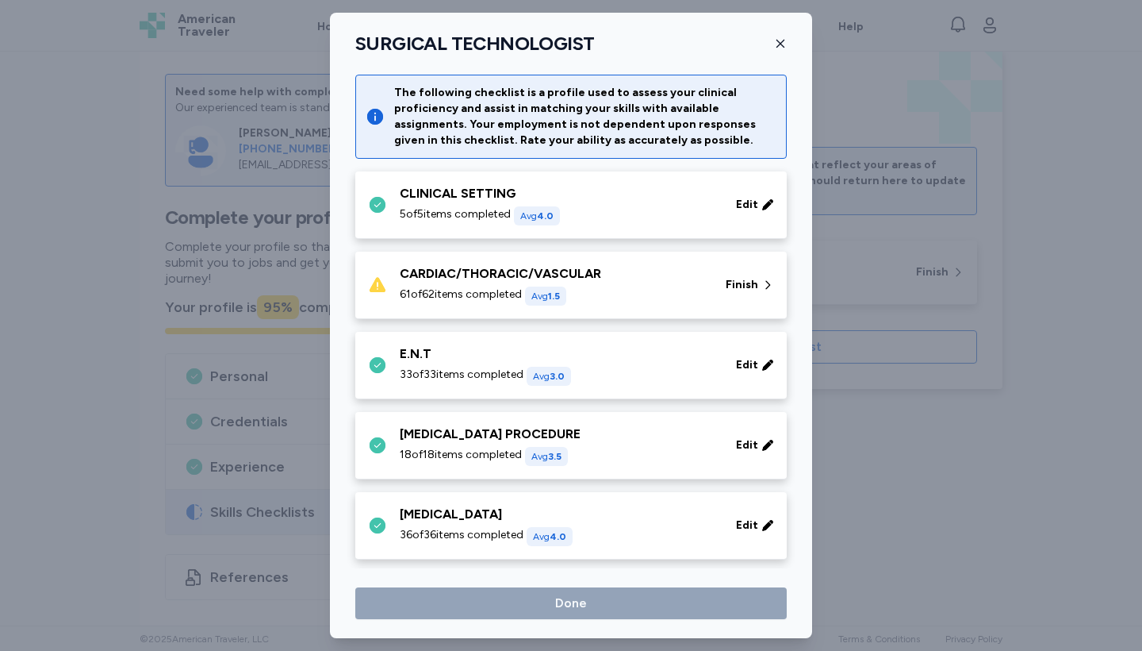
scroll to position [939, 0]
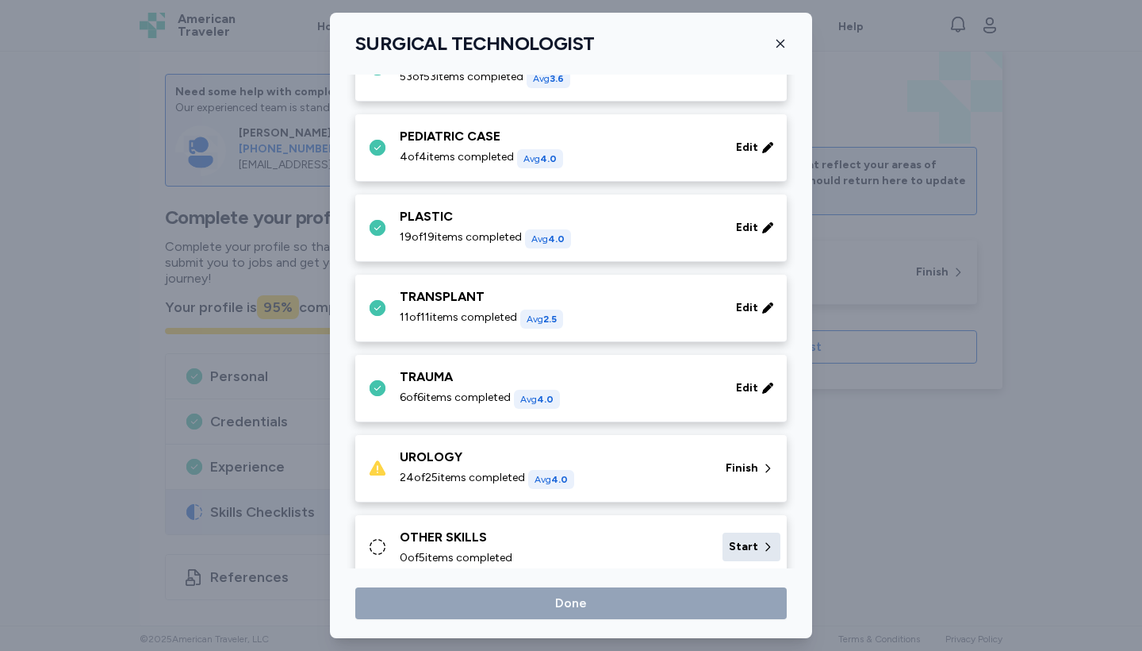
click at [751, 548] on span "Start" at bounding box center [743, 547] width 29 height 16
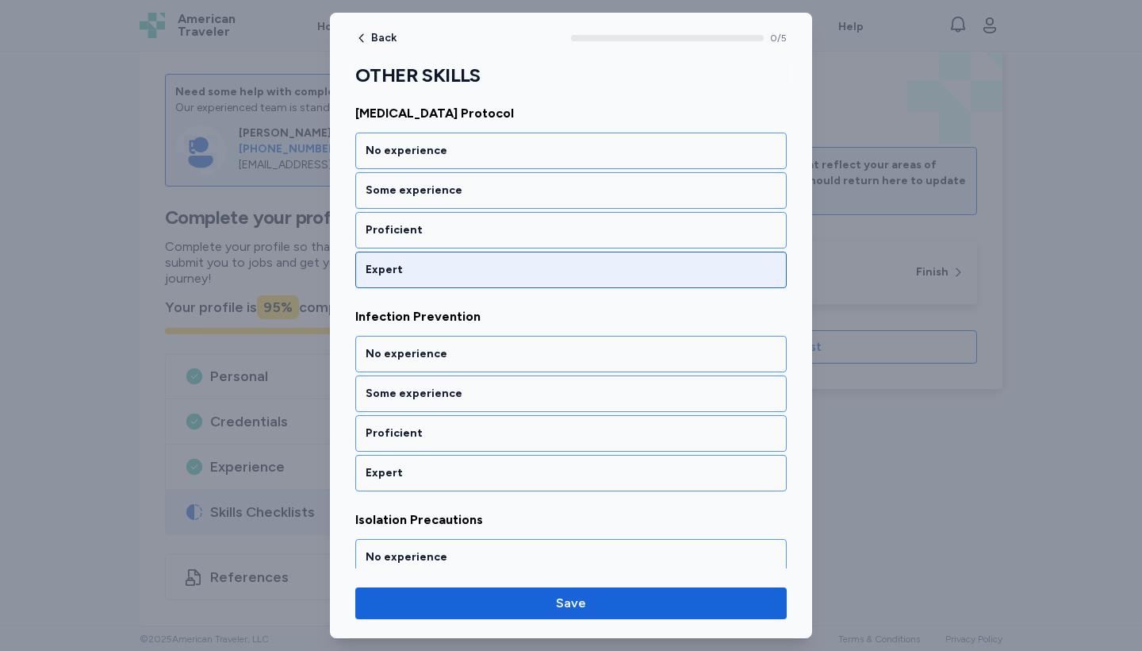
scroll to position [240, 0]
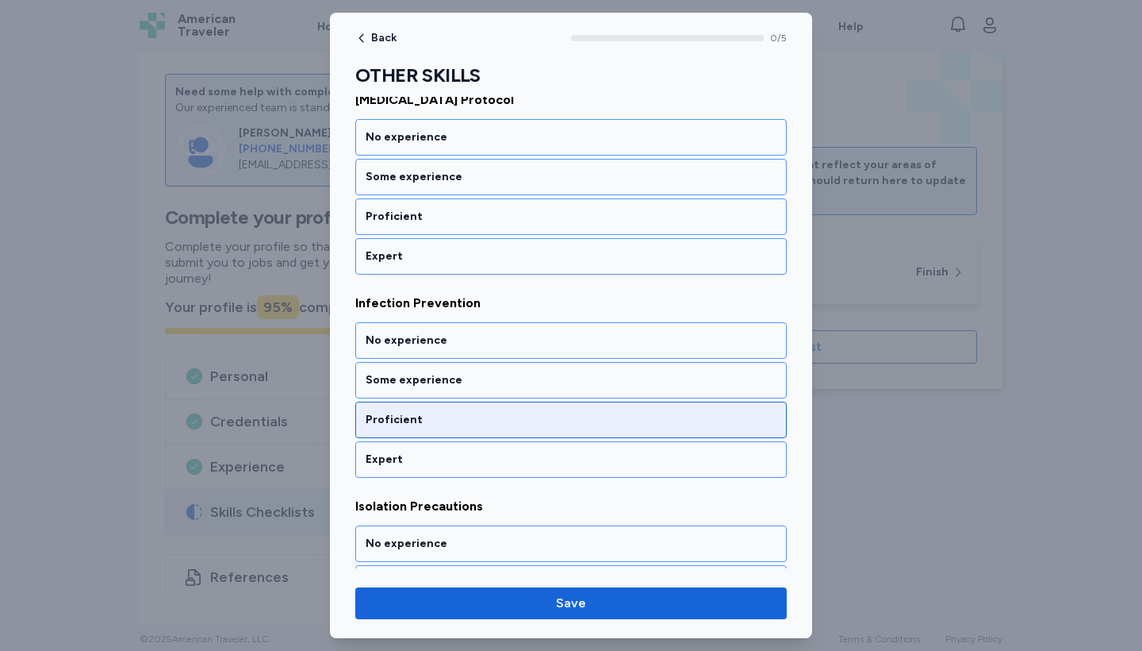
click at [520, 424] on div "Proficient" at bounding box center [571, 420] width 411 height 16
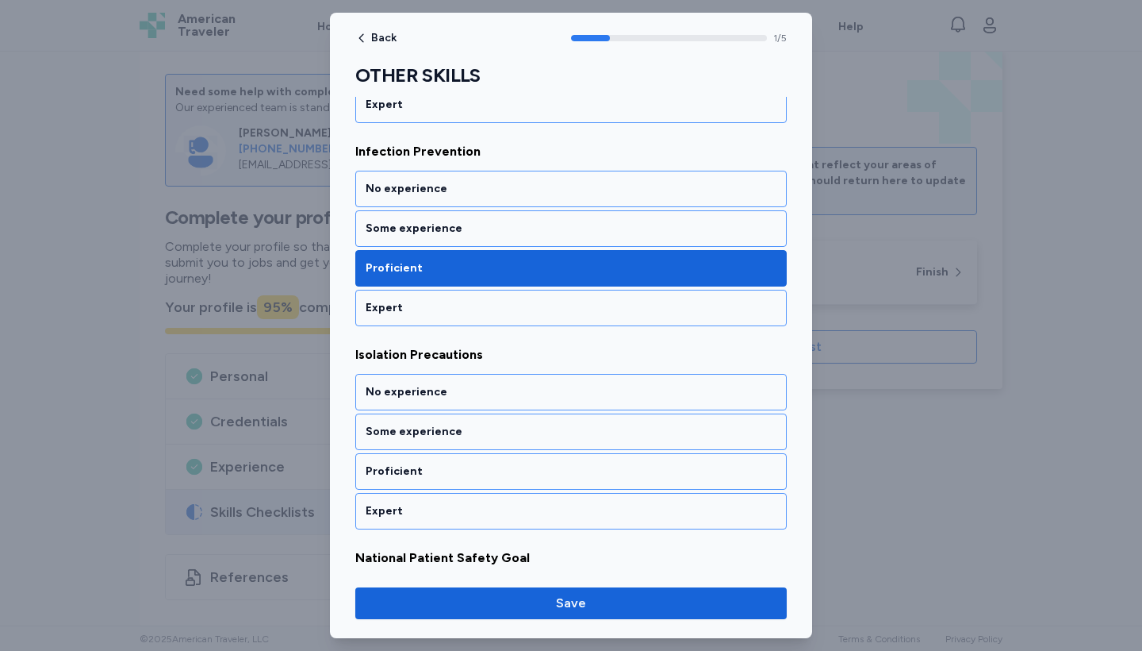
scroll to position [384, 0]
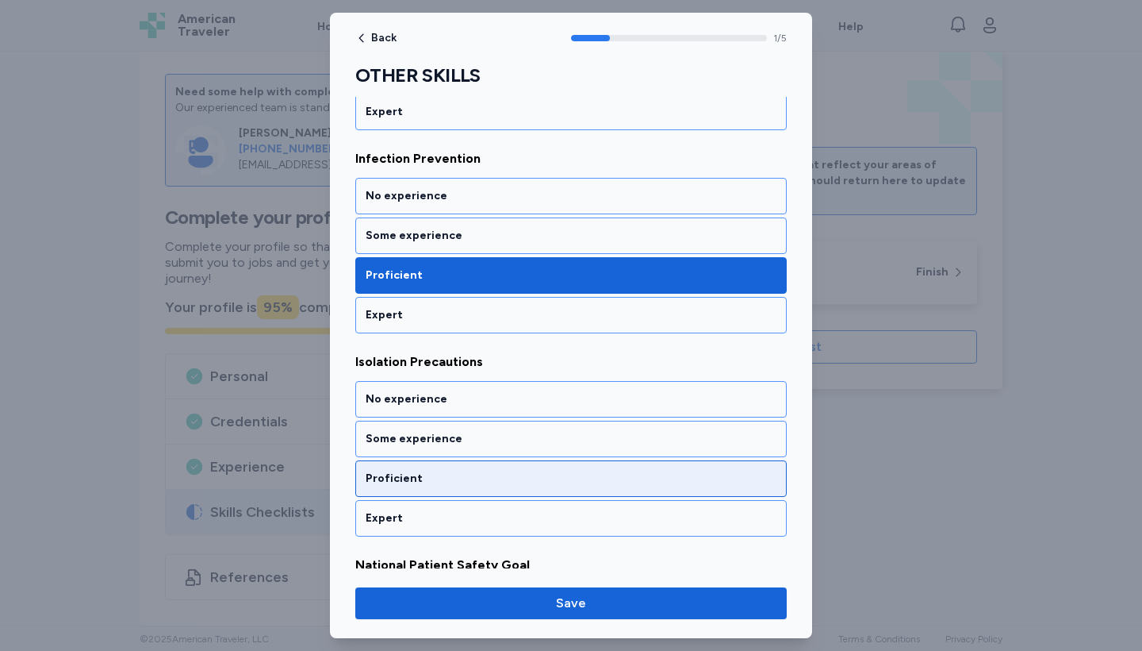
click at [450, 484] on div "Proficient" at bounding box center [571, 478] width 411 height 16
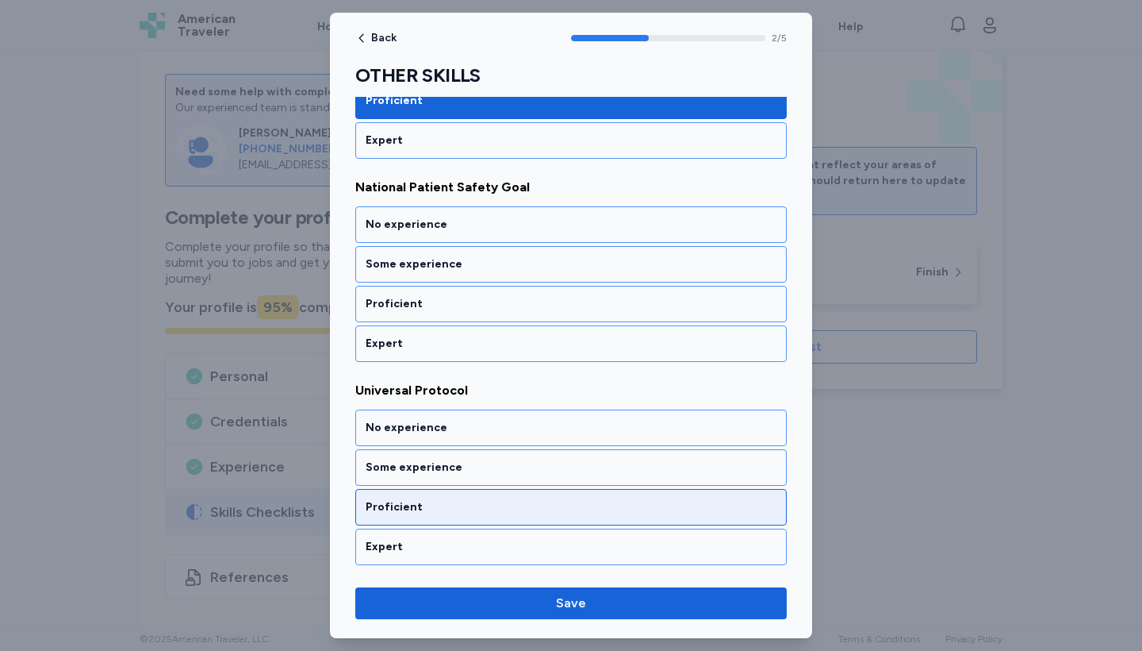
scroll to position [762, 0]
click at [449, 501] on div "Proficient" at bounding box center [571, 507] width 411 height 16
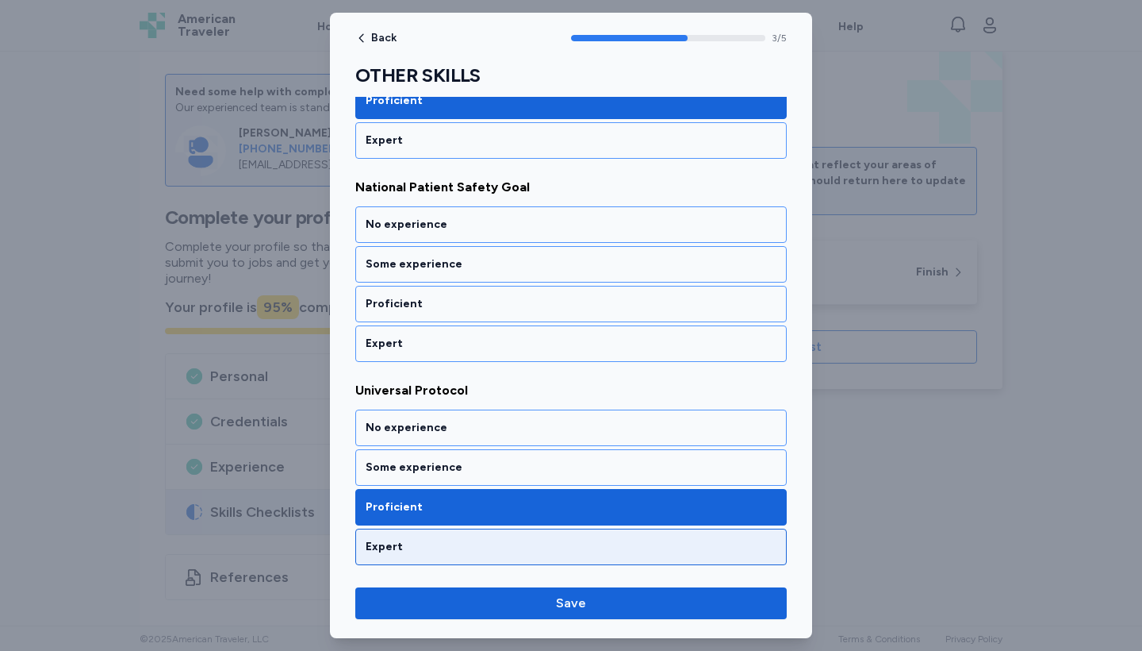
click at [450, 559] on div "Expert" at bounding box center [571, 546] width 432 height 36
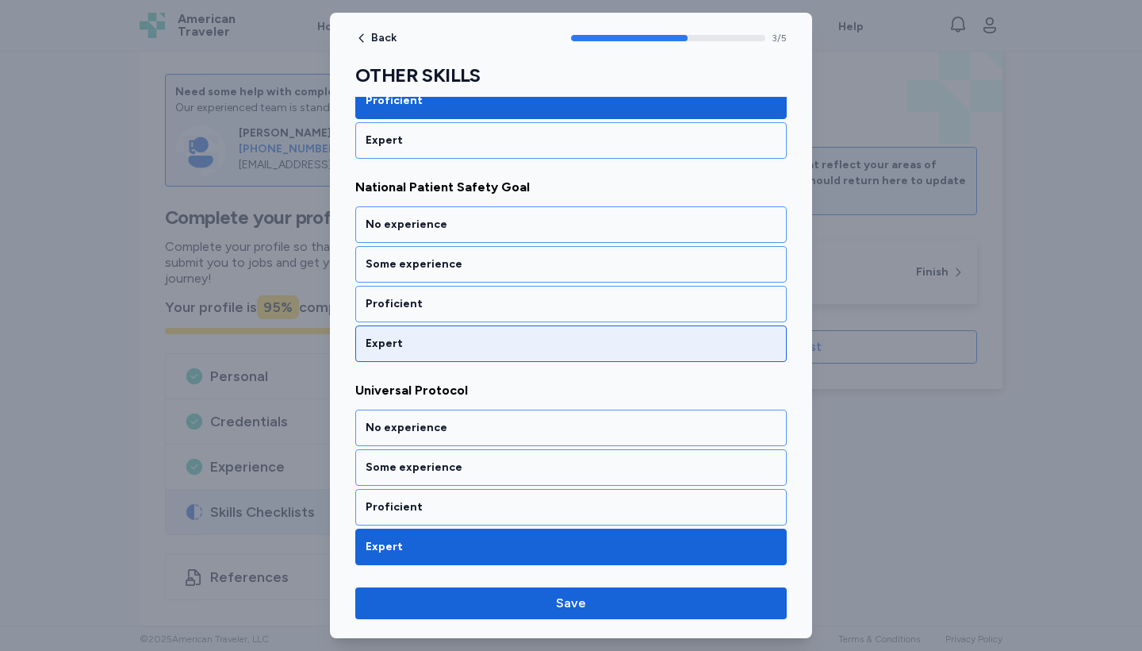
click at [444, 341] on div "Expert" at bounding box center [571, 344] width 411 height 16
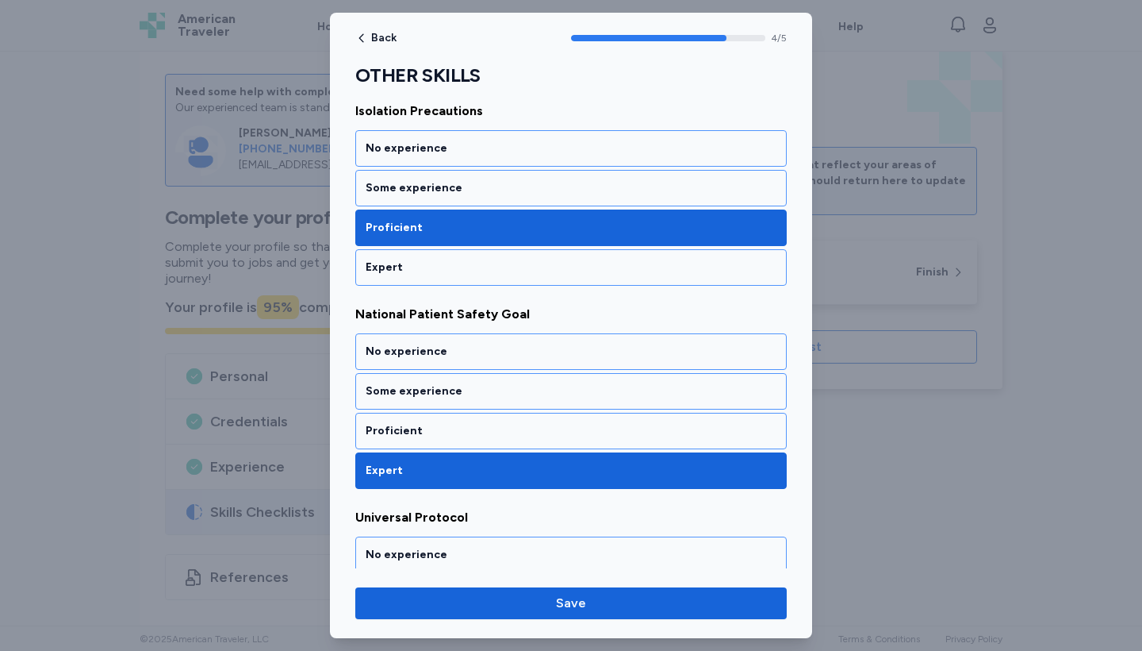
scroll to position [620, 0]
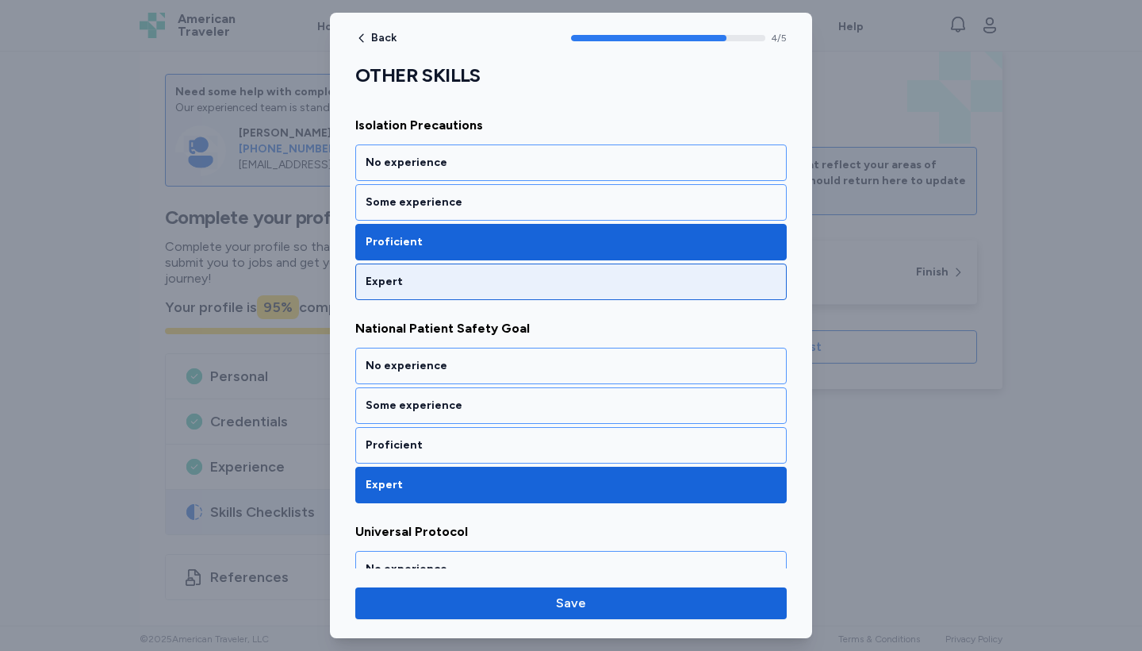
click at [445, 290] on div "Expert" at bounding box center [571, 281] width 432 height 36
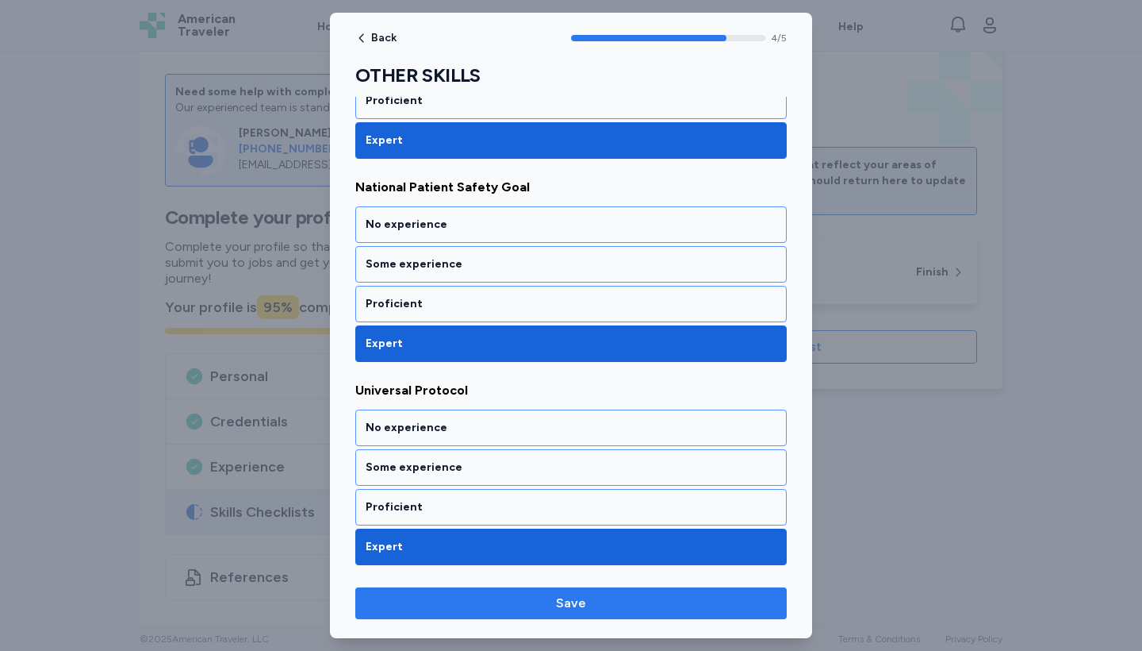
click at [545, 611] on span "Save" at bounding box center [571, 602] width 406 height 19
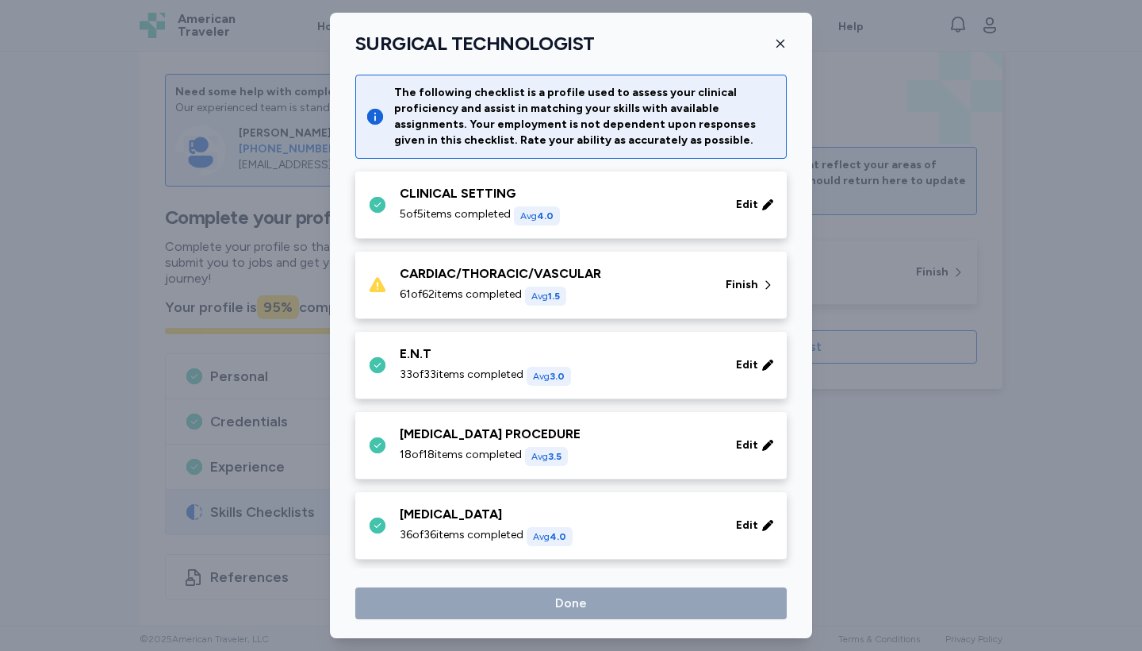
scroll to position [939, 0]
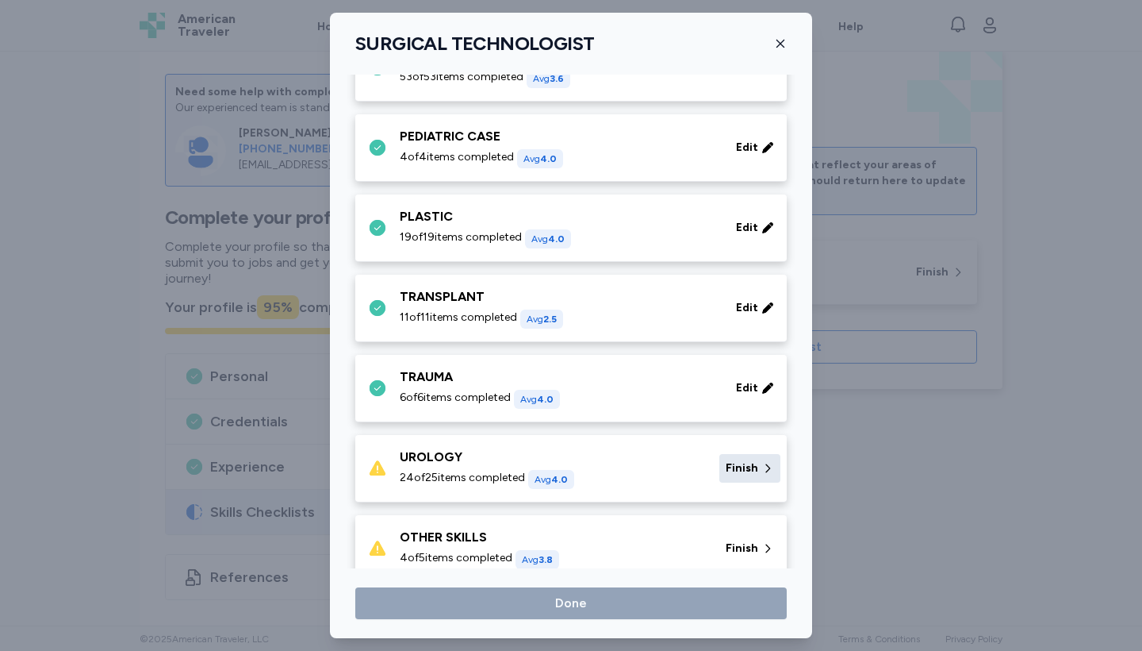
click at [760, 471] on div "Finish" at bounding box center [750, 468] width 61 height 29
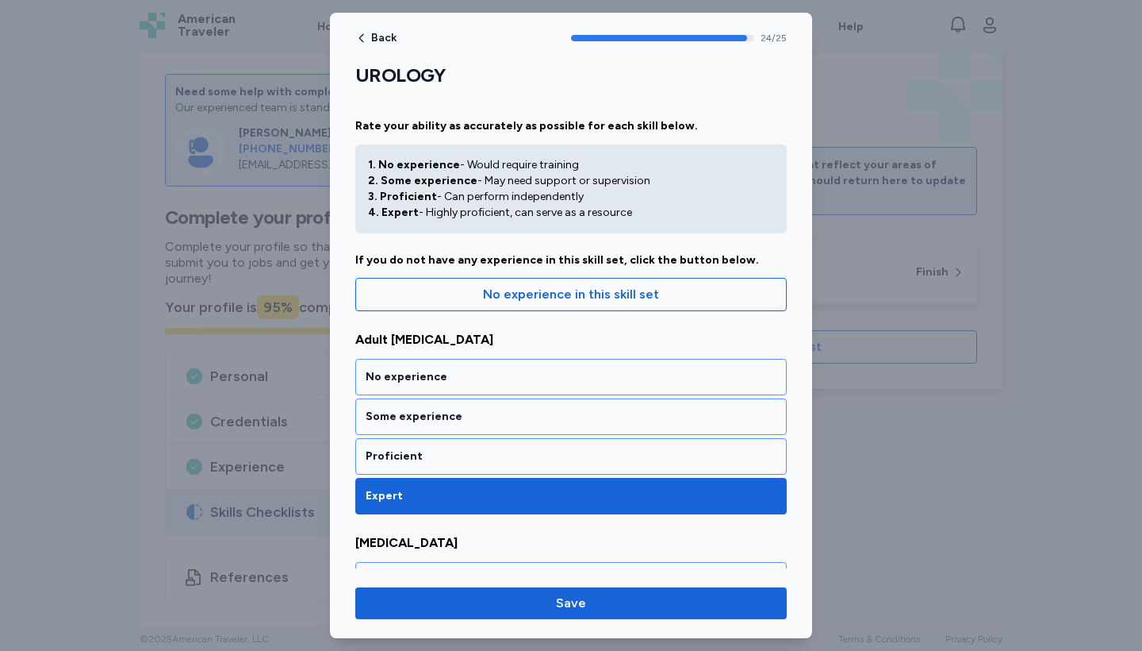
scroll to position [1858, 0]
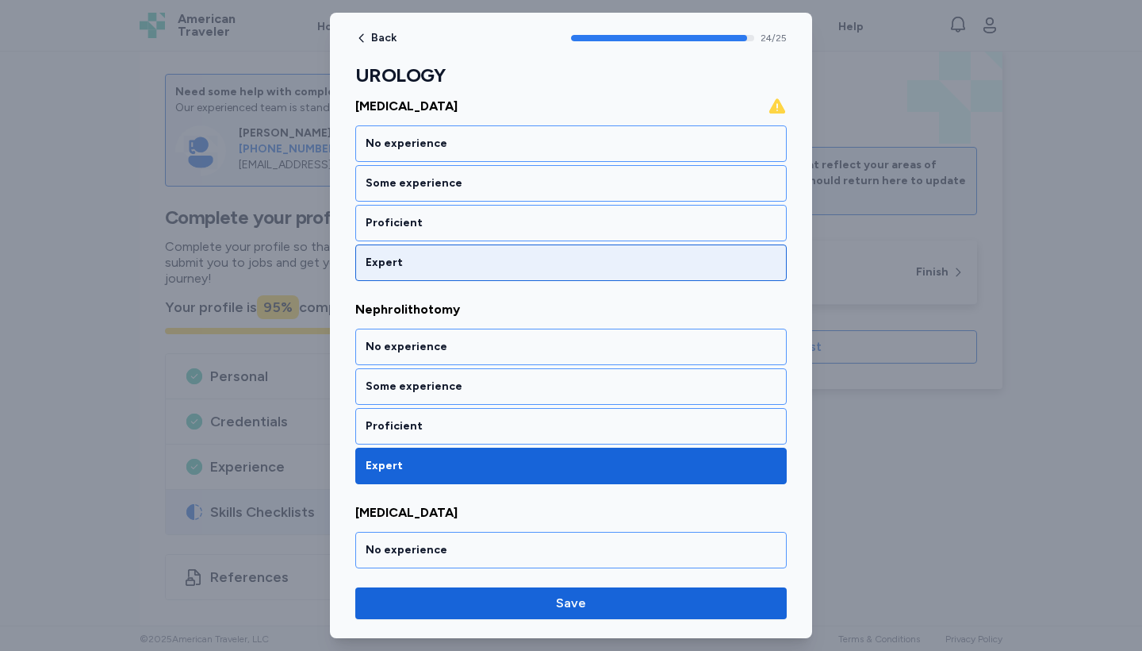
click at [617, 266] on div "Expert" at bounding box center [571, 263] width 411 height 16
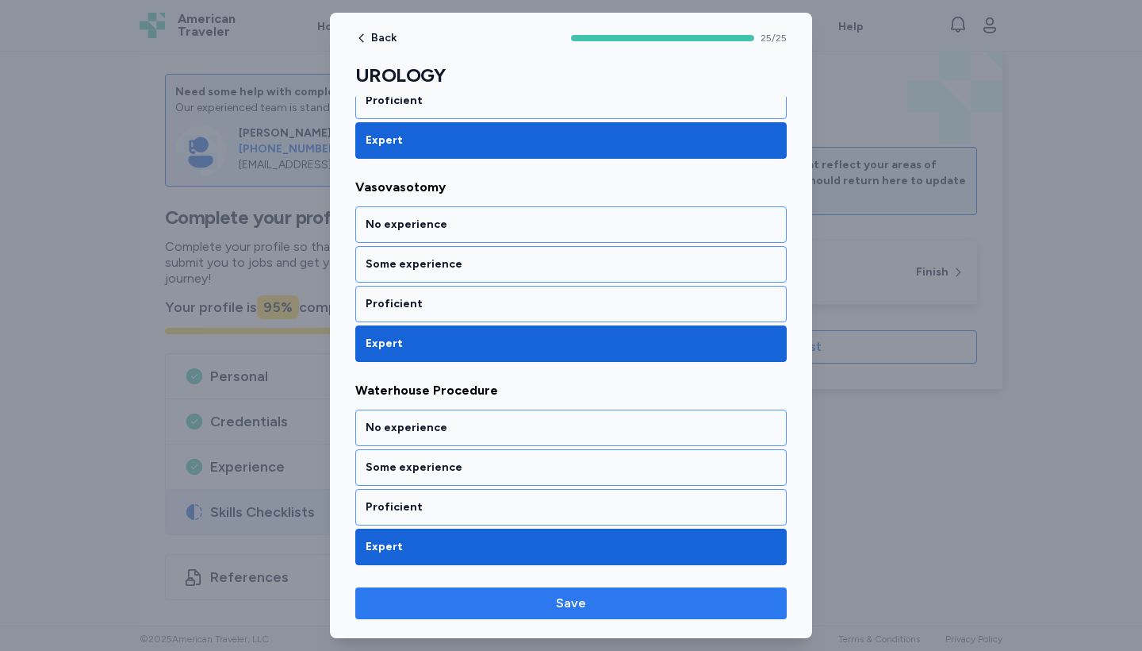
click at [587, 604] on span "Save" at bounding box center [571, 602] width 406 height 19
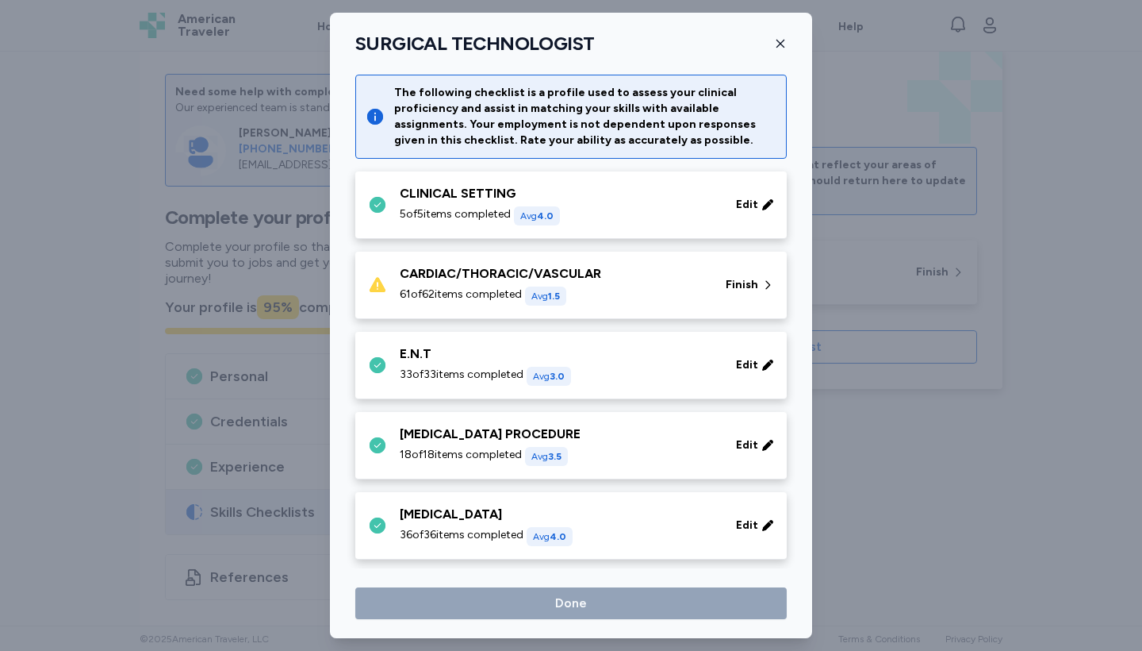
scroll to position [939, 0]
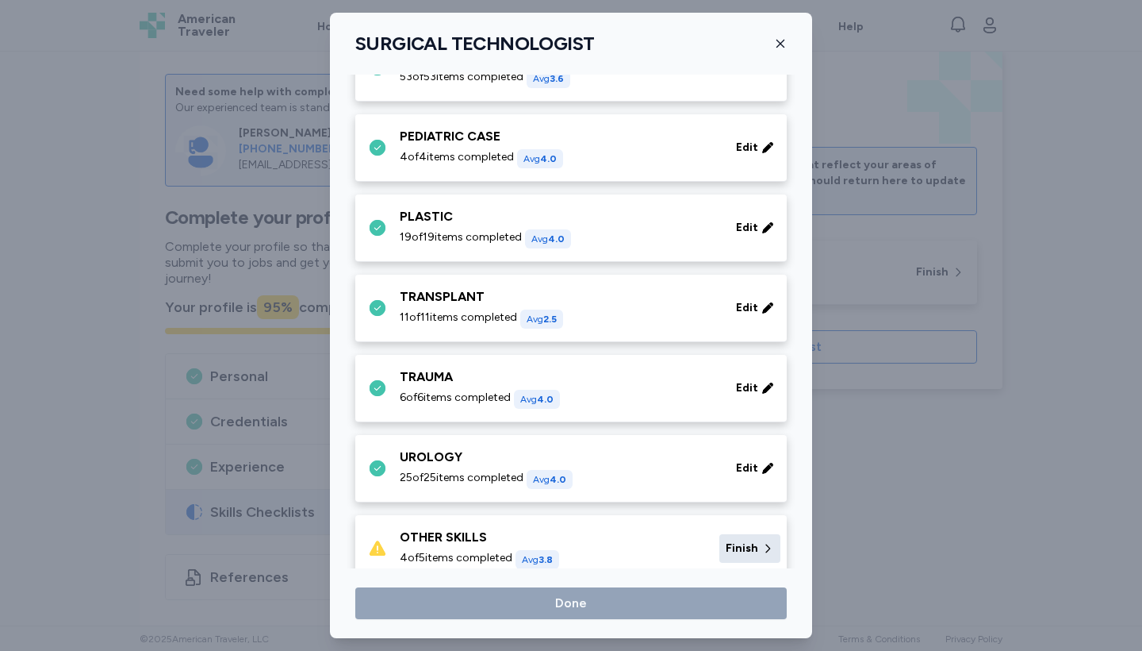
click at [756, 555] on span "Finish" at bounding box center [742, 548] width 33 height 16
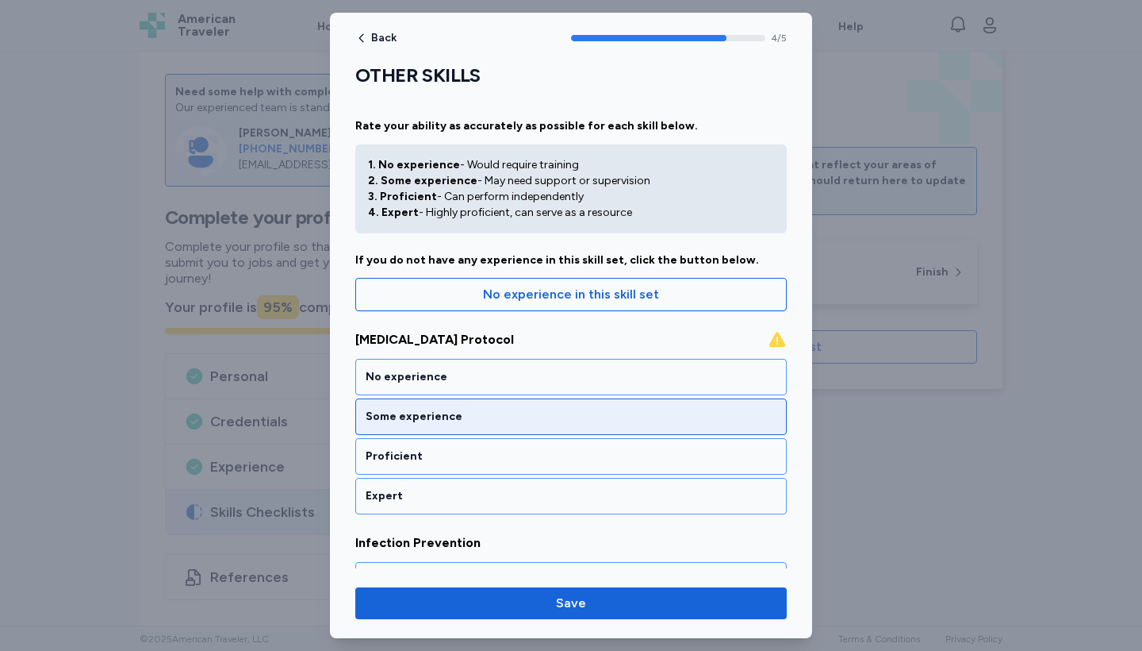
click at [566, 424] on div "Some experience" at bounding box center [571, 417] width 411 height 16
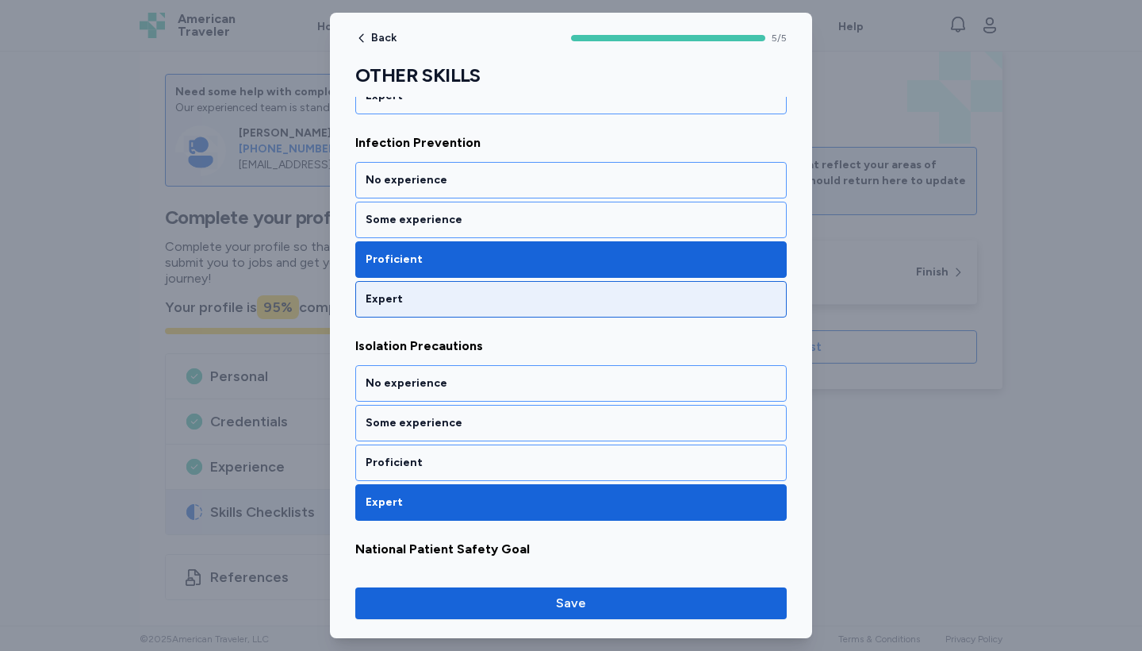
scroll to position [401, 0]
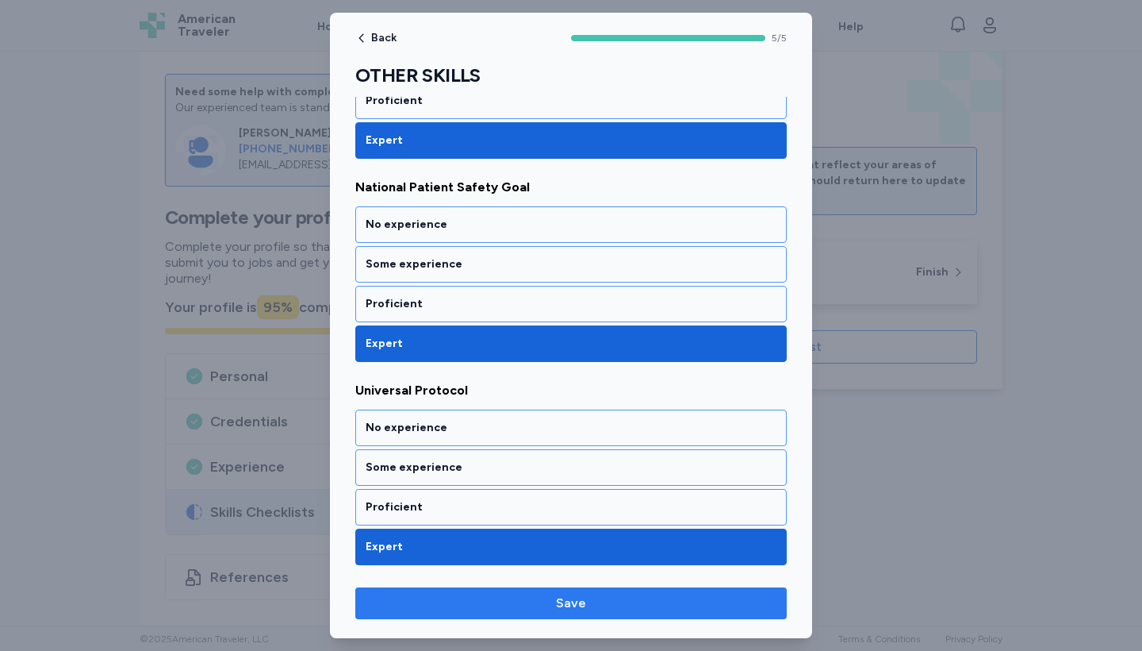
click at [615, 608] on span "Save" at bounding box center [571, 602] width 406 height 19
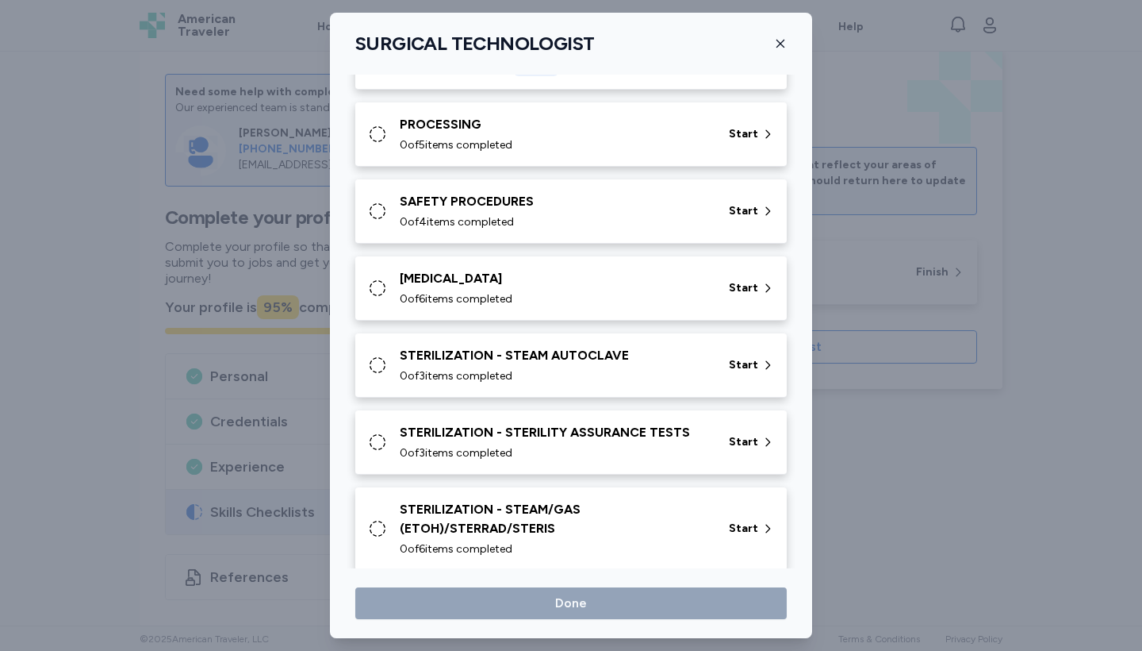
scroll to position [1431, 0]
click at [761, 144] on div "Start" at bounding box center [752, 134] width 58 height 29
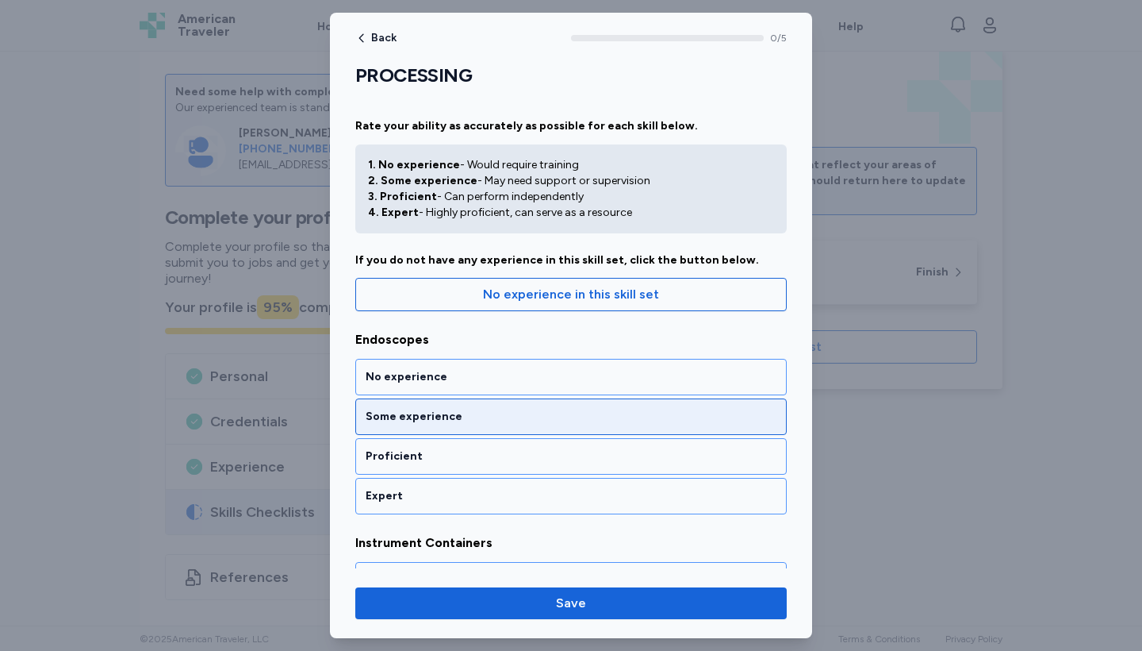
click at [493, 426] on div "Some experience" at bounding box center [571, 416] width 432 height 36
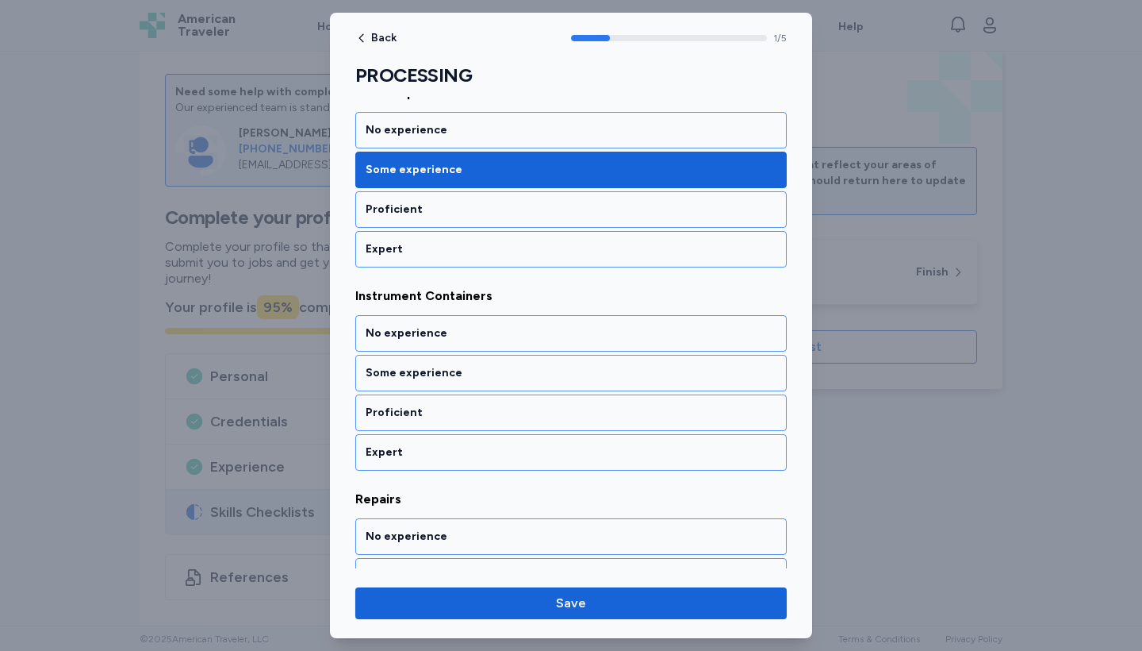
scroll to position [293, 0]
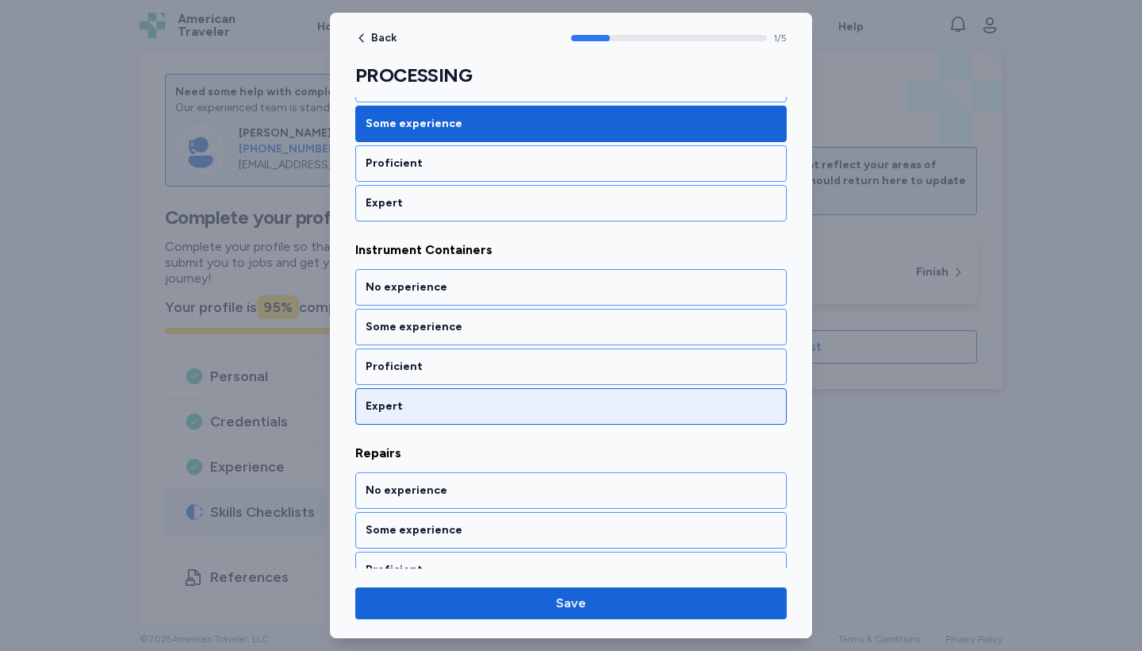
click at [498, 405] on div "Expert" at bounding box center [571, 406] width 411 height 16
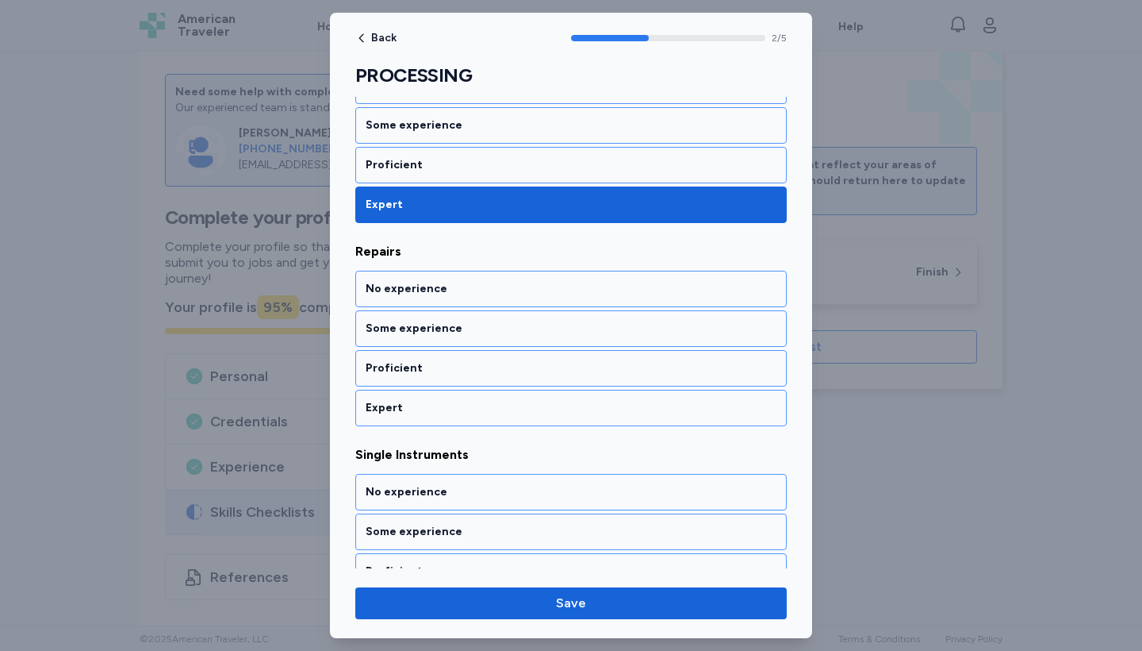
scroll to position [496, 0]
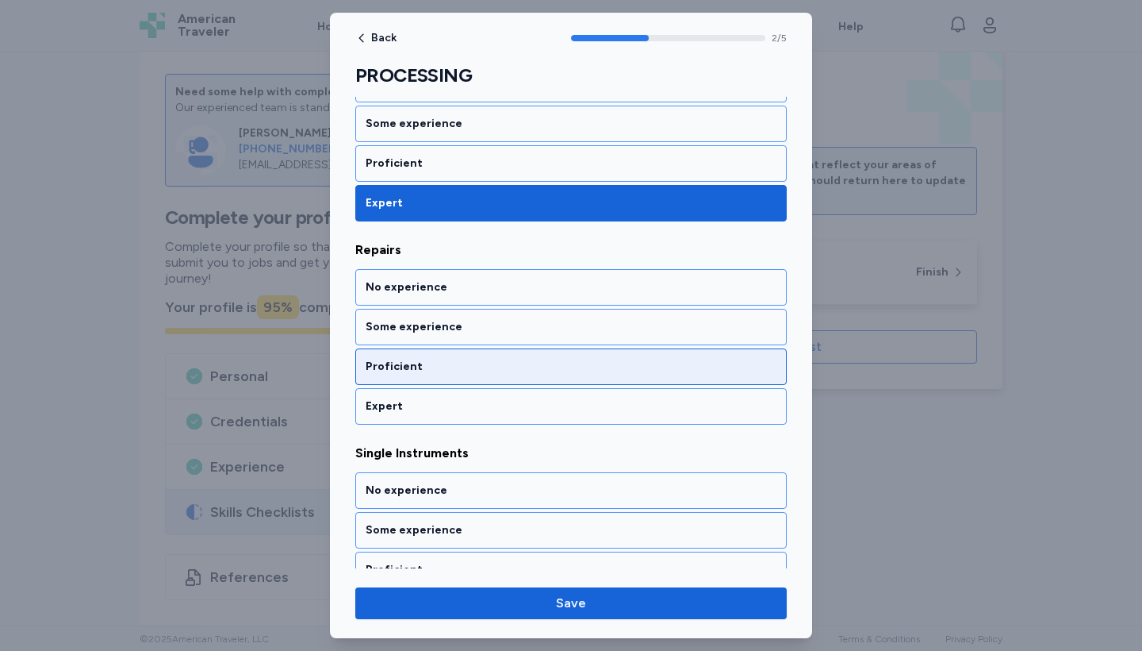
click at [501, 367] on div "Proficient" at bounding box center [571, 367] width 411 height 16
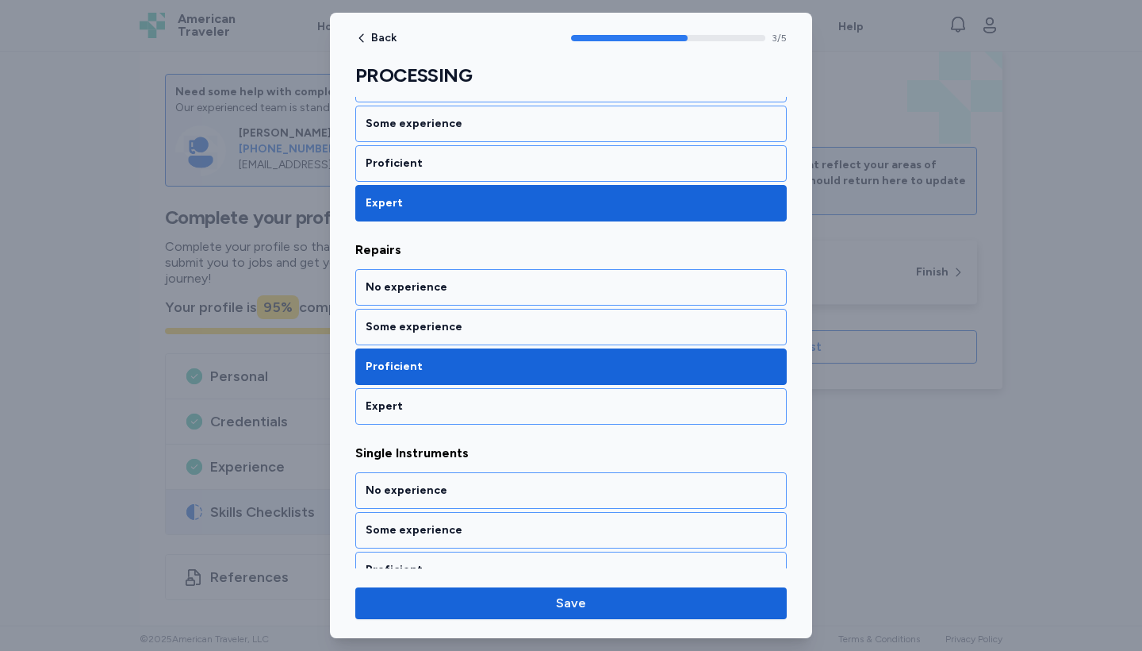
scroll to position [699, 0]
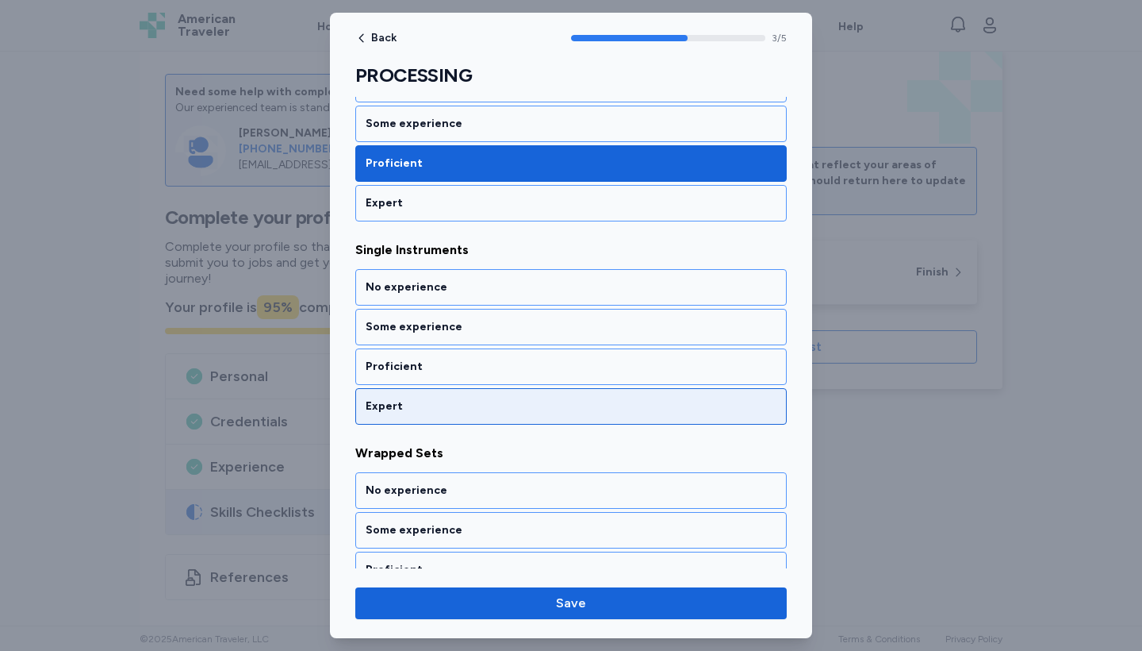
click at [498, 401] on div "Expert" at bounding box center [571, 406] width 411 height 16
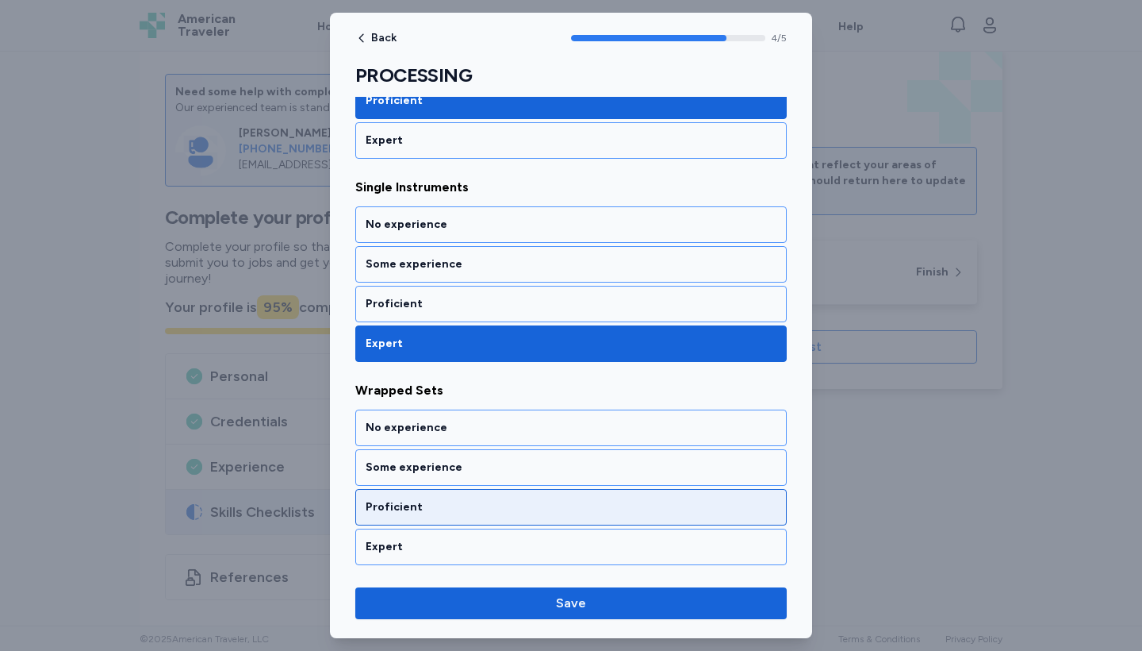
click at [508, 511] on div "Proficient" at bounding box center [571, 507] width 411 height 16
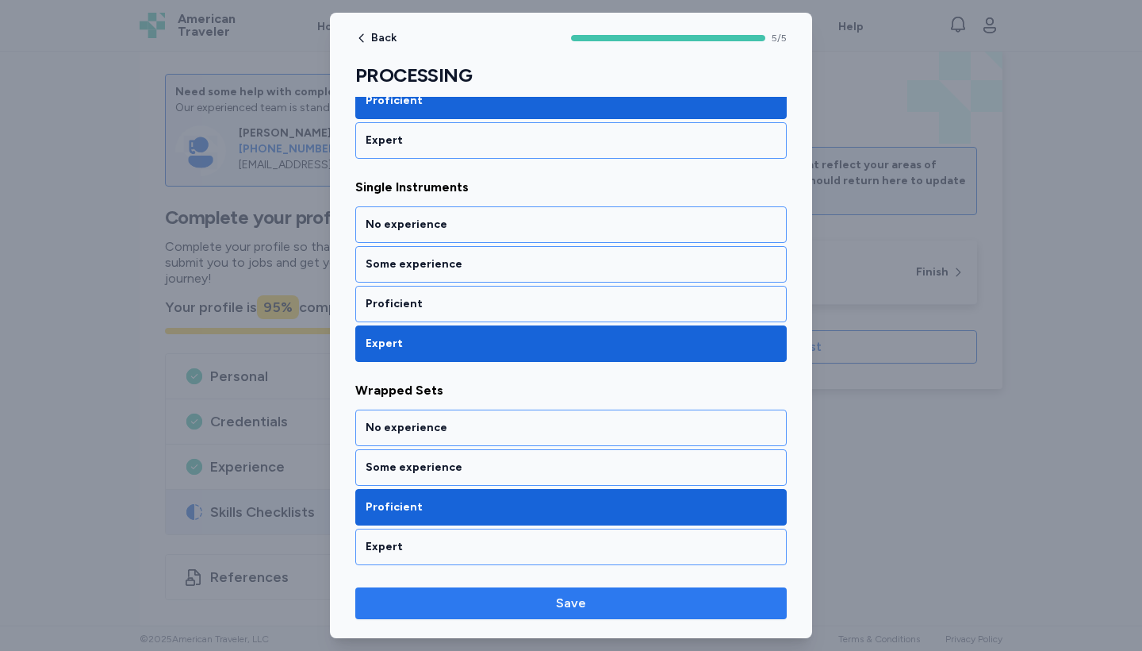
click at [532, 607] on span "Save" at bounding box center [571, 602] width 406 height 19
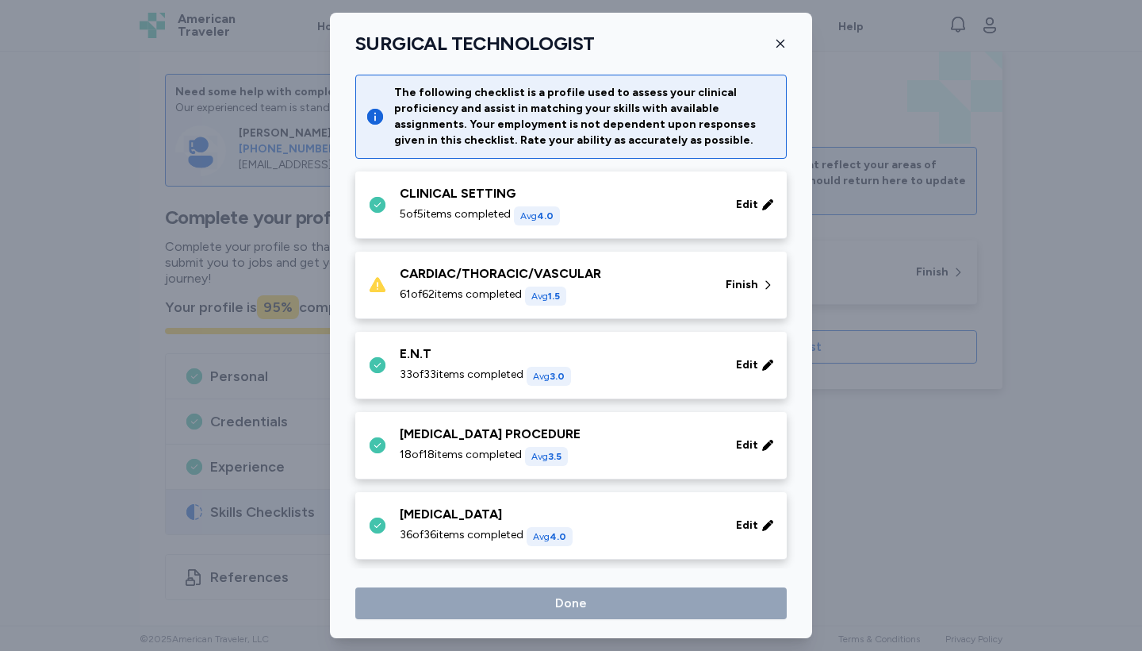
scroll to position [1431, 0]
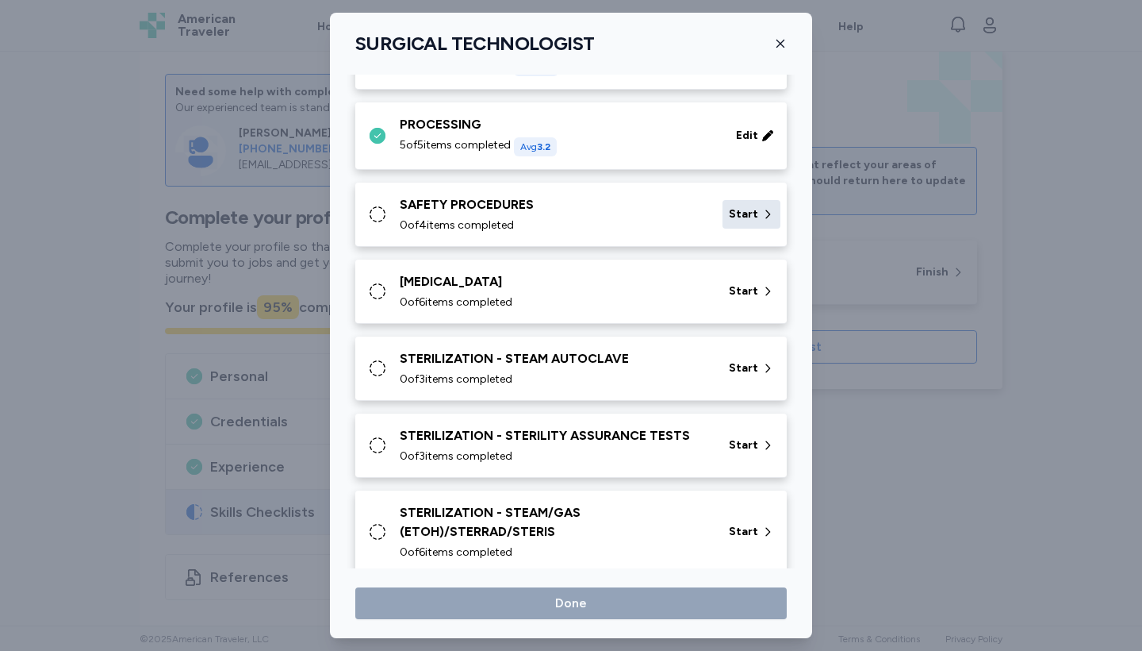
click at [763, 213] on icon at bounding box center [768, 214] width 13 height 16
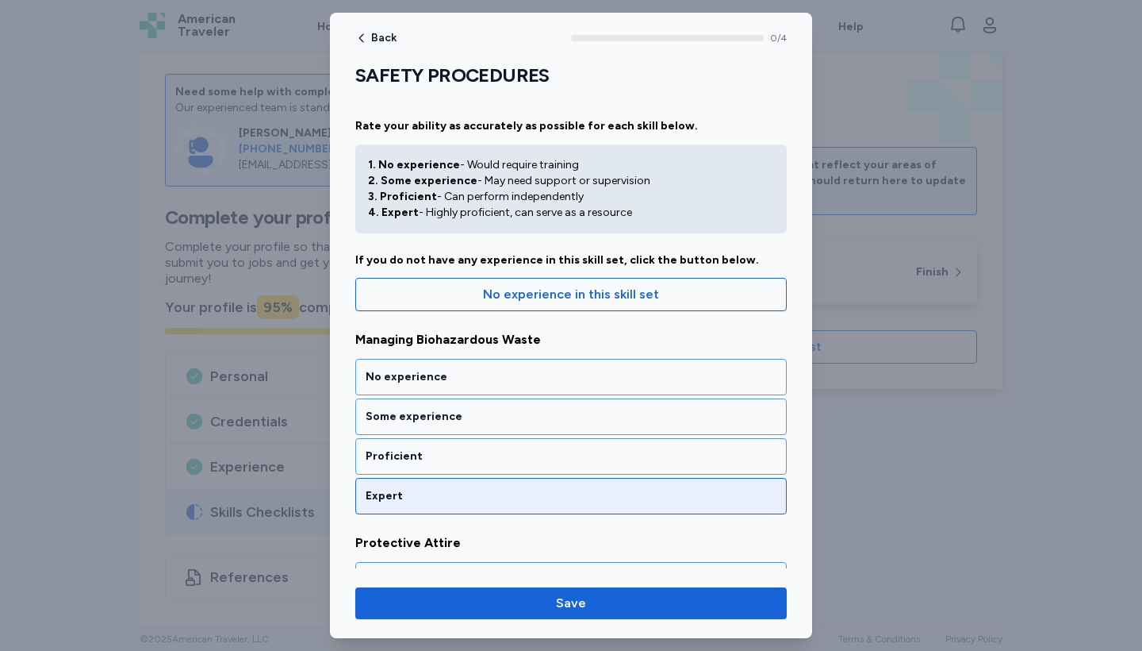
click at [508, 493] on div "Expert" at bounding box center [571, 496] width 411 height 16
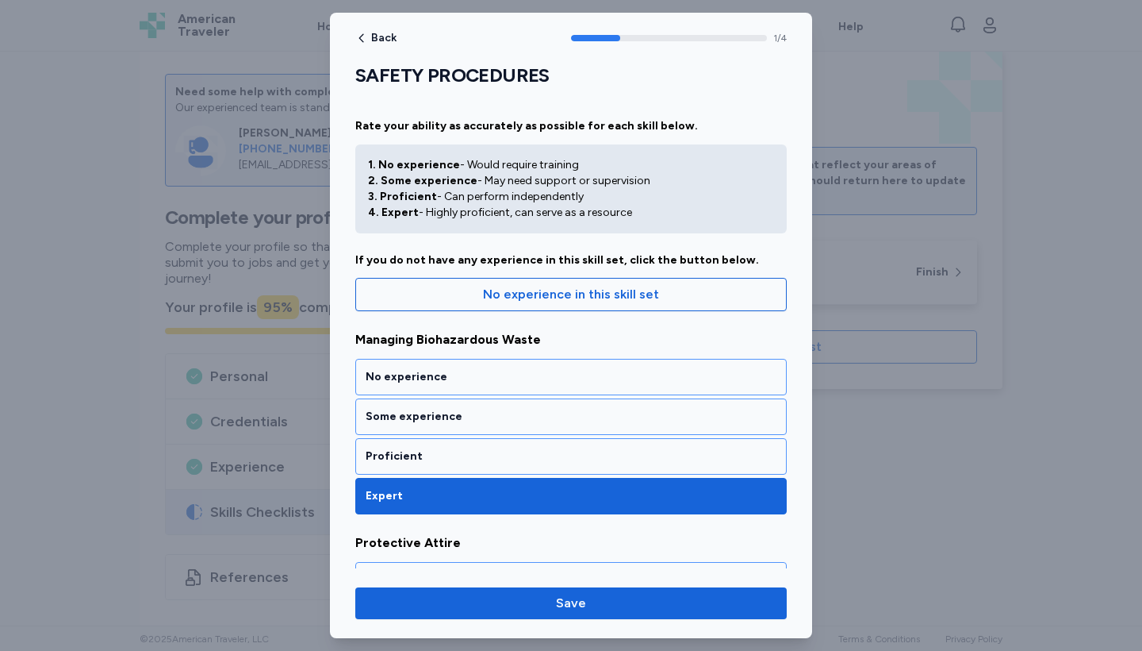
scroll to position [293, 0]
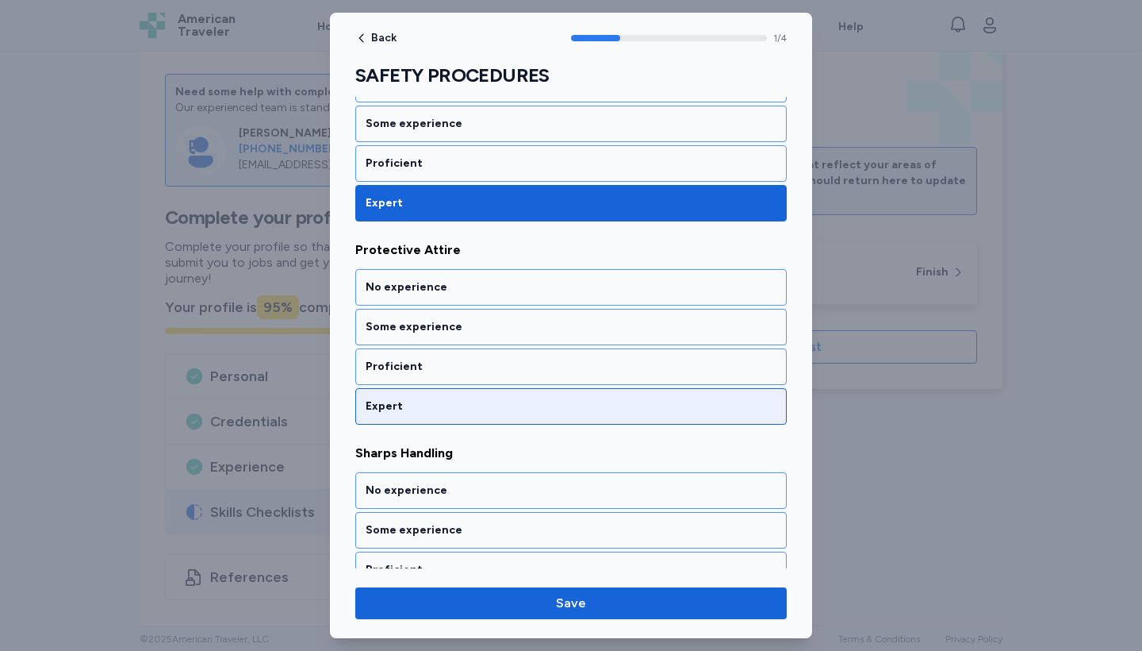
click at [512, 405] on div "Expert" at bounding box center [571, 406] width 411 height 16
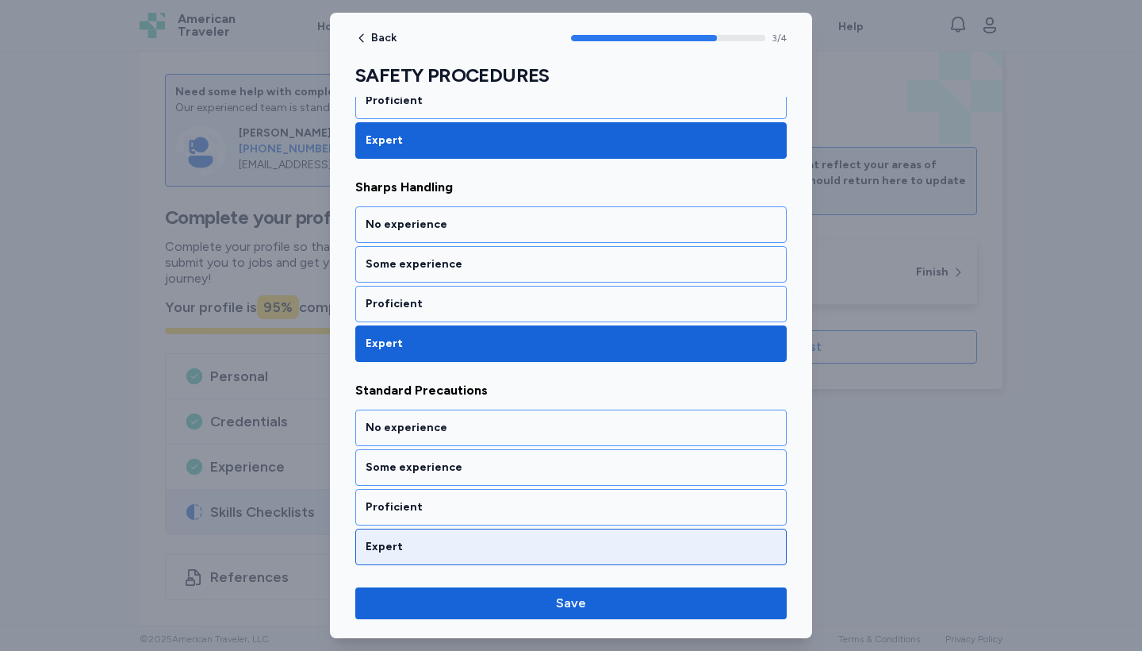
click at [510, 540] on div "Expert" at bounding box center [571, 547] width 411 height 16
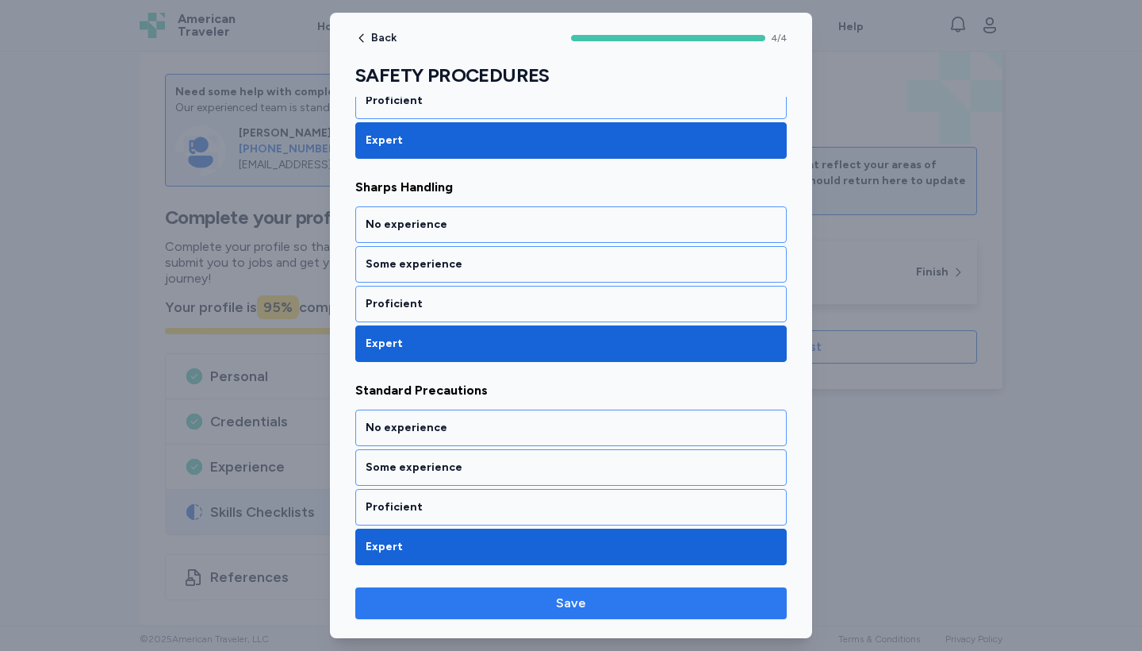
click at [532, 602] on span "Save" at bounding box center [571, 602] width 406 height 19
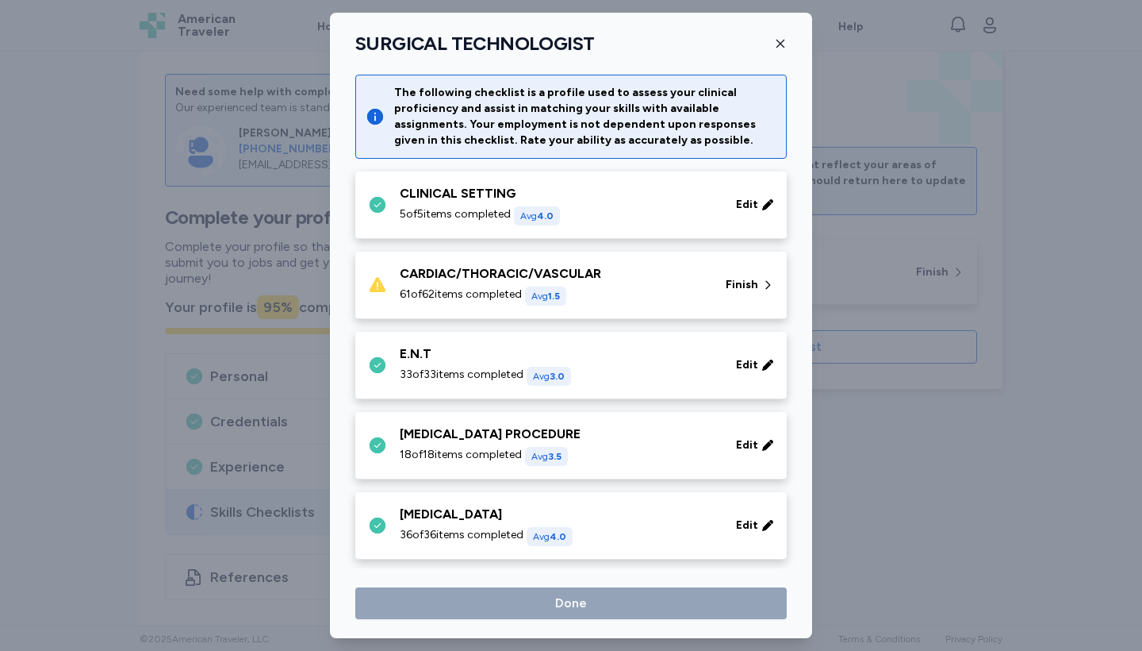
scroll to position [1431, 0]
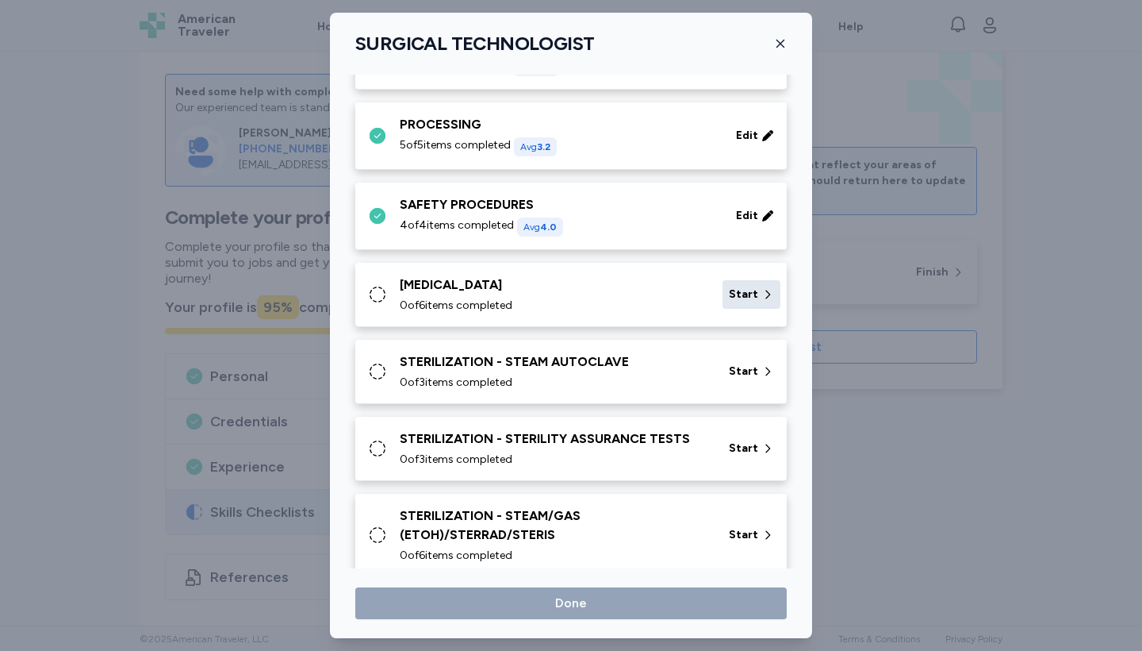
click at [753, 293] on span "Start" at bounding box center [743, 294] width 29 height 16
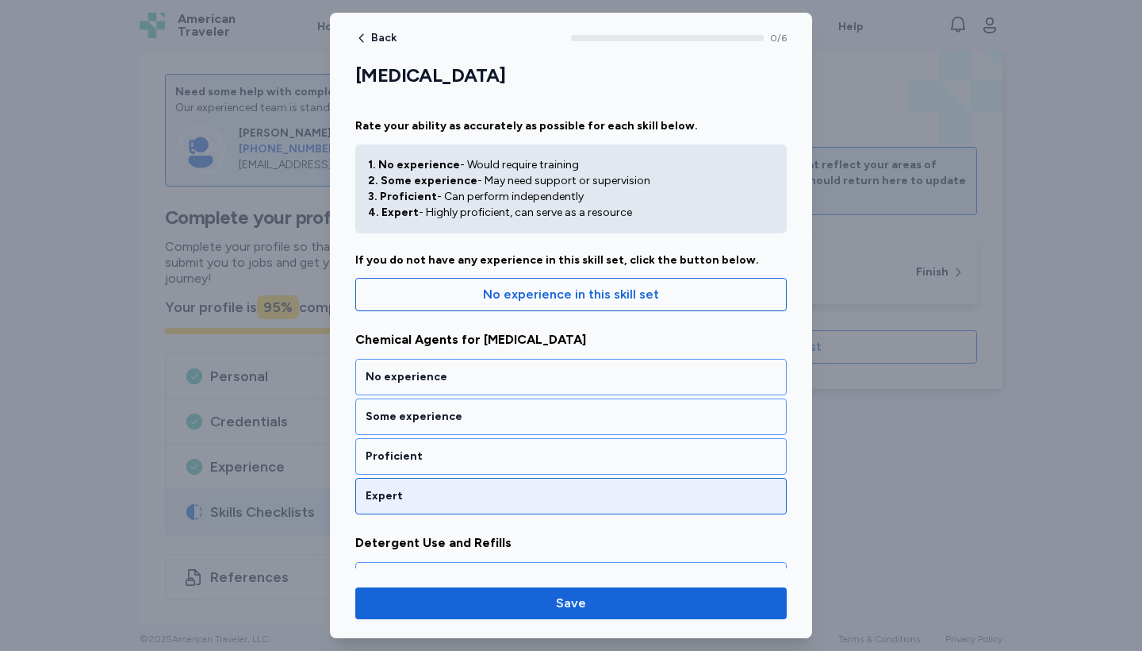
click at [530, 509] on div "Expert" at bounding box center [571, 496] width 432 height 36
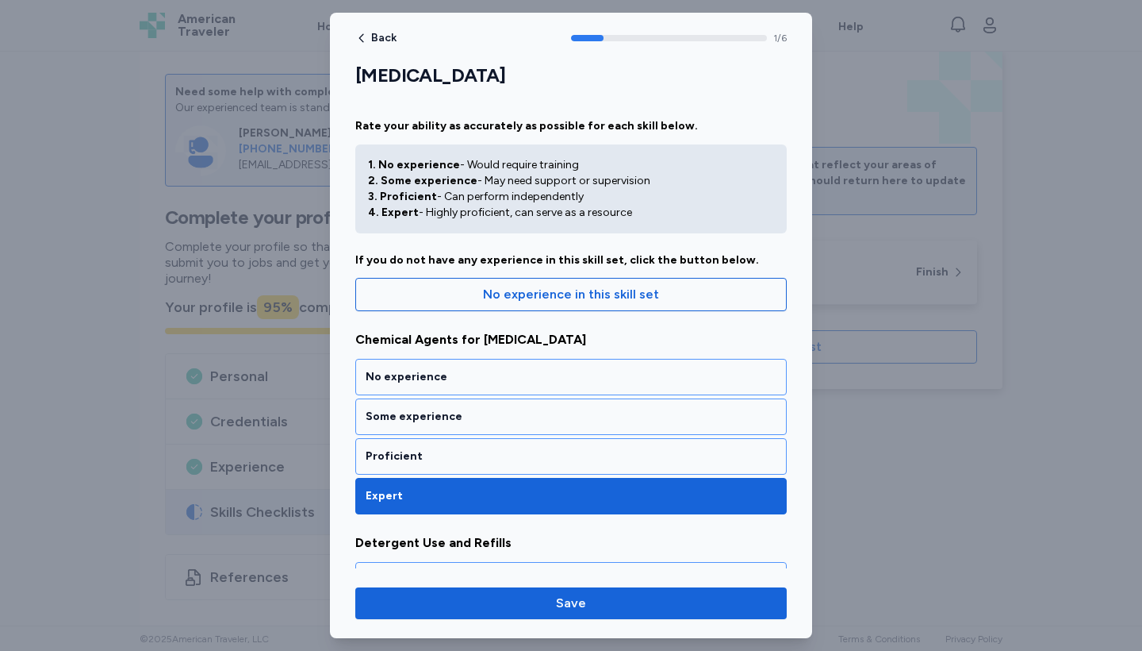
scroll to position [293, 0]
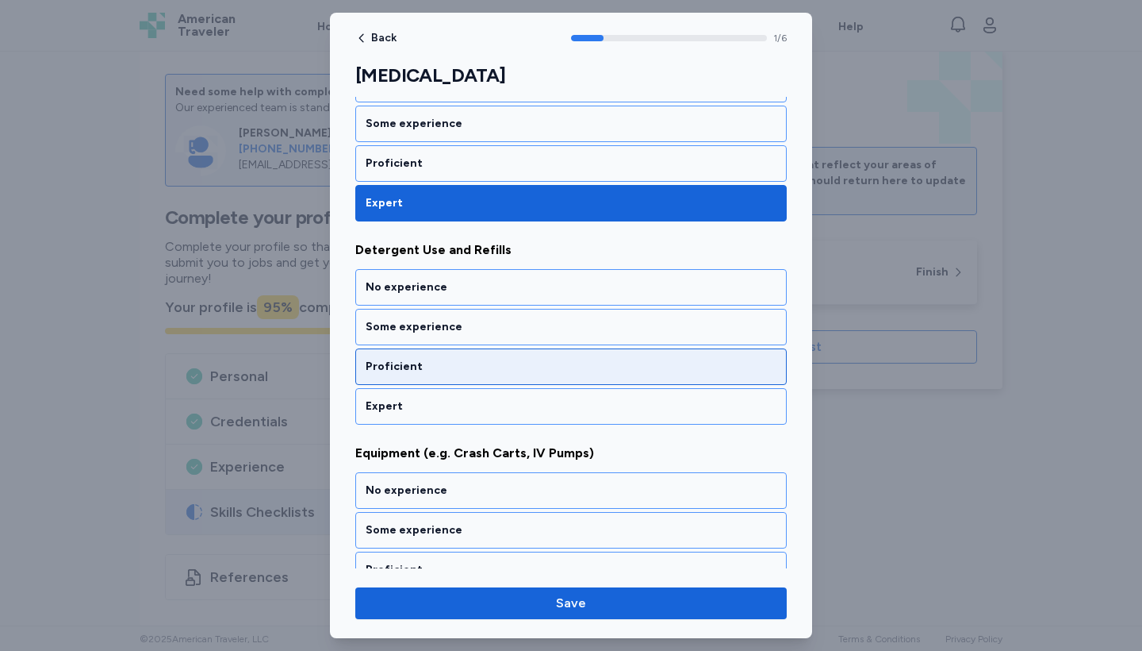
click at [504, 366] on div "Proficient" at bounding box center [571, 367] width 411 height 16
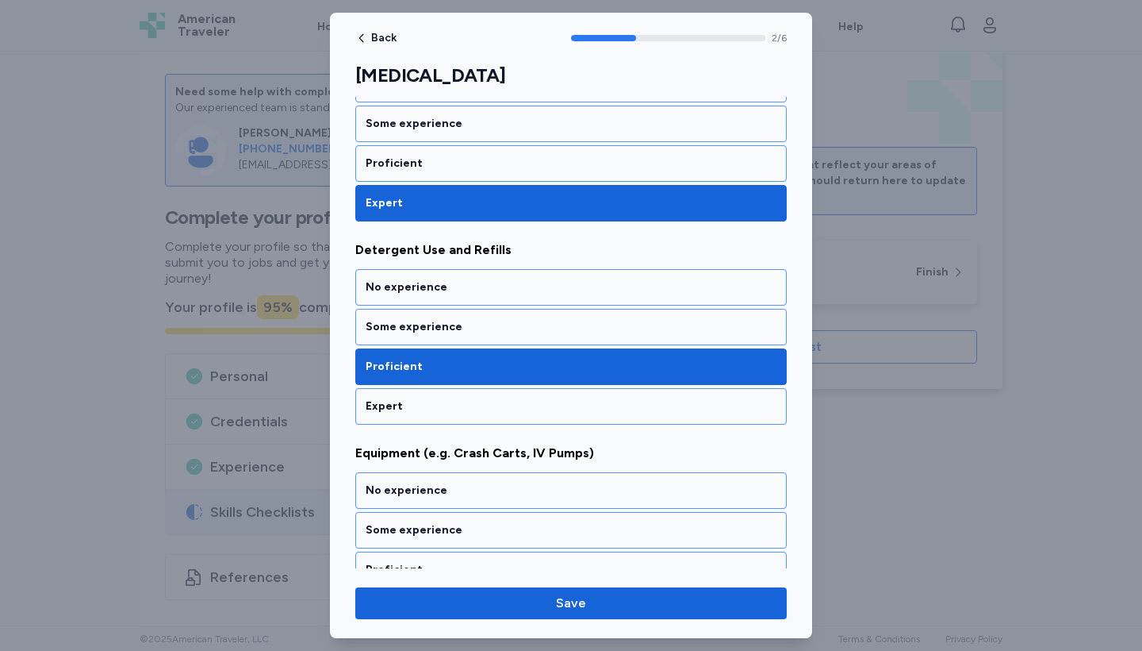
scroll to position [496, 0]
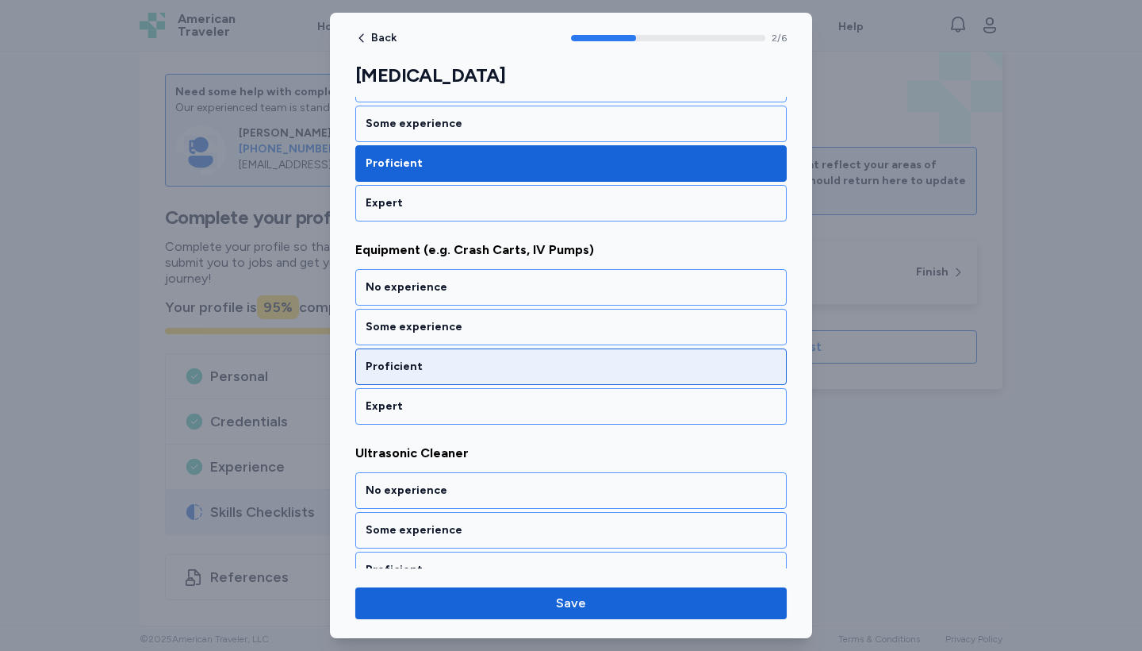
click at [504, 366] on div "Proficient" at bounding box center [571, 367] width 411 height 16
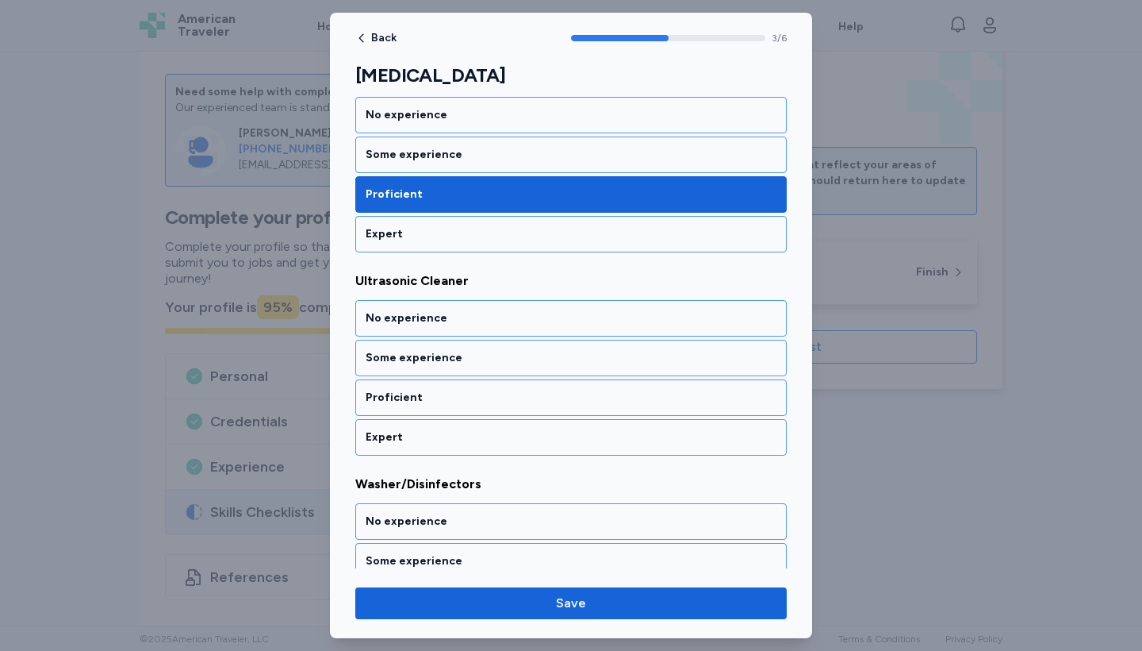
scroll to position [699, 0]
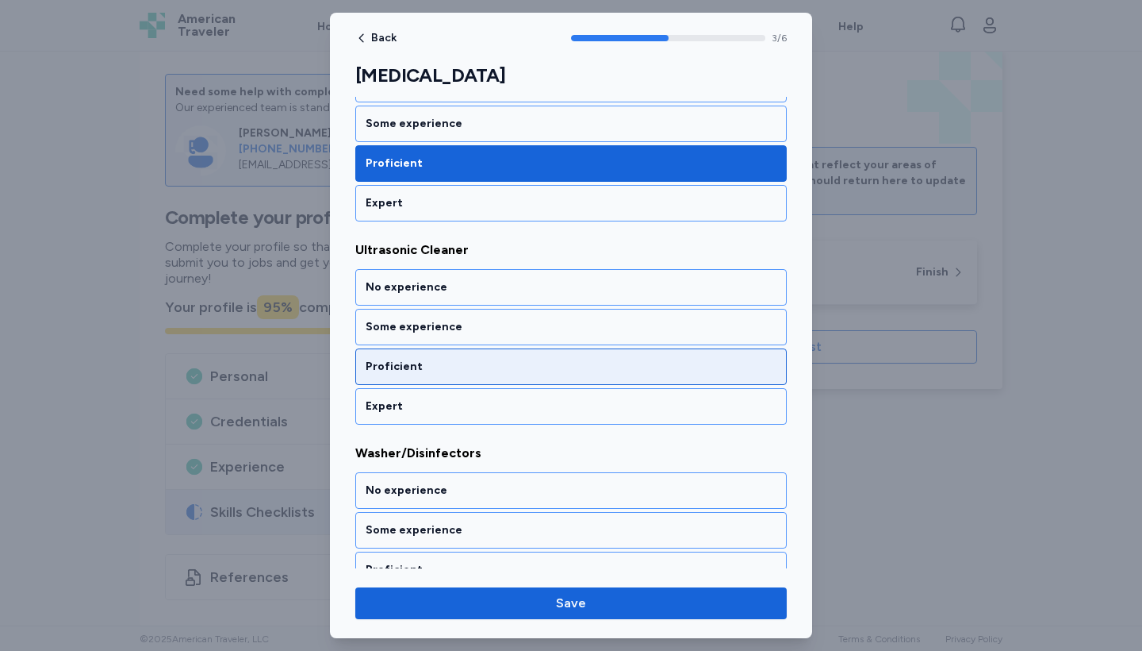
click at [503, 367] on div "Proficient" at bounding box center [571, 367] width 411 height 16
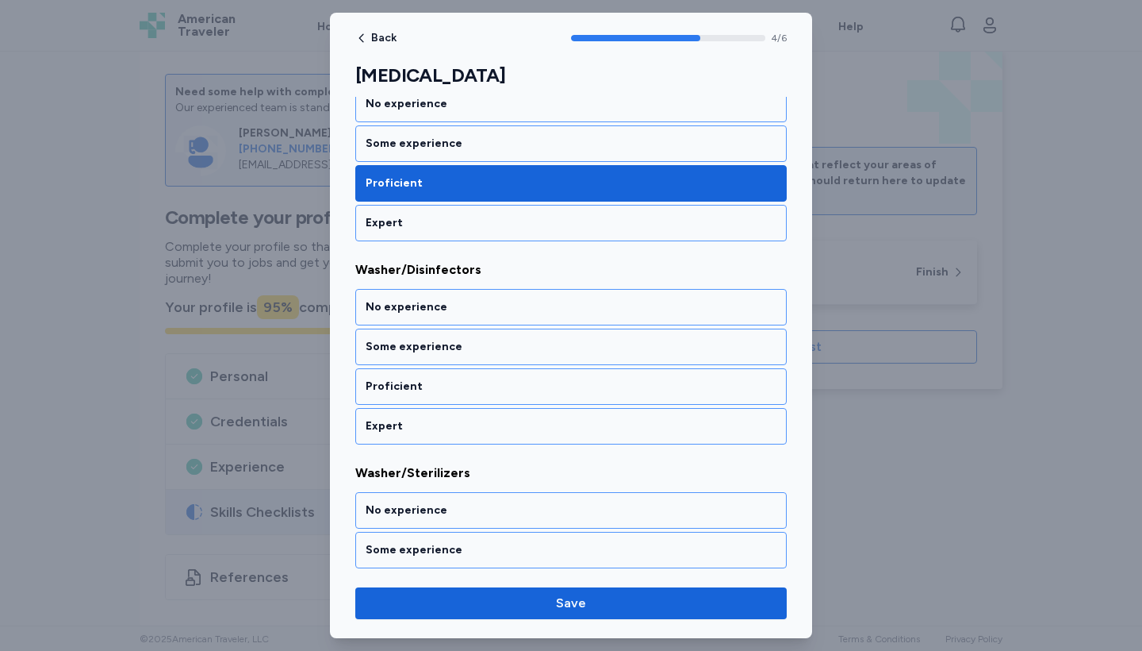
scroll to position [902, 0]
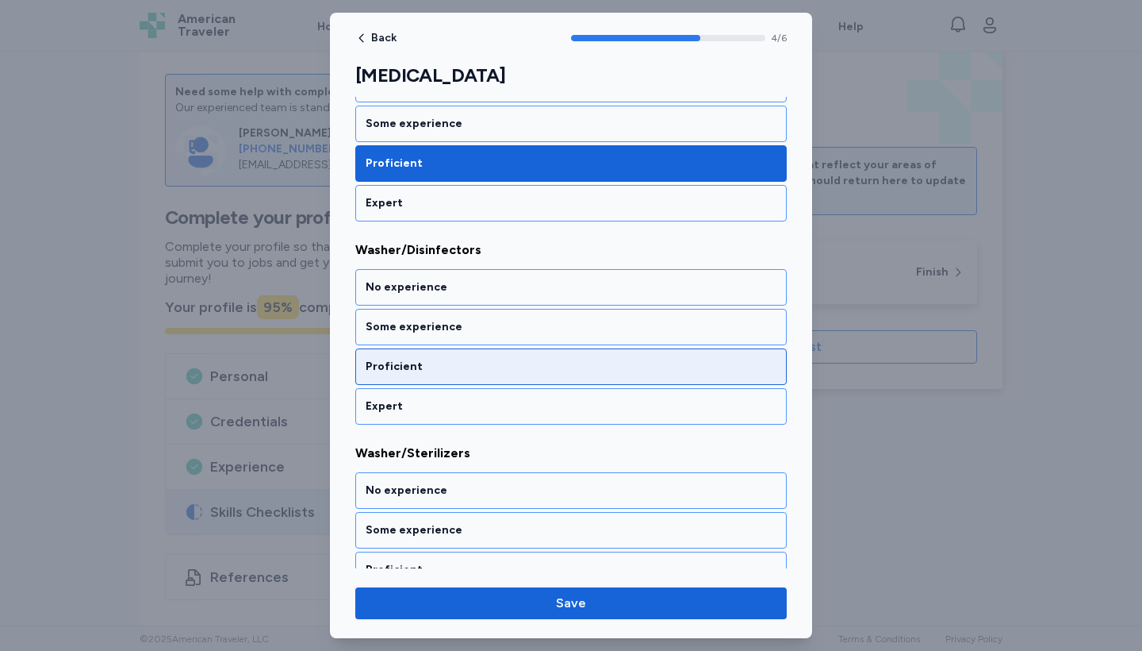
click at [503, 367] on div "Proficient" at bounding box center [571, 367] width 411 height 16
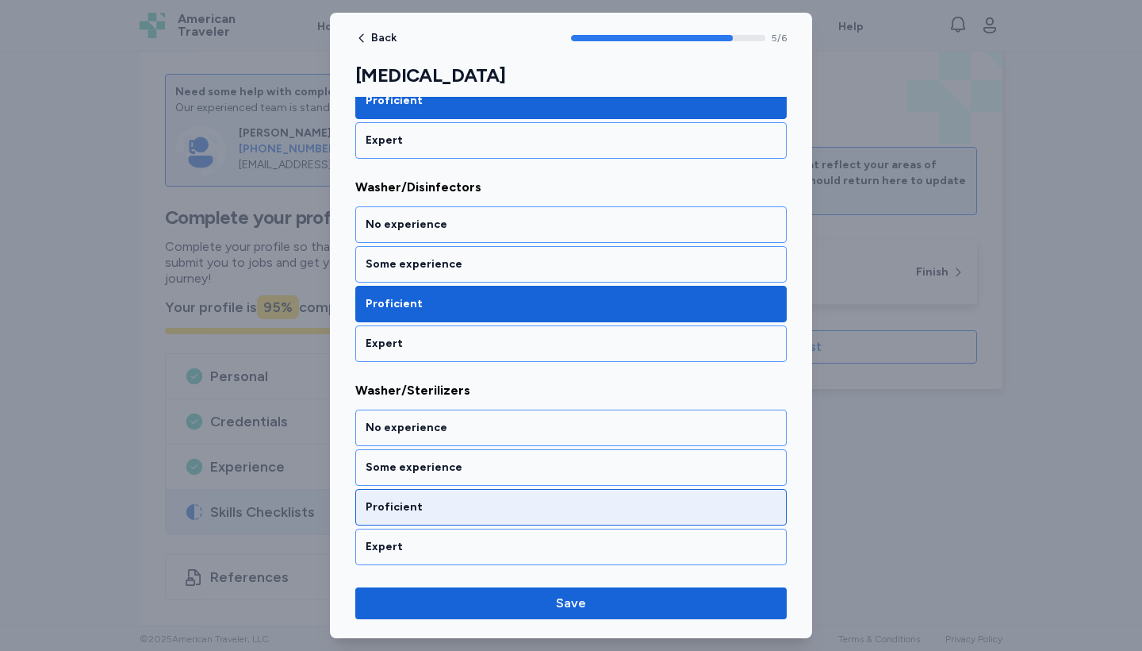
click at [498, 492] on div "Proficient" at bounding box center [571, 507] width 432 height 36
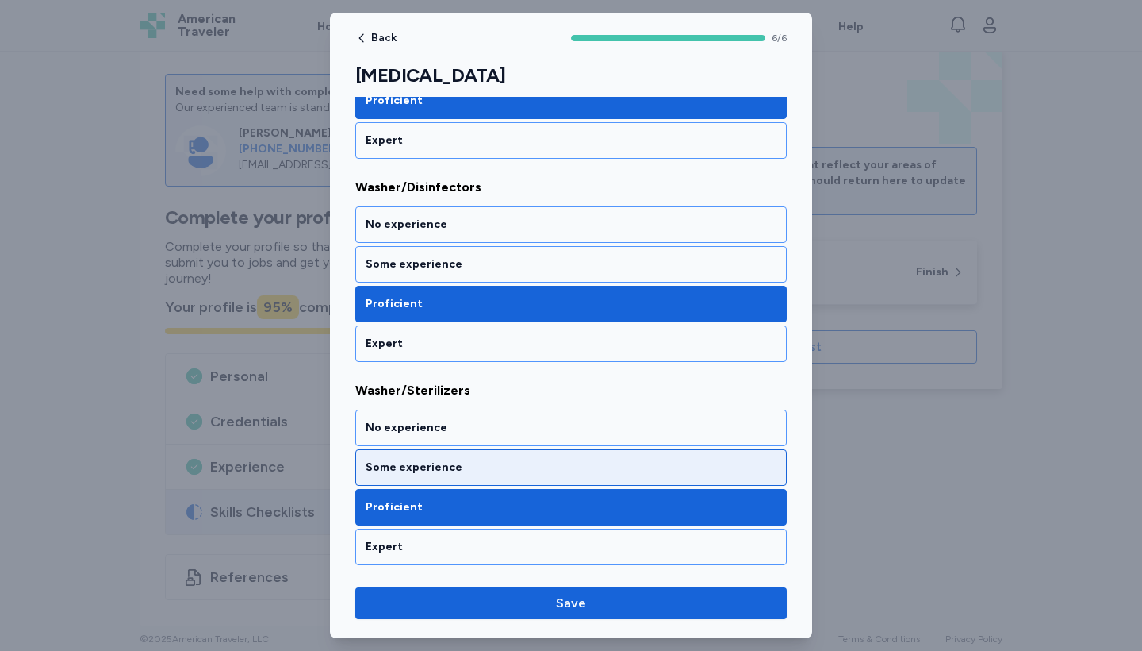
click at [456, 458] on div "Some experience" at bounding box center [571, 467] width 432 height 36
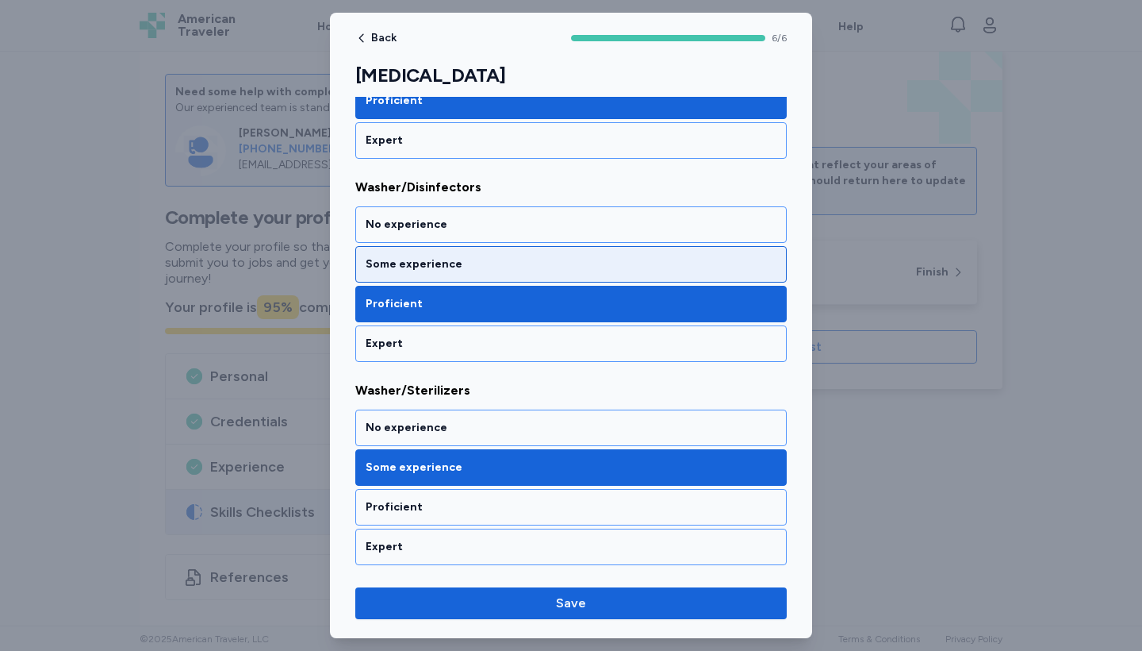
click at [462, 281] on div "Some experience" at bounding box center [571, 264] width 432 height 36
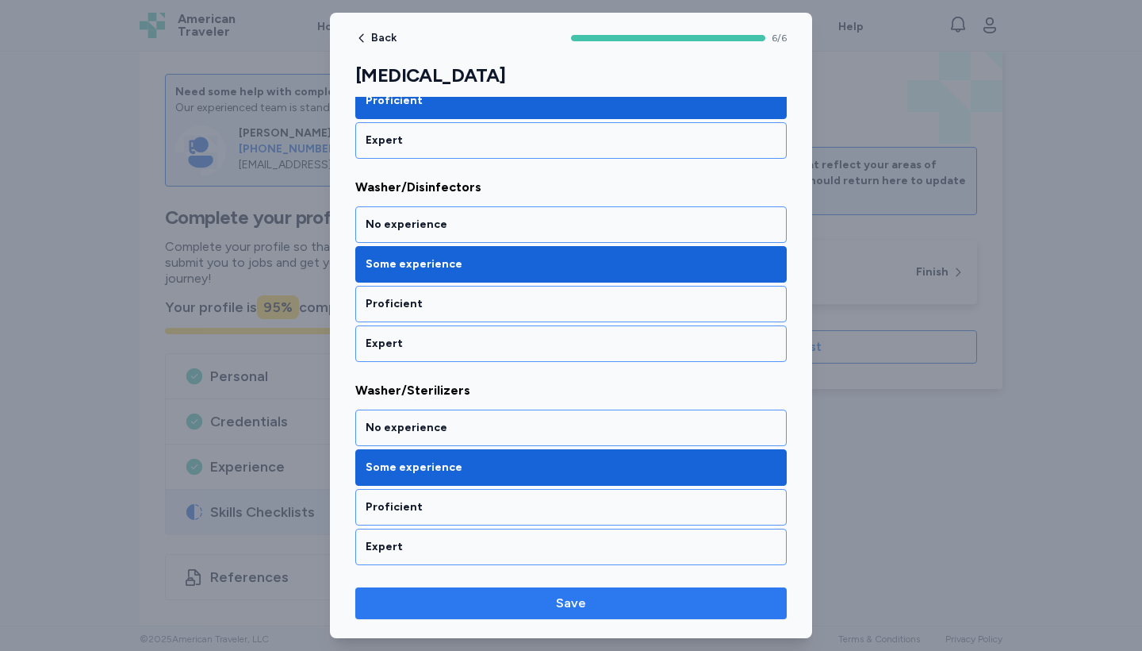
click at [567, 605] on span "Save" at bounding box center [571, 602] width 30 height 19
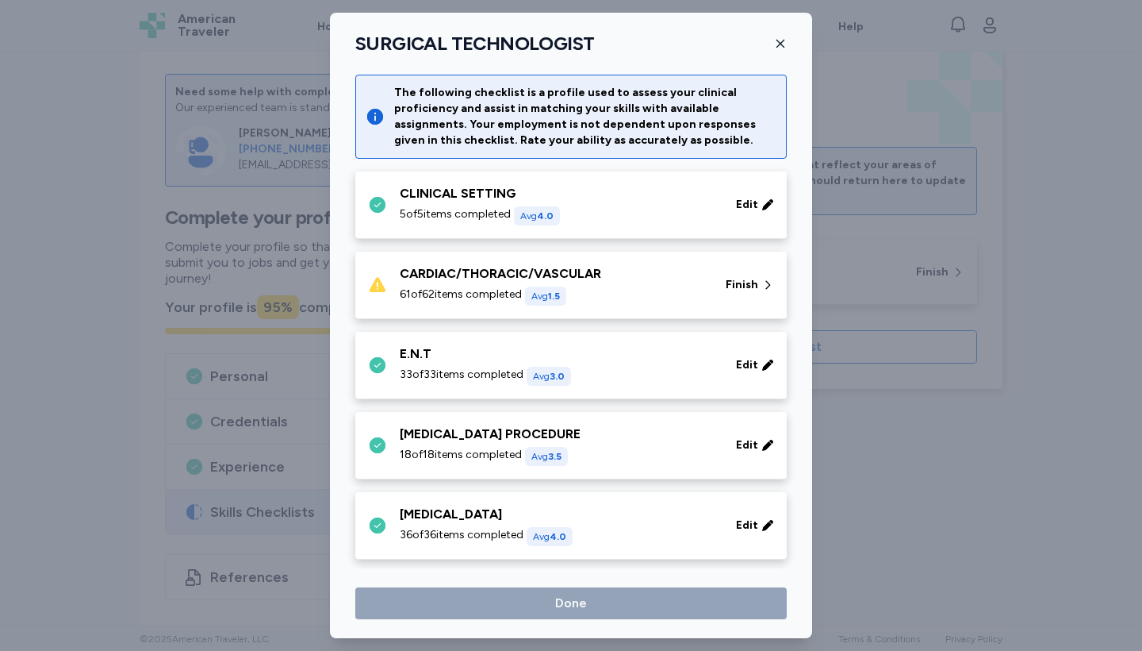
scroll to position [1431, 0]
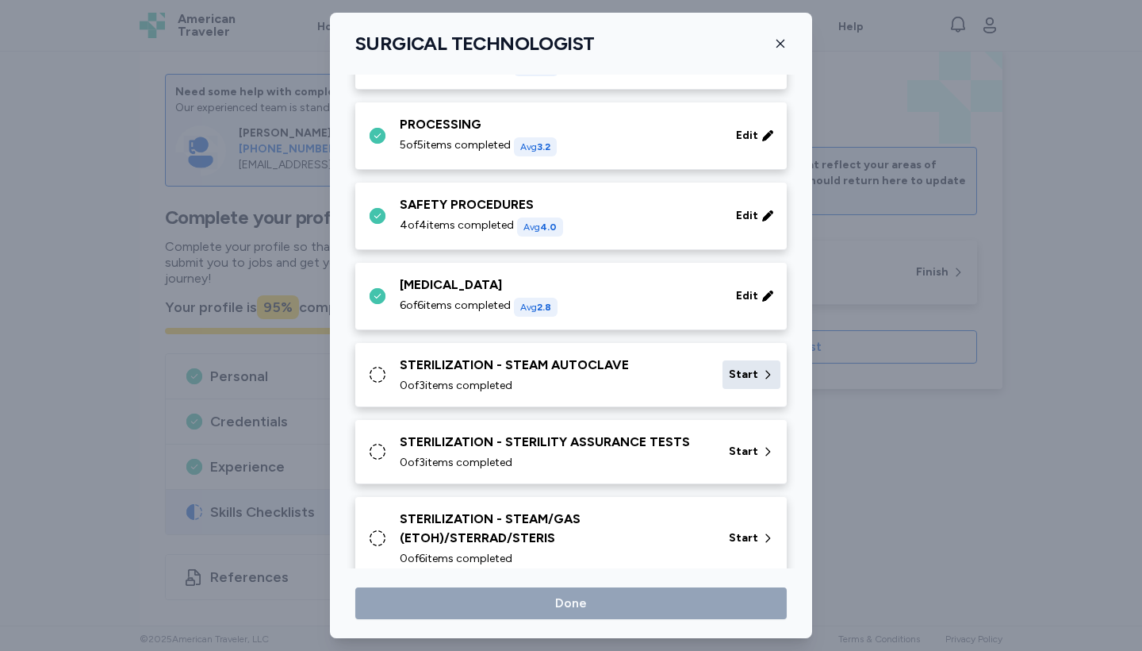
click at [760, 374] on div "Start" at bounding box center [752, 374] width 58 height 29
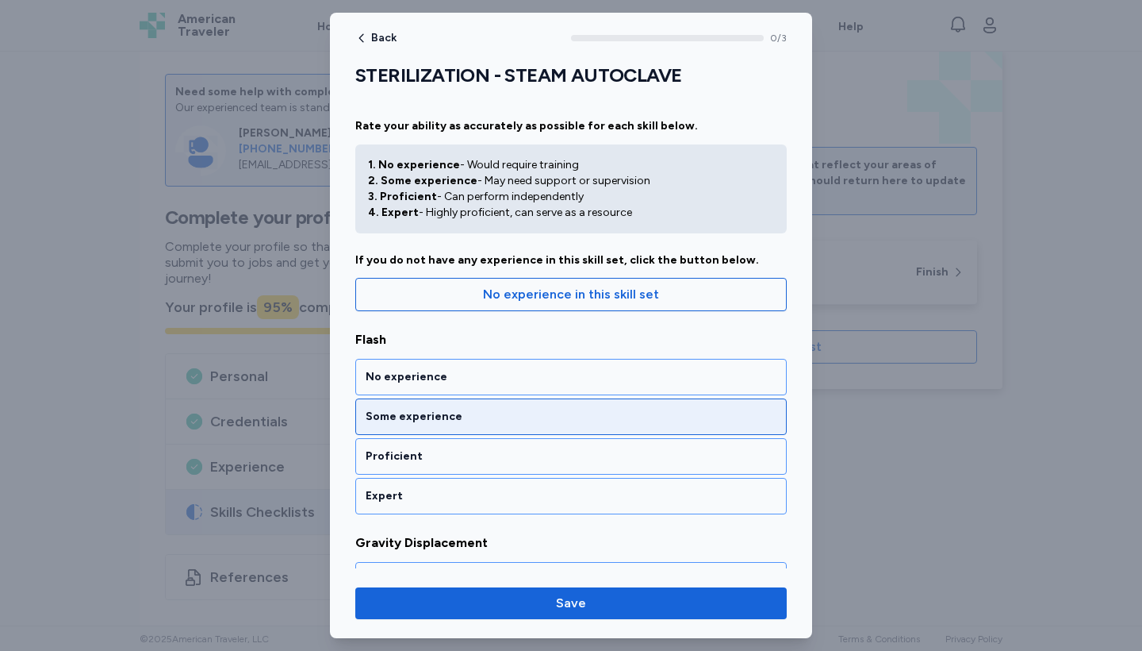
click at [614, 422] on div "Some experience" at bounding box center [571, 417] width 411 height 16
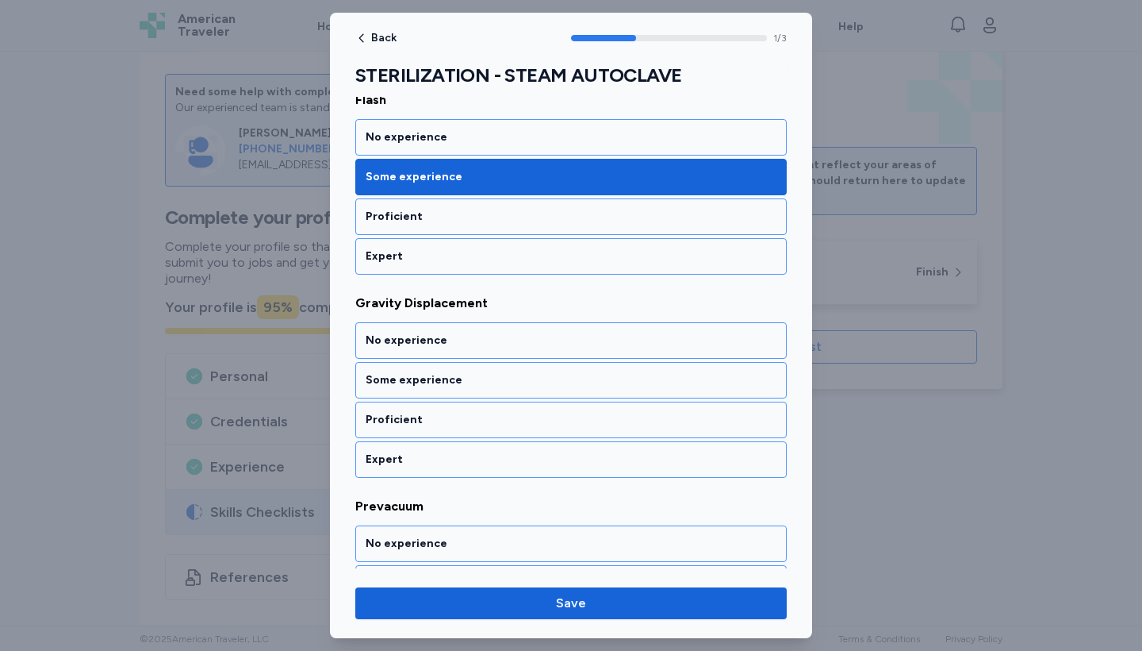
scroll to position [293, 0]
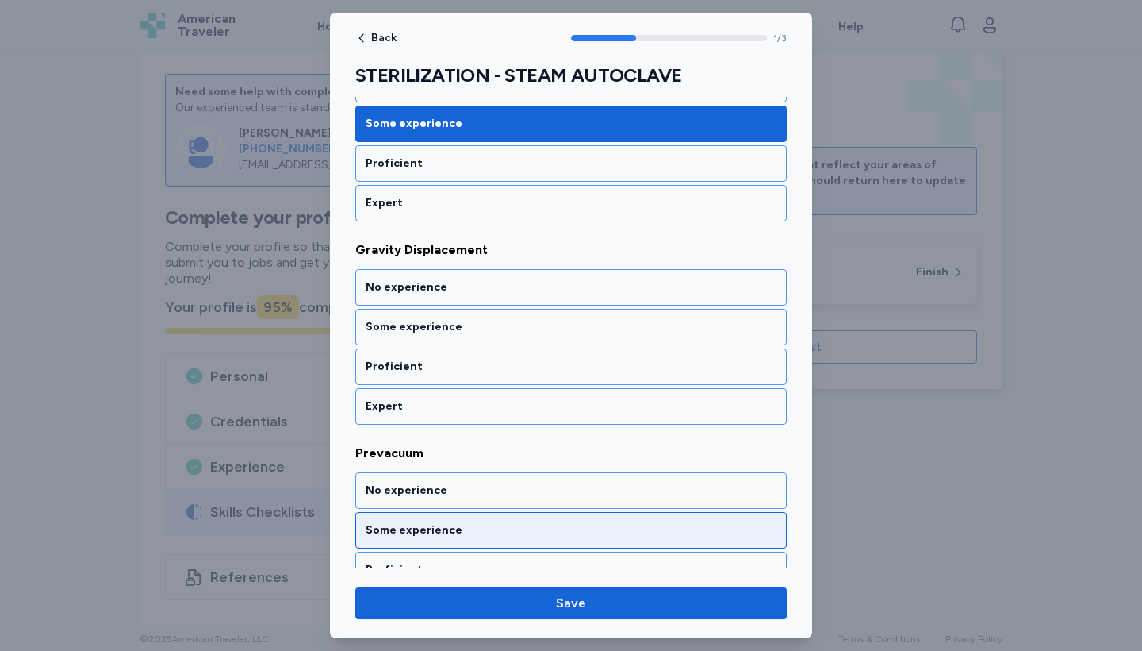
click at [622, 524] on div "Some experience" at bounding box center [571, 530] width 411 height 16
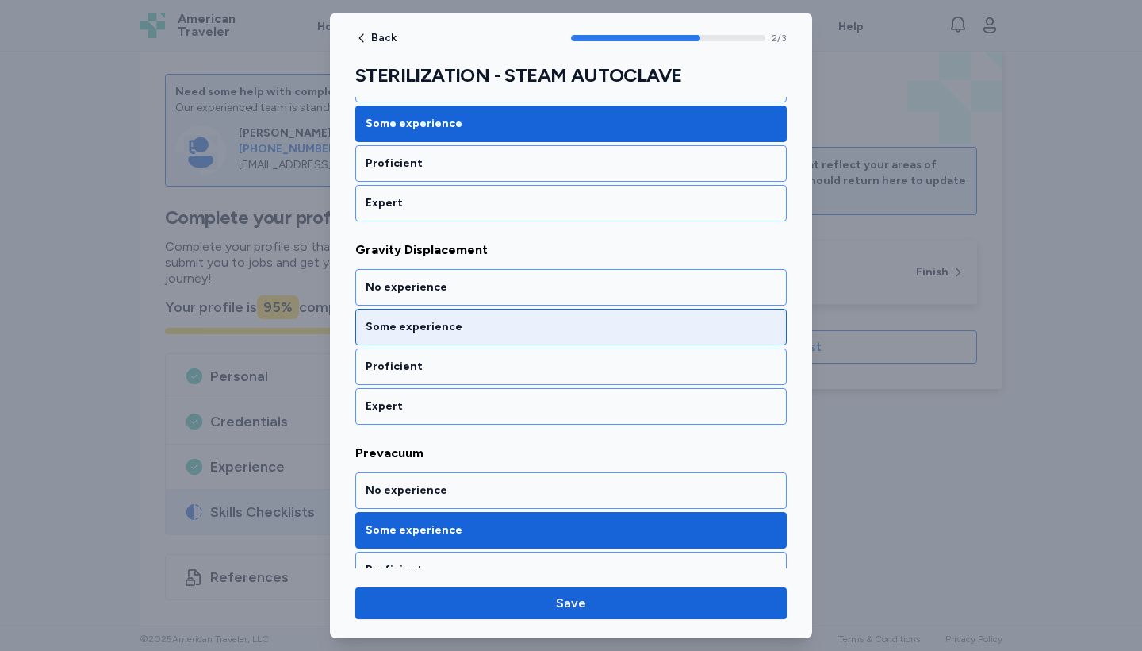
click at [589, 316] on div "Some experience" at bounding box center [571, 327] width 432 height 36
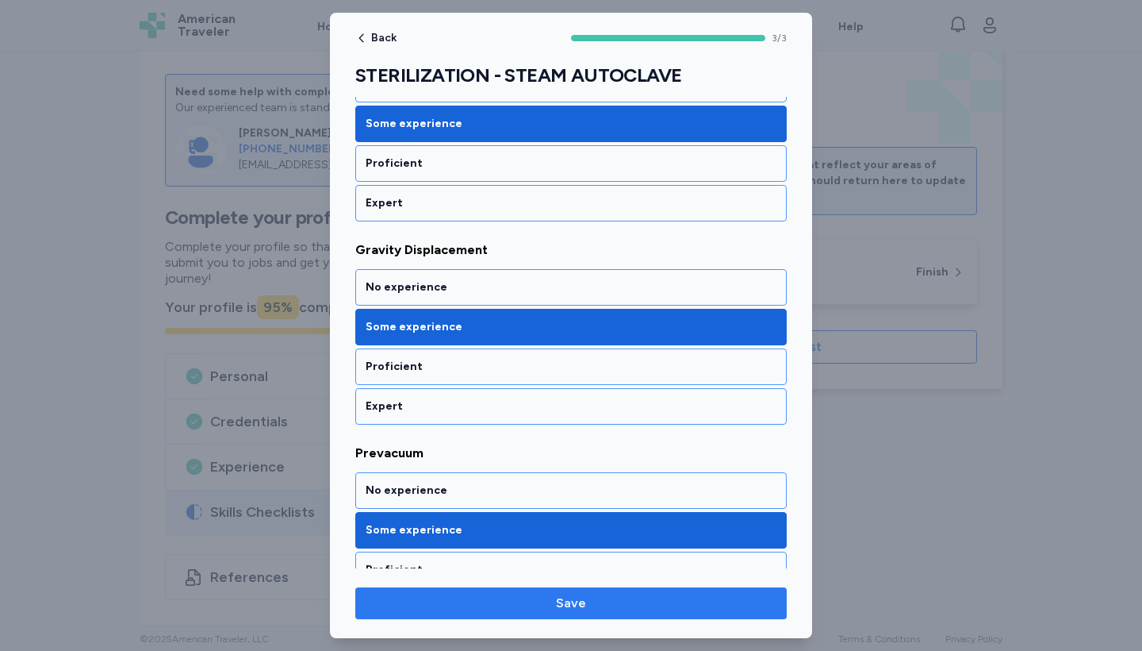
click at [643, 600] on span "Save" at bounding box center [571, 602] width 406 height 19
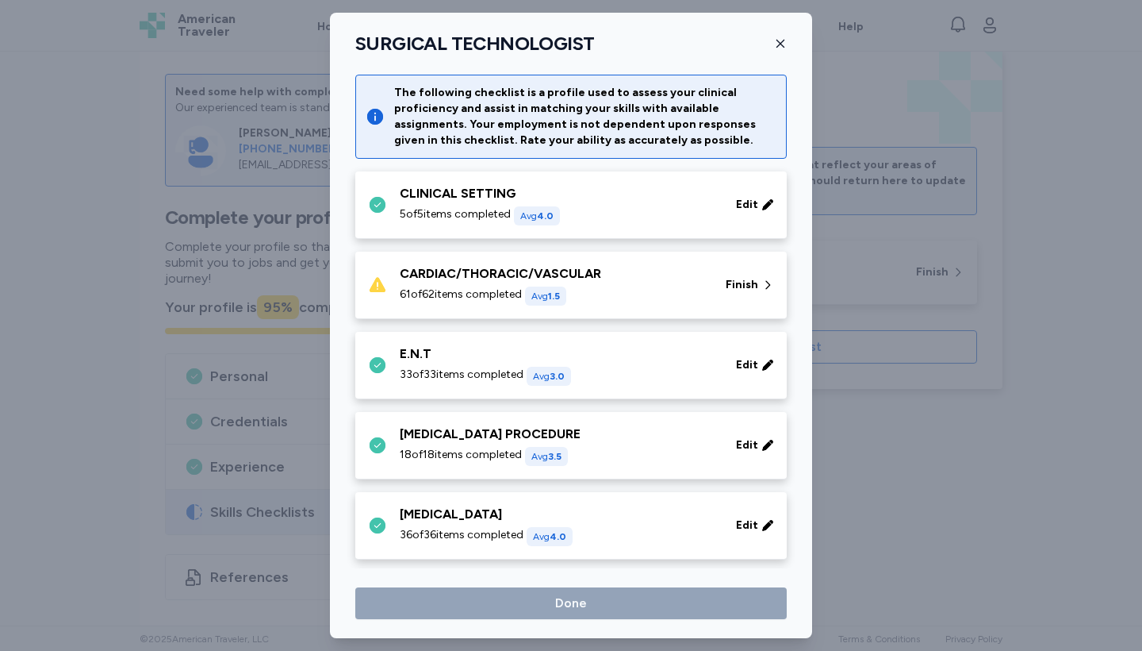
scroll to position [1431, 0]
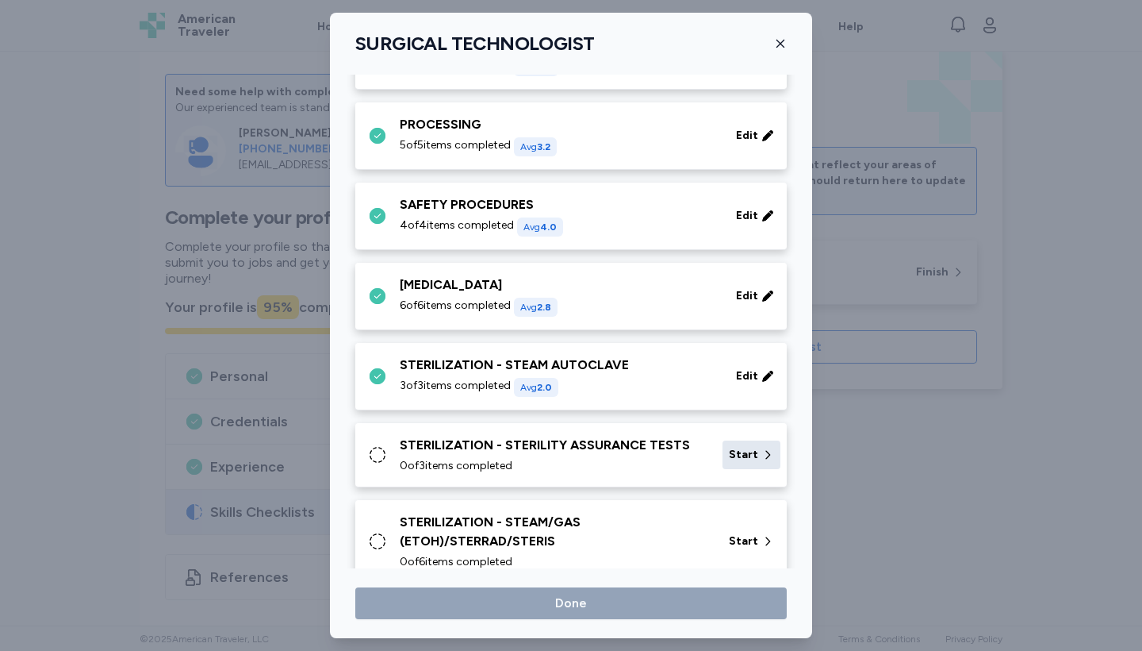
click at [763, 455] on icon at bounding box center [768, 455] width 13 height 16
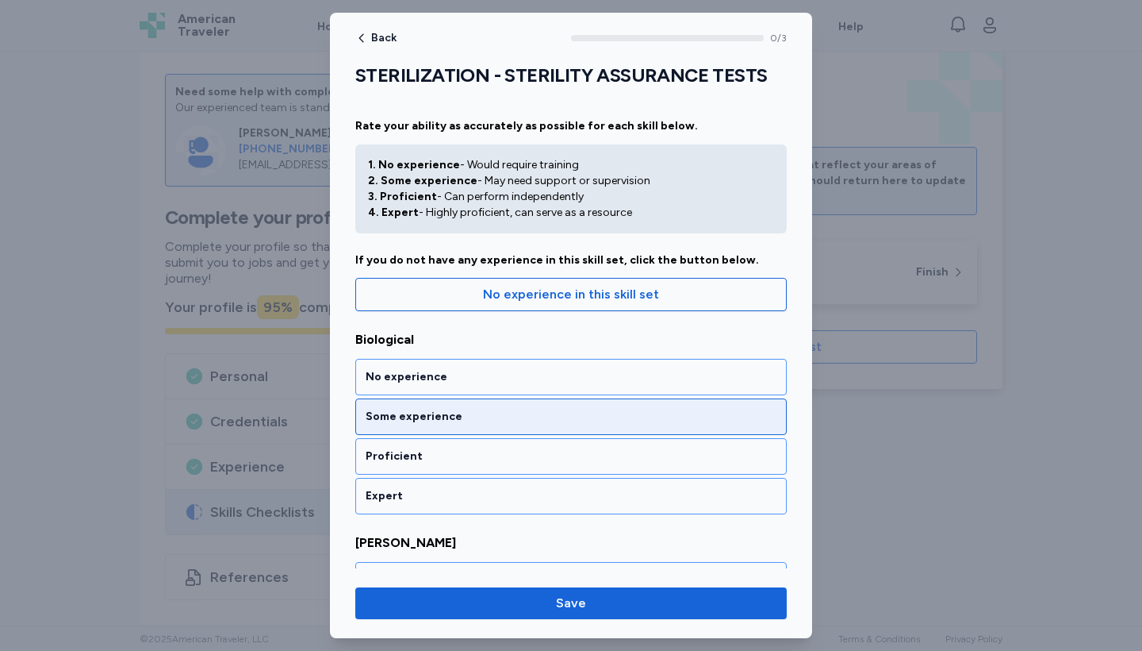
click at [650, 414] on div "Some experience" at bounding box center [571, 417] width 411 height 16
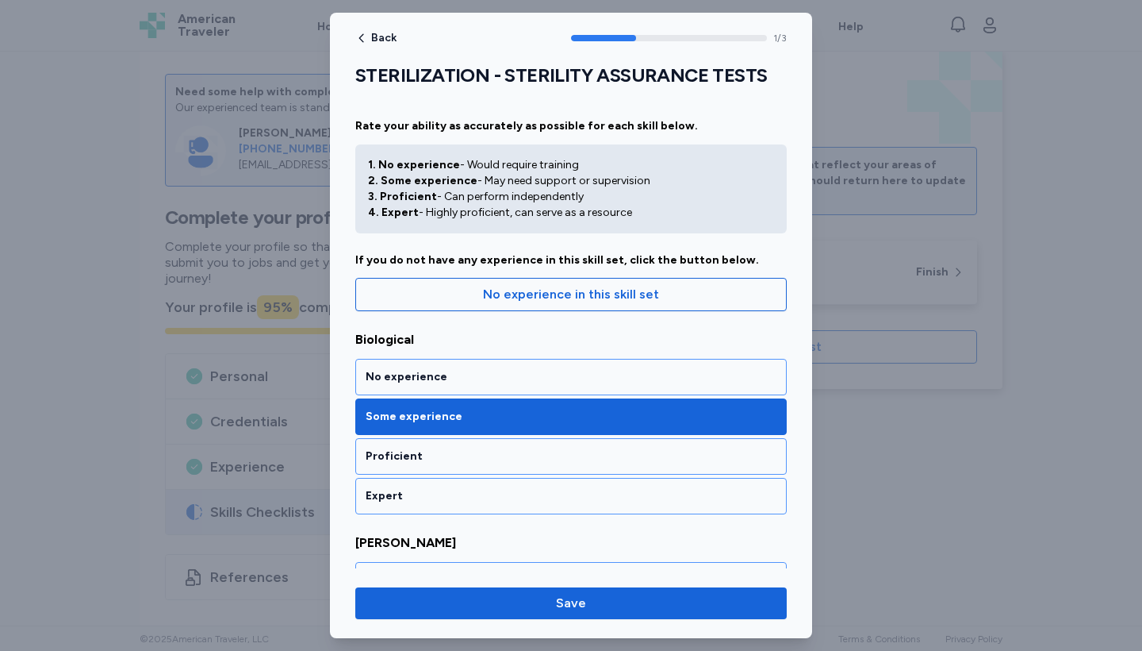
scroll to position [293, 0]
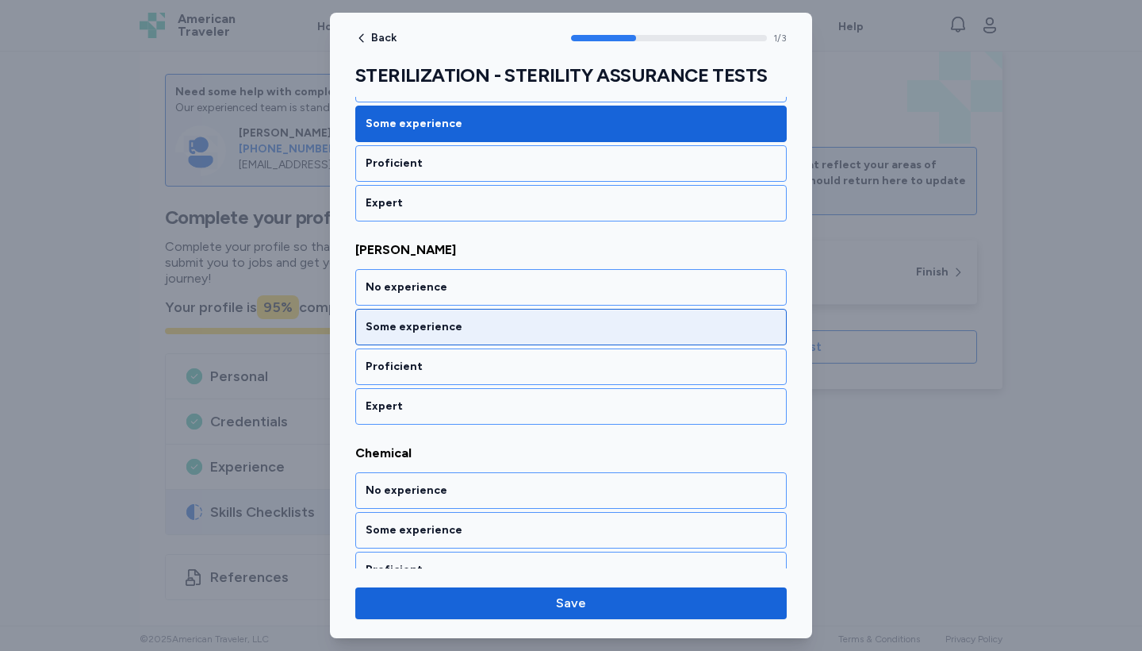
click at [646, 335] on div "Some experience" at bounding box center [571, 327] width 432 height 36
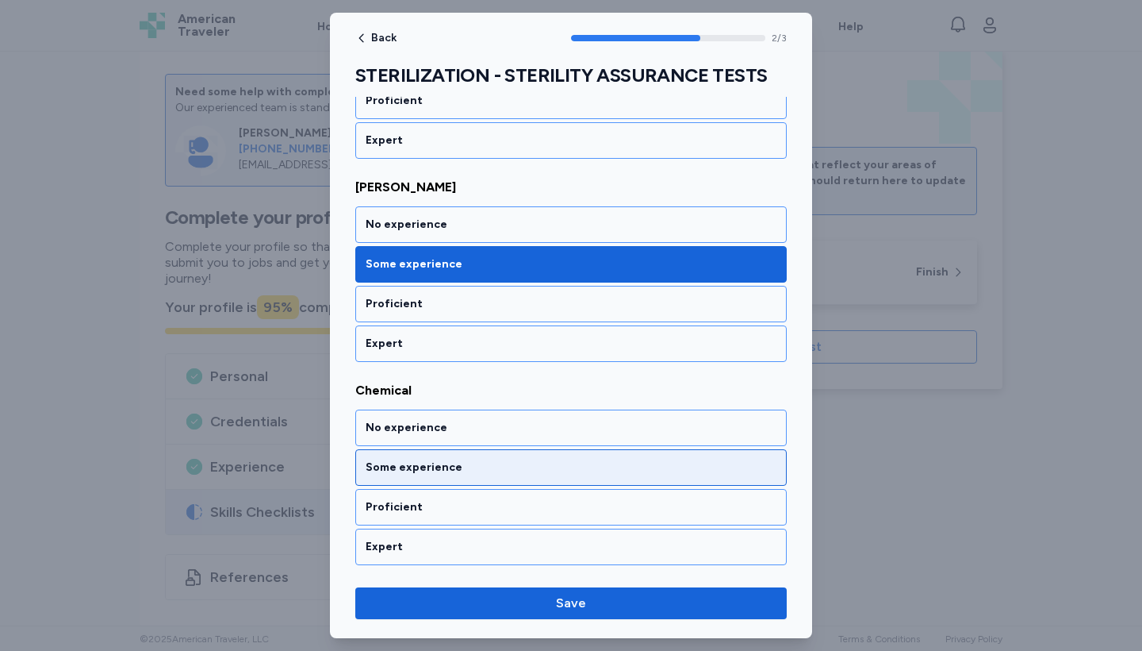
click at [646, 465] on div "Some experience" at bounding box center [571, 467] width 411 height 16
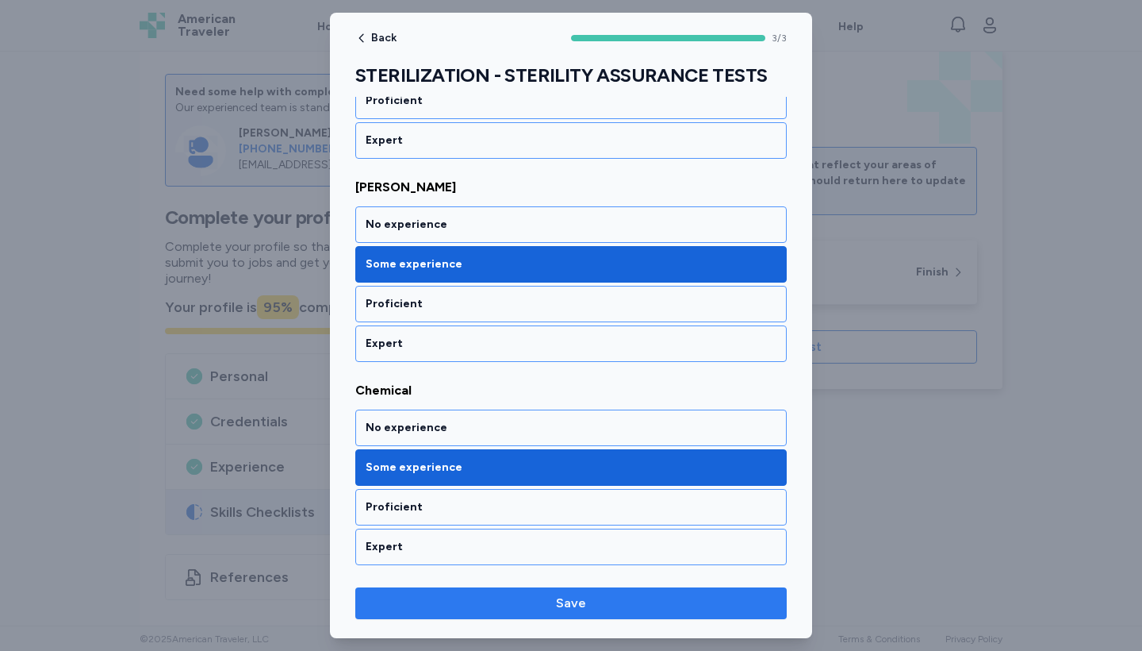
click at [666, 602] on span "Save" at bounding box center [571, 602] width 406 height 19
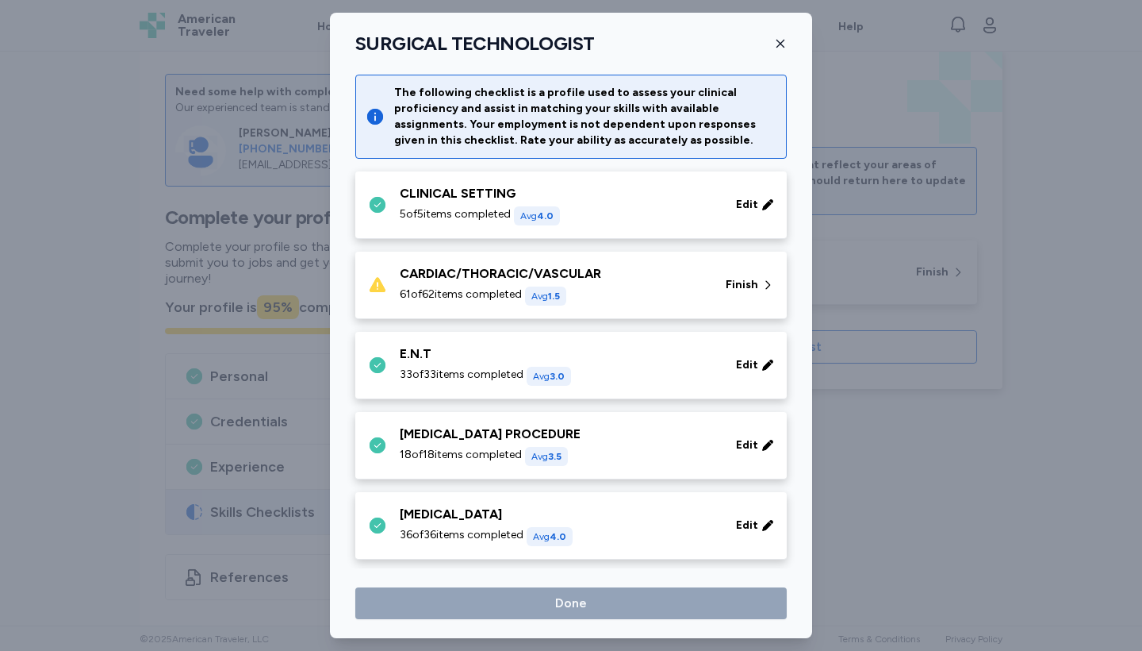
scroll to position [1431, 0]
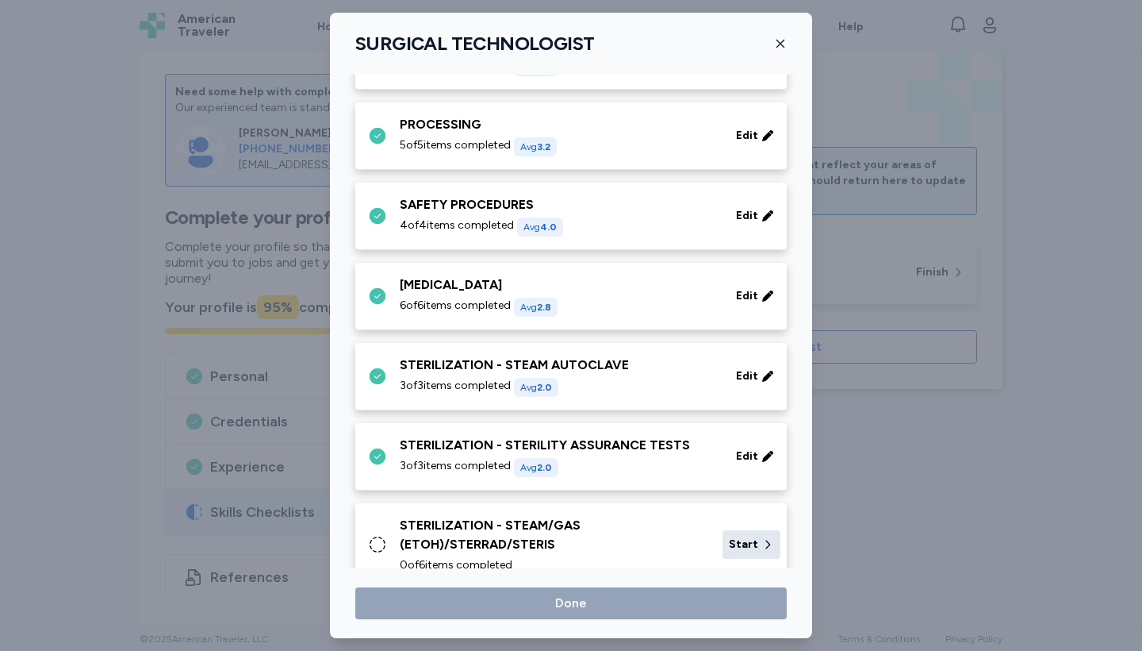
click at [758, 549] on span "Start" at bounding box center [743, 544] width 29 height 16
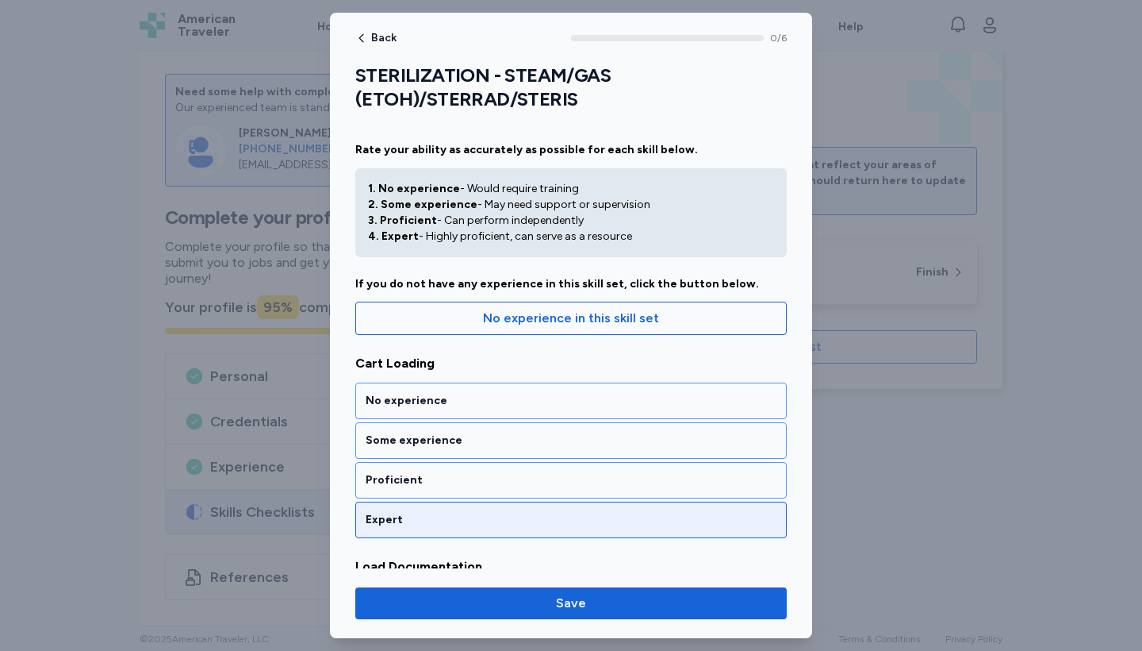
click at [572, 501] on div "Expert" at bounding box center [571, 519] width 432 height 36
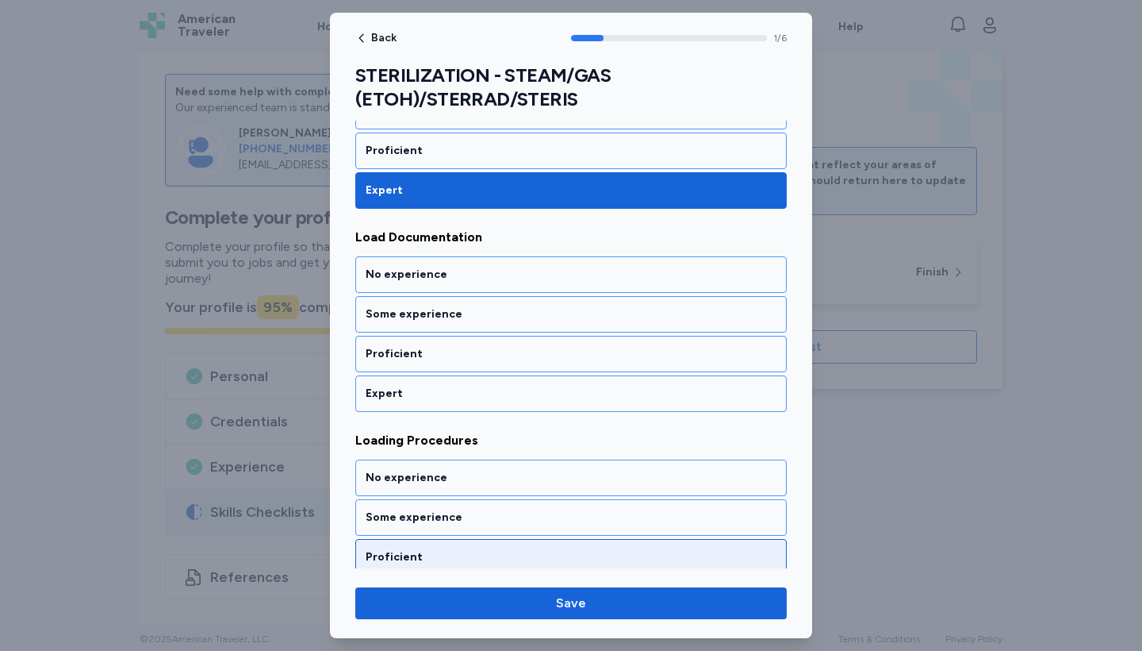
scroll to position [324, 0]
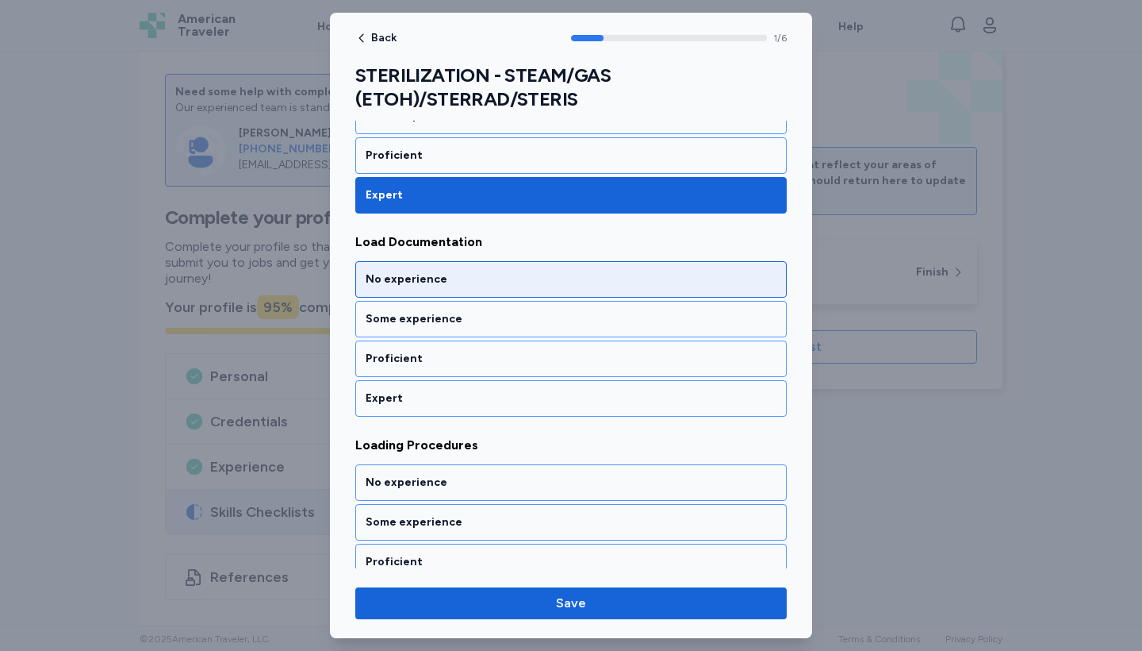
click at [566, 282] on div "No experience" at bounding box center [571, 279] width 411 height 16
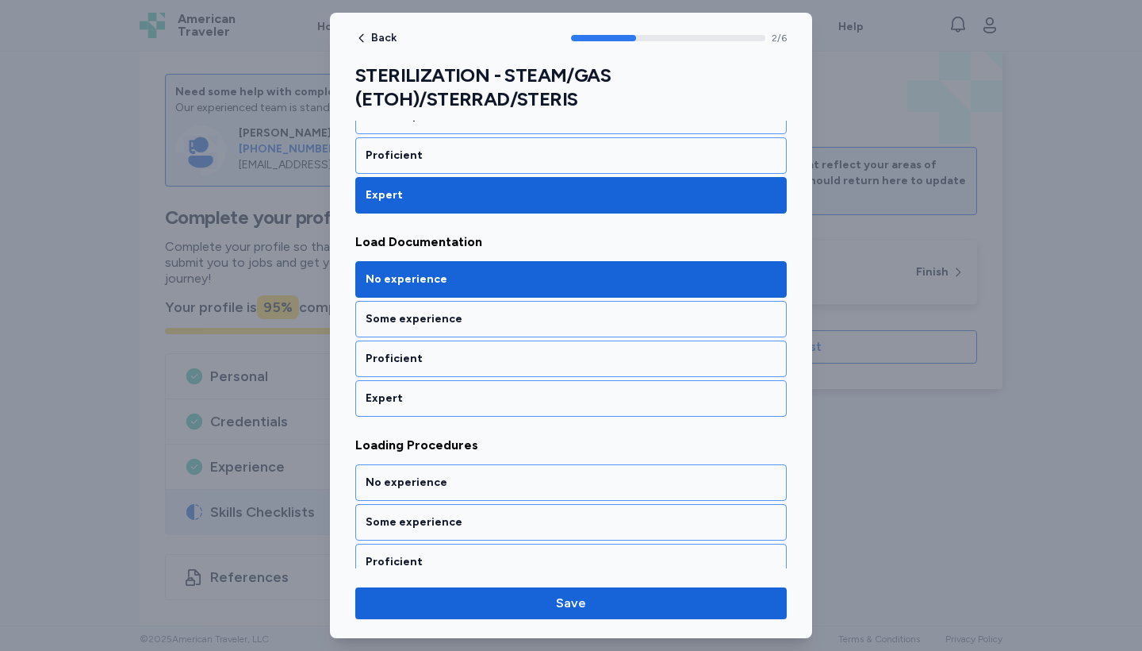
scroll to position [508, 0]
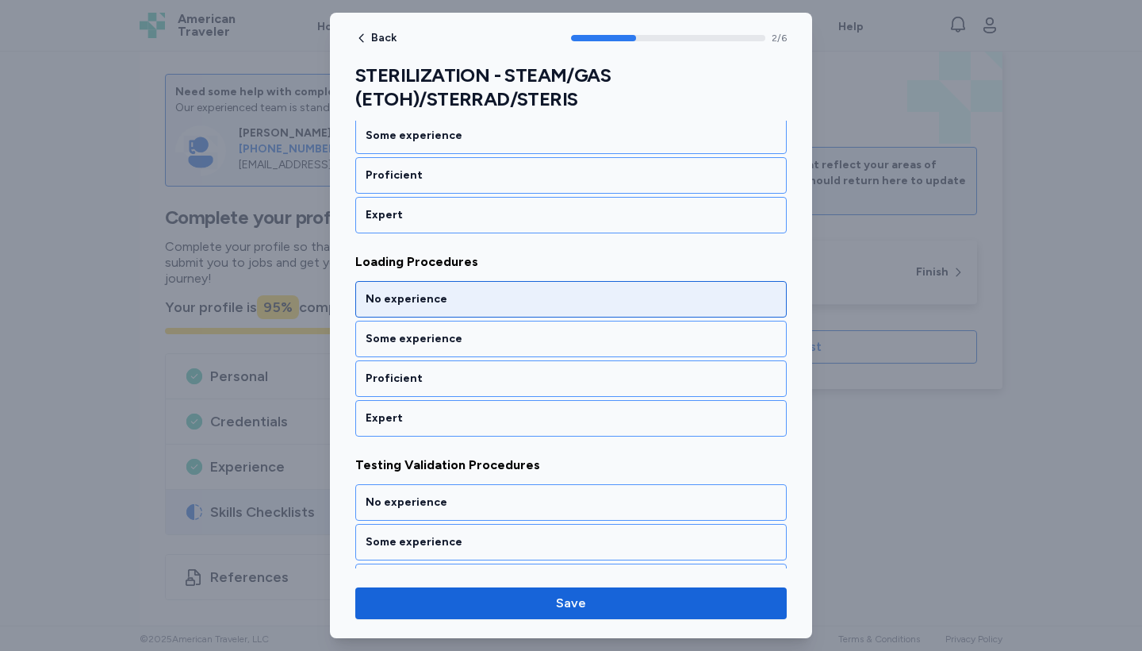
click at [566, 294] on div "No experience" at bounding box center [571, 299] width 411 height 16
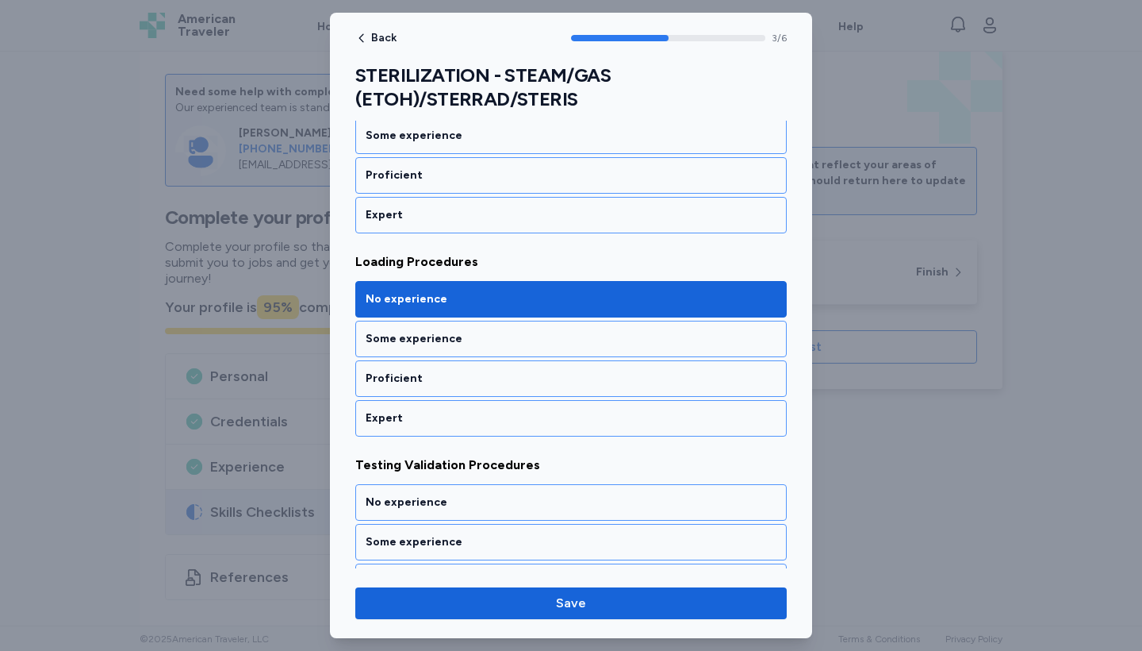
scroll to position [711, 0]
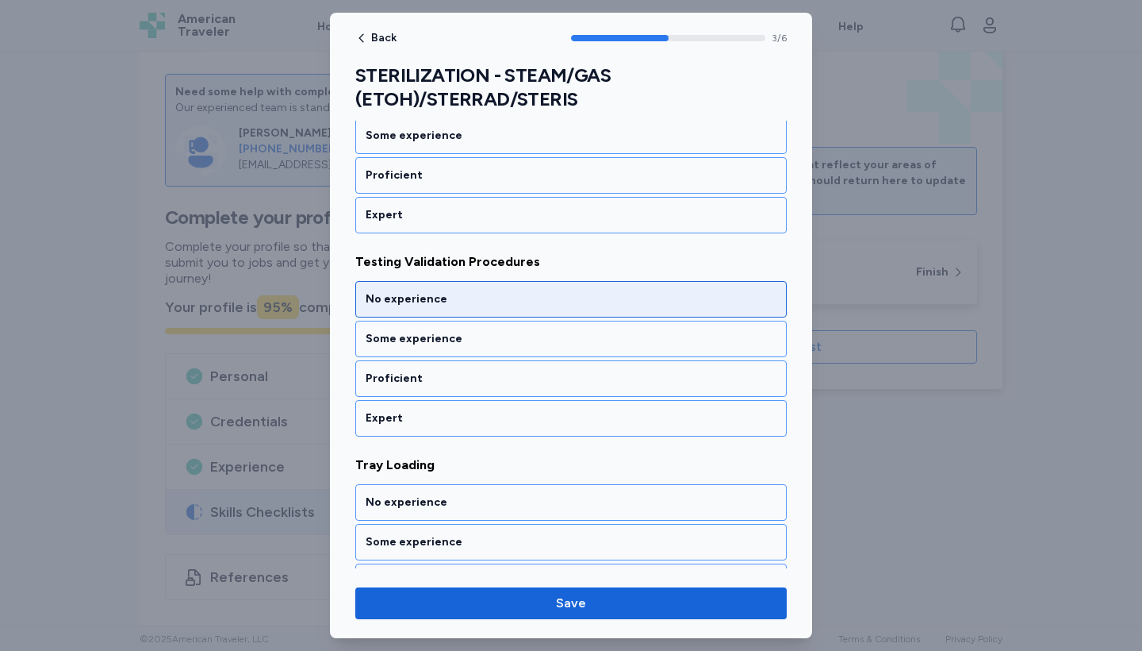
click at [566, 294] on div "No experience" at bounding box center [571, 299] width 411 height 16
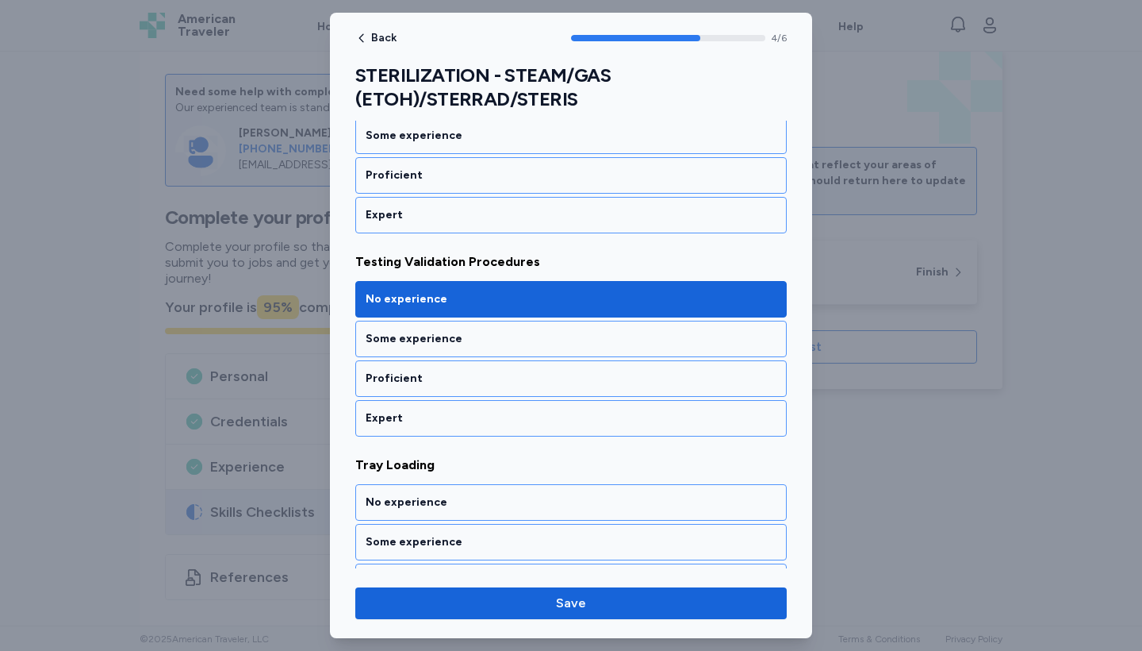
scroll to position [914, 0]
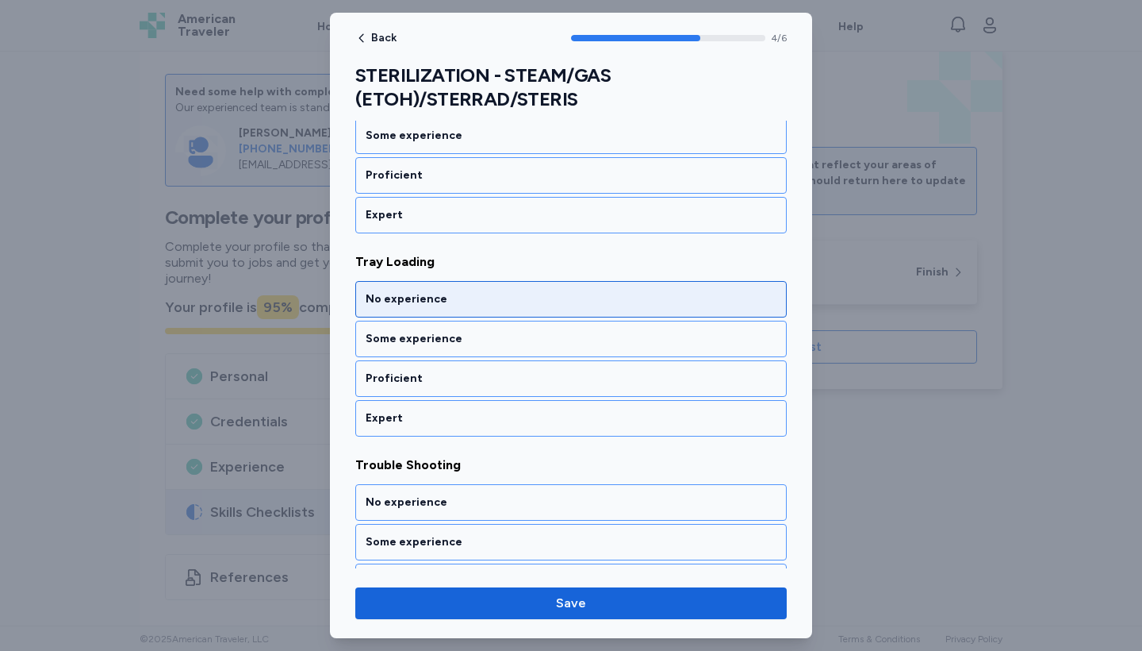
click at [566, 290] on div "No experience" at bounding box center [571, 299] width 432 height 36
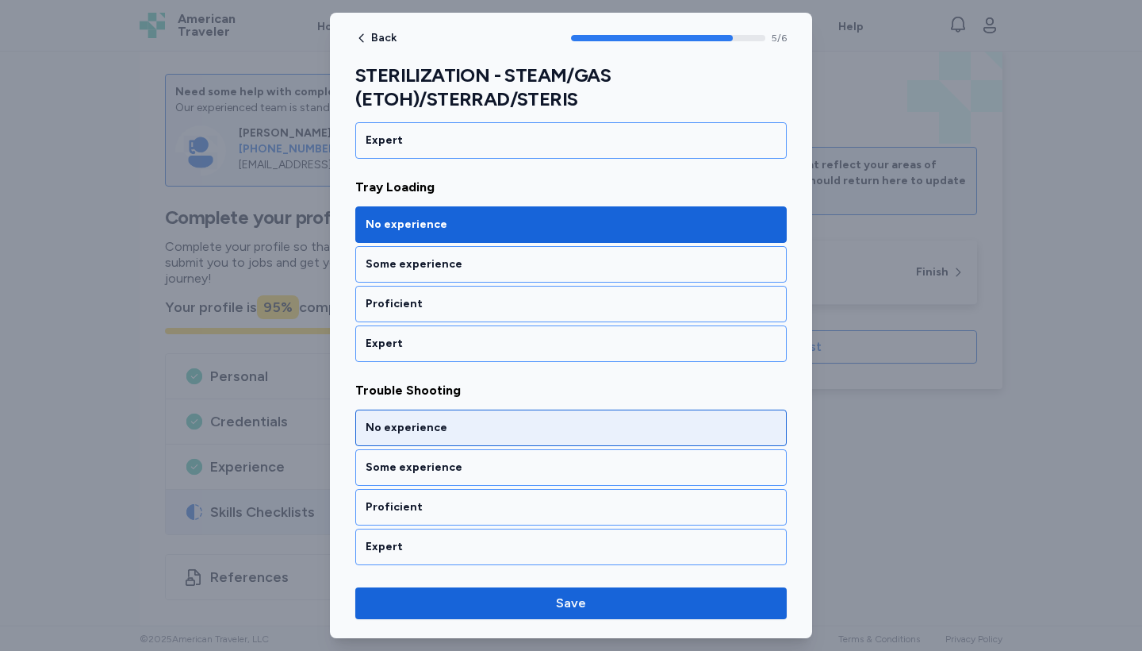
click at [572, 432] on div "No experience" at bounding box center [571, 428] width 411 height 16
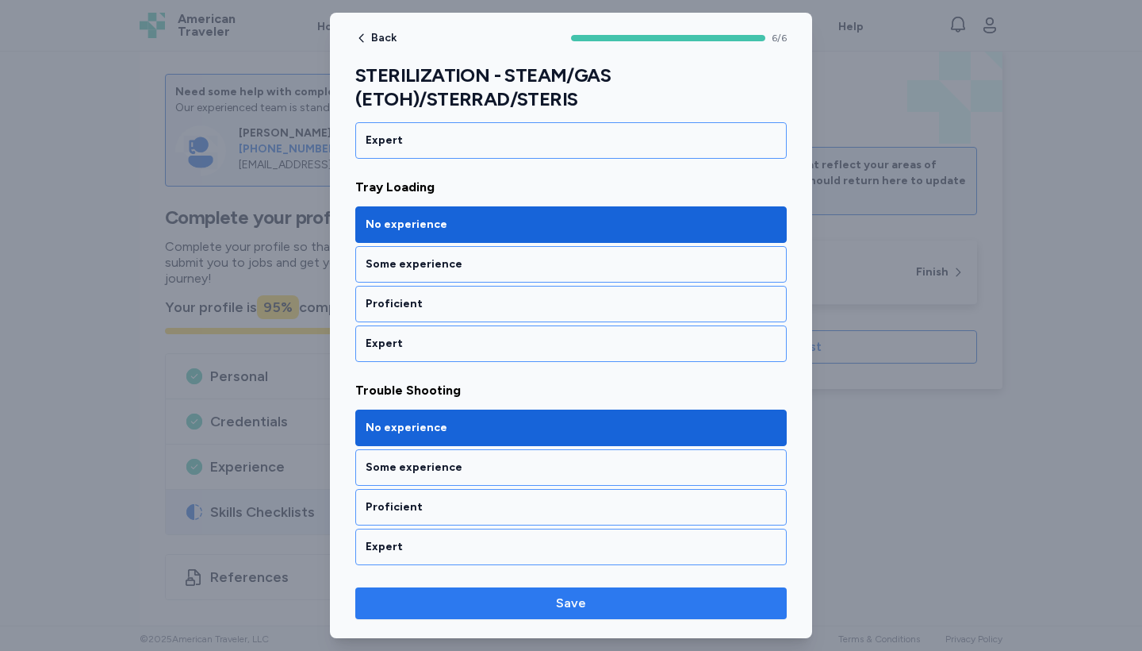
click at [602, 605] on span "Save" at bounding box center [571, 602] width 406 height 19
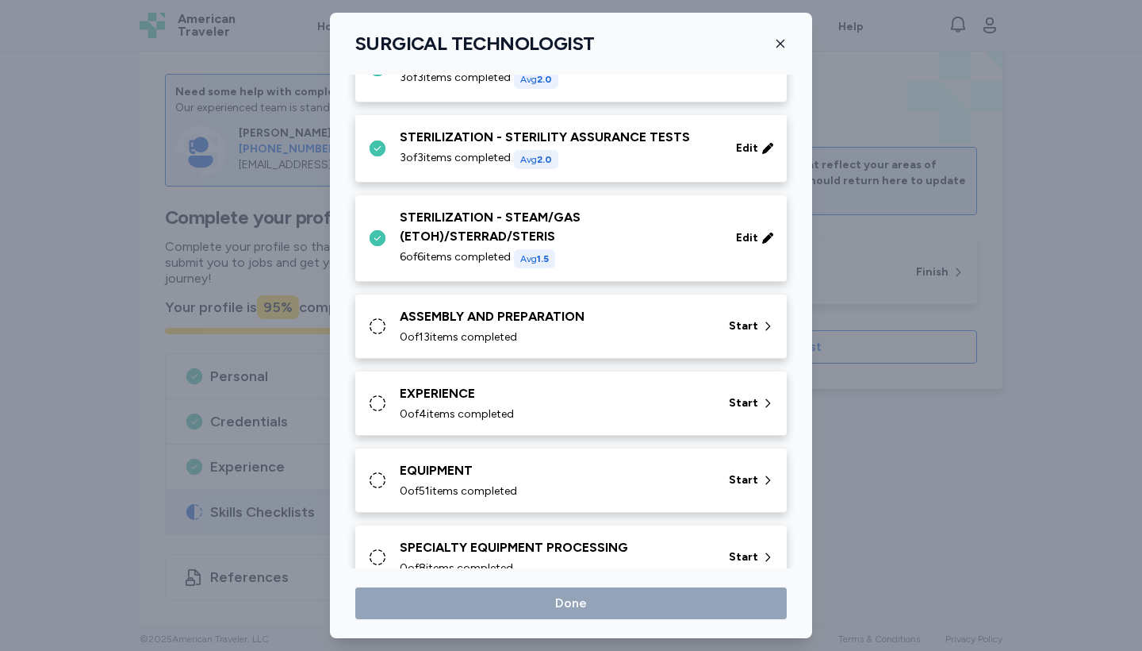
scroll to position [1716, 0]
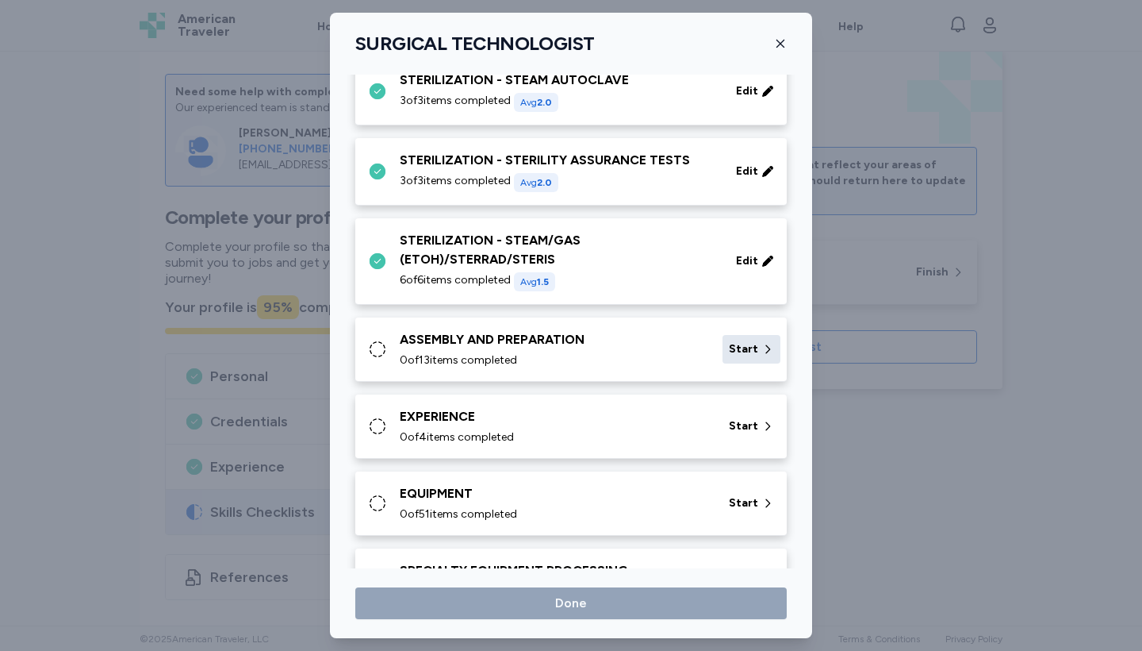
click at [761, 351] on div "Start" at bounding box center [752, 349] width 58 height 29
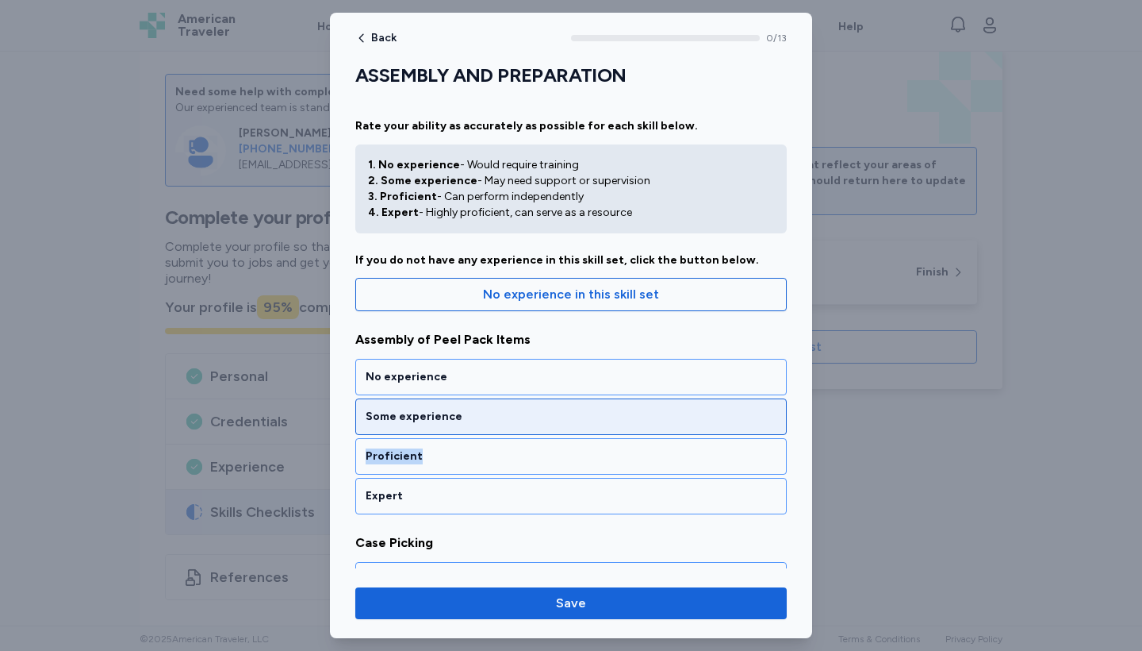
drag, startPoint x: 520, startPoint y: 448, endPoint x: 511, endPoint y: 407, distance: 42.2
click at [511, 407] on div "No experience Some experience Proficient Expert" at bounding box center [571, 436] width 432 height 155
click at [511, 407] on div "Some experience" at bounding box center [571, 416] width 432 height 36
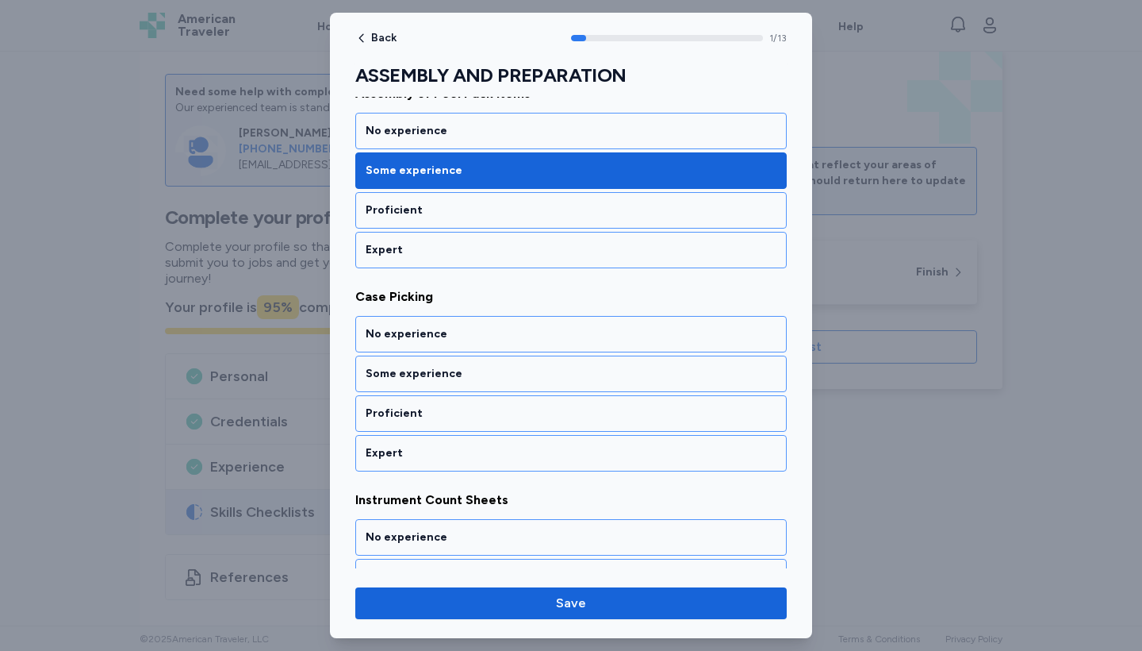
scroll to position [293, 0]
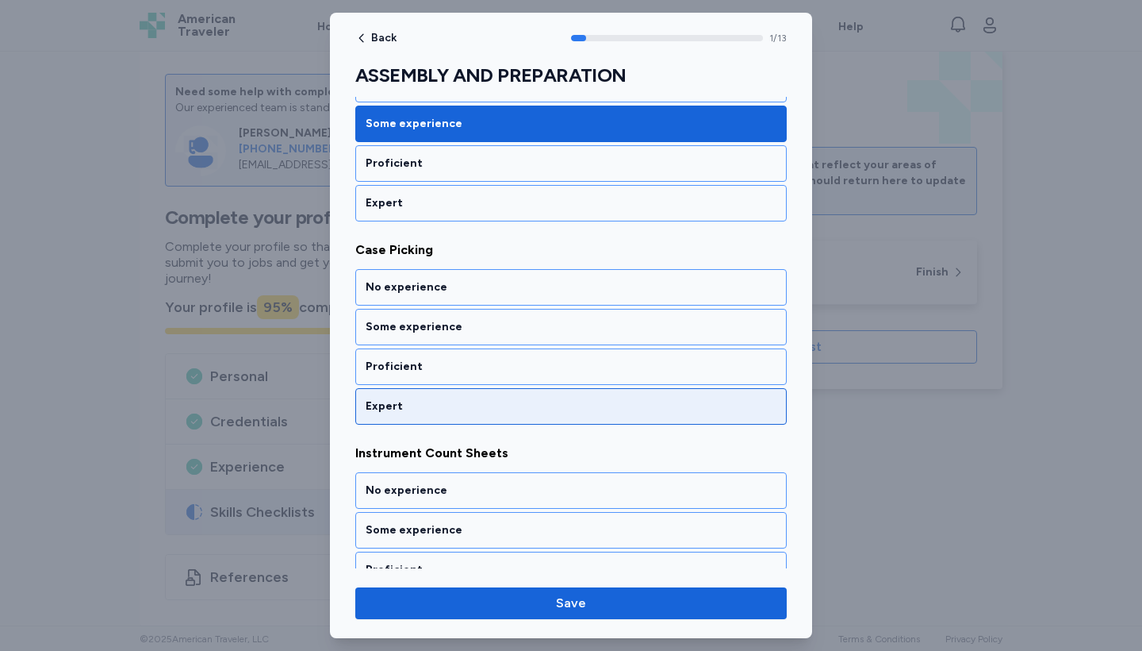
click at [505, 411] on div "Expert" at bounding box center [571, 406] width 411 height 16
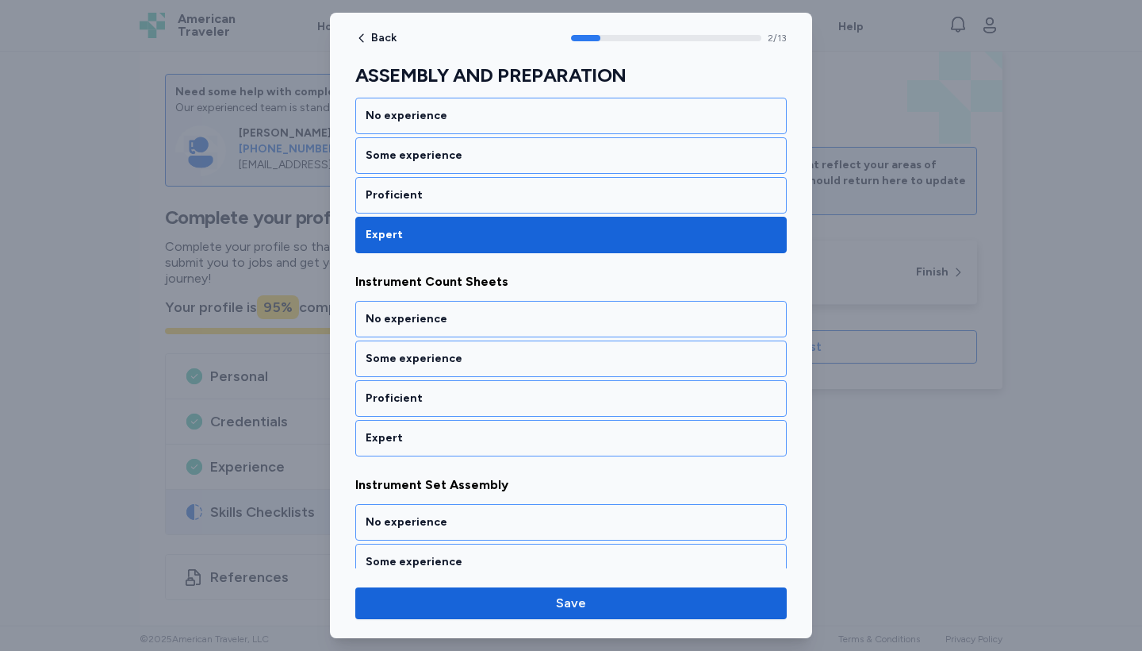
scroll to position [496, 0]
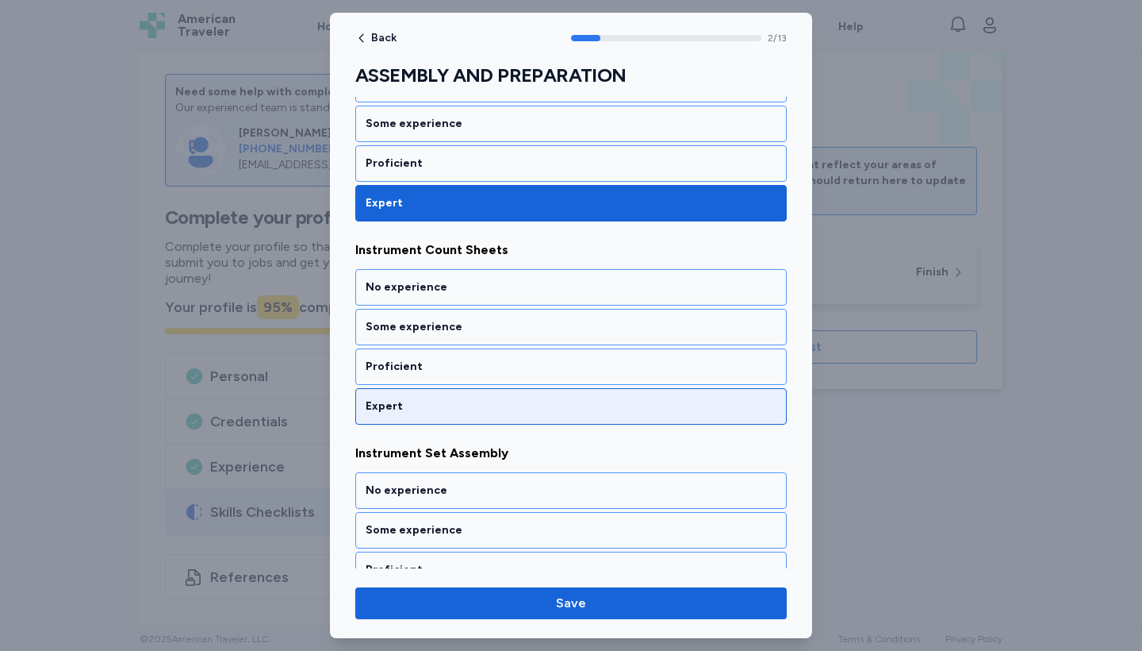
click at [505, 411] on div "Expert" at bounding box center [571, 406] width 411 height 16
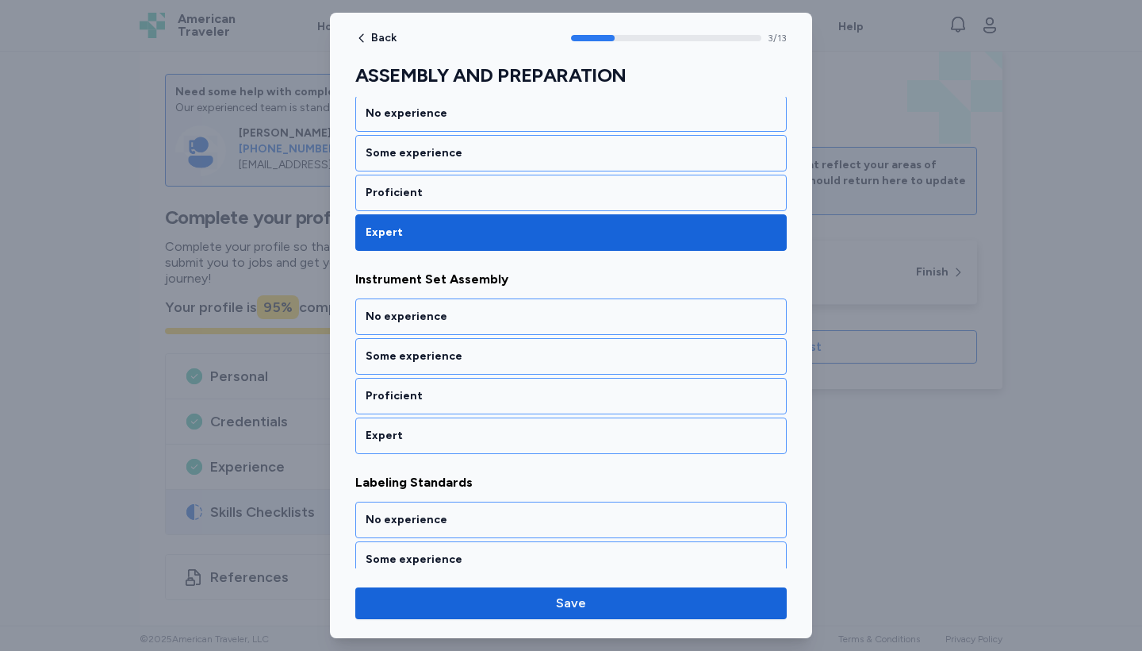
scroll to position [699, 0]
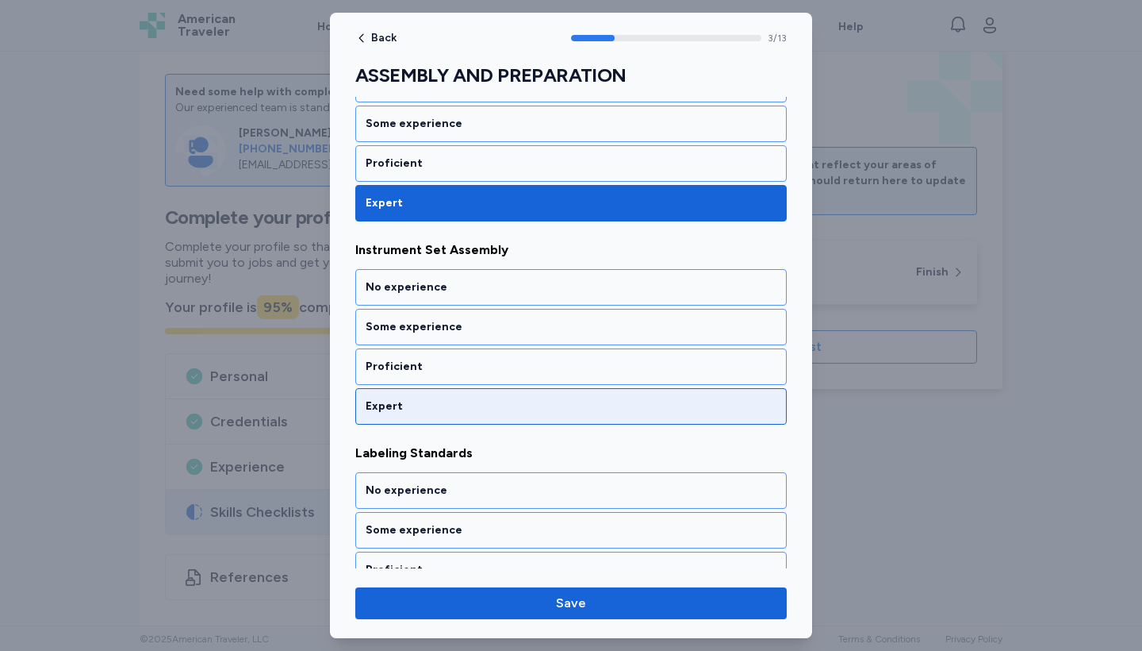
click at [505, 411] on div "Expert" at bounding box center [571, 406] width 411 height 16
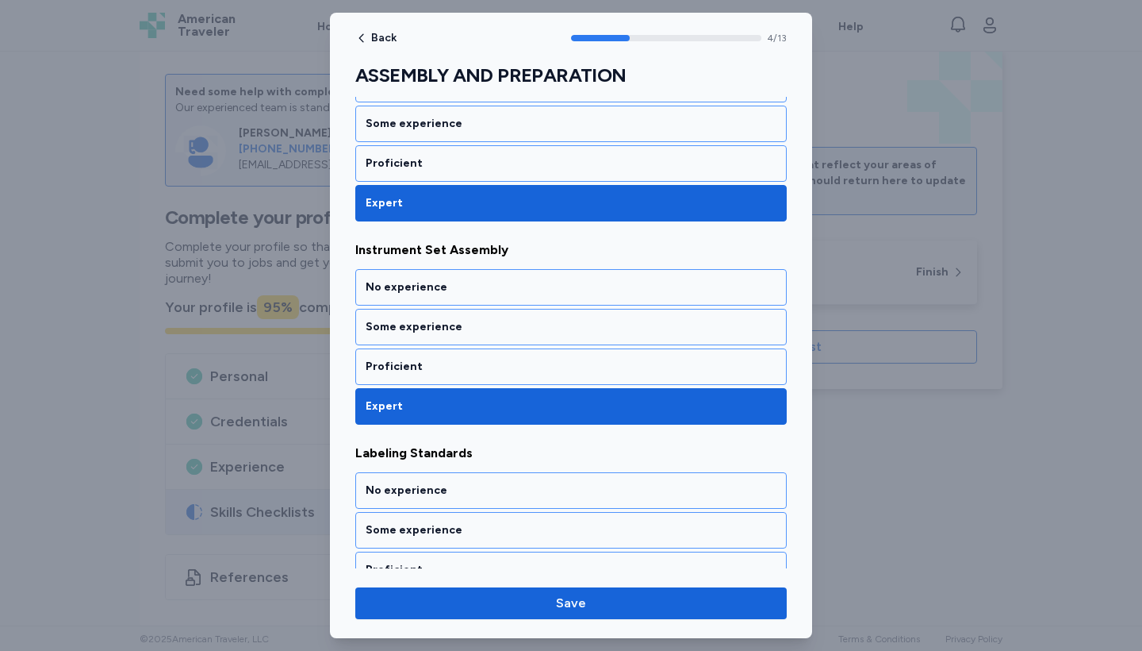
scroll to position [902, 0]
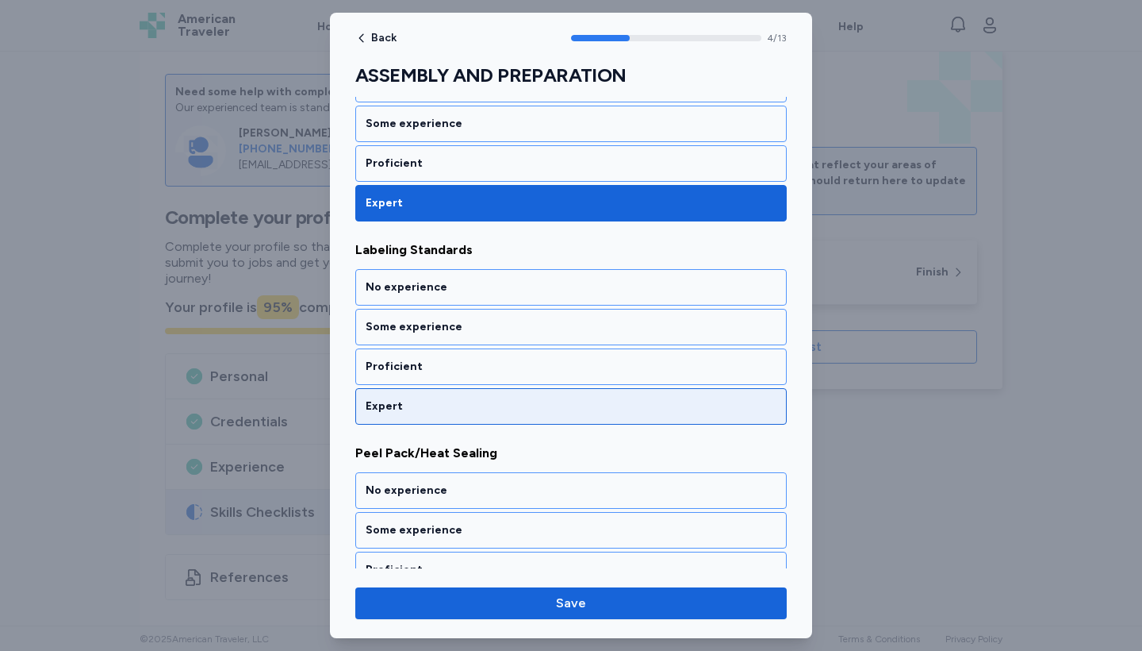
click at [505, 411] on div "Expert" at bounding box center [571, 406] width 411 height 16
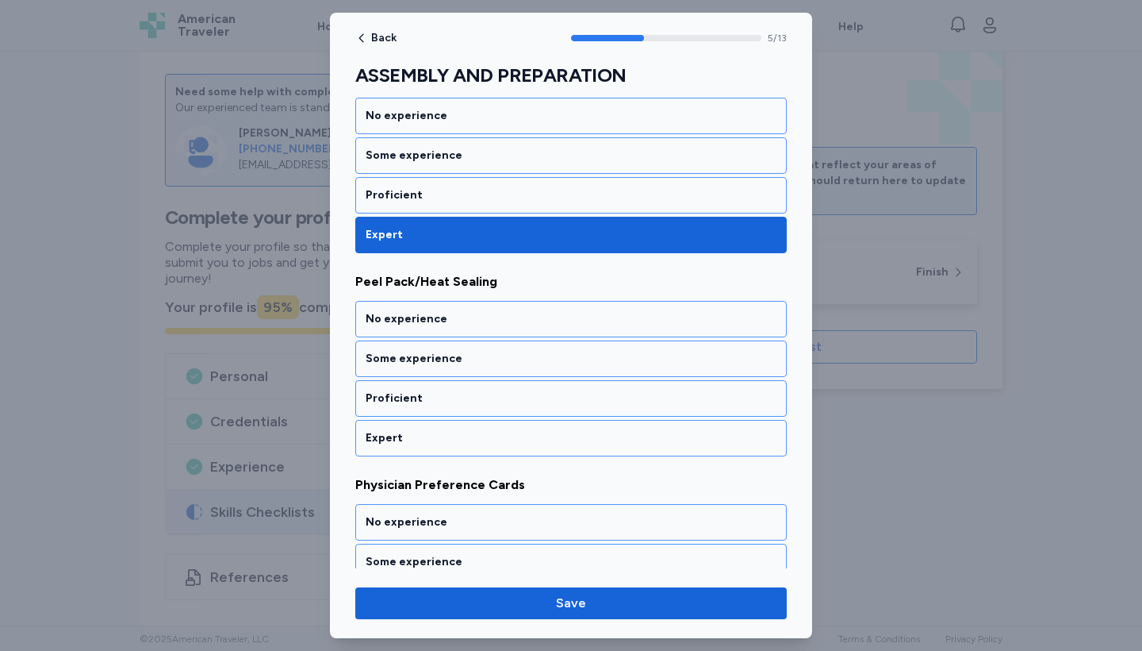
scroll to position [1105, 0]
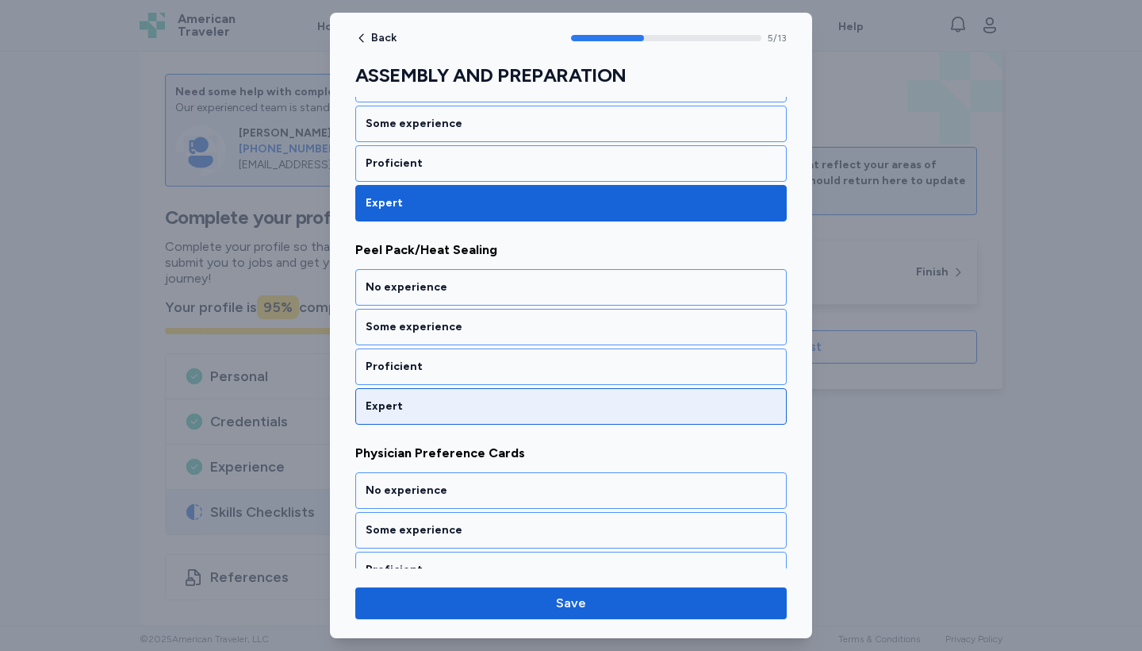
click at [505, 411] on div "Expert" at bounding box center [571, 406] width 411 height 16
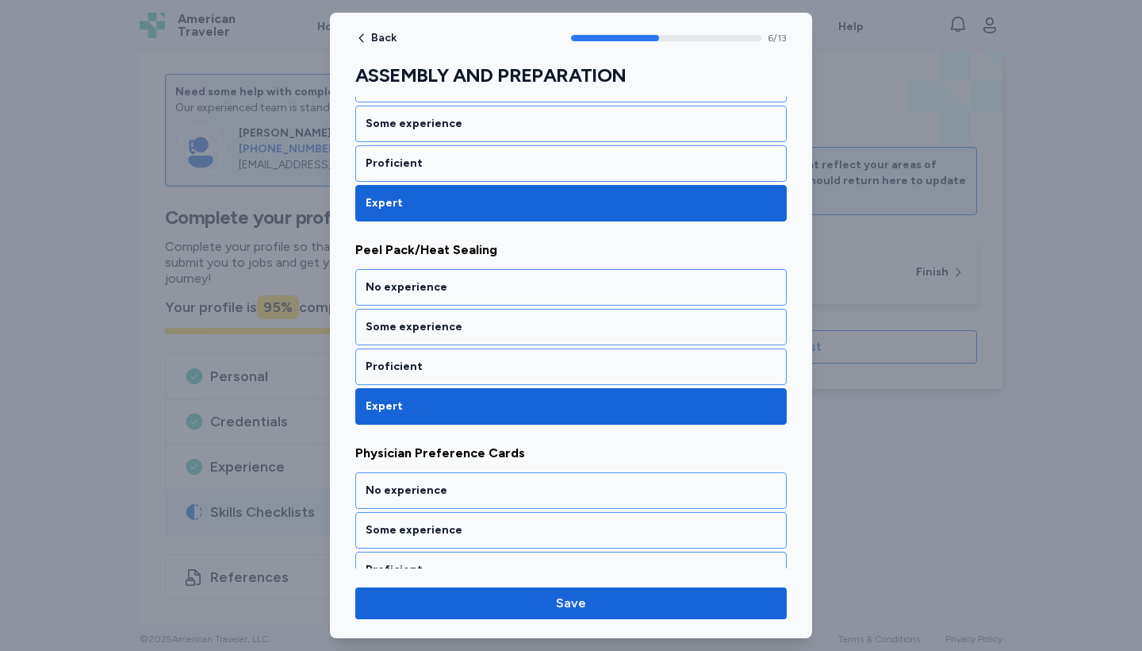
scroll to position [1308, 0]
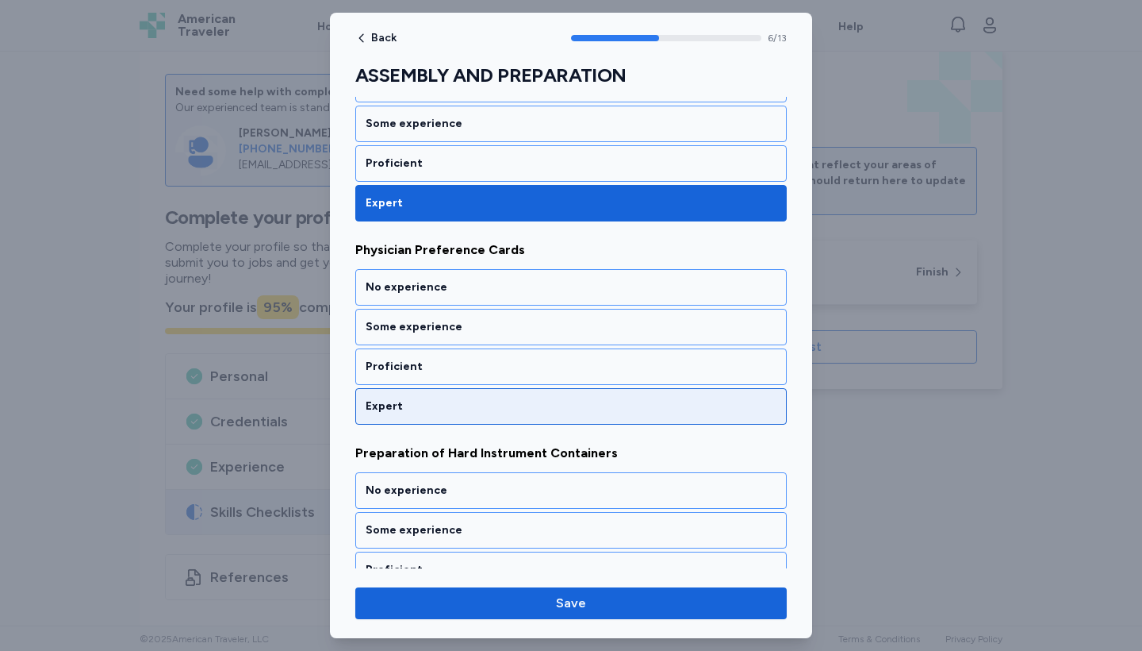
click at [505, 411] on div "Expert" at bounding box center [571, 406] width 411 height 16
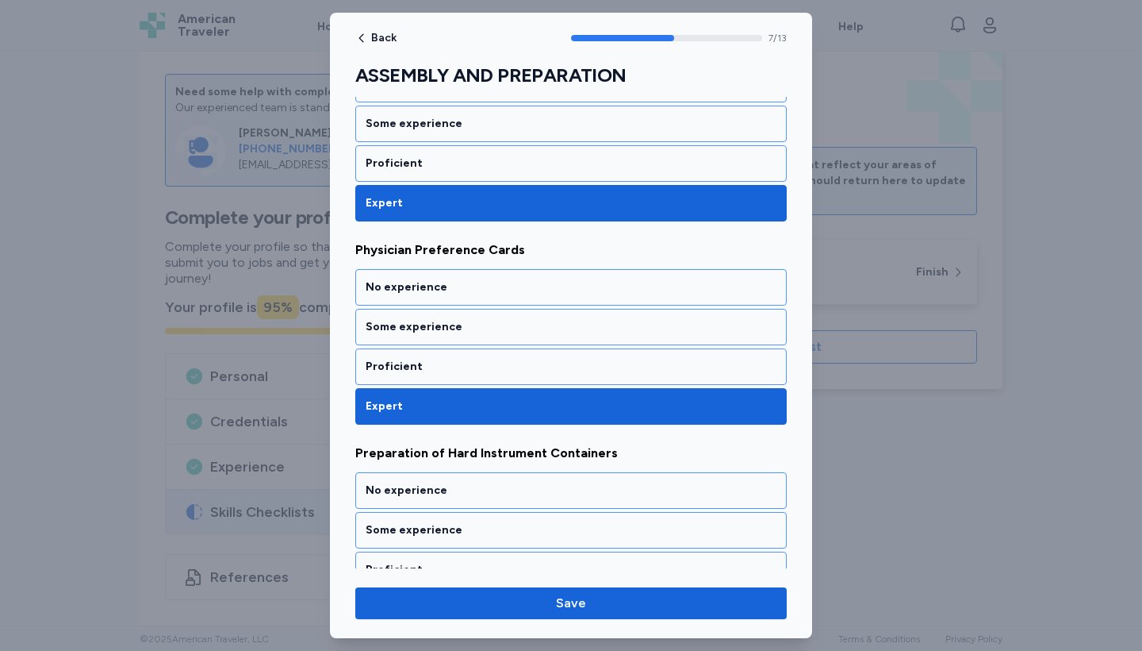
scroll to position [1511, 0]
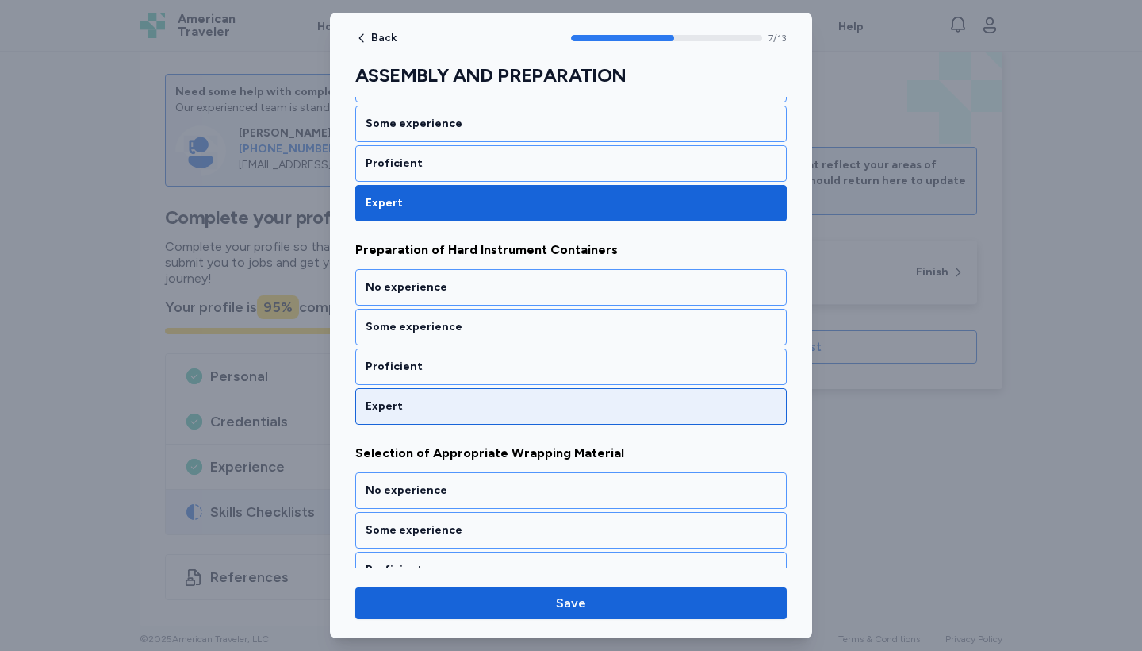
click at [505, 411] on div "Expert" at bounding box center [571, 406] width 411 height 16
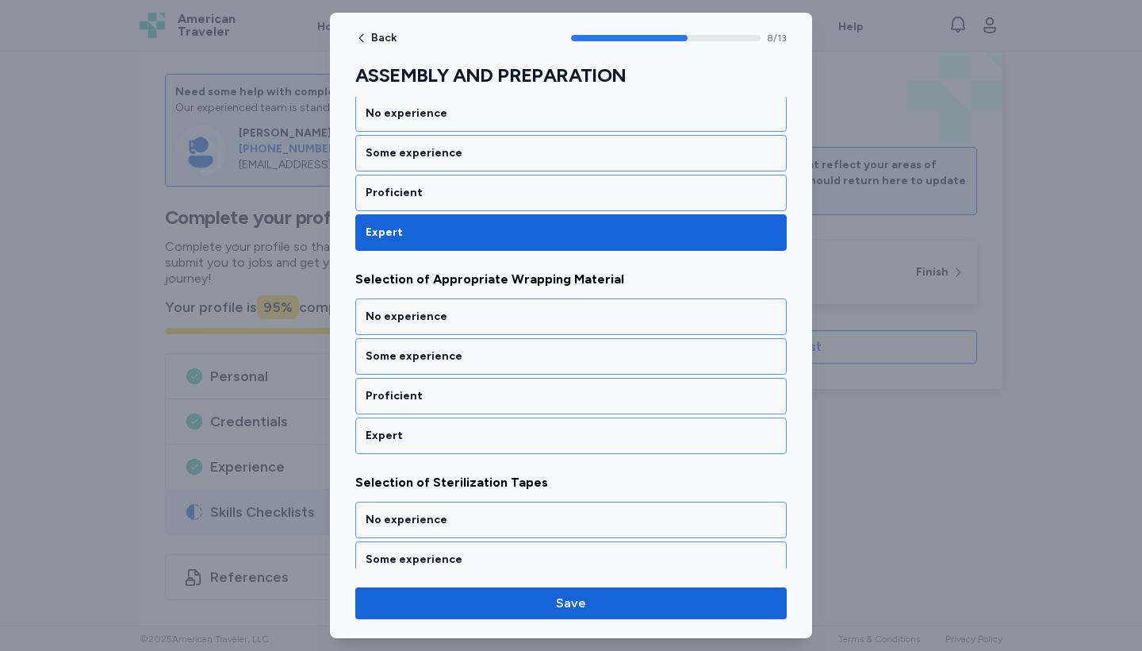
scroll to position [1714, 0]
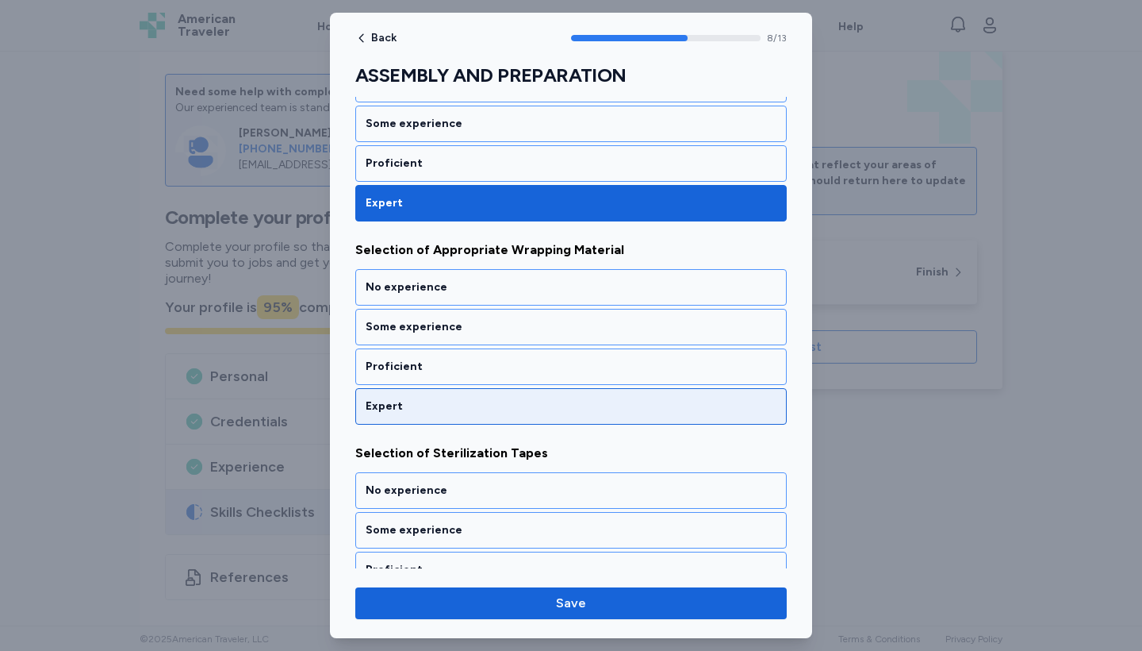
click at [505, 411] on div "Expert" at bounding box center [571, 406] width 411 height 16
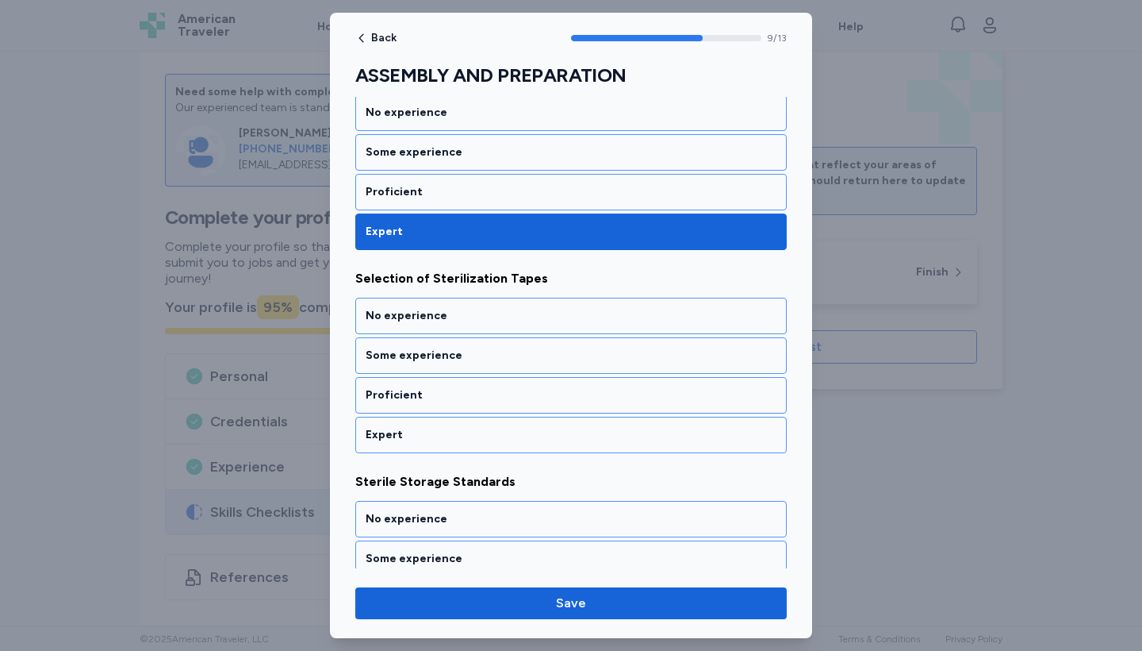
scroll to position [1918, 0]
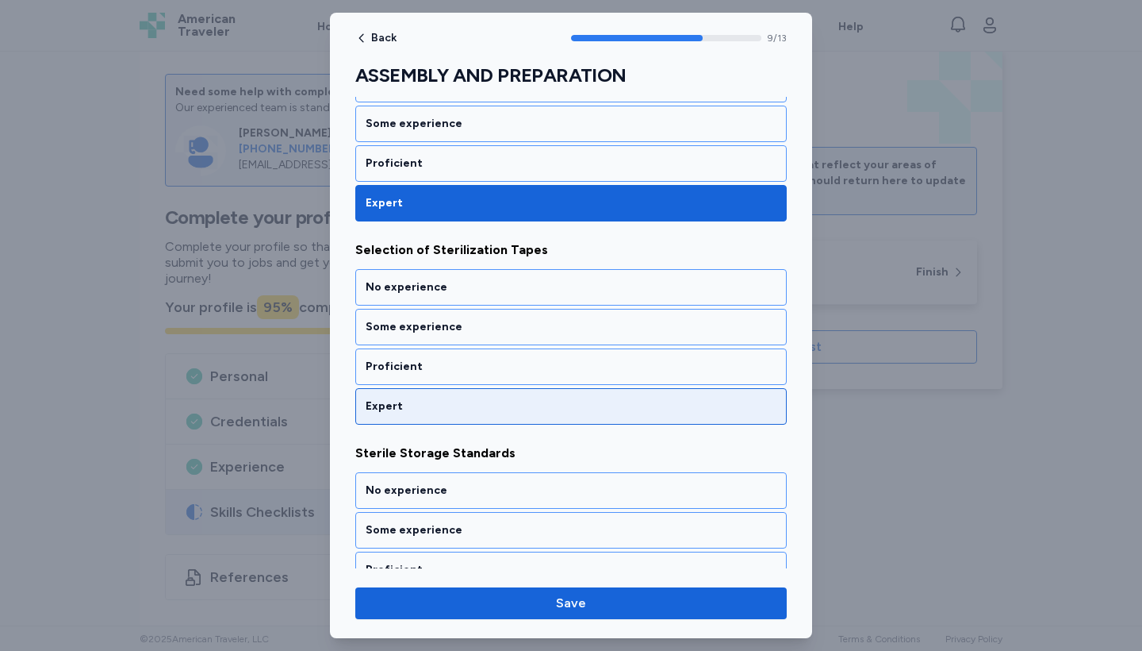
click at [505, 411] on div "Expert" at bounding box center [571, 406] width 411 height 16
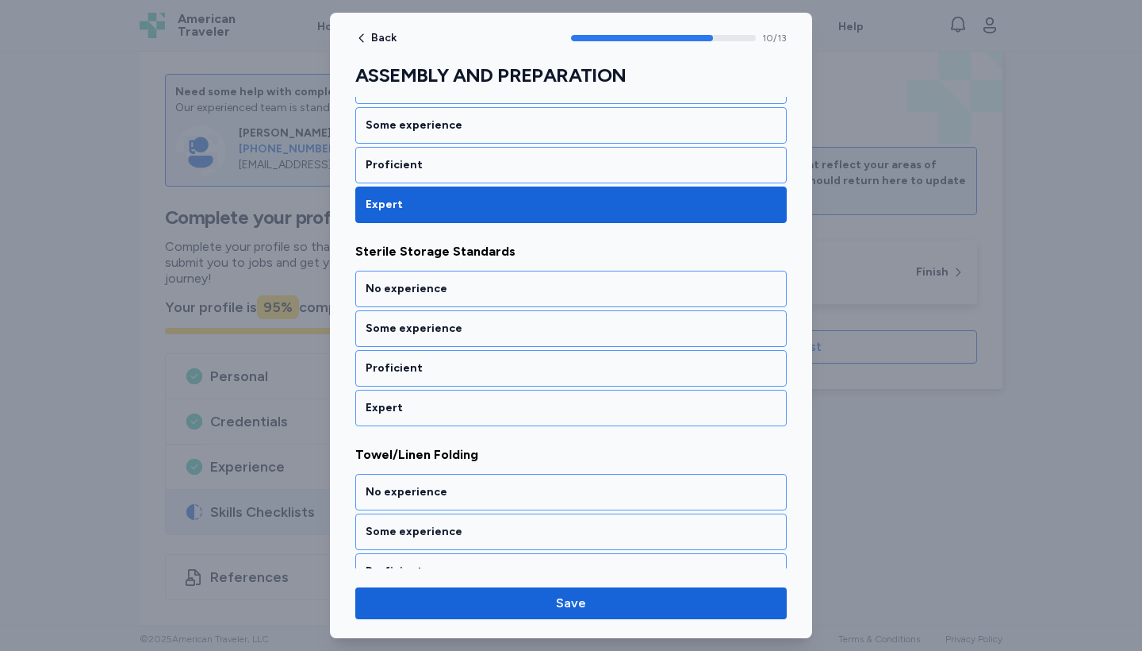
scroll to position [2121, 0]
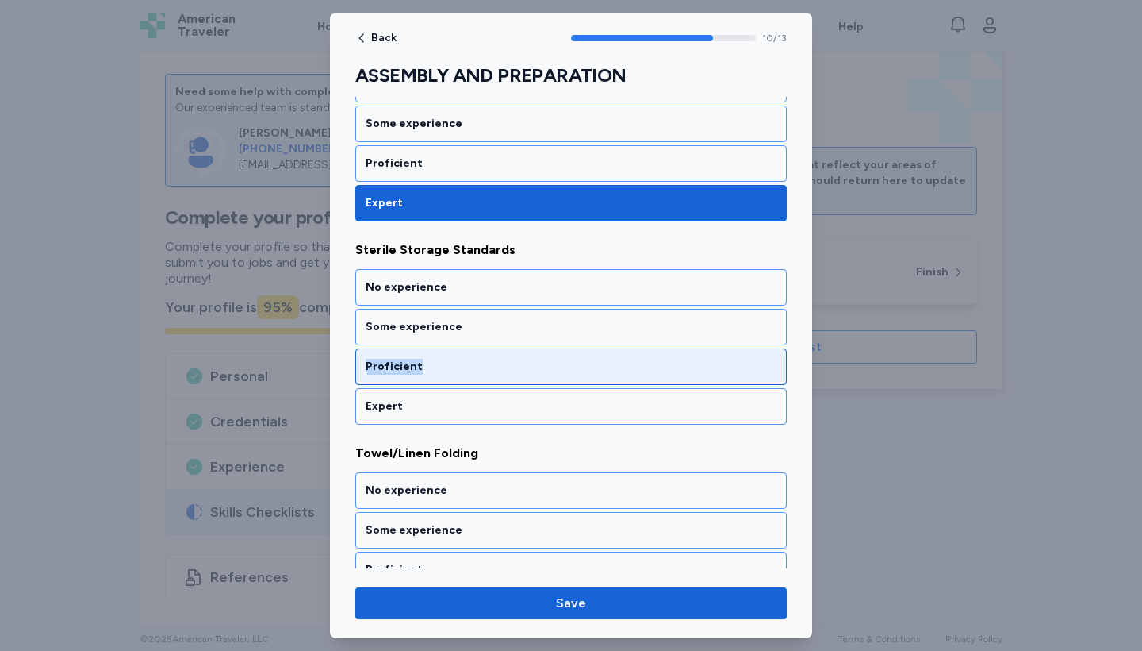
drag, startPoint x: 505, startPoint y: 325, endPoint x: 509, endPoint y: 372, distance: 47.0
click at [509, 363] on div "No experience Some experience Proficient Expert" at bounding box center [571, 346] width 432 height 155
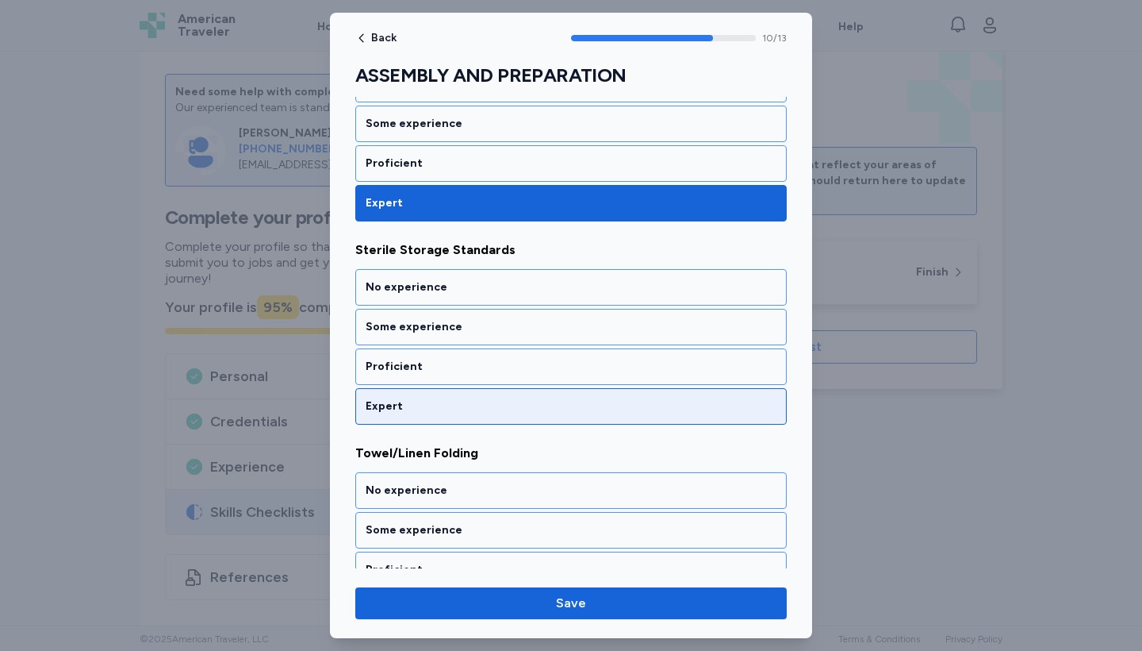
click at [502, 402] on div "Expert" at bounding box center [571, 406] width 411 height 16
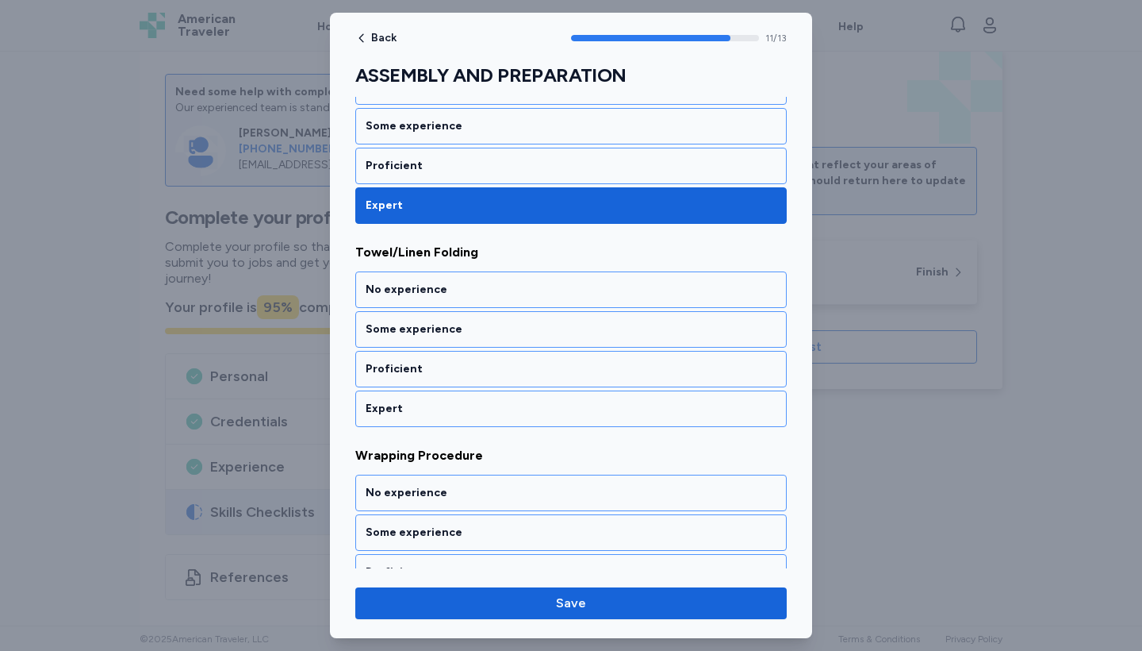
scroll to position [2324, 0]
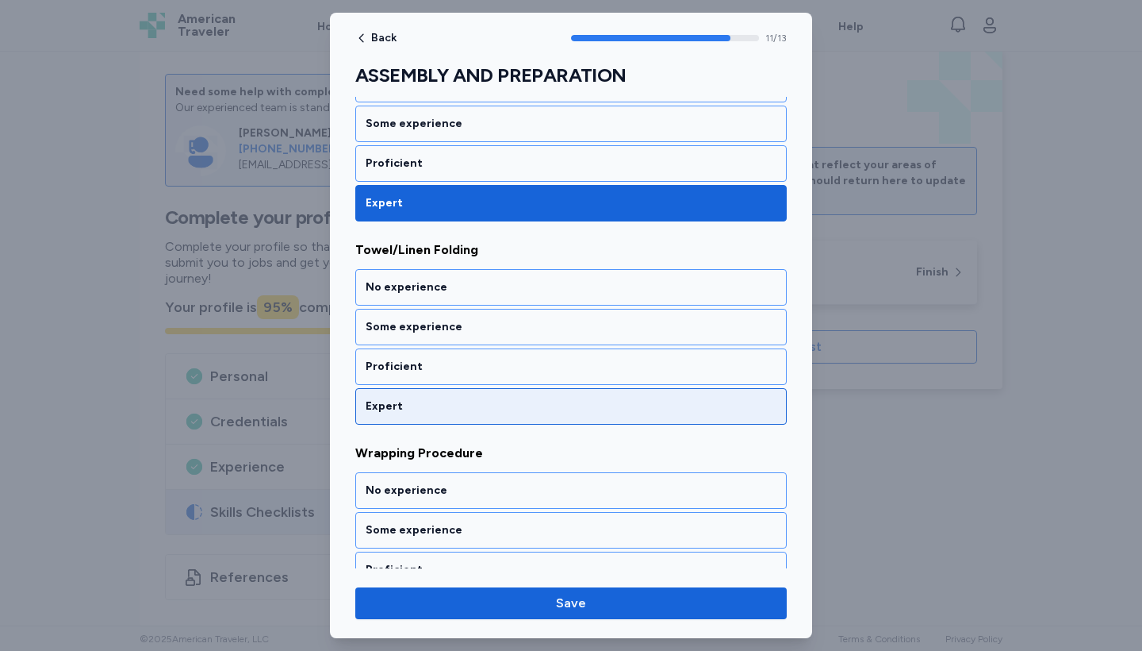
click at [502, 403] on div "Expert" at bounding box center [571, 406] width 411 height 16
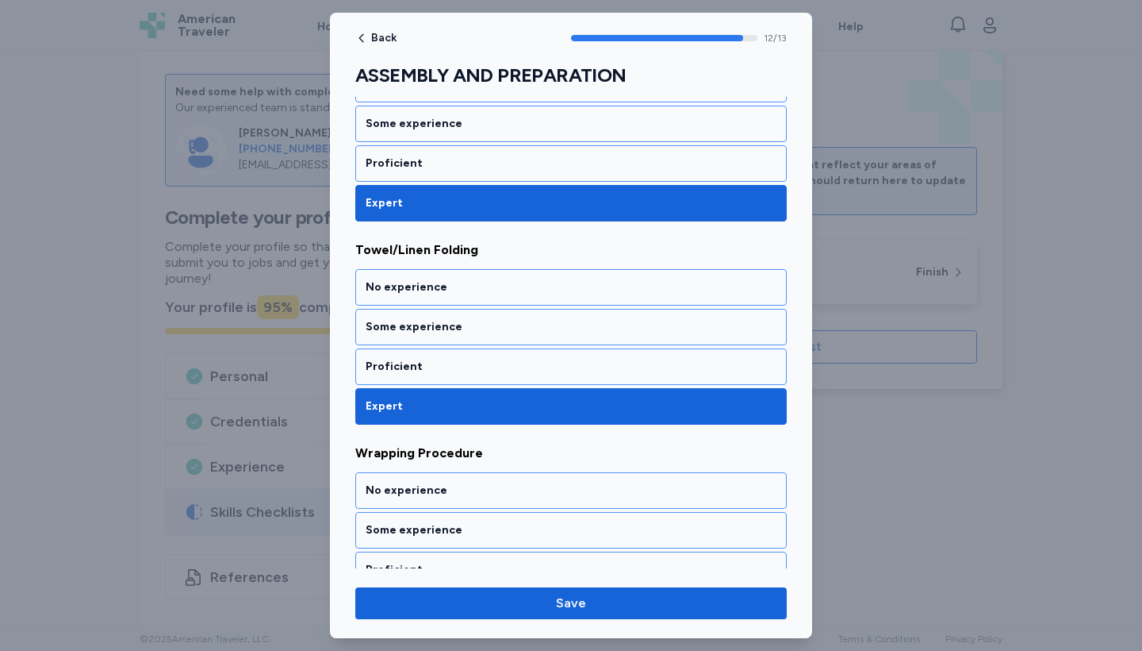
scroll to position [2386, 0]
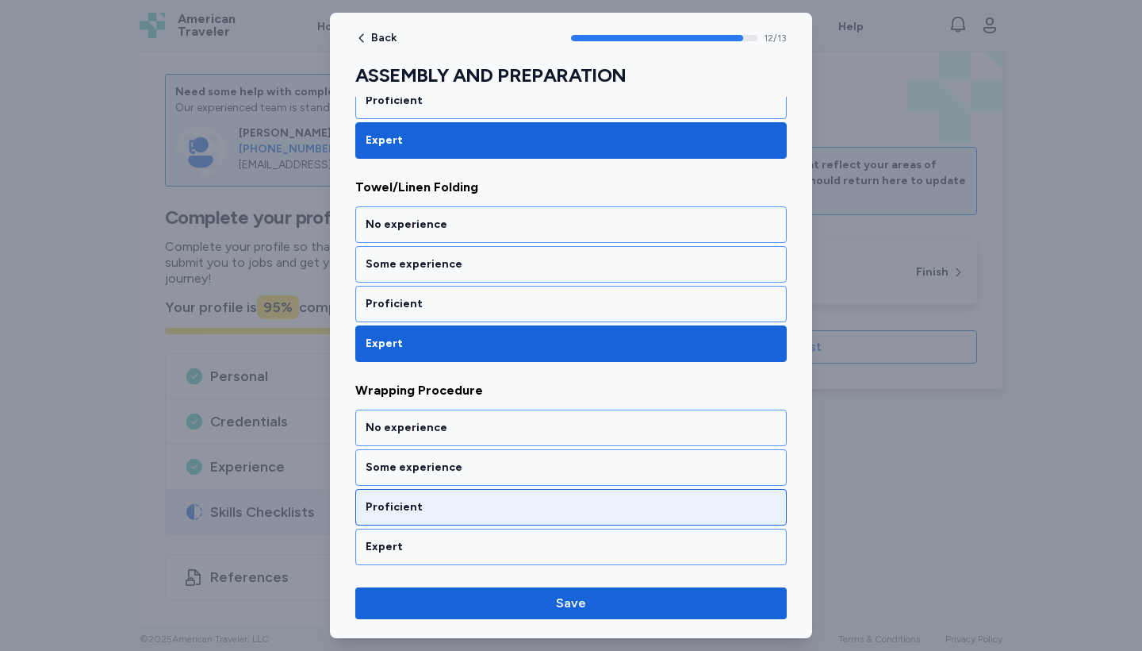
click at [488, 505] on div "Proficient" at bounding box center [571, 507] width 411 height 16
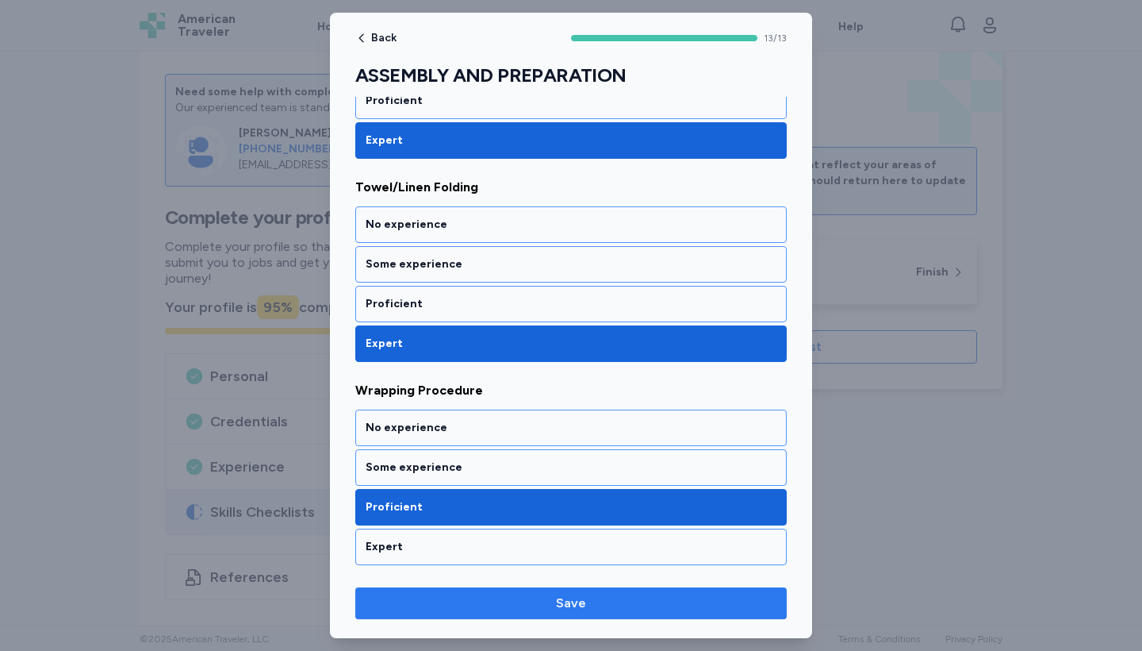
click at [501, 617] on button "Save" at bounding box center [571, 603] width 432 height 32
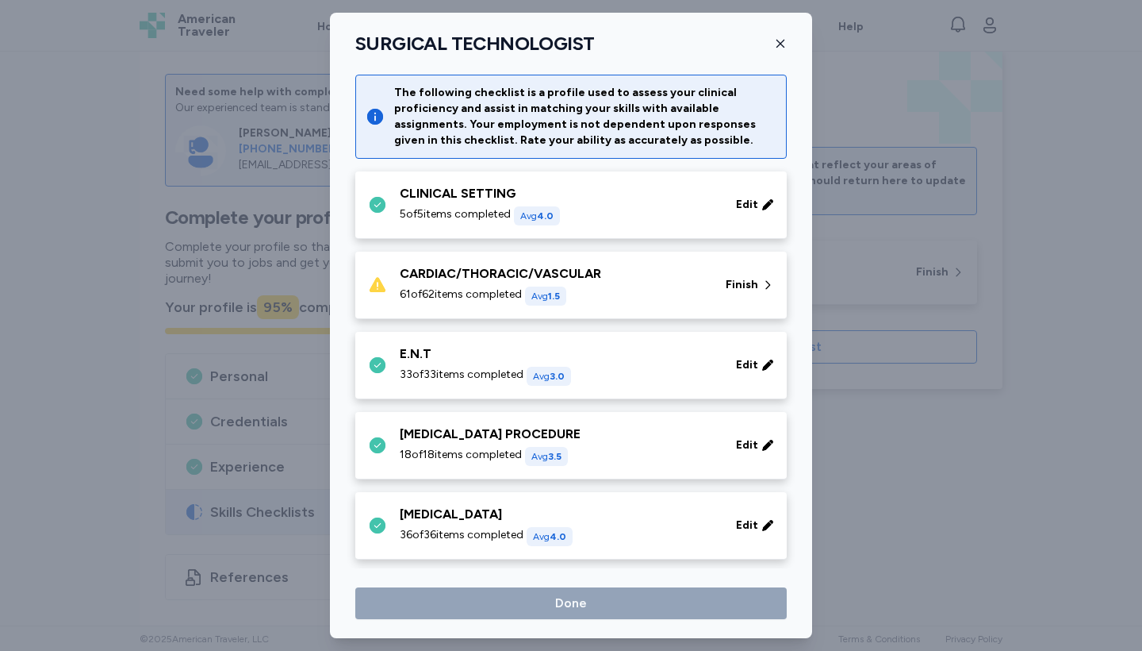
scroll to position [1716, 0]
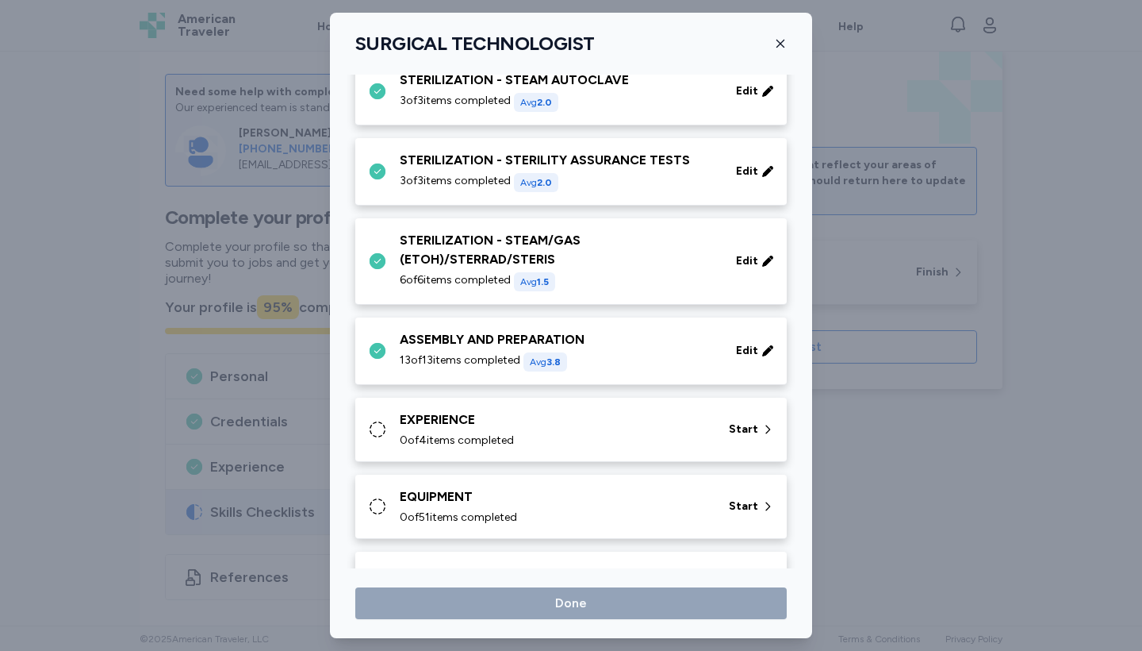
click at [547, 434] on div "0 of 4 items completed" at bounding box center [555, 440] width 310 height 16
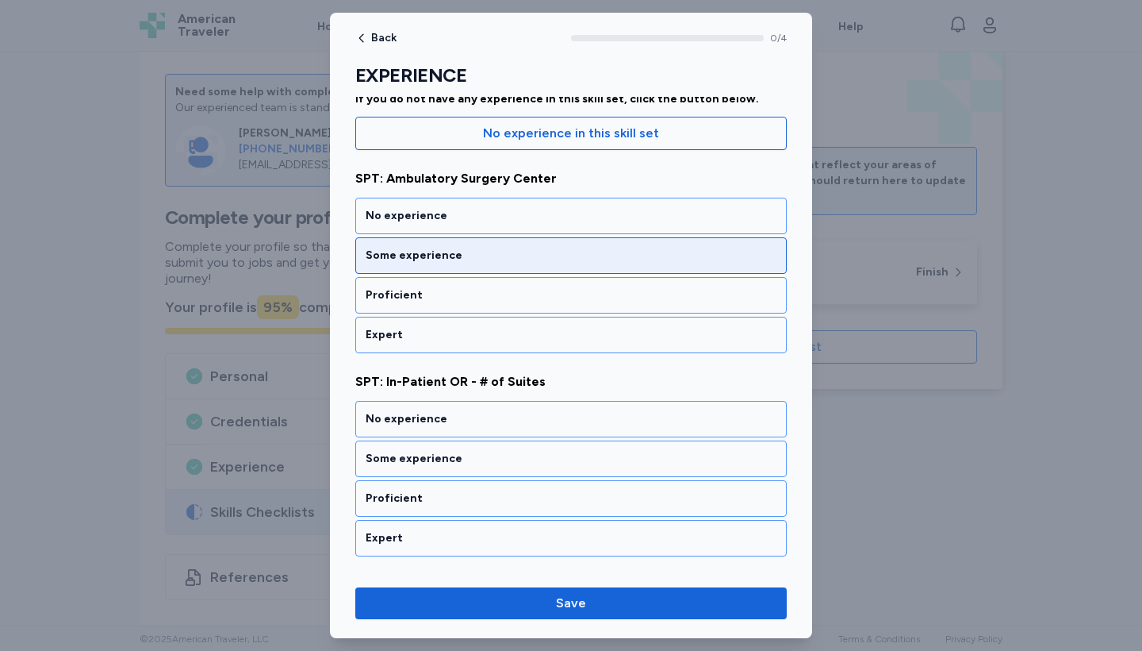
scroll to position [174, 0]
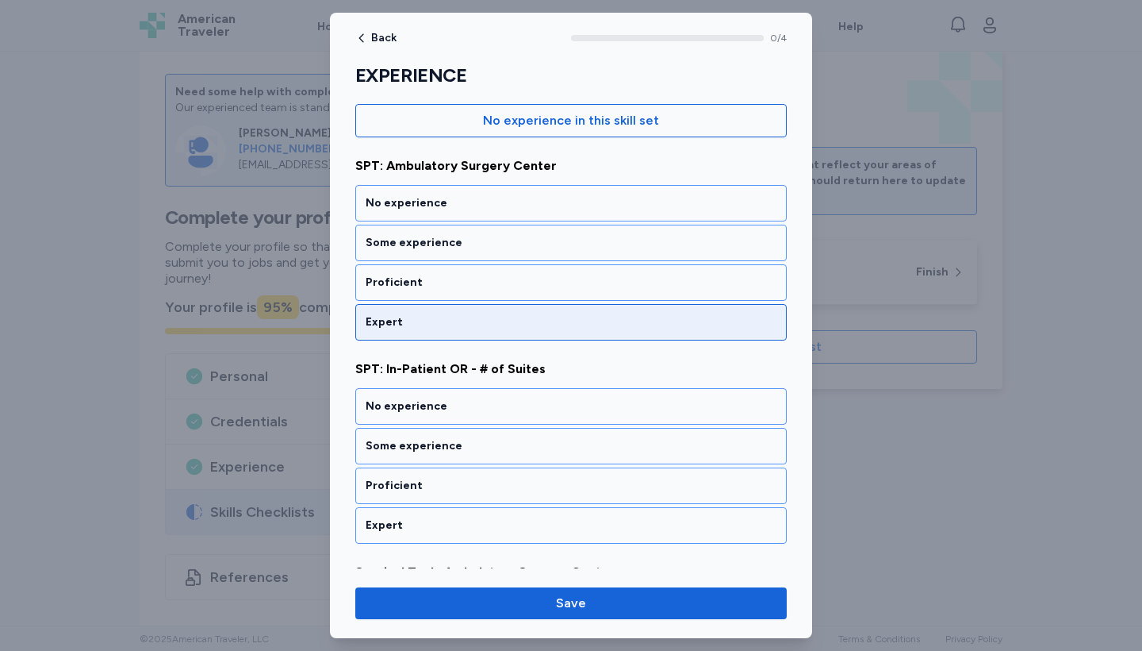
click at [534, 324] on div "Expert" at bounding box center [571, 322] width 411 height 16
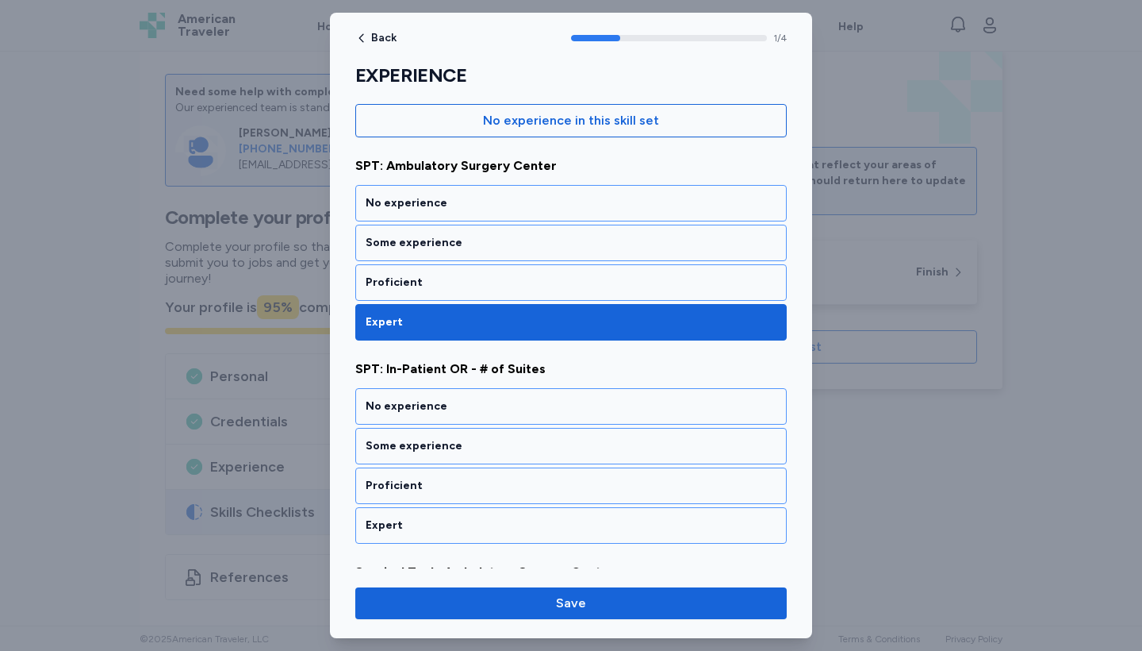
scroll to position [293, 0]
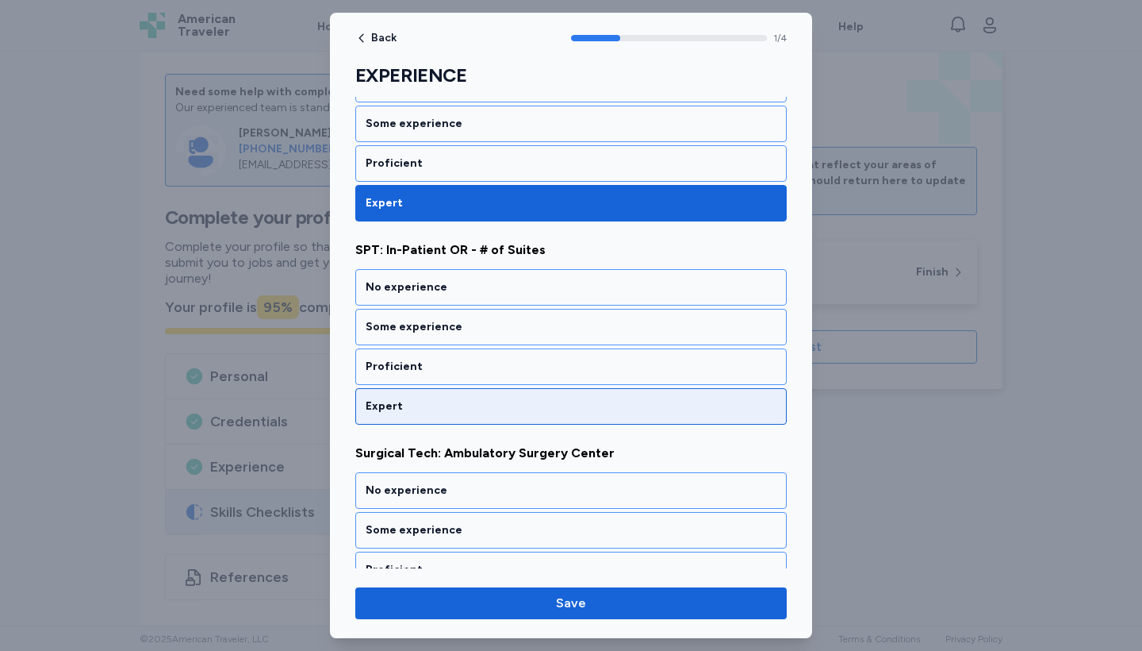
click at [532, 391] on div "Expert" at bounding box center [571, 406] width 432 height 36
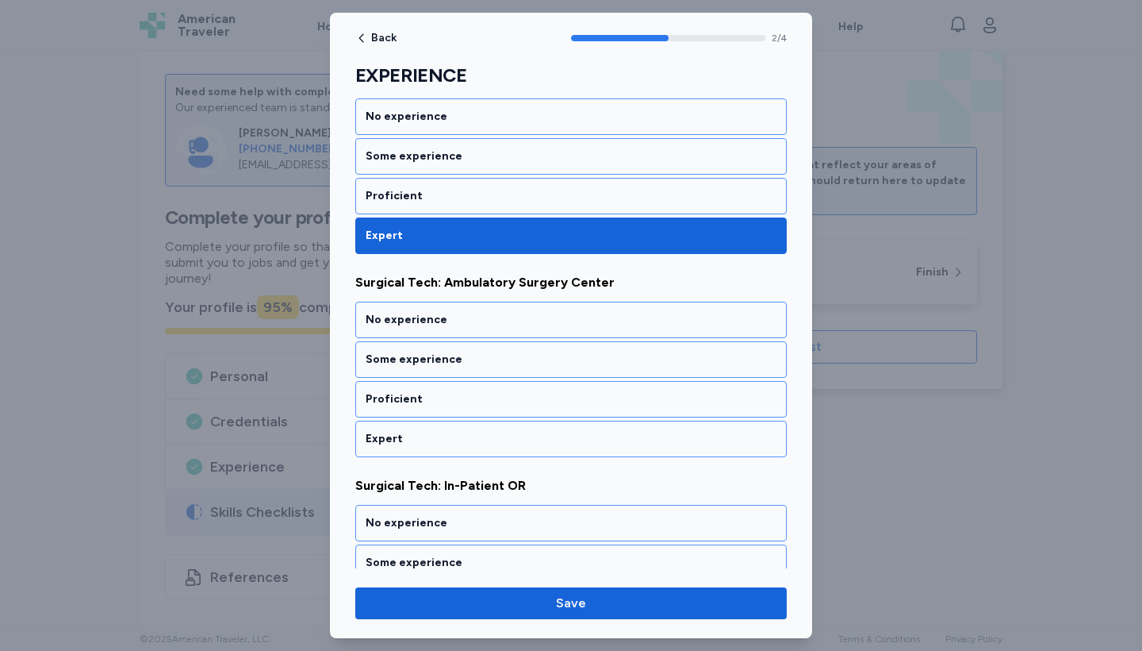
scroll to position [496, 0]
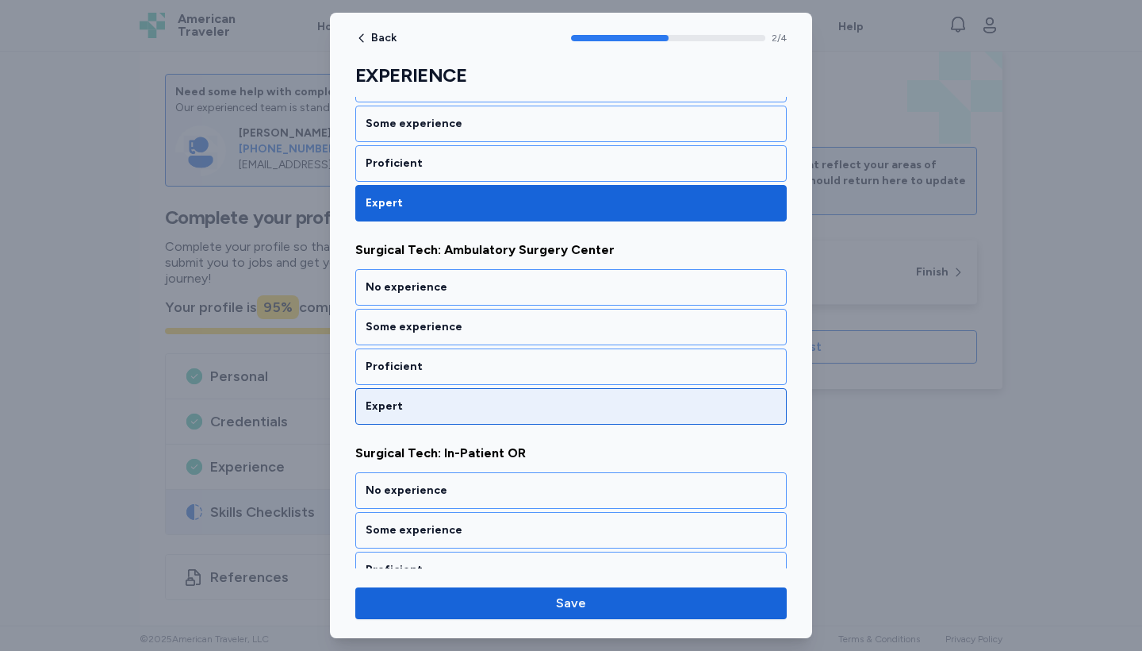
click at [532, 392] on div "Expert" at bounding box center [571, 406] width 432 height 36
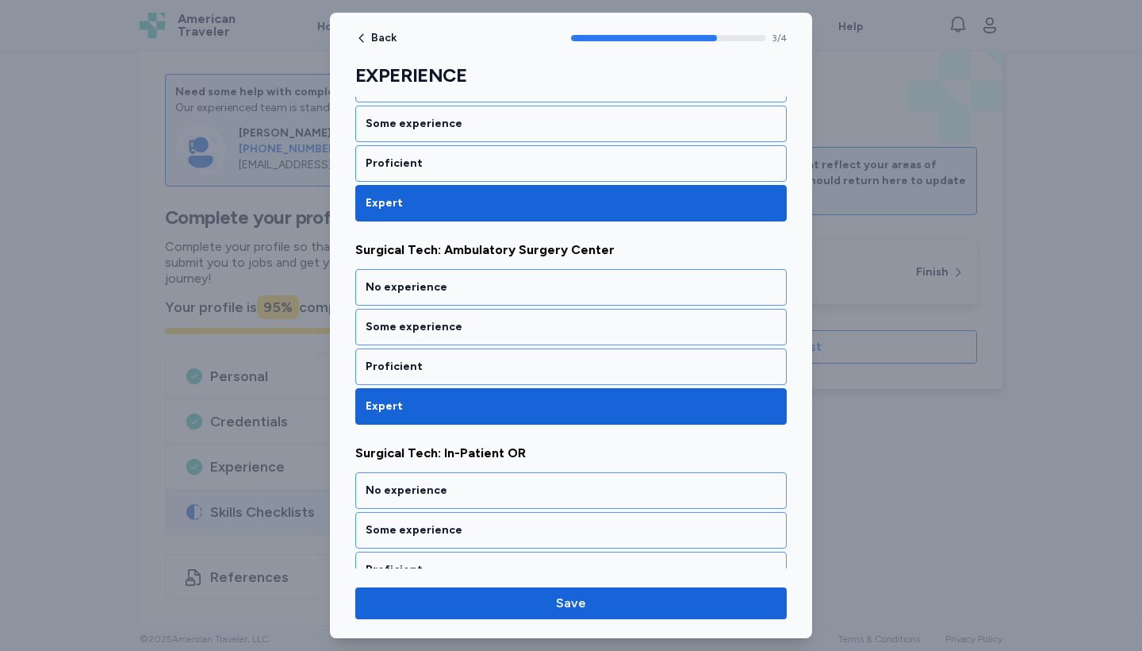
scroll to position [559, 0]
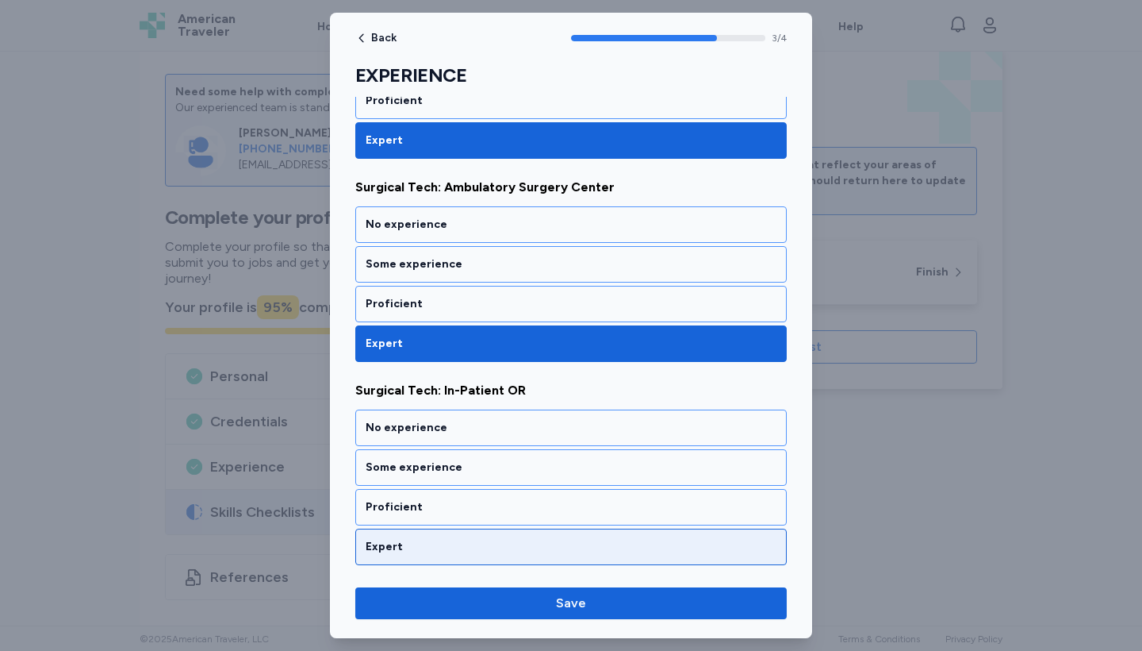
click at [520, 544] on div "Expert" at bounding box center [571, 547] width 411 height 16
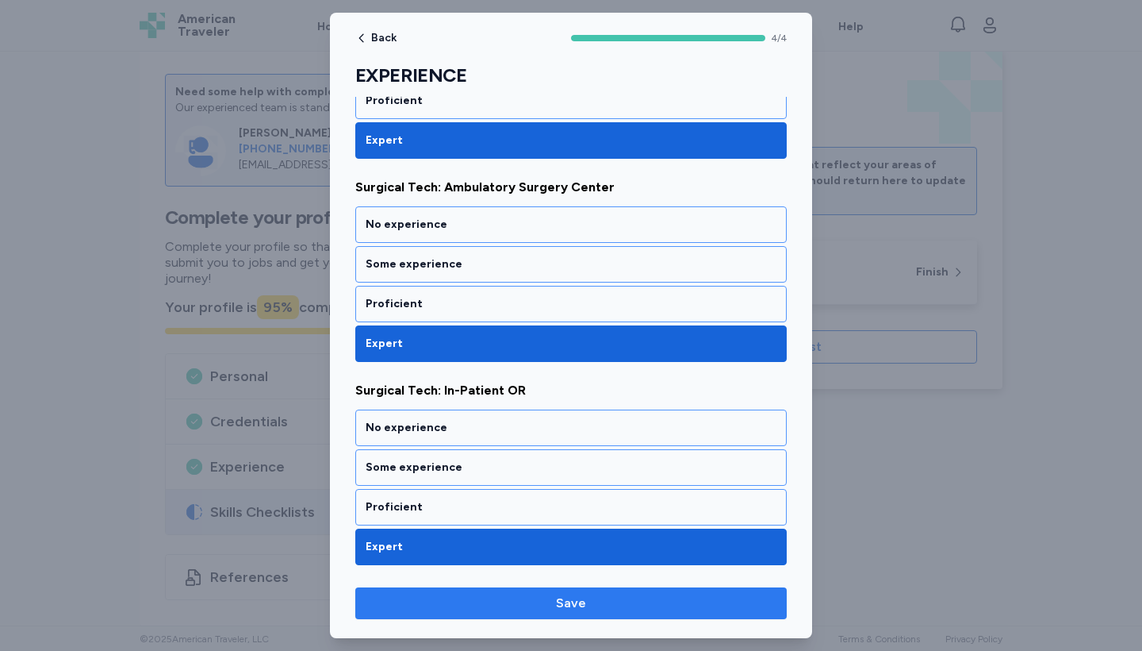
click at [542, 597] on span "Save" at bounding box center [571, 602] width 406 height 19
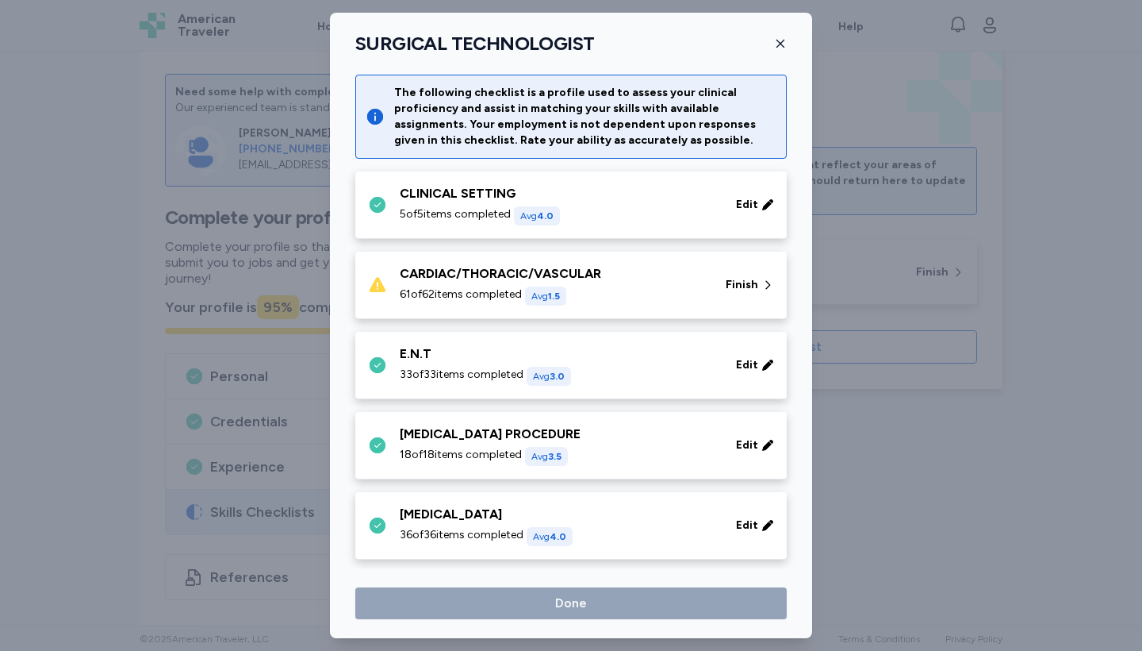
scroll to position [1716, 0]
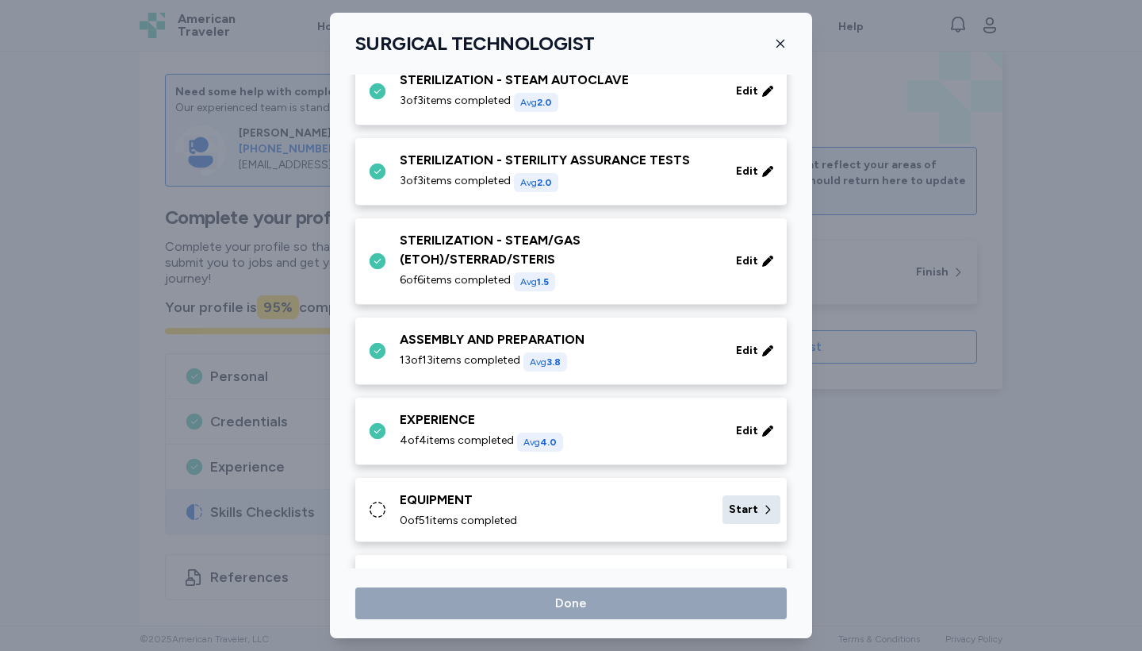
click at [743, 508] on span "Start" at bounding box center [743, 509] width 29 height 16
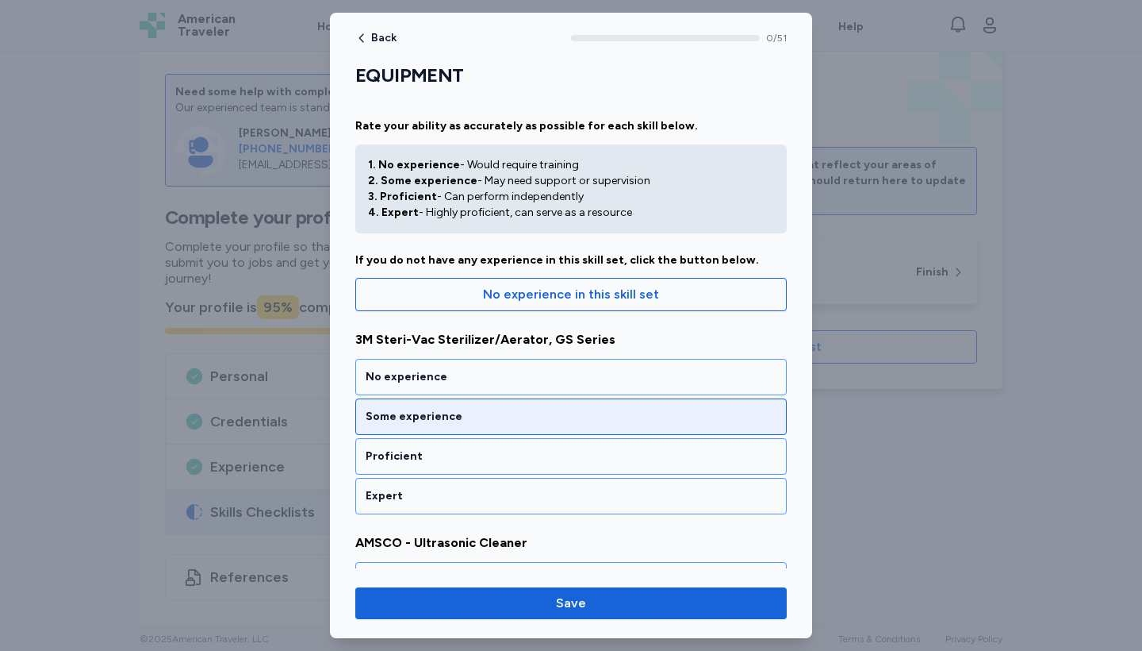
click at [669, 430] on div "Some experience" at bounding box center [571, 416] width 432 height 36
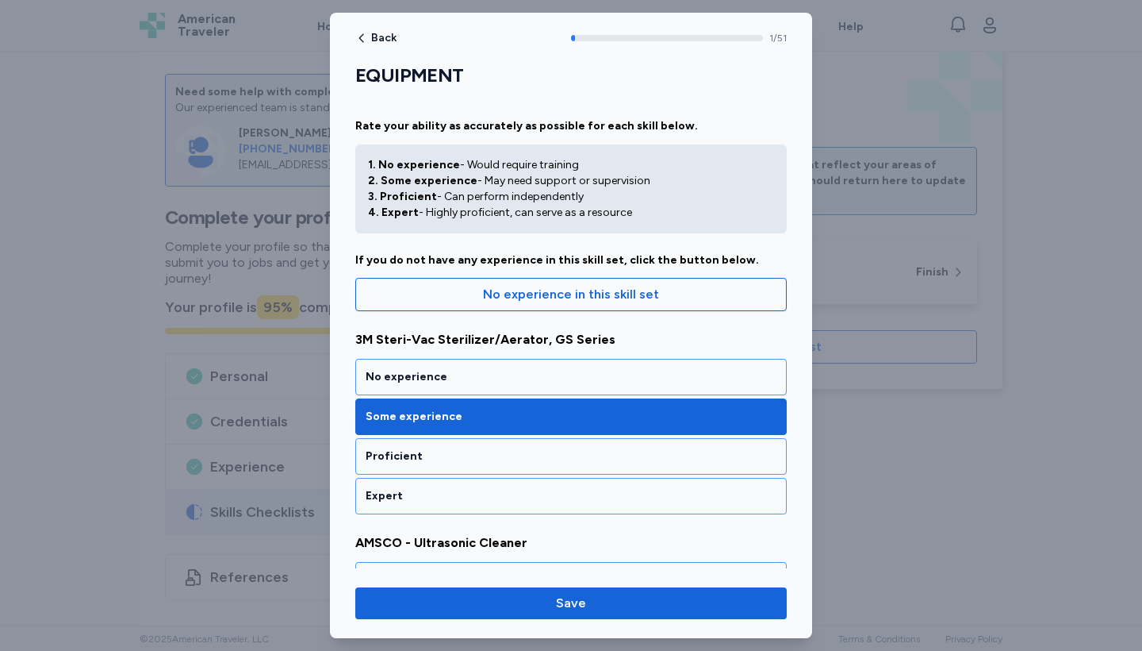
scroll to position [293, 0]
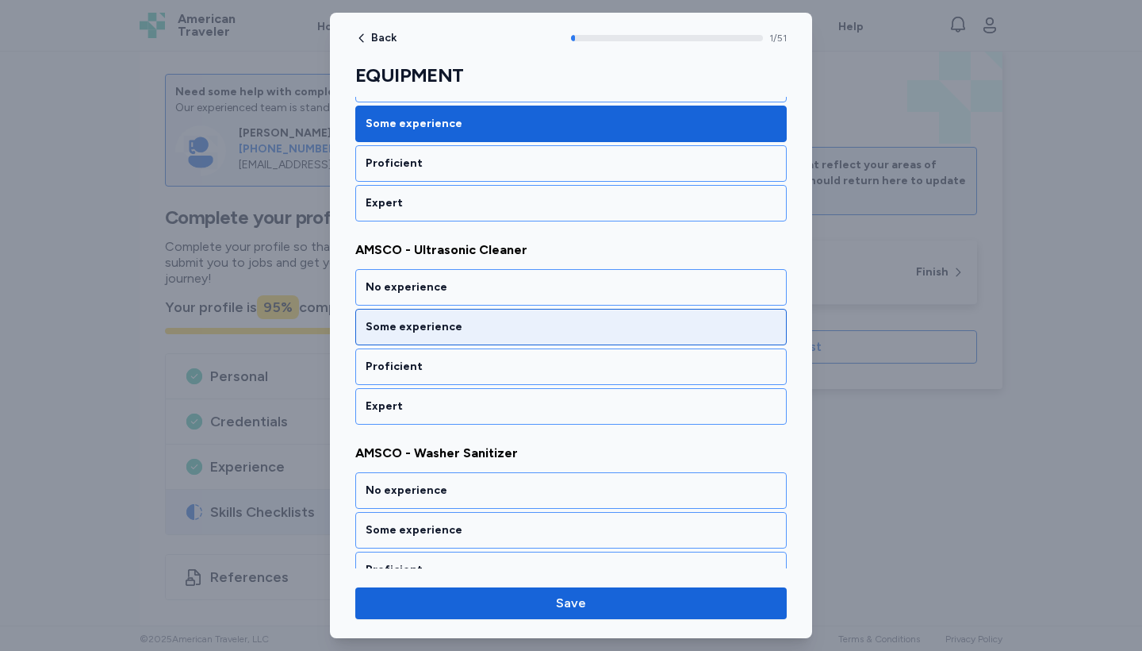
click at [662, 335] on div "Some experience" at bounding box center [571, 327] width 432 height 36
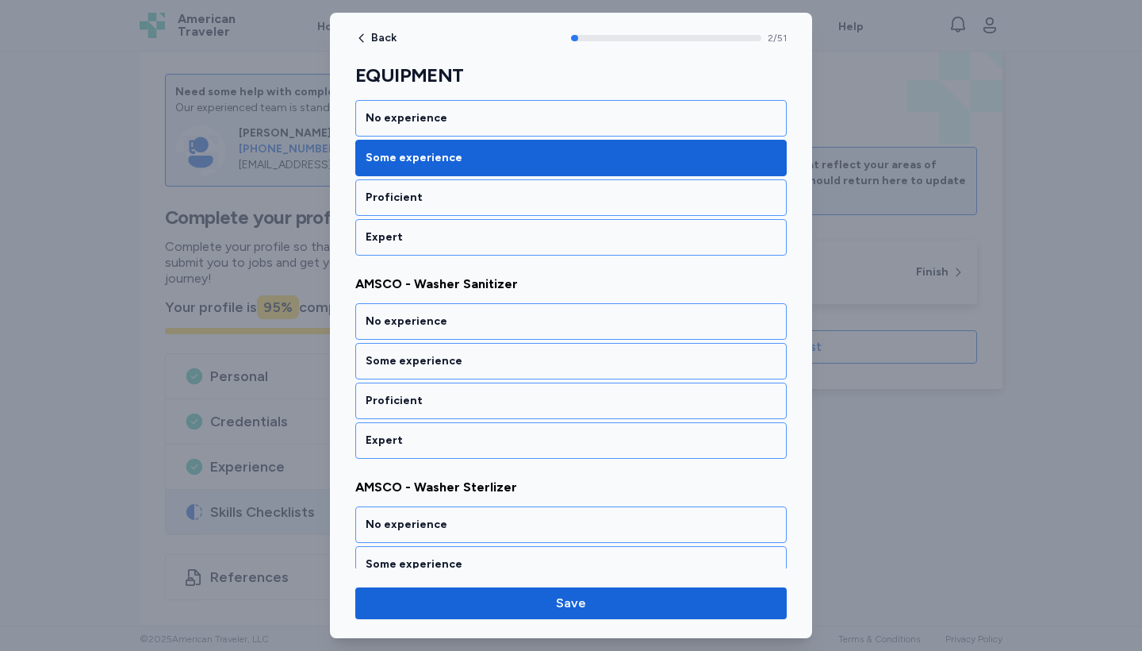
scroll to position [496, 0]
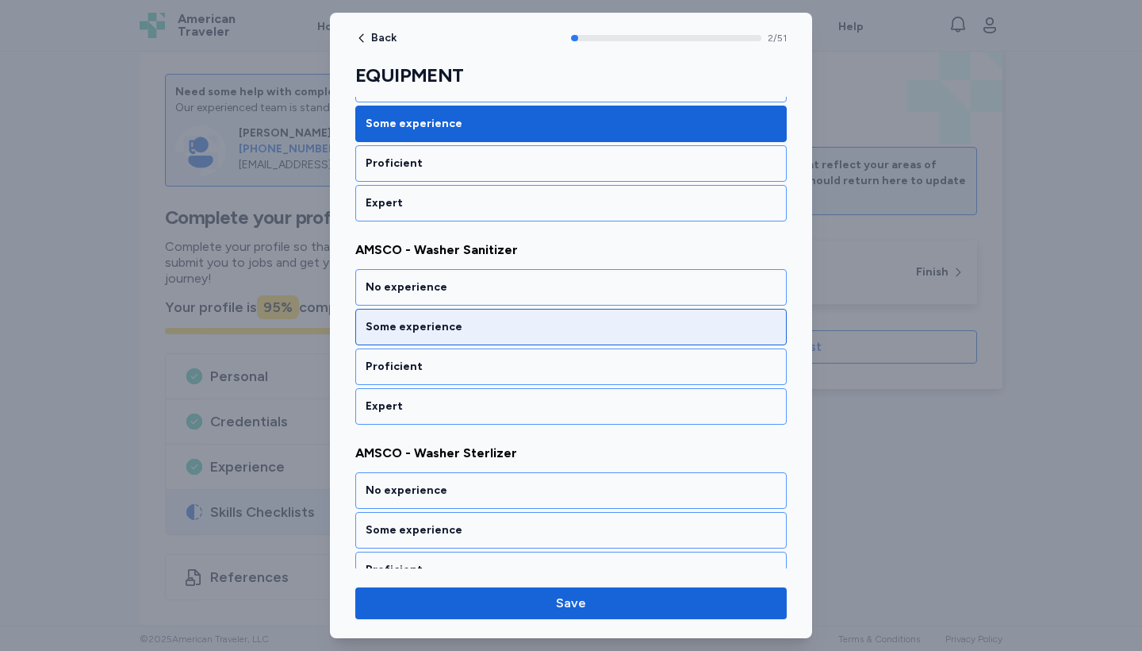
click at [662, 335] on div "Some experience" at bounding box center [571, 327] width 432 height 36
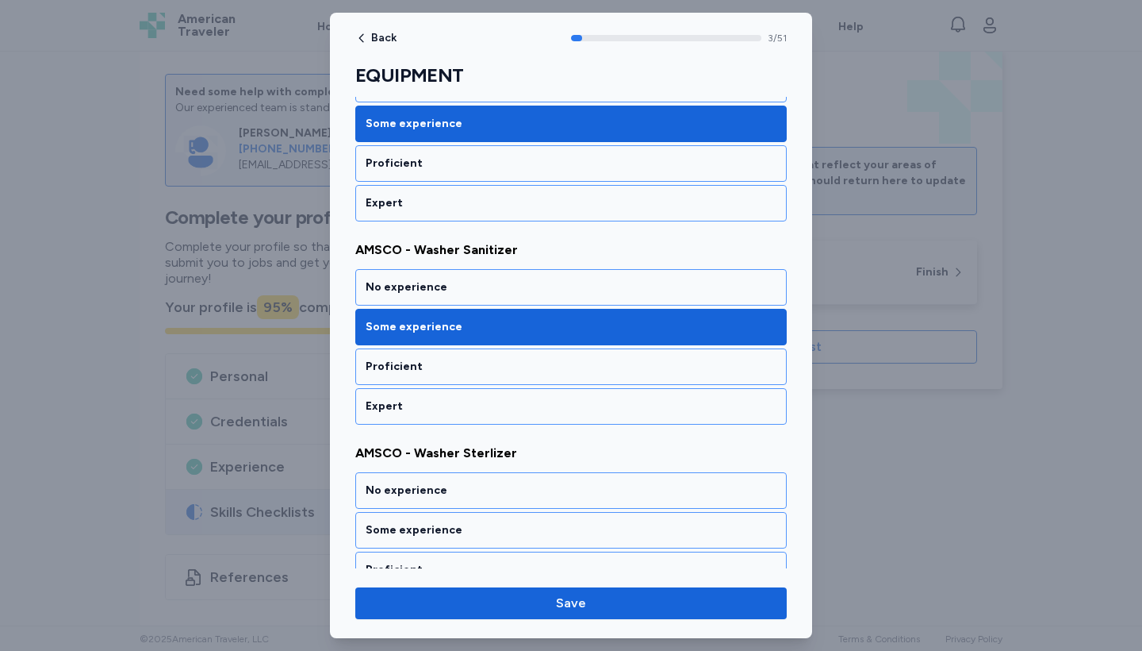
scroll to position [699, 0]
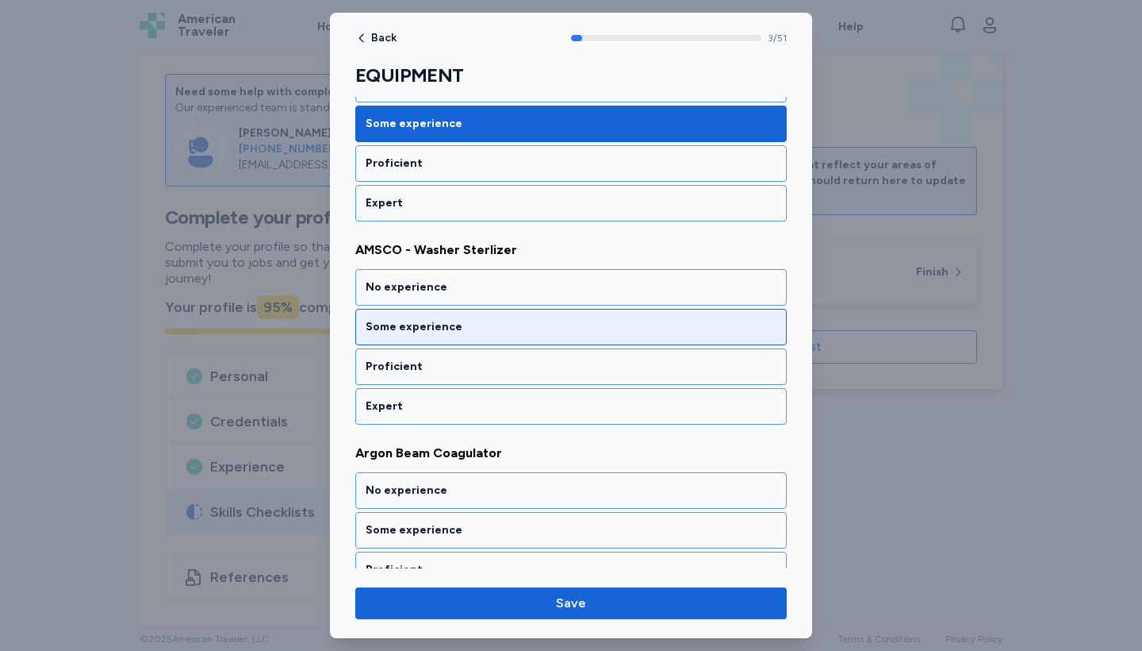
click at [662, 335] on div "Some experience" at bounding box center [571, 327] width 432 height 36
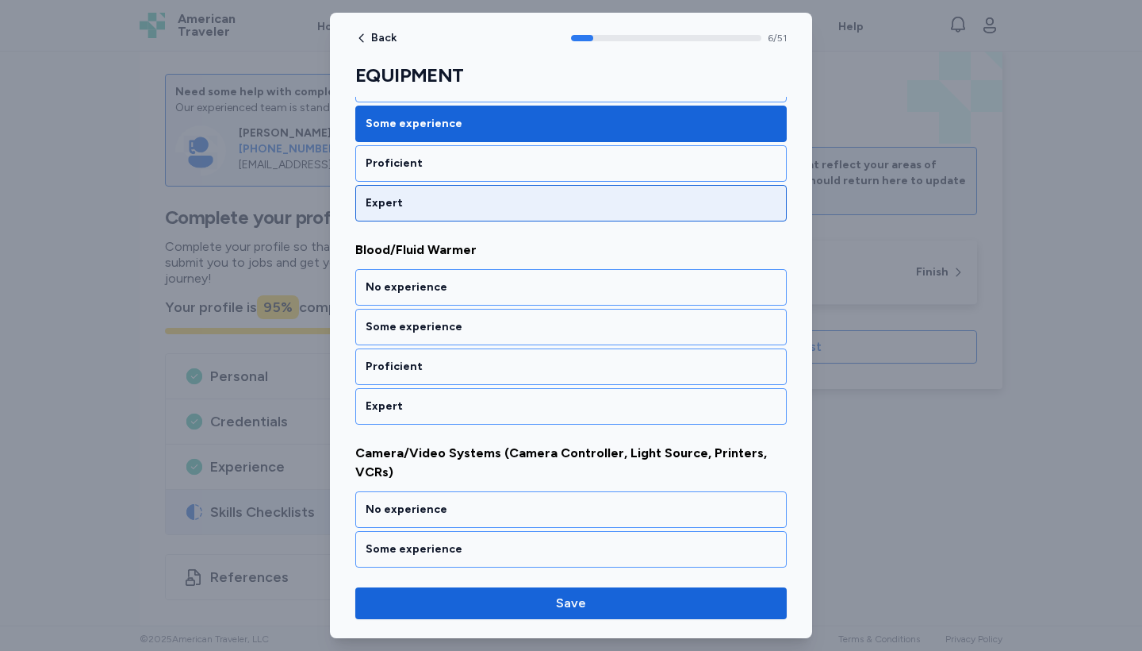
click at [605, 203] on div "Expert" at bounding box center [571, 203] width 411 height 16
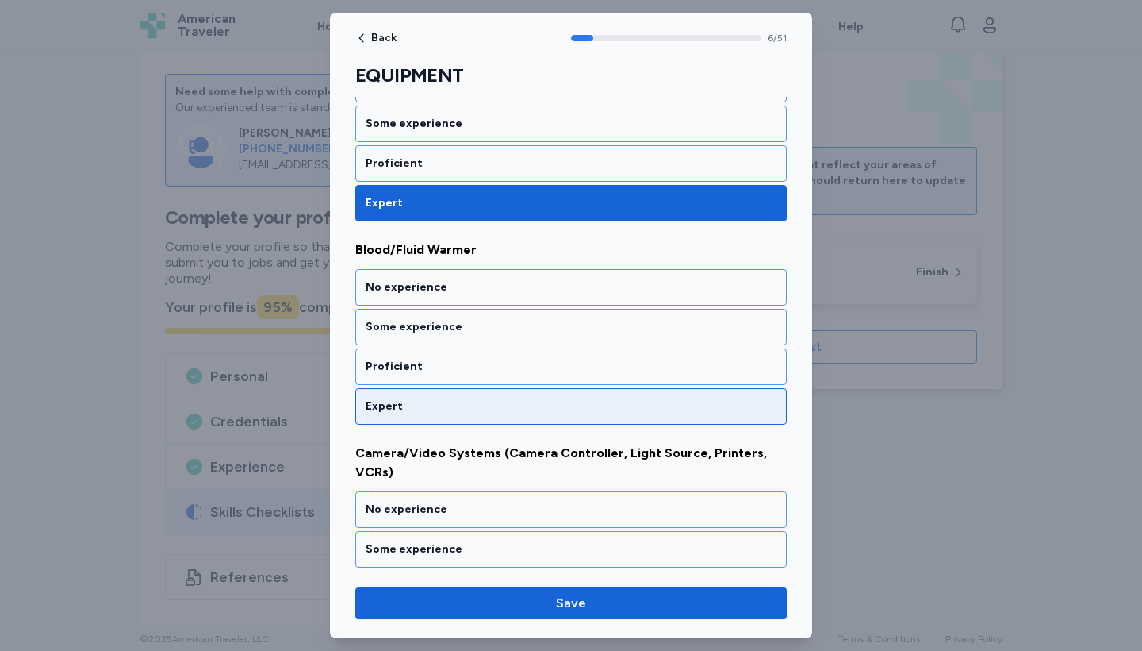
click at [575, 409] on div "Expert" at bounding box center [571, 406] width 411 height 16
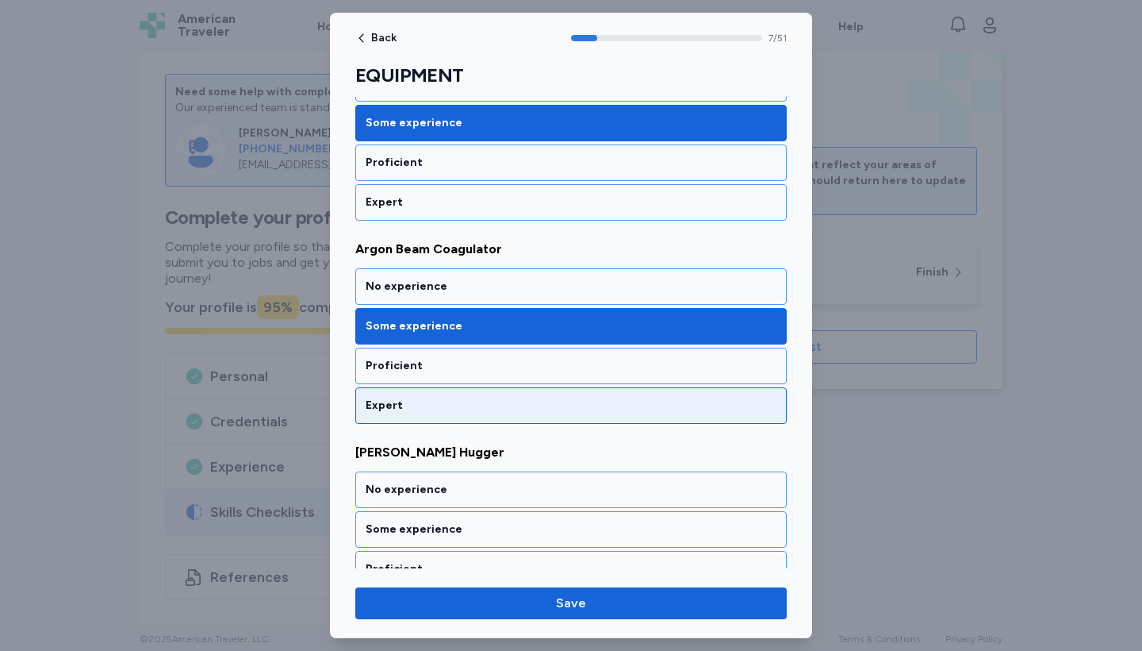
scroll to position [901, 0]
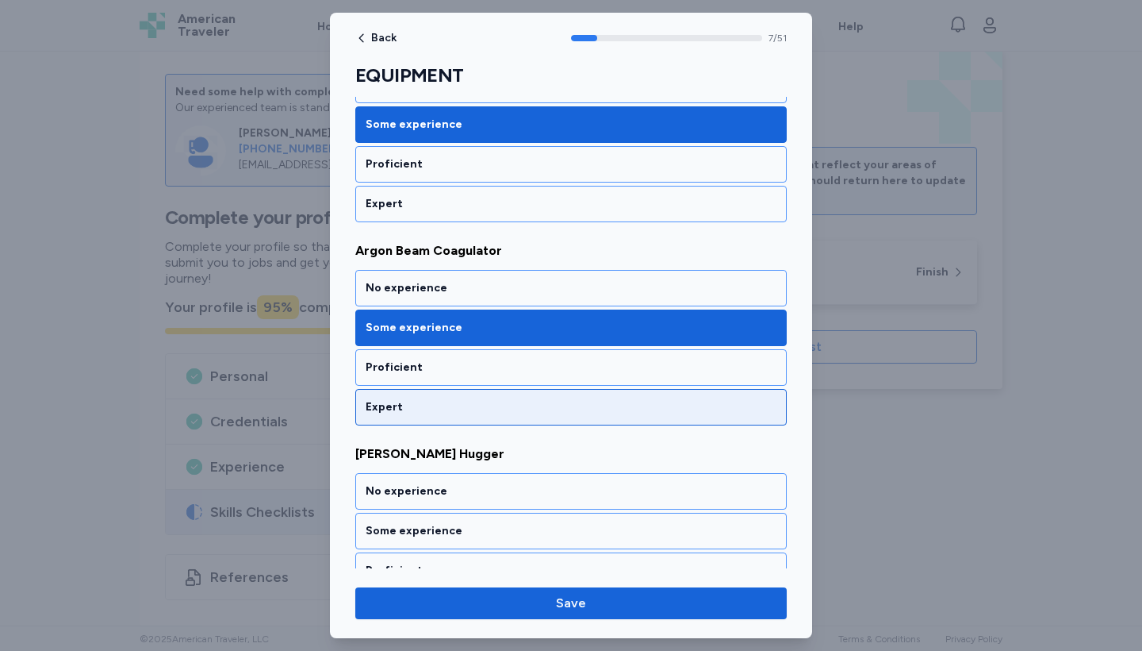
click at [574, 412] on div "Expert" at bounding box center [571, 407] width 411 height 16
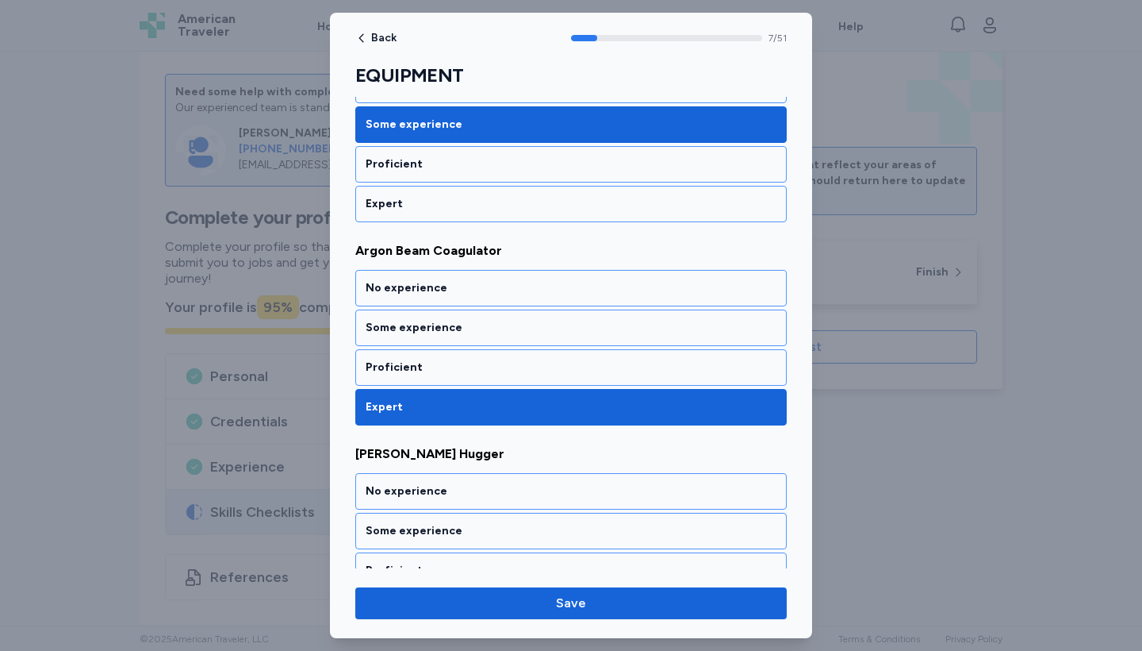
scroll to position [1511, 0]
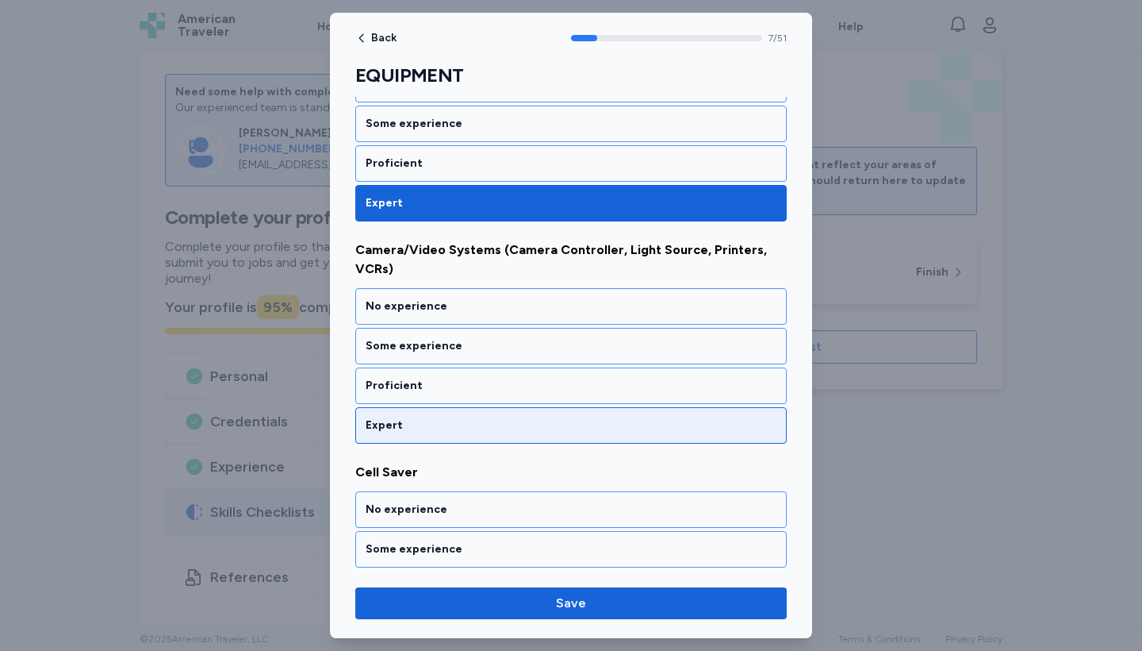
click at [574, 417] on div "Expert" at bounding box center [571, 425] width 411 height 16
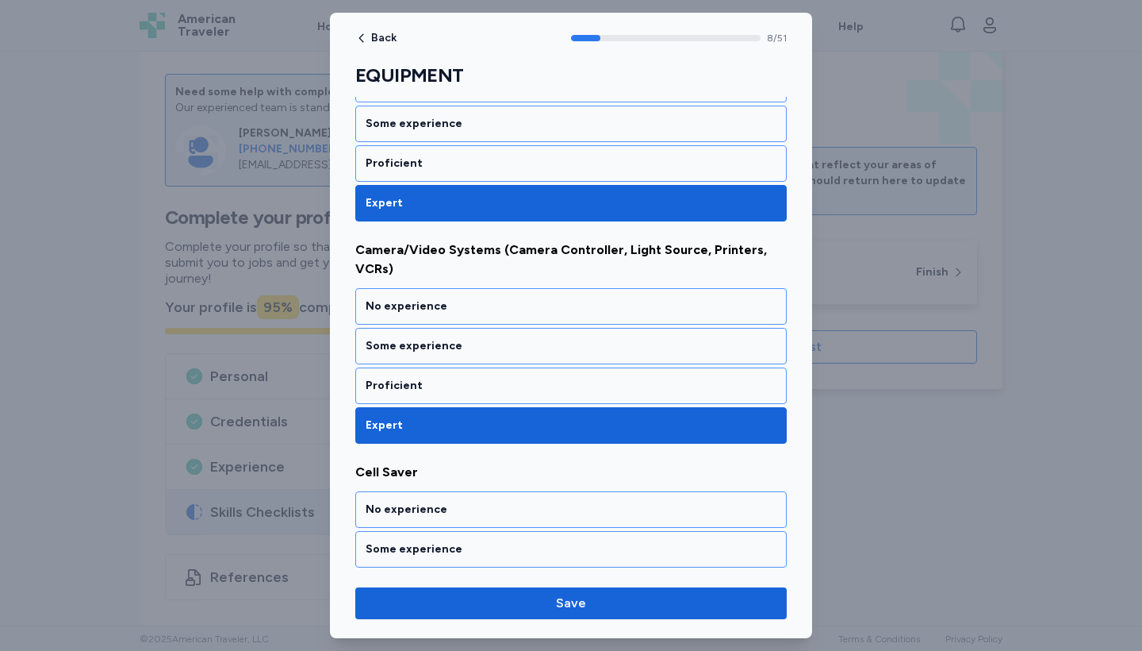
scroll to position [1714, 0]
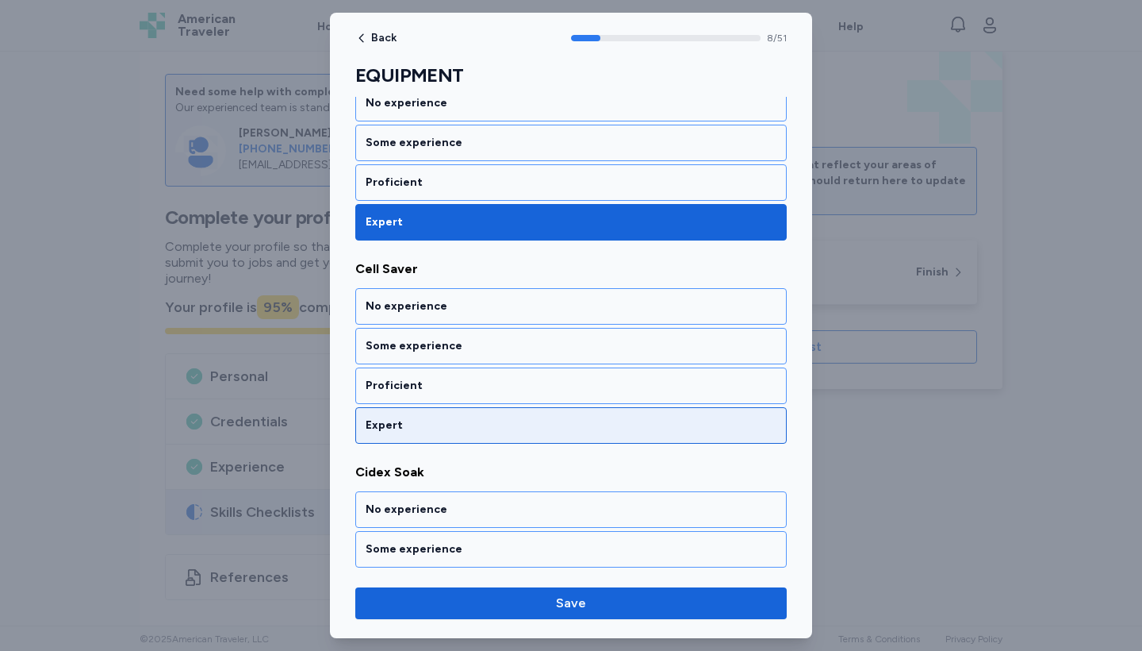
click at [574, 417] on div "Expert" at bounding box center [571, 425] width 411 height 16
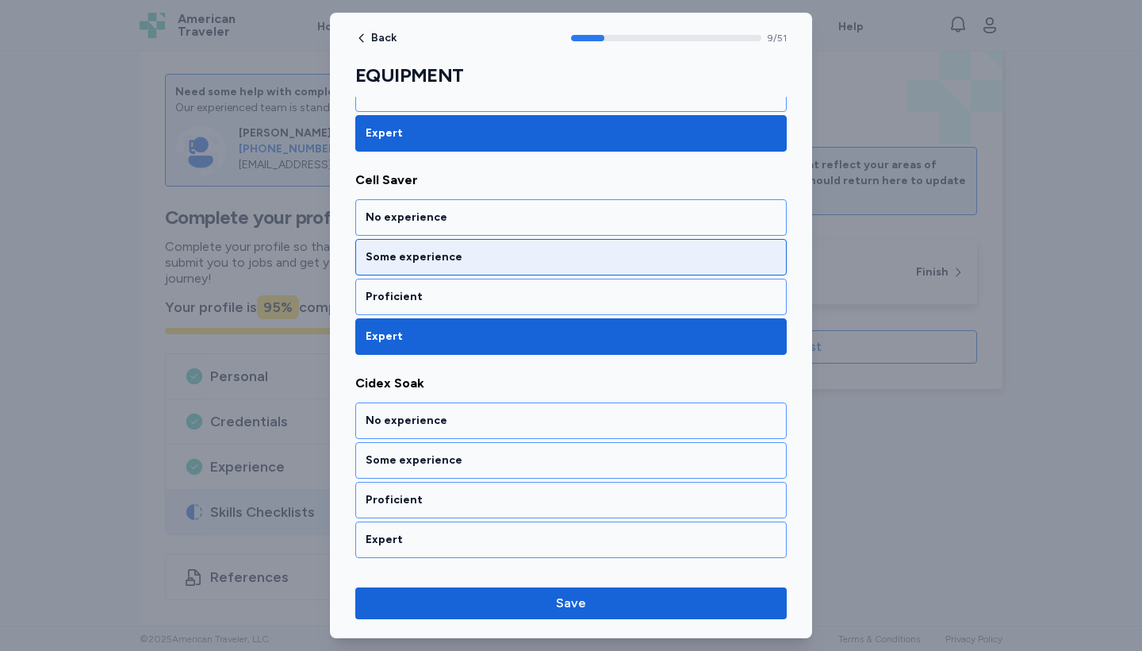
scroll to position [1796, 0]
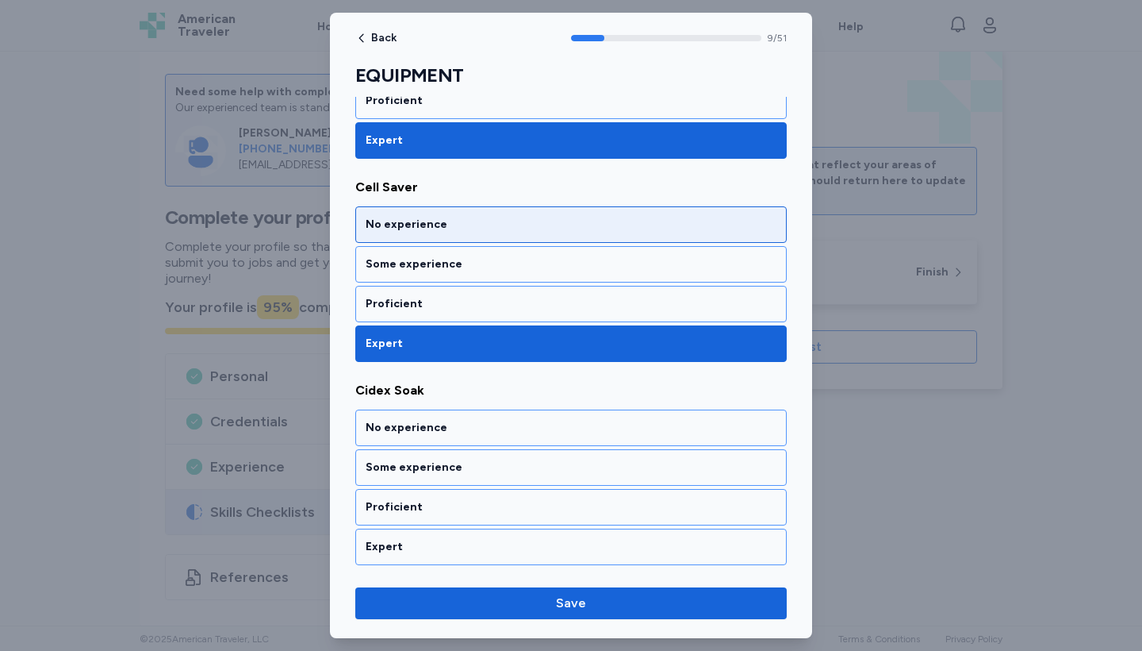
click at [536, 217] on div "No experience" at bounding box center [571, 225] width 411 height 16
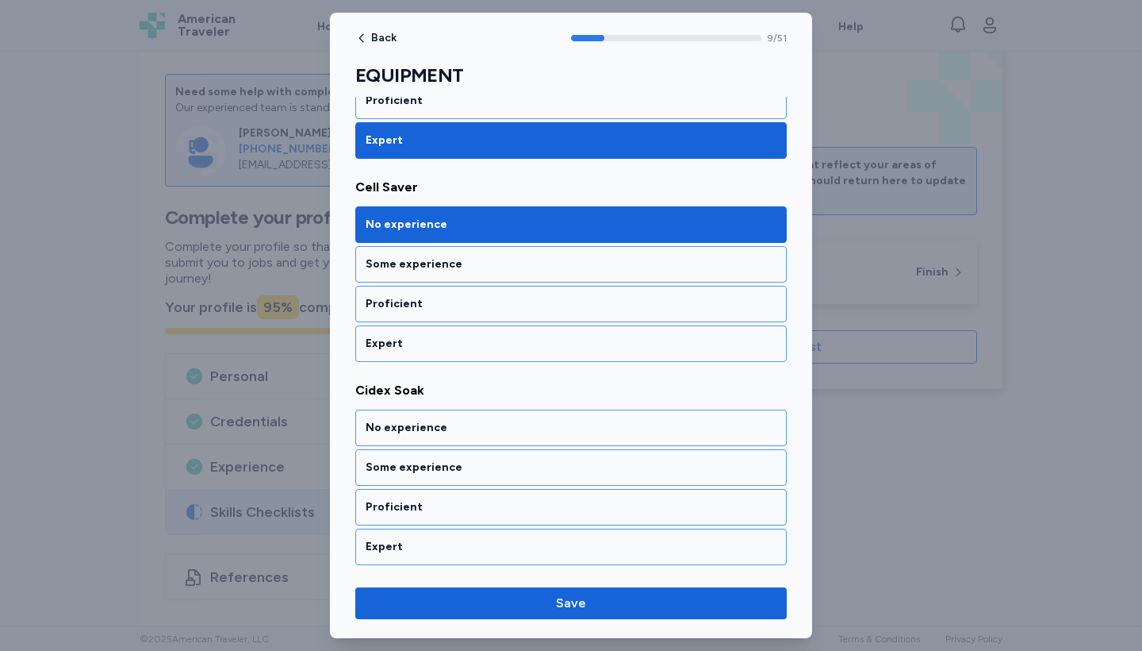
scroll to position [1918, 0]
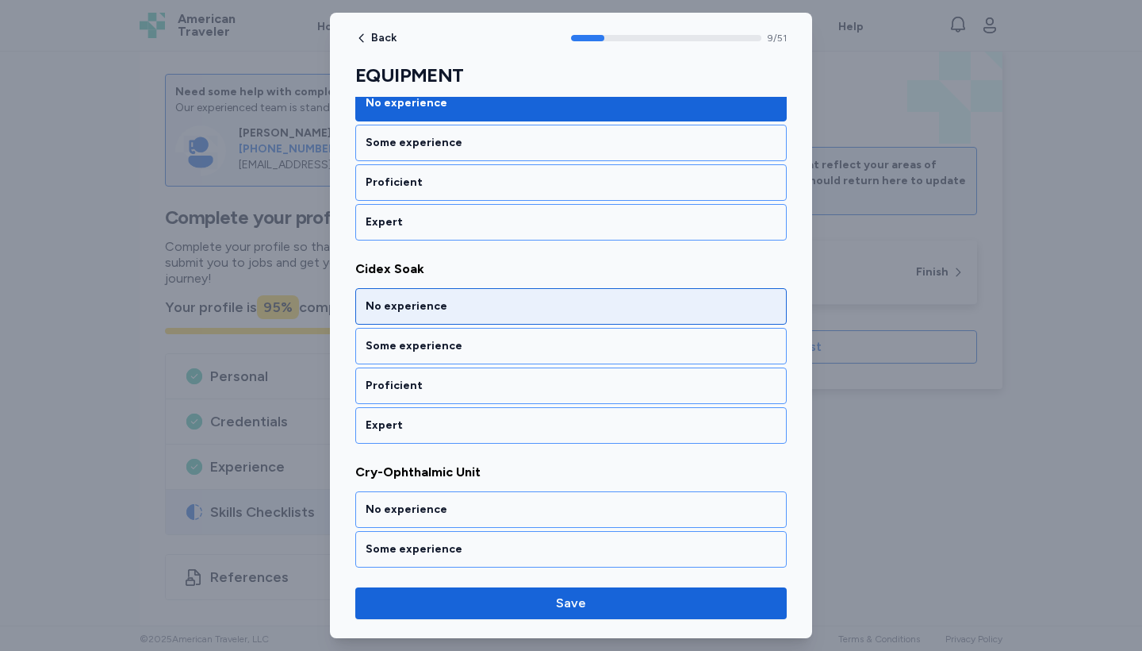
click at [555, 288] on div "No experience" at bounding box center [571, 306] width 432 height 36
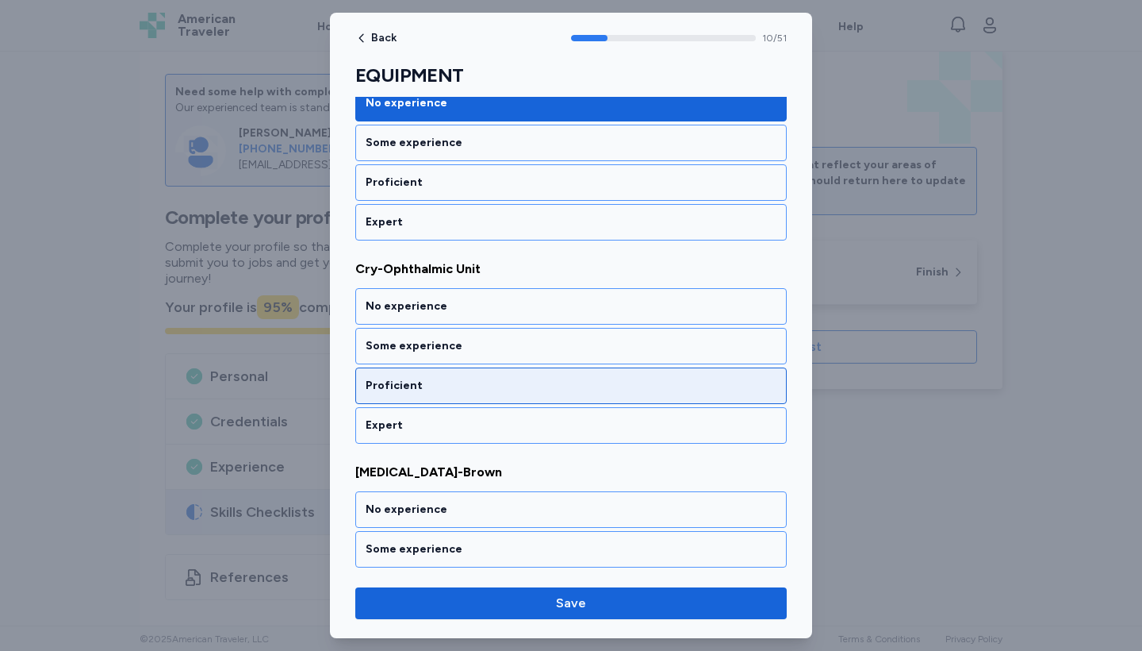
click at [559, 376] on div "Proficient" at bounding box center [571, 385] width 432 height 36
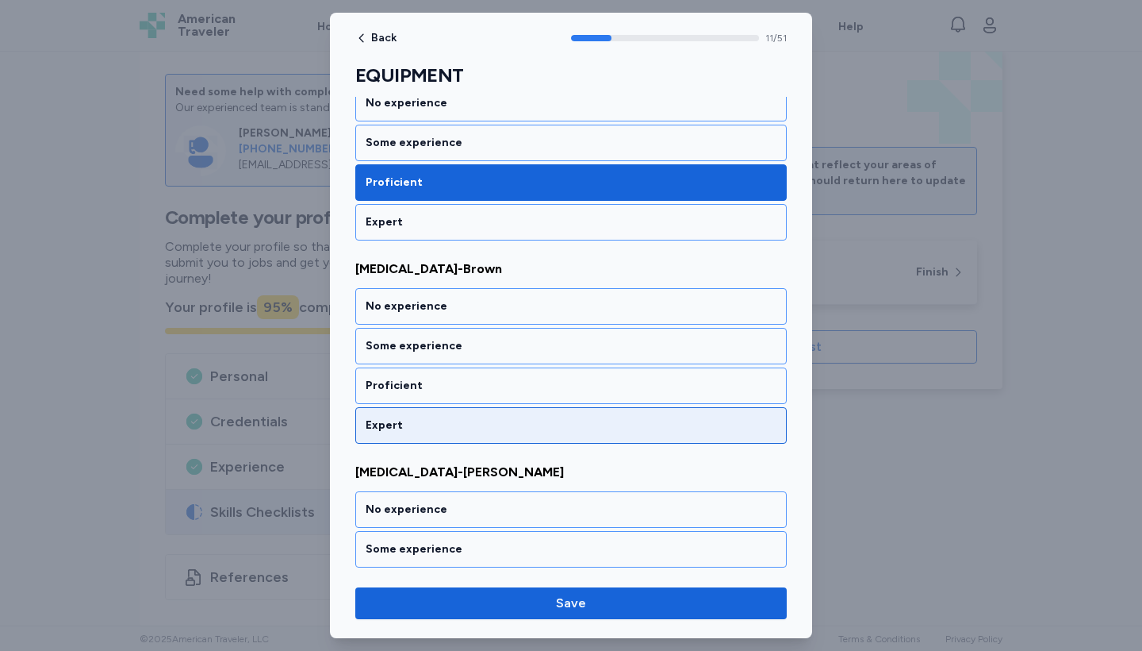
click at [559, 417] on div "Expert" at bounding box center [571, 425] width 411 height 16
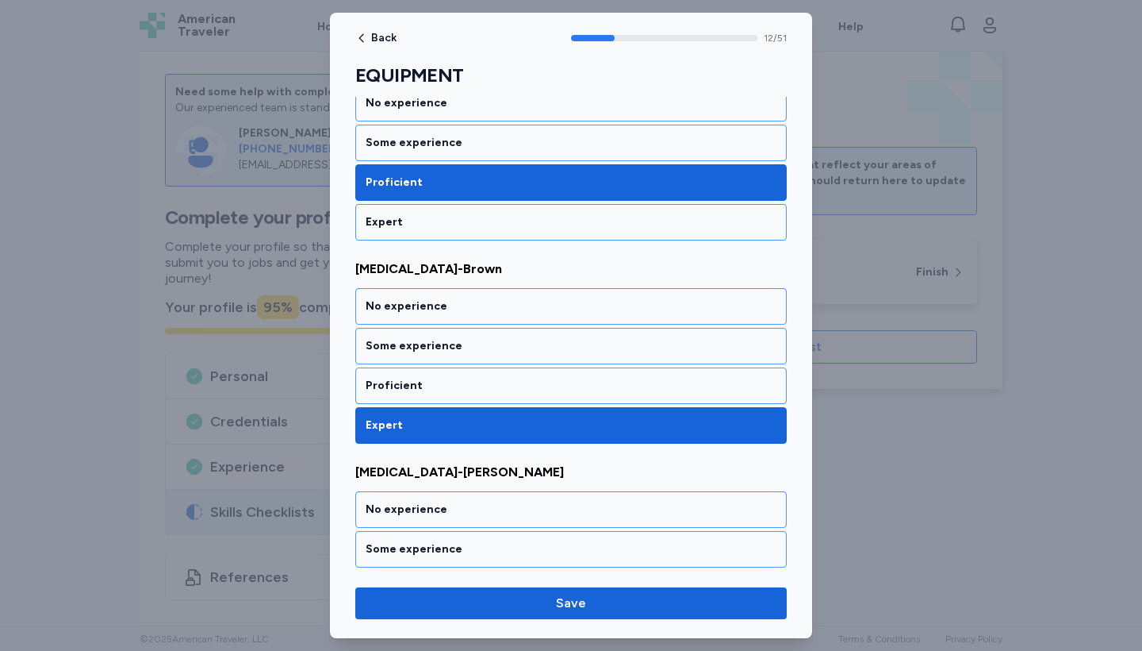
scroll to position [2527, 0]
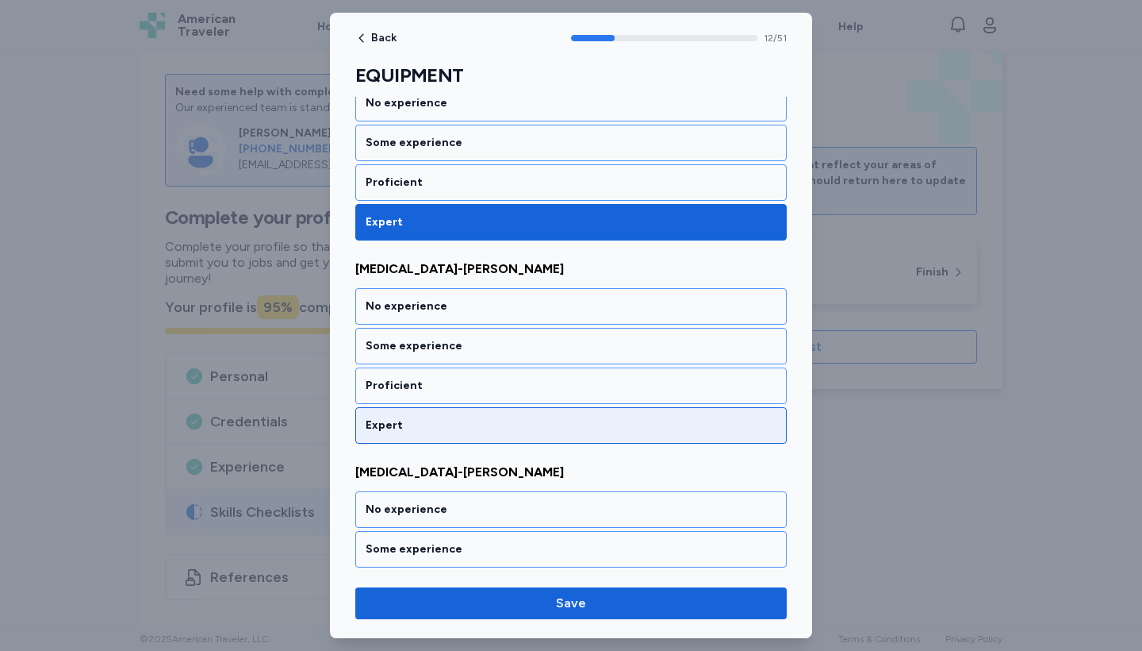
click at [559, 417] on div "Expert" at bounding box center [571, 425] width 411 height 16
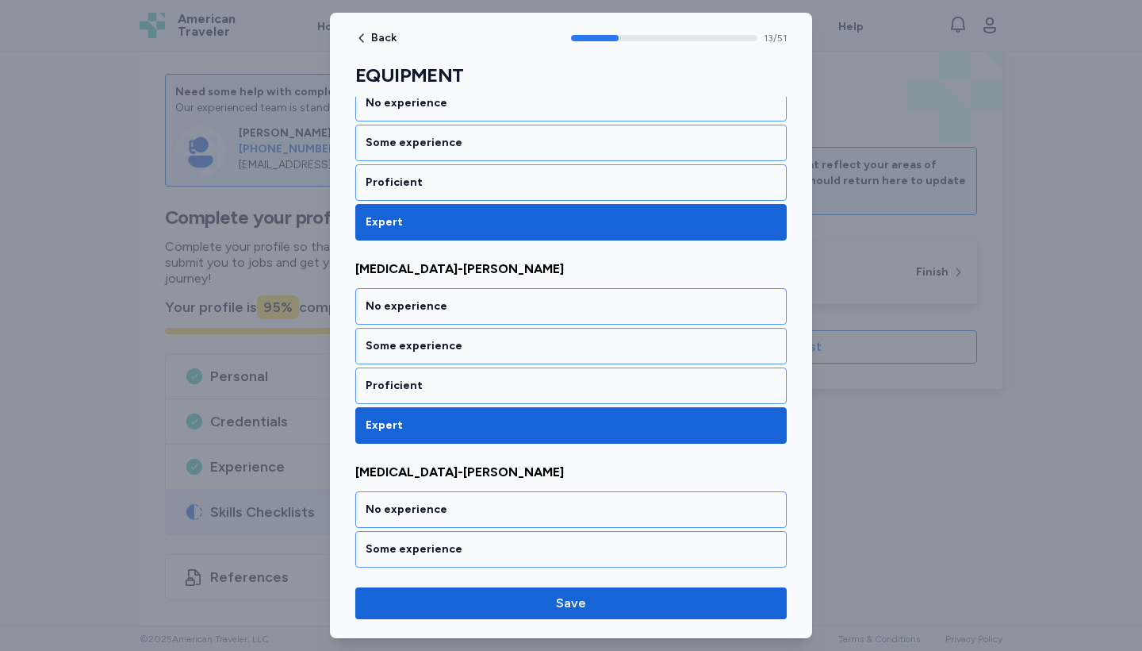
scroll to position [2730, 0]
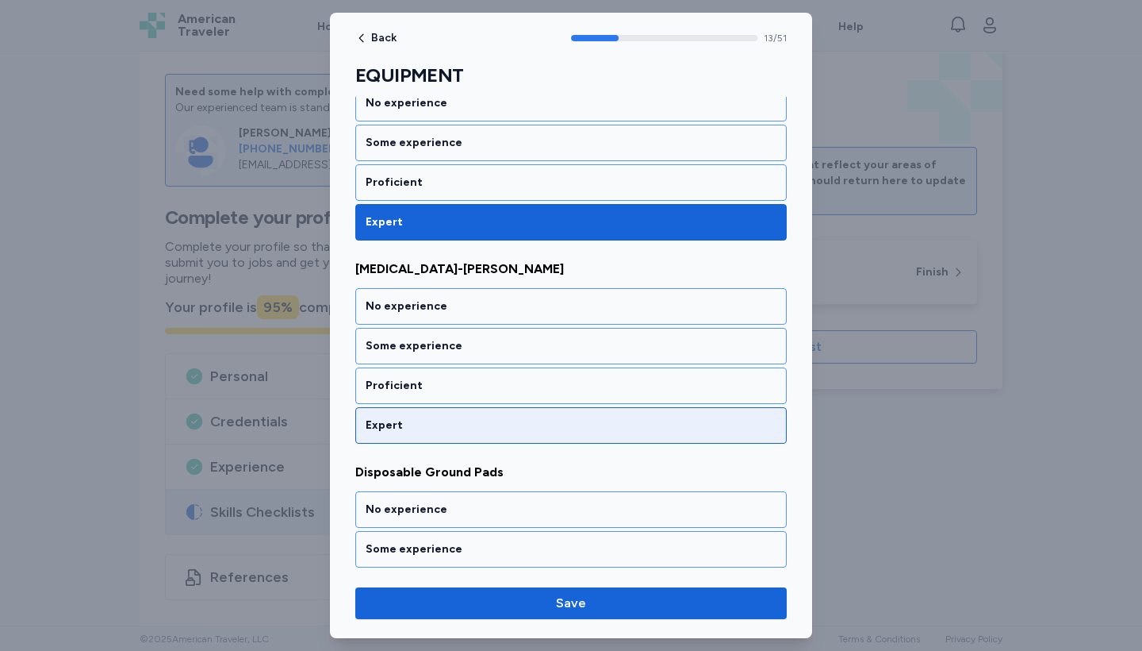
click at [559, 417] on div "Expert" at bounding box center [571, 425] width 411 height 16
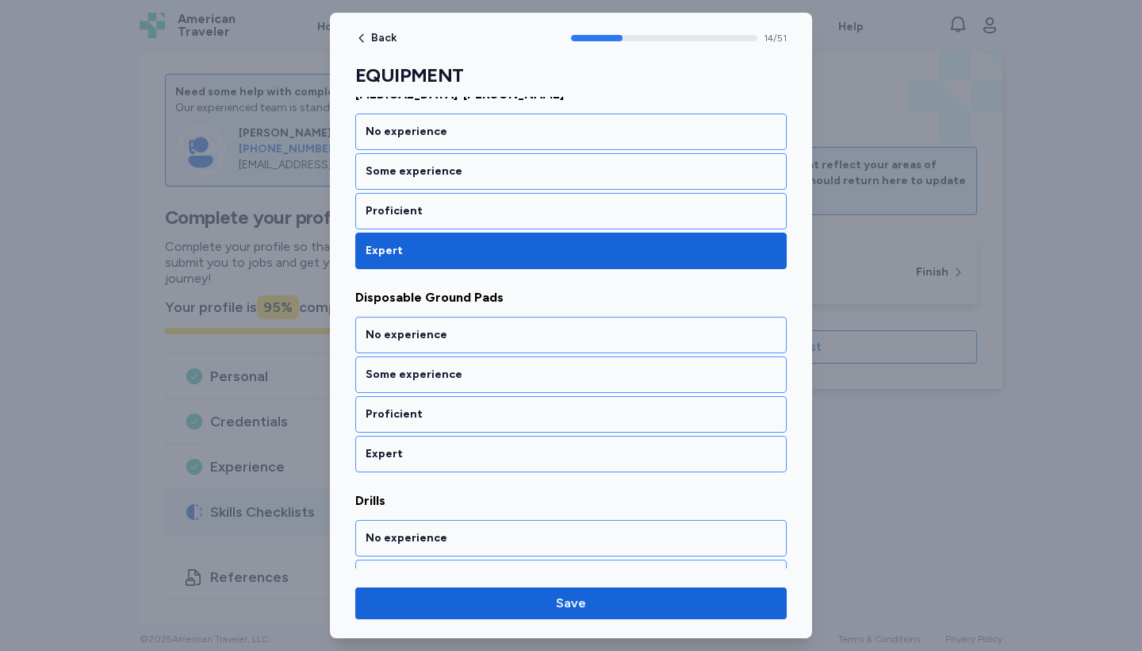
scroll to position [2933, 0]
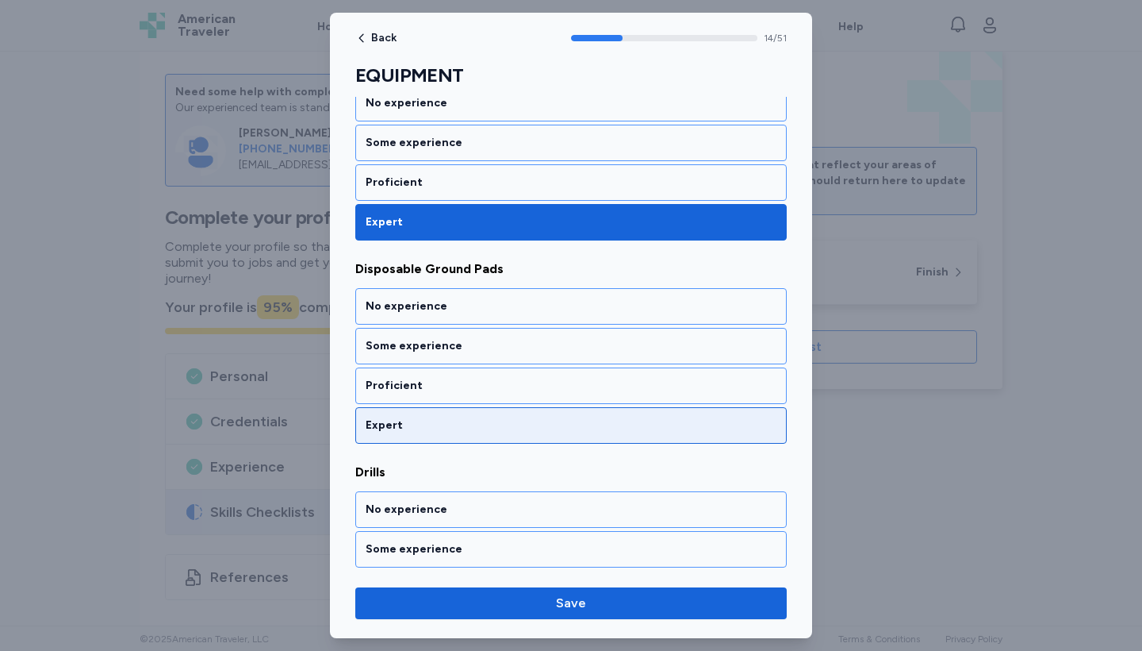
click at [559, 417] on div "Expert" at bounding box center [571, 425] width 411 height 16
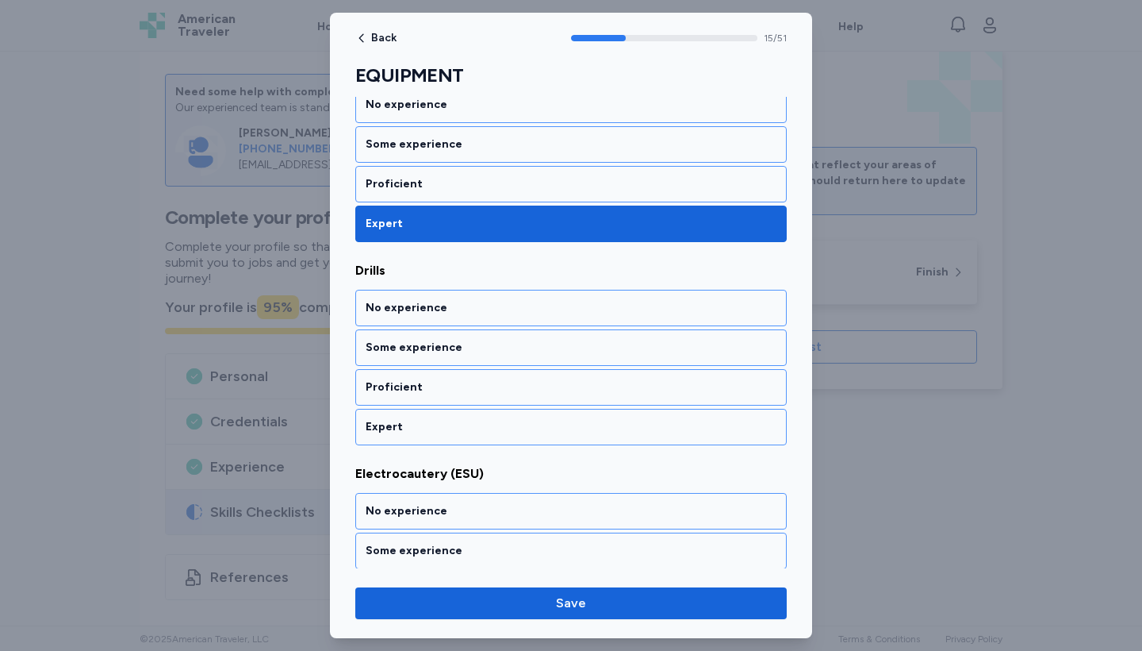
scroll to position [3136, 0]
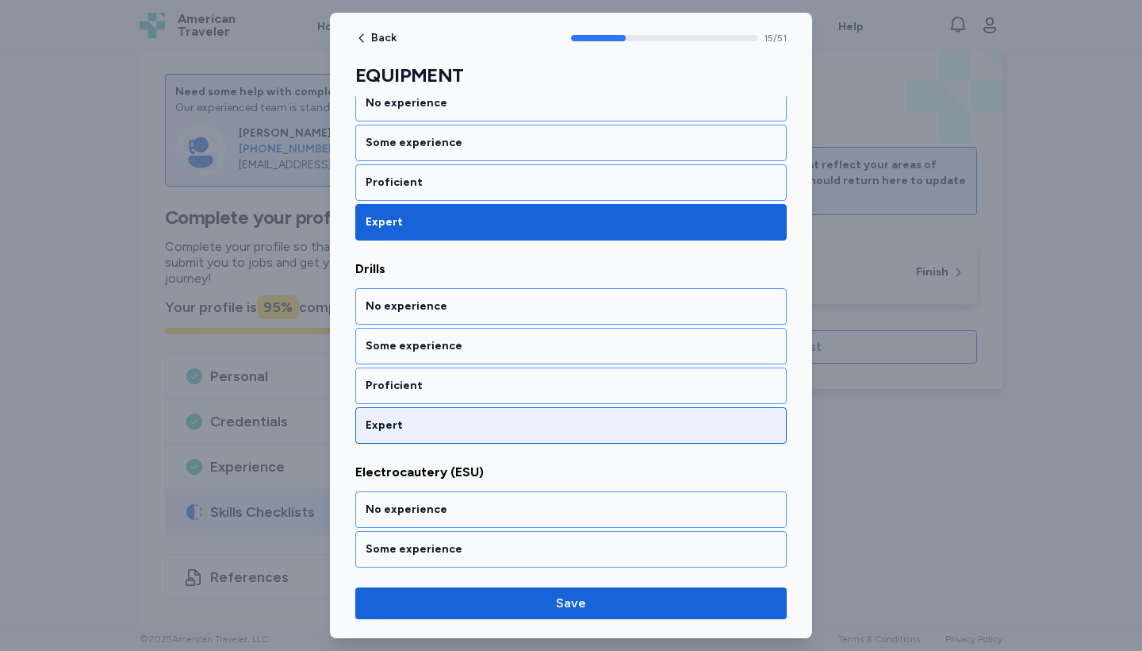
click at [559, 417] on div "Expert" at bounding box center [571, 425] width 411 height 16
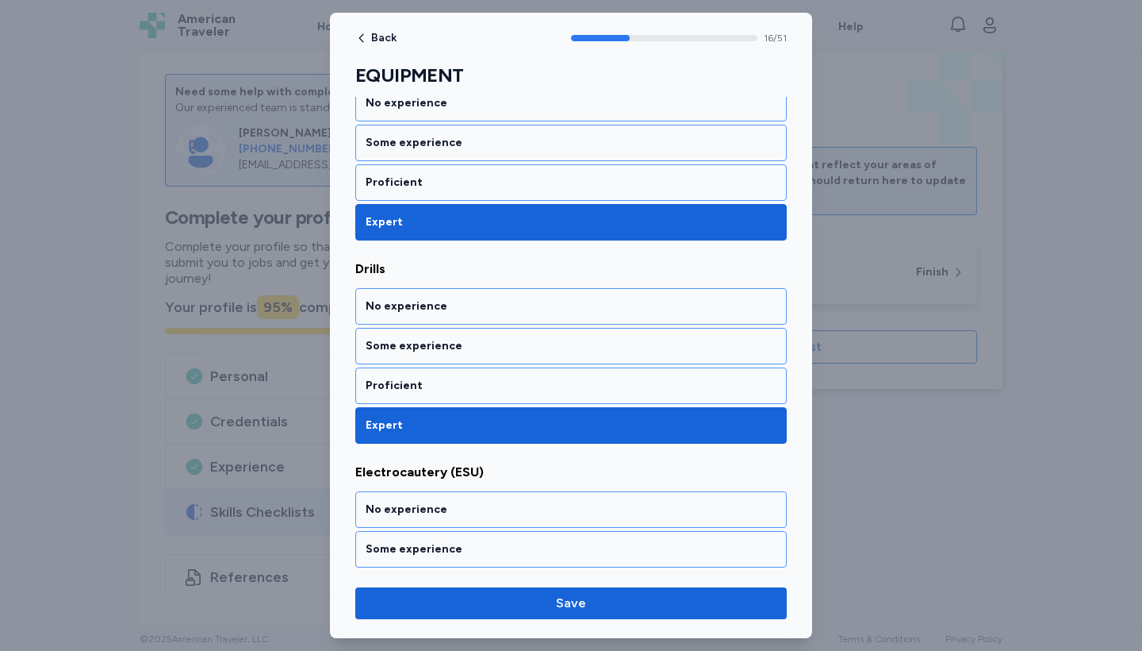
scroll to position [3339, 0]
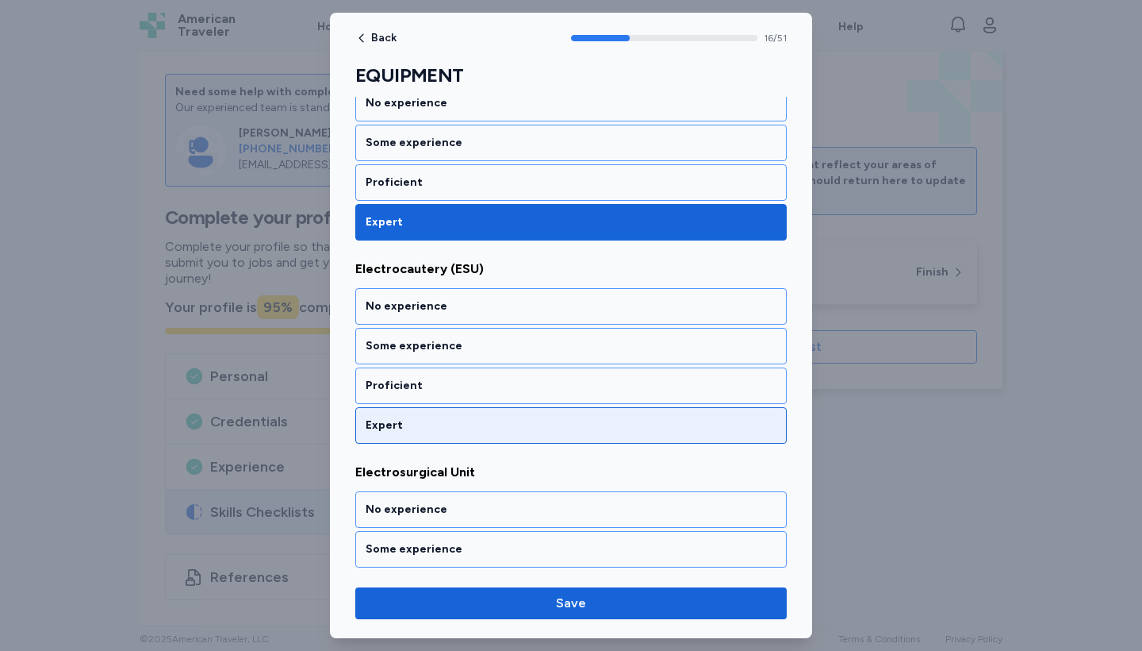
click at [559, 417] on div "Expert" at bounding box center [571, 425] width 411 height 16
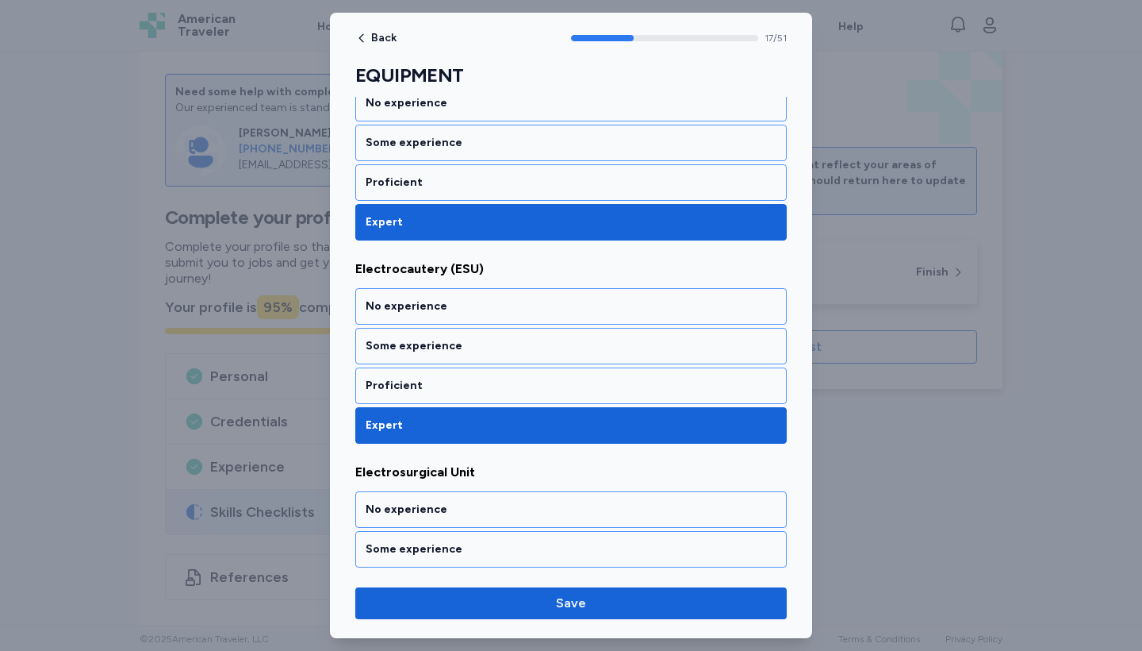
scroll to position [3542, 0]
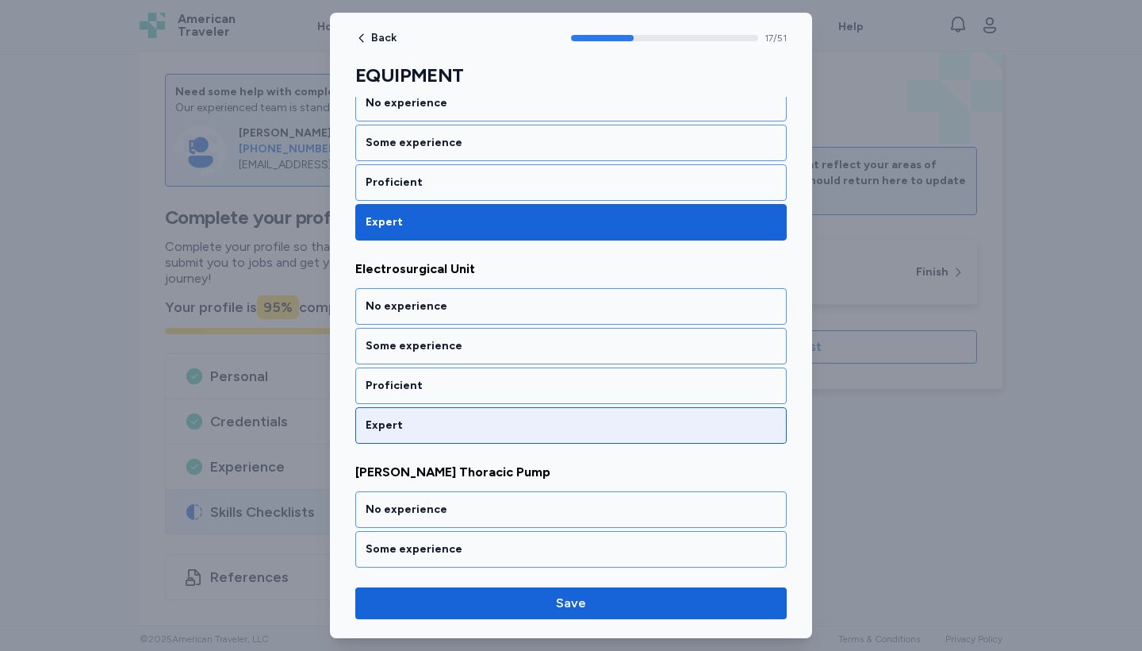
click at [559, 417] on div "Expert" at bounding box center [571, 425] width 411 height 16
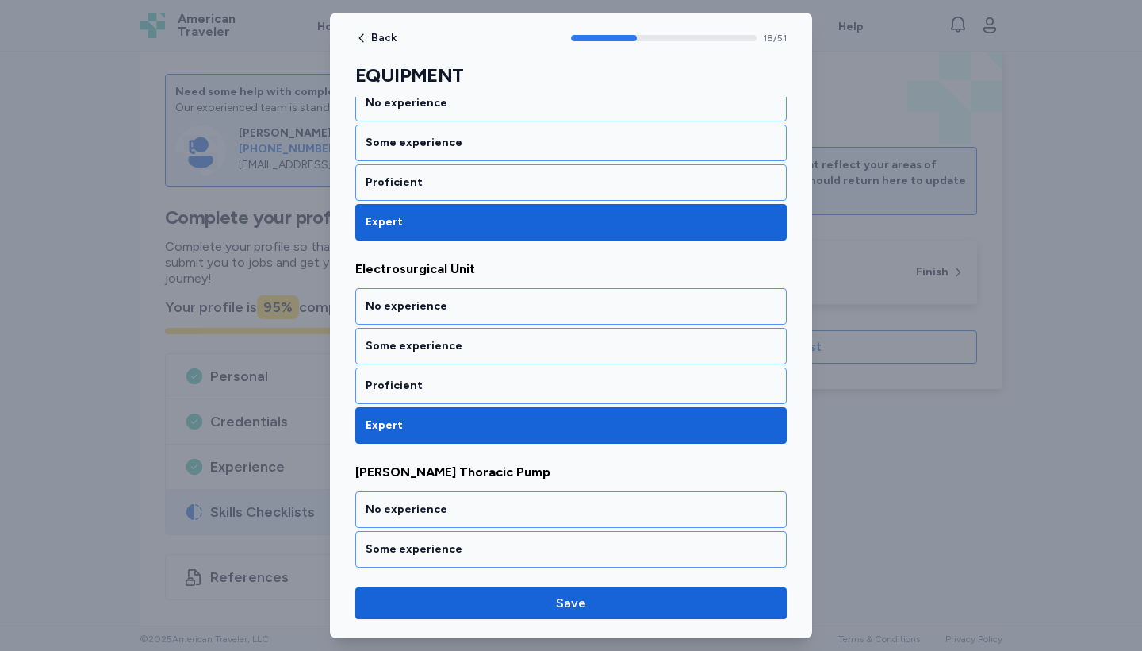
scroll to position [3745, 0]
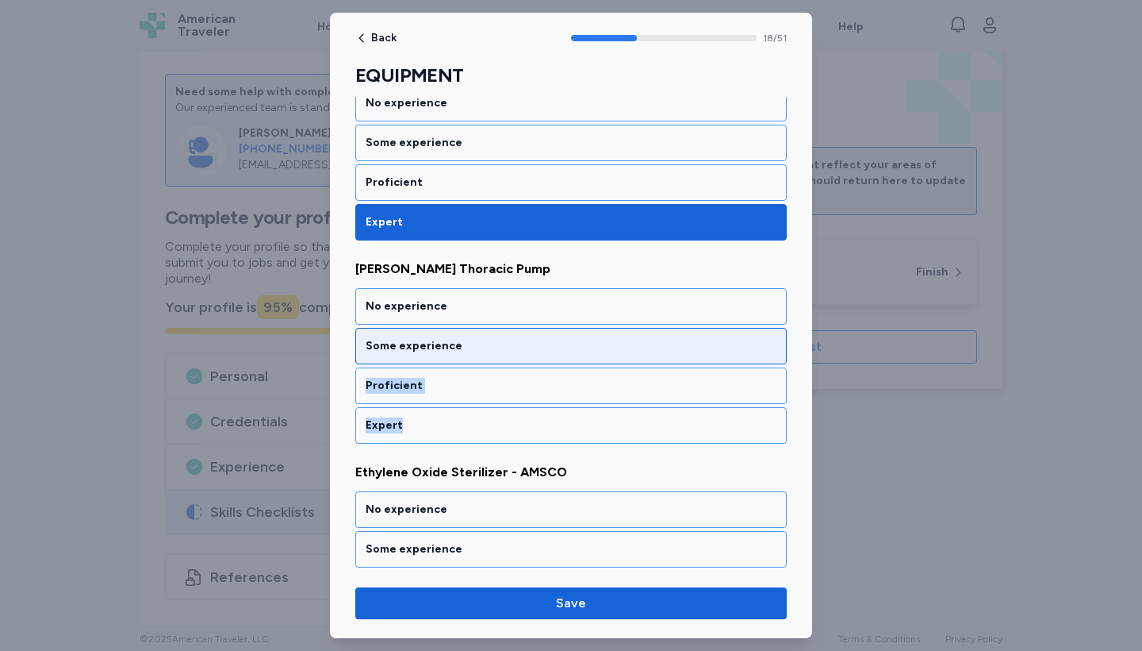
drag, startPoint x: 559, startPoint y: 400, endPoint x: 558, endPoint y: 343, distance: 57.1
click at [558, 343] on div "No experience Some experience Proficient Expert" at bounding box center [571, 365] width 432 height 155
click at [555, 338] on div "Some experience" at bounding box center [571, 346] width 411 height 16
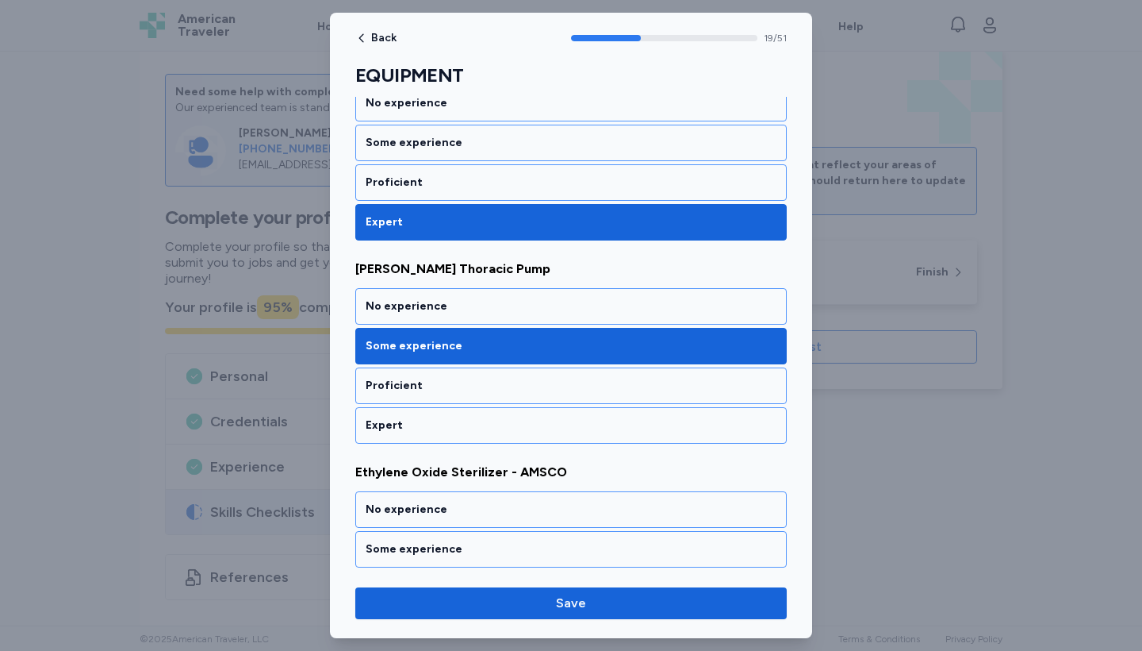
scroll to position [3948, 0]
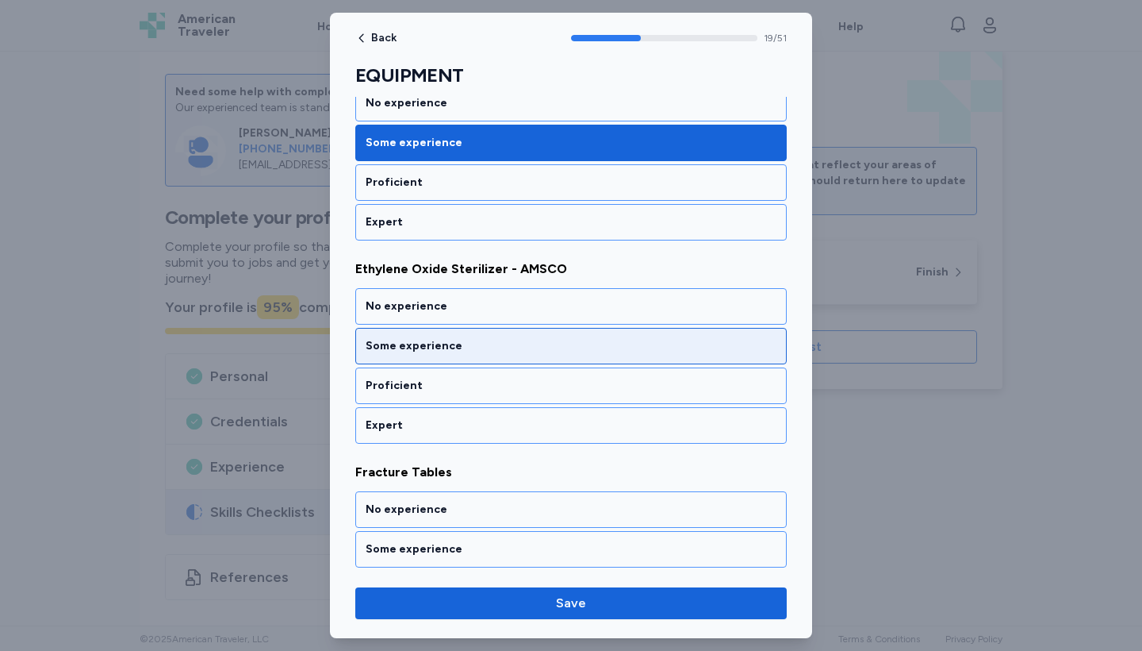
click at [551, 328] on div "Some experience" at bounding box center [571, 346] width 432 height 36
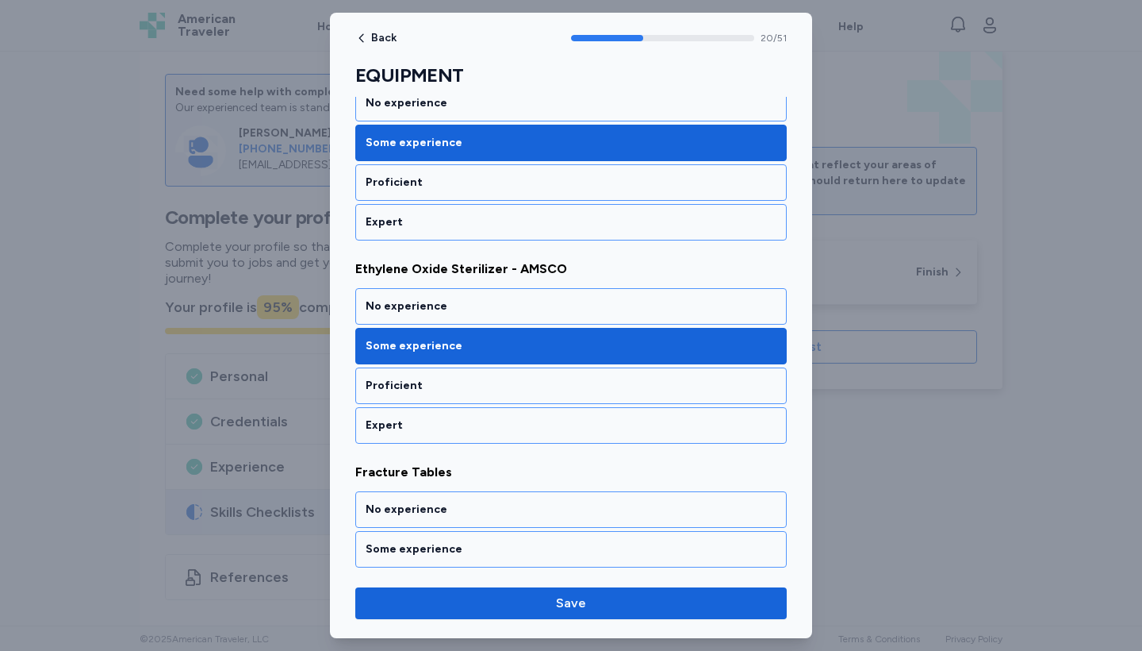
scroll to position [4152, 0]
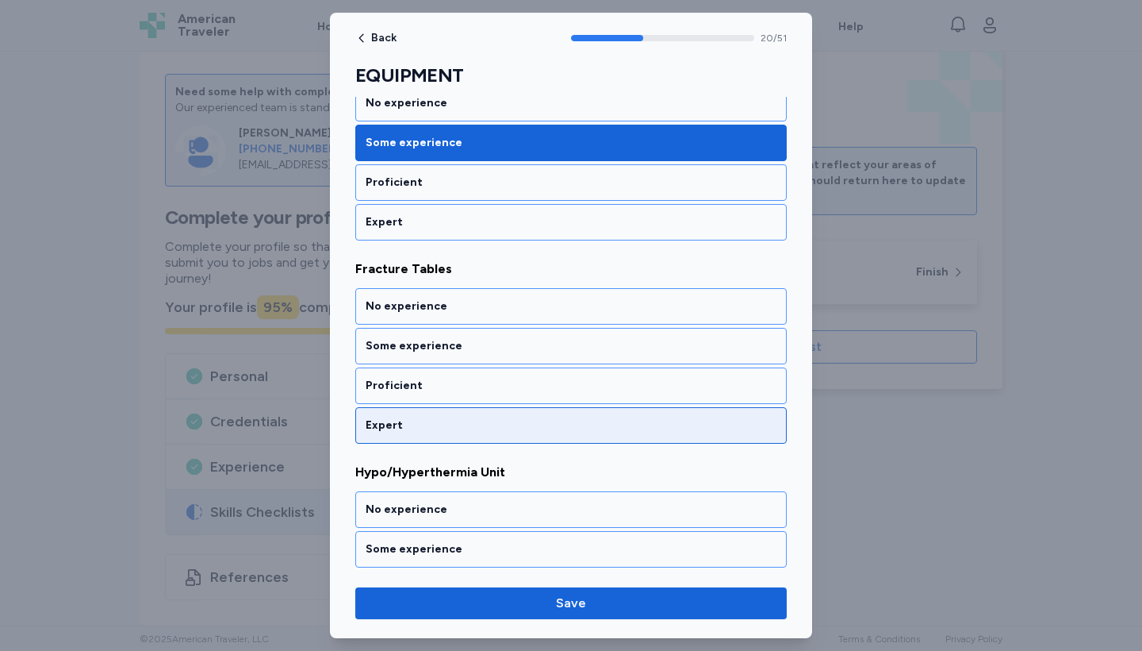
click at [560, 407] on div "Expert" at bounding box center [571, 425] width 432 height 36
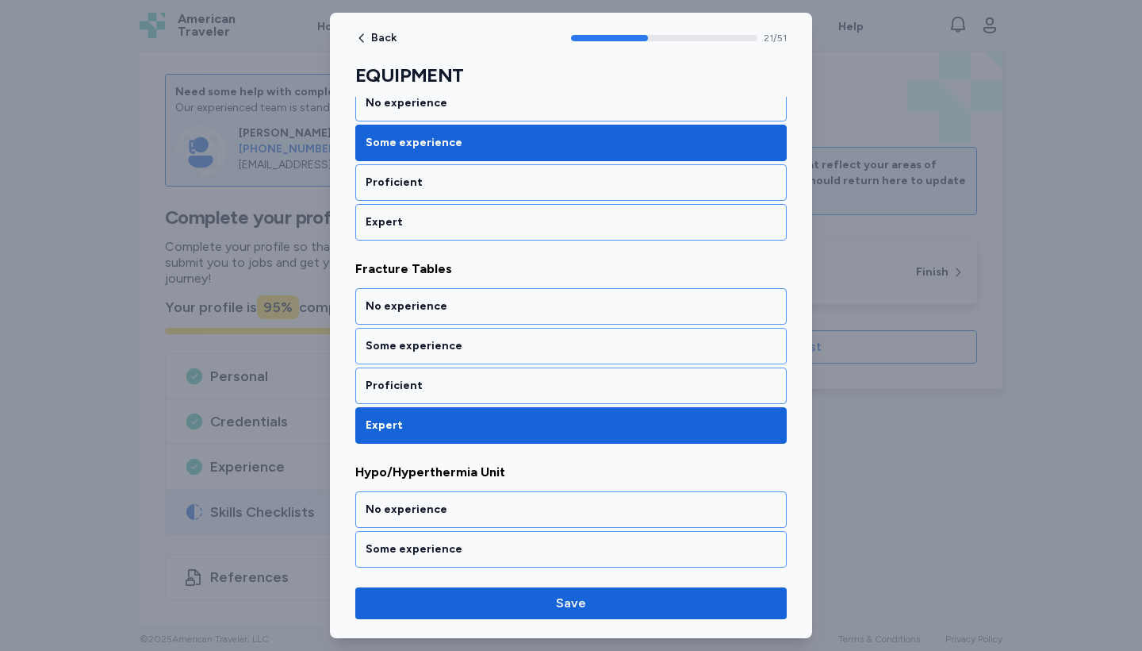
scroll to position [4355, 0]
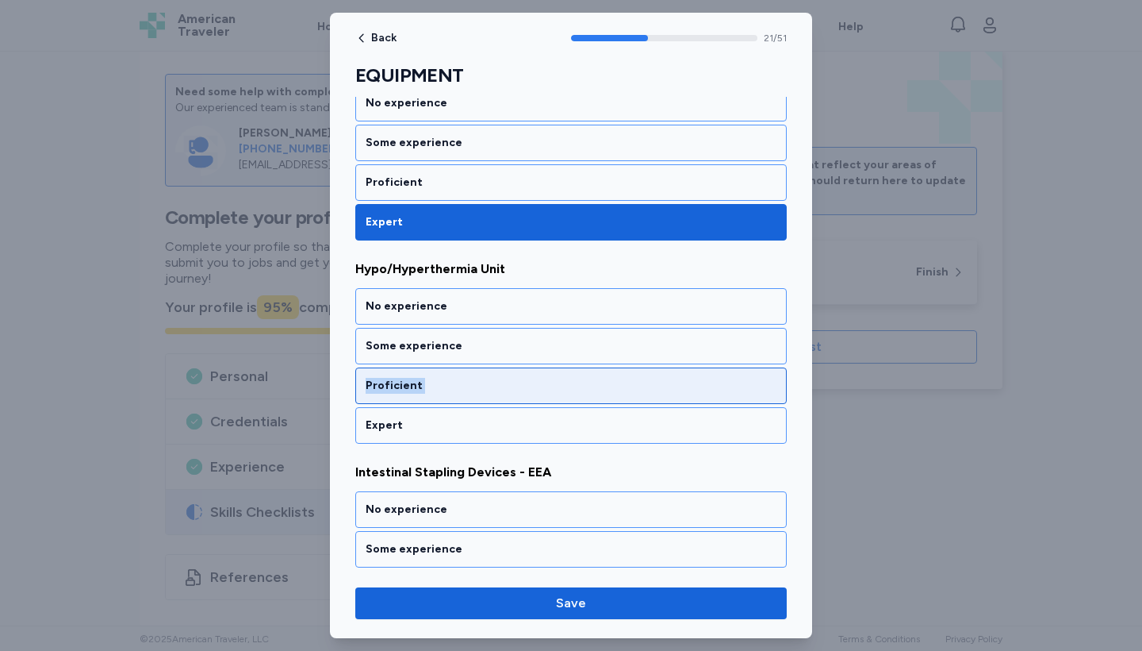
drag, startPoint x: 560, startPoint y: 397, endPoint x: 561, endPoint y: 352, distance: 44.4
click at [561, 352] on div "No experience Some experience Proficient Expert" at bounding box center [571, 365] width 432 height 155
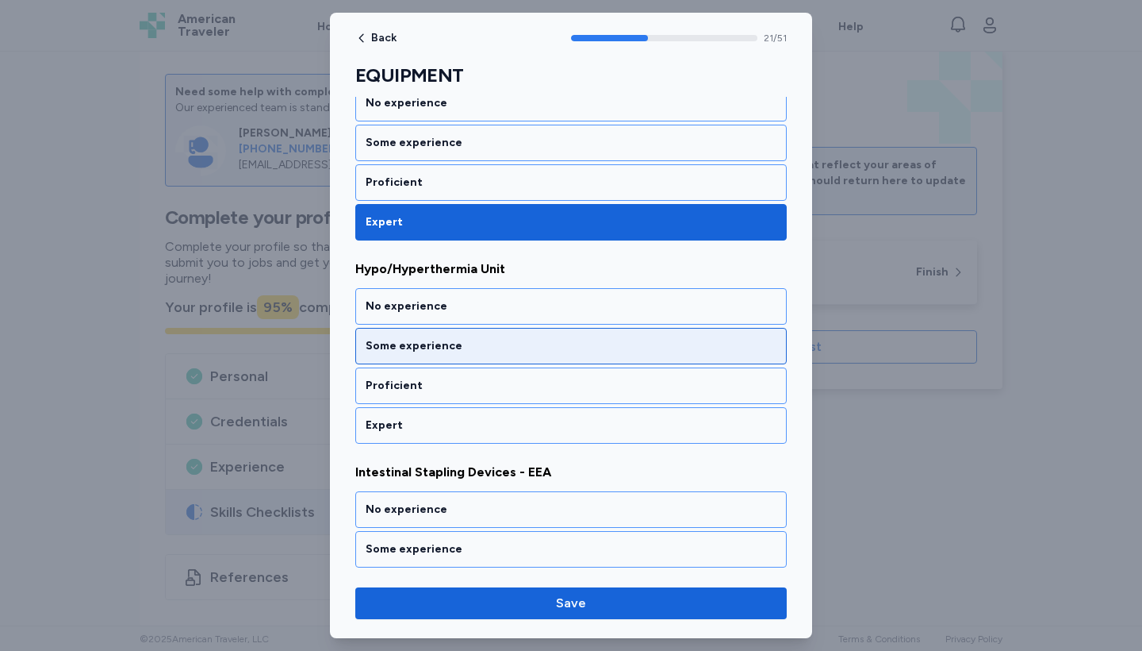
click at [560, 328] on div "Some experience" at bounding box center [571, 346] width 432 height 36
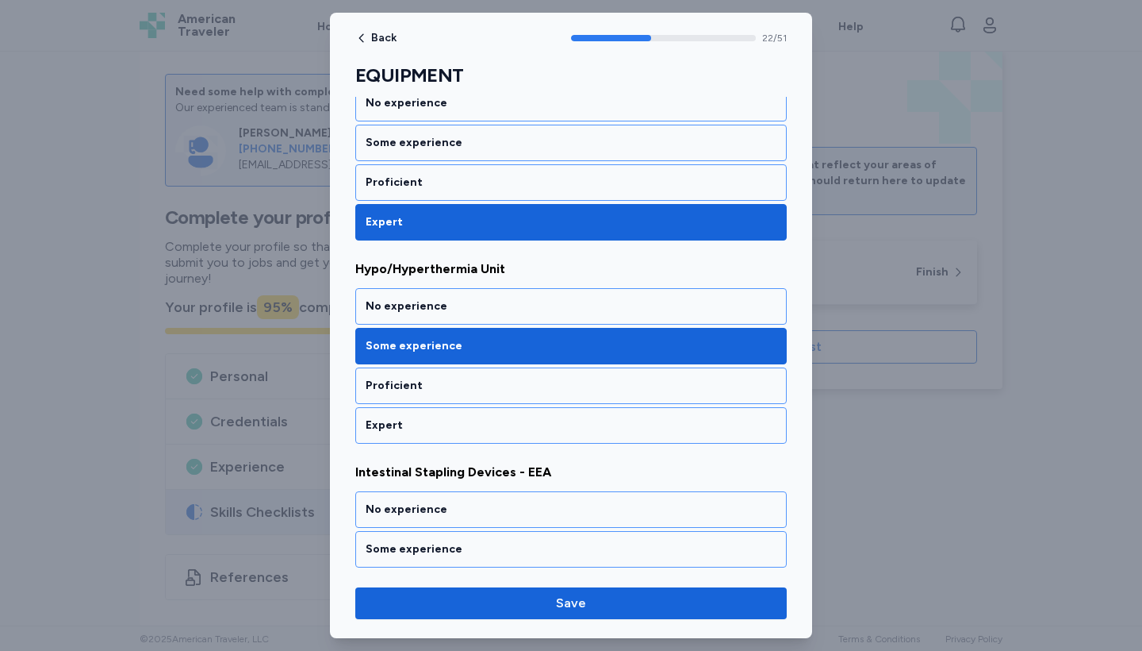
scroll to position [4558, 0]
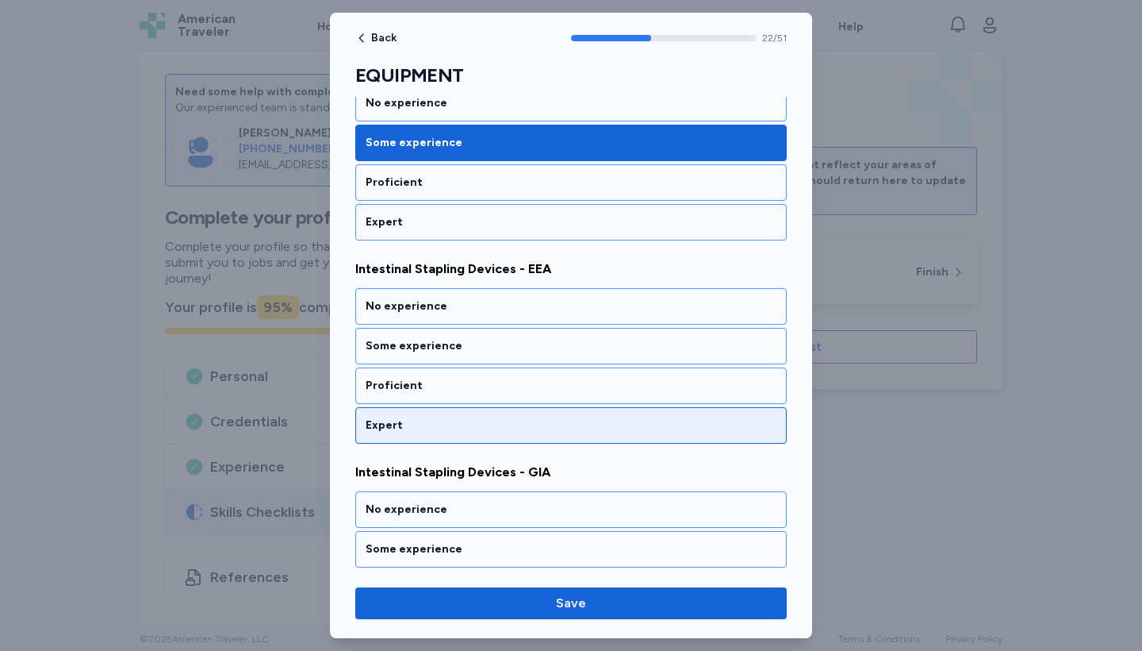
click at [559, 416] on div "Expert" at bounding box center [571, 425] width 432 height 36
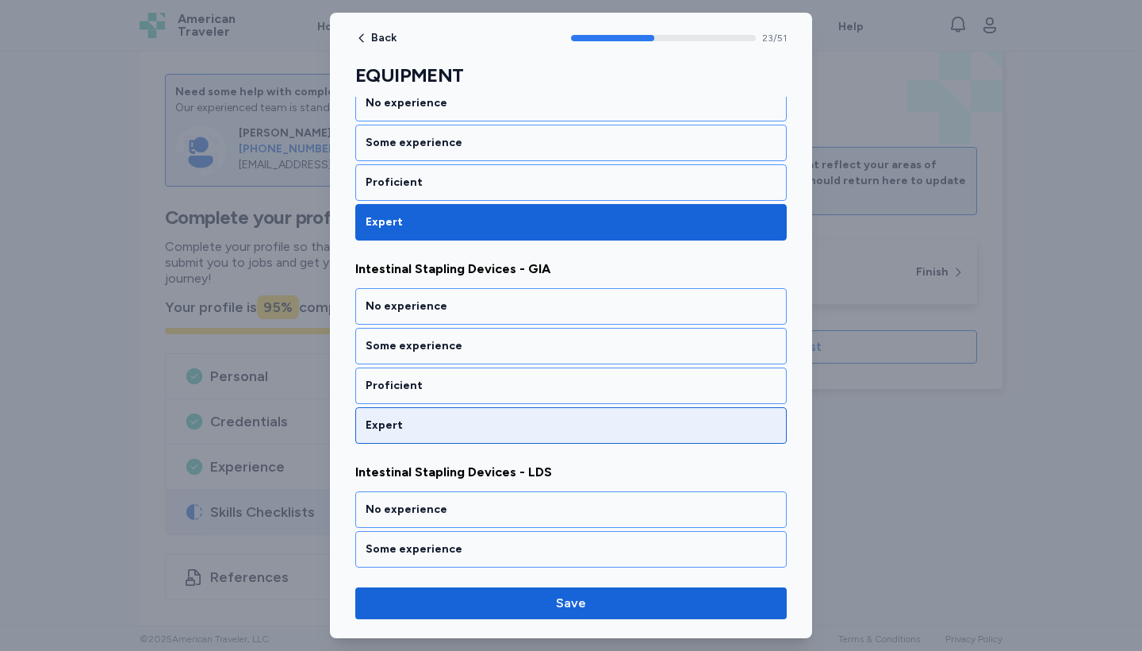
click at [559, 416] on div "Expert" at bounding box center [571, 425] width 432 height 36
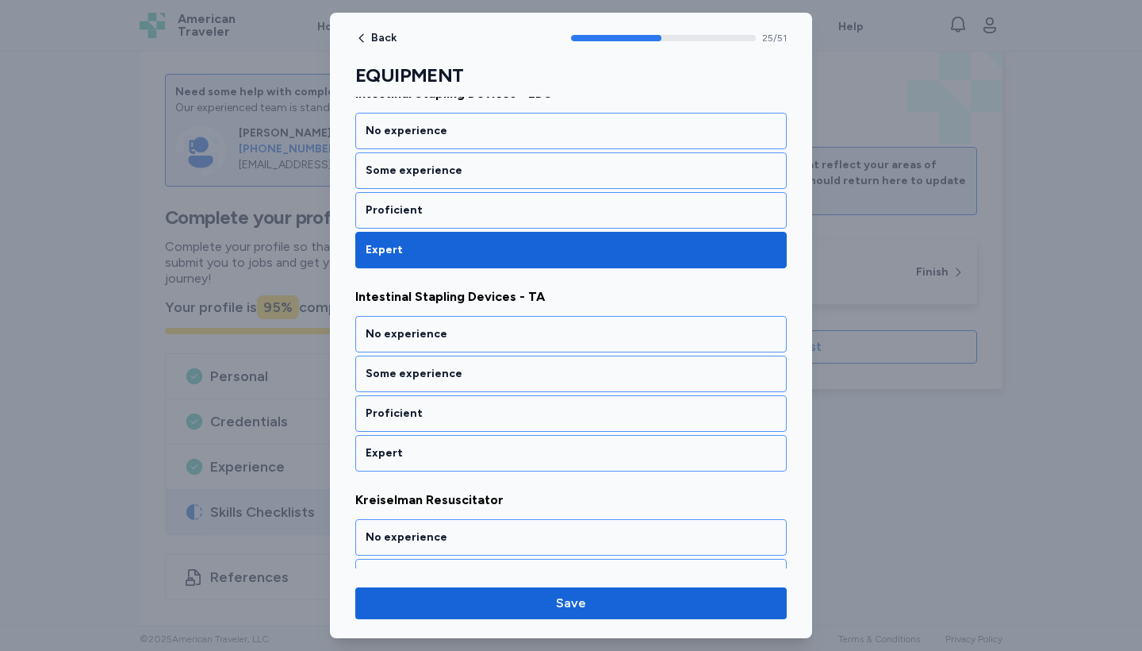
scroll to position [5167, 0]
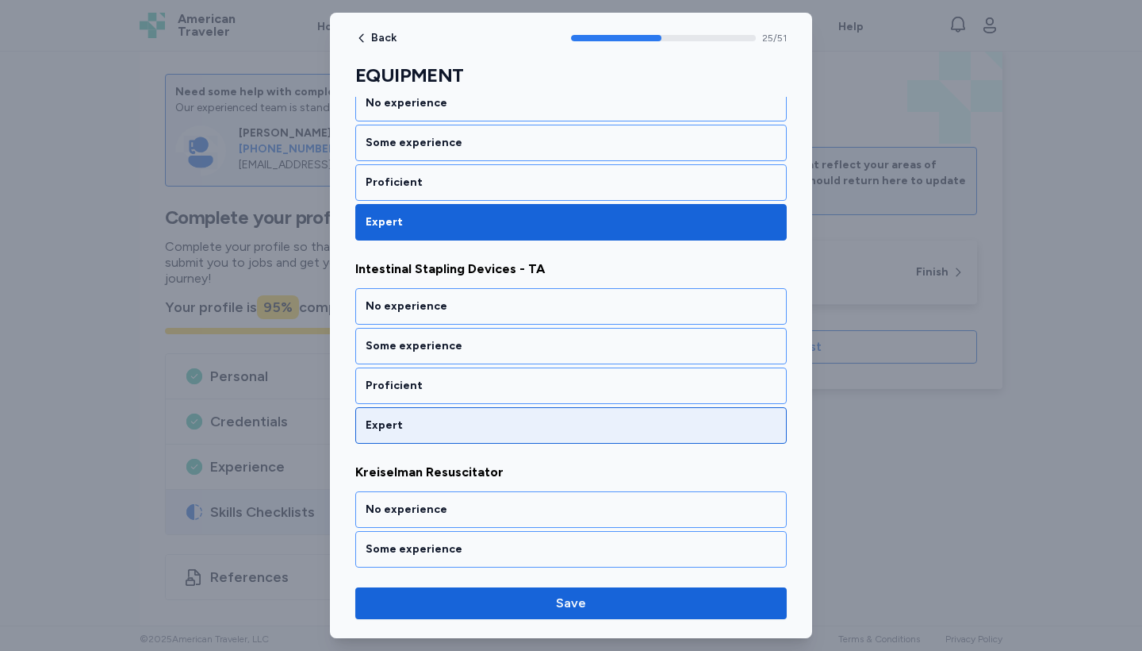
click at [559, 417] on div "Expert" at bounding box center [571, 425] width 432 height 36
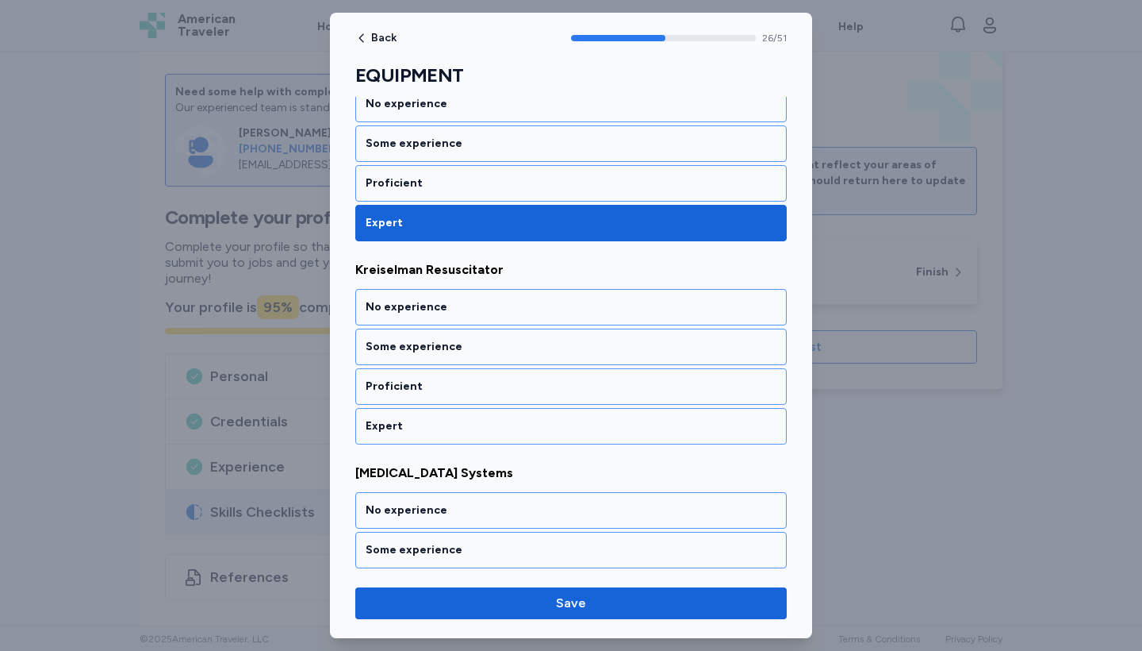
scroll to position [5370, 0]
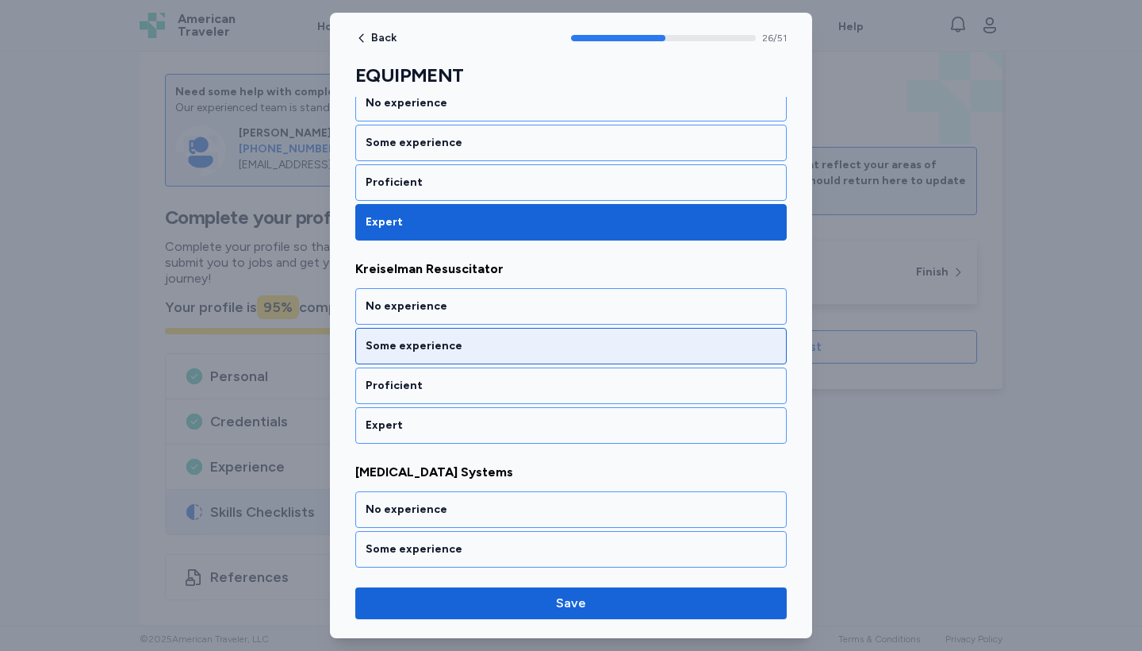
click at [560, 338] on div "Some experience" at bounding box center [571, 346] width 411 height 16
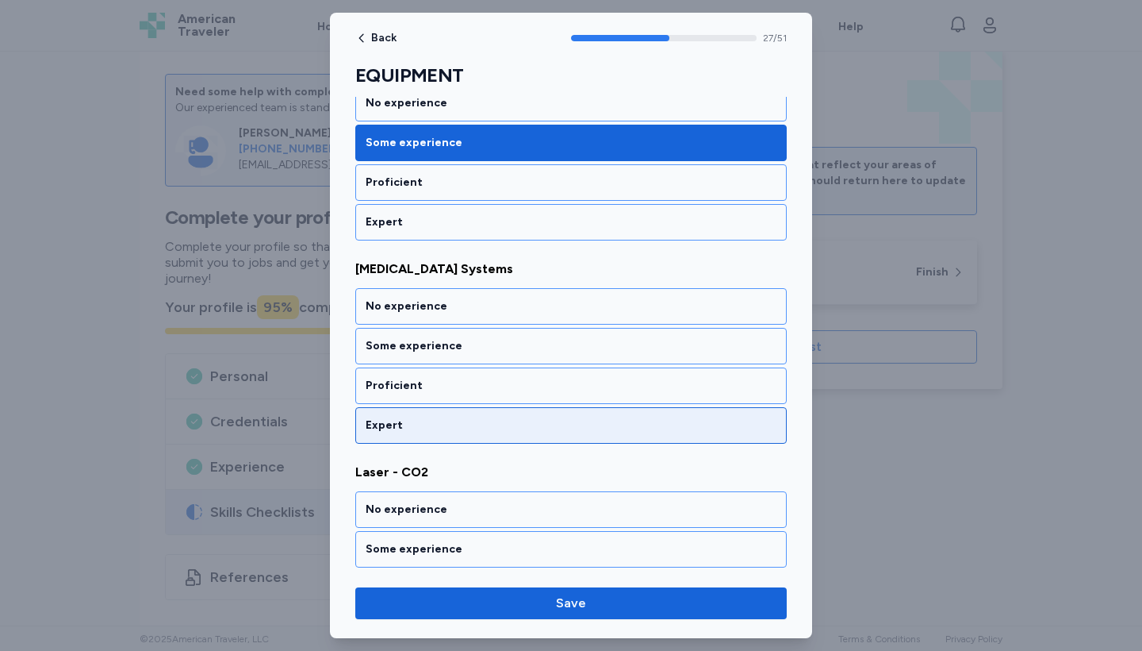
click at [573, 417] on div "Expert" at bounding box center [571, 425] width 411 height 16
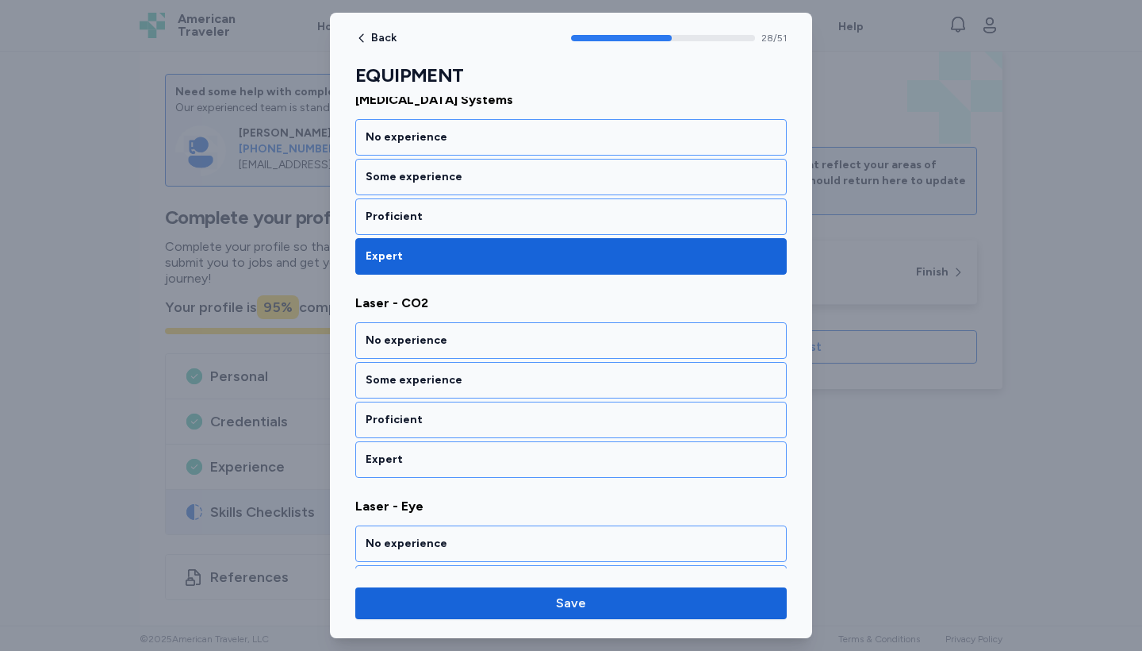
scroll to position [5776, 0]
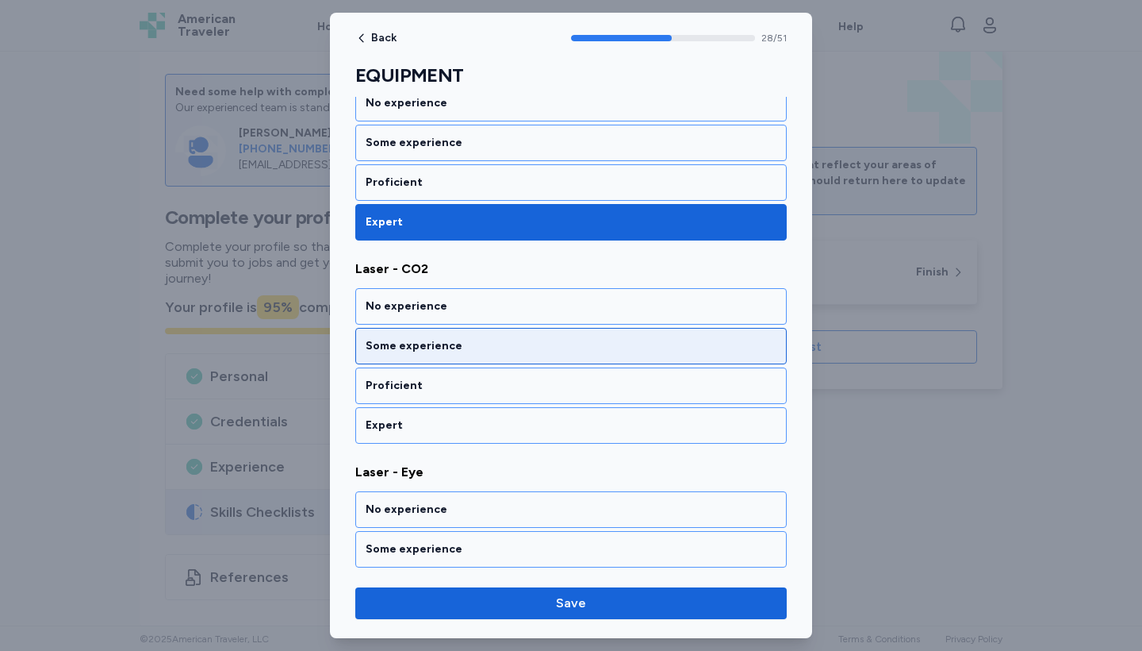
click at [569, 338] on div "Some experience" at bounding box center [571, 346] width 411 height 16
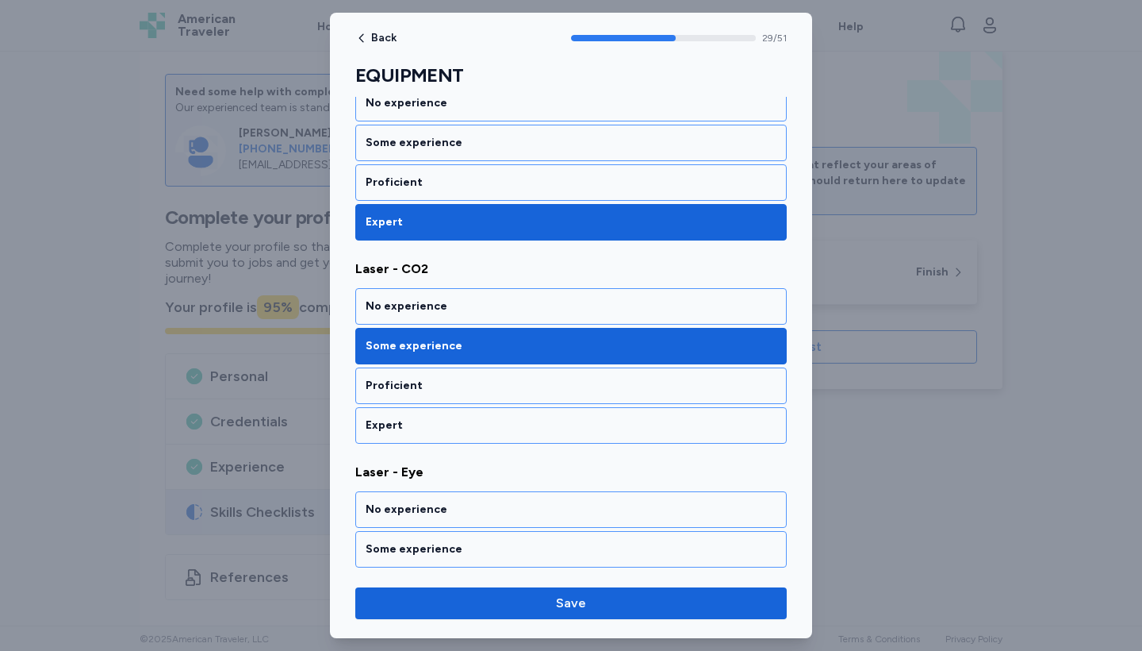
scroll to position [5979, 0]
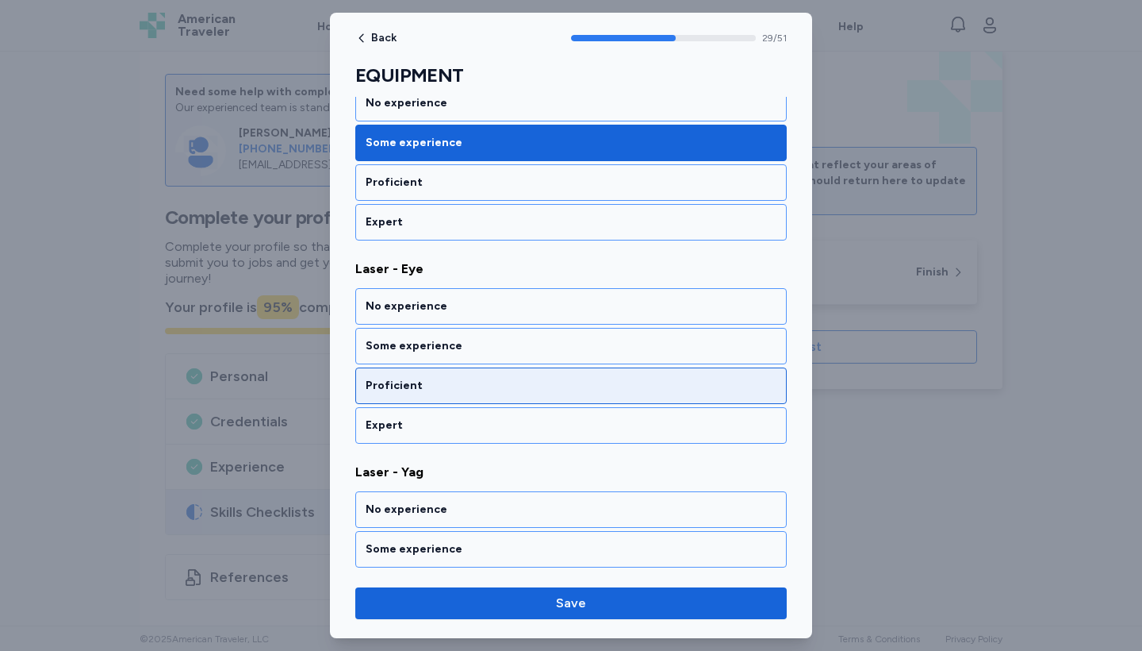
click at [574, 367] on div "Proficient" at bounding box center [571, 385] width 432 height 36
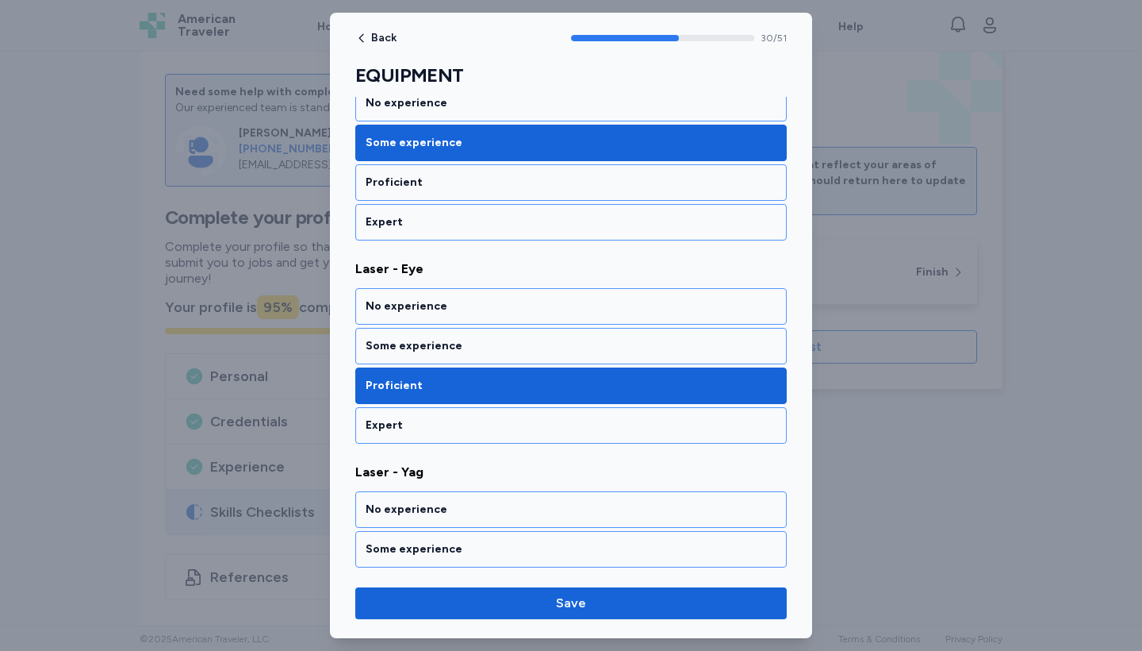
scroll to position [6183, 0]
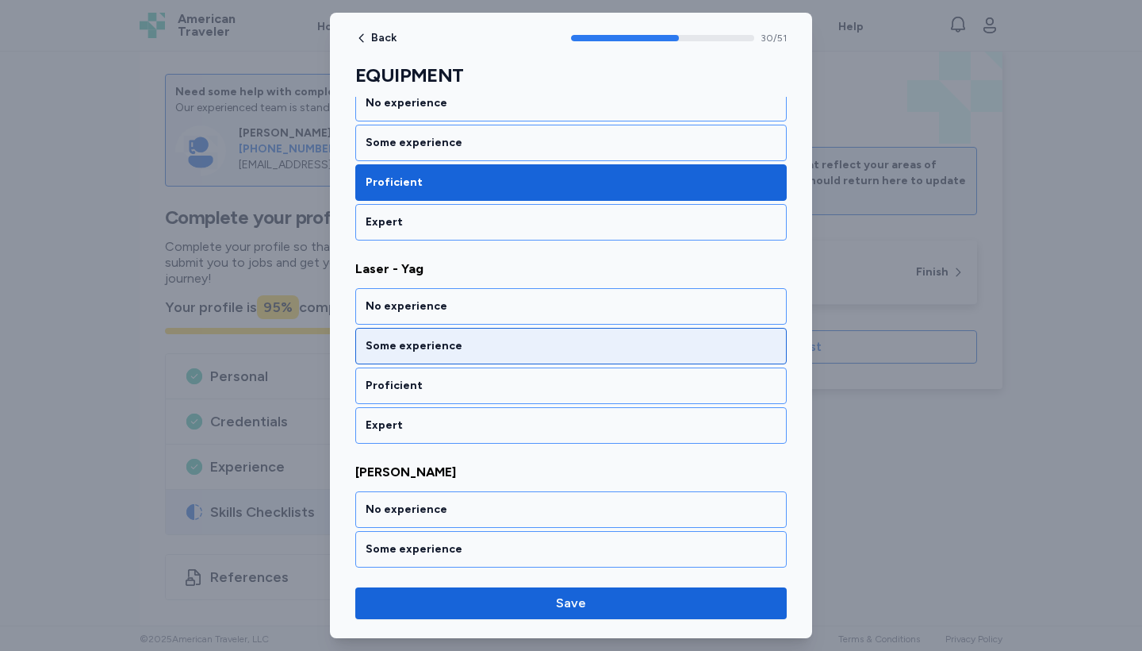
click at [574, 338] on div "Some experience" at bounding box center [571, 346] width 411 height 16
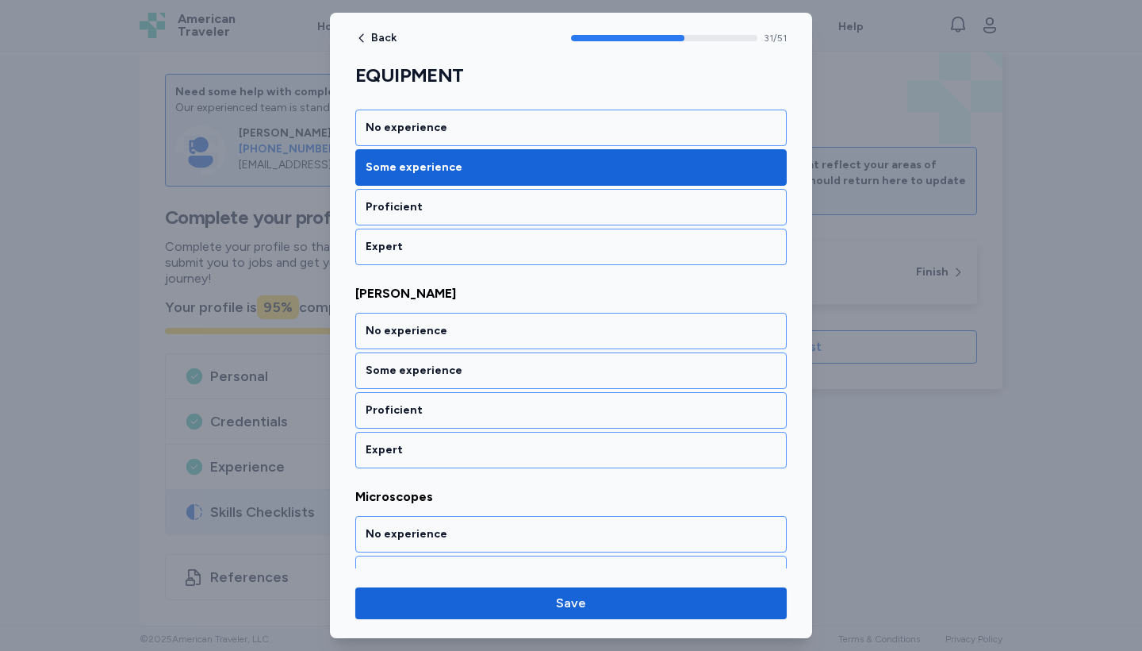
scroll to position [6386, 0]
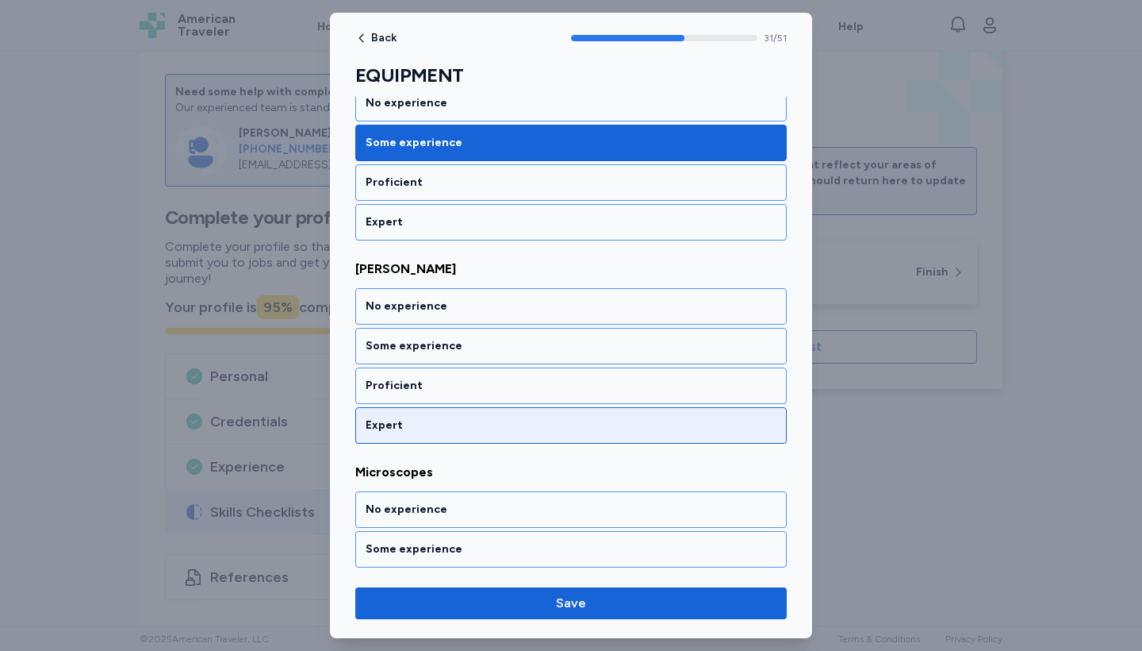
click at [577, 417] on div "Expert" at bounding box center [571, 425] width 432 height 36
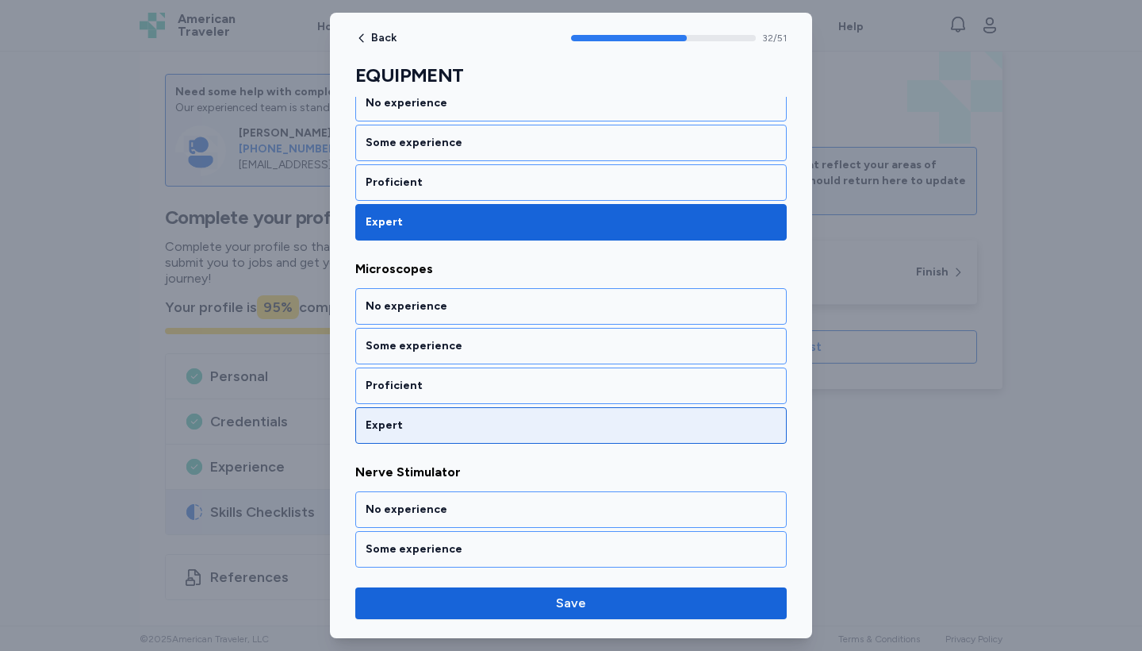
click at [577, 424] on div "Expert" at bounding box center [571, 425] width 432 height 36
click at [577, 422] on div "Expert" at bounding box center [571, 425] width 432 height 36
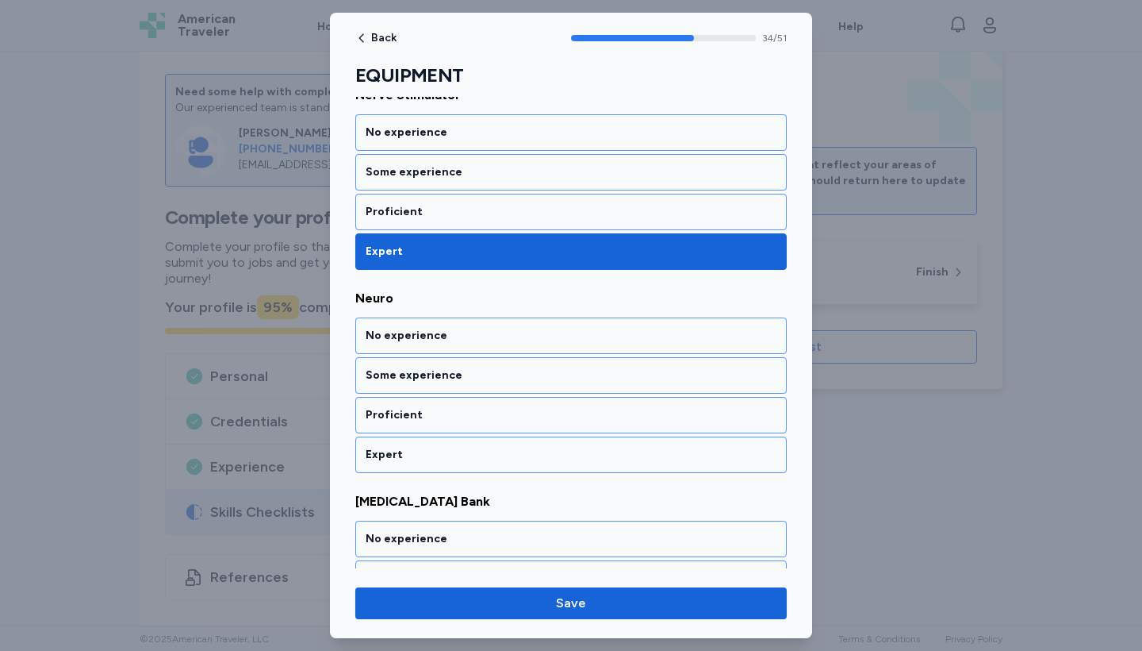
scroll to position [6995, 0]
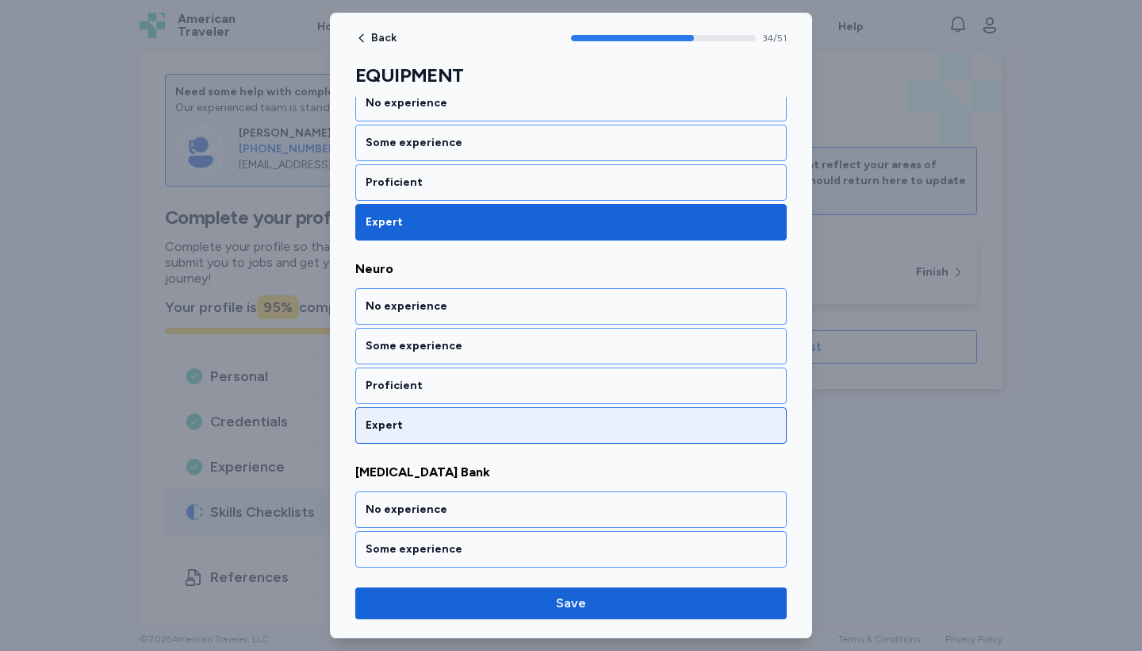
click at [577, 422] on div "Expert" at bounding box center [571, 425] width 432 height 36
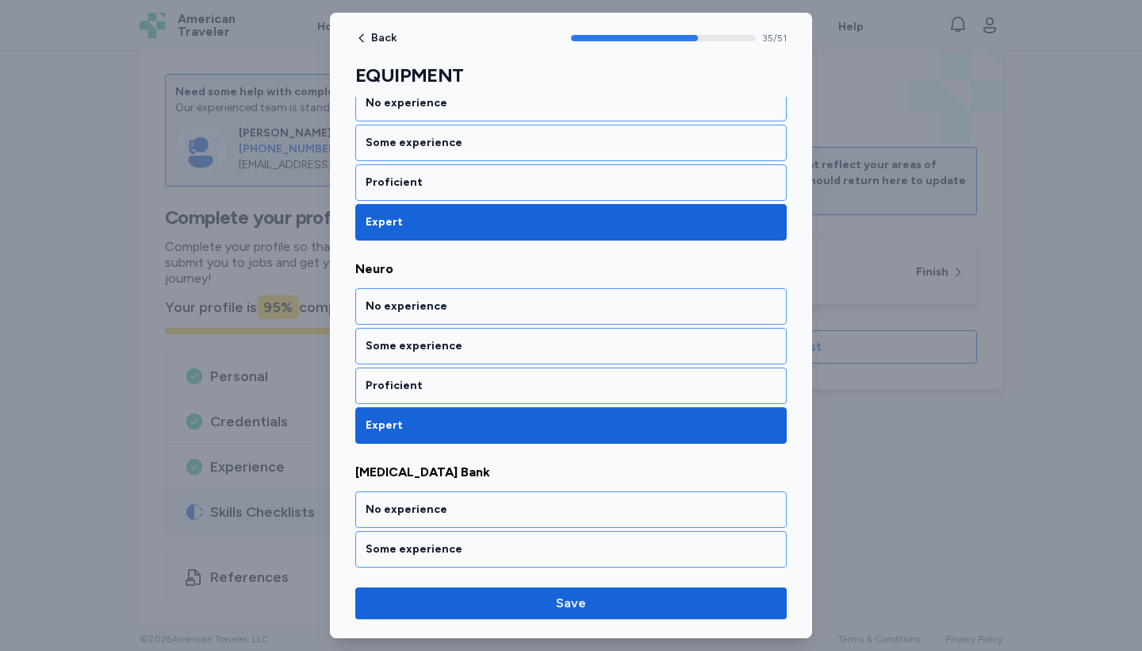
scroll to position [7198, 0]
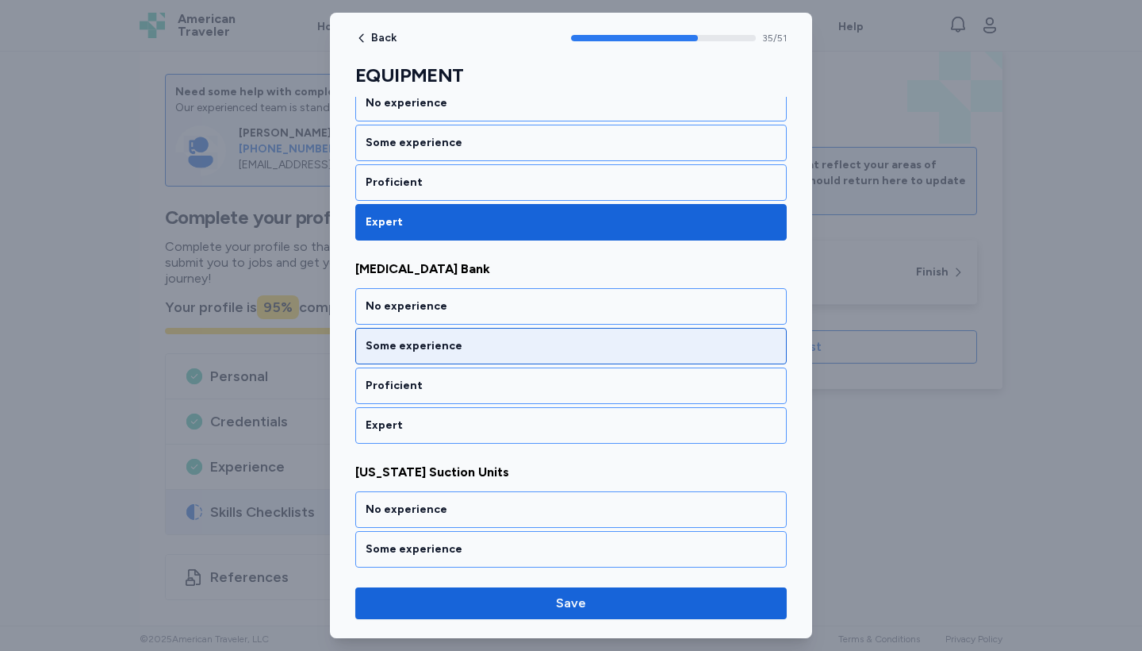
click at [574, 336] on div "Some experience" at bounding box center [571, 346] width 432 height 36
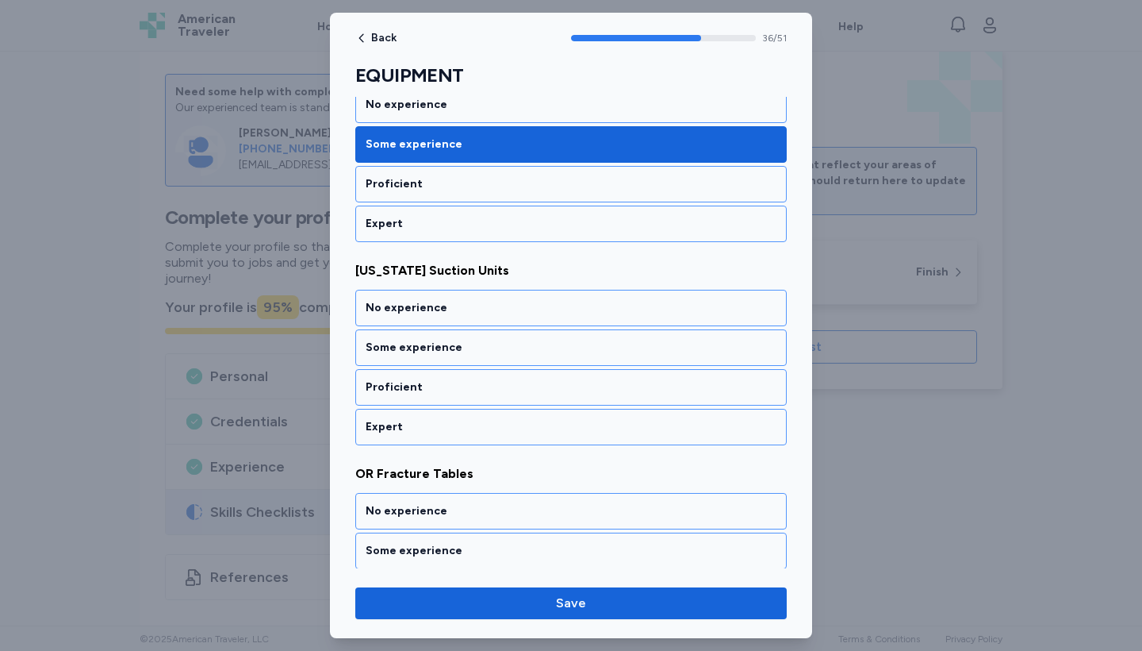
scroll to position [7401, 0]
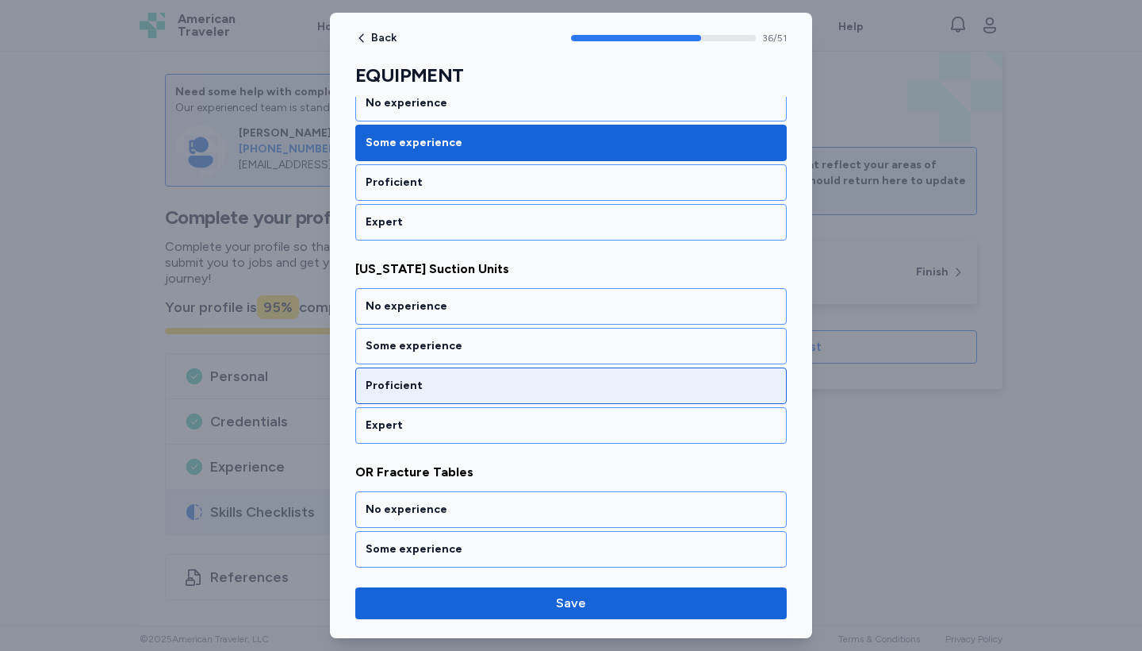
click at [578, 378] on div "Proficient" at bounding box center [571, 386] width 411 height 16
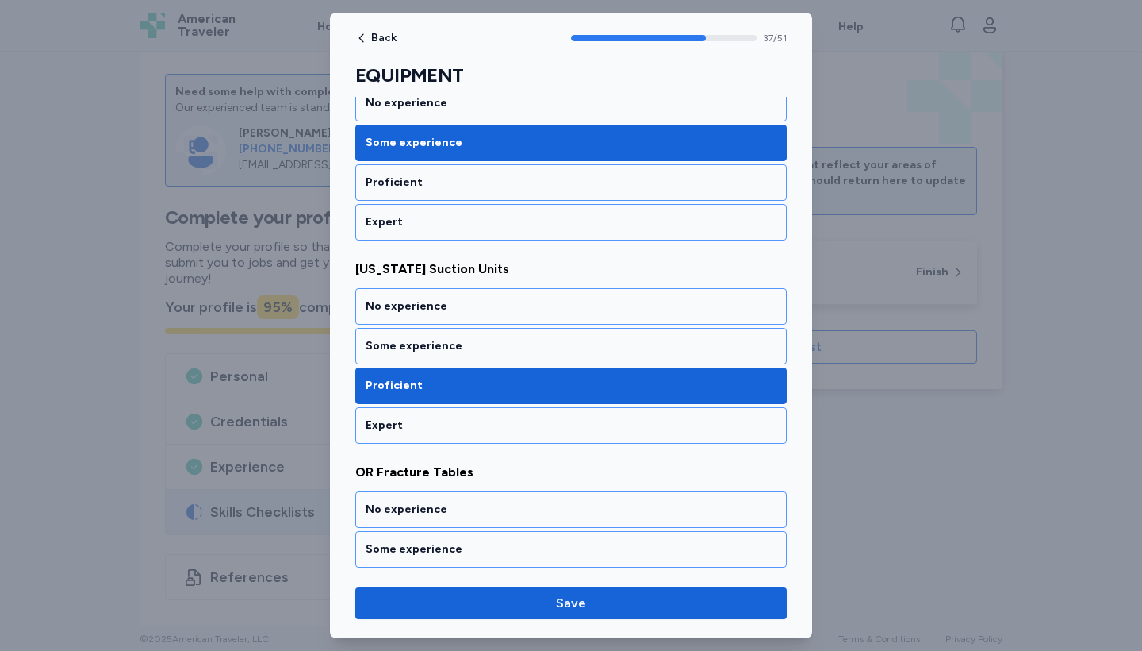
scroll to position [7604, 0]
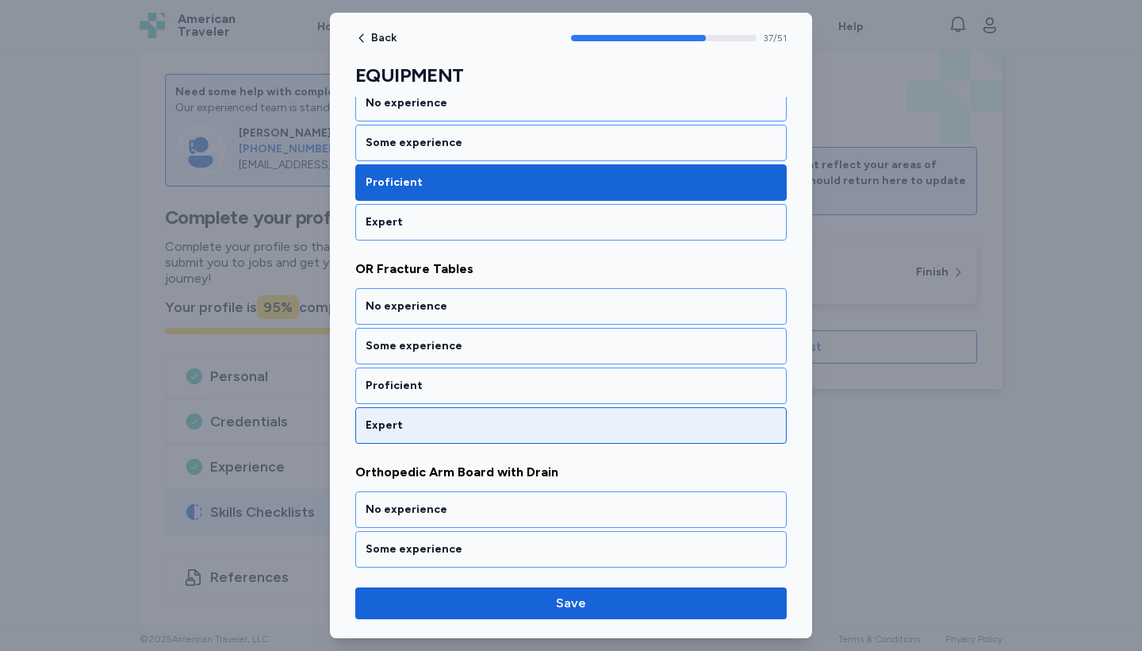
click at [581, 417] on div "Expert" at bounding box center [571, 425] width 411 height 16
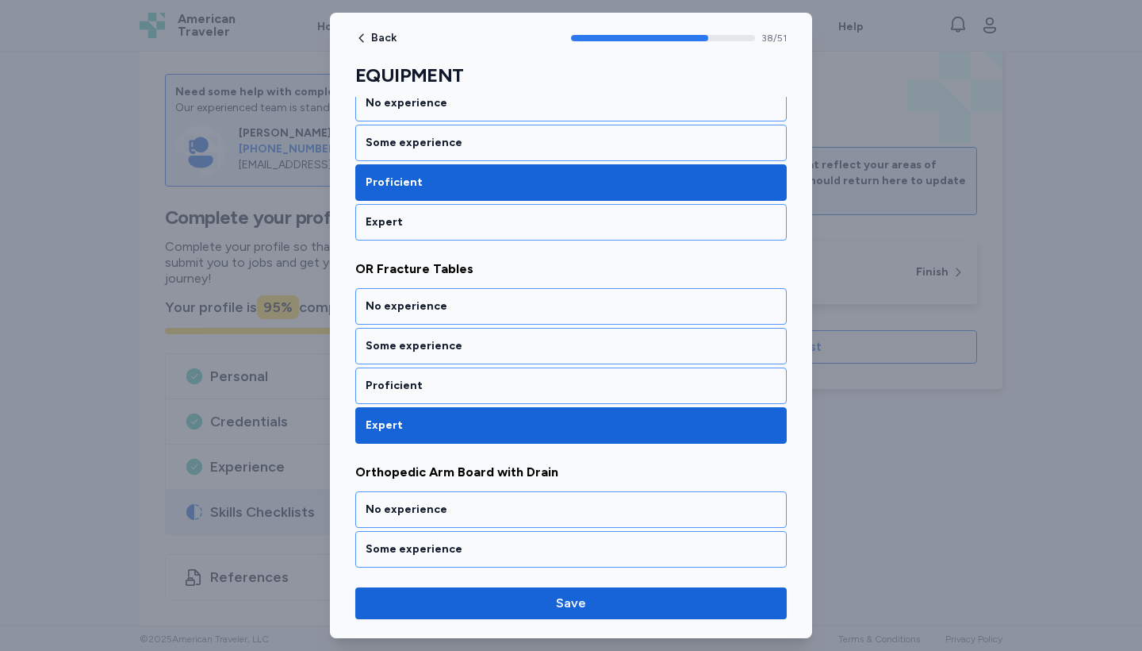
scroll to position [7807, 0]
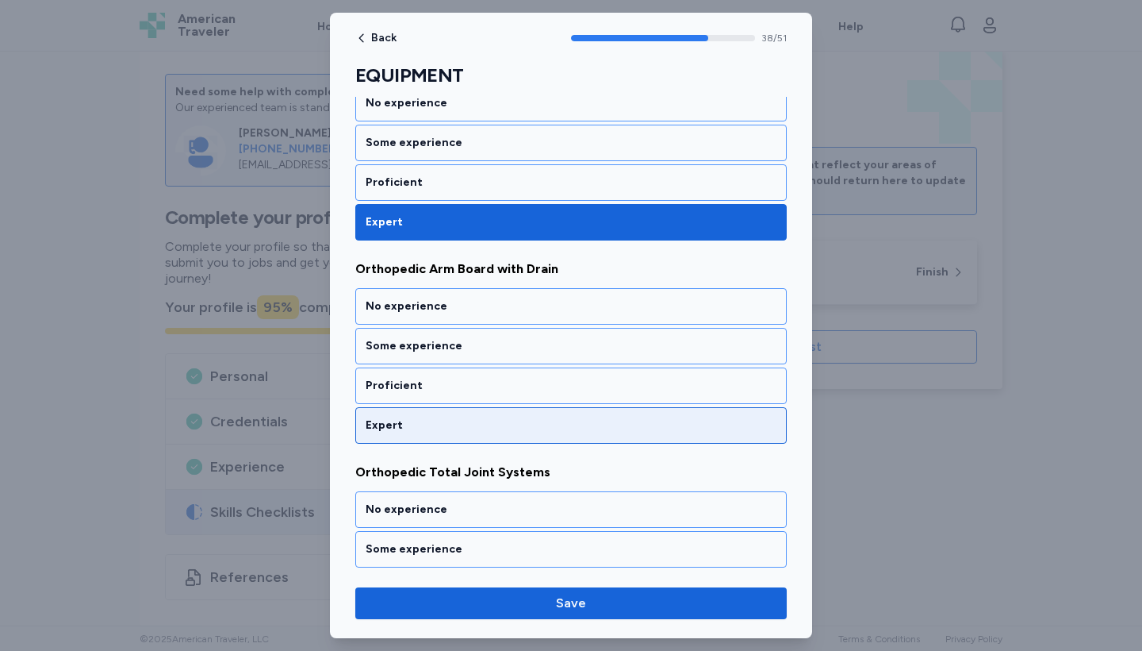
click at [581, 417] on div "Expert" at bounding box center [571, 425] width 411 height 16
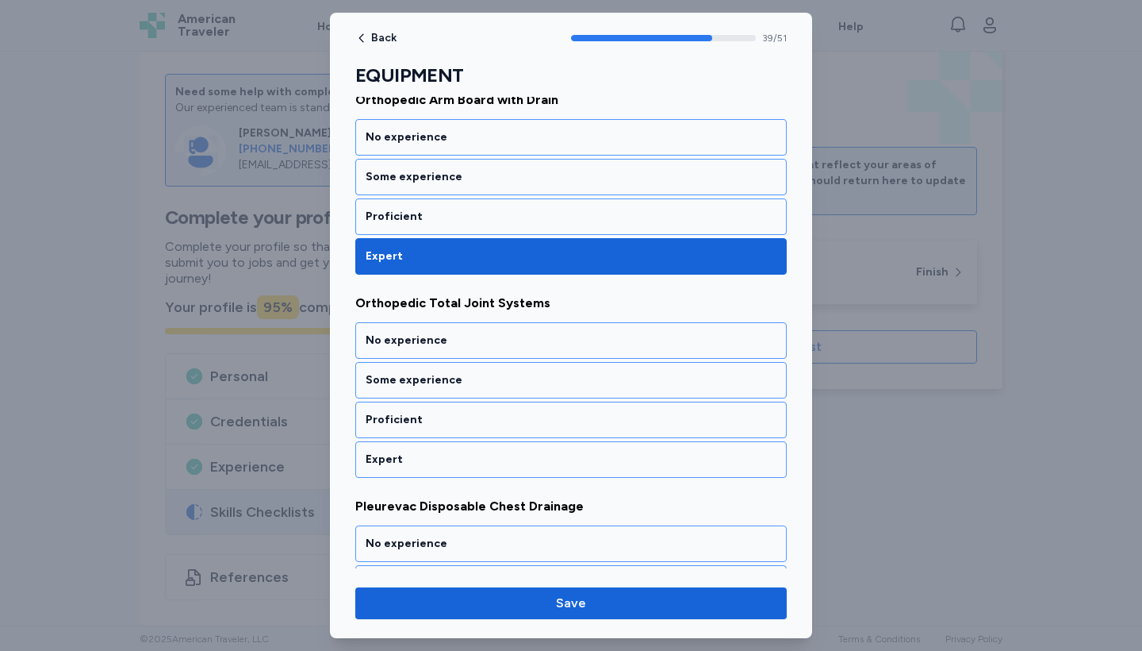
scroll to position [8010, 0]
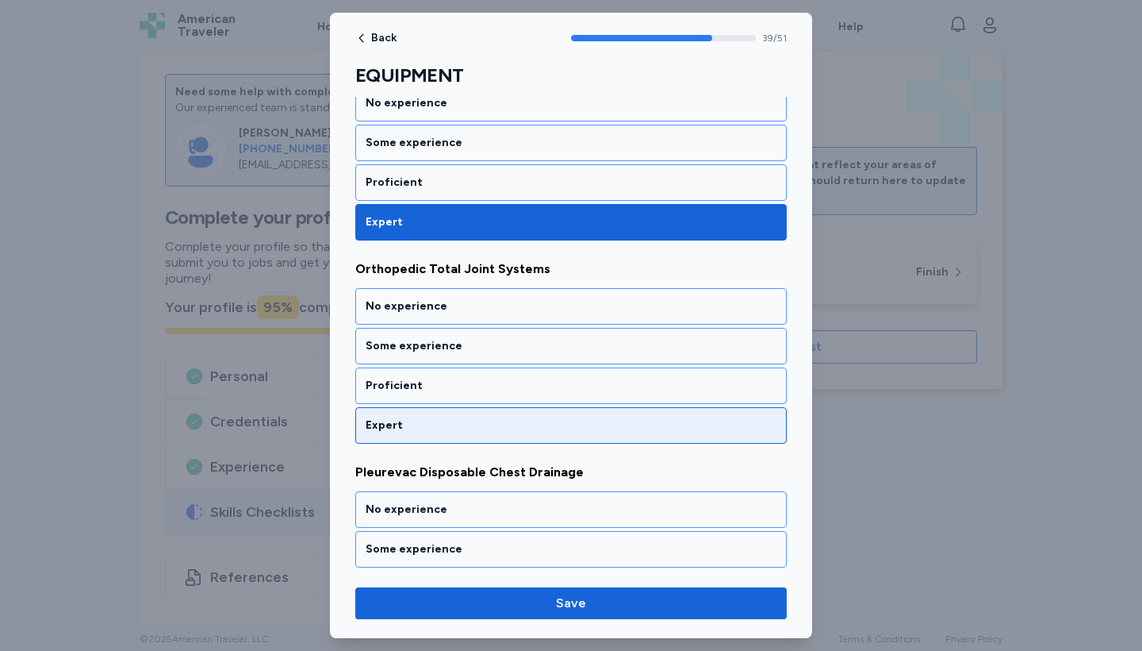
click at [581, 417] on div "Expert" at bounding box center [571, 425] width 411 height 16
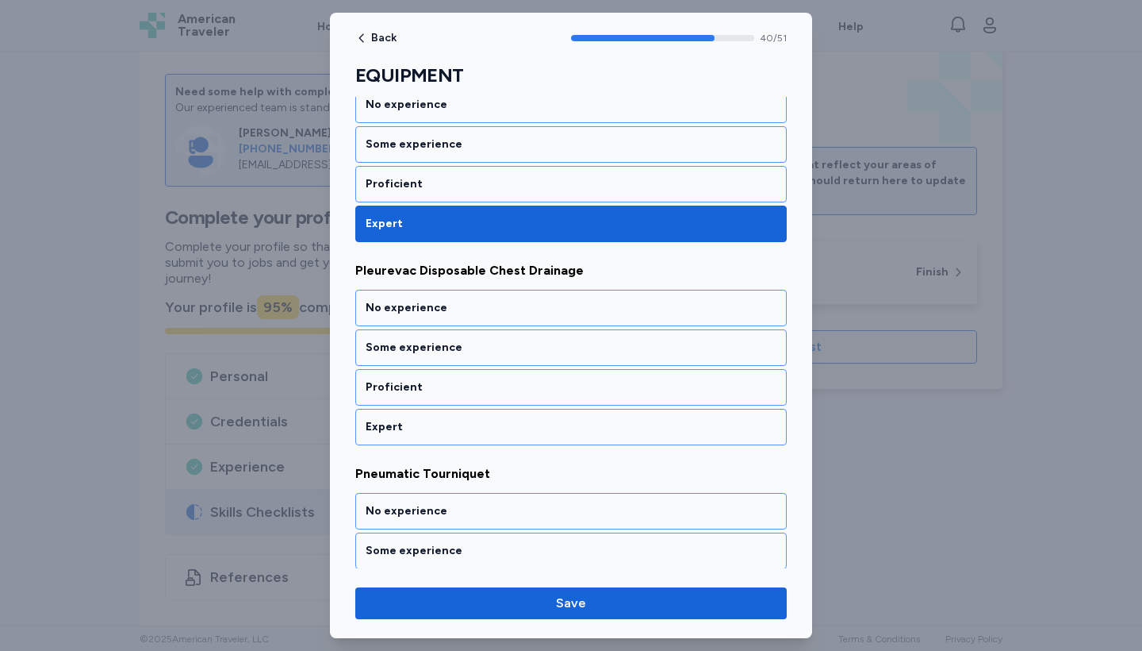
scroll to position [8213, 0]
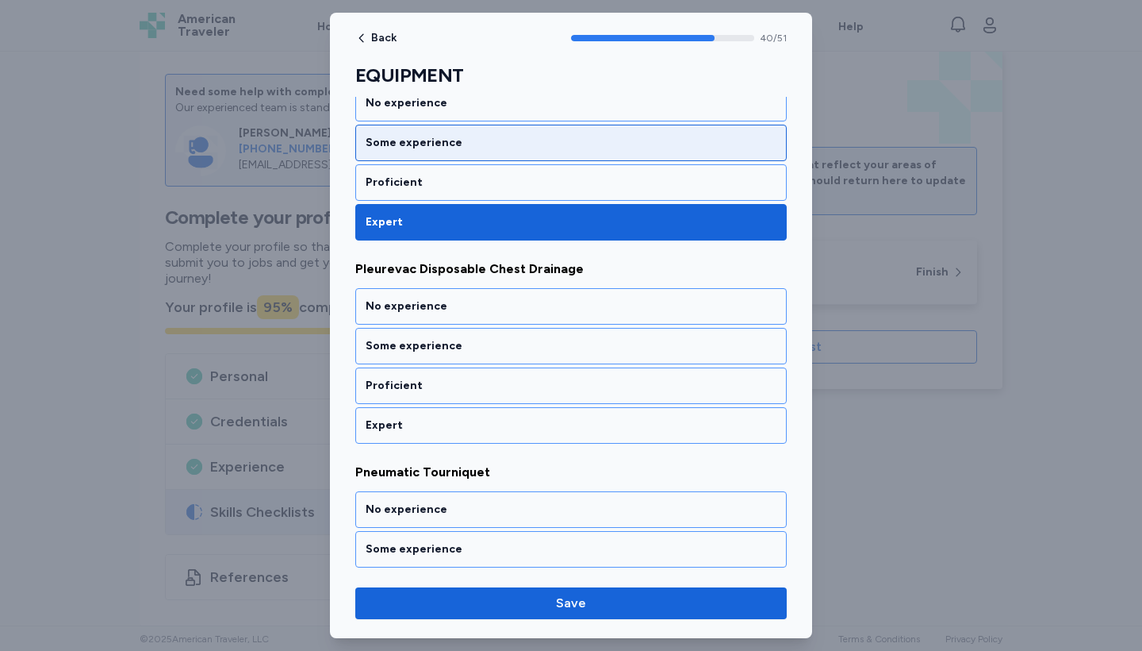
click at [563, 125] on div "Some experience" at bounding box center [571, 143] width 432 height 36
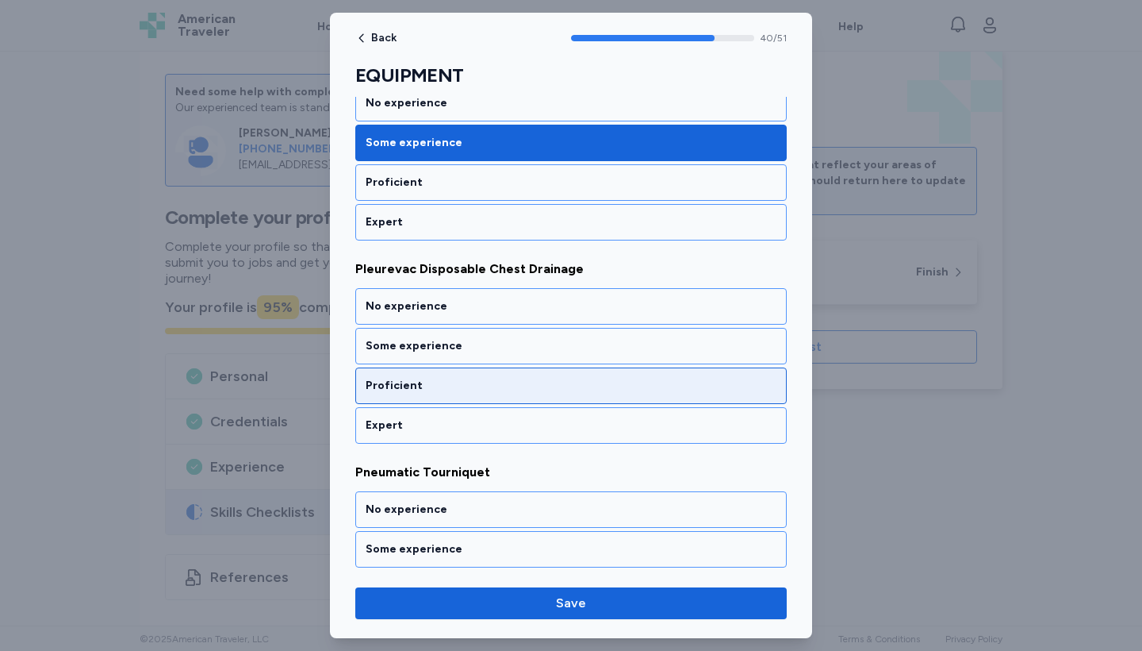
click at [566, 378] on div "Proficient" at bounding box center [571, 386] width 411 height 16
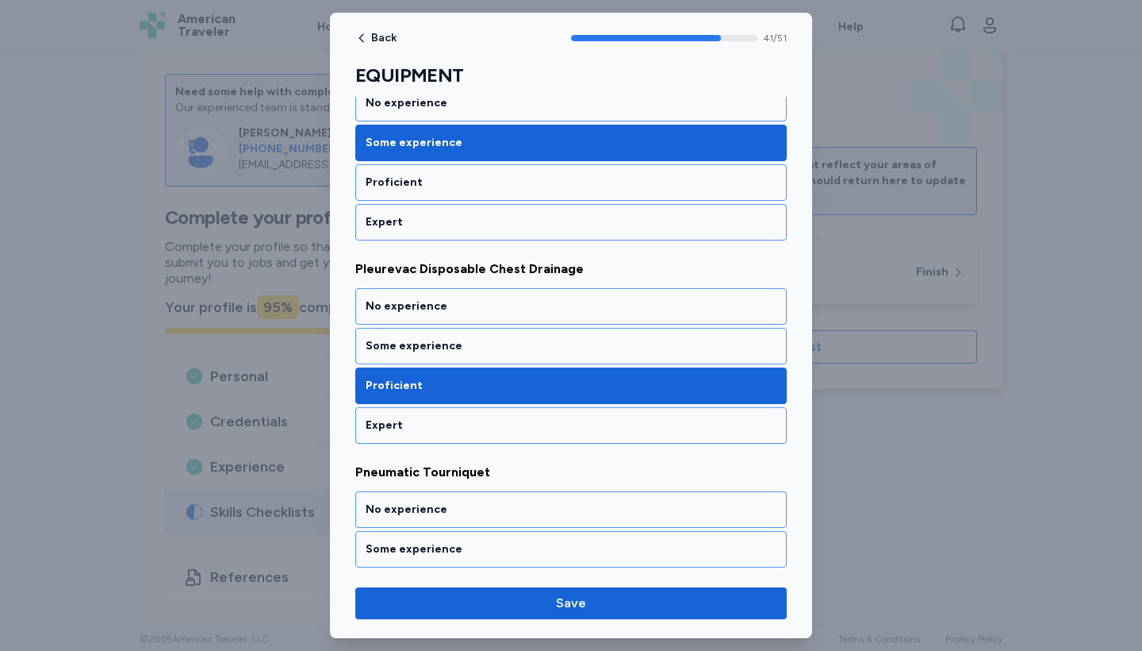
scroll to position [8417, 0]
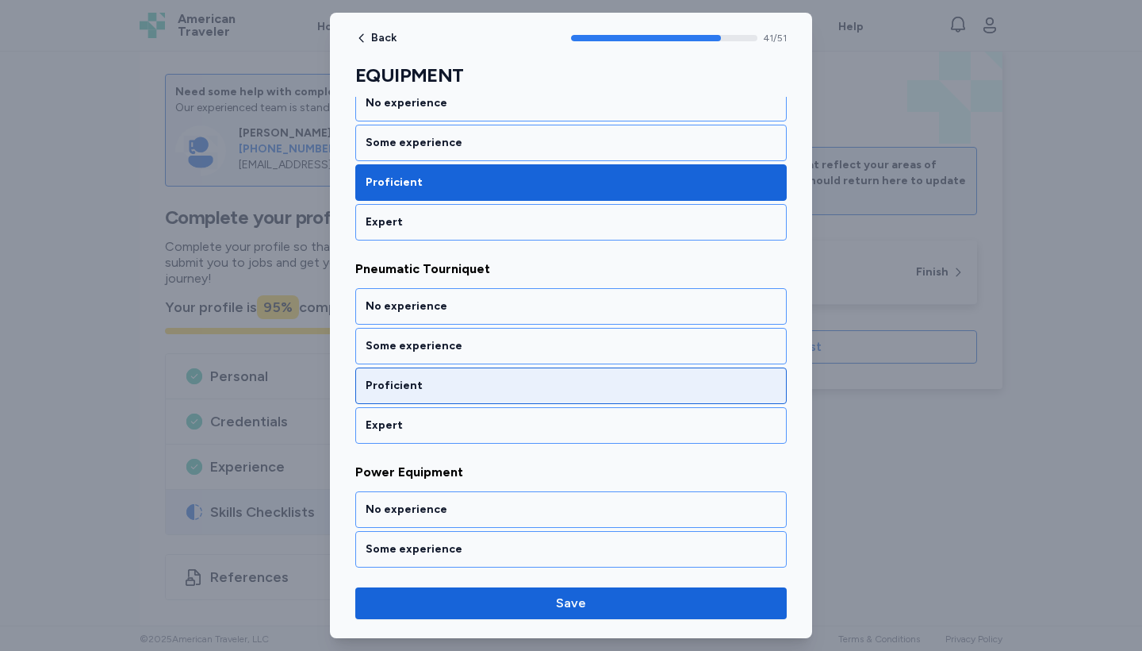
click at [566, 378] on div "Proficient" at bounding box center [571, 386] width 411 height 16
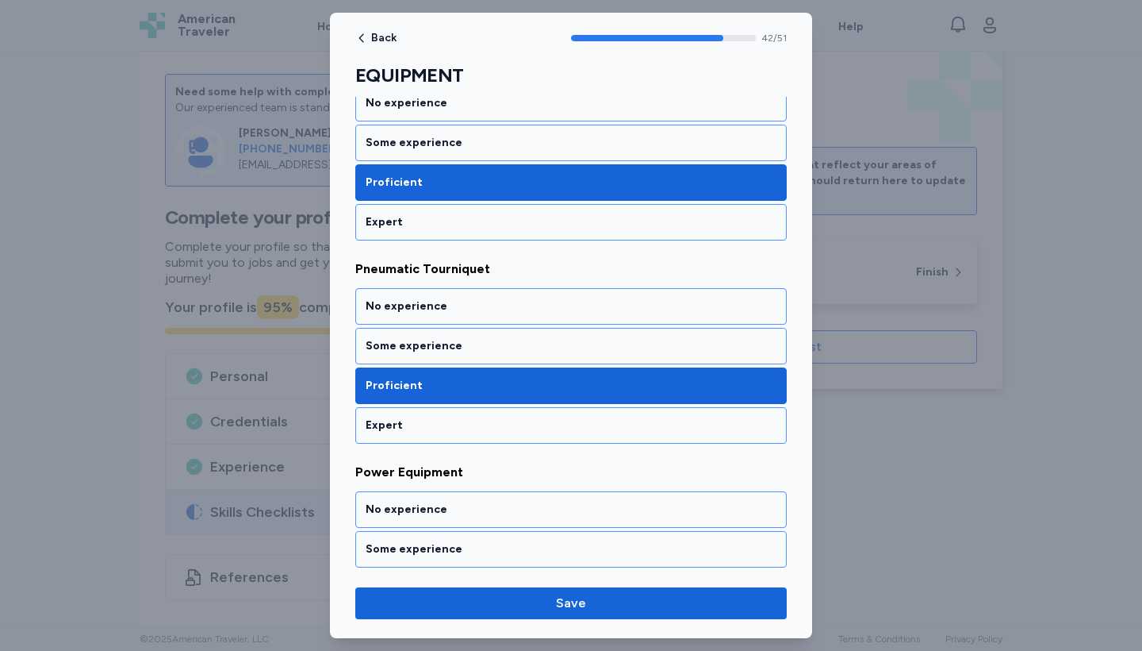
scroll to position [8620, 0]
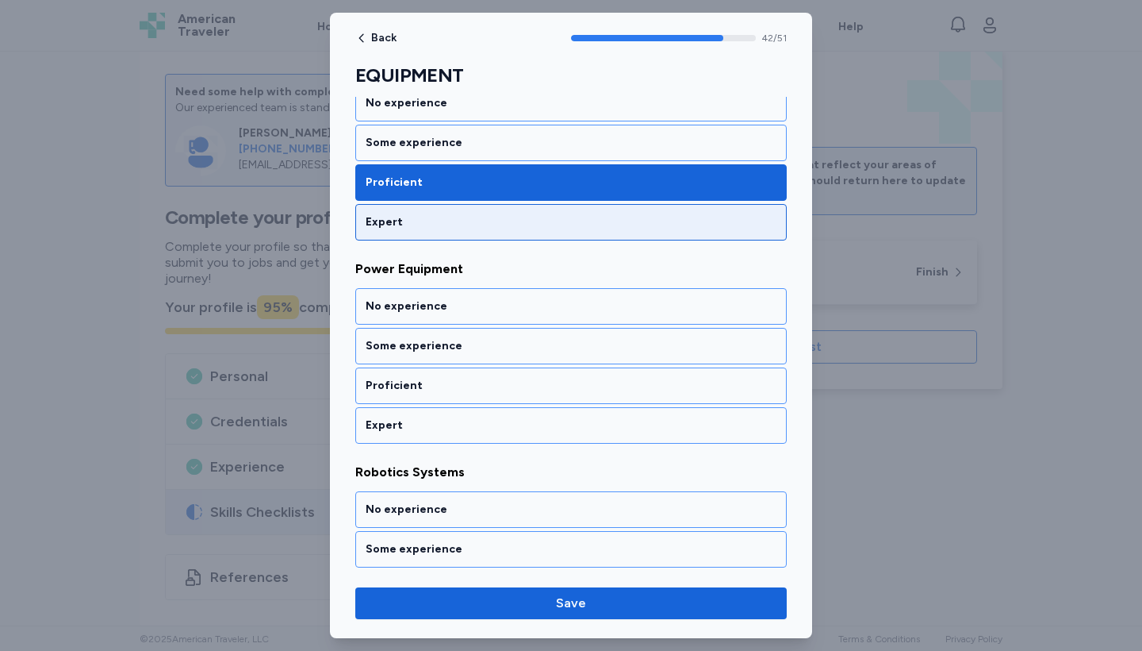
click at [541, 214] on div "Expert" at bounding box center [571, 222] width 411 height 16
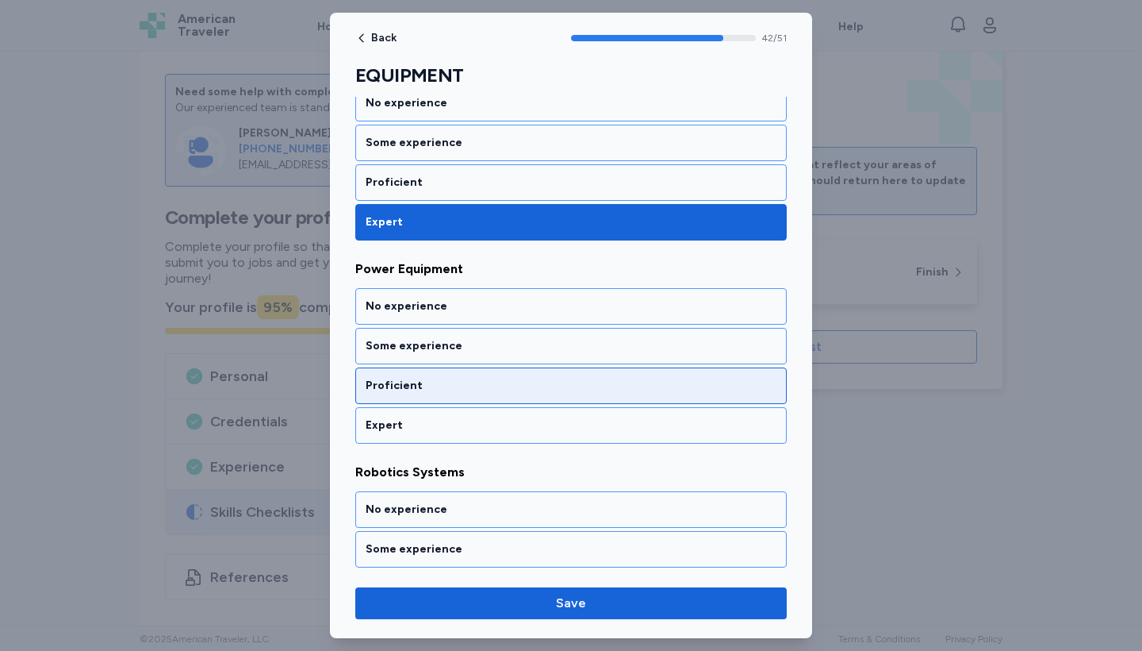
click at [565, 367] on div "Proficient" at bounding box center [571, 385] width 432 height 36
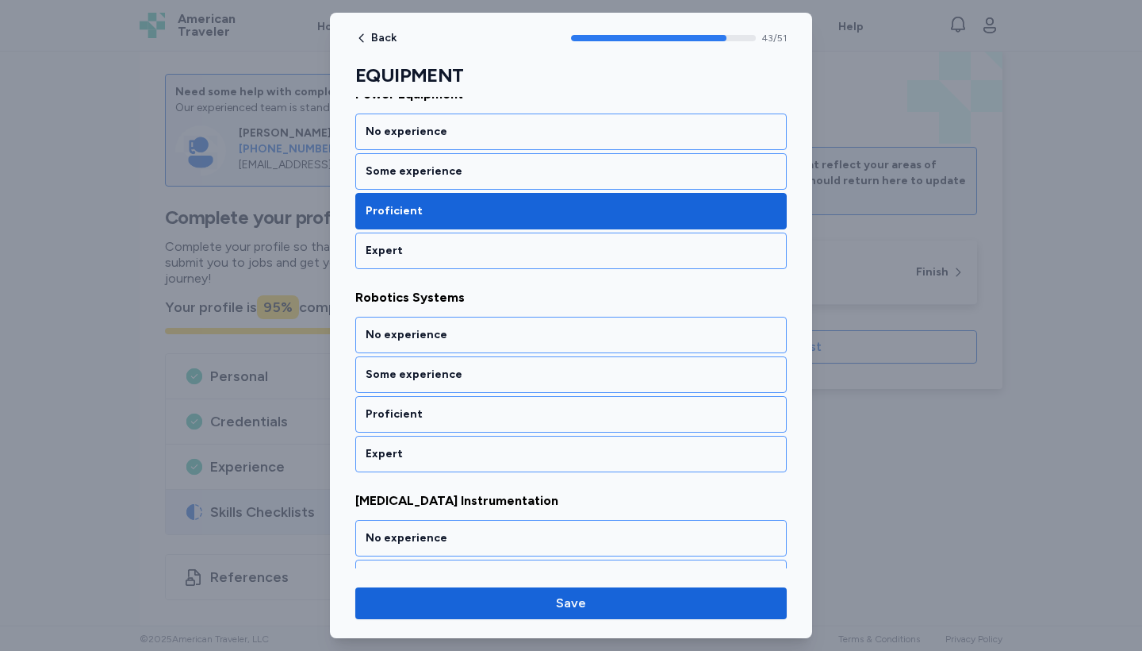
scroll to position [8823, 0]
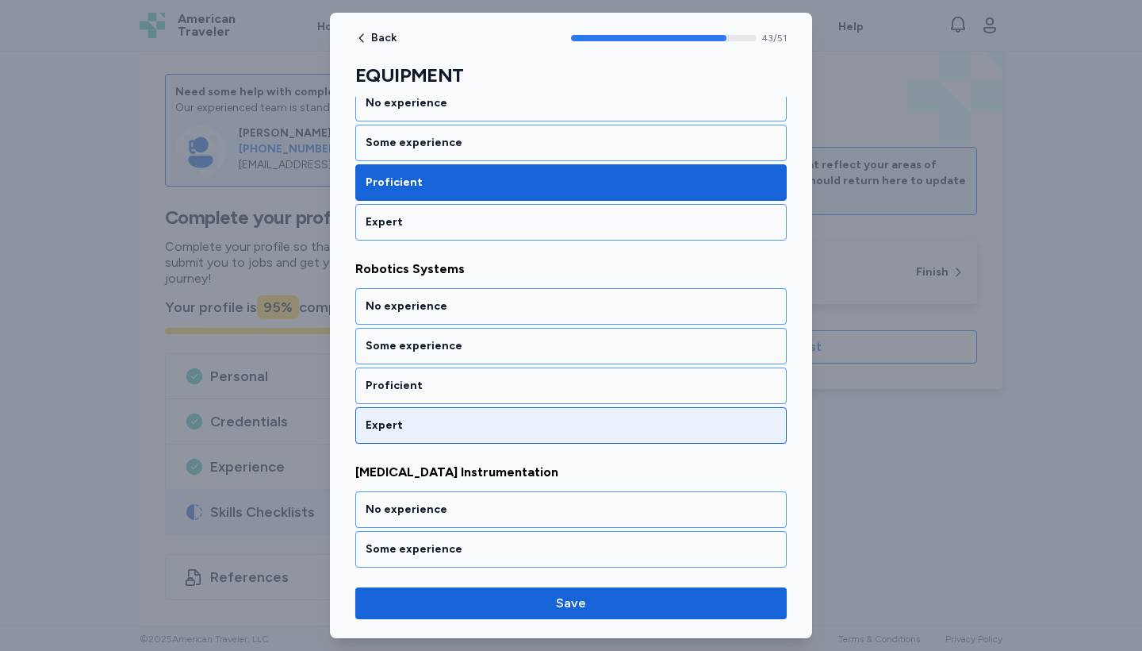
click at [570, 417] on div "Expert" at bounding box center [571, 425] width 411 height 16
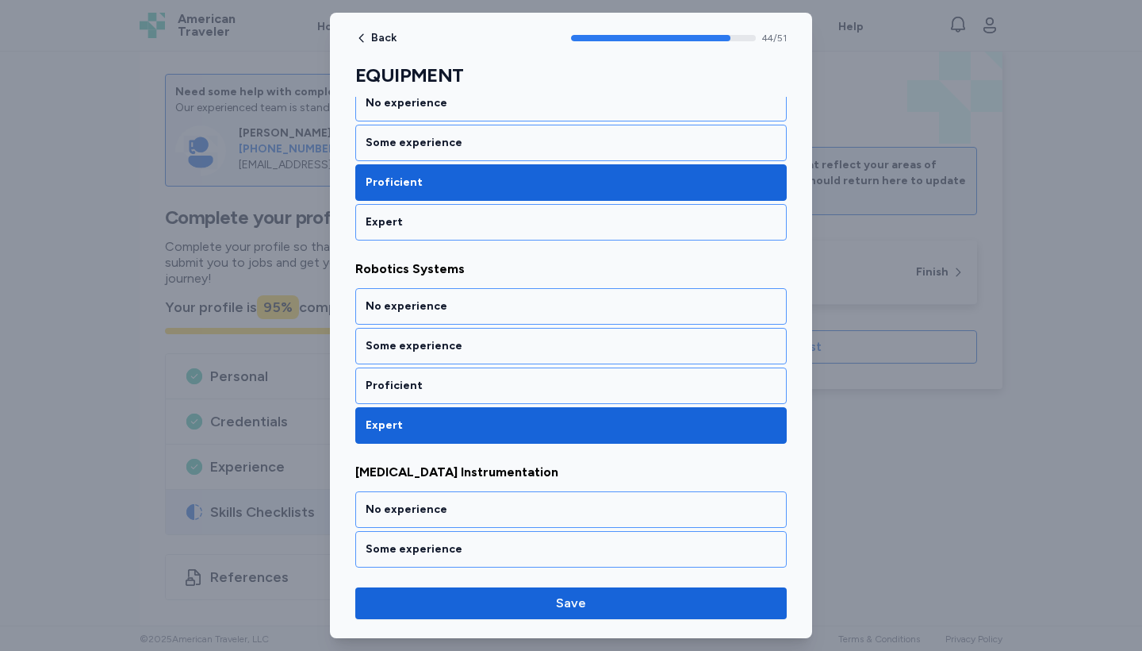
scroll to position [9026, 0]
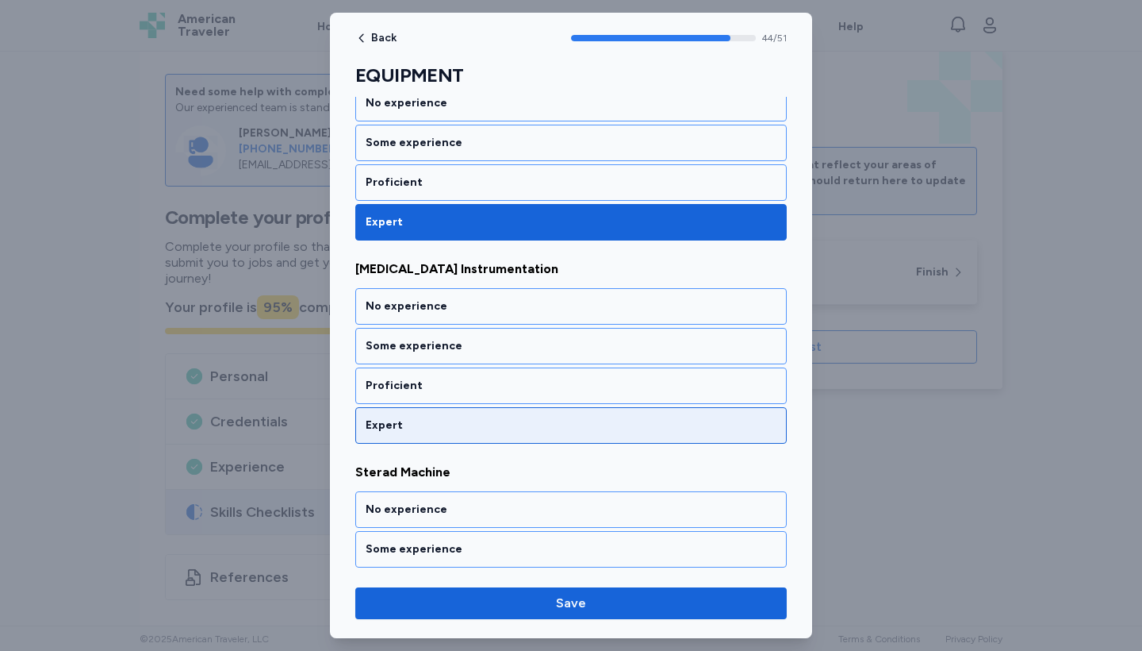
click at [574, 417] on div "Expert" at bounding box center [571, 425] width 411 height 16
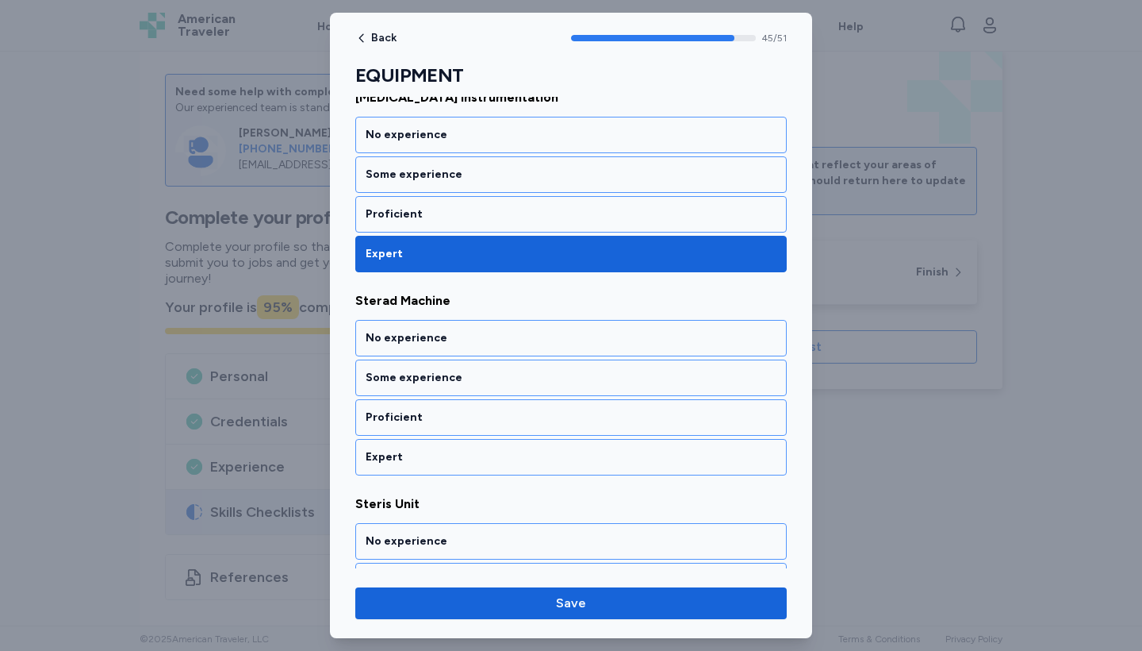
scroll to position [9229, 0]
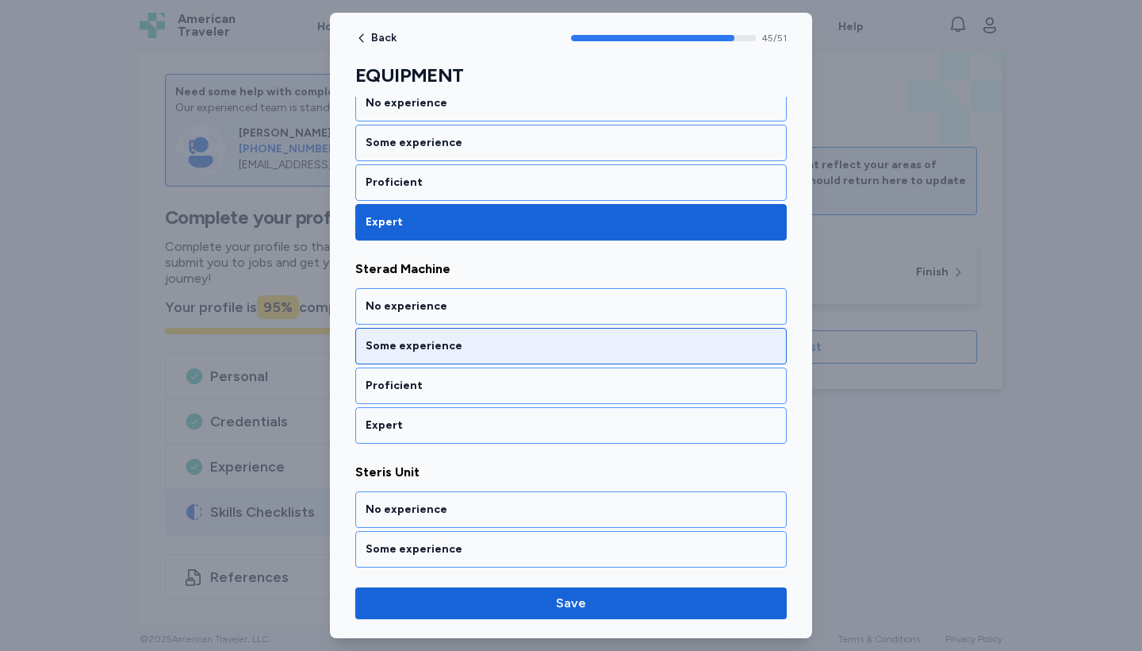
click at [570, 336] on div "Some experience" at bounding box center [571, 346] width 432 height 36
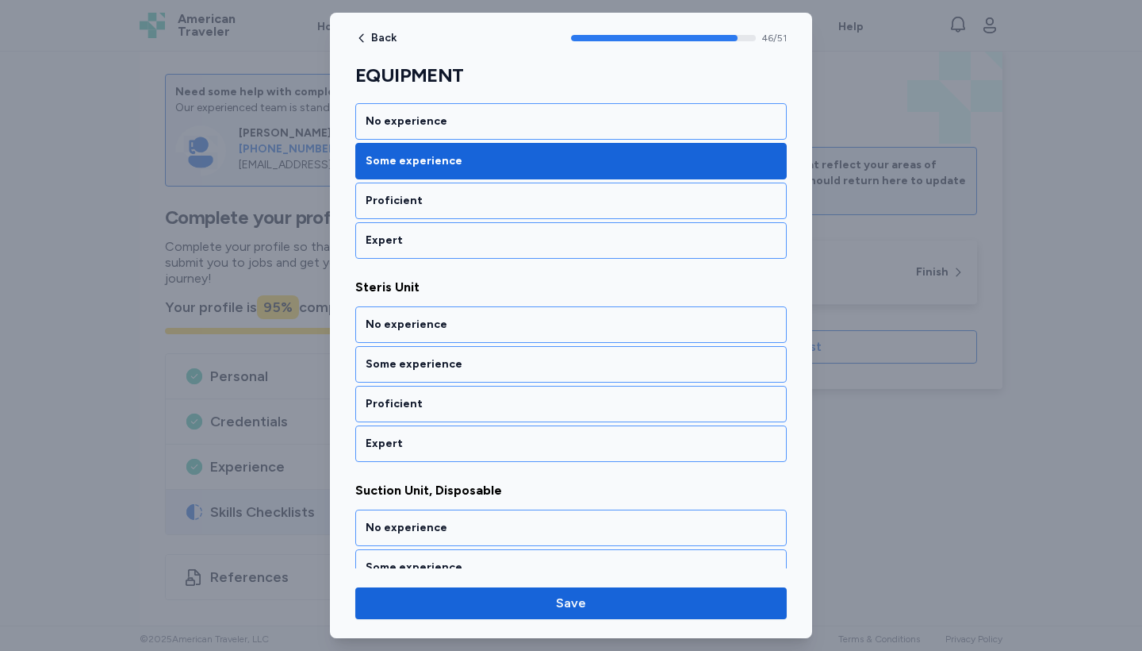
scroll to position [9432, 0]
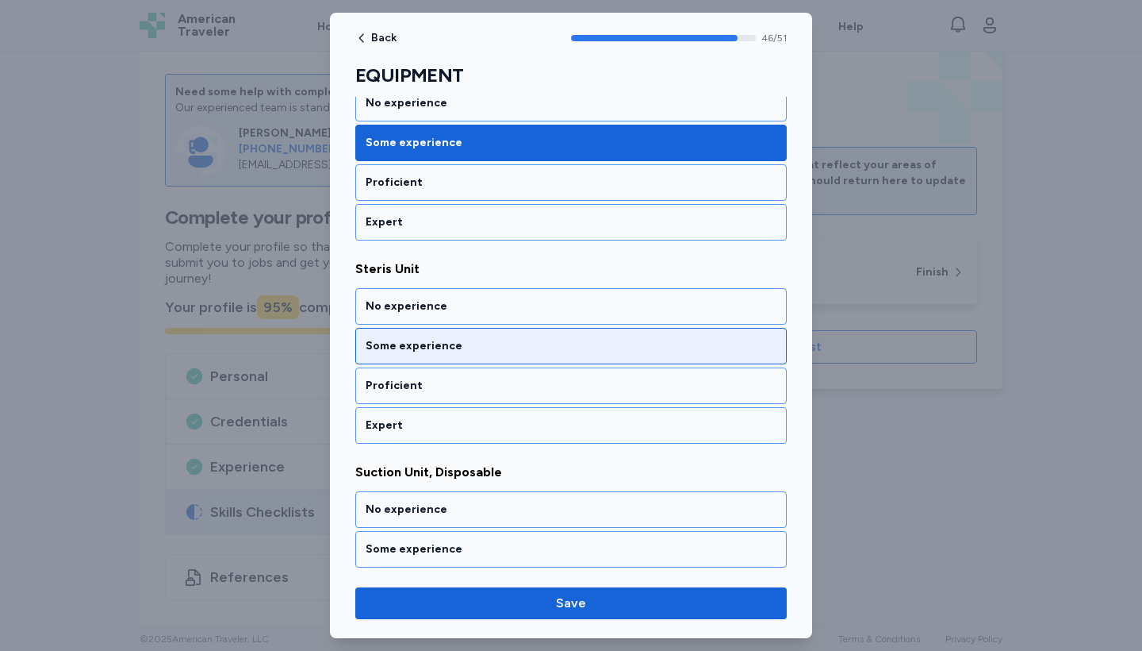
click at [568, 338] on div "Some experience" at bounding box center [571, 346] width 411 height 16
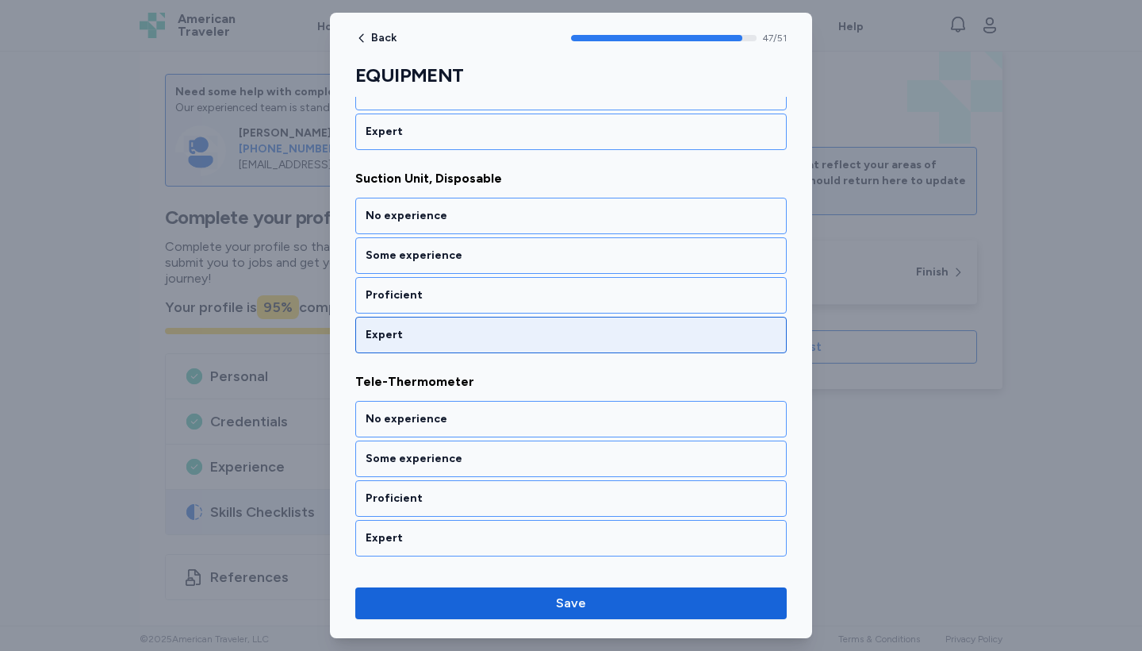
scroll to position [9730, 0]
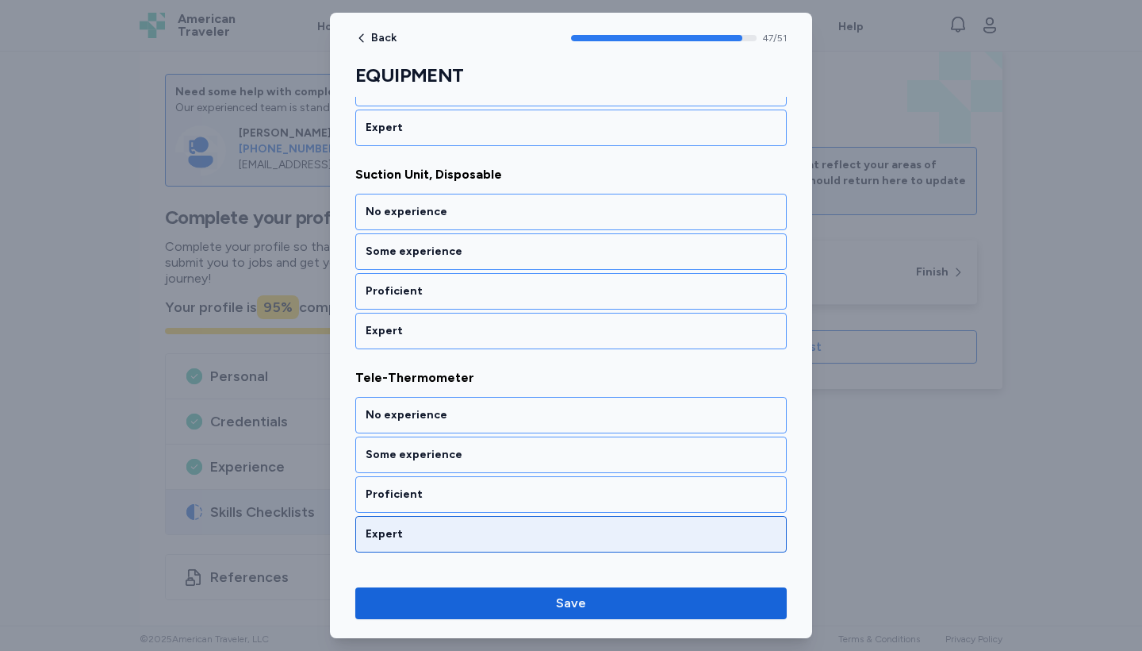
click at [552, 516] on div "Expert" at bounding box center [571, 534] width 432 height 36
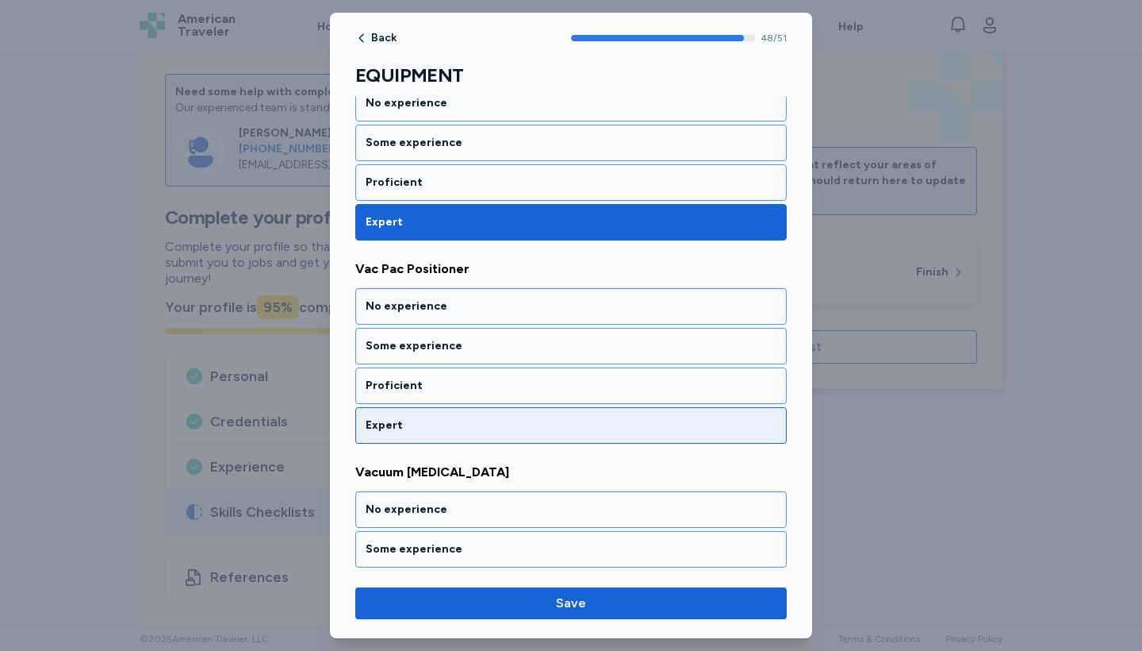
click at [547, 418] on div "Expert" at bounding box center [571, 425] width 432 height 36
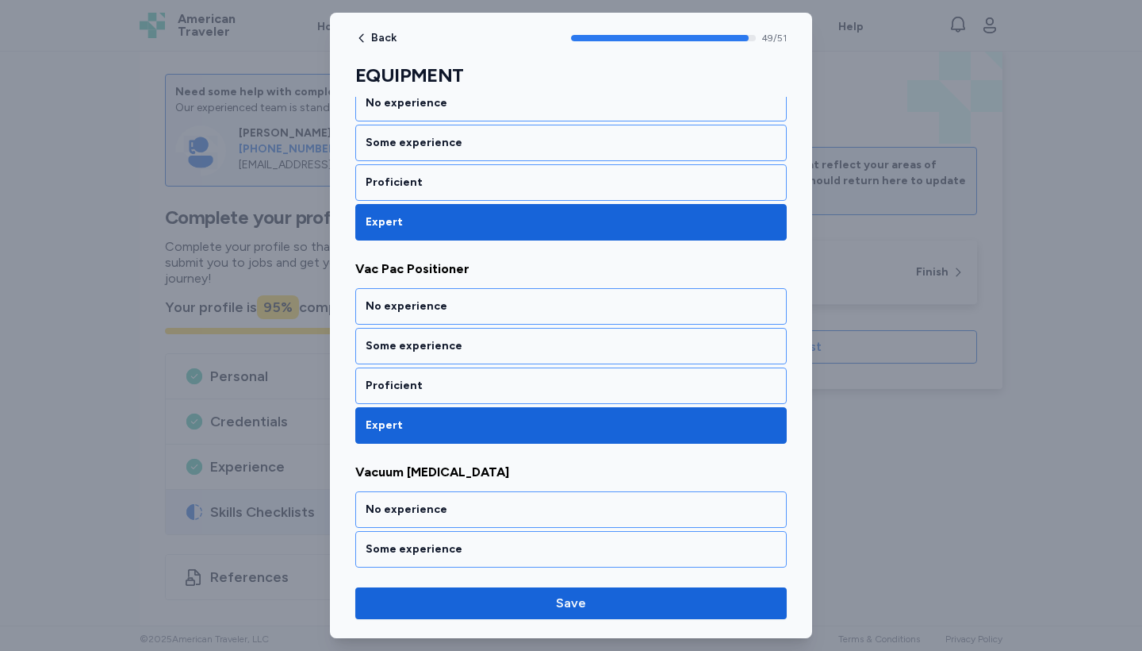
scroll to position [10104, 0]
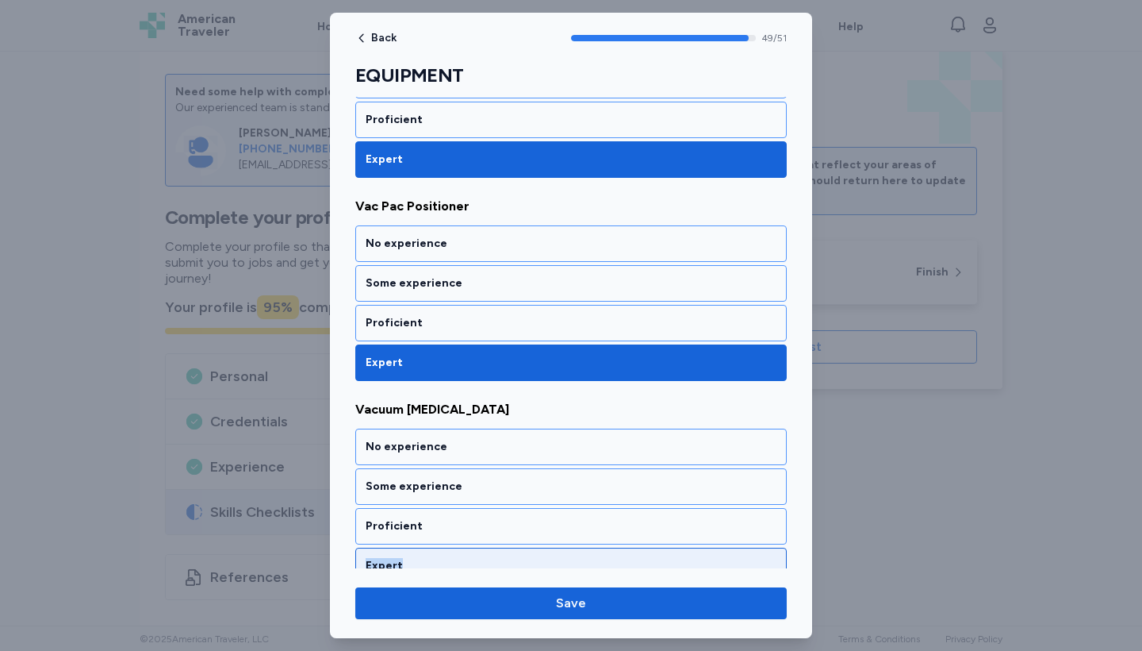
drag, startPoint x: 555, startPoint y: 524, endPoint x: 555, endPoint y: 543, distance: 19.0
click at [555, 543] on div "No experience Some experience Proficient Expert" at bounding box center [571, 505] width 432 height 155
click at [555, 558] on div "Expert" at bounding box center [571, 566] width 411 height 16
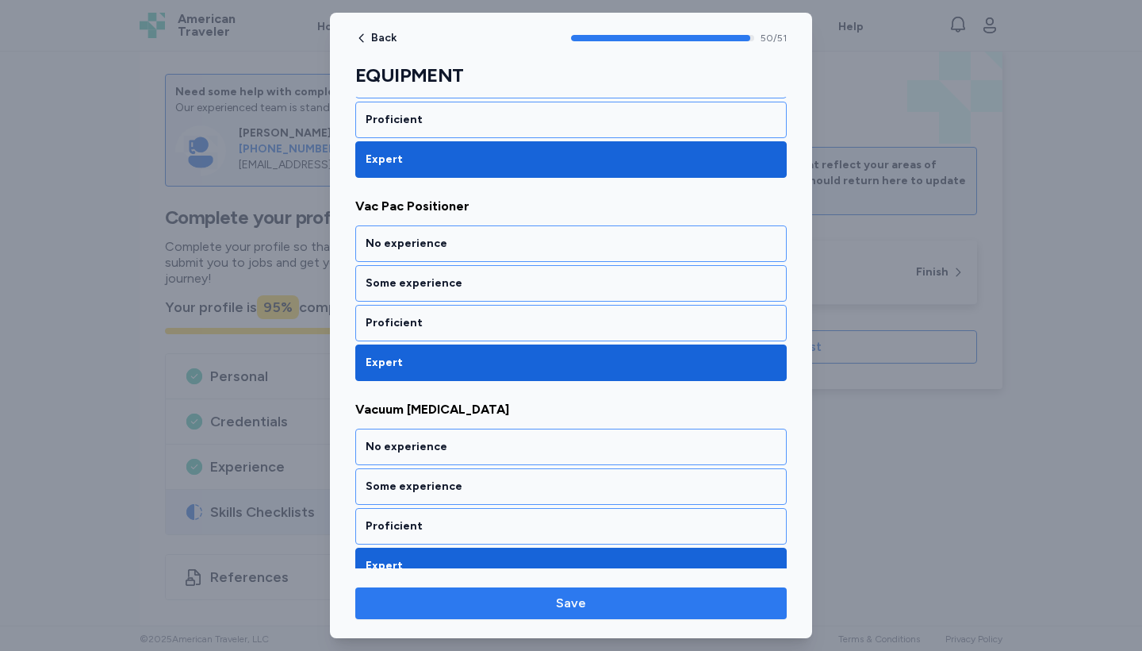
click at [529, 598] on span "Save" at bounding box center [571, 602] width 406 height 19
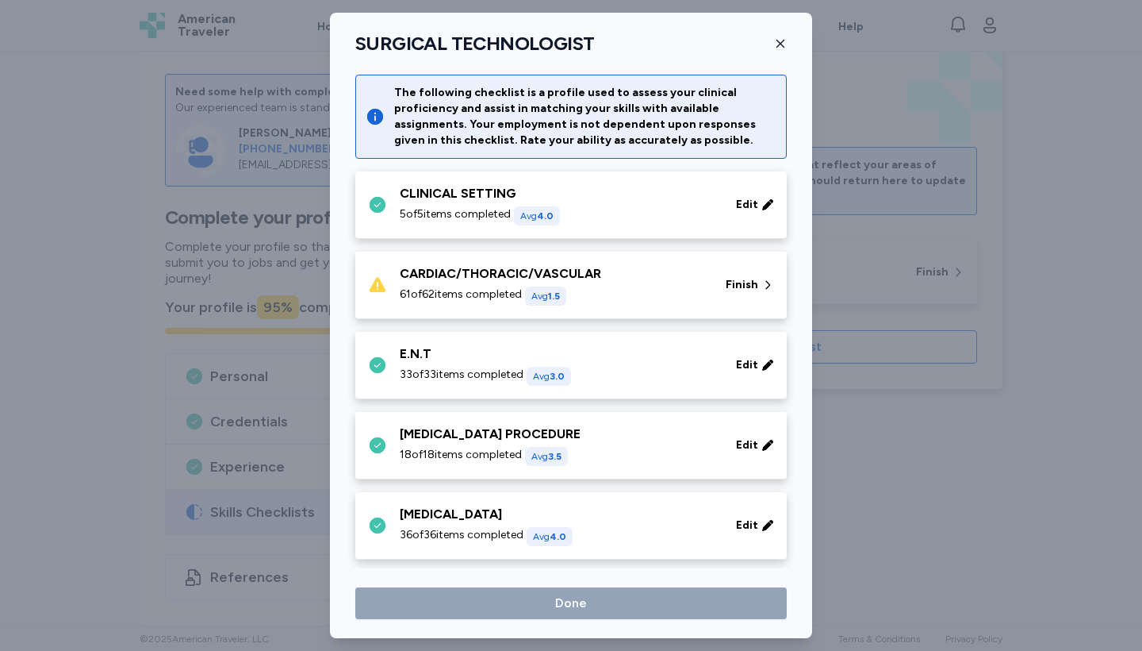
scroll to position [1716, 0]
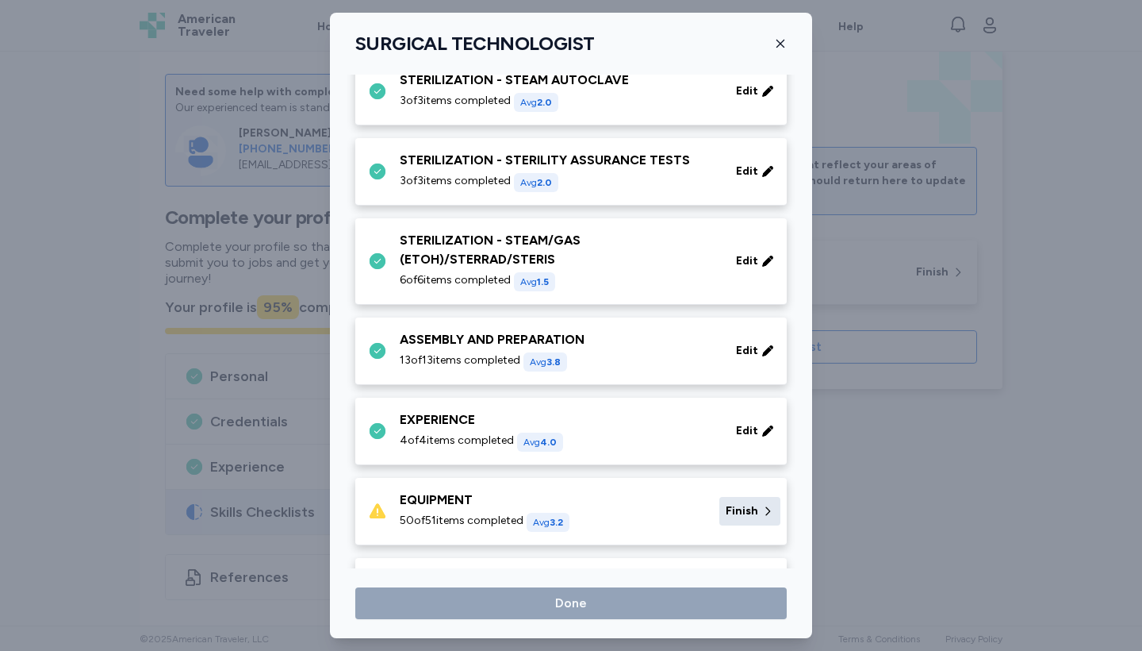
click at [749, 516] on span "Finish" at bounding box center [742, 511] width 33 height 16
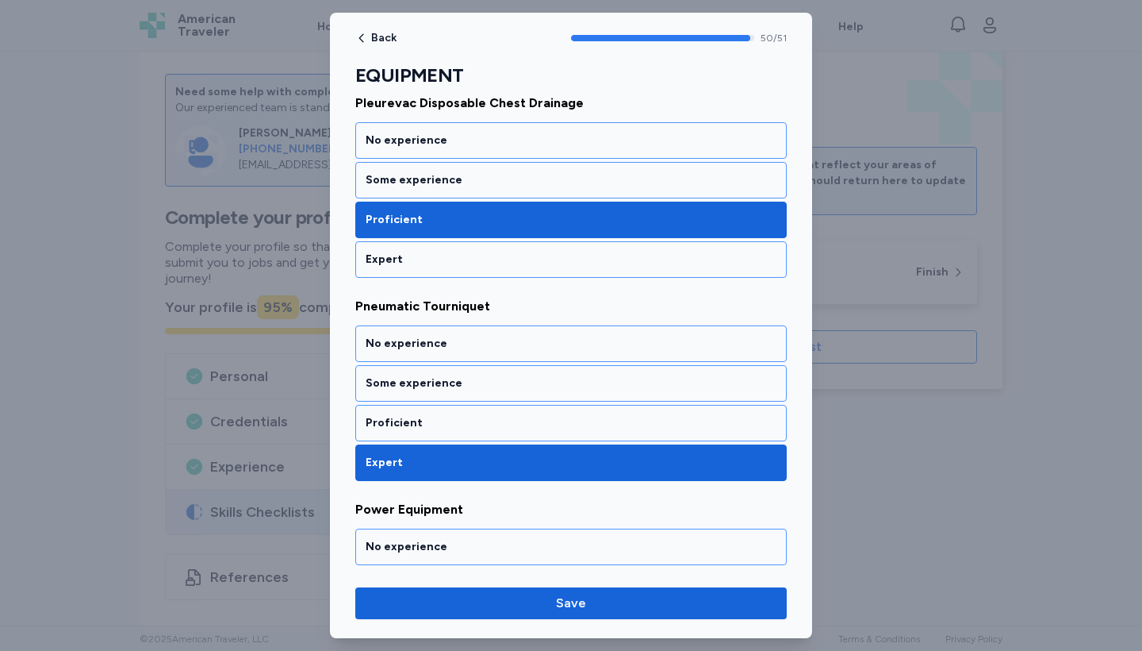
scroll to position [9779, 0]
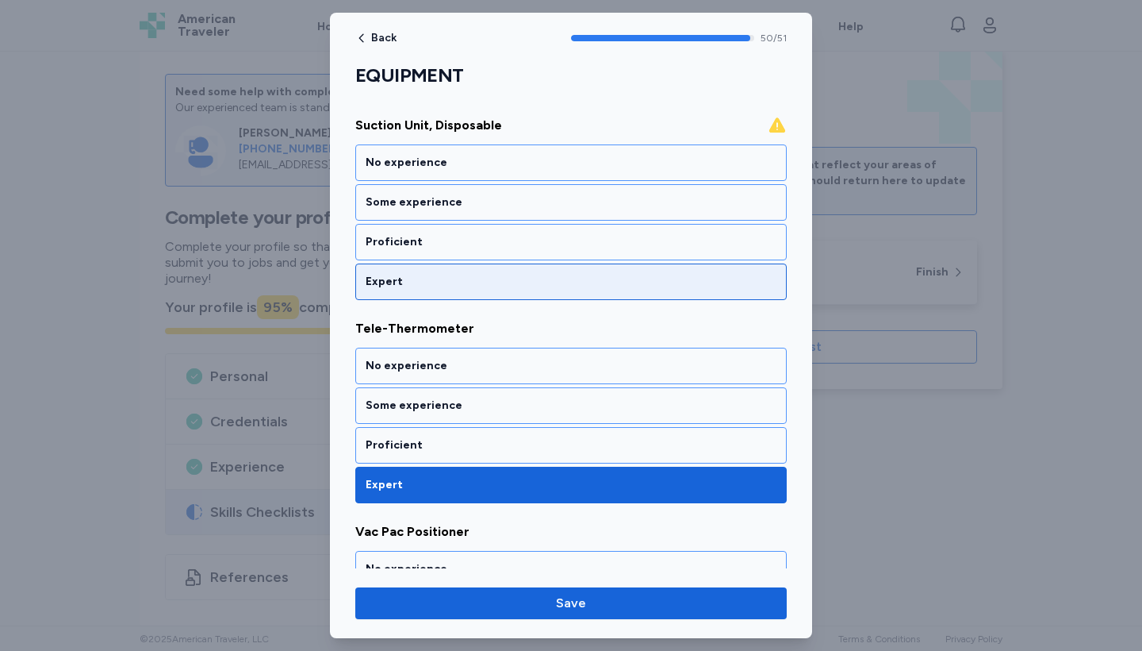
click at [618, 274] on div "Expert" at bounding box center [571, 282] width 411 height 16
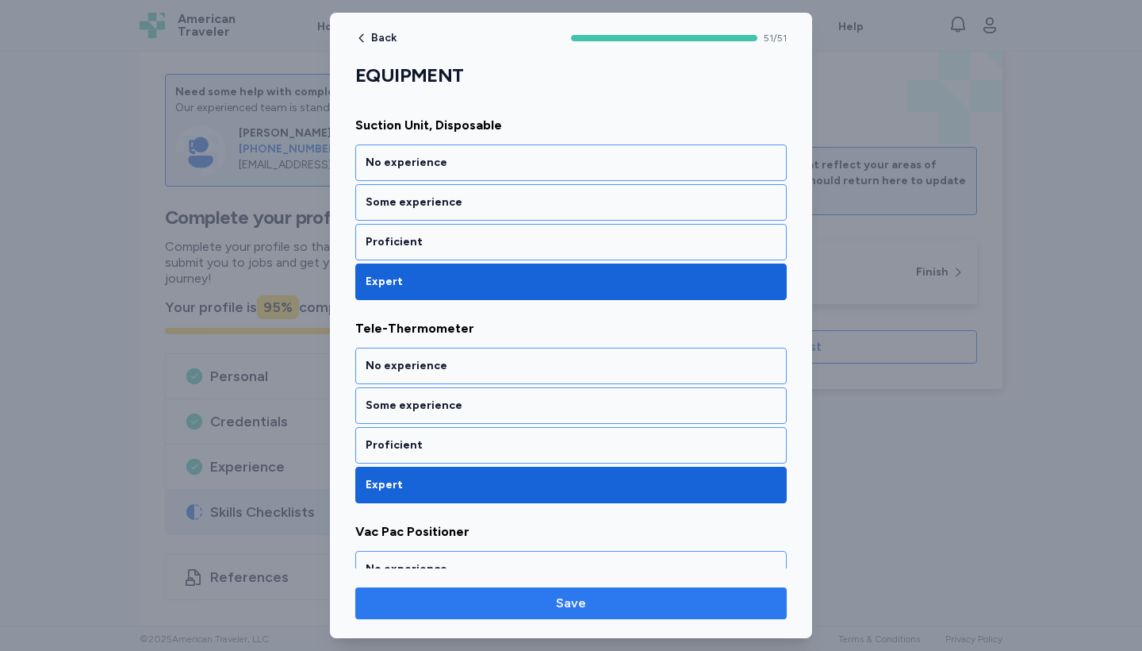
click at [602, 607] on span "Save" at bounding box center [571, 602] width 406 height 19
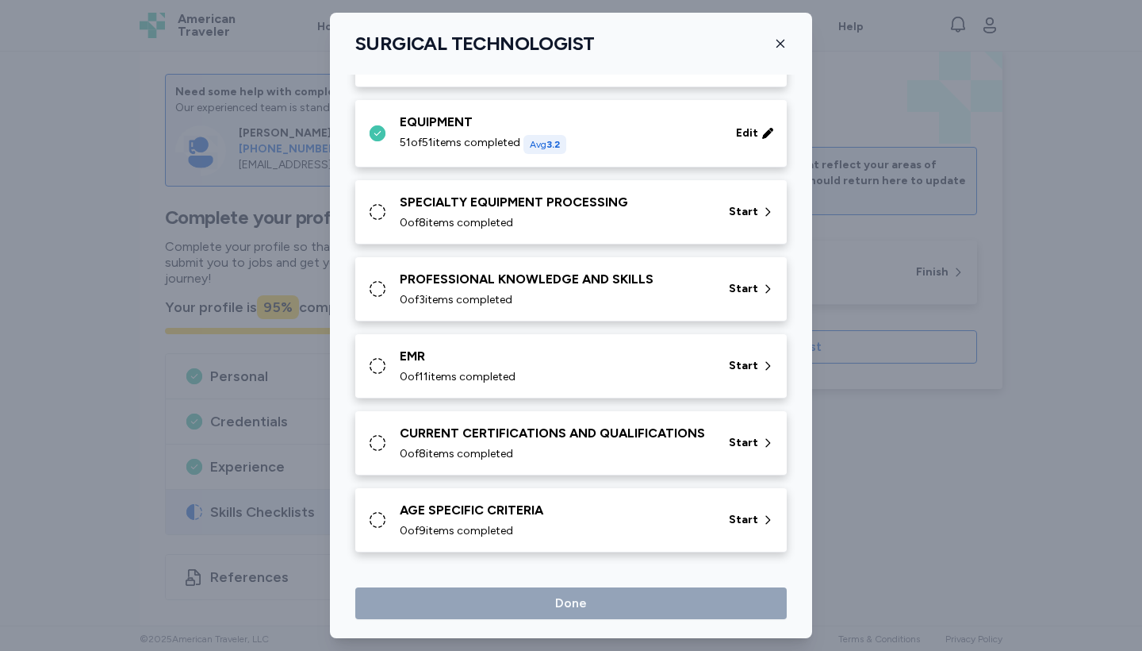
scroll to position [2094, 0]
click at [522, 207] on div "SPECIALTY EQUIPMENT PROCESSING" at bounding box center [555, 202] width 310 height 19
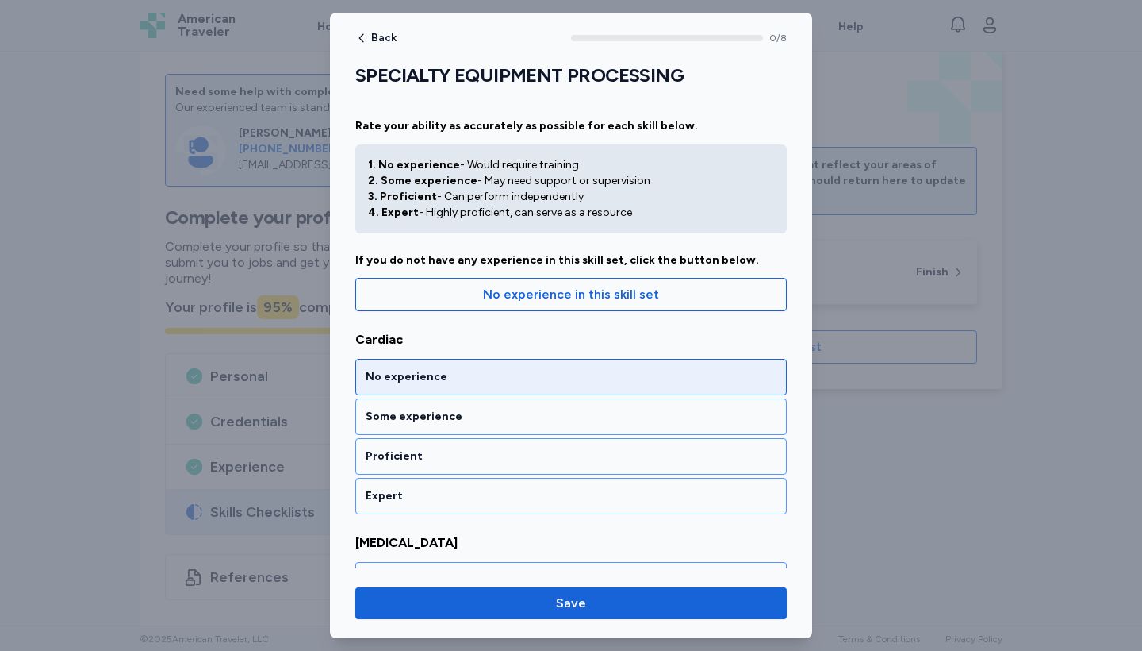
click at [472, 377] on div "No experience" at bounding box center [571, 377] width 411 height 16
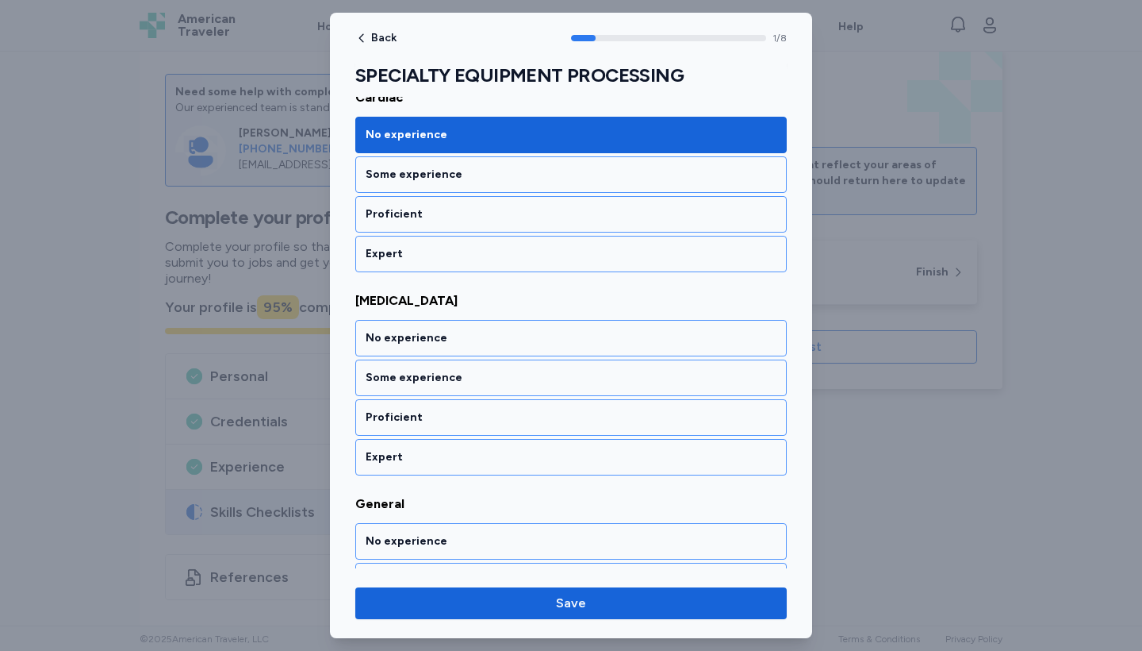
scroll to position [293, 0]
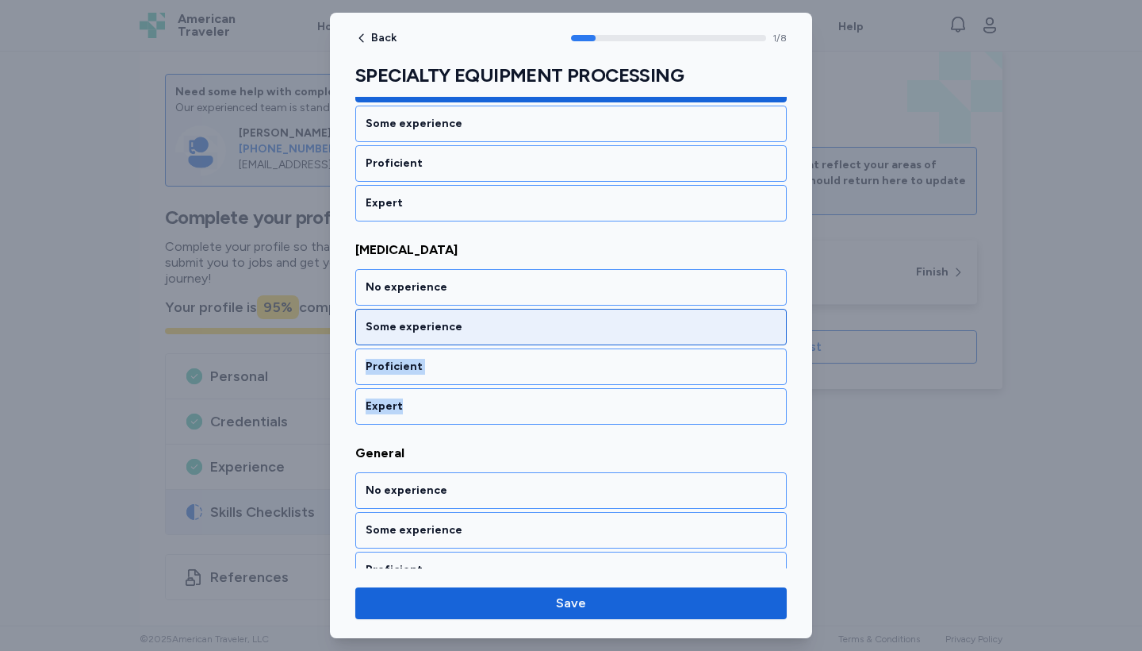
drag, startPoint x: 473, startPoint y: 418, endPoint x: 472, endPoint y: 327, distance: 91.2
click at [472, 327] on div "No experience Some experience Proficient Expert" at bounding box center [571, 346] width 432 height 155
click at [472, 327] on div "Some experience" at bounding box center [571, 327] width 411 height 16
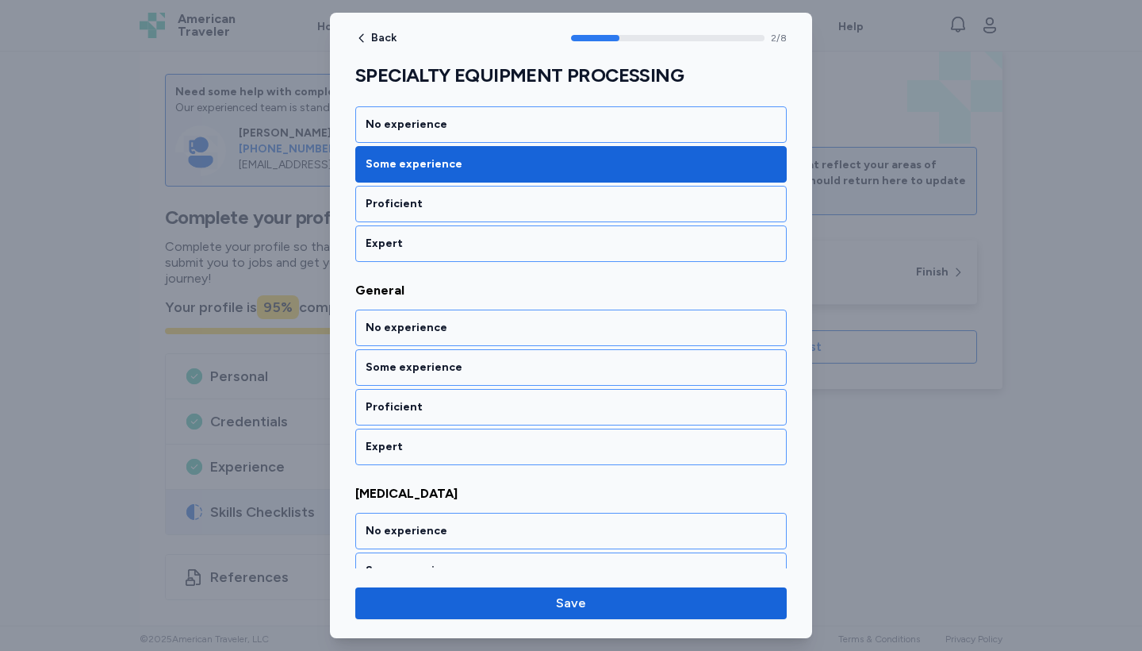
scroll to position [496, 0]
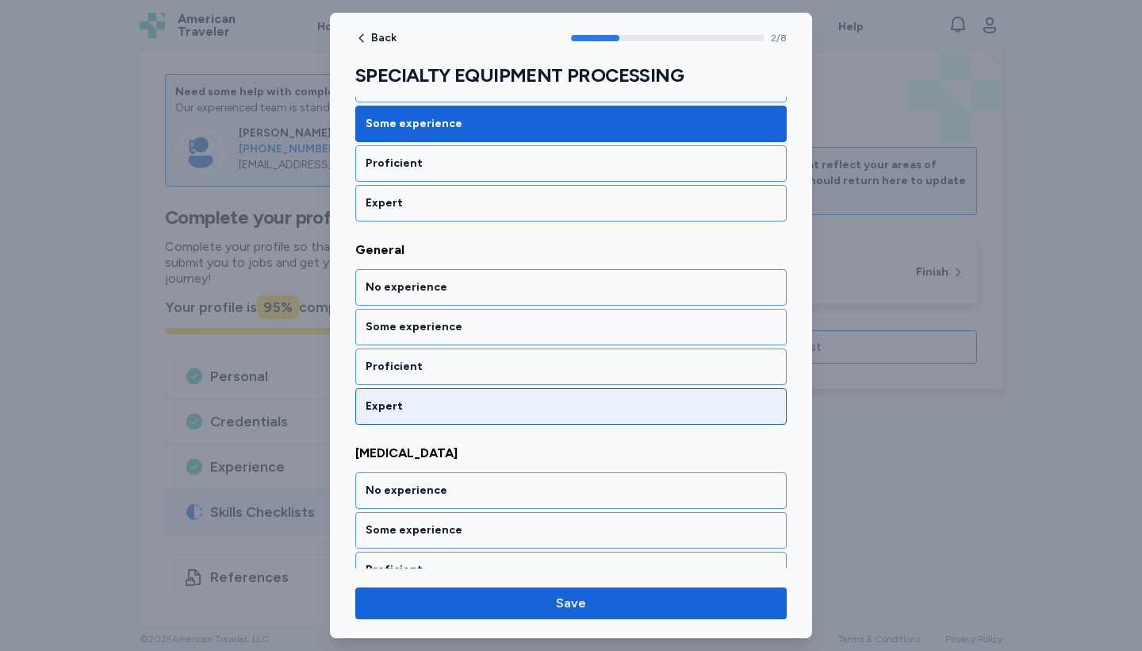
click at [465, 410] on div "Expert" at bounding box center [571, 406] width 411 height 16
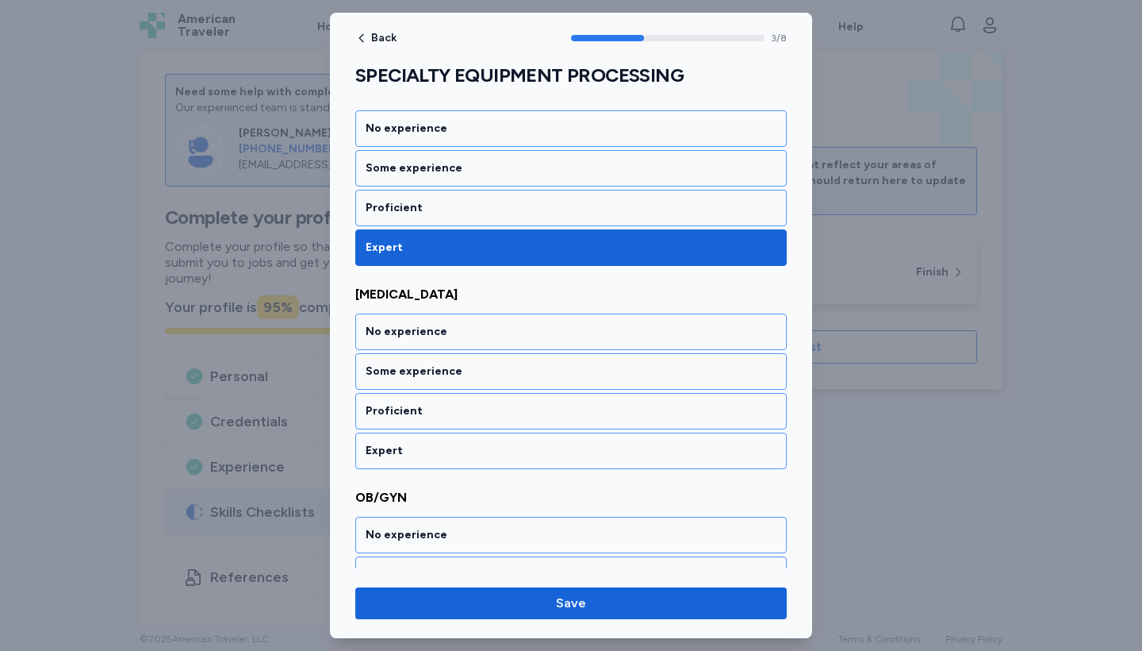
scroll to position [699, 0]
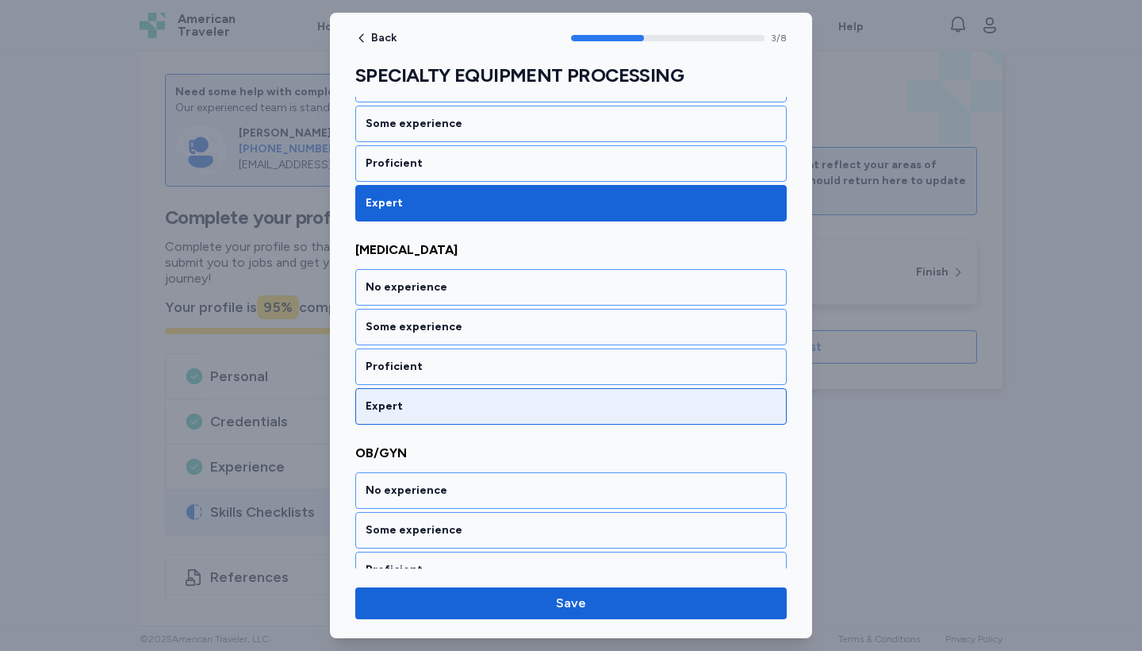
click at [465, 405] on div "Expert" at bounding box center [571, 406] width 411 height 16
click at [465, 414] on div "Expert" at bounding box center [571, 406] width 432 height 36
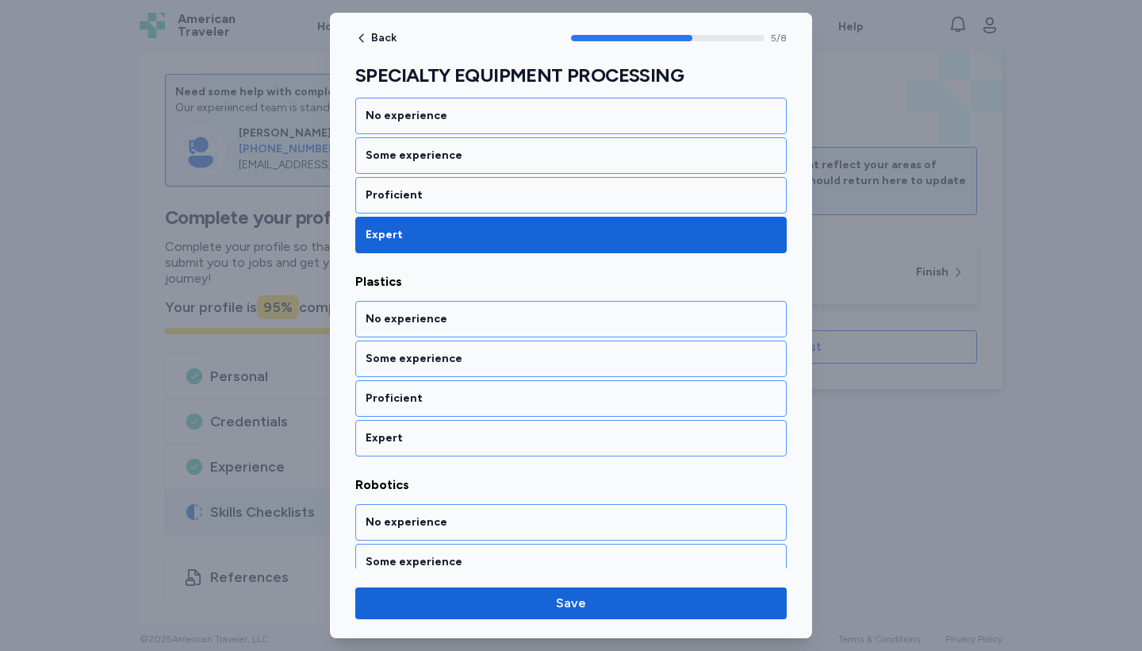
scroll to position [1105, 0]
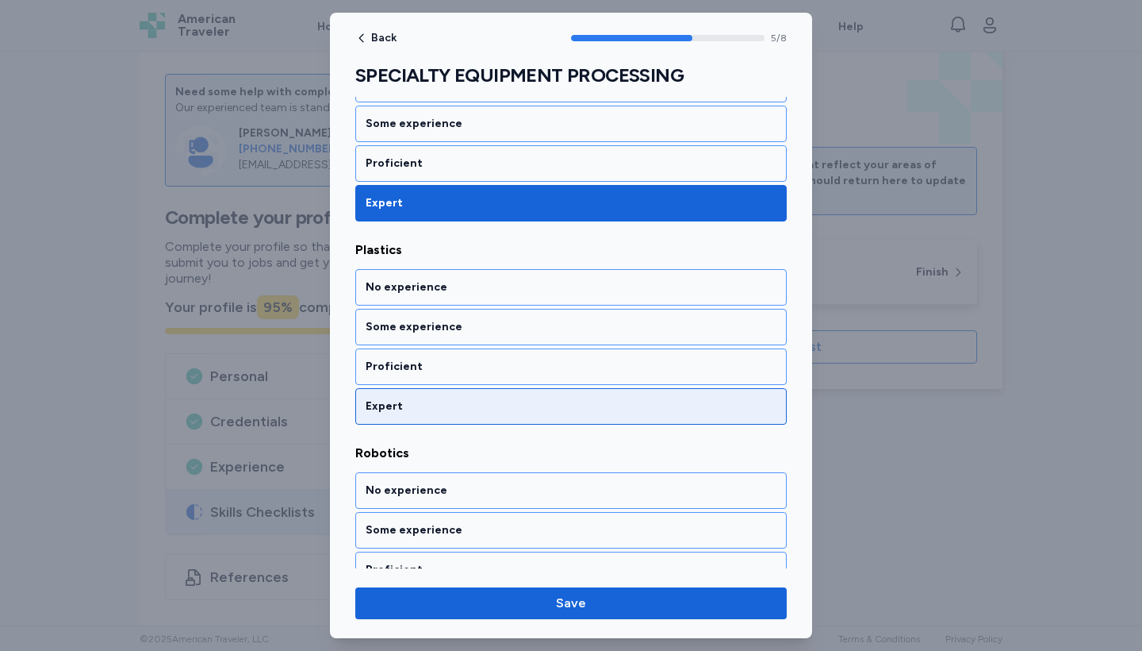
click at [465, 414] on div "Expert" at bounding box center [571, 406] width 432 height 36
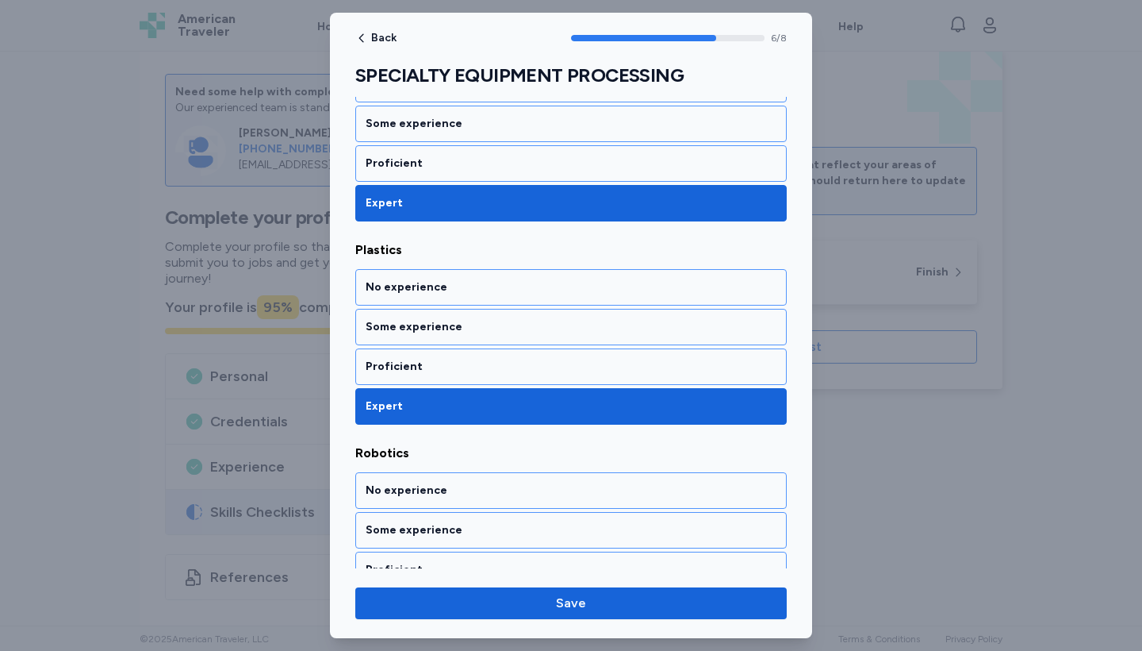
scroll to position [1252, 0]
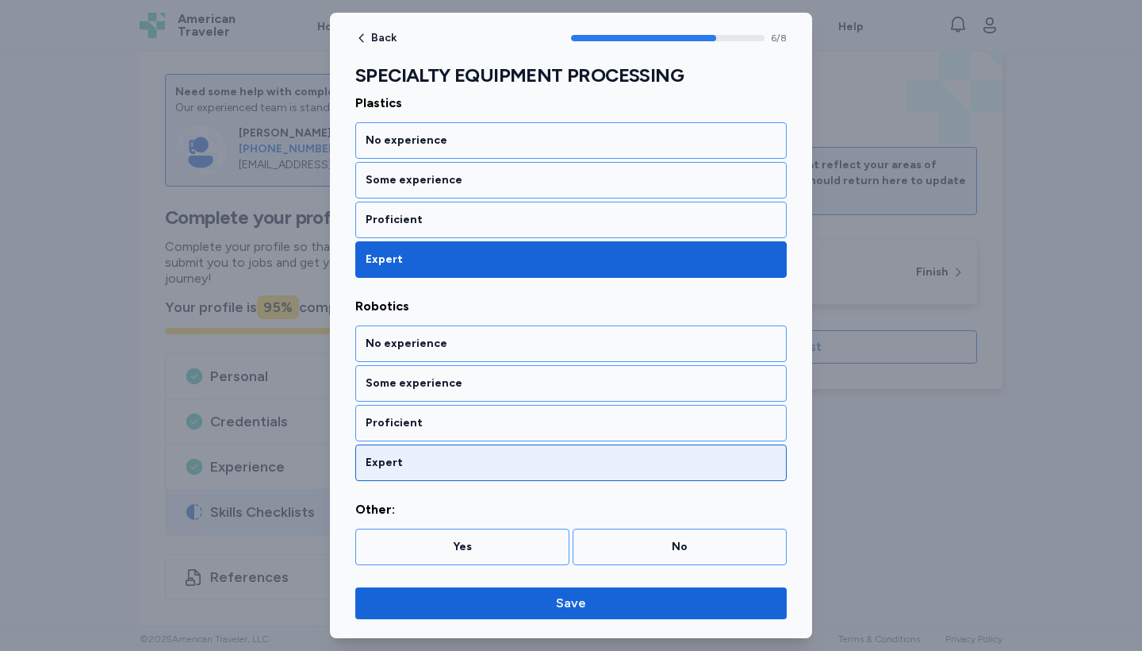
click at [462, 458] on div "Expert" at bounding box center [571, 463] width 411 height 16
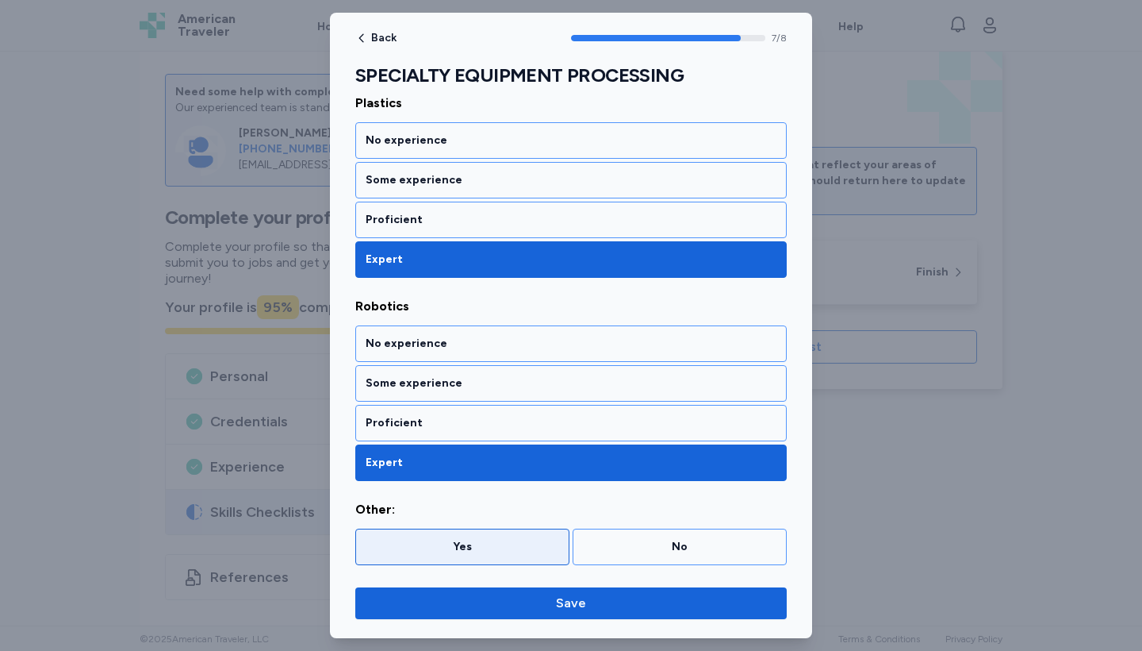
click at [463, 547] on div "Yes" at bounding box center [463, 547] width 194 height 16
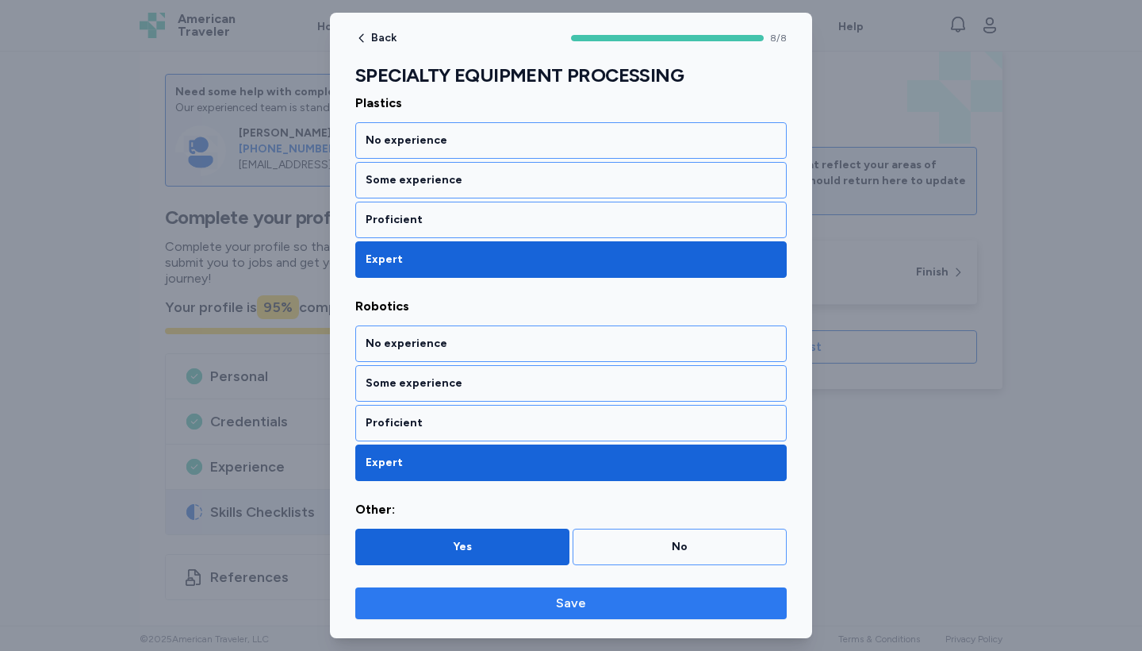
click at [489, 612] on button "Save" at bounding box center [571, 603] width 432 height 32
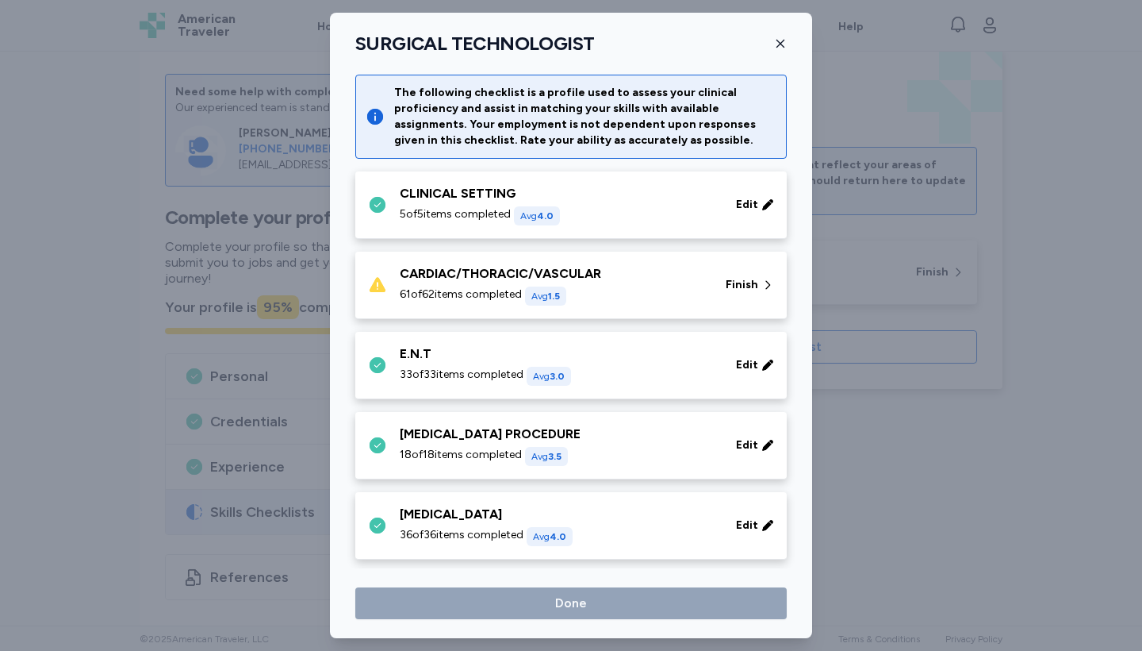
scroll to position [2094, 0]
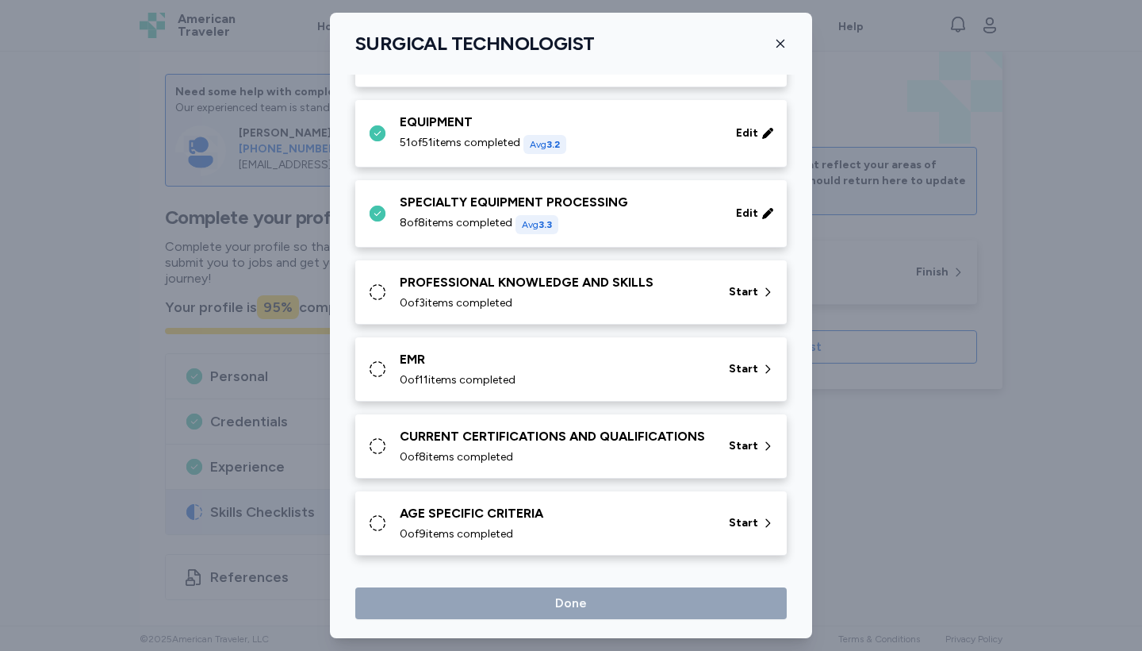
click at [573, 280] on div "PROFESSIONAL KNOWLEDGE AND SKILLS" at bounding box center [555, 282] width 310 height 19
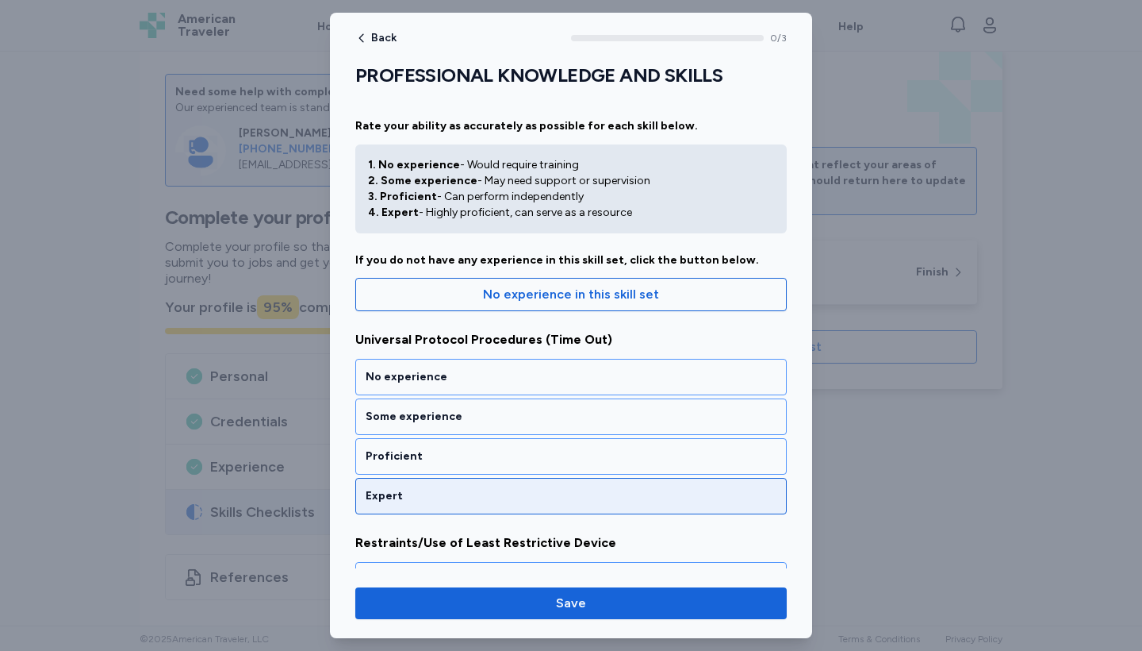
click at [493, 496] on div "Expert" at bounding box center [571, 496] width 411 height 16
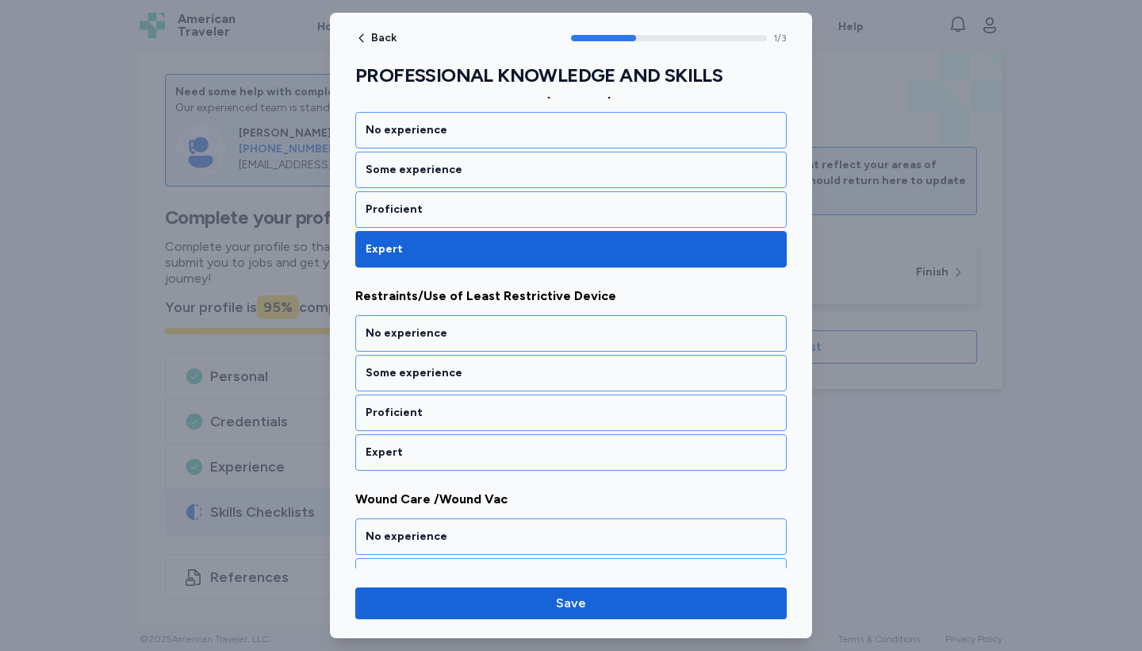
scroll to position [293, 0]
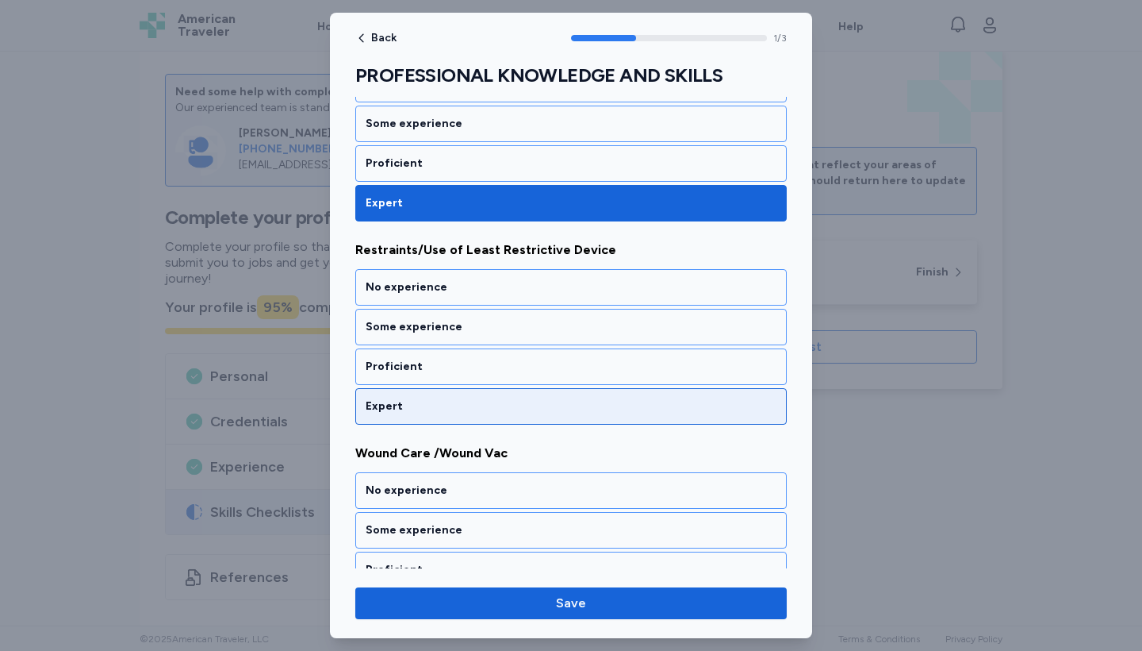
click at [493, 407] on div "Expert" at bounding box center [571, 406] width 411 height 16
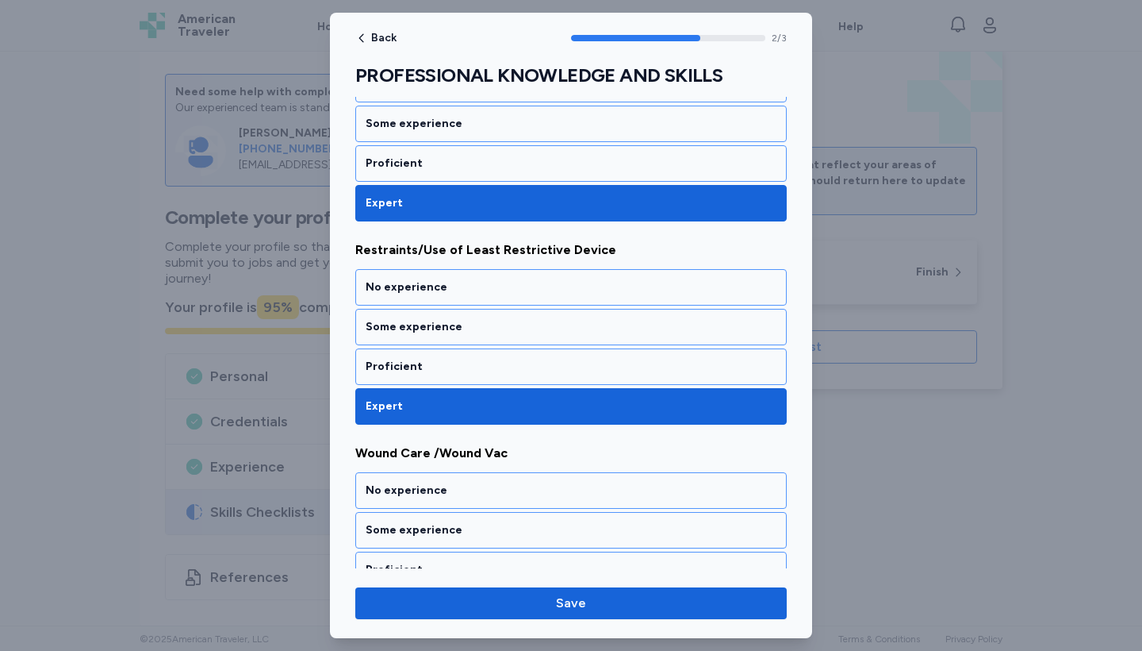
scroll to position [355, 0]
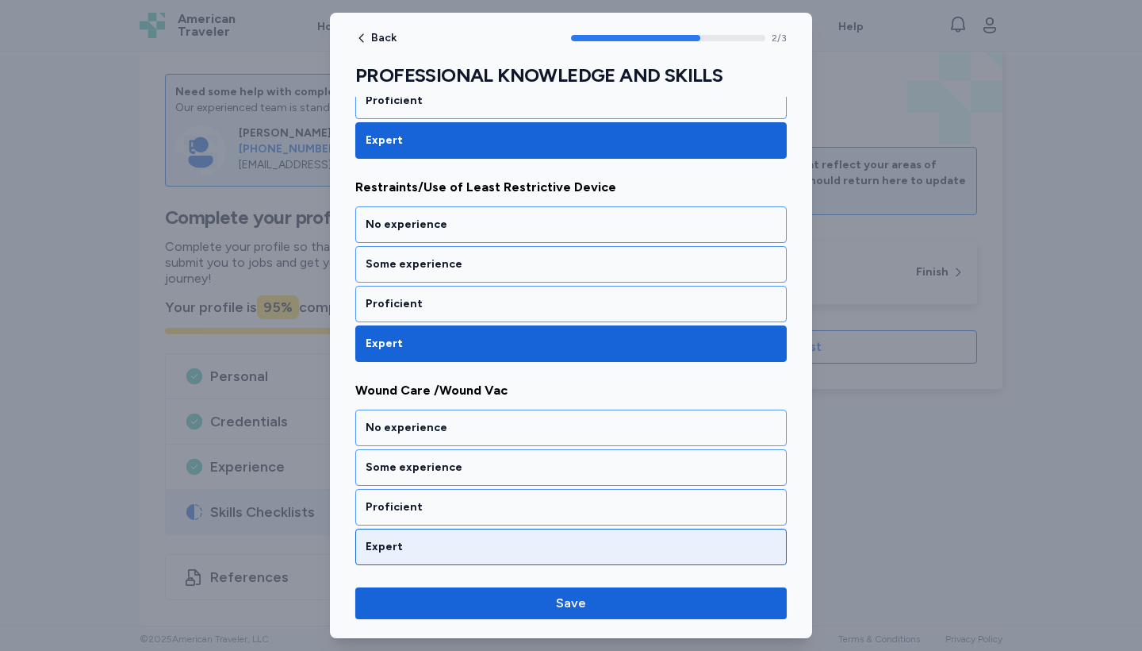
click at [482, 545] on div "Expert" at bounding box center [571, 547] width 411 height 16
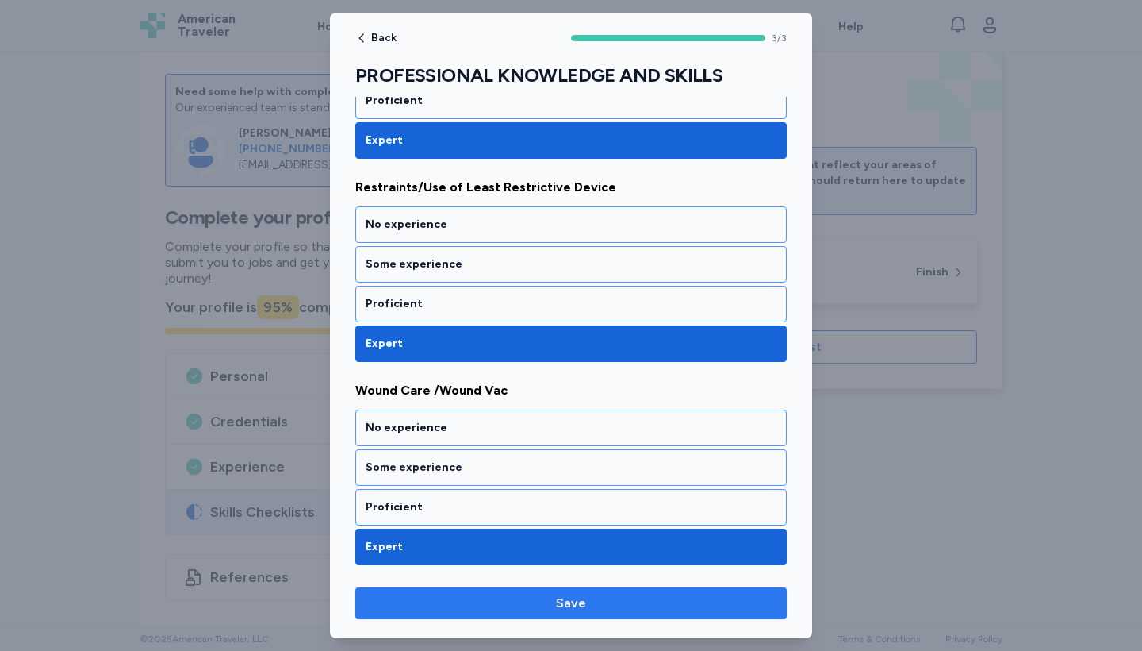
click at [491, 608] on span "Save" at bounding box center [571, 602] width 406 height 19
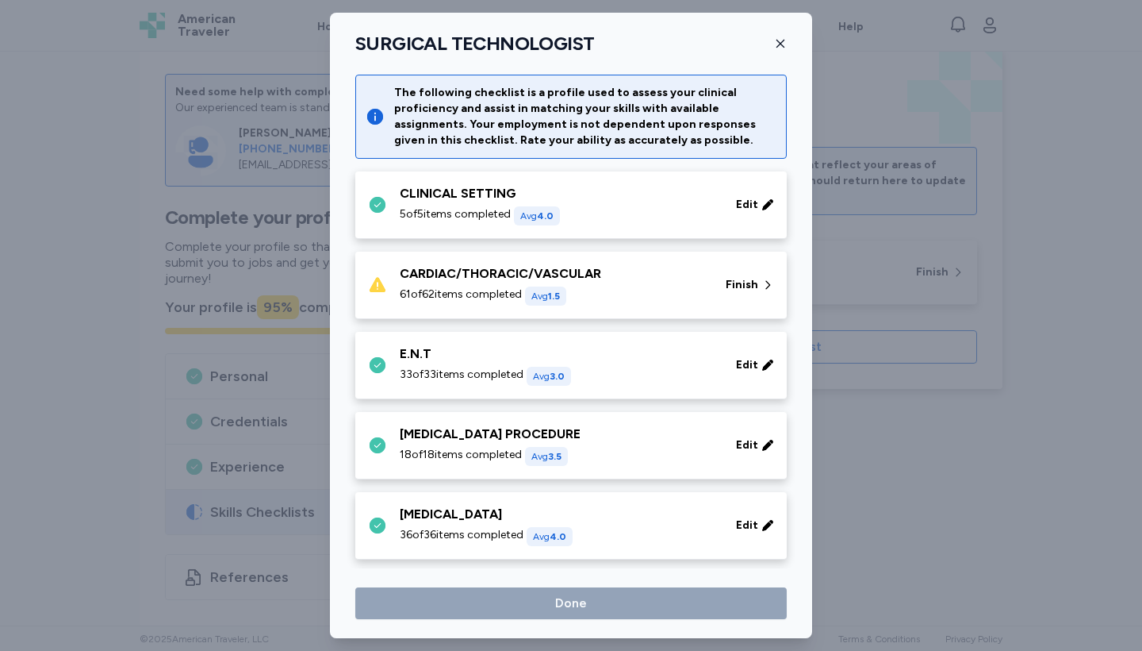
scroll to position [2094, 0]
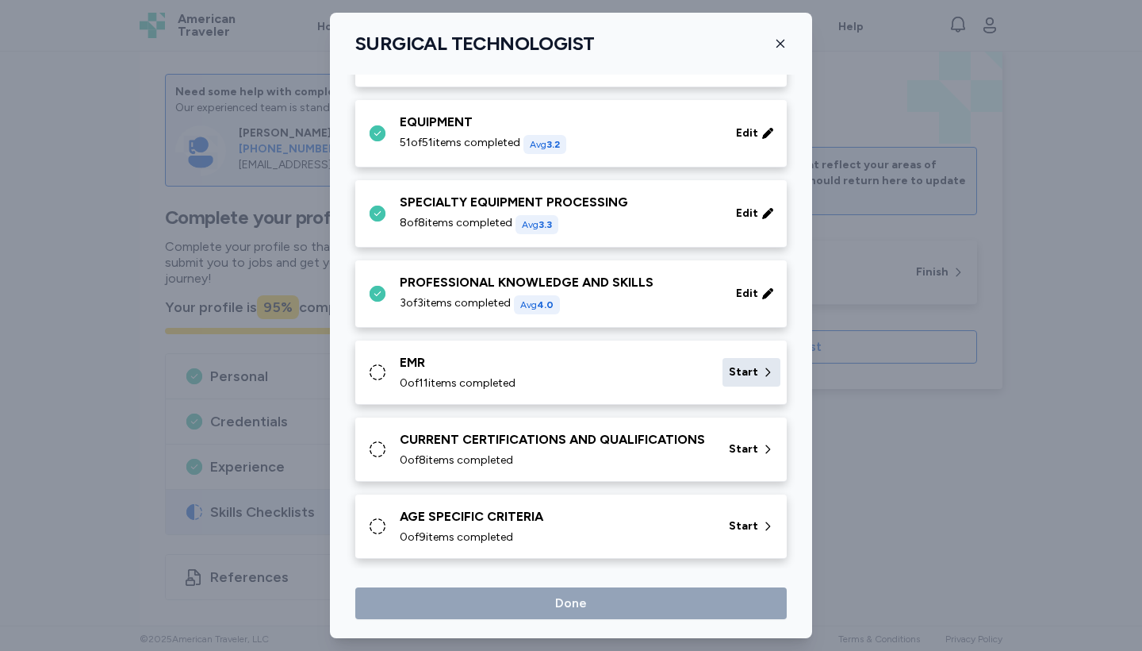
click at [759, 367] on div "Start" at bounding box center [752, 372] width 58 height 29
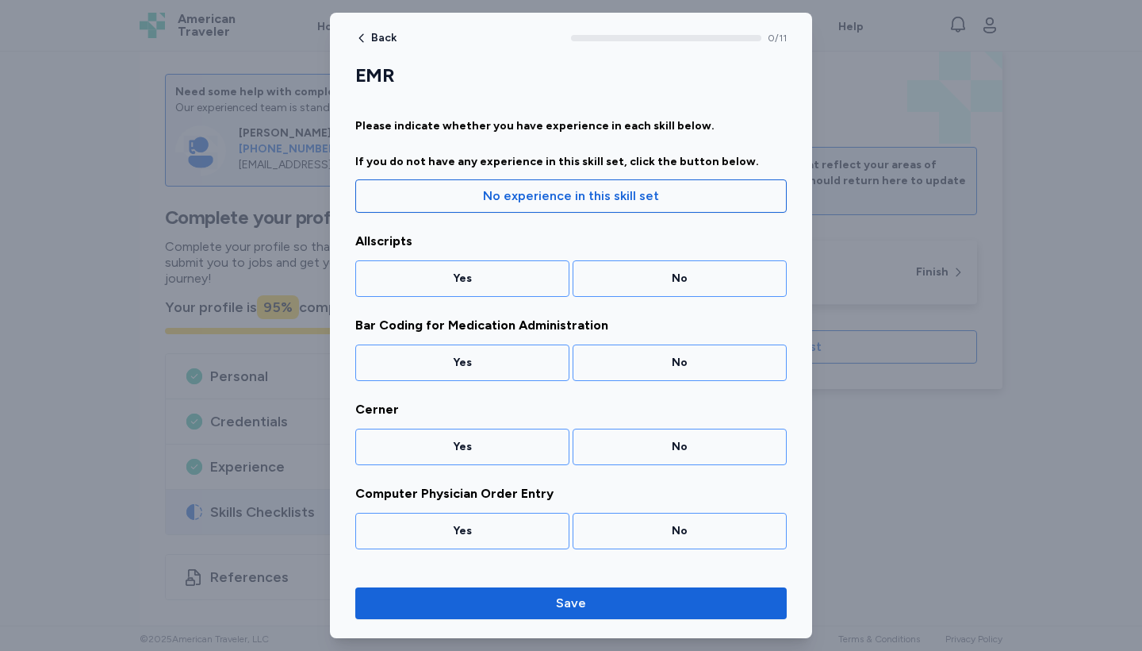
scroll to position [0, 0]
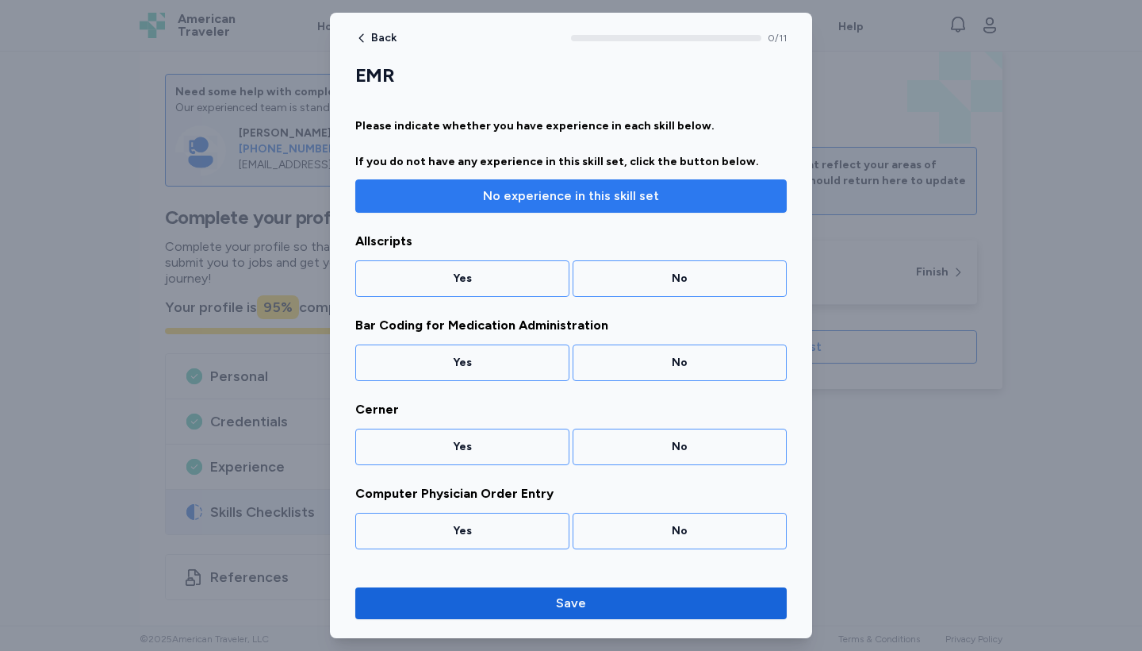
click at [654, 202] on span "No experience in this skill set" at bounding box center [571, 195] width 176 height 19
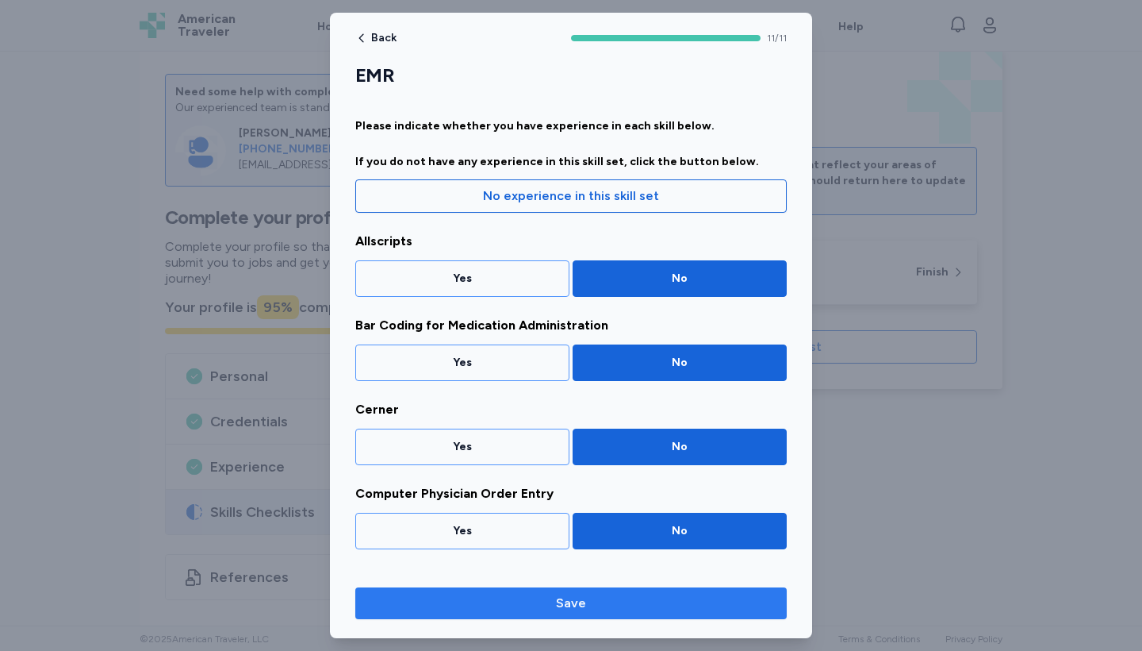
click at [598, 600] on span "Save" at bounding box center [571, 602] width 406 height 19
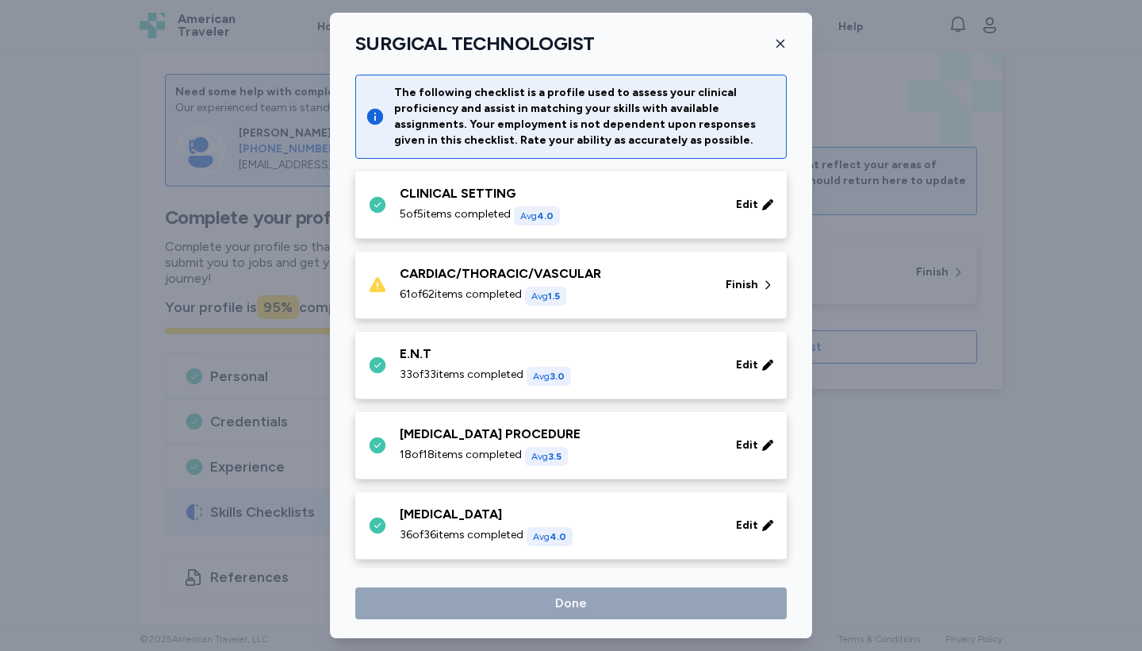
scroll to position [2094, 0]
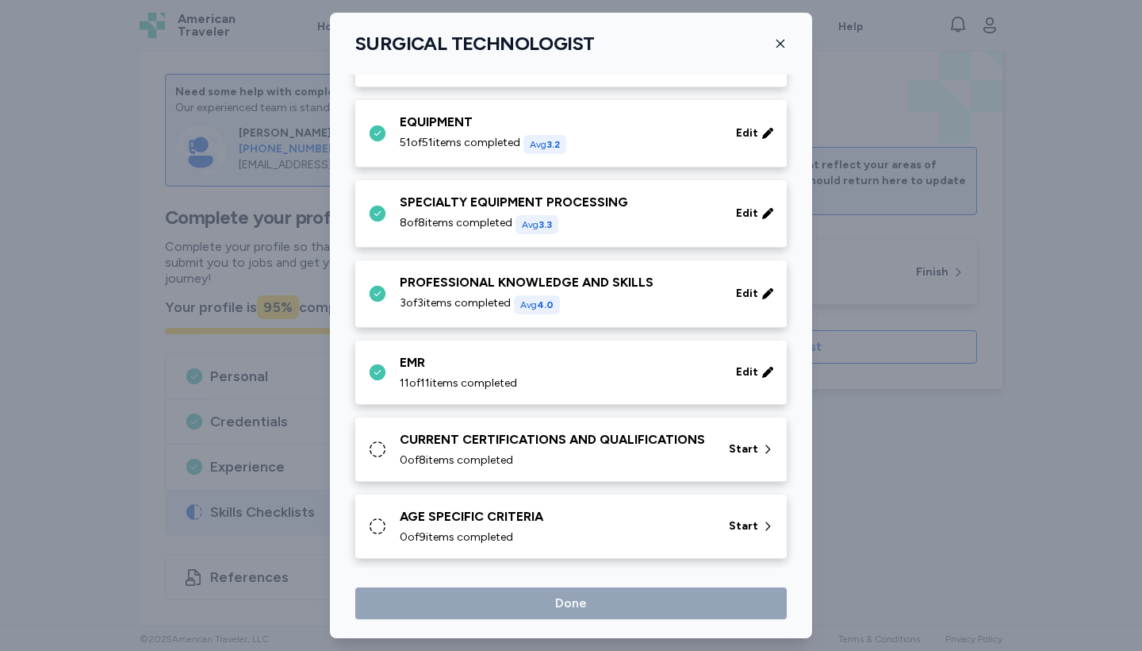
click at [653, 451] on div "CURRENT CERTIFICATIONS AND QUALIFICATIONS 0 of 8 items completed" at bounding box center [555, 449] width 310 height 38
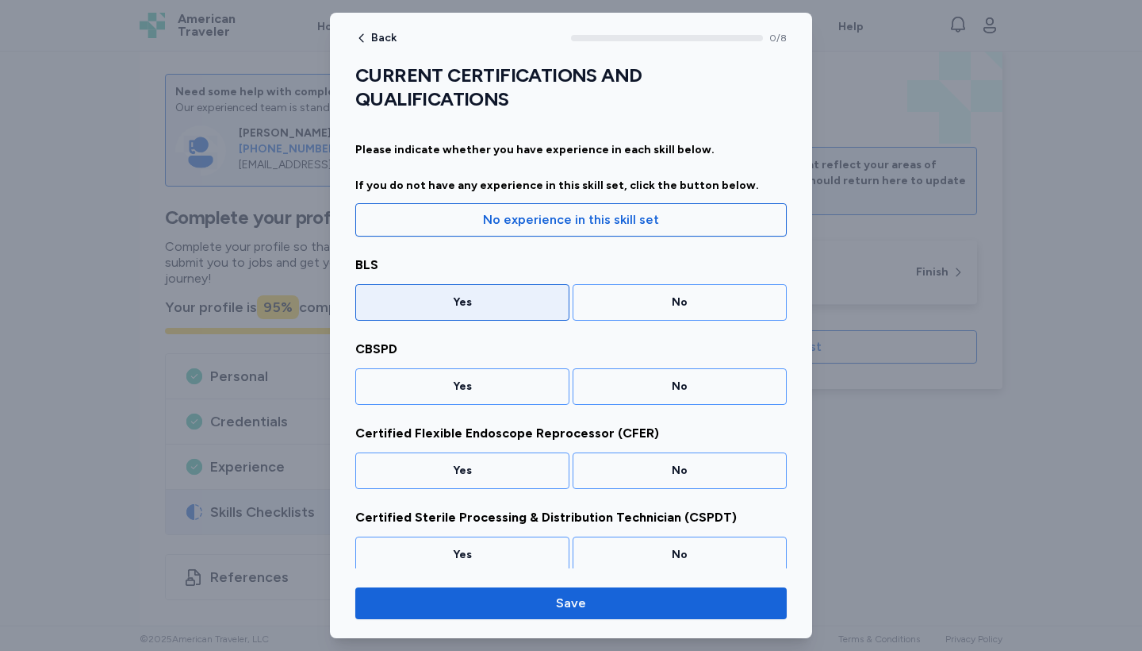
click at [464, 314] on div "Yes" at bounding box center [462, 302] width 214 height 36
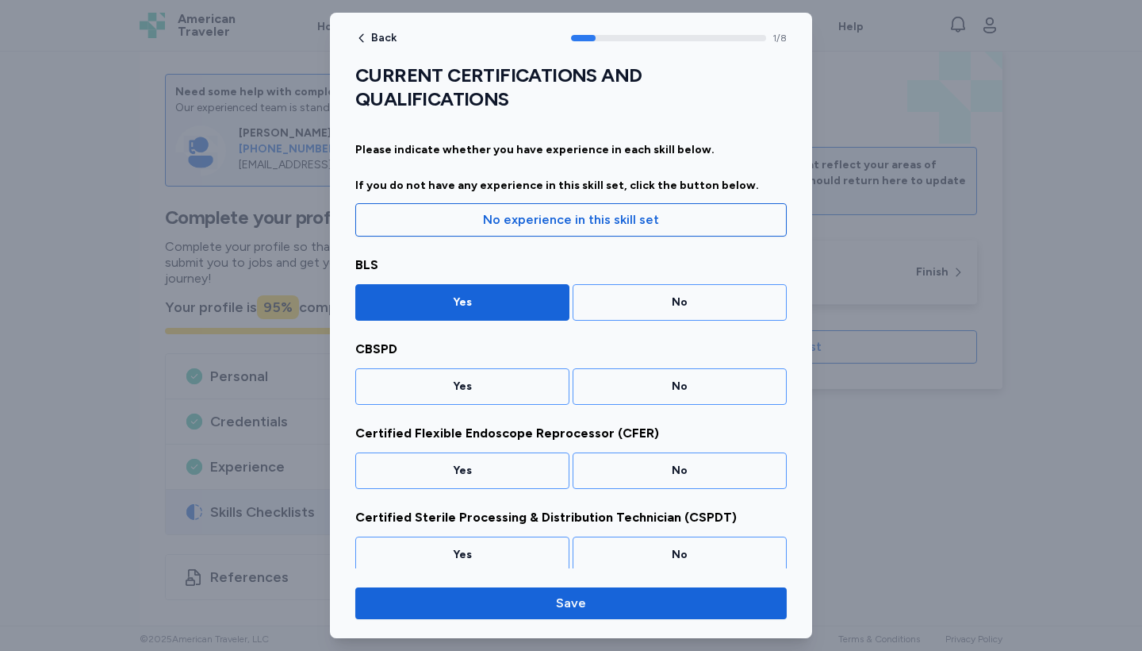
scroll to position [28, 0]
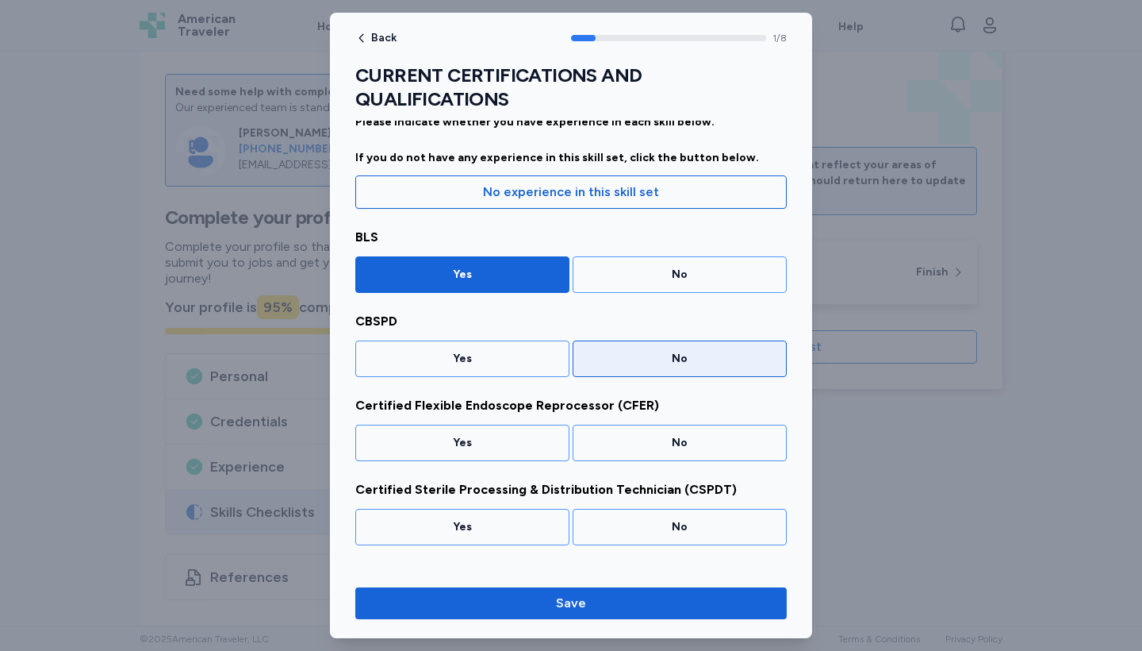
click at [662, 354] on div "No" at bounding box center [680, 359] width 194 height 16
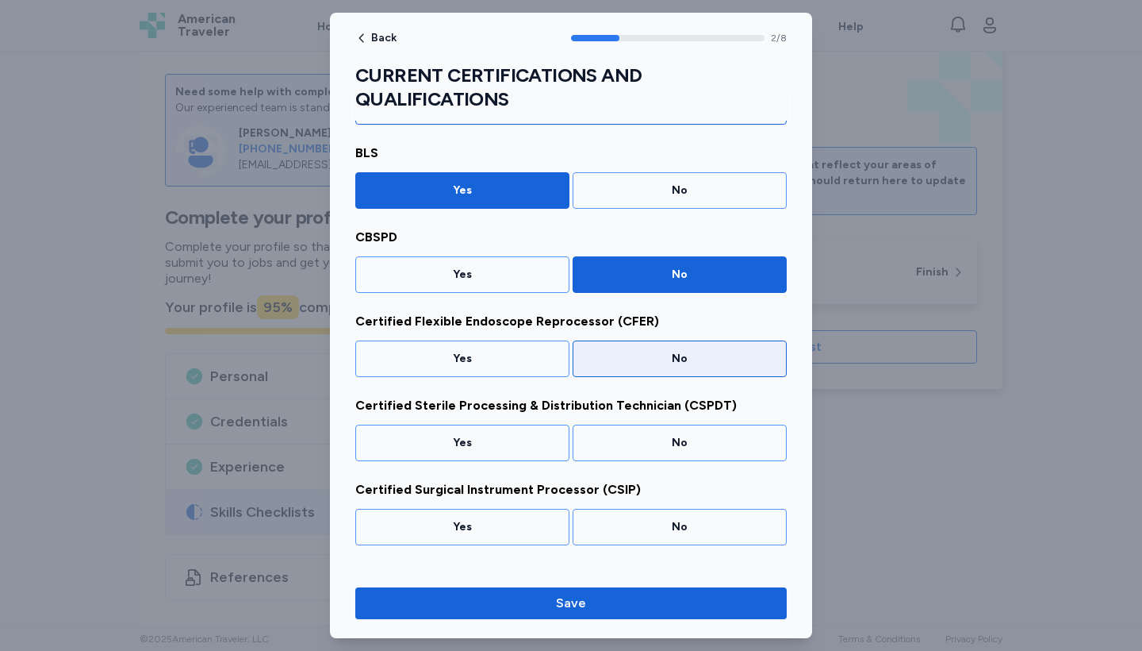
click at [665, 358] on div "No" at bounding box center [680, 359] width 194 height 16
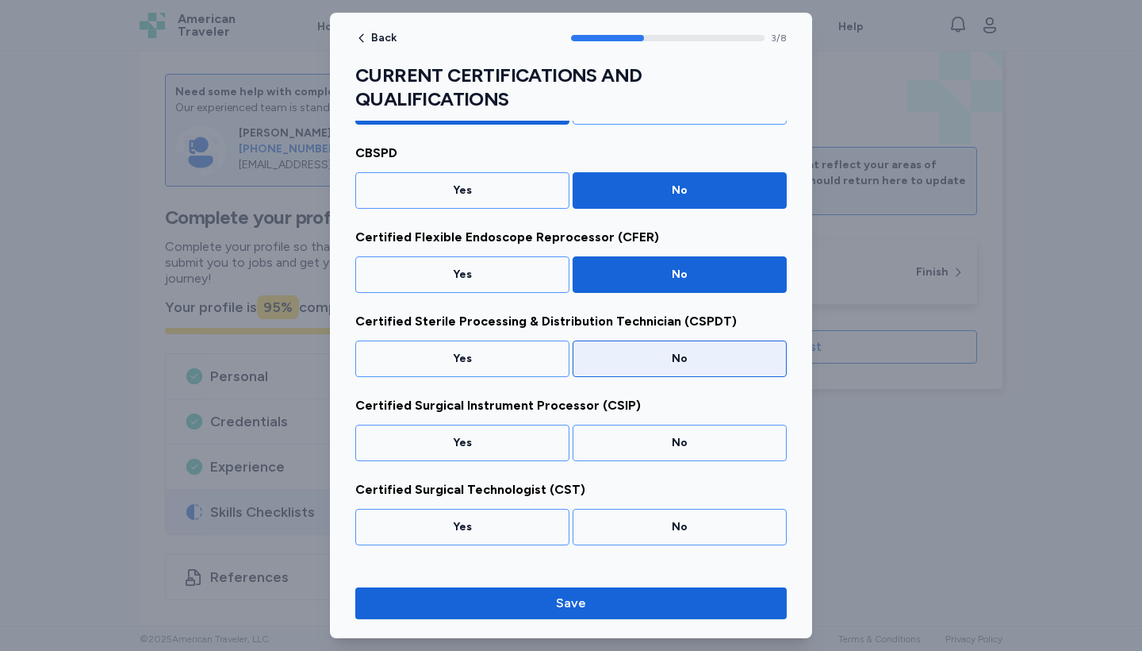
click at [665, 358] on div "No" at bounding box center [680, 359] width 194 height 16
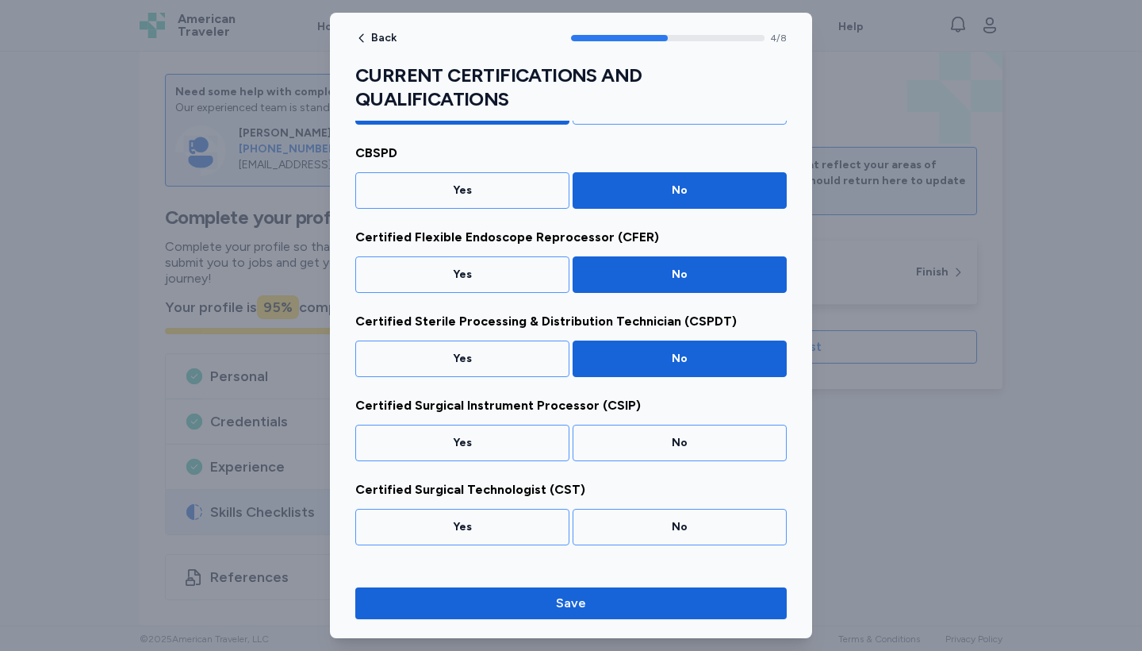
scroll to position [280, 0]
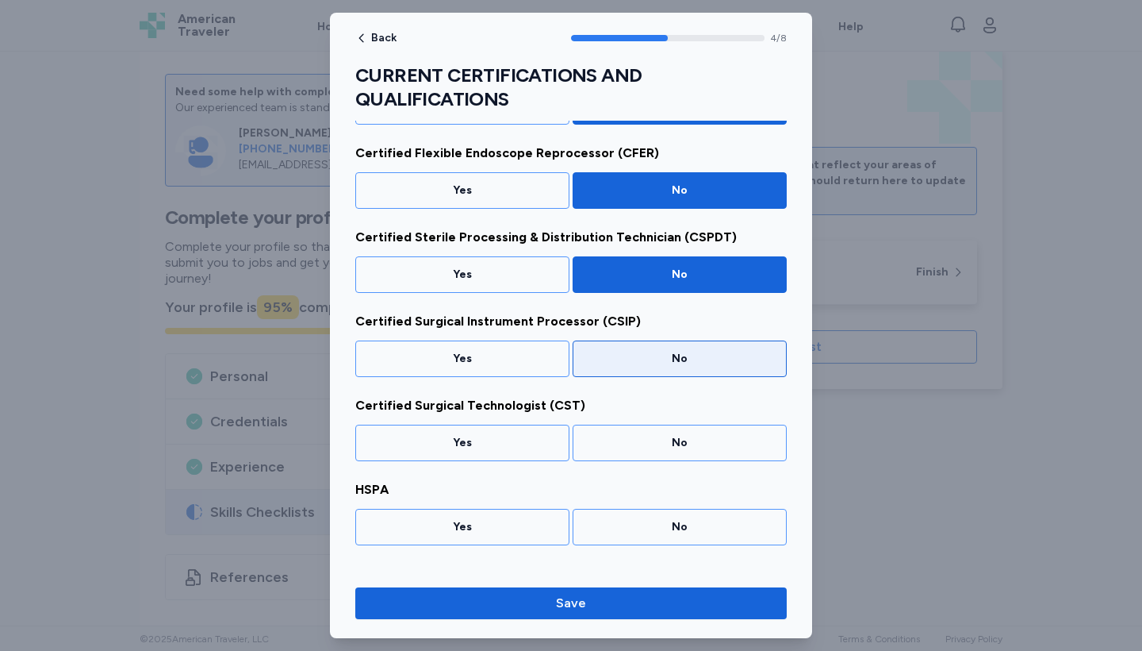
click at [705, 360] on div "No" at bounding box center [680, 359] width 194 height 16
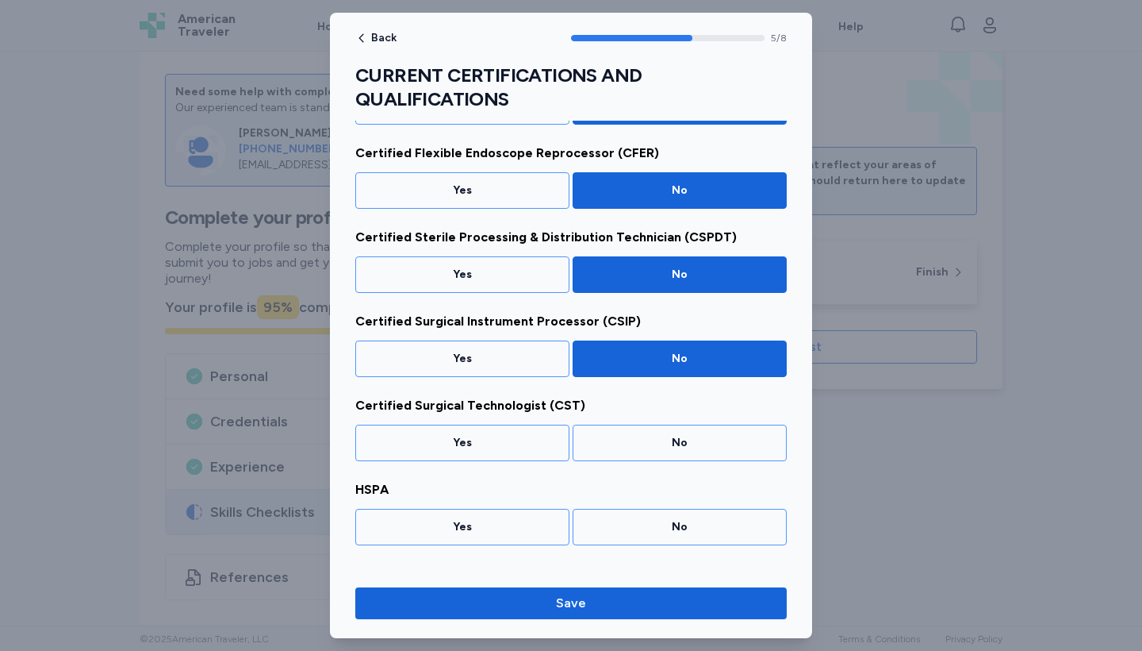
scroll to position [344, 0]
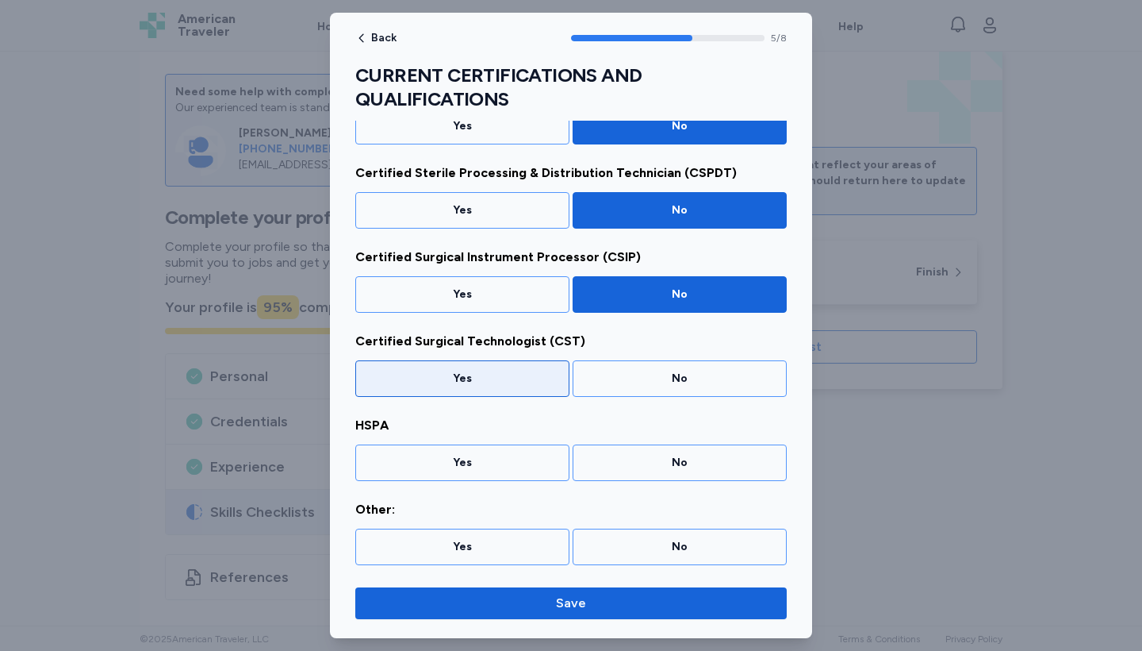
click at [523, 378] on div "Yes" at bounding box center [463, 378] width 194 height 16
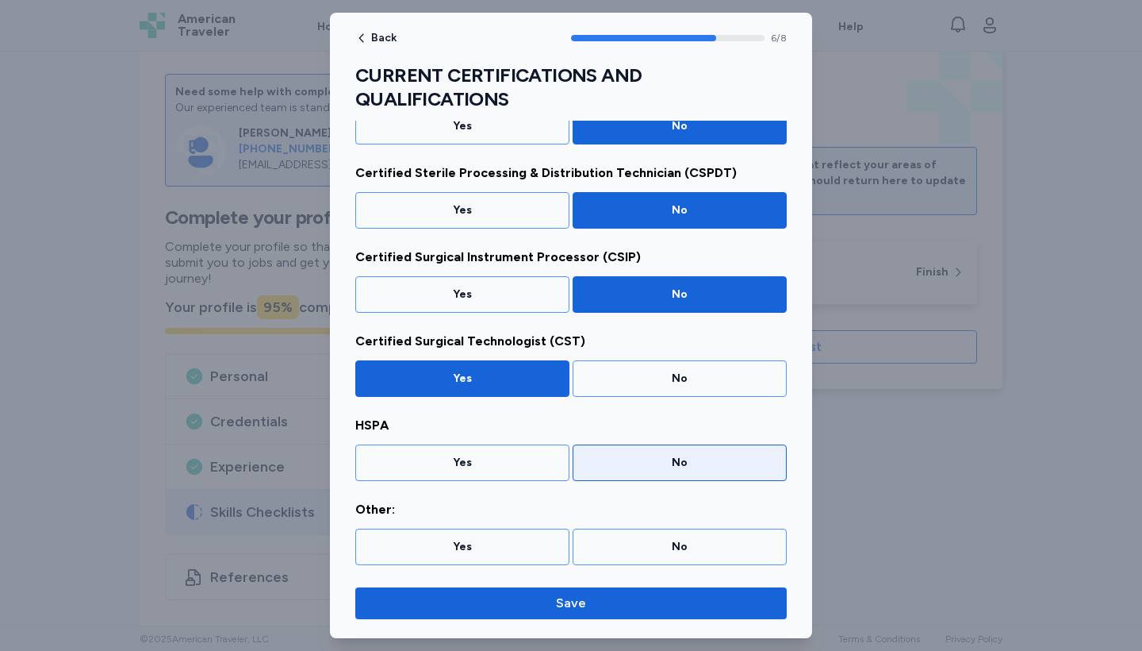
click at [689, 461] on div "No" at bounding box center [680, 463] width 194 height 16
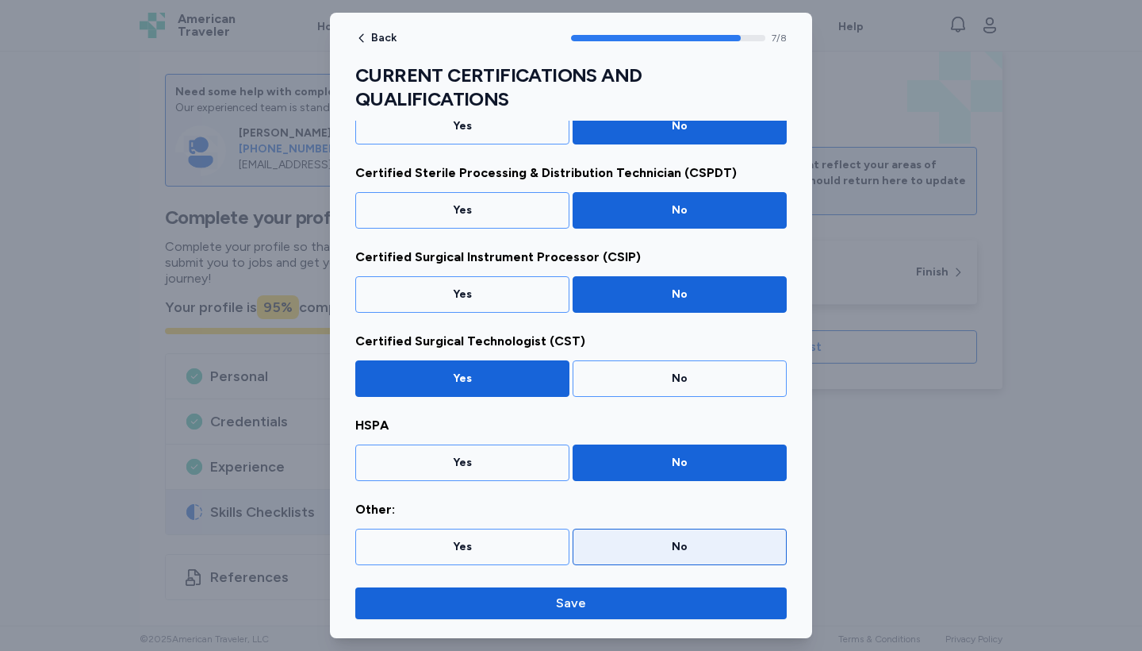
click at [652, 542] on div "No" at bounding box center [680, 547] width 194 height 16
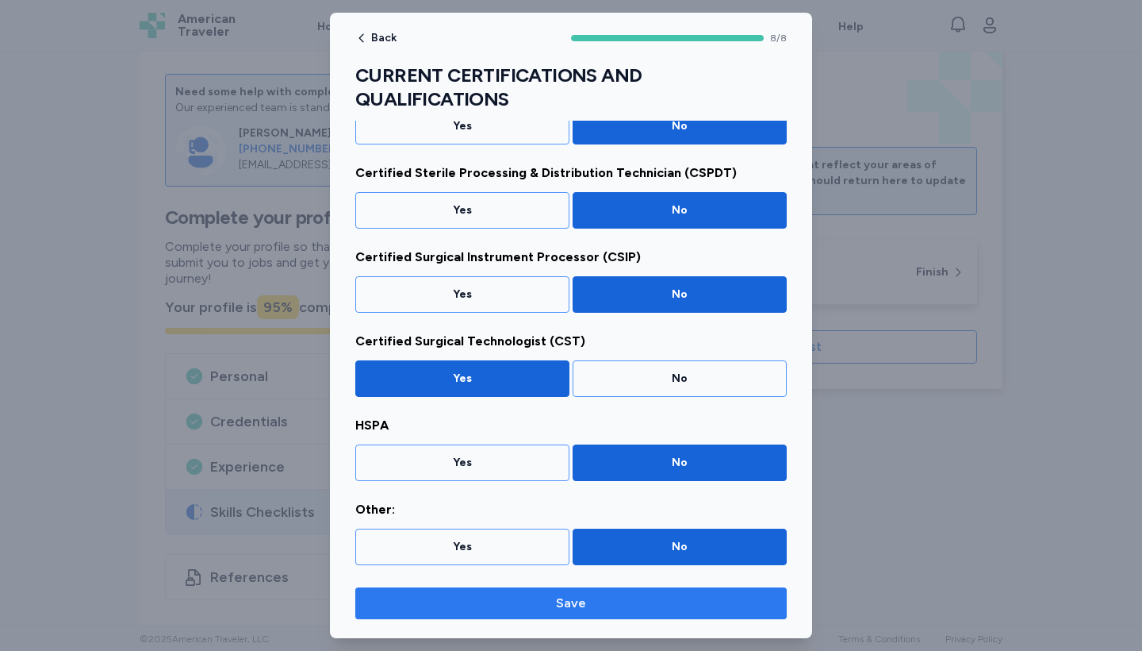
click at [612, 602] on span "Save" at bounding box center [571, 602] width 406 height 19
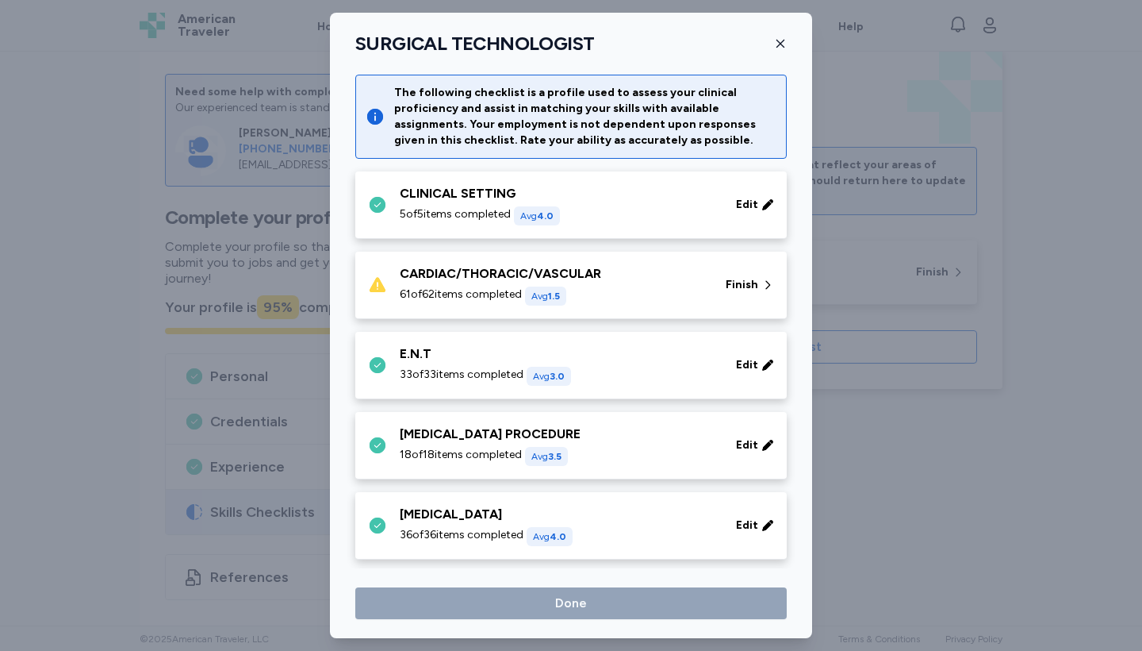
scroll to position [2094, 0]
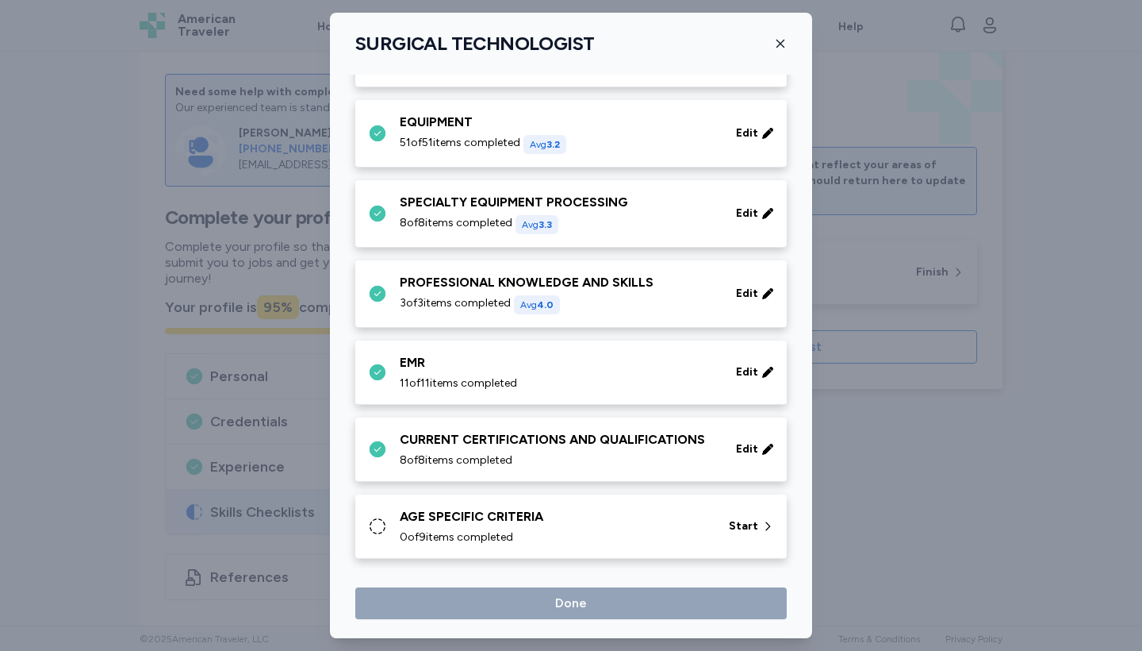
click at [612, 528] on div "AGE SPECIFIC CRITERIA 0 of 9 items completed" at bounding box center [555, 526] width 310 height 38
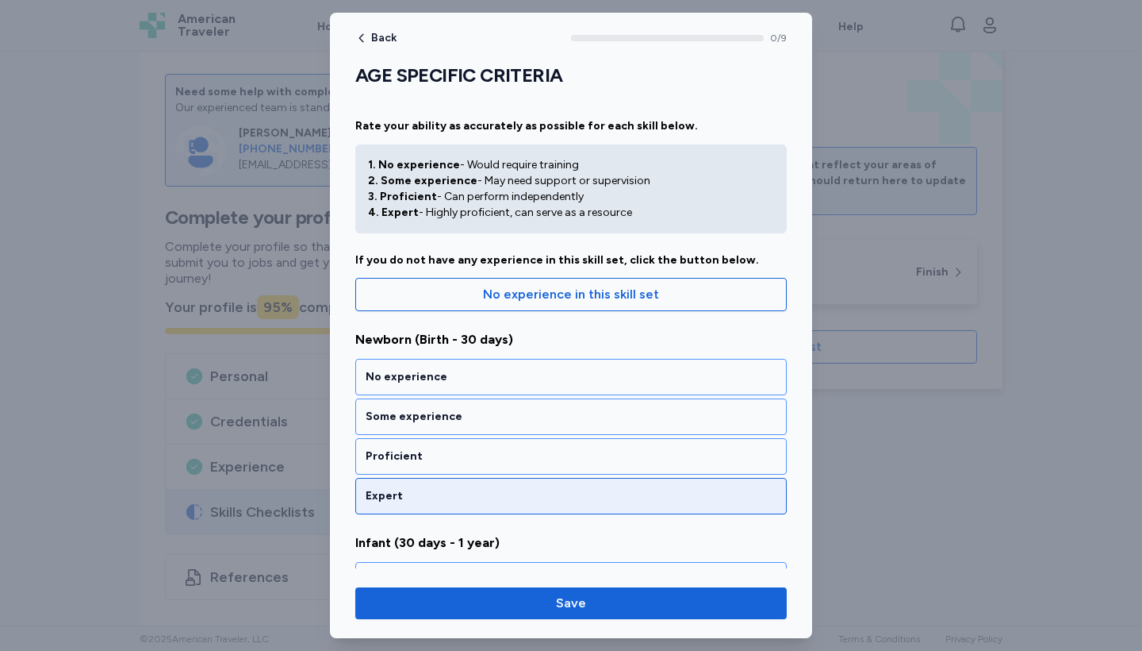
click at [523, 497] on div "Expert" at bounding box center [571, 496] width 411 height 16
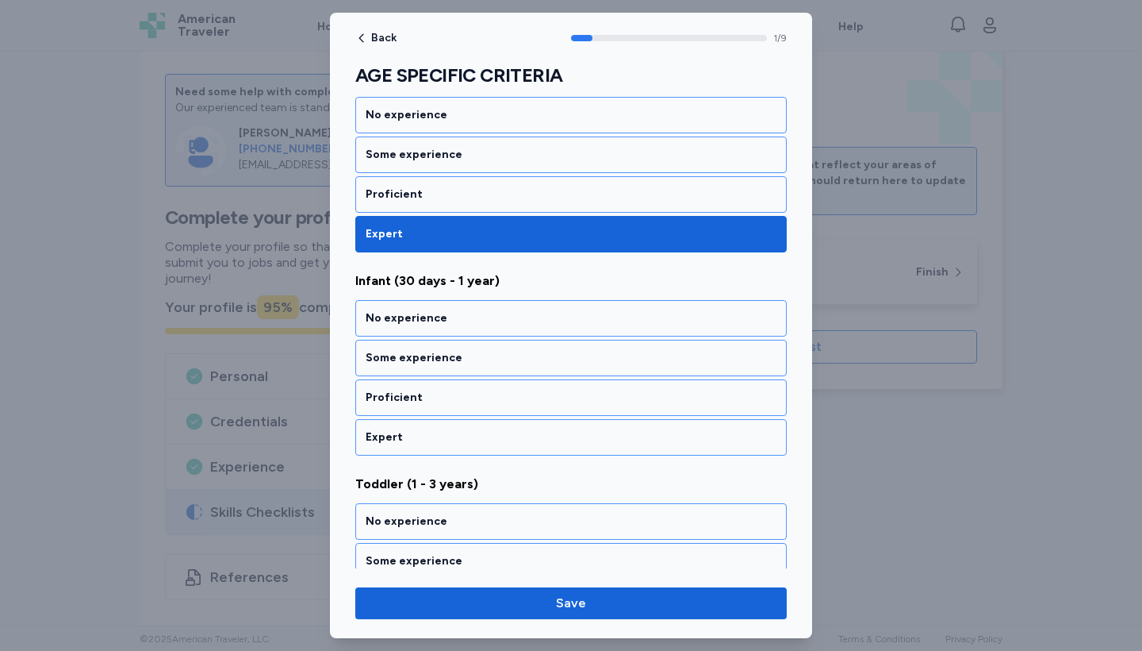
scroll to position [293, 0]
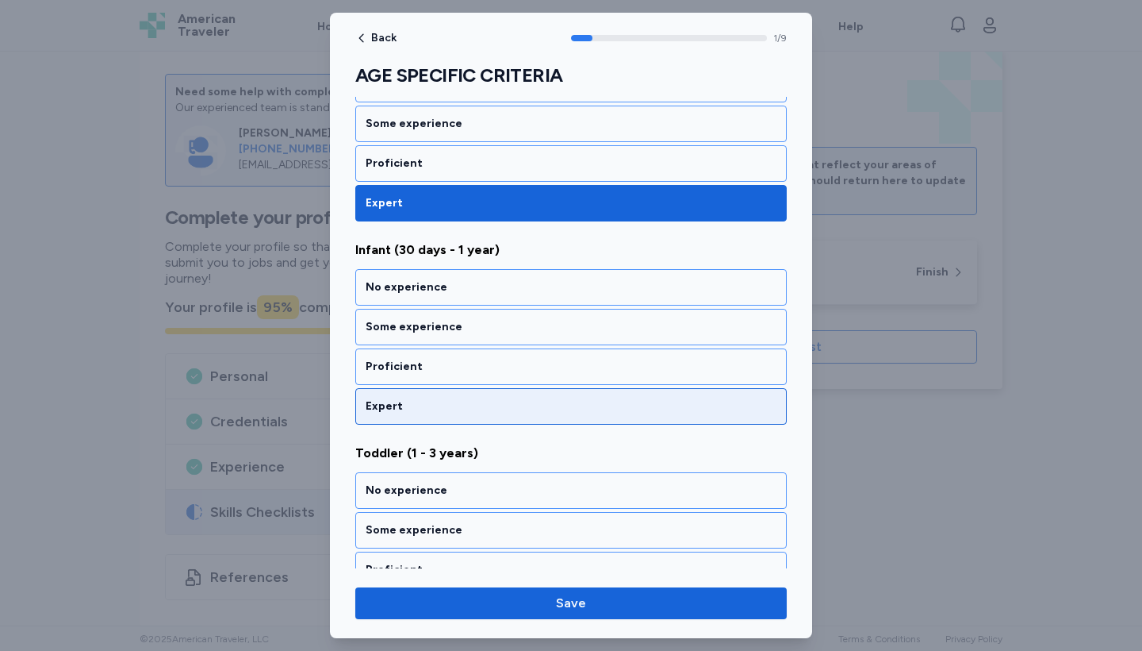
click at [518, 402] on div "Expert" at bounding box center [571, 406] width 411 height 16
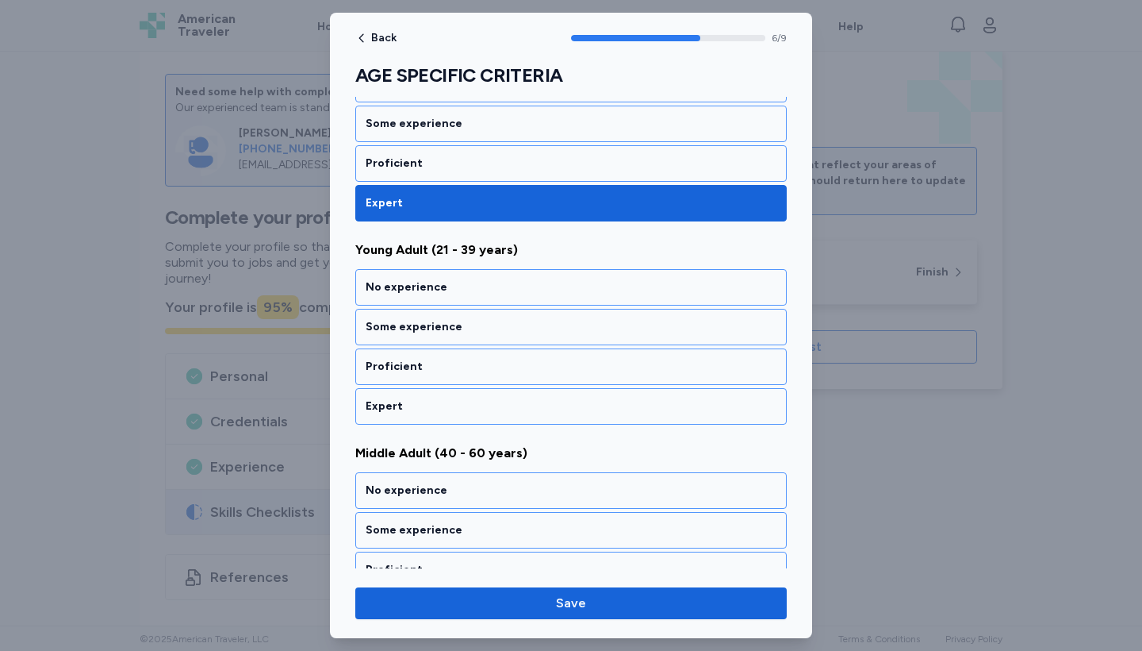
click at [518, 402] on div "Expert" at bounding box center [571, 406] width 411 height 16
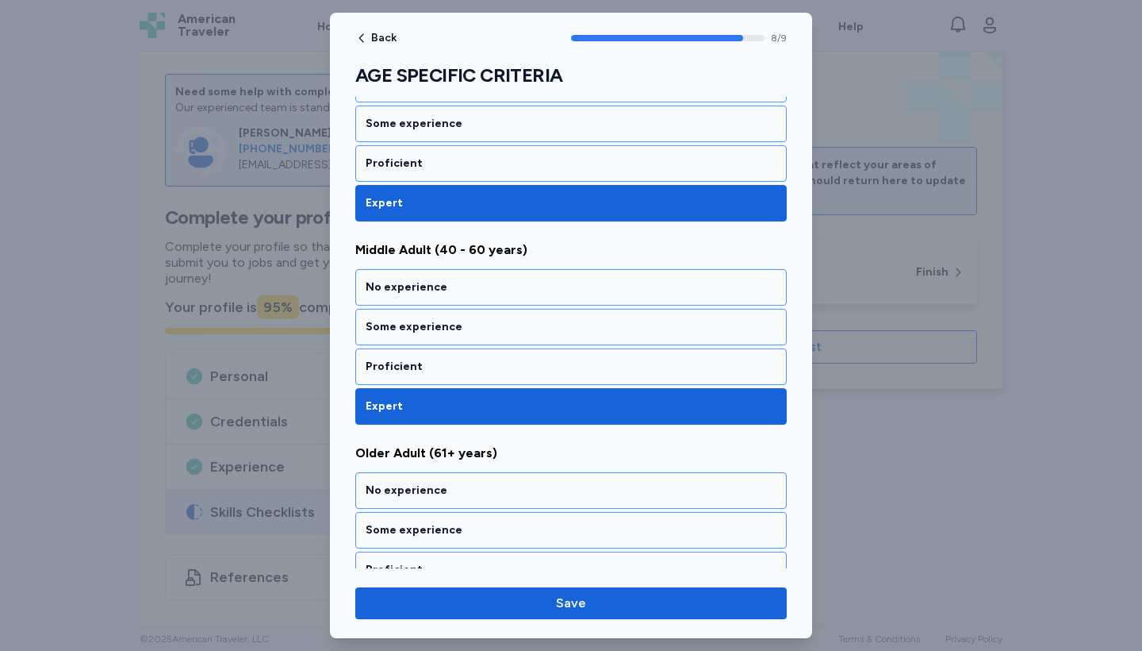
scroll to position [1574, 0]
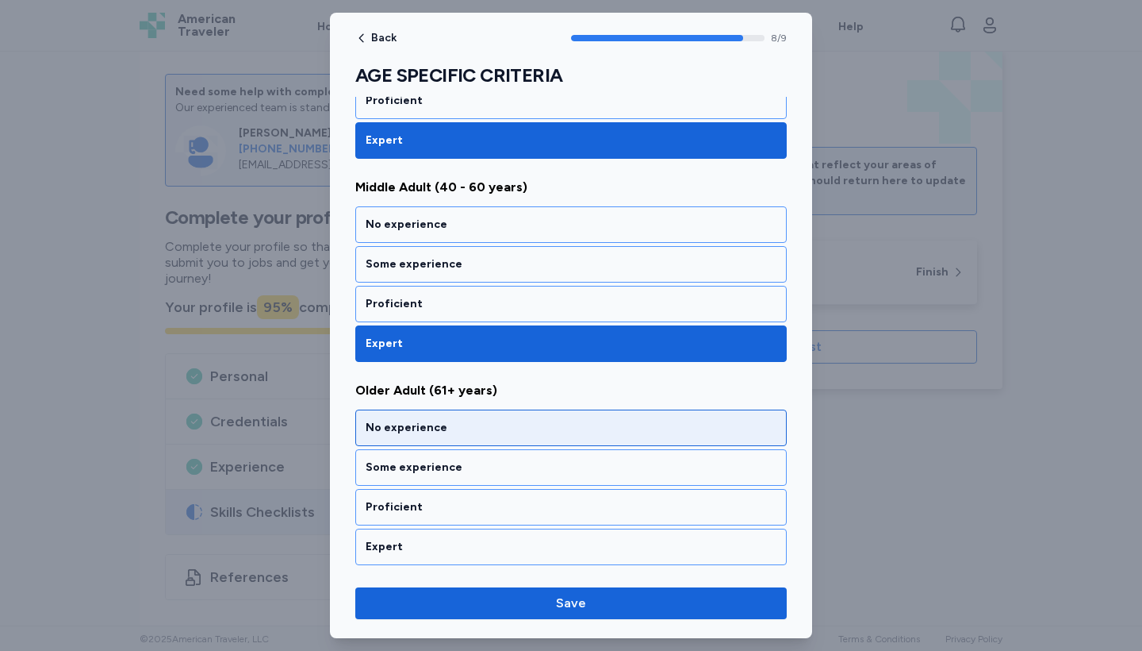
drag, startPoint x: 518, startPoint y: 402, endPoint x: 518, endPoint y: 415, distance: 12.7
click at [518, 404] on div "Older Adult (61+ years) No experience Some experience Proficient Expert" at bounding box center [571, 473] width 432 height 184
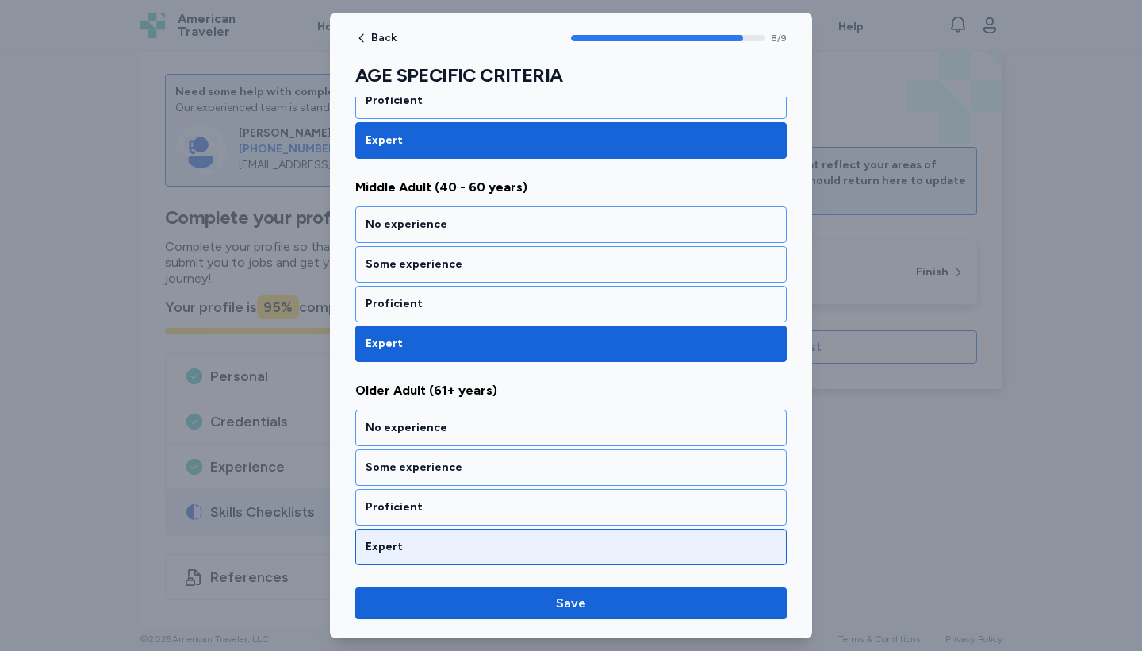
click at [520, 539] on div "Expert" at bounding box center [571, 547] width 411 height 16
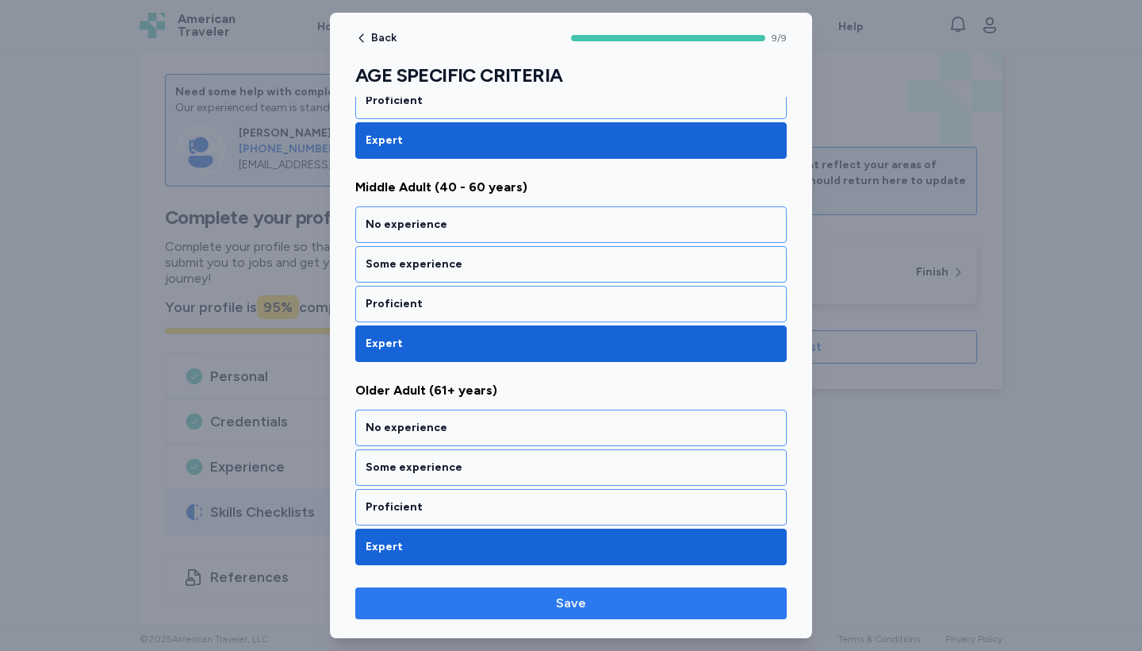
click at [585, 597] on span "Save" at bounding box center [571, 602] width 30 height 19
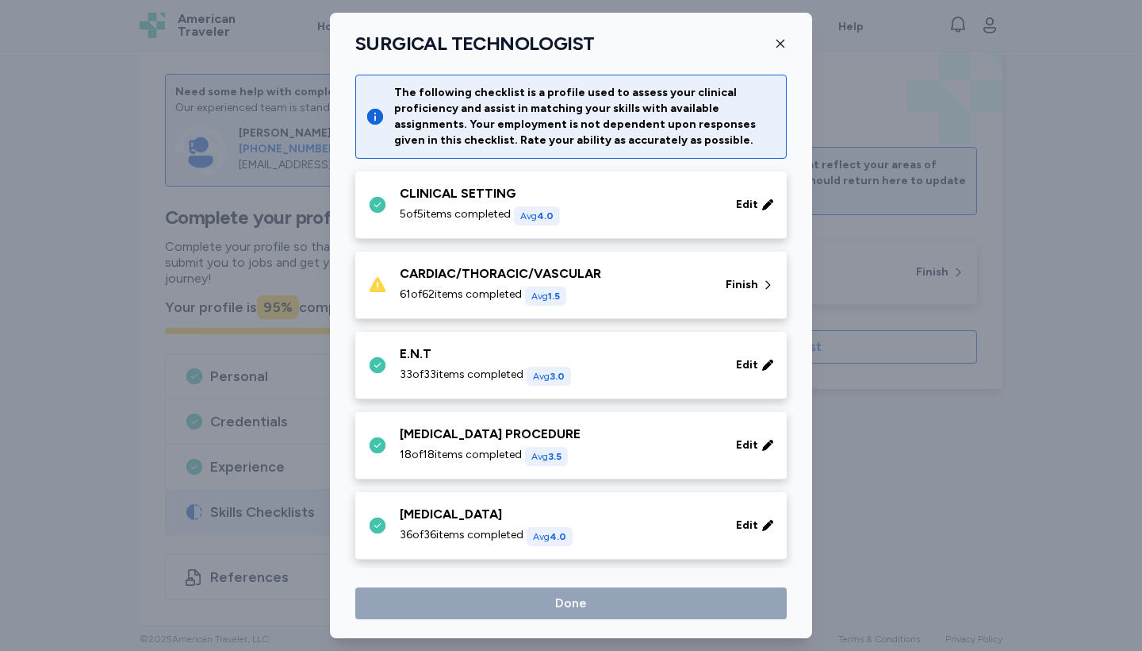
scroll to position [0, 0]
click at [764, 288] on icon at bounding box center [768, 285] width 13 height 16
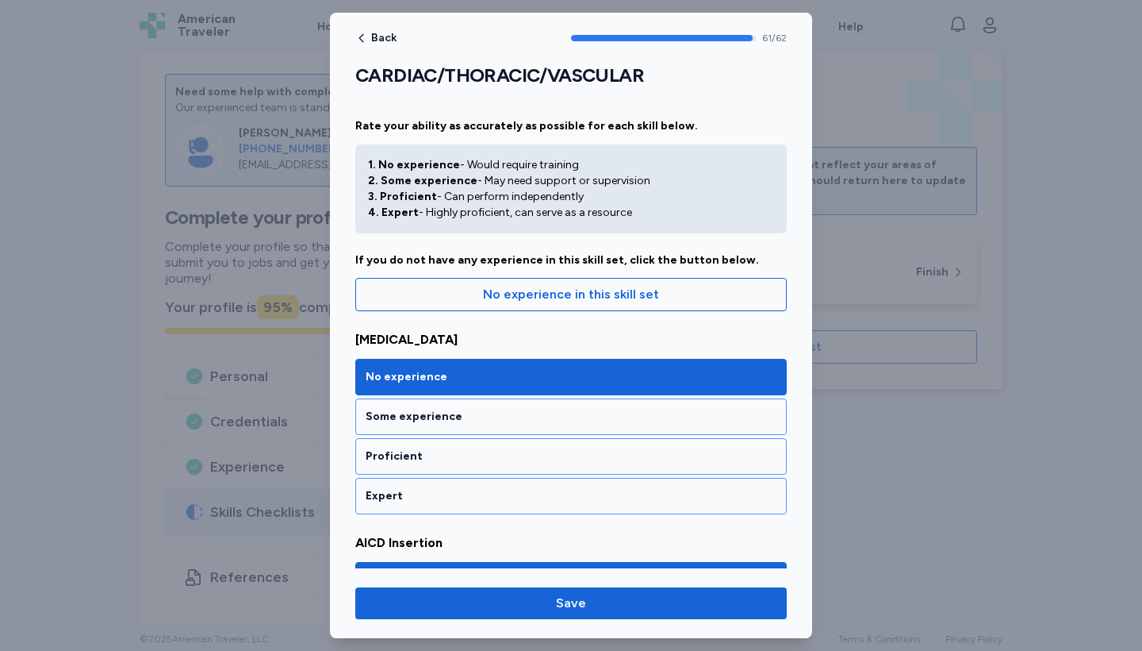
scroll to position [2061, 0]
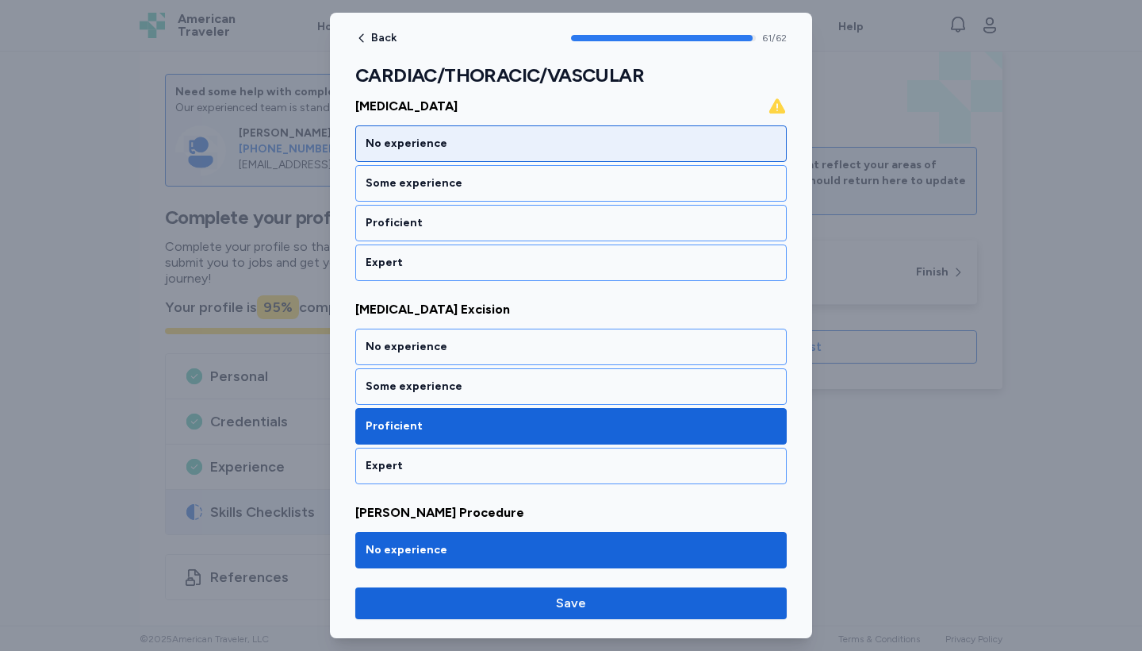
click at [665, 156] on div "No experience" at bounding box center [571, 143] width 432 height 36
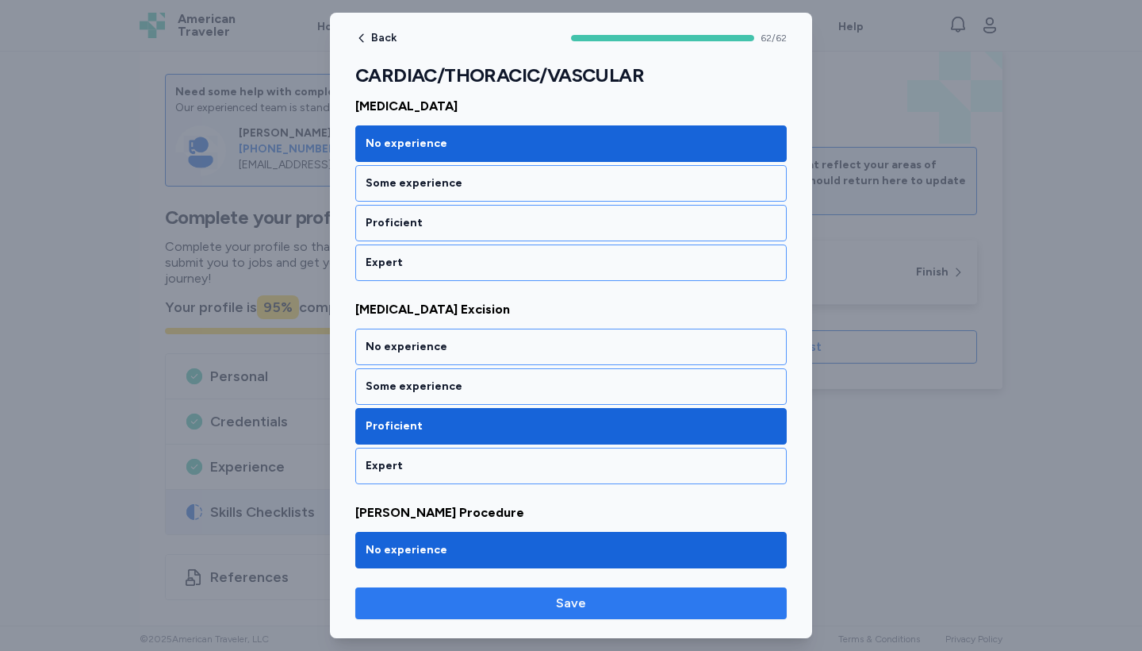
click at [632, 598] on span "Save" at bounding box center [571, 602] width 406 height 19
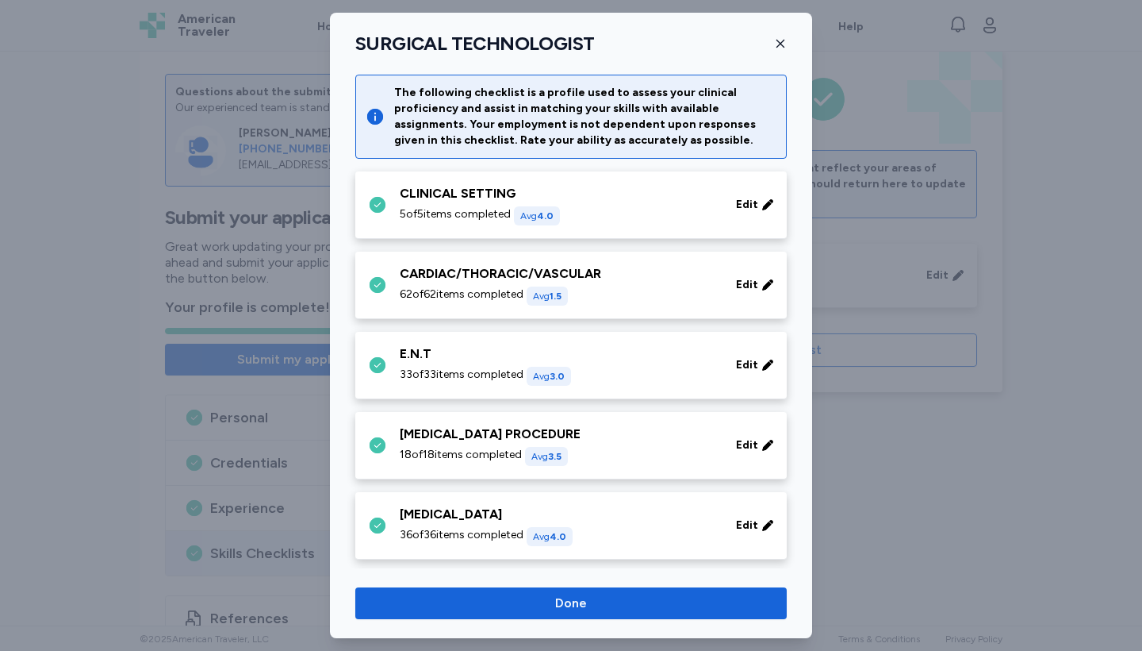
click at [632, 598] on span "Done" at bounding box center [571, 602] width 406 height 19
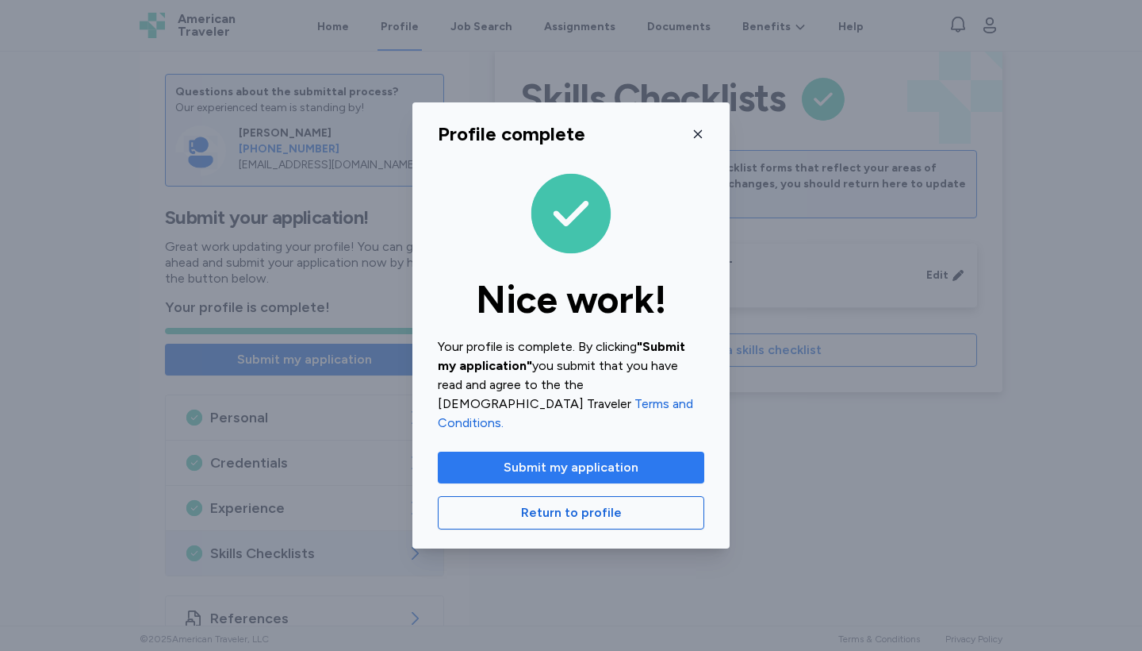
click at [612, 458] on span "Submit my application" at bounding box center [571, 467] width 135 height 19
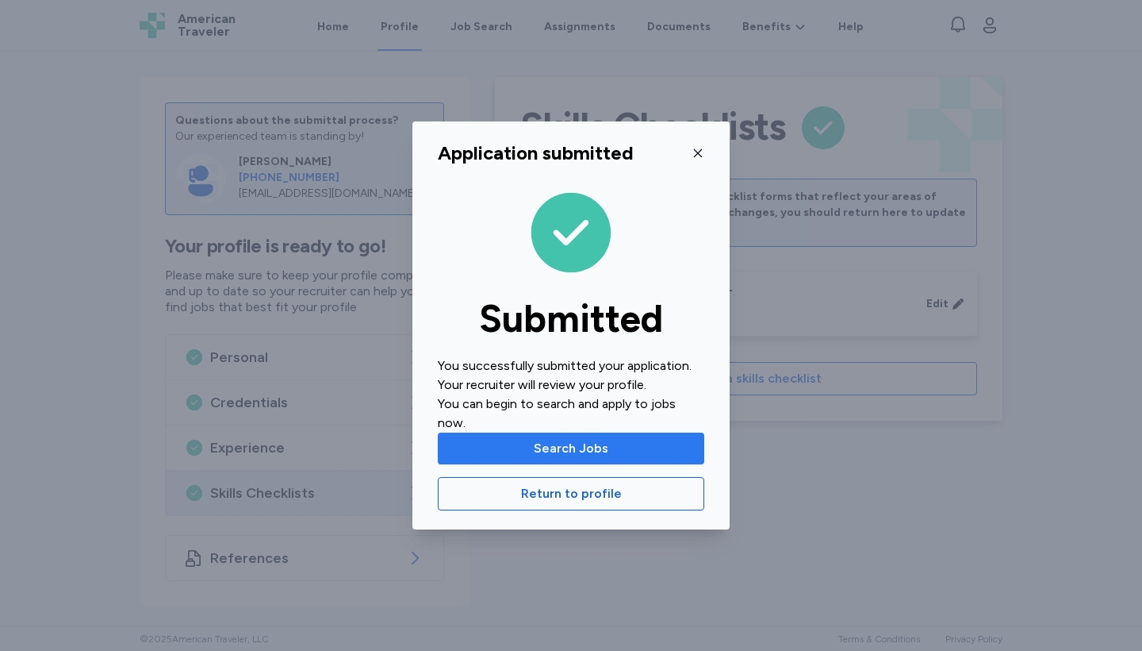
click at [612, 440] on span "Search Jobs" at bounding box center [571, 448] width 241 height 19
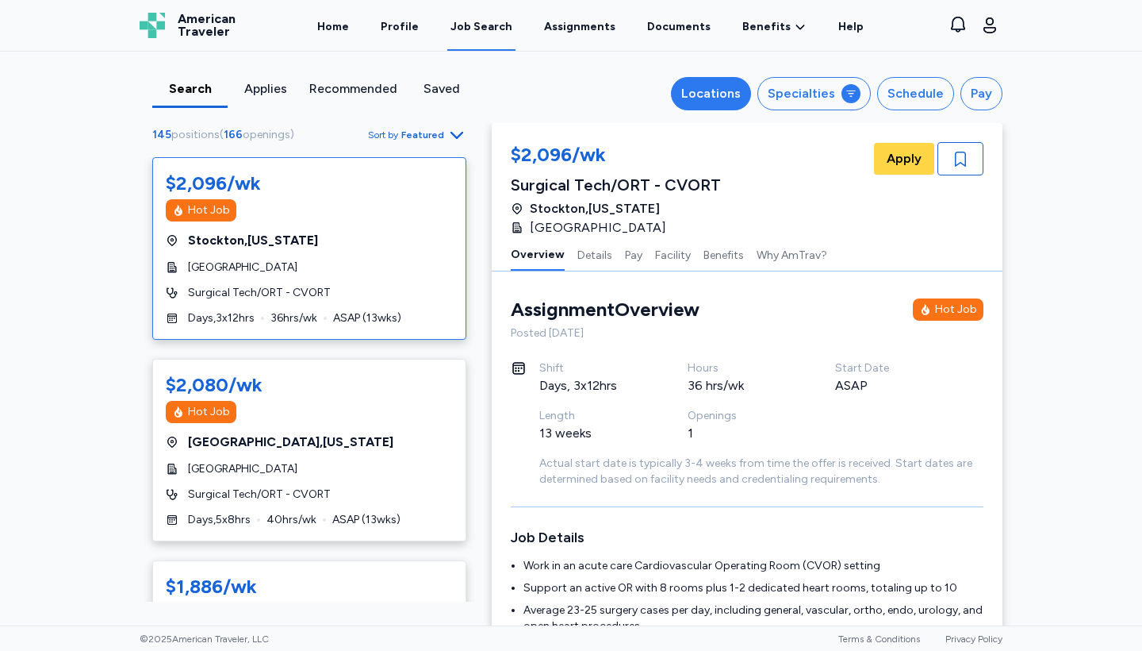
click at [713, 94] on div "Locations" at bounding box center [711, 93] width 60 height 19
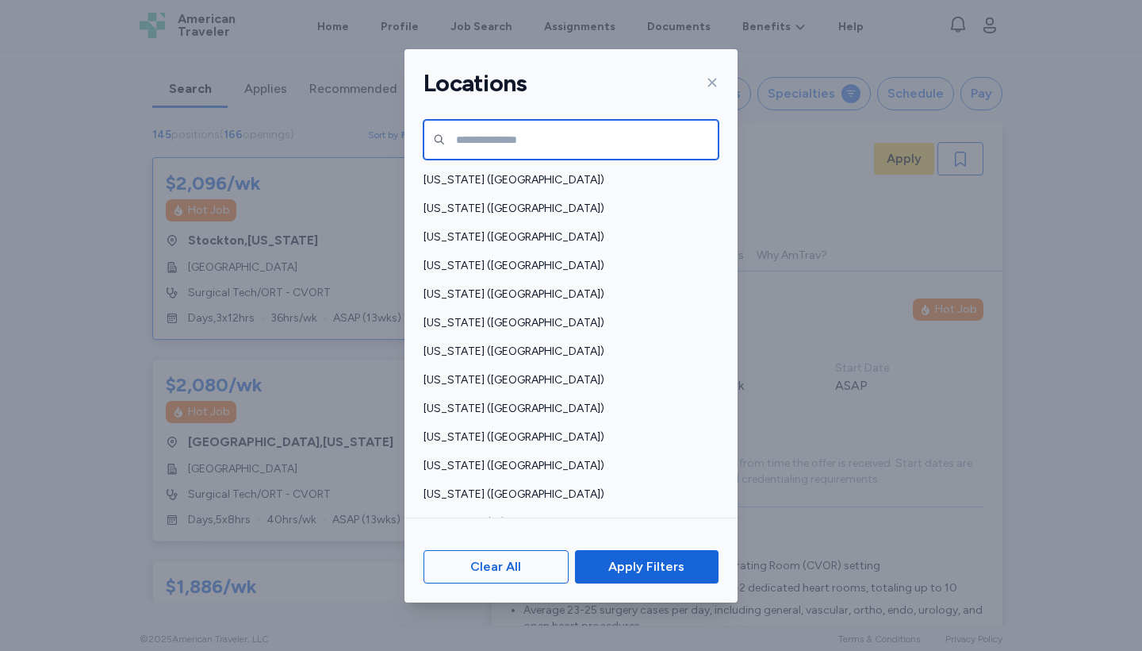
click at [572, 145] on input "text" at bounding box center [571, 140] width 295 height 40
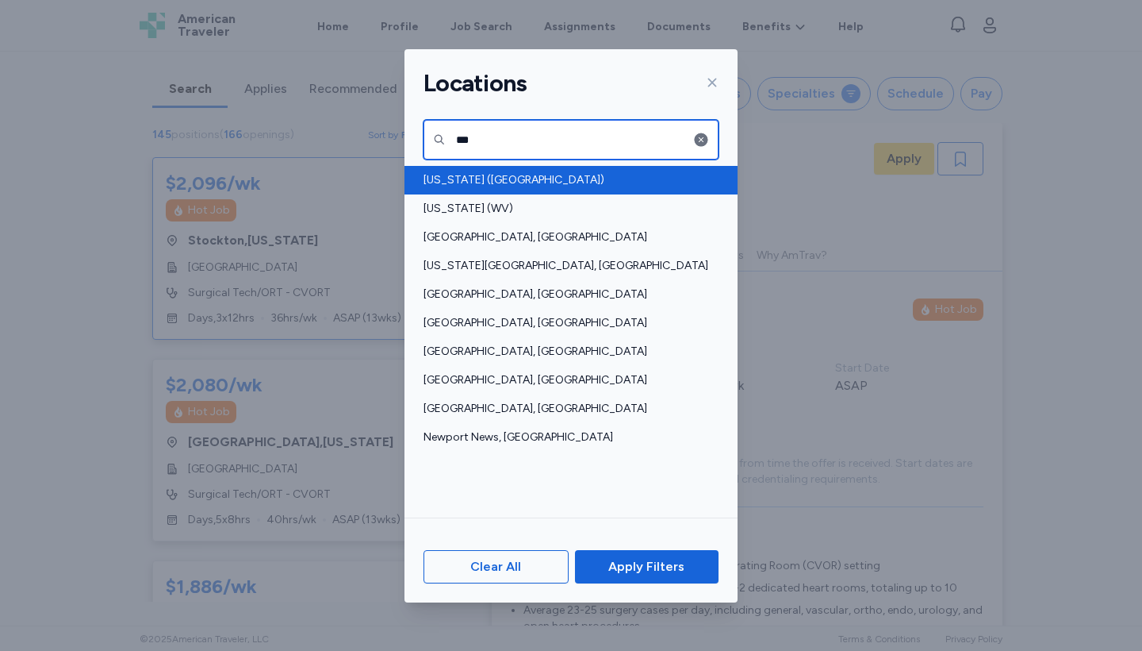
type input "***"
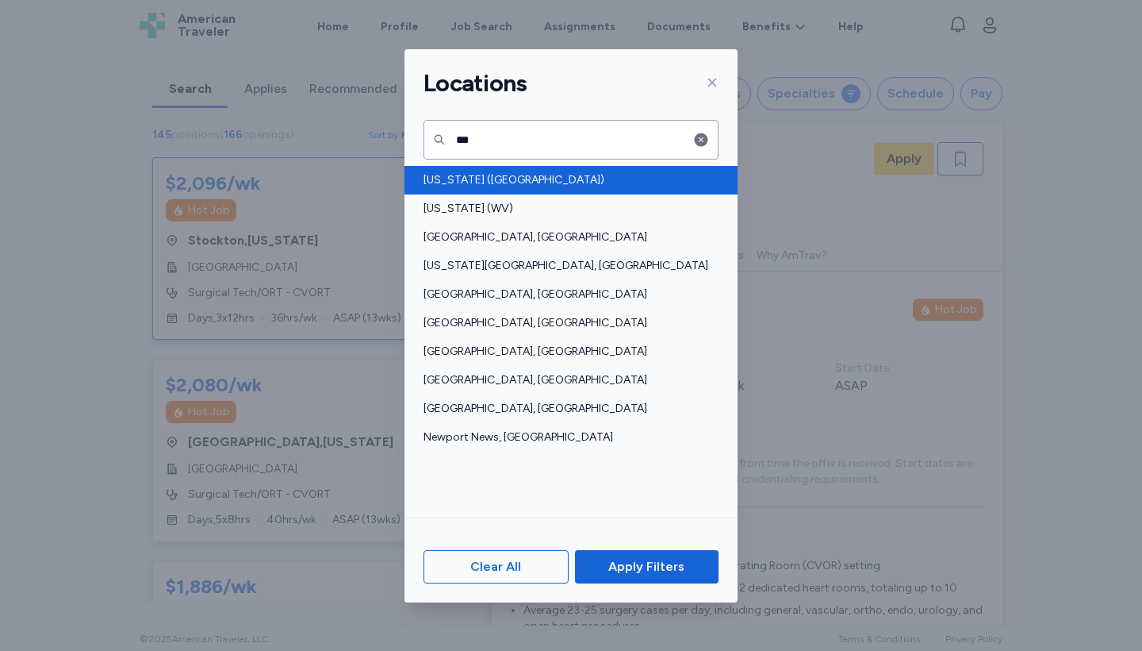
click at [493, 180] on span "[US_STATE] ([GEOGRAPHIC_DATA])" at bounding box center [567, 180] width 286 height 16
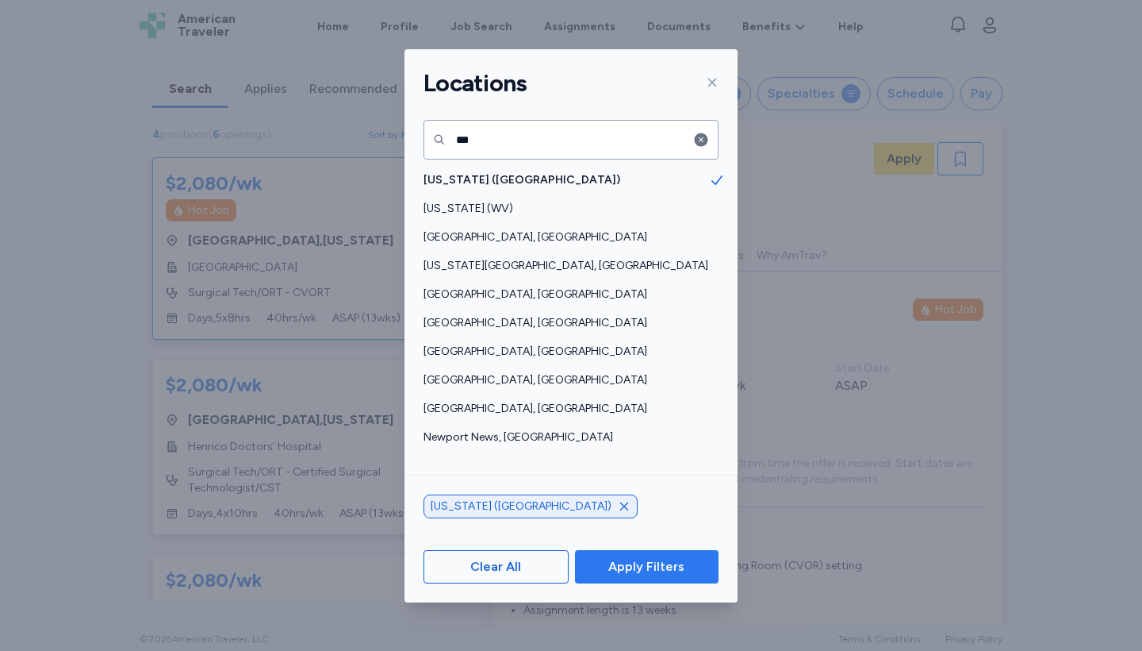
scroll to position [2, 0]
click at [639, 579] on button "Apply Filters" at bounding box center [647, 566] width 144 height 33
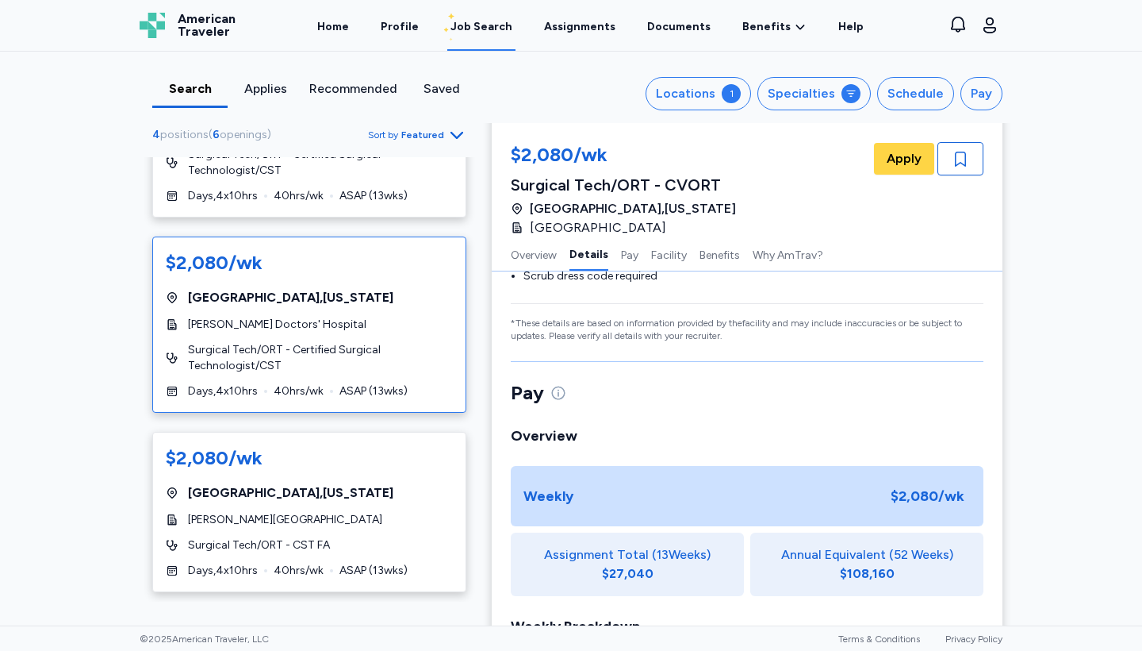
scroll to position [719, 0]
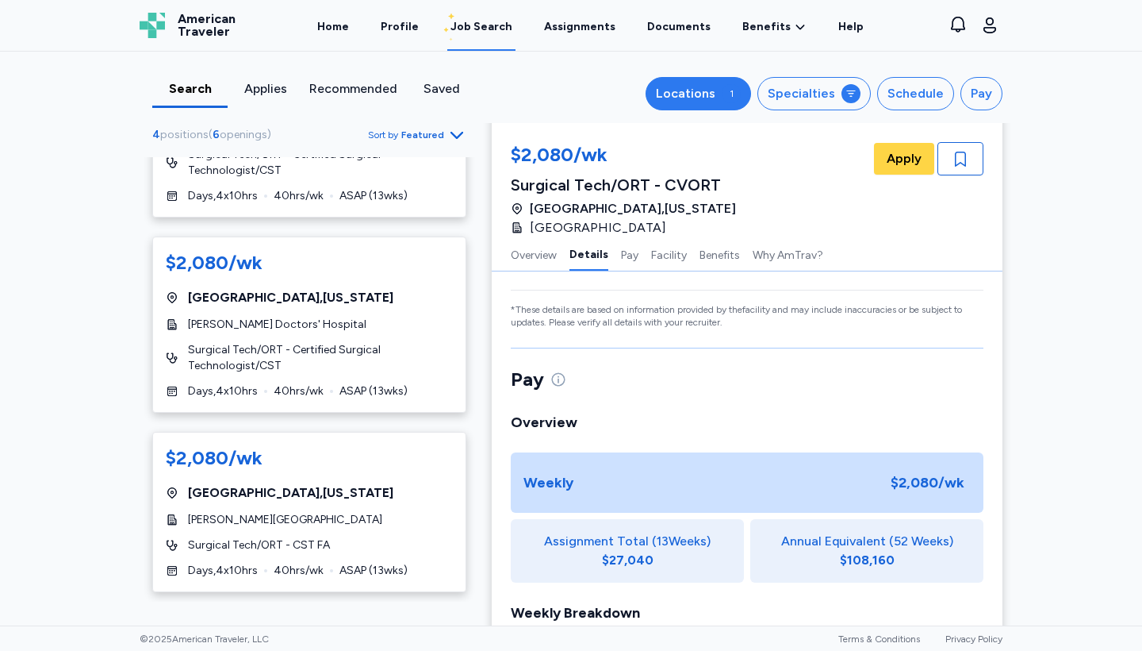
click at [728, 91] on button "Locations 1" at bounding box center [699, 93] width 106 height 33
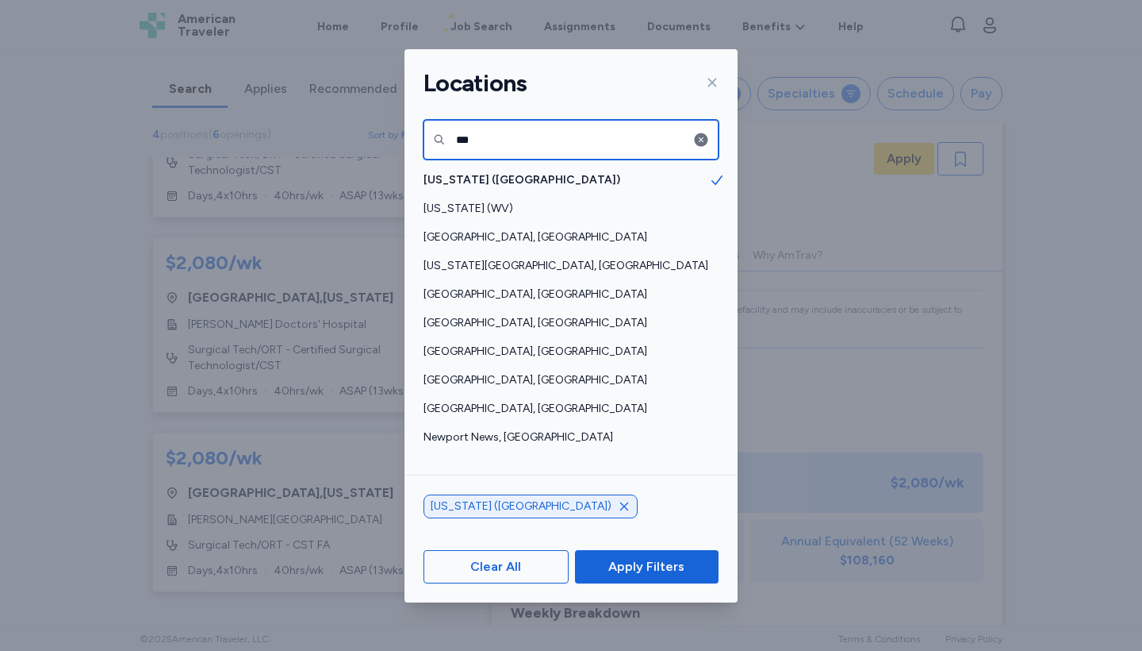
click at [595, 140] on input "***" at bounding box center [571, 140] width 295 height 40
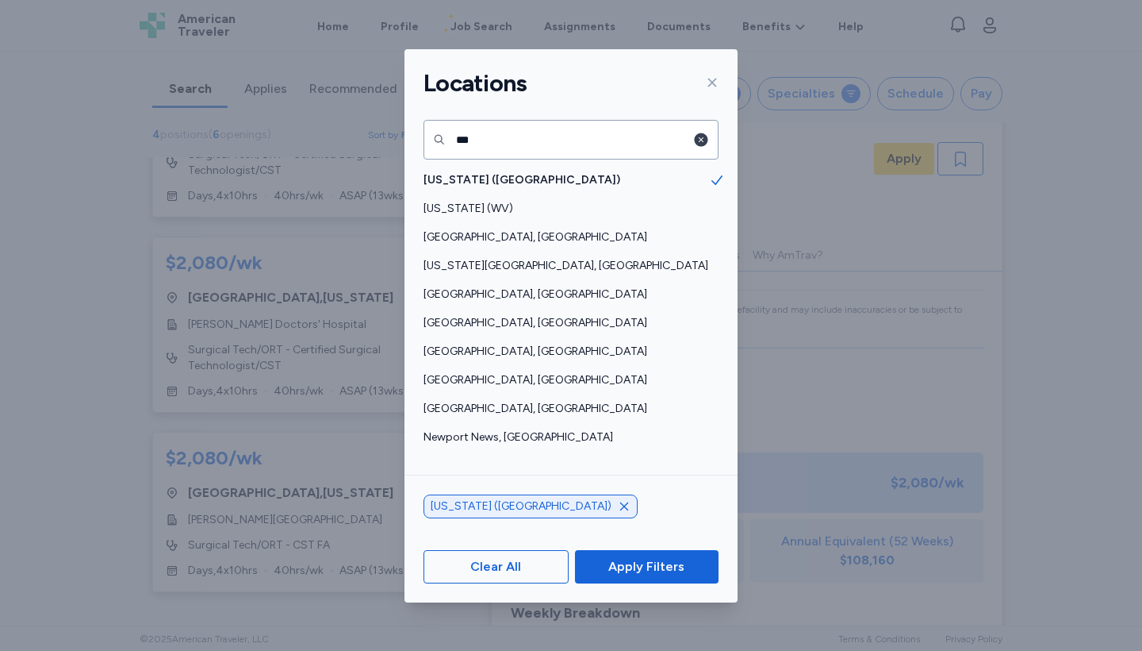
click at [705, 140] on icon "button" at bounding box center [701, 139] width 13 height 13
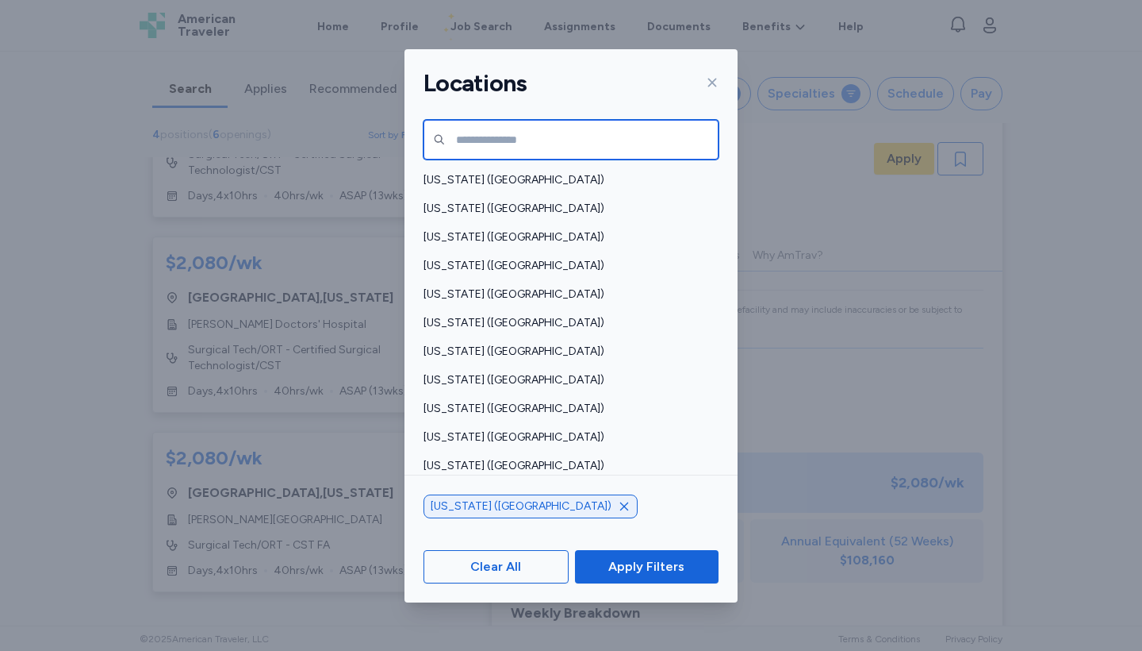
click at [608, 129] on input "text" at bounding box center [571, 140] width 295 height 40
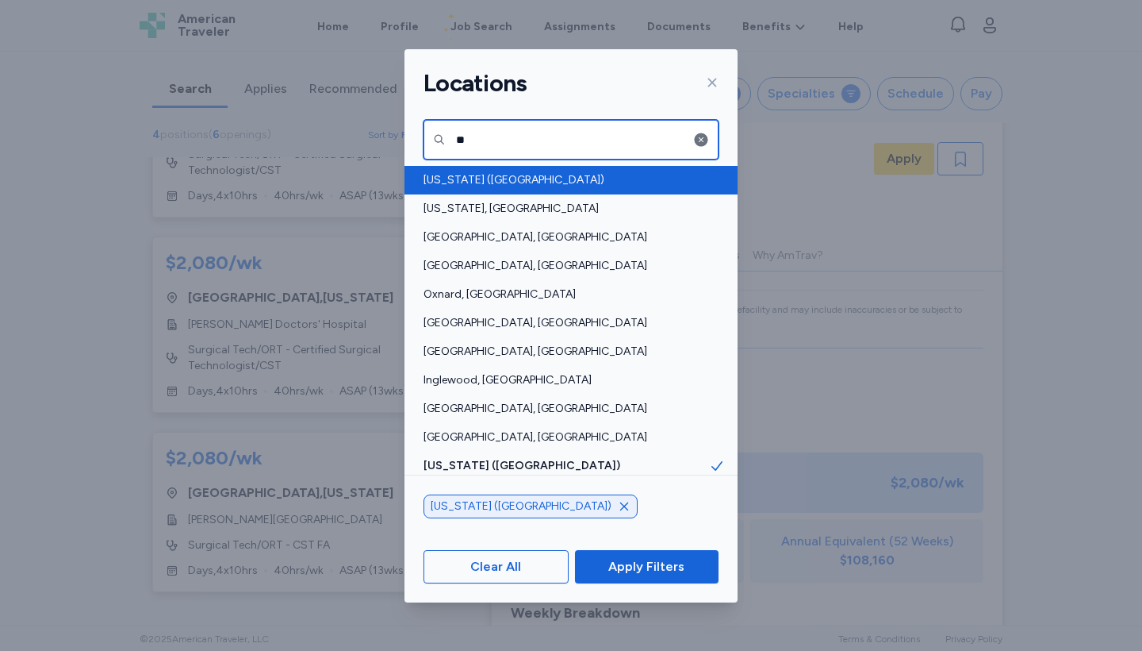
type input "**"
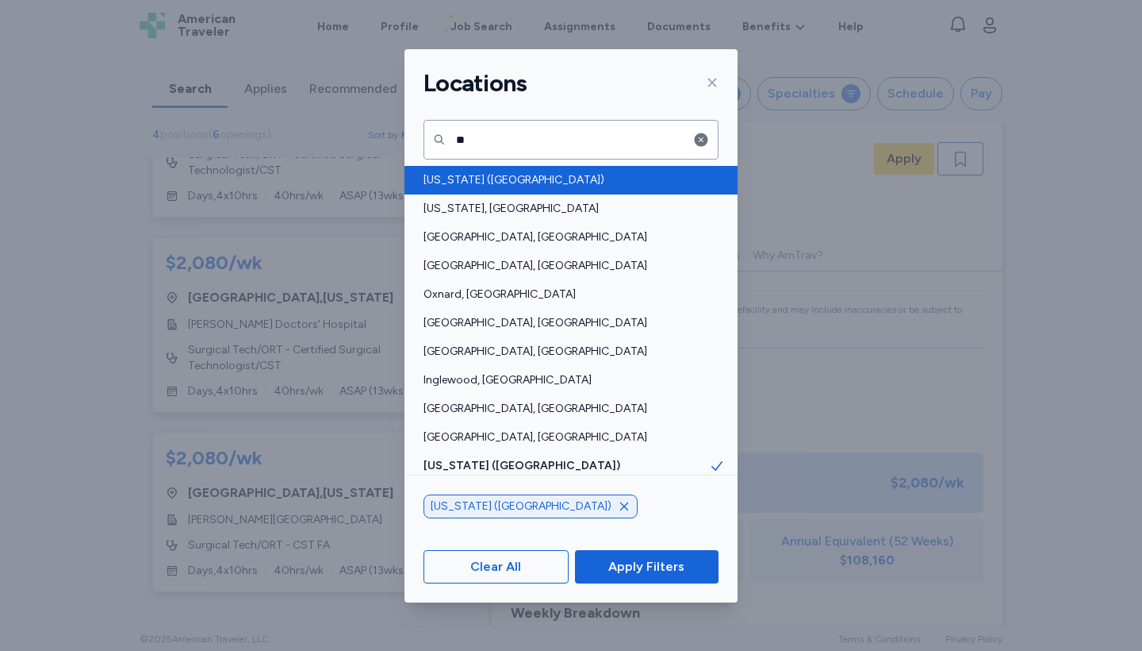
click at [520, 179] on span "[US_STATE] ([GEOGRAPHIC_DATA])" at bounding box center [567, 180] width 286 height 16
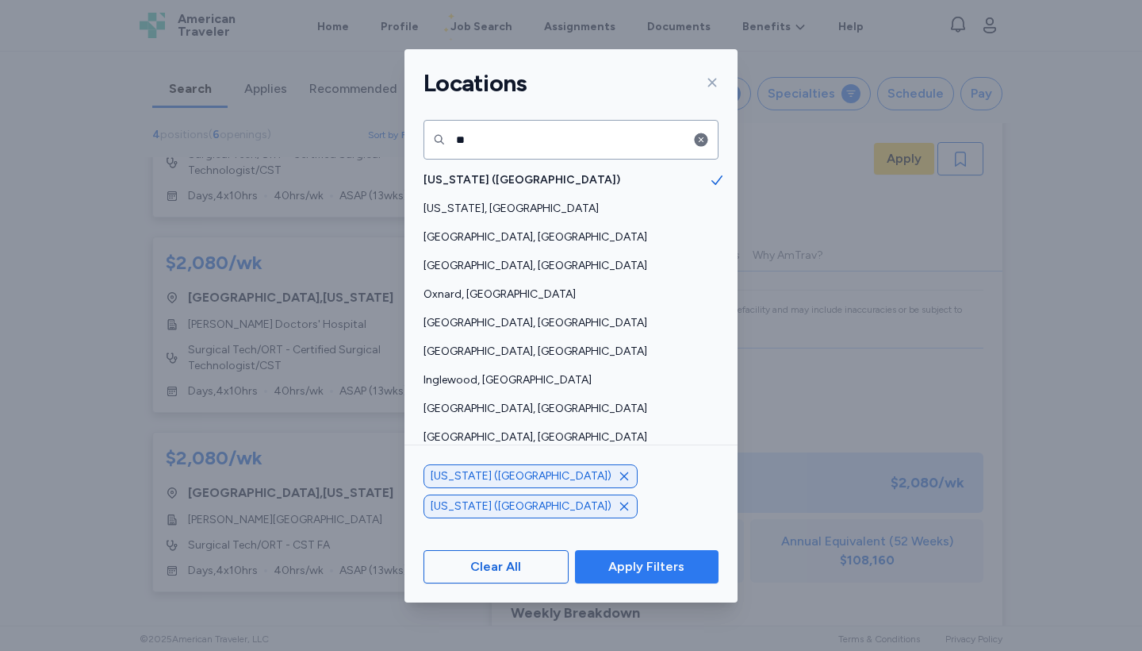
click at [667, 568] on span "Apply Filters" at bounding box center [646, 566] width 76 height 19
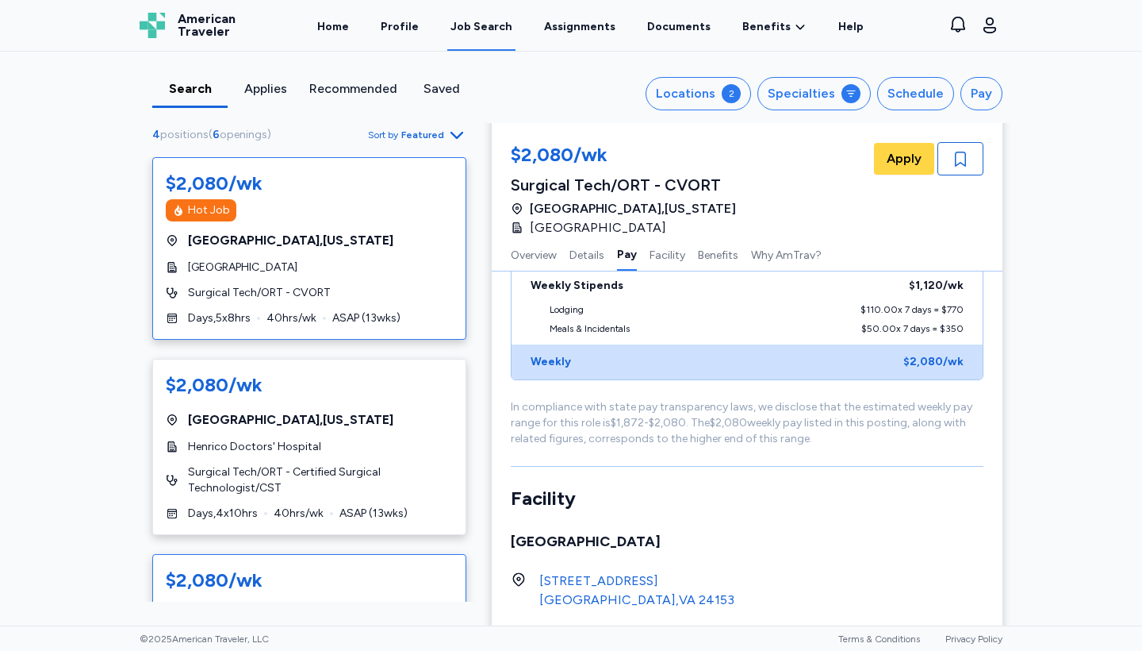
scroll to position [1132, 0]
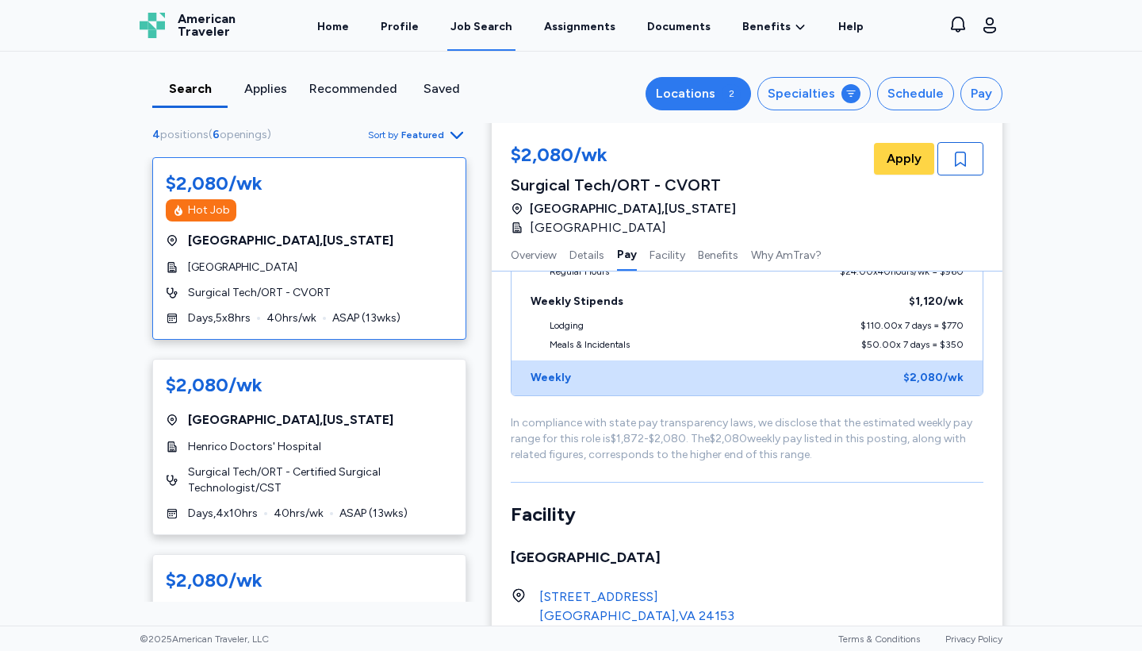
click at [734, 95] on div "2" at bounding box center [731, 93] width 19 height 19
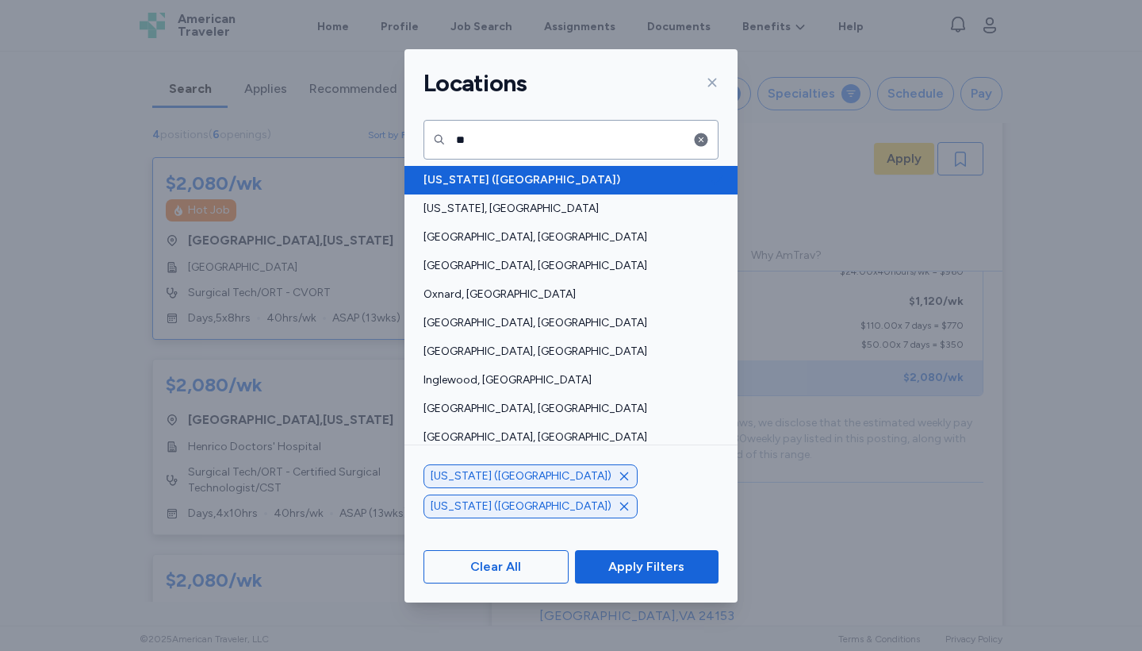
click at [543, 177] on span "[US_STATE] ([GEOGRAPHIC_DATA])" at bounding box center [567, 180] width 286 height 16
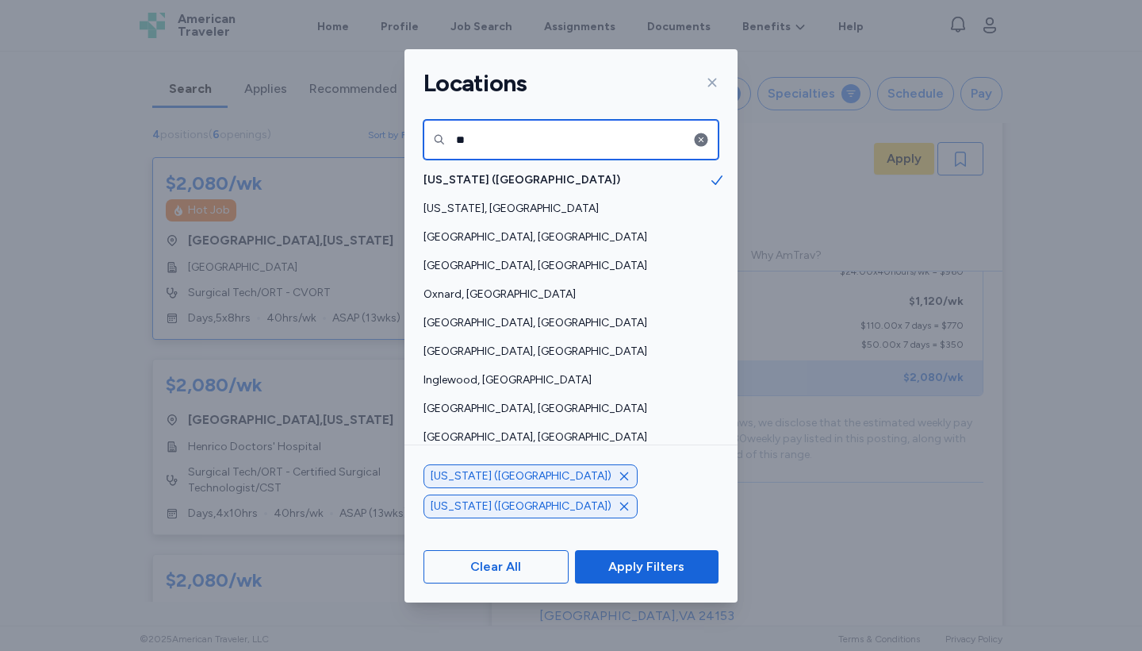
click at [550, 135] on input "**" at bounding box center [571, 140] width 295 height 40
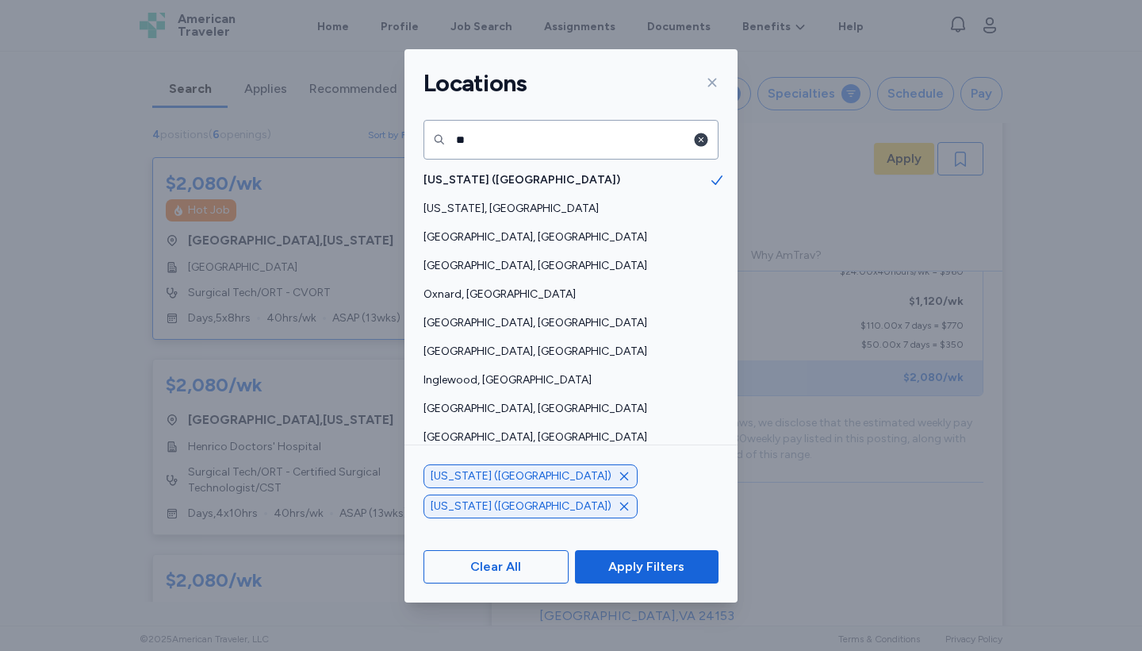
click at [703, 144] on icon "button" at bounding box center [701, 139] width 13 height 13
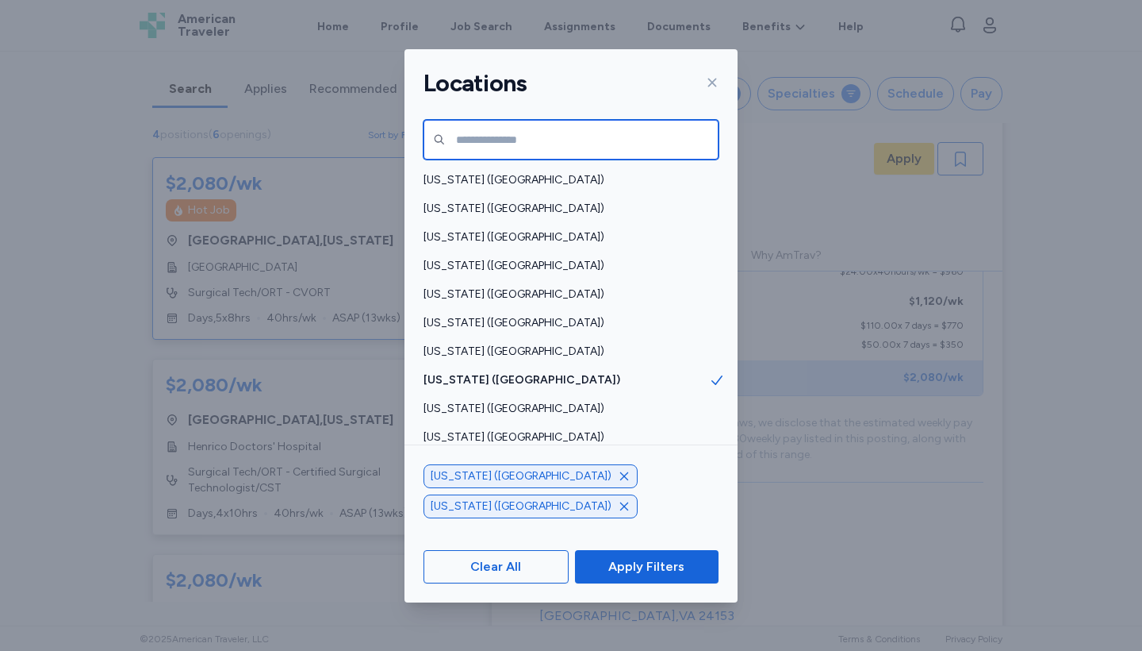
click at [616, 136] on input "text" at bounding box center [571, 140] width 295 height 40
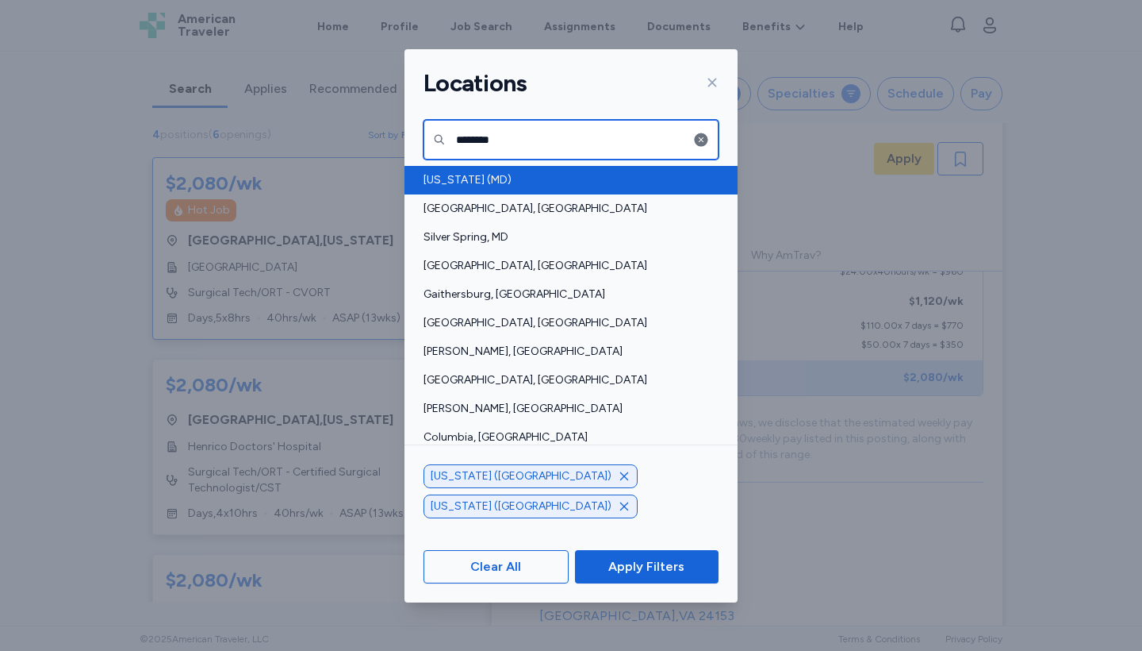
type input "********"
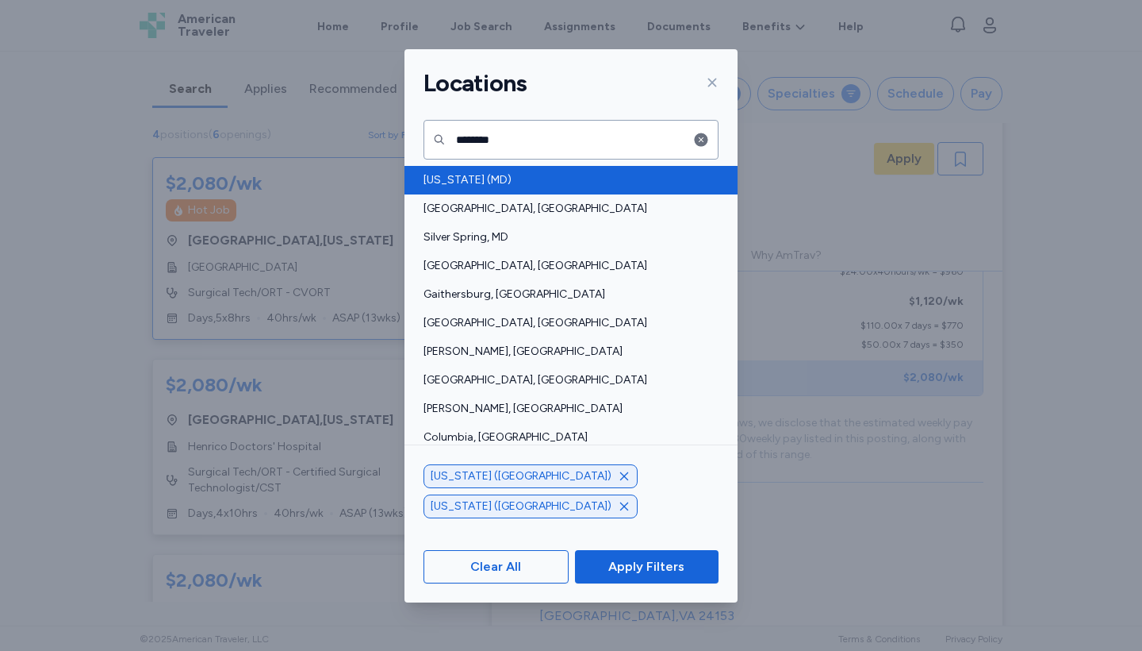
click at [501, 179] on span "[US_STATE] (MD)" at bounding box center [567, 180] width 286 height 16
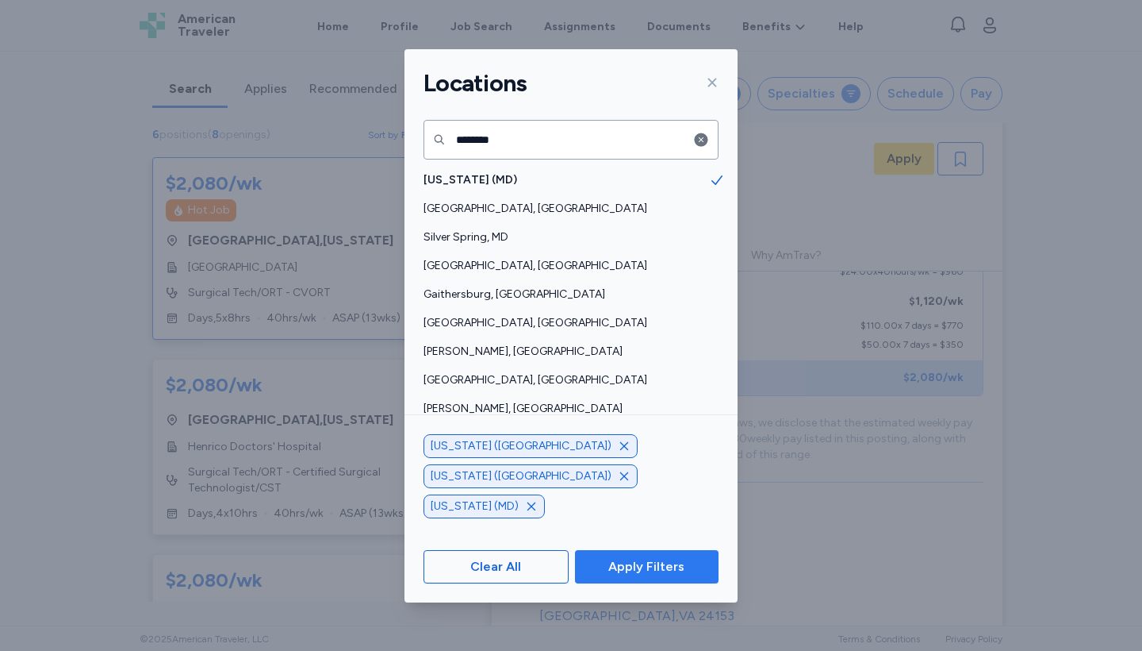
click at [681, 566] on span "Apply Filters" at bounding box center [646, 566] width 76 height 19
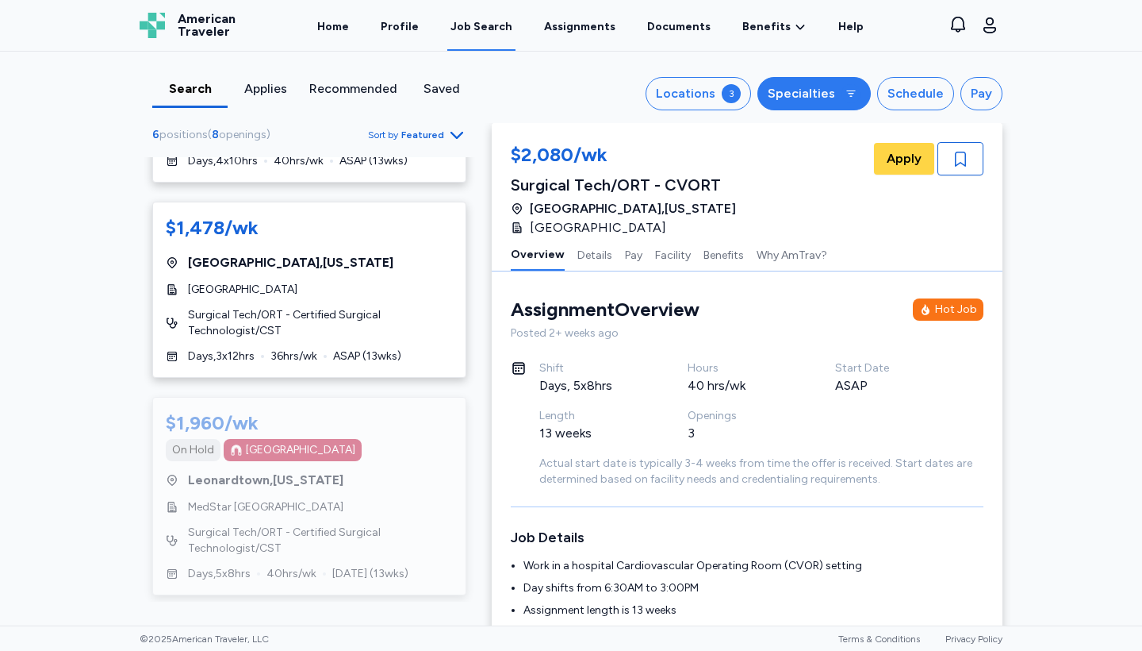
click at [852, 98] on icon at bounding box center [851, 93] width 13 height 13
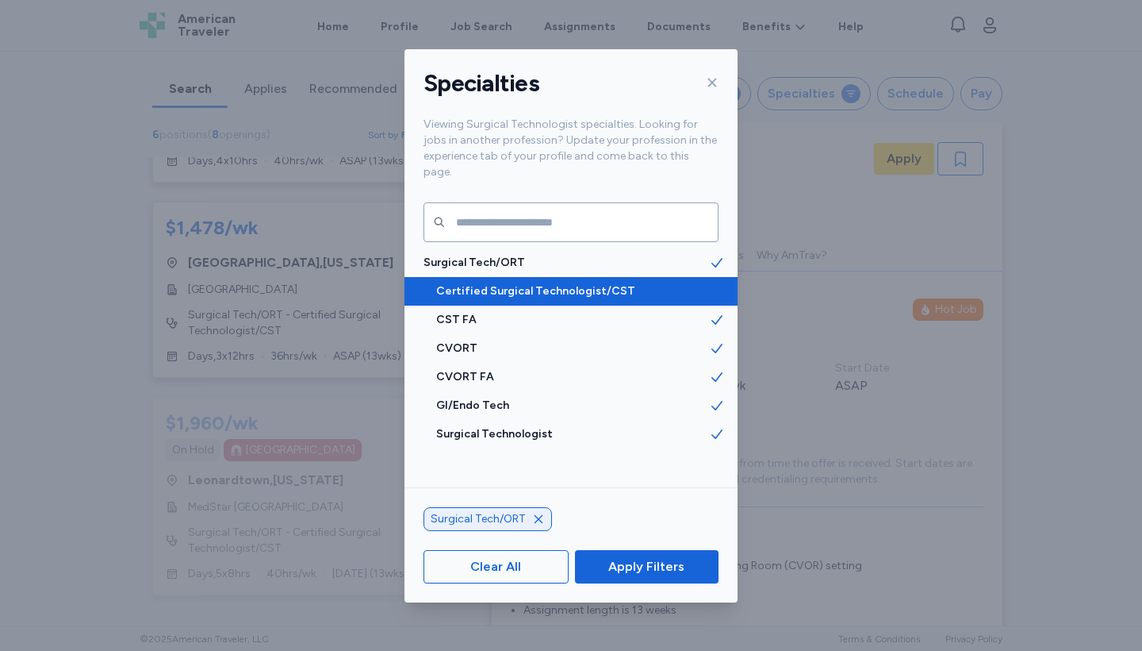
click at [566, 283] on span "Certified Surgical Technologist/CST" at bounding box center [572, 291] width 273 height 16
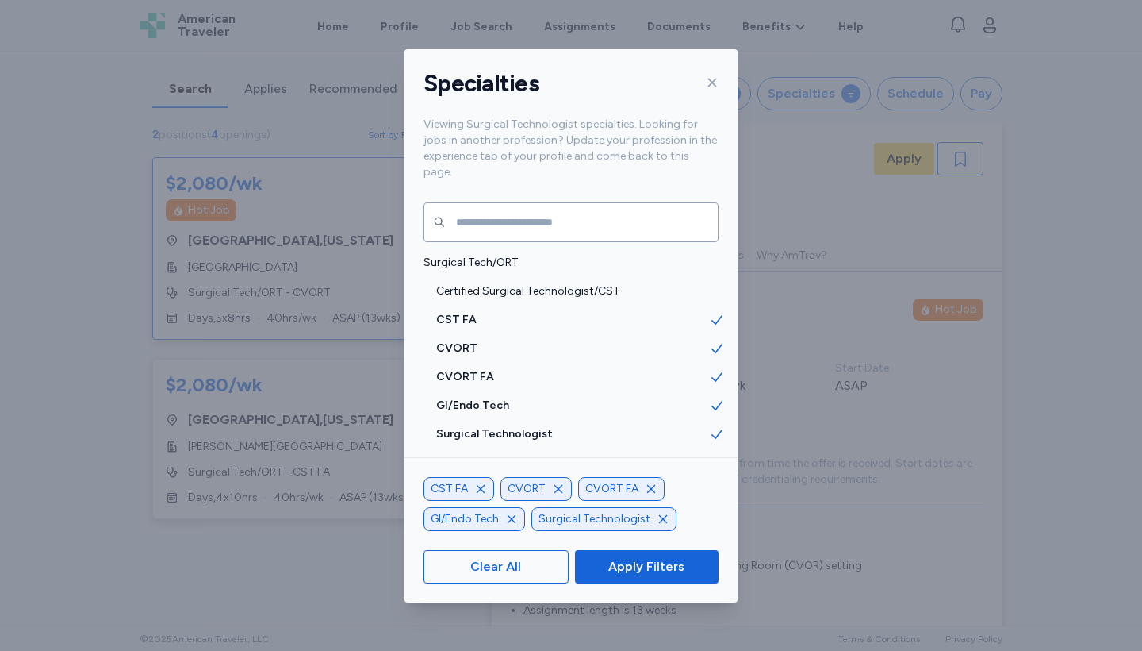
click at [479, 488] on icon "button" at bounding box center [480, 488] width 13 height 13
click at [479, 488] on icon "button" at bounding box center [481, 488] width 13 height 13
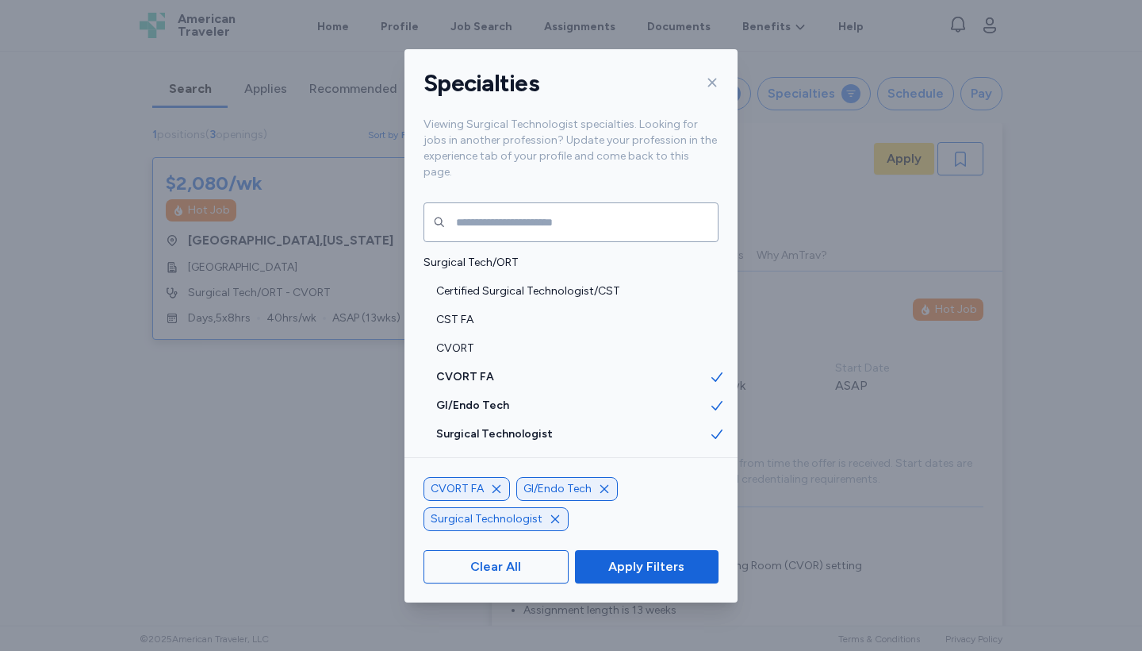
click at [479, 488] on span "CVORT FA" at bounding box center [457, 489] width 53 height 16
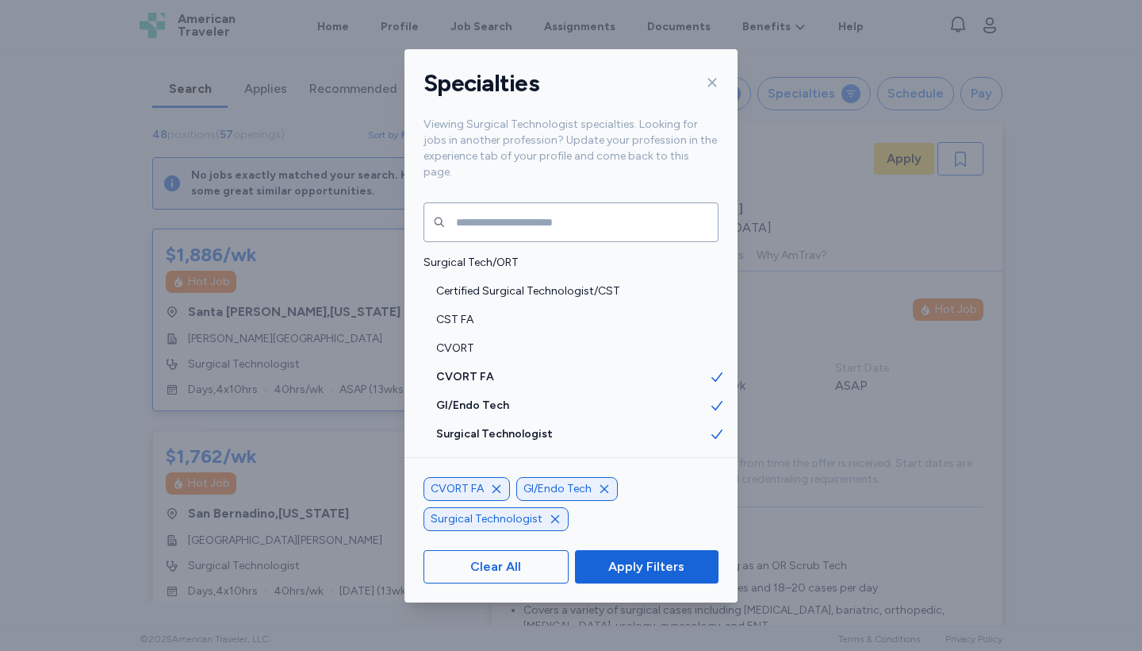
scroll to position [2, 0]
click at [499, 486] on icon "button" at bounding box center [497, 488] width 8 height 8
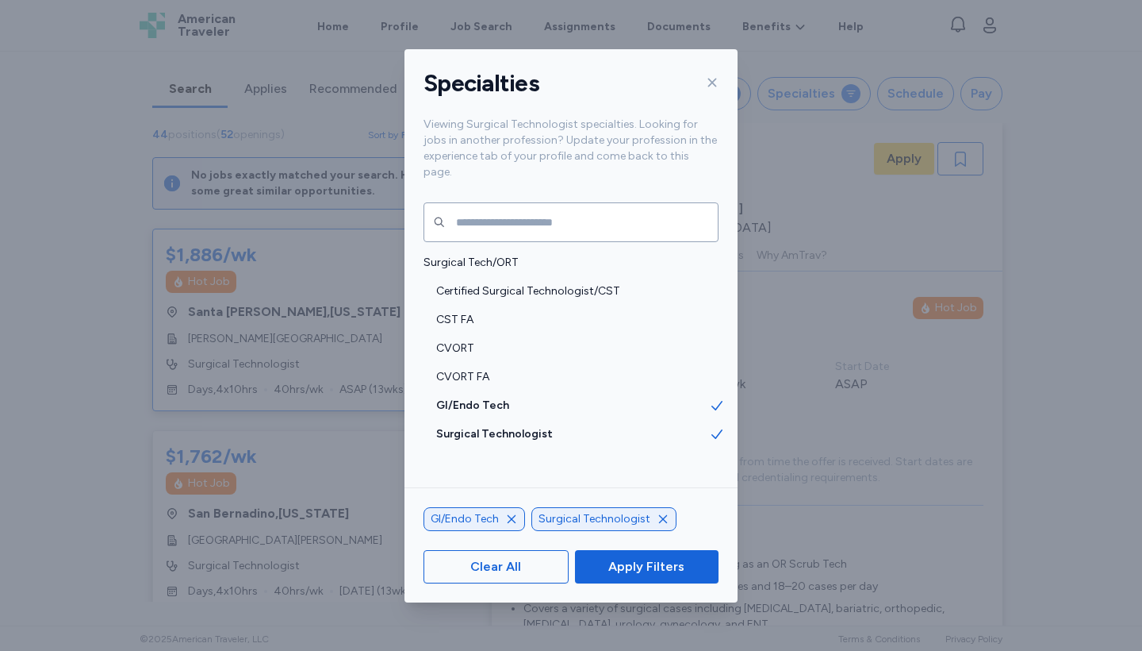
click at [517, 517] on div "GI/Endo Tech" at bounding box center [475, 519] width 102 height 24
click at [517, 517] on icon "button" at bounding box center [511, 518] width 13 height 13
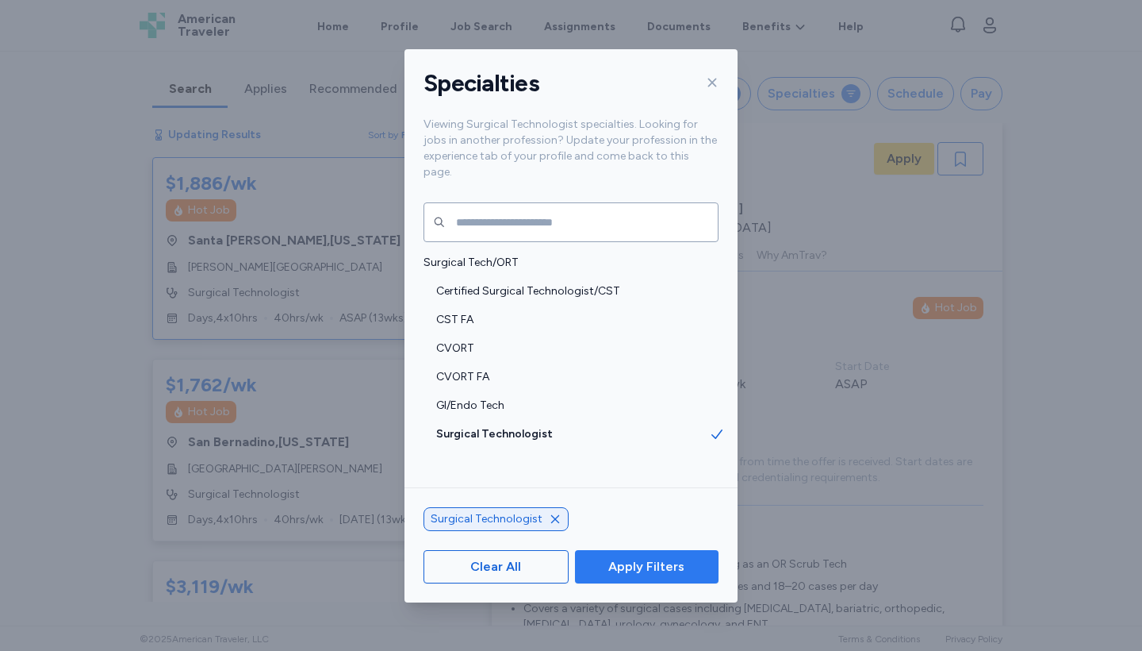
click at [640, 558] on span "Apply Filters" at bounding box center [646, 566] width 76 height 19
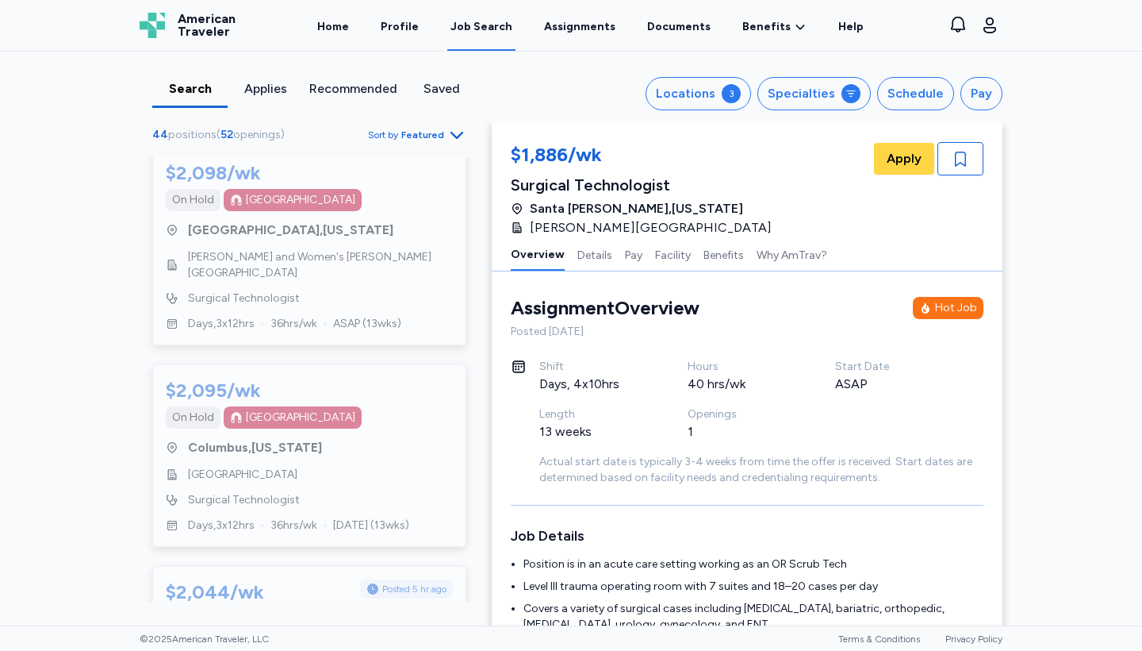
scroll to position [6308, 0]
